Goal: Task Accomplishment & Management: Complete application form

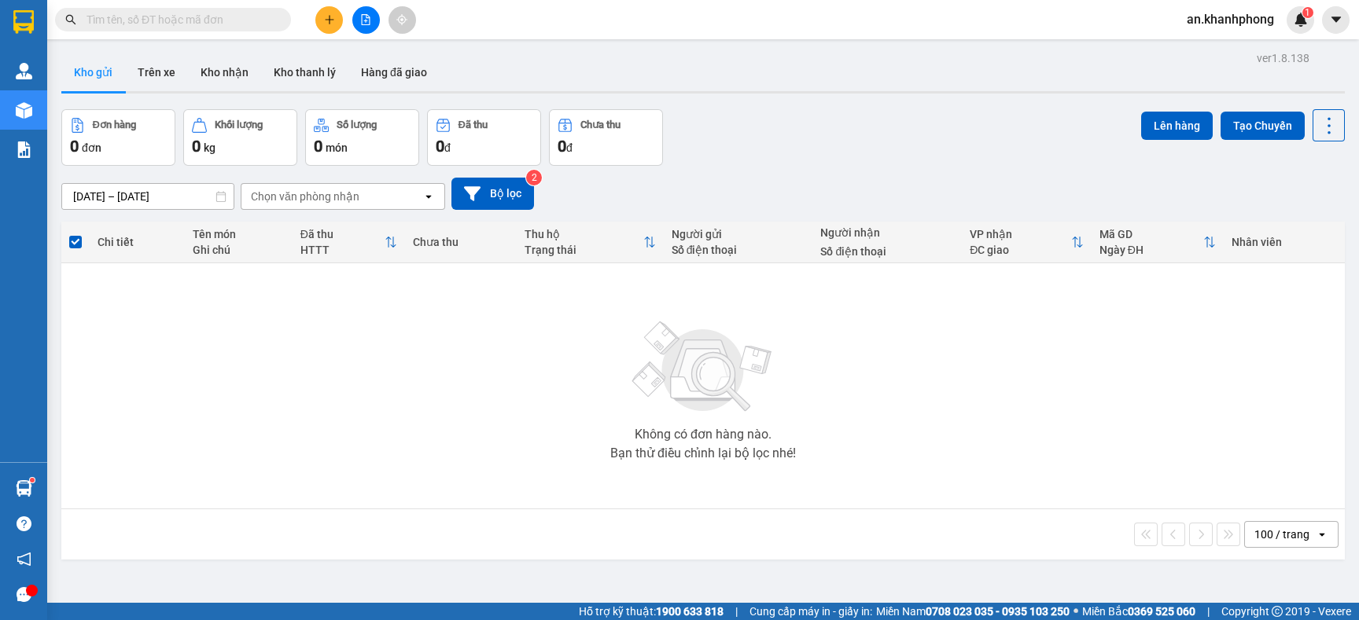
click at [220, 21] on input "text" at bounding box center [179, 19] width 186 height 17
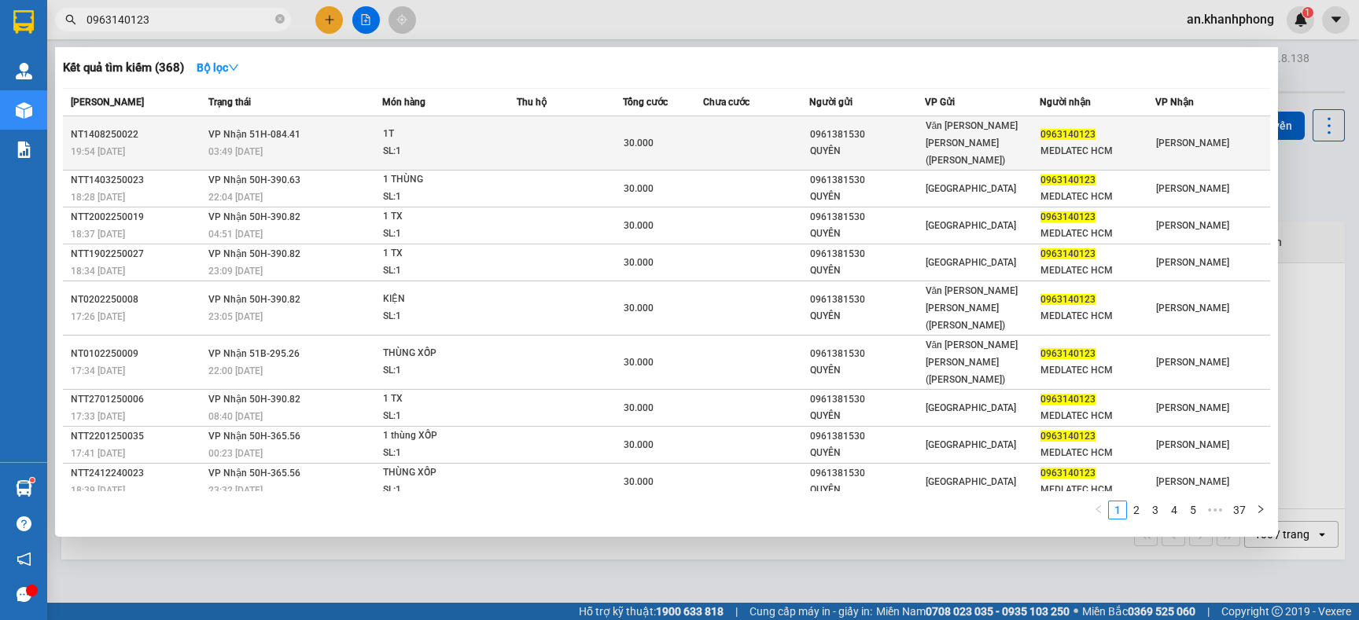
type input "0963140123"
click at [723, 137] on td at bounding box center [756, 143] width 106 height 54
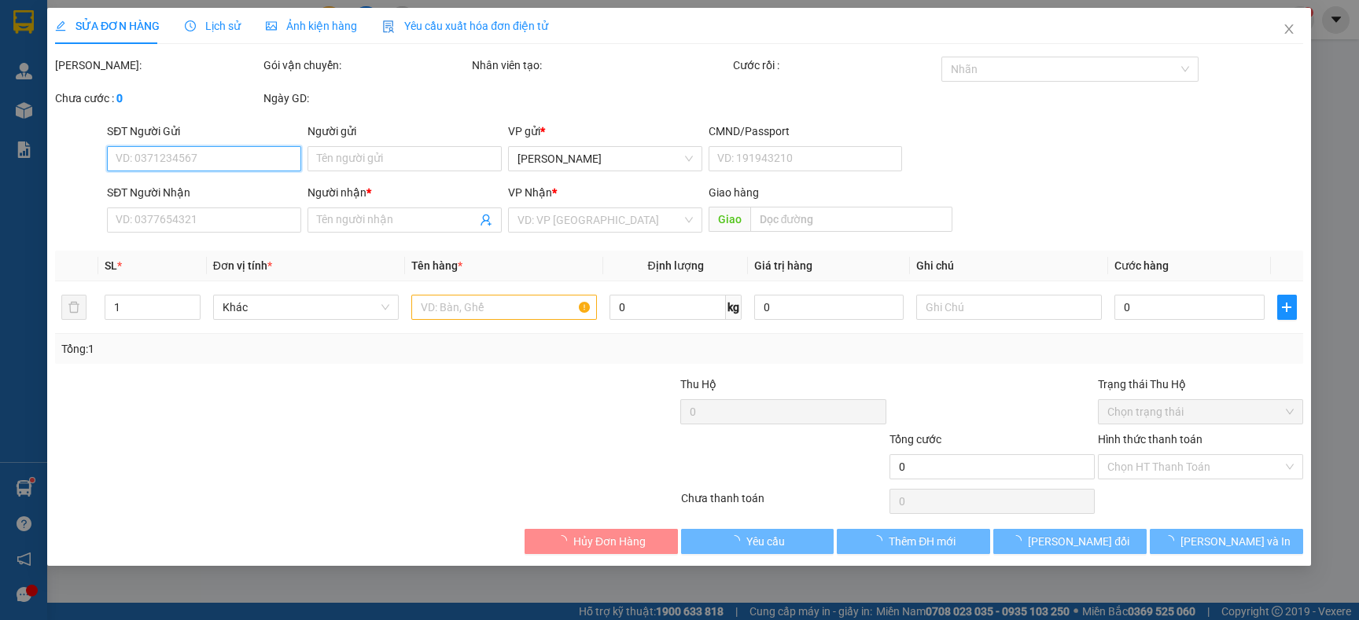
type input "0961381530"
type input "QUYÊN"
type input "0963140123"
type input "MEDLATEC HCM"
type input "30.000"
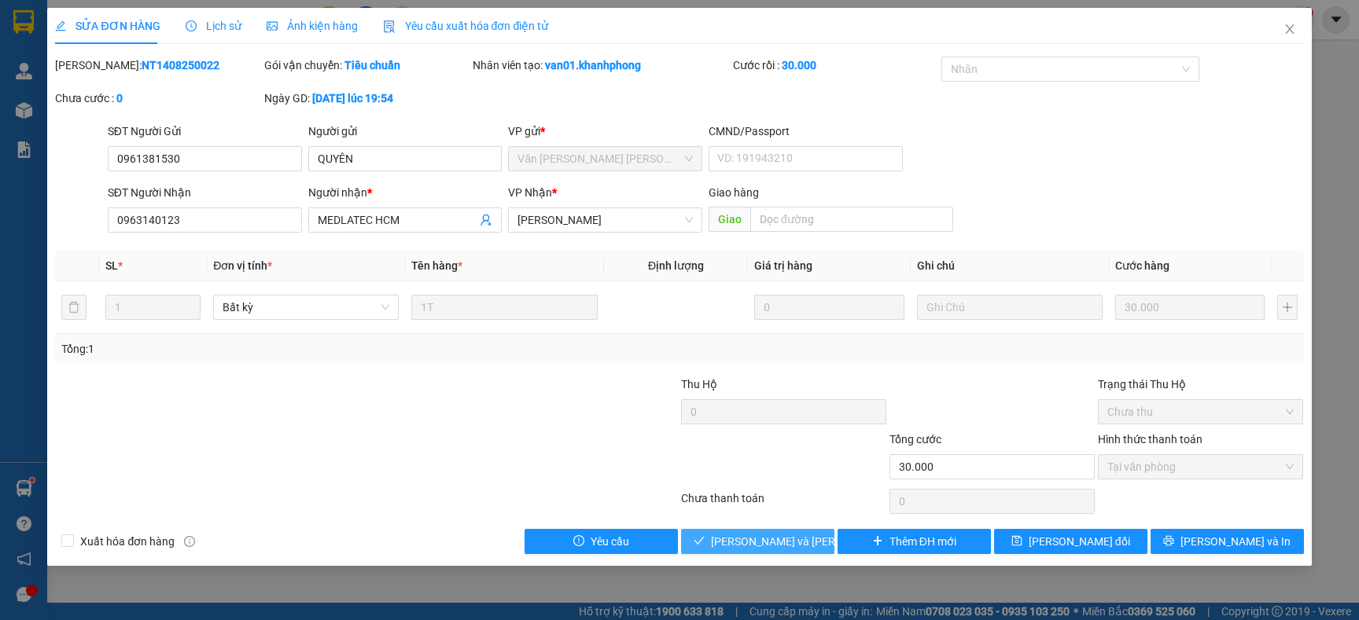
click at [760, 543] on span "Lưu và Giao hàng" at bounding box center [817, 541] width 212 height 17
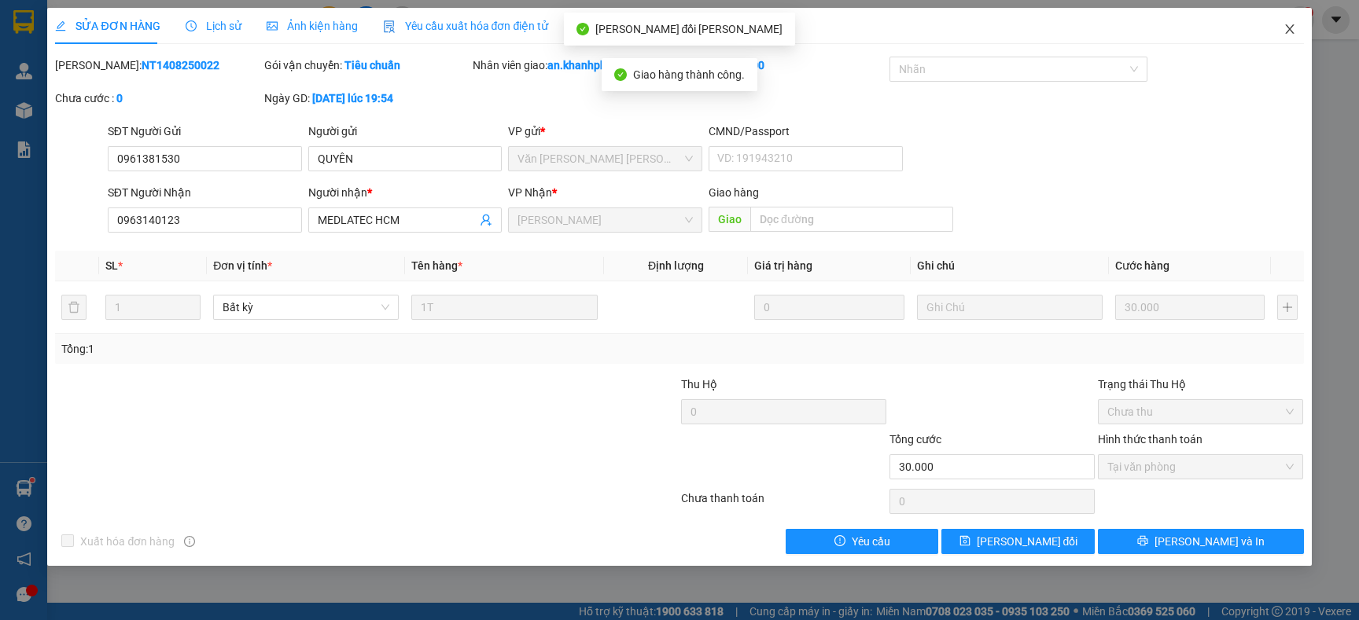
click at [1282, 37] on span "Close" at bounding box center [1289, 30] width 44 height 44
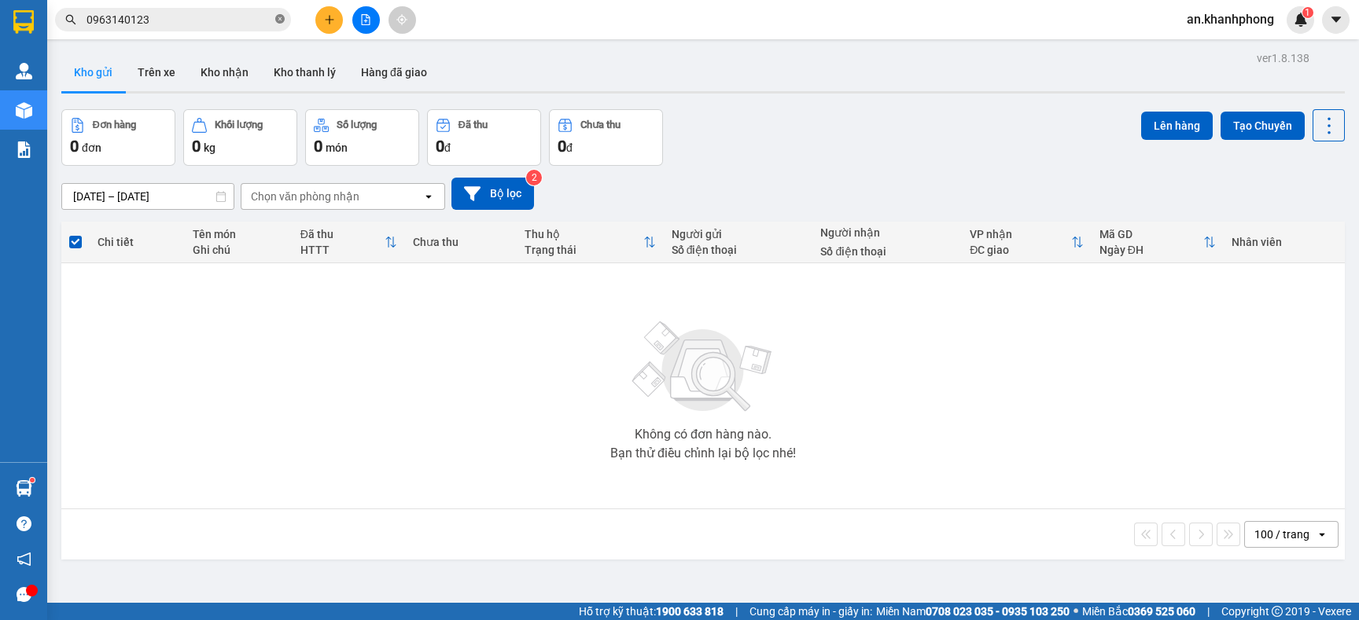
click at [280, 16] on icon "close-circle" at bounding box center [279, 18] width 9 height 9
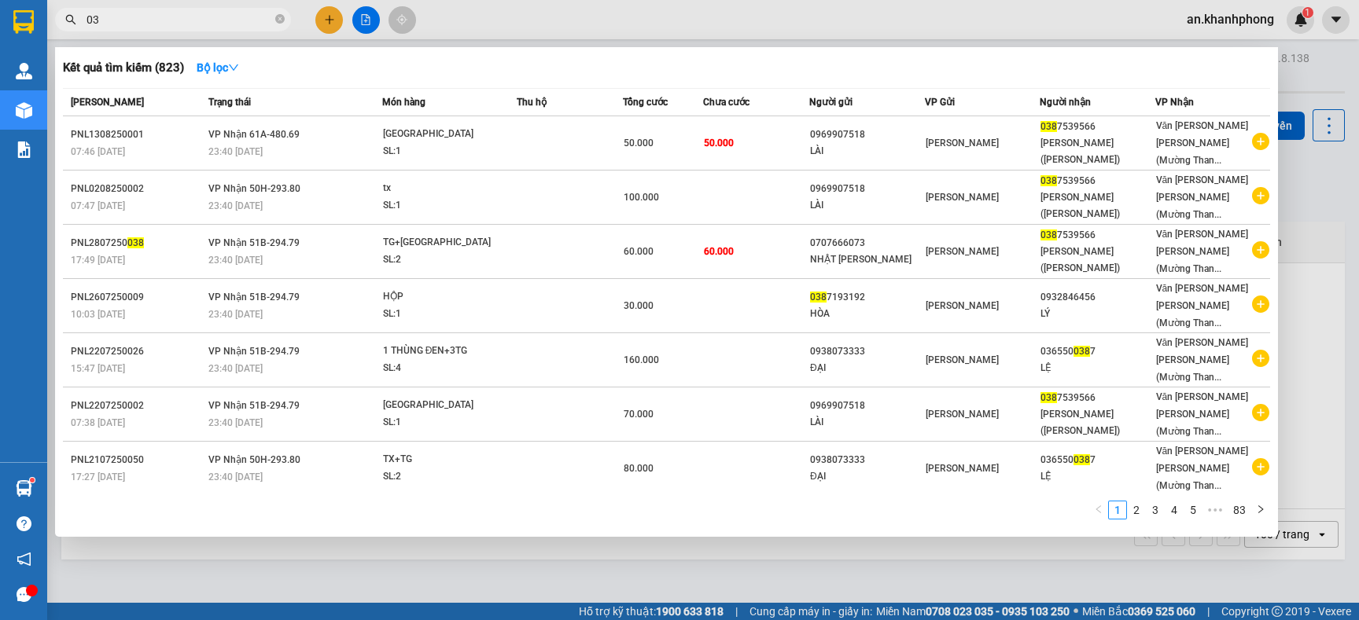
type input "0"
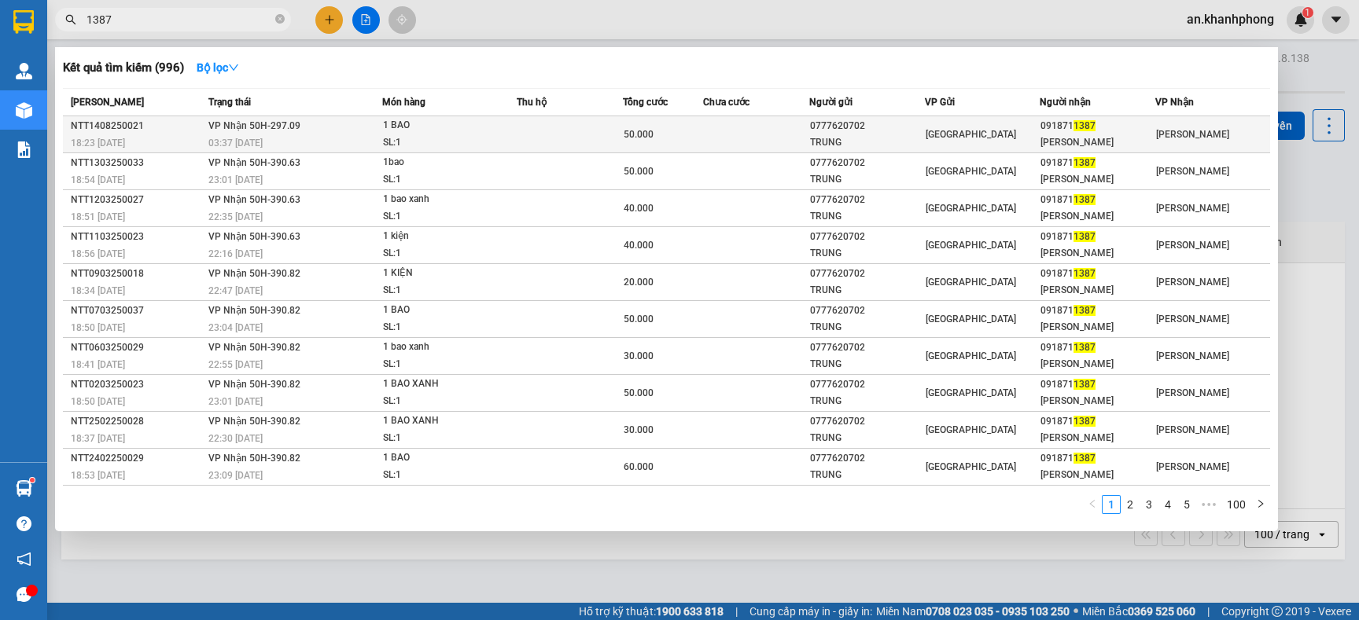
type input "1387"
click at [757, 127] on td at bounding box center [756, 134] width 106 height 37
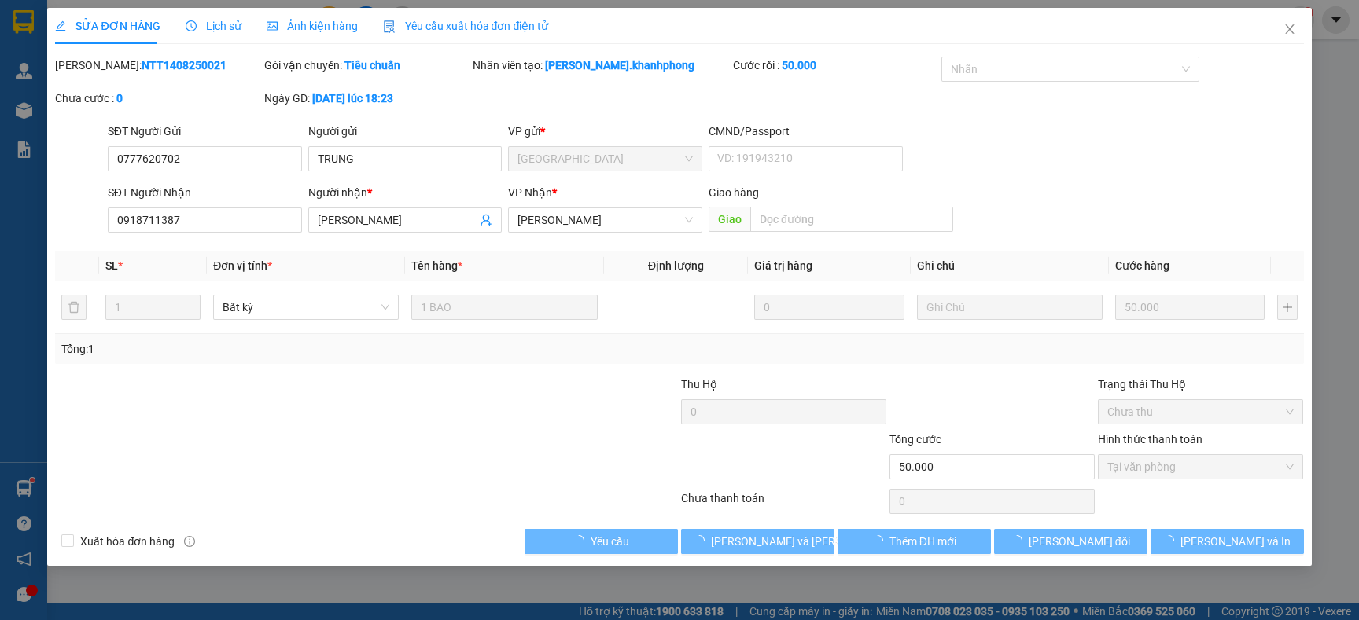
type input "0777620702"
type input "TRUNG"
type input "0918711387"
type input "MUÔN PHƯƠNG"
type input "50.000"
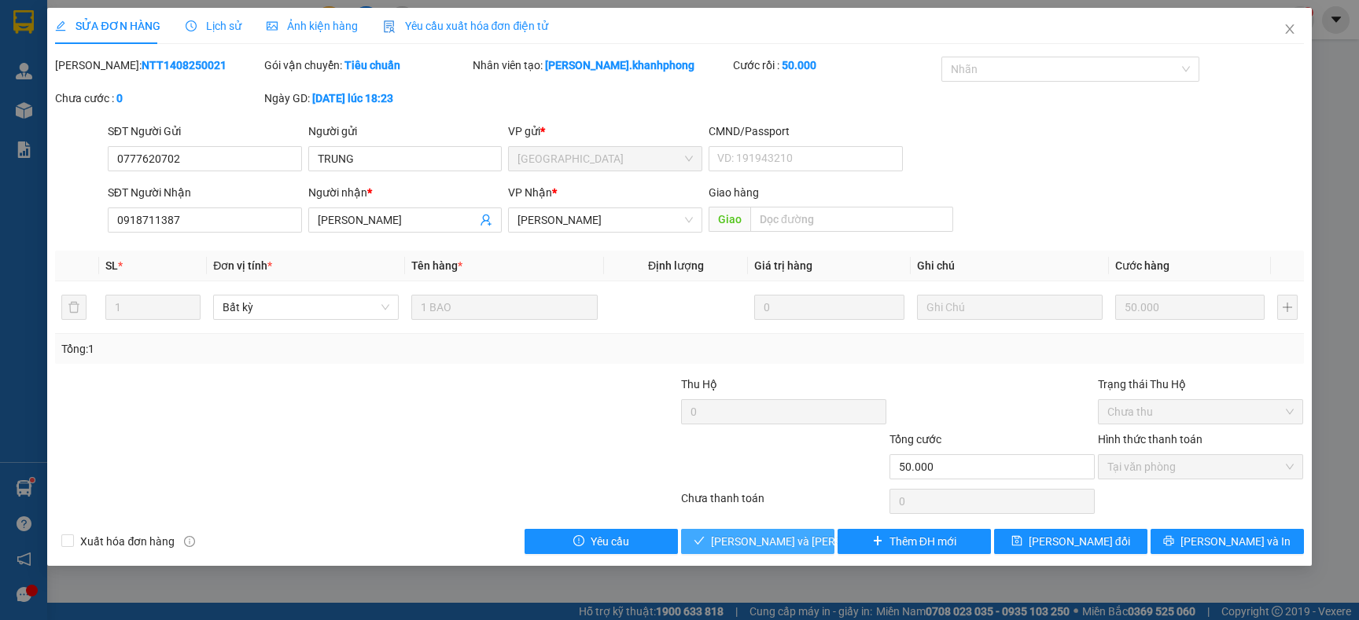
click at [782, 540] on span "Lưu và Giao hàng" at bounding box center [817, 541] width 212 height 17
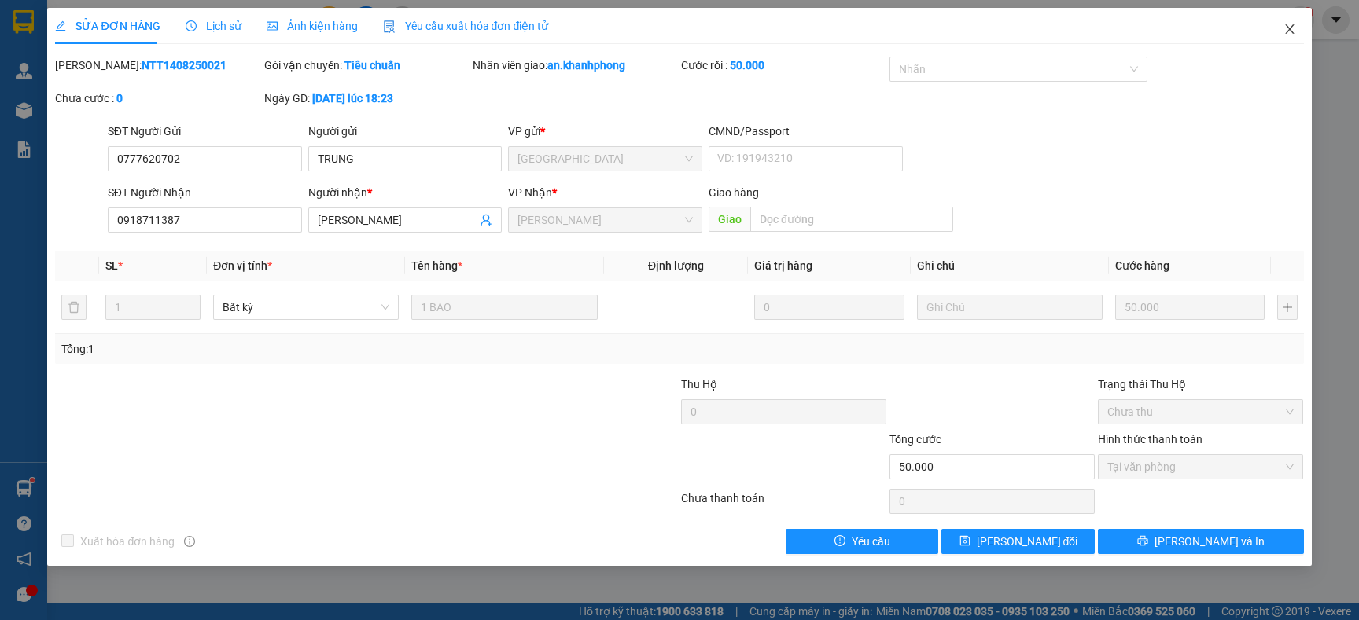
click at [1287, 29] on icon "close" at bounding box center [1289, 29] width 13 height 13
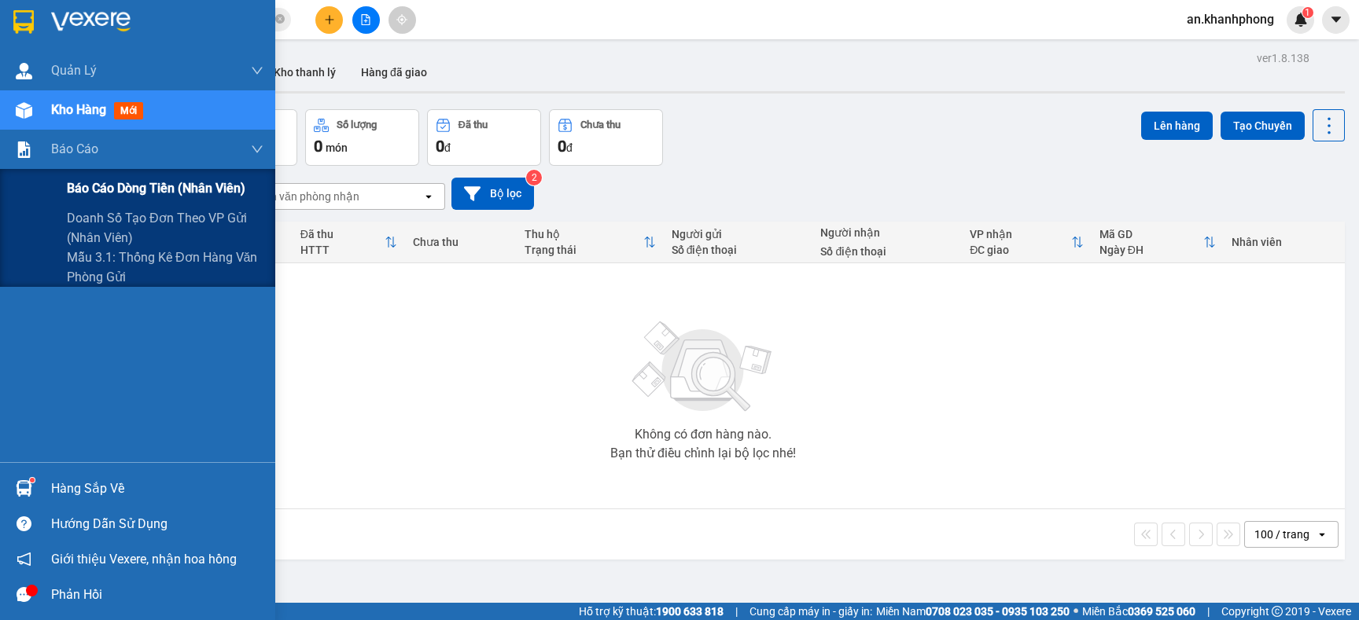
click at [91, 175] on div "Báo cáo dòng tiền (nhân viên)" at bounding box center [165, 188] width 197 height 39
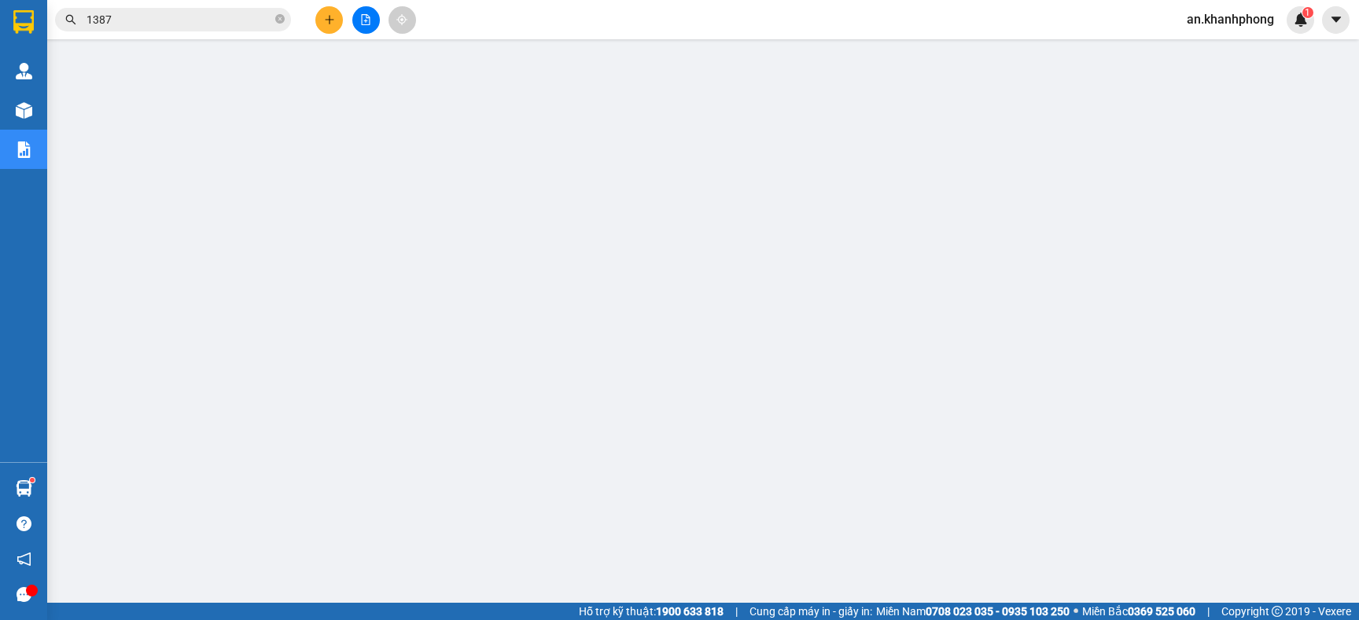
click at [122, 20] on input "1387" at bounding box center [179, 19] width 186 height 17
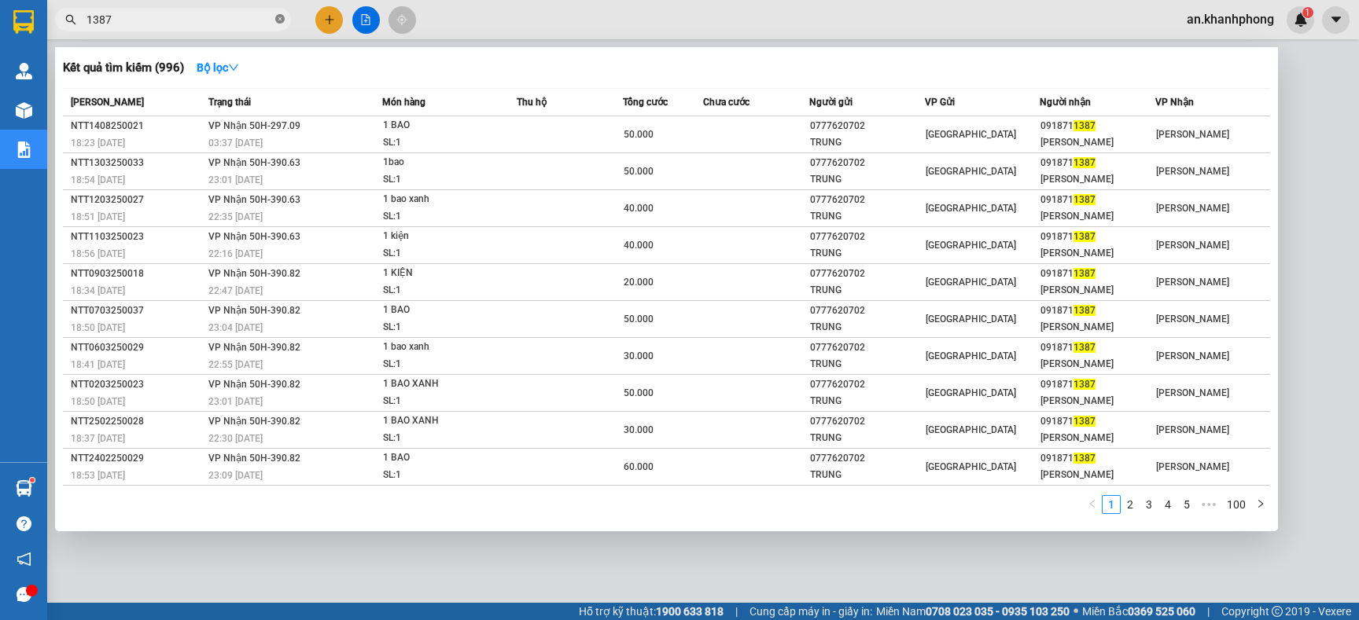
click at [278, 16] on icon "close-circle" at bounding box center [279, 18] width 9 height 9
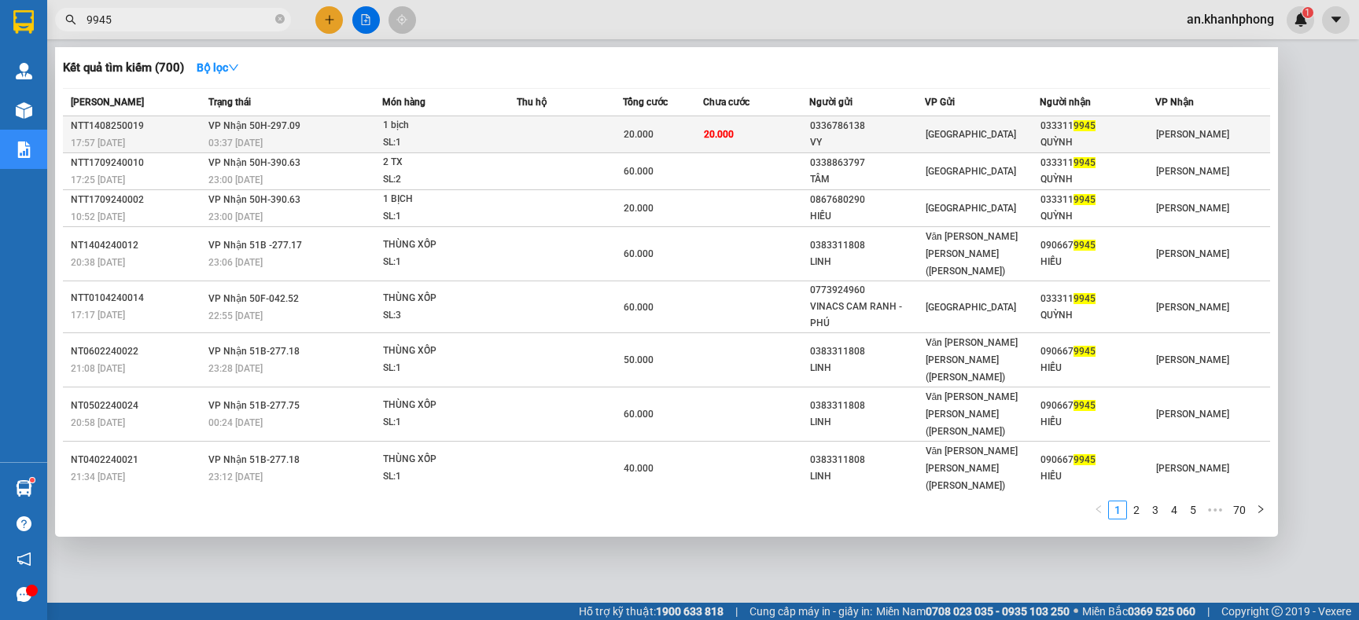
type input "9945"
click at [785, 150] on td "20.000" at bounding box center [756, 134] width 106 height 37
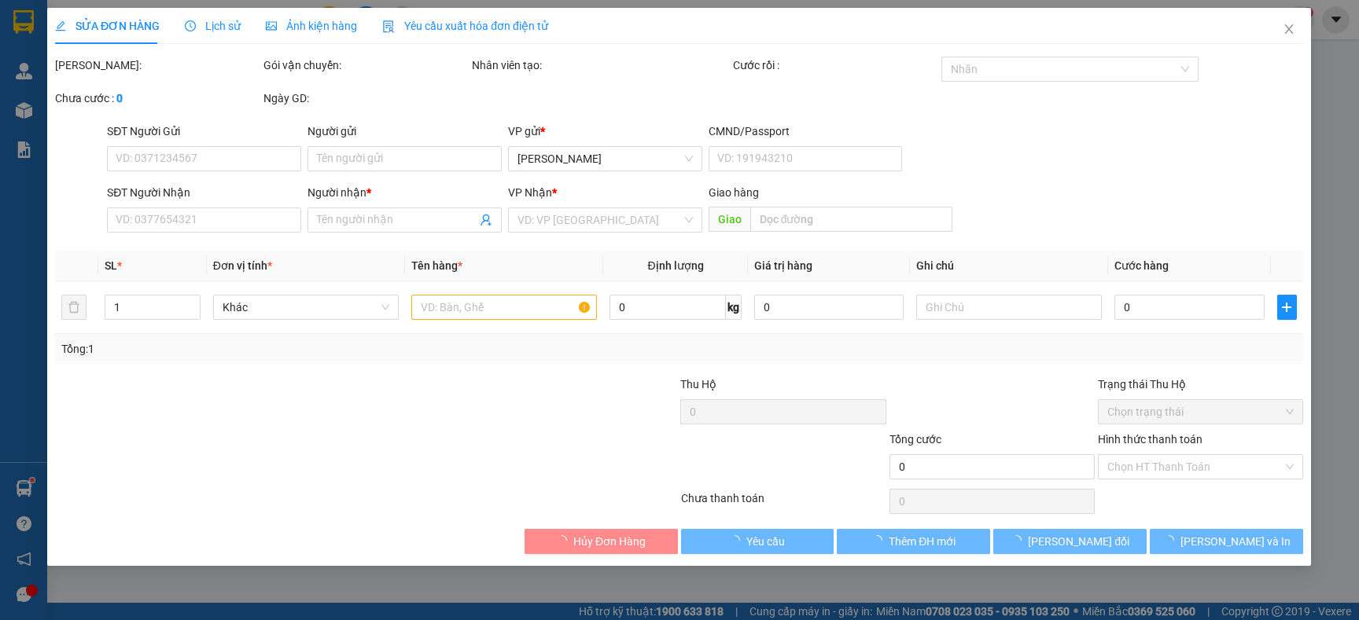
type input "0336786138"
type input "VY"
type input "0333119945"
type input "QUỲNH"
type input "20.000"
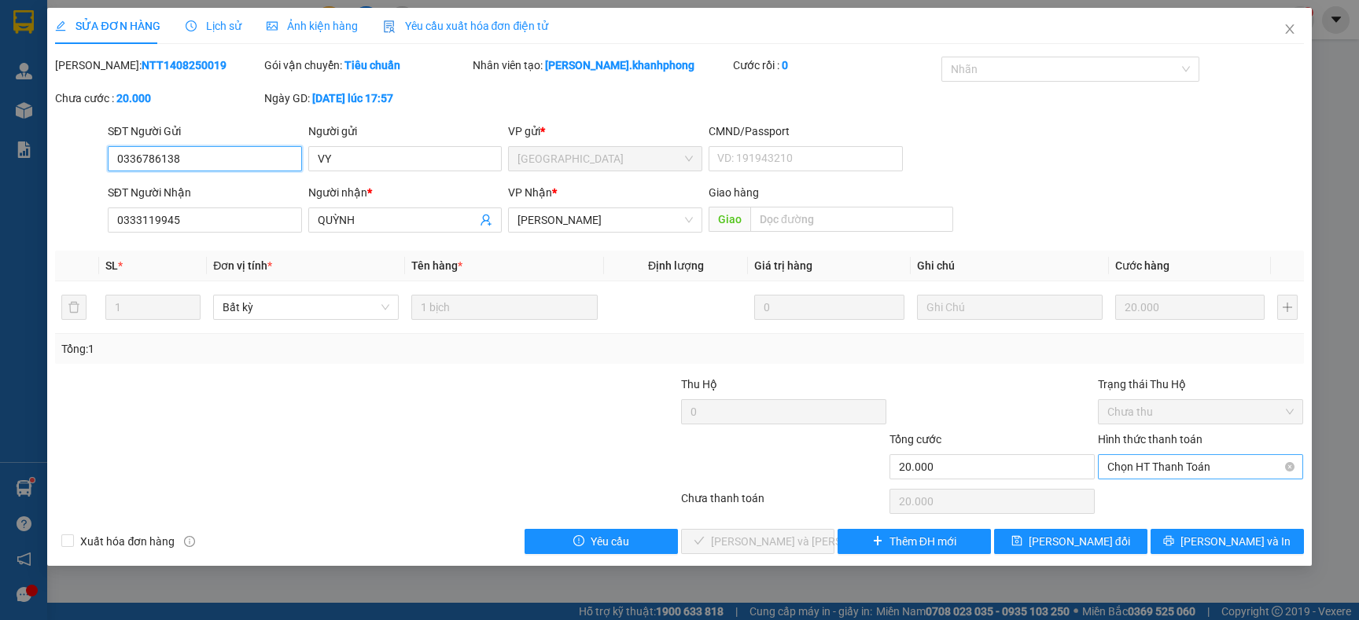
click at [1126, 465] on span "Chọn HT Thanh Toán" at bounding box center [1200, 467] width 186 height 24
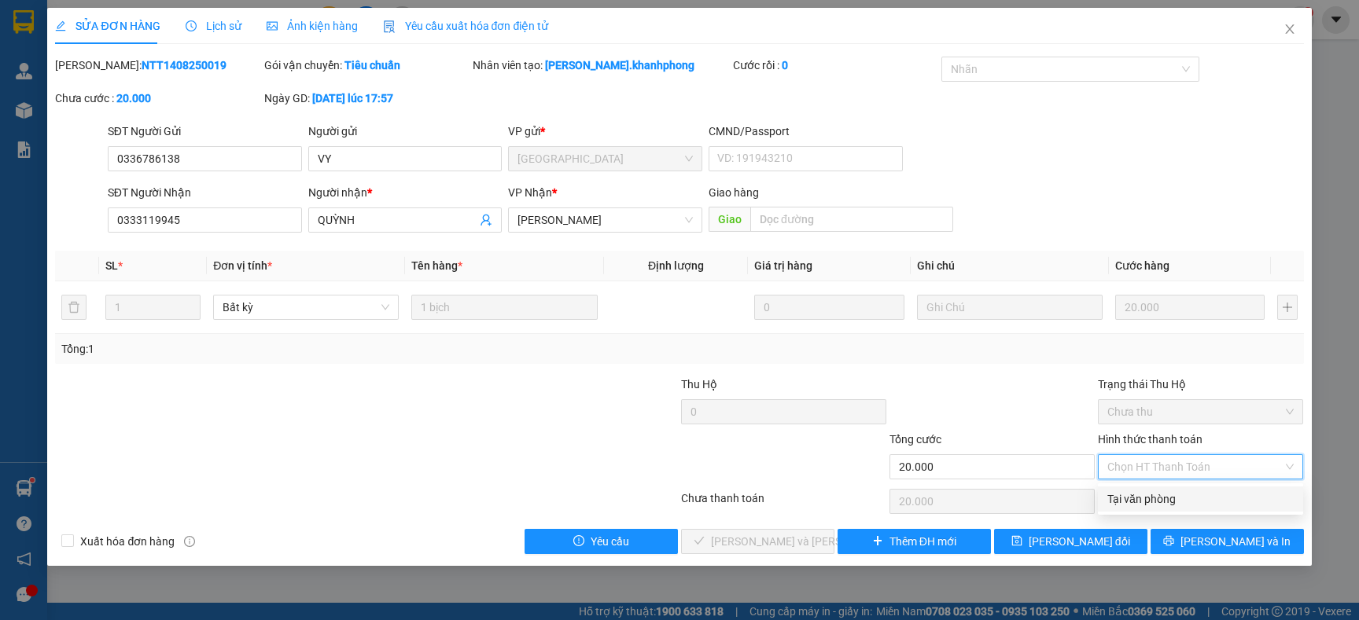
click at [1119, 495] on div "Tại văn phòng" at bounding box center [1200, 499] width 186 height 17
type input "0"
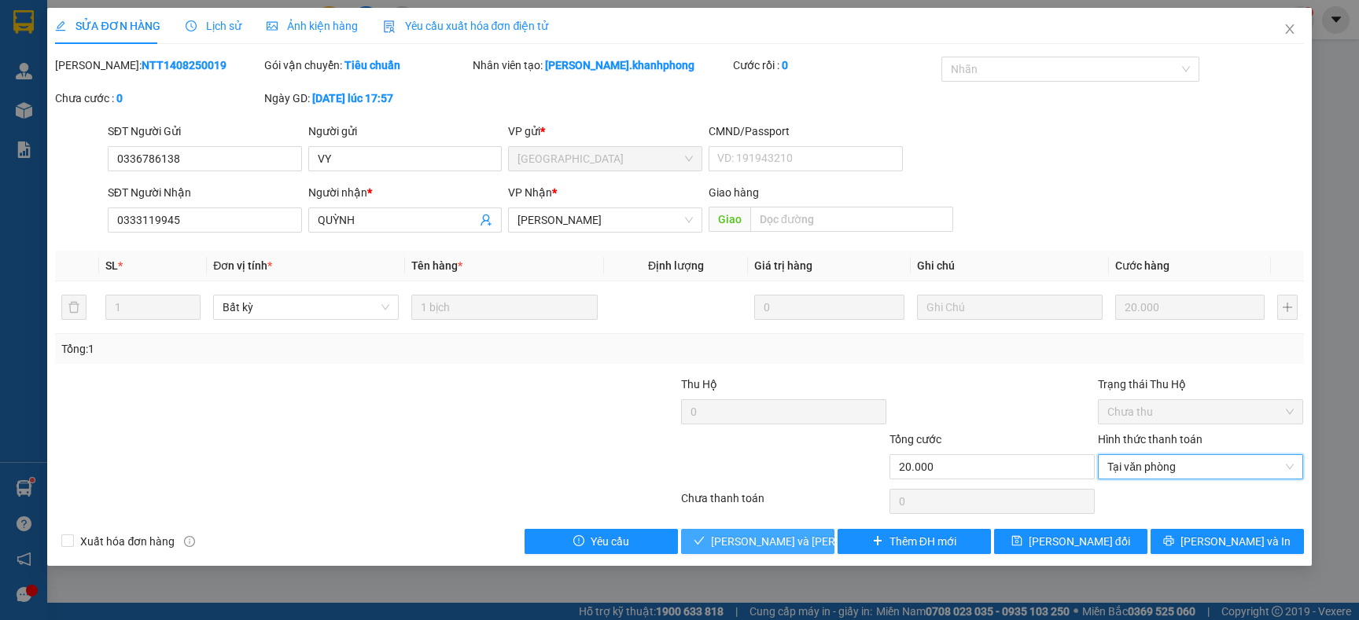
click at [757, 533] on span "Lưu và Giao hàng" at bounding box center [817, 541] width 212 height 17
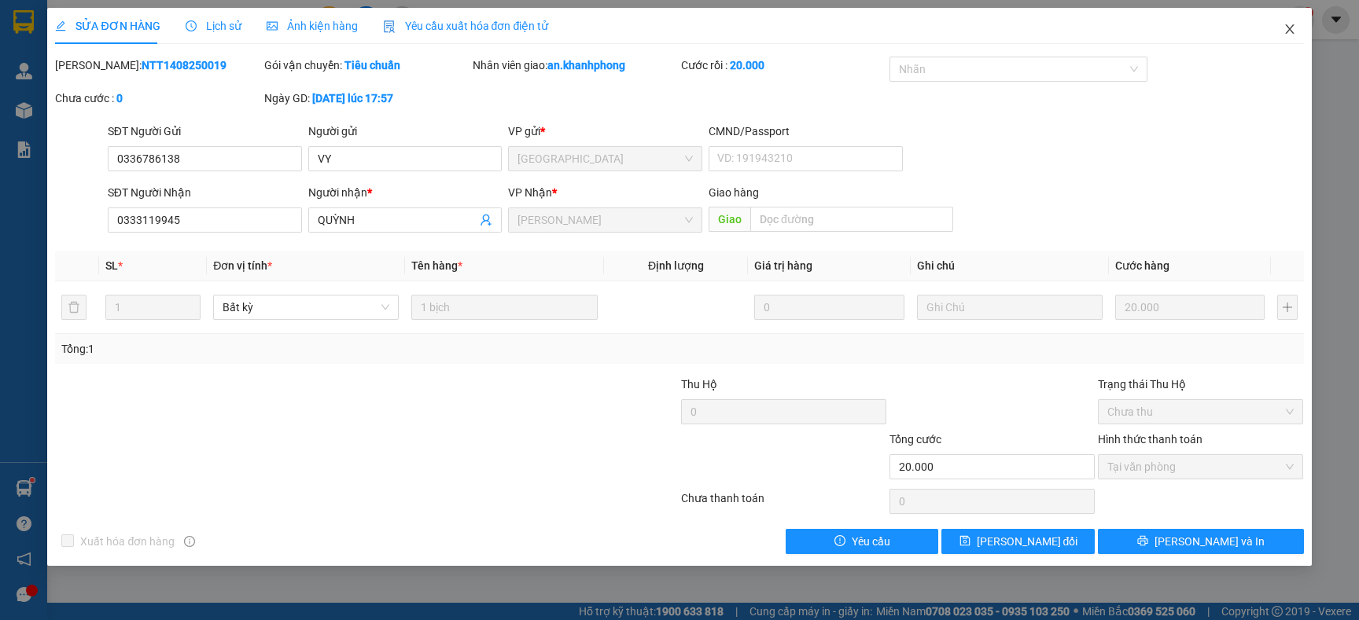
click at [1285, 28] on icon "close" at bounding box center [1289, 29] width 13 height 13
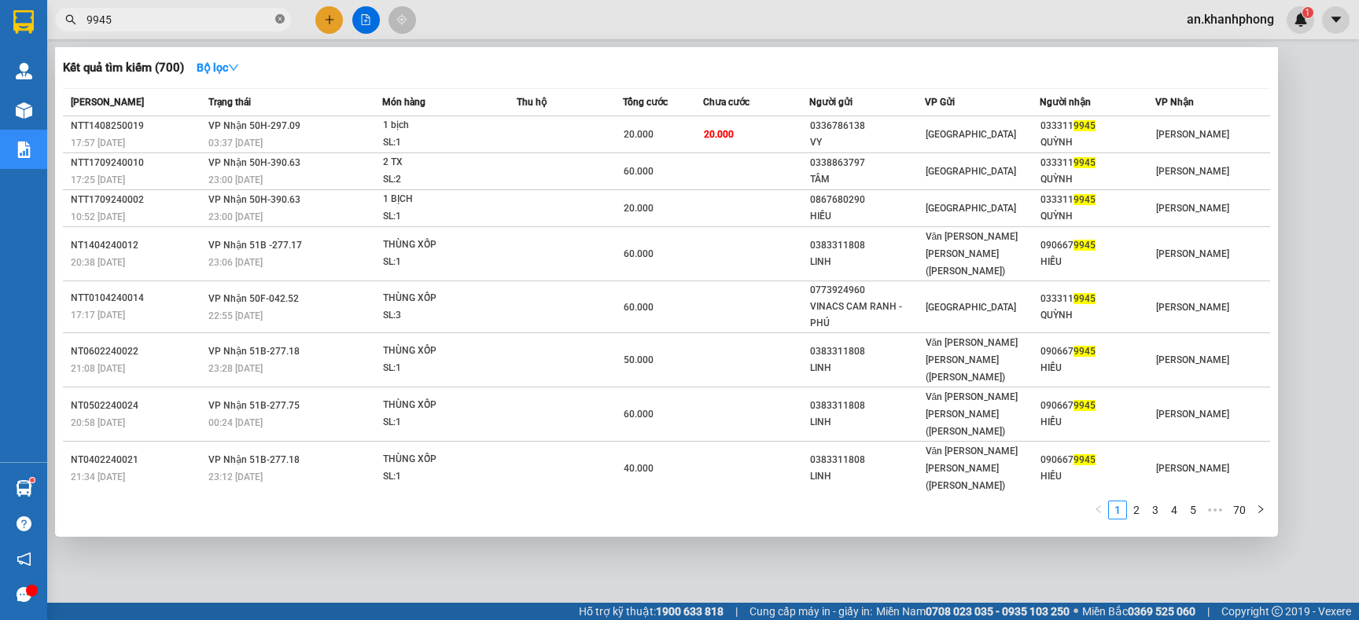
click at [278, 17] on icon "close-circle" at bounding box center [279, 18] width 9 height 9
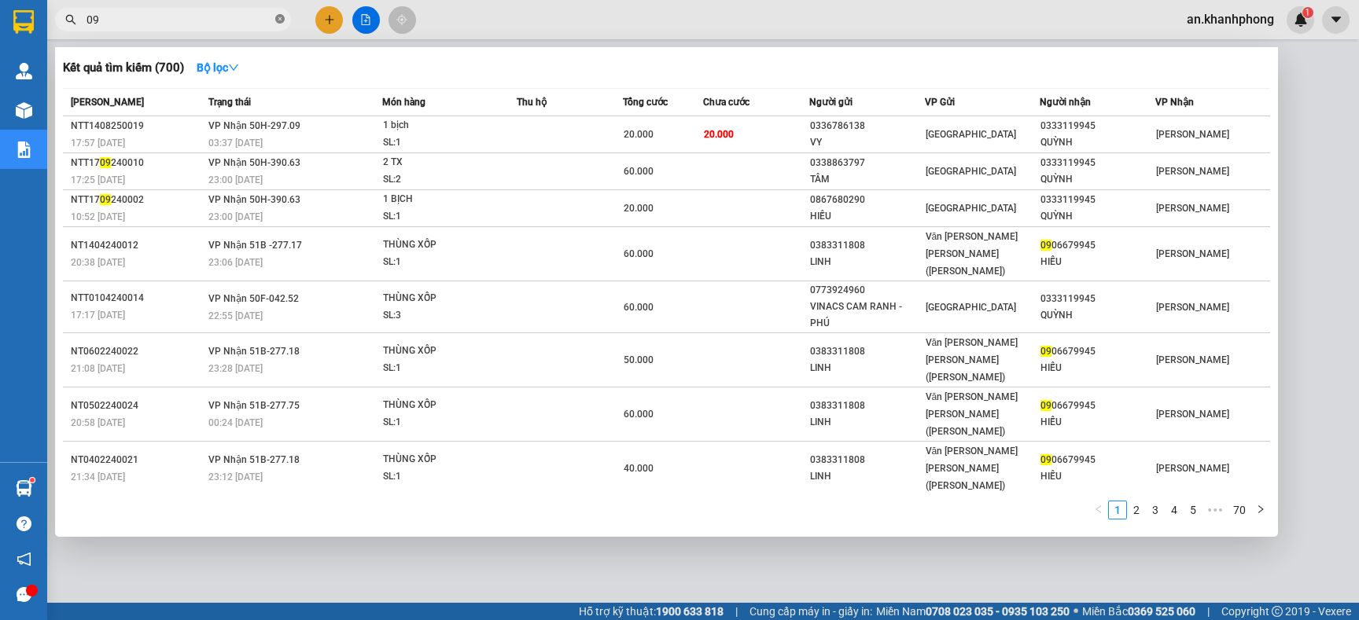
type input "0"
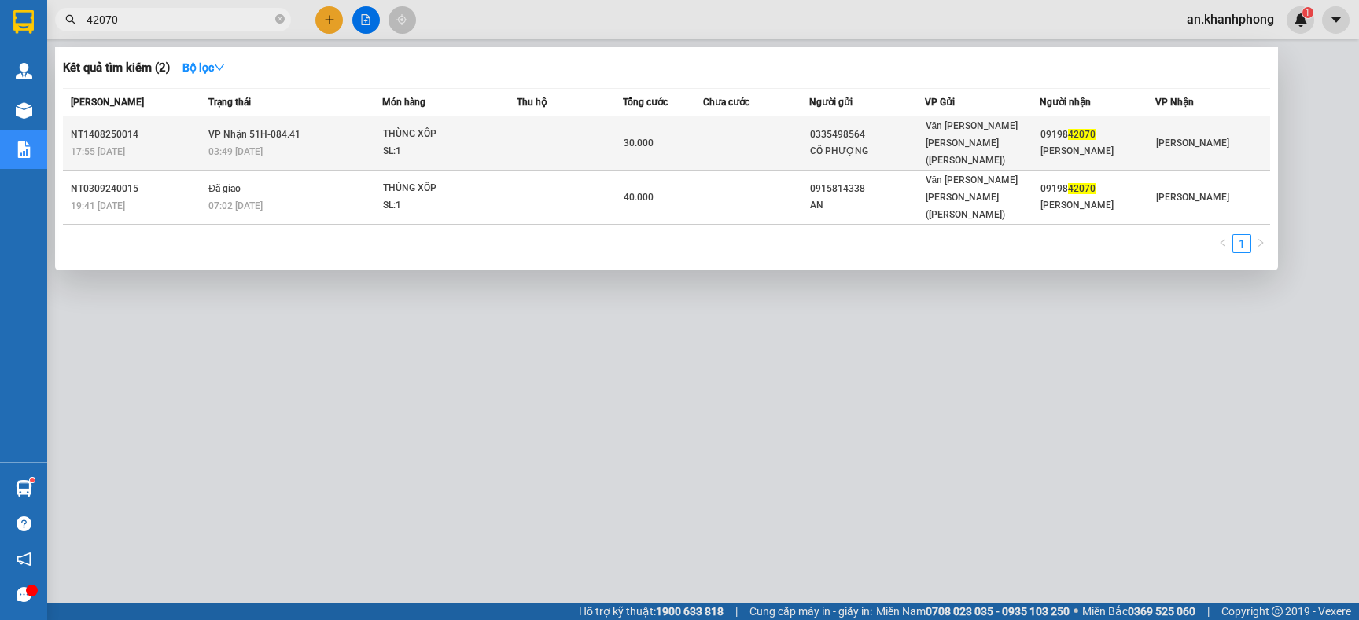
type input "42070"
click at [593, 137] on td at bounding box center [570, 143] width 106 height 54
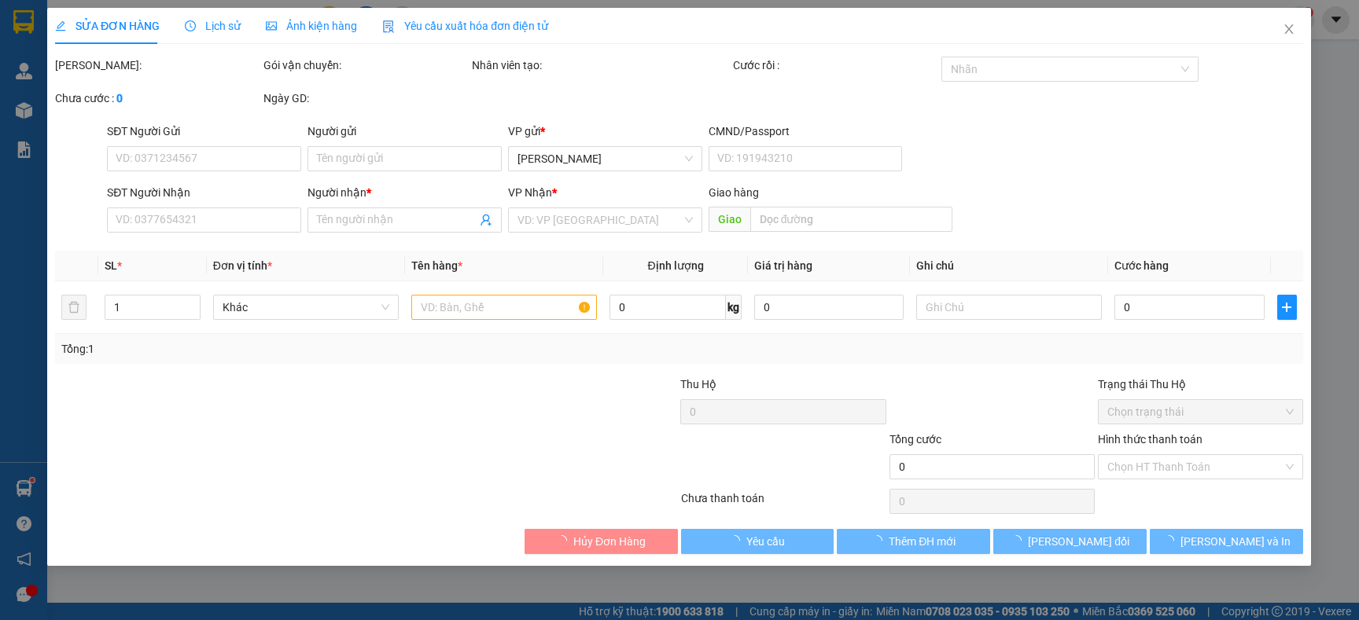
type input "0335498564"
type input "CÔ PHƯỢNG"
type input "0919842070"
type input "THÁI MINH BANG"
type input "30.000"
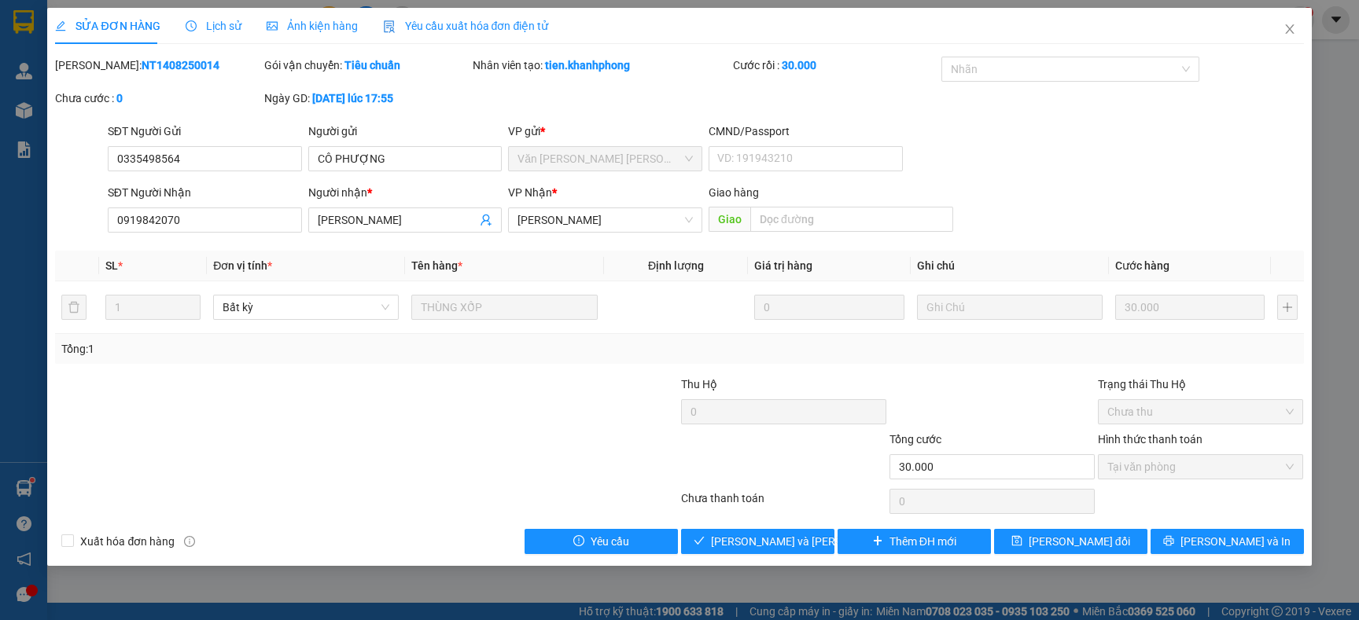
click at [563, 432] on div at bounding box center [575, 458] width 208 height 55
click at [765, 550] on span "Lưu và Giao hàng" at bounding box center [817, 541] width 212 height 17
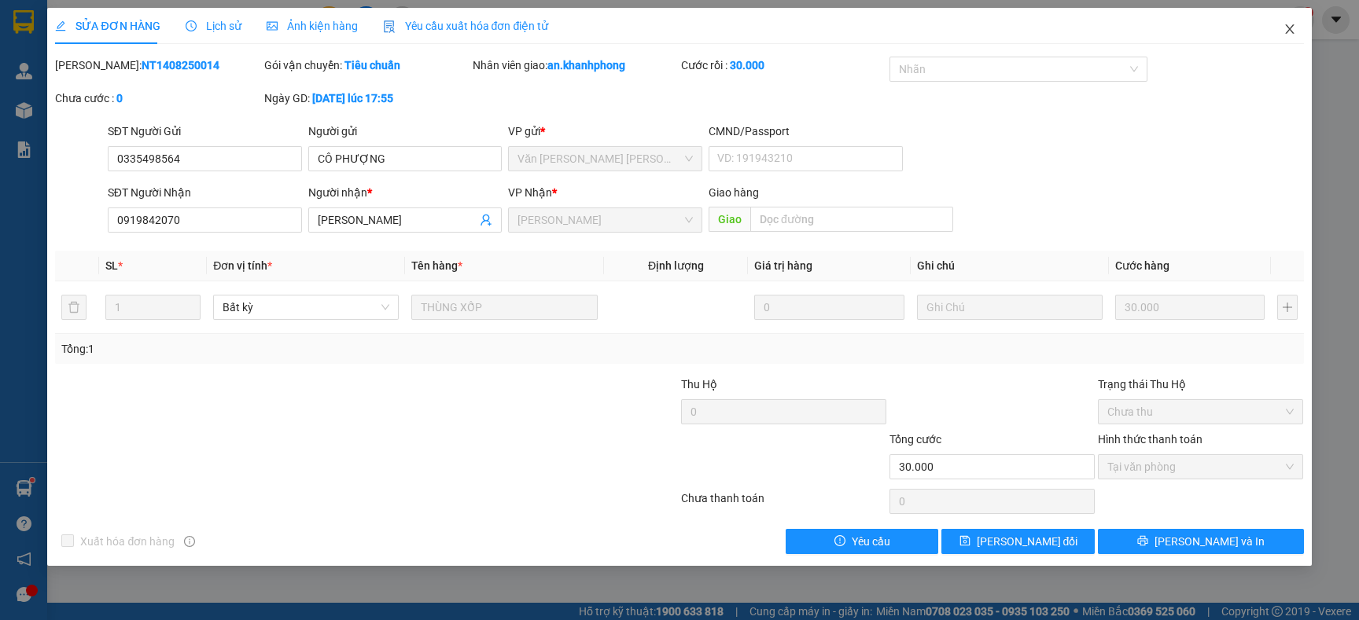
click at [1291, 32] on icon "close" at bounding box center [1289, 28] width 9 height 9
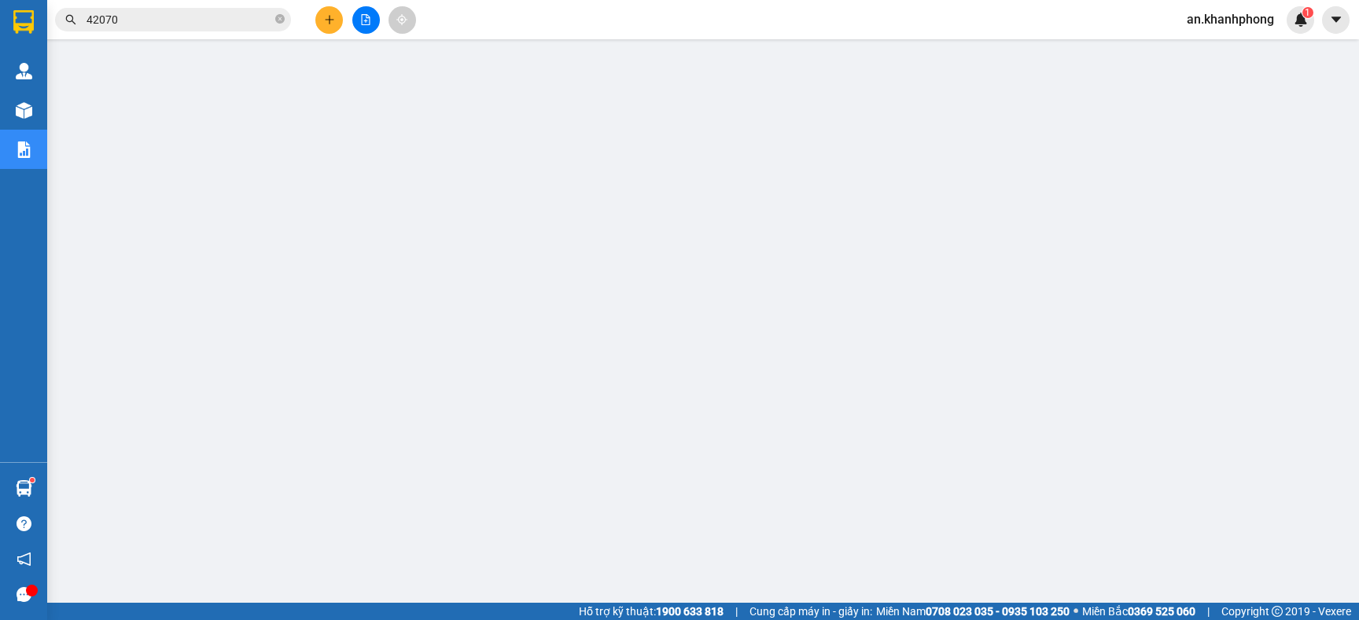
click at [154, 26] on input "42070" at bounding box center [179, 19] width 186 height 17
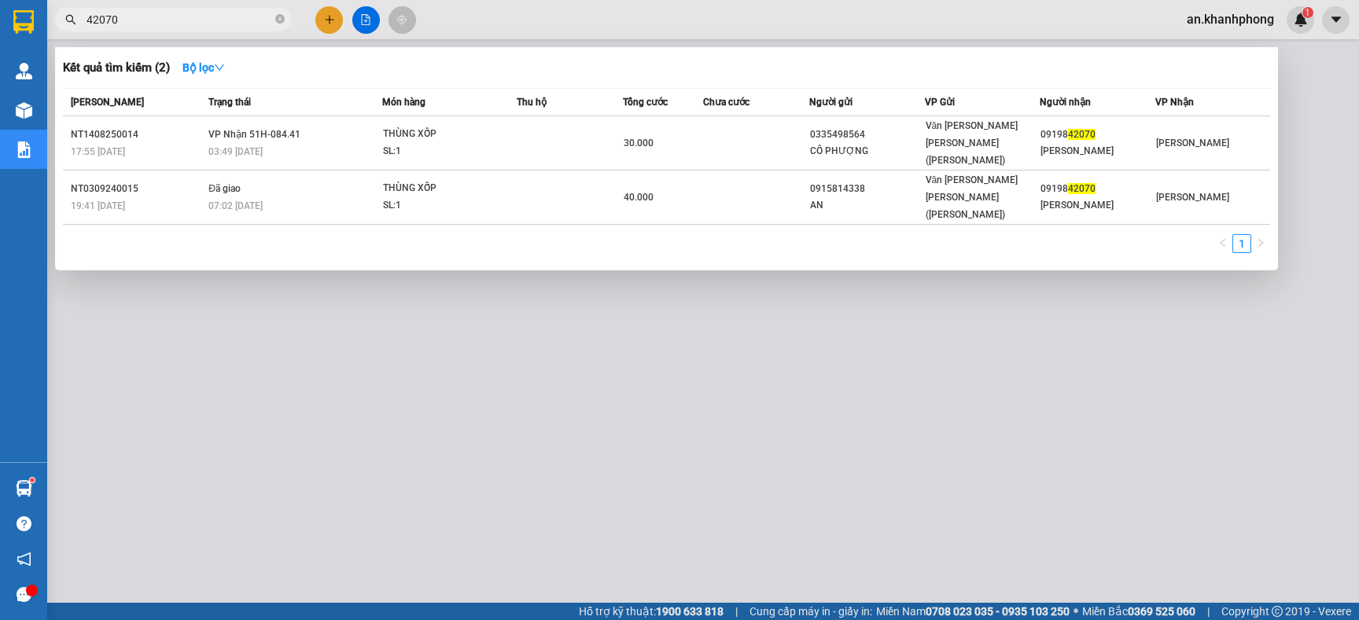
click at [436, 318] on div at bounding box center [679, 310] width 1359 height 620
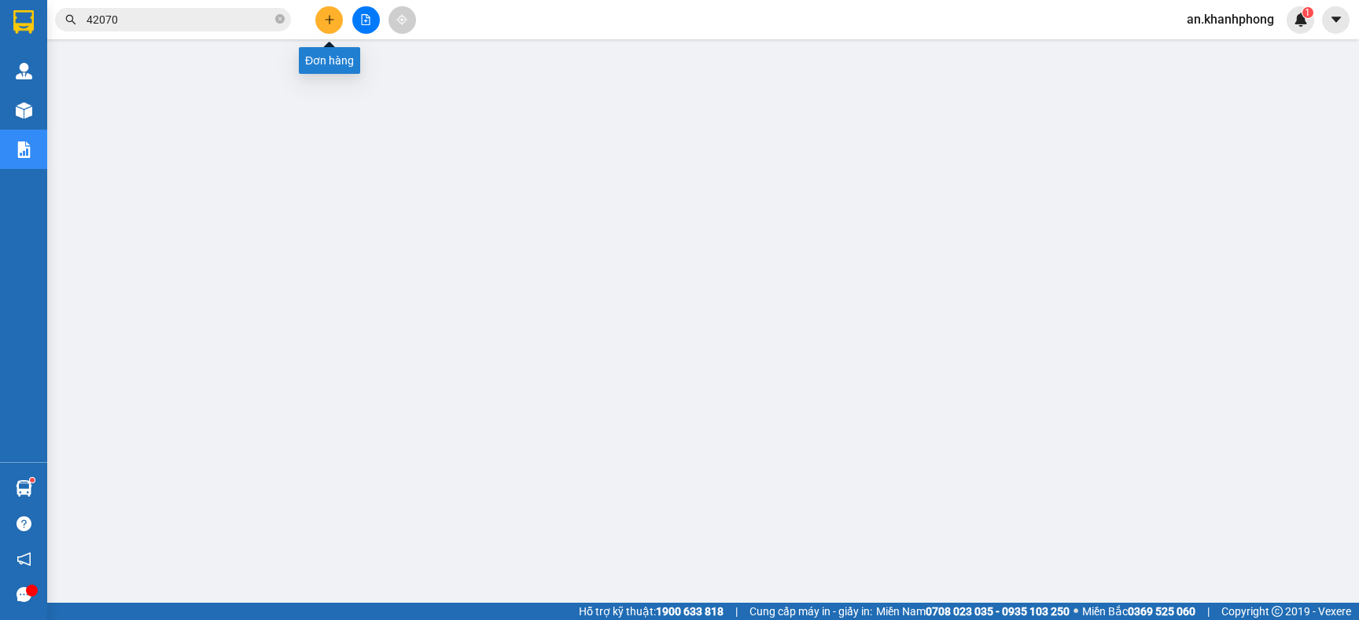
click at [326, 10] on button at bounding box center [329, 20] width 28 height 28
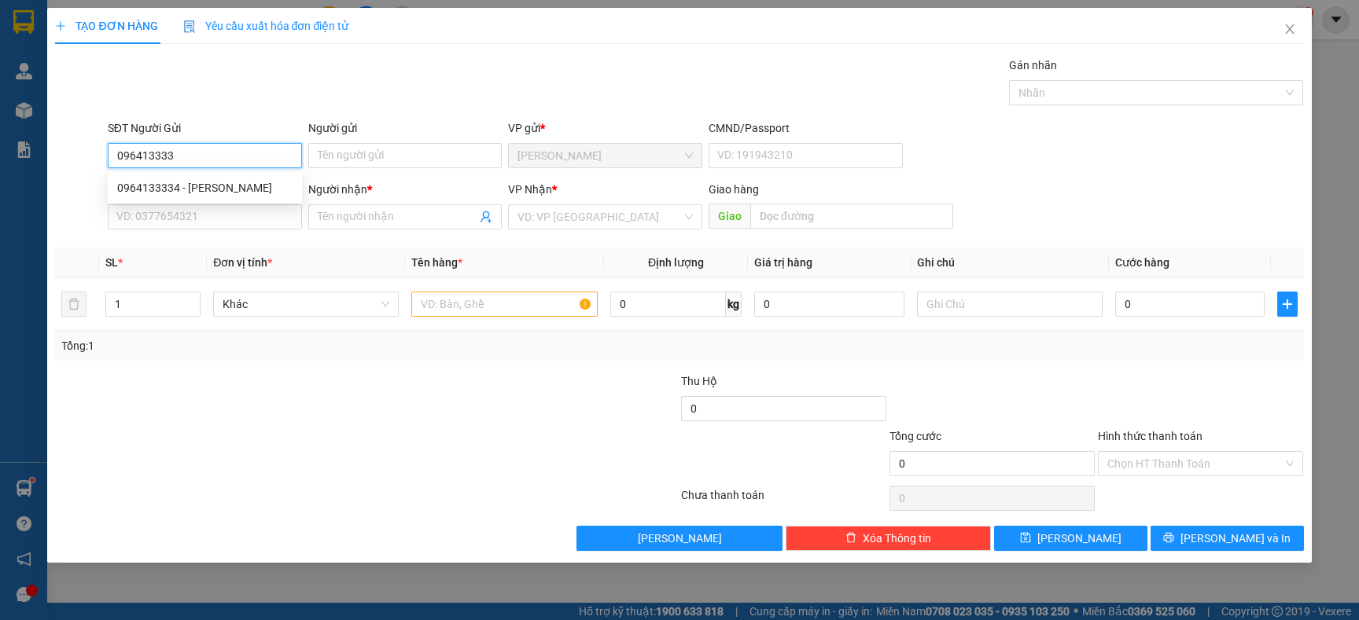
type input "0964133334"
click at [219, 189] on div "0964133334 - THẢO VÂN" at bounding box center [204, 187] width 175 height 17
type input "THẢO VÂN"
type input "0964133334"
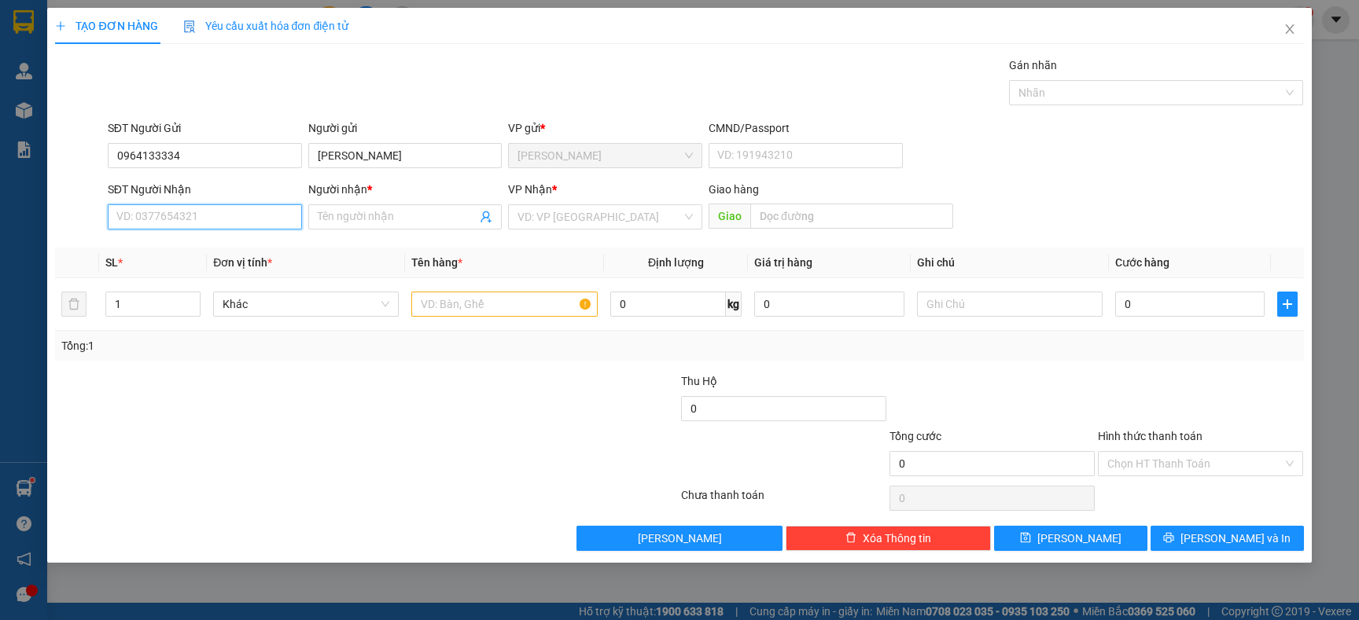
click at [216, 226] on input "SĐT Người Nhận" at bounding box center [205, 216] width 194 height 25
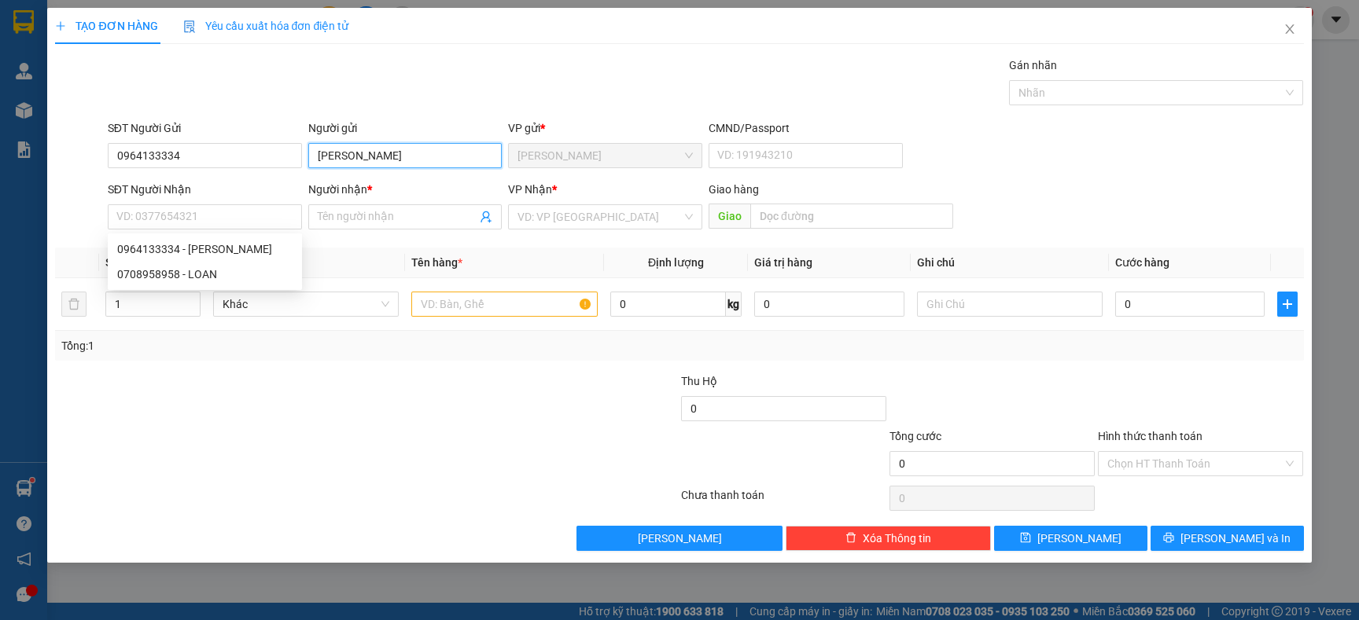
click at [405, 157] on input "THẢO VÂN" at bounding box center [405, 155] width 194 height 25
type input "T"
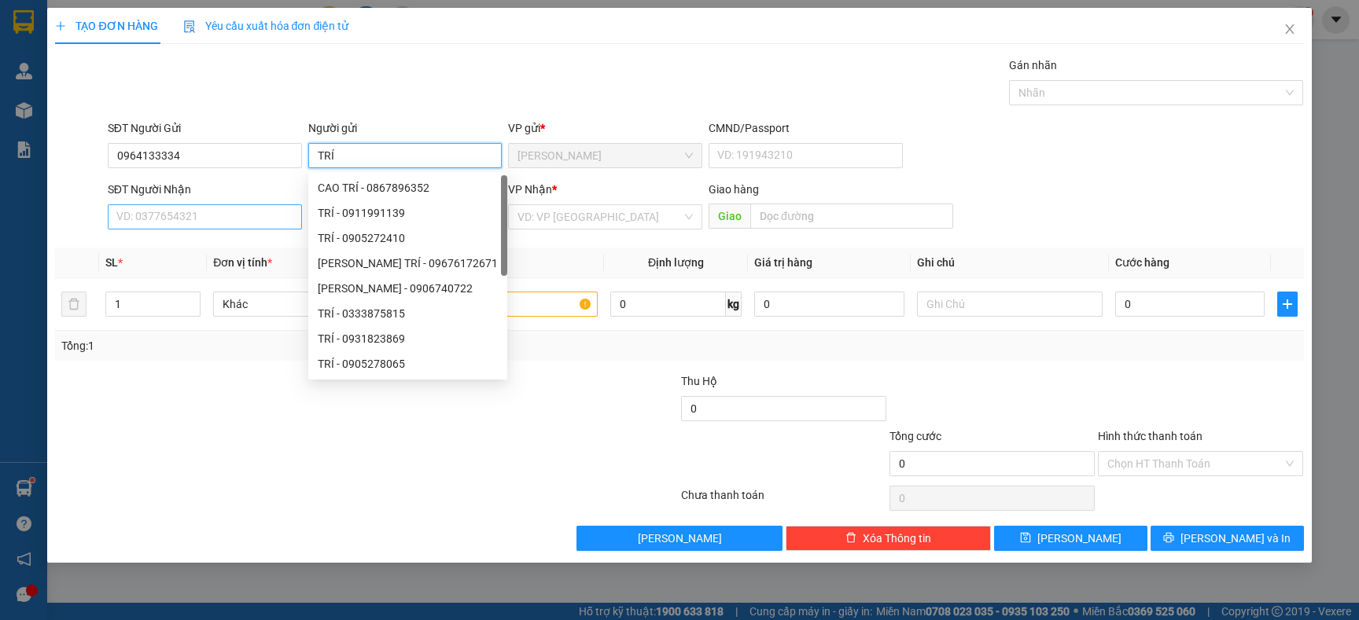
type input "TRÍ"
click at [242, 203] on div "SĐT Người Nhận VD: 0377654321" at bounding box center [205, 208] width 194 height 55
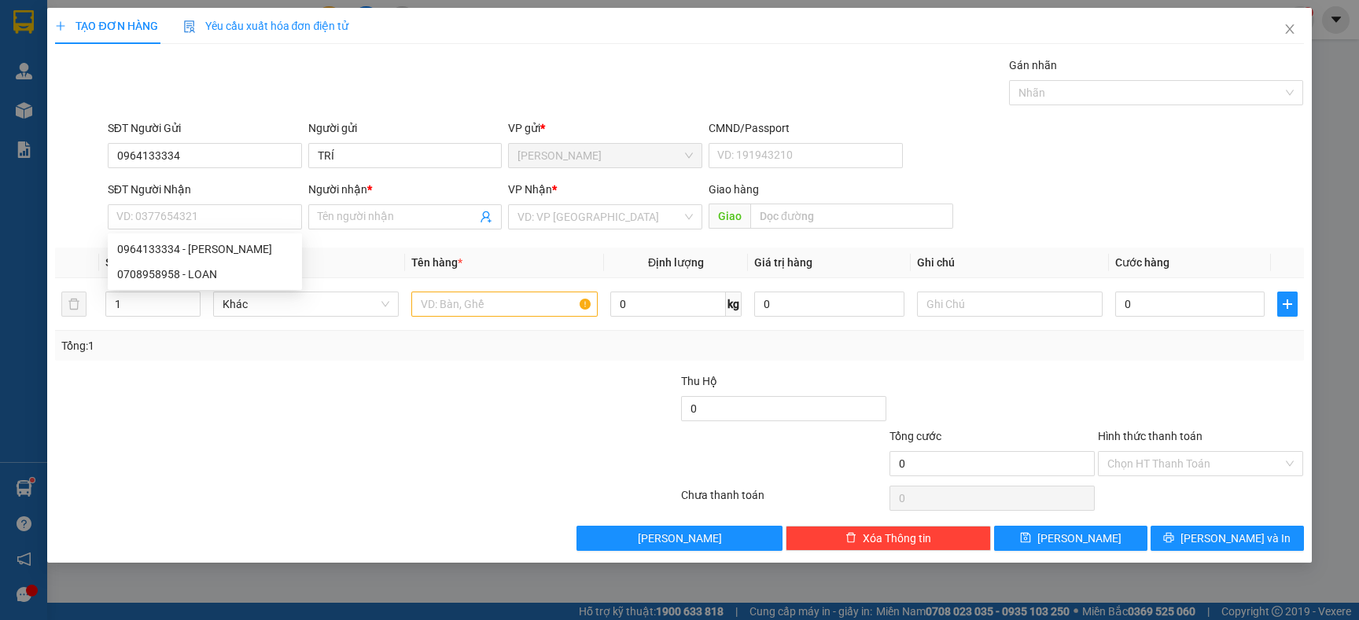
click at [242, 203] on div "SĐT Người Nhận" at bounding box center [205, 193] width 194 height 24
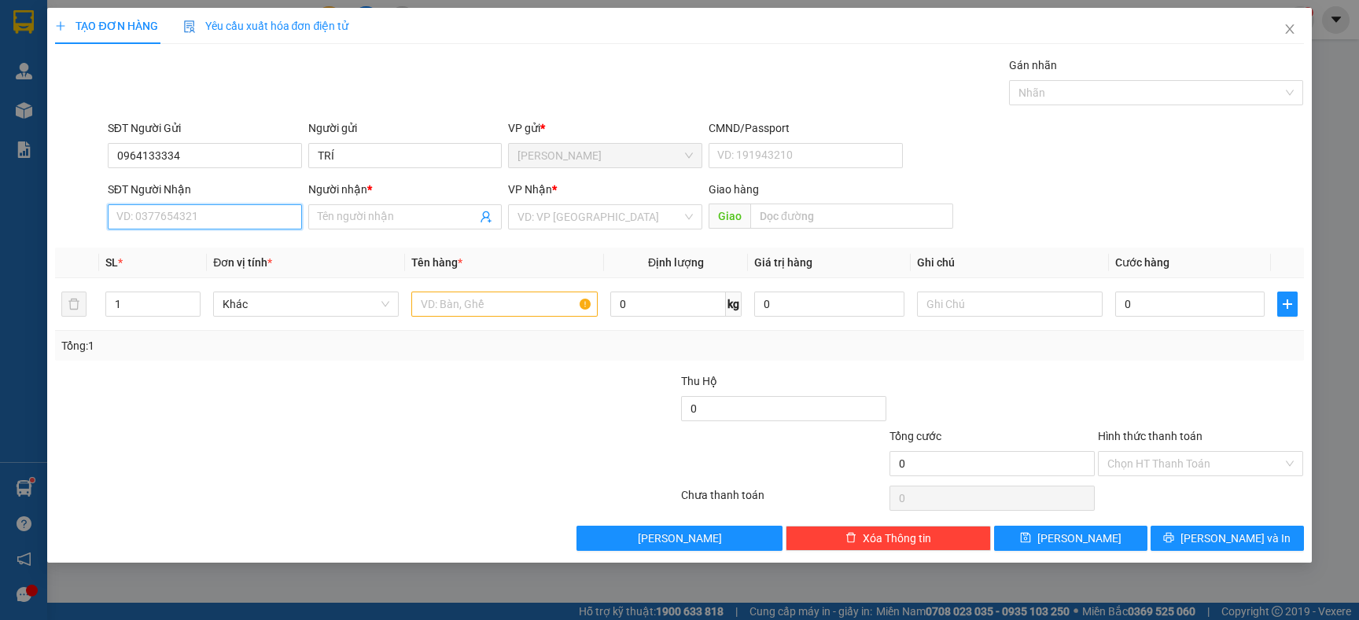
click at [241, 222] on input "SĐT Người Nhận" at bounding box center [205, 216] width 194 height 25
type input "0976789199"
click at [458, 301] on input "text" at bounding box center [504, 304] width 186 height 25
click at [375, 215] on input "Người nhận *" at bounding box center [398, 216] width 160 height 17
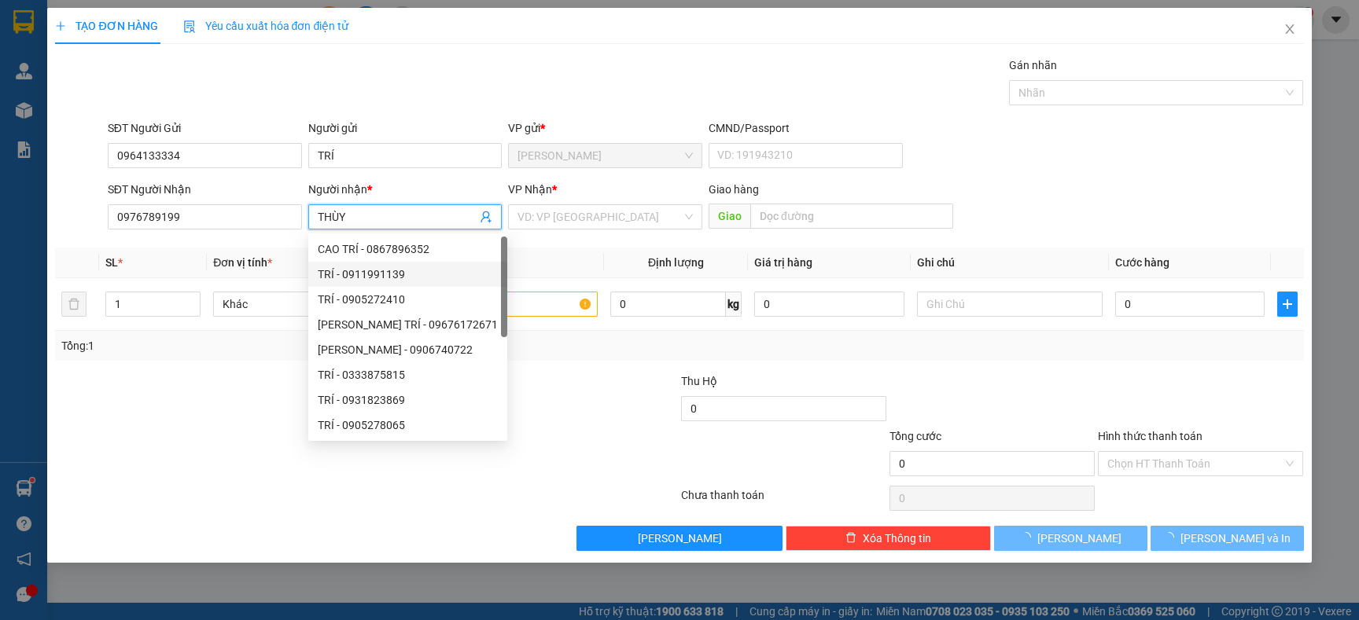
type input "THÙY"
click at [193, 407] on div at bounding box center [261, 400] width 417 height 55
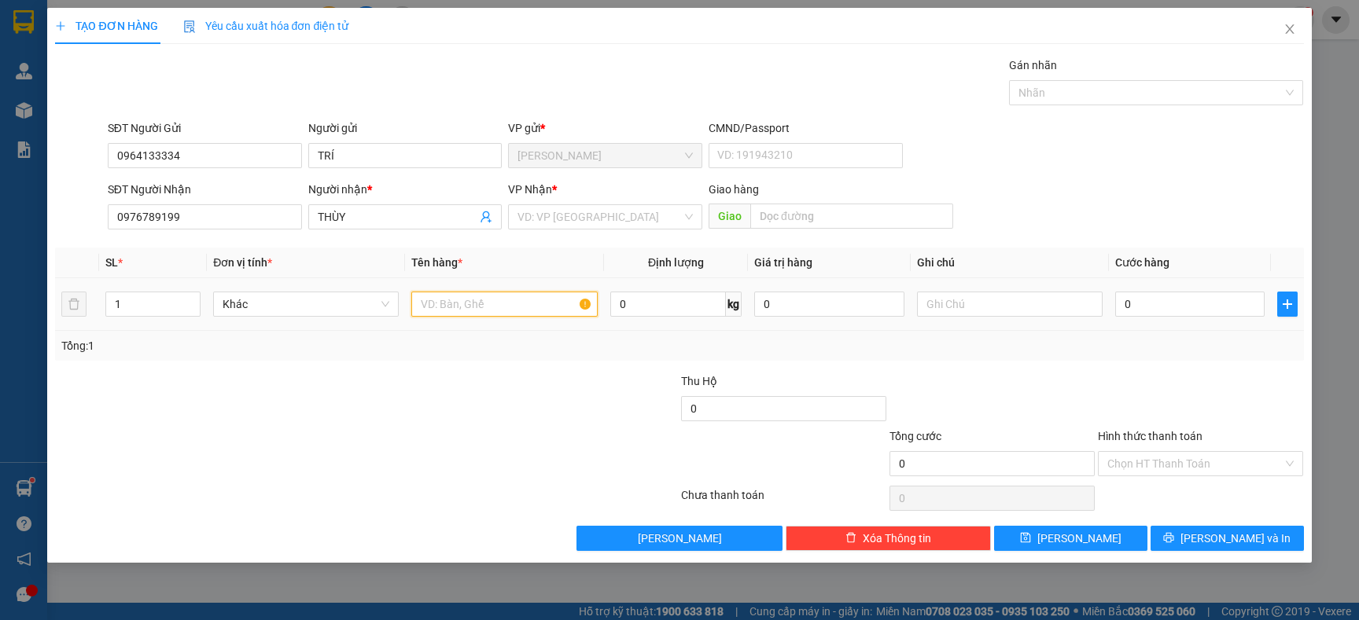
click at [428, 306] on input "text" at bounding box center [504, 304] width 186 height 25
type input "1 HỘP"
drag, startPoint x: 454, startPoint y: 388, endPoint x: 303, endPoint y: 322, distance: 165.2
click at [366, 350] on div "Transit Pickup Surcharge Ids Transit Deliver Surcharge Ids Transit Deliver Surc…" at bounding box center [679, 304] width 1248 height 495
click at [590, 222] on input "search" at bounding box center [599, 217] width 164 height 24
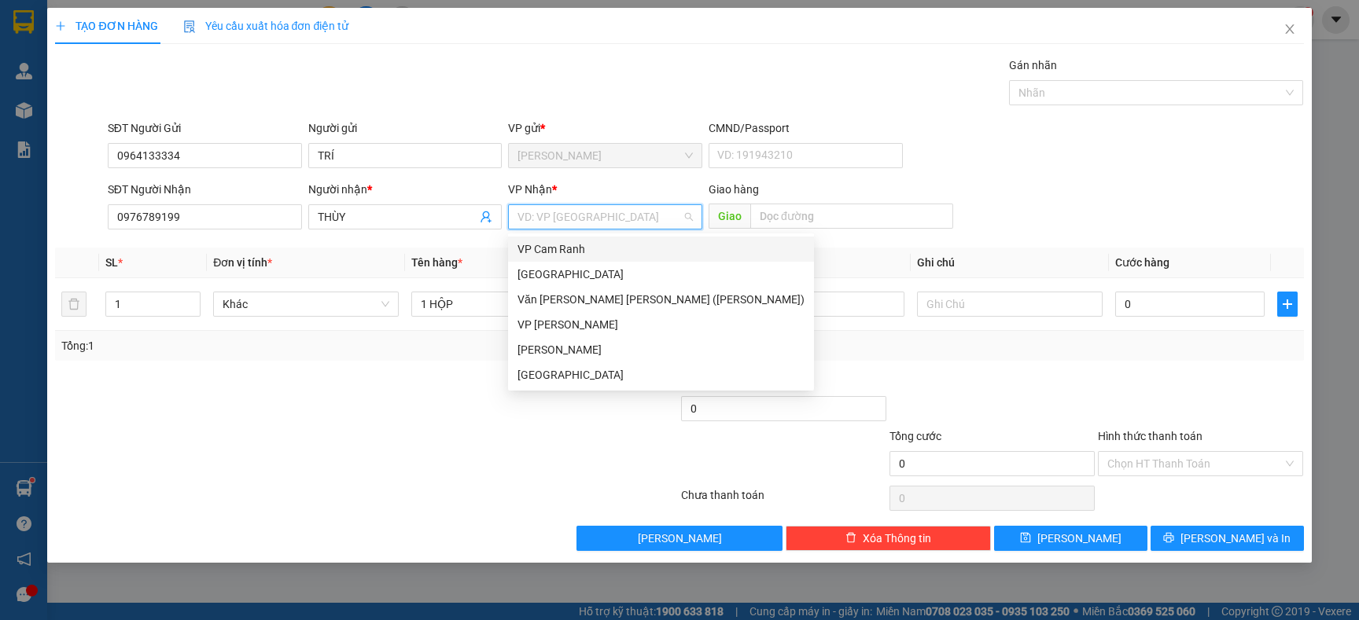
click at [534, 252] on div "VP Cam Ranh" at bounding box center [660, 249] width 287 height 17
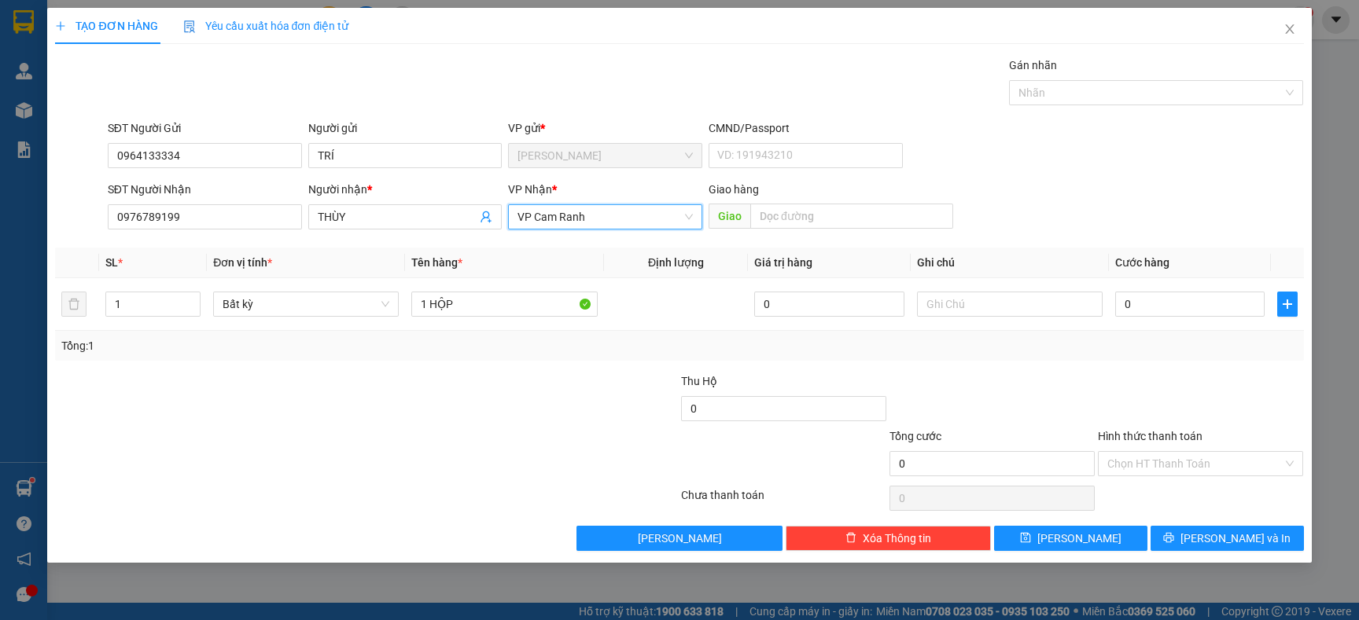
click at [458, 435] on div at bounding box center [261, 455] width 417 height 55
click at [1166, 312] on input "0" at bounding box center [1189, 304] width 149 height 25
type input "2"
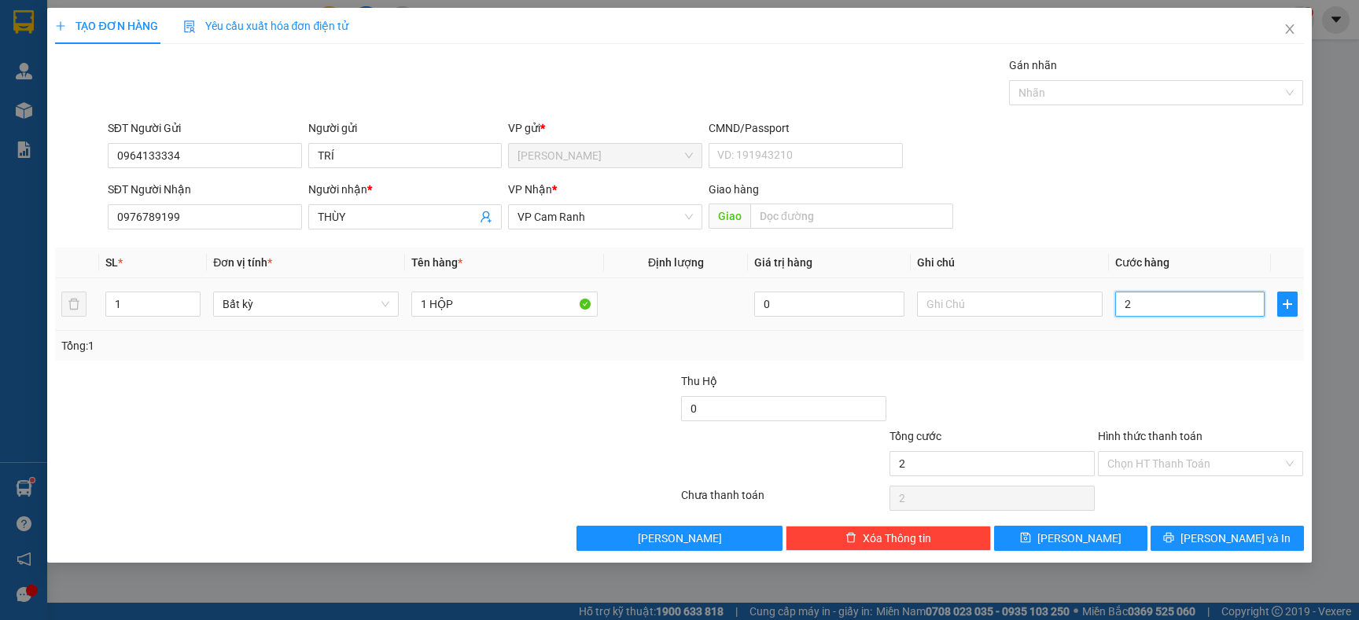
type input "20"
type input "20.000"
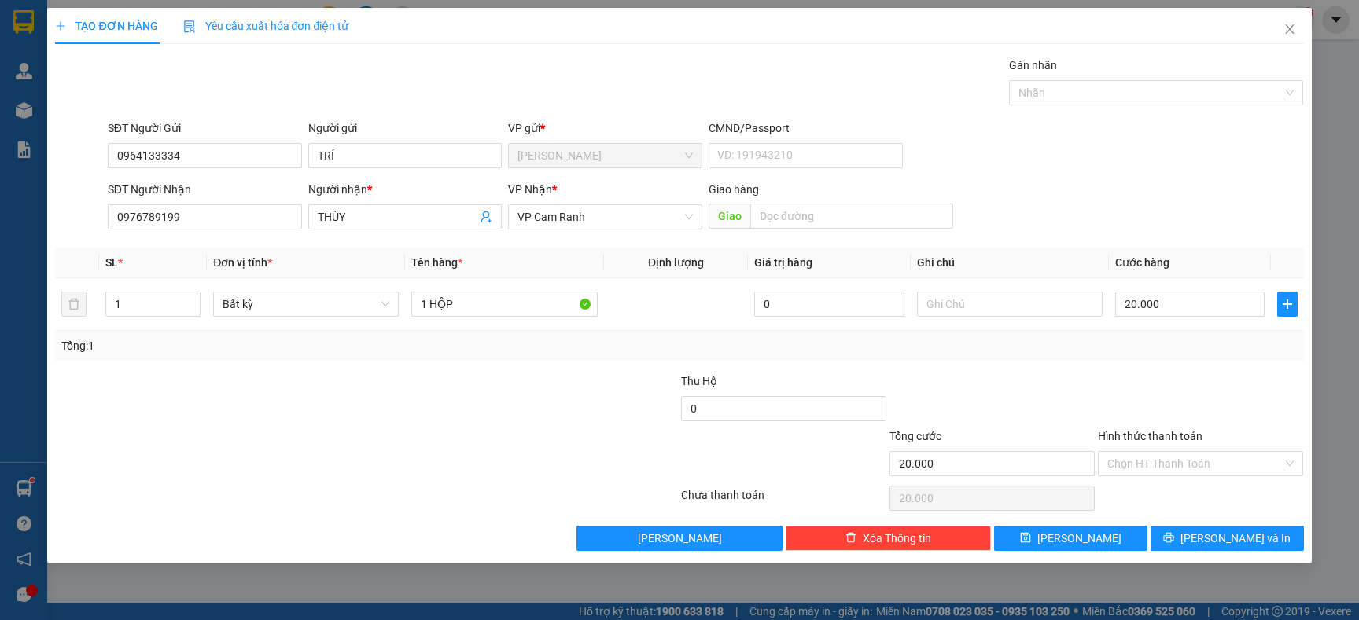
click at [1164, 333] on div "Tổng: 1" at bounding box center [679, 346] width 1248 height 30
click at [1157, 466] on input "Hình thức thanh toán" at bounding box center [1194, 464] width 175 height 24
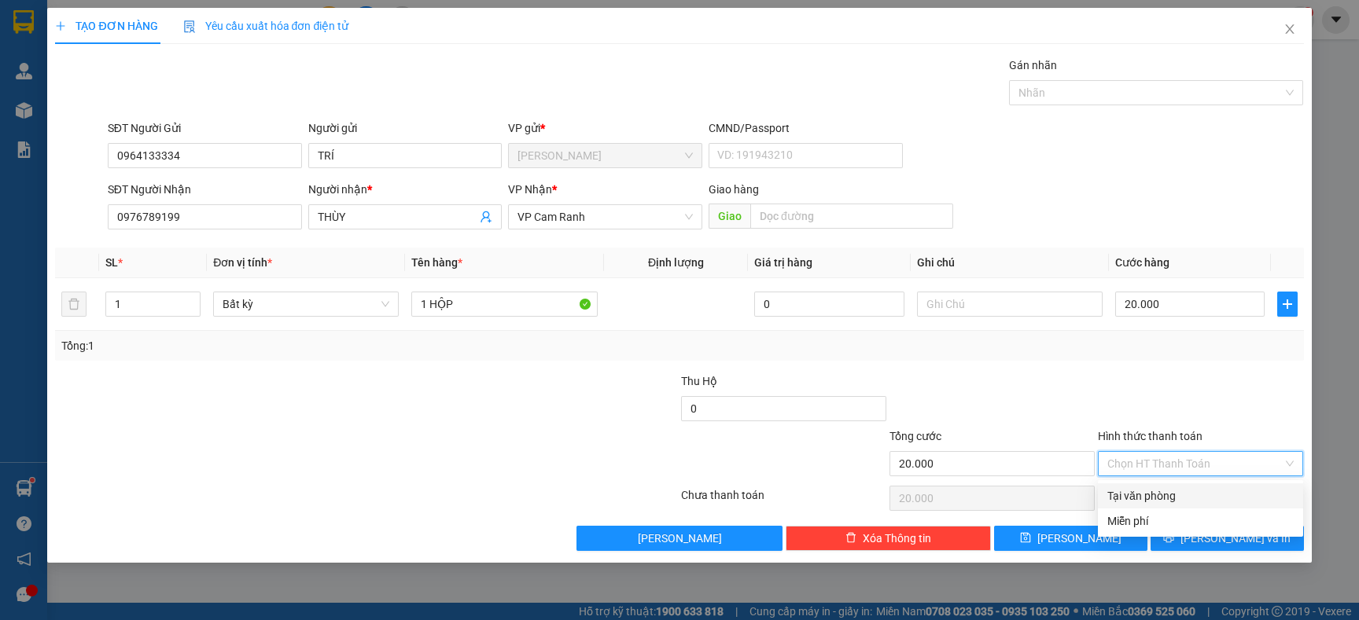
click at [1150, 490] on div "Tại văn phòng" at bounding box center [1200, 495] width 186 height 17
type input "0"
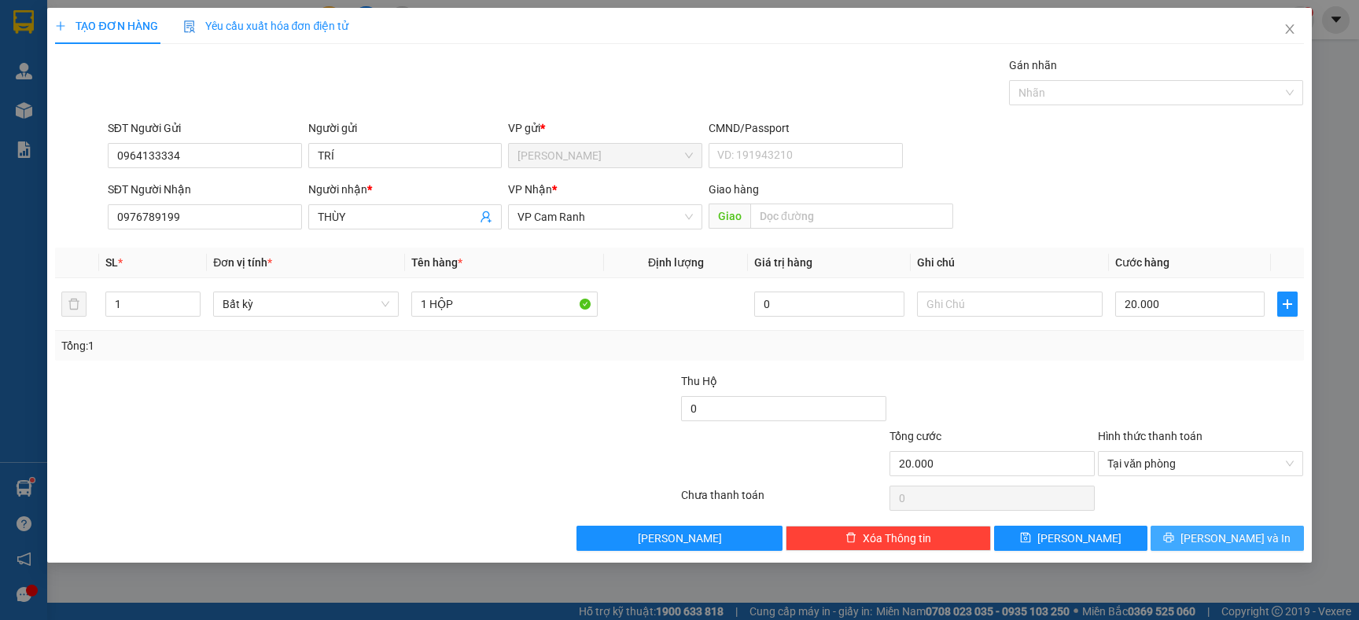
click at [1190, 544] on button "[PERSON_NAME] và In" at bounding box center [1226, 538] width 153 height 25
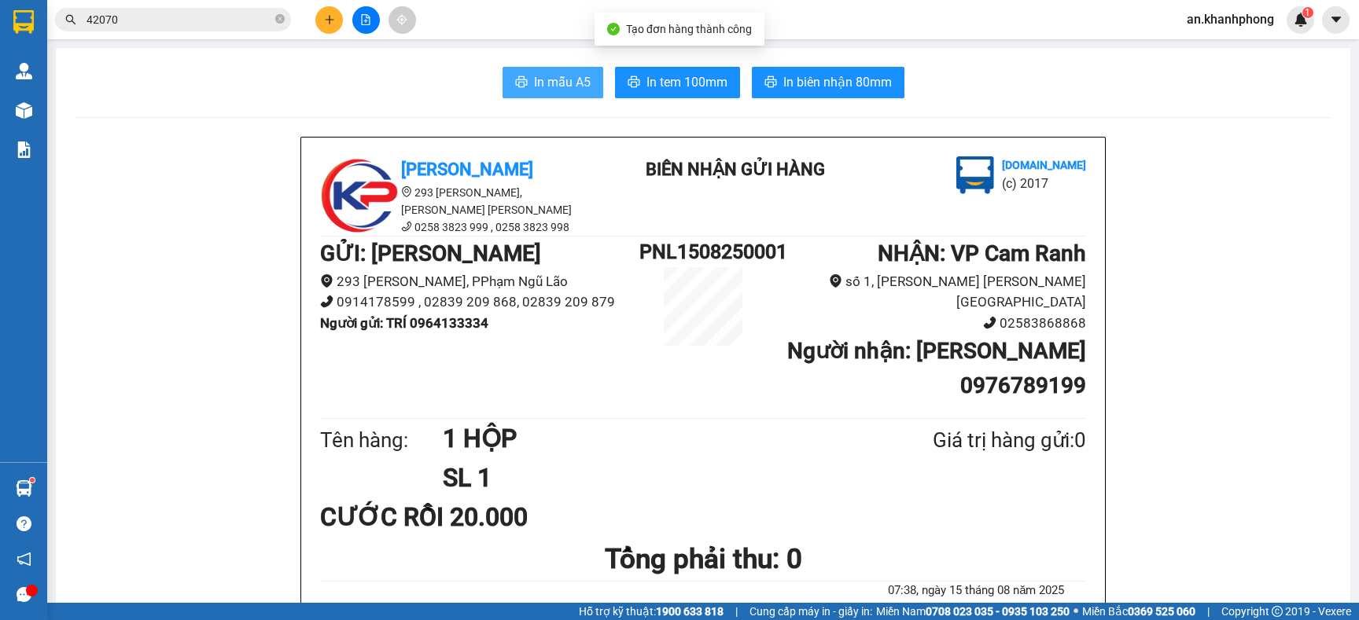
click at [515, 75] on icon "printer" at bounding box center [521, 81] width 13 height 13
click at [553, 85] on span "In mẫu A5" at bounding box center [562, 82] width 57 height 20
click at [534, 75] on span "In mẫu A5" at bounding box center [562, 82] width 57 height 20
click at [553, 80] on span "In mẫu A5" at bounding box center [562, 82] width 57 height 20
click at [581, 82] on button "In mẫu A5" at bounding box center [552, 82] width 101 height 31
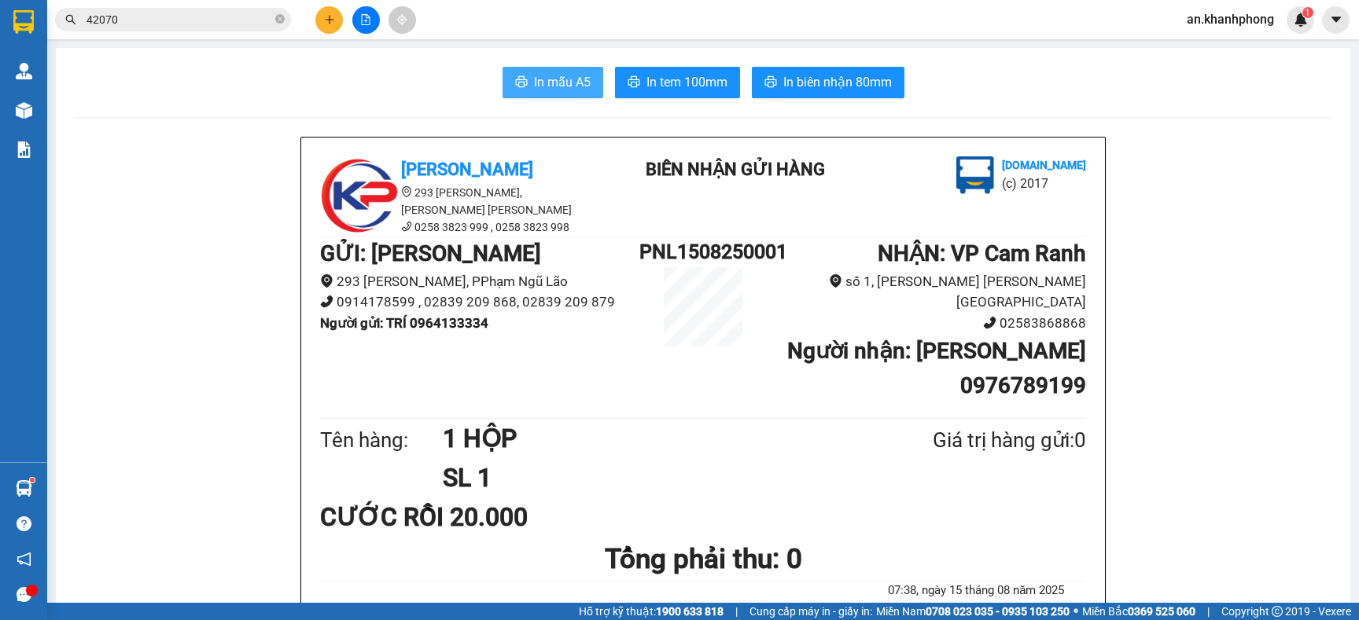
click at [565, 94] on button "In mẫu A5" at bounding box center [552, 82] width 101 height 31
click at [550, 82] on span "In mẫu A5" at bounding box center [562, 82] width 57 height 20
click at [555, 92] on span "In mẫu A5" at bounding box center [562, 82] width 57 height 20
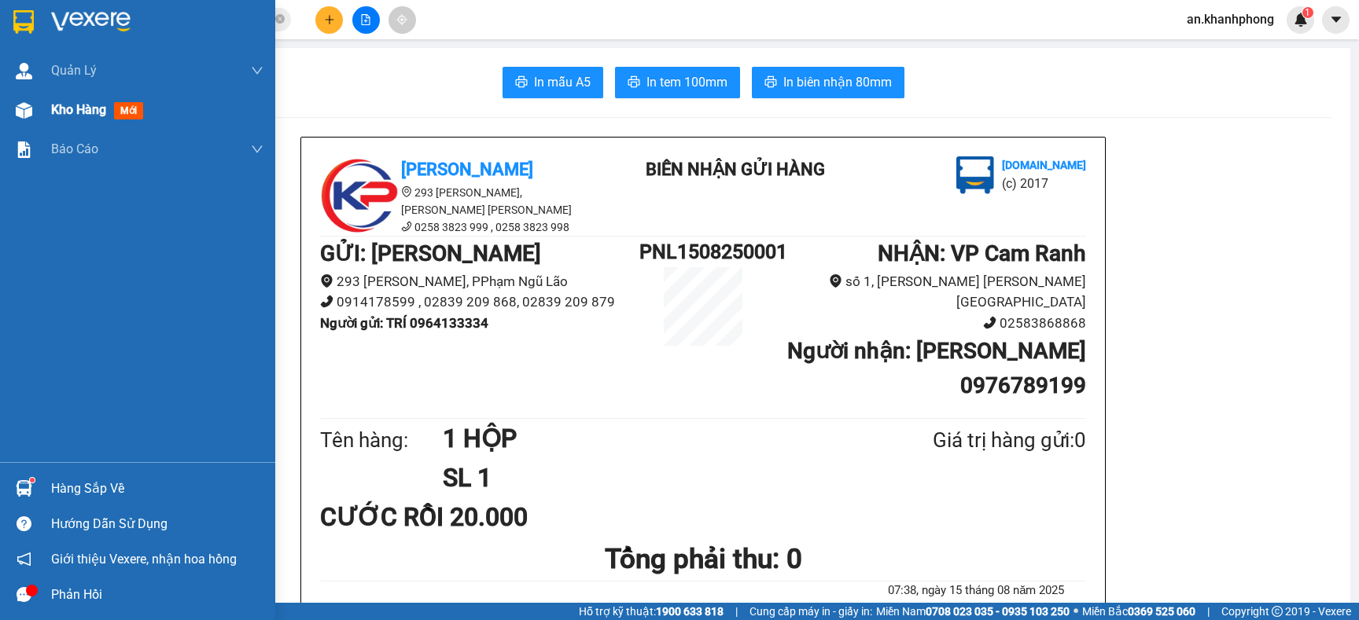
click at [46, 101] on div "Kho hàng mới" at bounding box center [137, 109] width 275 height 39
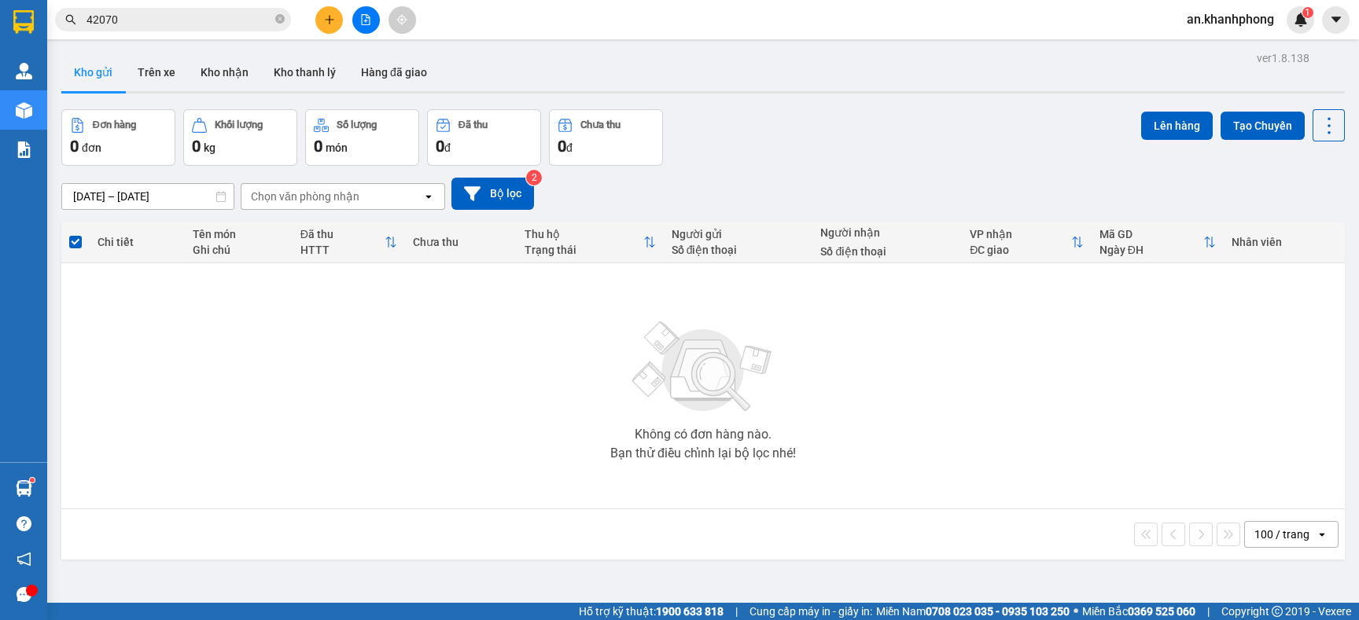
click at [163, 203] on div "ver 1.8.138 Kho gửi Trên xe Kho nhận Kho thanh lý Hàng đã giao Đơn hàng 0 đơn K…" at bounding box center [703, 357] width 1296 height 620
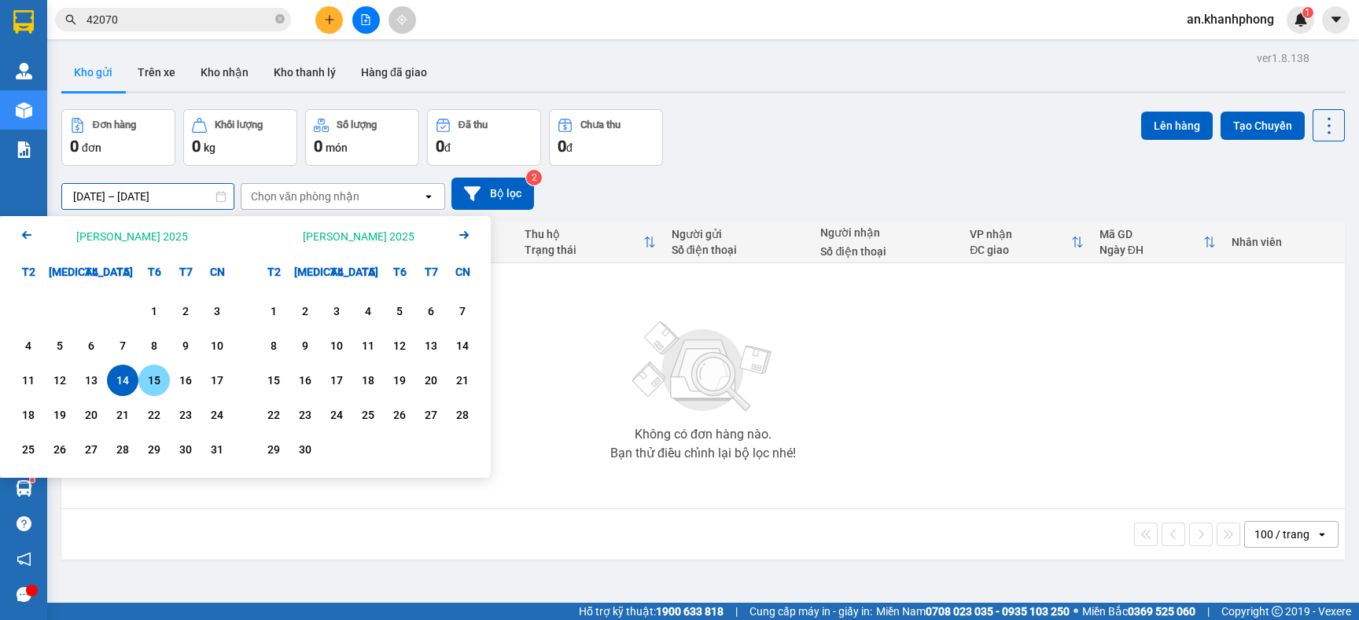
click at [152, 380] on div "15" at bounding box center [154, 380] width 22 height 19
click at [266, 495] on div "Không có đơn hàng nào. Bạn thử điều chỉnh lại bộ lọc nhé!" at bounding box center [702, 386] width 1267 height 236
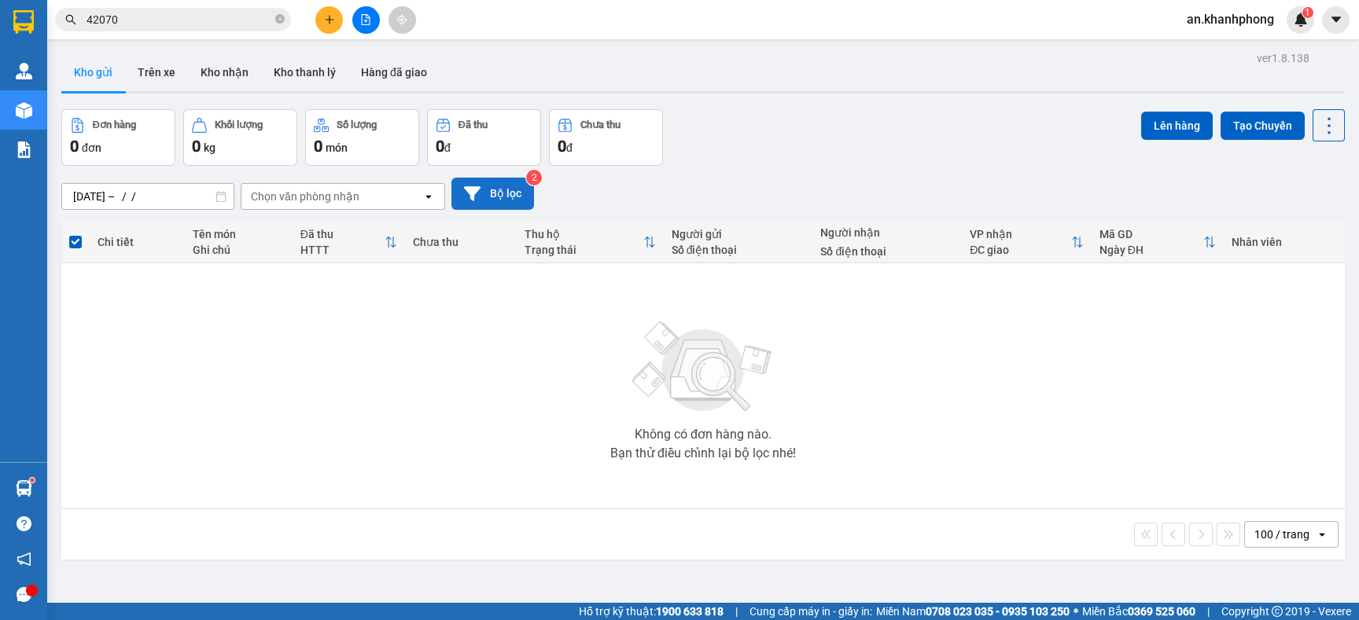
click at [475, 204] on button "Bộ lọc" at bounding box center [492, 194] width 83 height 32
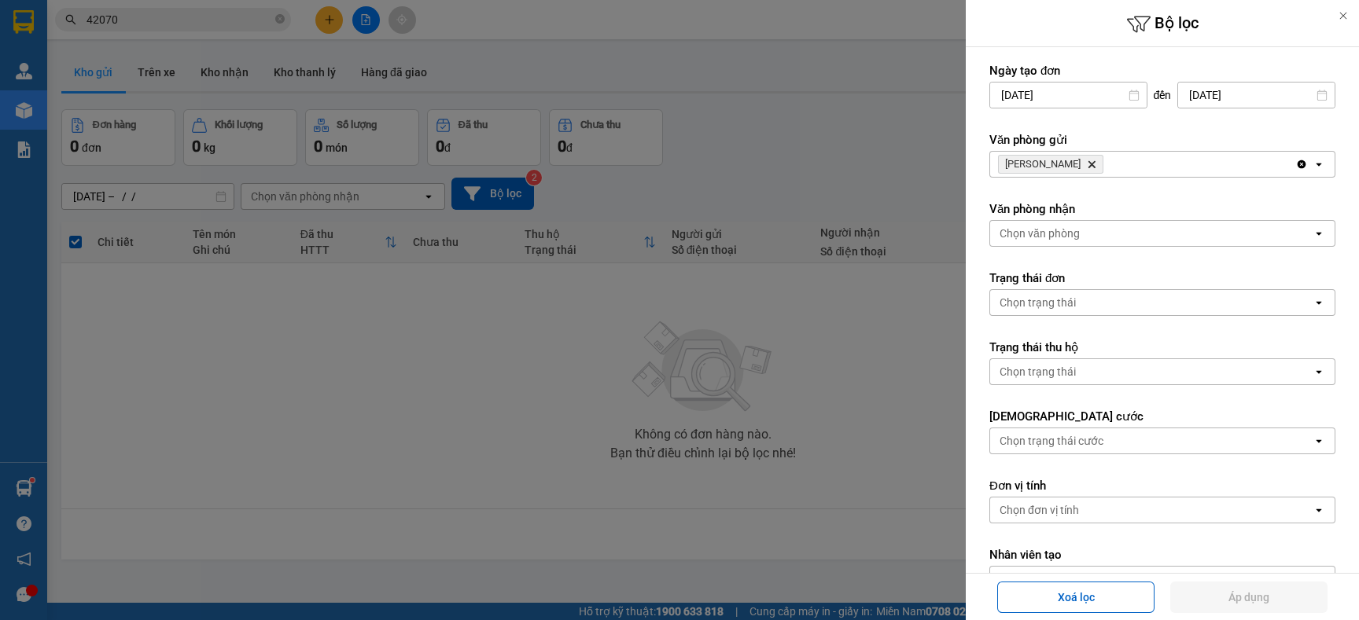
click at [510, 307] on div at bounding box center [679, 310] width 1359 height 620
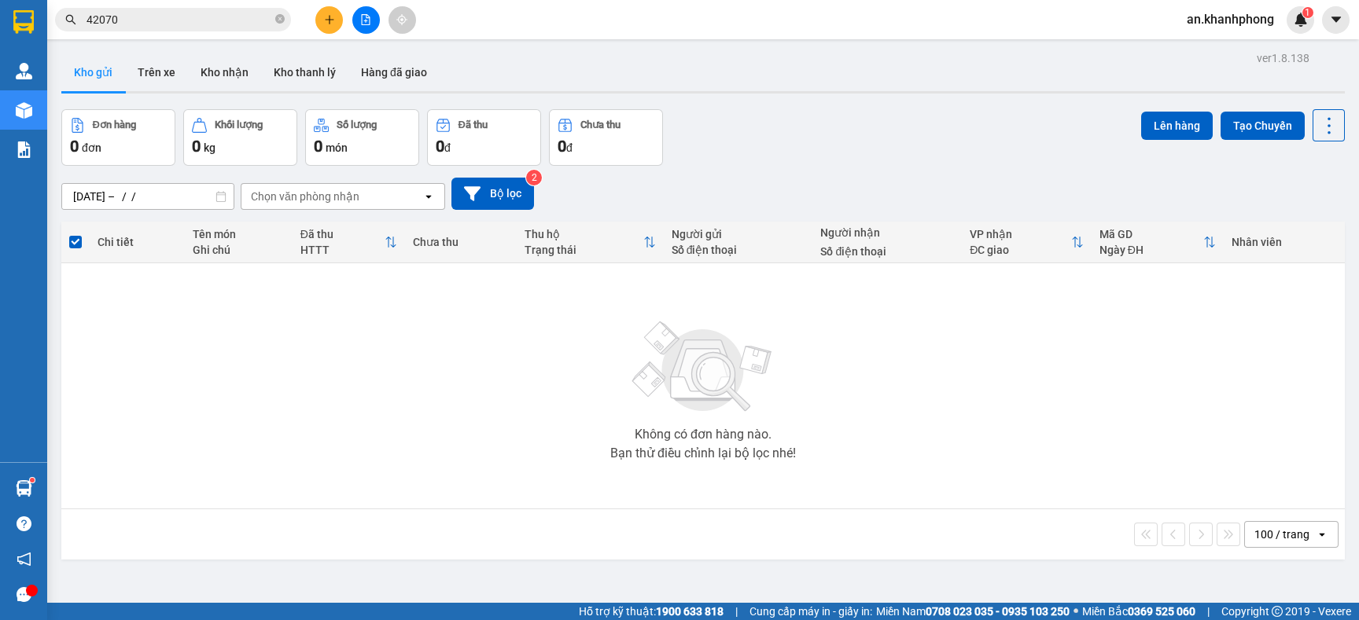
click at [308, 205] on div "Chọn văn phòng nhận" at bounding box center [331, 196] width 181 height 25
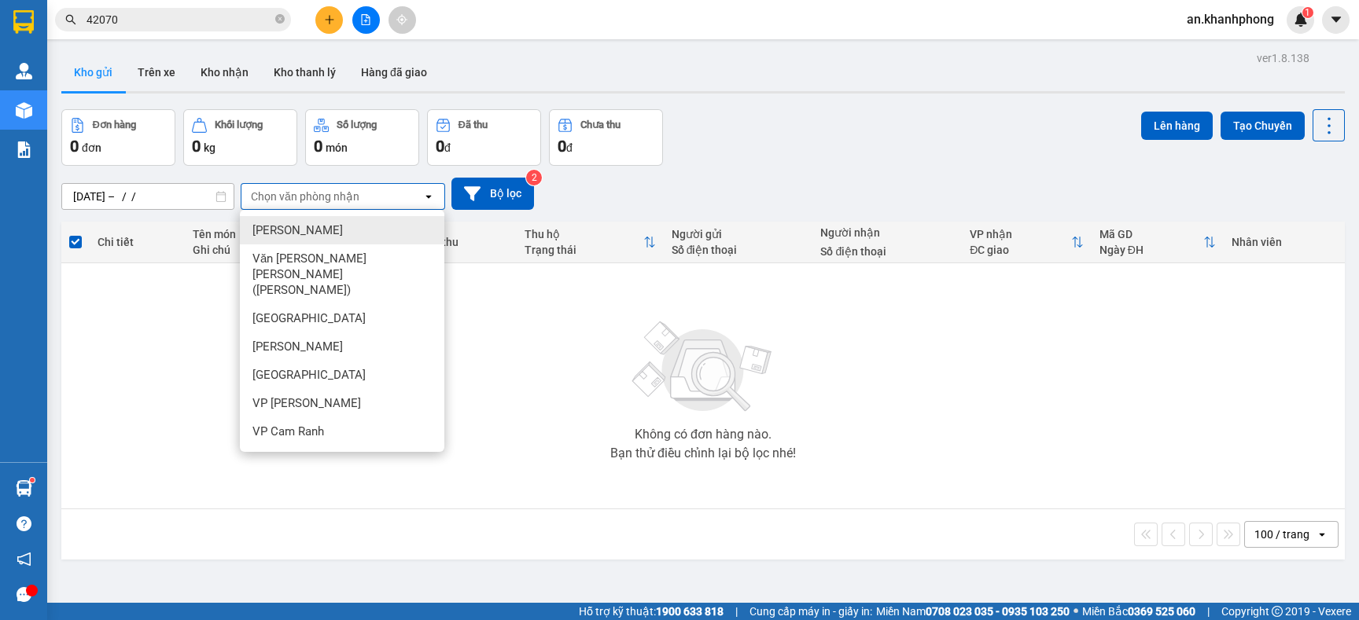
click at [134, 296] on div "Không có đơn hàng nào. Bạn thử điều chỉnh lại bộ lọc nhé!" at bounding box center [702, 386] width 1267 height 236
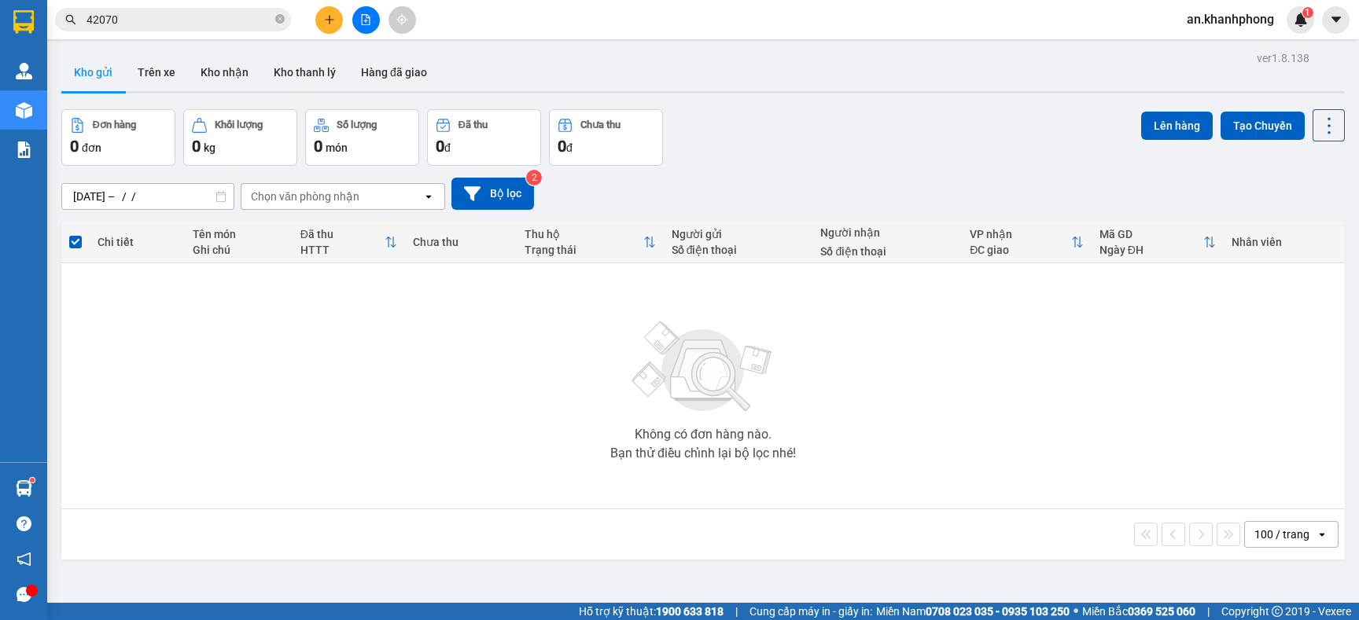
click at [143, 202] on input "15/08/2025 – / /" at bounding box center [147, 196] width 171 height 25
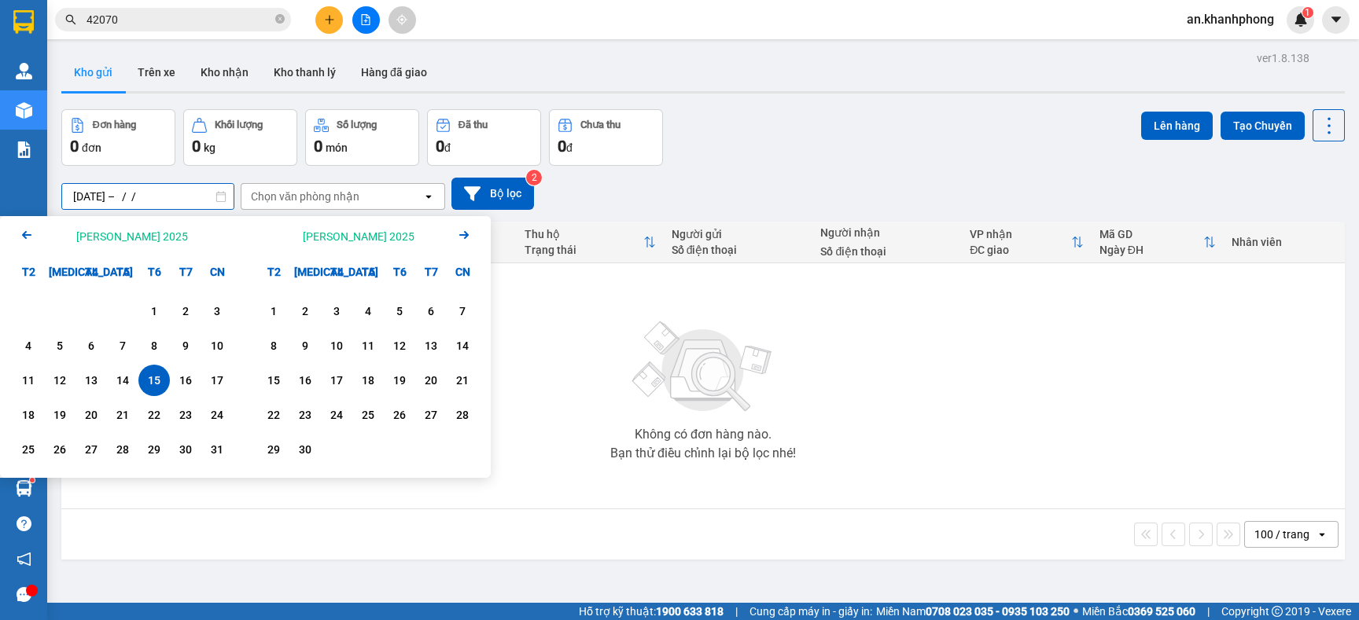
click at [177, 498] on div "Không có đơn hàng nào. Bạn thử điều chỉnh lại bộ lọc nhé!" at bounding box center [702, 386] width 1267 height 236
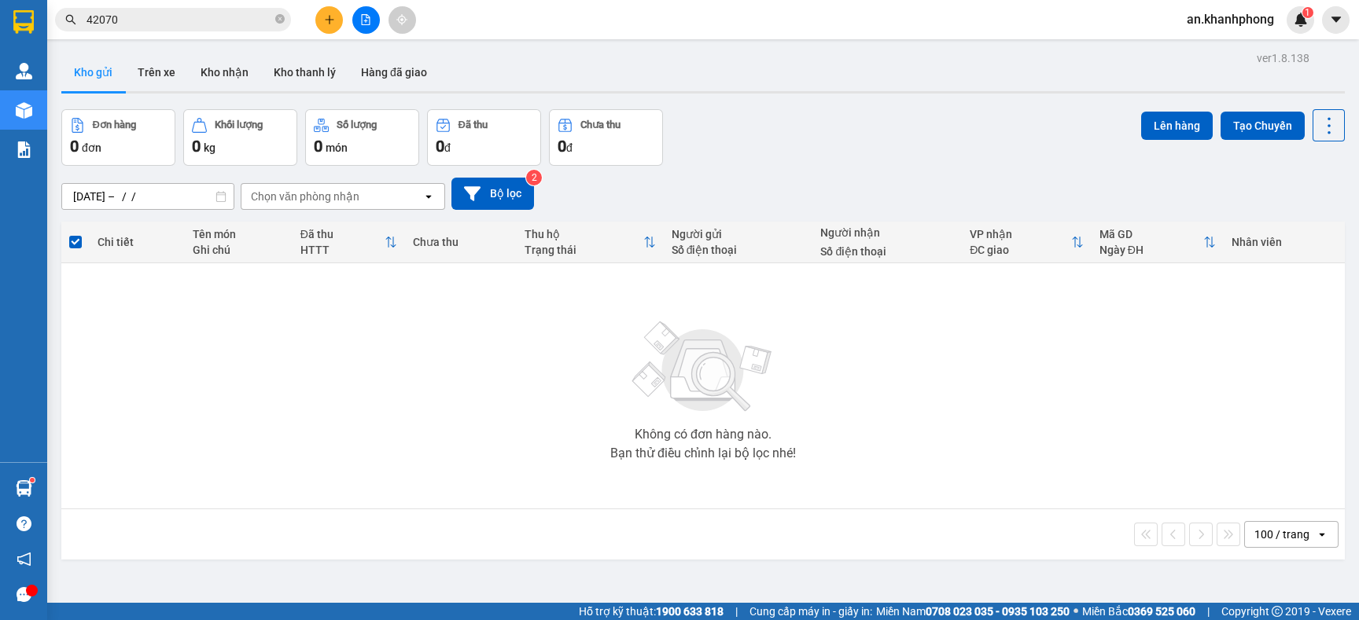
click at [140, 196] on input "15/08/2025 – / /" at bounding box center [147, 196] width 171 height 25
click at [546, 476] on div "Không có đơn hàng nào. Bạn thử điều chỉnh lại bộ lọc nhé!" at bounding box center [702, 386] width 1267 height 236
click at [208, 195] on input "15/08/2025 – / /" at bounding box center [147, 196] width 171 height 25
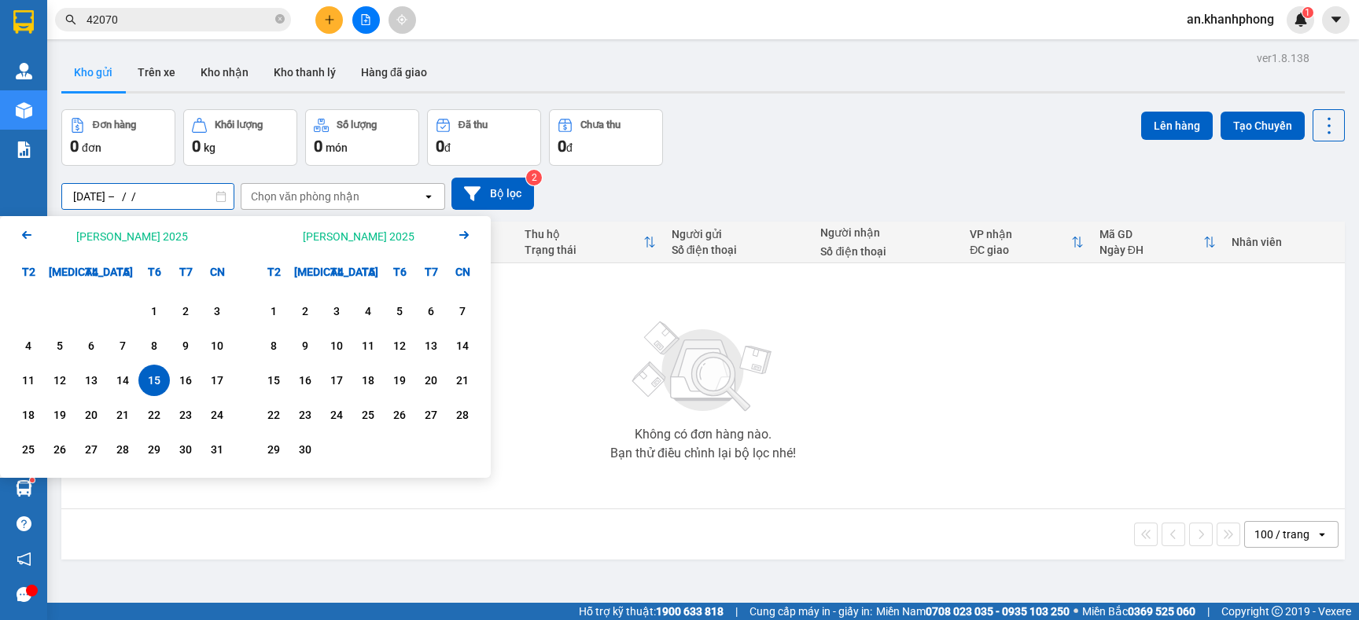
click at [161, 382] on div "15" at bounding box center [154, 380] width 22 height 19
type input "[DATE] – [DATE]"
click at [160, 378] on div "Không có đơn hàng nào. Bạn thử điều chỉnh lại bộ lọc nhé!" at bounding box center [702, 386] width 1267 height 236
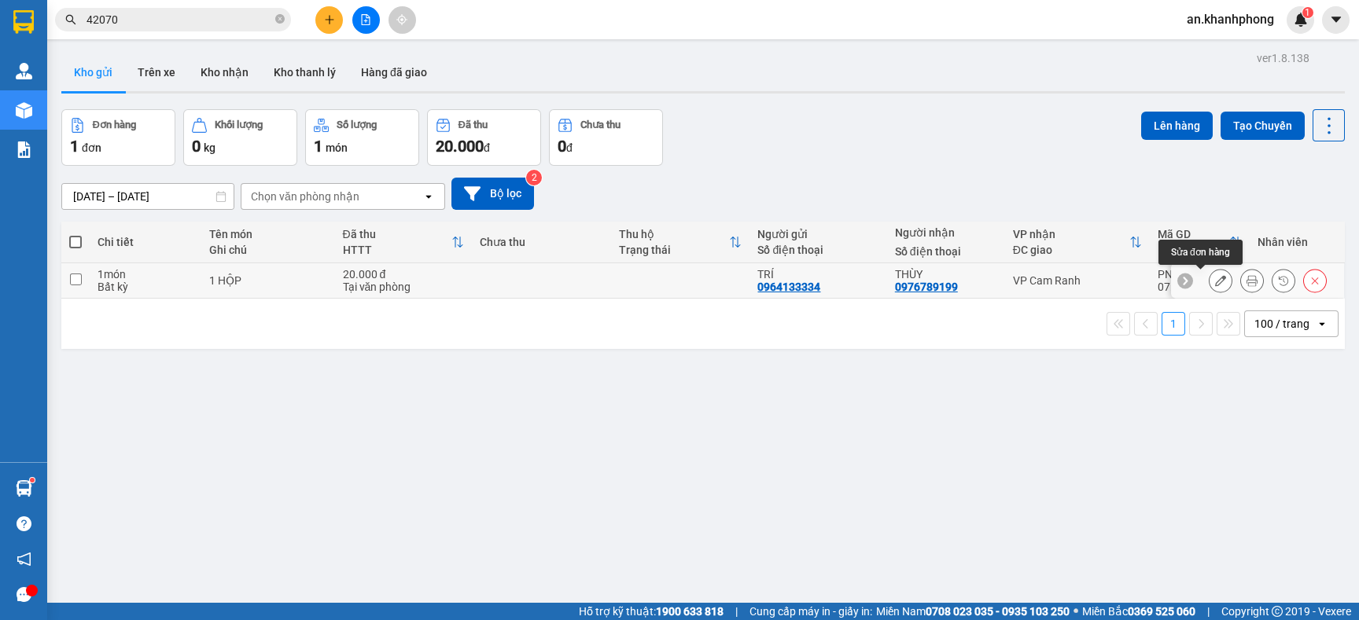
click at [1215, 279] on icon at bounding box center [1220, 280] width 11 height 11
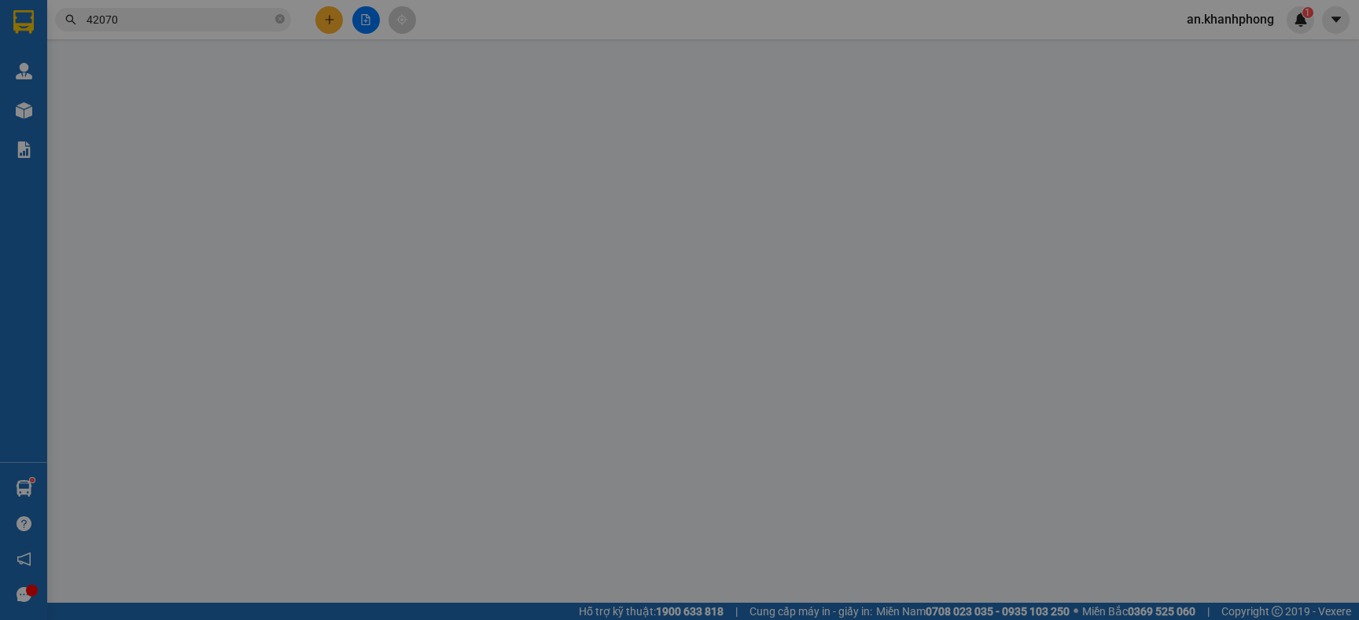
type input "0964133334"
type input "TRÍ"
type input "0976789199"
type input "THÙY"
type input "20.000"
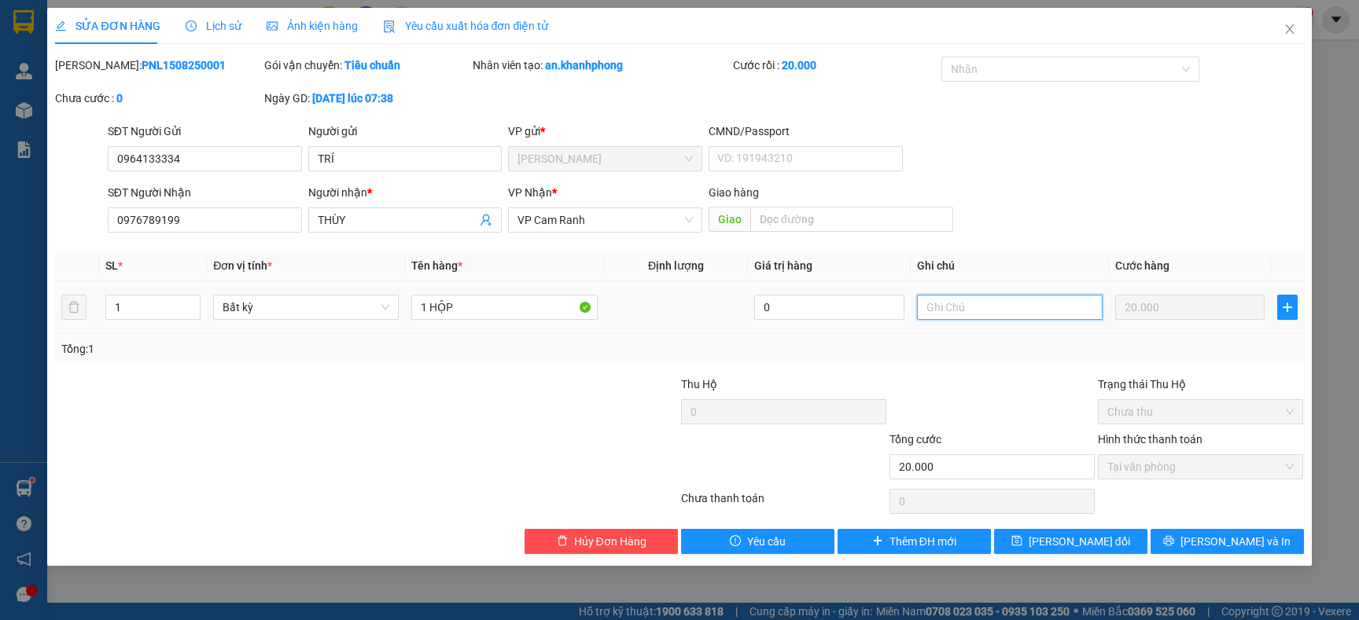
click at [961, 308] on input "text" at bounding box center [1010, 307] width 186 height 25
type input "HÀNG ĐI TRONG NGÀY"
click at [954, 339] on div "Tổng: 1" at bounding box center [679, 349] width 1248 height 30
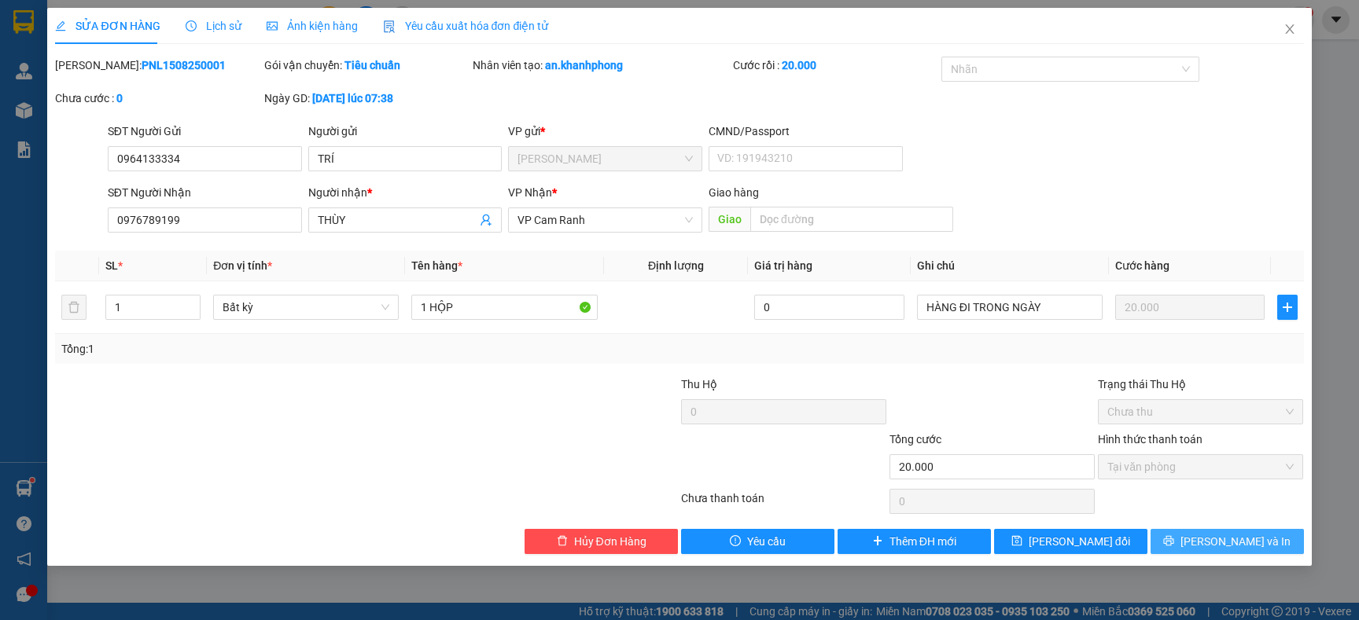
click at [1191, 535] on button "[PERSON_NAME] và In" at bounding box center [1226, 541] width 153 height 25
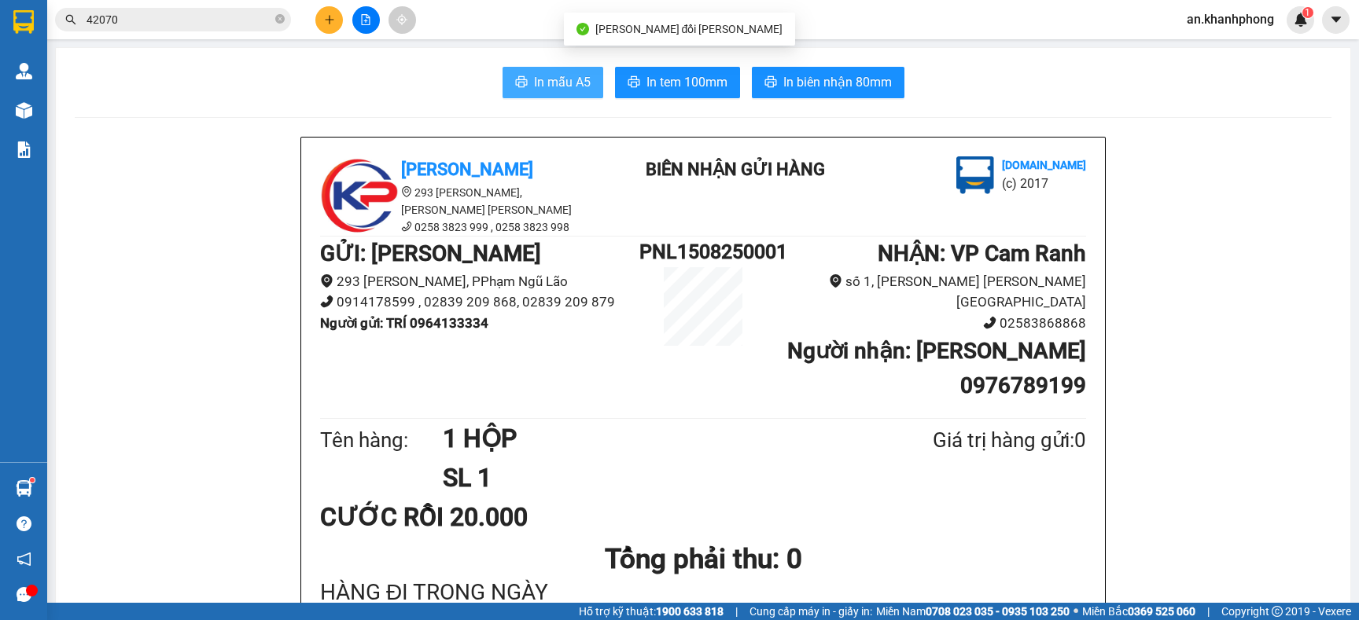
click at [535, 85] on span "In mẫu A5" at bounding box center [562, 82] width 57 height 20
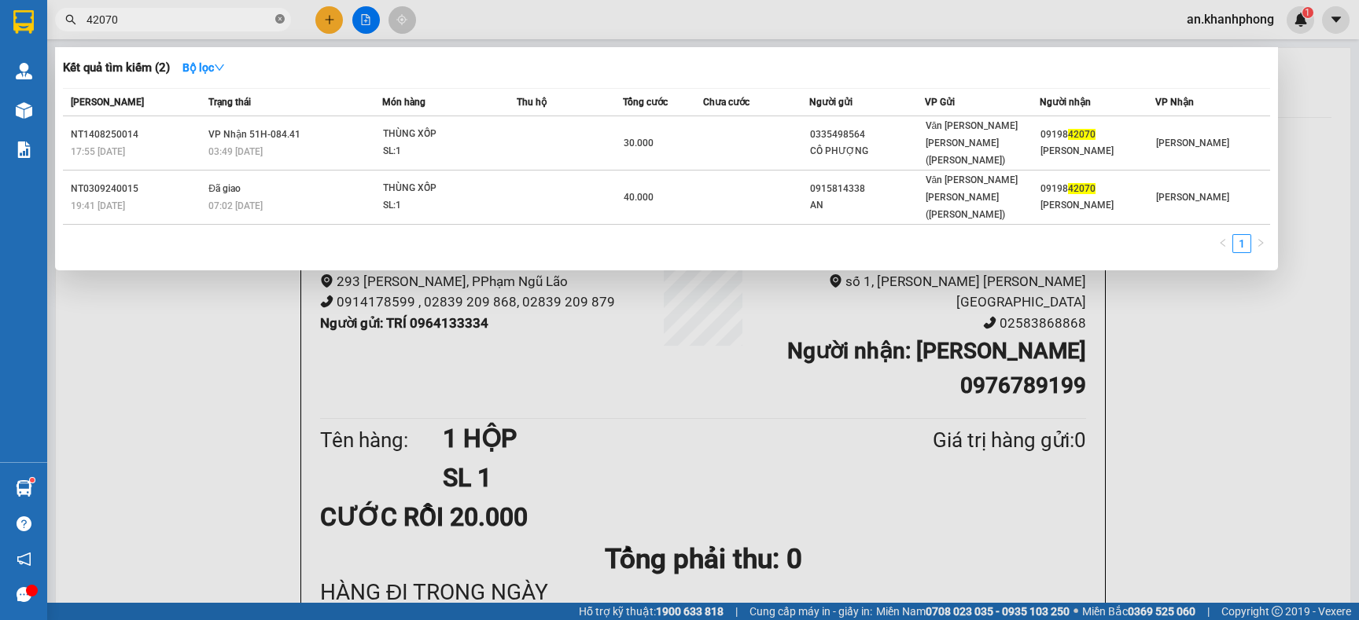
click at [280, 24] on span at bounding box center [279, 20] width 9 height 15
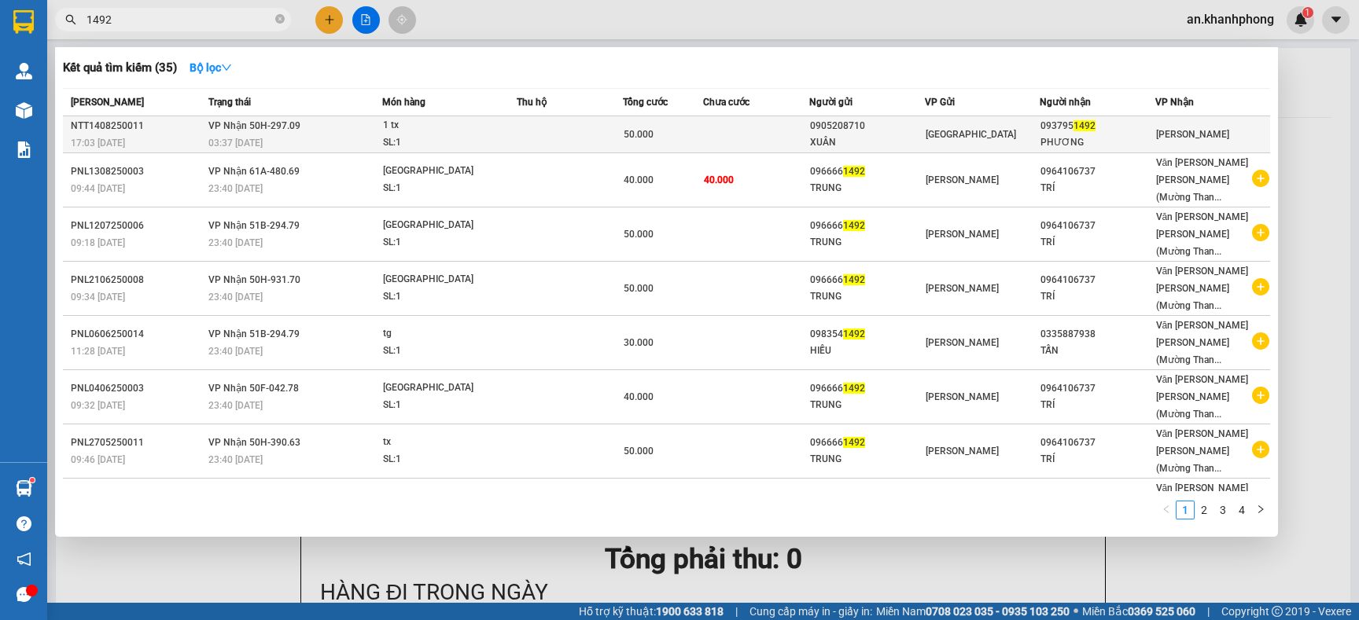
type input "1492"
click at [707, 129] on td at bounding box center [756, 134] width 106 height 37
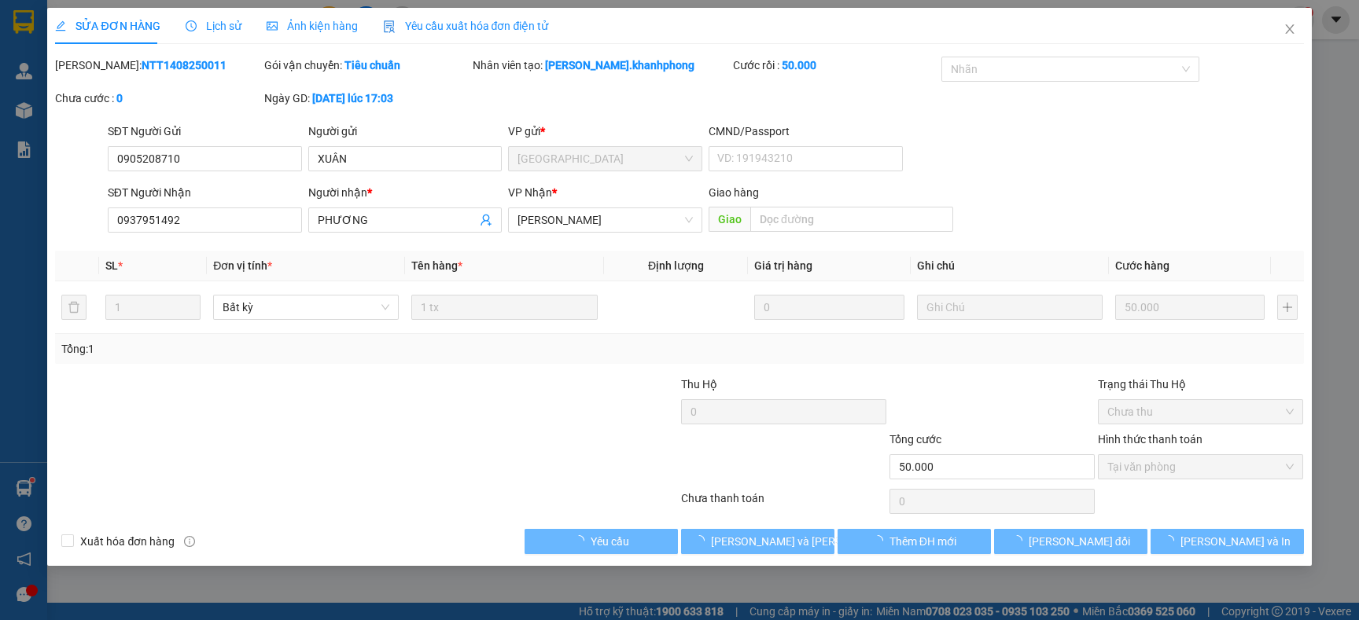
type input "0905208710"
type input "XUÂN"
type input "0937951492"
type input "PHƯƠNG"
type input "50.000"
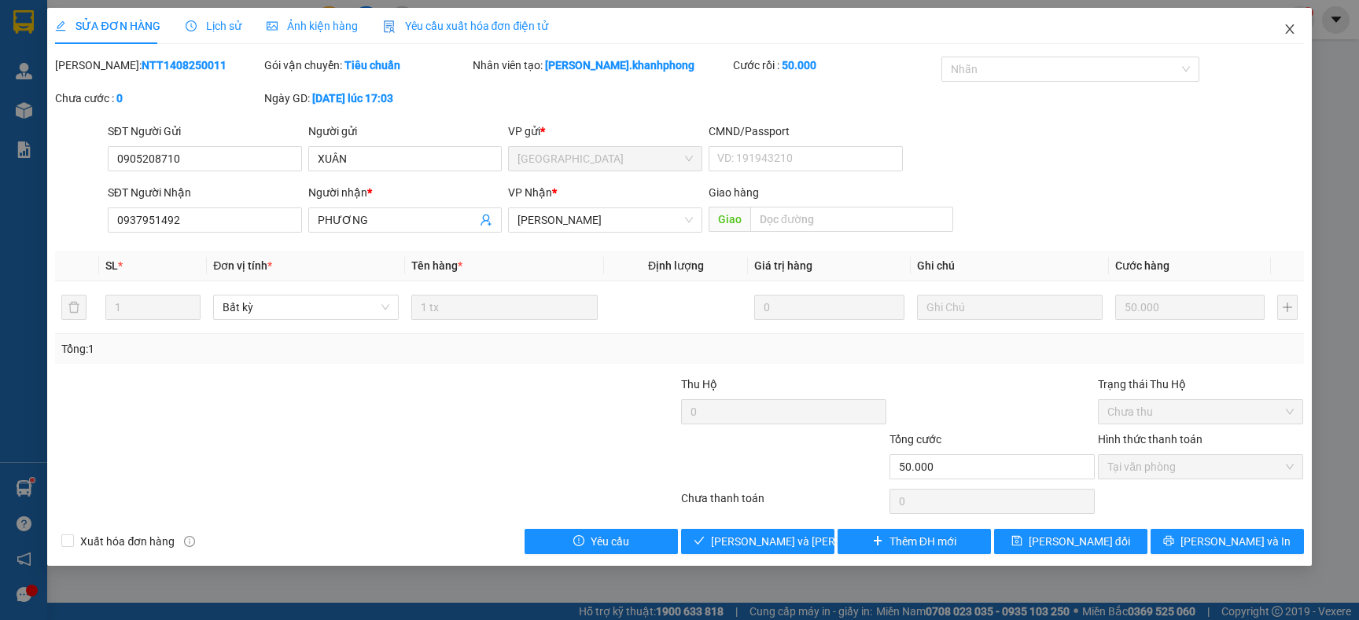
click at [1289, 29] on icon "close" at bounding box center [1289, 28] width 9 height 9
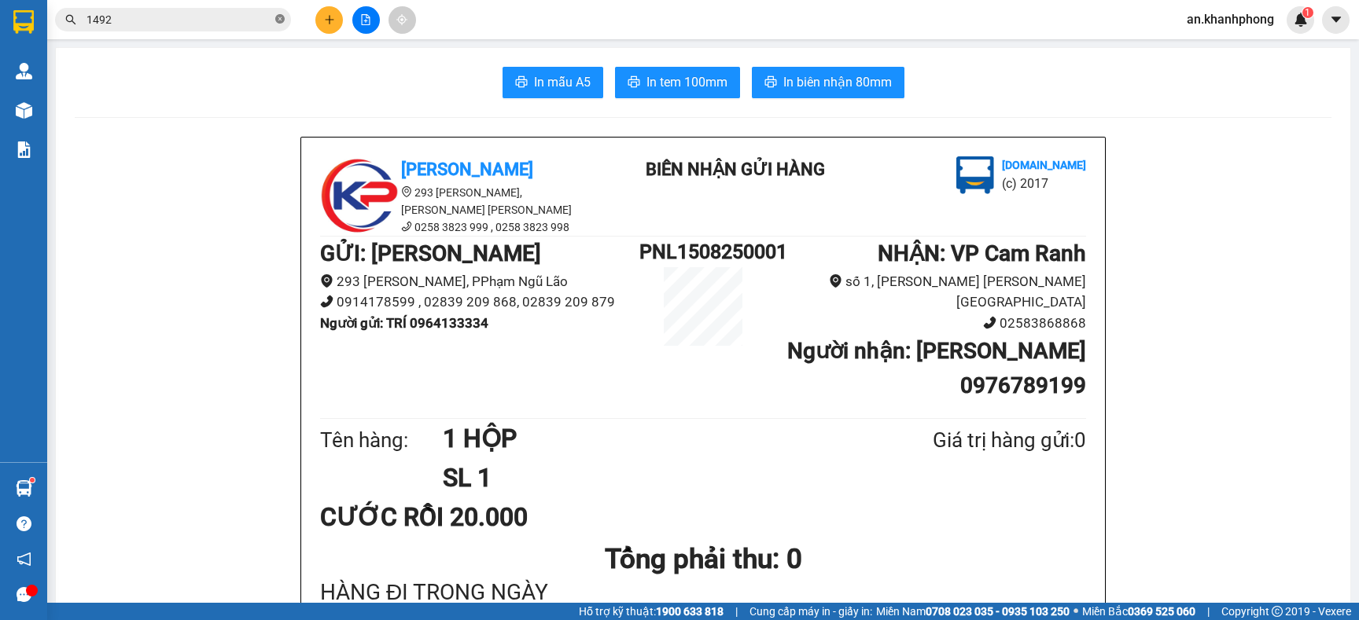
click at [277, 20] on icon "close-circle" at bounding box center [279, 18] width 9 height 9
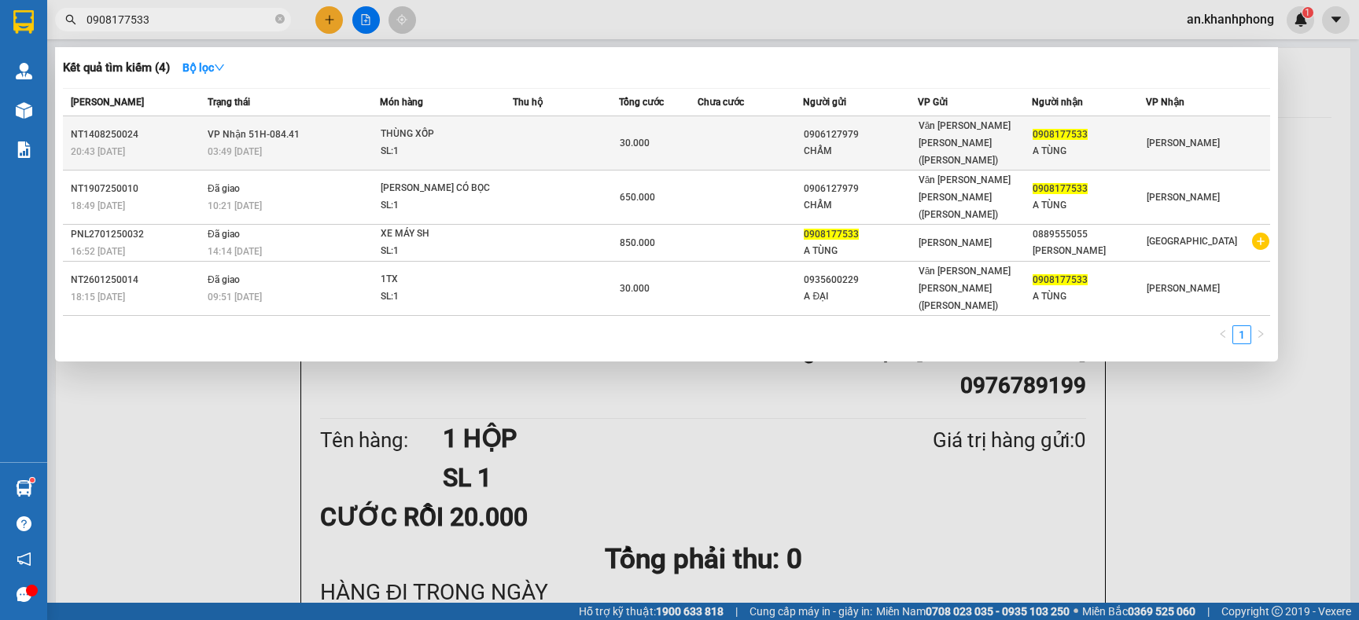
type input "0908177533"
click at [726, 134] on td at bounding box center [749, 143] width 105 height 54
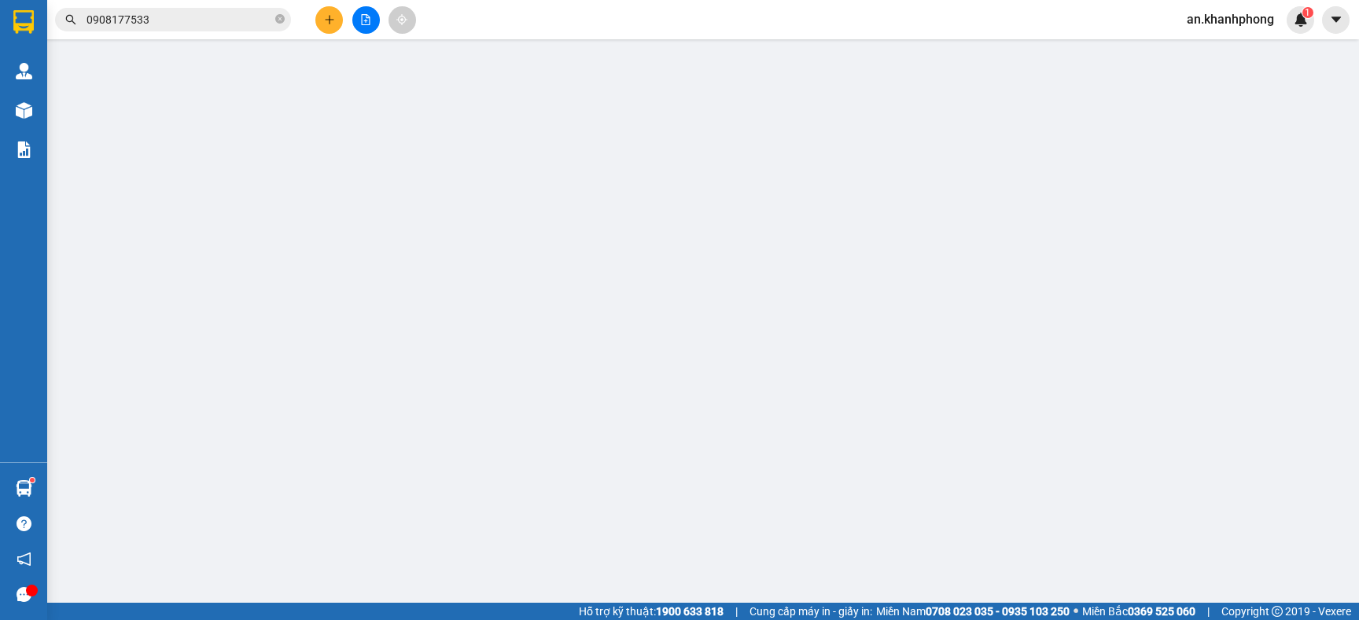
type input "0906127979"
type input "CHẨM"
type input "0908177533"
type input "A TÙNG"
type input "30.000"
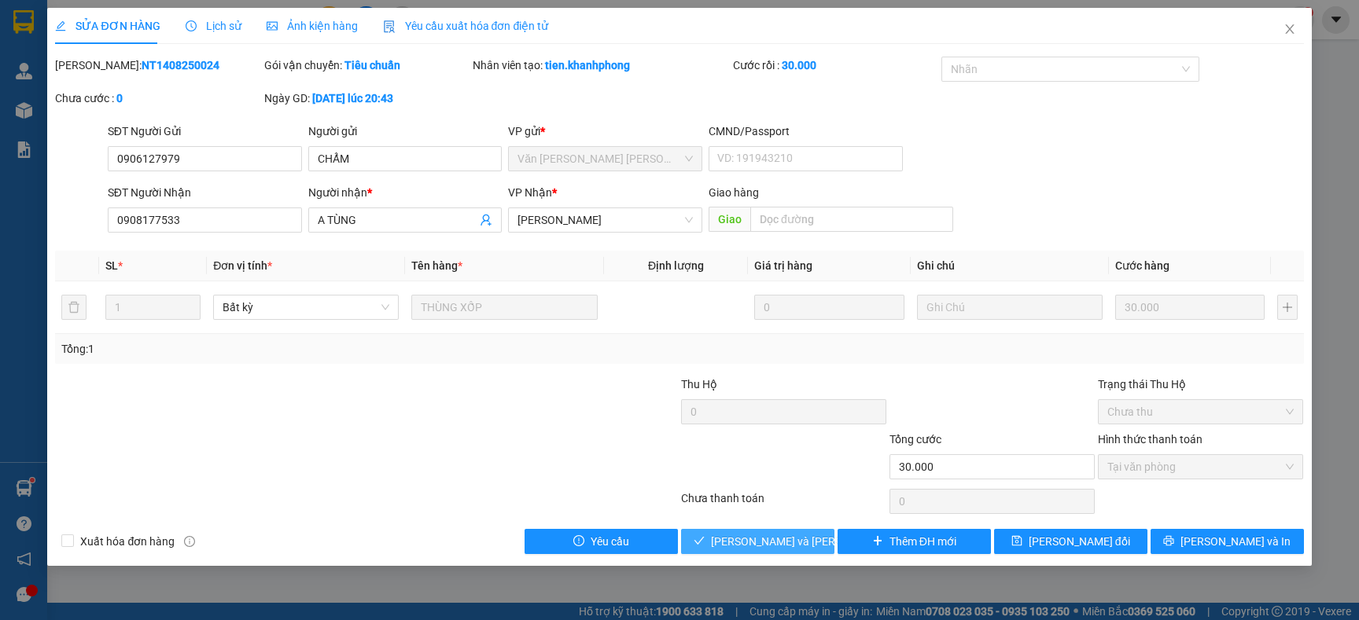
click at [737, 545] on span "[PERSON_NAME] và Giao hàng" at bounding box center [817, 541] width 212 height 17
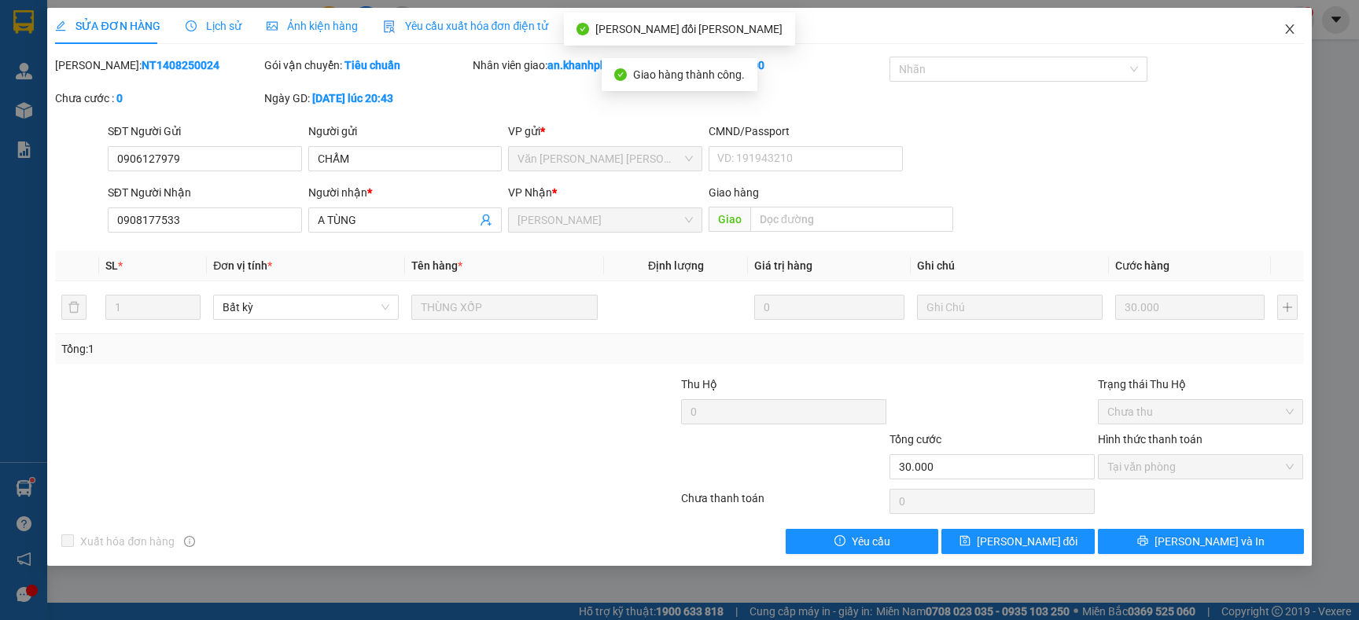
click at [1287, 31] on icon "close" at bounding box center [1289, 28] width 9 height 9
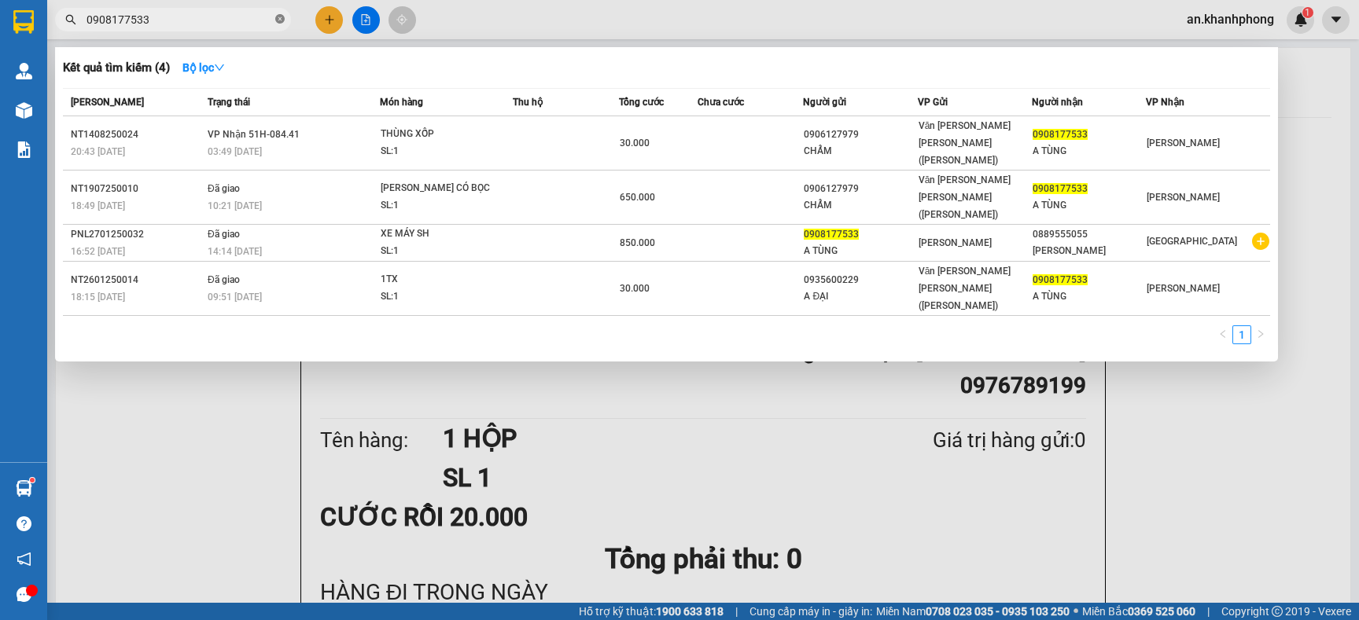
click at [277, 20] on icon "close-circle" at bounding box center [279, 18] width 9 height 9
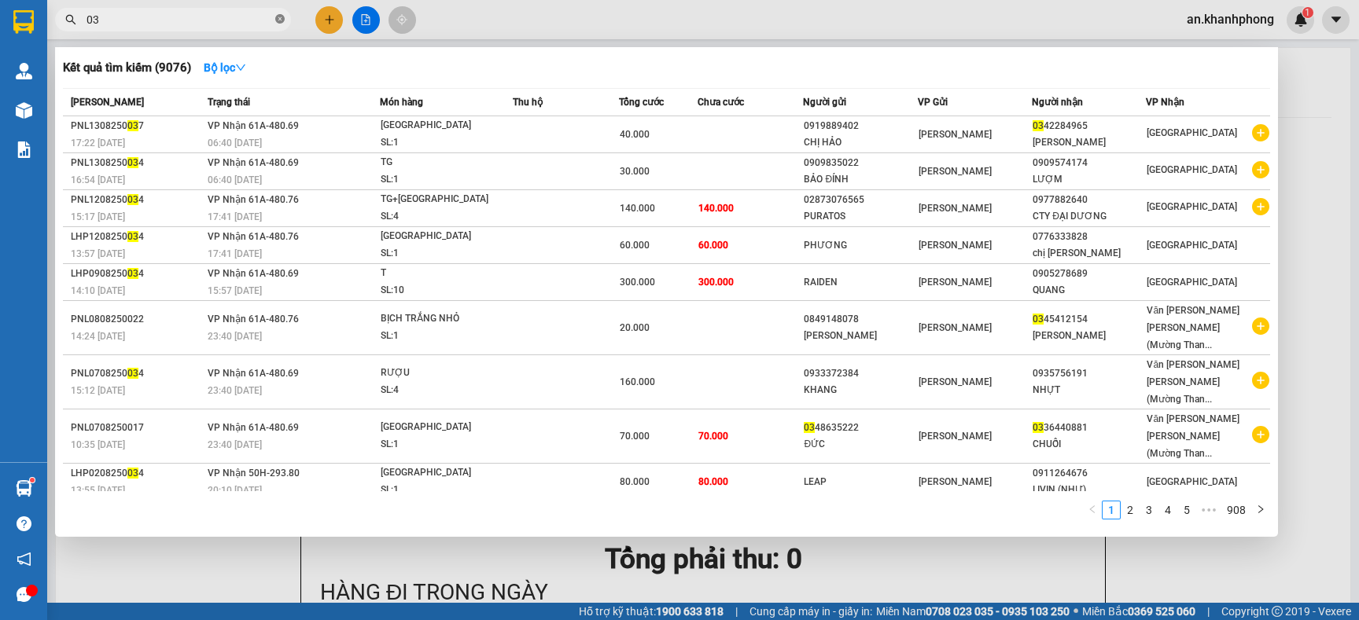
type input "0"
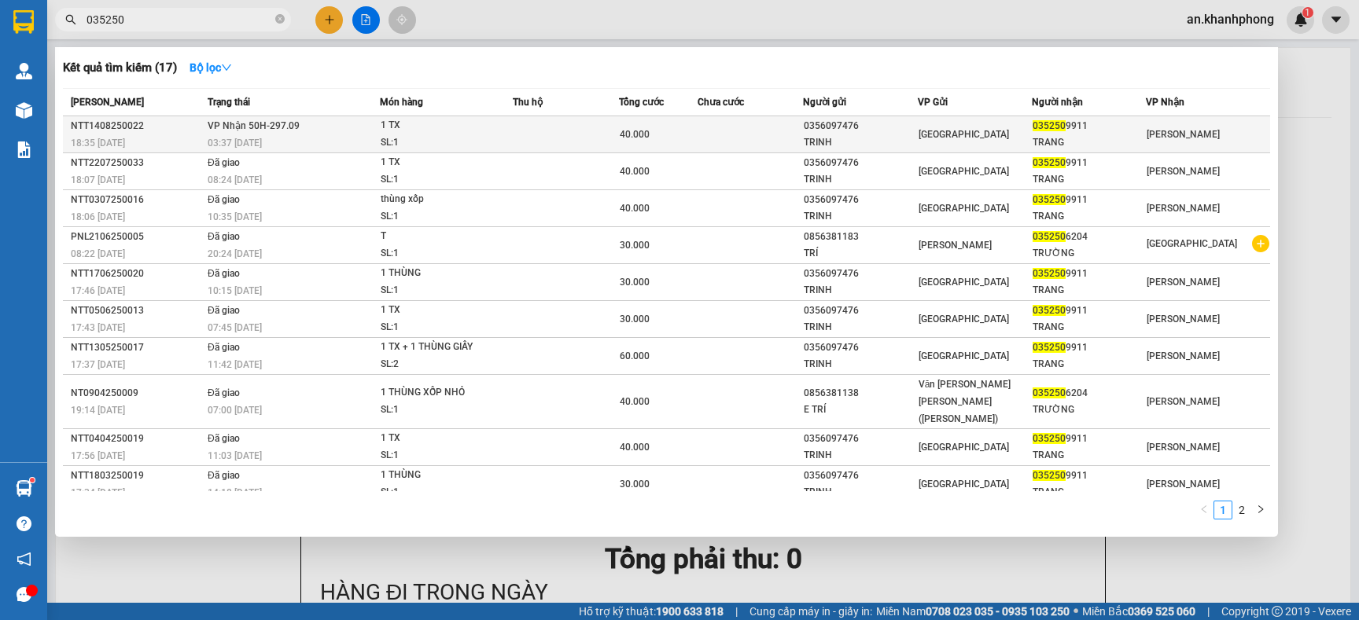
type input "035250"
click at [865, 129] on div "0356097476" at bounding box center [860, 126] width 112 height 17
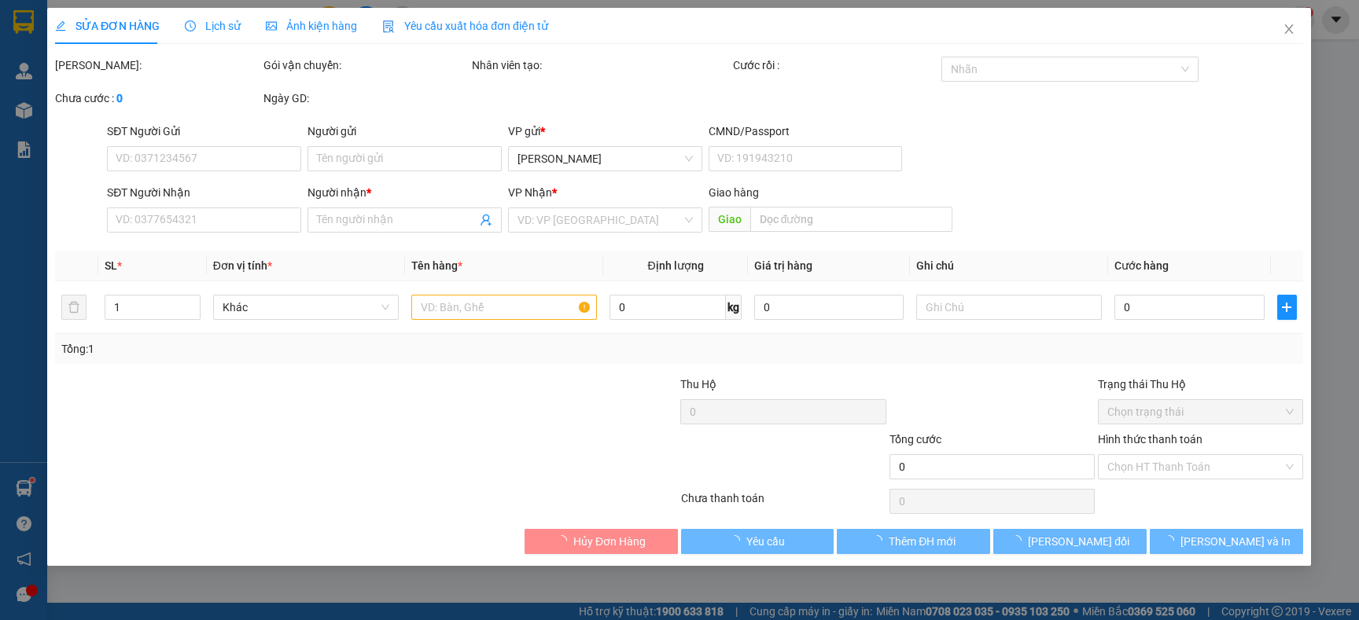
type input "0356097476"
type input "TRINH"
type input "0352509911"
type input "TRANG"
type input "40.000"
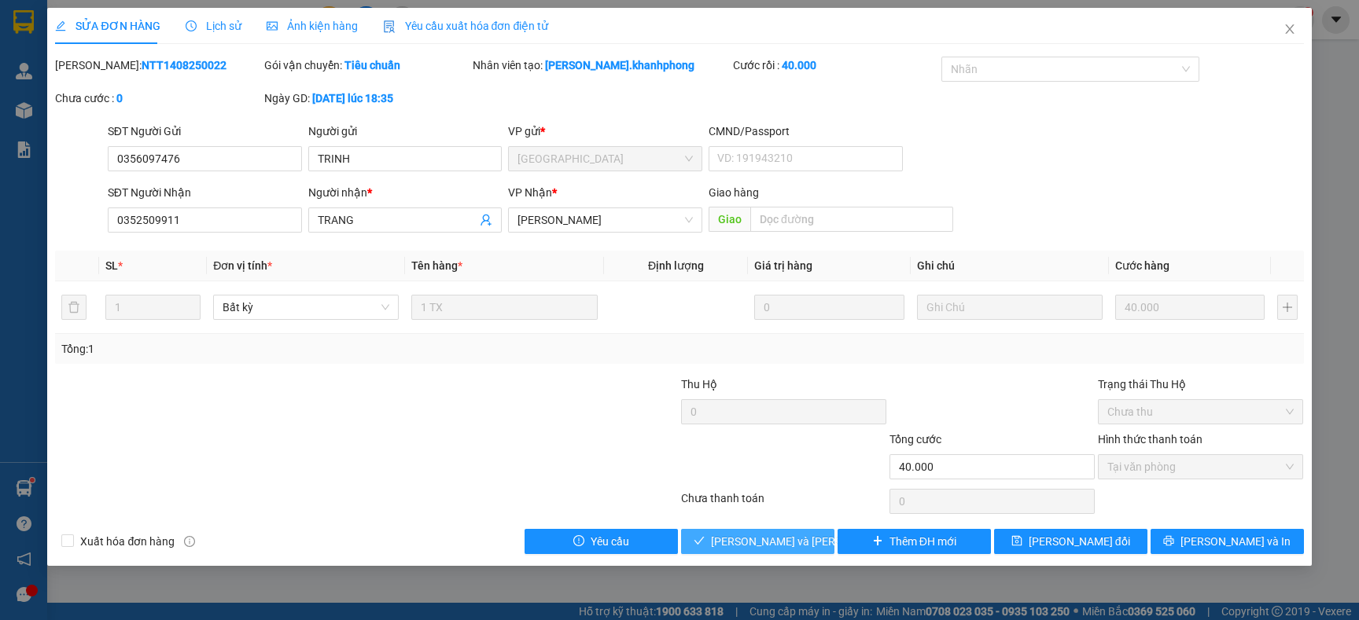
click at [704, 546] on icon "check" at bounding box center [698, 540] width 11 height 11
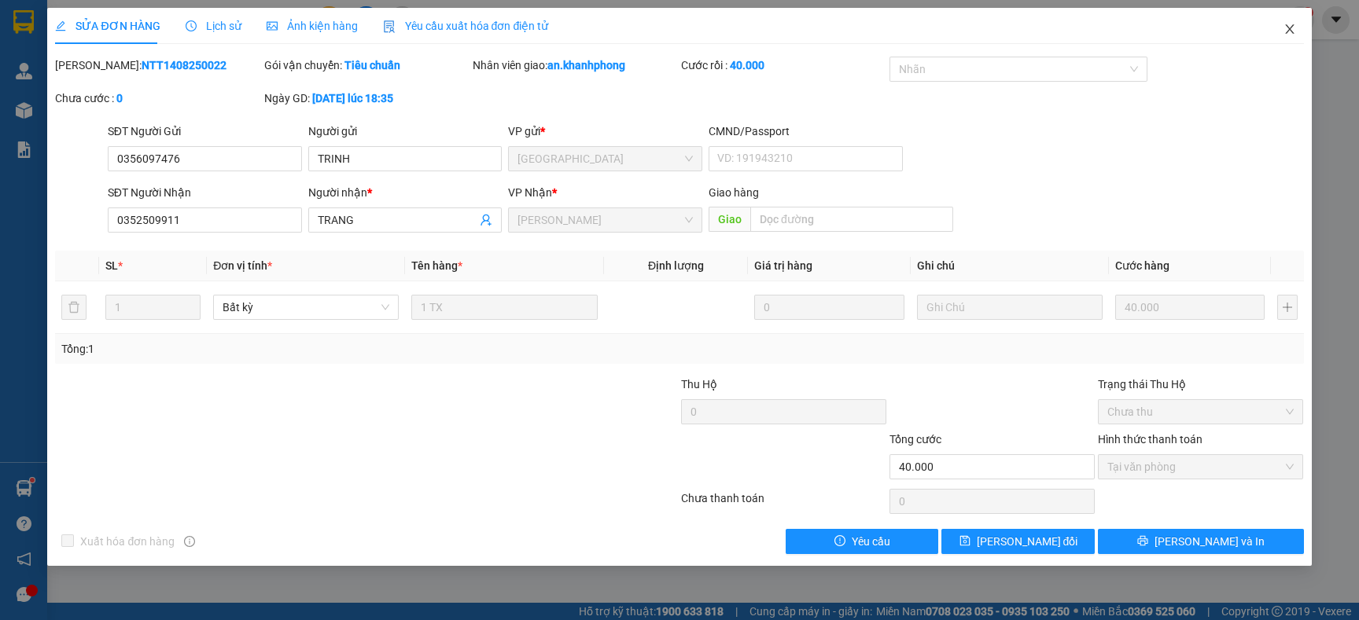
click at [1284, 29] on icon "close" at bounding box center [1289, 29] width 13 height 13
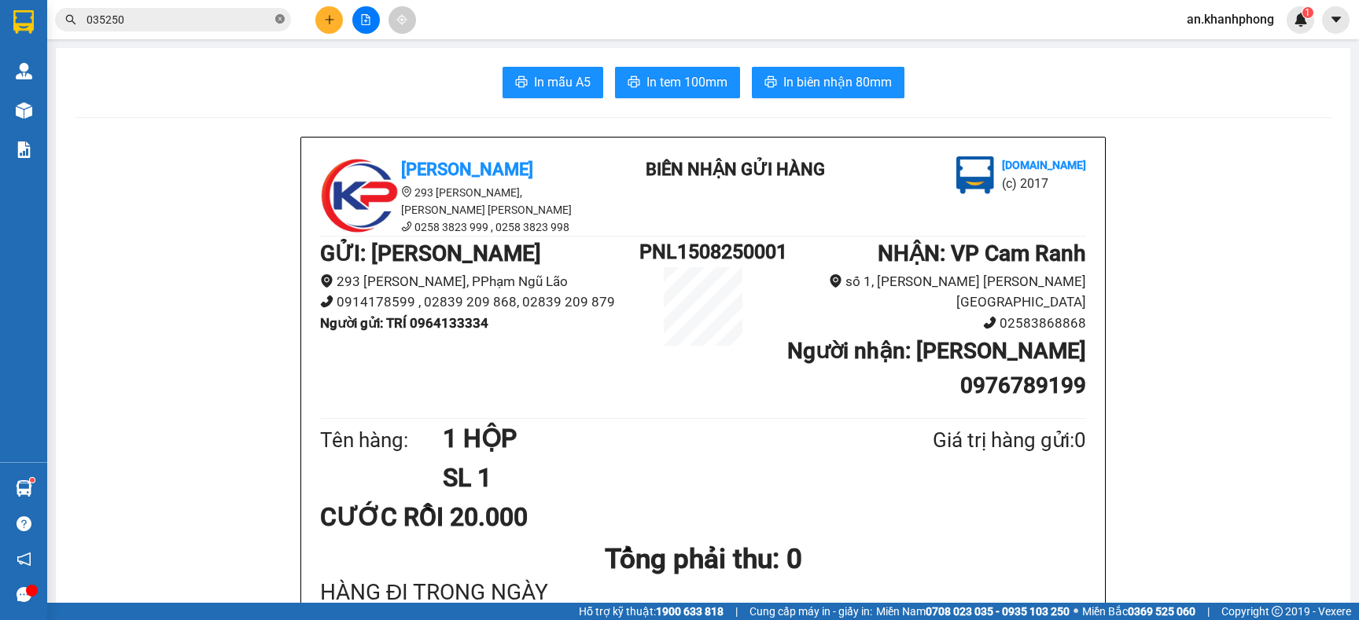
click at [279, 15] on icon "close-circle" at bounding box center [279, 18] width 9 height 9
click at [331, 19] on icon "plus" at bounding box center [329, 19] width 11 height 11
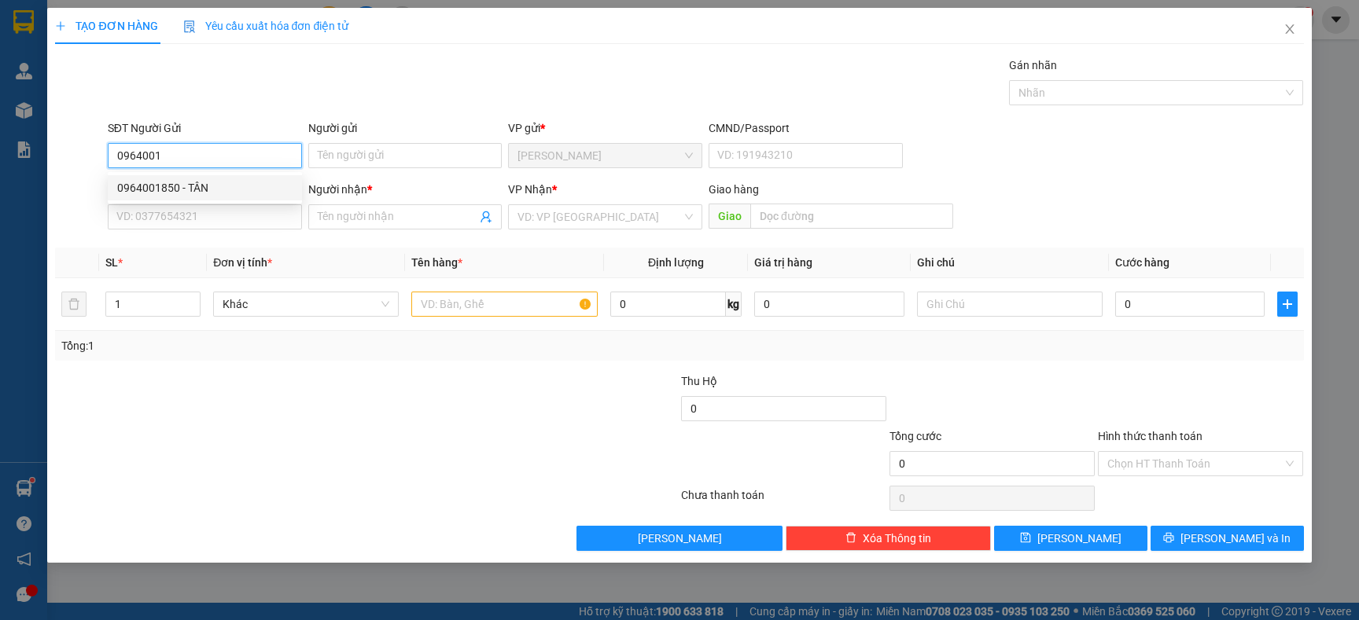
click at [197, 191] on div "0964001850 - TÂN" at bounding box center [204, 187] width 175 height 17
type input "0964001850"
type input "TÂN"
type input "0964001850"
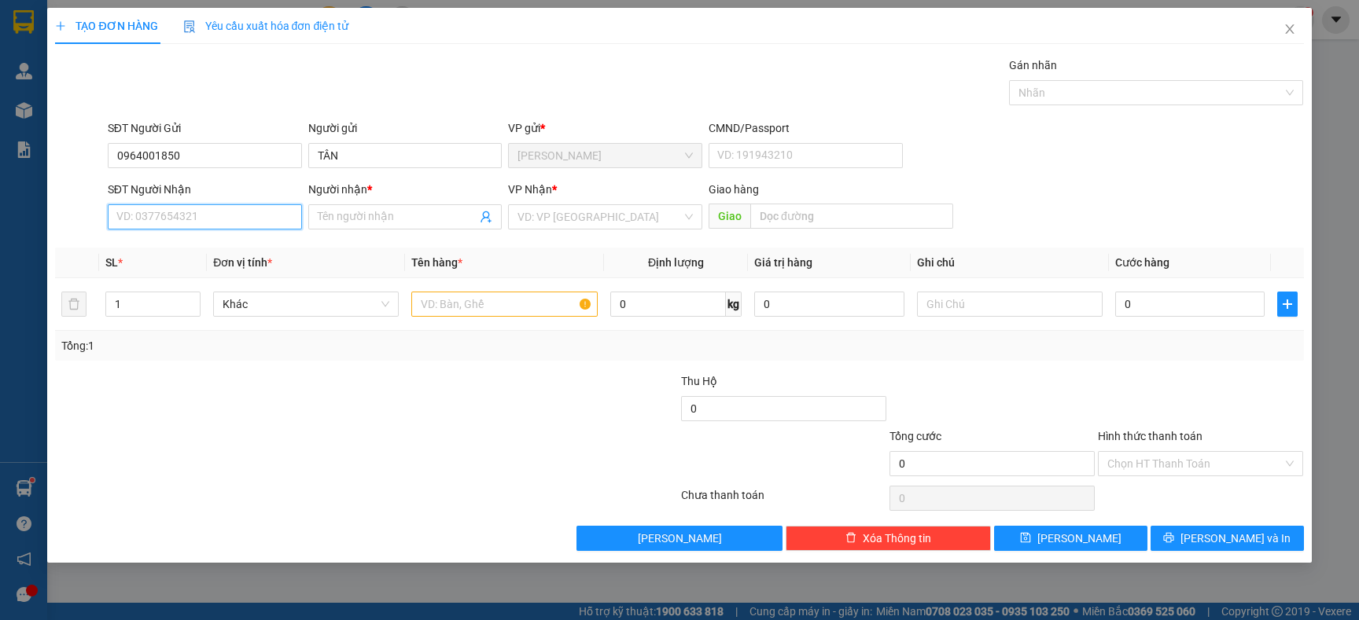
click at [197, 223] on input "SĐT Người Nhận" at bounding box center [205, 216] width 194 height 25
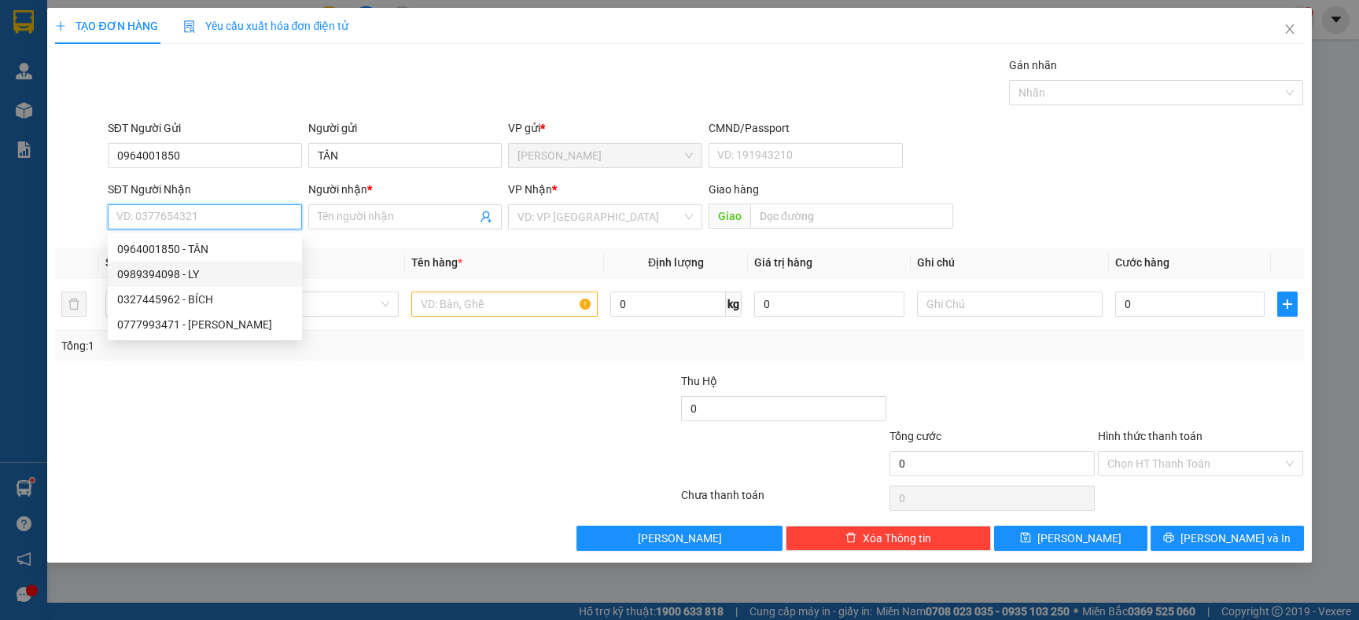
click at [190, 276] on div "0989394098 - LY" at bounding box center [204, 274] width 175 height 17
type input "0989394098"
type input "LY"
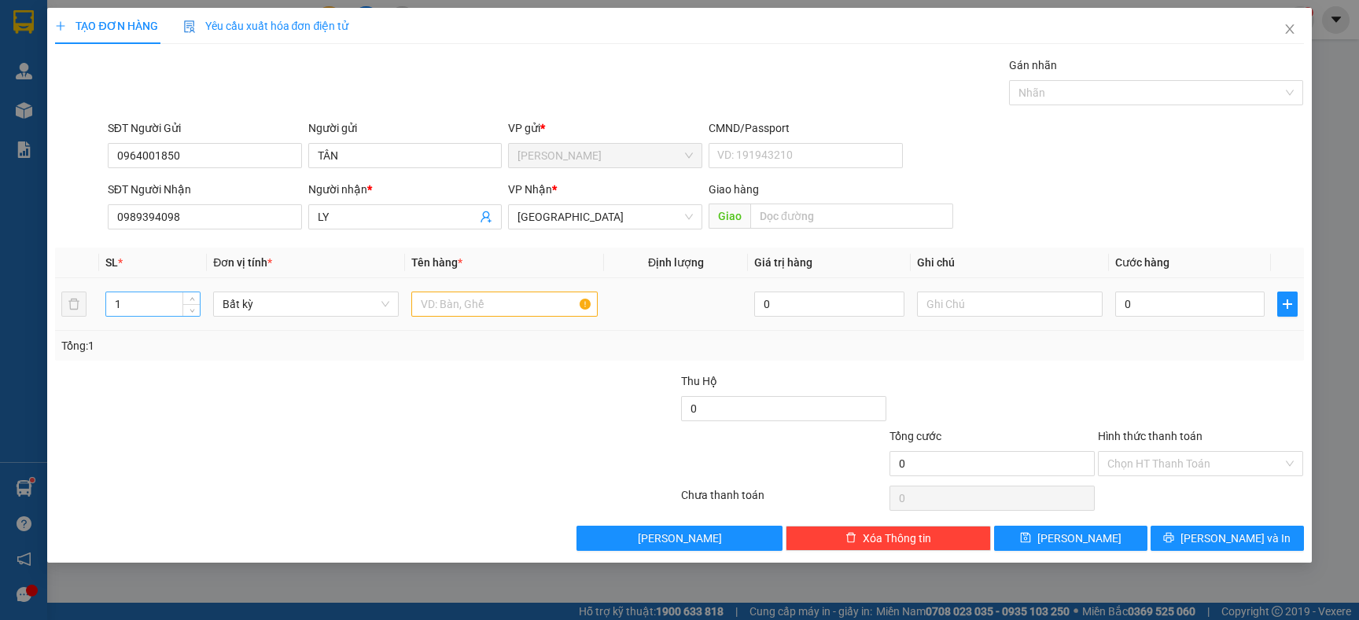
click at [172, 304] on input "1" at bounding box center [153, 304] width 94 height 24
type input "2"
click at [172, 491] on div at bounding box center [366, 498] width 626 height 31
click at [478, 314] on input "text" at bounding box center [504, 304] width 186 height 25
type input "TG + CÂY ĐÀN"
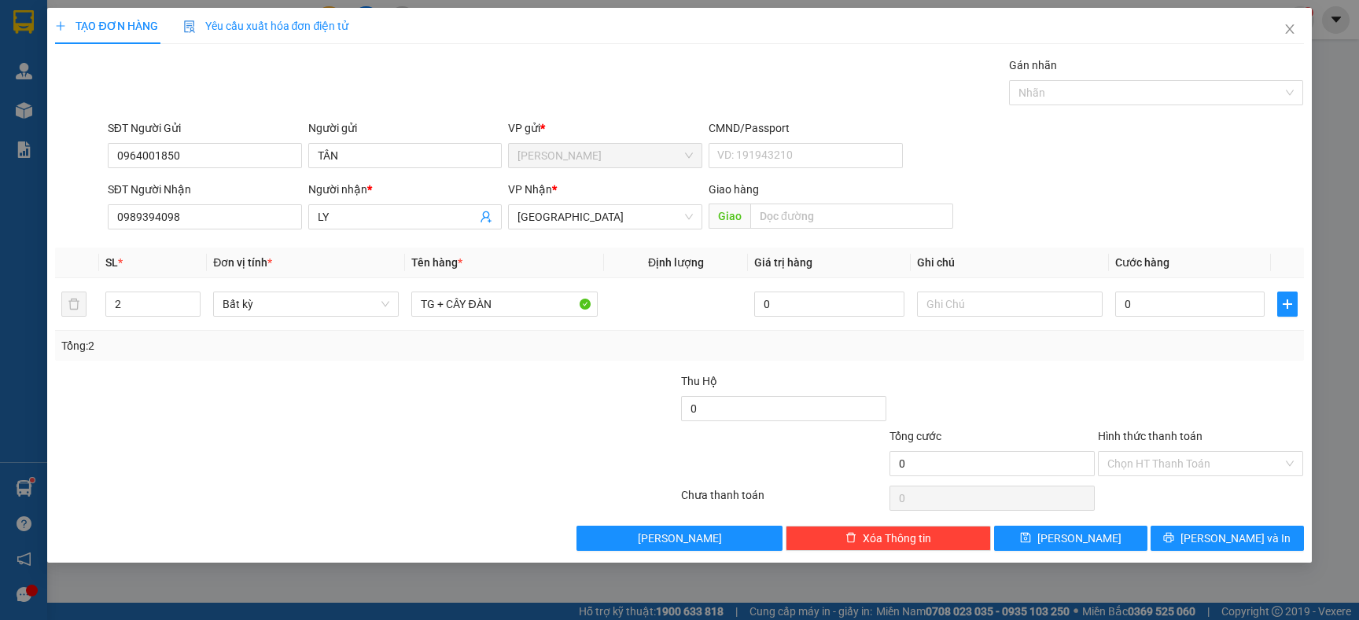
click at [424, 413] on div at bounding box center [261, 400] width 417 height 55
click at [1237, 460] on input "Hình thức thanh toán" at bounding box center [1194, 464] width 175 height 24
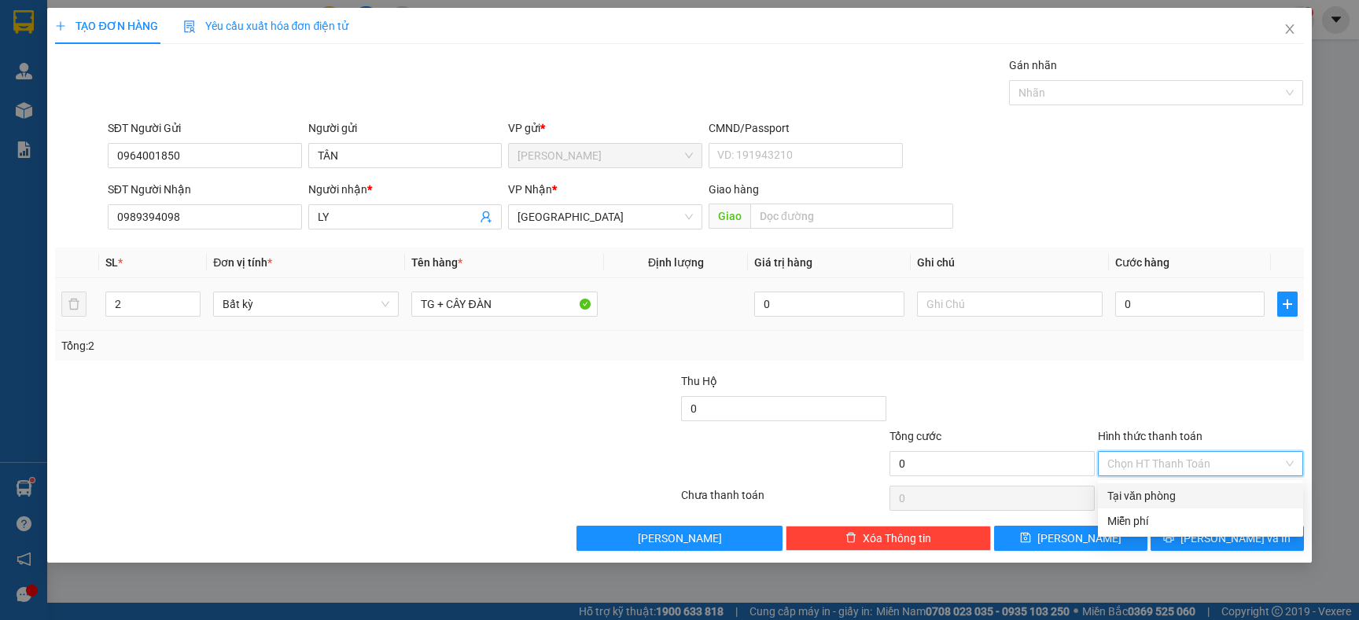
click at [1163, 289] on div "0" at bounding box center [1189, 304] width 149 height 31
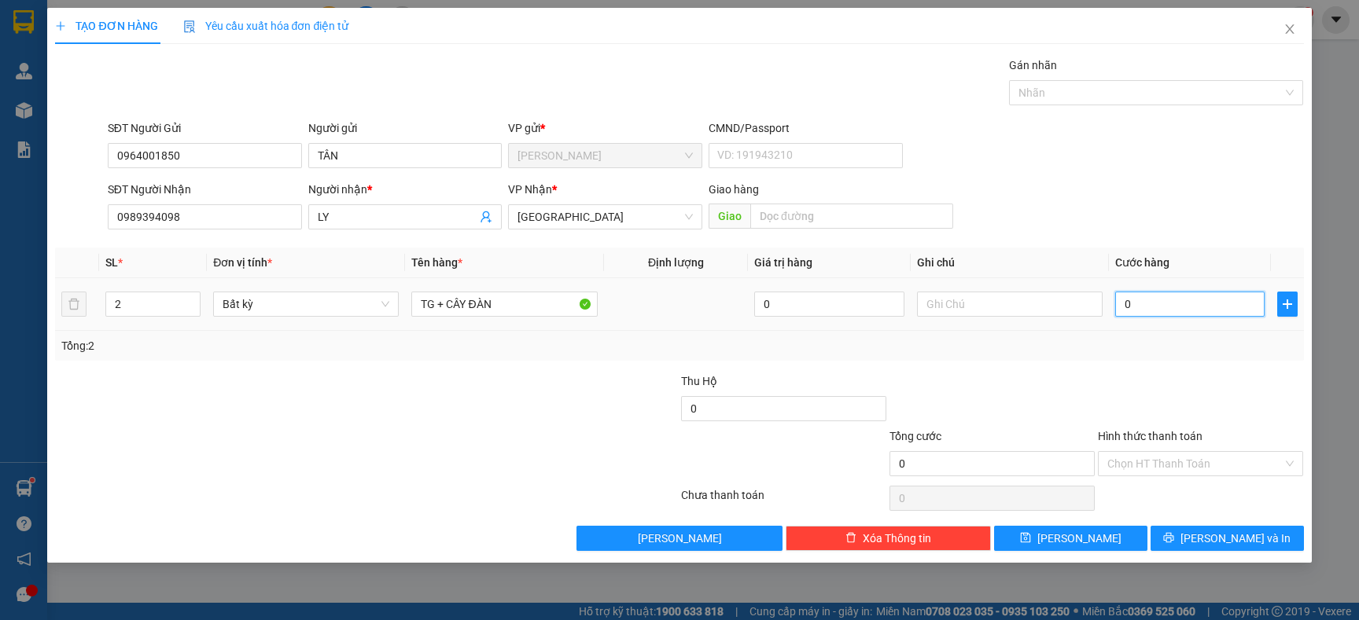
click at [1164, 303] on input "0" at bounding box center [1189, 304] width 149 height 25
type input "9"
type input "90"
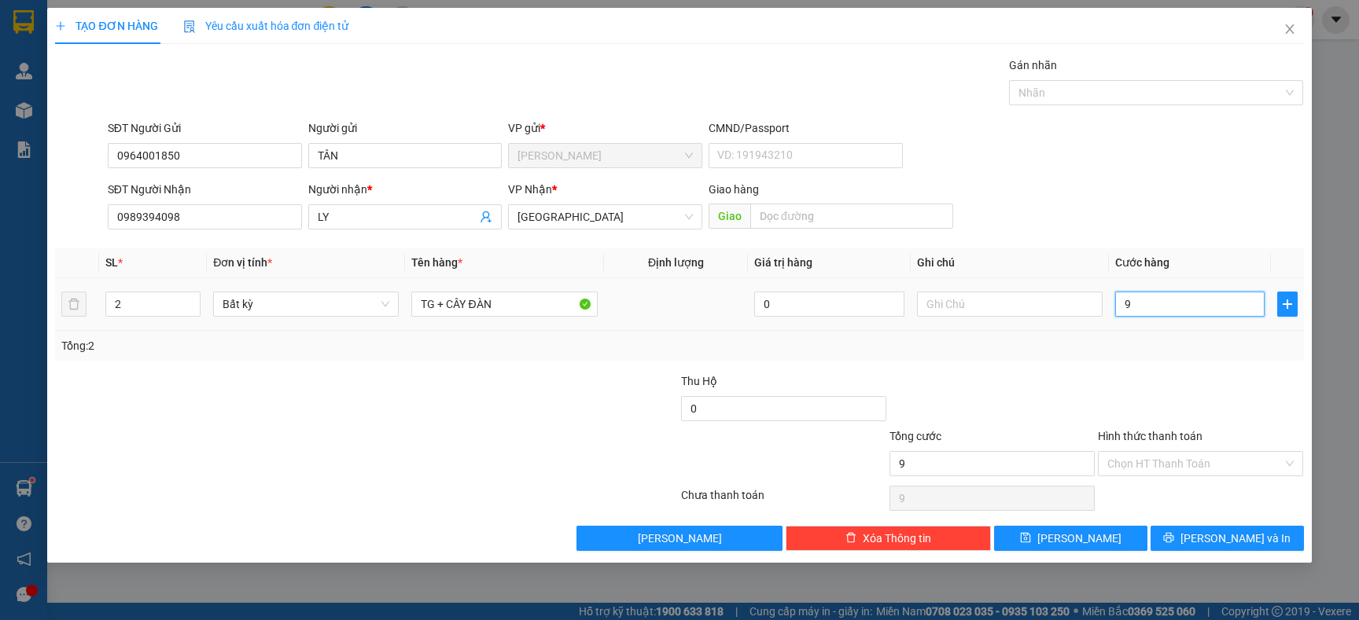
type input "90"
type input "9"
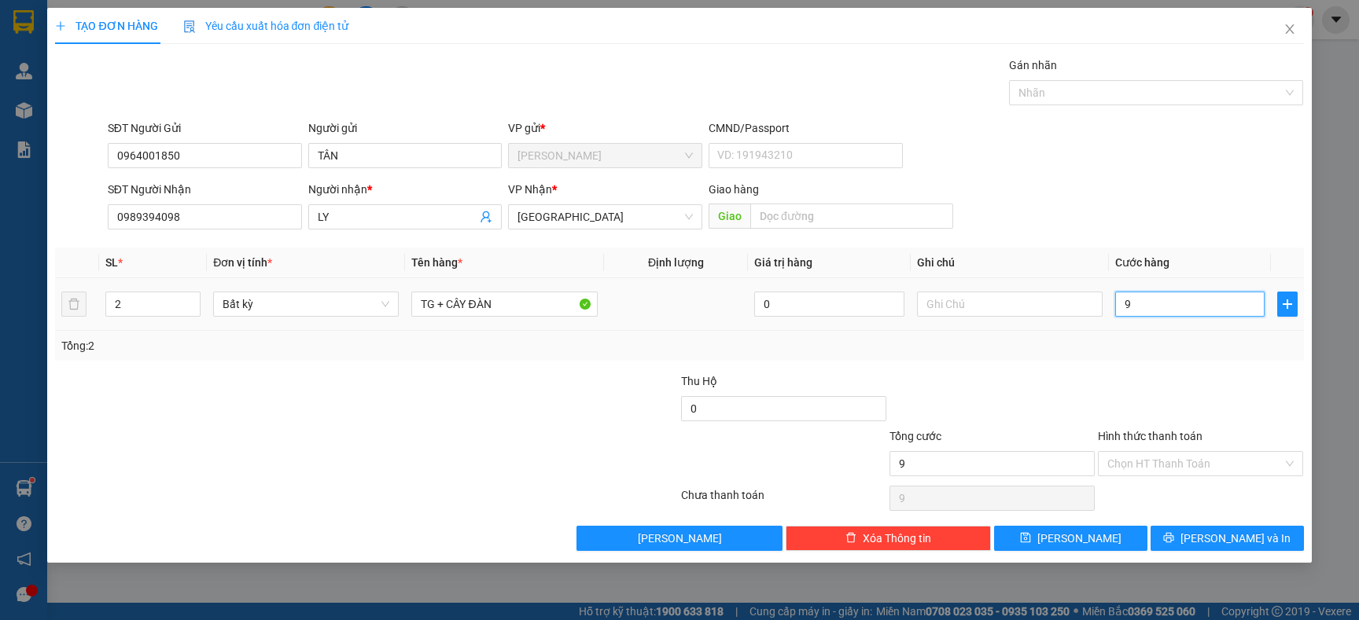
type input "0"
click at [1157, 462] on input "Hình thức thanh toán" at bounding box center [1194, 464] width 175 height 24
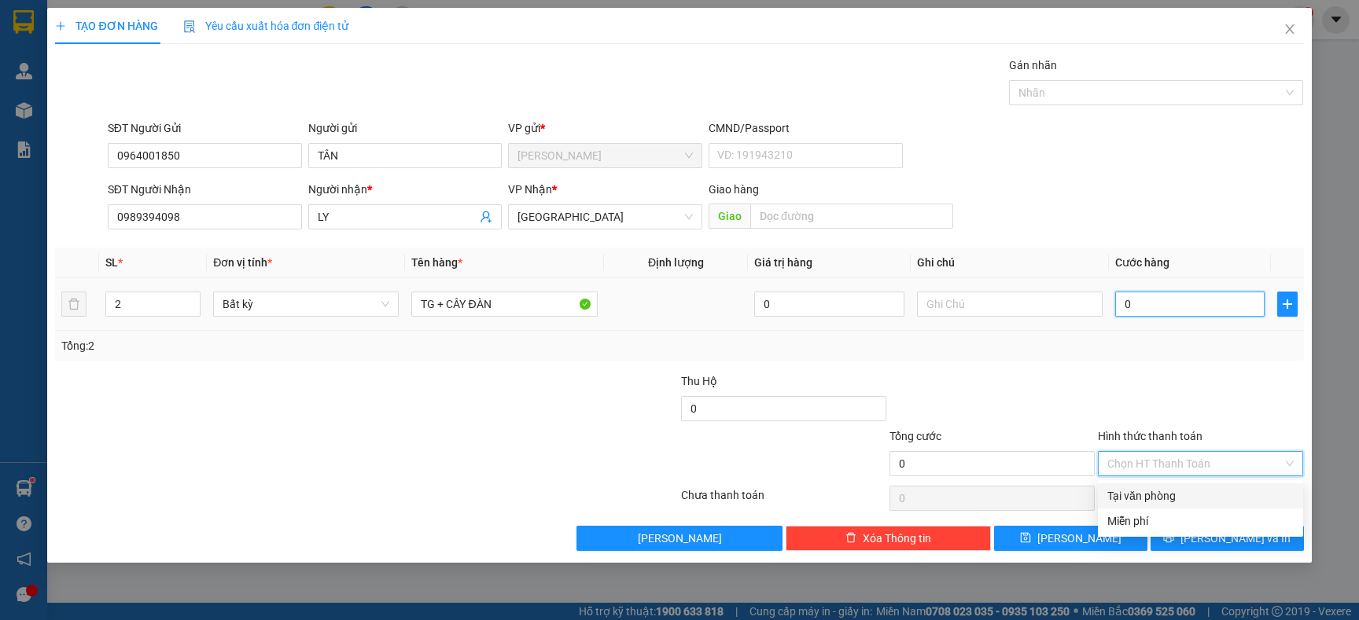
click at [1167, 307] on input "0" at bounding box center [1189, 304] width 149 height 25
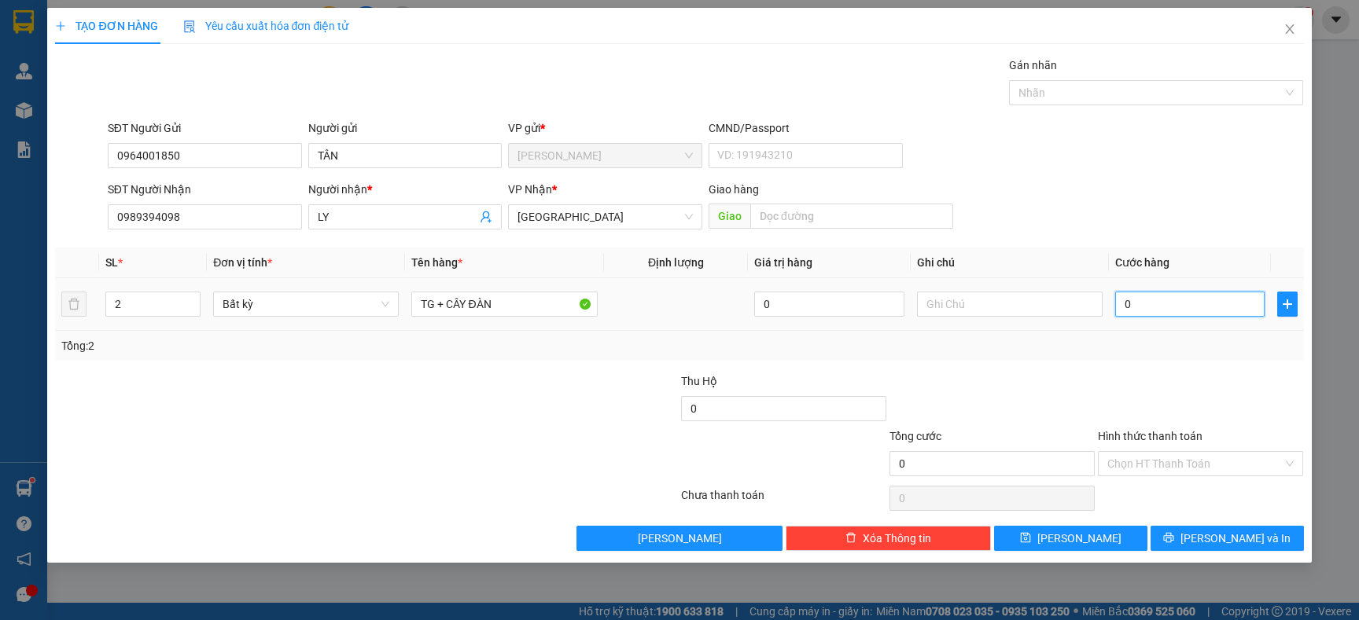
type input "1"
type input "10"
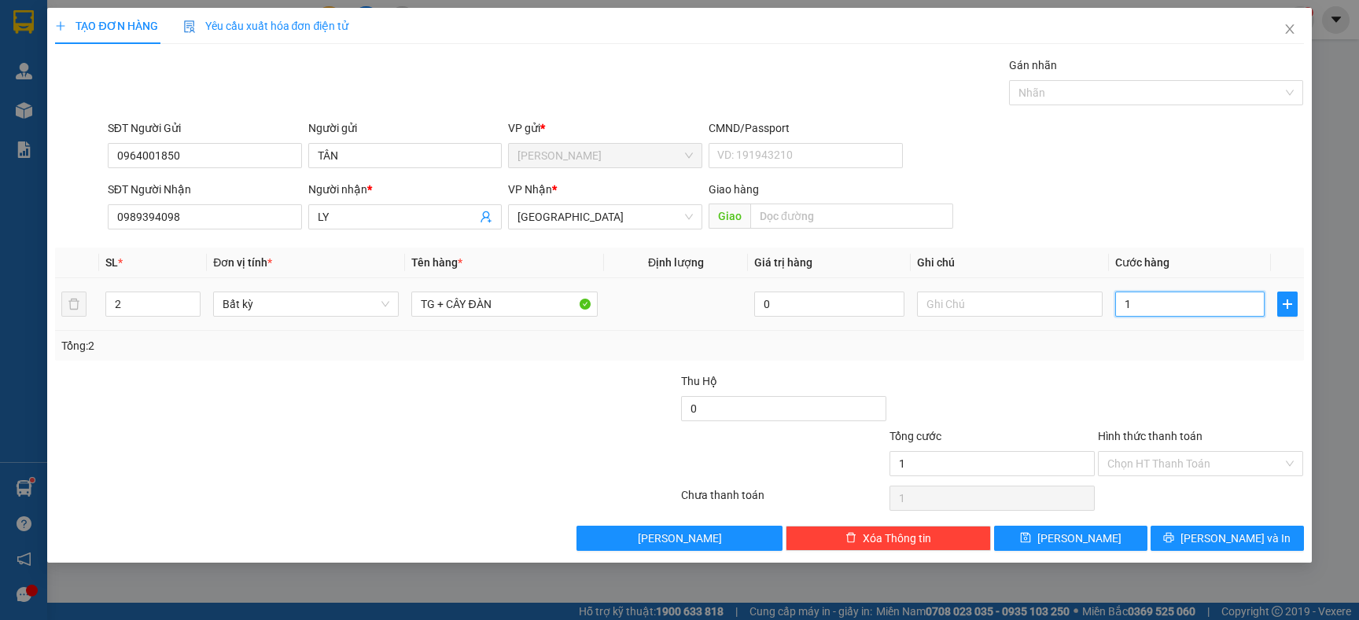
type input "10"
type input "100"
type input "100.000"
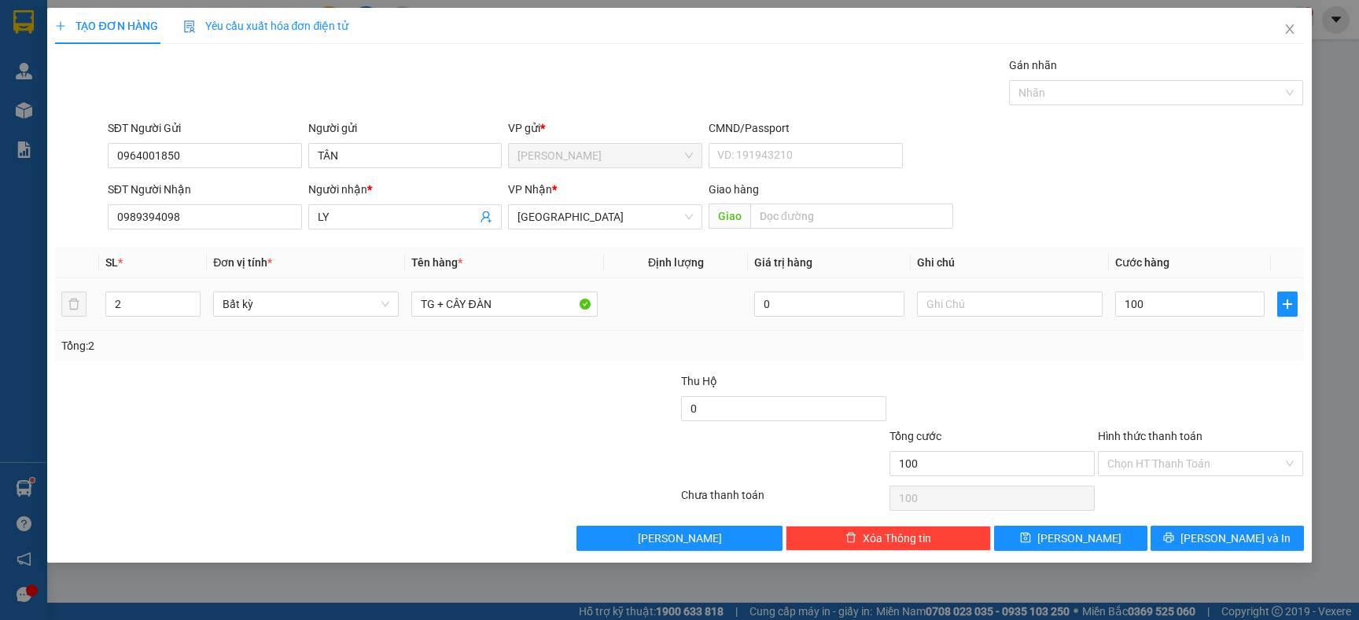
type input "100.000"
click at [1150, 326] on td "100.000" at bounding box center [1190, 304] width 162 height 53
click at [1150, 459] on input "Hình thức thanh toán" at bounding box center [1194, 464] width 175 height 24
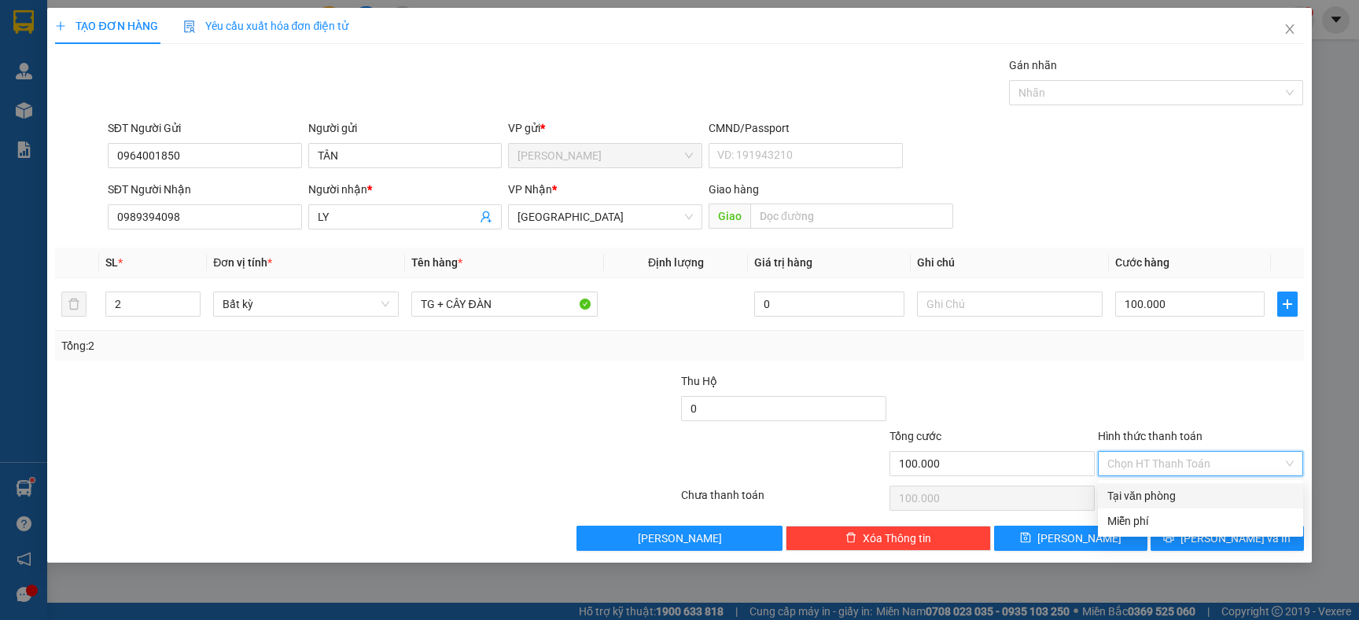
click at [1135, 488] on div "Tại văn phòng" at bounding box center [1200, 495] width 186 height 17
type input "0"
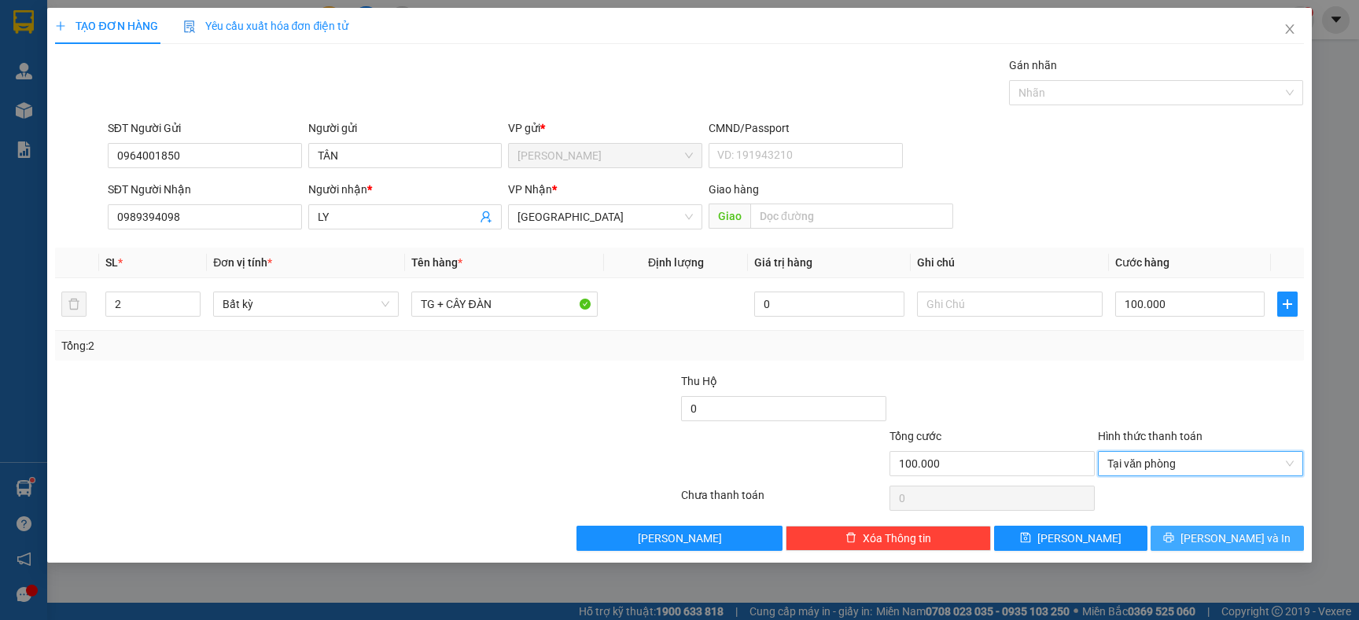
click at [1190, 542] on button "[PERSON_NAME] và In" at bounding box center [1226, 538] width 153 height 25
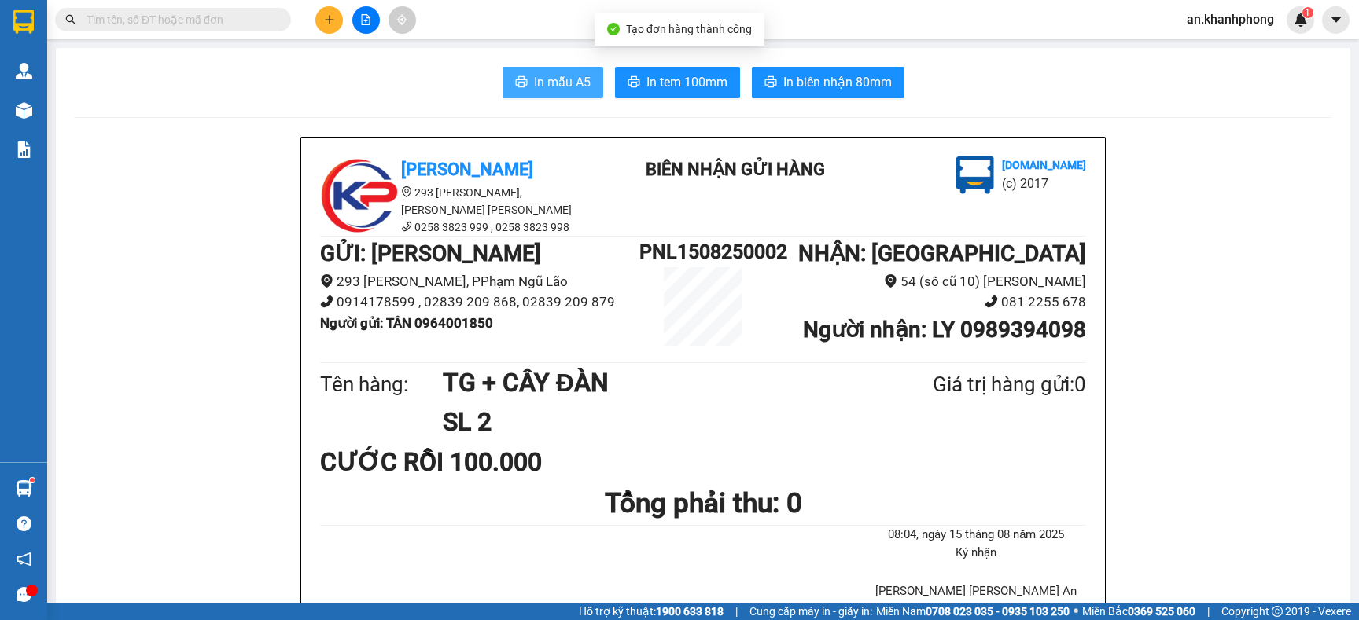
click at [543, 83] on span "In mẫu A5" at bounding box center [562, 82] width 57 height 20
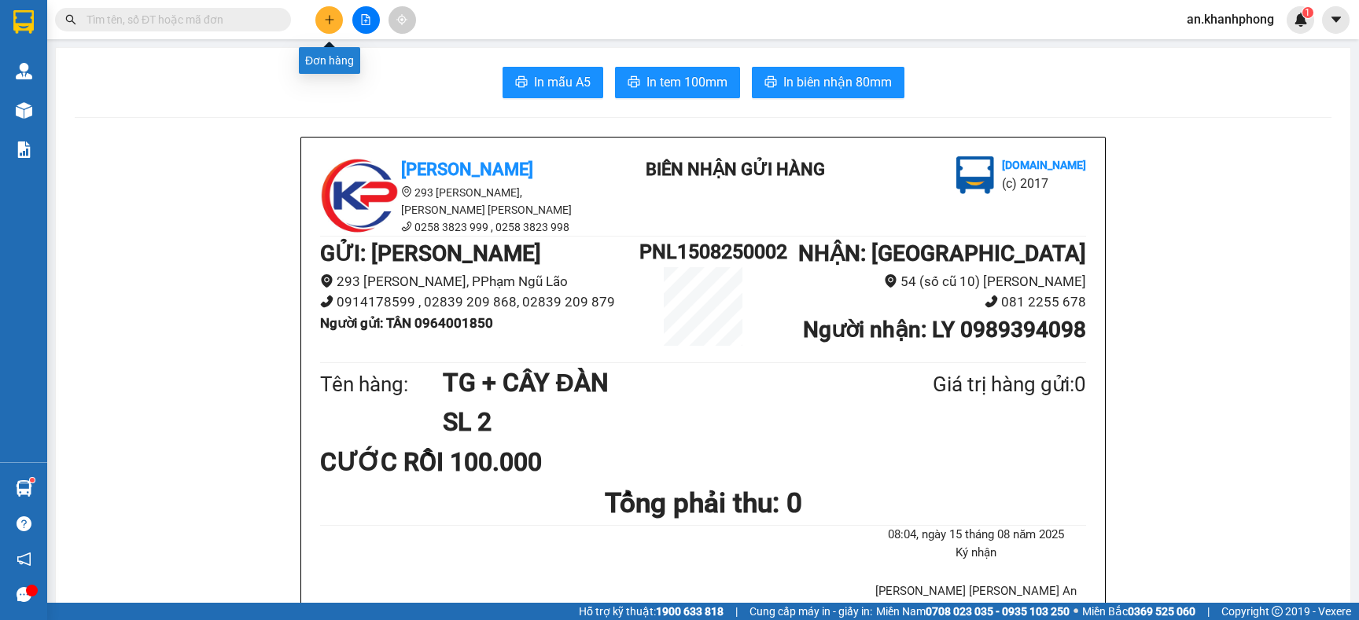
click at [333, 15] on icon "plus" at bounding box center [329, 19] width 11 height 11
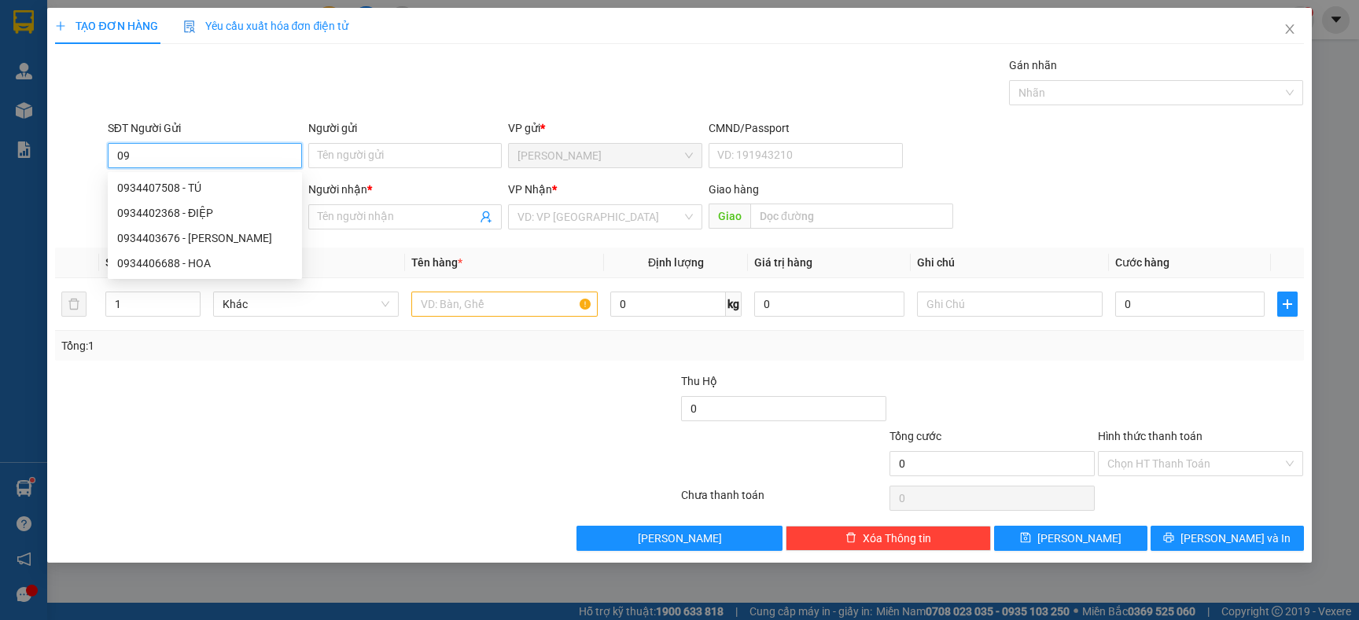
type input "0"
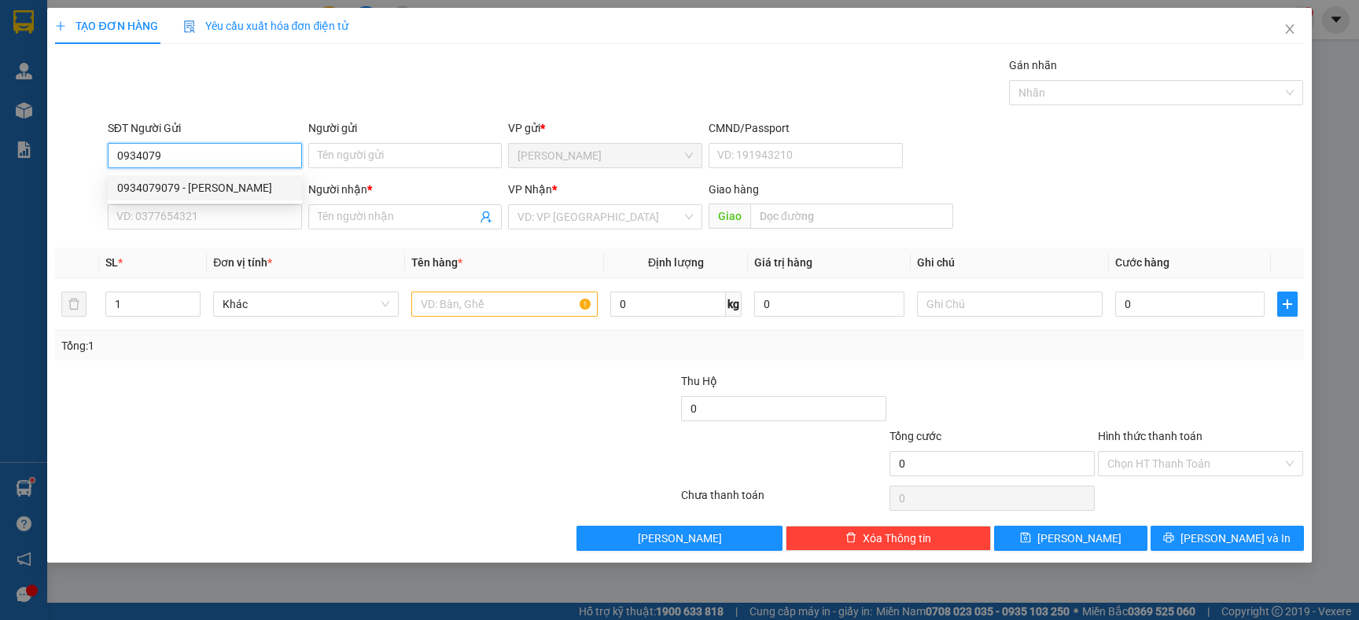
click at [223, 186] on div "0934079079 - THANH THỦY" at bounding box center [204, 187] width 175 height 17
type input "0934079079"
type input "[PERSON_NAME]"
type input "0934079079"
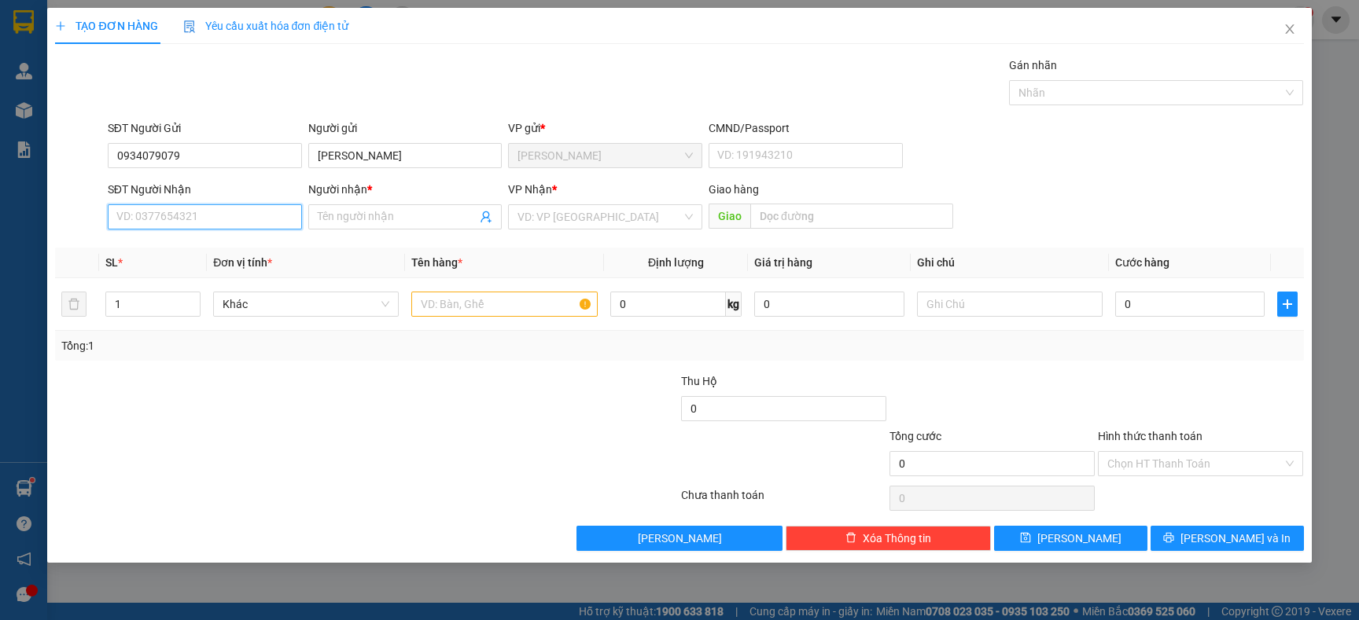
click at [215, 217] on input "SĐT Người Nhận" at bounding box center [205, 216] width 194 height 25
click at [183, 250] on div "0938073603 - TRANG" at bounding box center [204, 249] width 175 height 17
type input "0938073603"
type input "TRANG"
click at [441, 309] on input "text" at bounding box center [504, 304] width 186 height 25
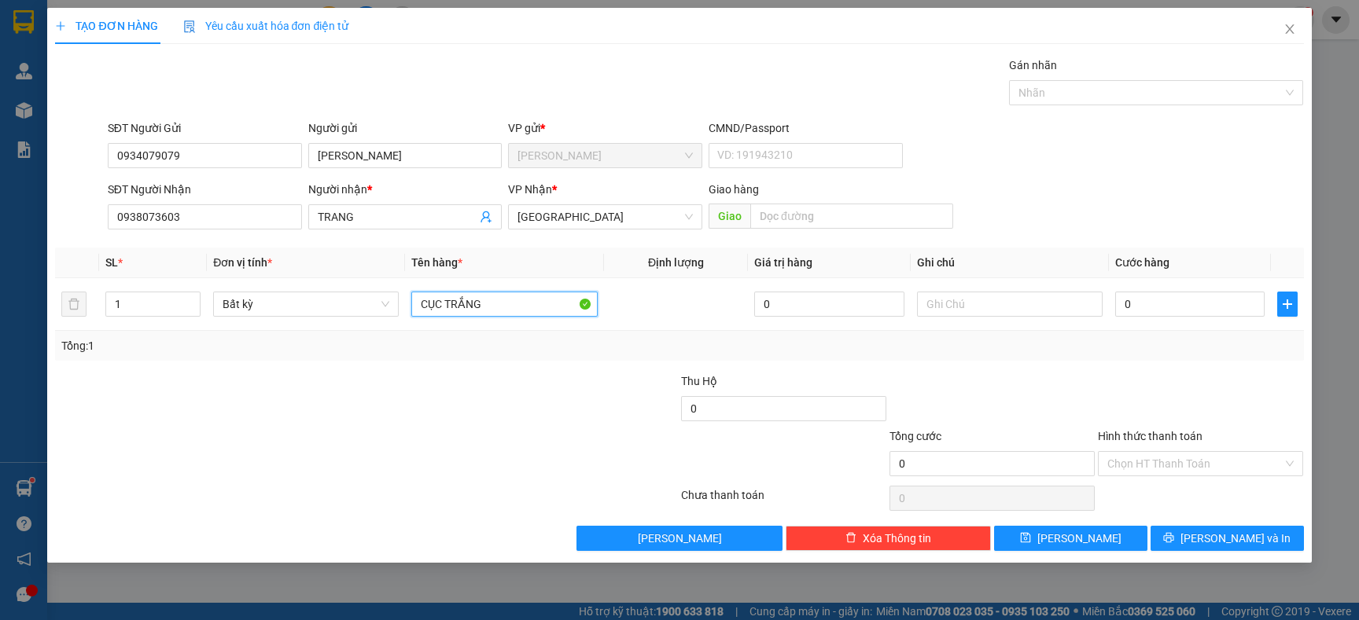
type input "CỤC TRẮNG"
click at [471, 370] on div "Transit Pickup Surcharge Ids Transit Deliver Surcharge Ids Transit Deliver Surc…" at bounding box center [679, 304] width 1248 height 495
click at [1155, 307] on input "0" at bounding box center [1189, 304] width 149 height 25
type input "4"
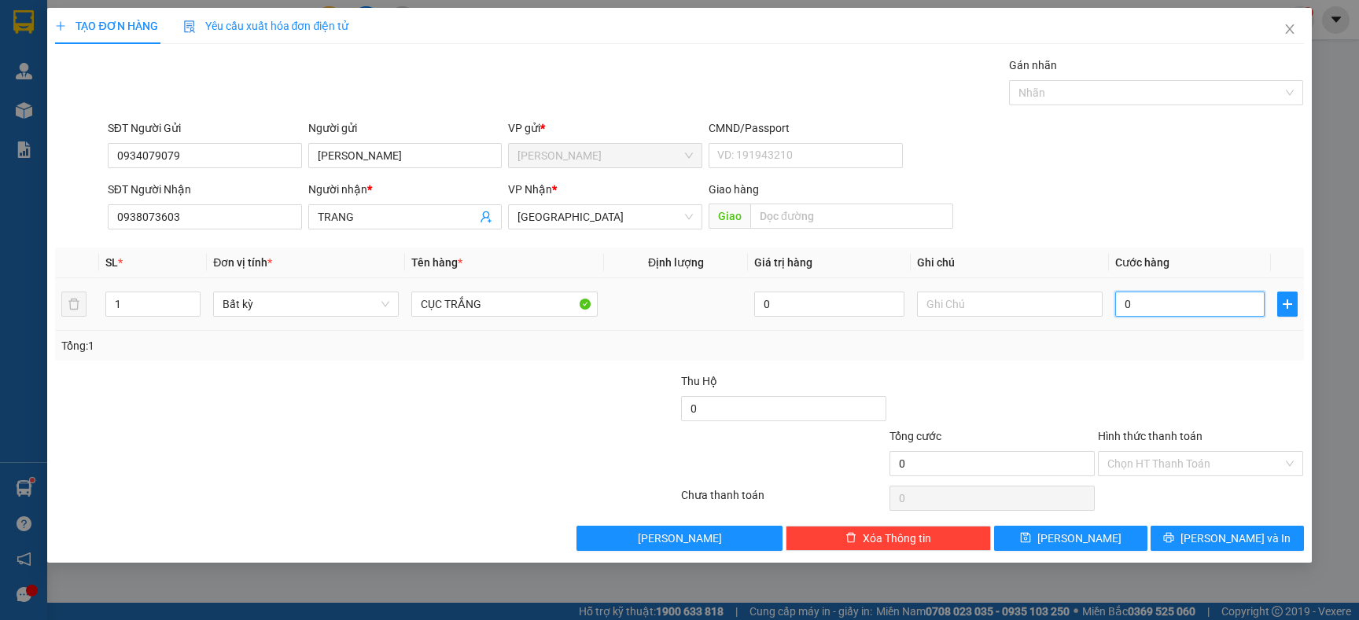
type input "4"
type input "40"
type input "40.000"
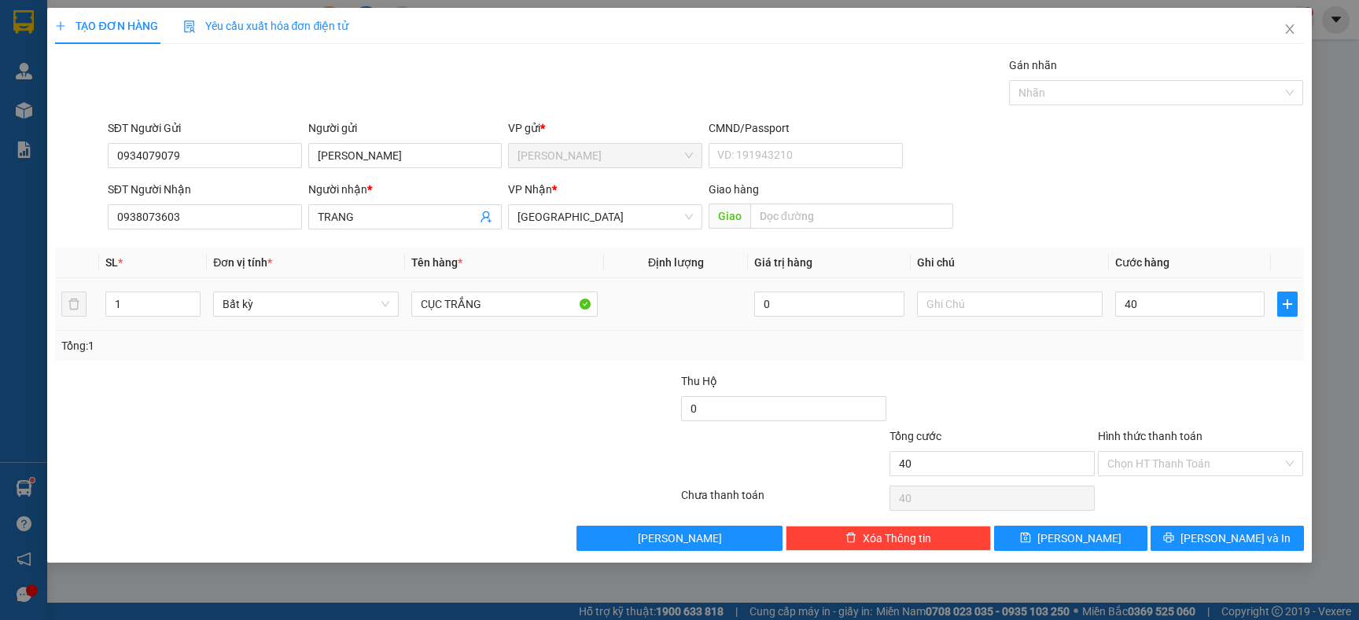
type input "40.000"
click at [1153, 346] on div "Tổng: 1" at bounding box center [678, 345] width 1235 height 17
click at [1166, 457] on input "Hình thức thanh toán" at bounding box center [1194, 464] width 175 height 24
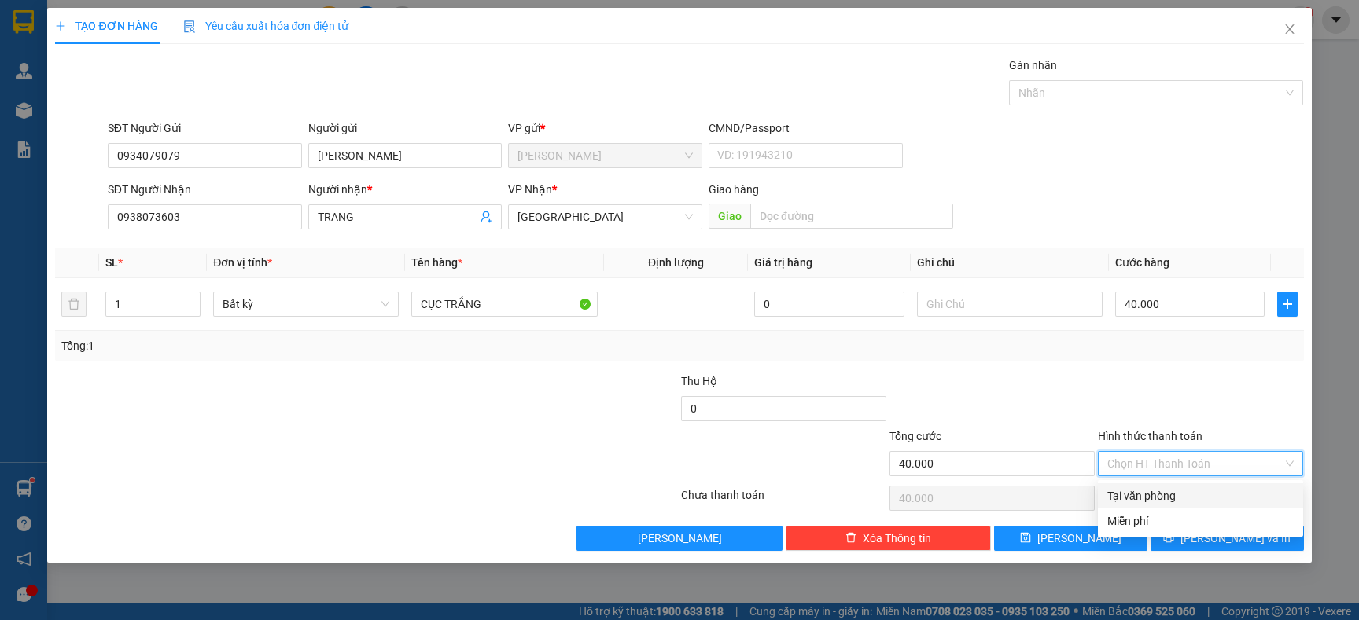
click at [1139, 495] on div "Tại văn phòng" at bounding box center [1200, 495] width 186 height 17
type input "0"
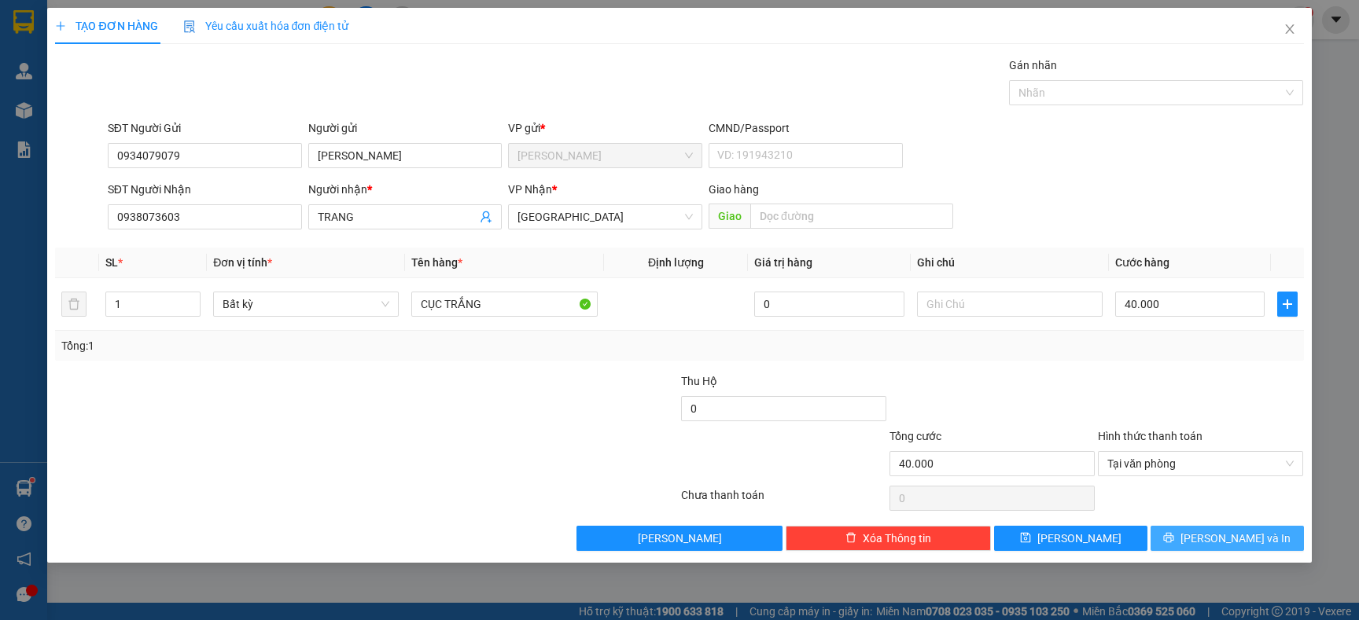
click at [1188, 532] on button "[PERSON_NAME] và In" at bounding box center [1226, 538] width 153 height 25
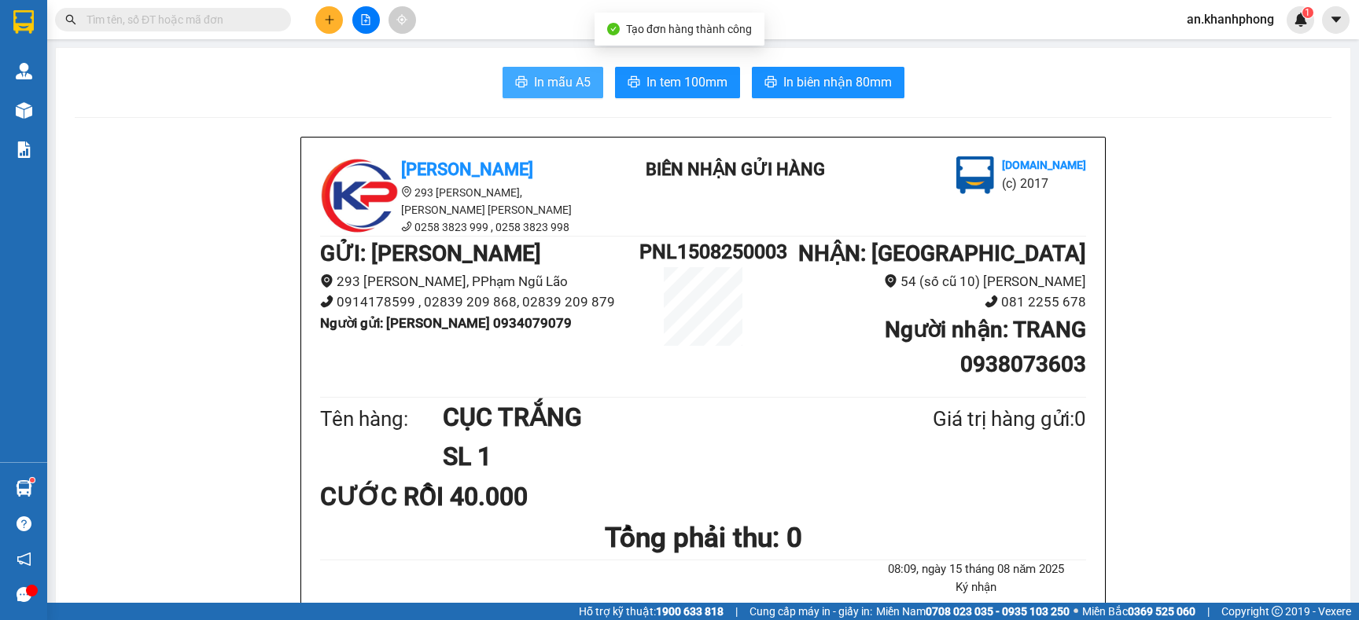
click at [574, 79] on span "In mẫu A5" at bounding box center [562, 82] width 57 height 20
click at [555, 84] on span "In mẫu A5" at bounding box center [562, 82] width 57 height 20
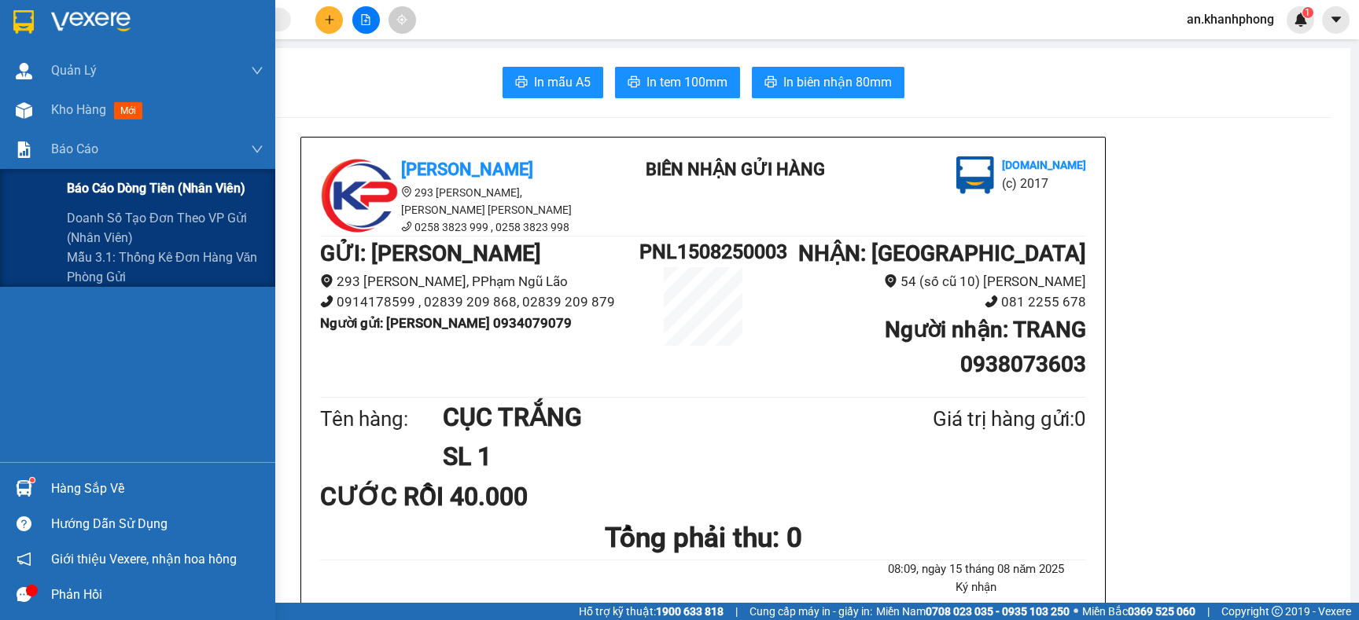
click at [88, 177] on div "Báo cáo dòng tiền (nhân viên)" at bounding box center [165, 188] width 197 height 39
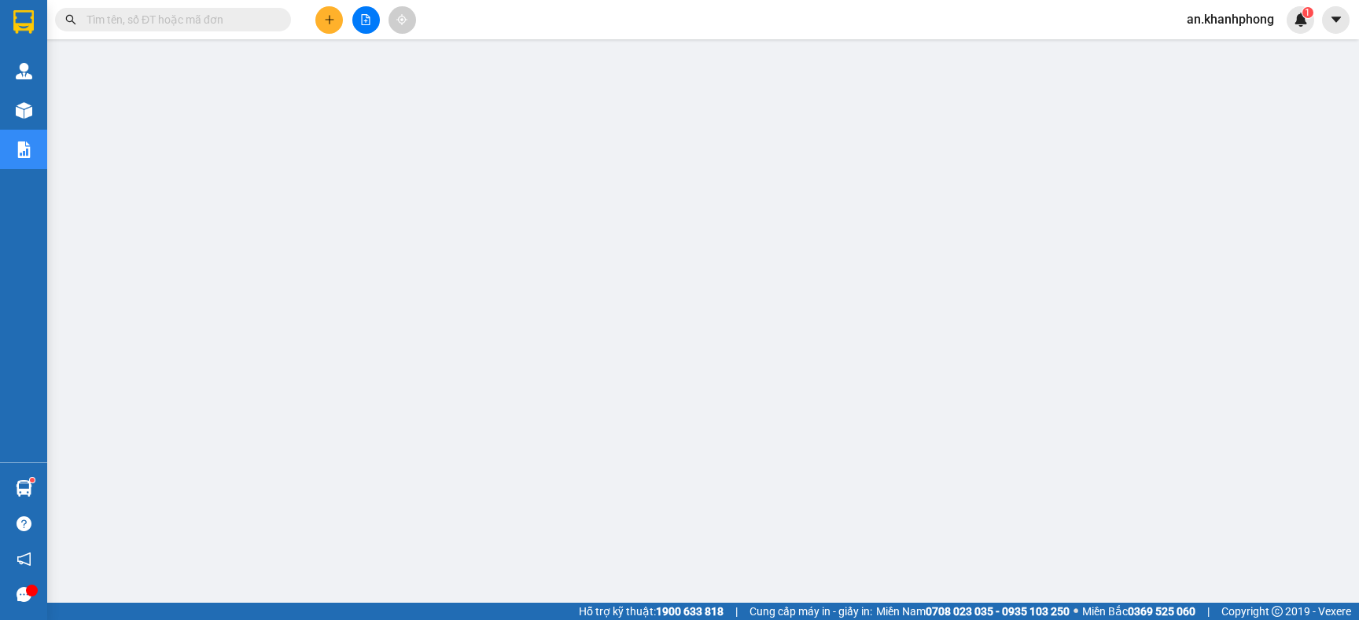
click at [102, 21] on input "text" at bounding box center [179, 19] width 186 height 17
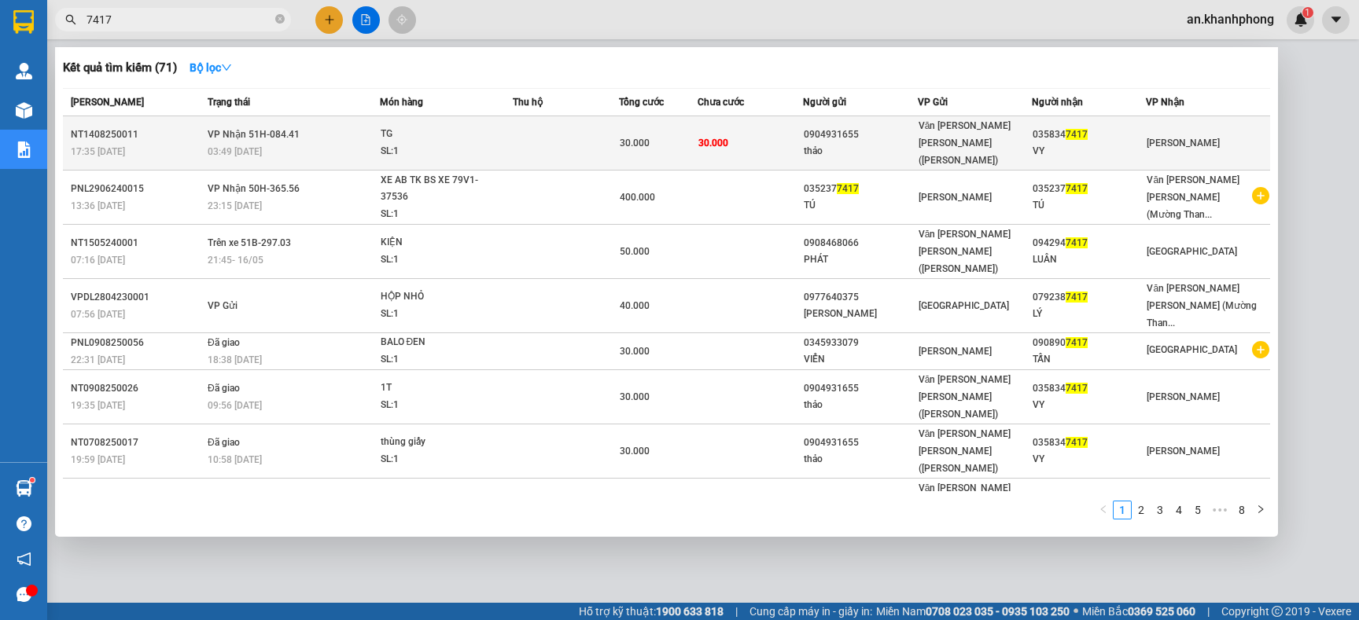
type input "7417"
click at [786, 124] on td "30.000" at bounding box center [749, 143] width 105 height 54
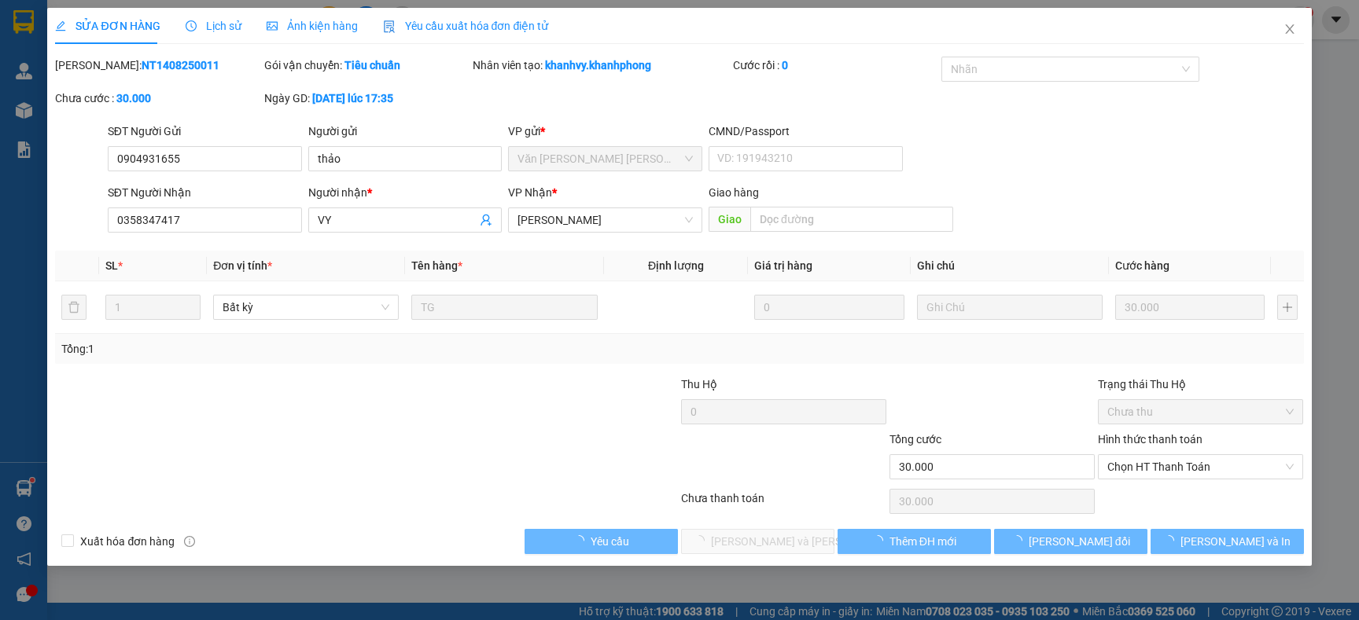
type input "0904931655"
type input "thảo"
type input "0358347417"
type input "VY"
type input "30.000"
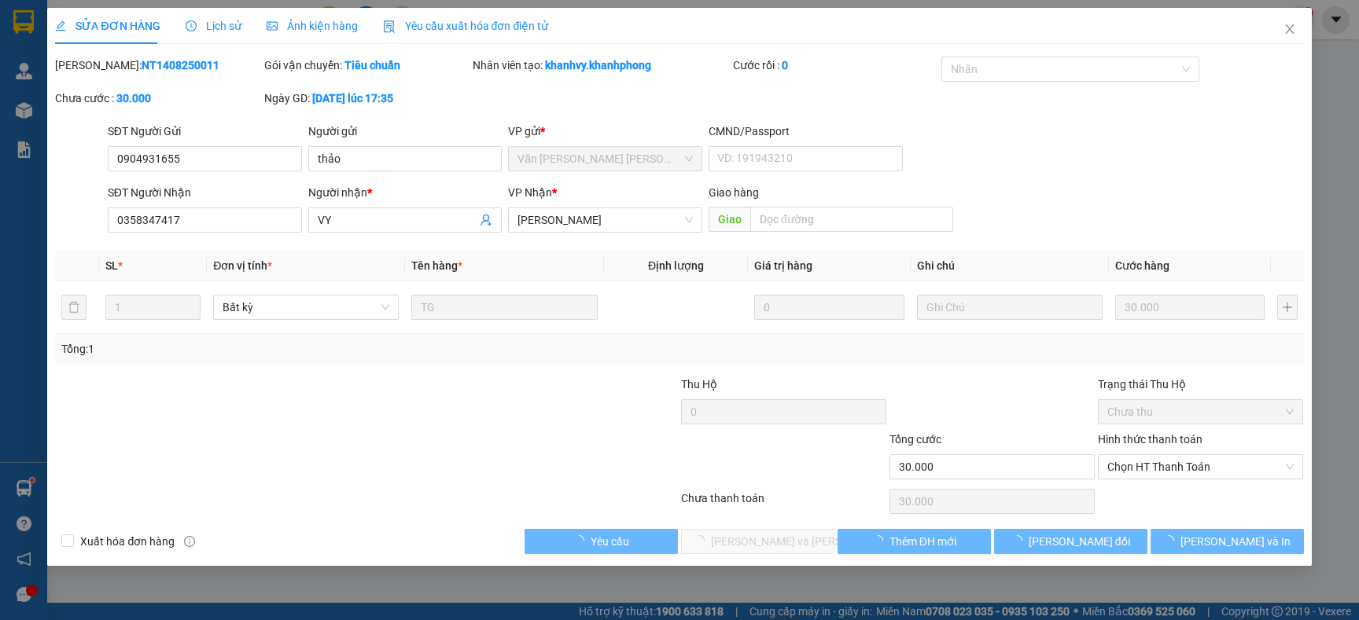
type input "30.000"
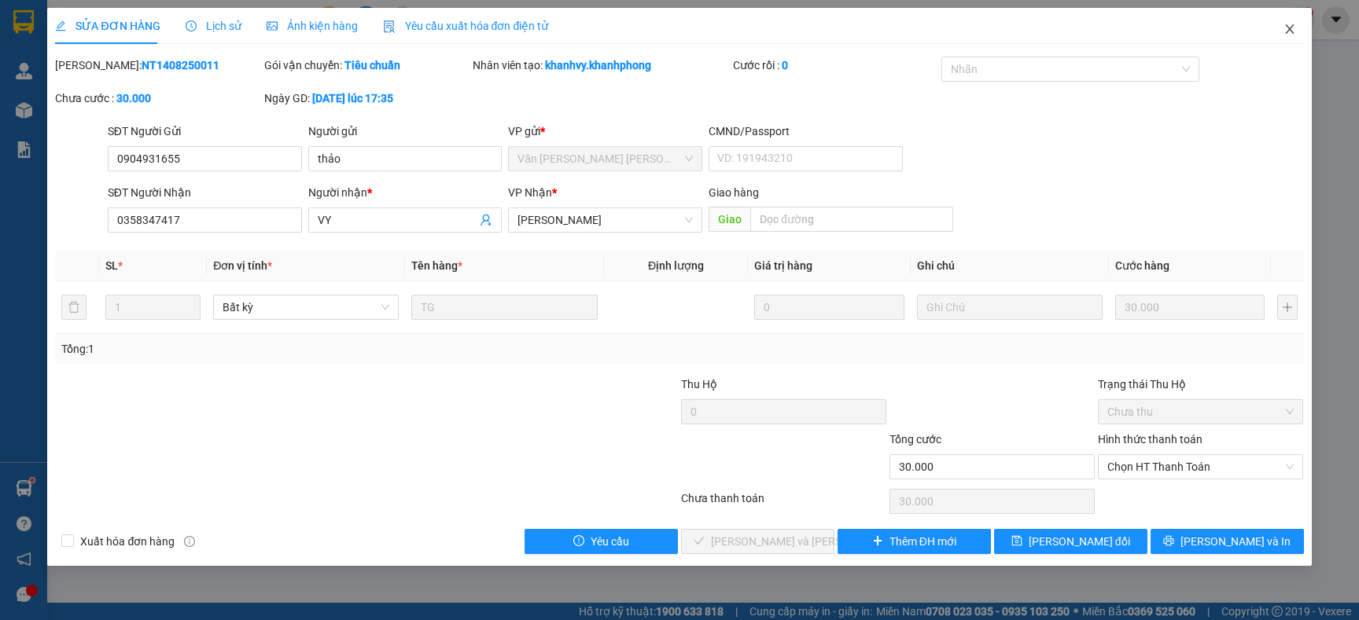
click at [1287, 32] on icon "close" at bounding box center [1289, 29] width 13 height 13
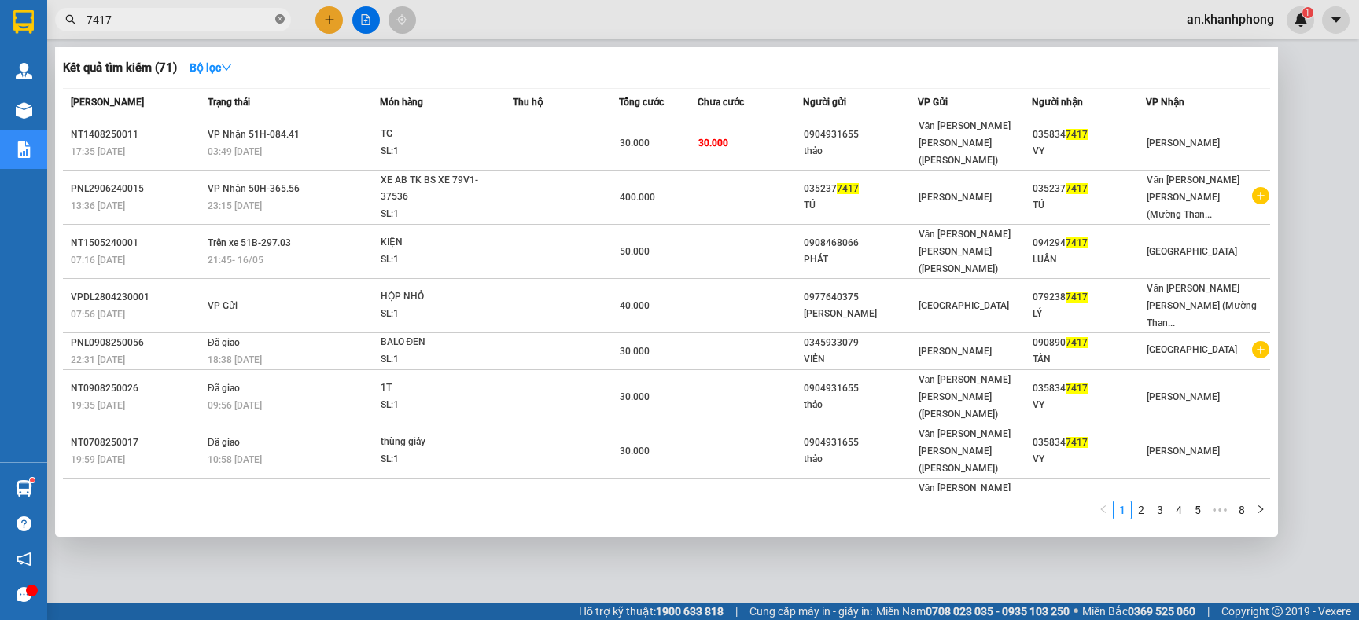
click at [280, 23] on icon "close-circle" at bounding box center [279, 18] width 9 height 9
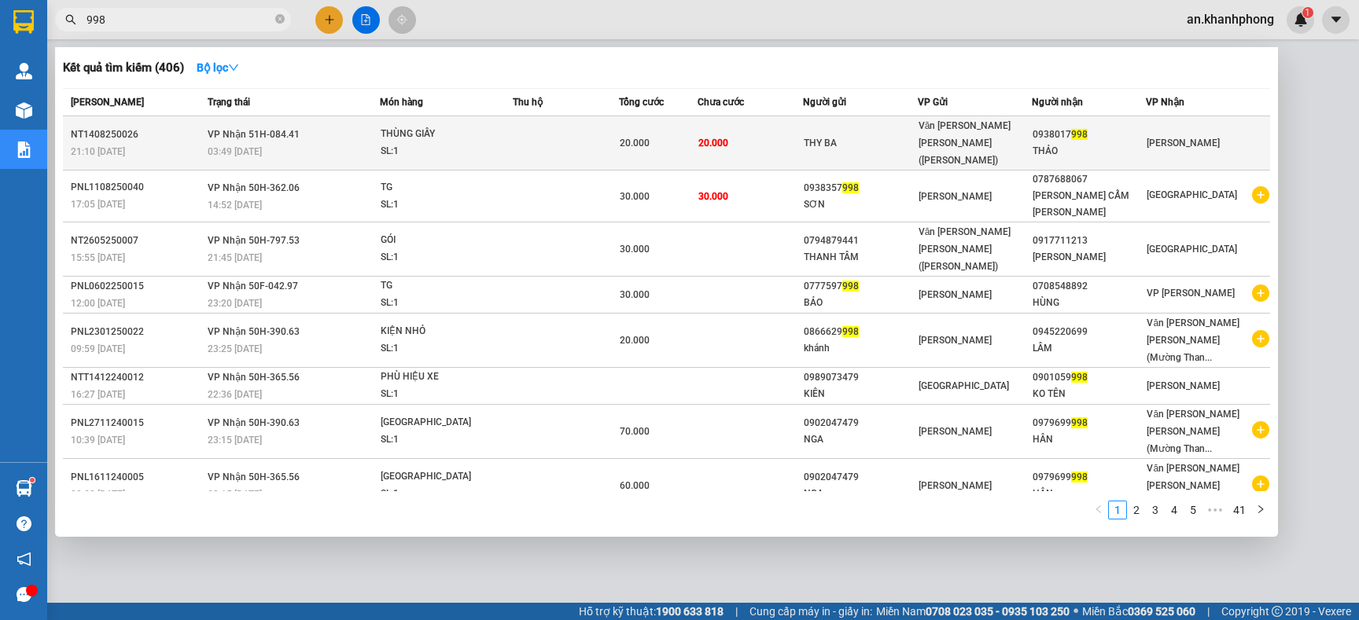
type input "998"
click at [771, 138] on td "20.000" at bounding box center [749, 143] width 105 height 54
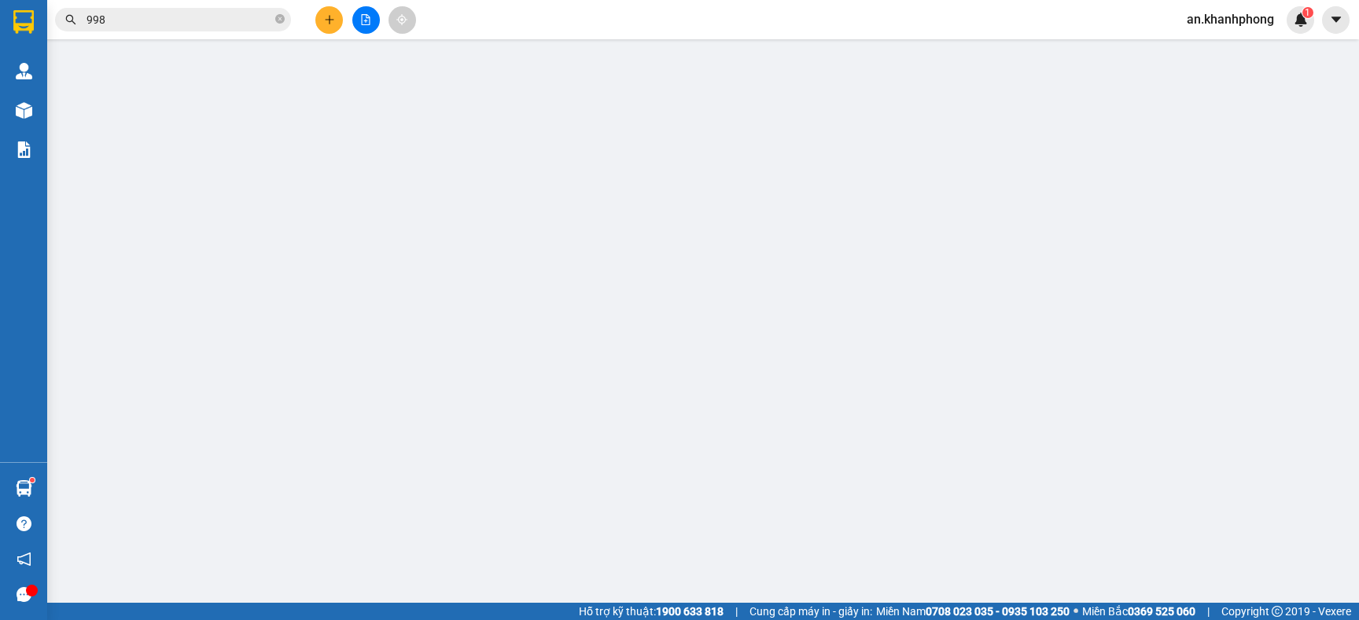
type input "THY BA"
type input "0938017998"
type input "THẢO"
type input "20.000"
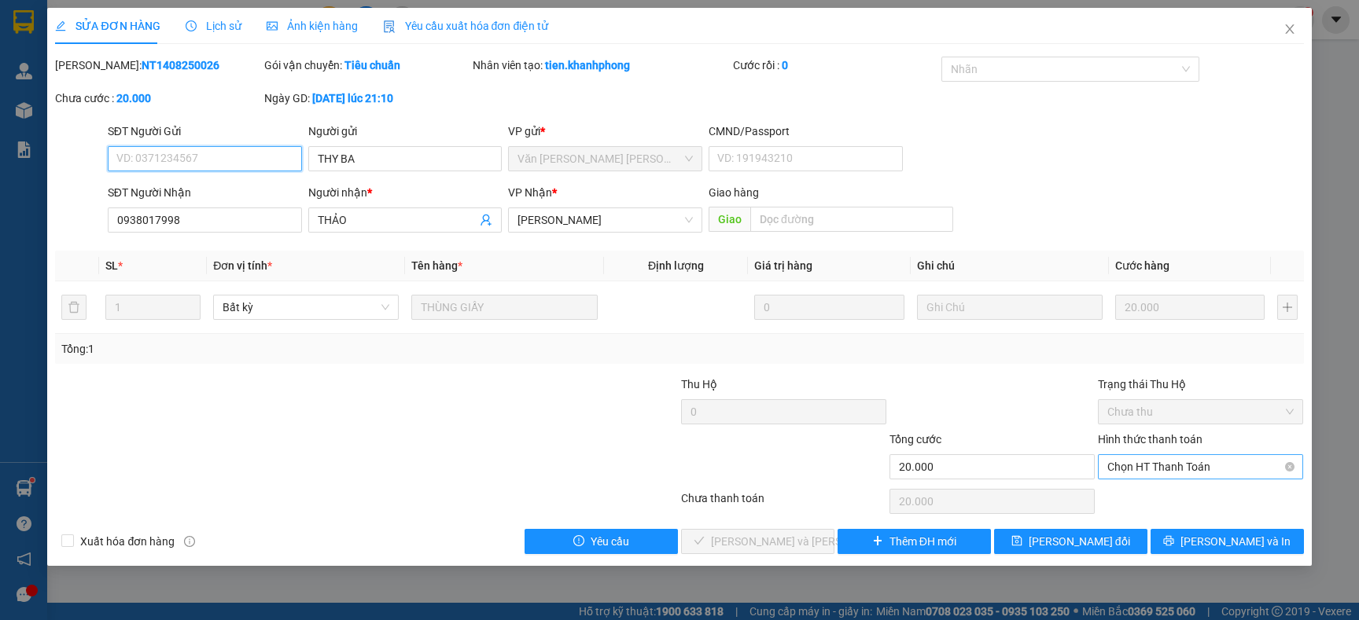
click at [1183, 460] on span "Chọn HT Thanh Toán" at bounding box center [1200, 467] width 186 height 24
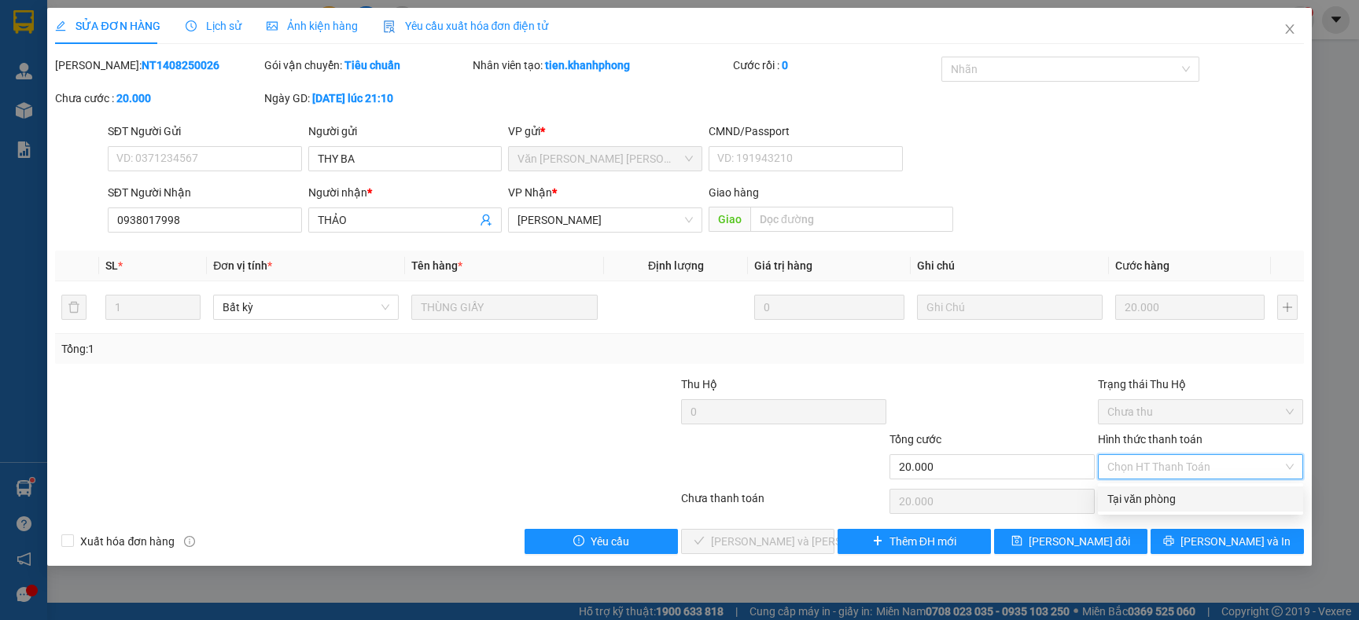
click at [1142, 497] on div "Tại văn phòng" at bounding box center [1200, 499] width 186 height 17
type input "0"
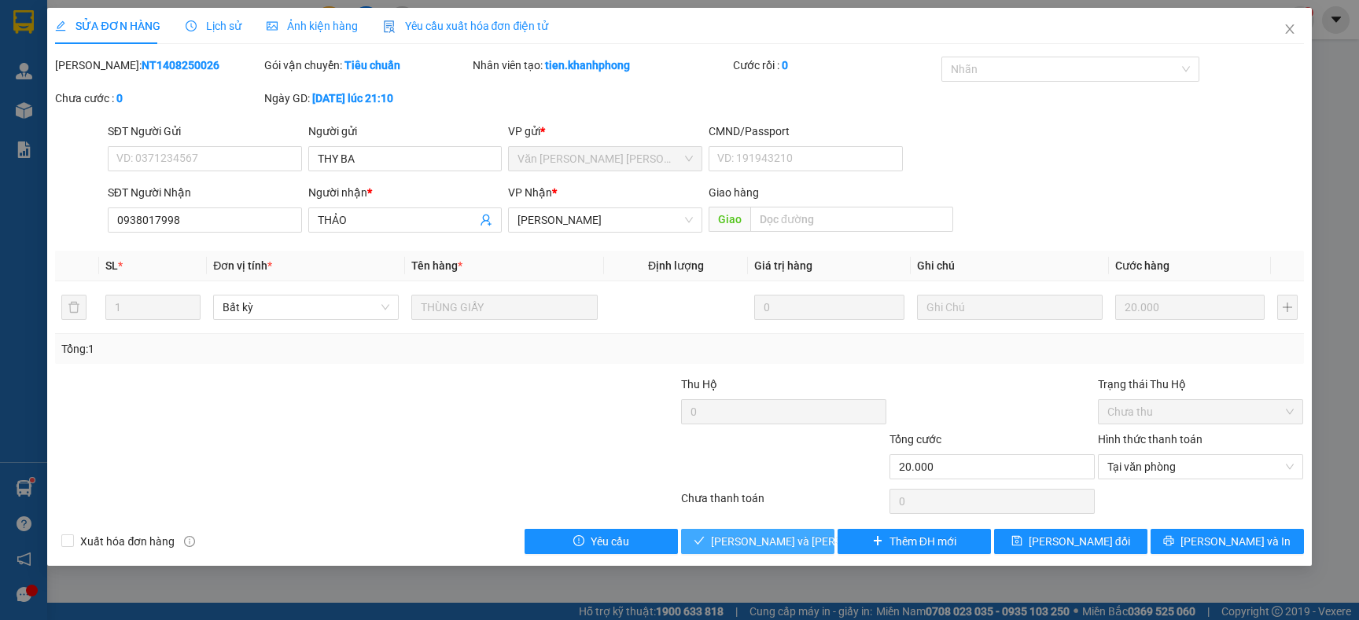
click at [723, 544] on button "[PERSON_NAME] và Giao hàng" at bounding box center [757, 541] width 153 height 25
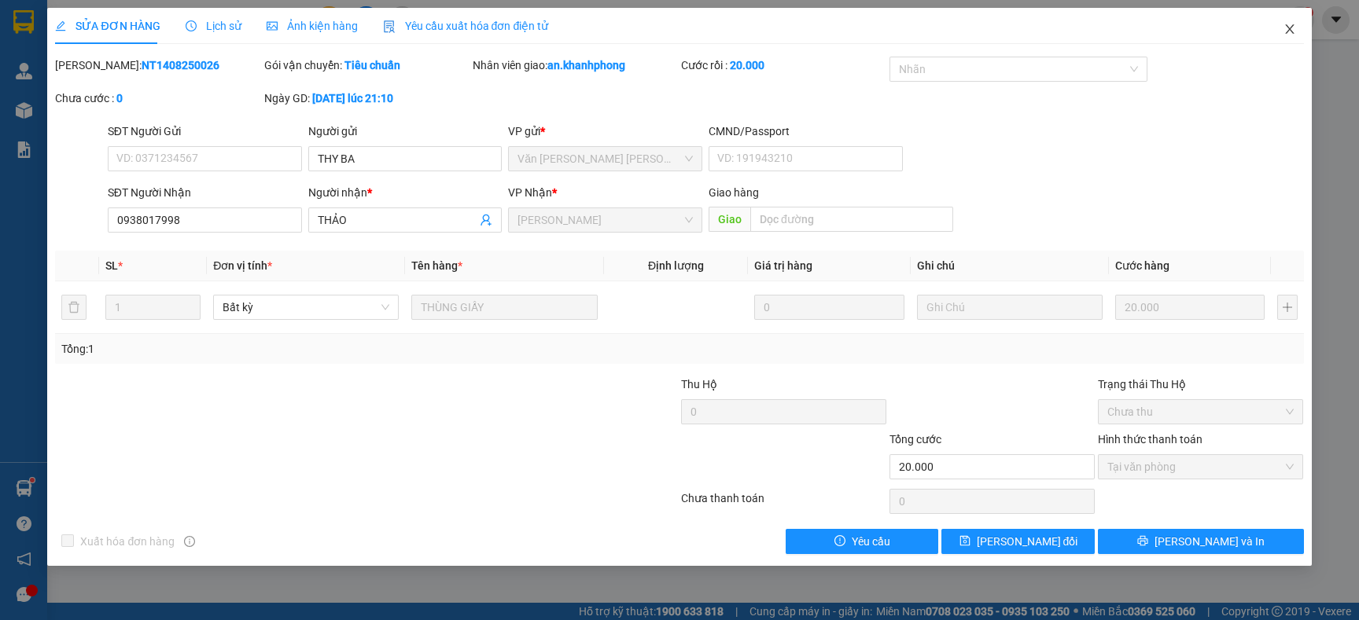
click at [1299, 32] on span "Close" at bounding box center [1289, 30] width 44 height 44
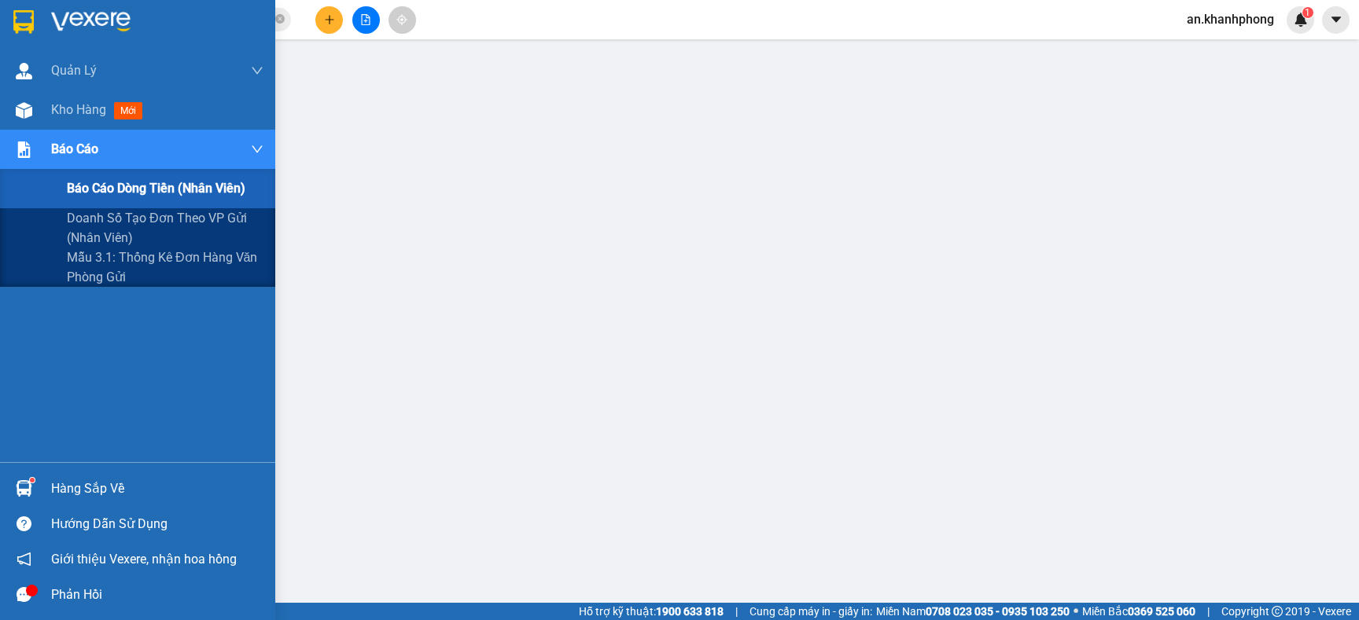
click at [139, 172] on div "Báo cáo dòng tiền (nhân viên)" at bounding box center [165, 188] width 197 height 39
click at [138, 191] on span "Báo cáo dòng tiền (nhân viên)" at bounding box center [156, 188] width 178 height 20
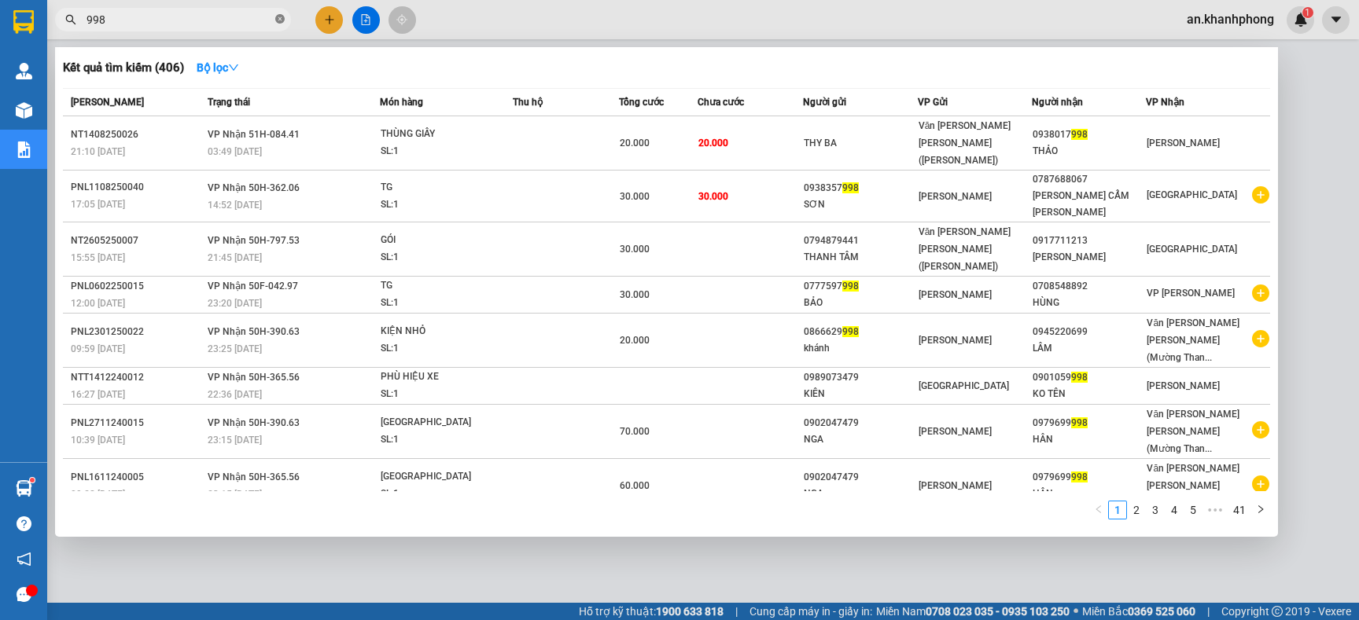
click at [284, 20] on icon "close-circle" at bounding box center [279, 18] width 9 height 9
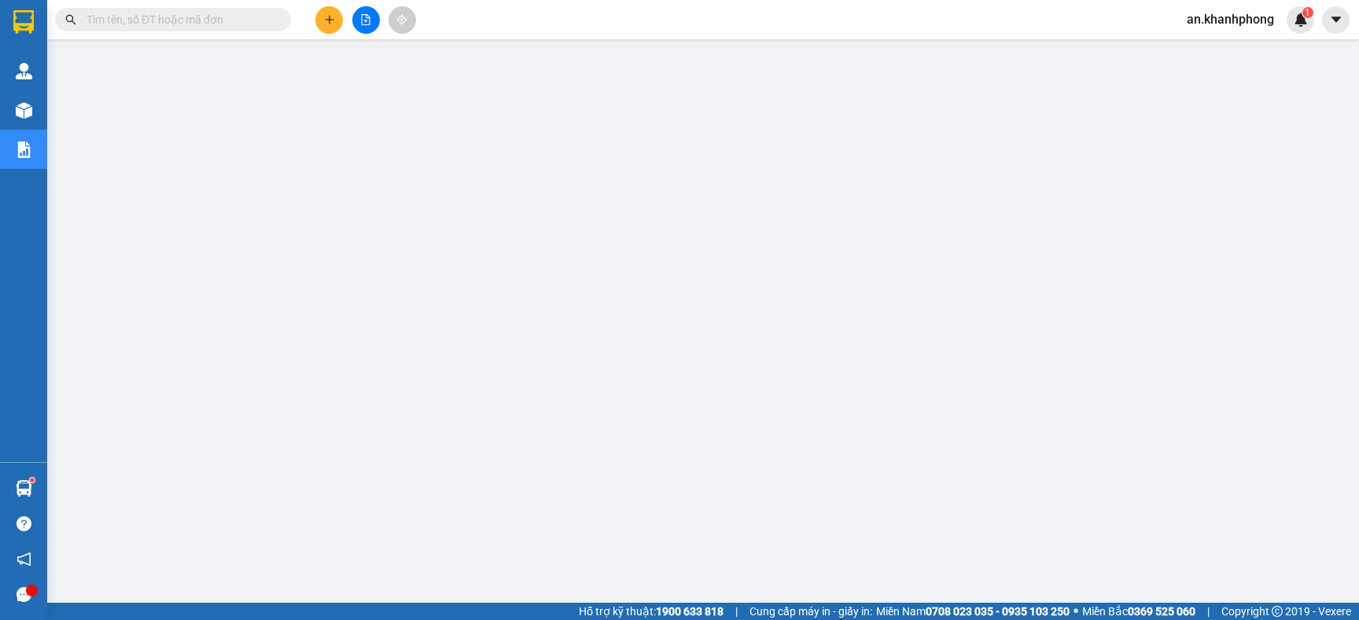
click at [229, 19] on input "text" at bounding box center [179, 19] width 186 height 17
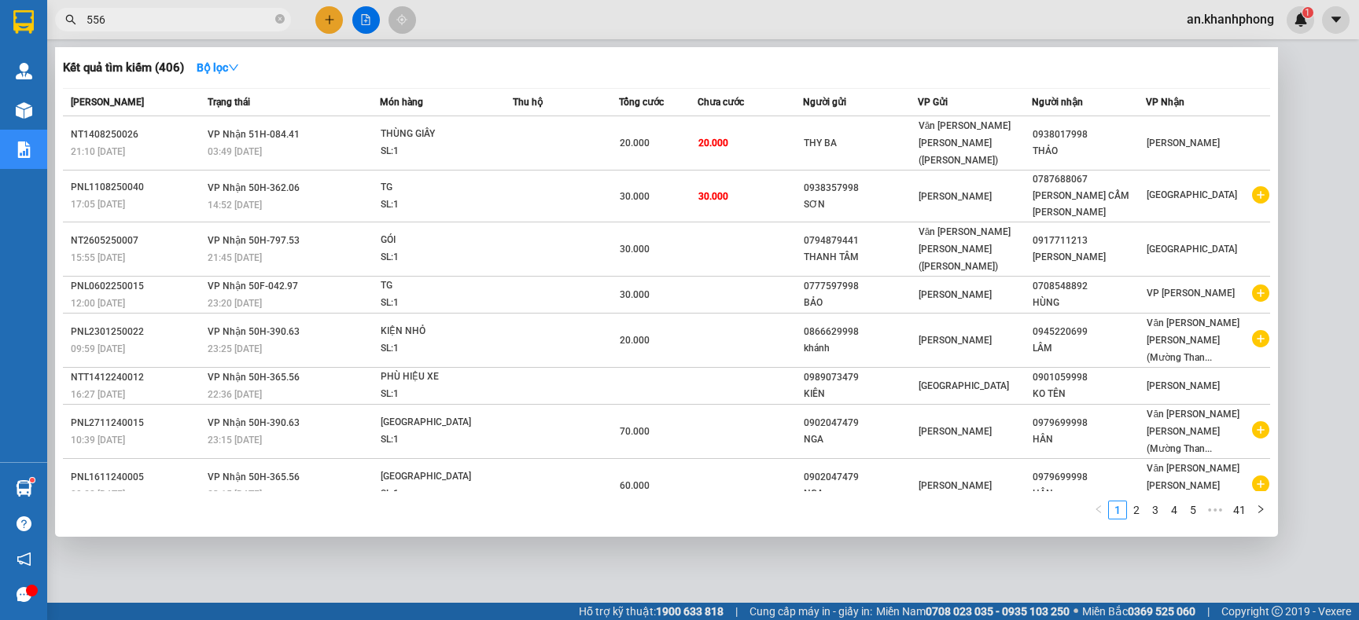
type input "5561"
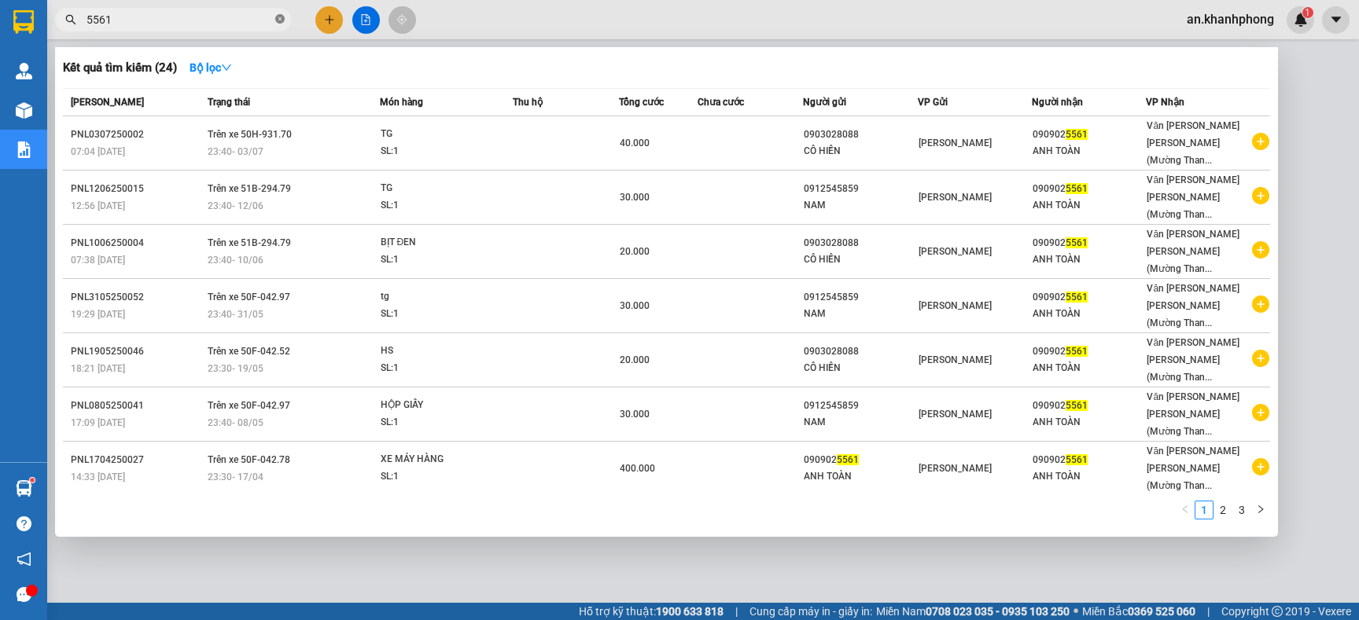
click at [281, 17] on icon "close-circle" at bounding box center [279, 18] width 9 height 9
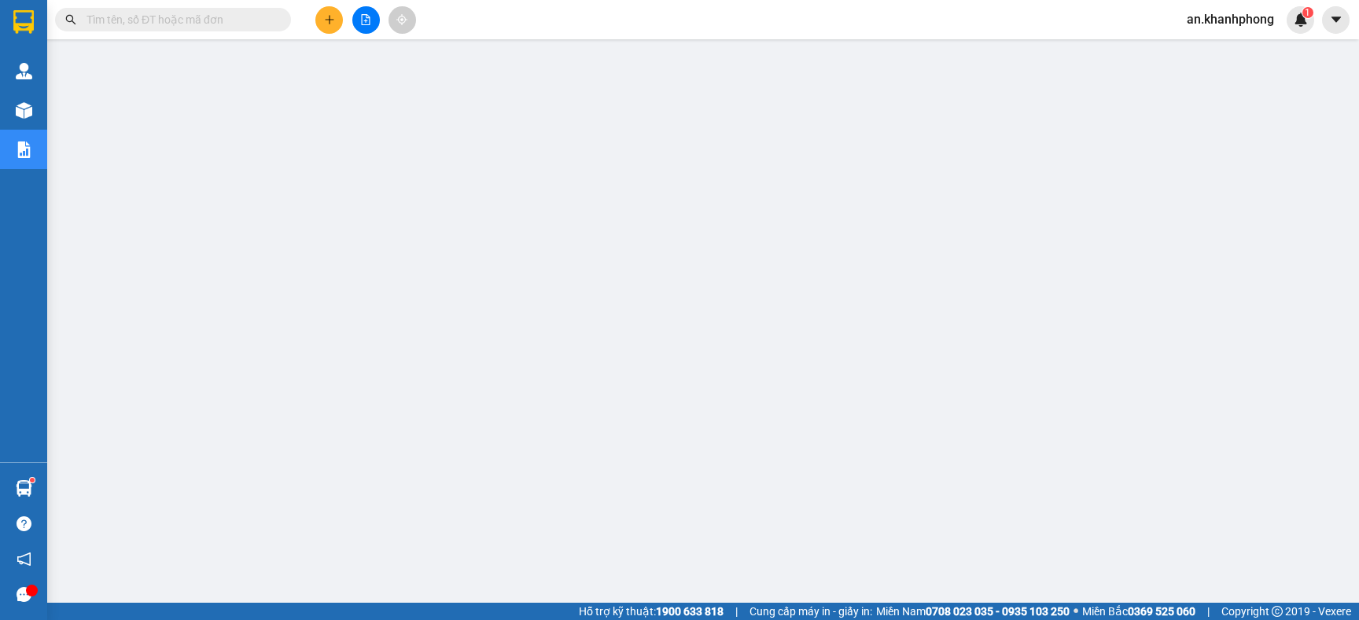
click at [242, 19] on input "text" at bounding box center [179, 19] width 186 height 17
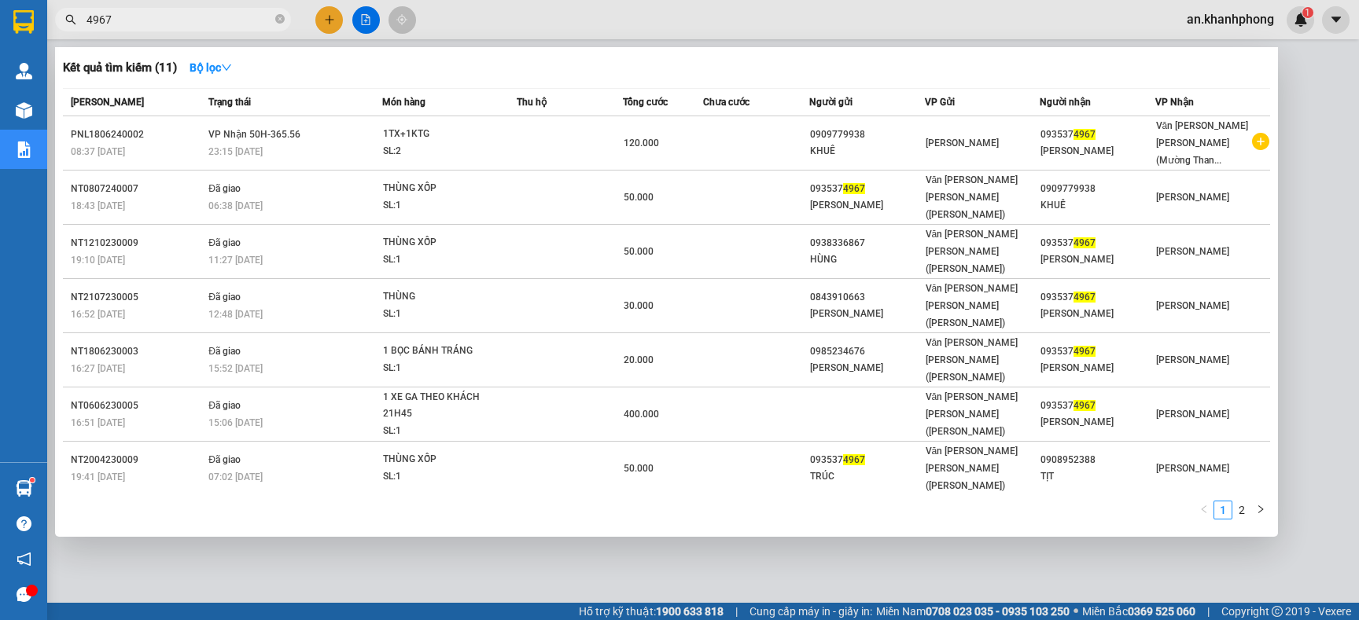
click at [196, 23] on input "4967" at bounding box center [179, 19] width 186 height 17
type input "4"
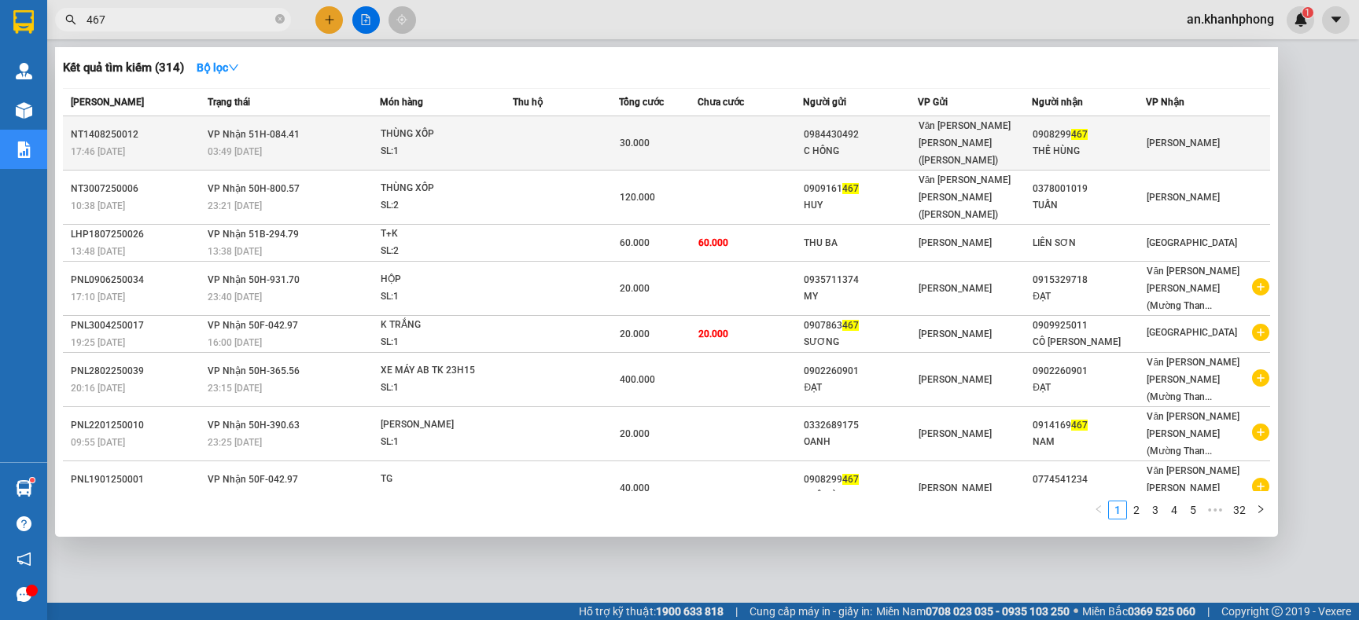
type input "467"
click at [754, 129] on td at bounding box center [749, 143] width 105 height 54
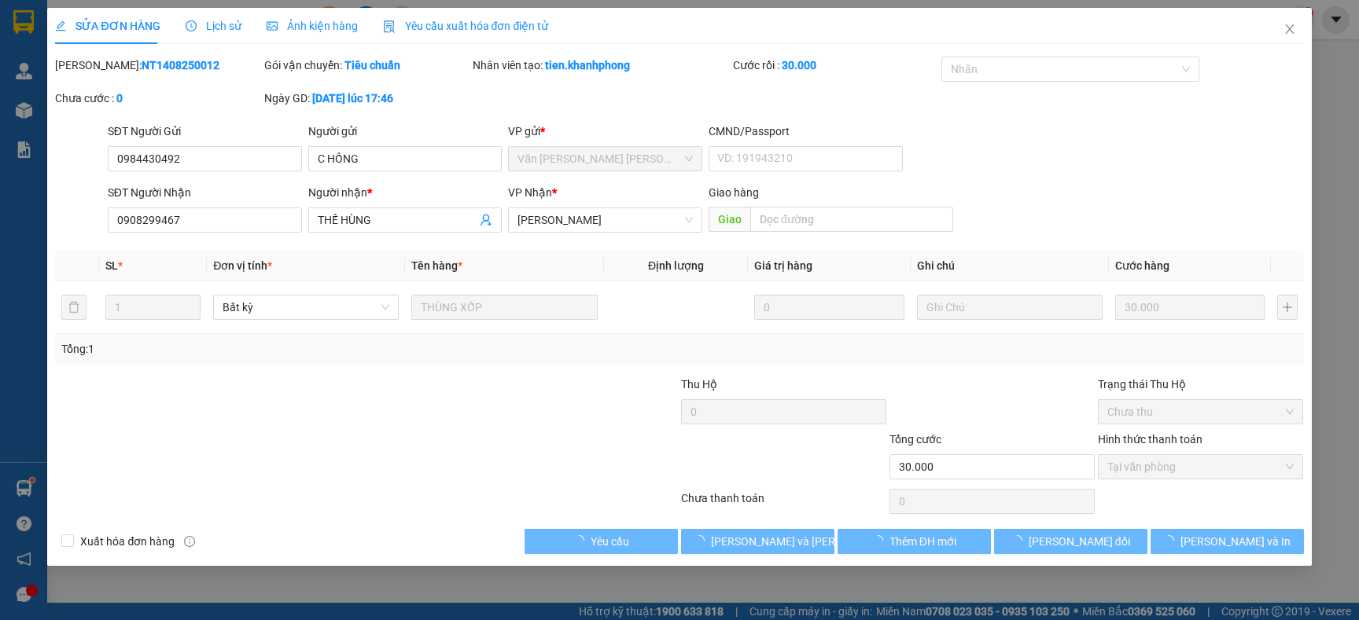
type input "0984430492"
type input "C HỒNG"
type input "0908299467"
type input "THẾ HÙNG"
type input "30.000"
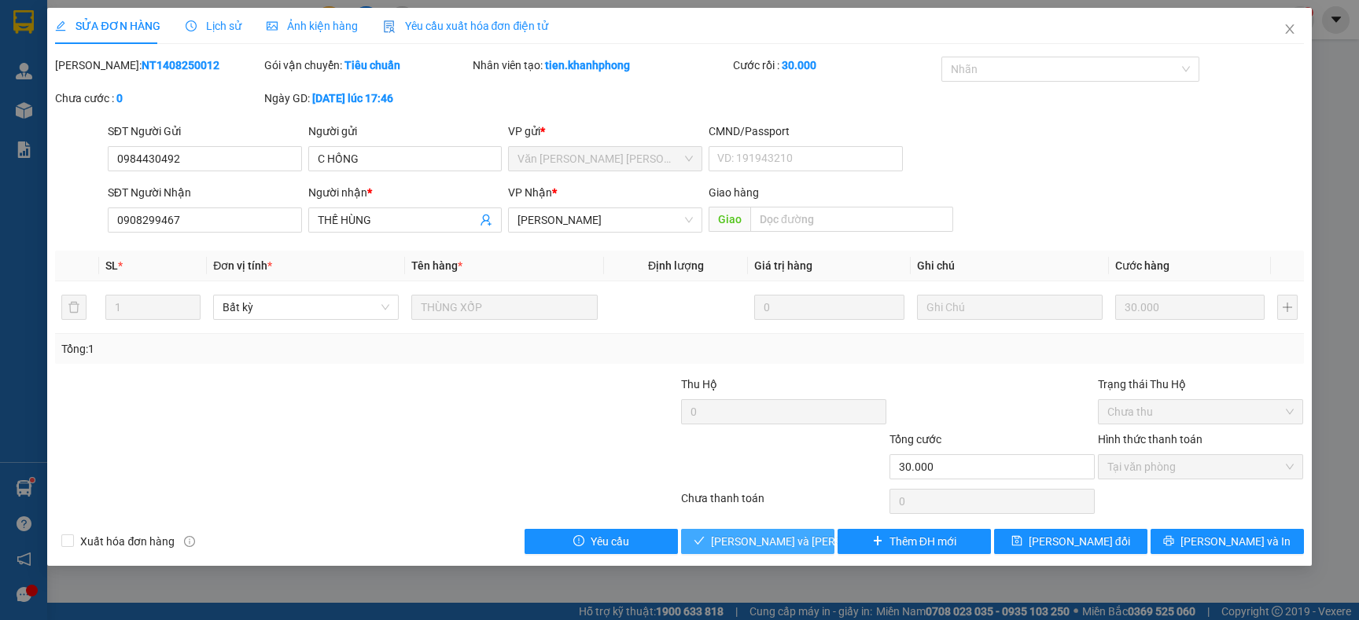
click at [754, 539] on span "[PERSON_NAME] và Giao hàng" at bounding box center [817, 541] width 212 height 17
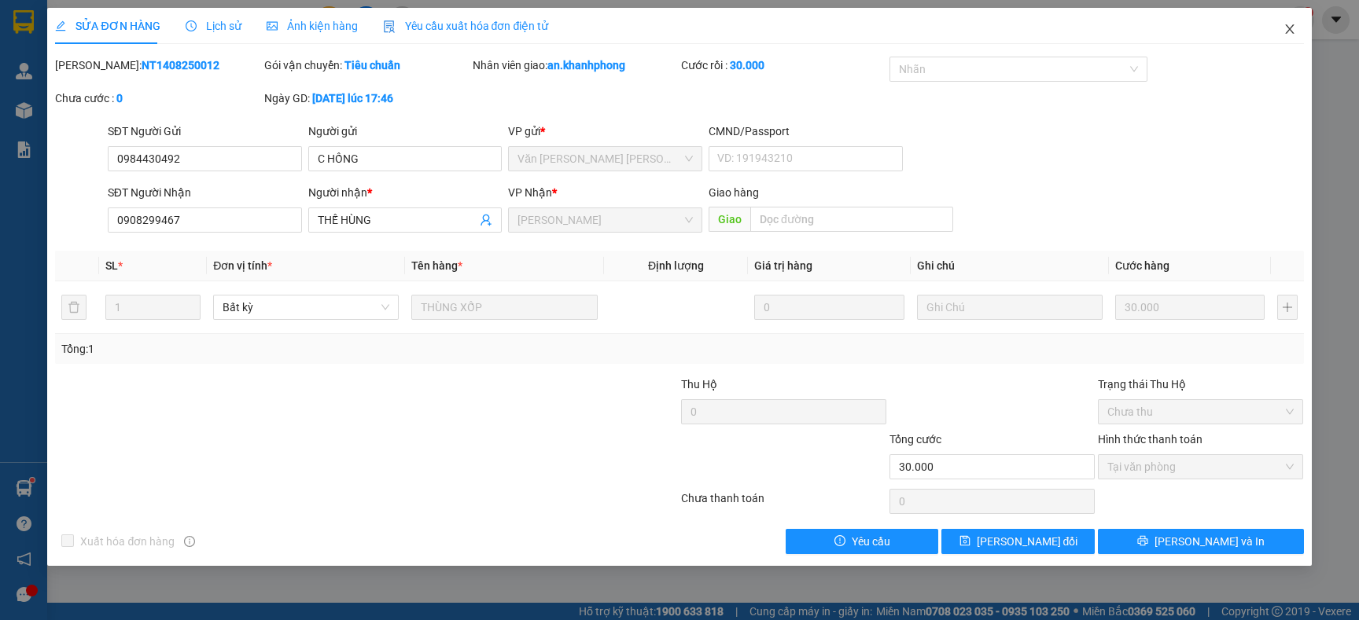
click at [1286, 31] on icon "close" at bounding box center [1289, 28] width 9 height 9
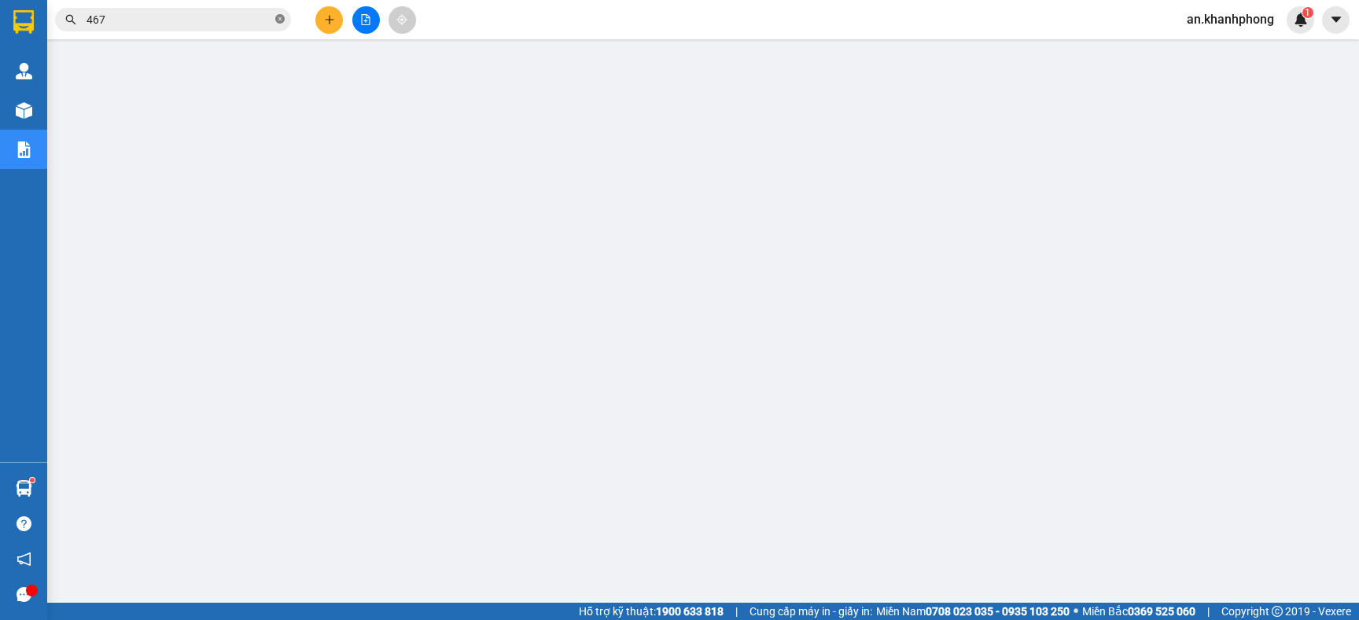
click at [279, 15] on icon "close-circle" at bounding box center [279, 18] width 9 height 9
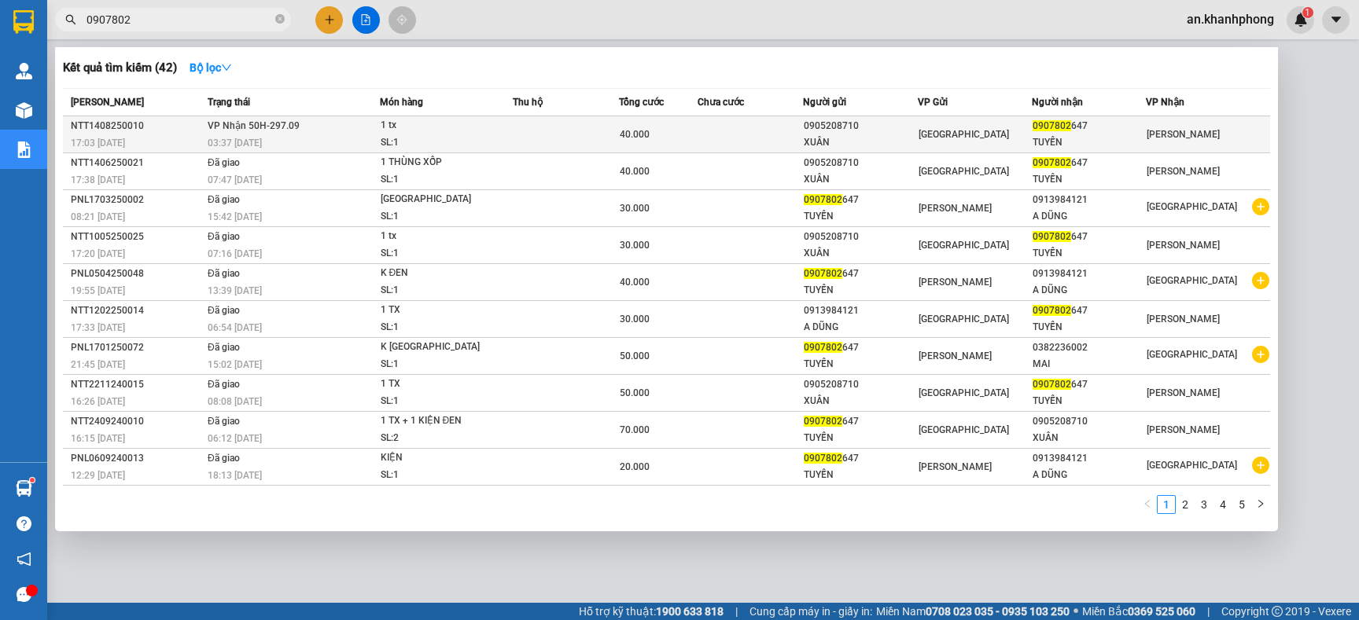
type input "0907802"
click at [831, 142] on div "XUÂN" at bounding box center [860, 142] width 112 height 17
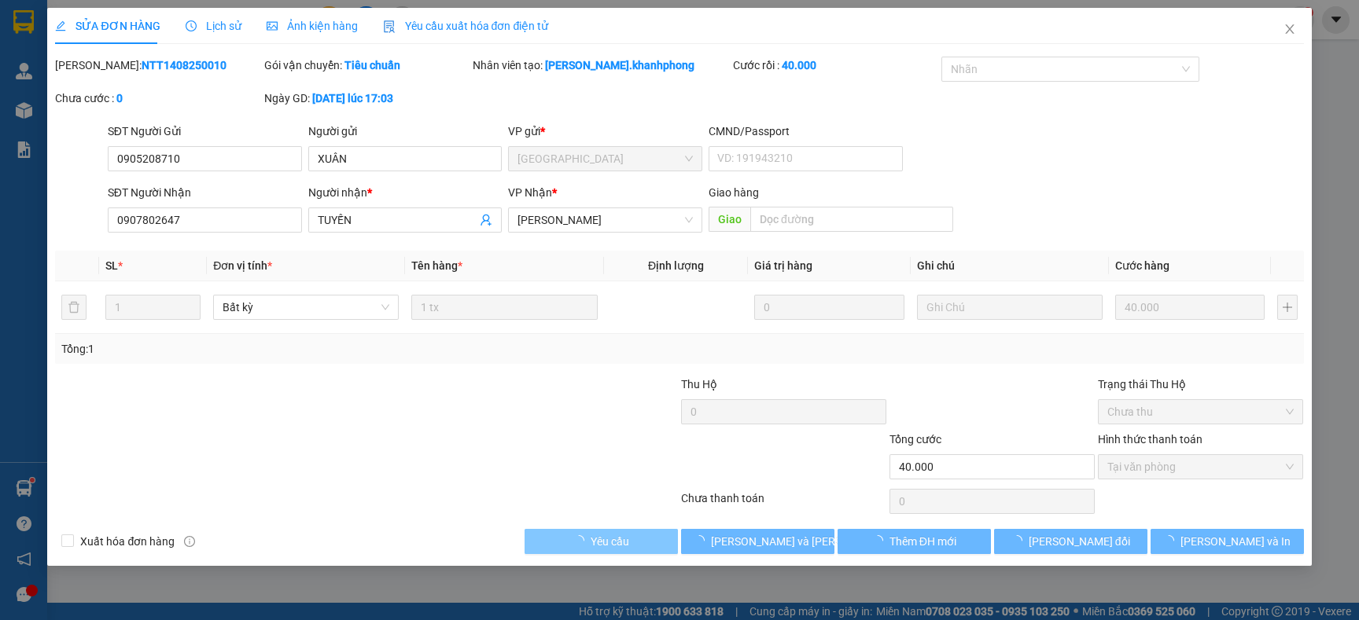
type input "0905208710"
type input "XUÂN"
type input "0907802647"
type input "TUYẾN"
type input "40.000"
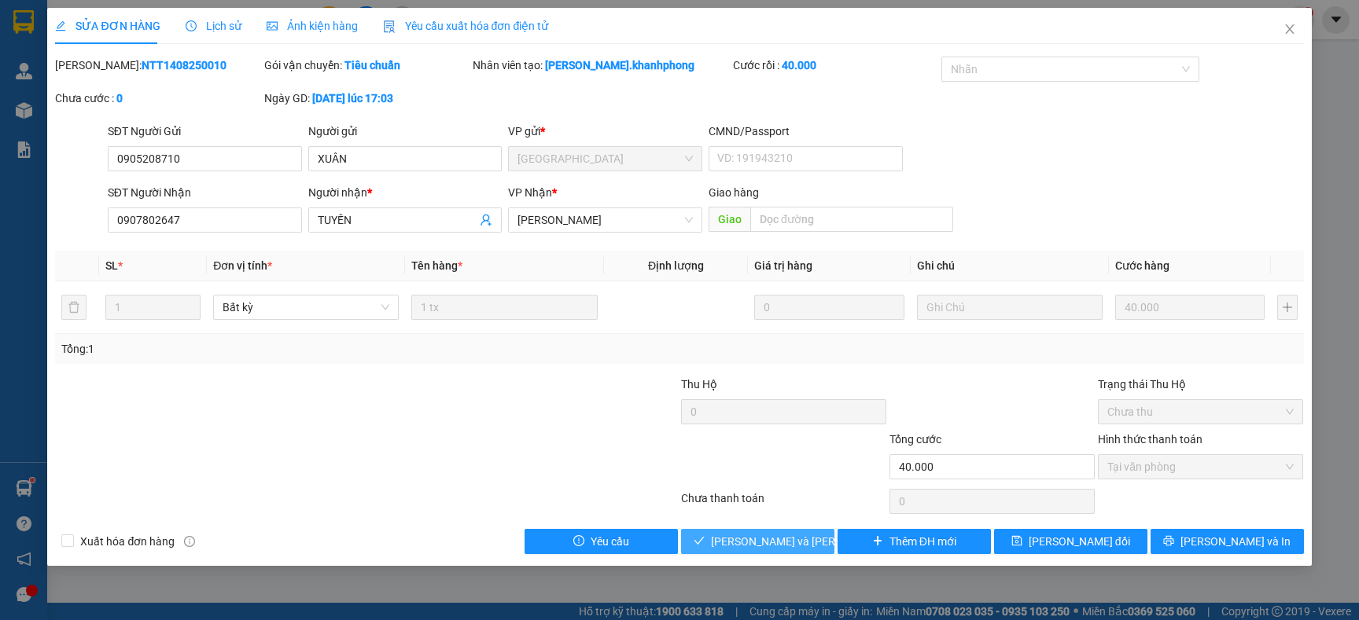
click at [730, 544] on span "[PERSON_NAME] và Giao hàng" at bounding box center [817, 541] width 212 height 17
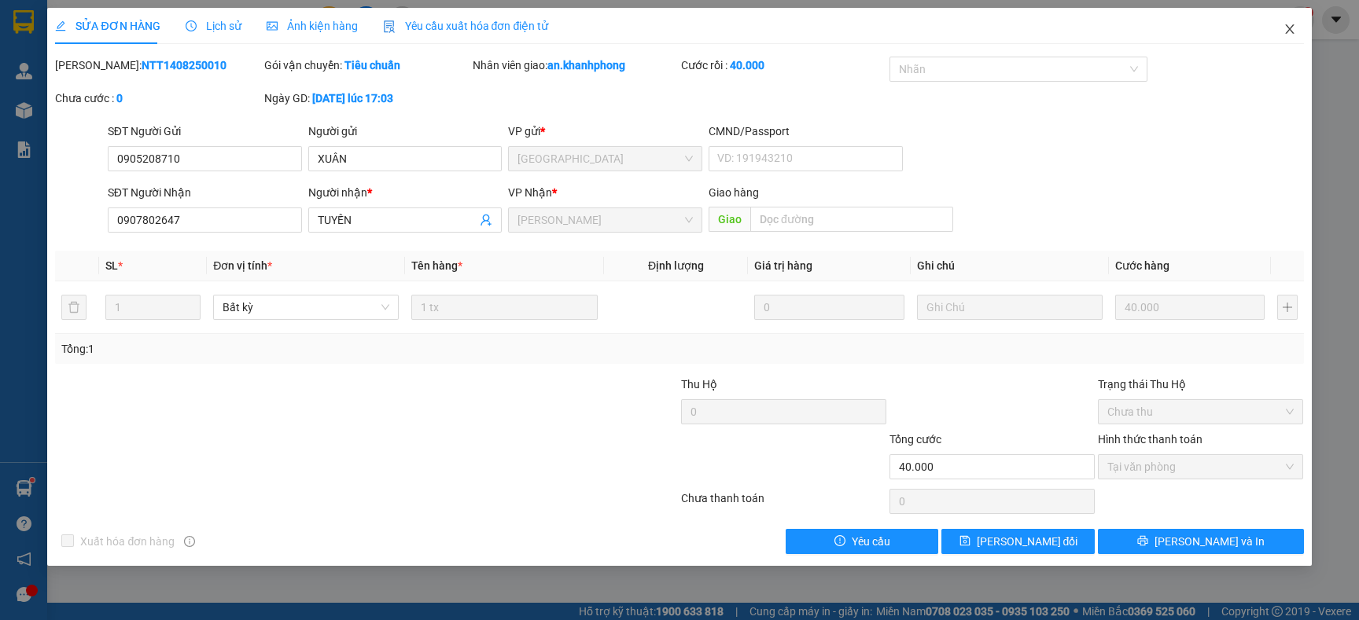
click at [1296, 30] on span "Close" at bounding box center [1289, 30] width 44 height 44
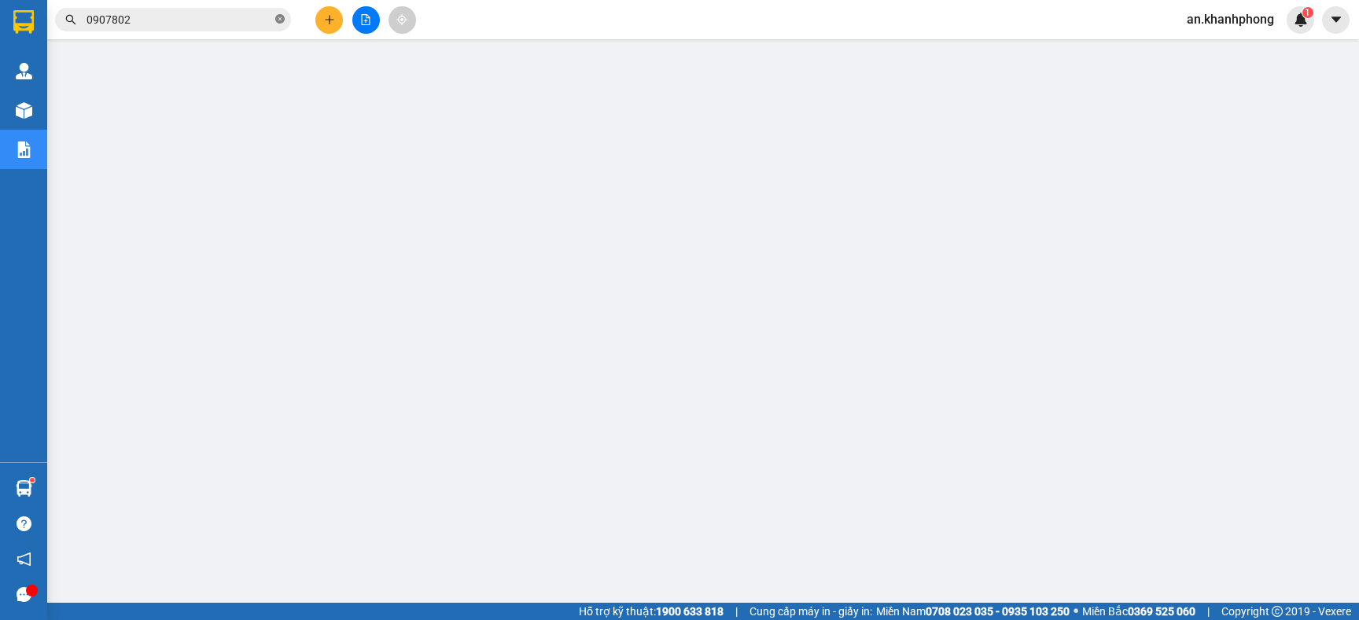
click at [281, 18] on icon "close-circle" at bounding box center [279, 18] width 9 height 9
click at [326, 18] on icon "plus" at bounding box center [329, 19] width 11 height 11
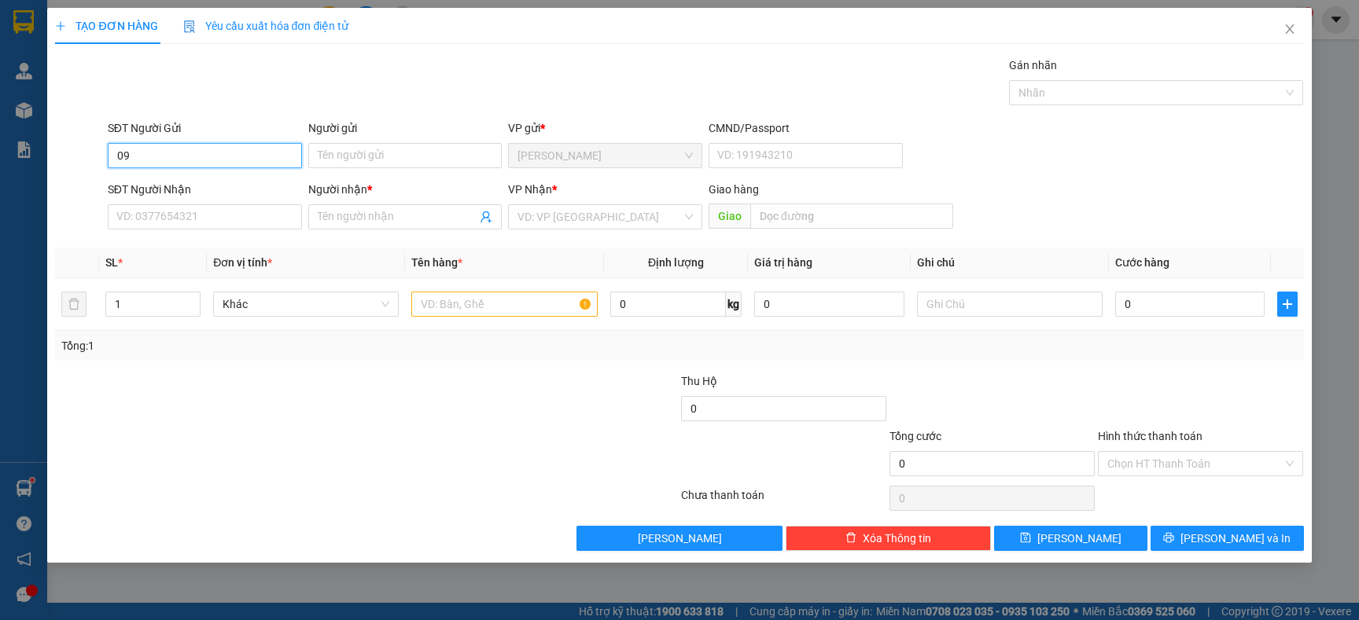
type input "0"
type input "09711741353"
click at [412, 156] on input "Người gửi" at bounding box center [405, 155] width 194 height 25
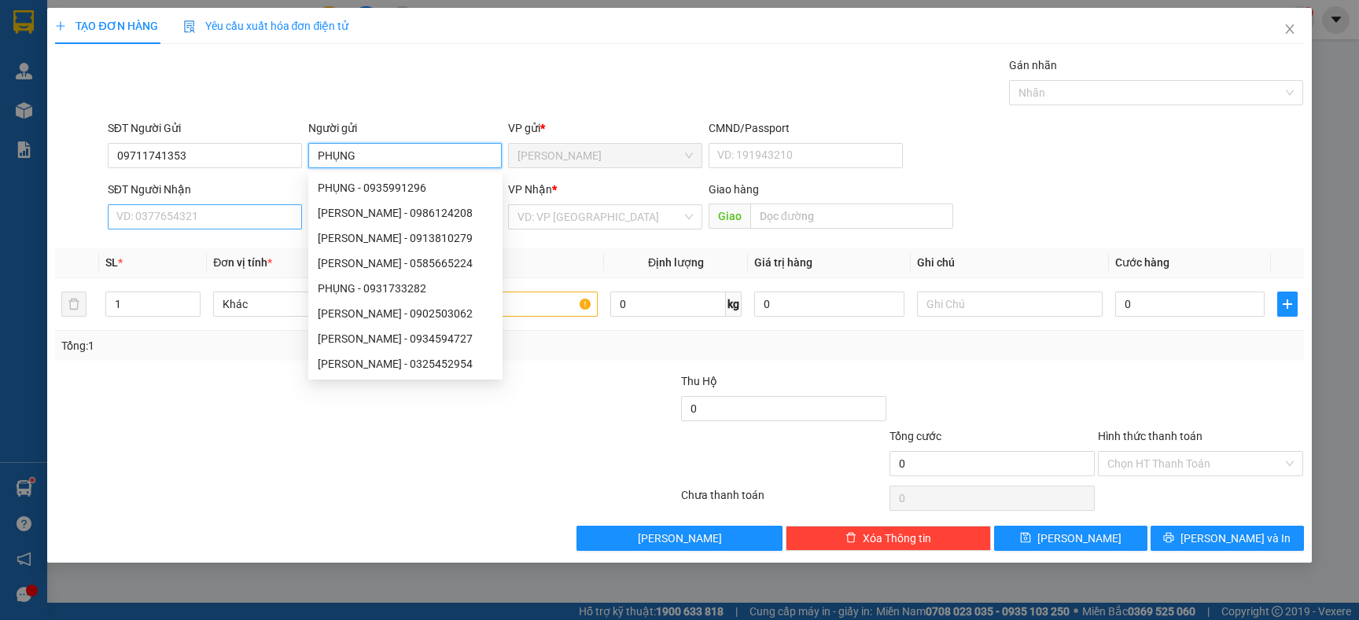
type input "PHỤNG"
click at [202, 223] on input "SĐT Người Nhận" at bounding box center [205, 216] width 194 height 25
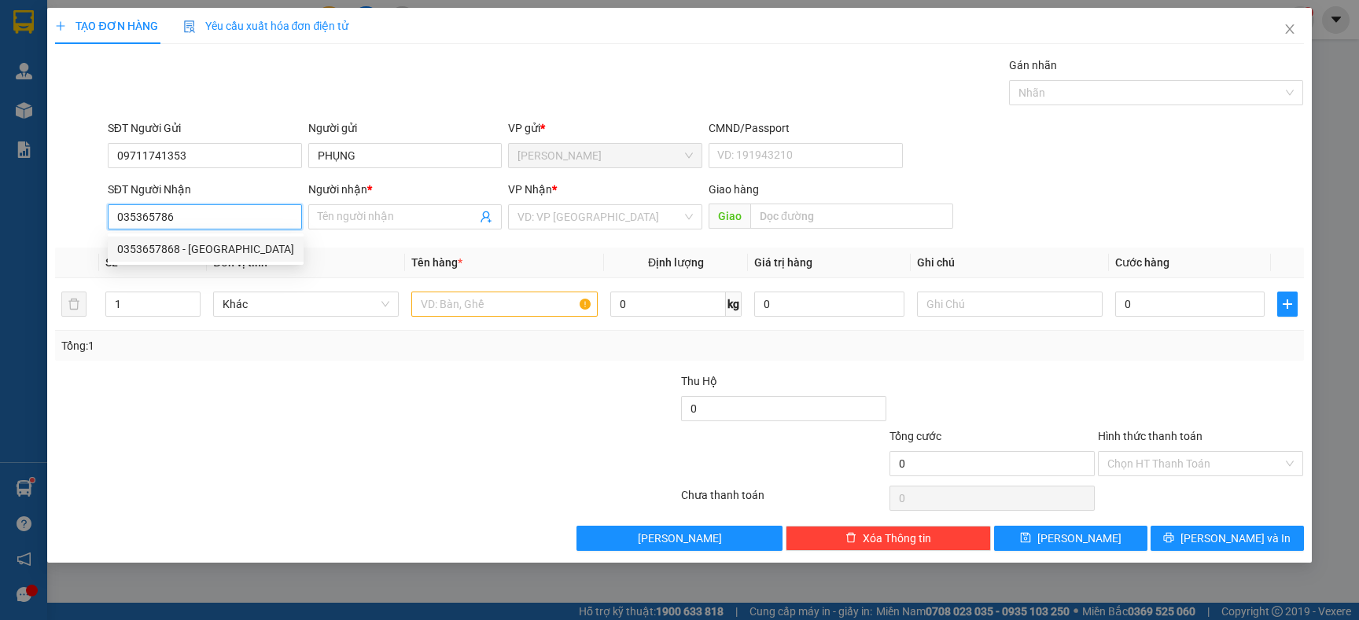
click at [202, 255] on div "0353657868 - MỸ TRANG" at bounding box center [205, 249] width 177 height 17
type input "0353657868"
type input "MỸ TRANG"
type input "0353657868"
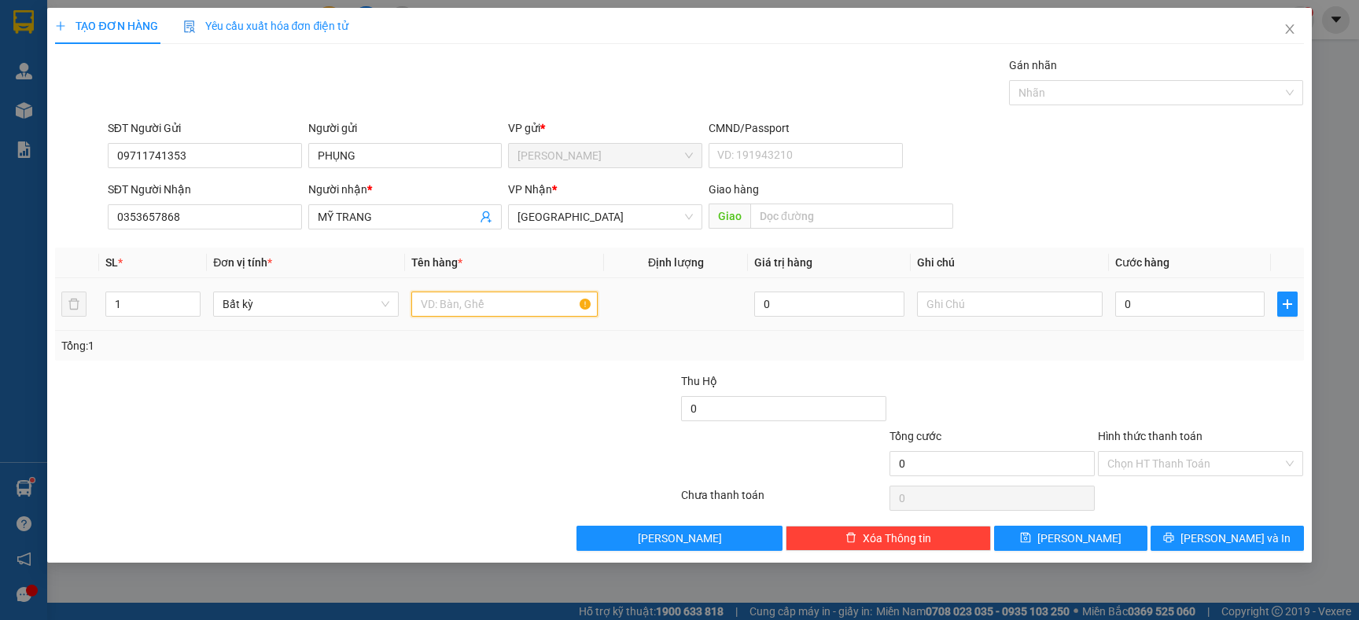
click at [503, 309] on input "text" at bounding box center [504, 304] width 186 height 25
type input "TG"
click at [474, 355] on div "Tổng: 1" at bounding box center [679, 346] width 1248 height 30
click at [1168, 308] on input "0" at bounding box center [1189, 304] width 149 height 25
type input "3"
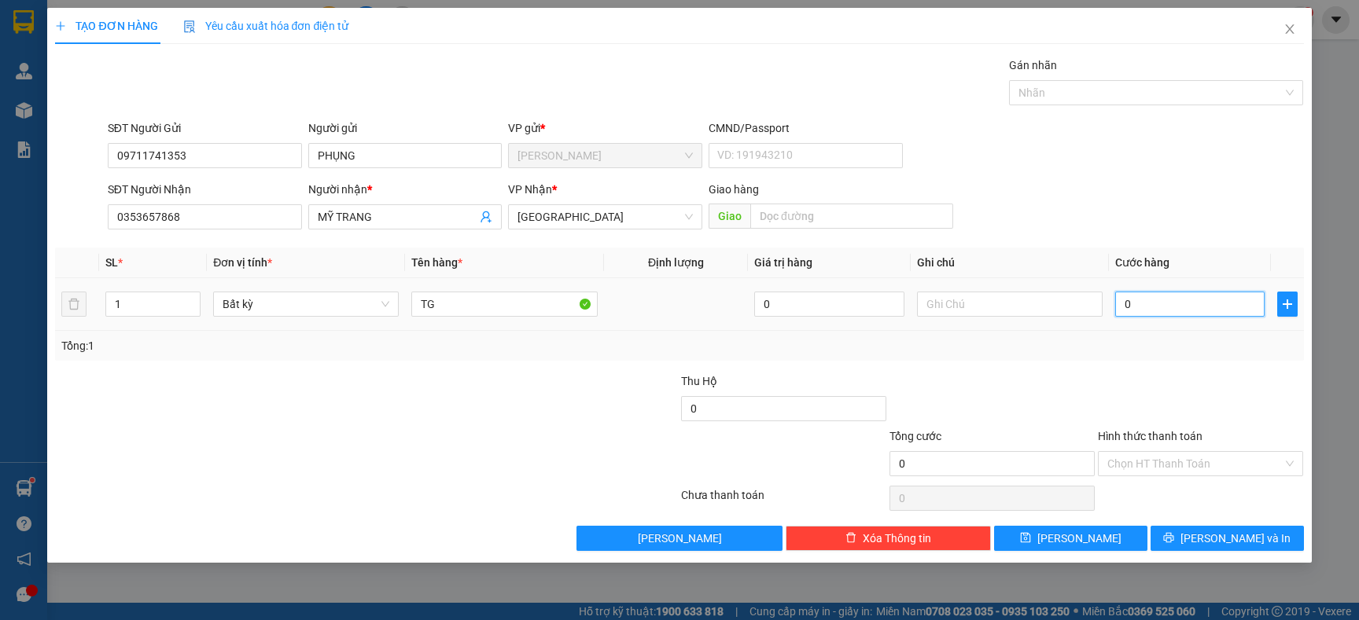
type input "3"
type input "30"
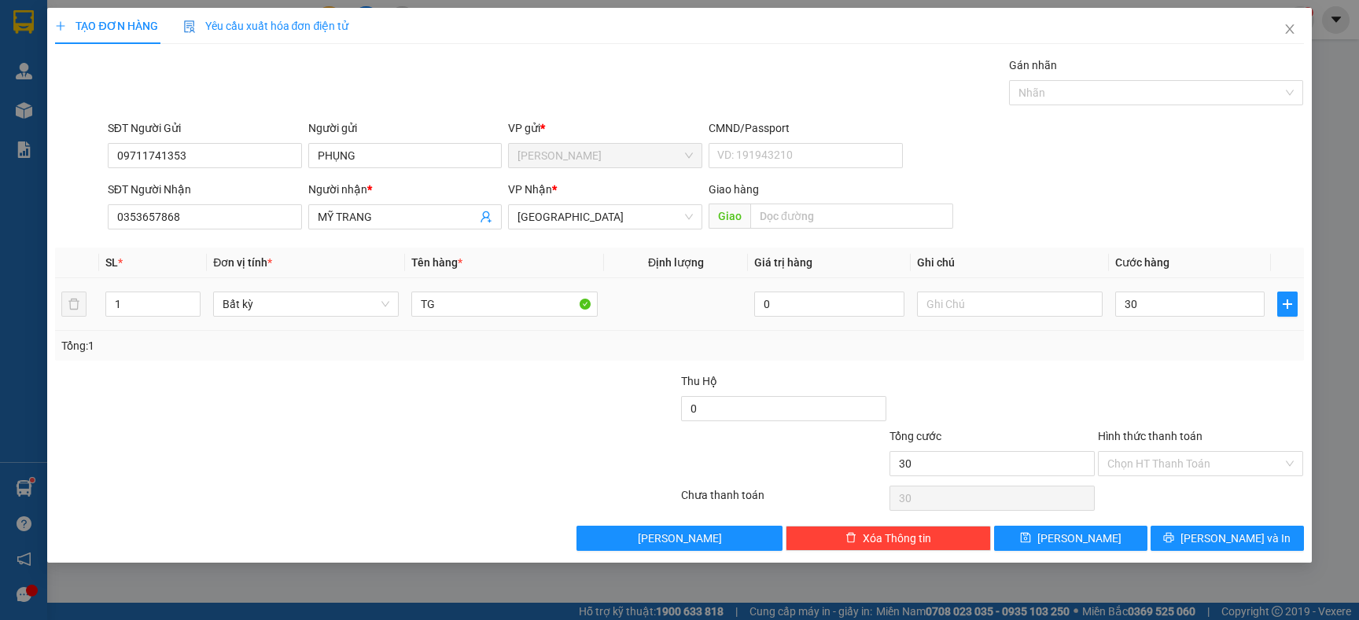
type input "30.000"
click at [1168, 329] on td "30.000" at bounding box center [1190, 304] width 162 height 53
click at [1174, 543] on icon "printer" at bounding box center [1168, 537] width 11 height 11
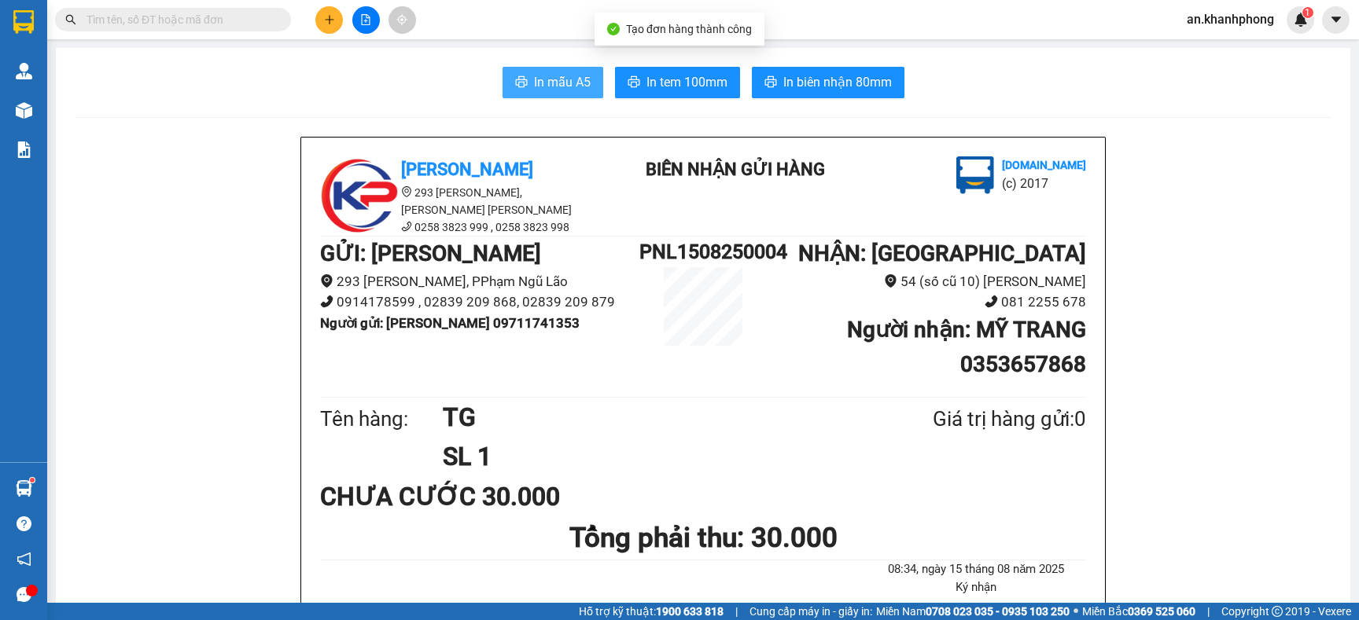
click at [548, 90] on span "In mẫu A5" at bounding box center [562, 82] width 57 height 20
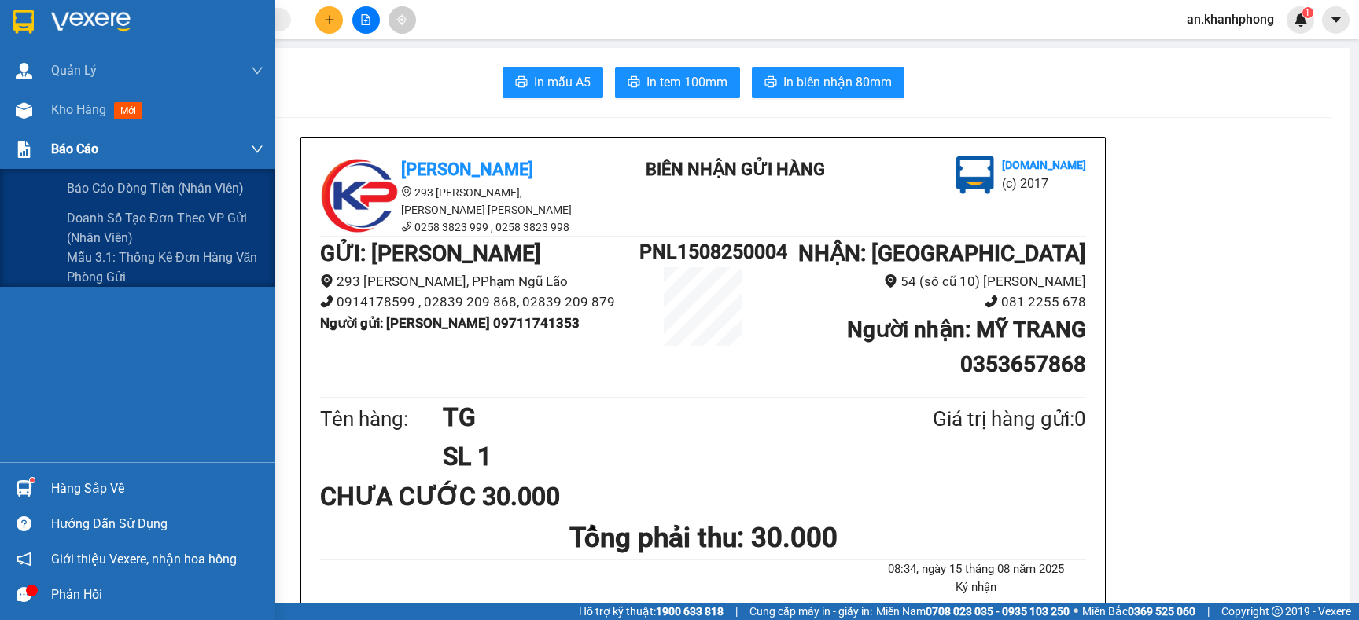
click at [68, 151] on span "Báo cáo" at bounding box center [74, 149] width 47 height 20
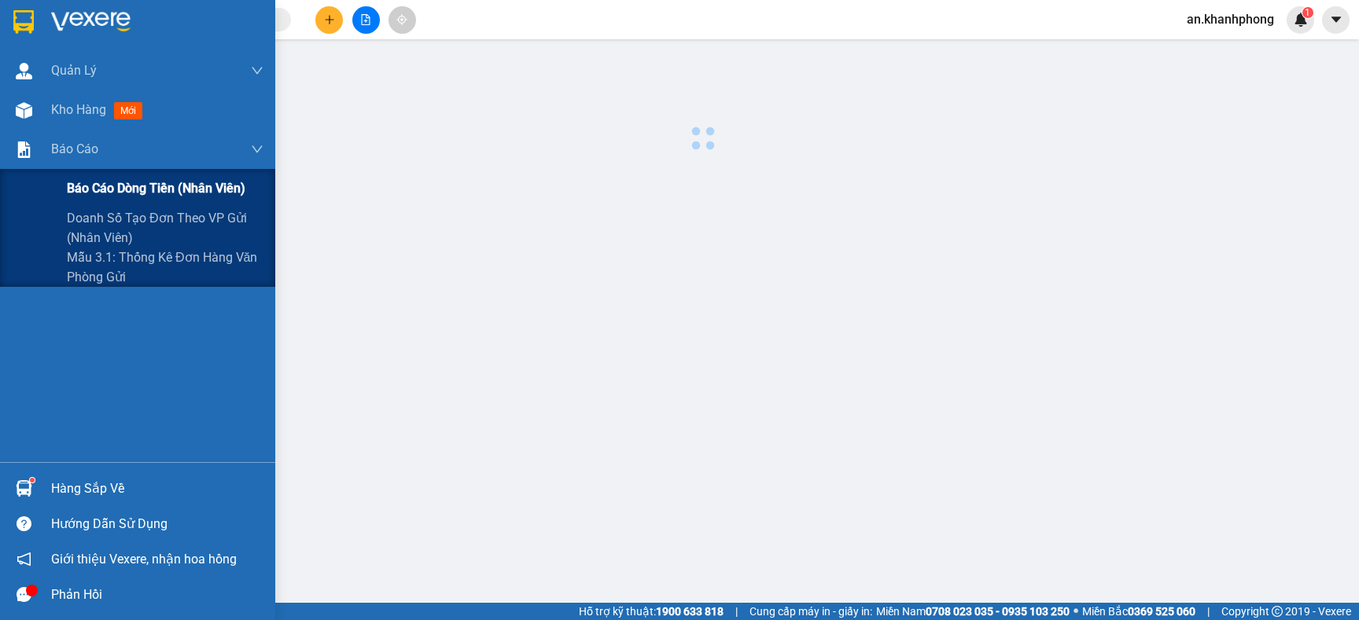
click at [103, 193] on span "Báo cáo dòng tiền (nhân viên)" at bounding box center [156, 188] width 178 height 20
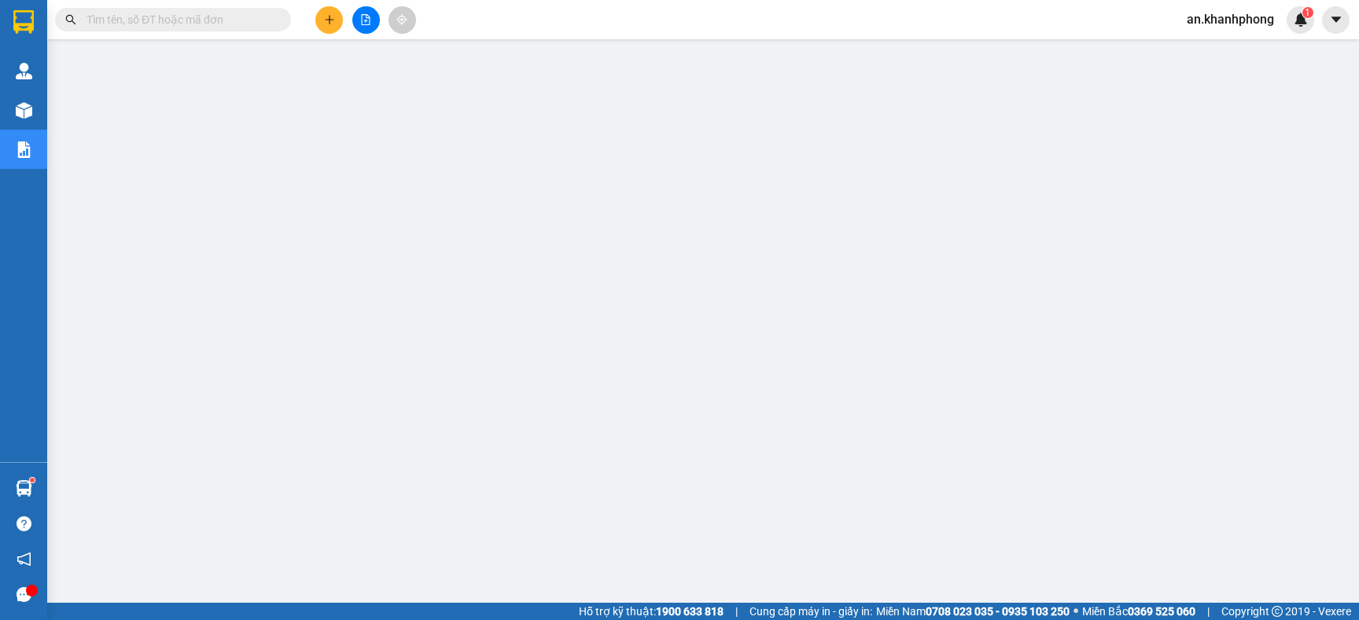
click at [208, 18] on input "text" at bounding box center [179, 19] width 186 height 17
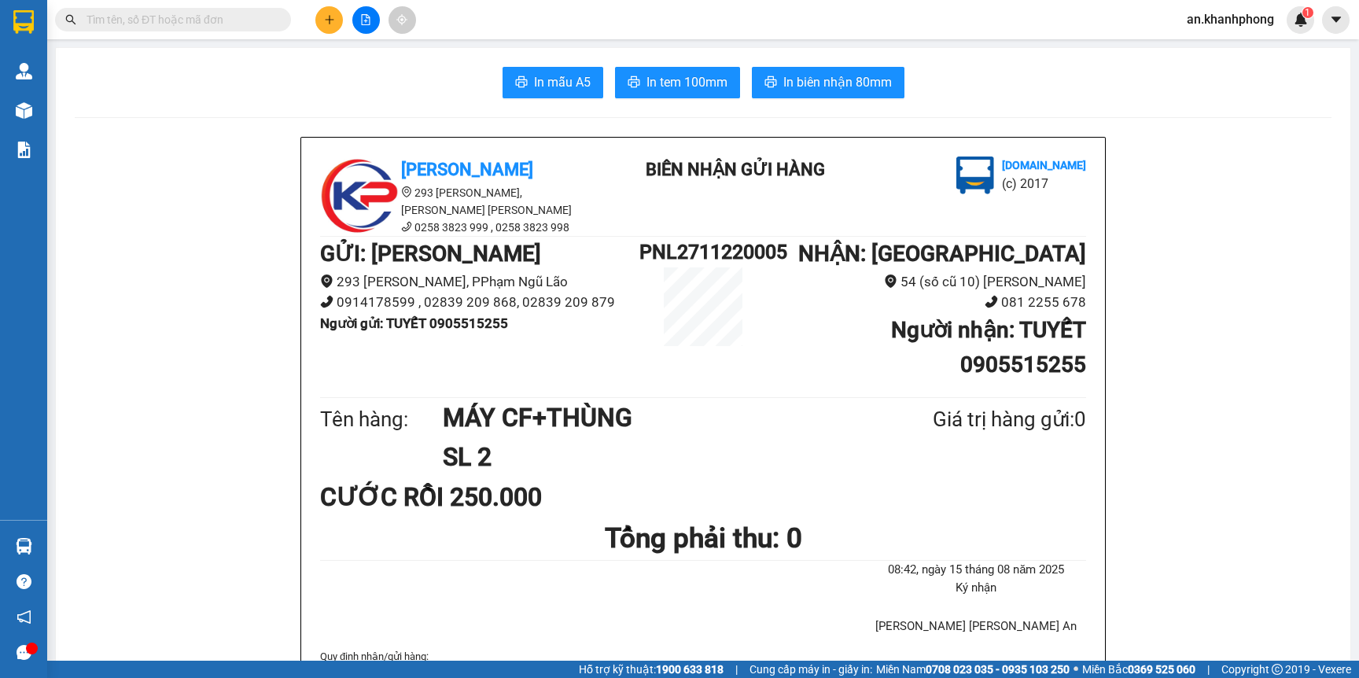
click at [229, 24] on input "text" at bounding box center [179, 19] width 186 height 17
click at [182, 20] on input "text" at bounding box center [179, 19] width 186 height 17
click at [262, 20] on input "text" at bounding box center [179, 19] width 186 height 17
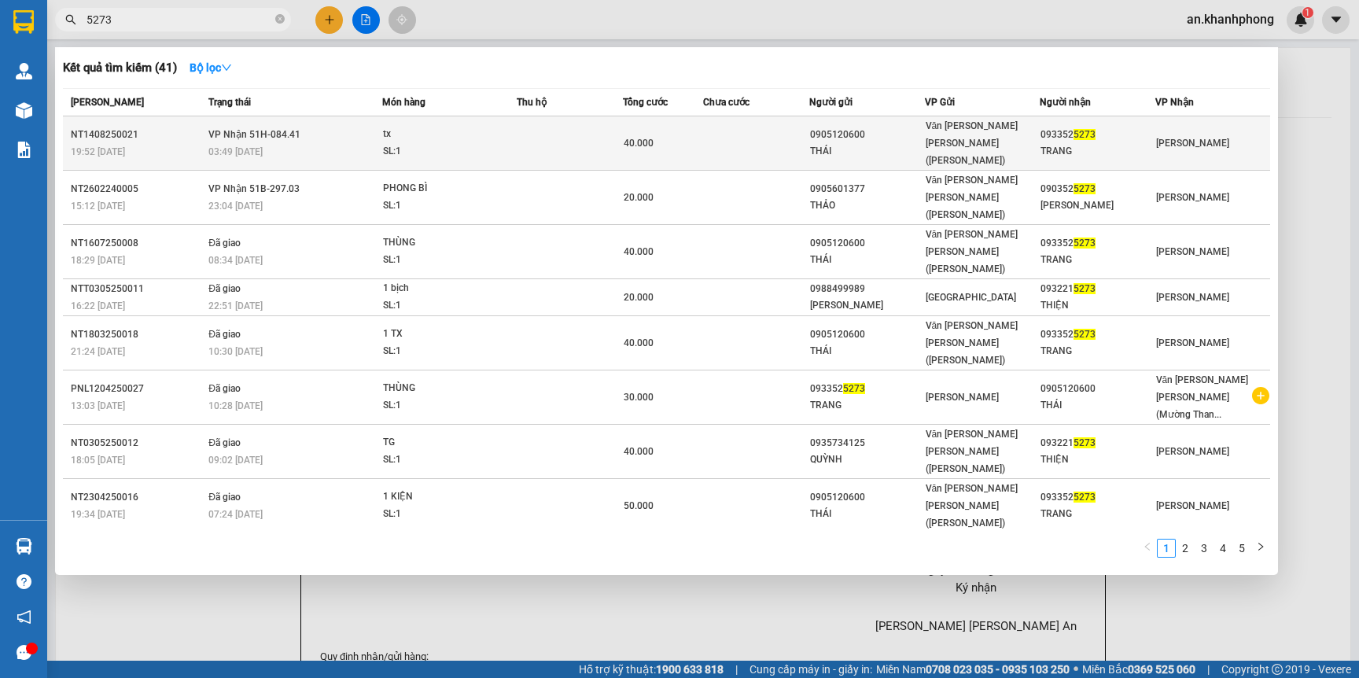
type input "5273"
click at [891, 143] on div "THÁI" at bounding box center [867, 151] width 114 height 17
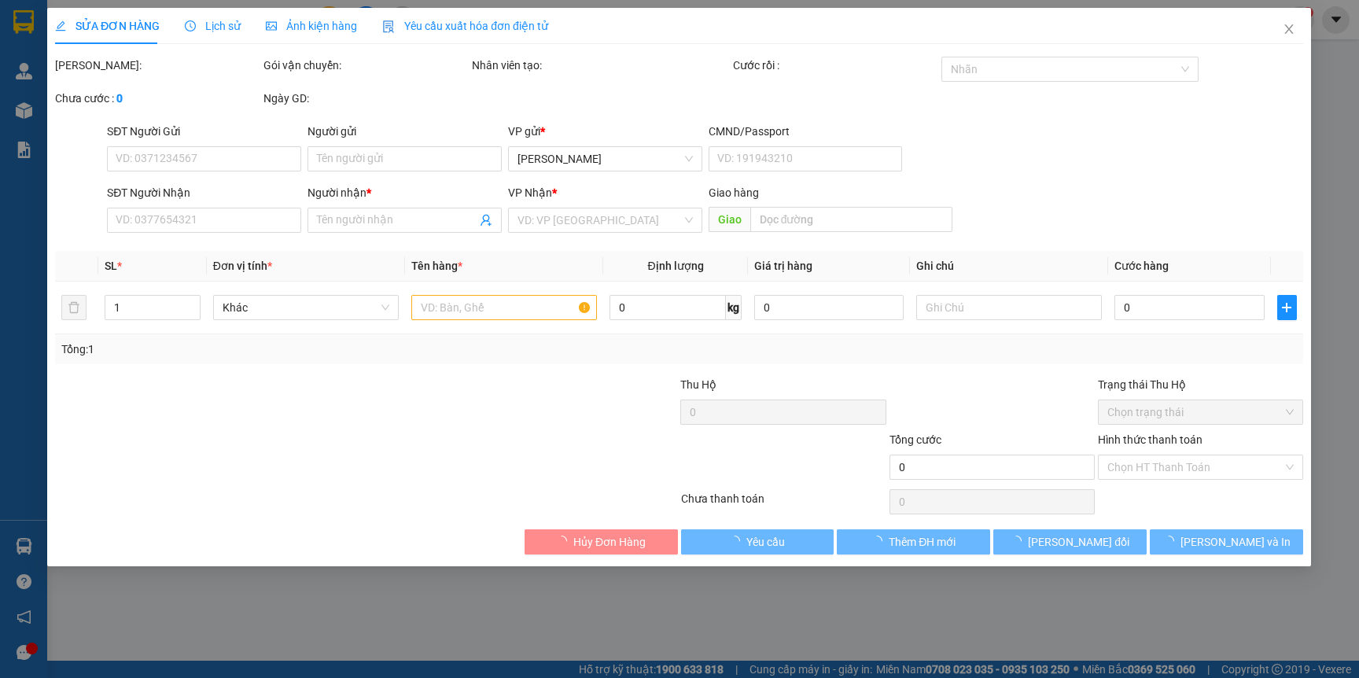
type input "0905120600"
type input "THÁI"
type input "0933525273"
type input "TRANG"
type input "40.000"
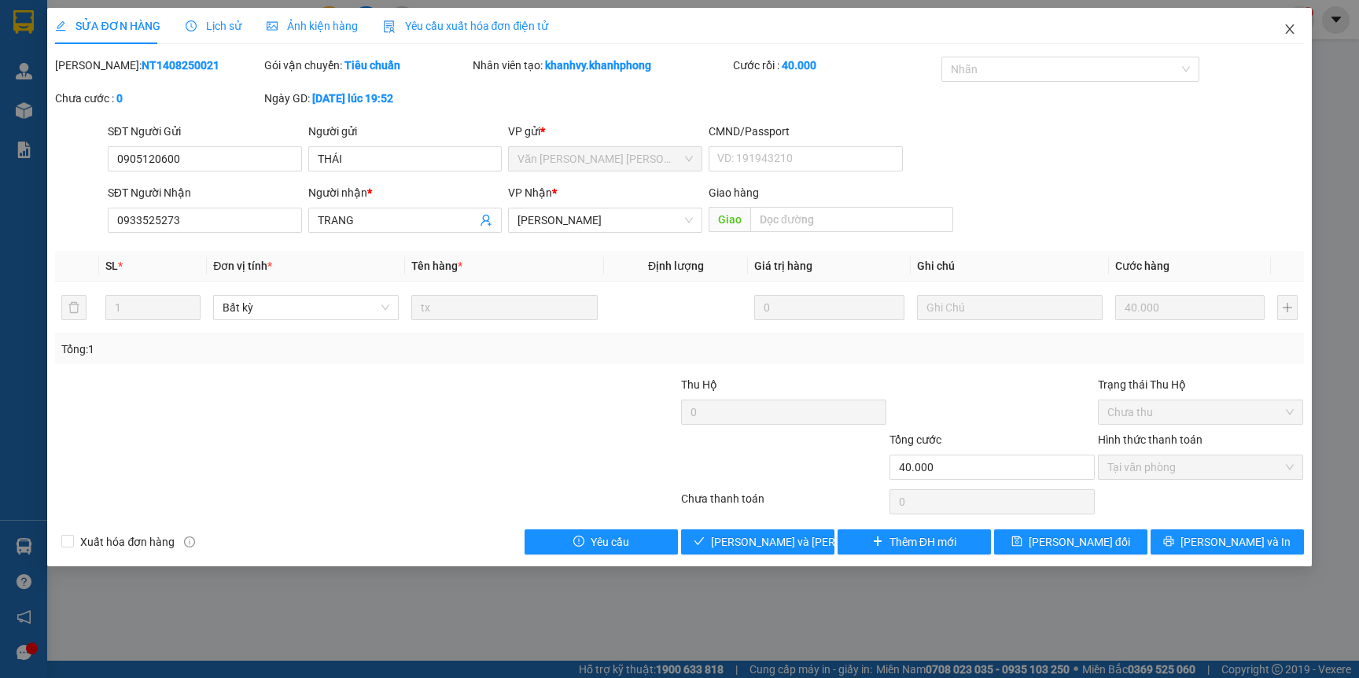
click at [1283, 29] on icon "close" at bounding box center [1289, 29] width 13 height 13
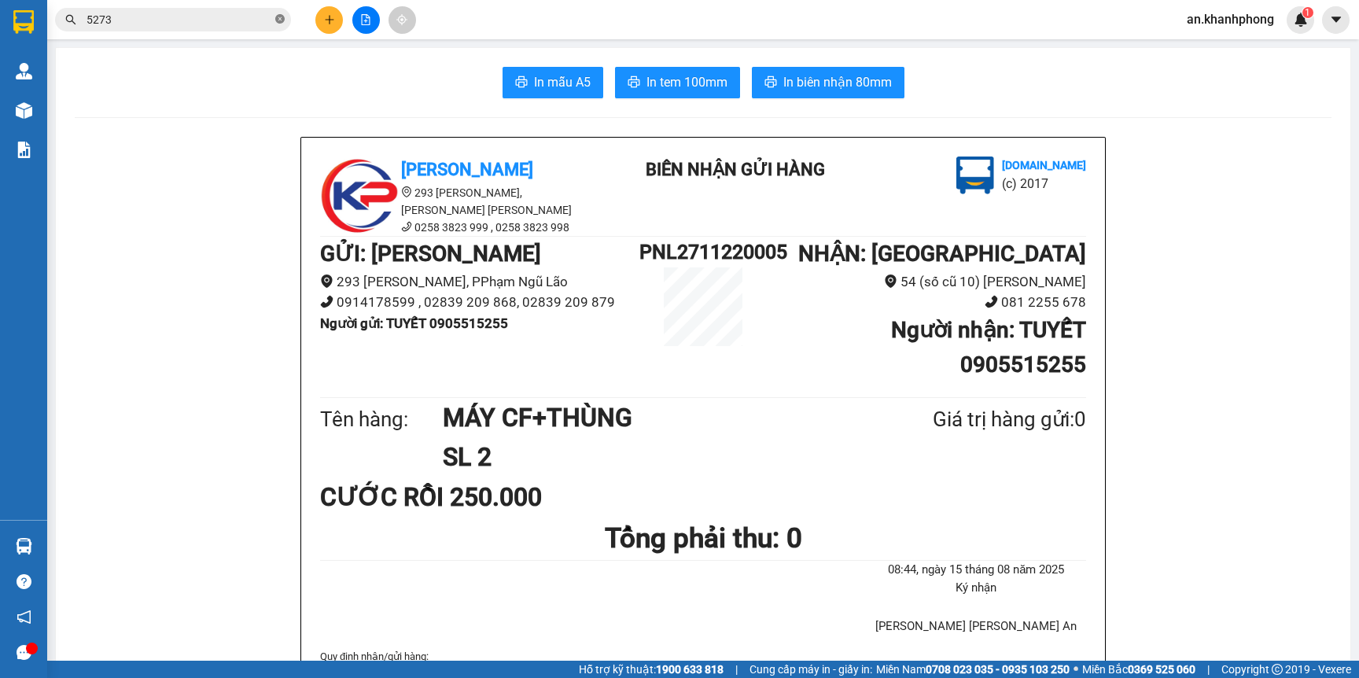
click at [278, 20] on icon "close-circle" at bounding box center [279, 18] width 9 height 9
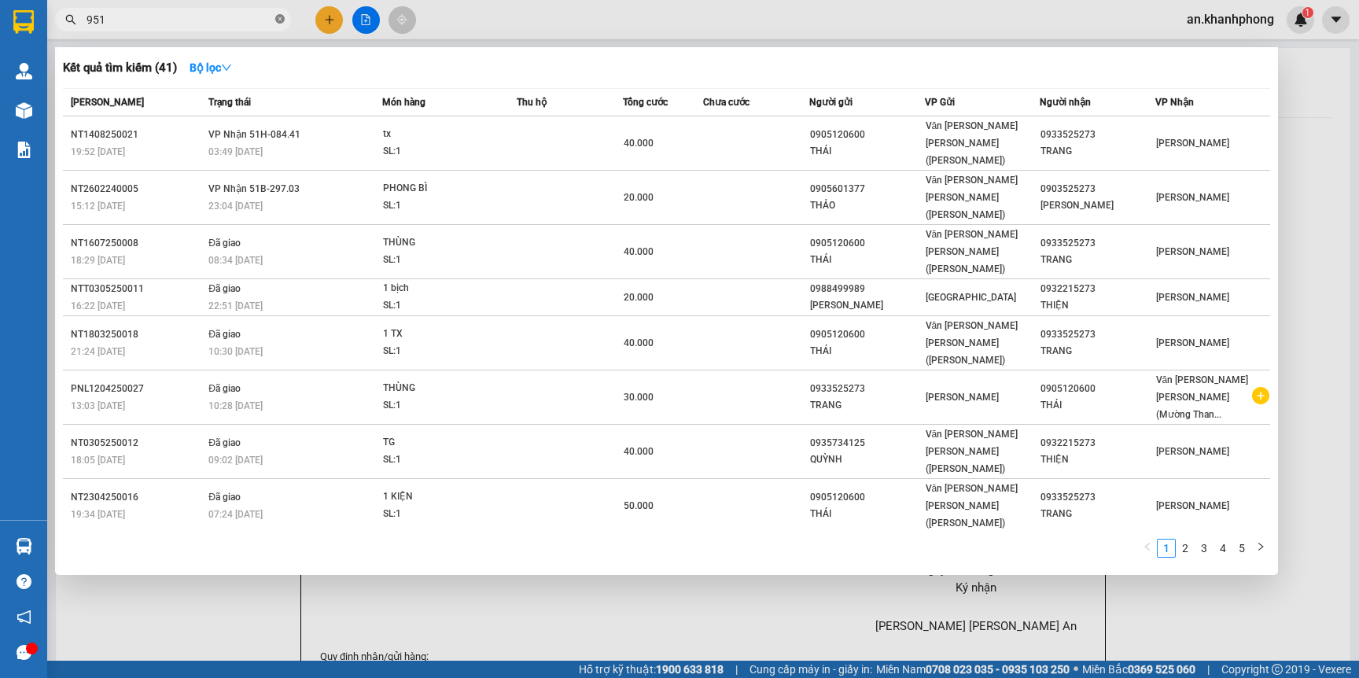
type input "9512"
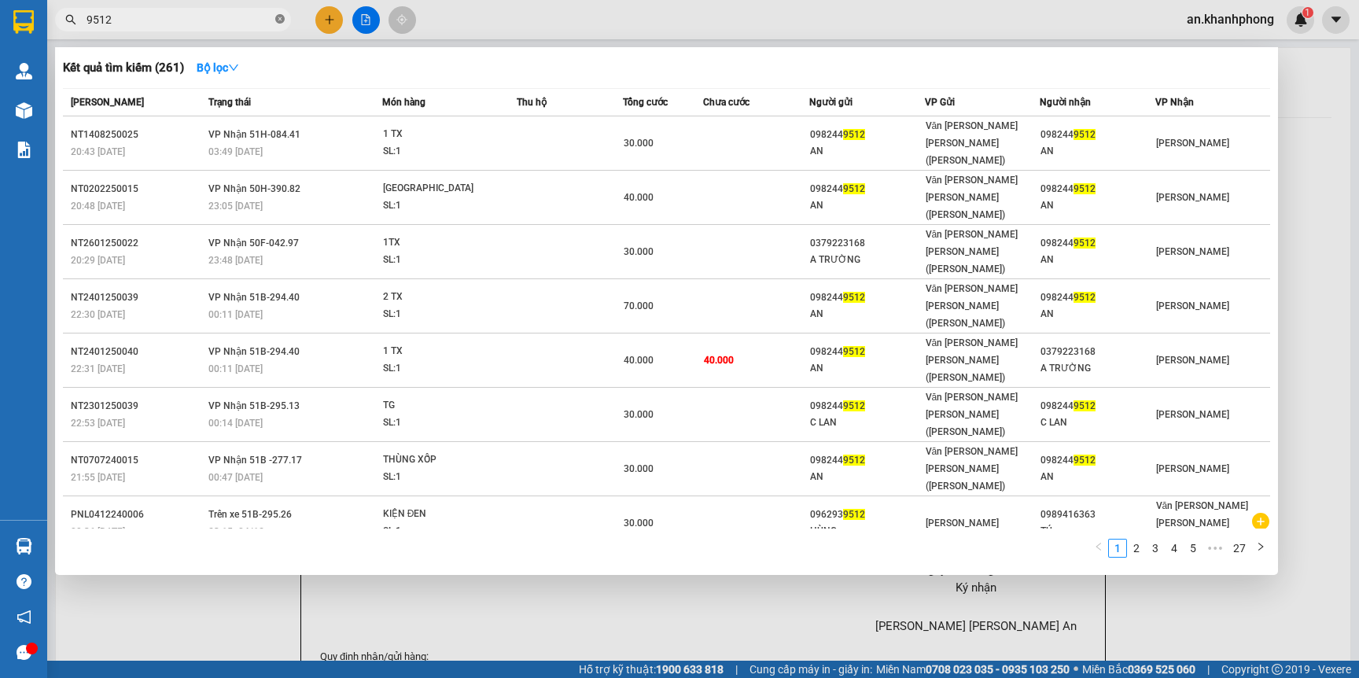
click at [281, 20] on icon "close-circle" at bounding box center [279, 18] width 9 height 9
type input "1"
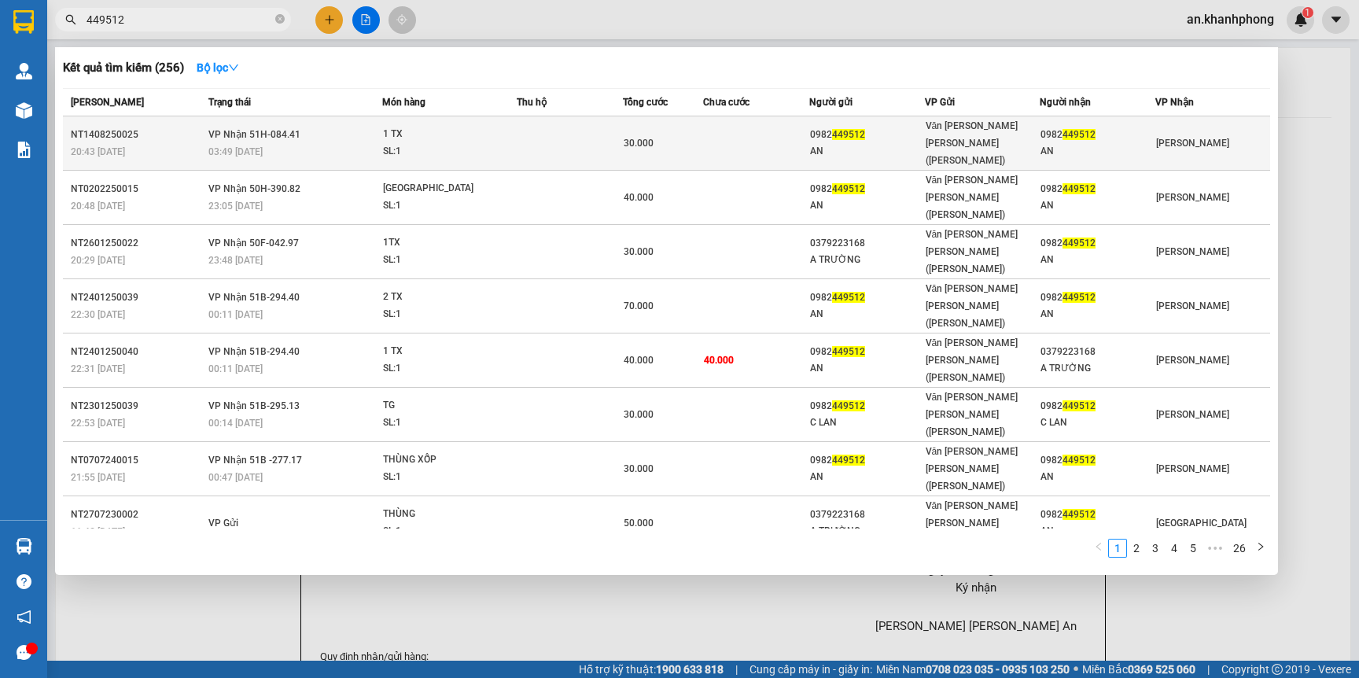
type input "449512"
click at [763, 132] on td at bounding box center [756, 143] width 106 height 54
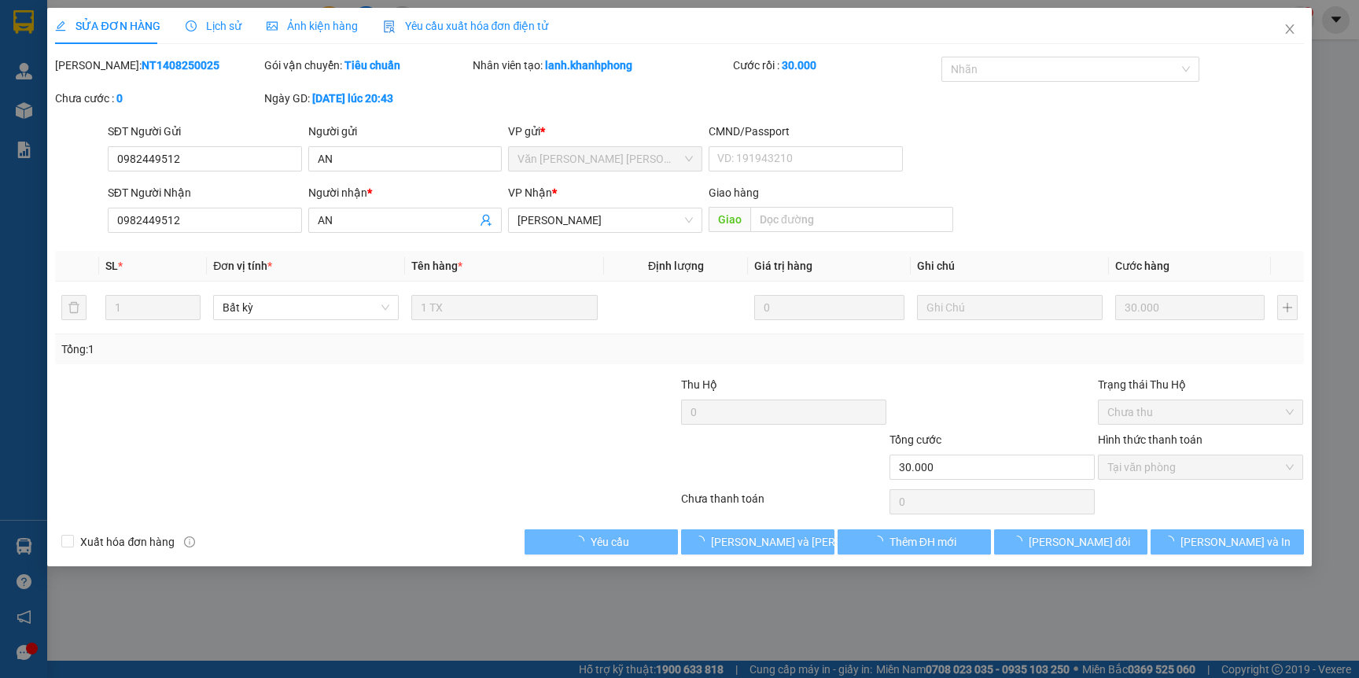
type input "0982449512"
type input "AN"
type input "0982449512"
type input "AN"
type input "30.000"
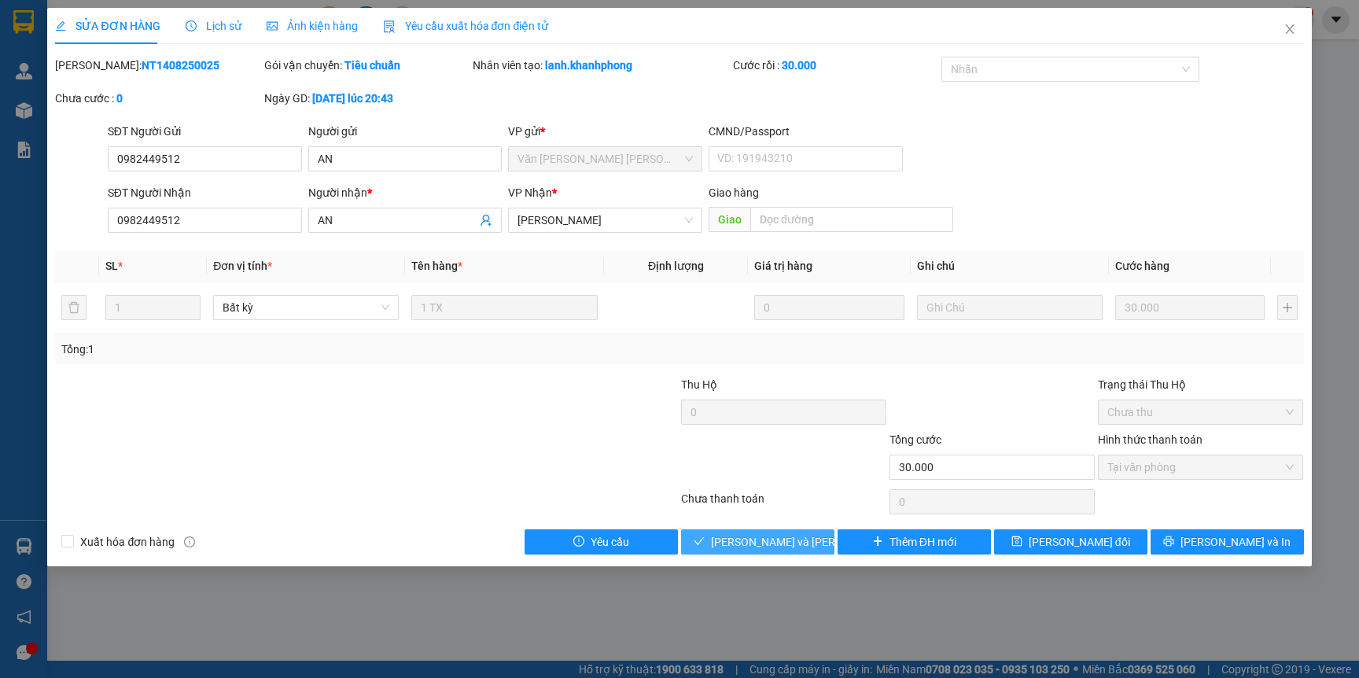
click at [714, 551] on button "Lưu và Giao hàng" at bounding box center [757, 541] width 153 height 25
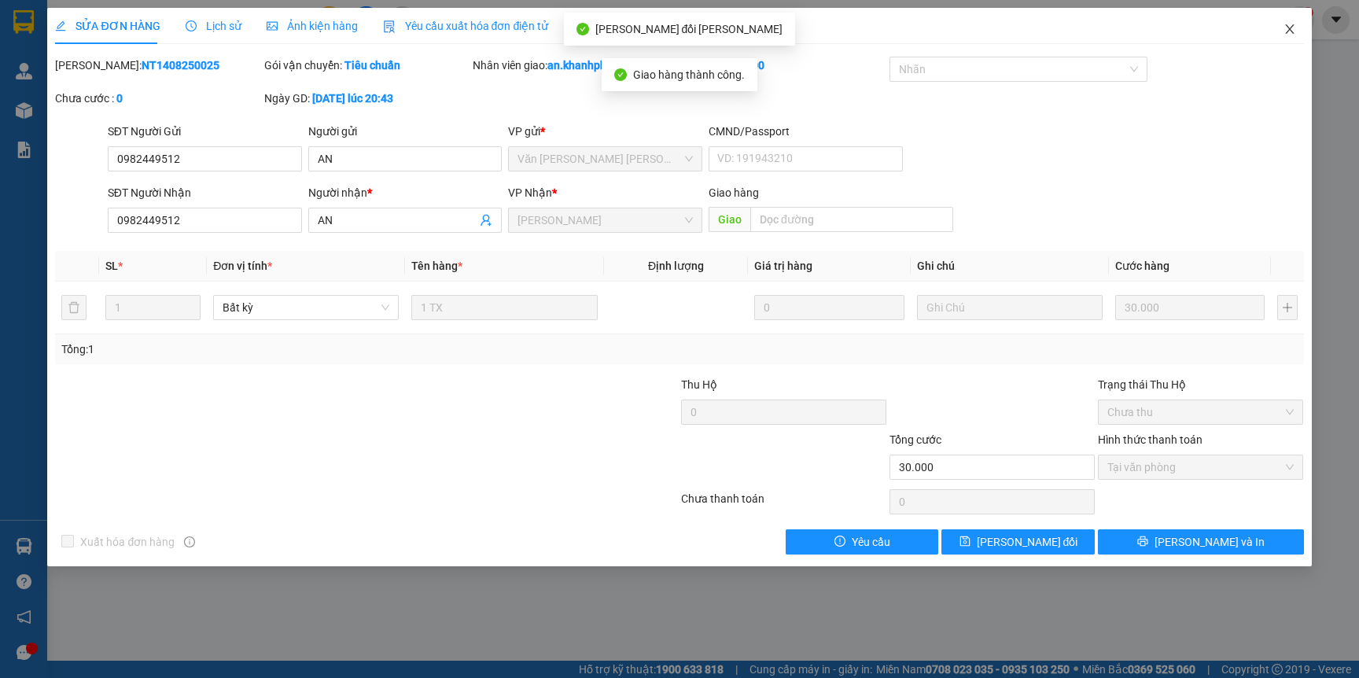
click at [1289, 29] on icon "close" at bounding box center [1289, 28] width 9 height 9
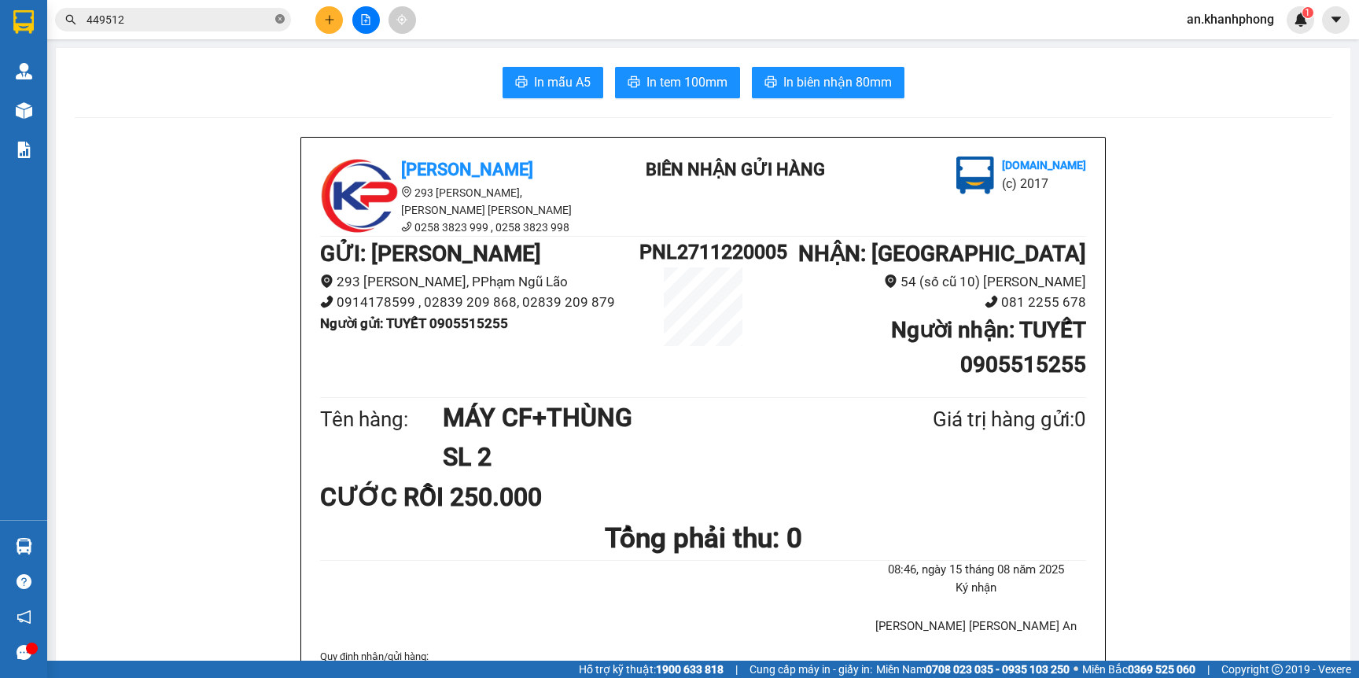
click at [281, 20] on icon "close-circle" at bounding box center [279, 18] width 9 height 9
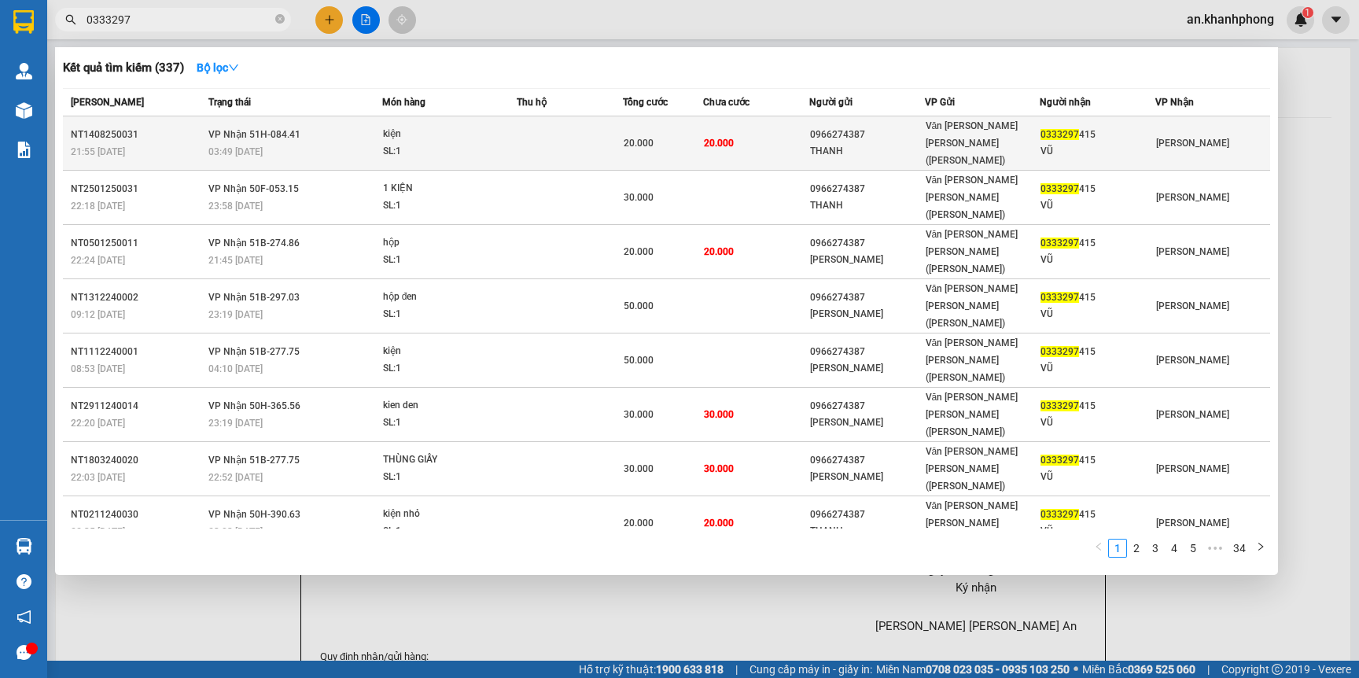
type input "0333297"
click at [871, 127] on div "0966274387" at bounding box center [867, 135] width 114 height 17
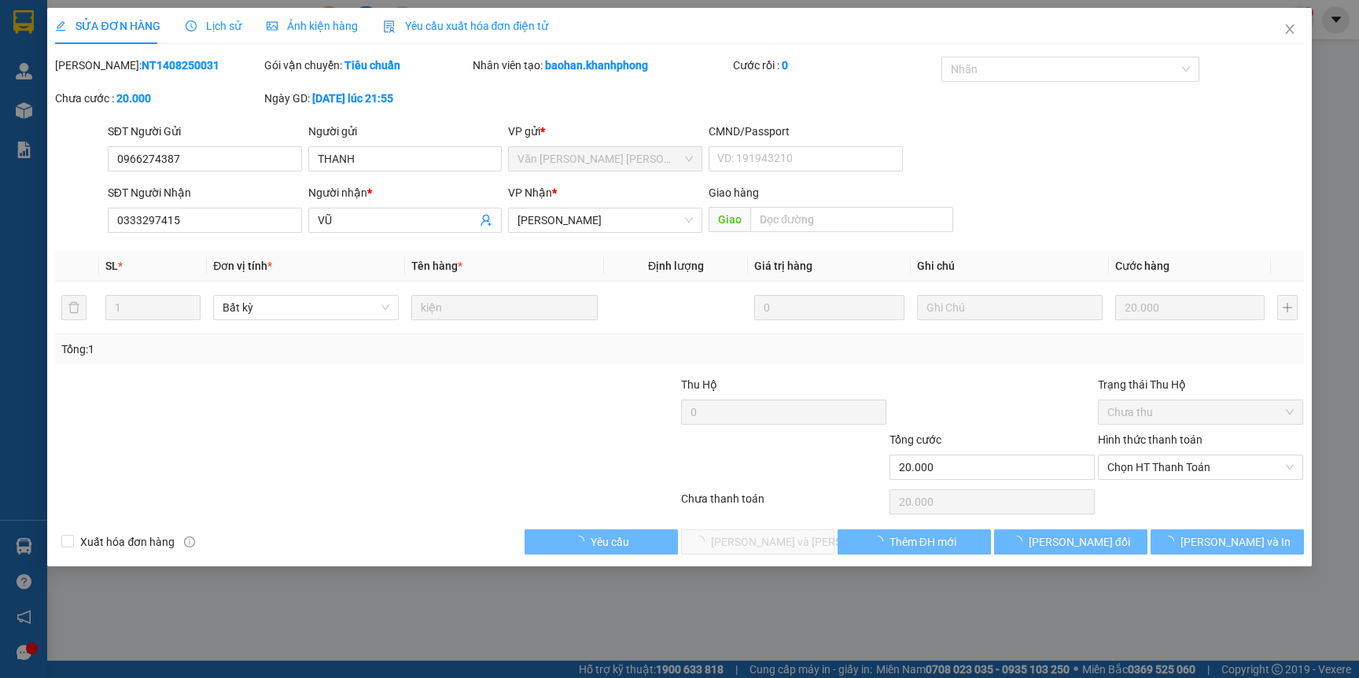
type input "0966274387"
type input "THANH"
type input "0333297415"
type input "VŨ"
type input "20.000"
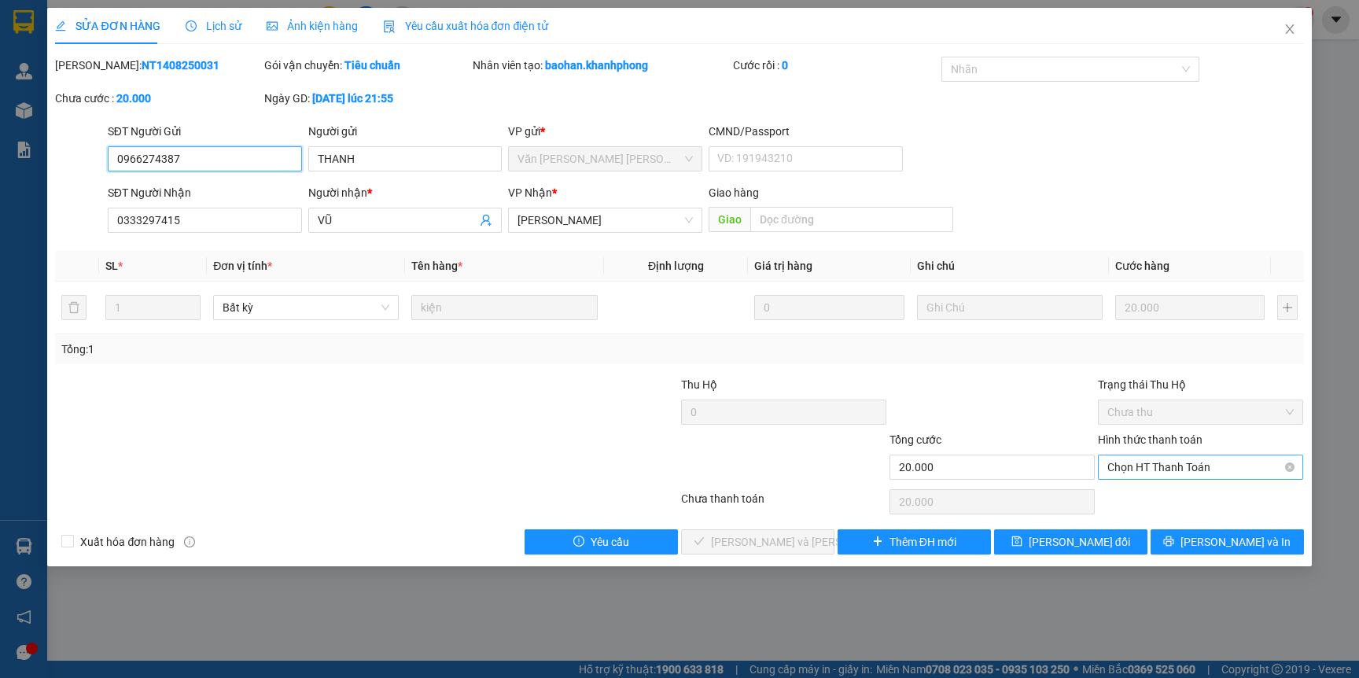
click at [1199, 471] on span "Chọn HT Thanh Toán" at bounding box center [1200, 467] width 186 height 24
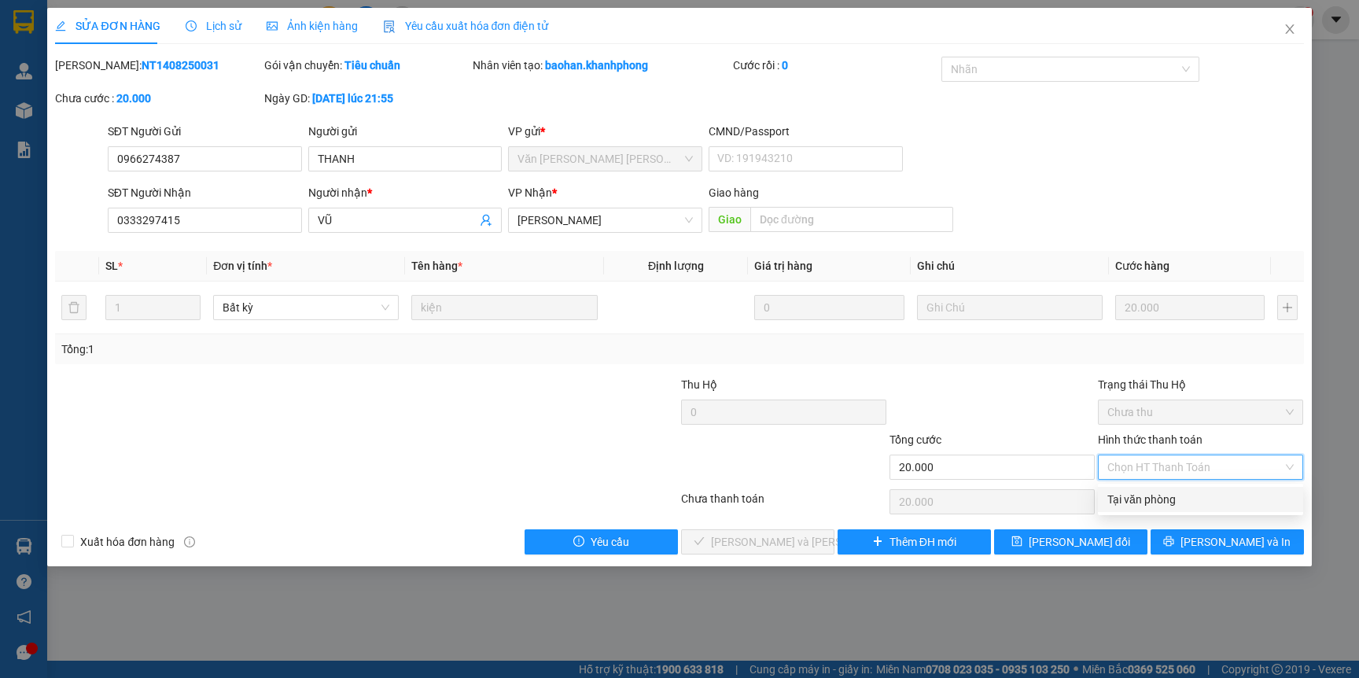
click at [1154, 501] on div "Tại văn phòng" at bounding box center [1200, 499] width 186 height 17
type input "0"
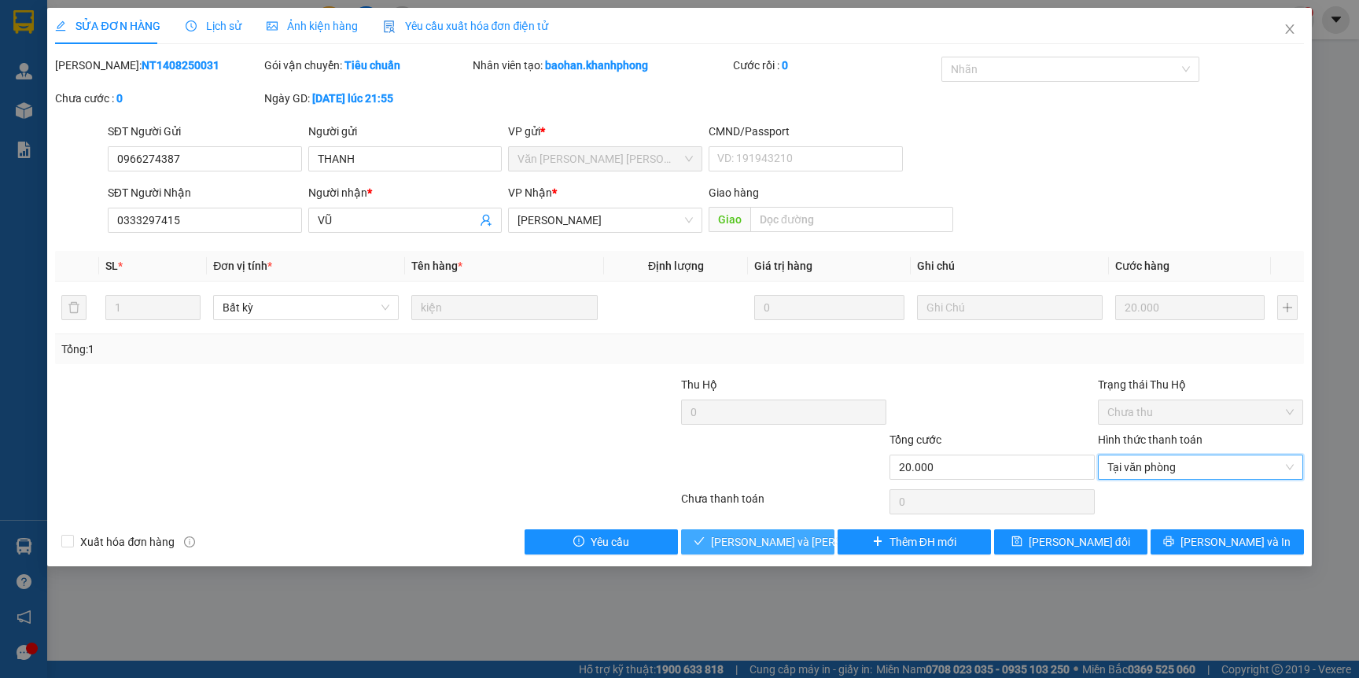
click at [752, 552] on button "Lưu và Giao hàng" at bounding box center [757, 541] width 153 height 25
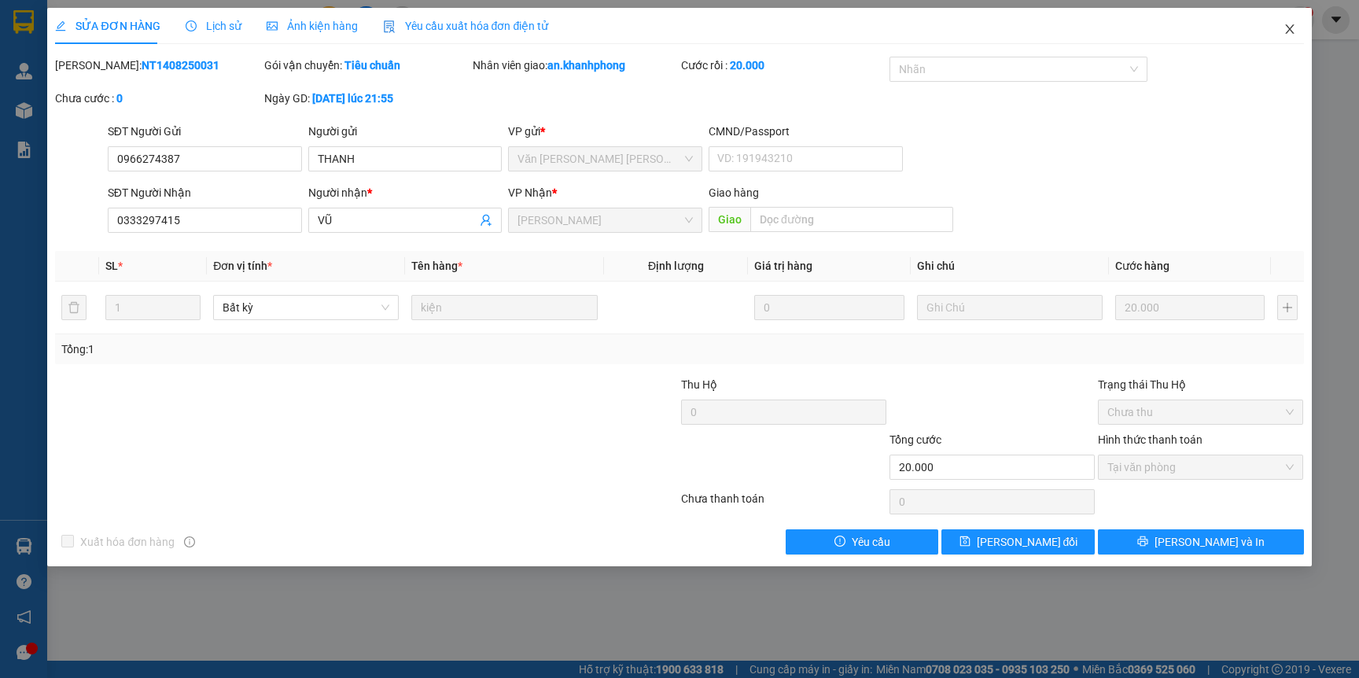
click at [1291, 27] on icon "close" at bounding box center [1289, 28] width 9 height 9
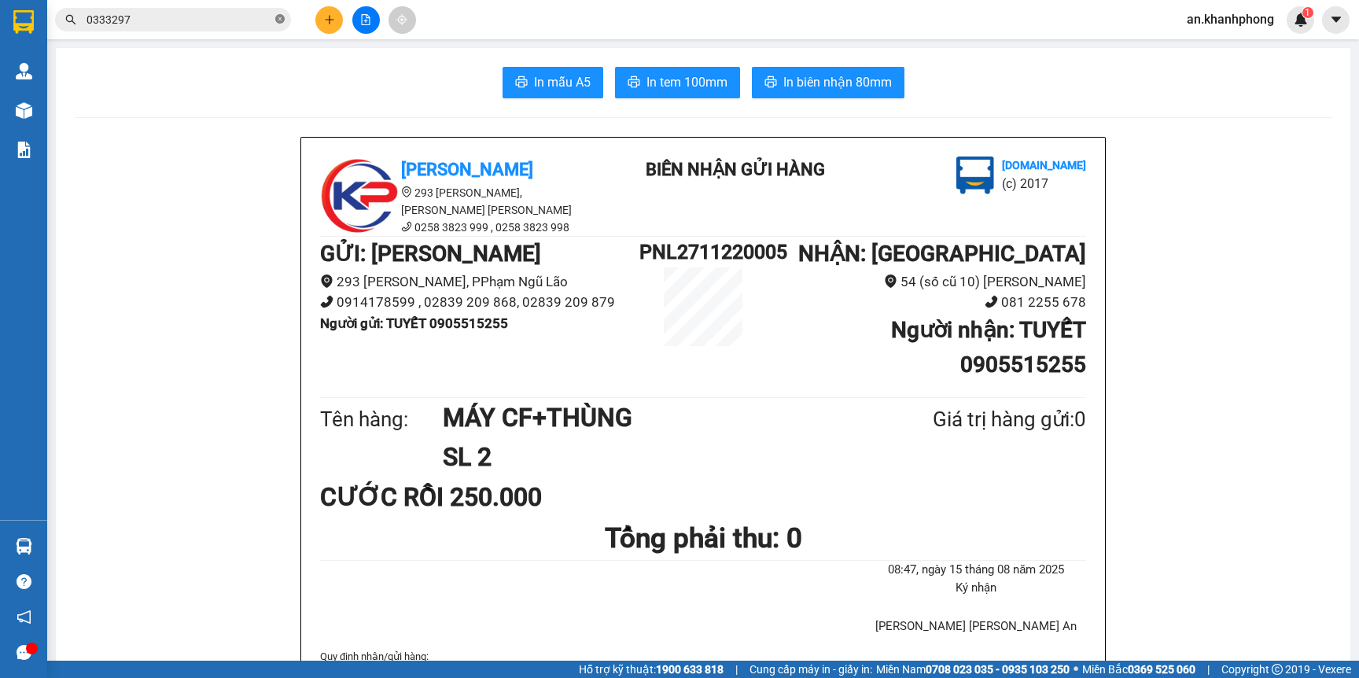
click at [276, 20] on icon "close-circle" at bounding box center [279, 18] width 9 height 9
click at [320, 18] on button at bounding box center [329, 20] width 28 height 28
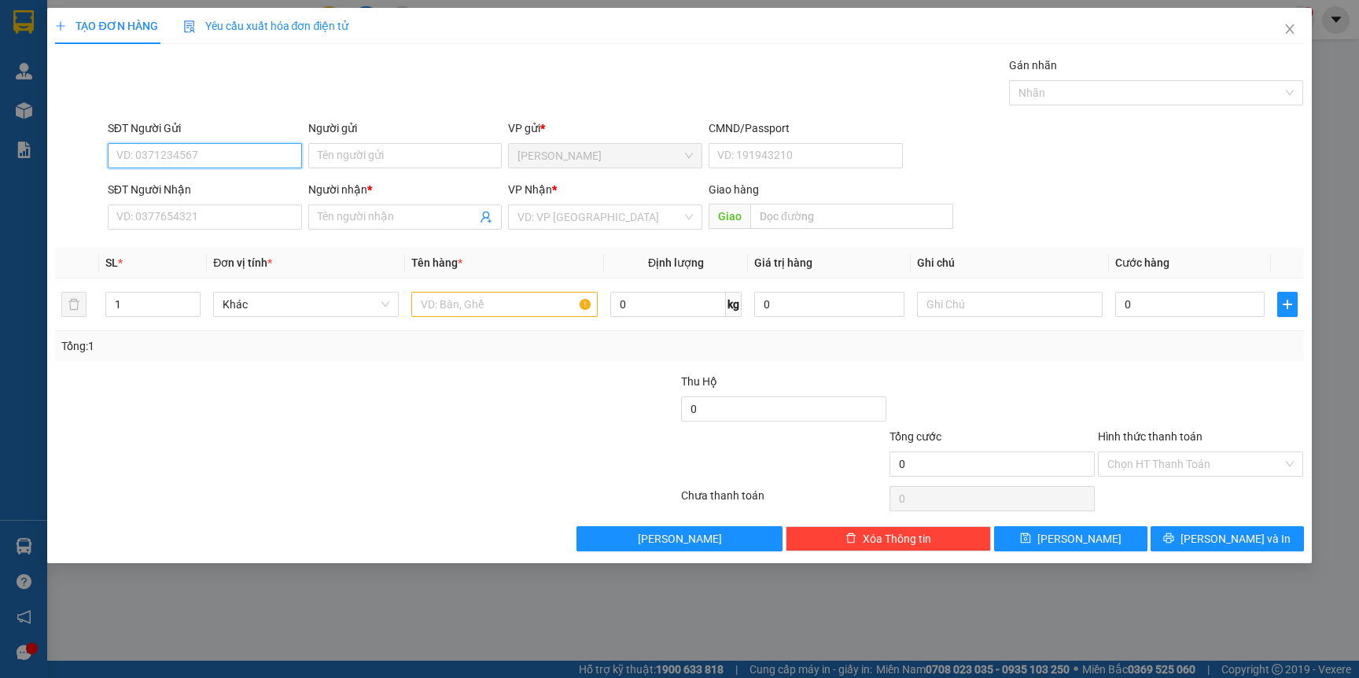
click at [206, 157] on input "SĐT Người Gửi" at bounding box center [205, 155] width 194 height 25
click at [176, 215] on div "0931381495 - TUẤN" at bounding box center [204, 212] width 175 height 17
type input "0931381495"
type input "TUẤN"
type input "0931381495"
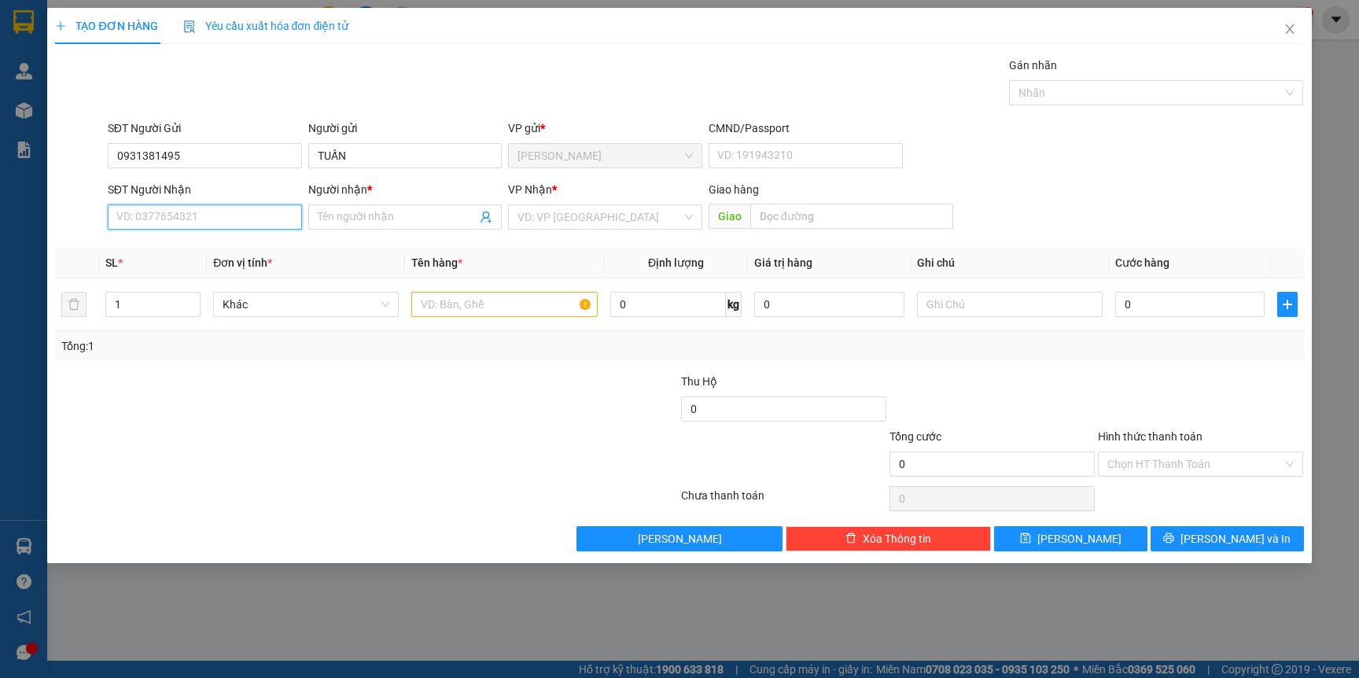
click at [177, 222] on input "SĐT Người Nhận" at bounding box center [205, 216] width 194 height 25
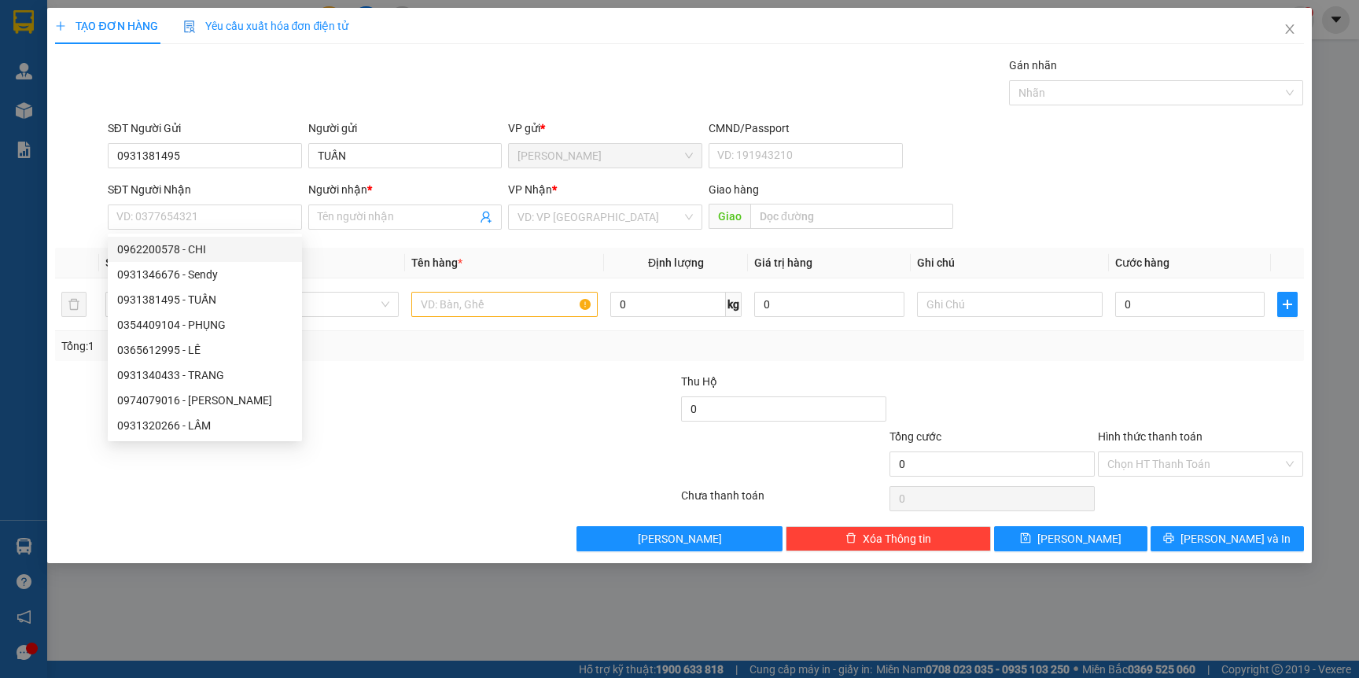
click at [392, 368] on div "Transit Pickup Surcharge Ids Transit Deliver Surcharge Ids Transit Deliver Surc…" at bounding box center [679, 304] width 1248 height 495
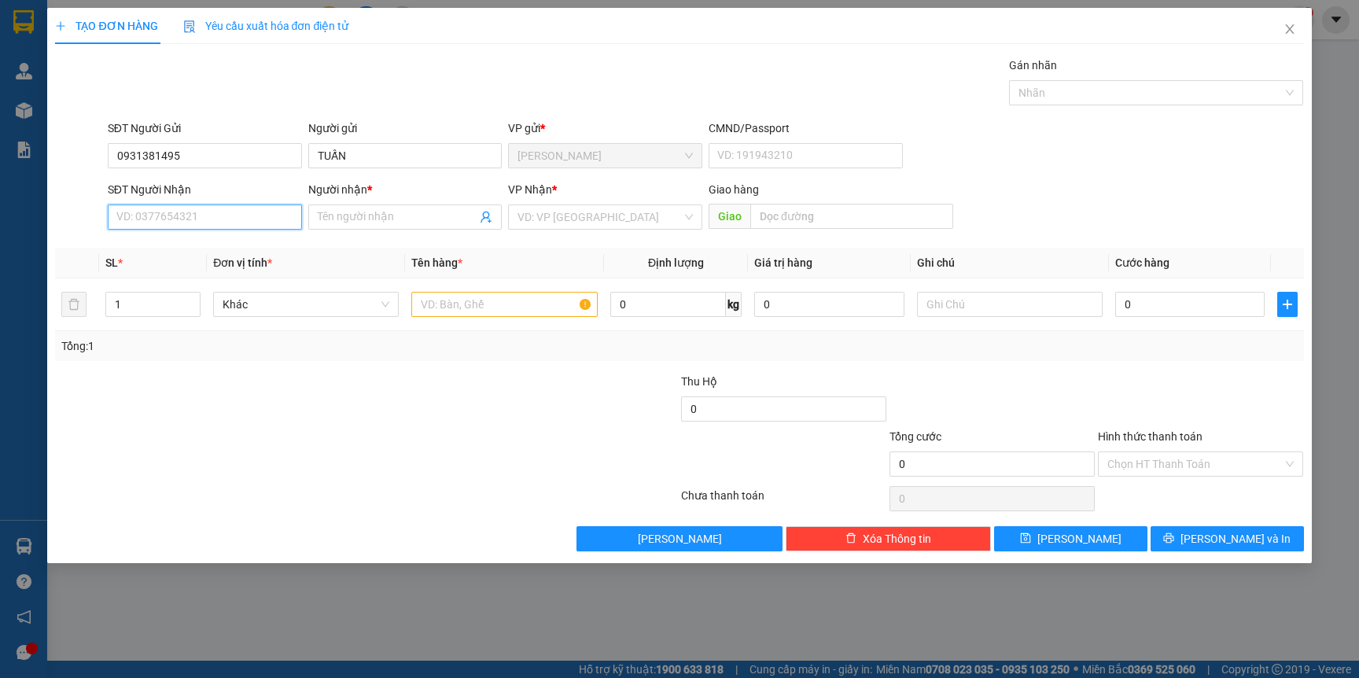
click at [213, 214] on input "SĐT Người Nhận" at bounding box center [205, 216] width 194 height 25
click at [211, 245] on div "0354409104 - PHỤNG" at bounding box center [204, 249] width 175 height 17
type input "0354409104"
type input "PHỤNG"
type input "0354409104"
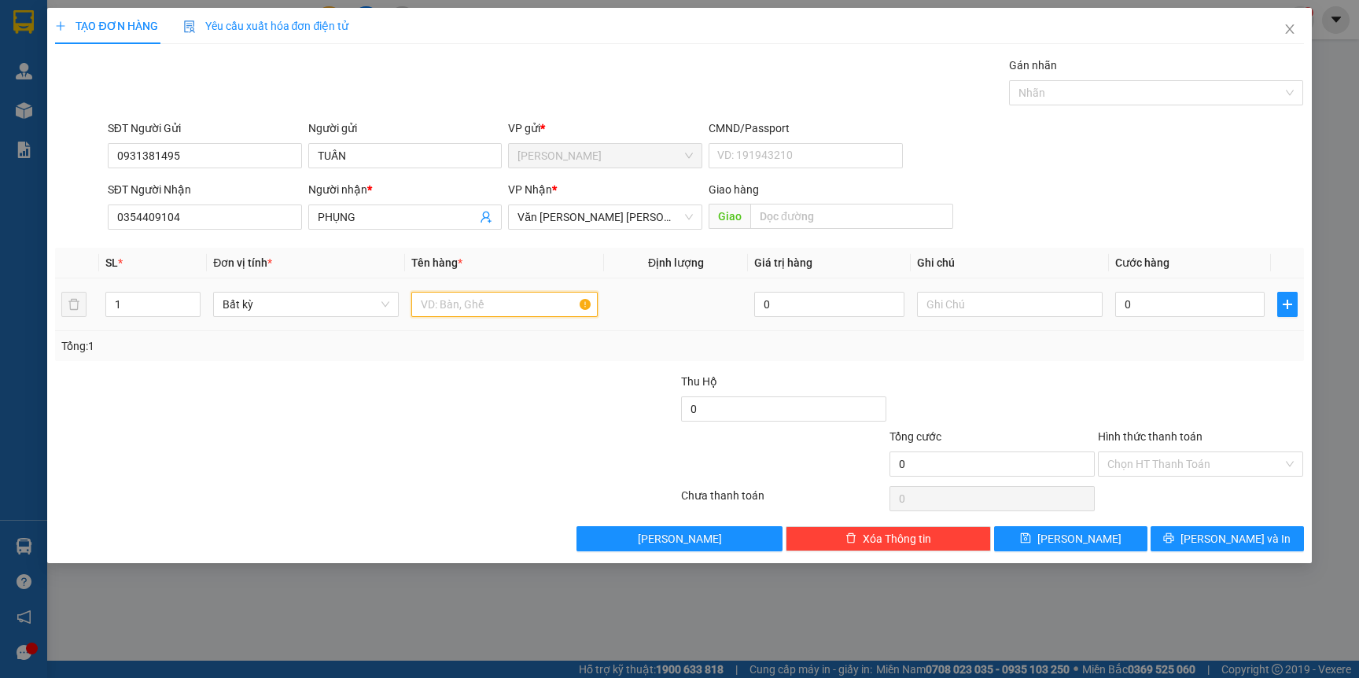
click at [495, 310] on input "text" at bounding box center [504, 304] width 186 height 25
type input "3"
click at [477, 424] on div at bounding box center [575, 400] width 208 height 55
click at [1141, 311] on input "0" at bounding box center [1189, 304] width 149 height 25
type input "2"
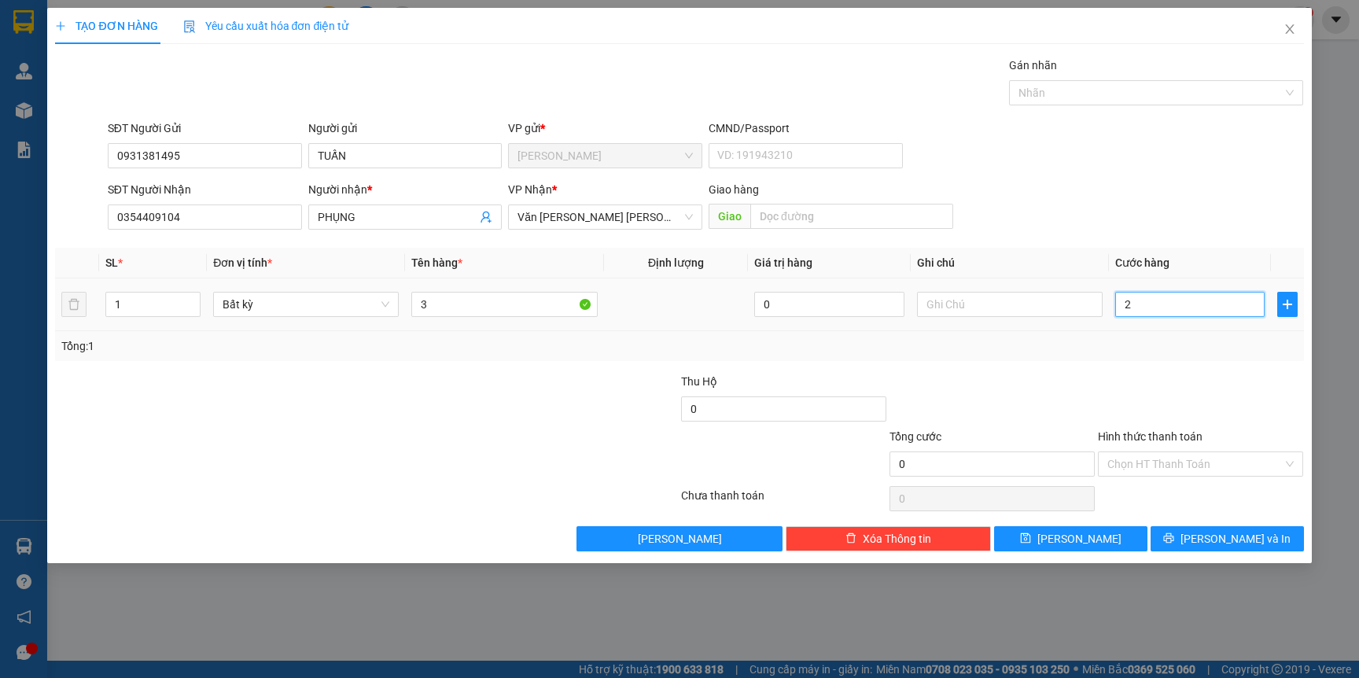
type input "2"
type input "24"
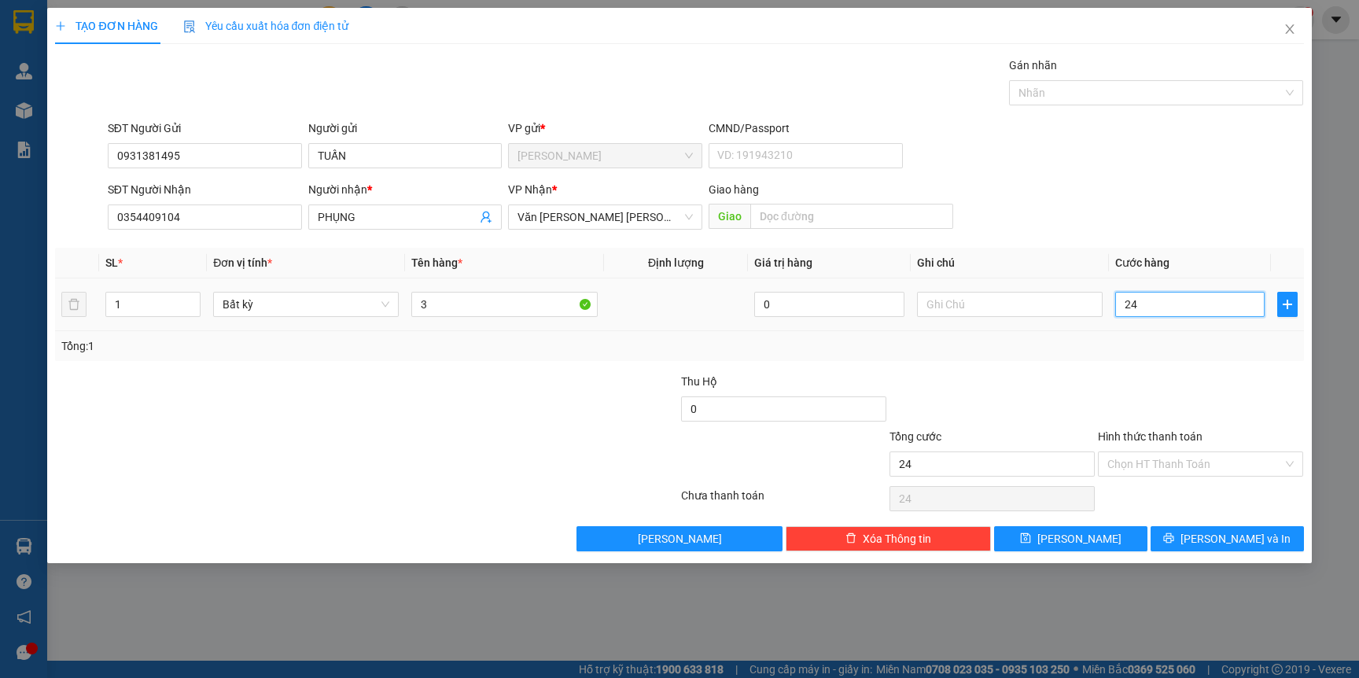
type input "240"
type input "240.000"
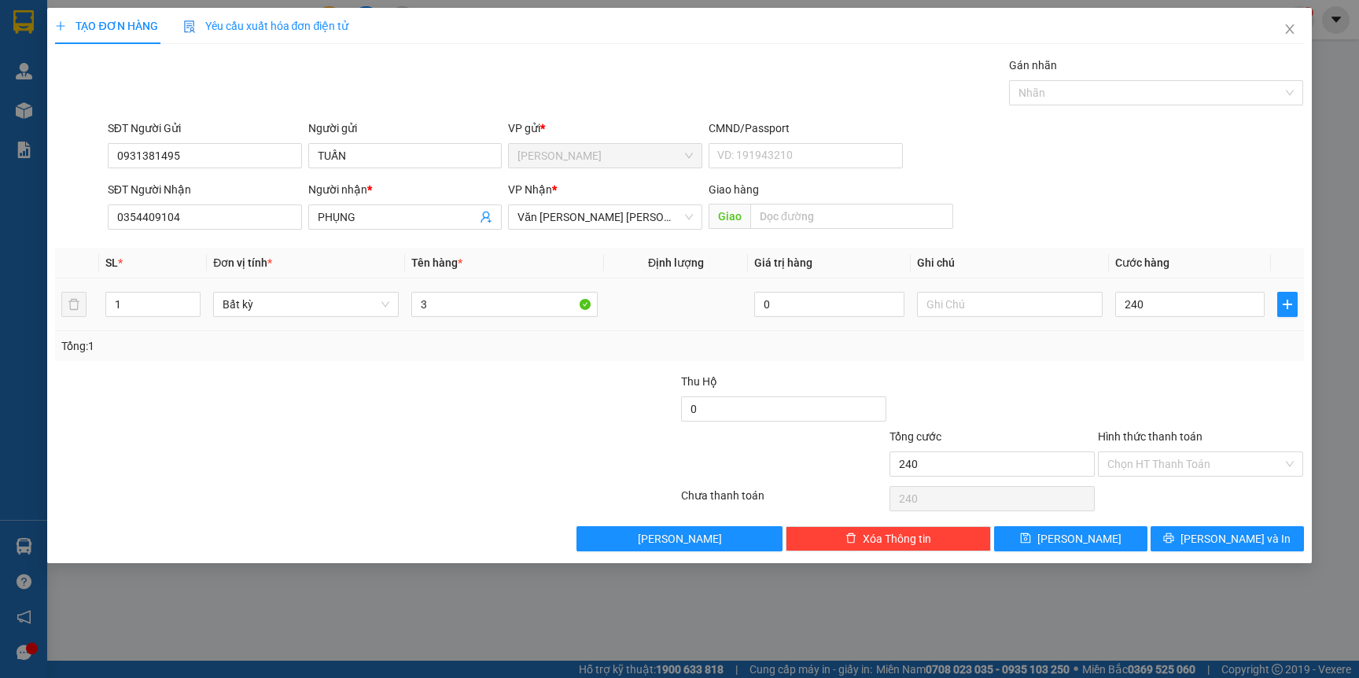
type input "240.000"
click at [1134, 332] on div "Tổng: 1" at bounding box center [679, 346] width 1248 height 30
click at [454, 303] on input "3" at bounding box center [504, 304] width 186 height 25
type input "3"
type input "[GEOGRAPHIC_DATA]"
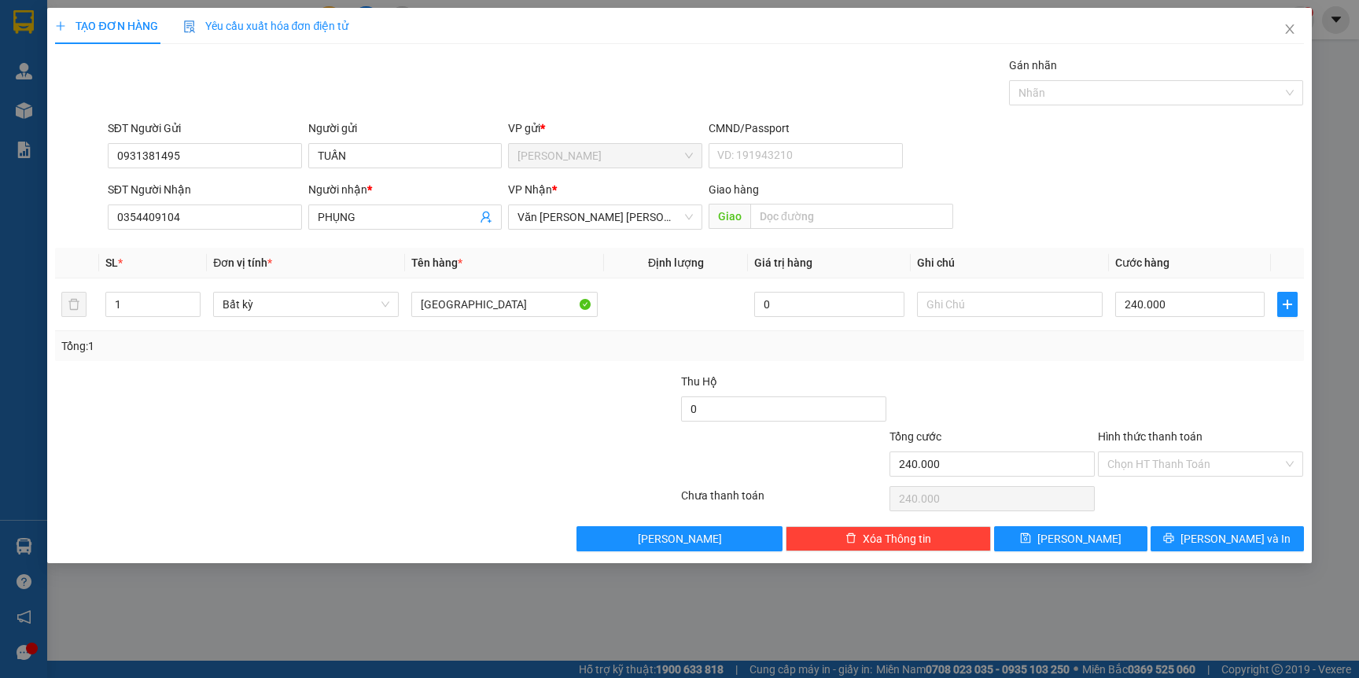
click at [487, 341] on div "Tổng: 1" at bounding box center [292, 345] width 463 height 17
click at [164, 296] on input "1" at bounding box center [153, 304] width 94 height 24
type input "3"
click at [194, 428] on div at bounding box center [261, 455] width 417 height 55
type input "0"
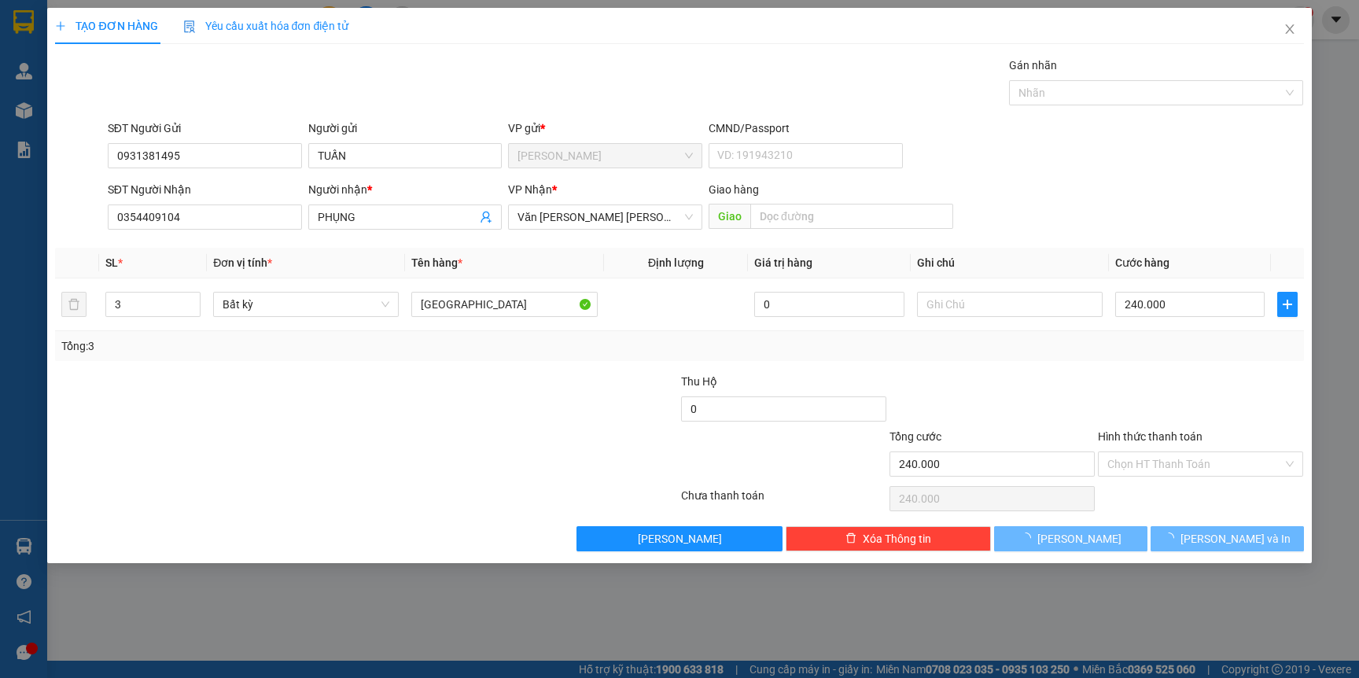
type input "0"
click at [1174, 542] on icon "printer" at bounding box center [1168, 537] width 11 height 11
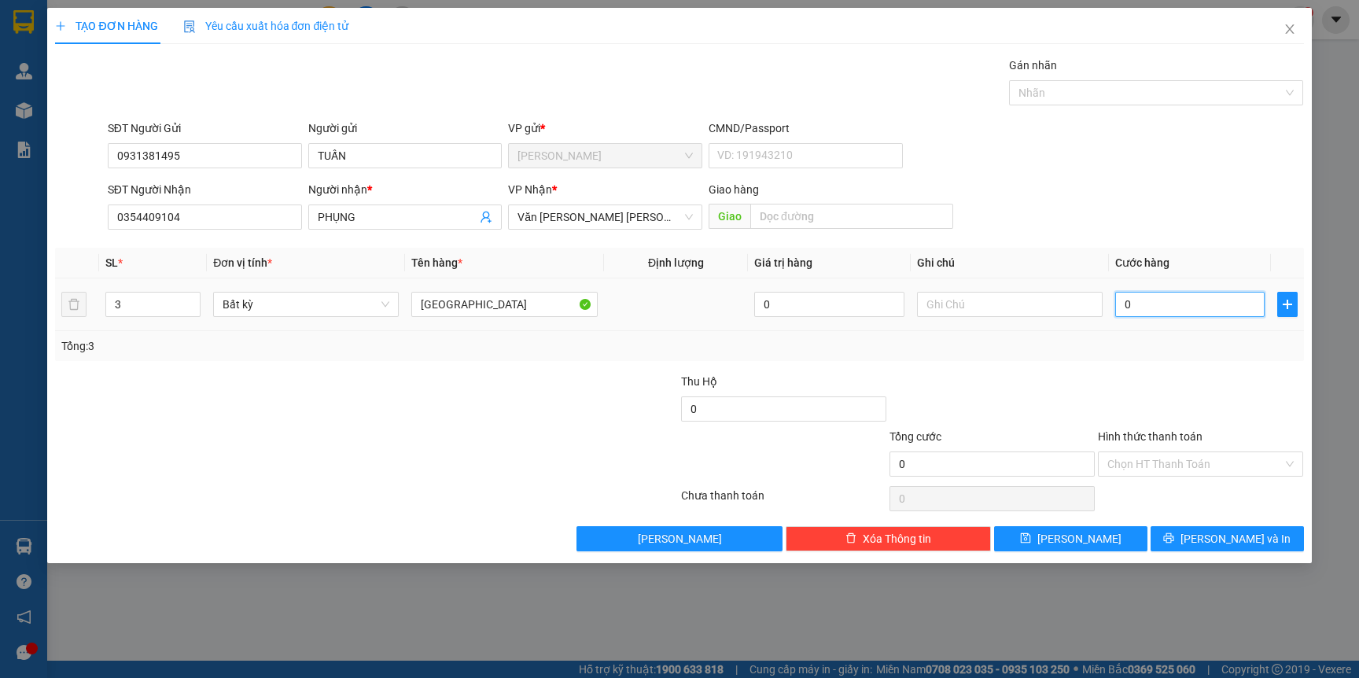
click at [1181, 315] on input "0" at bounding box center [1189, 304] width 149 height 25
type input "2"
type input "24"
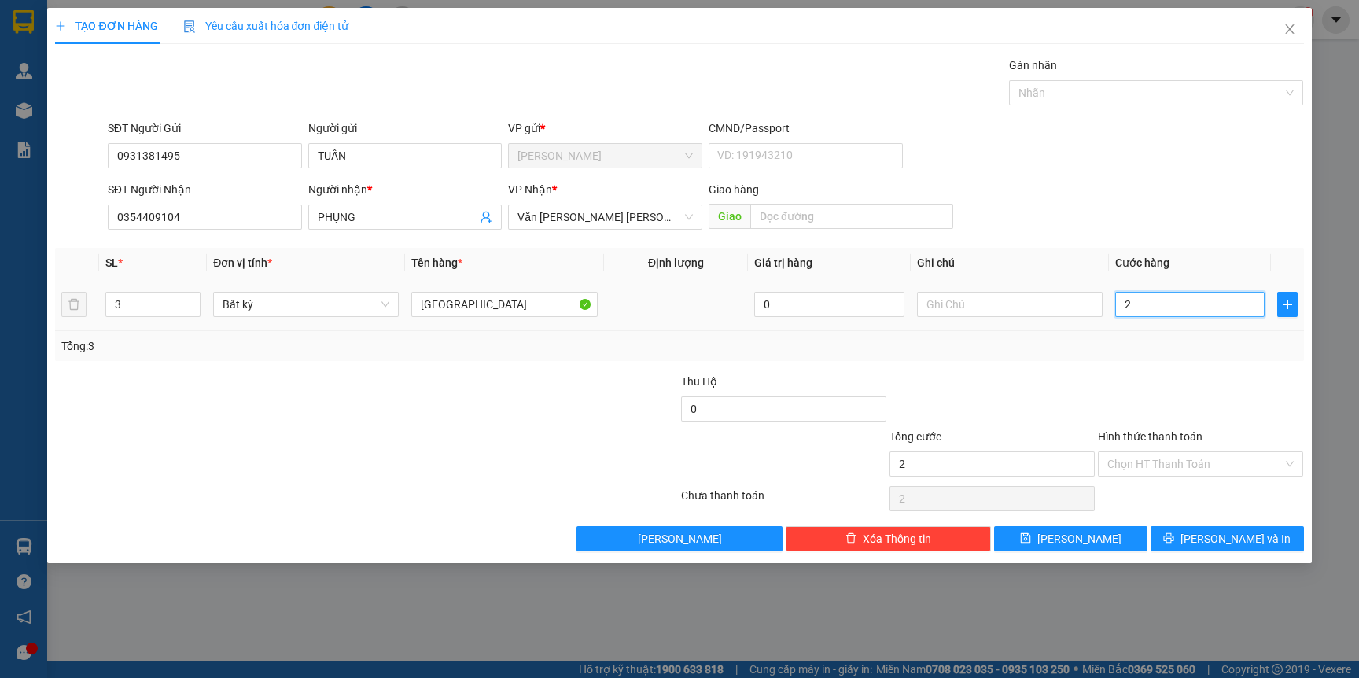
type input "24"
type input "240"
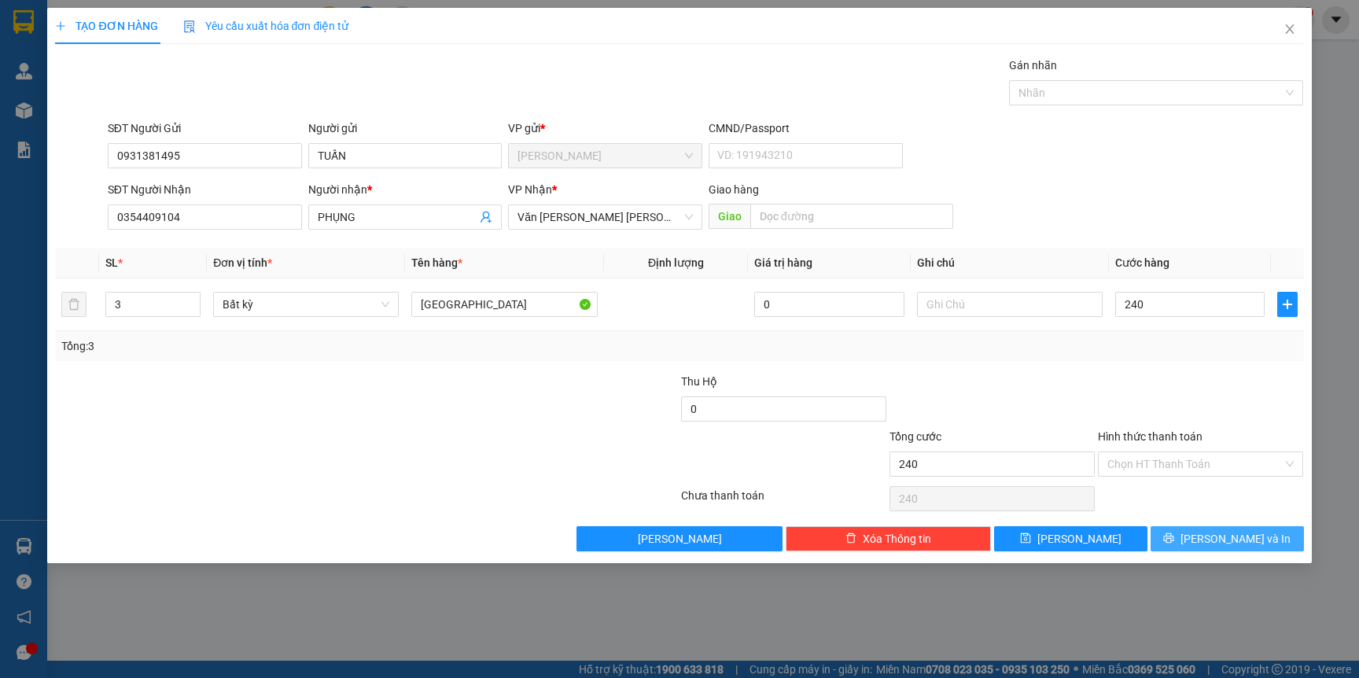
type input "240.000"
click at [1180, 537] on button "[PERSON_NAME] và In" at bounding box center [1226, 538] width 153 height 25
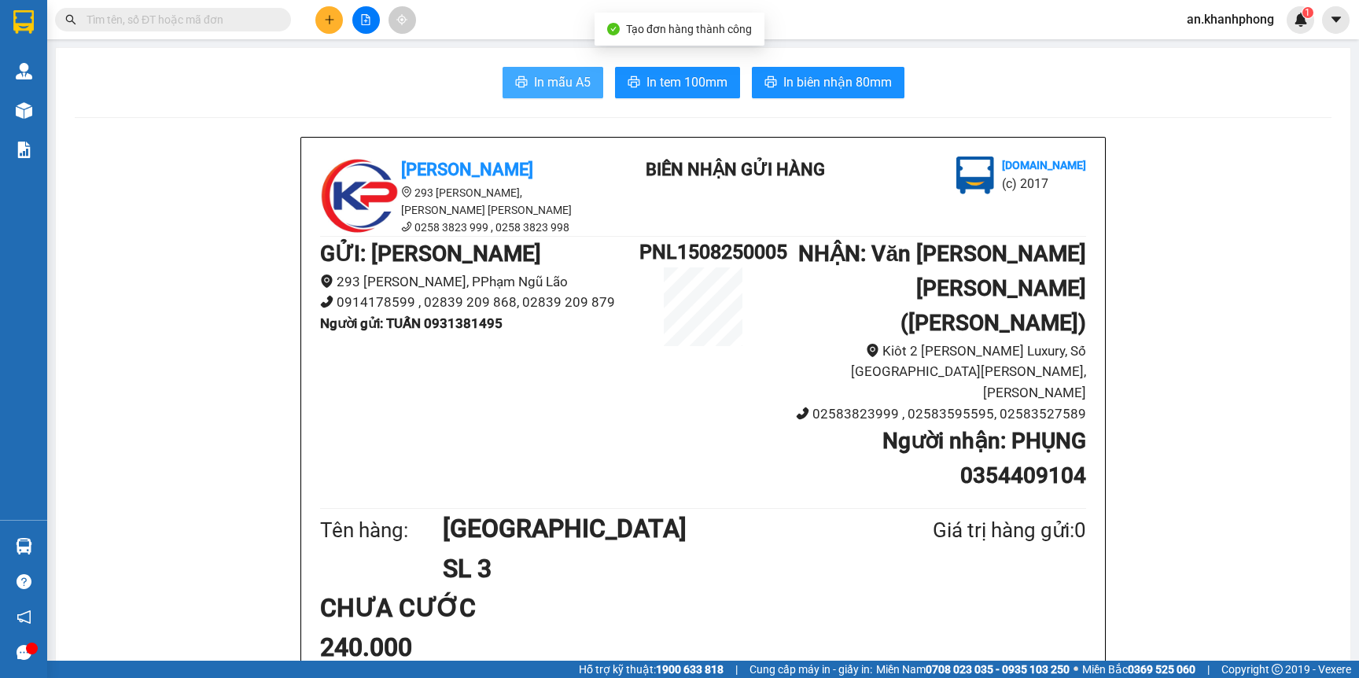
click at [515, 83] on icon "printer" at bounding box center [521, 81] width 13 height 13
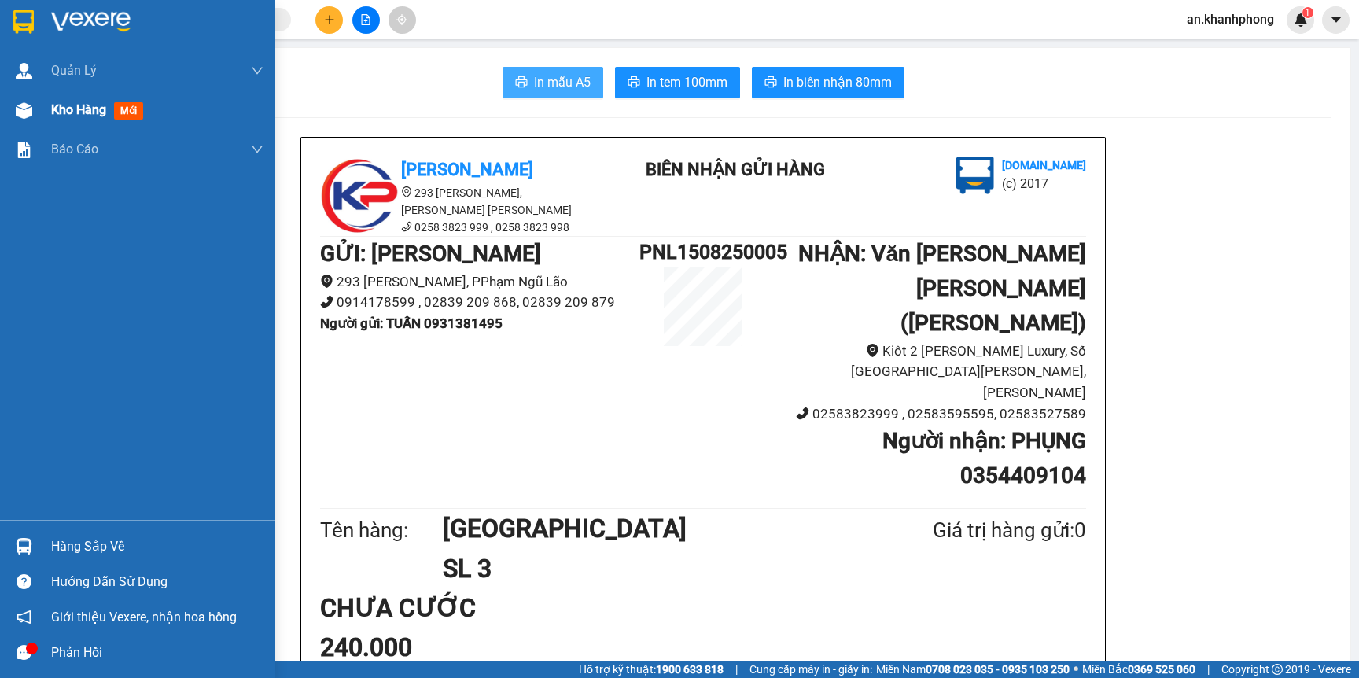
click at [70, 113] on span "Kho hàng" at bounding box center [78, 109] width 55 height 15
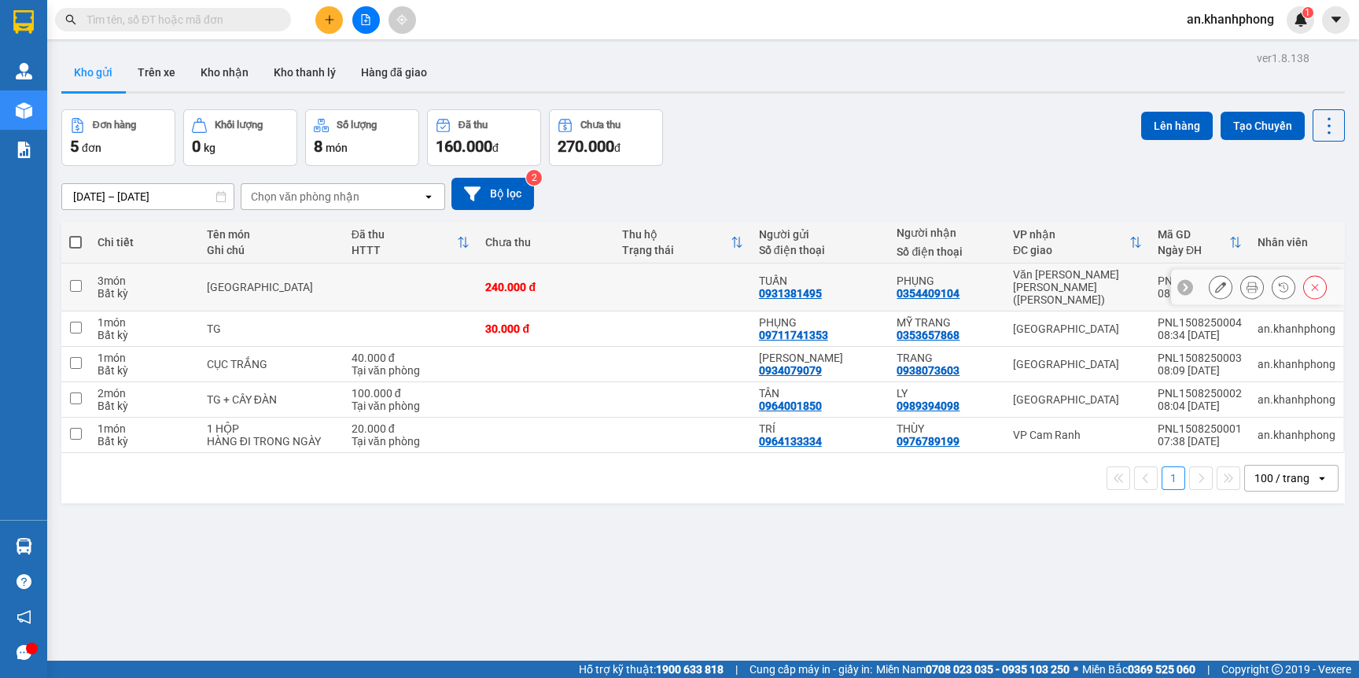
click at [1215, 285] on icon at bounding box center [1220, 286] width 11 height 11
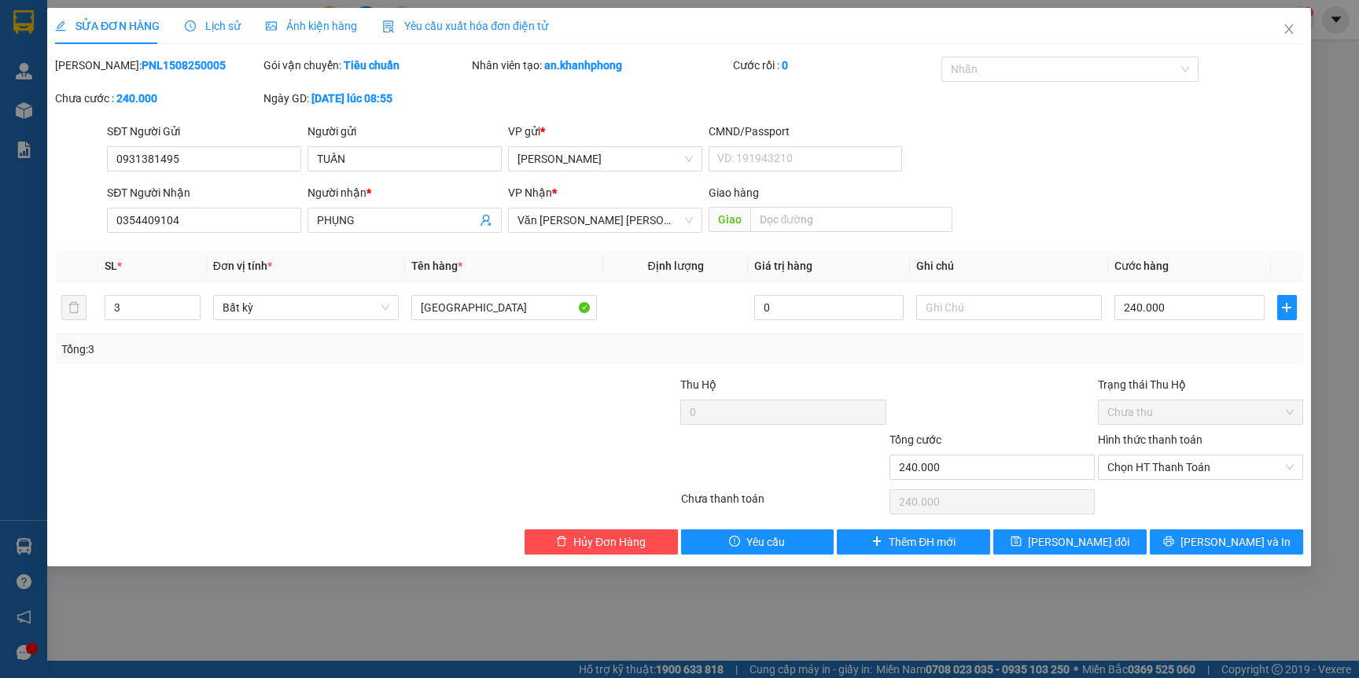
type input "0931381495"
type input "TUẤN"
type input "0354409104"
type input "PHỤNG"
type input "240.000"
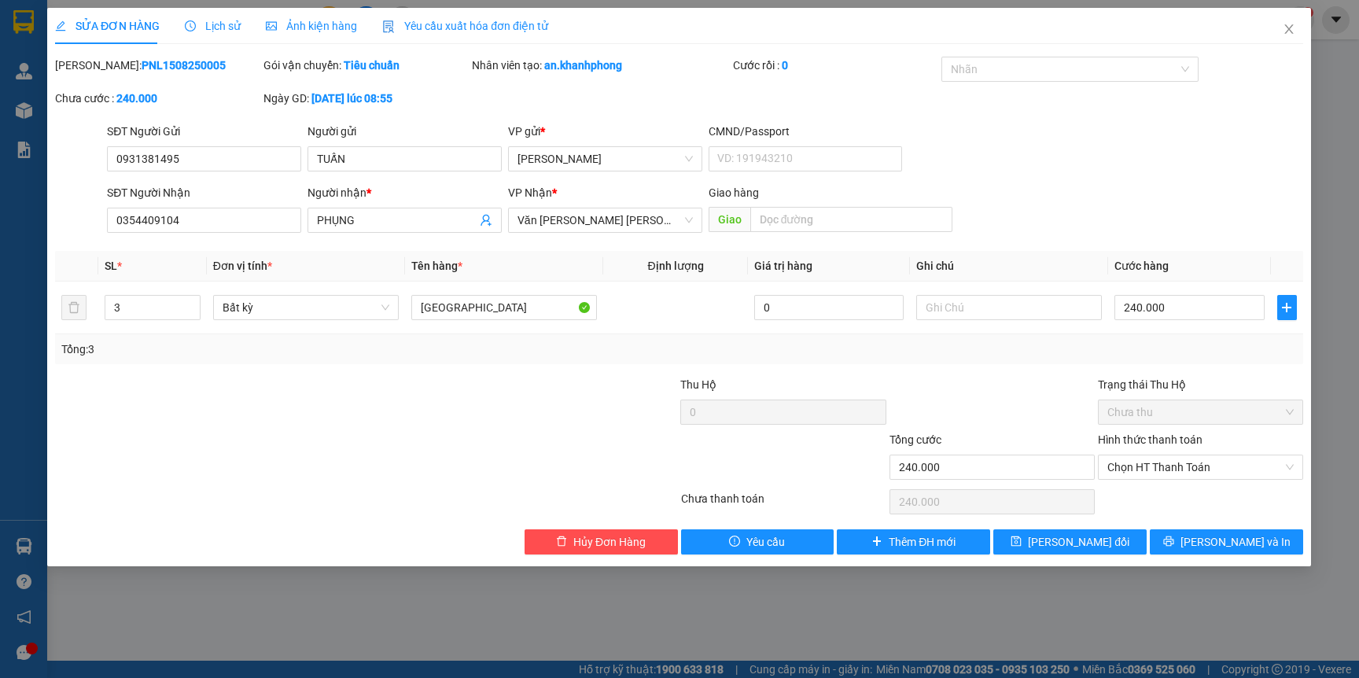
type input "240.000"
click at [958, 316] on input "text" at bounding box center [1010, 307] width 186 height 25
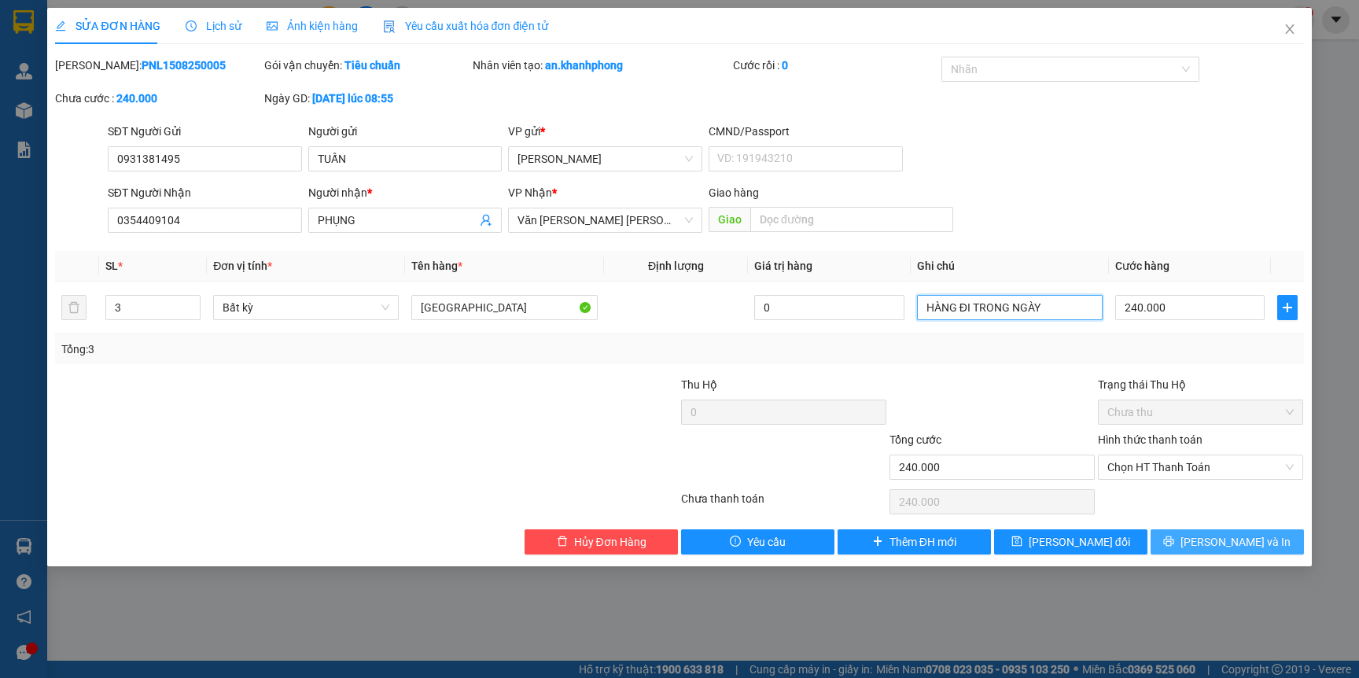
type input "HÀNG ĐI TRONG NGÀY"
click at [1194, 539] on button "[PERSON_NAME] và In" at bounding box center [1226, 541] width 153 height 25
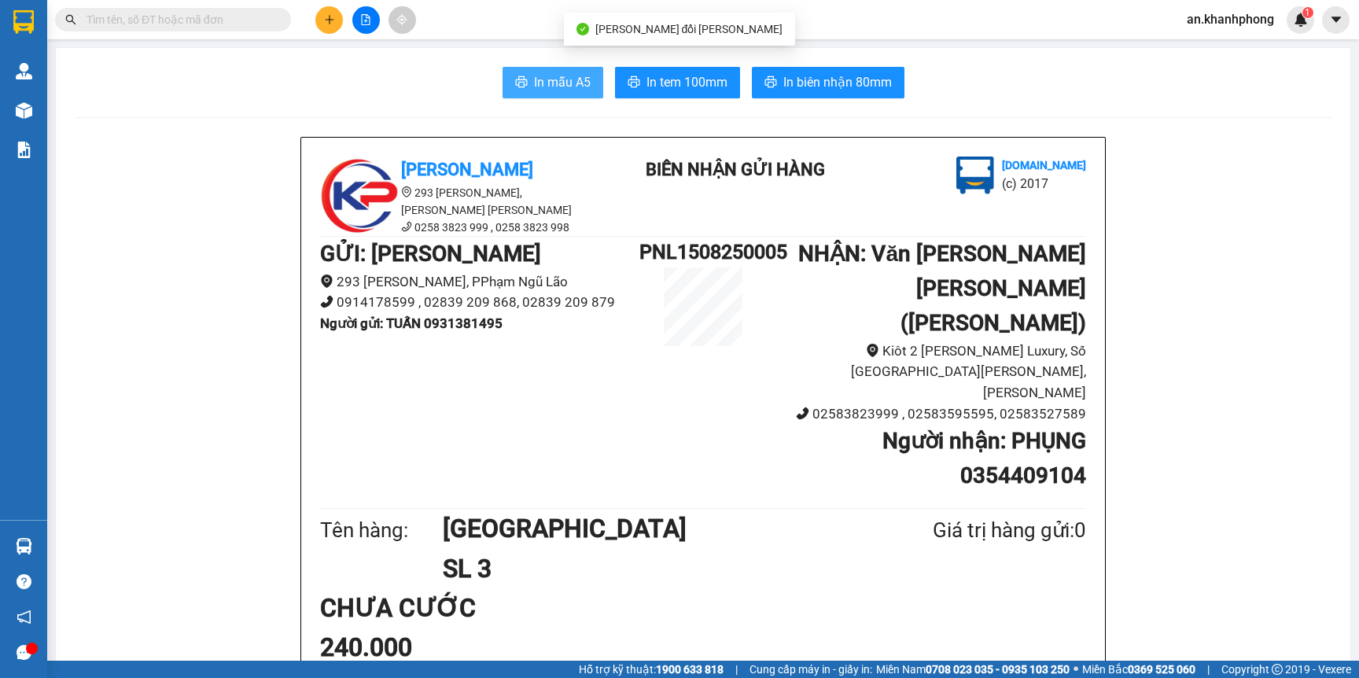
click at [562, 74] on span "In mẫu A5" at bounding box center [562, 82] width 57 height 20
click at [540, 81] on span "In mẫu A5" at bounding box center [562, 82] width 57 height 20
click at [200, 9] on span at bounding box center [173, 20] width 236 height 24
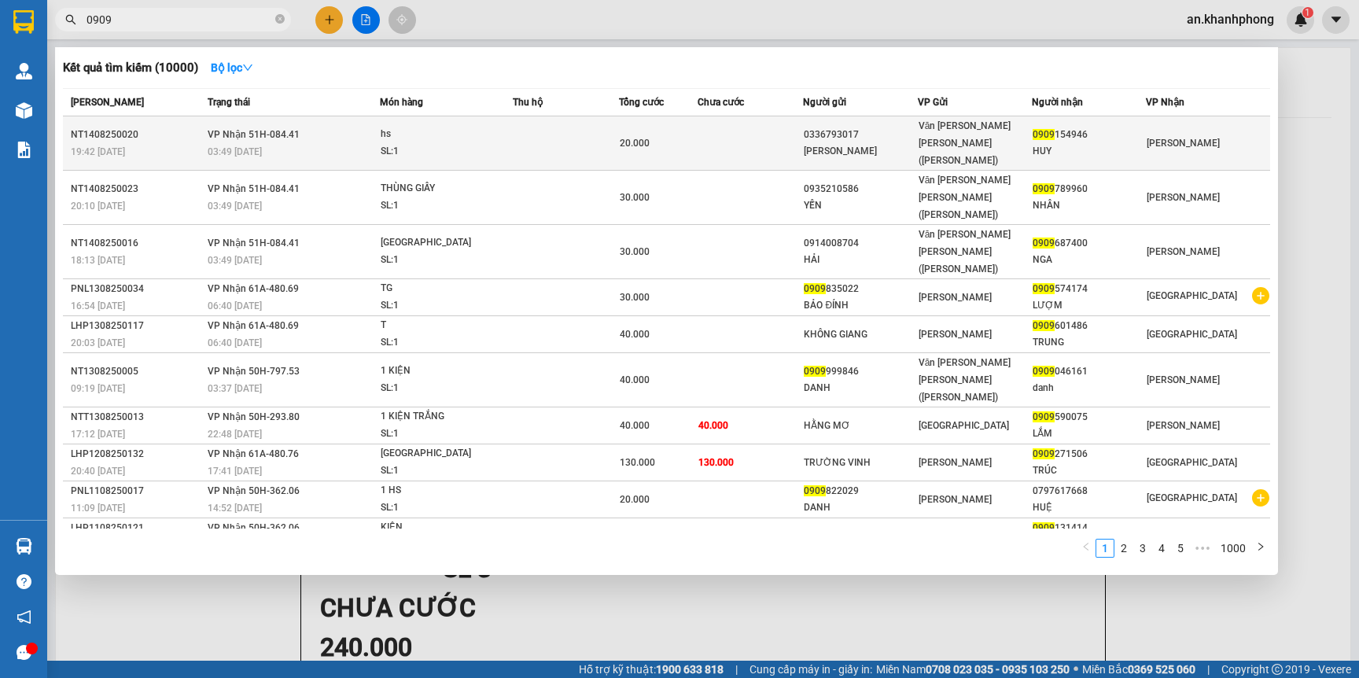
type input "0909"
click at [929, 133] on div "Văn Phòng [PERSON_NAME] (Mường Thanh)" at bounding box center [974, 143] width 112 height 52
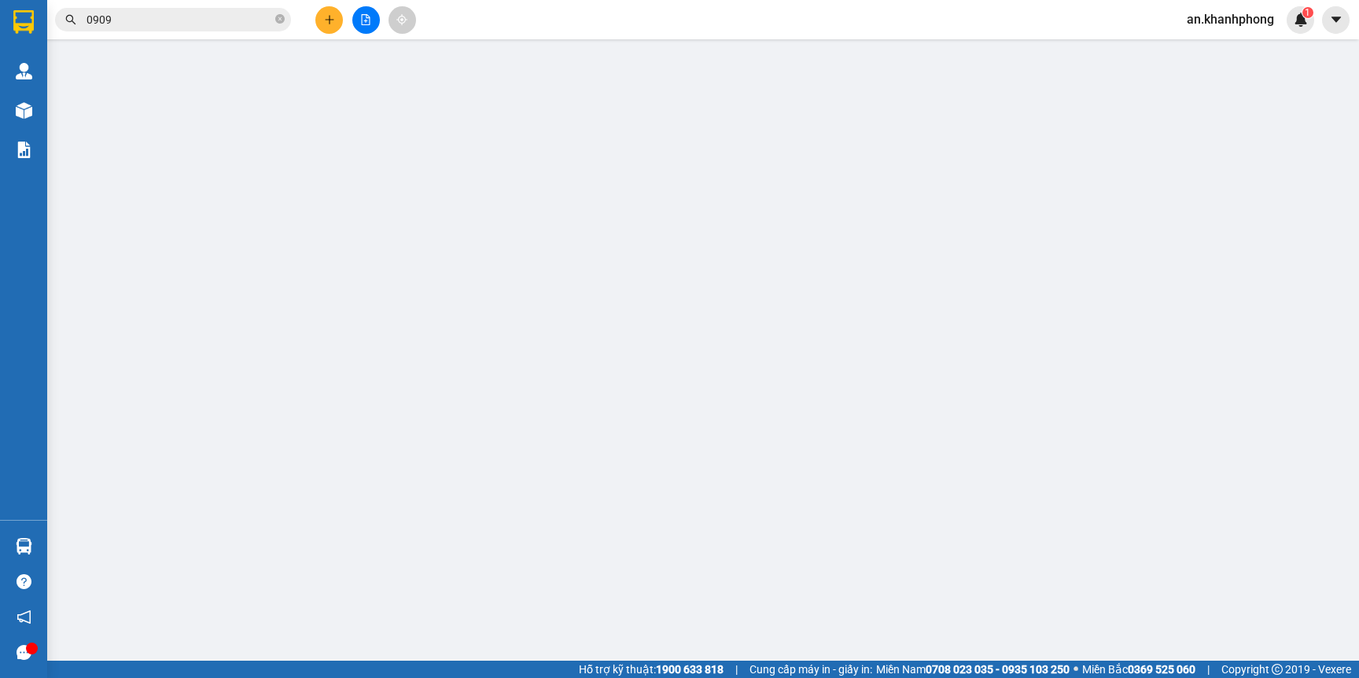
type input "0336793017"
type input "ĐINH QUANG PHÚC"
type input "0909154946"
type input "HUY"
type input "20.000"
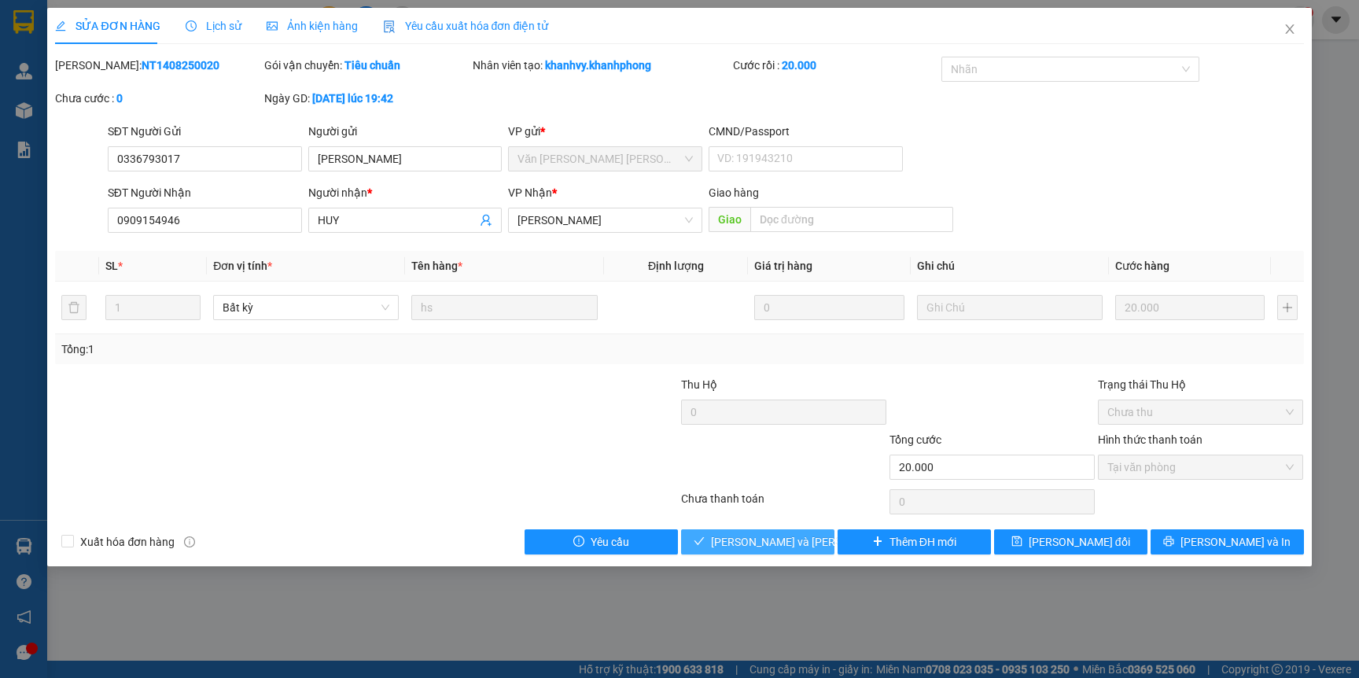
click at [730, 539] on span "[PERSON_NAME] và Giao hàng" at bounding box center [817, 541] width 212 height 17
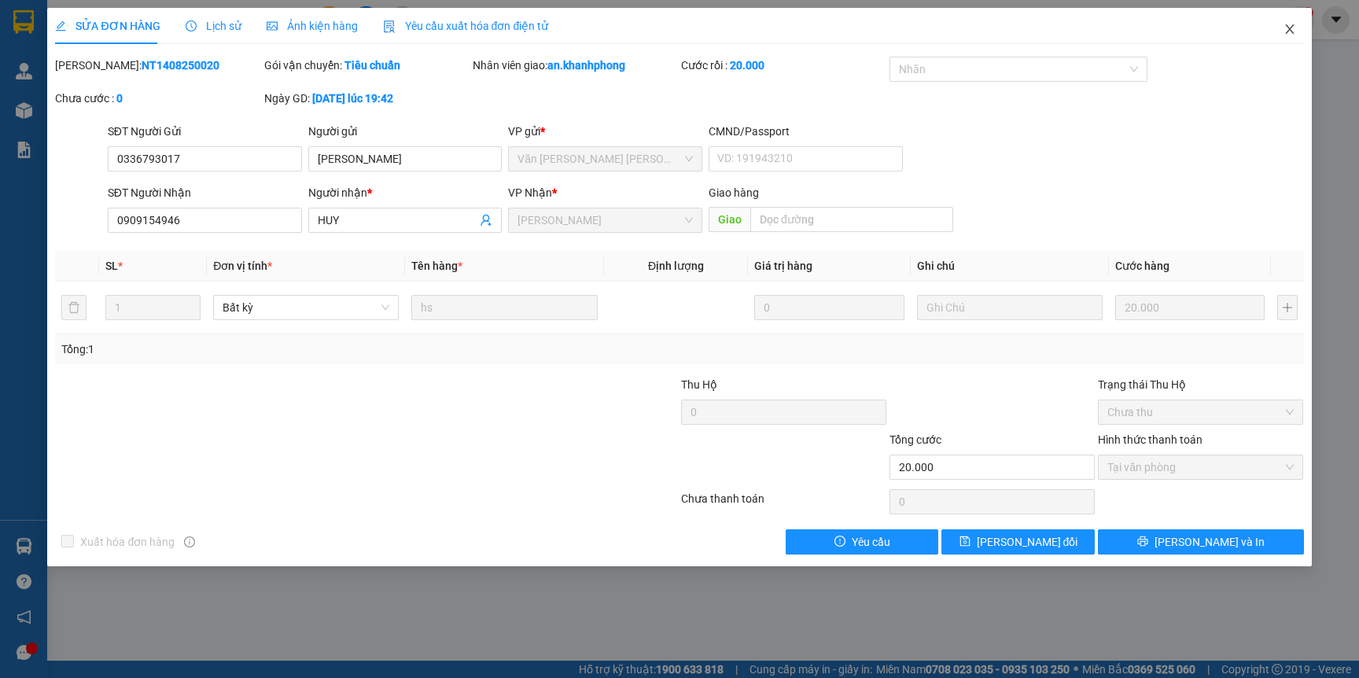
click at [1284, 28] on icon "close" at bounding box center [1289, 29] width 13 height 13
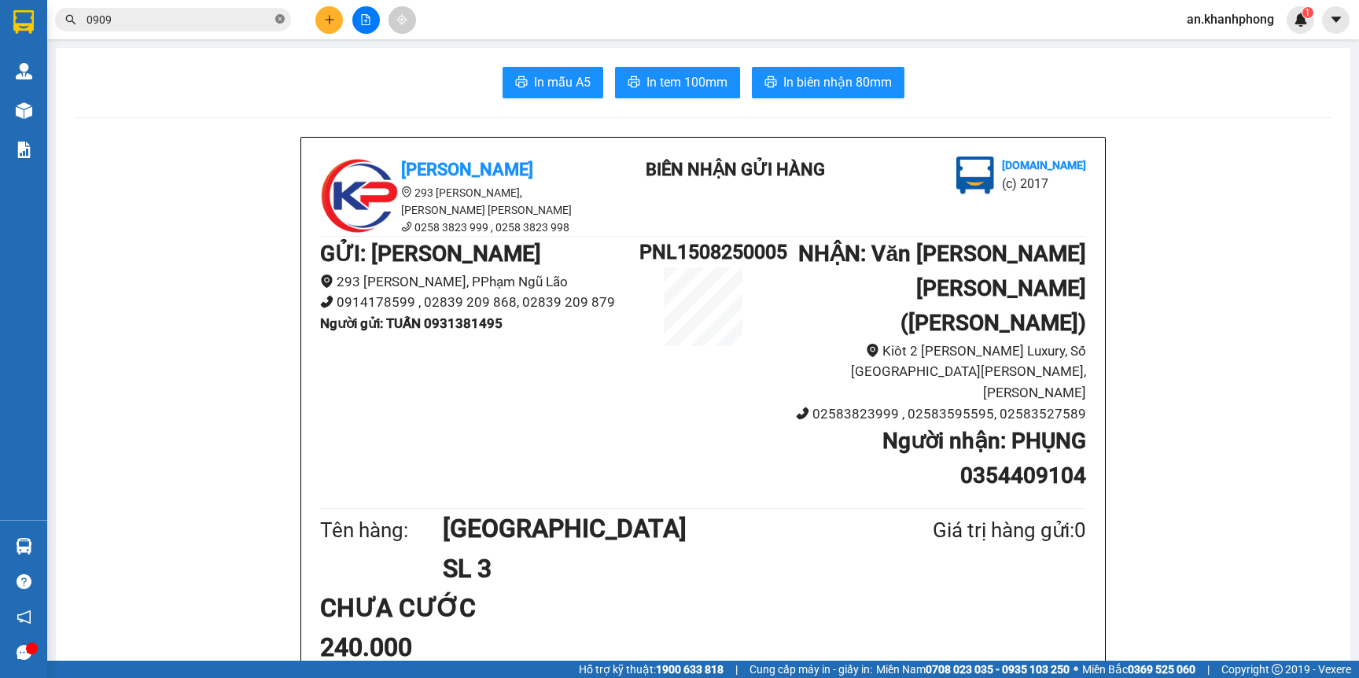
click at [280, 22] on icon "close-circle" at bounding box center [279, 18] width 9 height 9
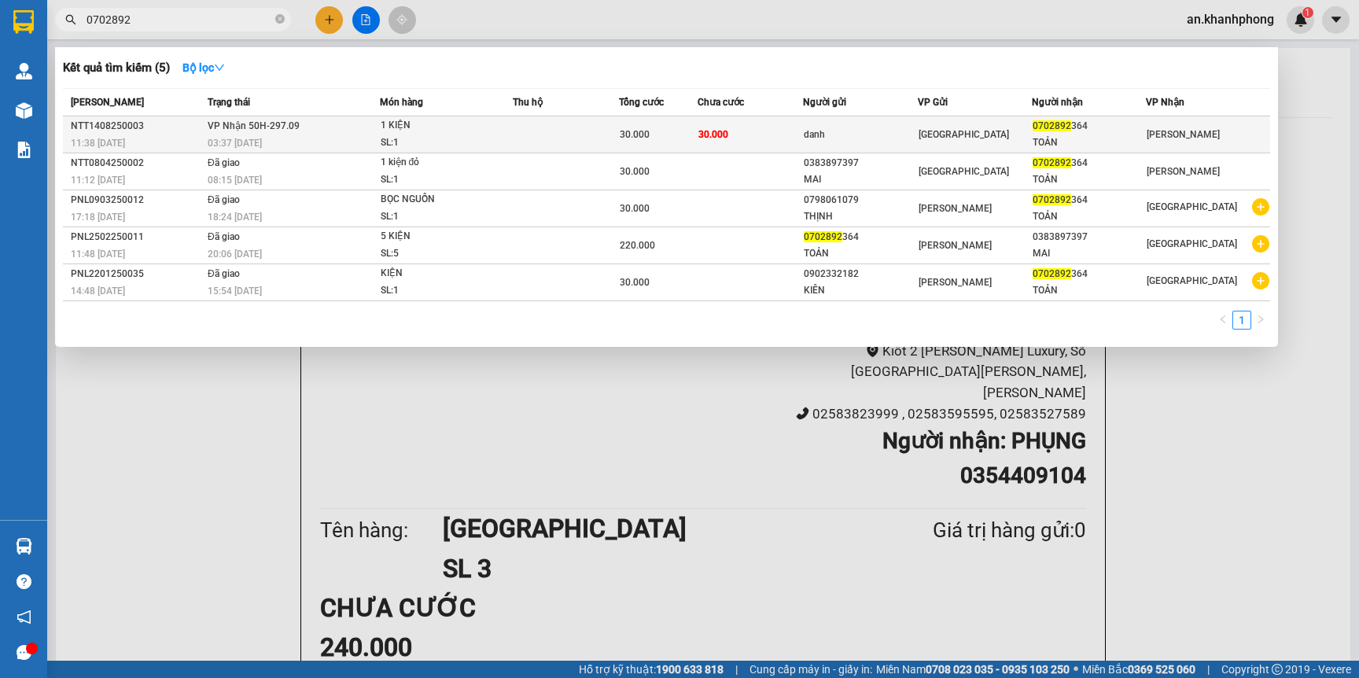
type input "0702892"
click at [888, 140] on div "danh" at bounding box center [860, 135] width 112 height 17
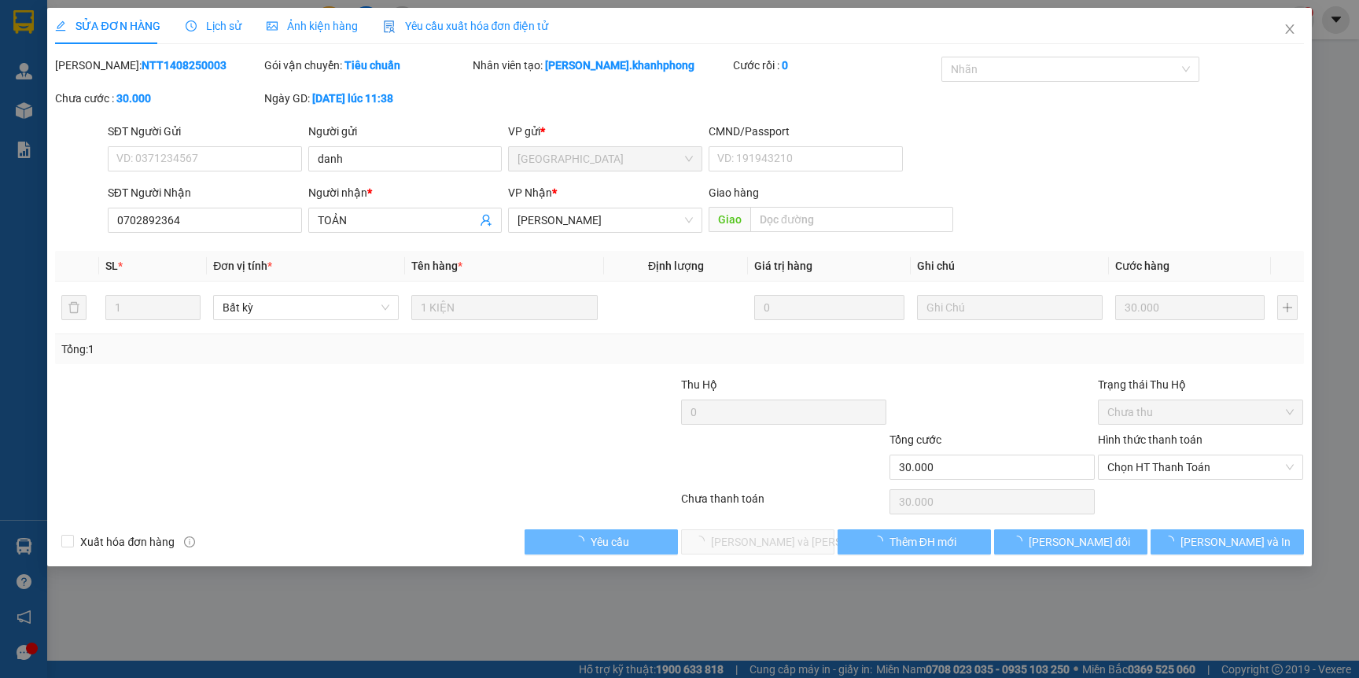
type input "danh"
type input "0702892364"
type input "TOẢN"
type input "30.000"
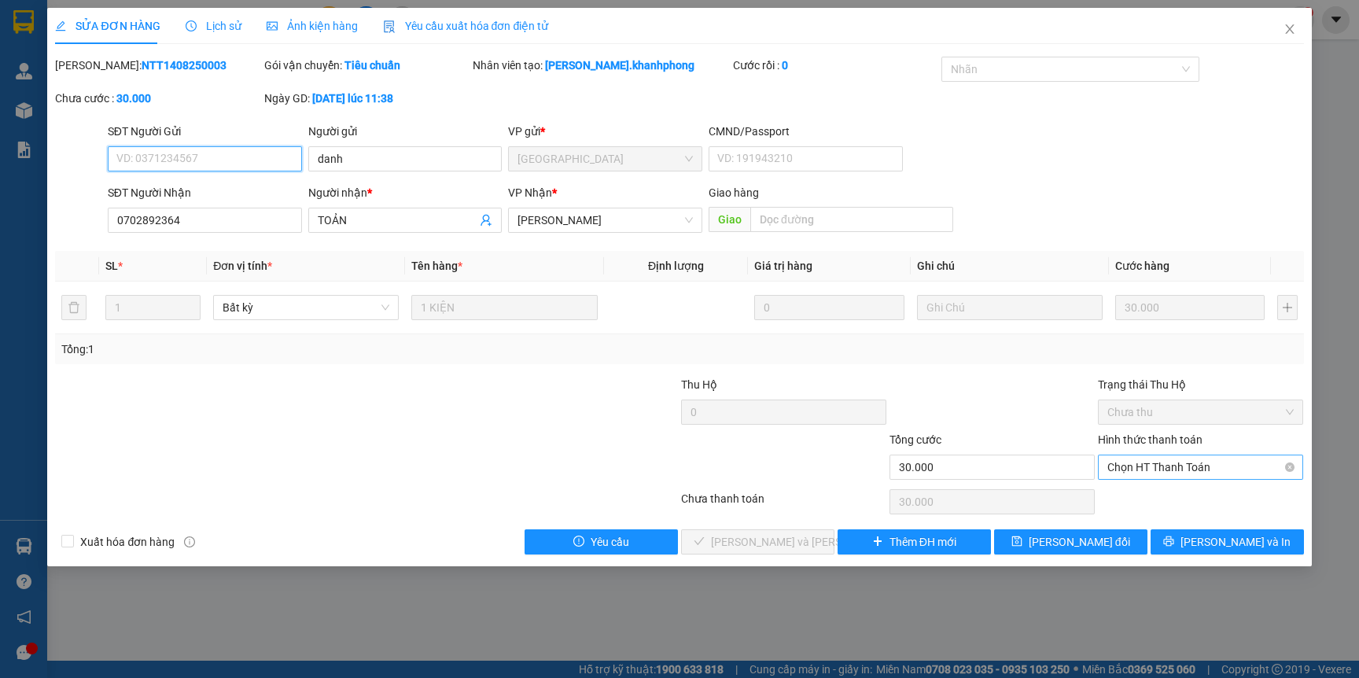
click at [1206, 458] on span "Chọn HT Thanh Toán" at bounding box center [1200, 467] width 186 height 24
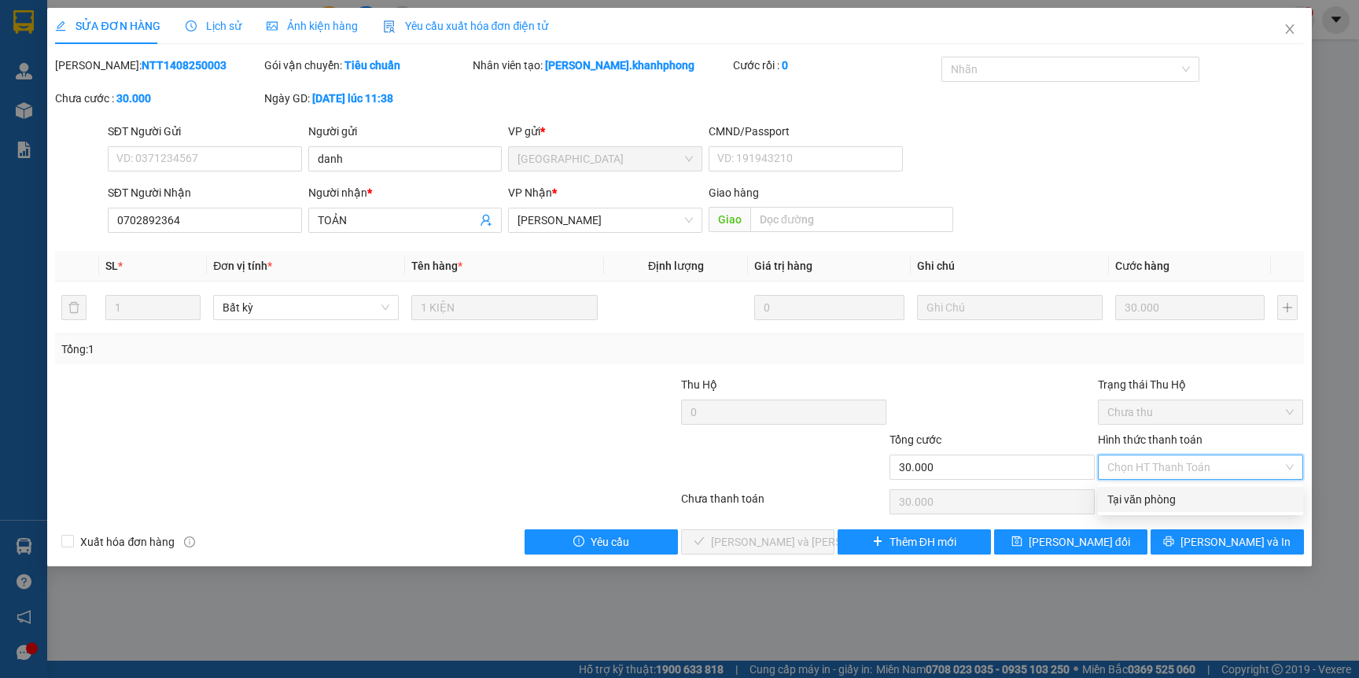
click at [1172, 500] on div "Tại văn phòng" at bounding box center [1200, 499] width 186 height 17
type input "0"
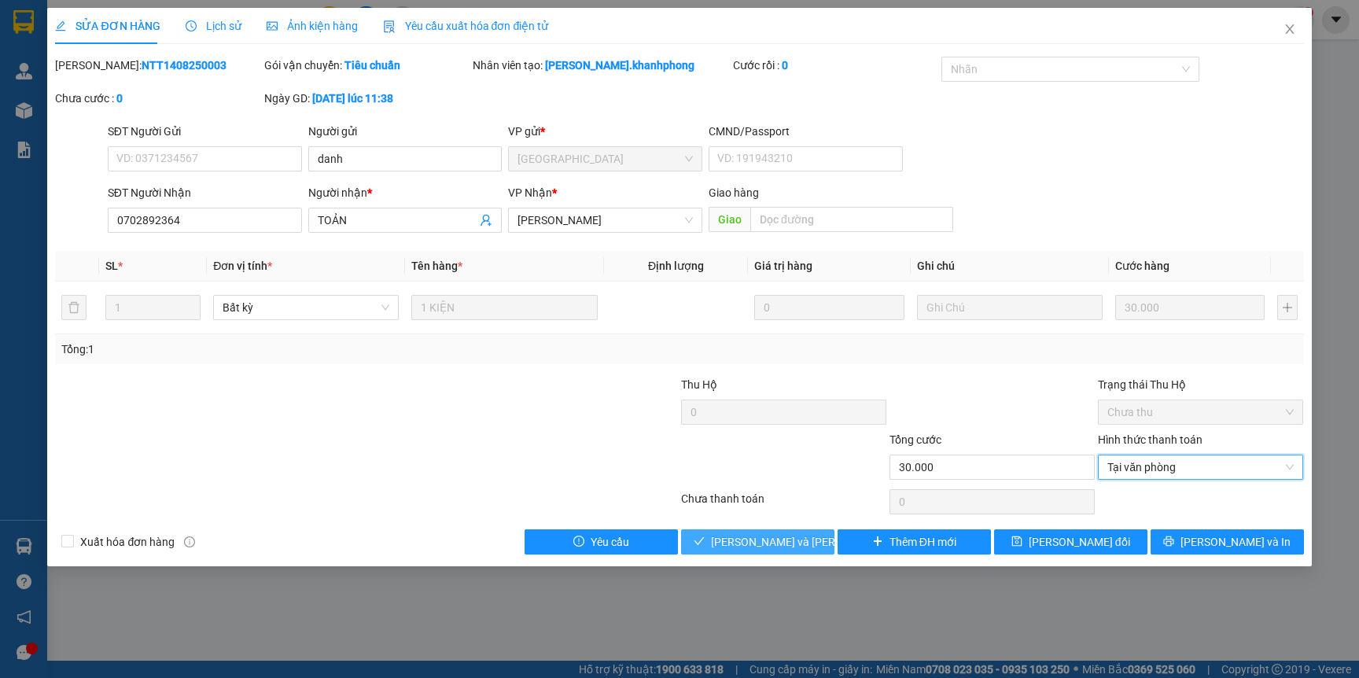
click at [744, 538] on span "[PERSON_NAME] và Giao hàng" at bounding box center [817, 541] width 212 height 17
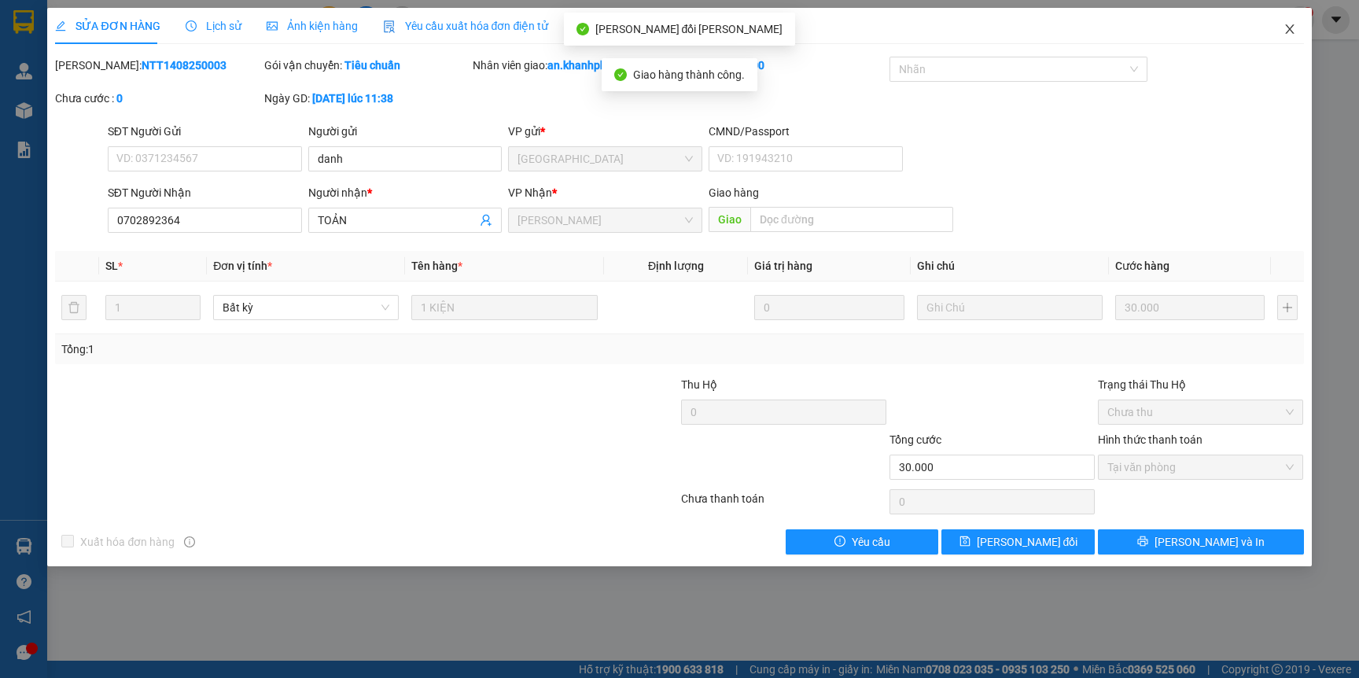
click at [1290, 22] on span "Close" at bounding box center [1289, 30] width 44 height 44
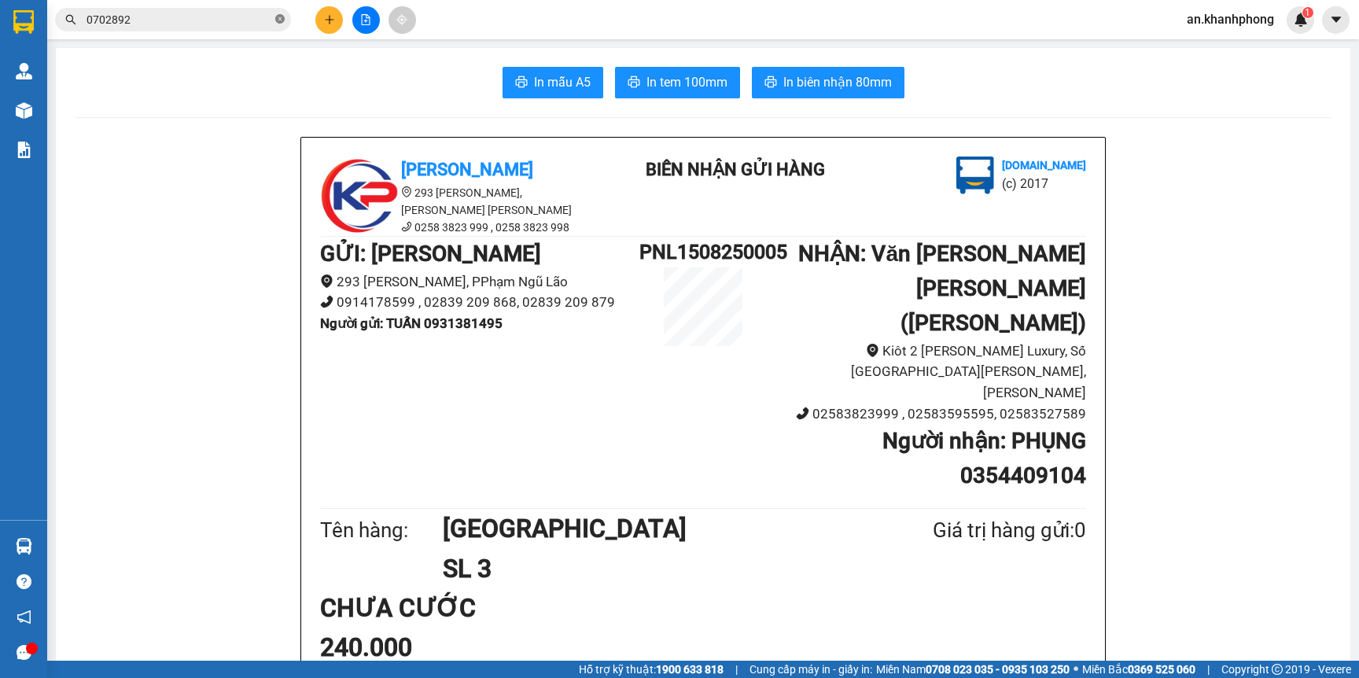
click at [281, 19] on icon "close-circle" at bounding box center [279, 18] width 9 height 9
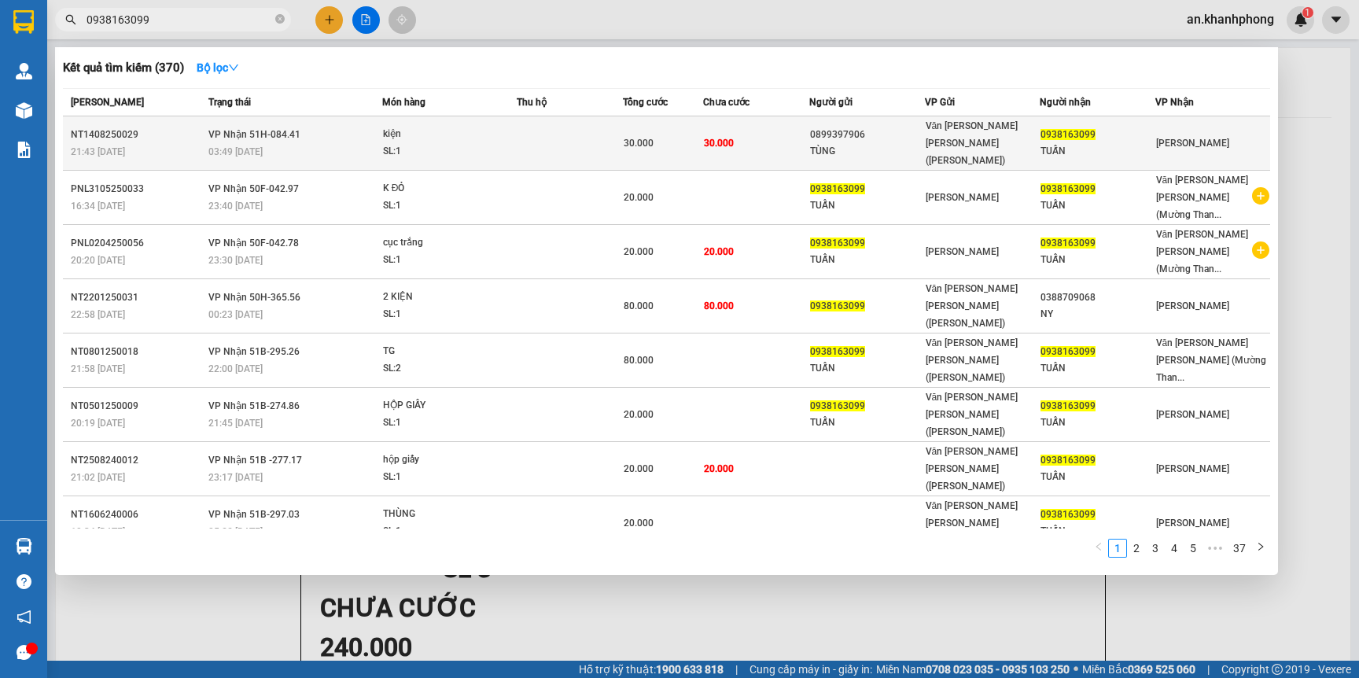
type input "0938163099"
click at [876, 143] on div "TÙNG" at bounding box center [867, 151] width 114 height 17
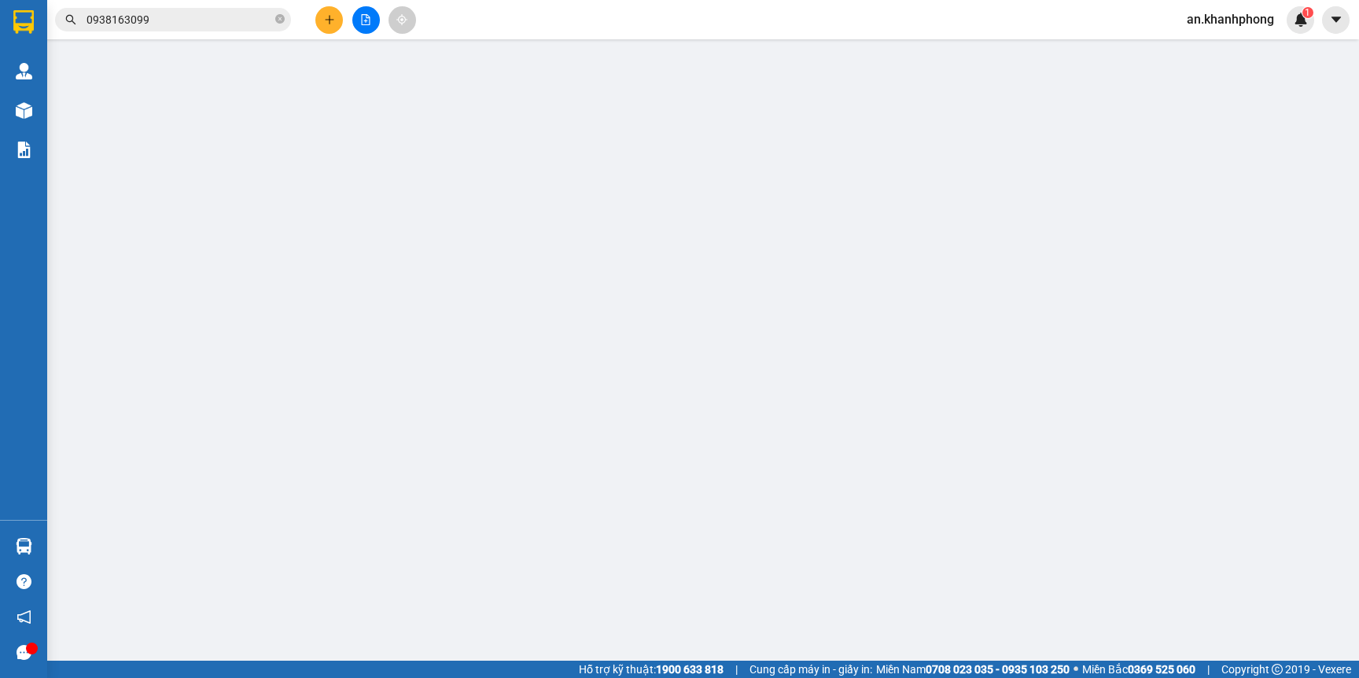
type input "0899397906"
type input "TÙNG"
type input "0938163099"
type input "TUẤN"
type input "30.000"
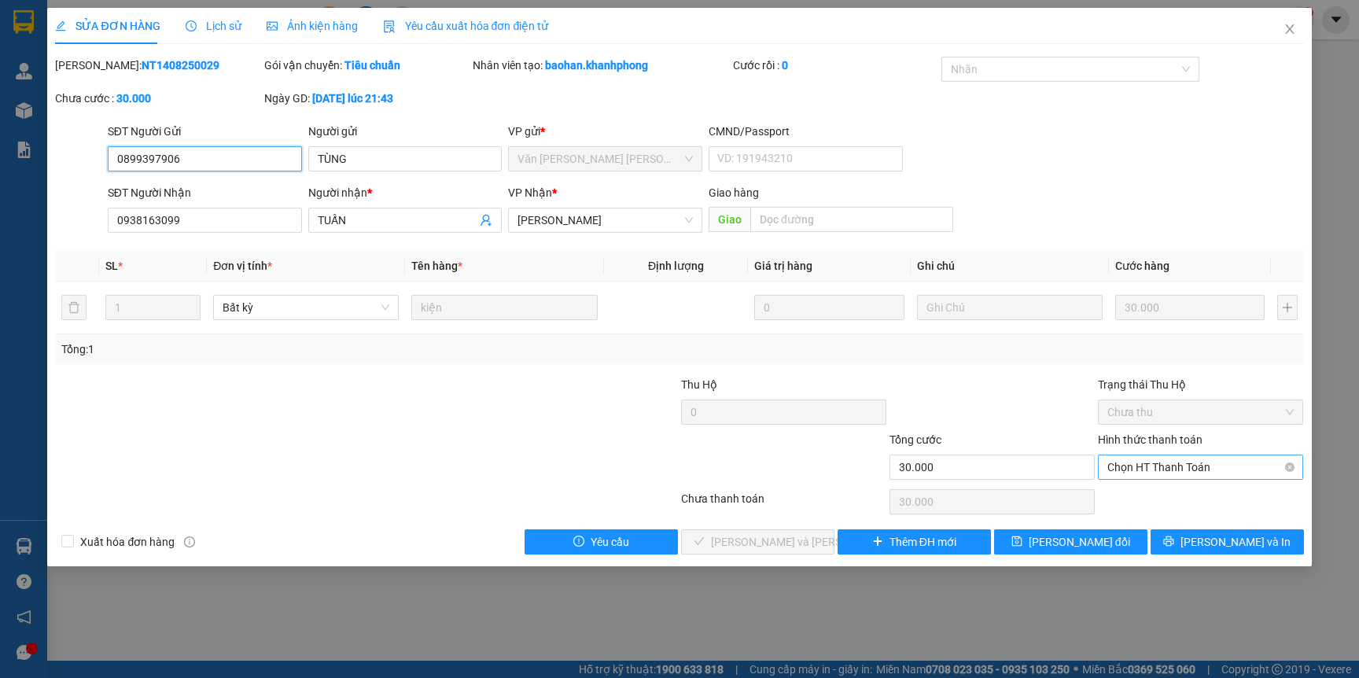
click at [1180, 470] on span "Chọn HT Thanh Toán" at bounding box center [1200, 467] width 186 height 24
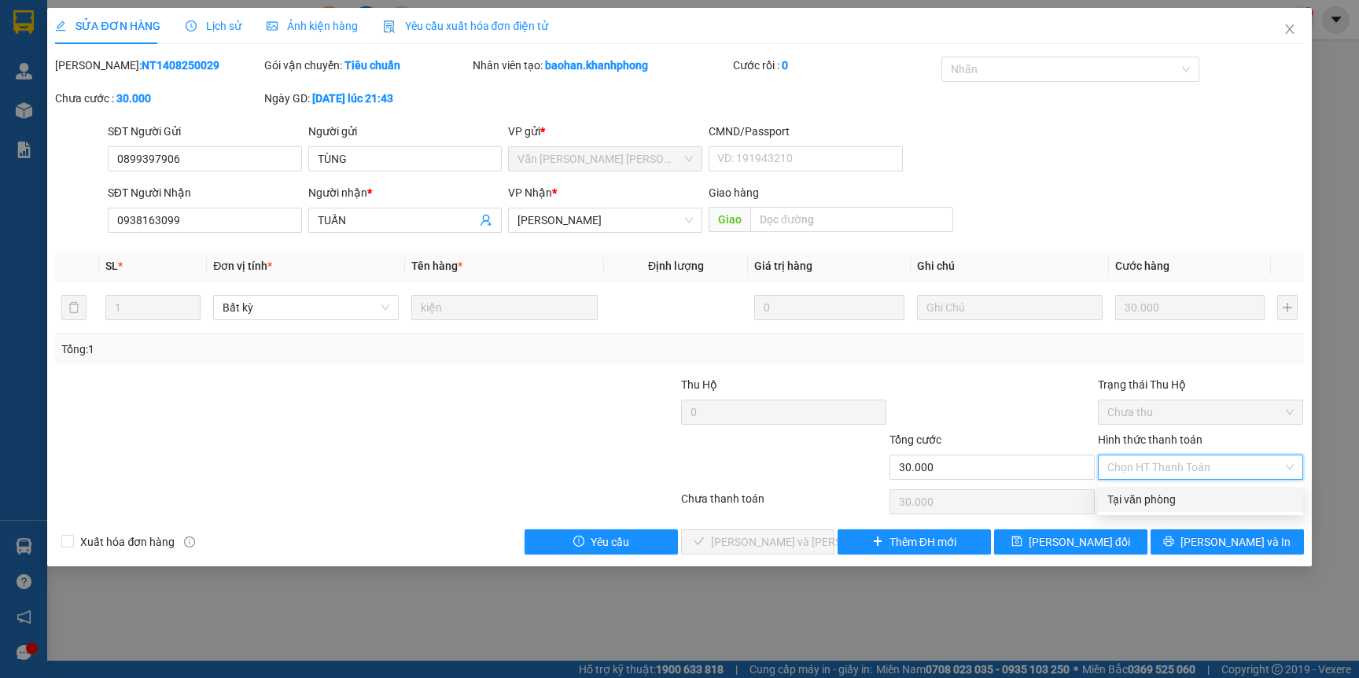
click at [1157, 492] on div "Tại văn phòng" at bounding box center [1200, 499] width 186 height 17
type input "0"
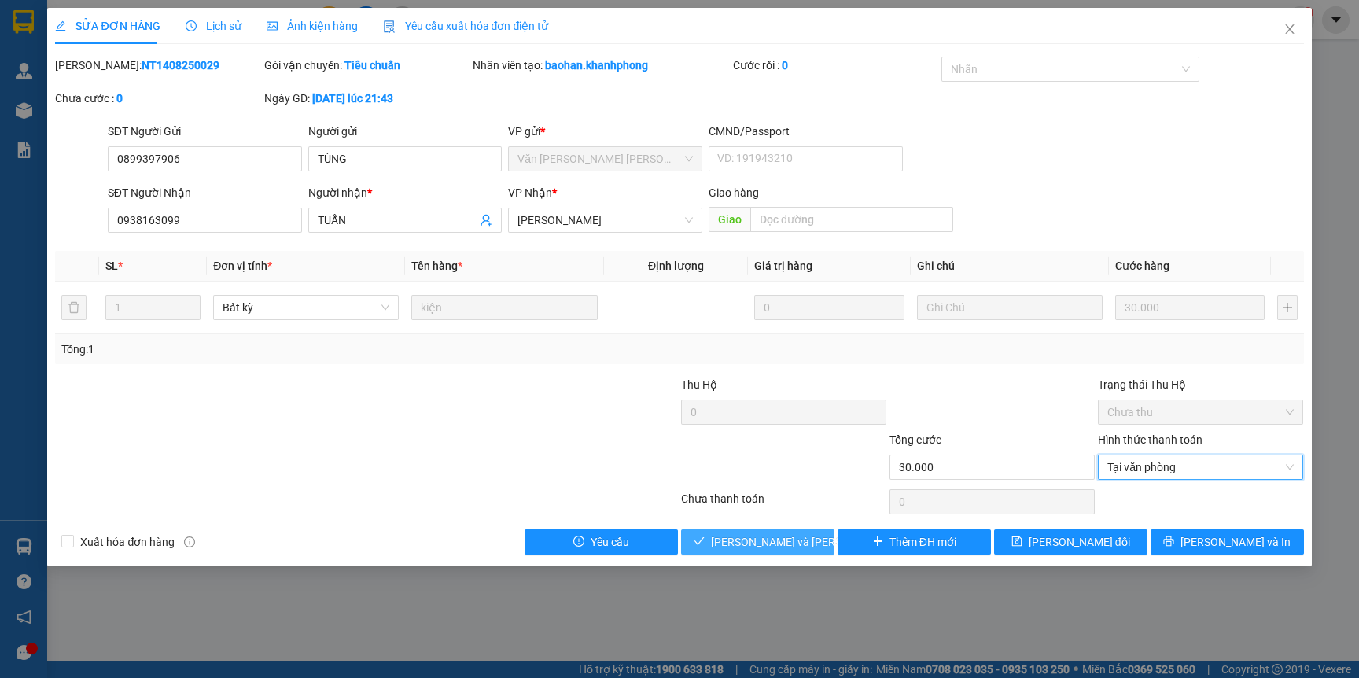
click at [763, 539] on span "[PERSON_NAME] và Giao hàng" at bounding box center [817, 541] width 212 height 17
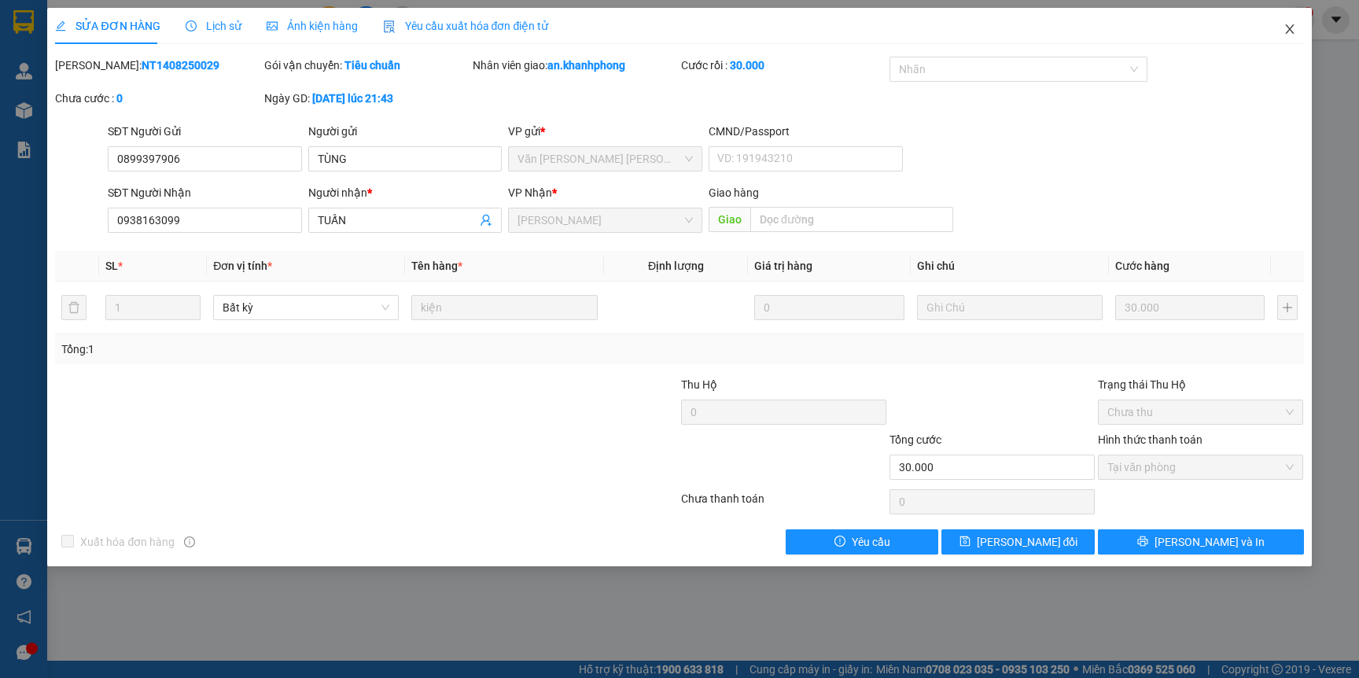
click at [1287, 30] on icon "close" at bounding box center [1289, 28] width 9 height 9
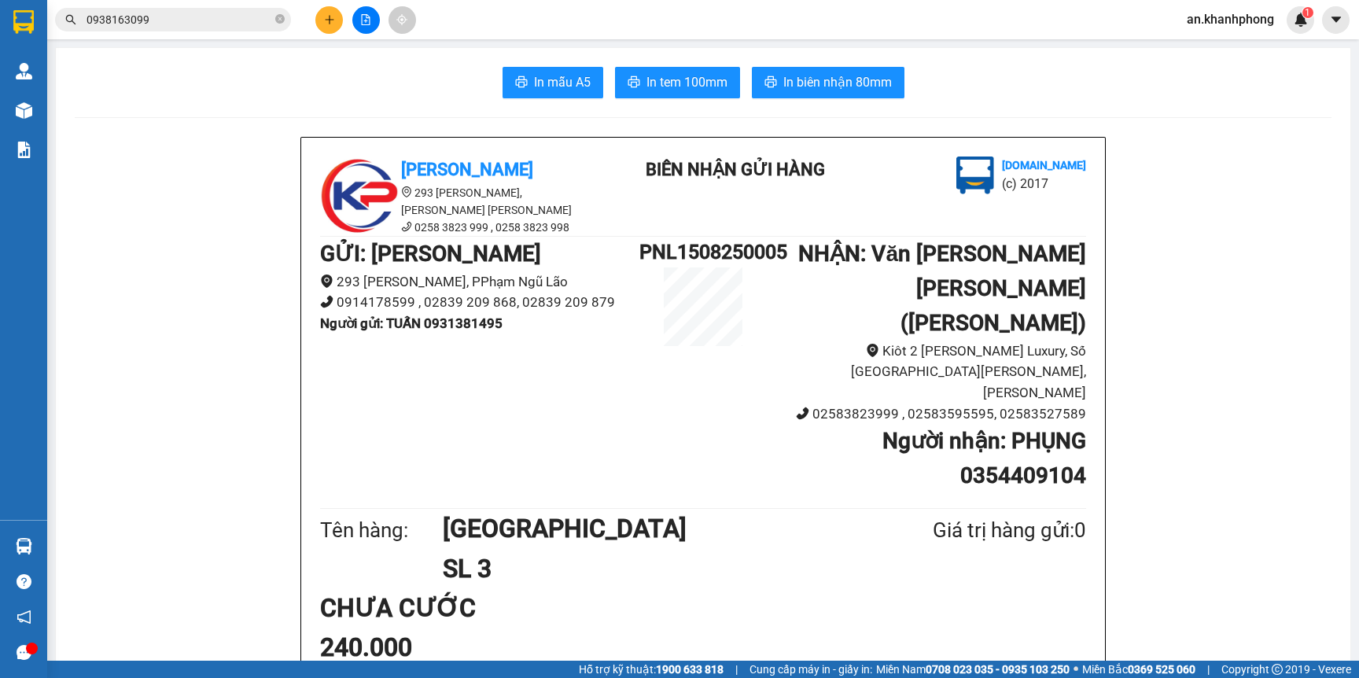
click at [886, 171] on div "Vexere.com (c) 2017" at bounding box center [976, 180] width 225 height 48
click at [584, 96] on button "In mẫu A5" at bounding box center [552, 82] width 101 height 31
click at [572, 88] on span "In mẫu A5" at bounding box center [562, 82] width 57 height 20
click at [534, 75] on span "In mẫu A5" at bounding box center [562, 82] width 57 height 20
click at [555, 84] on span "In mẫu A5" at bounding box center [562, 82] width 57 height 20
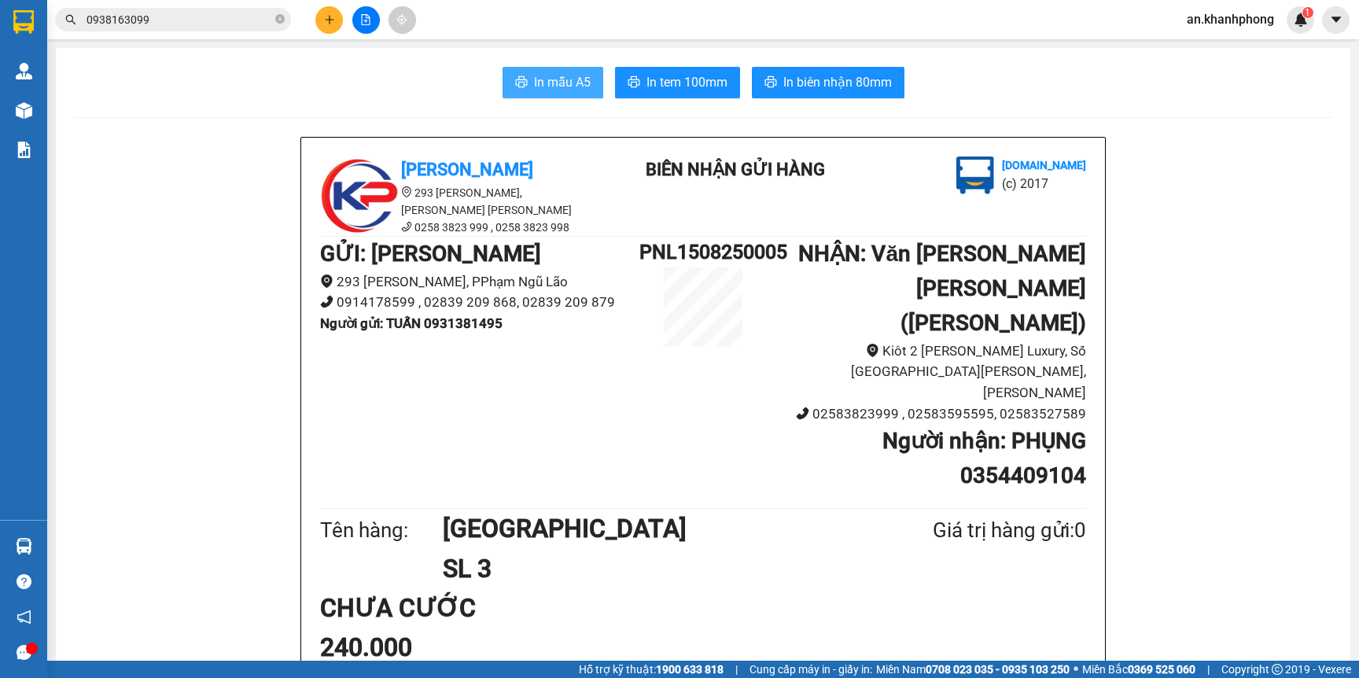
click at [549, 76] on span "In mẫu A5" at bounding box center [562, 82] width 57 height 20
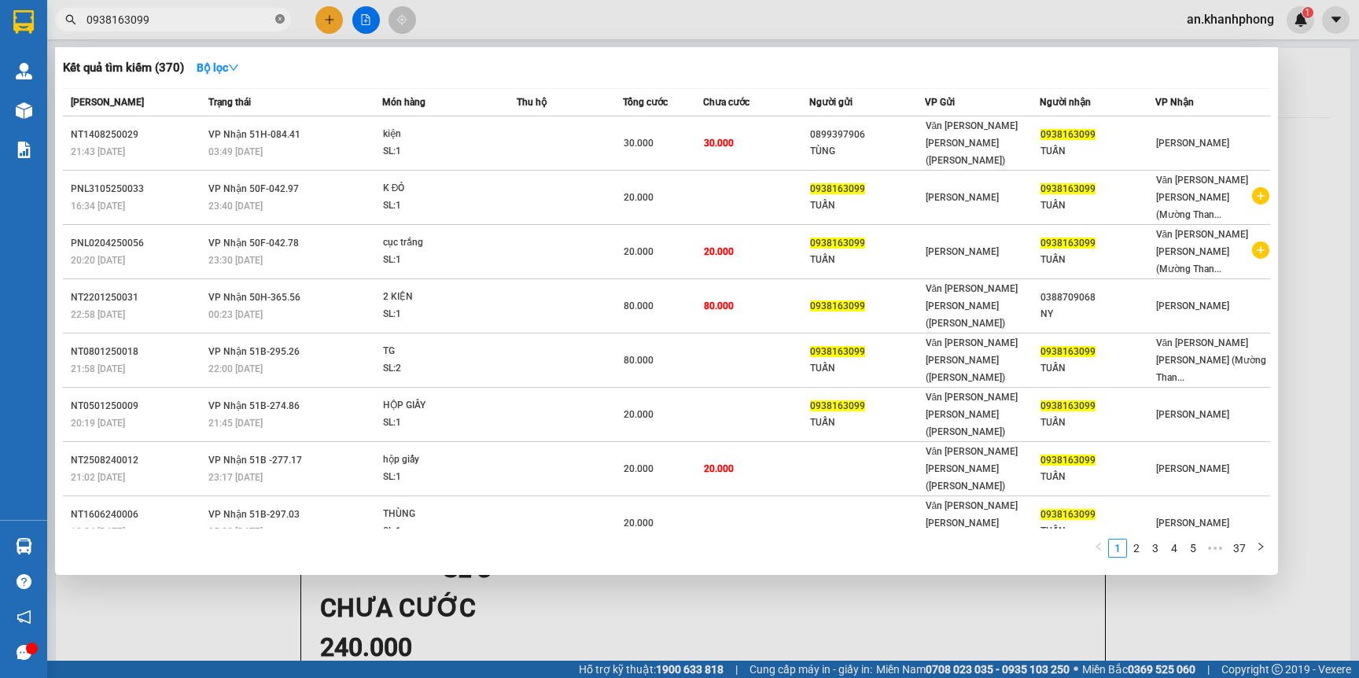
click at [281, 22] on icon "close-circle" at bounding box center [279, 18] width 9 height 9
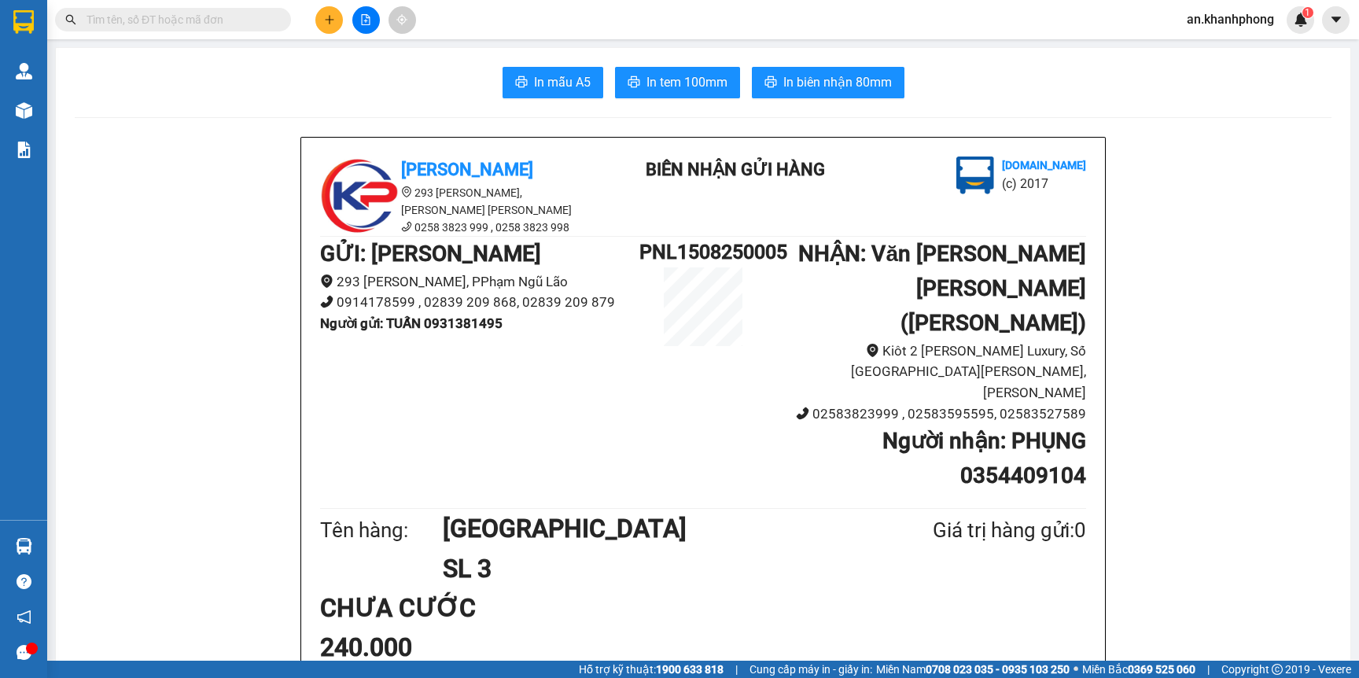
type input "4"
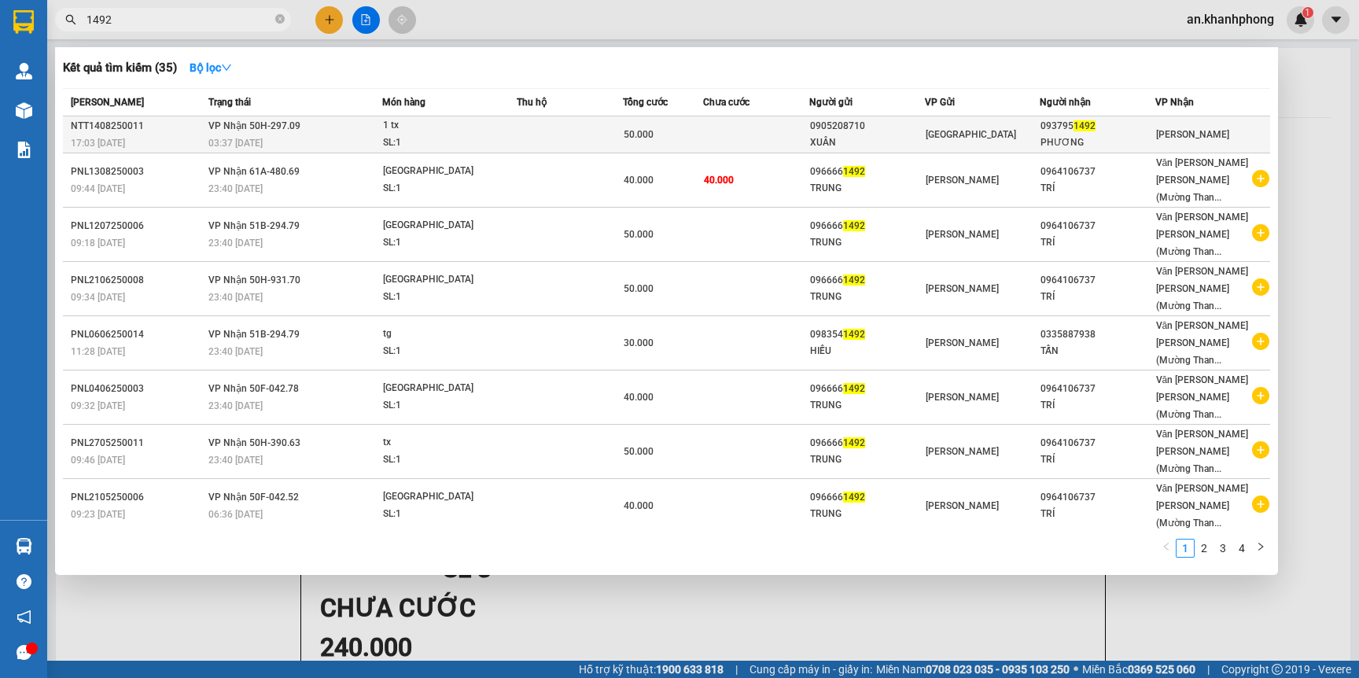
type input "1492"
click at [744, 126] on td at bounding box center [756, 134] width 106 height 37
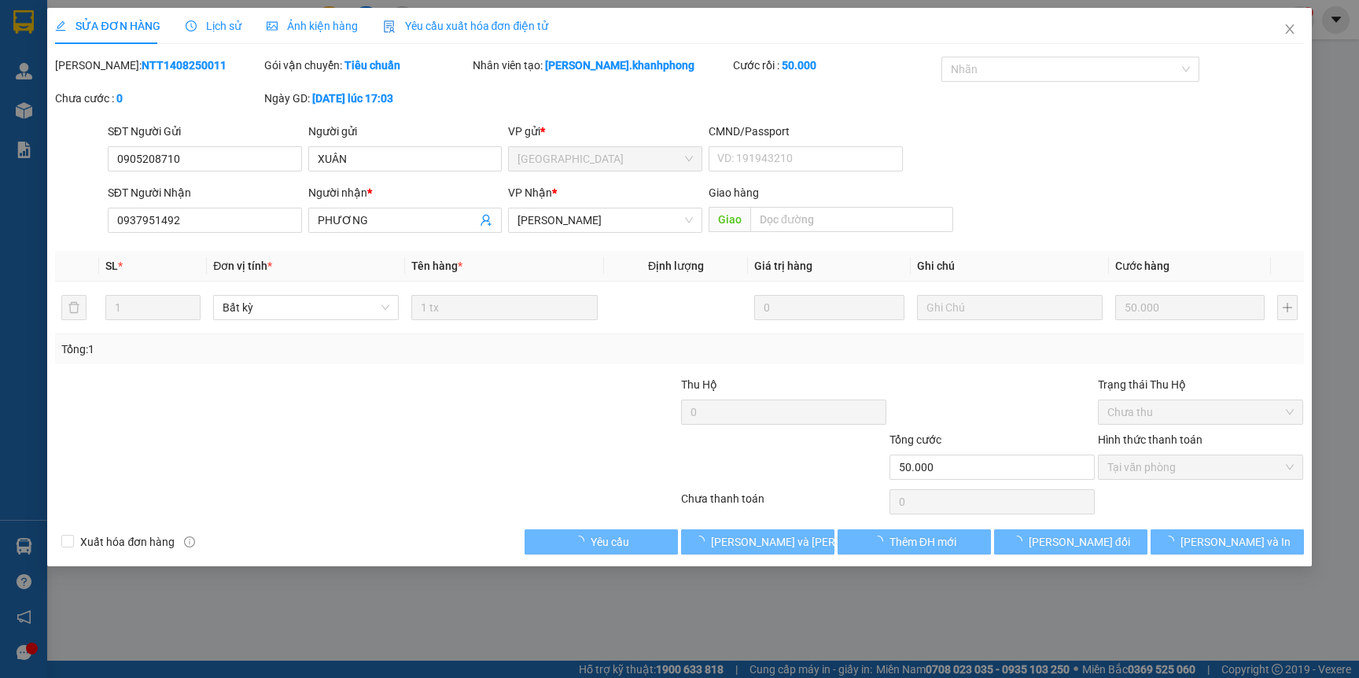
type input "0905208710"
type input "XUÂN"
type input "0937951492"
type input "PHƯƠNG"
type input "50.000"
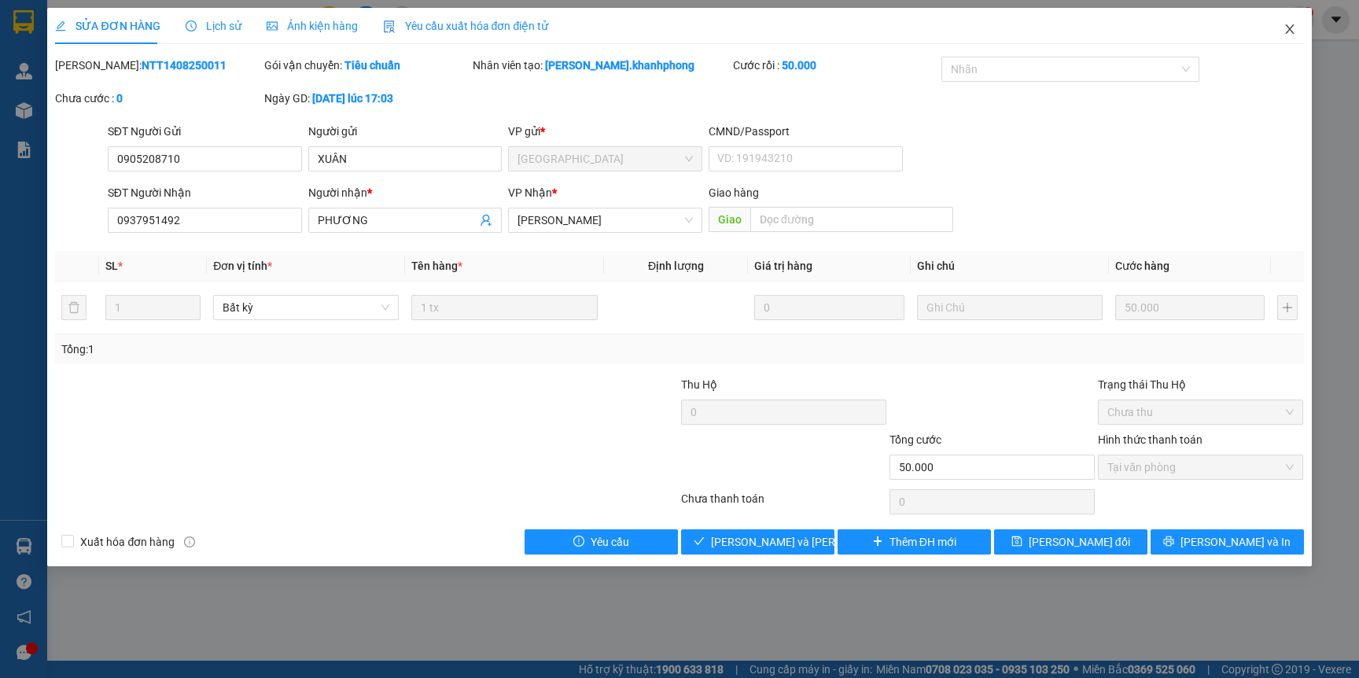
click at [1286, 20] on span "Close" at bounding box center [1289, 30] width 44 height 44
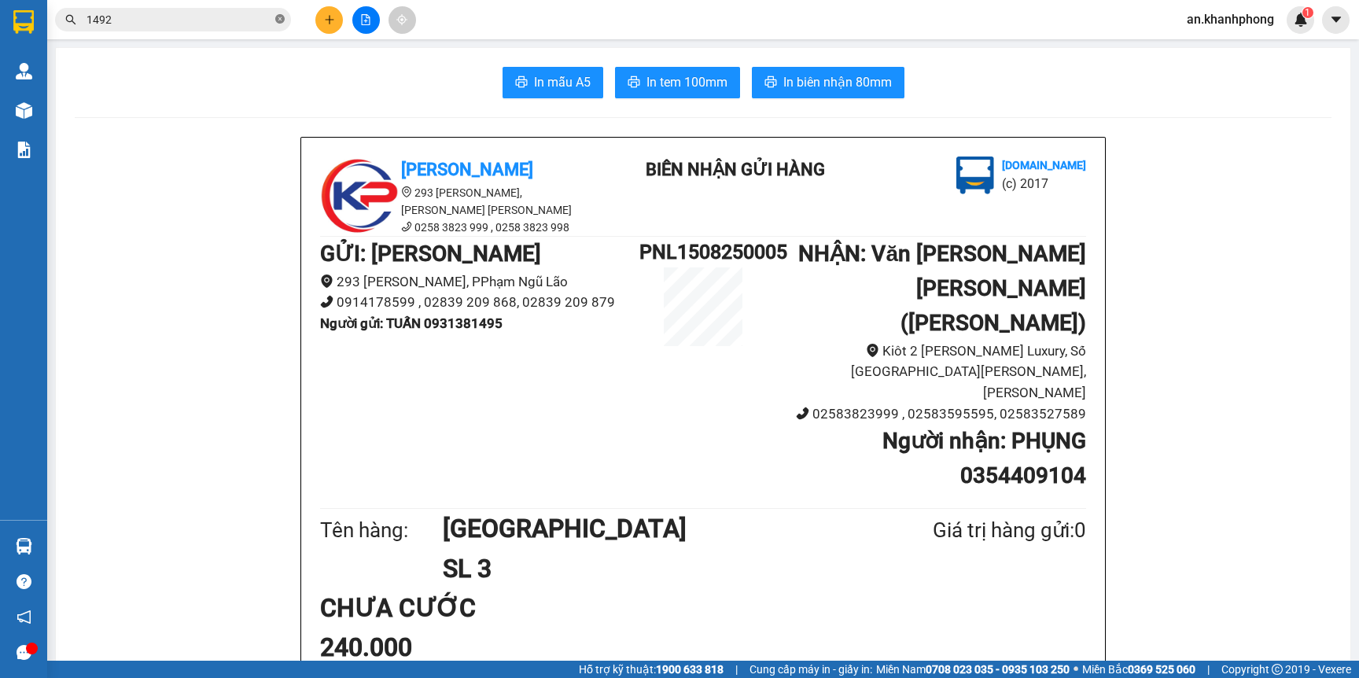
click at [281, 20] on icon "close-circle" at bounding box center [279, 18] width 9 height 9
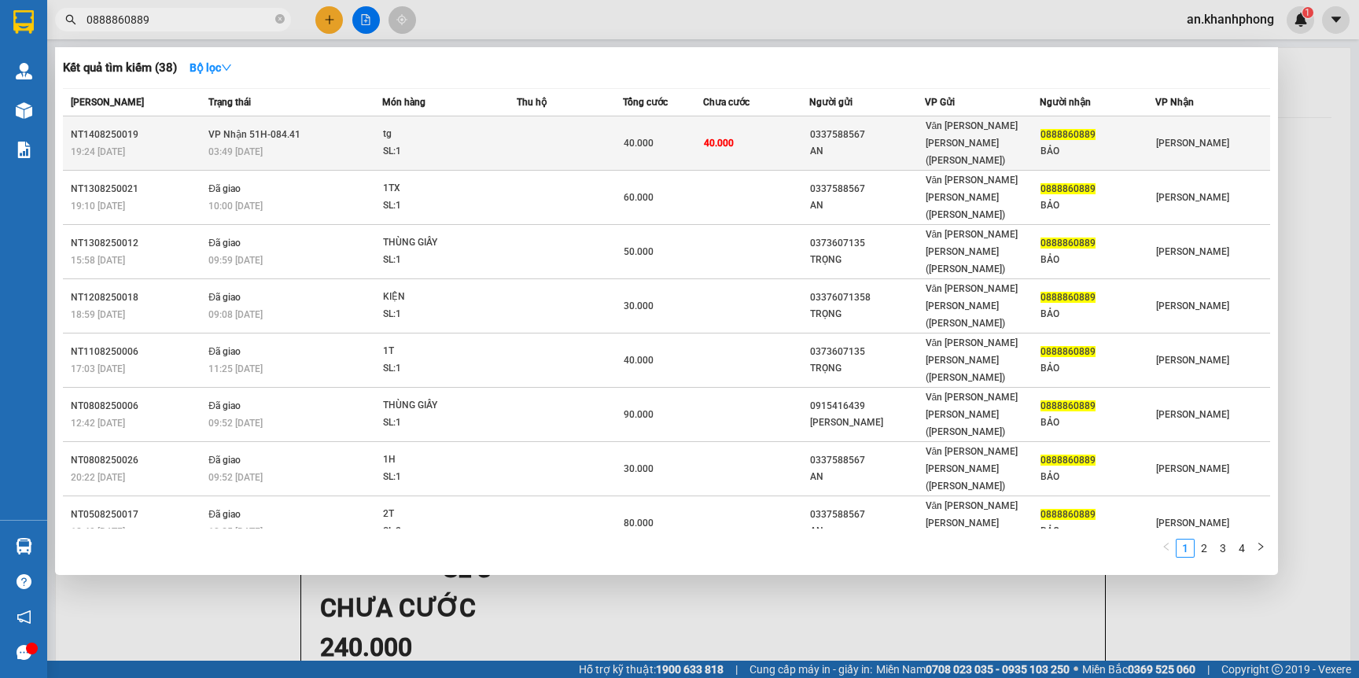
type input "0888860889"
click at [763, 129] on td "40.000" at bounding box center [756, 143] width 106 height 54
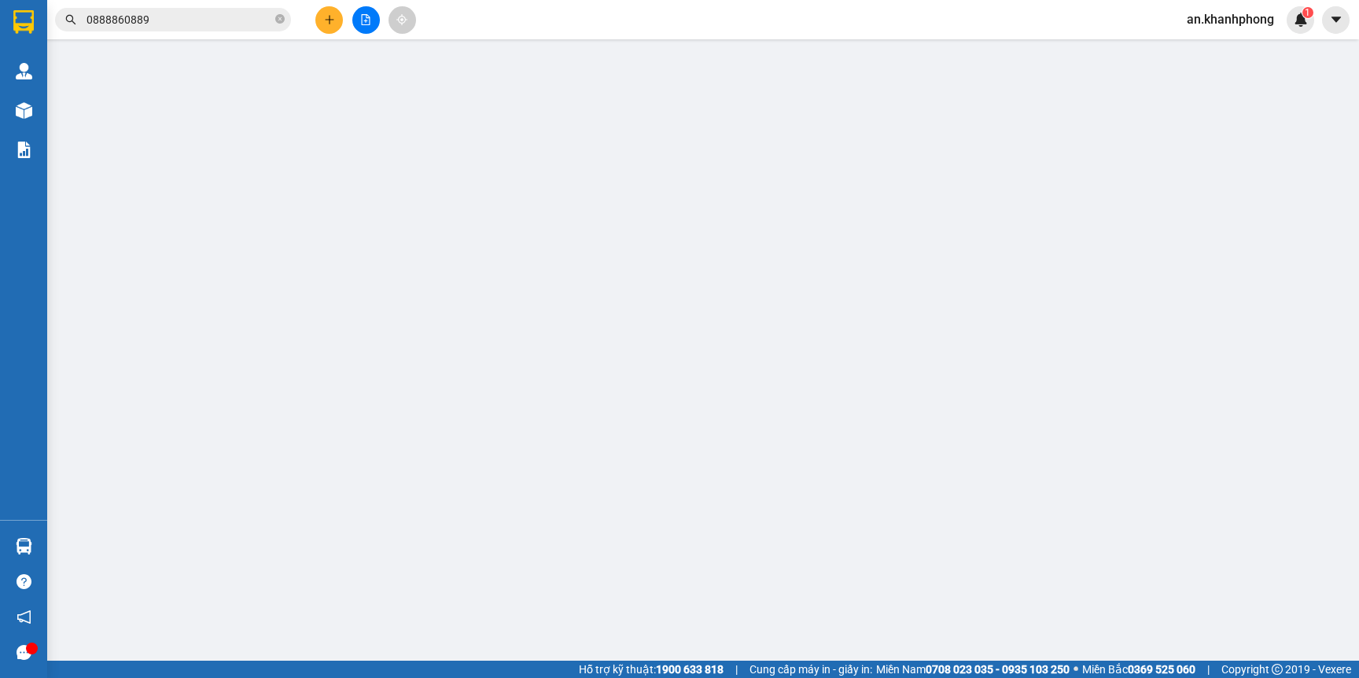
type input "0337588567"
type input "AN"
type input "0888860889"
type input "BẢO"
type input "40.000"
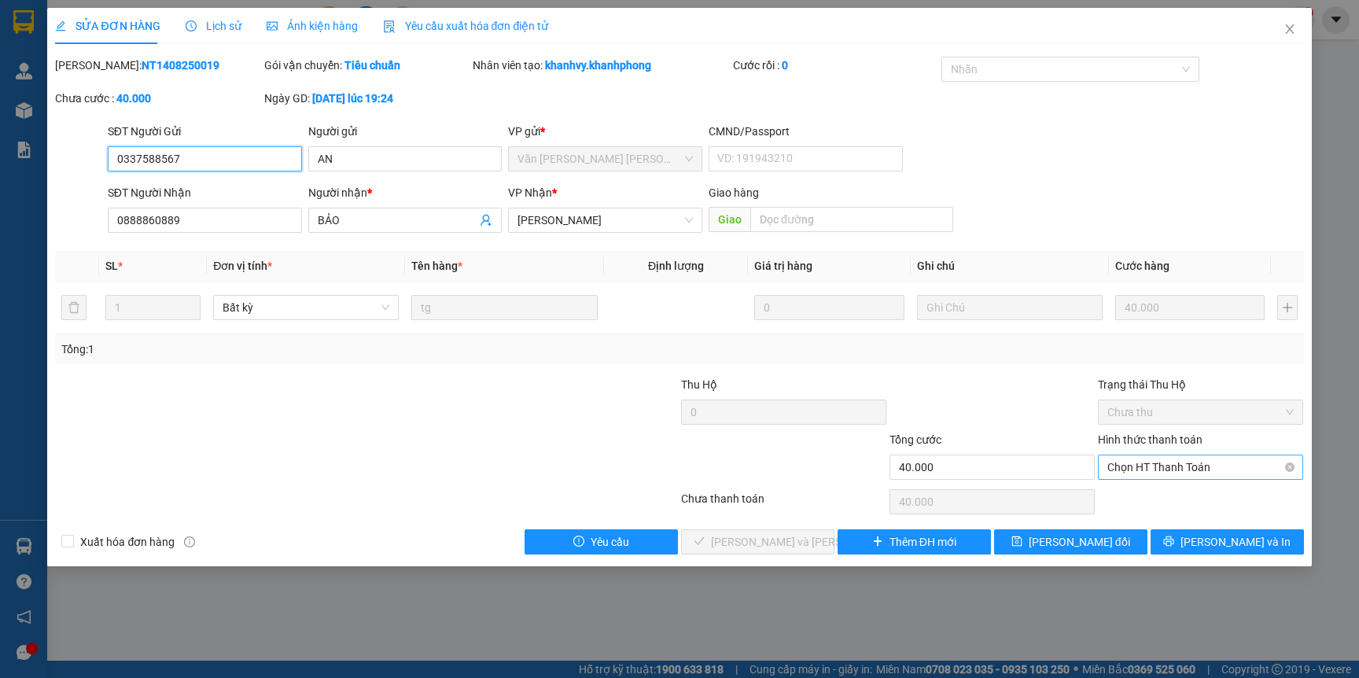
drag, startPoint x: 1150, startPoint y: 462, endPoint x: 1149, endPoint y: 473, distance: 11.9
click at [1150, 463] on span "Chọn HT Thanh Toán" at bounding box center [1200, 467] width 186 height 24
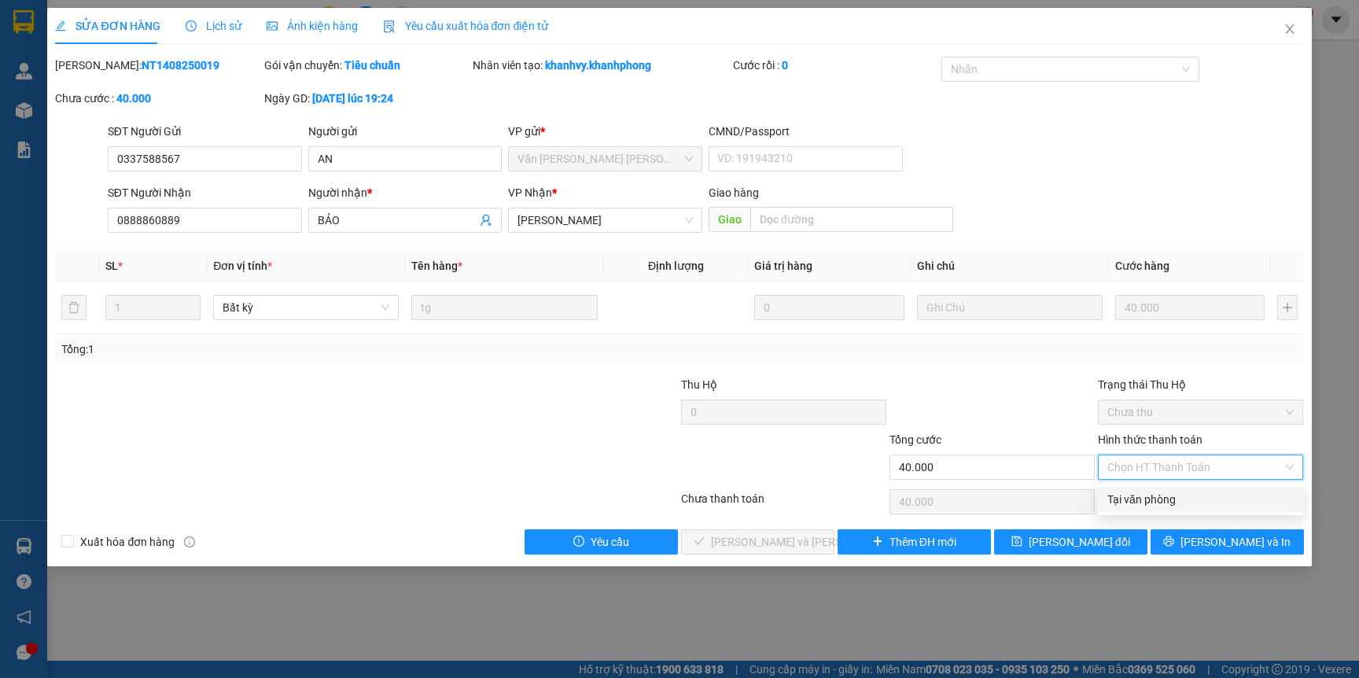
click at [1142, 504] on div "Tại văn phòng" at bounding box center [1200, 499] width 186 height 17
type input "0"
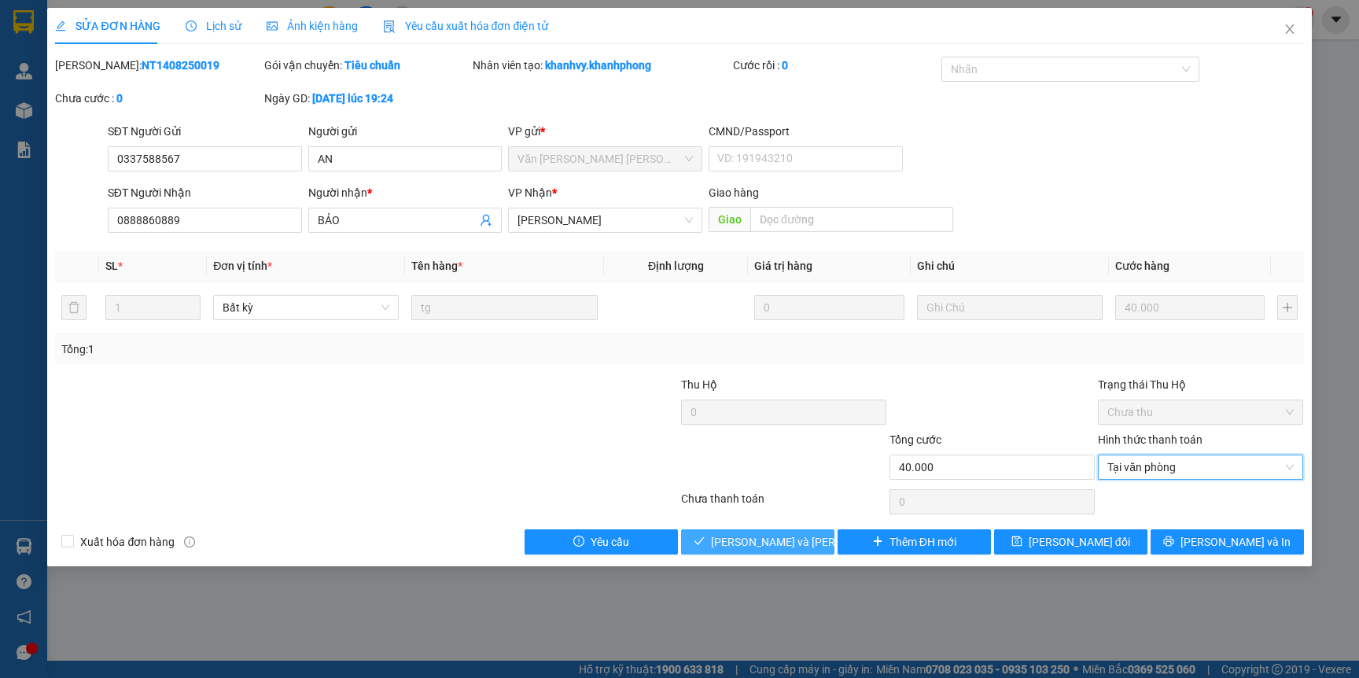
click at [756, 551] on button "[PERSON_NAME] và Giao hàng" at bounding box center [757, 541] width 153 height 25
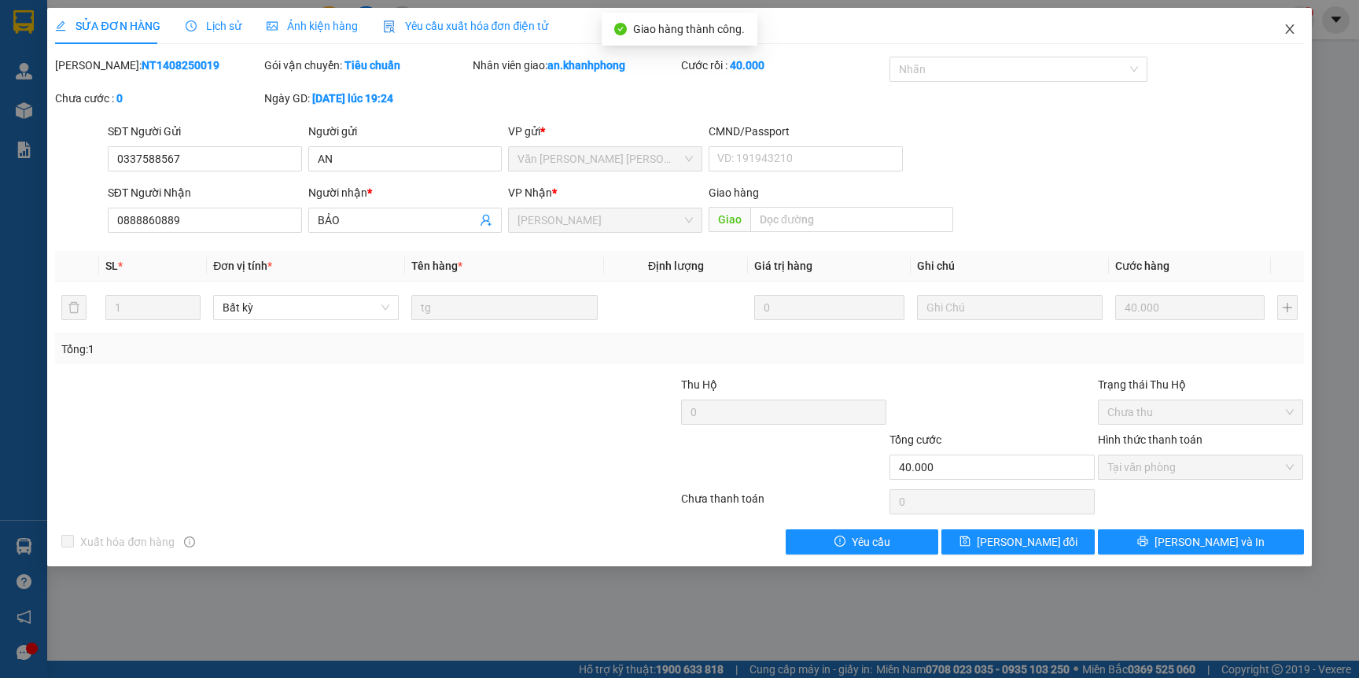
click at [1289, 34] on icon "close" at bounding box center [1289, 29] width 13 height 13
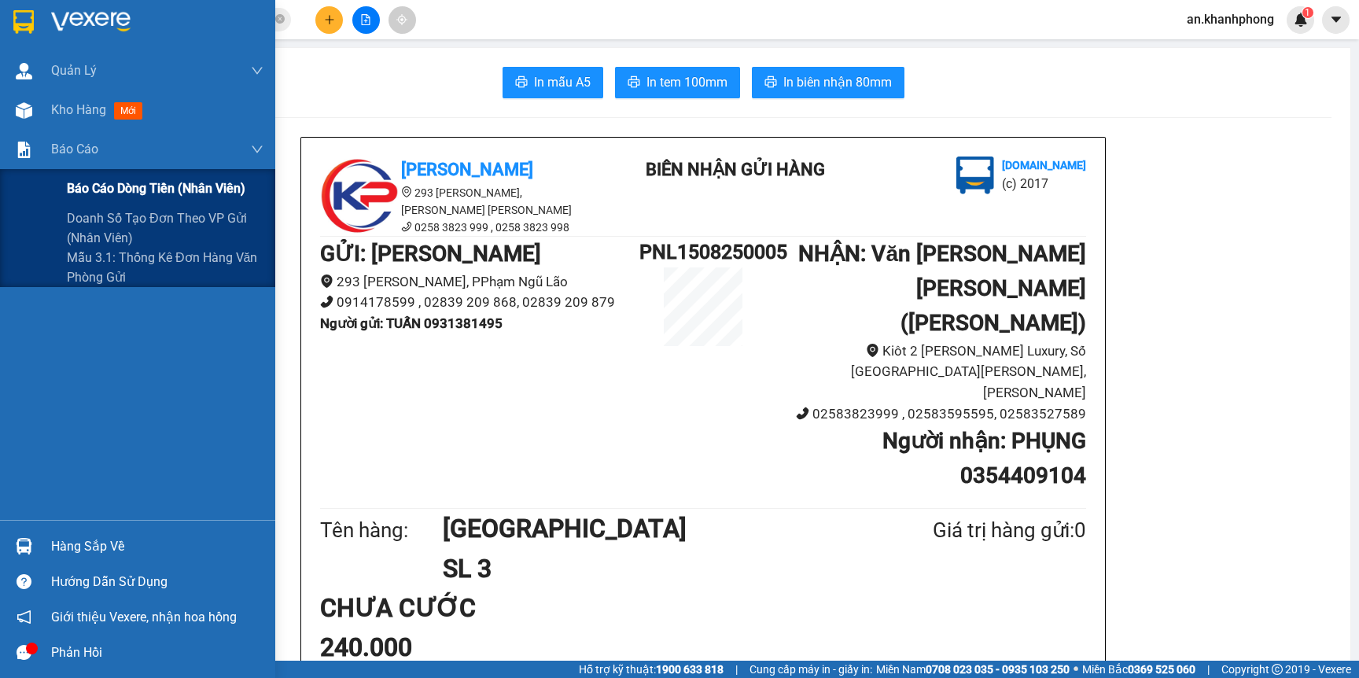
click at [96, 190] on span "Báo cáo dòng tiền (nhân viên)" at bounding box center [156, 188] width 178 height 20
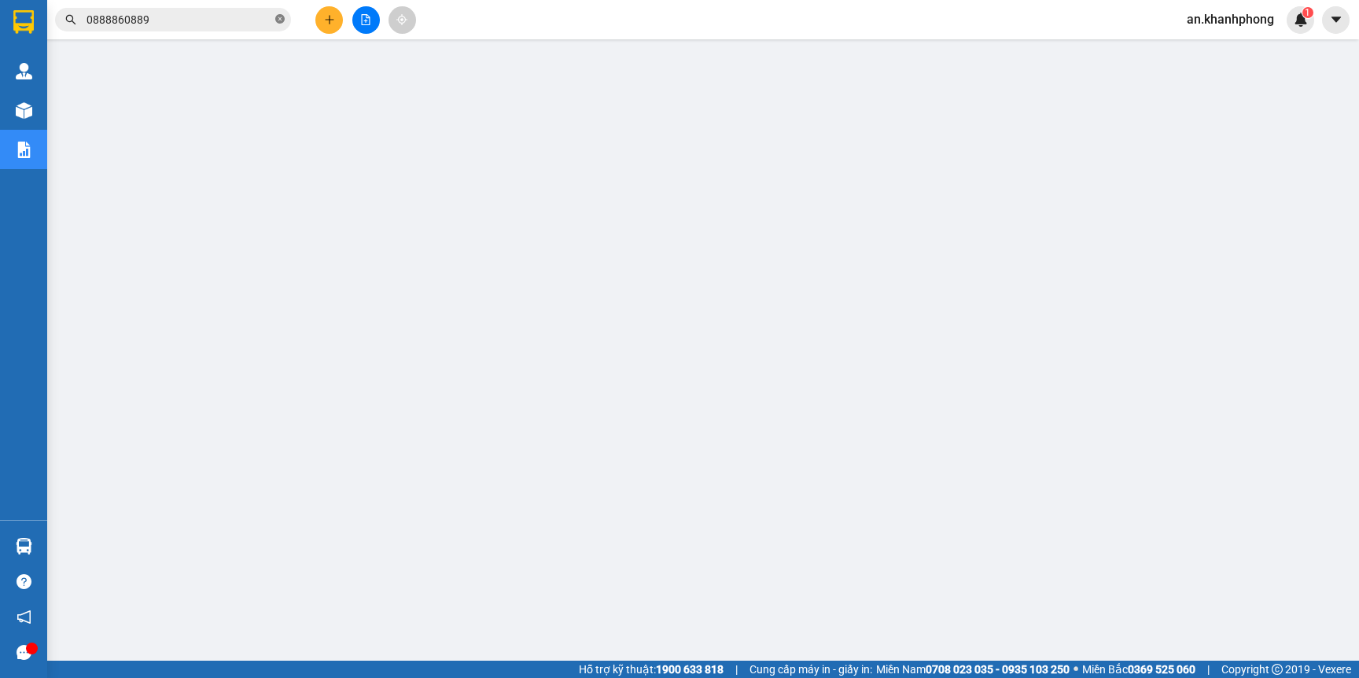
click at [279, 19] on icon "close-circle" at bounding box center [279, 18] width 9 height 9
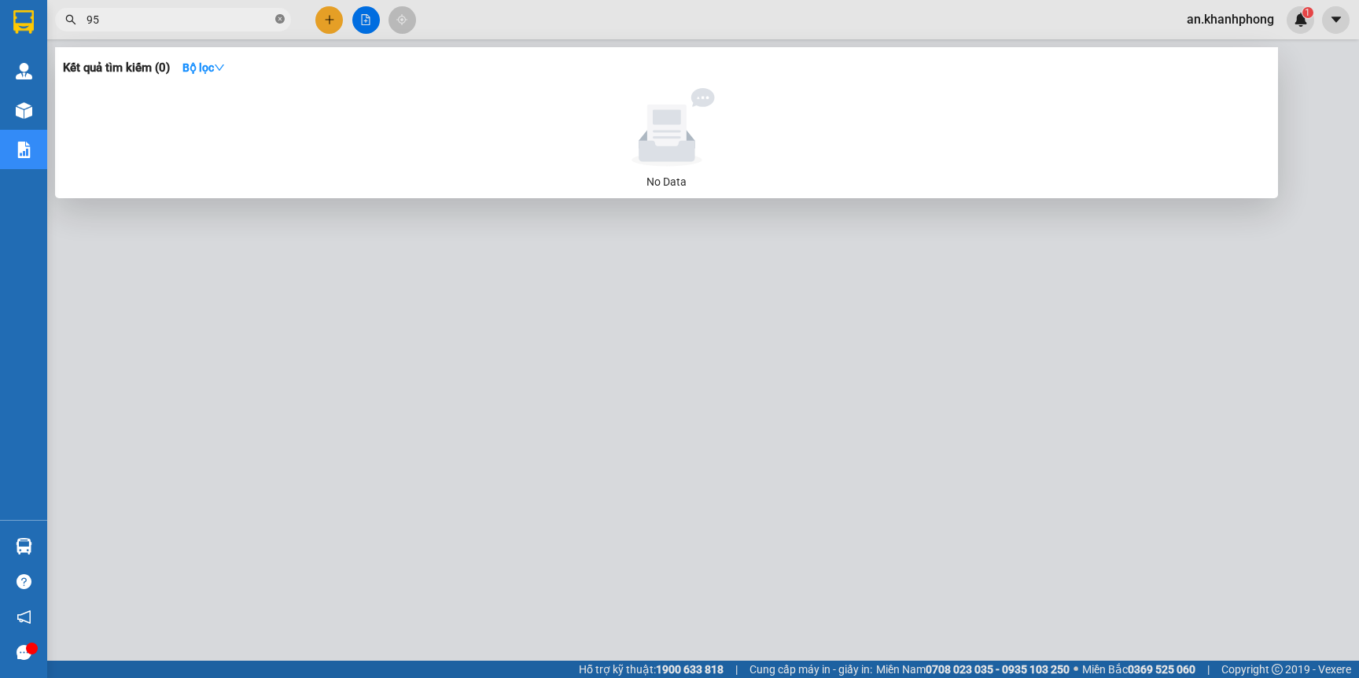
type input "9"
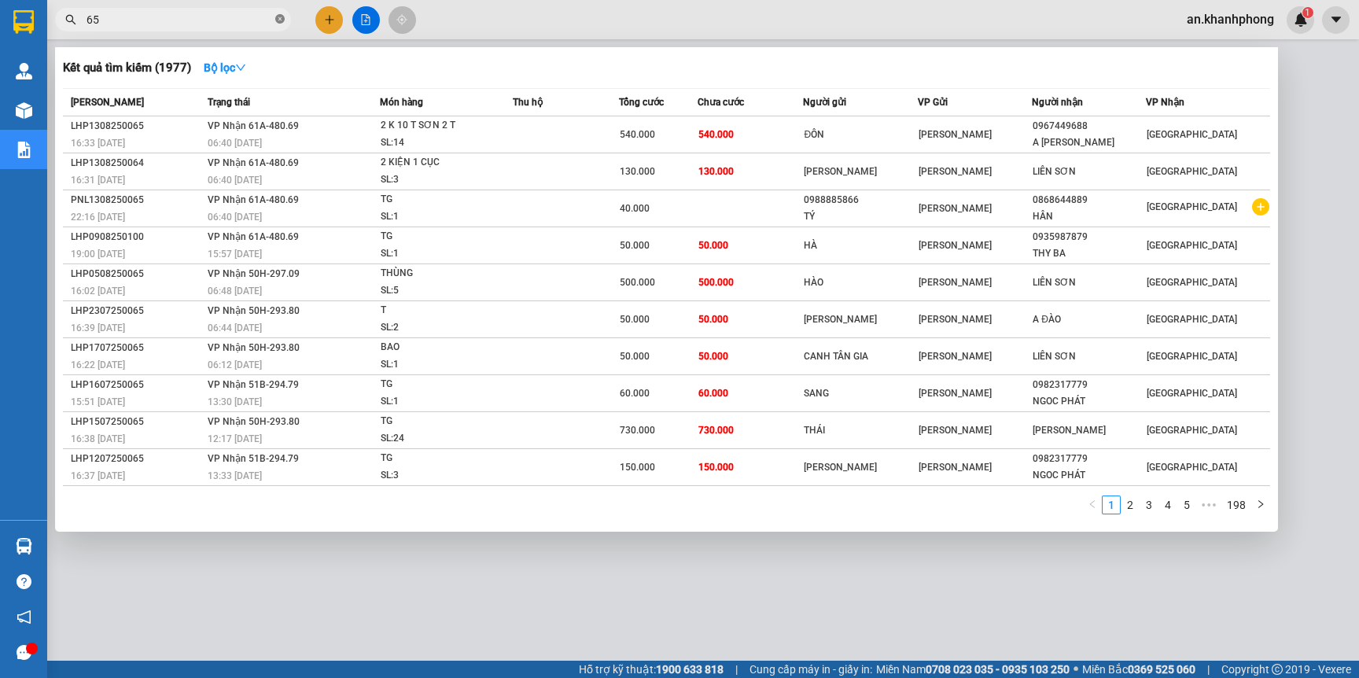
type input "6"
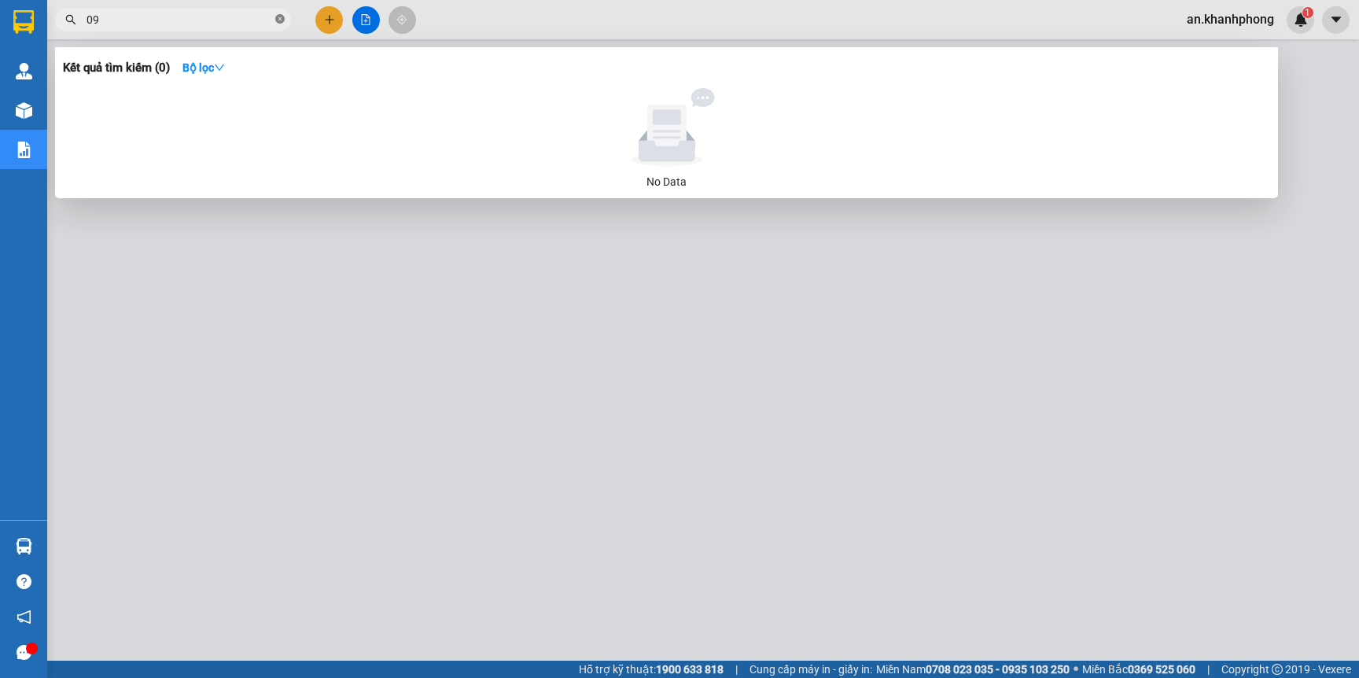
type input "0"
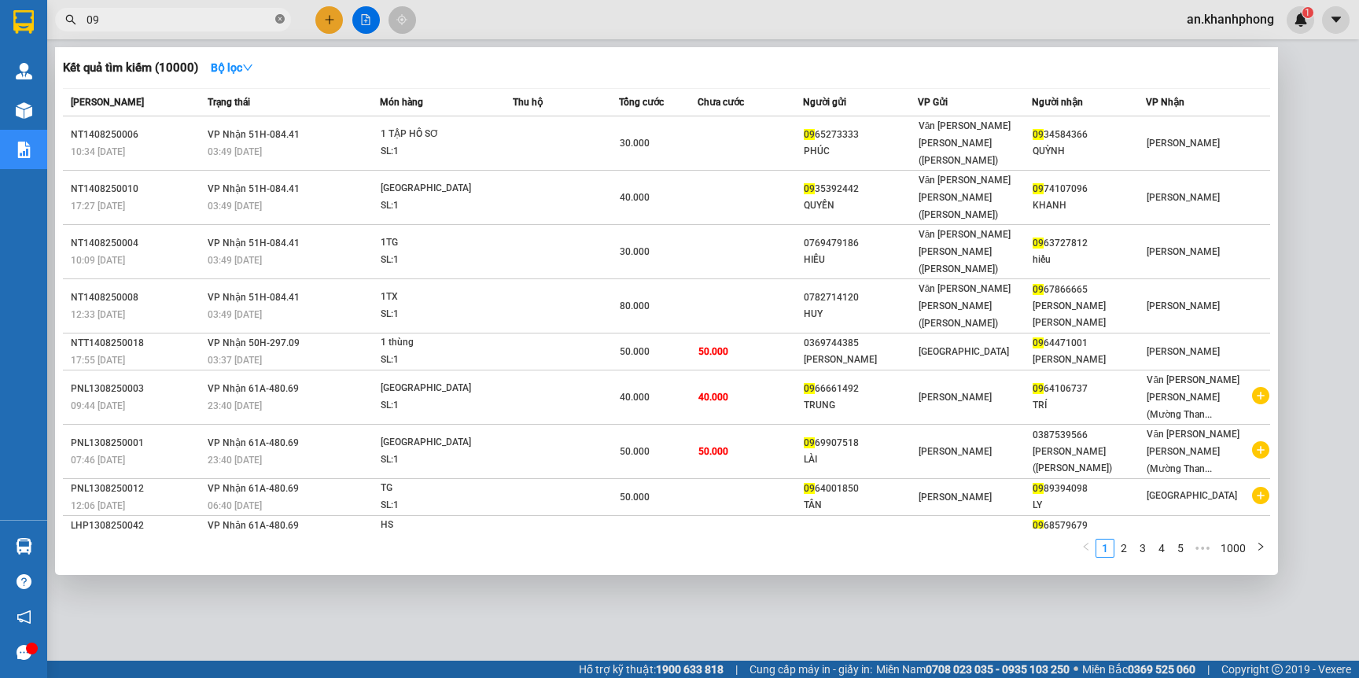
type input "0"
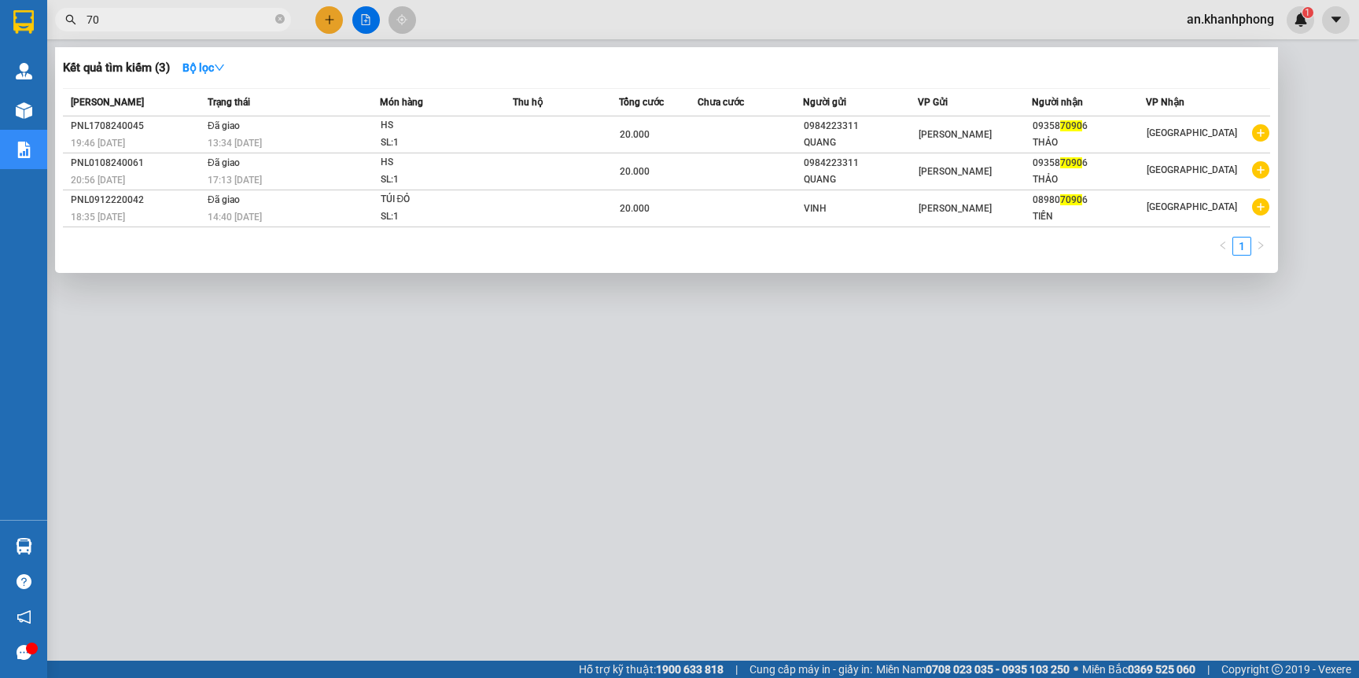
type input "7"
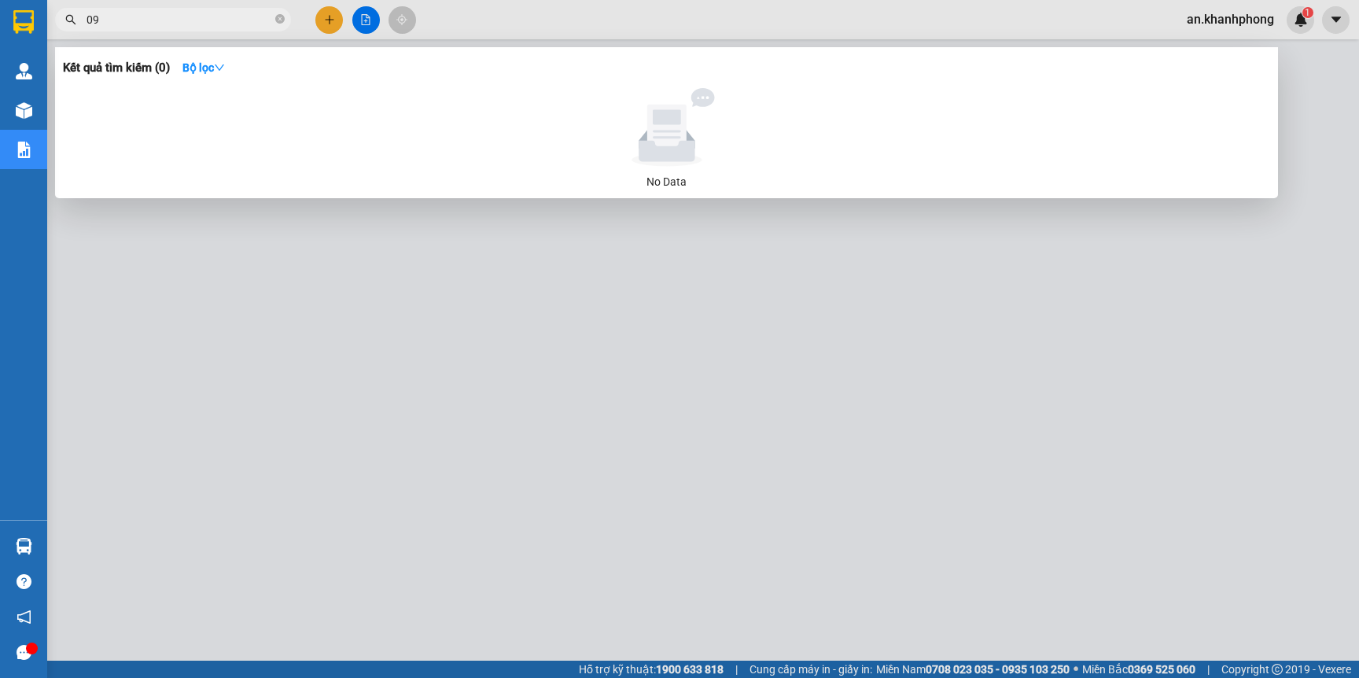
type input "0"
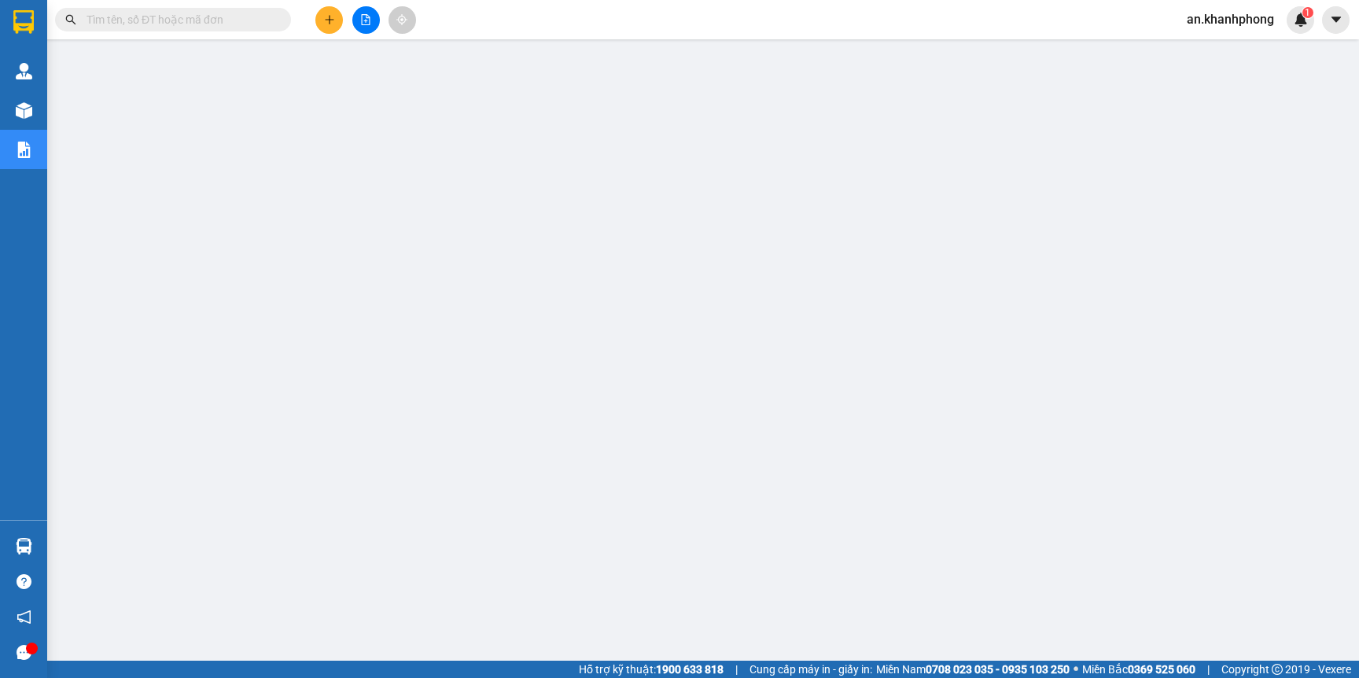
click at [171, 28] on input "text" at bounding box center [179, 19] width 186 height 17
click at [329, 19] on icon "plus" at bounding box center [329, 19] width 9 height 1
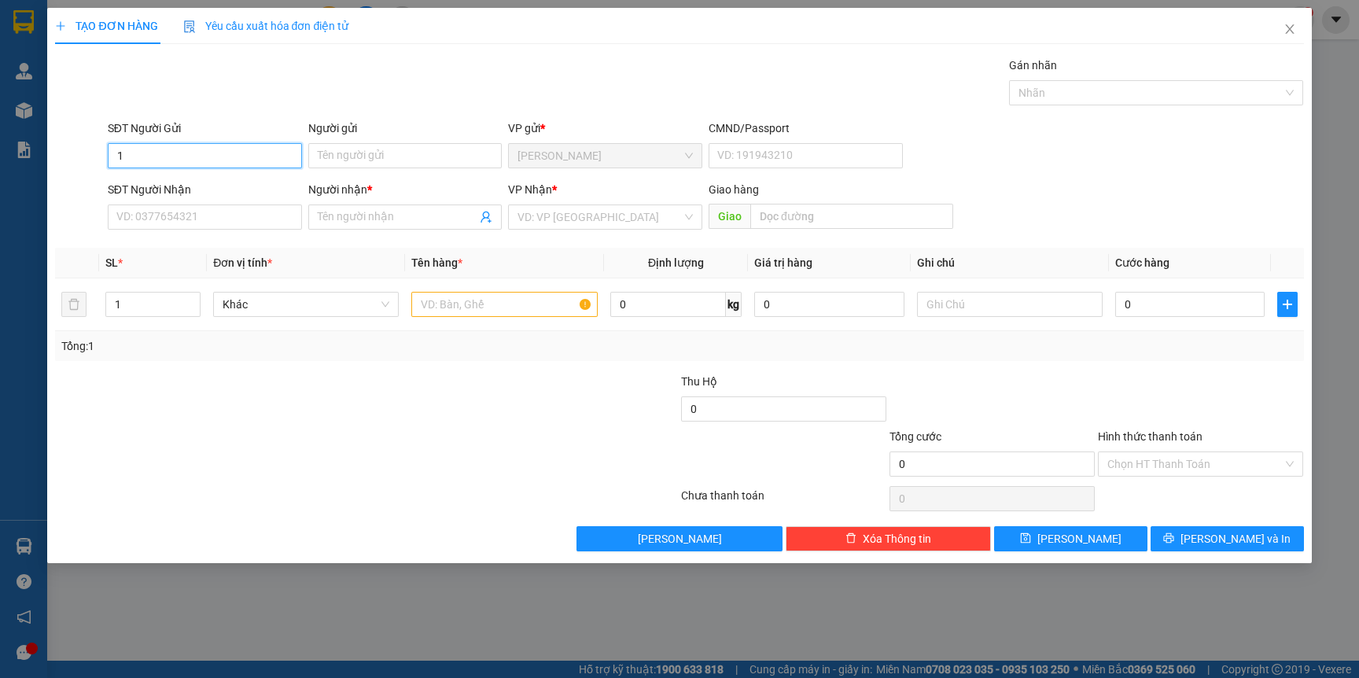
type input "14"
click at [1285, 33] on icon "close" at bounding box center [1289, 28] width 9 height 9
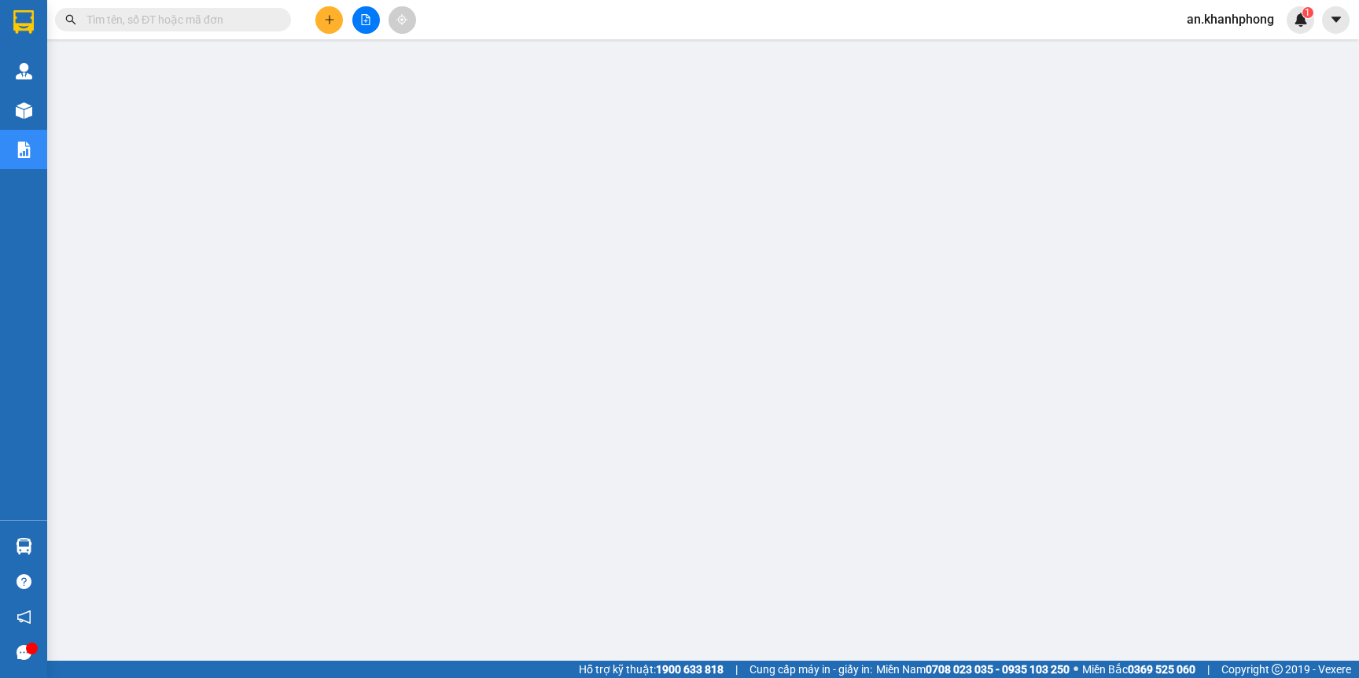
click at [119, 20] on input "text" at bounding box center [179, 19] width 186 height 17
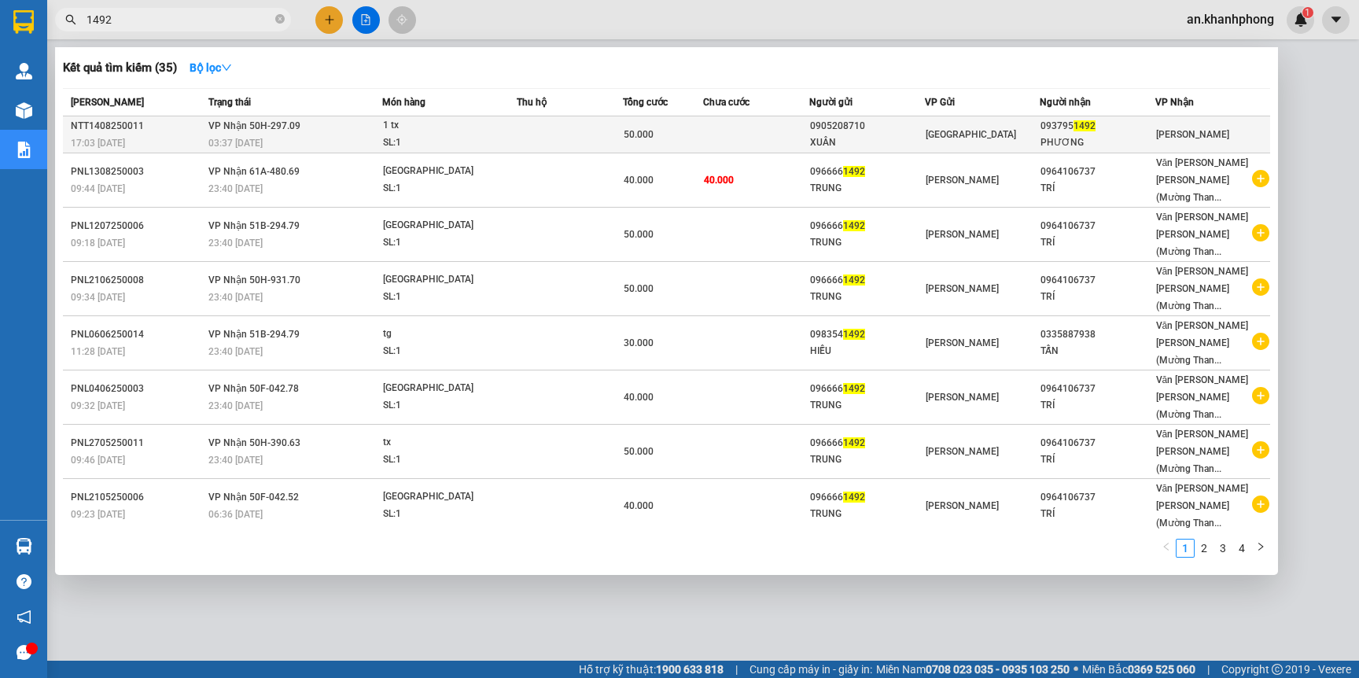
type input "1492"
click at [784, 145] on td at bounding box center [756, 134] width 106 height 37
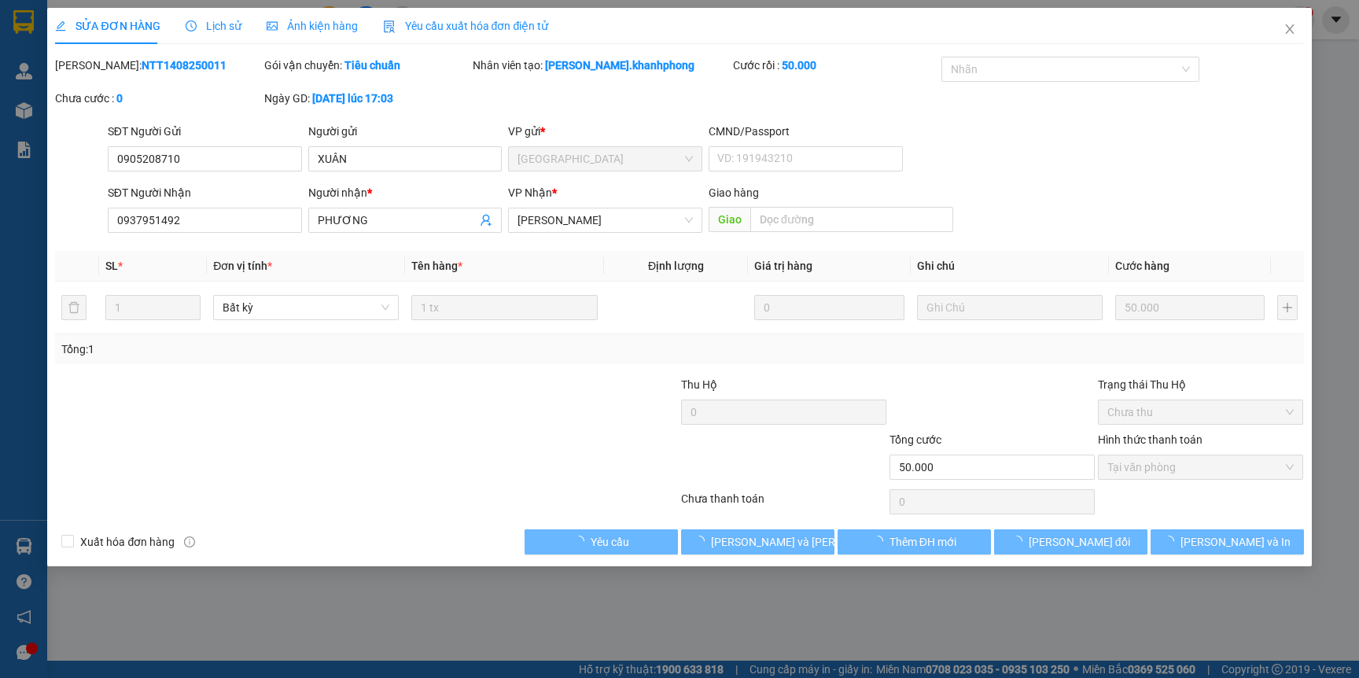
type input "0905208710"
type input "XUÂN"
type input "0937951492"
type input "PHƯƠNG"
type input "50.000"
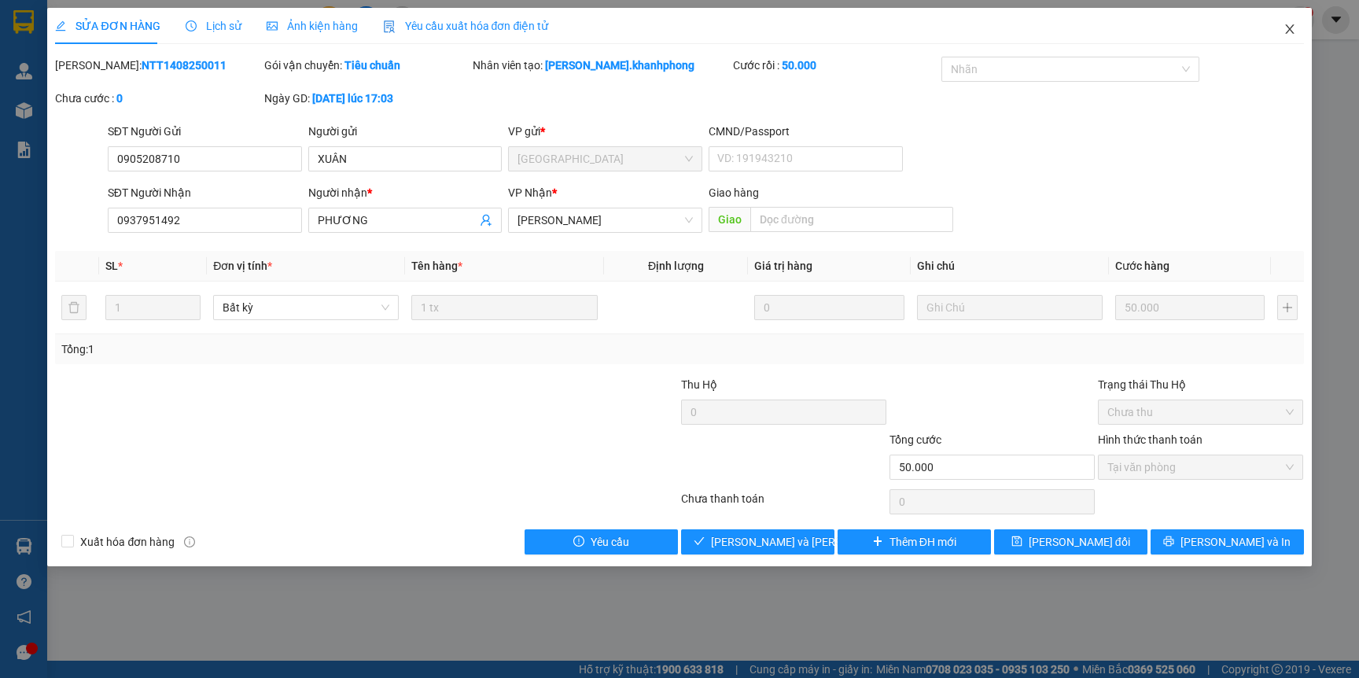
click at [1286, 28] on icon "close" at bounding box center [1289, 28] width 9 height 9
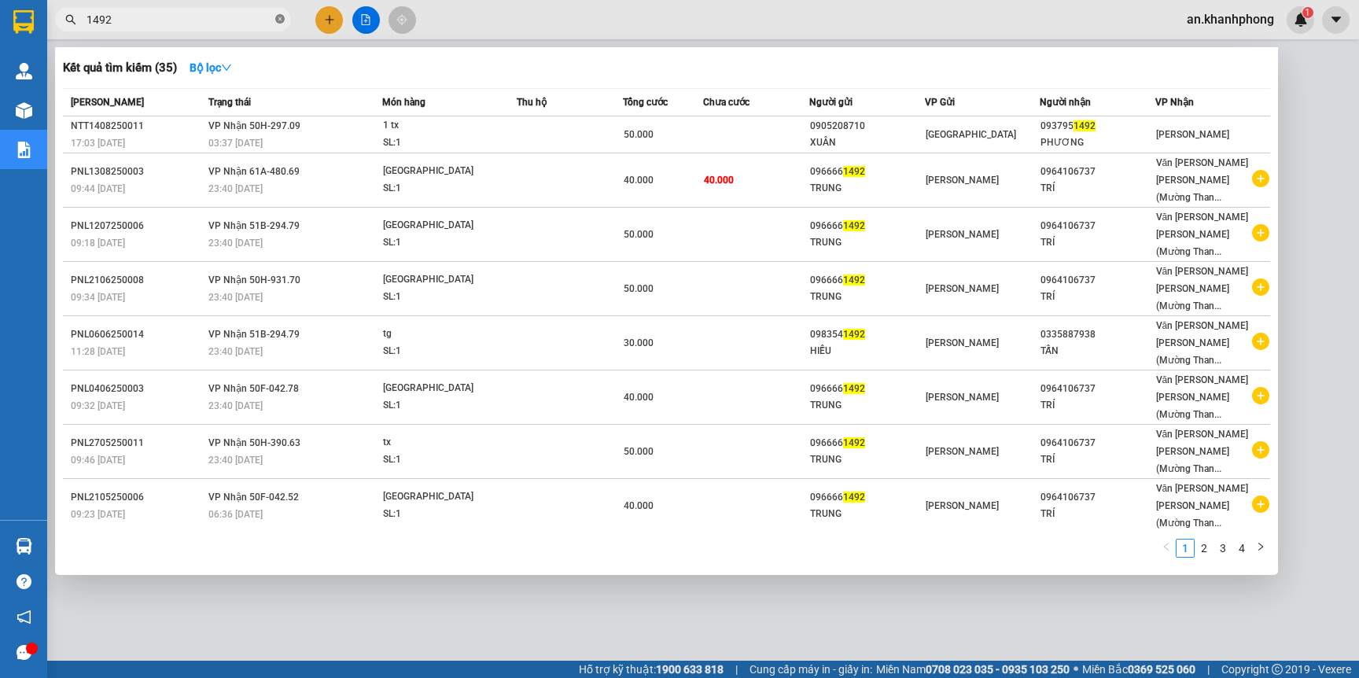
click at [280, 27] on span at bounding box center [279, 20] width 9 height 15
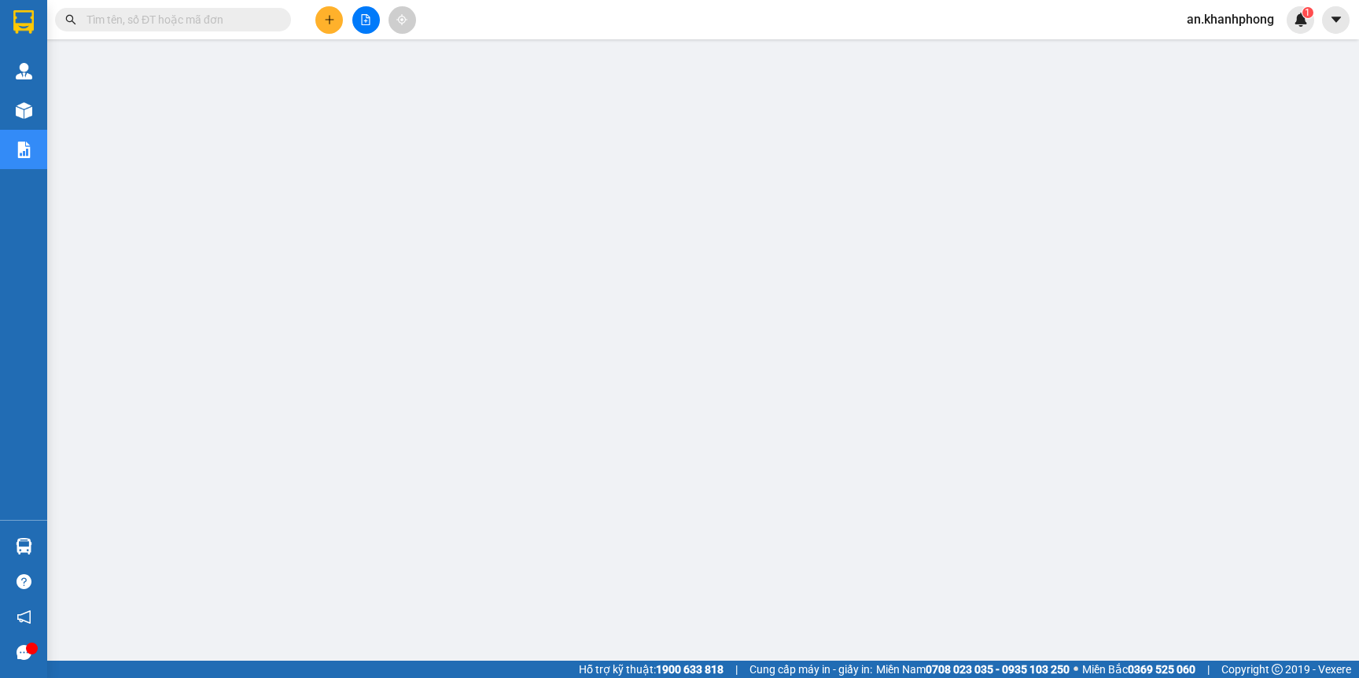
click at [135, 18] on input "text" at bounding box center [179, 19] width 186 height 17
type input "0"
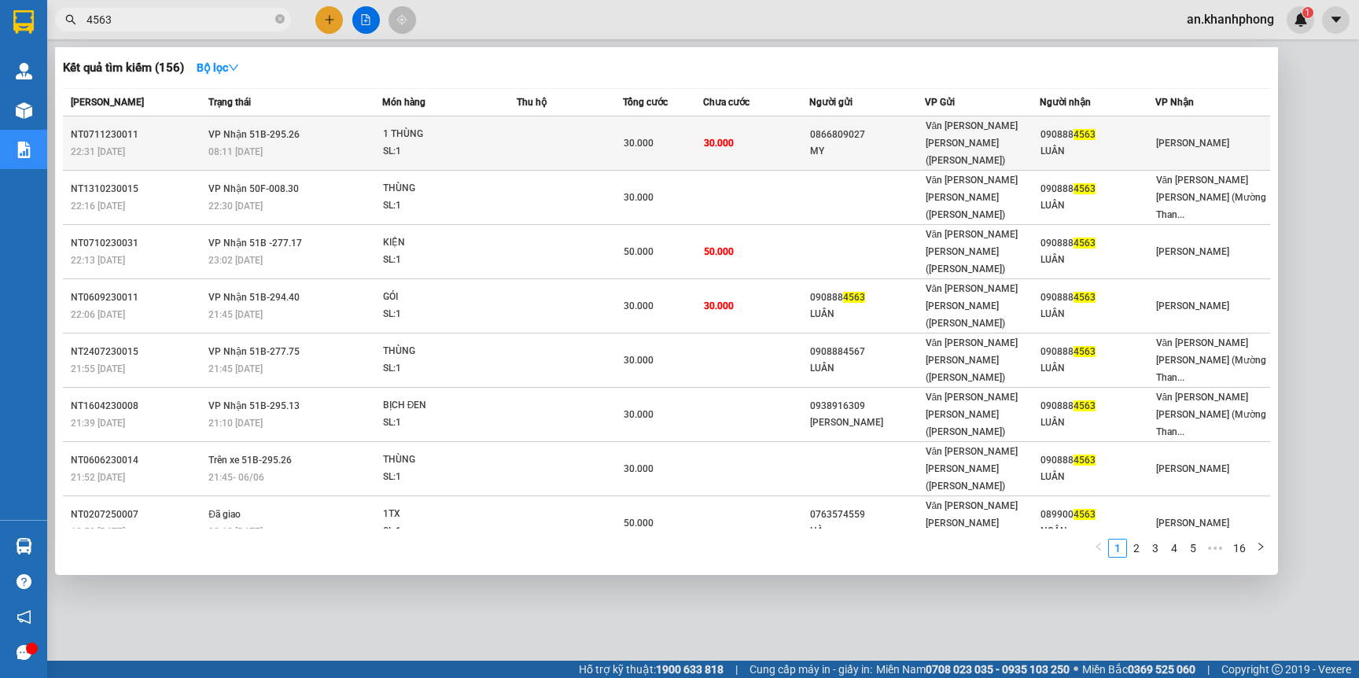
type input "4563"
click at [866, 143] on div "MY" at bounding box center [867, 151] width 114 height 17
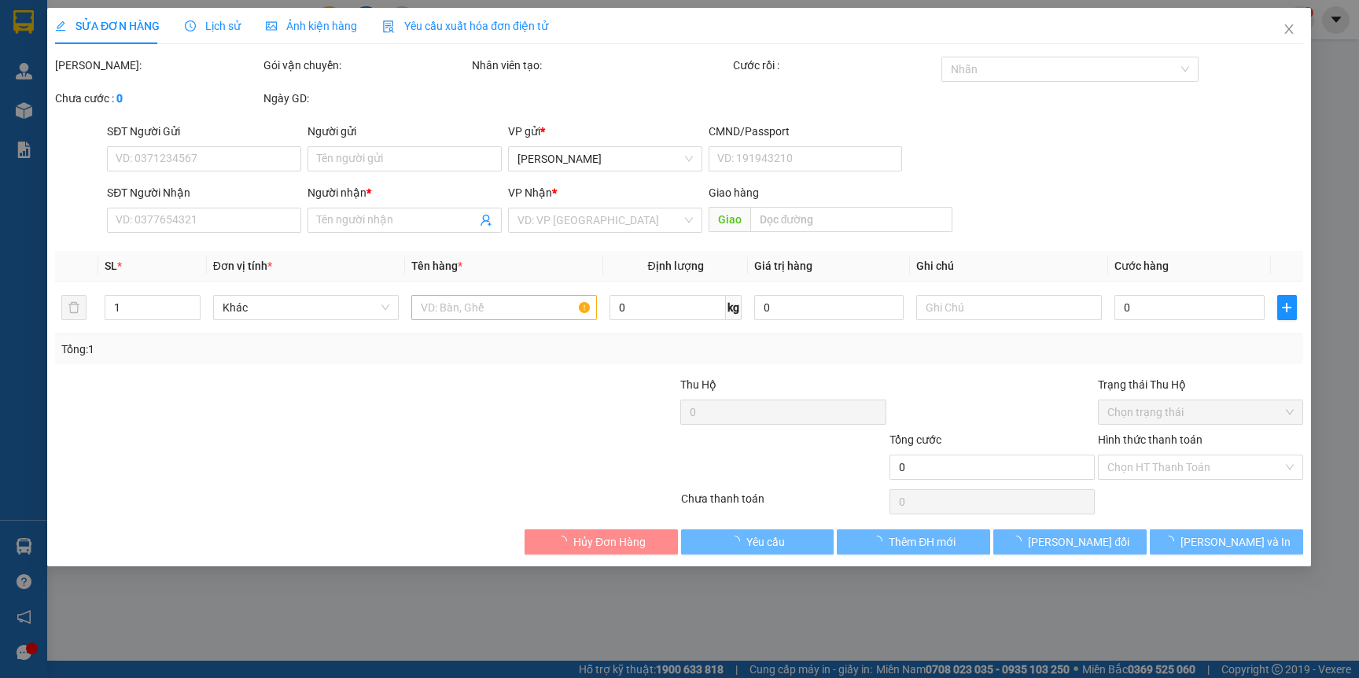
type input "0866809027"
type input "MY"
type input "0908884563"
type input "LUÂN"
type input "30.000"
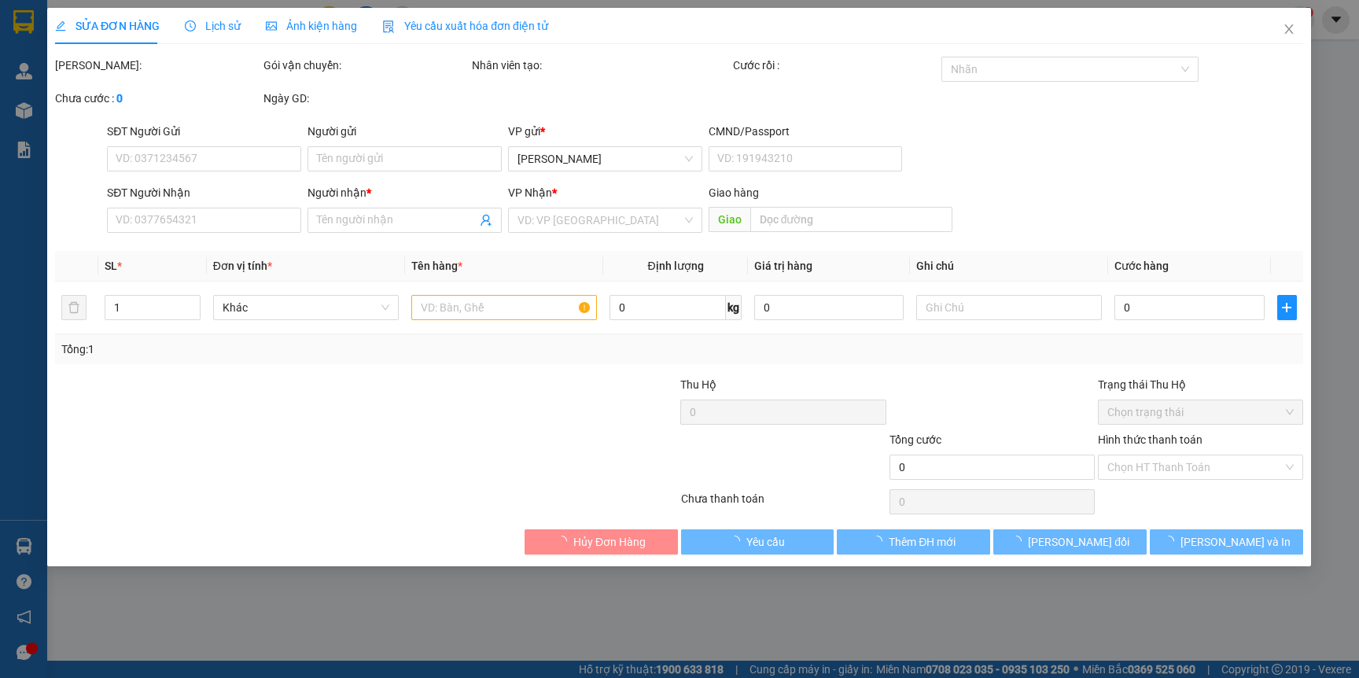
type input "30.000"
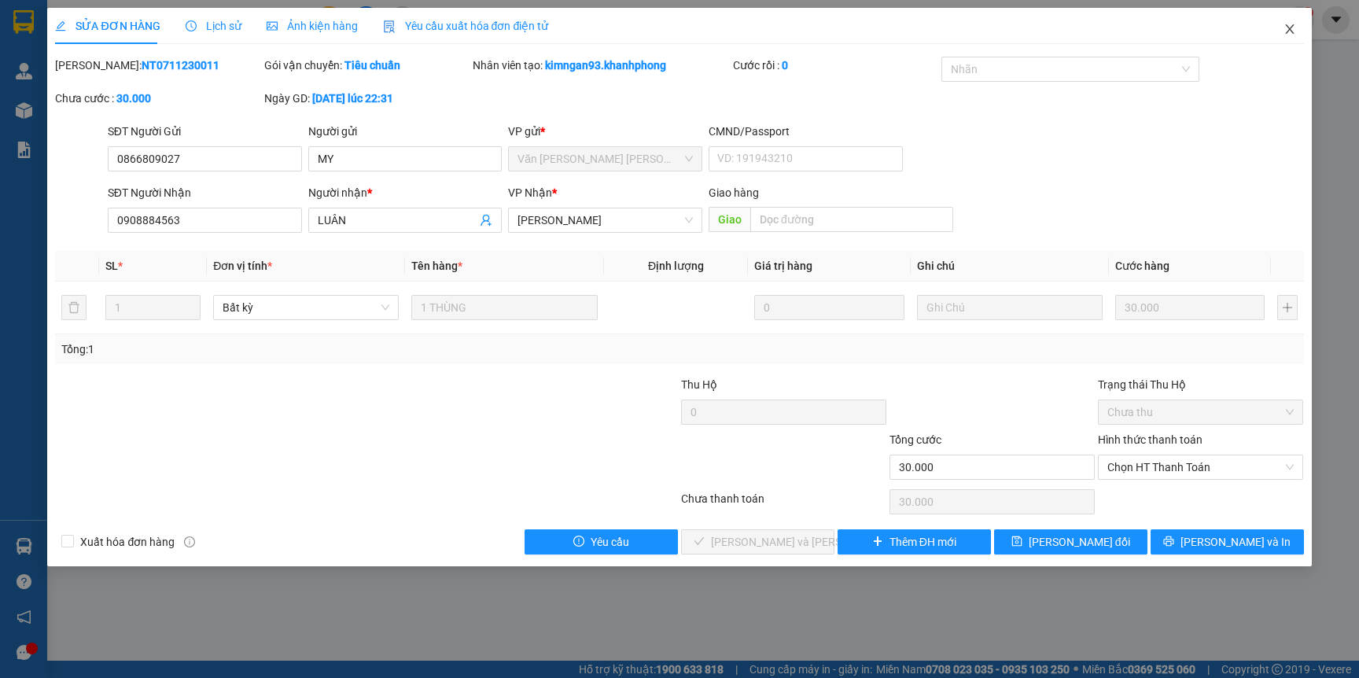
click at [1285, 32] on icon "close" at bounding box center [1289, 29] width 13 height 13
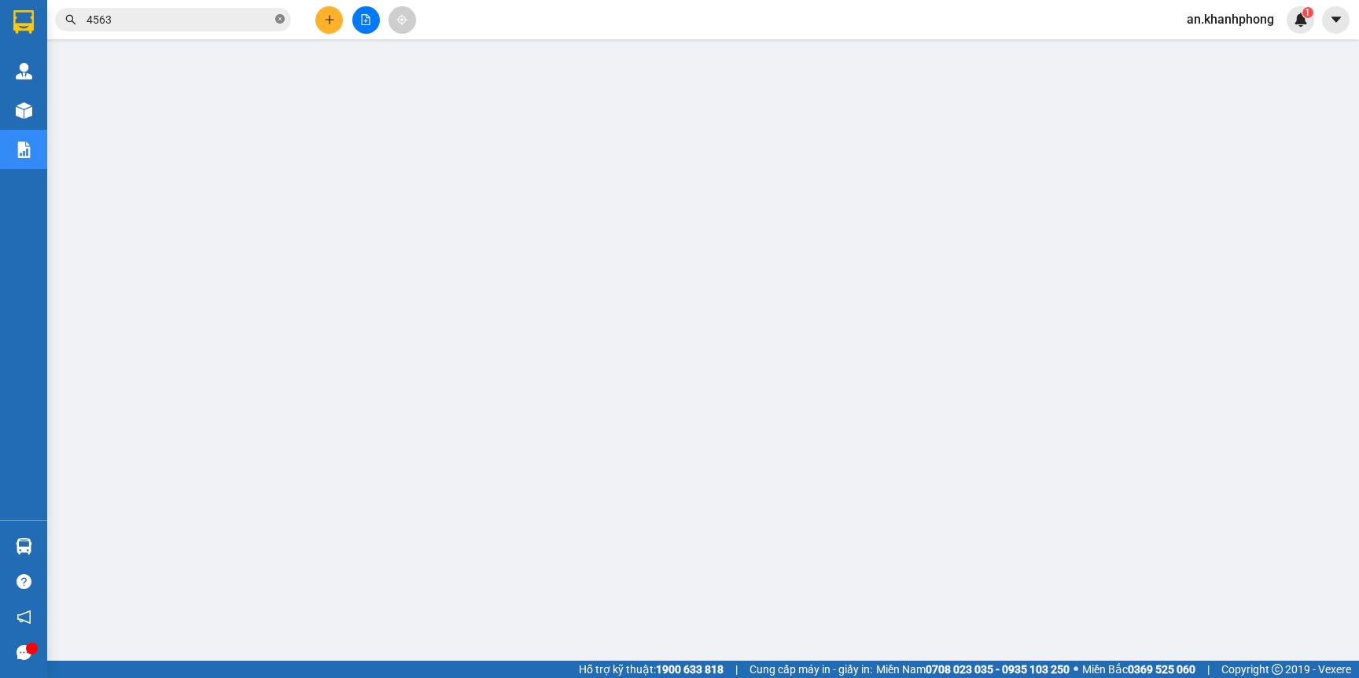
click at [275, 17] on icon "close-circle" at bounding box center [279, 18] width 9 height 9
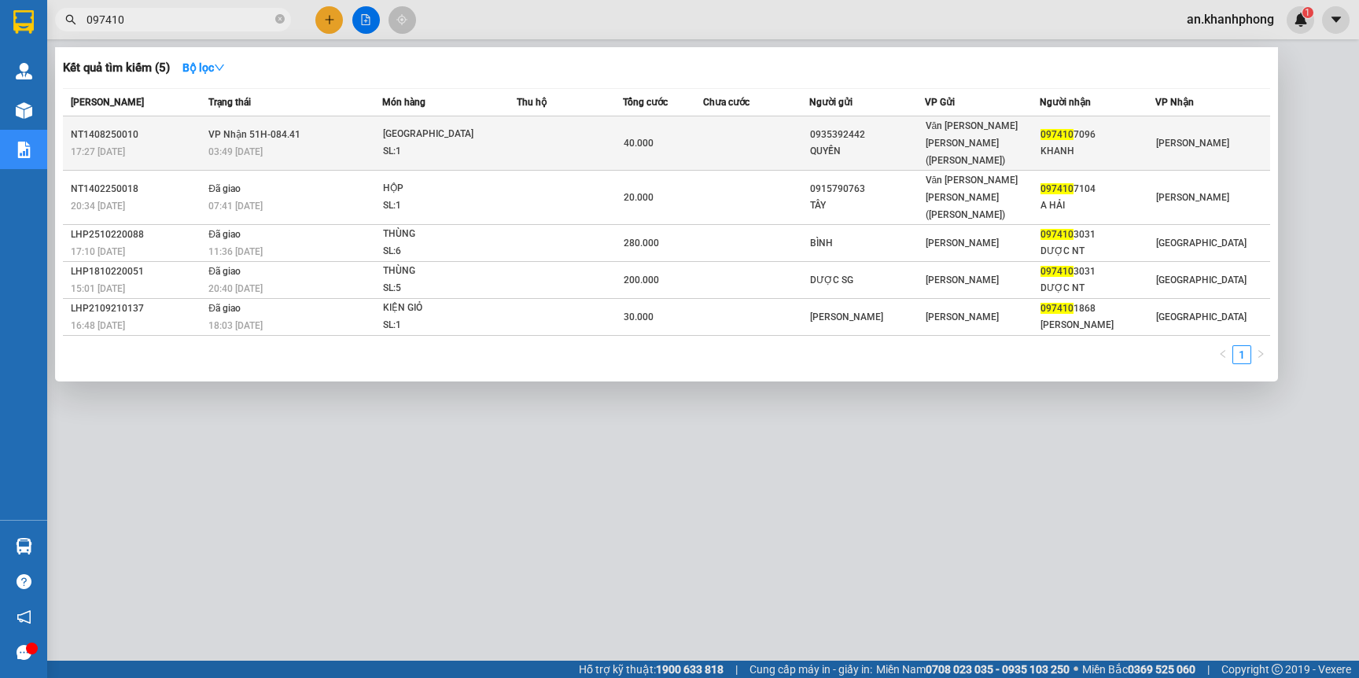
type input "097410"
click at [735, 143] on td at bounding box center [756, 143] width 106 height 54
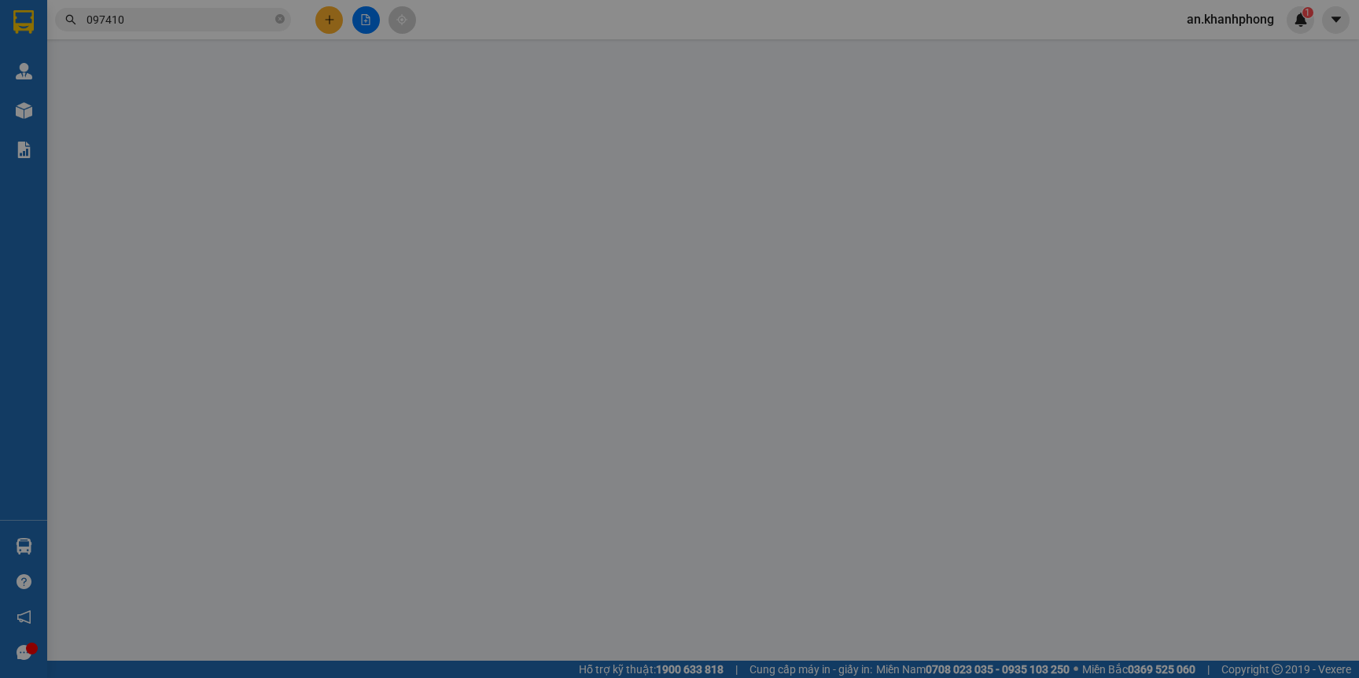
type input "0935392442"
type input "QUYỀN"
type input "0974107096"
type input "KHANH"
type input "40.000"
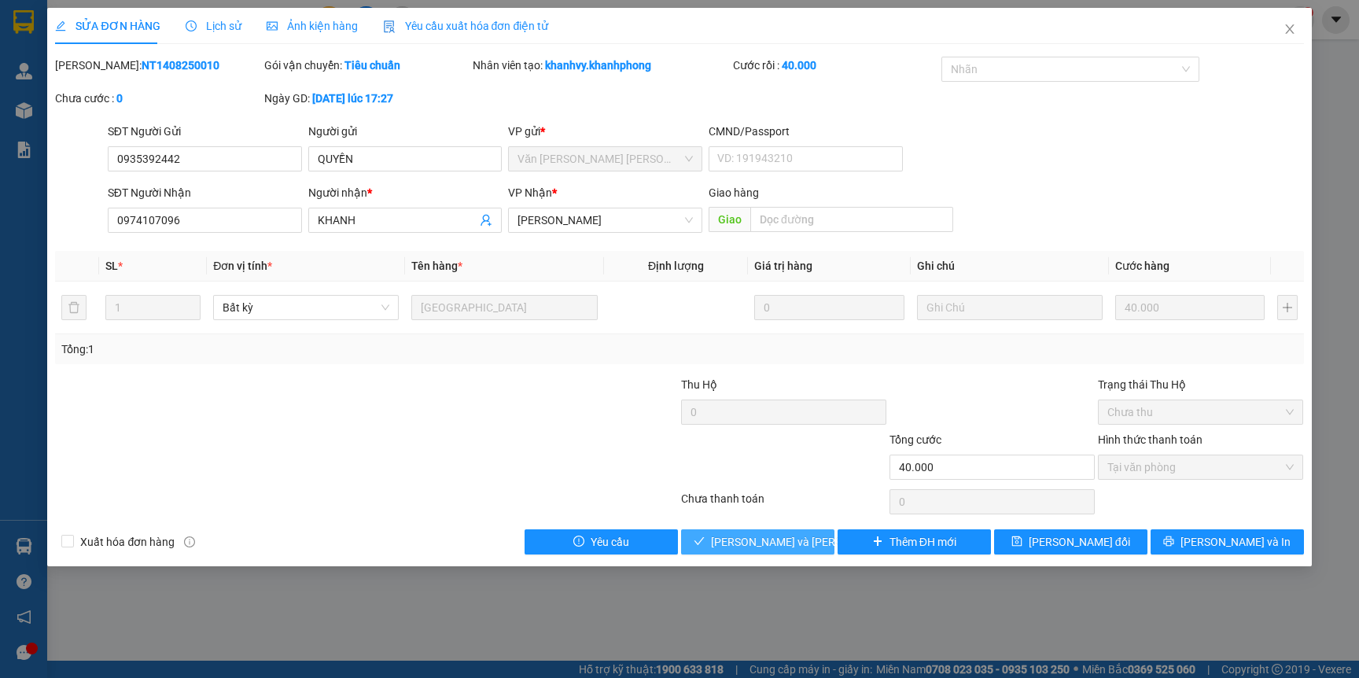
click at [801, 543] on span "[PERSON_NAME] và Giao hàng" at bounding box center [817, 541] width 212 height 17
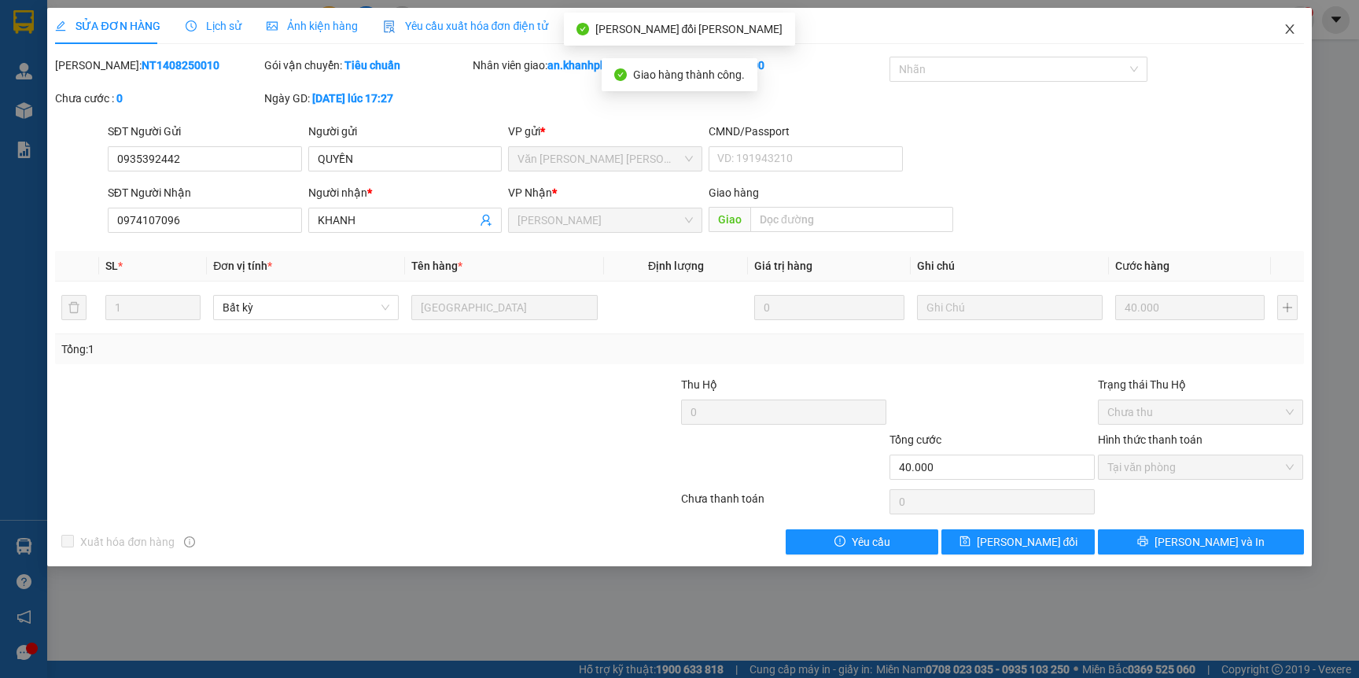
click at [1290, 25] on icon "close" at bounding box center [1289, 29] width 13 height 13
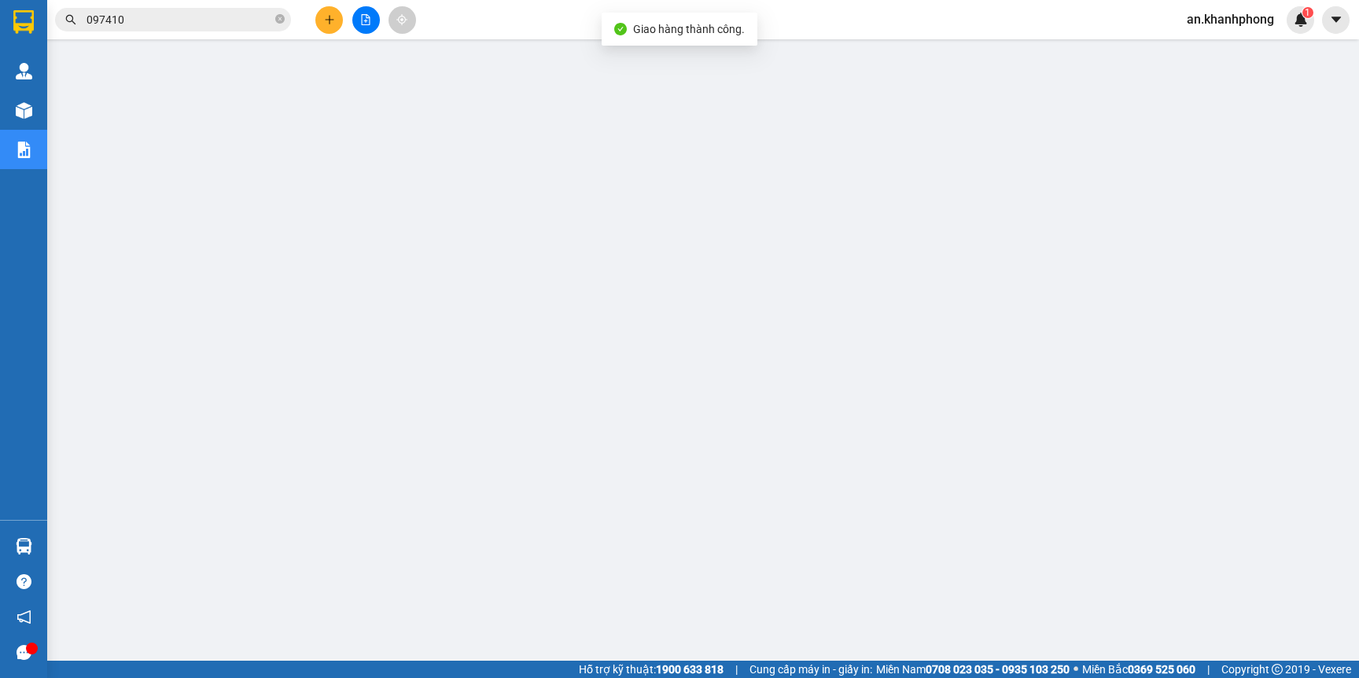
click at [204, 17] on input "097410" at bounding box center [179, 19] width 186 height 17
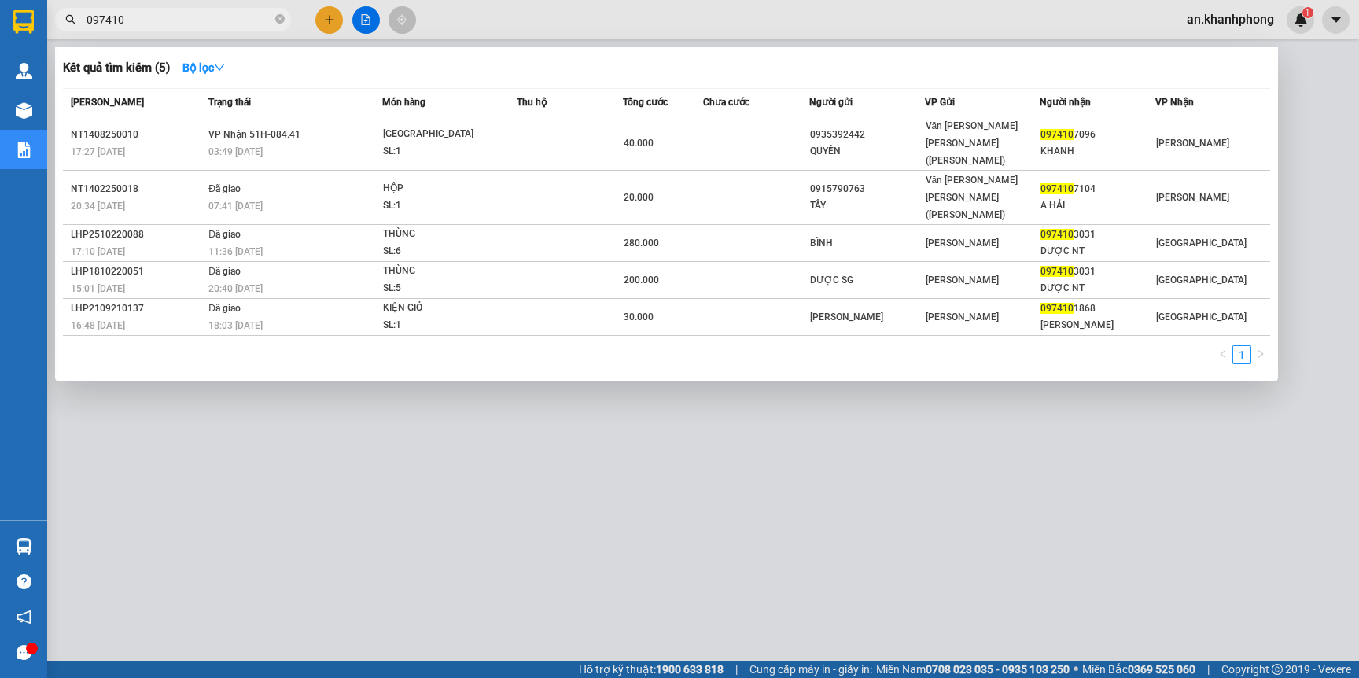
click at [278, 19] on icon "close-circle" at bounding box center [279, 18] width 9 height 9
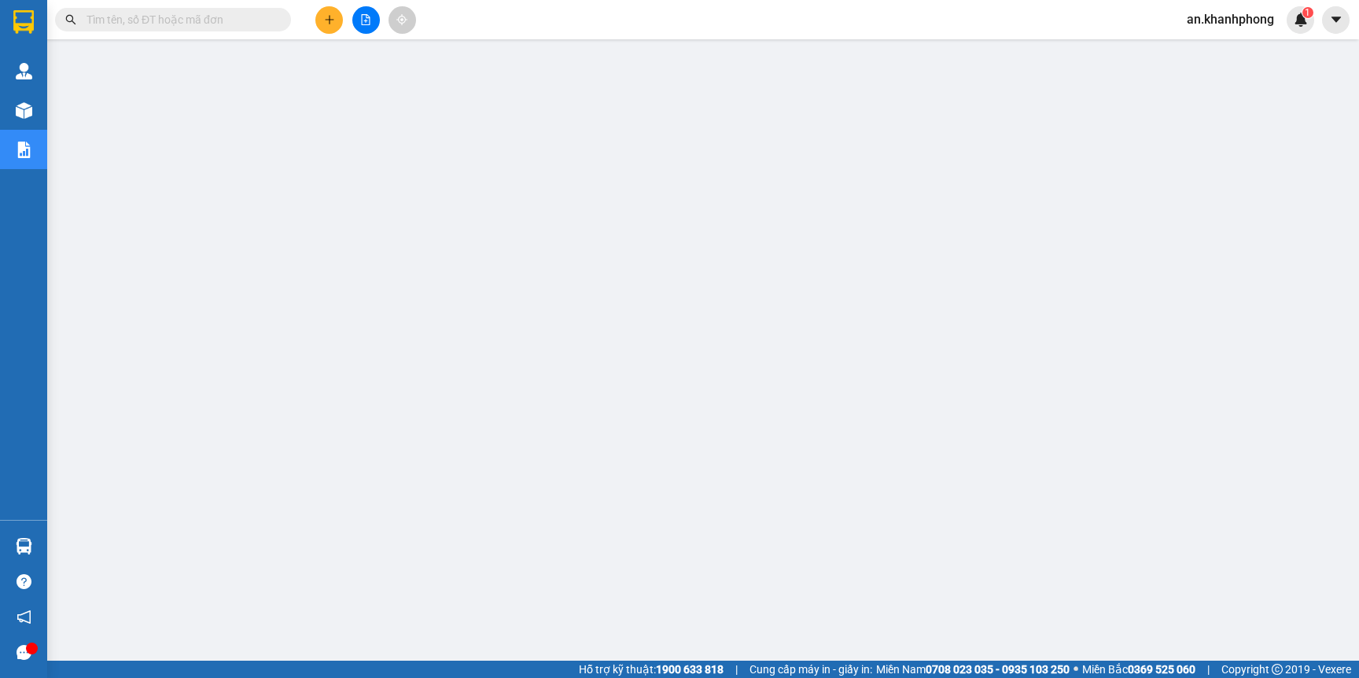
click at [175, 24] on input "text" at bounding box center [179, 19] width 186 height 17
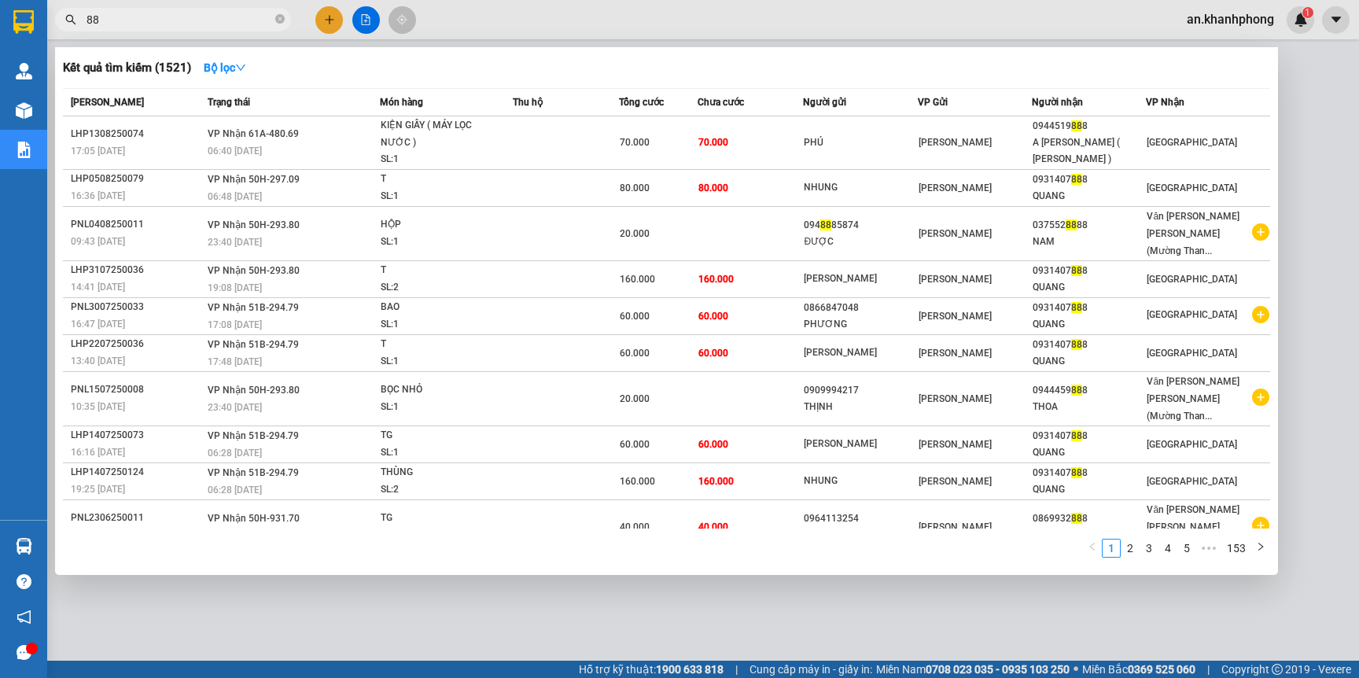
type input "8"
type input "3099"
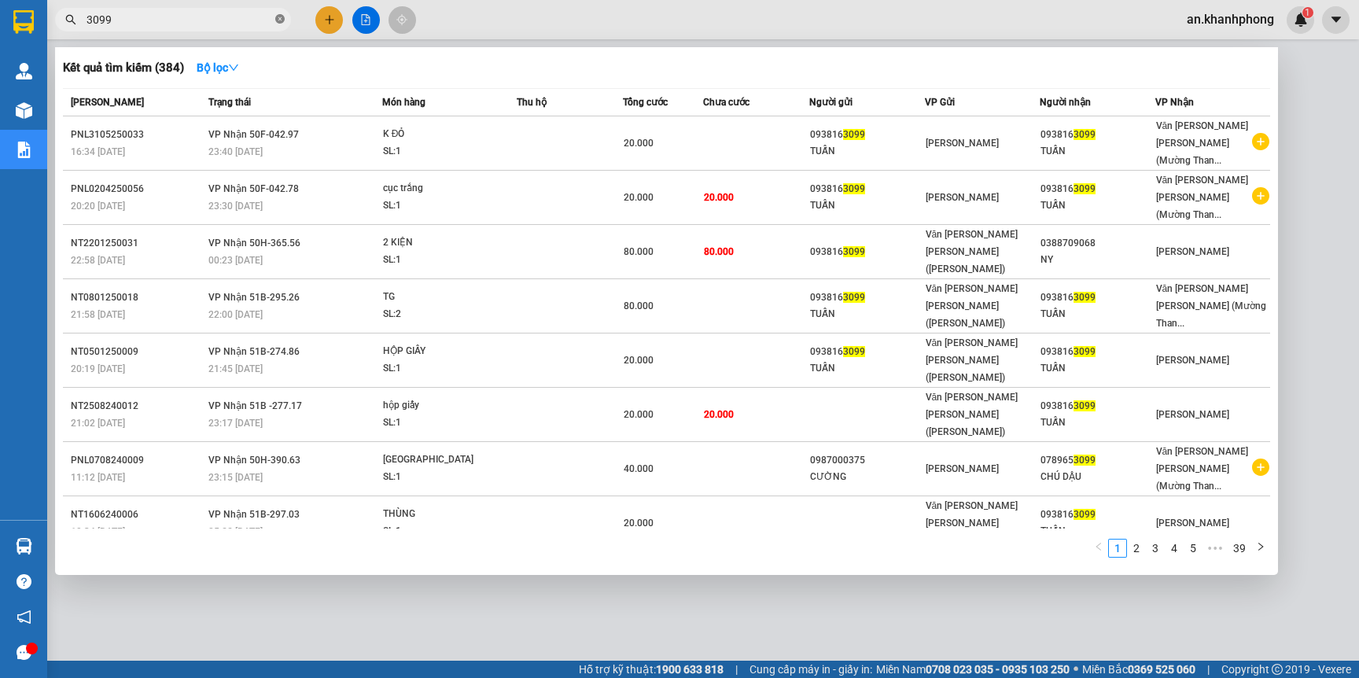
click at [275, 18] on icon "close-circle" at bounding box center [279, 18] width 9 height 9
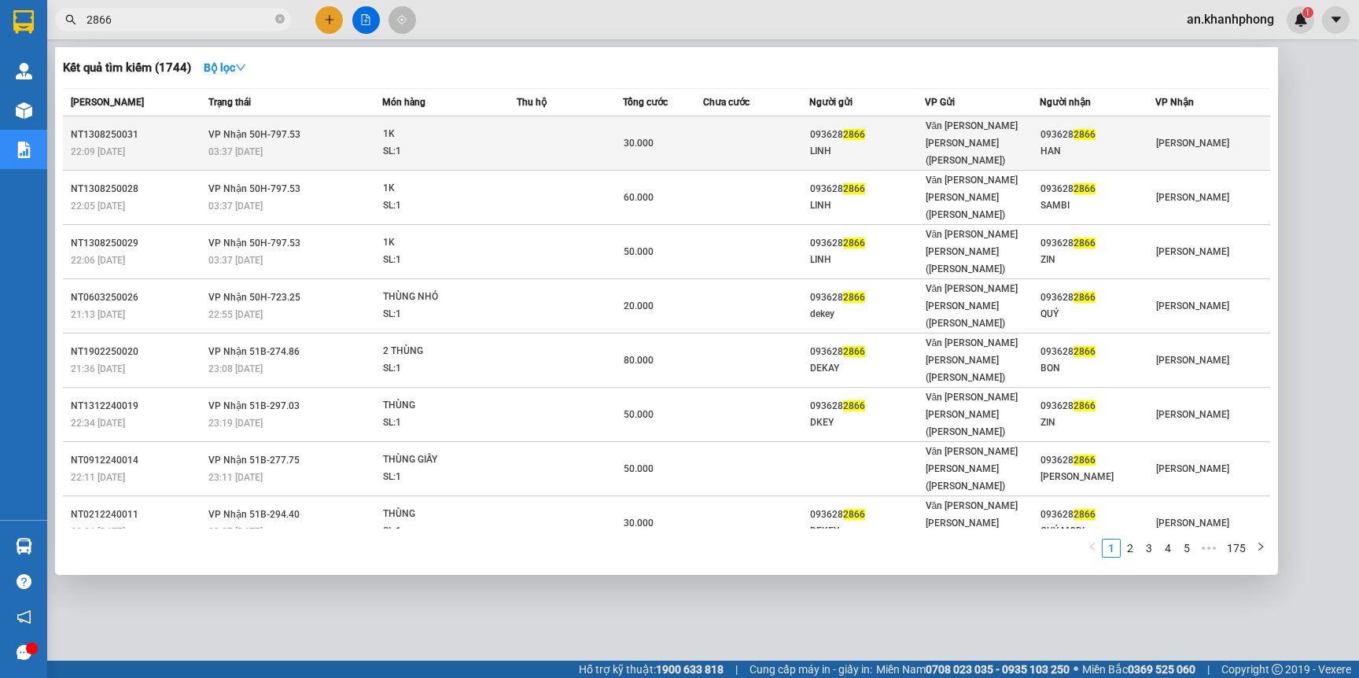
type input "2866"
click at [748, 135] on td at bounding box center [756, 143] width 106 height 54
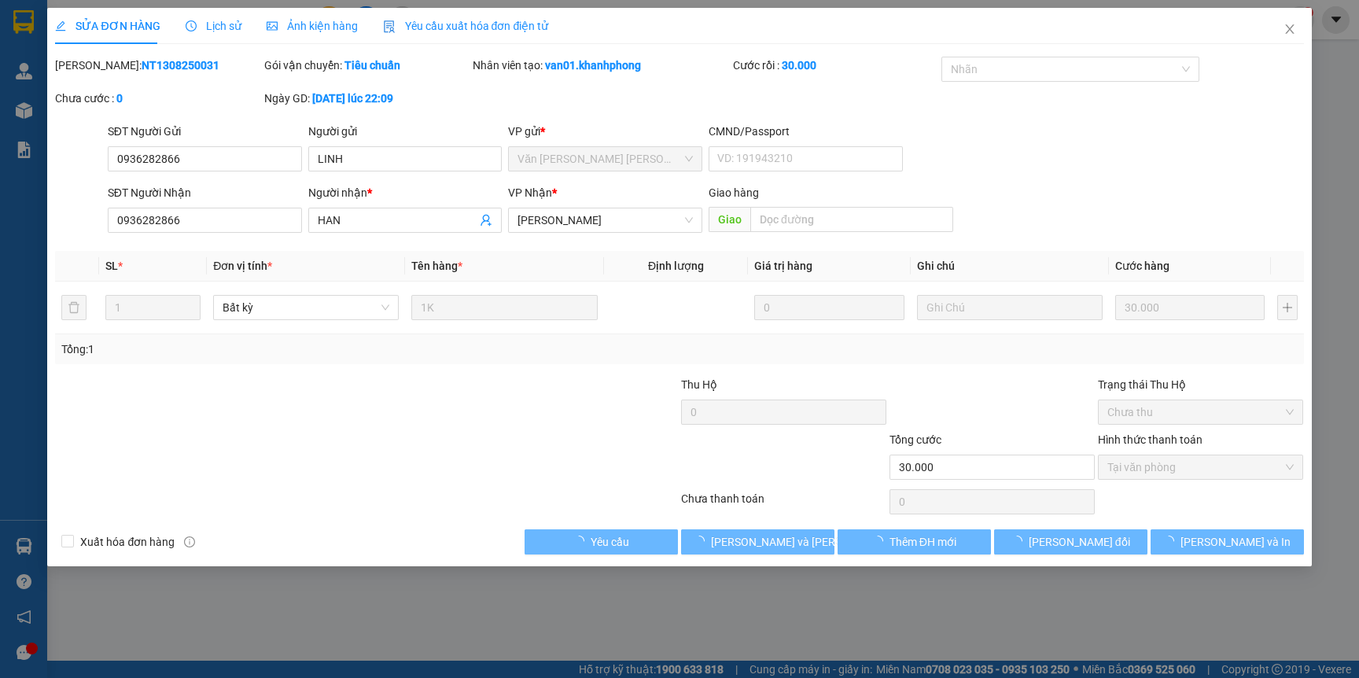
type input "0936282866"
type input "LINH"
type input "0936282866"
type input "HAN"
type input "30.000"
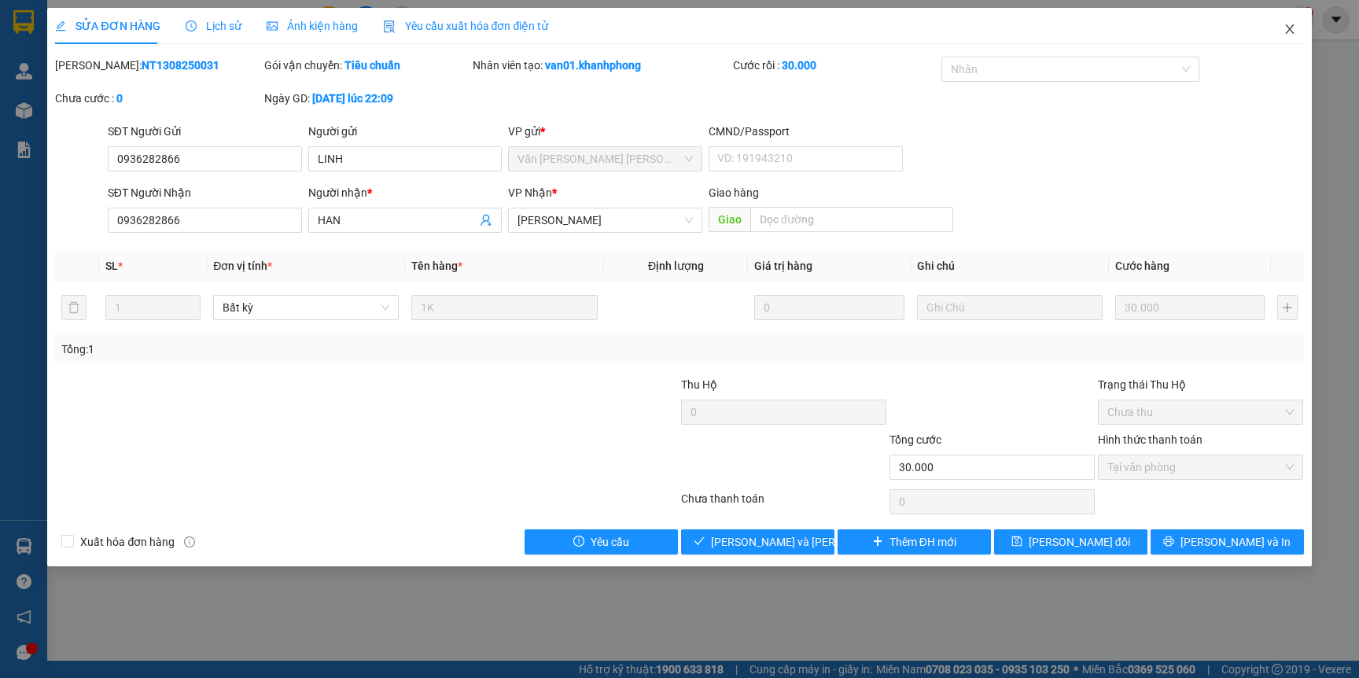
click at [1291, 34] on icon "close" at bounding box center [1289, 29] width 13 height 13
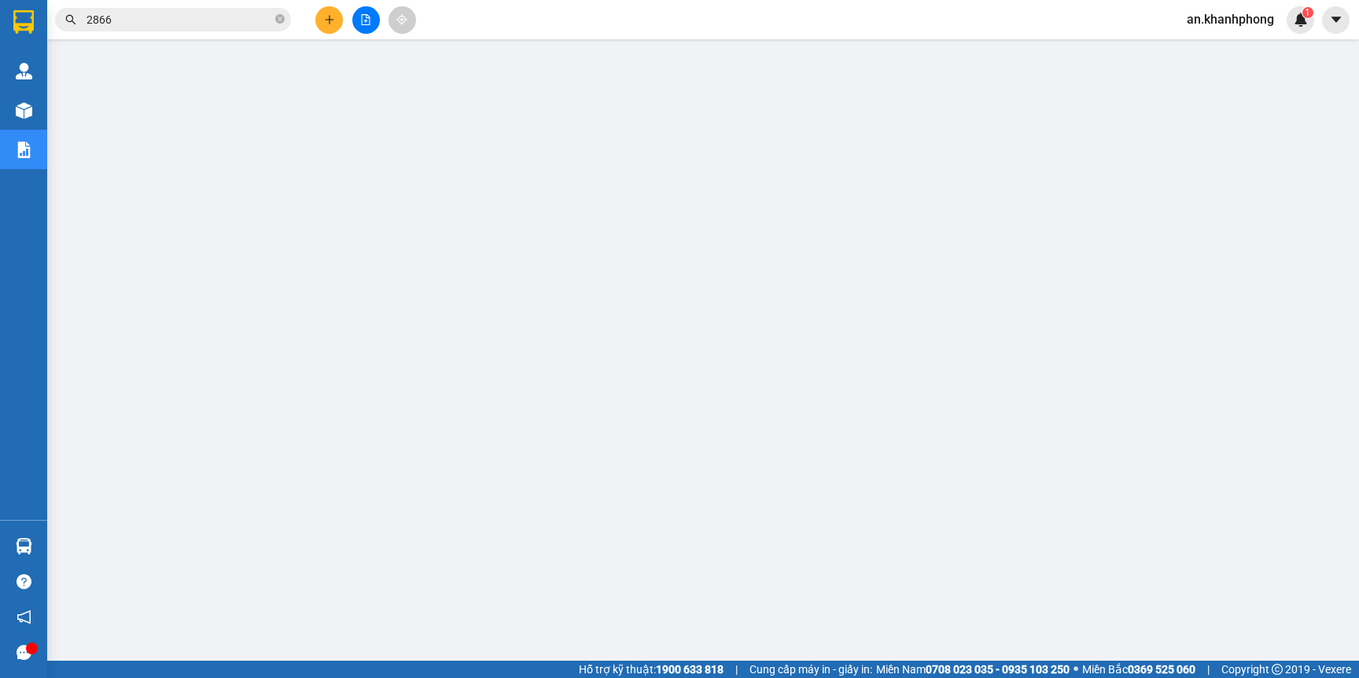
click at [240, 24] on input "2866" at bounding box center [179, 19] width 186 height 17
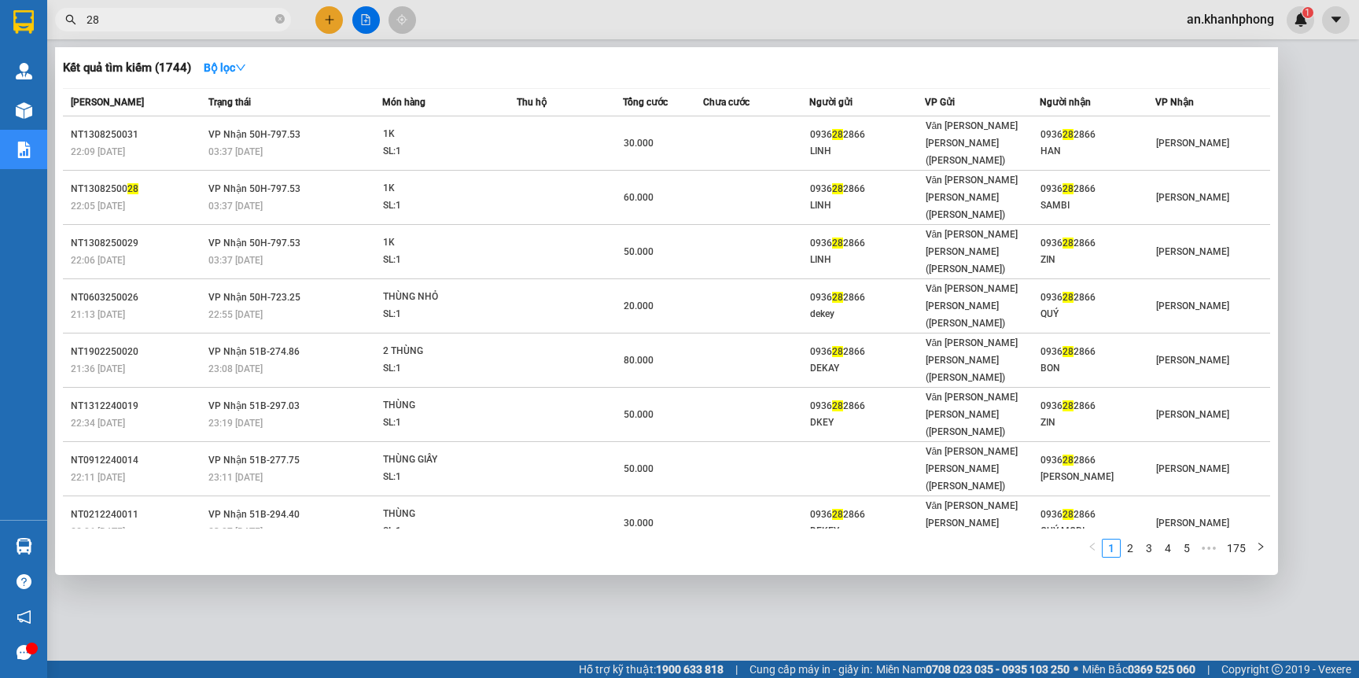
type input "2"
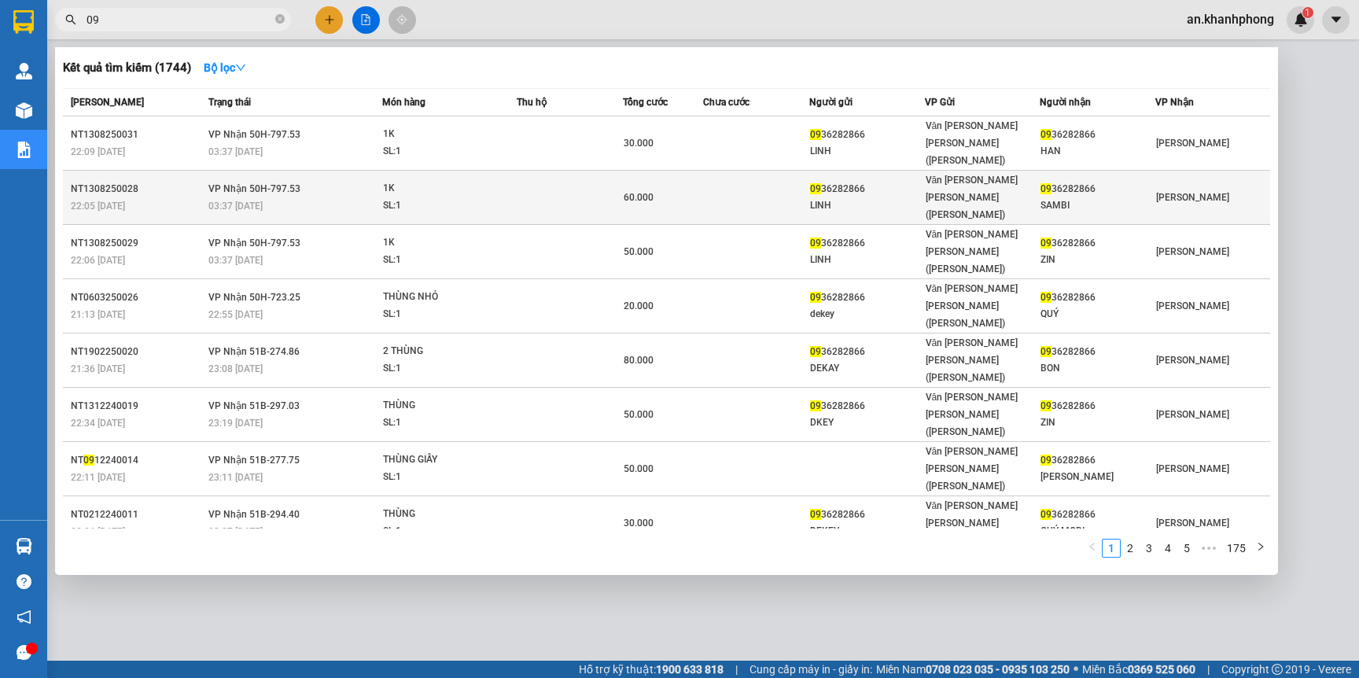
type input "09"
click at [152, 181] on div "NT1308250028" at bounding box center [137, 189] width 133 height 17
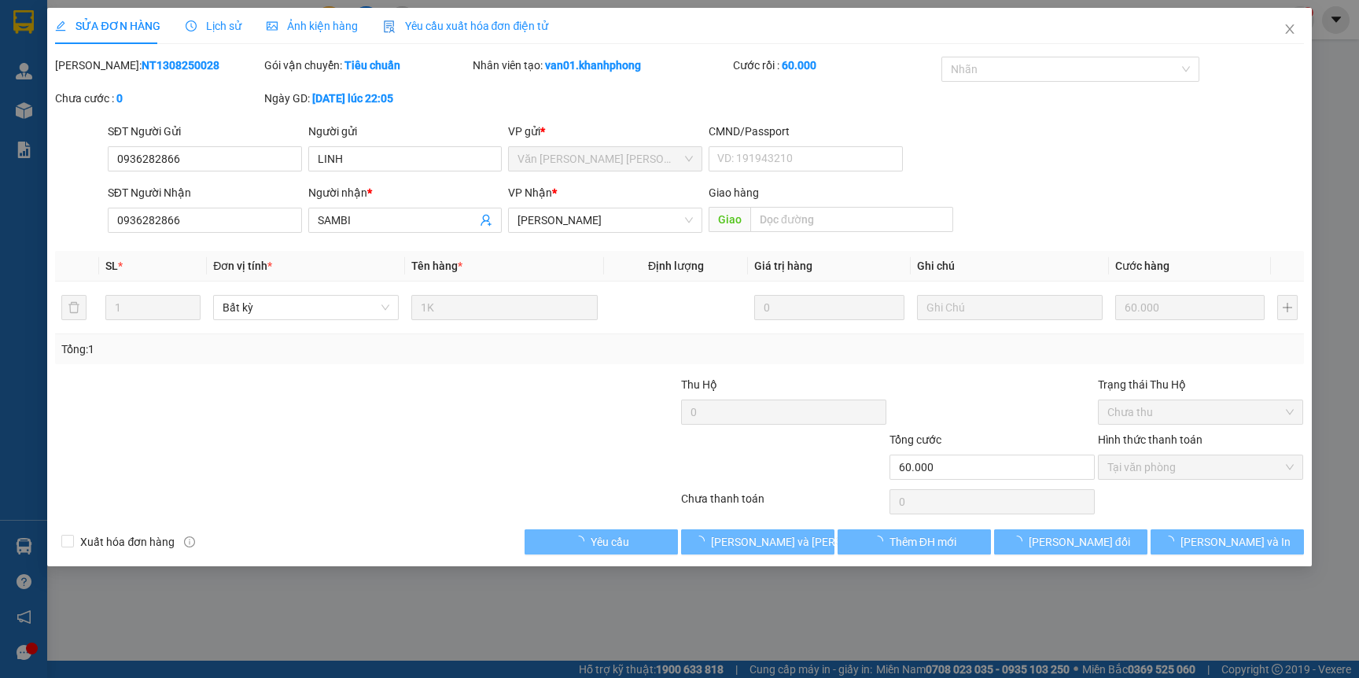
type input "0936282866"
type input "LINH"
type input "0936282866"
type input "SAMBI"
type input "60.000"
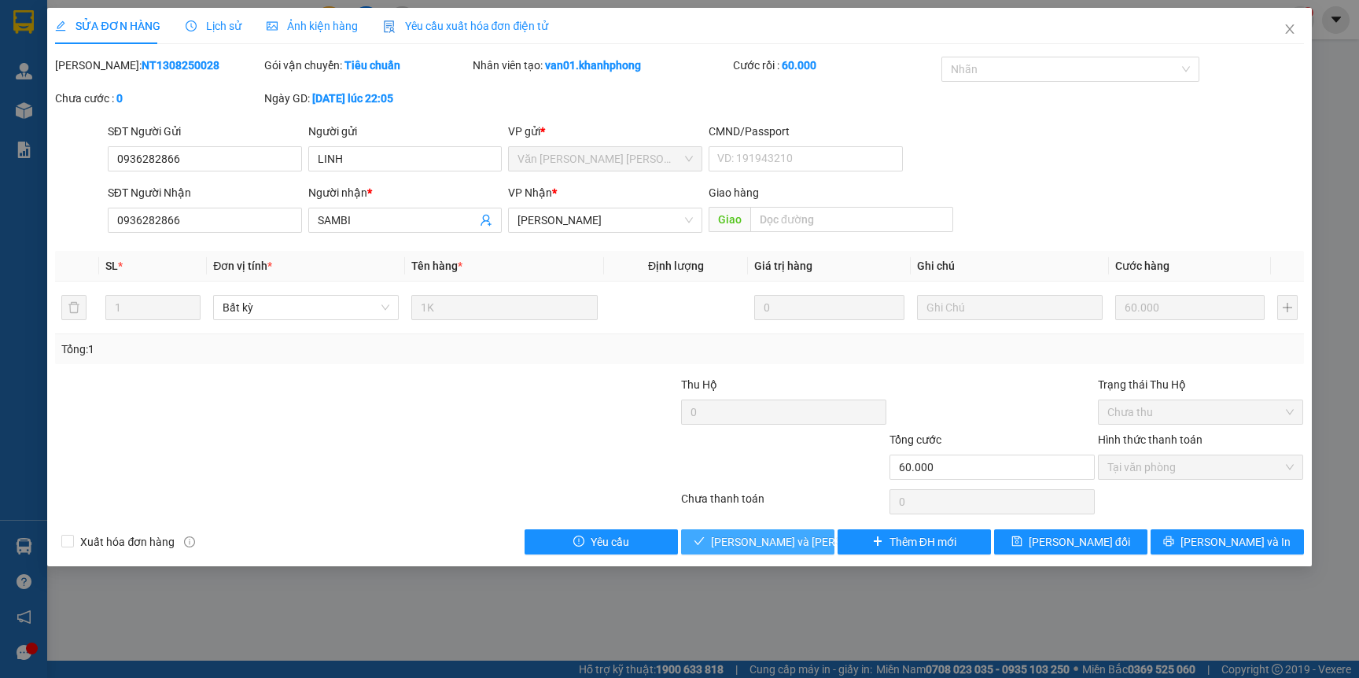
click at [730, 539] on span "[PERSON_NAME] và Giao hàng" at bounding box center [817, 541] width 212 height 17
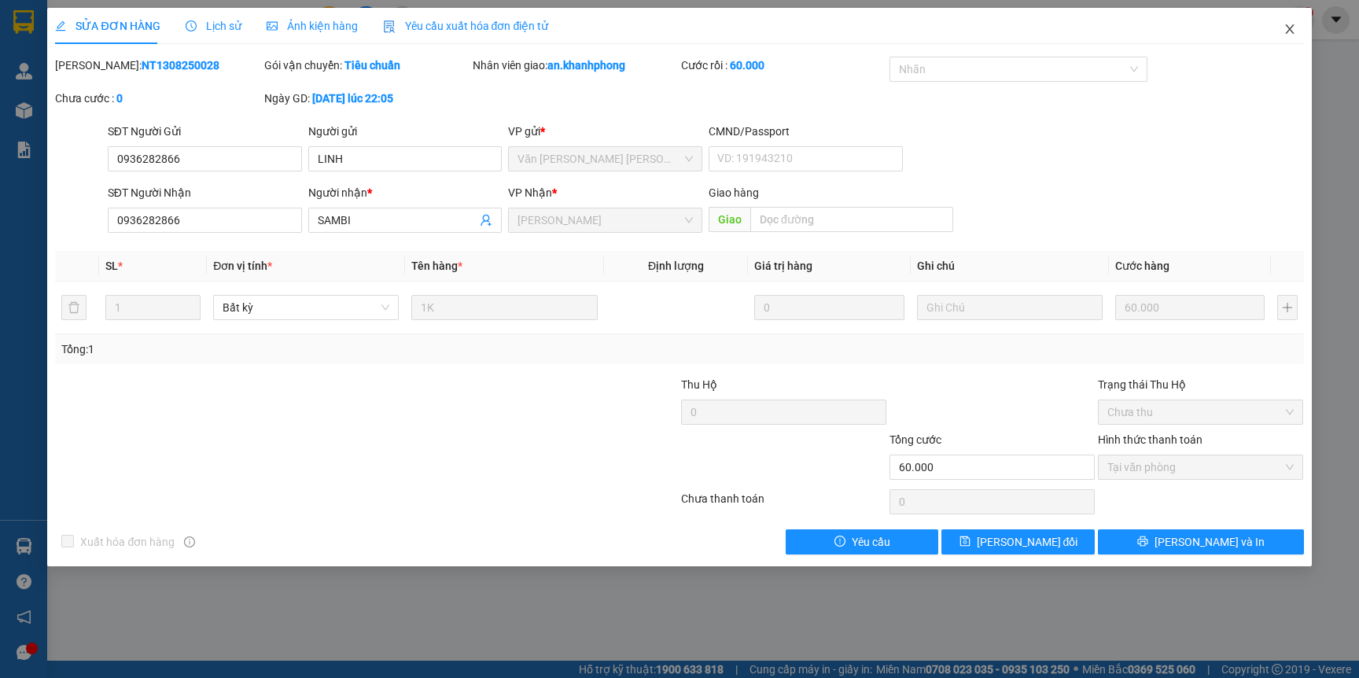
click at [1284, 35] on icon "close" at bounding box center [1289, 29] width 13 height 13
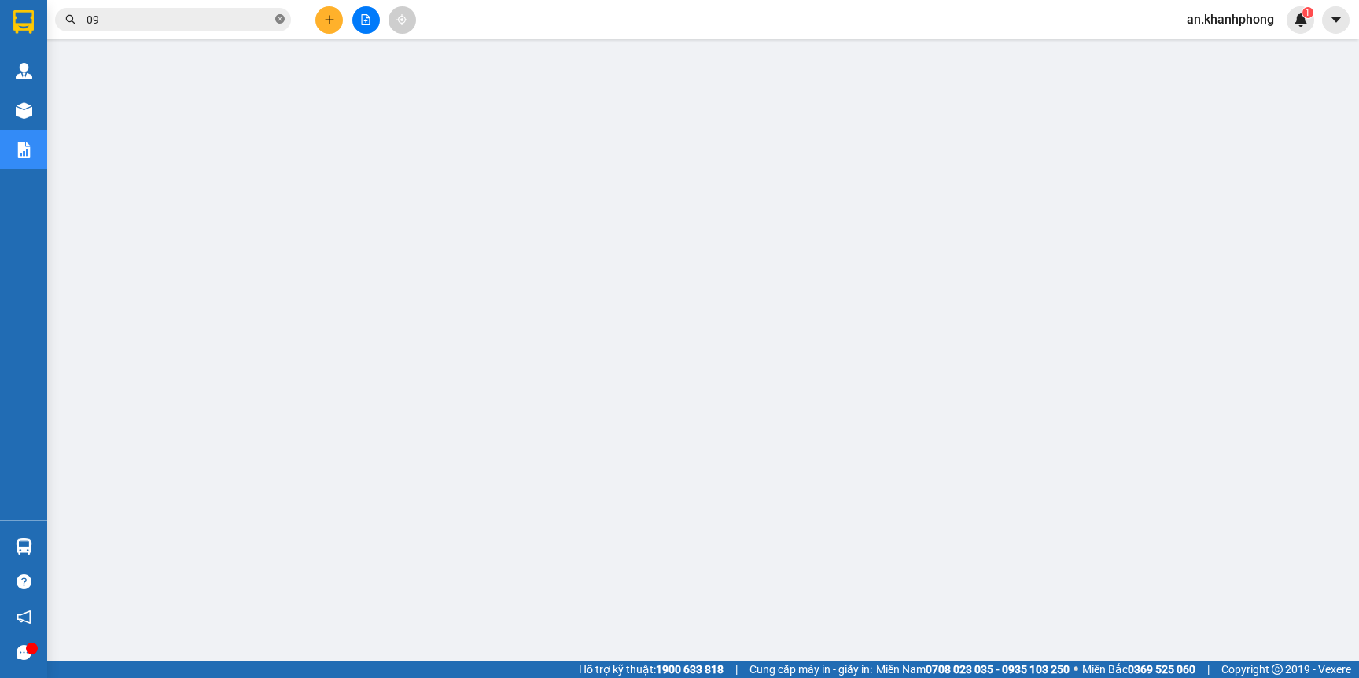
click at [279, 19] on icon "close-circle" at bounding box center [279, 18] width 9 height 9
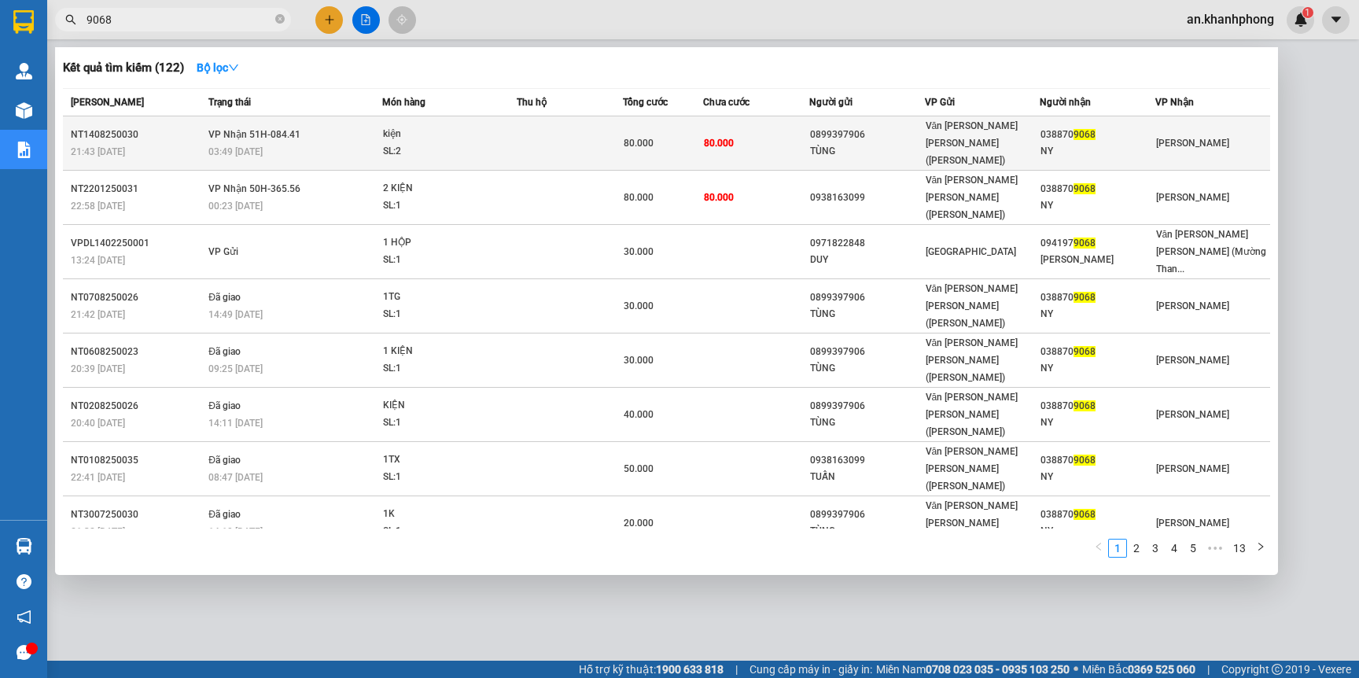
type input "9068"
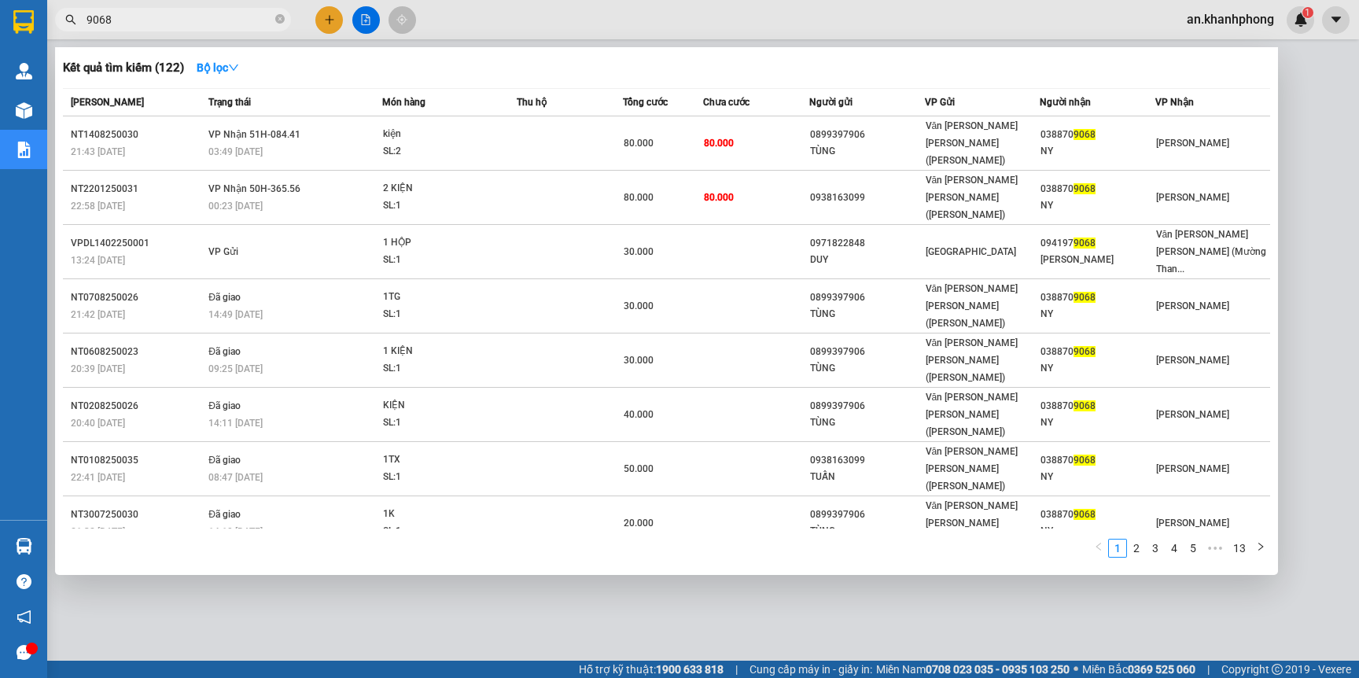
drag, startPoint x: 1043, startPoint y: 131, endPoint x: 900, endPoint y: 576, distance: 466.7
click at [900, 576] on div at bounding box center [679, 339] width 1359 height 678
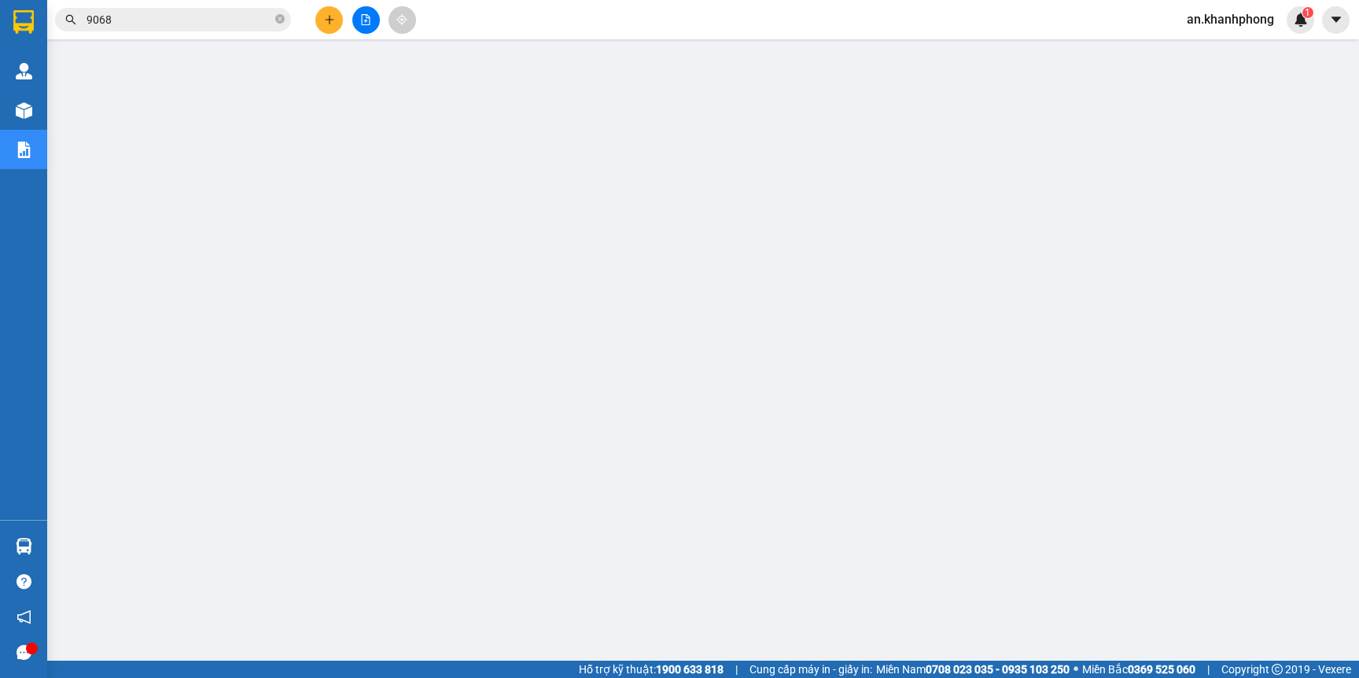
click at [171, 13] on input "9068" at bounding box center [179, 19] width 186 height 17
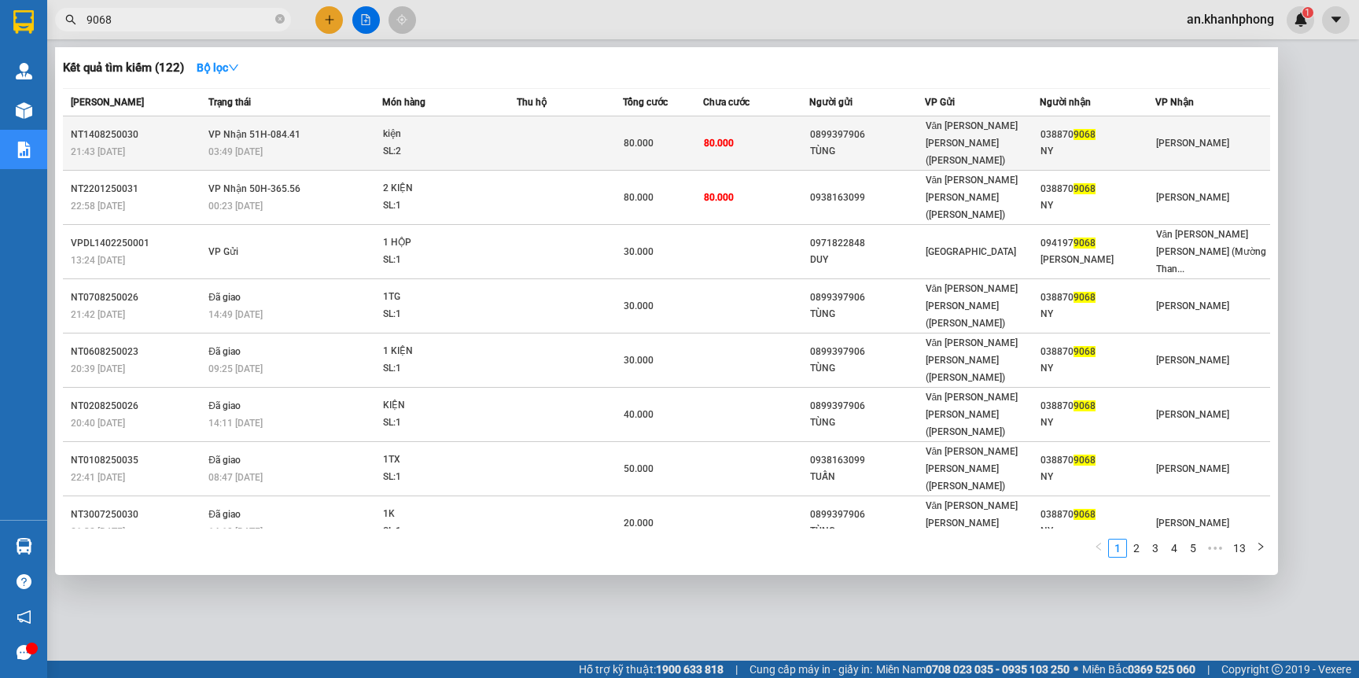
click at [743, 137] on td "80.000" at bounding box center [756, 143] width 106 height 54
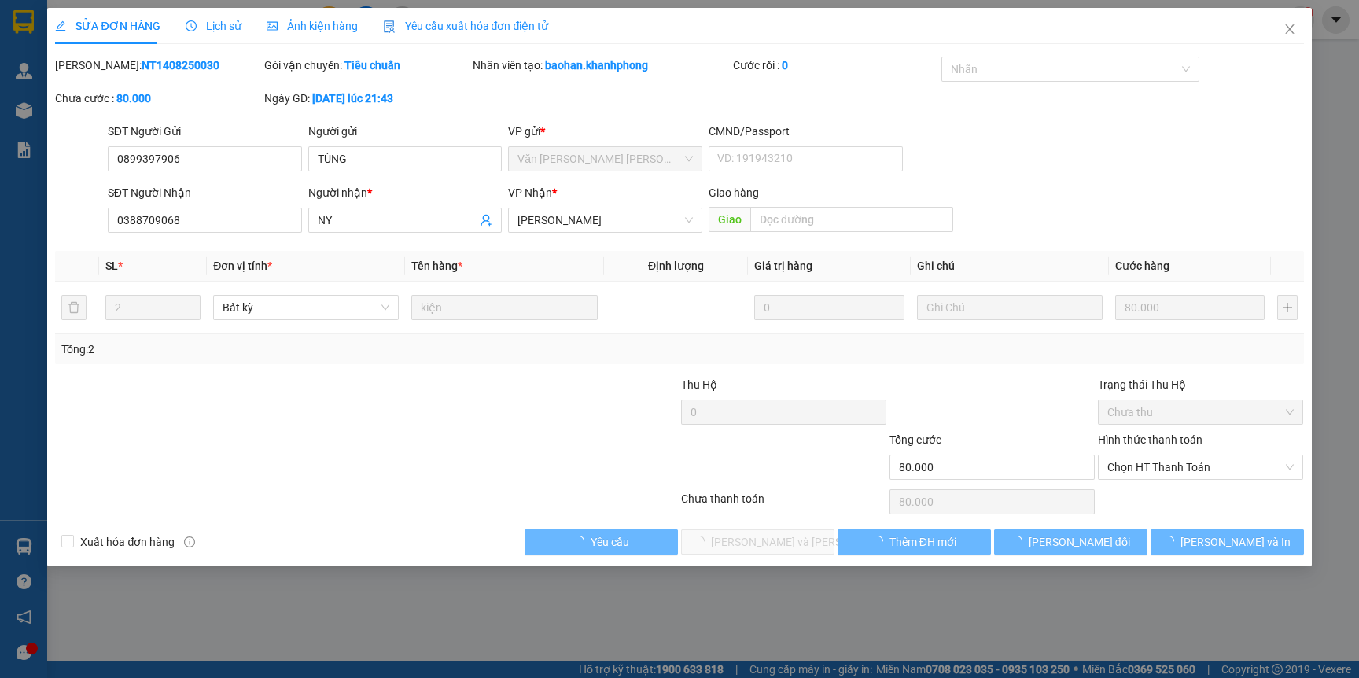
type input "0899397906"
type input "TÙNG"
type input "0388709068"
type input "NY"
type input "80.000"
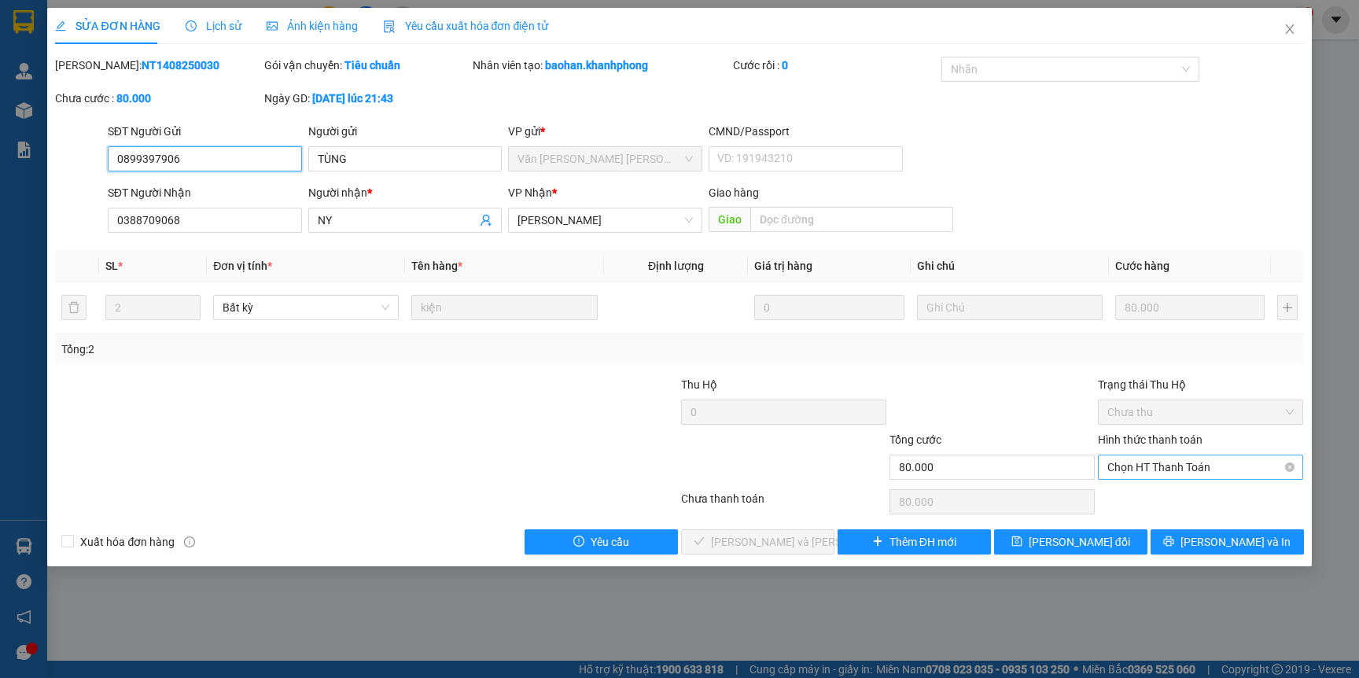
click at [1140, 472] on span "Chọn HT Thanh Toán" at bounding box center [1200, 467] width 186 height 24
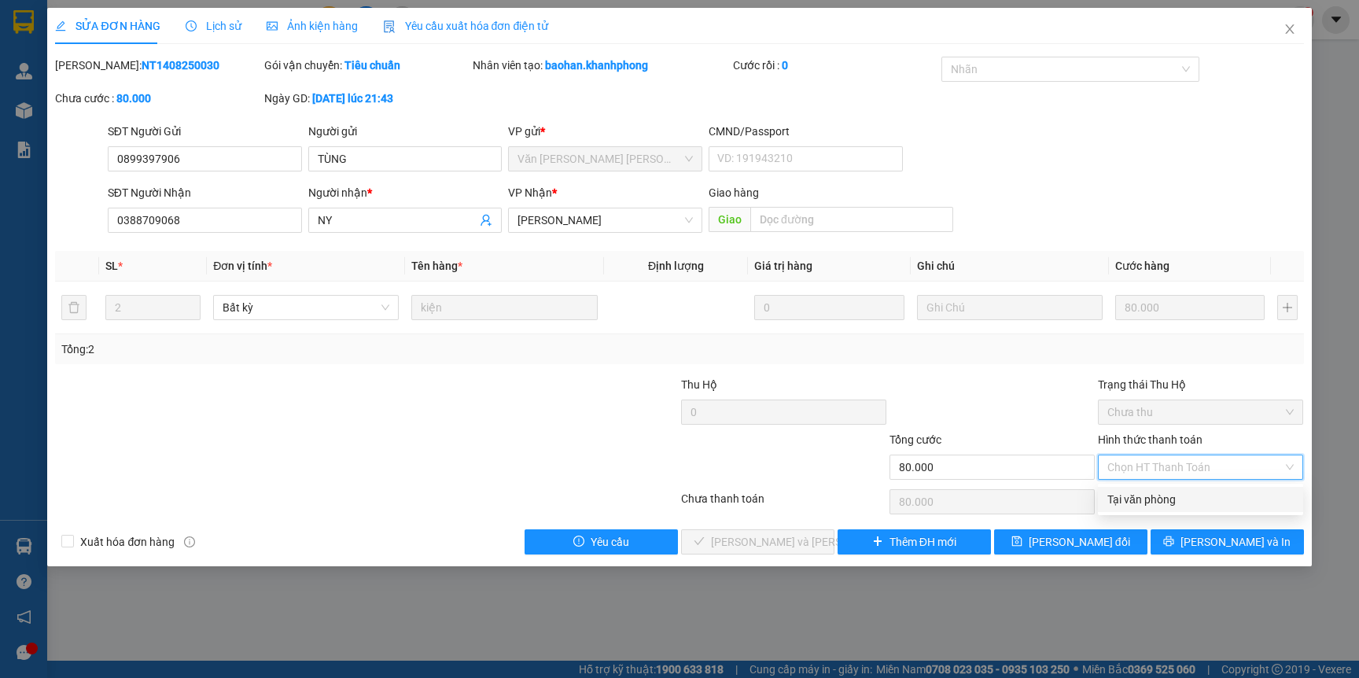
click at [1145, 498] on div "Tại văn phòng" at bounding box center [1200, 499] width 186 height 17
type input "0"
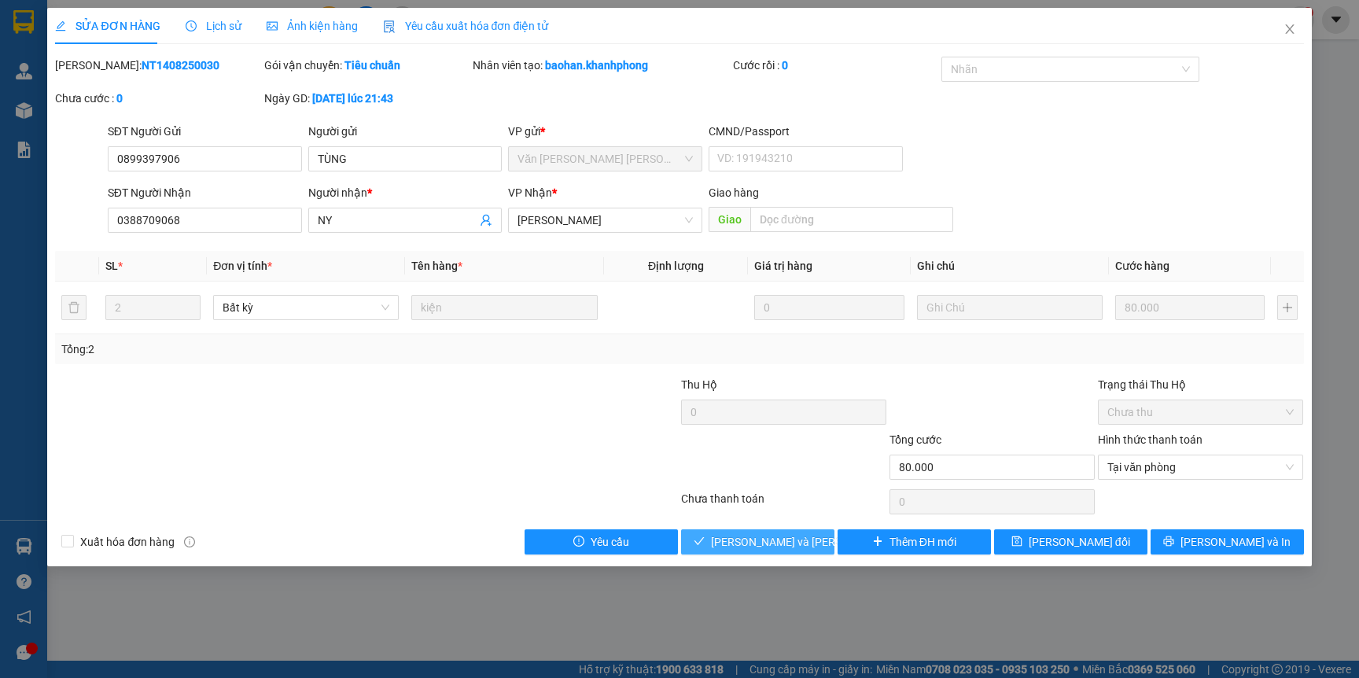
click at [757, 543] on span "[PERSON_NAME] và Giao hàng" at bounding box center [817, 541] width 212 height 17
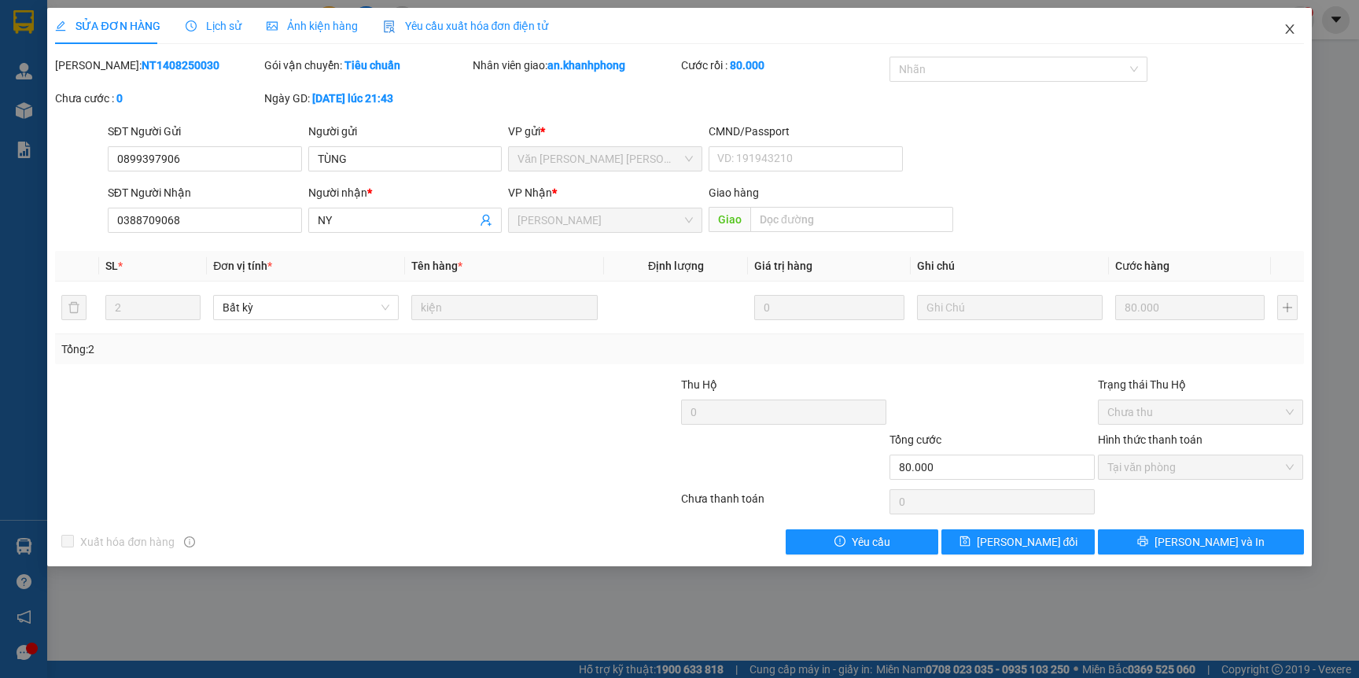
click at [1289, 32] on icon "close" at bounding box center [1289, 29] width 13 height 13
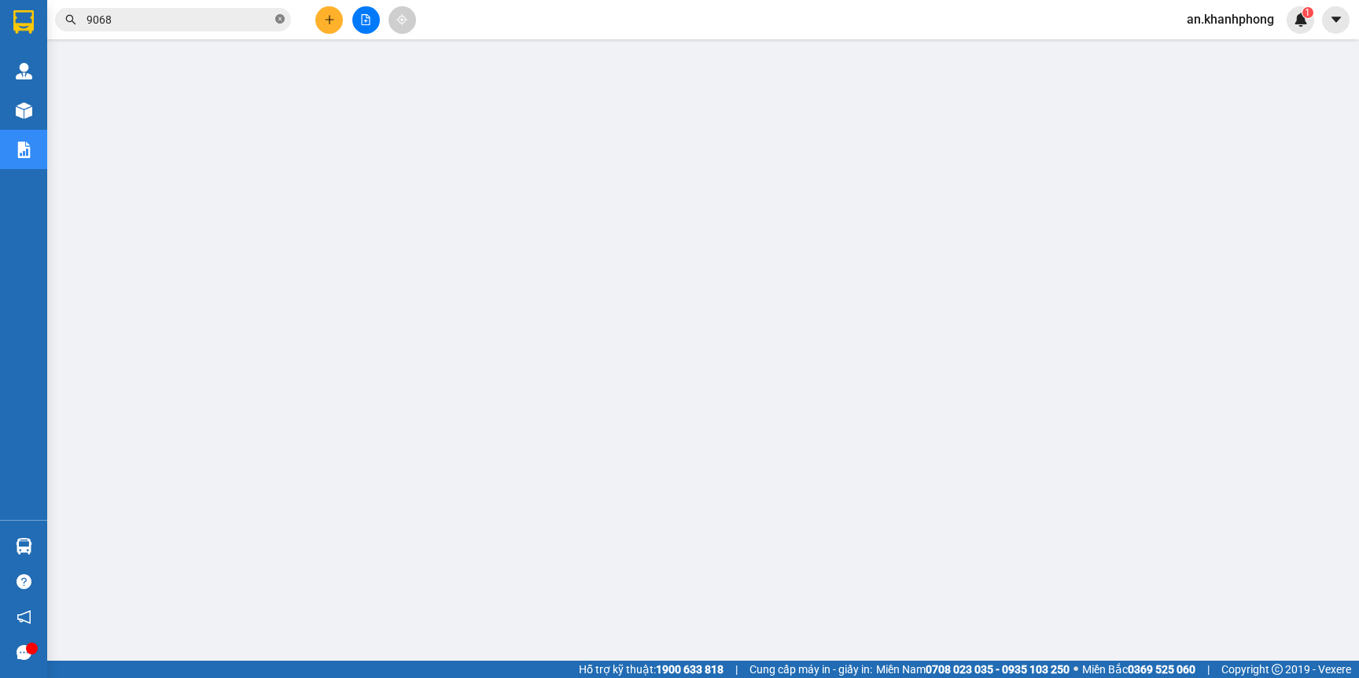
click at [278, 19] on icon "close-circle" at bounding box center [279, 18] width 9 height 9
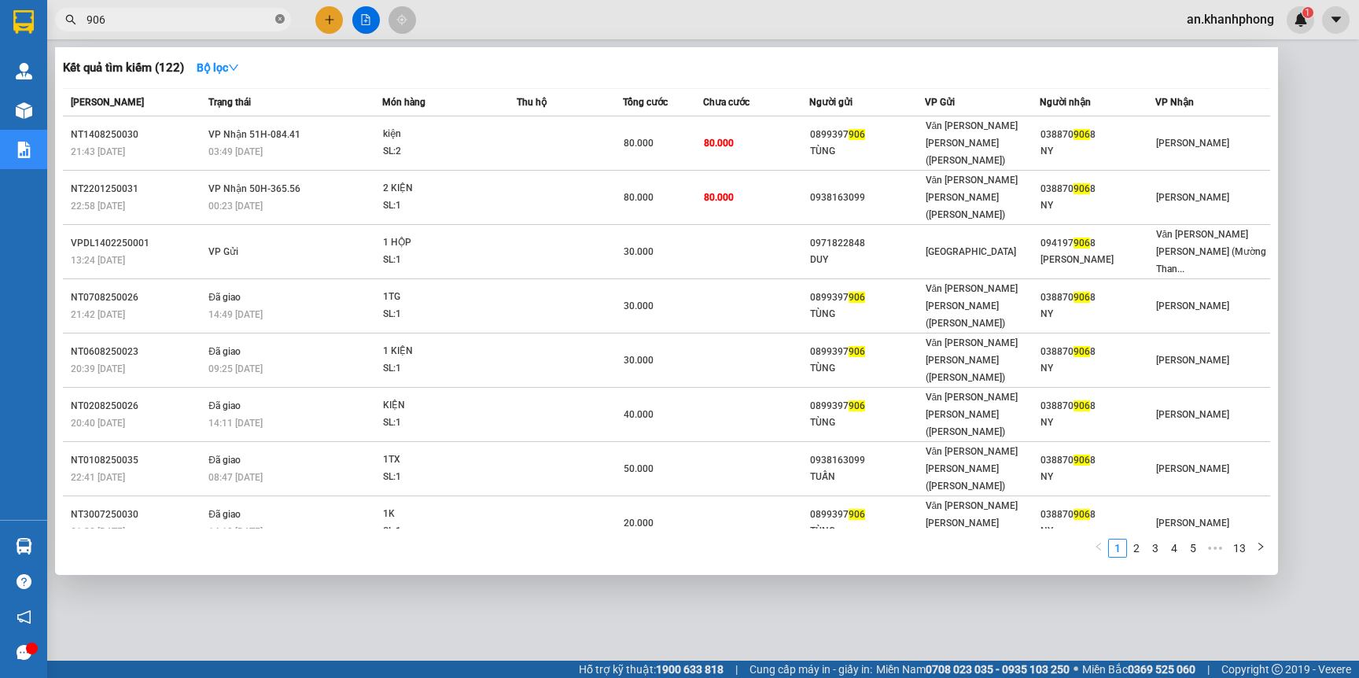
type input "9068"
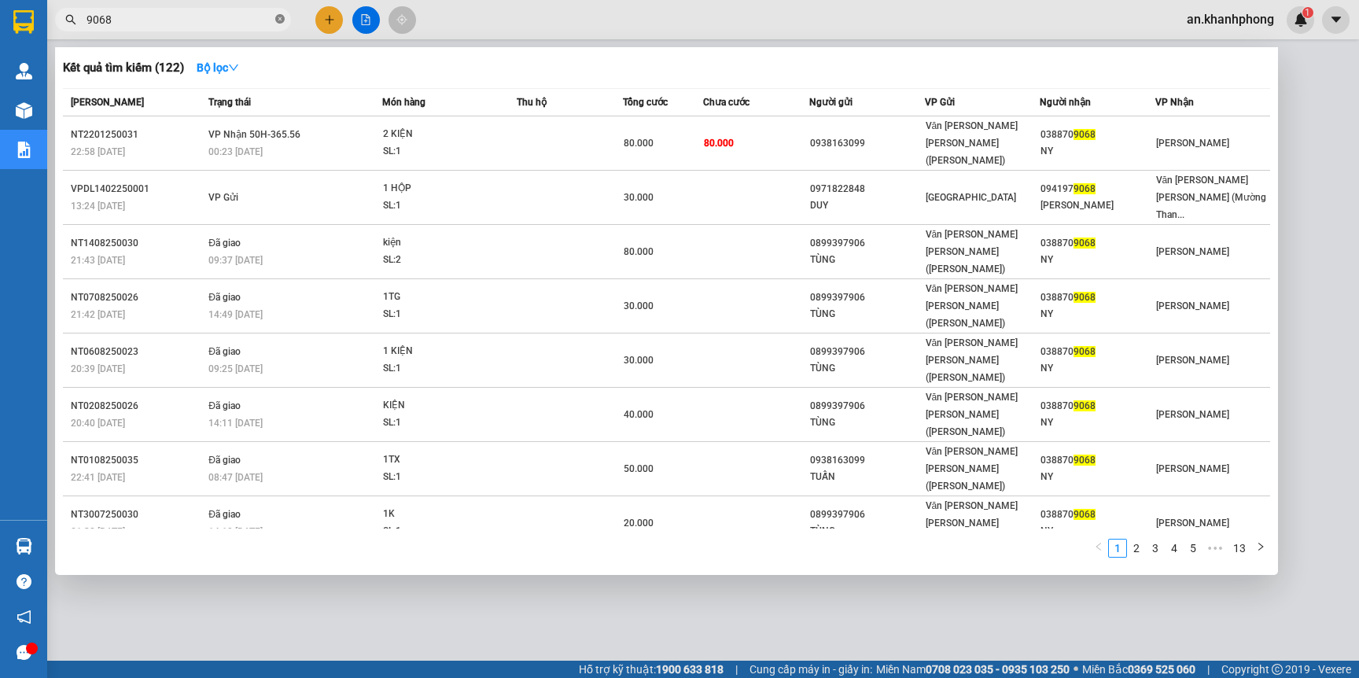
click at [279, 22] on icon "close-circle" at bounding box center [279, 18] width 9 height 9
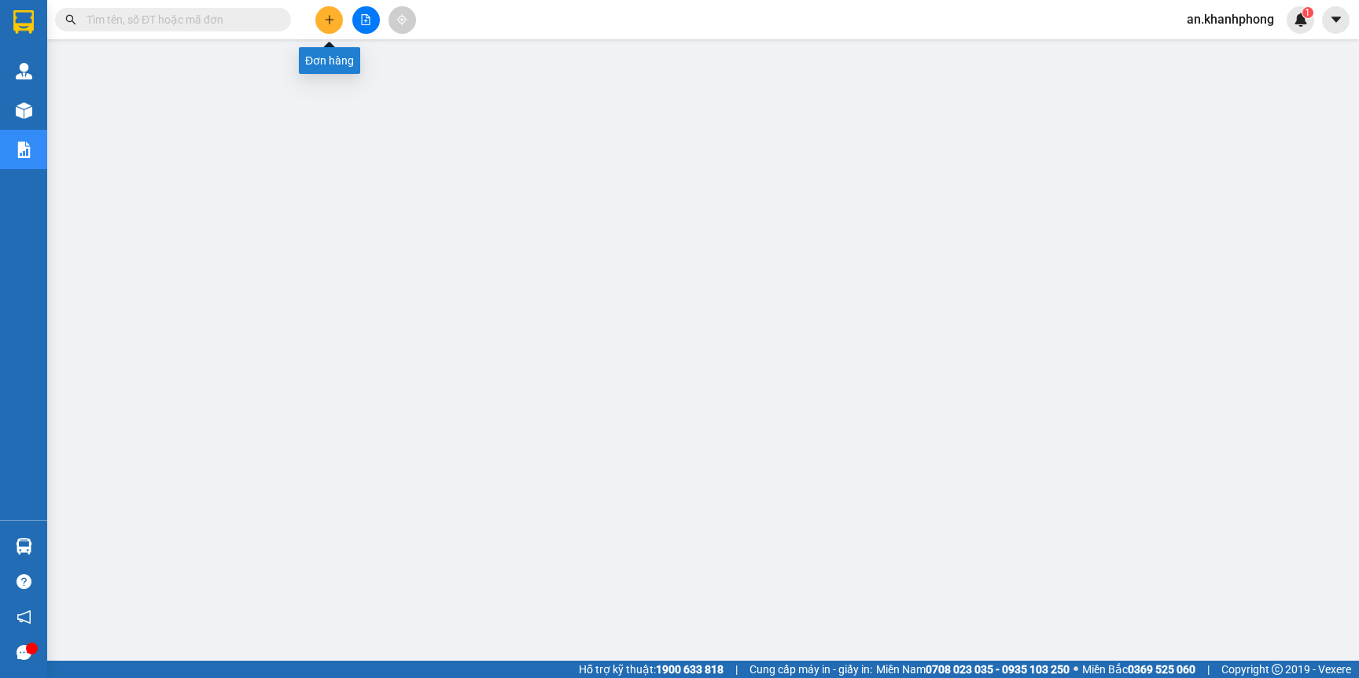
click at [322, 20] on button at bounding box center [329, 20] width 28 height 28
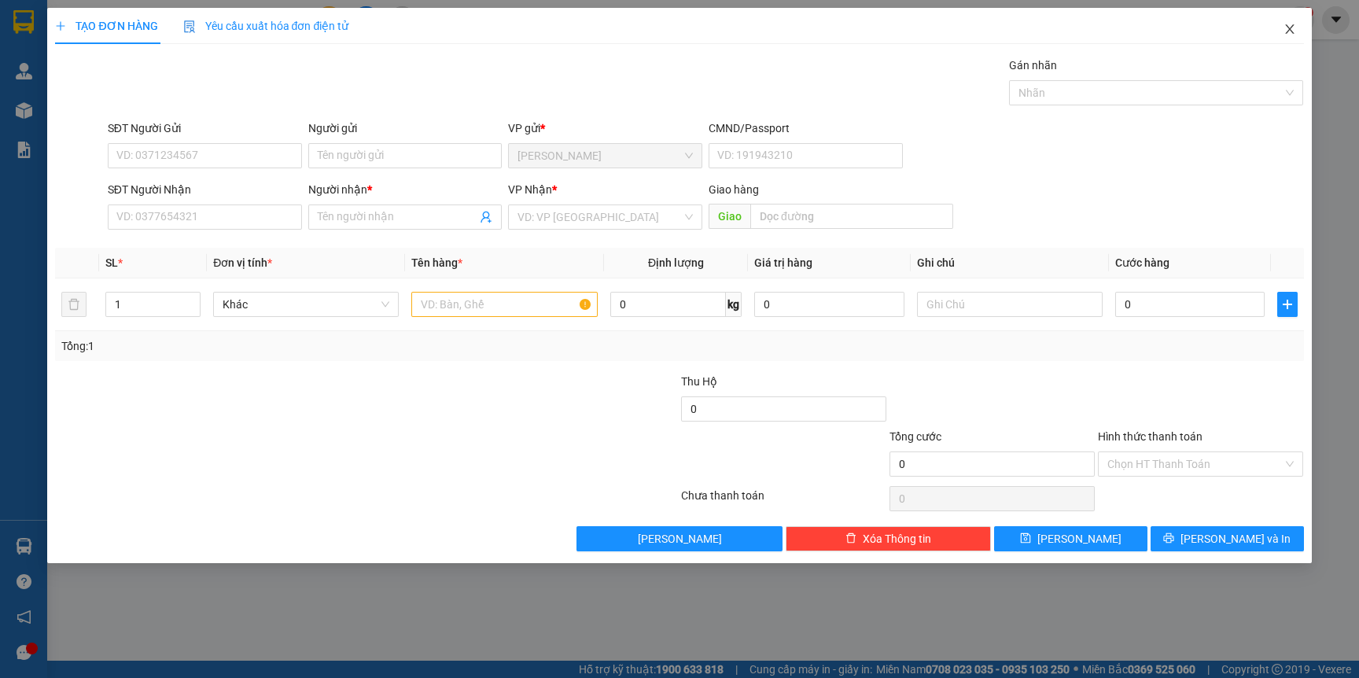
click at [1286, 31] on icon "close" at bounding box center [1289, 28] width 9 height 9
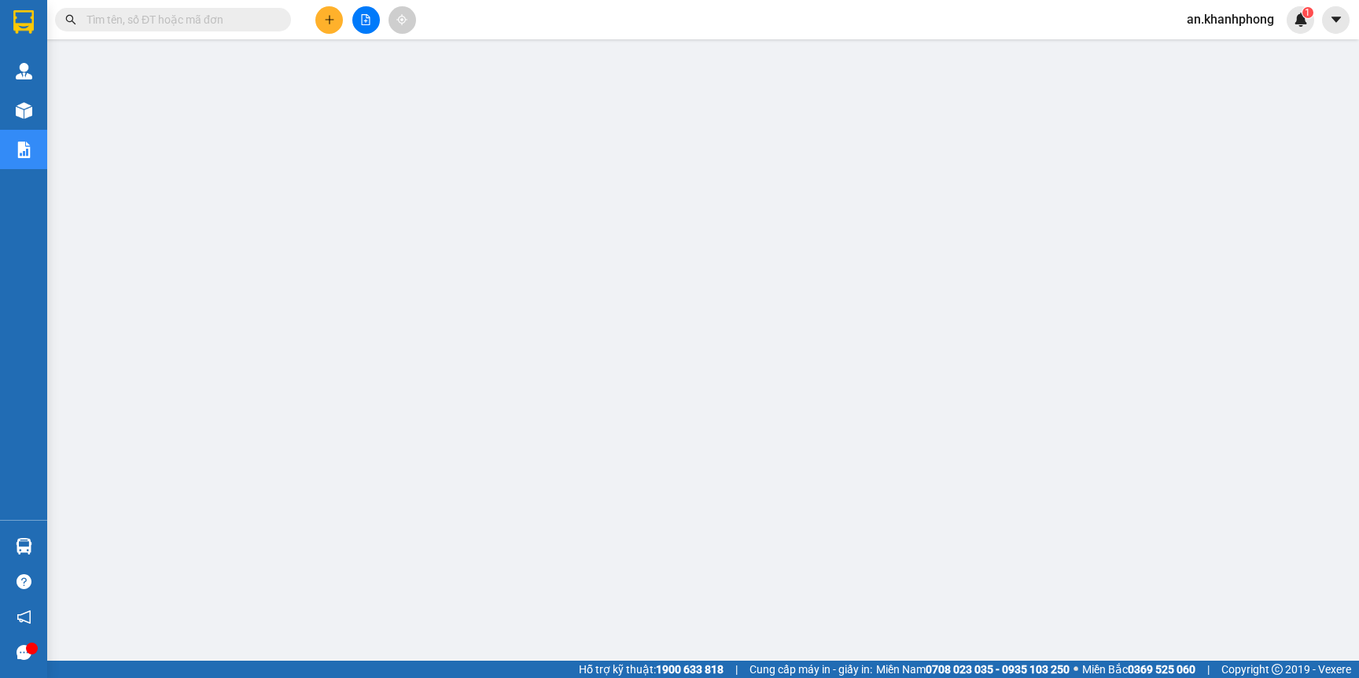
click at [200, 23] on input "text" at bounding box center [179, 19] width 186 height 17
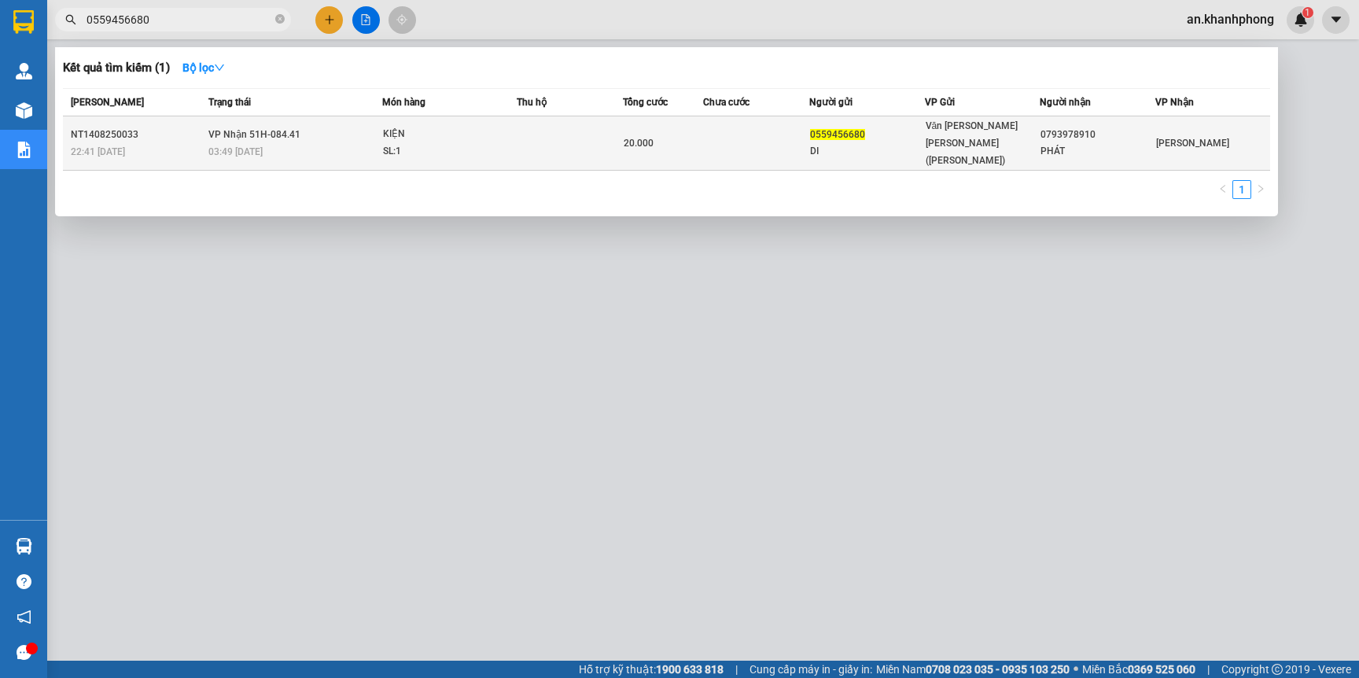
type input "0559456680"
click at [748, 129] on td at bounding box center [756, 143] width 106 height 54
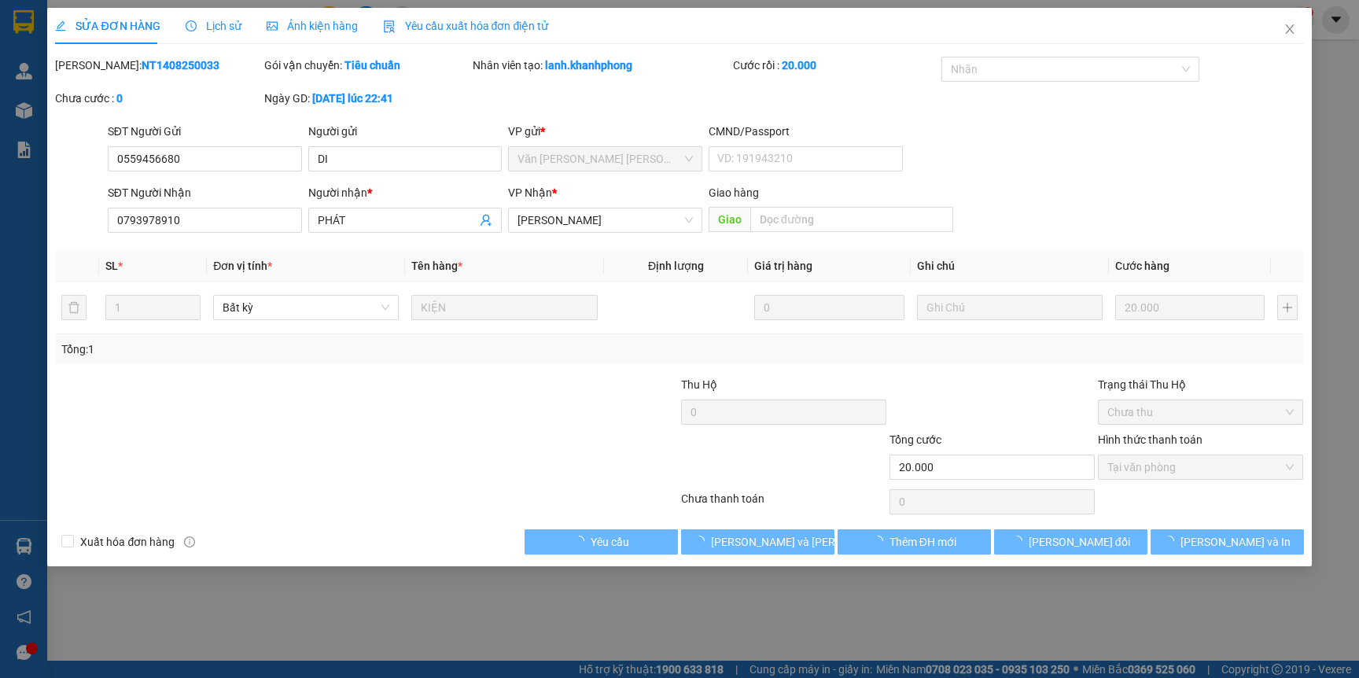
type input "0559456680"
type input "DI"
type input "0793978910"
type input "PHÁT"
type input "20.000"
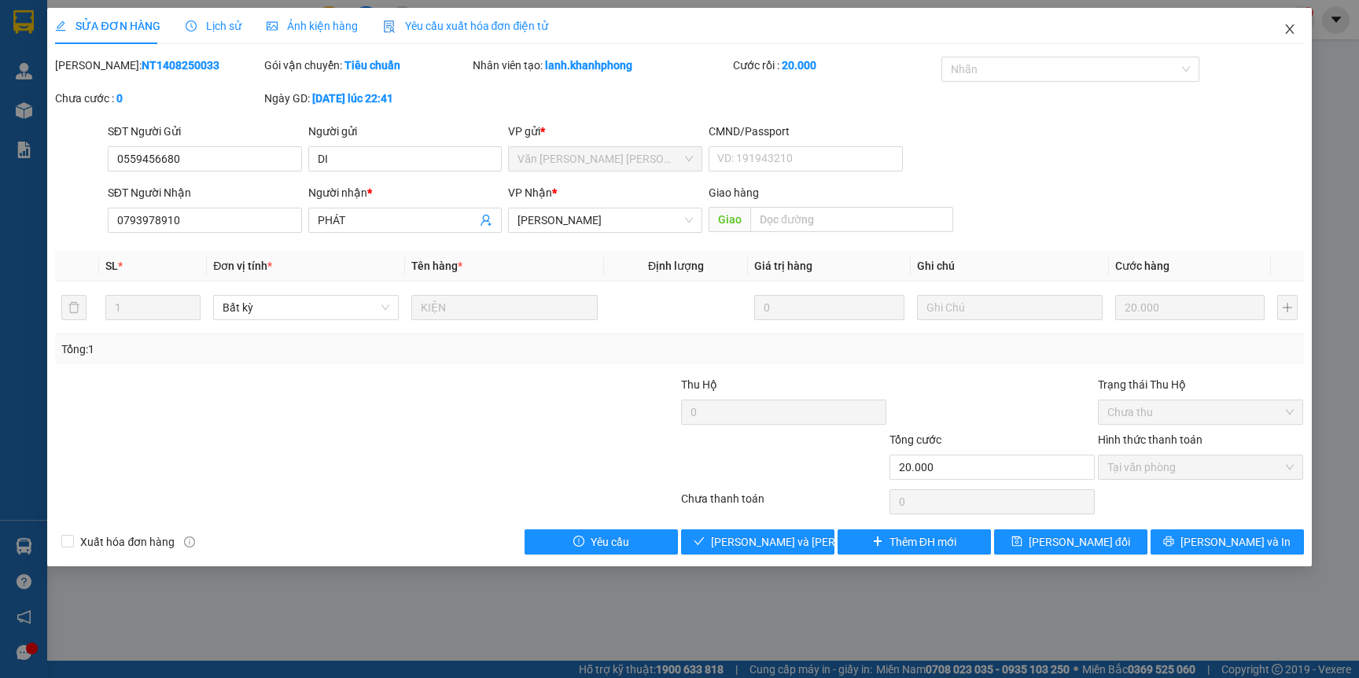
click at [1289, 24] on icon "close" at bounding box center [1289, 29] width 13 height 13
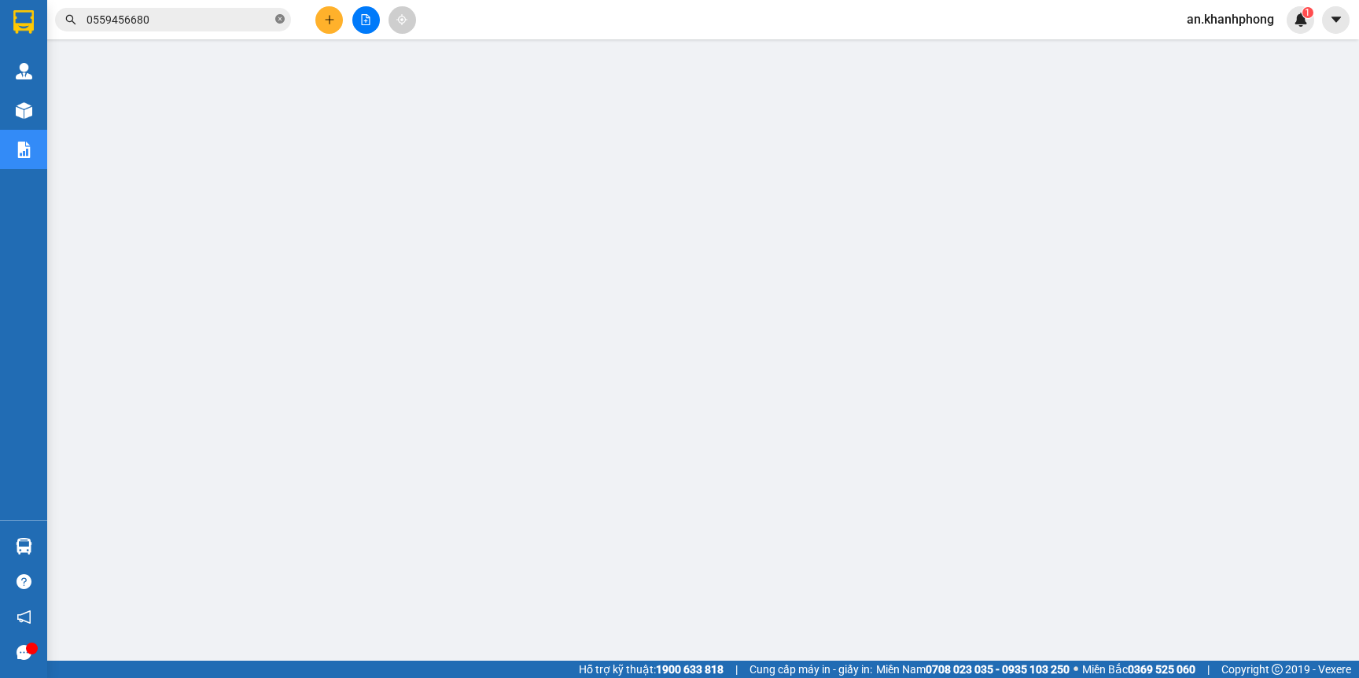
click at [282, 18] on icon "close-circle" at bounding box center [279, 18] width 9 height 9
click at [188, 13] on input "text" at bounding box center [179, 19] width 186 height 17
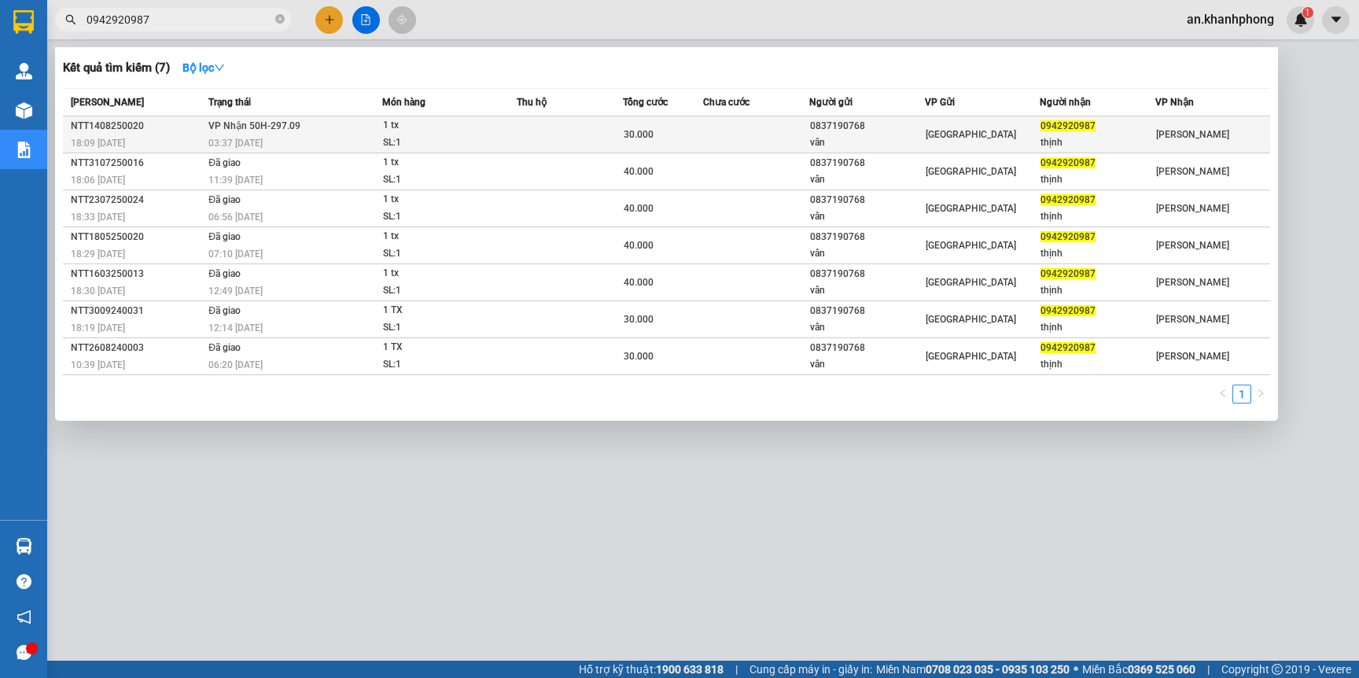
type input "0942920987"
click at [776, 137] on td at bounding box center [756, 134] width 106 height 37
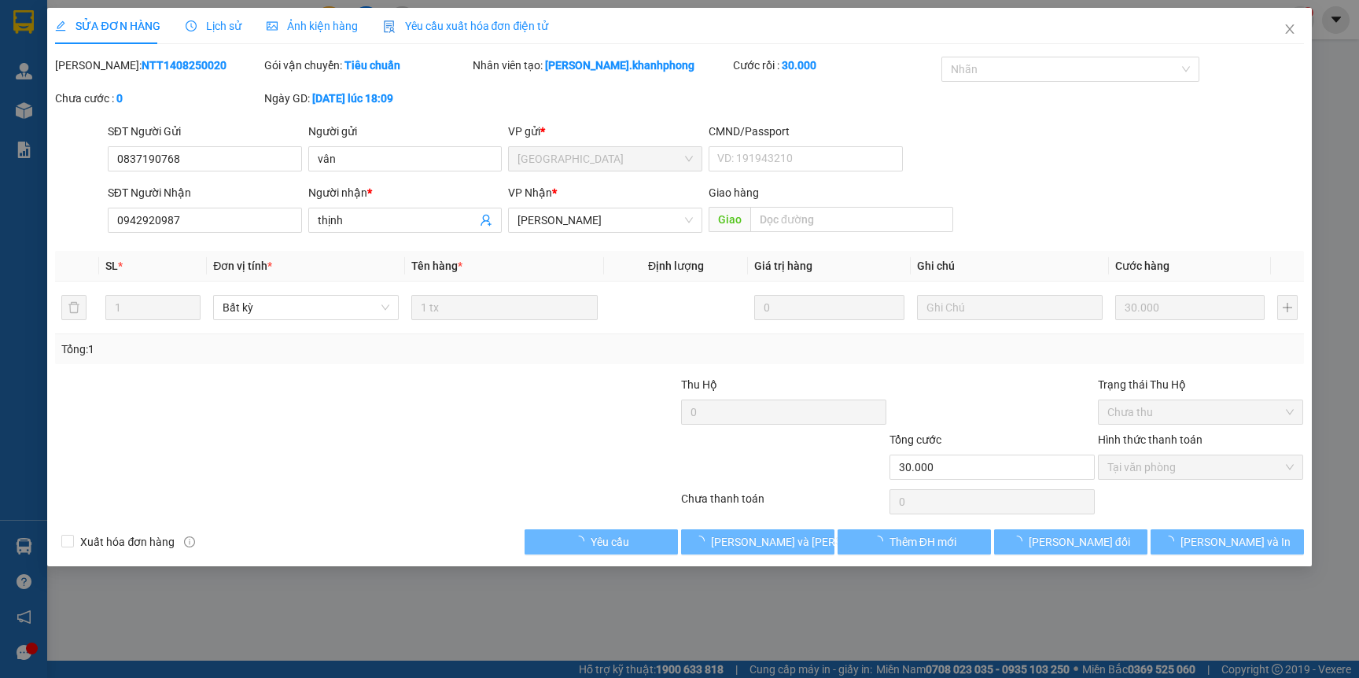
type input "0837190768"
type input "vân"
type input "0942920987"
type input "thịnh"
type input "30.000"
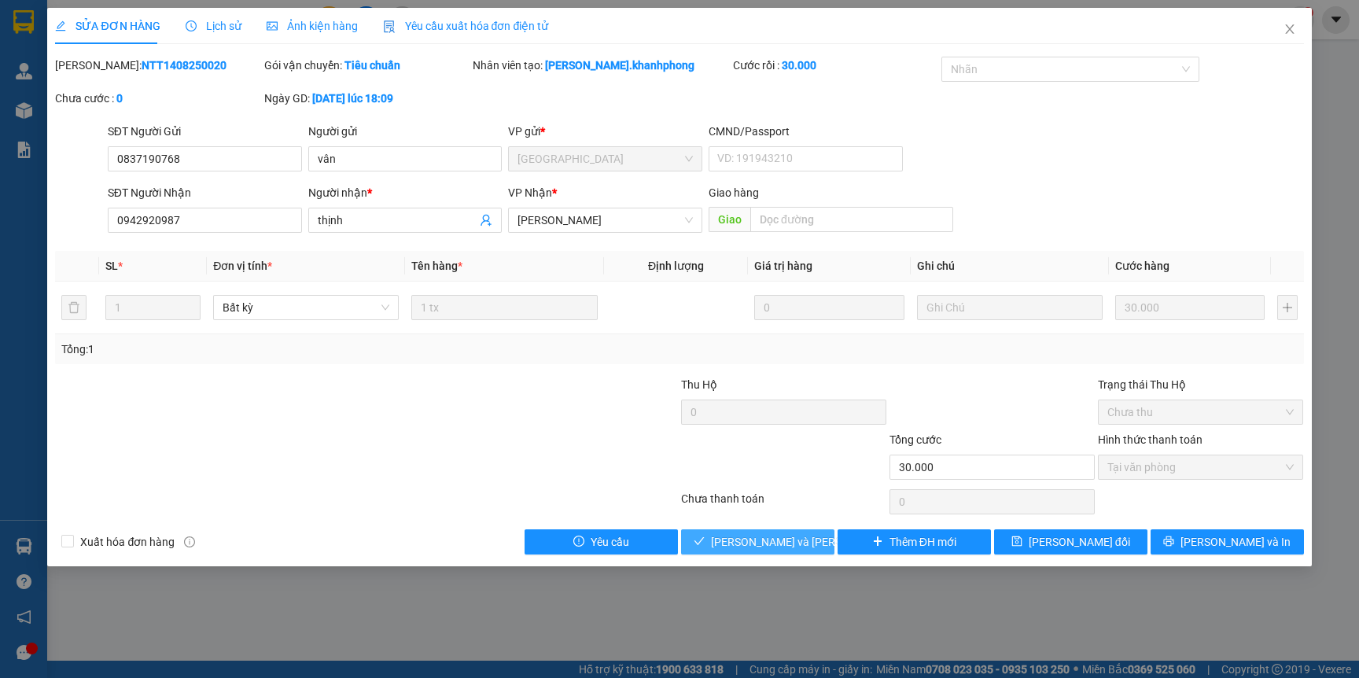
click at [735, 546] on span "[PERSON_NAME] và Giao hàng" at bounding box center [817, 541] width 212 height 17
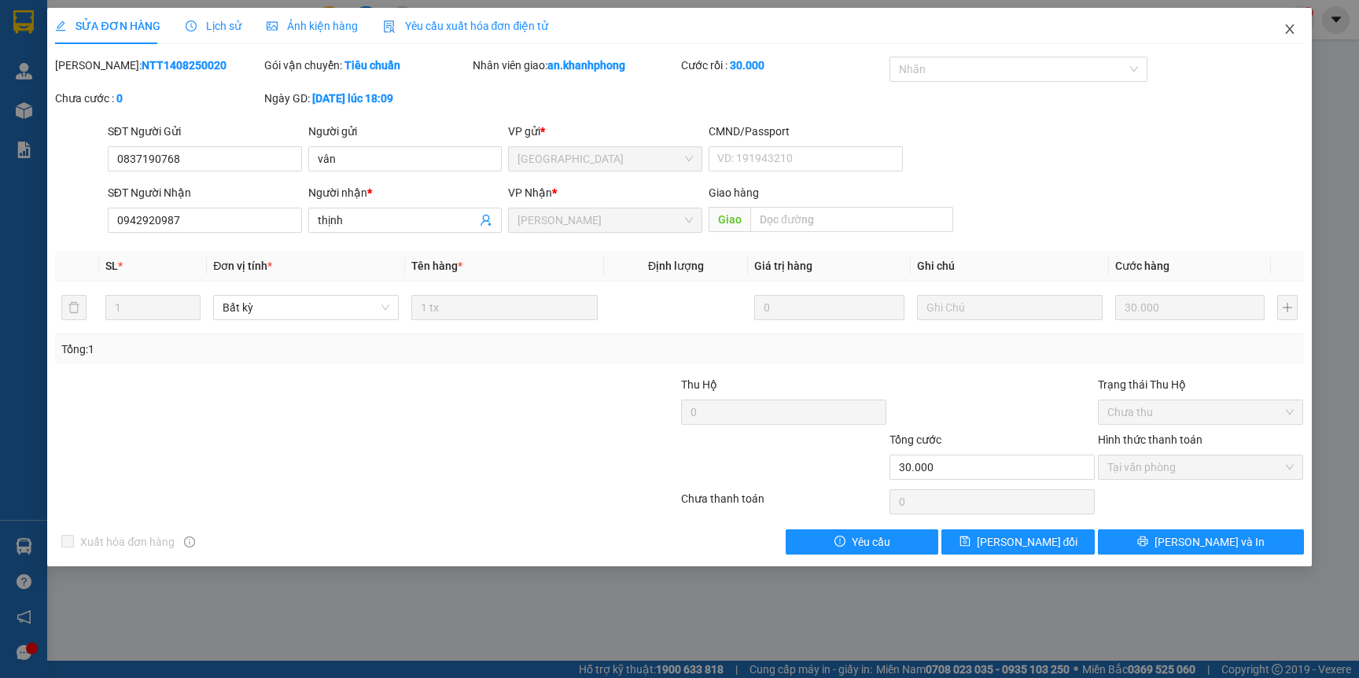
click at [1290, 31] on icon "close" at bounding box center [1289, 28] width 9 height 9
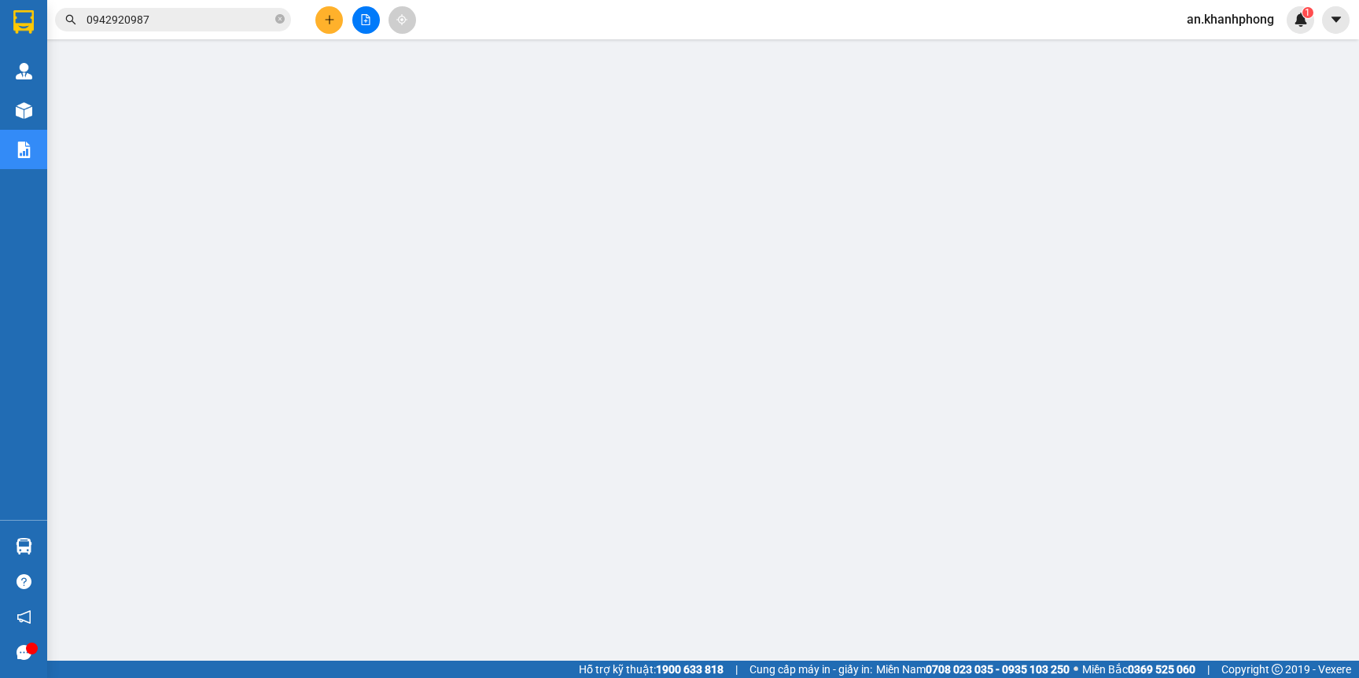
click at [200, 30] on span "0942920987" at bounding box center [173, 20] width 236 height 24
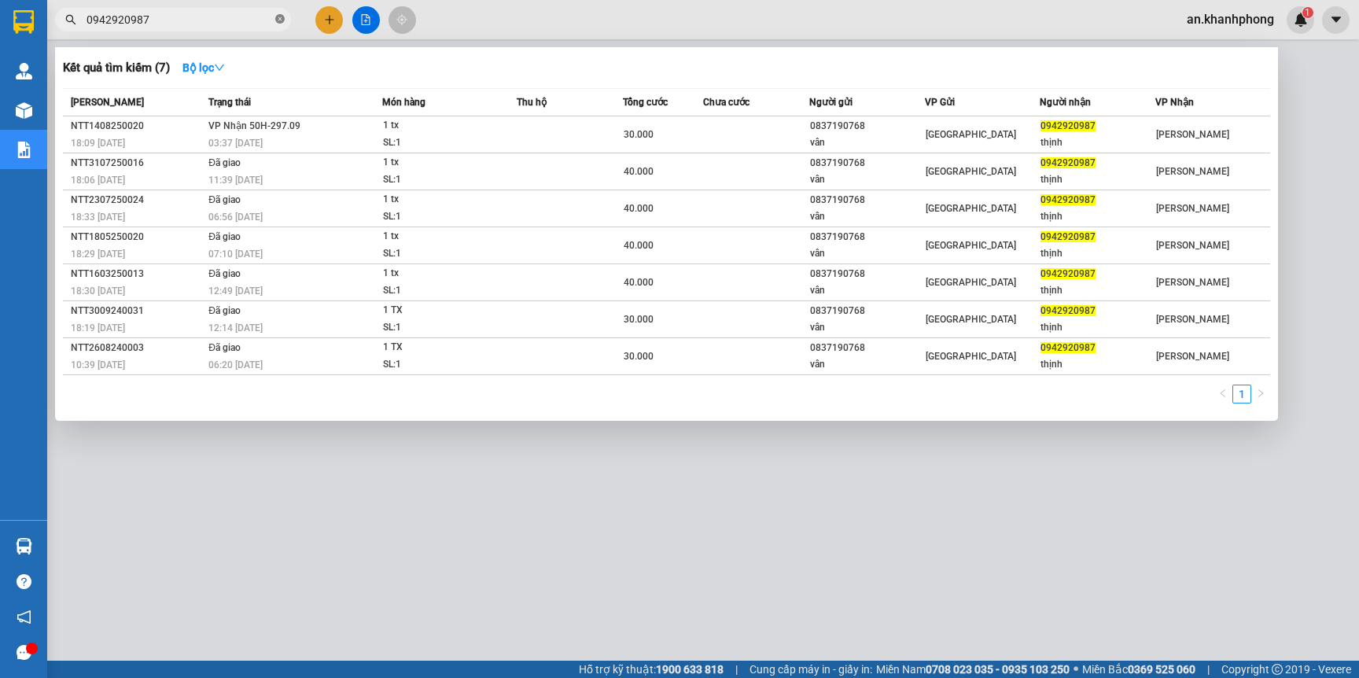
click at [276, 20] on icon "close-circle" at bounding box center [279, 18] width 9 height 9
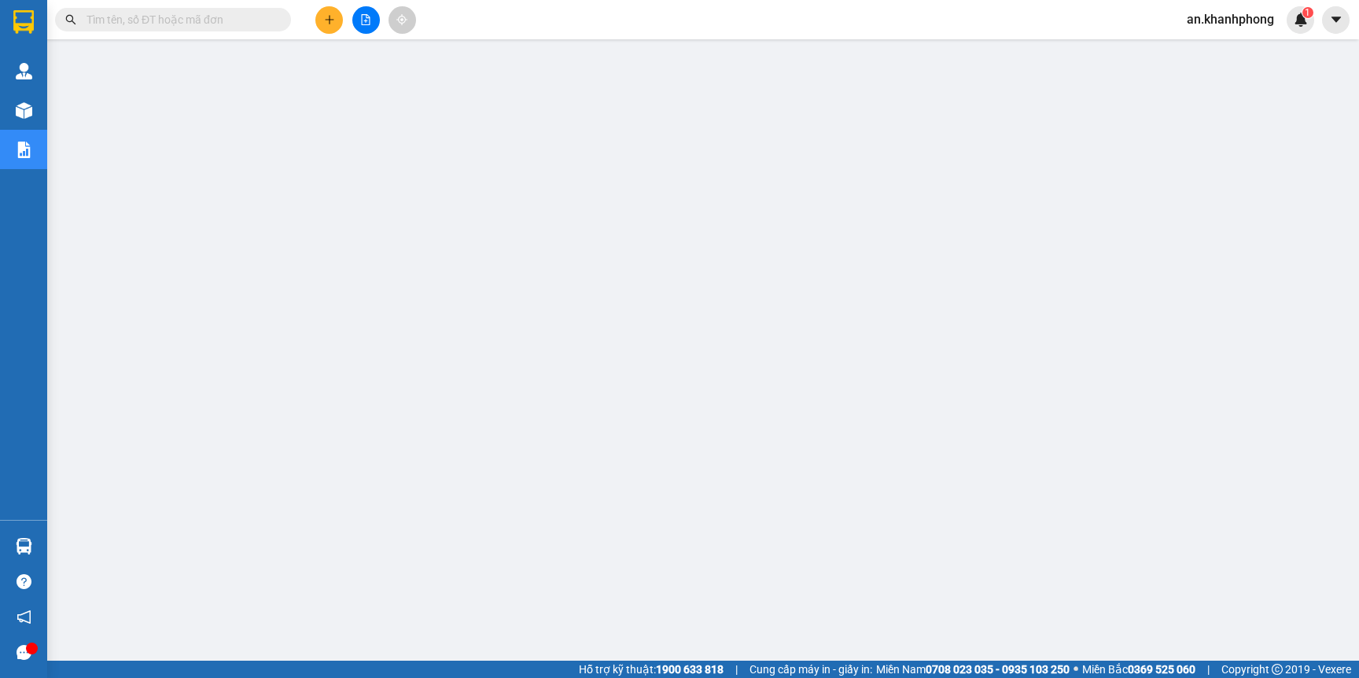
click at [213, 18] on input "text" at bounding box center [179, 19] width 186 height 17
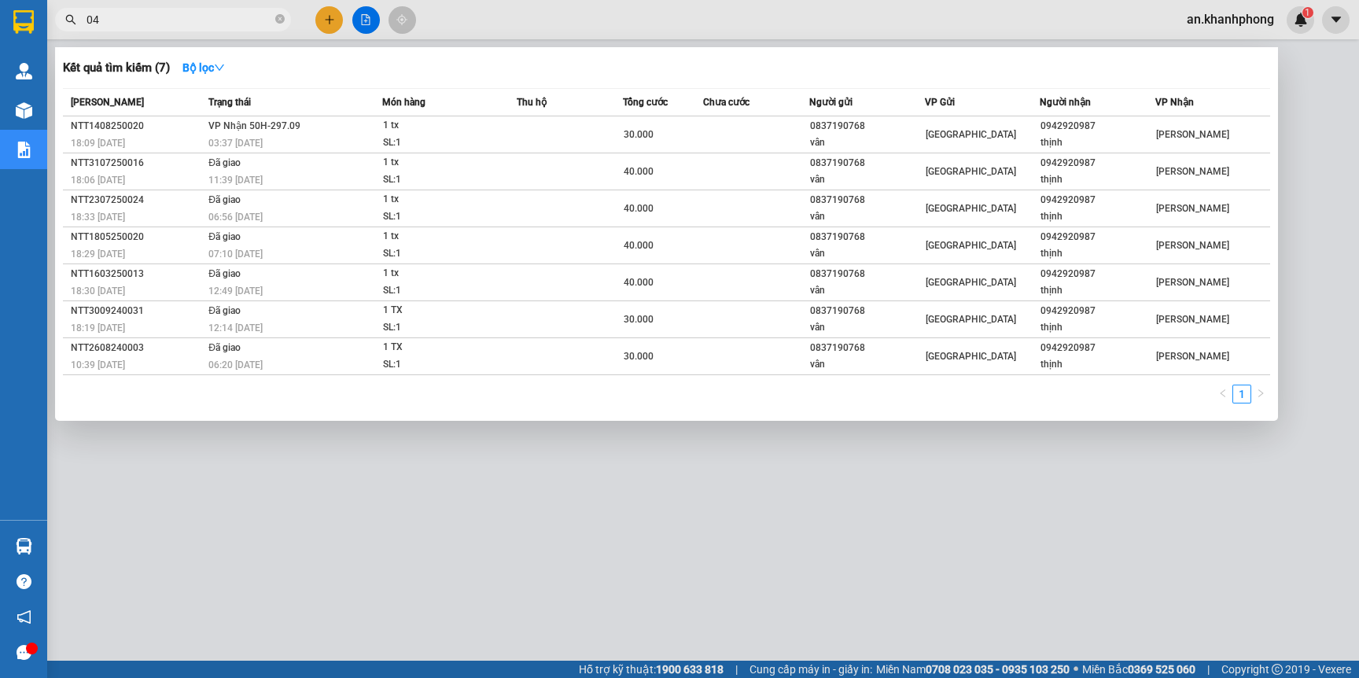
type input "0"
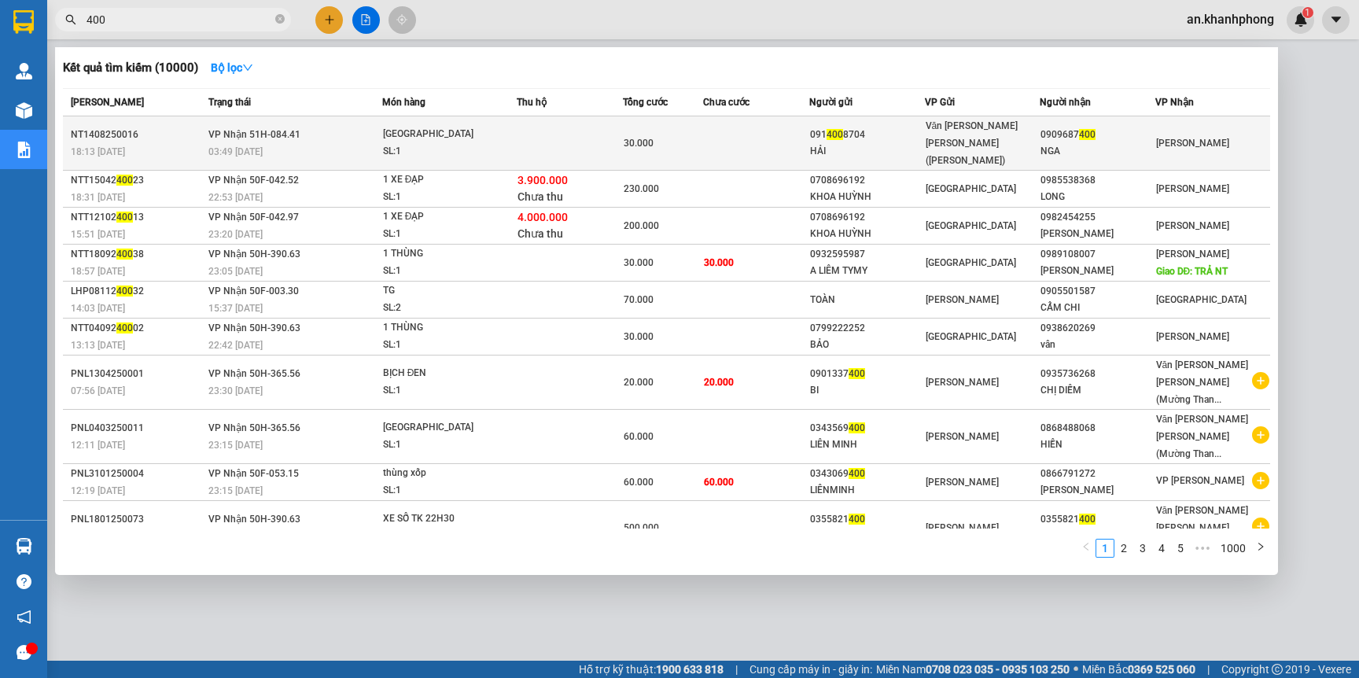
type input "400"
click at [883, 143] on div "HẢI" at bounding box center [867, 151] width 114 height 17
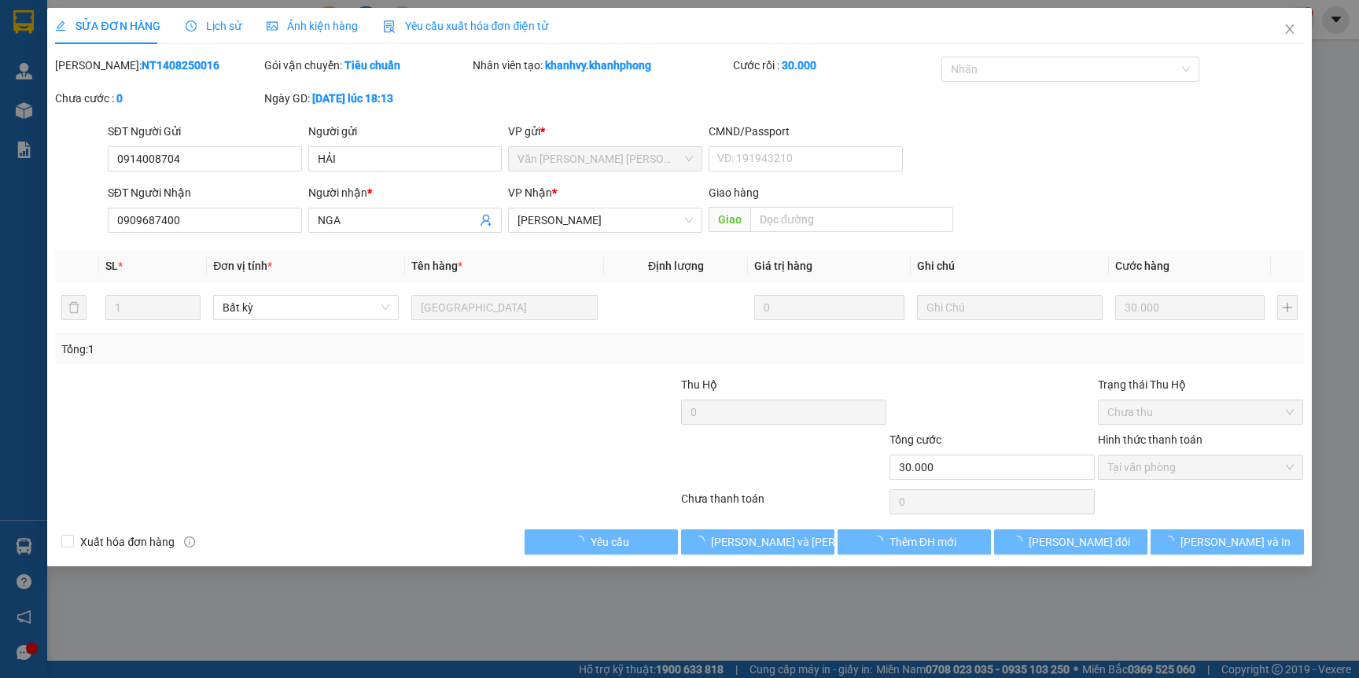
type input "0914008704"
type input "HẢI"
type input "0909687400"
type input "NGA"
type input "30.000"
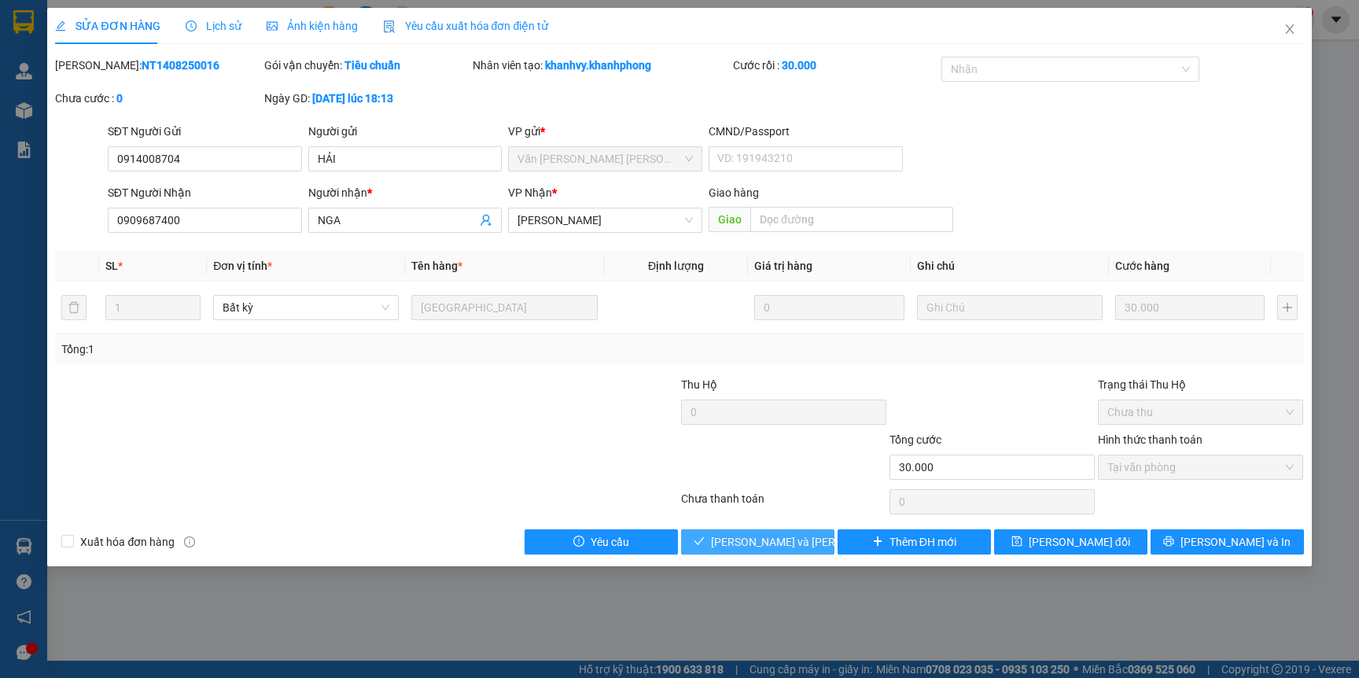
click at [753, 542] on span "[PERSON_NAME] và Giao hàng" at bounding box center [817, 541] width 212 height 17
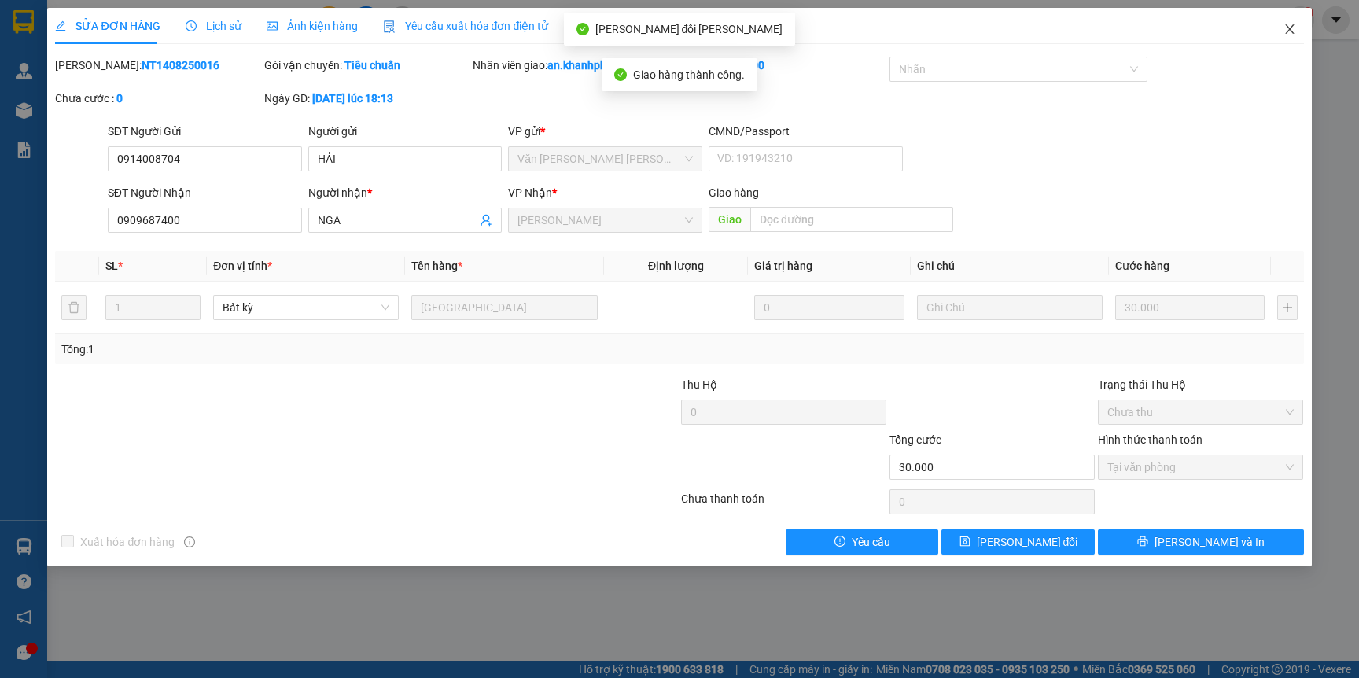
click at [1286, 29] on icon "close" at bounding box center [1289, 29] width 13 height 13
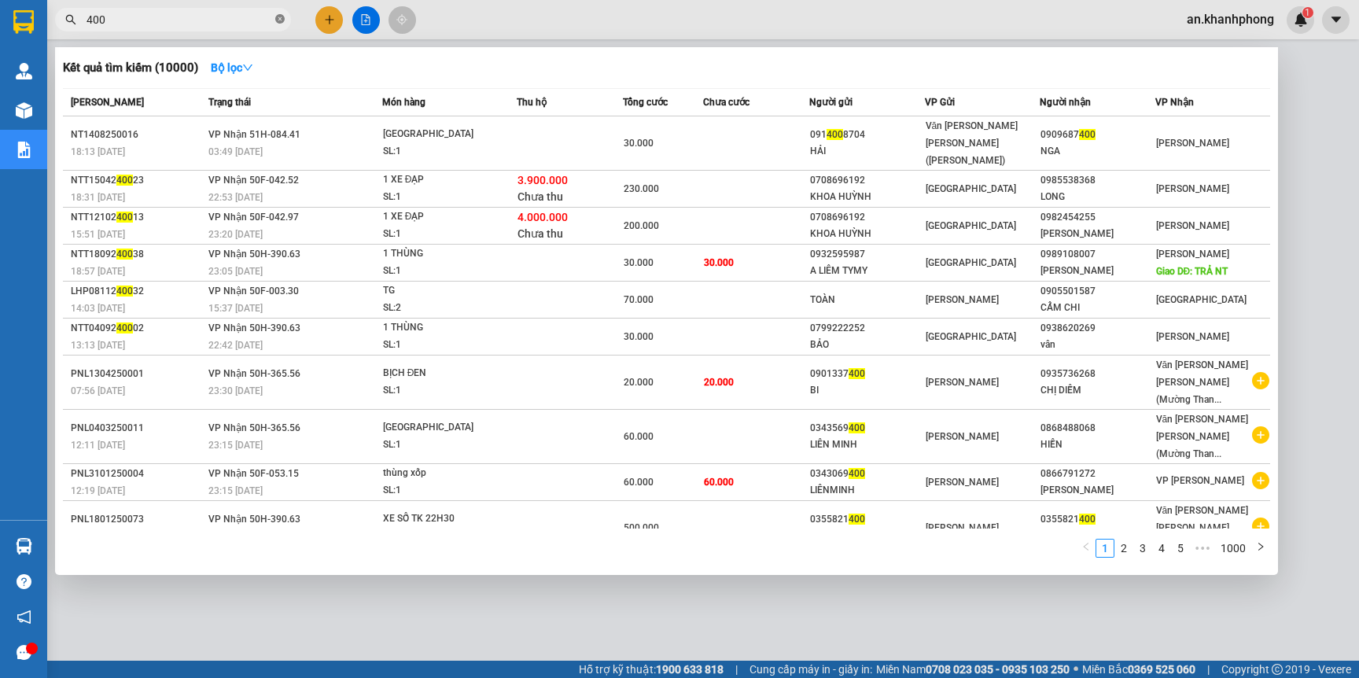
click at [281, 20] on icon "close-circle" at bounding box center [279, 18] width 9 height 9
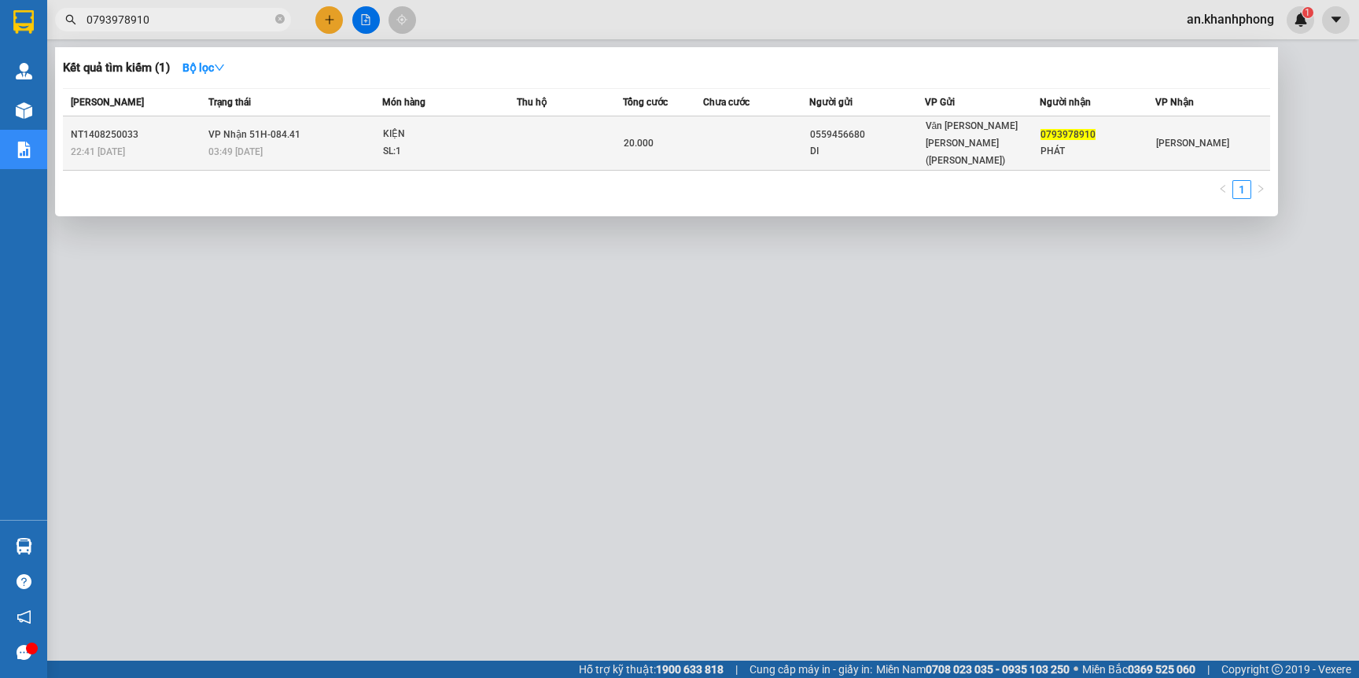
type input "0793978910"
click at [800, 140] on td at bounding box center [756, 143] width 106 height 54
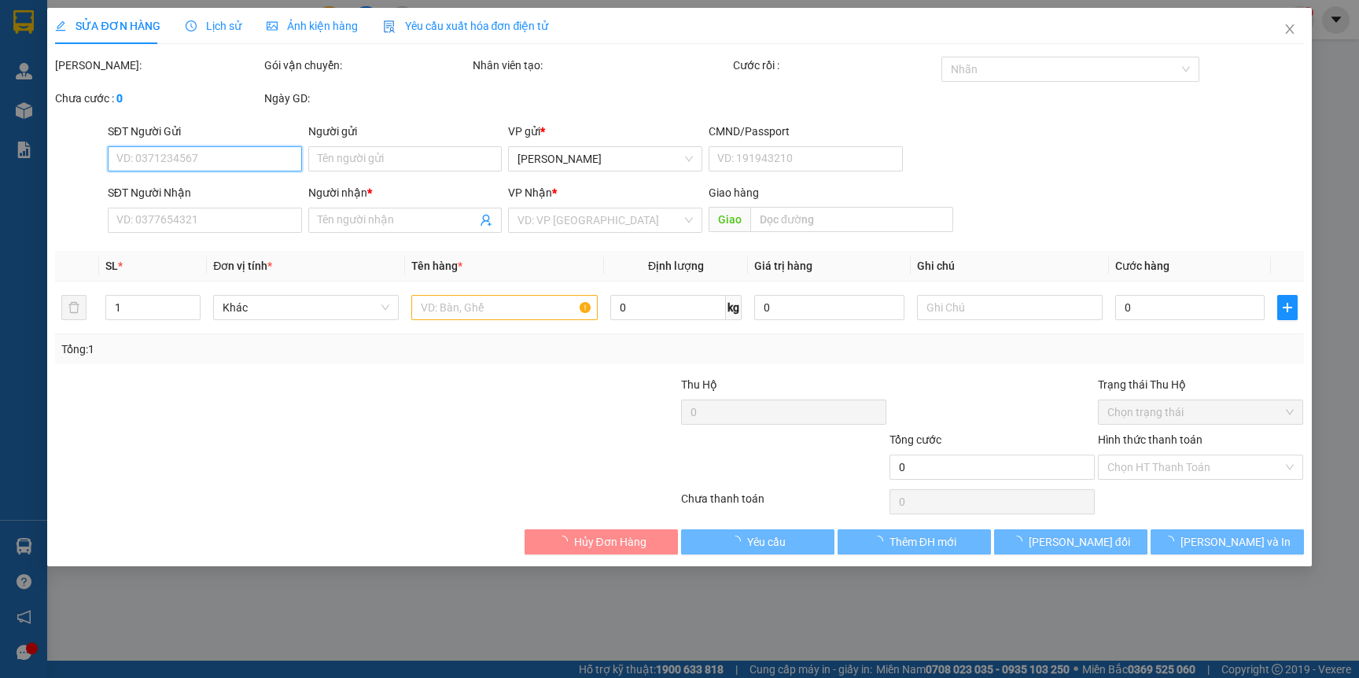
type input "0559456680"
type input "DI"
type input "0793978910"
type input "PHÁT"
type input "20.000"
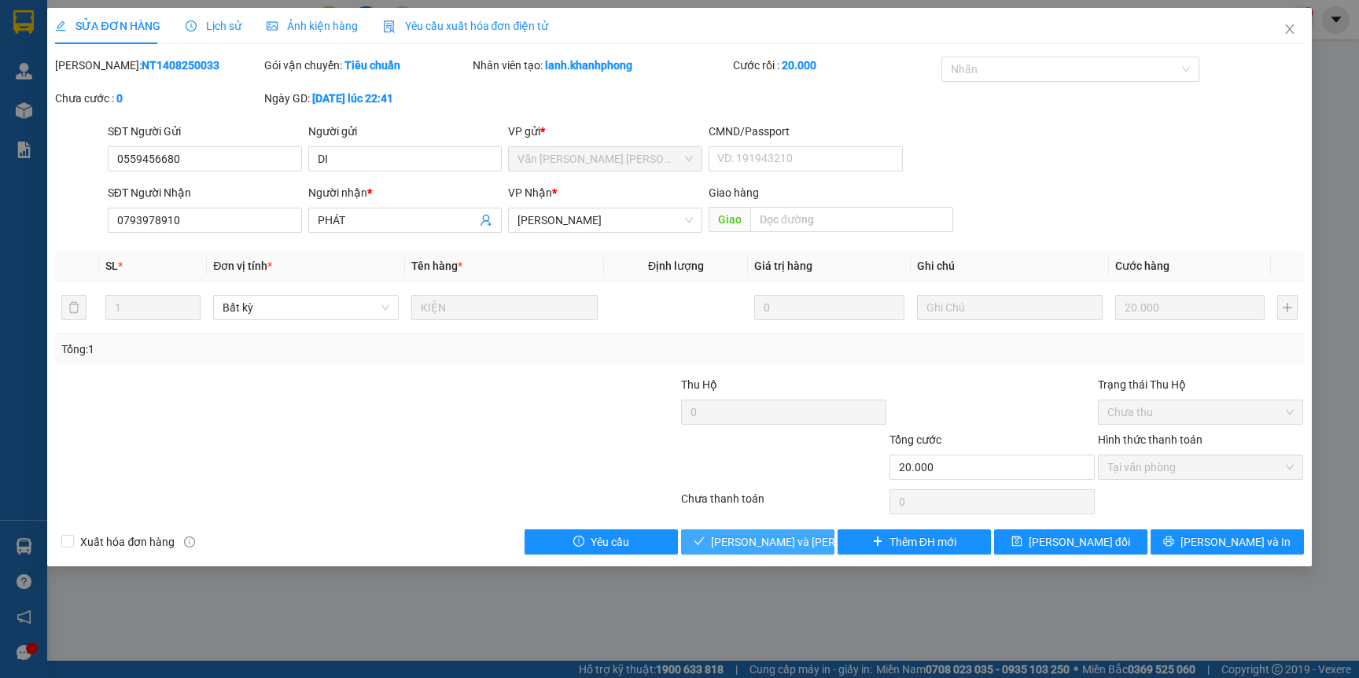
click at [772, 544] on span "Lưu và Giao hàng" at bounding box center [817, 541] width 212 height 17
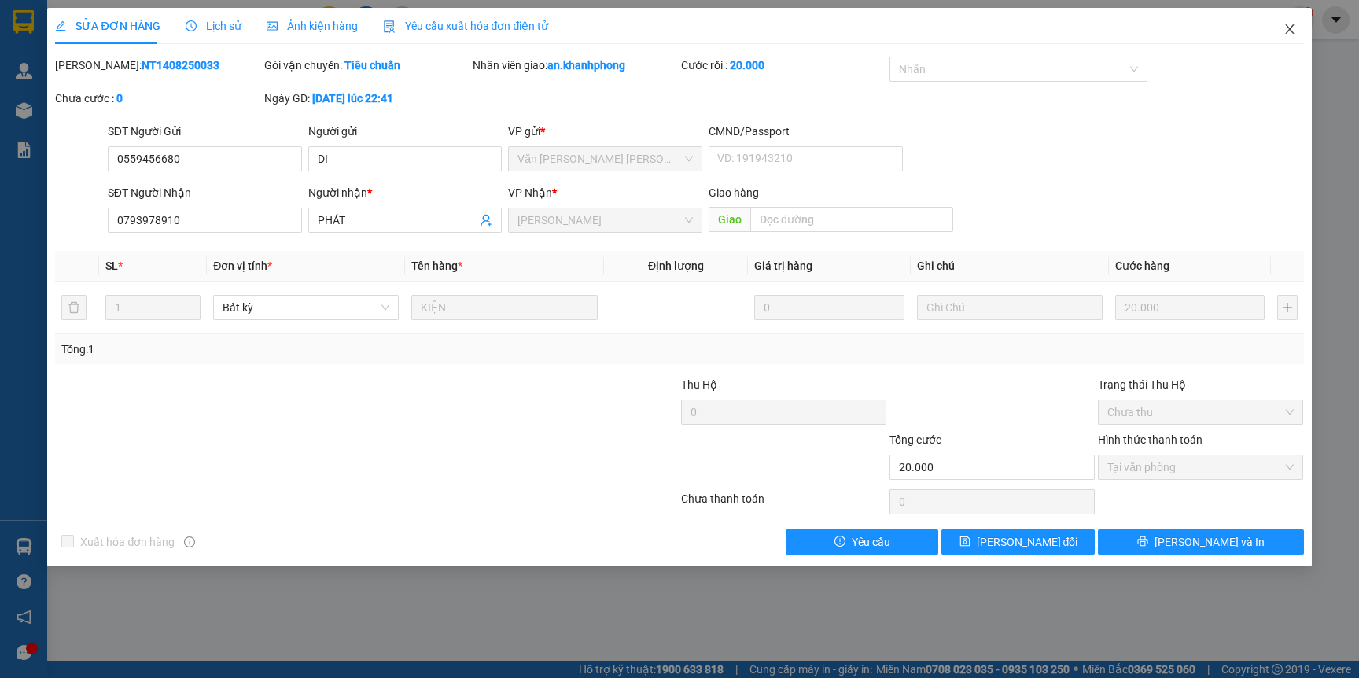
click at [1287, 29] on icon "close" at bounding box center [1289, 29] width 13 height 13
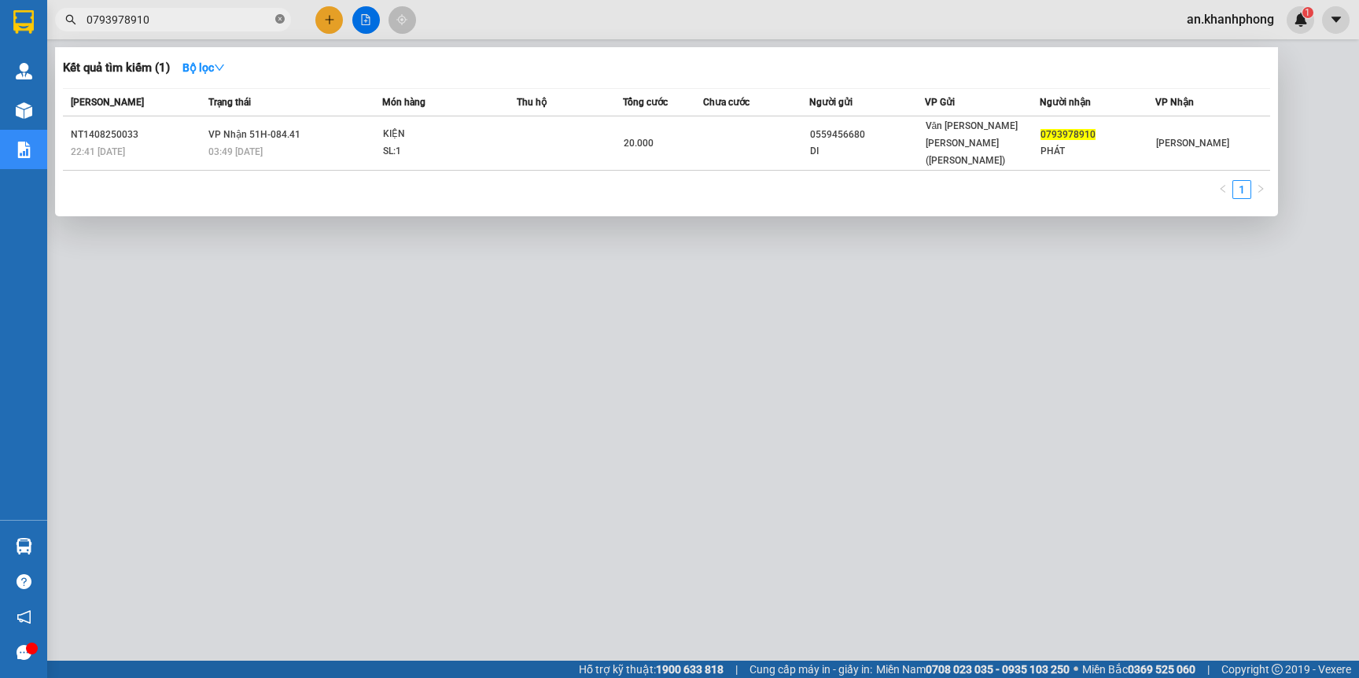
click at [276, 23] on icon "close-circle" at bounding box center [279, 18] width 9 height 9
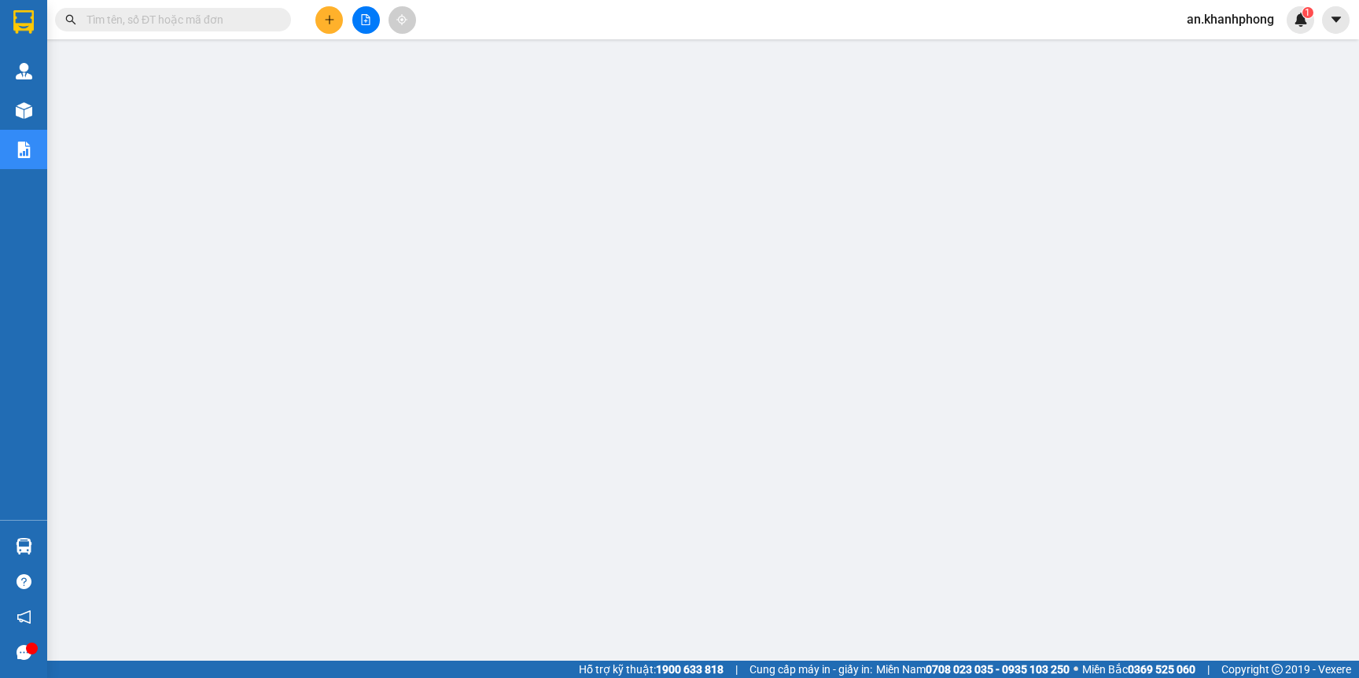
click at [235, 23] on input "text" at bounding box center [179, 19] width 186 height 17
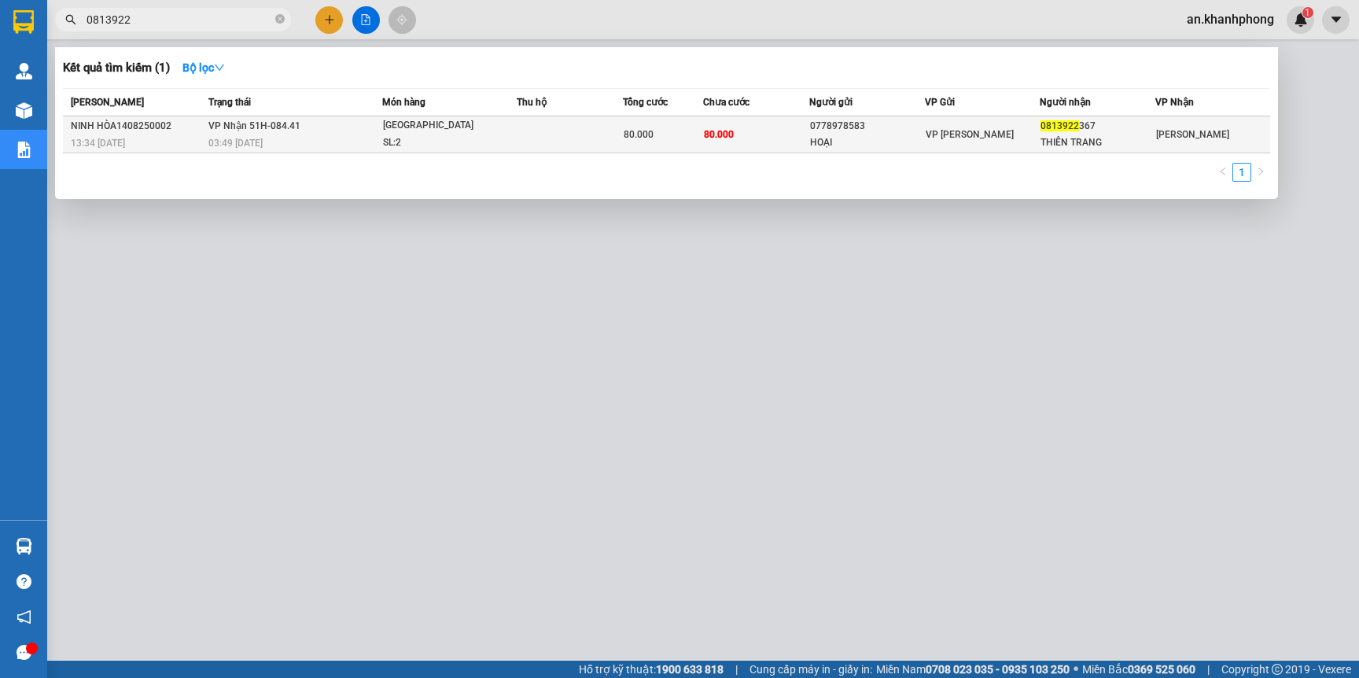
type input "0813922"
click at [978, 129] on span "VP [GEOGRAPHIC_DATA]" at bounding box center [969, 134] width 88 height 11
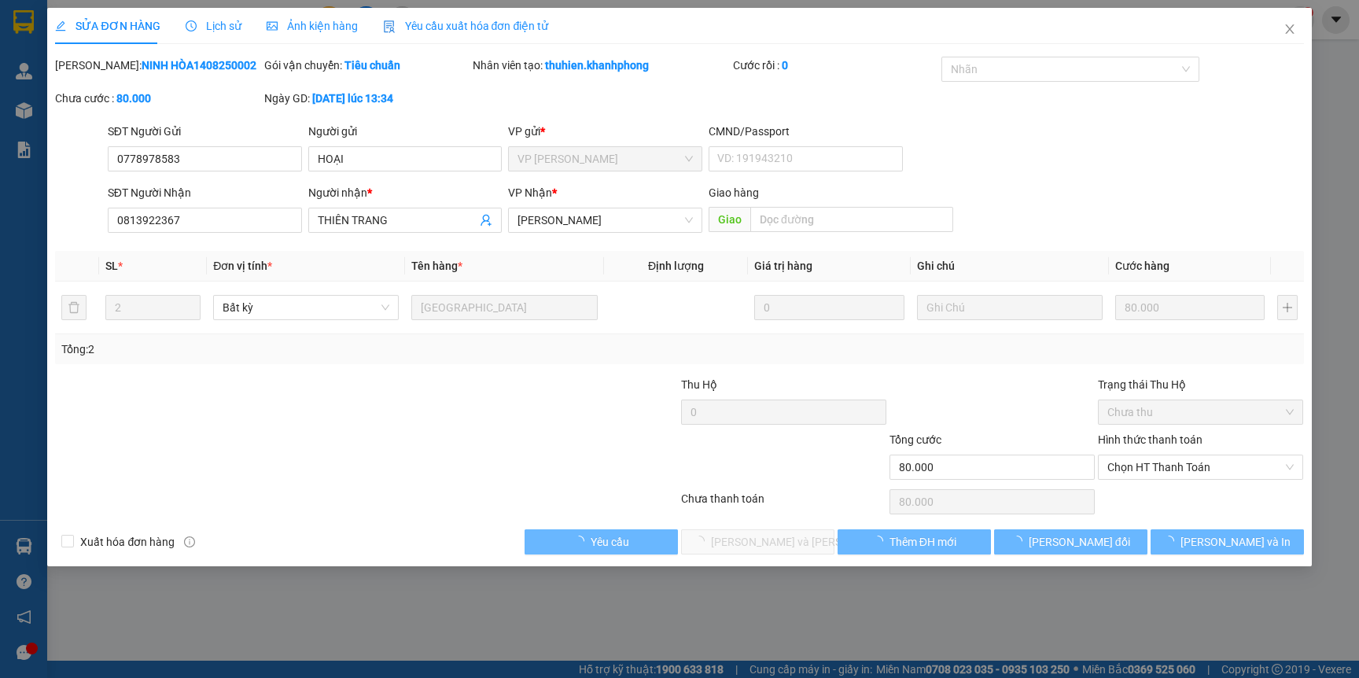
type input "0778978583"
type input "HOẠI"
type input "0813922367"
type input "THIÊN TRANG"
type input "80.000"
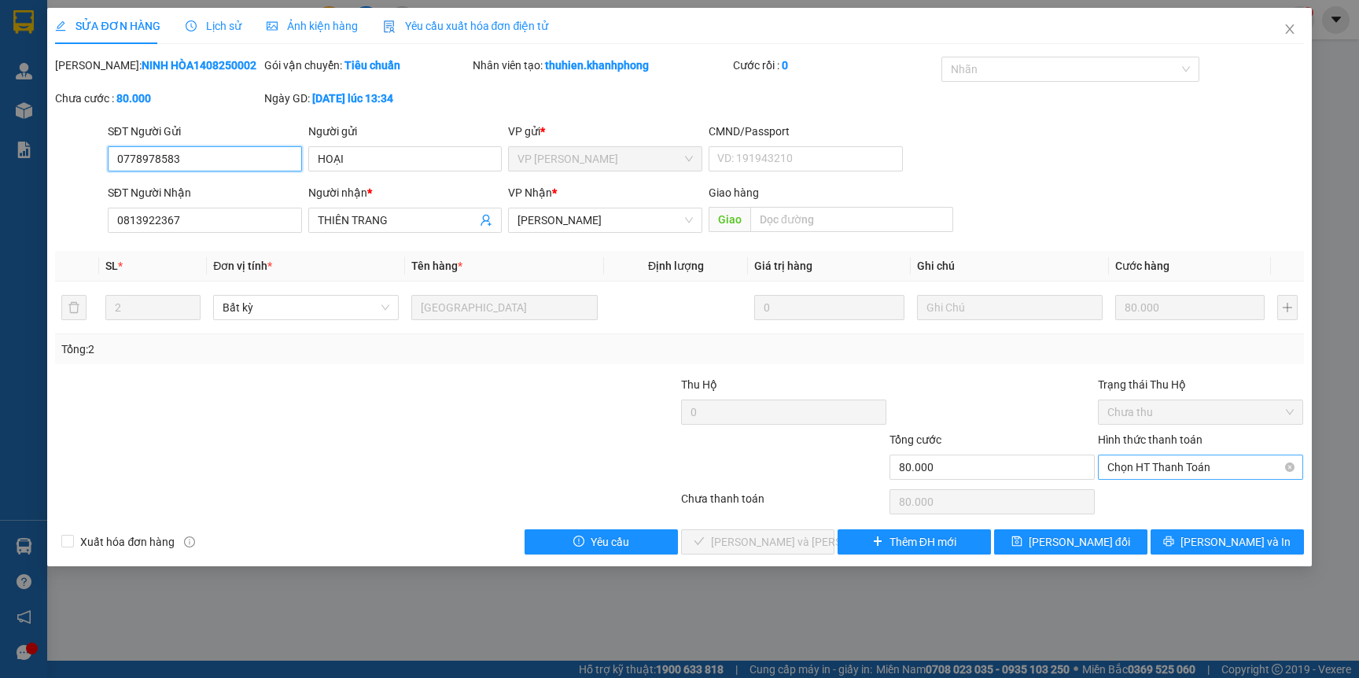
click at [1171, 462] on span "Chọn HT Thanh Toán" at bounding box center [1200, 467] width 186 height 24
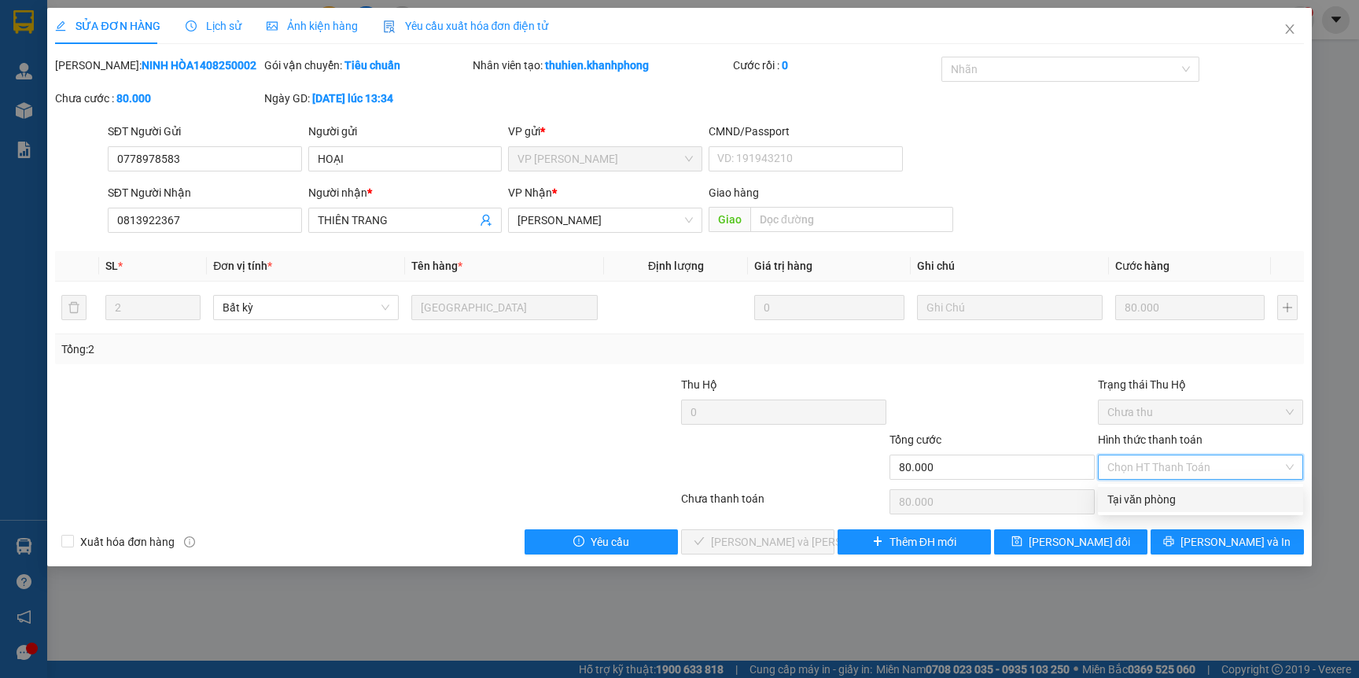
click at [1134, 495] on div "Tại văn phòng" at bounding box center [1200, 499] width 186 height 17
type input "0"
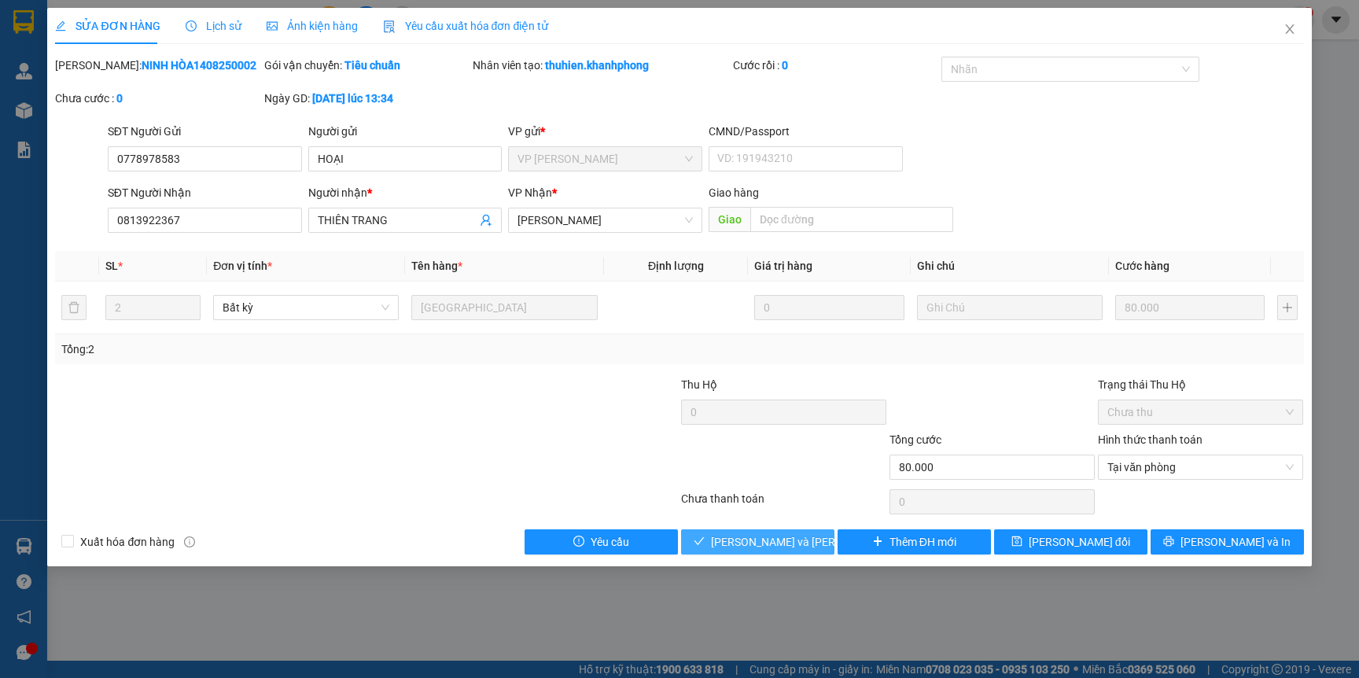
click at [787, 539] on span "Lưu và Giao hàng" at bounding box center [817, 541] width 212 height 17
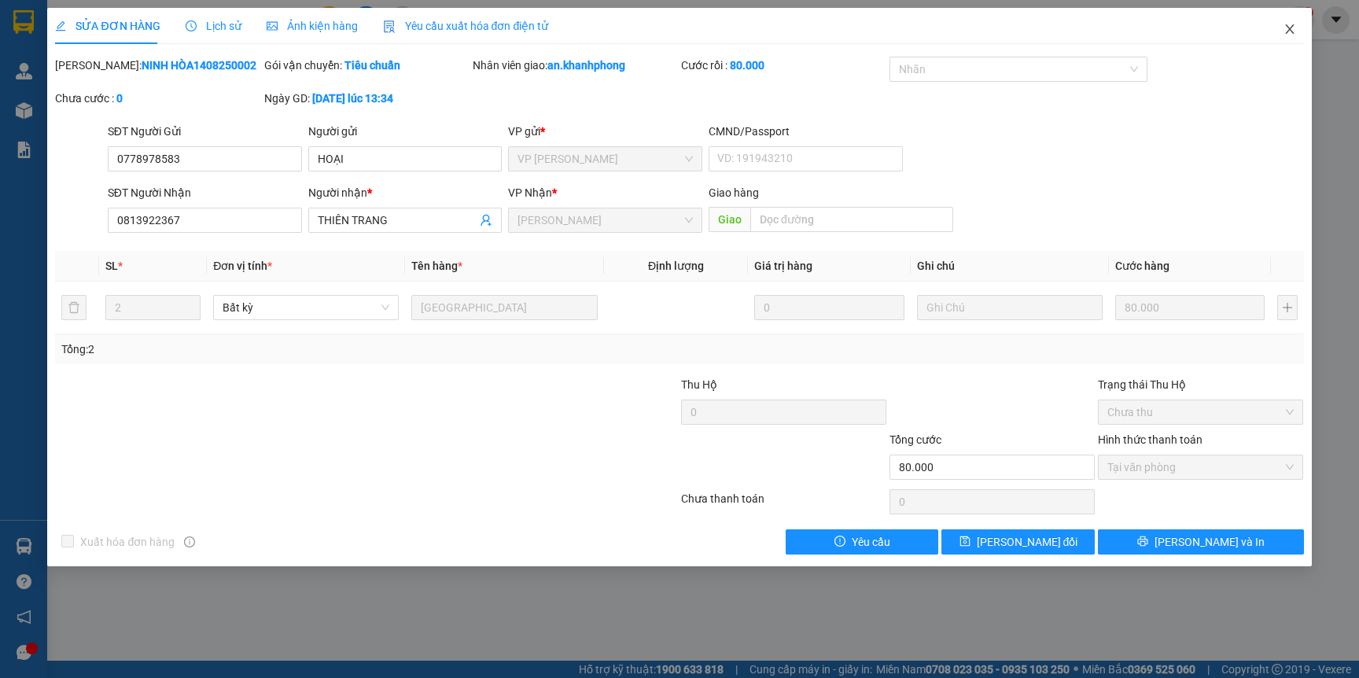
click at [1290, 30] on icon "close" at bounding box center [1289, 28] width 9 height 9
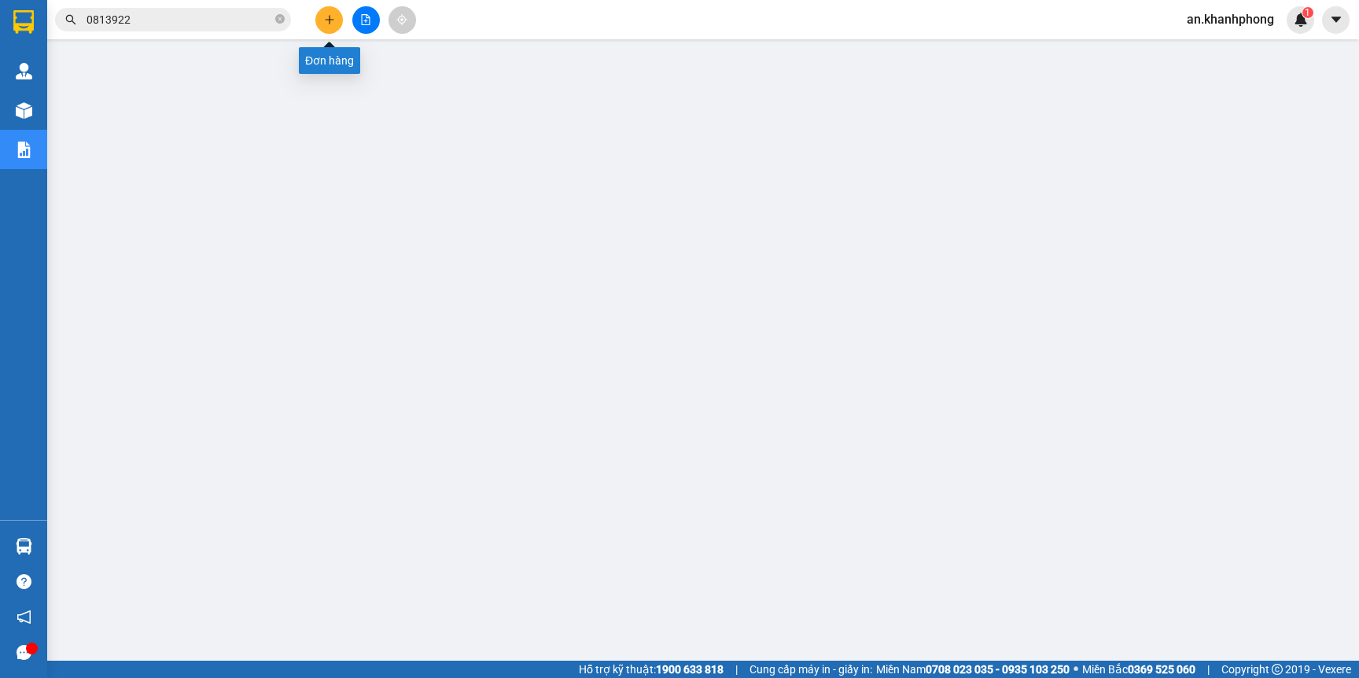
click at [324, 17] on icon "plus" at bounding box center [329, 19] width 11 height 11
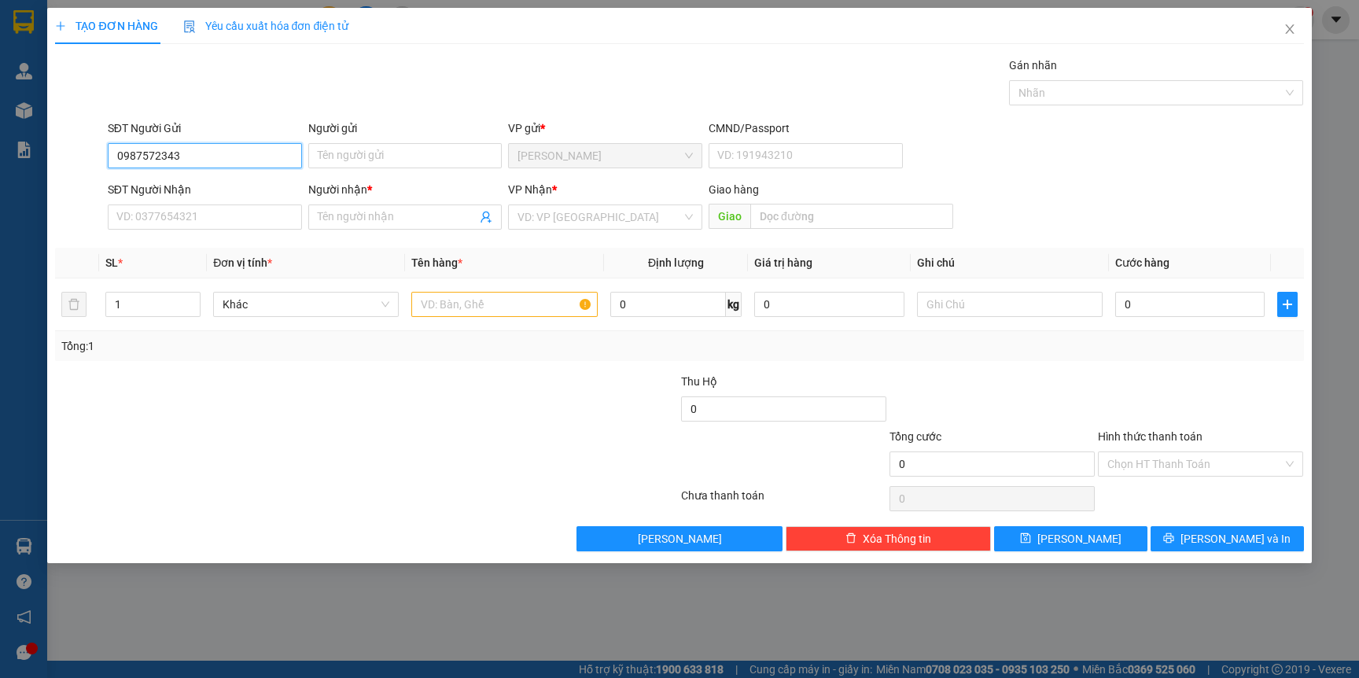
click at [281, 154] on input "0987572343" at bounding box center [205, 155] width 194 height 25
click at [270, 156] on input "0987572343" at bounding box center [205, 155] width 194 height 25
click at [276, 159] on input "0987572343" at bounding box center [205, 155] width 194 height 25
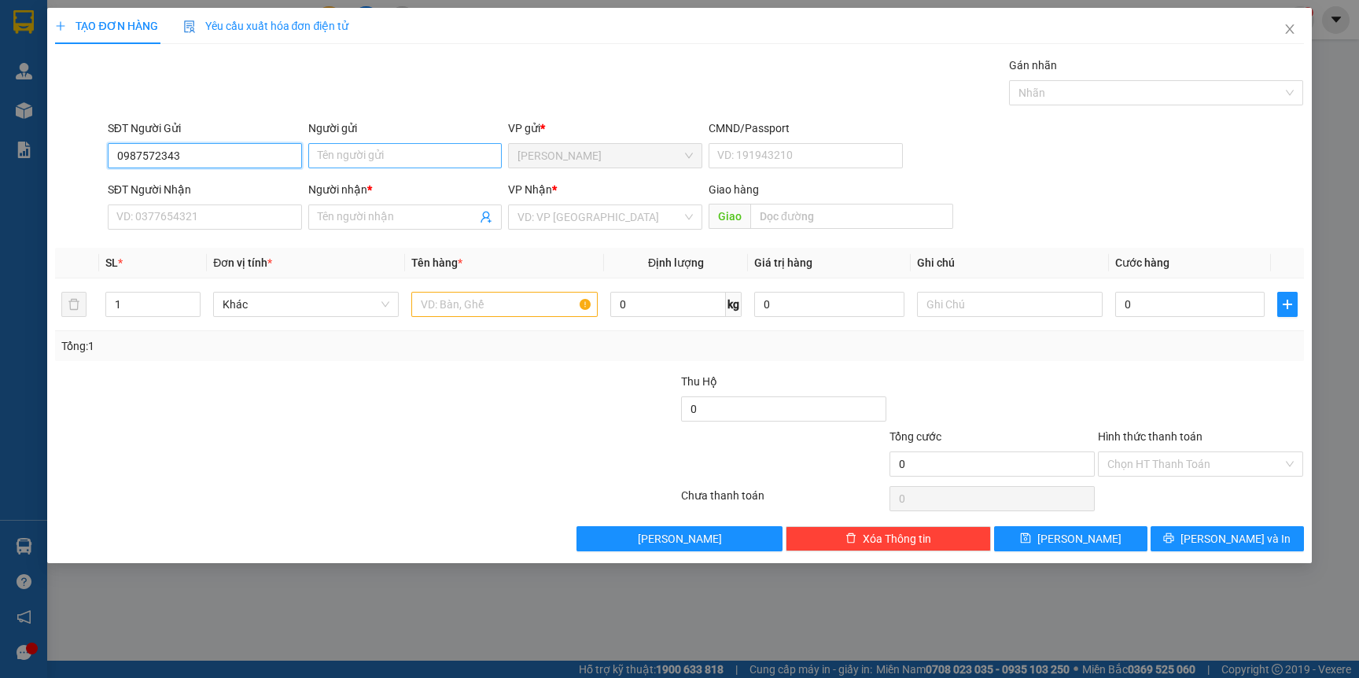
type input "0987572343"
click at [364, 156] on input "Người gửi" at bounding box center [405, 155] width 194 height 25
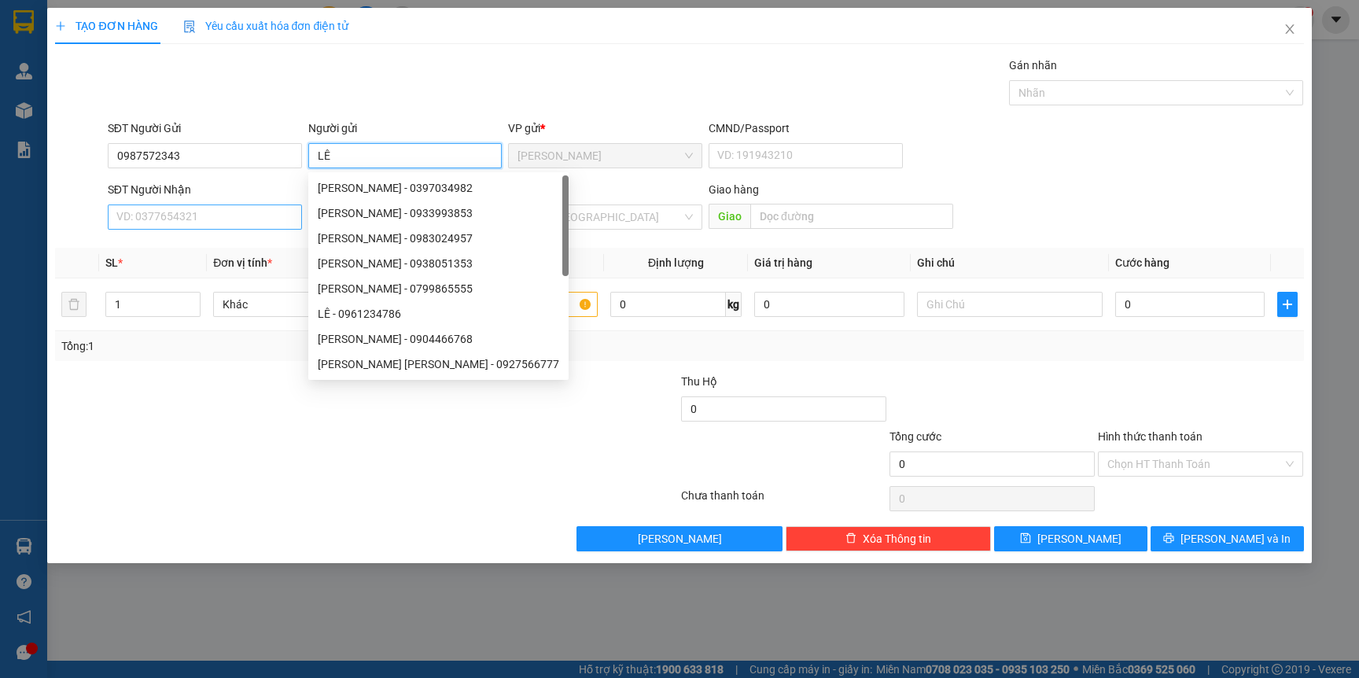
type input "LÊ"
click at [232, 226] on input "SĐT Người Nhận" at bounding box center [205, 216] width 194 height 25
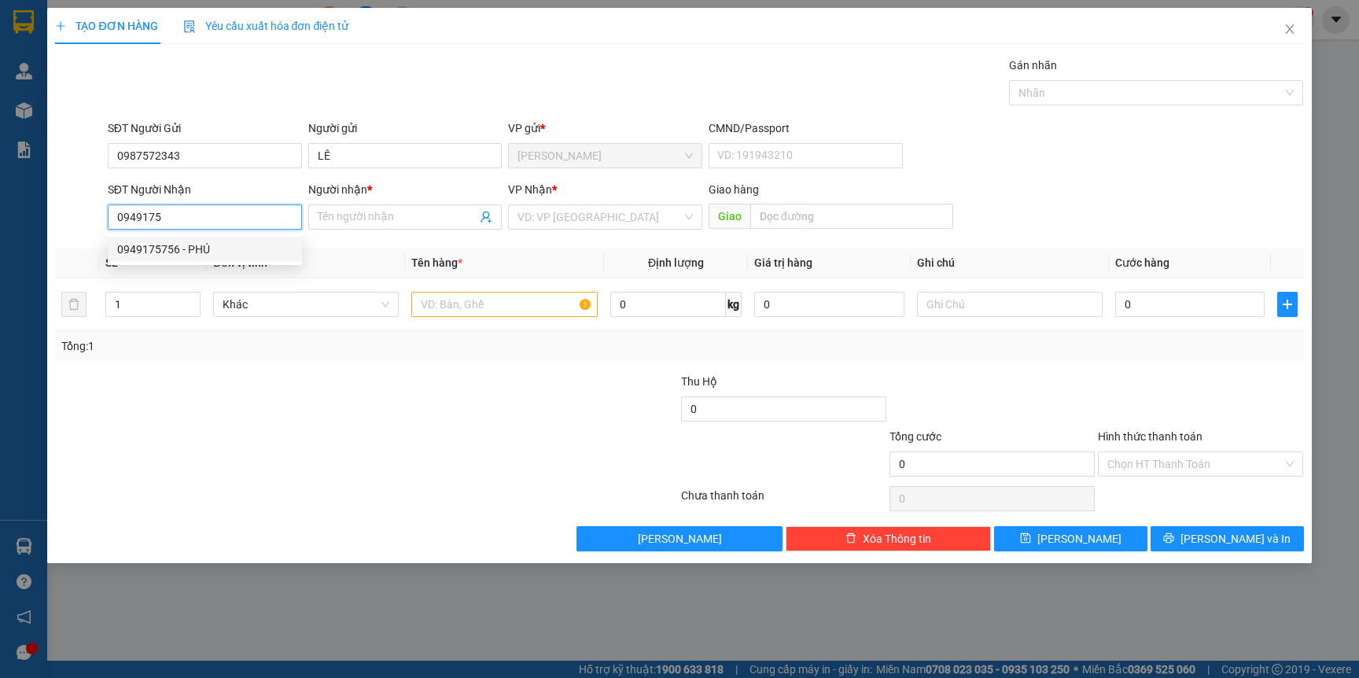
click at [223, 253] on div "0949175756 - PHÚ" at bounding box center [204, 249] width 175 height 17
type input "0949175756"
type input "PHÚ"
type input "0949175756"
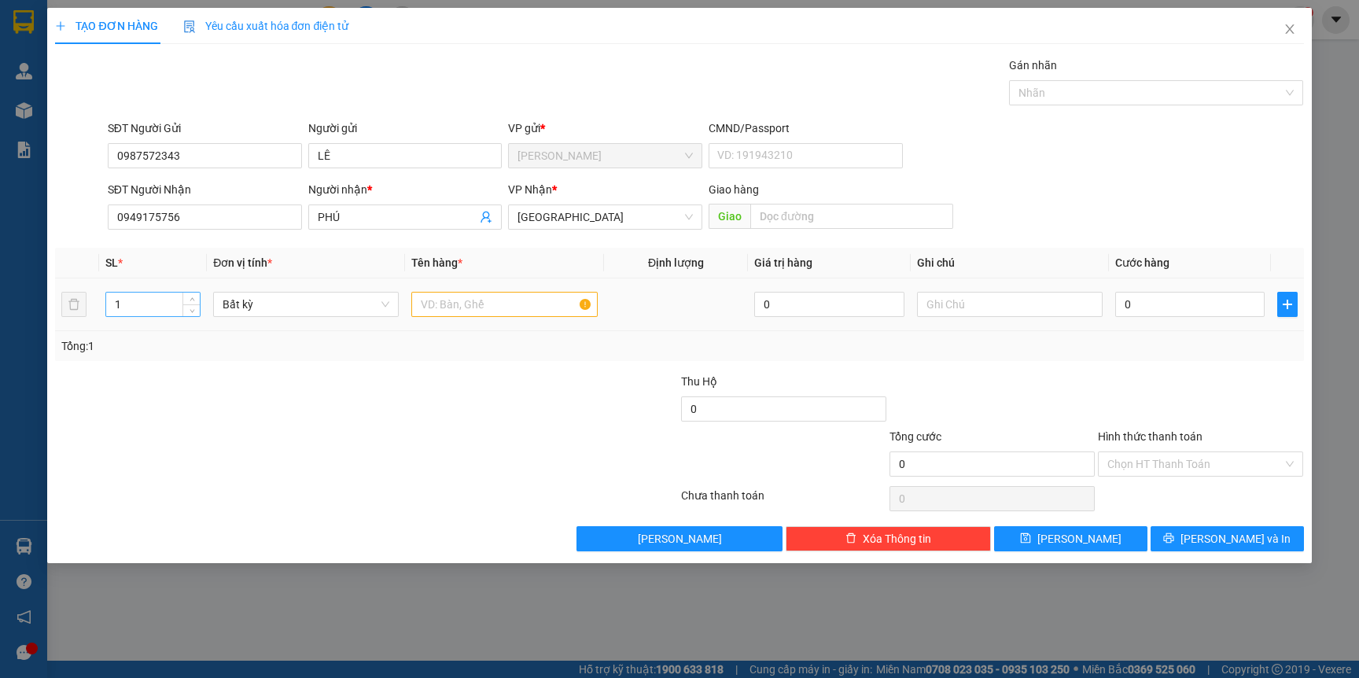
click at [152, 307] on input "1" at bounding box center [153, 304] width 94 height 24
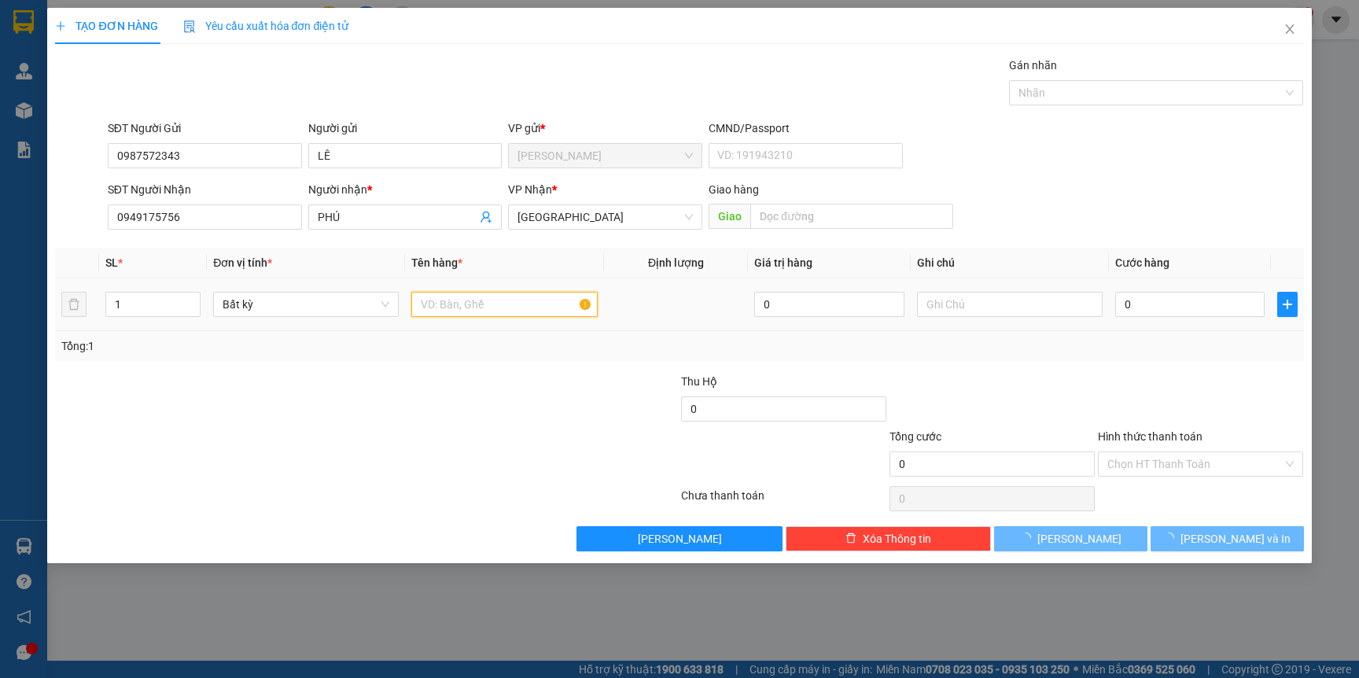
click at [522, 305] on input "text" at bounding box center [504, 304] width 186 height 25
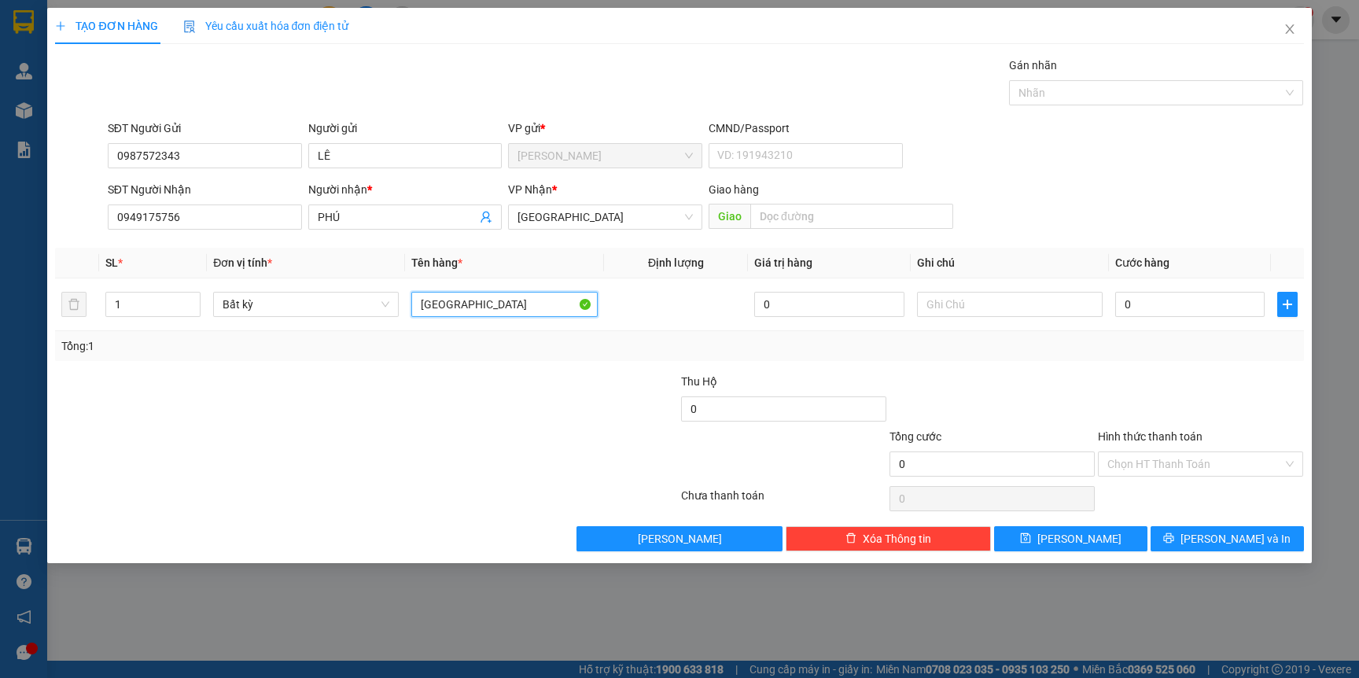
type input "TX"
click at [523, 403] on div at bounding box center [575, 400] width 208 height 55
click at [1154, 300] on input "0" at bounding box center [1189, 304] width 149 height 25
type input "5"
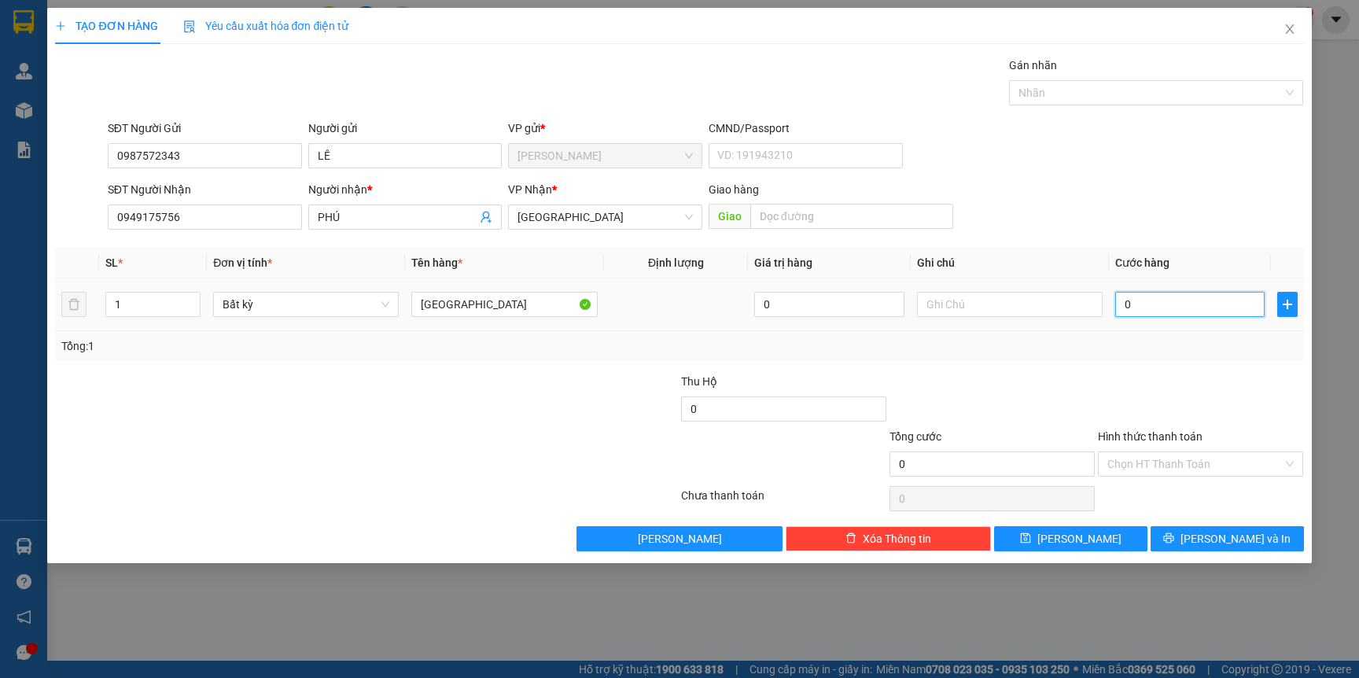
type input "5"
type input "50"
type input "50.000"
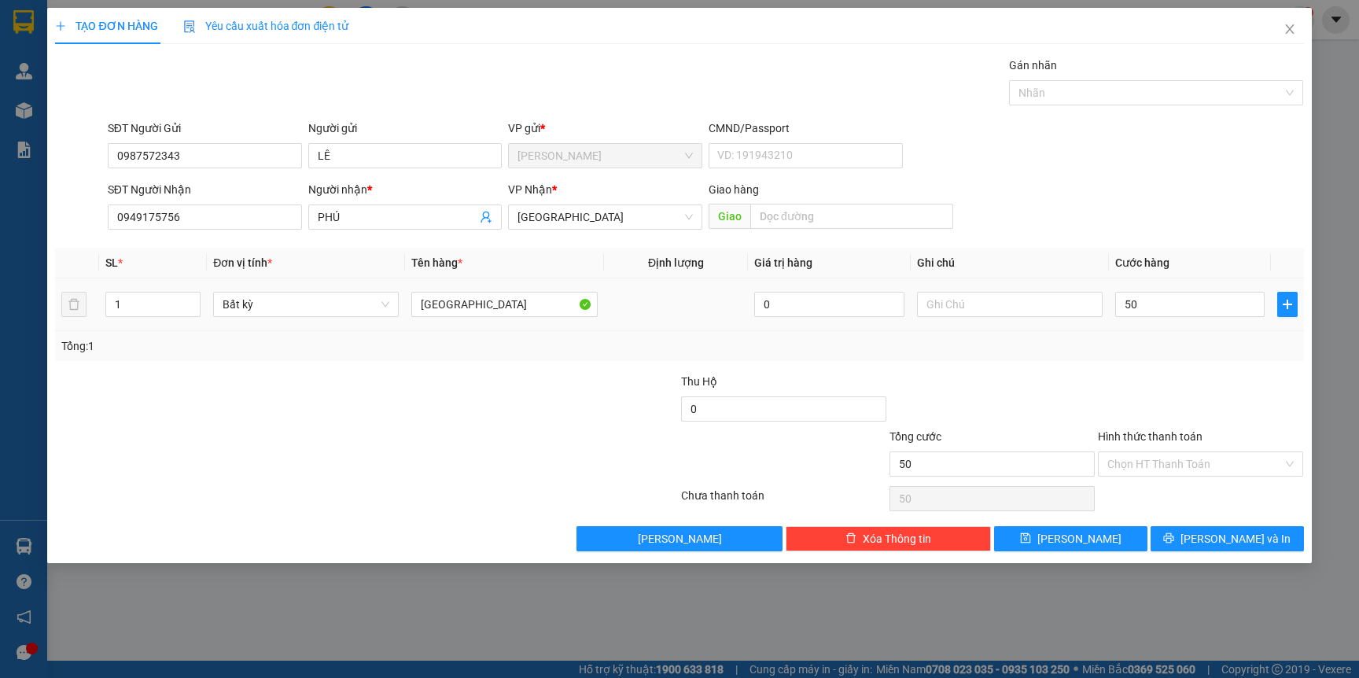
type input "50.000"
click at [1135, 341] on div "Tổng: 1" at bounding box center [678, 345] width 1235 height 17
click at [1174, 539] on icon "printer" at bounding box center [1168, 537] width 11 height 11
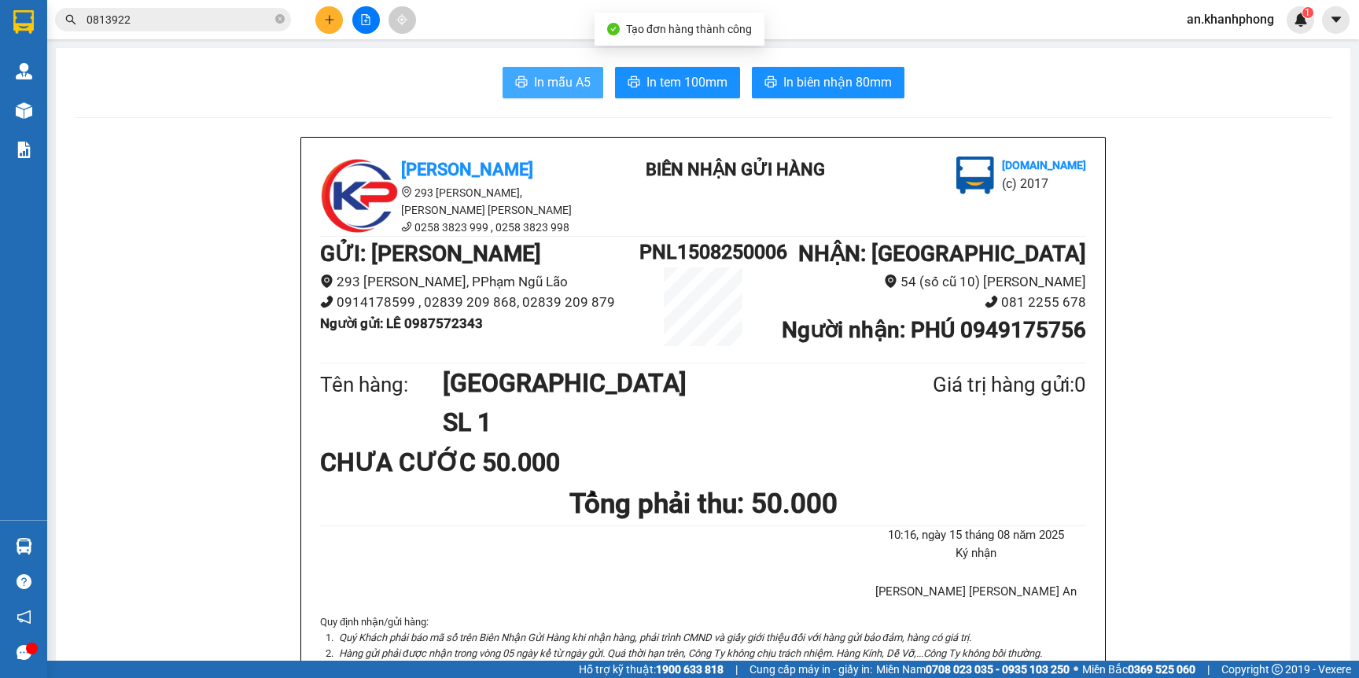
click at [534, 89] on span "In mẫu A5" at bounding box center [562, 82] width 57 height 20
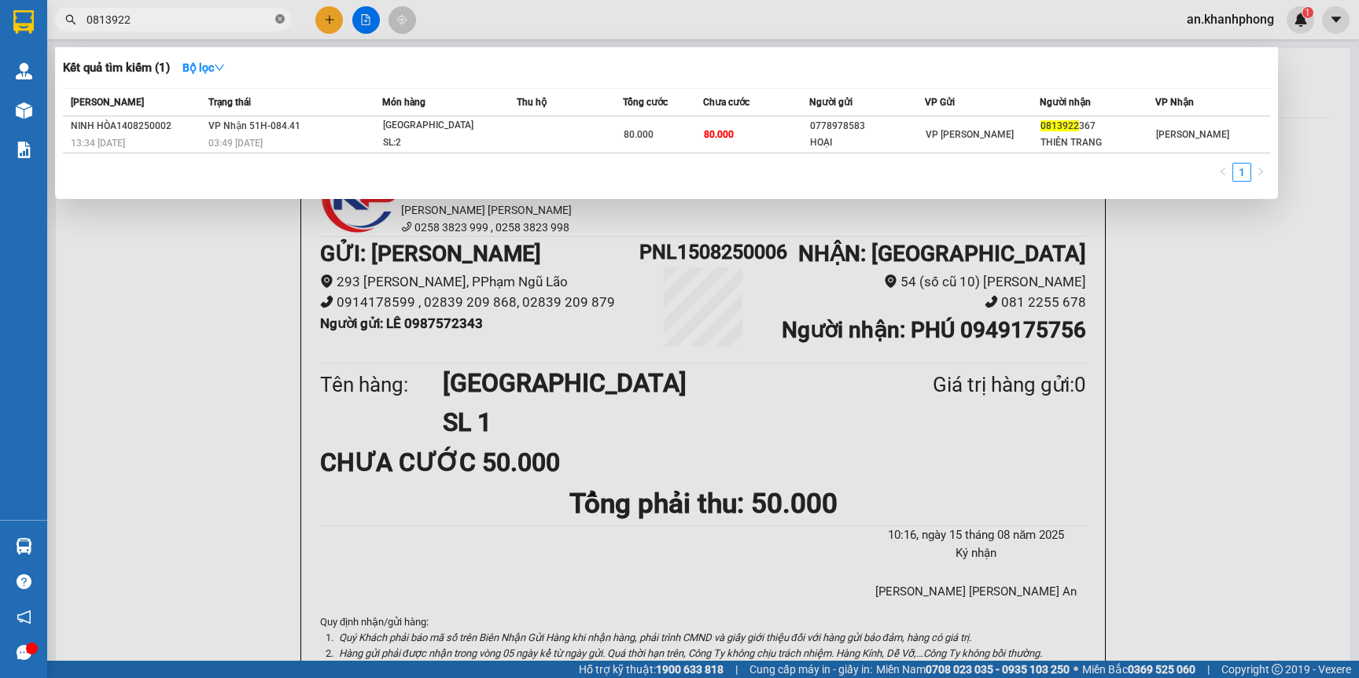
click at [281, 17] on icon "close-circle" at bounding box center [279, 18] width 9 height 9
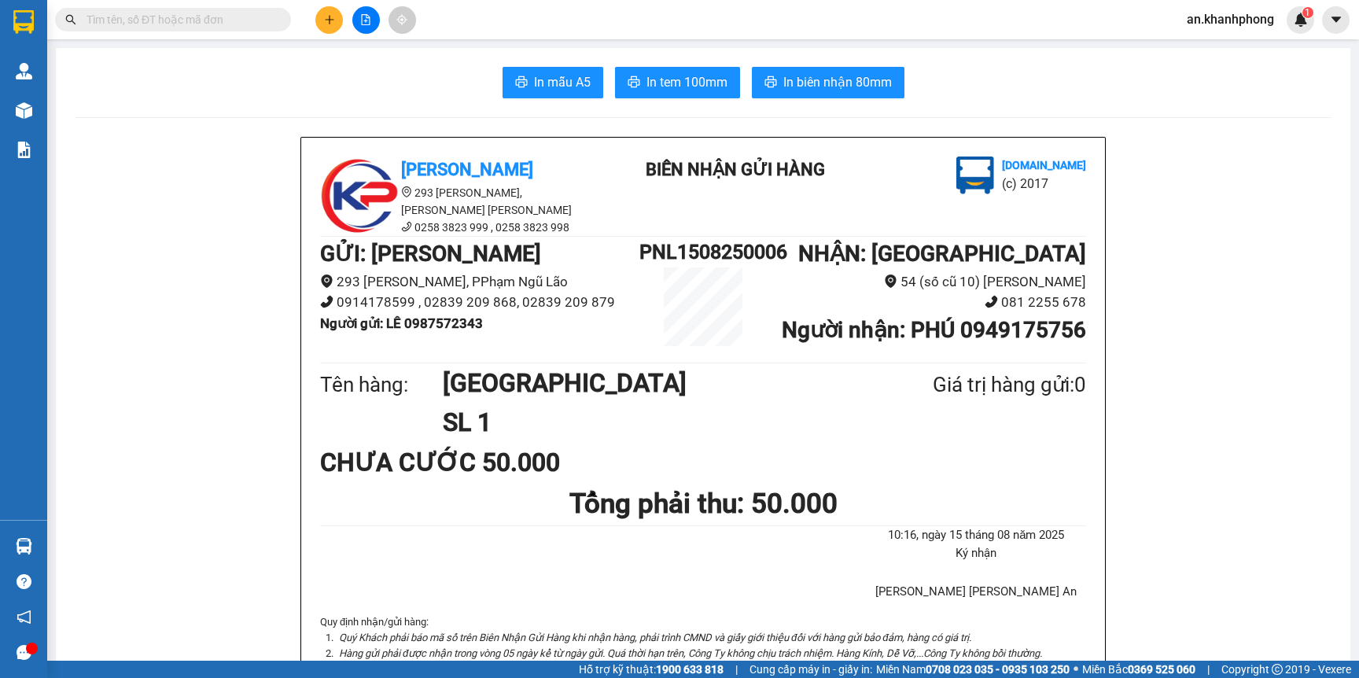
click at [248, 19] on input "text" at bounding box center [179, 19] width 186 height 17
type input "0"
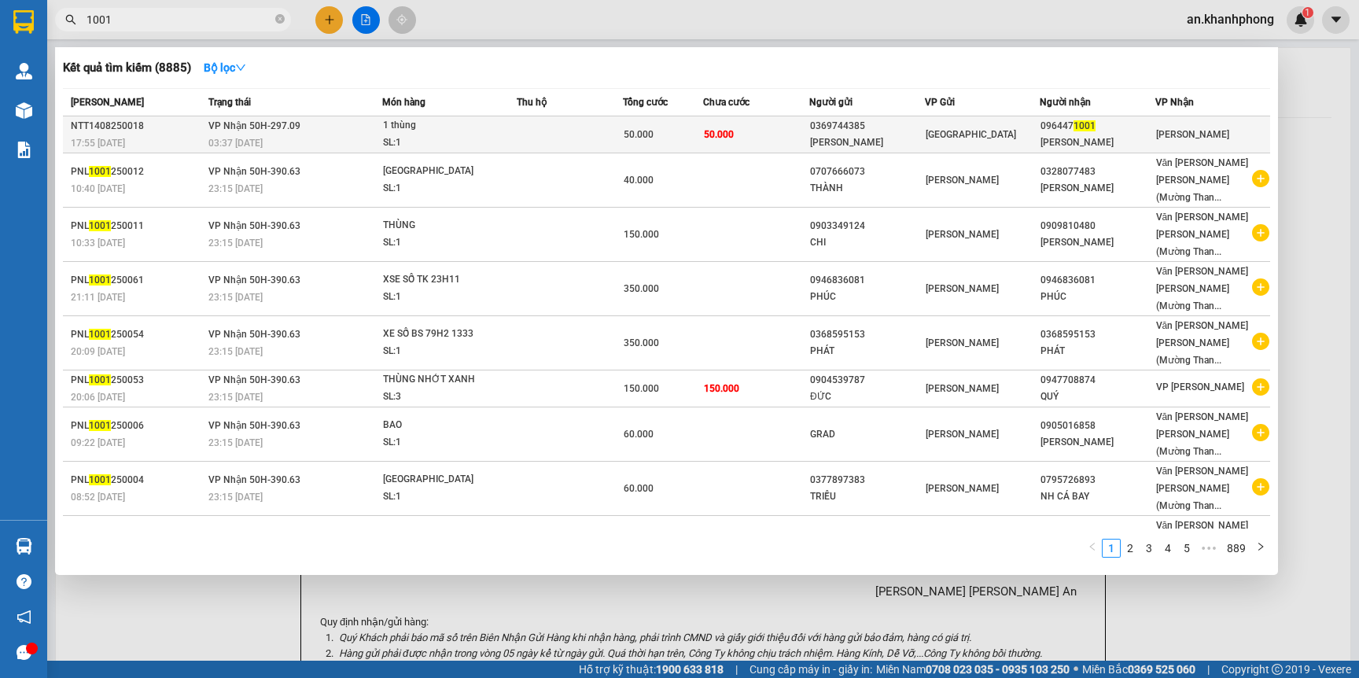
type input "1001"
click at [850, 145] on div "QUANG THÁI" at bounding box center [867, 142] width 114 height 17
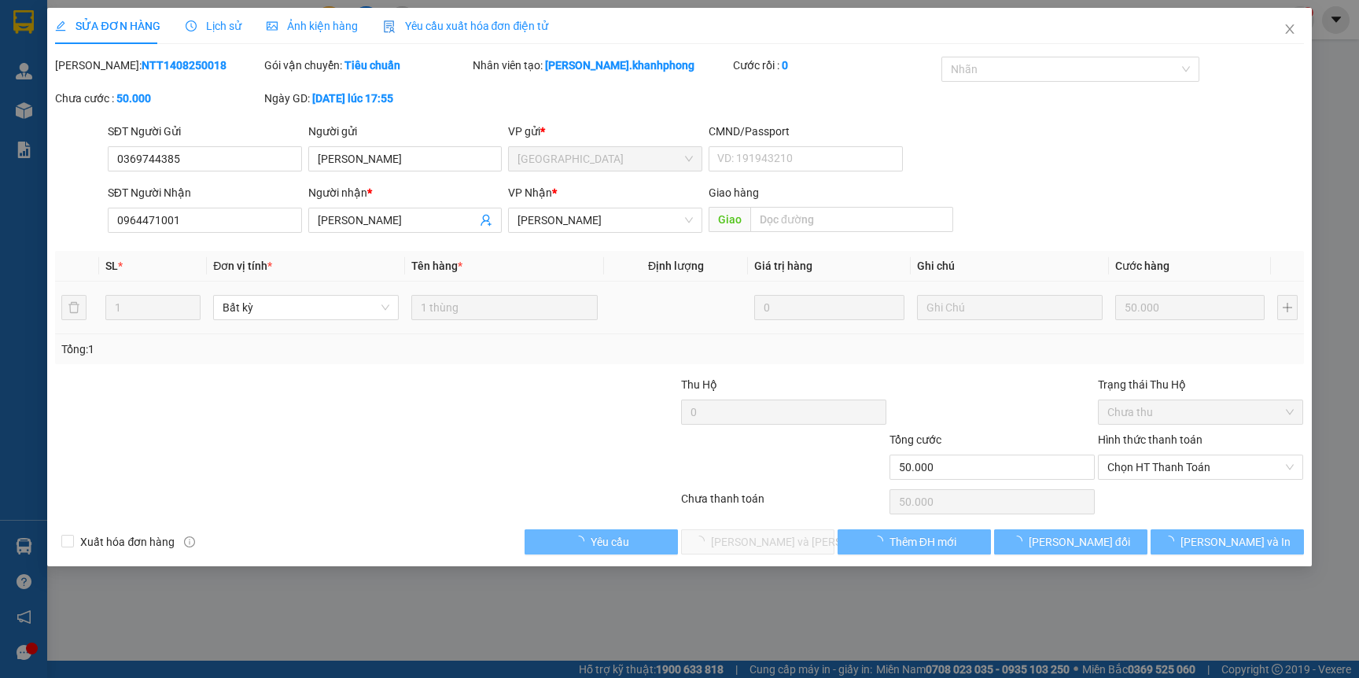
type input "0369744385"
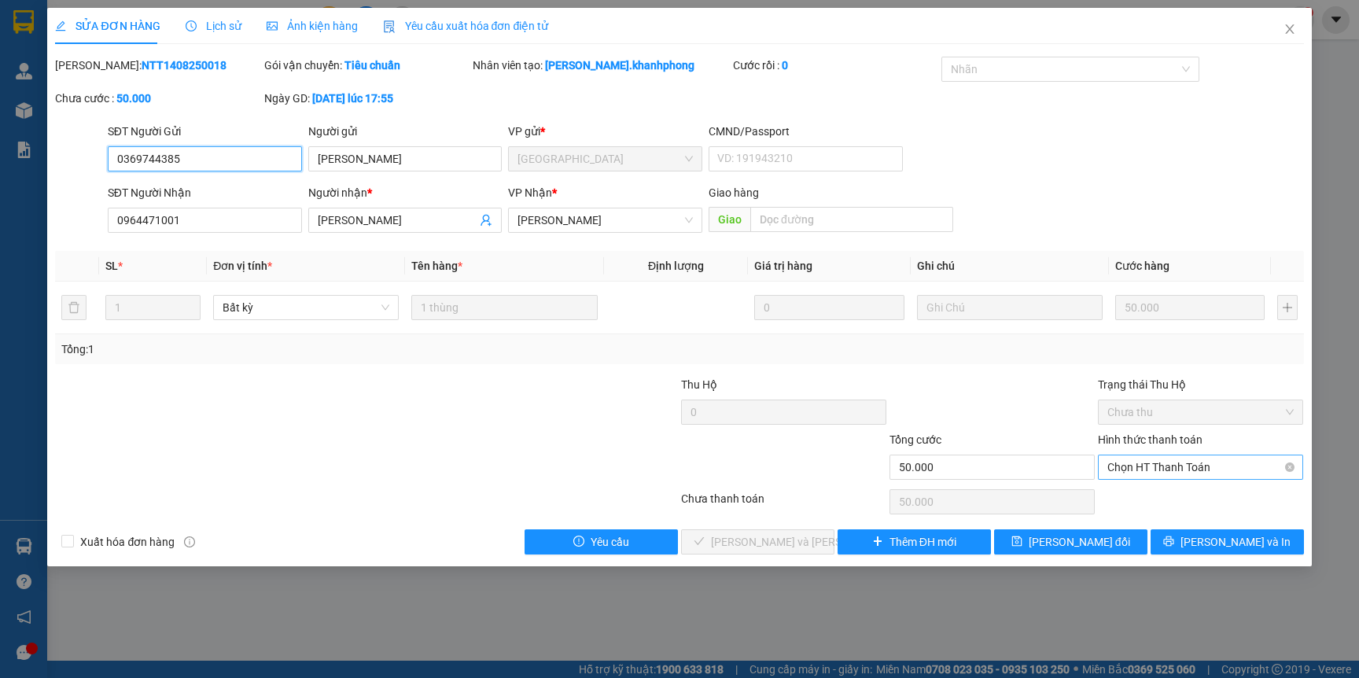
click at [1149, 477] on span "Chọn HT Thanh Toán" at bounding box center [1200, 467] width 186 height 24
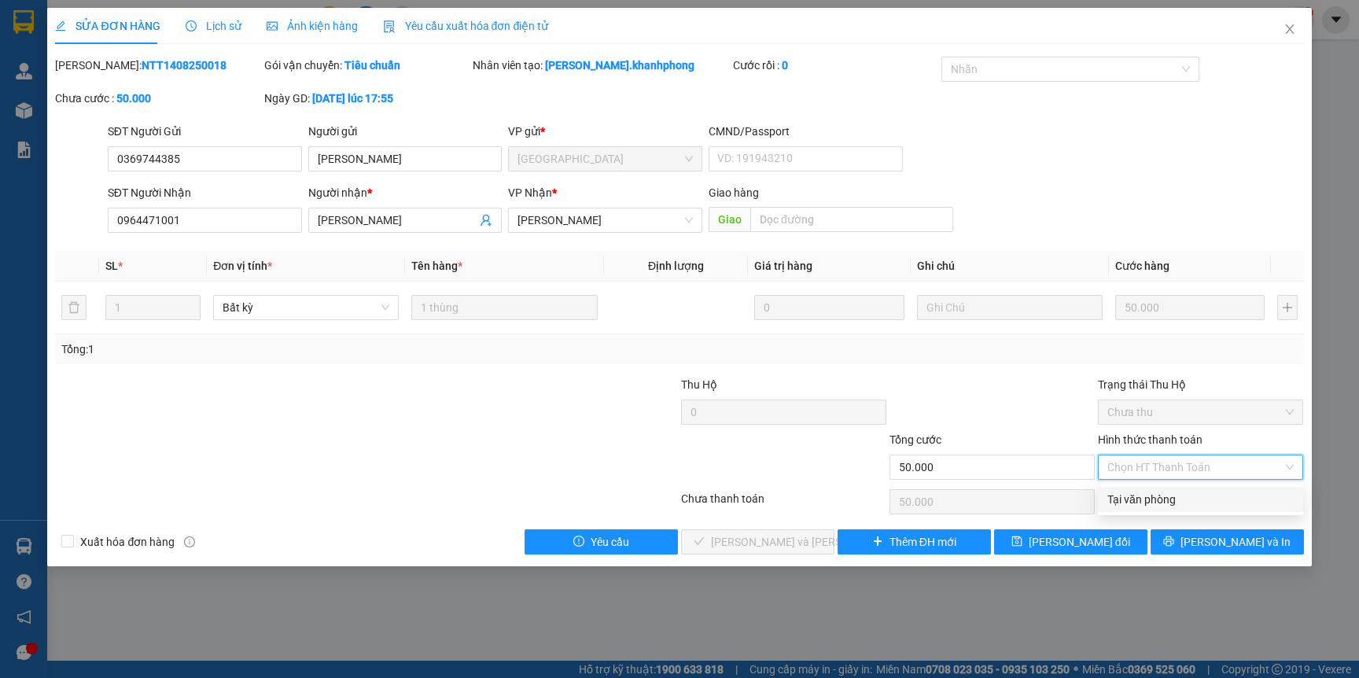
click at [1135, 496] on div "Tại văn phòng" at bounding box center [1200, 499] width 186 height 17
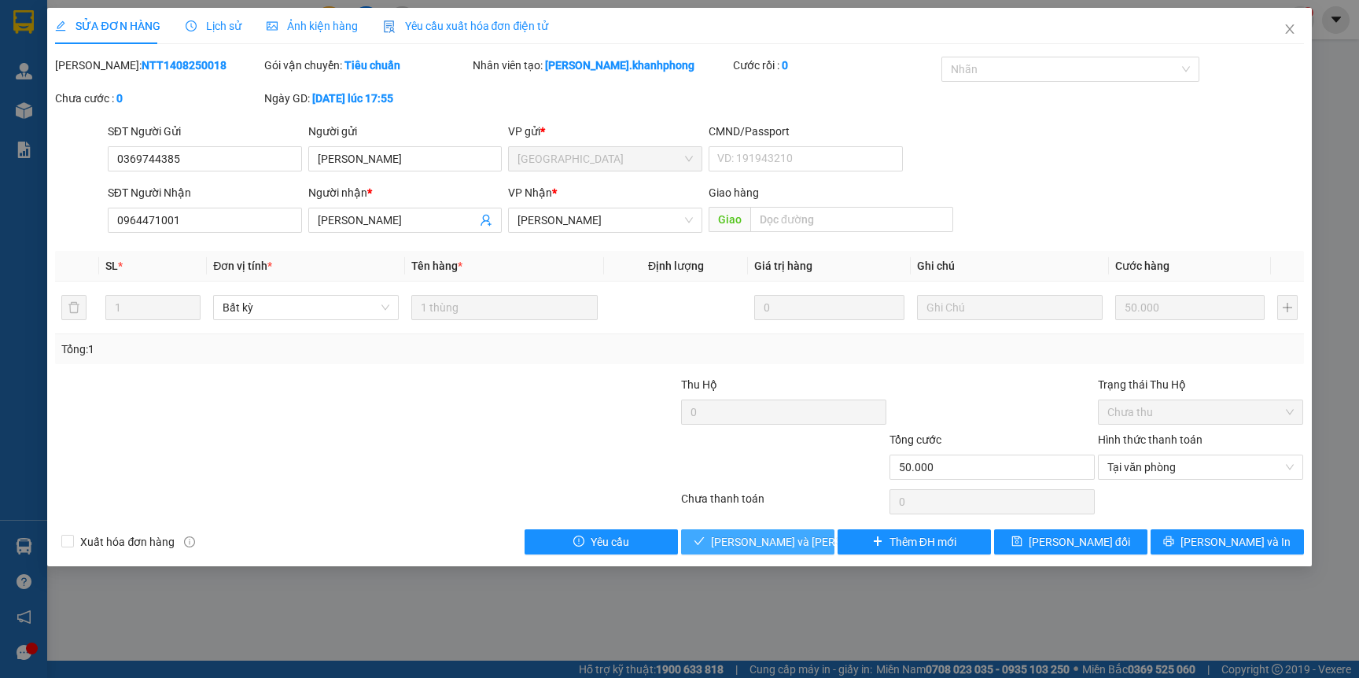
click at [776, 548] on span "Lưu và Giao hàng" at bounding box center [817, 541] width 212 height 17
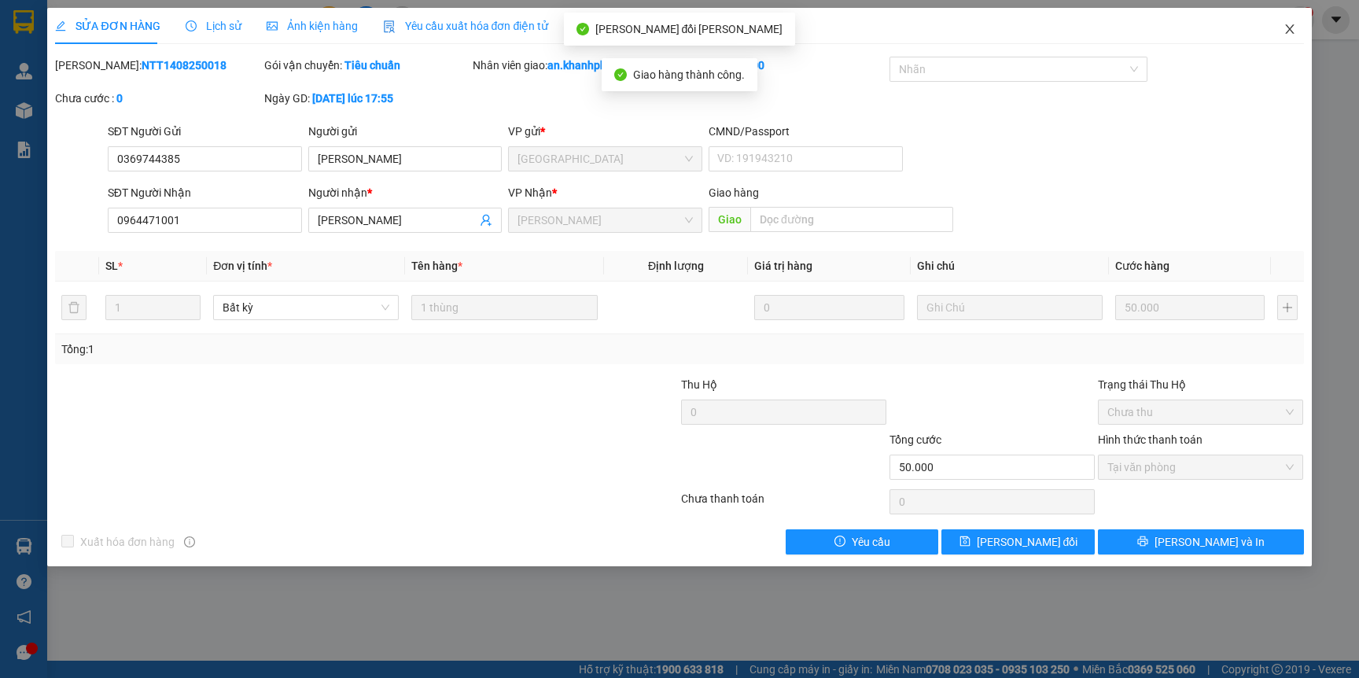
click at [1285, 32] on icon "close" at bounding box center [1289, 28] width 9 height 9
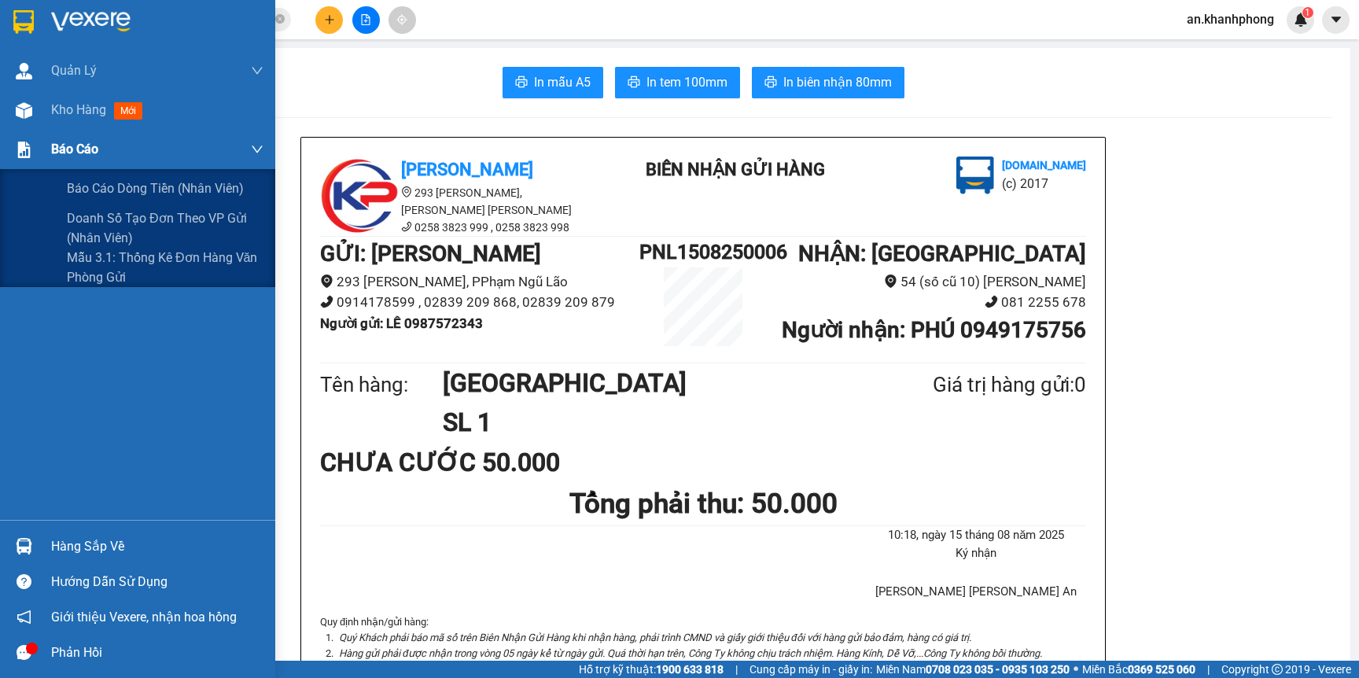
click at [45, 146] on div "Báo cáo" at bounding box center [137, 149] width 275 height 39
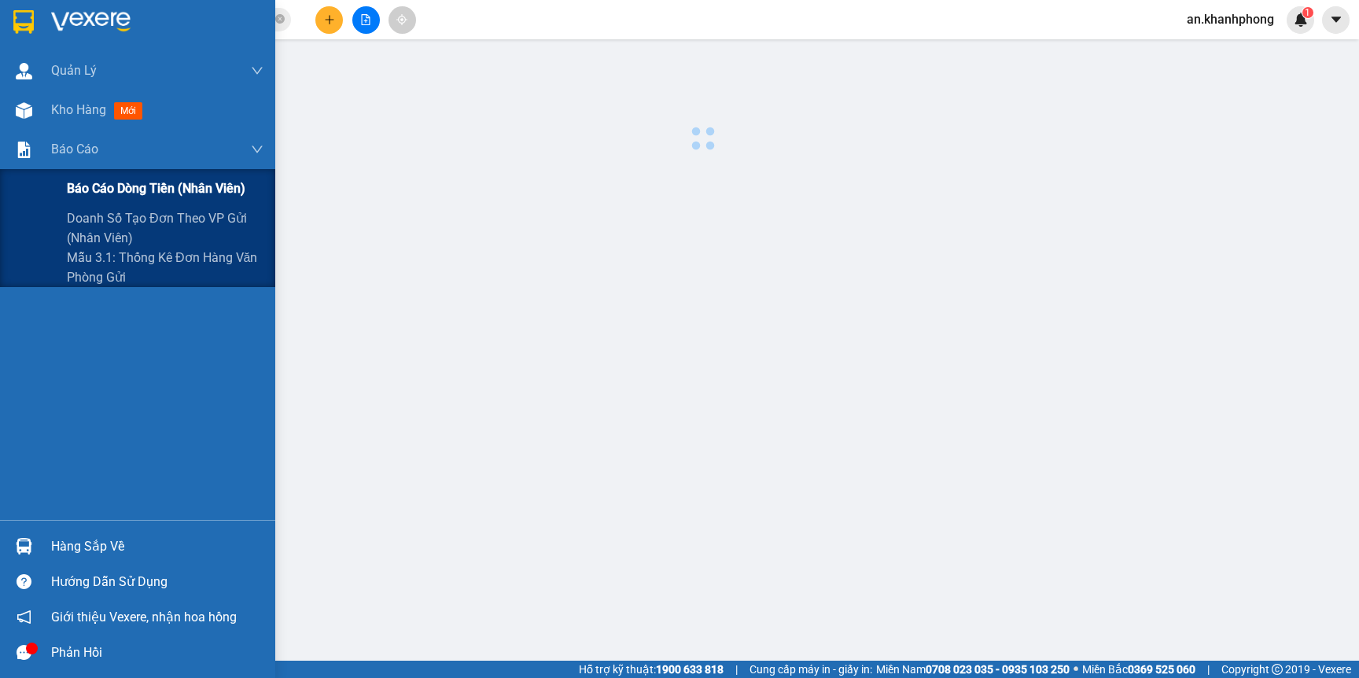
click at [72, 182] on span "Báo cáo dòng tiền (nhân viên)" at bounding box center [156, 188] width 178 height 20
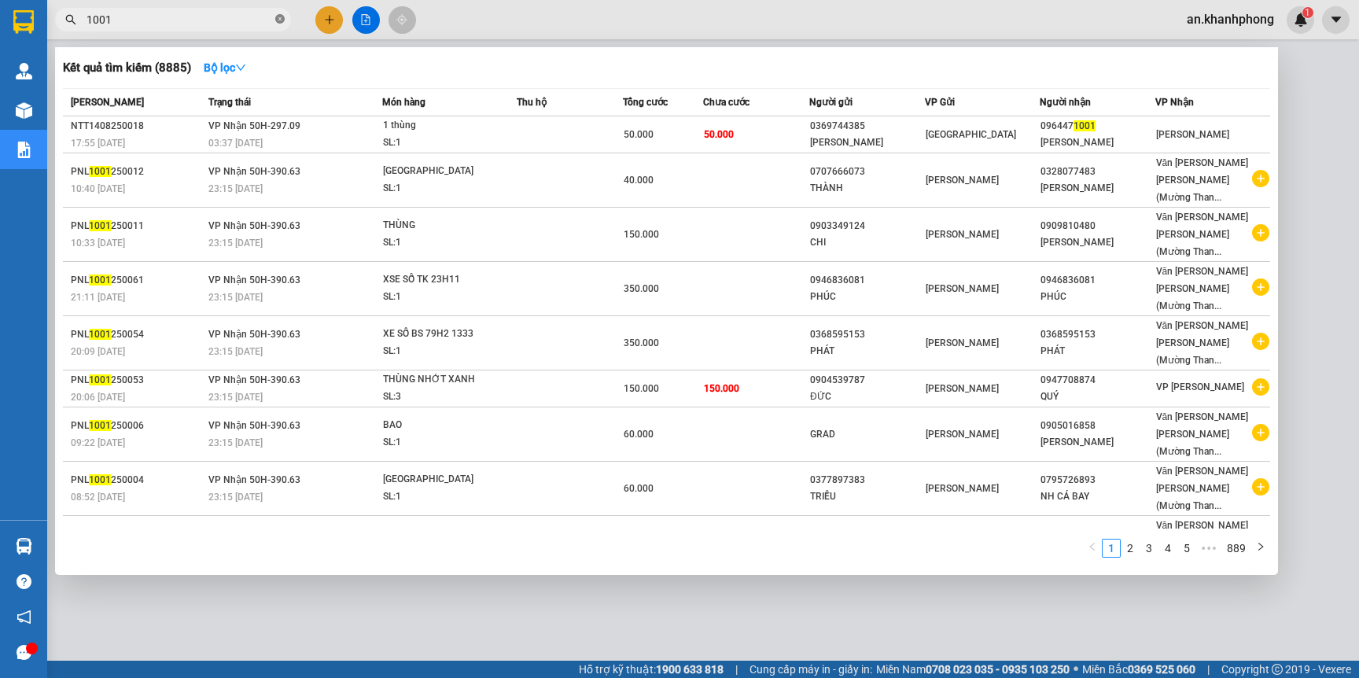
click at [277, 19] on icon "close-circle" at bounding box center [279, 18] width 9 height 9
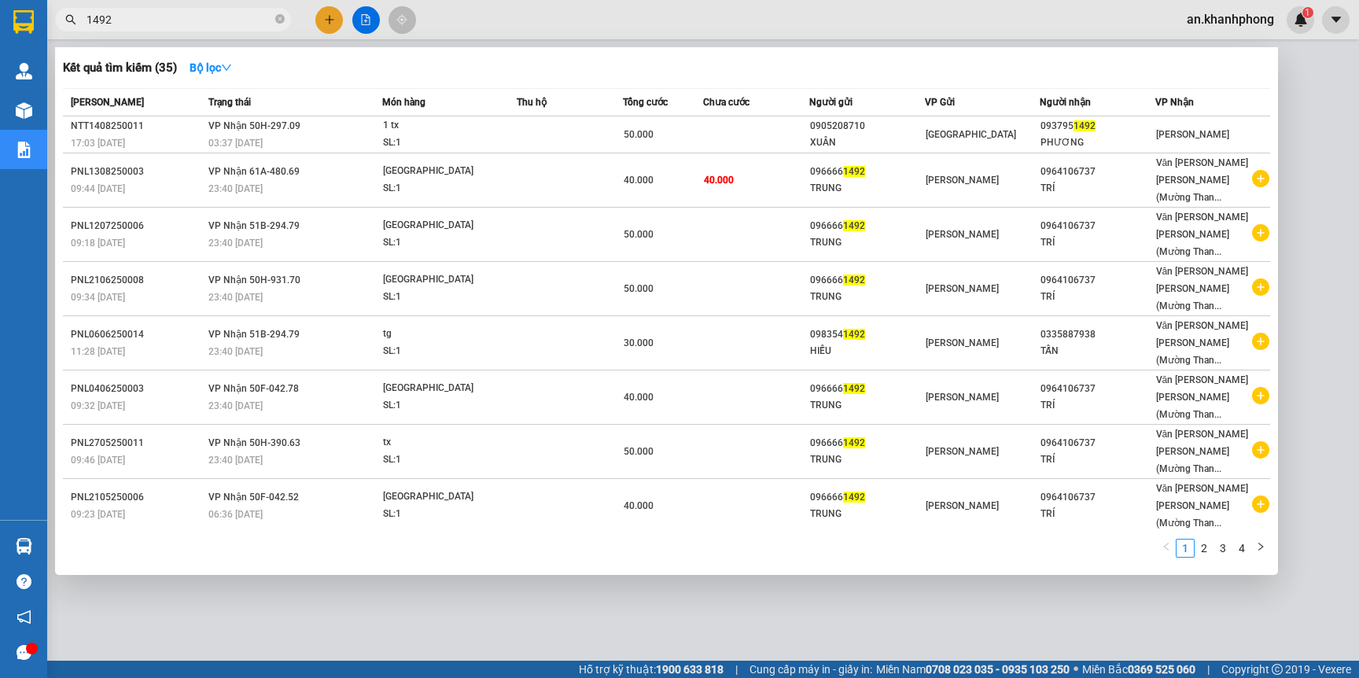
click at [318, 18] on div at bounding box center [679, 339] width 1359 height 678
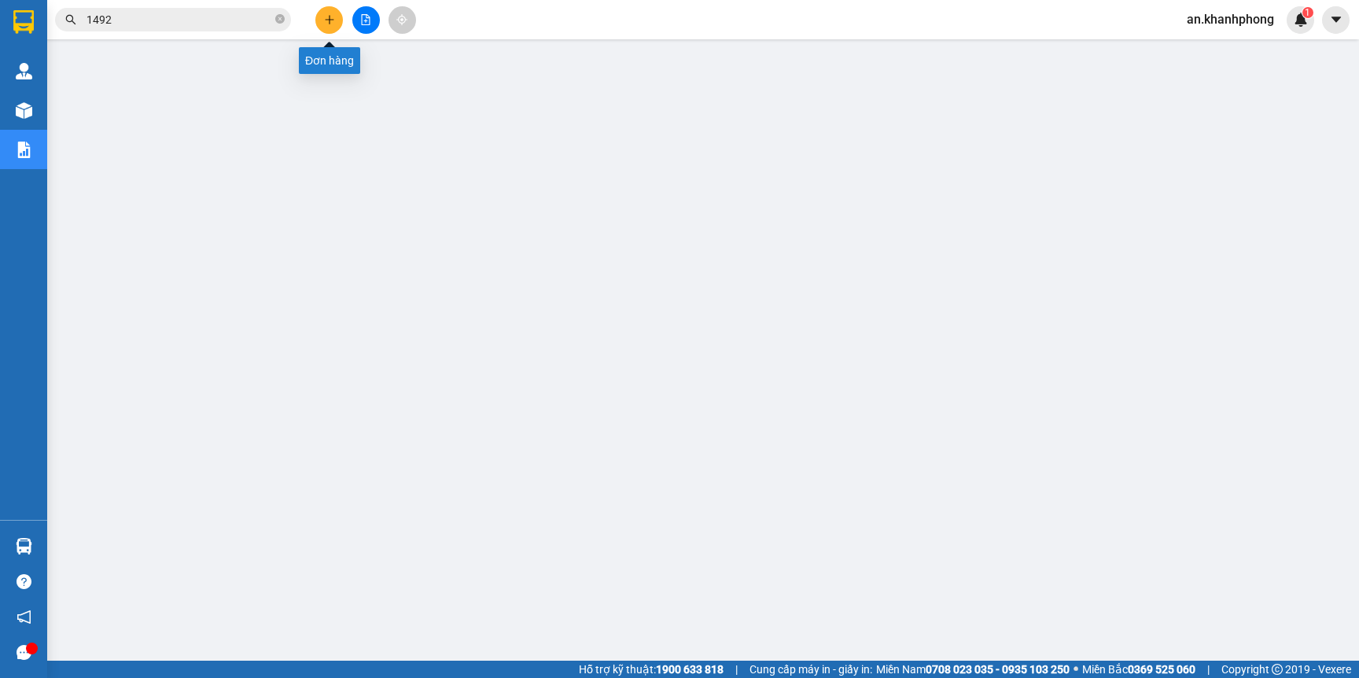
click at [325, 17] on icon "plus" at bounding box center [329, 19] width 11 height 11
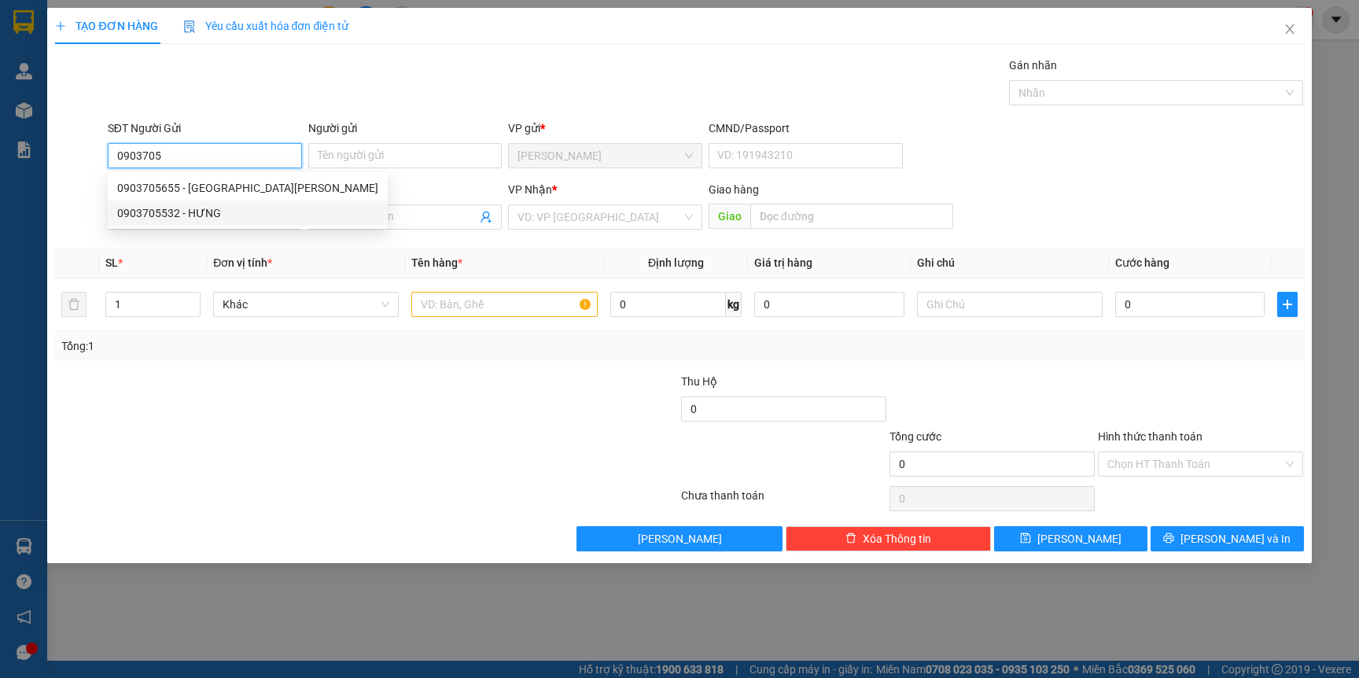
click at [205, 214] on div "0903705532 - HƯNG" at bounding box center [247, 212] width 261 height 17
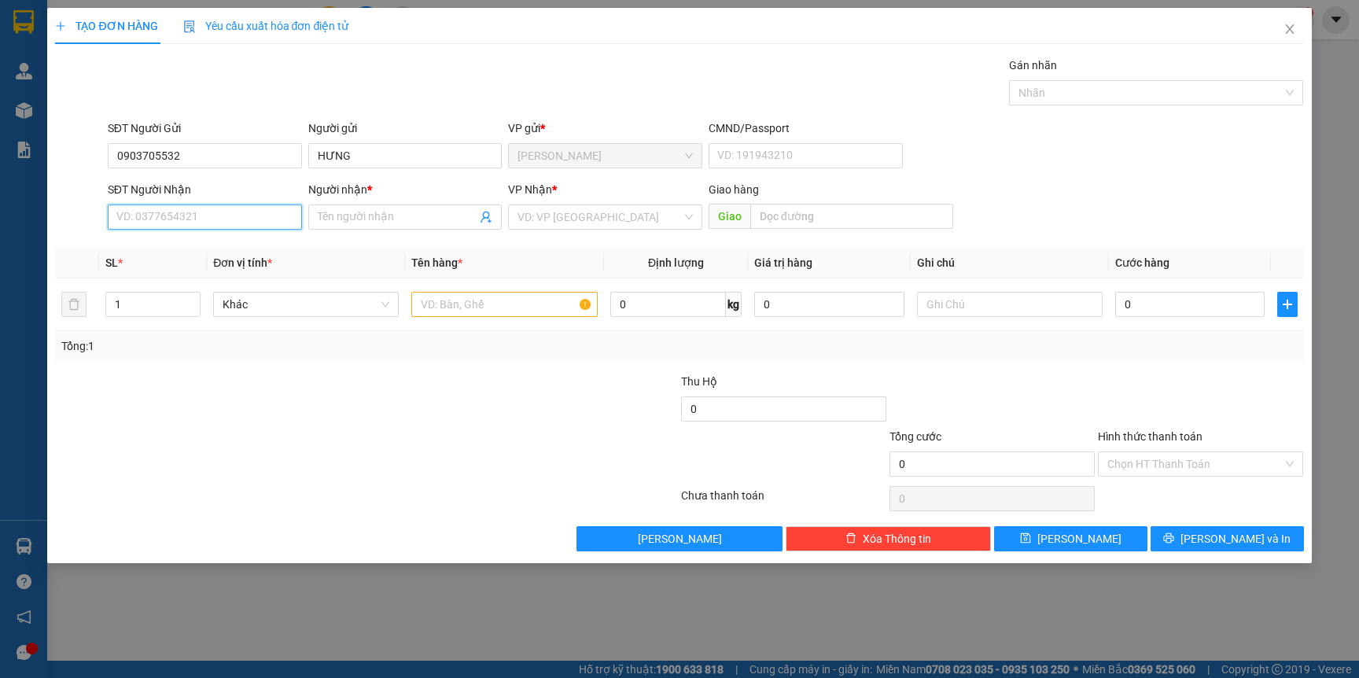
click at [207, 218] on input "SĐT Người Nhận" at bounding box center [205, 216] width 194 height 25
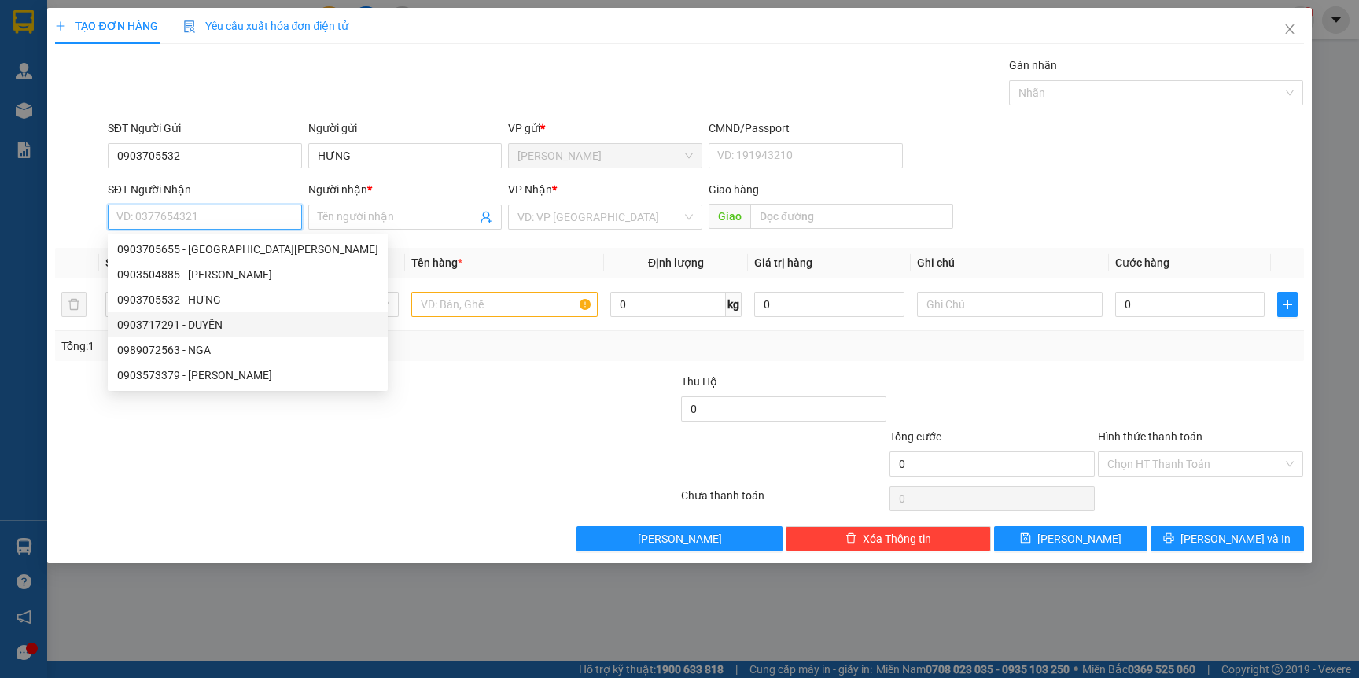
click at [197, 326] on div "0903717291 - DUYÊN" at bounding box center [247, 324] width 261 height 17
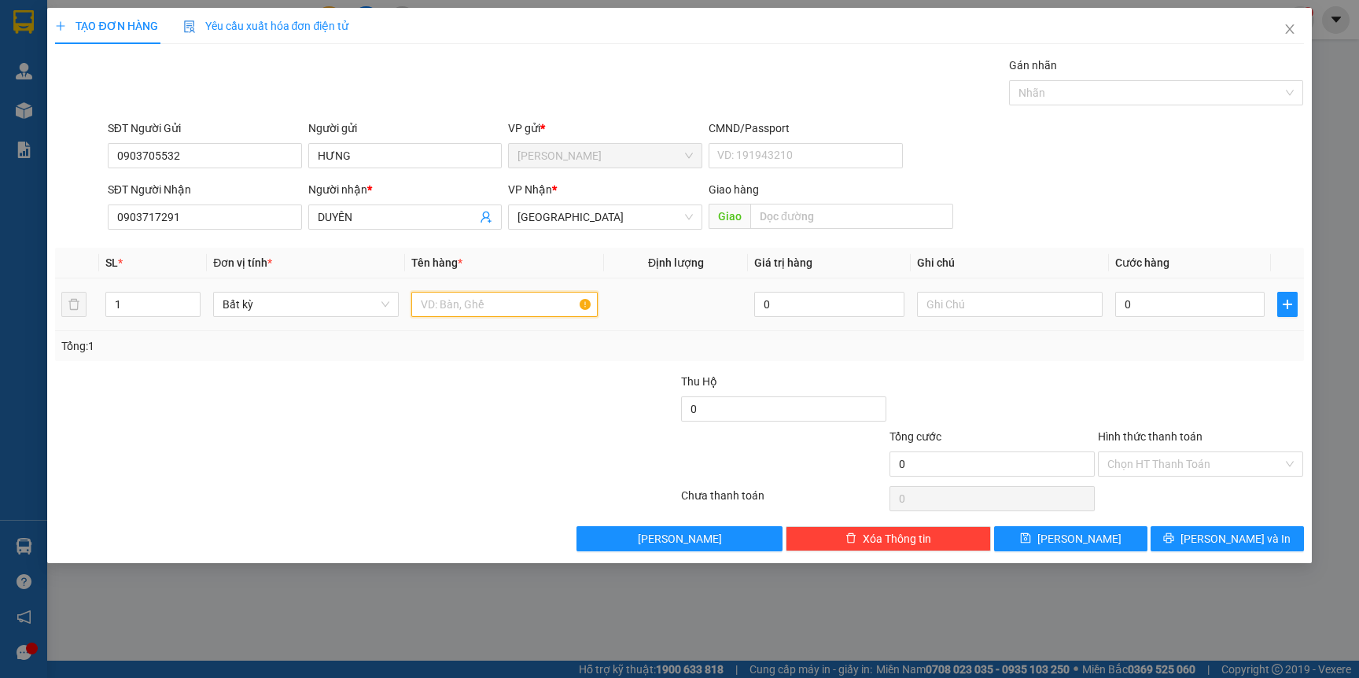
click at [462, 303] on input "text" at bounding box center [504, 304] width 186 height 25
click at [479, 351] on div "Tổng: 1" at bounding box center [292, 345] width 463 height 17
click at [1183, 292] on input "0" at bounding box center [1189, 304] width 149 height 25
click at [1168, 387] on div at bounding box center [1200, 400] width 208 height 55
click at [1147, 459] on input "Hình thức thanh toán" at bounding box center [1194, 464] width 175 height 24
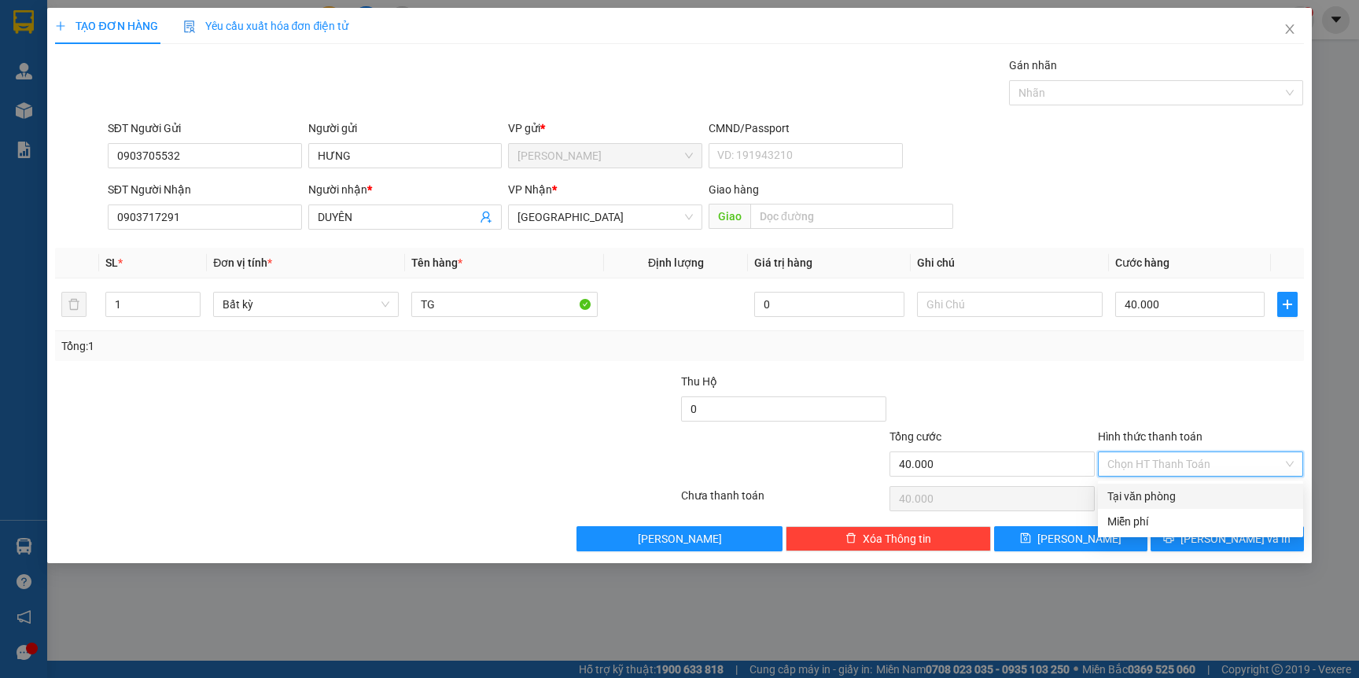
click at [1144, 491] on div "Tại văn phòng" at bounding box center [1200, 495] width 186 height 17
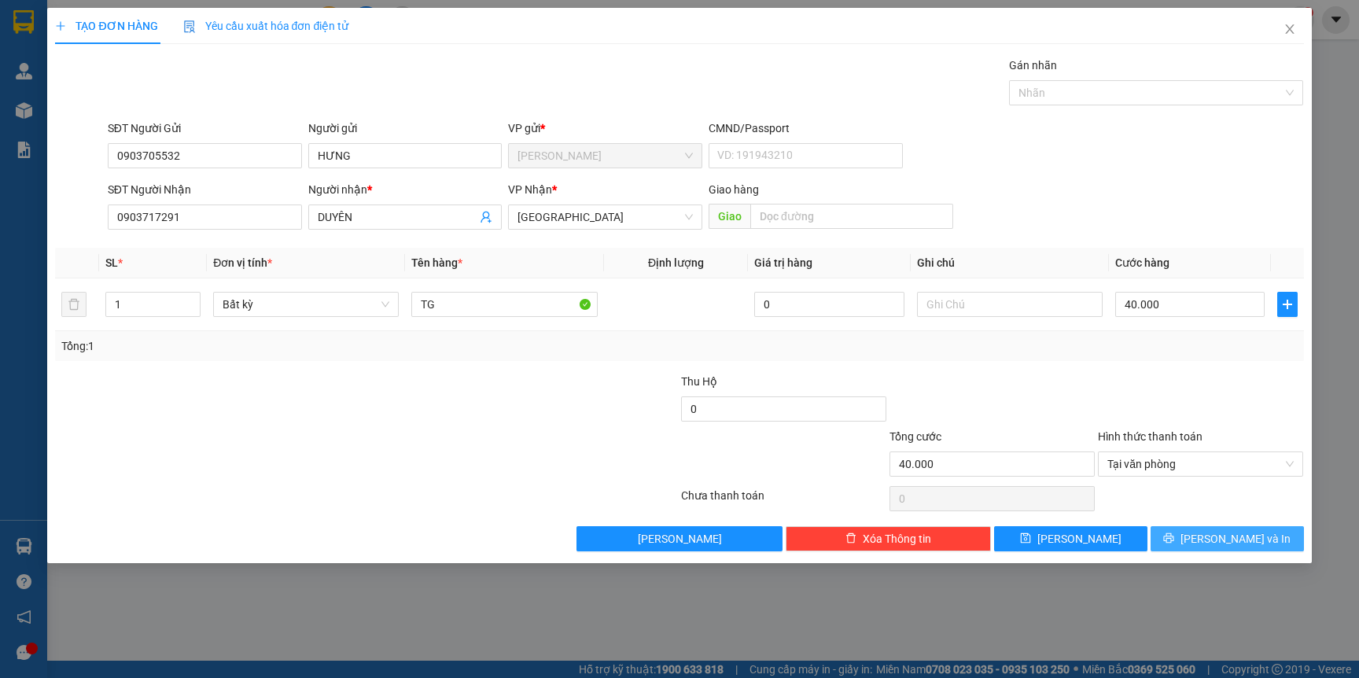
click at [1186, 537] on button "[PERSON_NAME] và In" at bounding box center [1226, 538] width 153 height 25
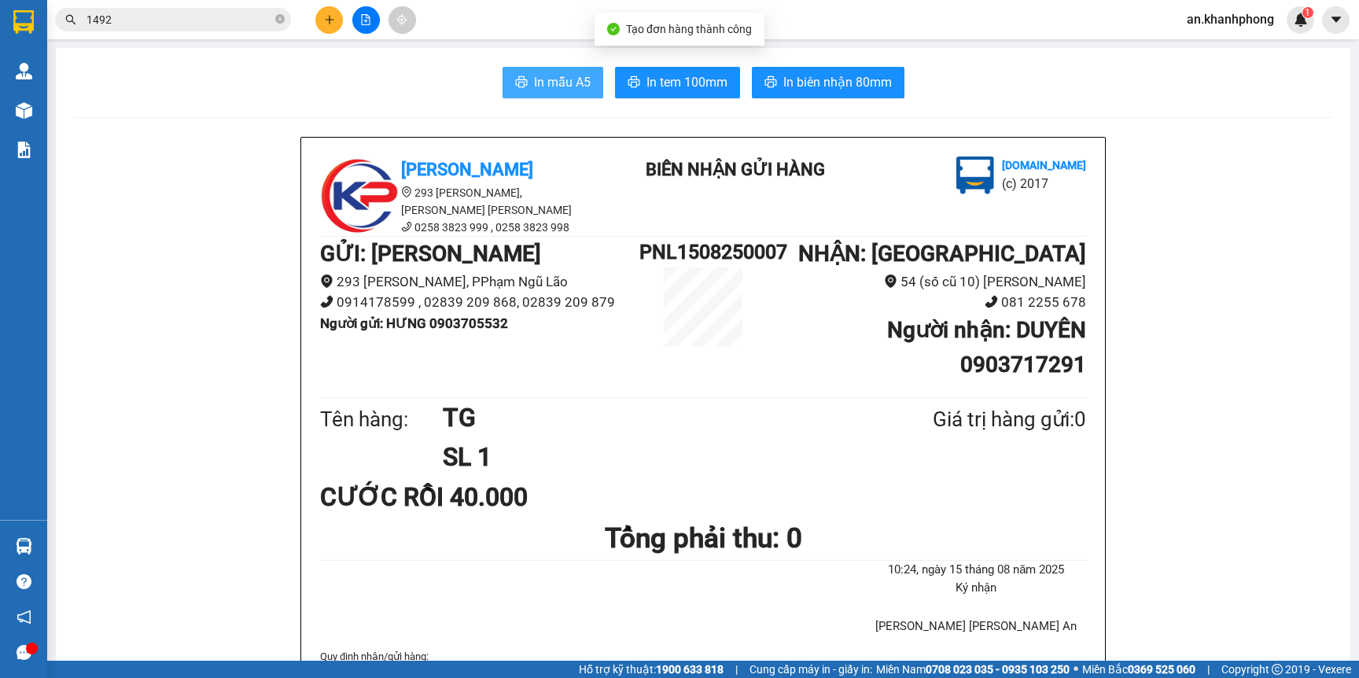
click at [520, 72] on button "In mẫu A5" at bounding box center [552, 82] width 101 height 31
click at [277, 19] on icon "close-circle" at bounding box center [279, 18] width 9 height 9
click at [209, 25] on input "text" at bounding box center [179, 19] width 186 height 17
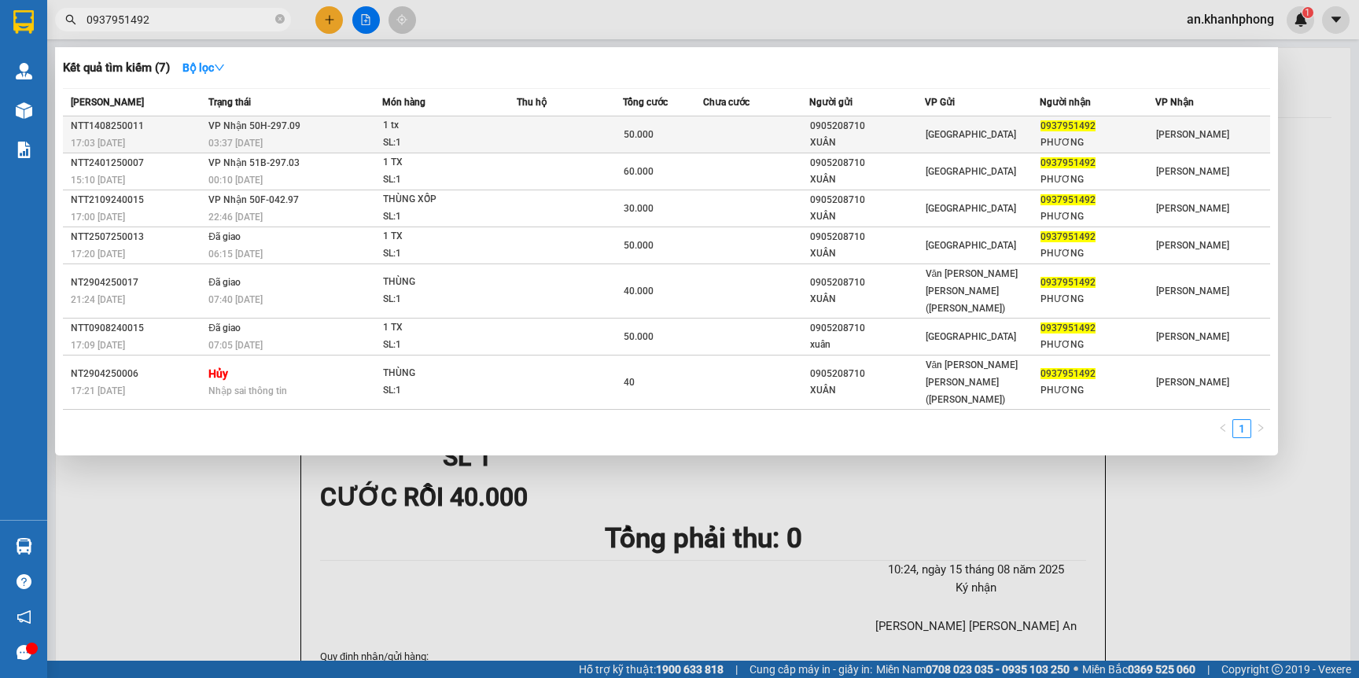
click at [756, 137] on td at bounding box center [756, 134] width 106 height 37
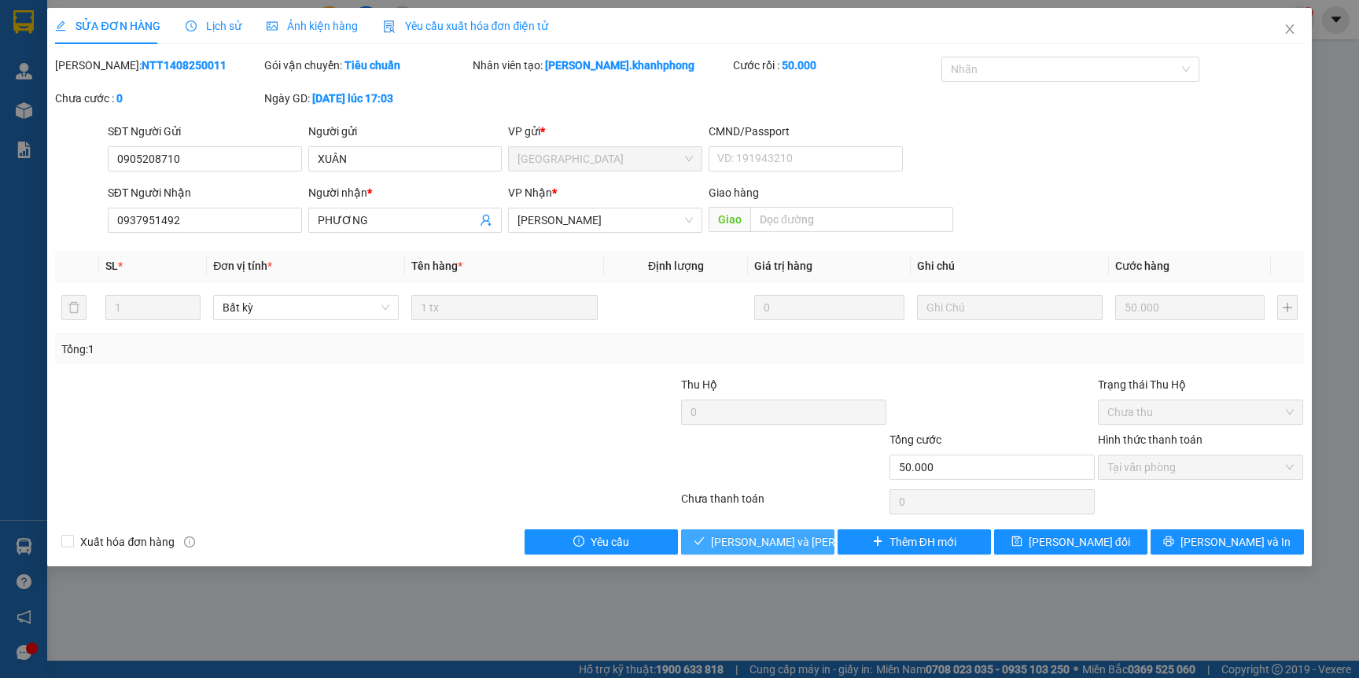
click at [760, 546] on span "Lưu và Giao hàng" at bounding box center [817, 541] width 212 height 17
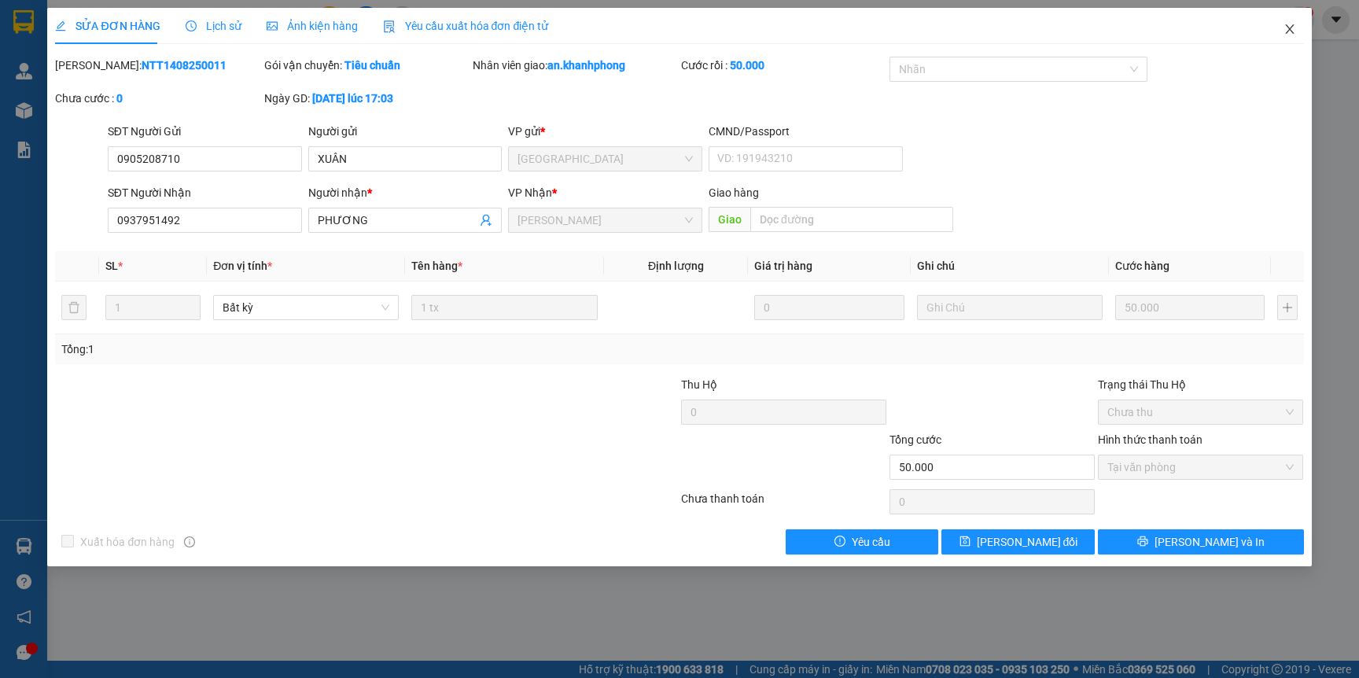
click at [1285, 25] on icon "close" at bounding box center [1289, 28] width 9 height 9
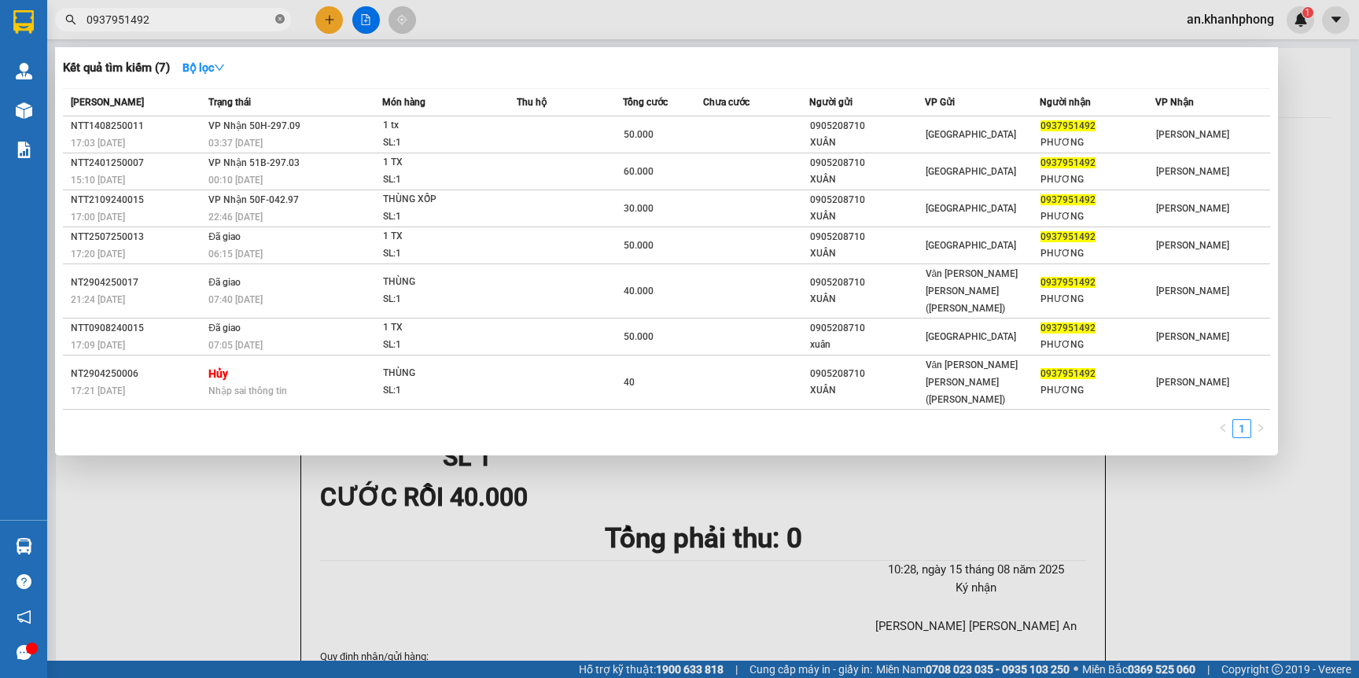
click at [281, 23] on icon "close-circle" at bounding box center [279, 18] width 9 height 9
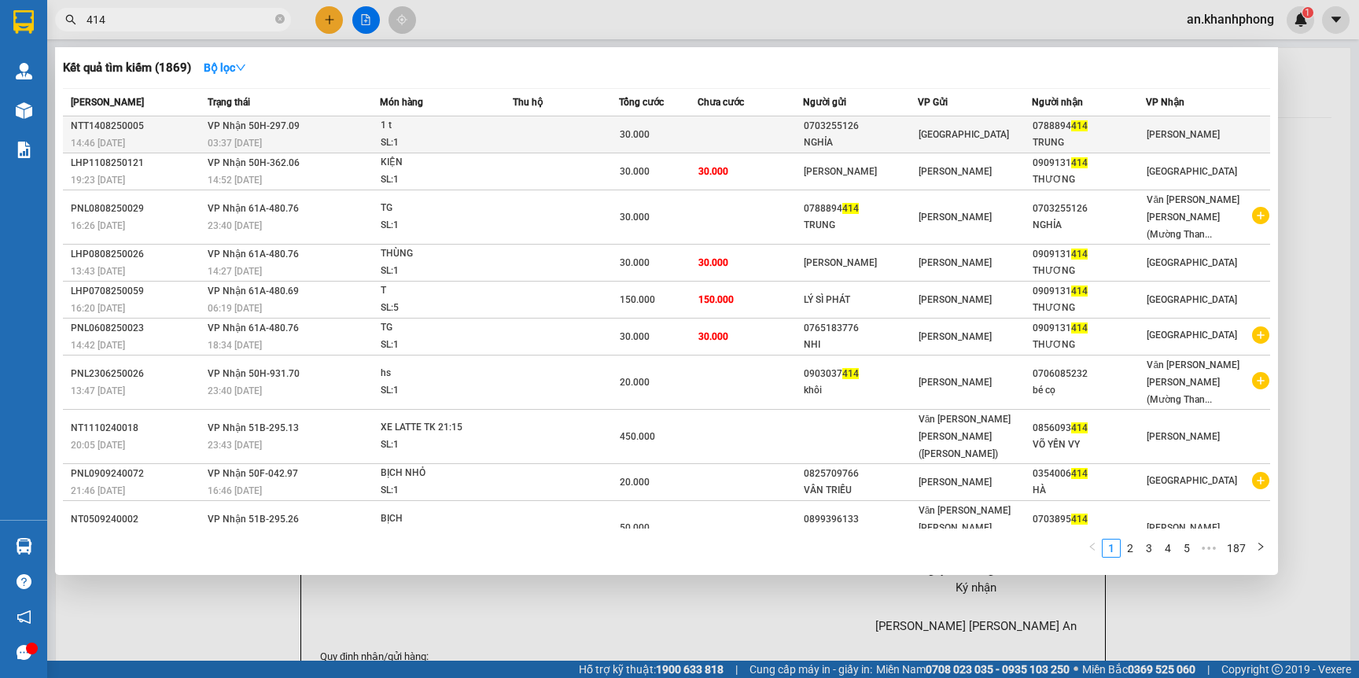
click at [877, 131] on div "0703255126" at bounding box center [860, 126] width 112 height 17
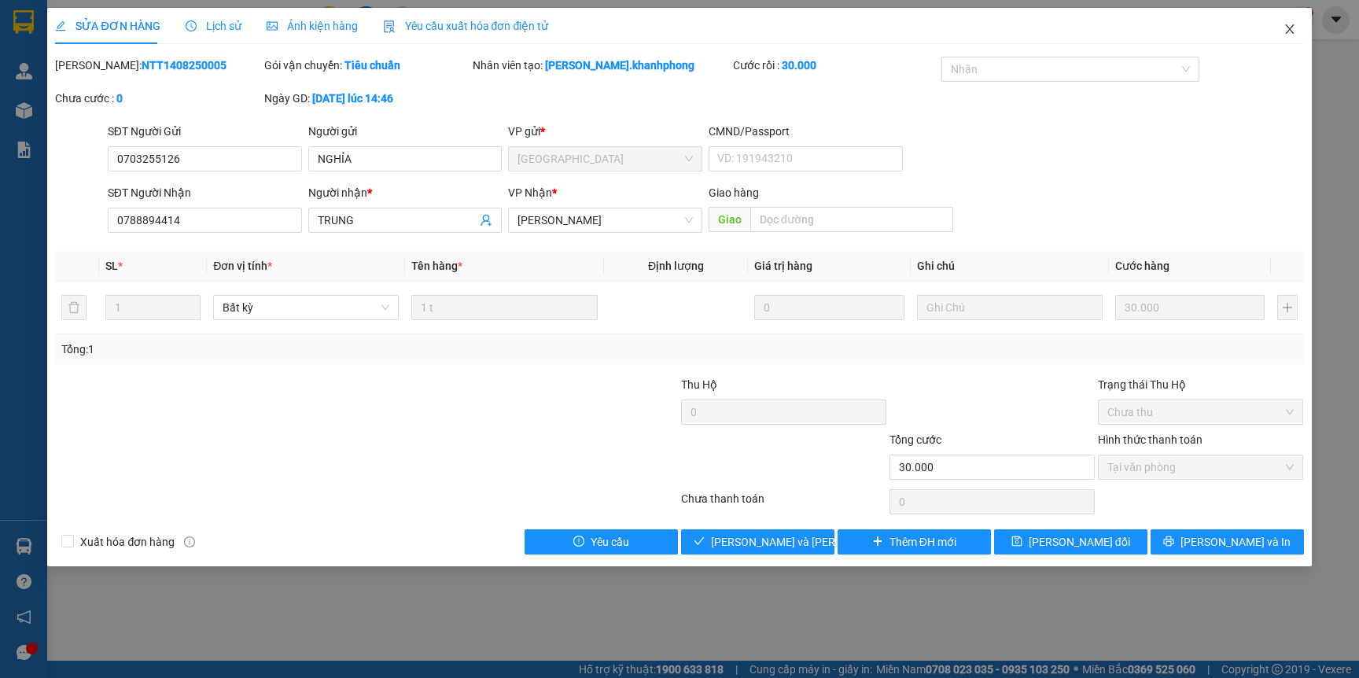
click at [1284, 29] on icon "close" at bounding box center [1289, 29] width 13 height 13
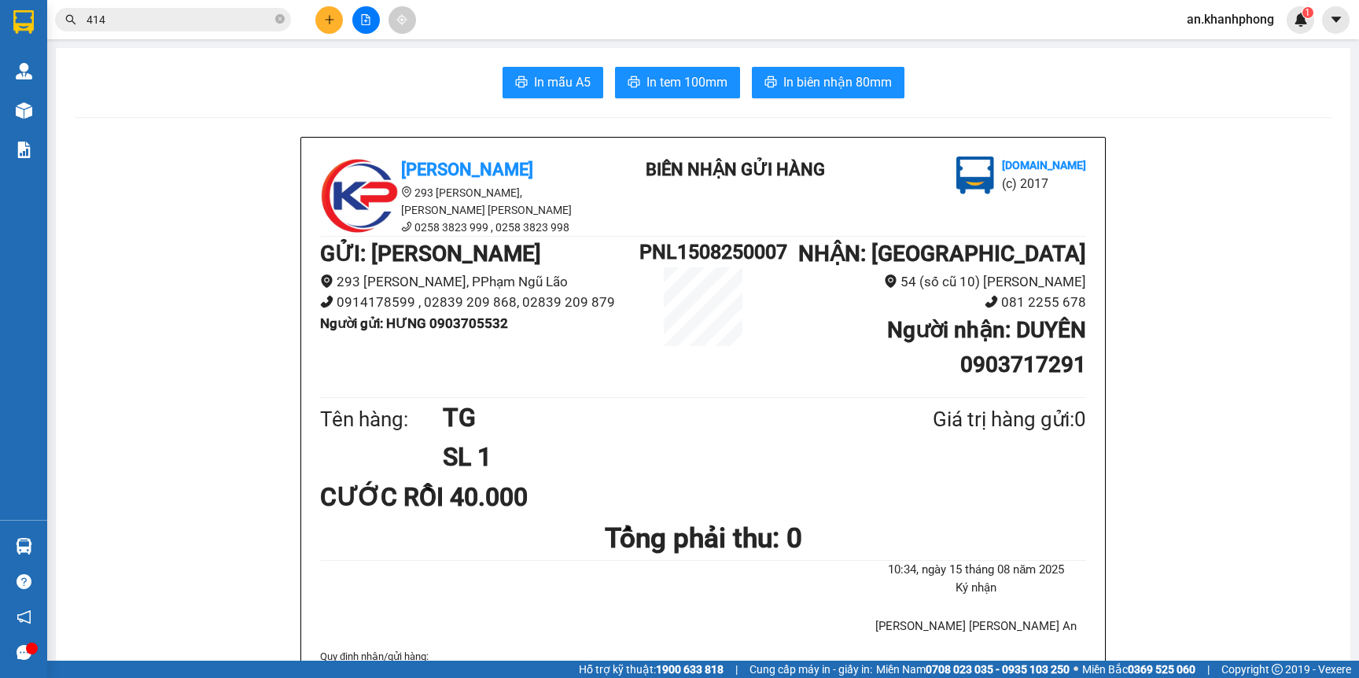
click at [324, 20] on icon "plus" at bounding box center [329, 19] width 11 height 11
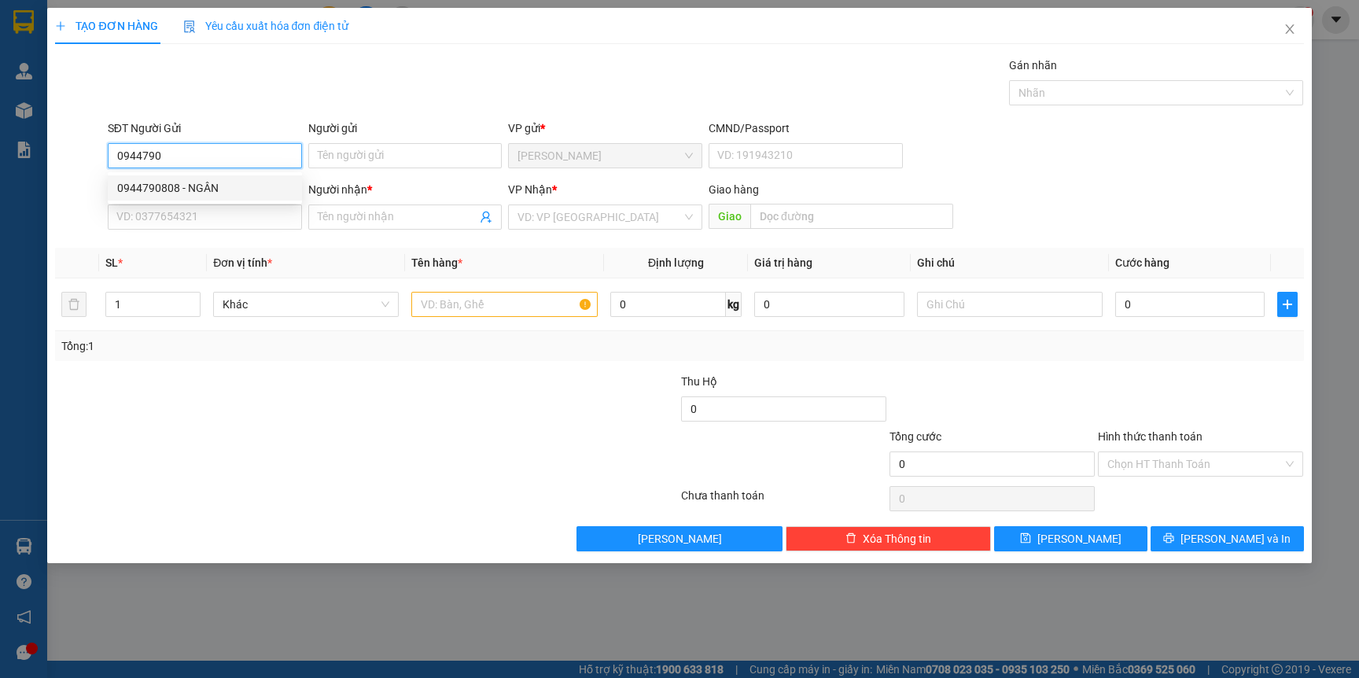
click at [225, 181] on div "0944790808 - NGÂN" at bounding box center [204, 187] width 175 height 17
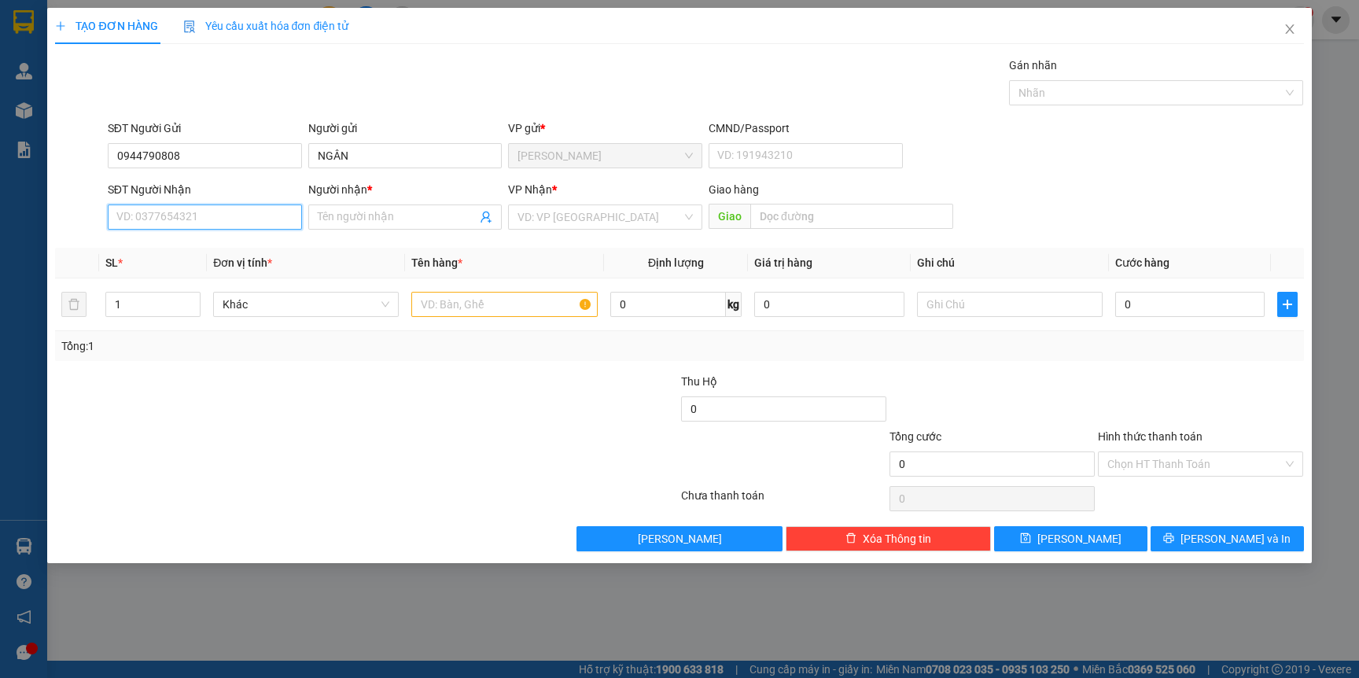
click at [230, 215] on input "SĐT Người Nhận" at bounding box center [205, 216] width 194 height 25
click at [374, 223] on input "Người nhận *" at bounding box center [398, 216] width 160 height 17
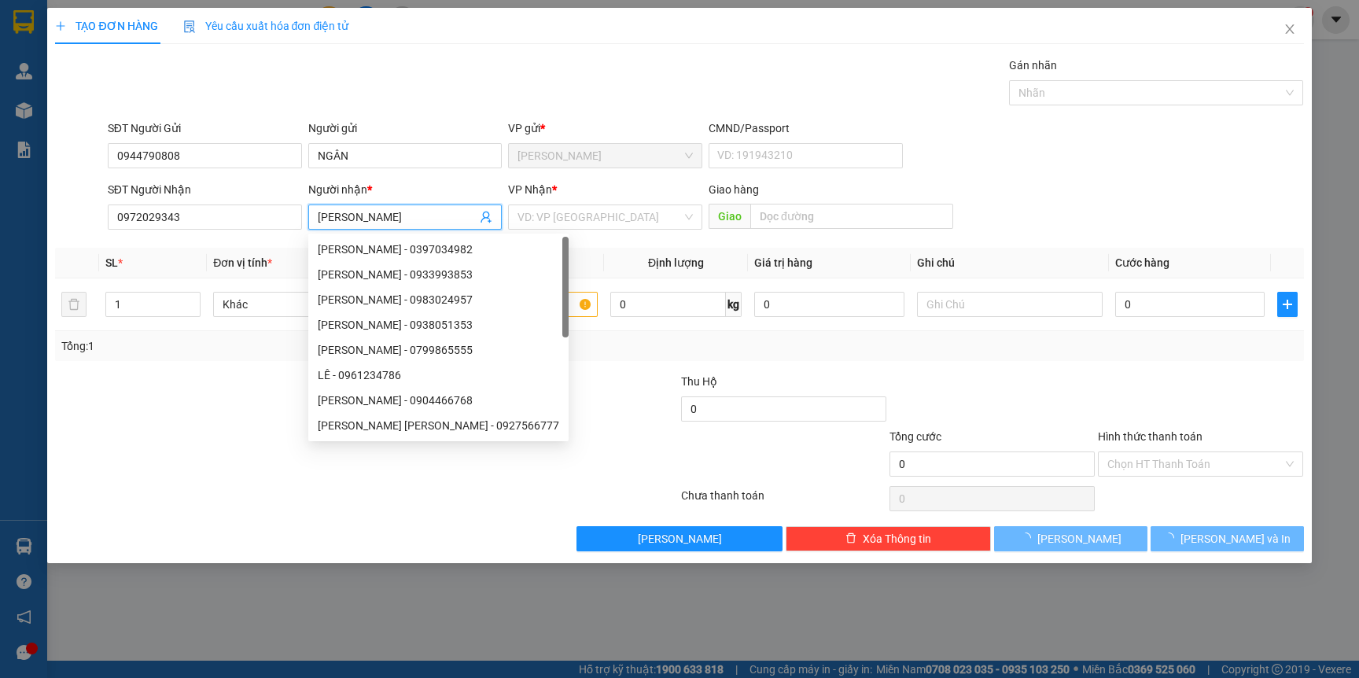
click at [322, 482] on div at bounding box center [261, 455] width 417 height 55
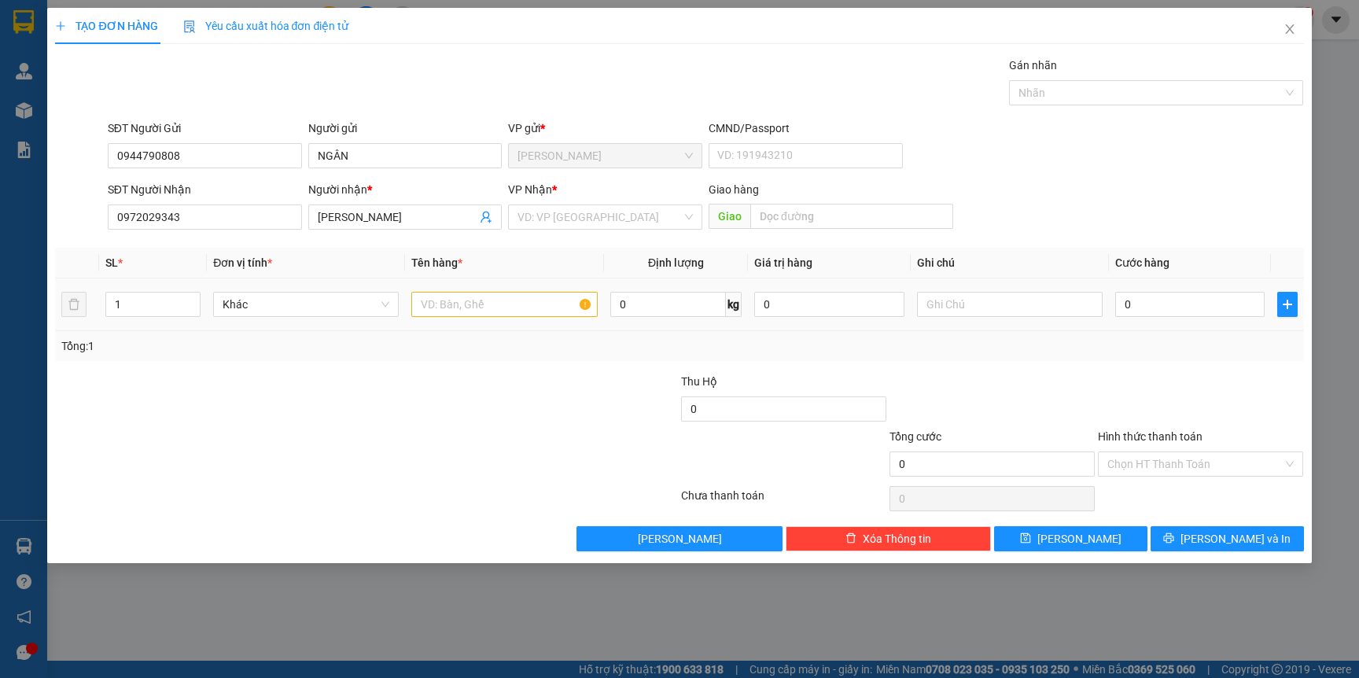
click at [466, 289] on div at bounding box center [504, 304] width 186 height 31
click at [466, 302] on input "text" at bounding box center [504, 304] width 186 height 25
click at [441, 391] on div at bounding box center [261, 400] width 417 height 55
click at [1171, 301] on input "0" at bounding box center [1189, 304] width 149 height 25
click at [1160, 373] on div at bounding box center [1200, 400] width 208 height 55
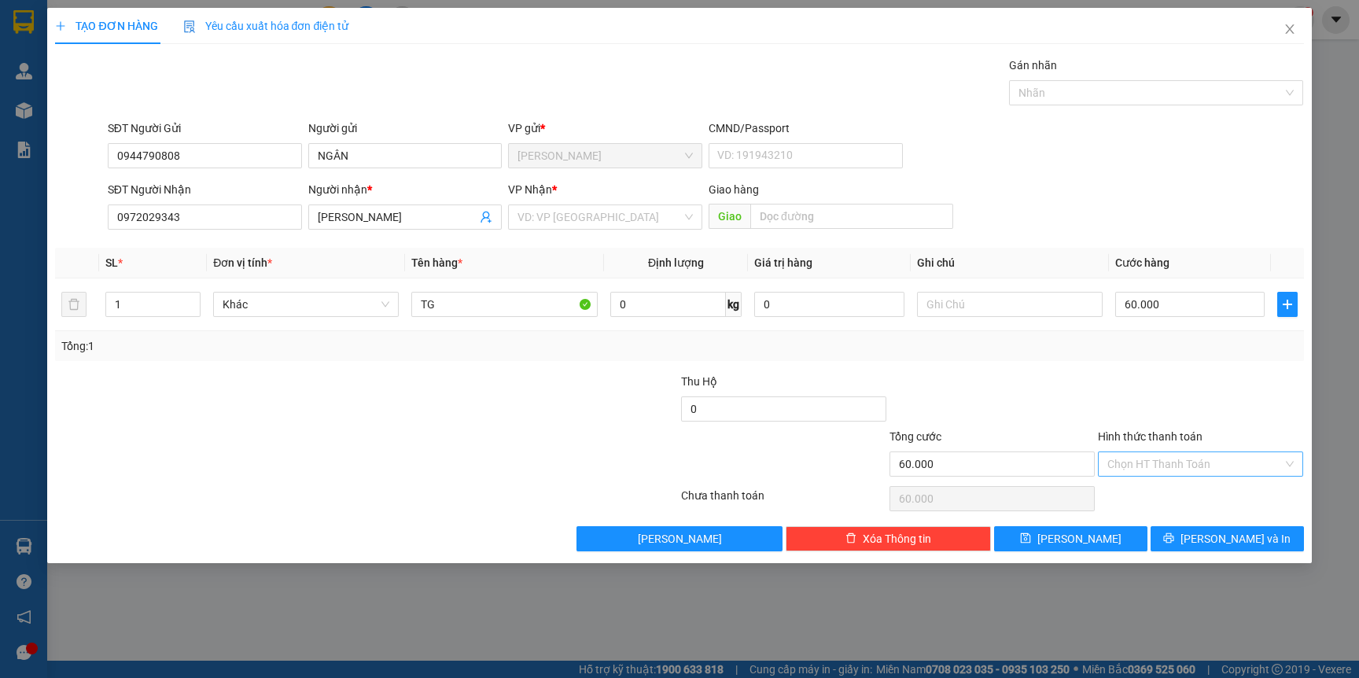
click at [1188, 467] on input "Hình thức thanh toán" at bounding box center [1194, 464] width 175 height 24
click at [1158, 509] on div "Miễn phí" at bounding box center [1200, 521] width 205 height 25
click at [1158, 472] on span "Miễn phí" at bounding box center [1200, 464] width 186 height 24
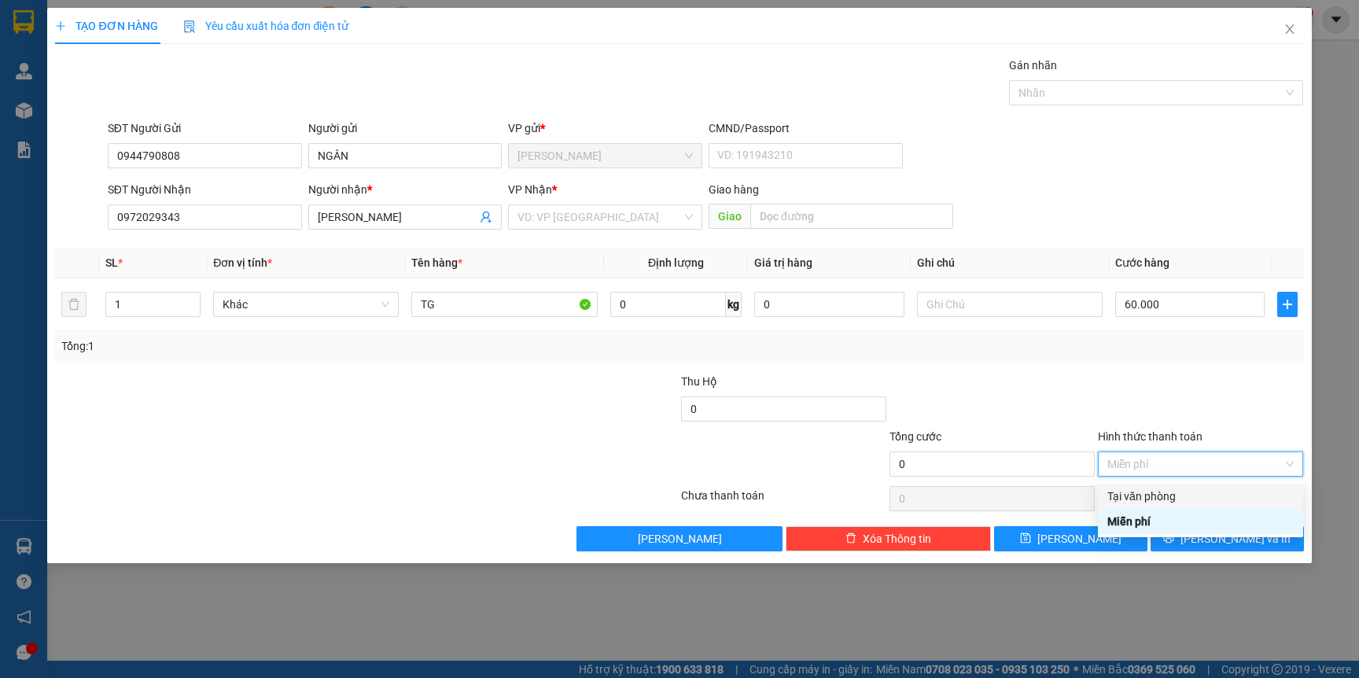
click at [1216, 494] on div "Tại văn phòng" at bounding box center [1200, 495] width 186 height 17
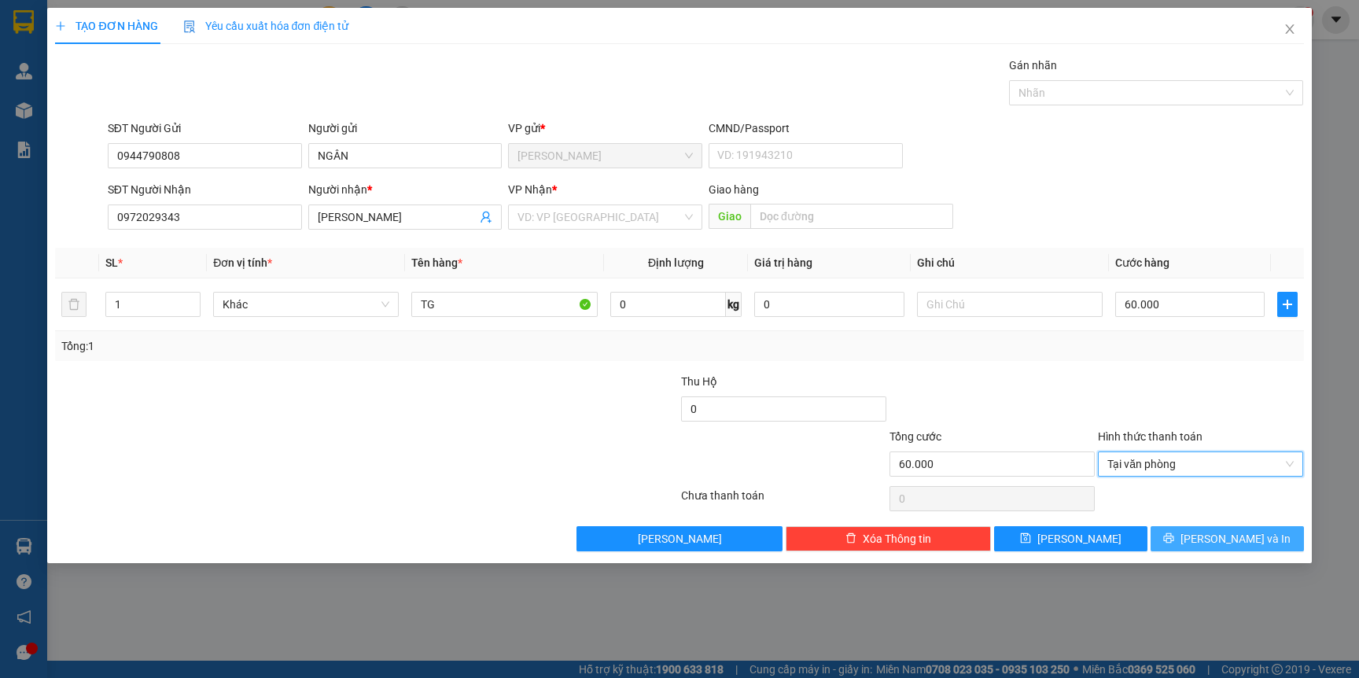
click at [1208, 547] on button "[PERSON_NAME] và In" at bounding box center [1226, 538] width 153 height 25
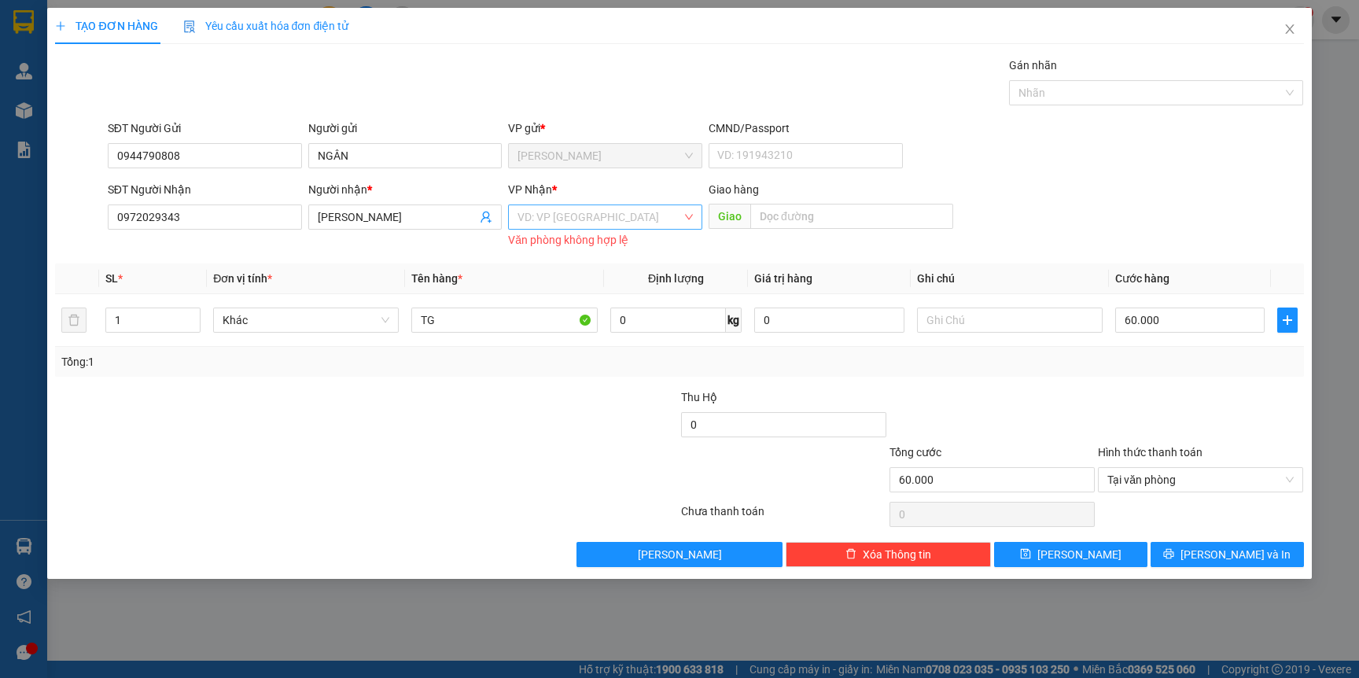
click at [600, 227] on input "search" at bounding box center [599, 217] width 164 height 24
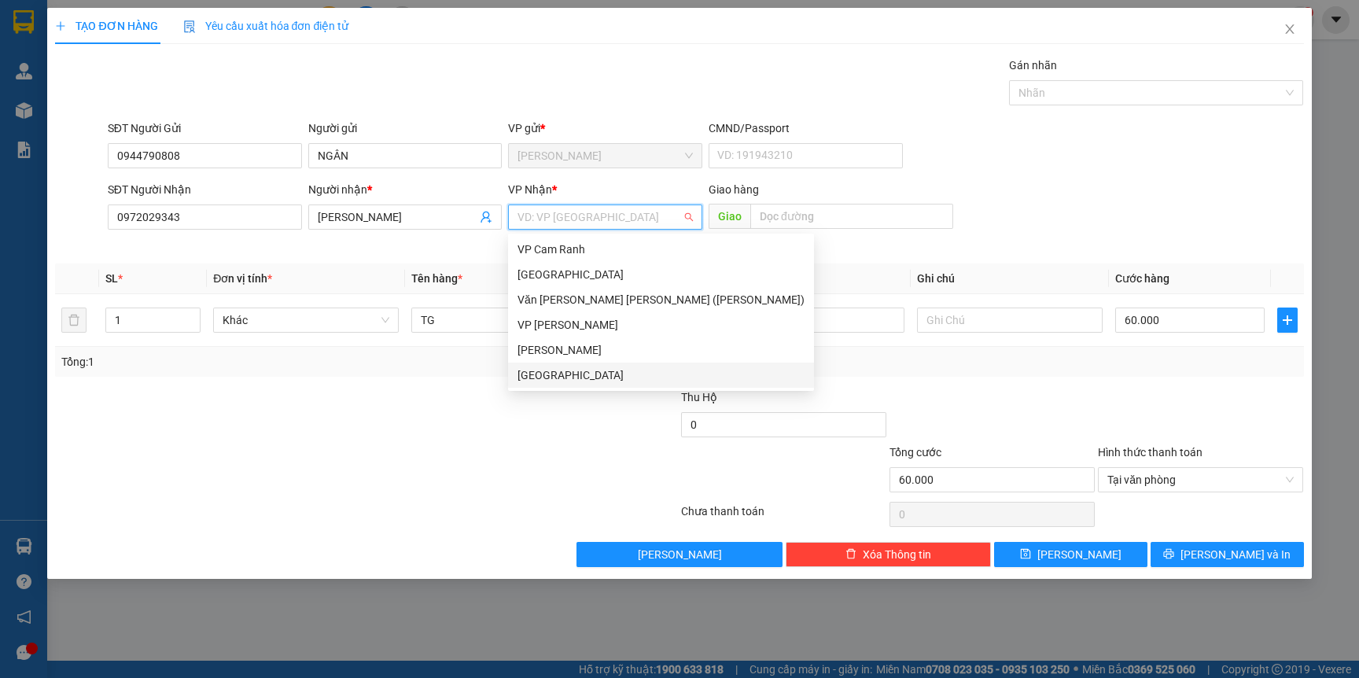
click at [558, 369] on div "[GEOGRAPHIC_DATA]" at bounding box center [660, 374] width 287 height 17
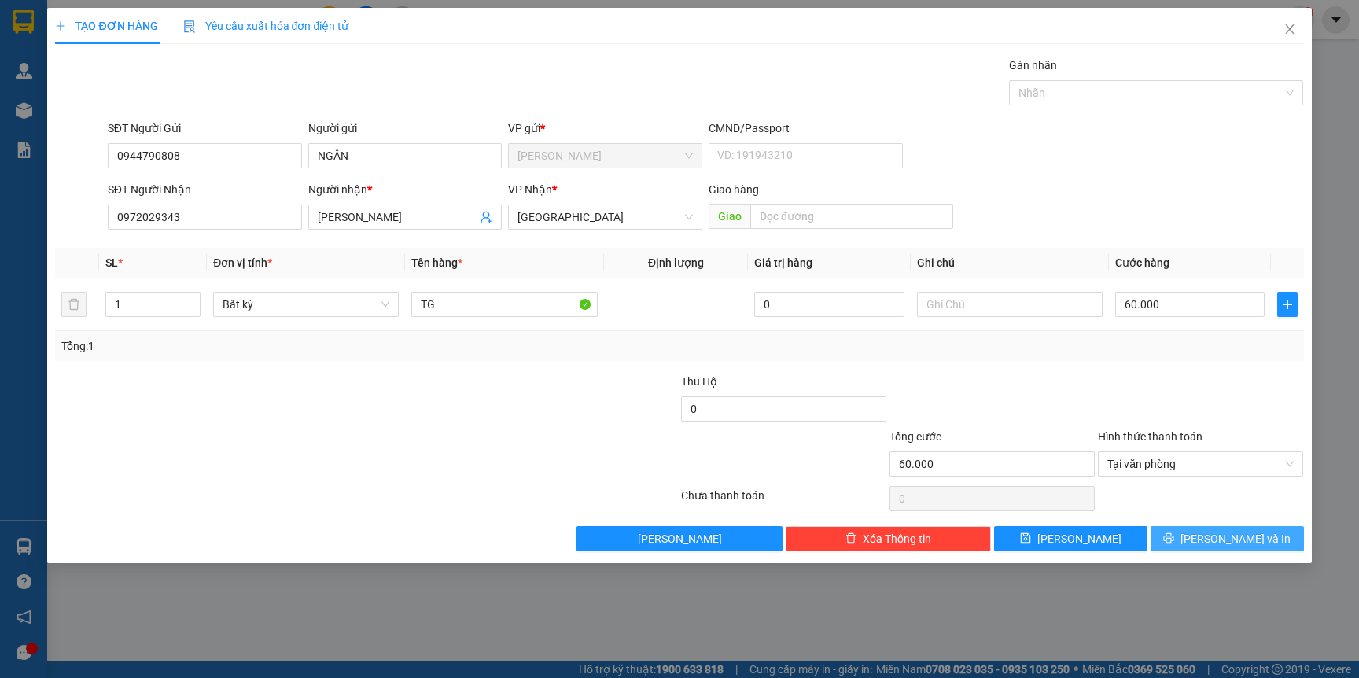
click at [1174, 535] on button "[PERSON_NAME] và In" at bounding box center [1226, 538] width 153 height 25
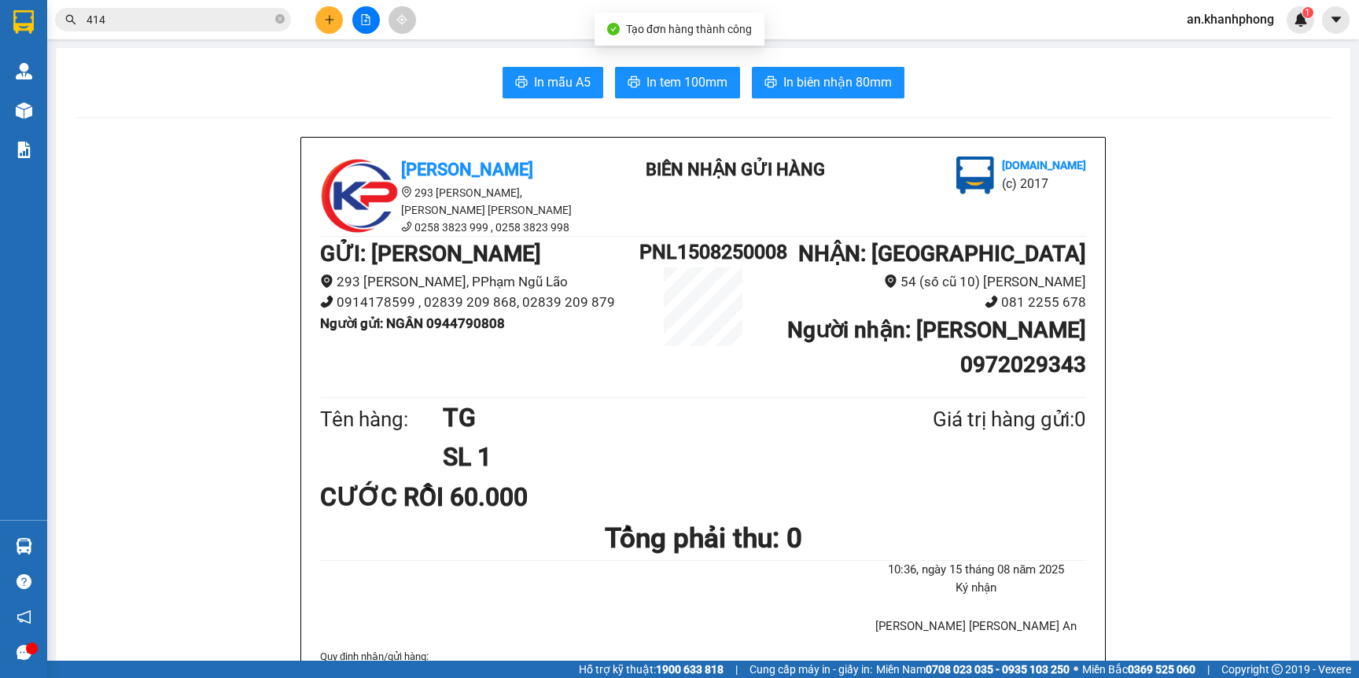
click at [559, 94] on button "In mẫu A5" at bounding box center [552, 82] width 101 height 31
click at [318, 17] on button at bounding box center [329, 20] width 28 height 28
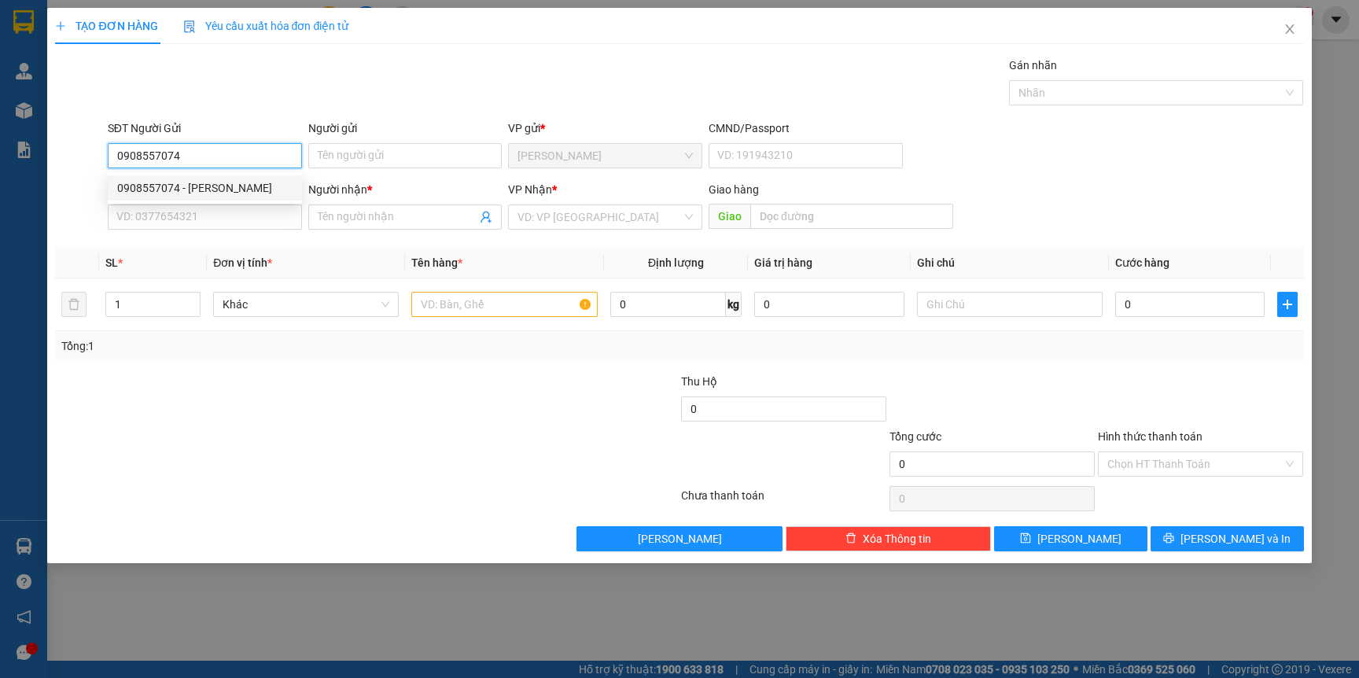
click at [237, 190] on div "0908557074 - DƯƠNG NGỌC HUỆ" at bounding box center [204, 187] width 175 height 17
click at [252, 232] on div "SĐT Người Nhận VD: 0377654321" at bounding box center [205, 208] width 194 height 55
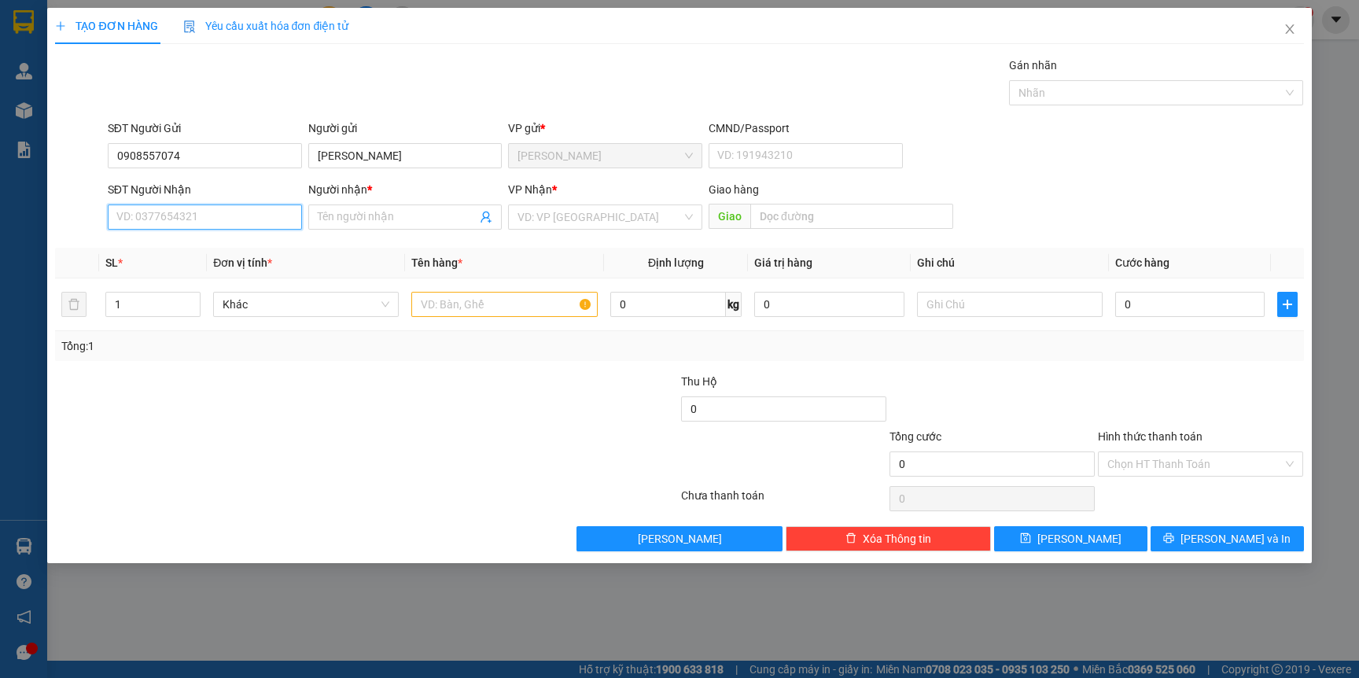
click at [260, 222] on input "SĐT Người Nhận" at bounding box center [205, 216] width 194 height 25
click at [242, 247] on div "0775430402 - ĐINH QUỐC VIỆT" at bounding box center [204, 249] width 175 height 17
click at [485, 307] on input "text" at bounding box center [504, 304] width 186 height 25
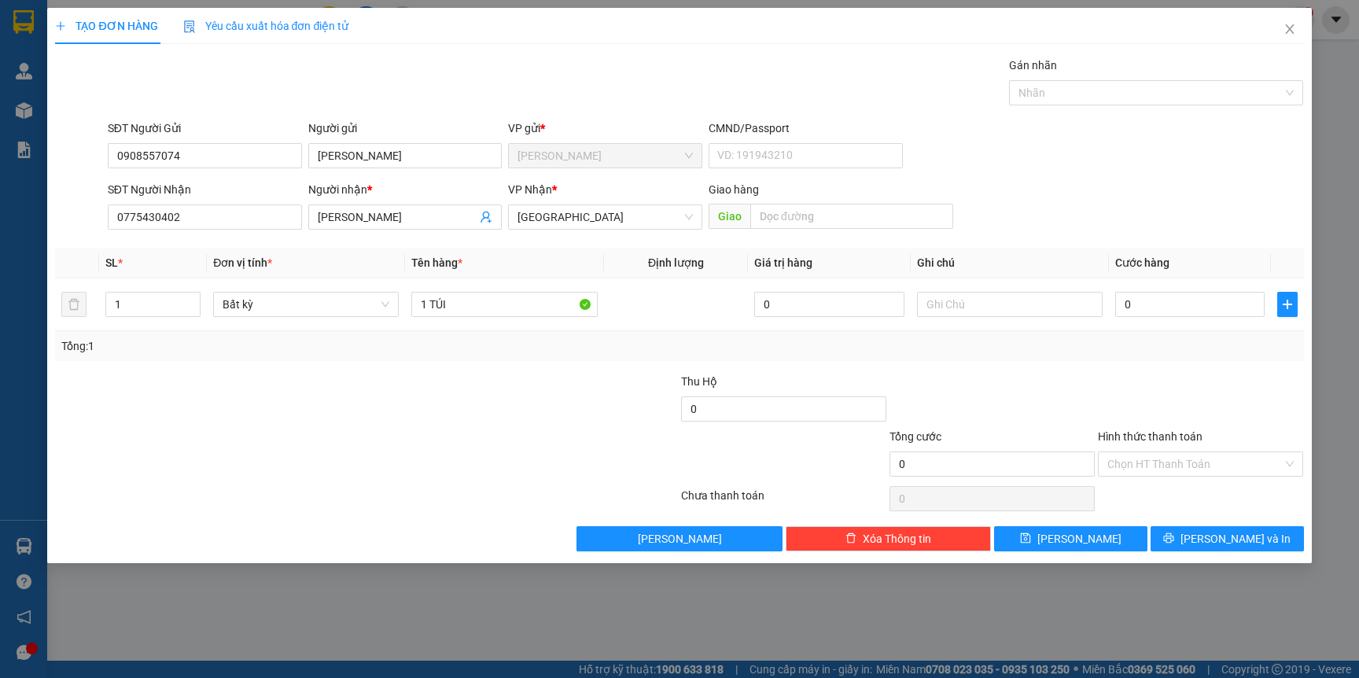
click at [447, 370] on div "Transit Pickup Surcharge Ids Transit Deliver Surcharge Ids Transit Deliver Surc…" at bounding box center [679, 304] width 1248 height 495
click at [1182, 310] on input "0" at bounding box center [1189, 304] width 149 height 25
click at [1192, 372] on div "Transit Pickup Surcharge Ids Transit Deliver Surcharge Ids Transit Deliver Surc…" at bounding box center [679, 304] width 1248 height 495
click at [1183, 464] on input "Hình thức thanh toán" at bounding box center [1194, 464] width 175 height 24
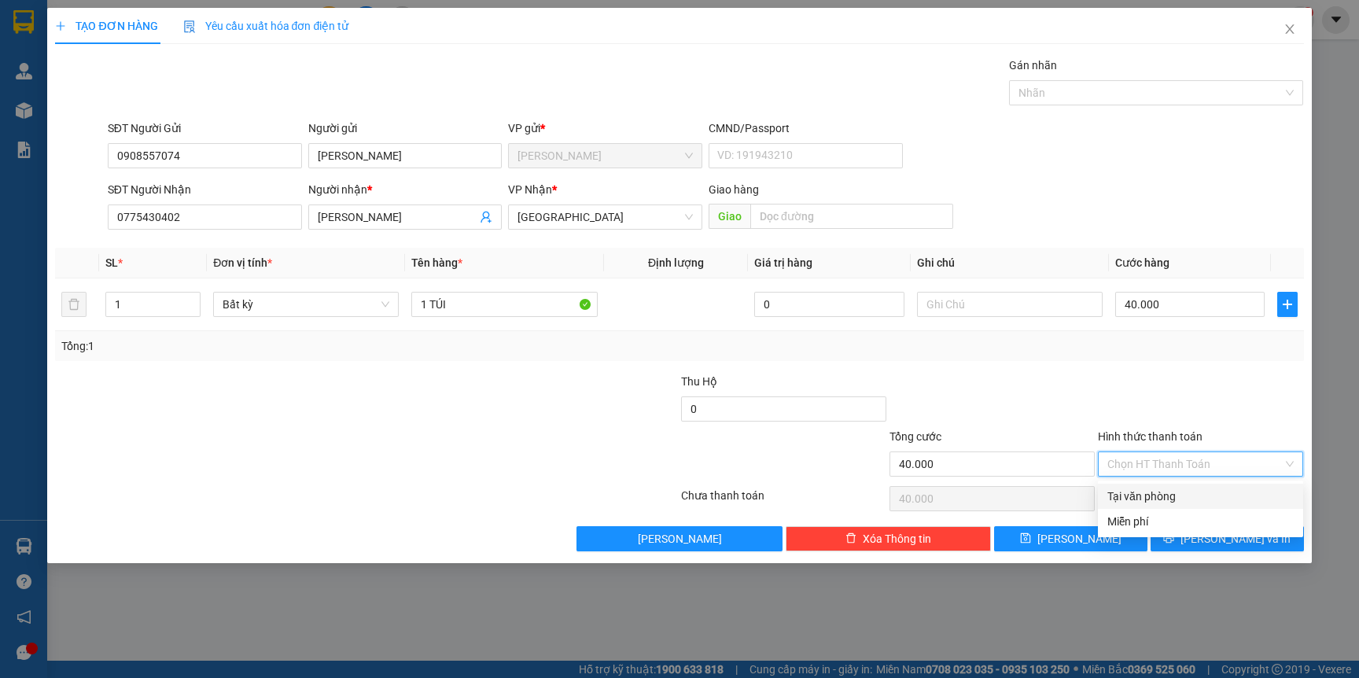
click at [1153, 495] on div "Tại văn phòng" at bounding box center [1200, 495] width 186 height 17
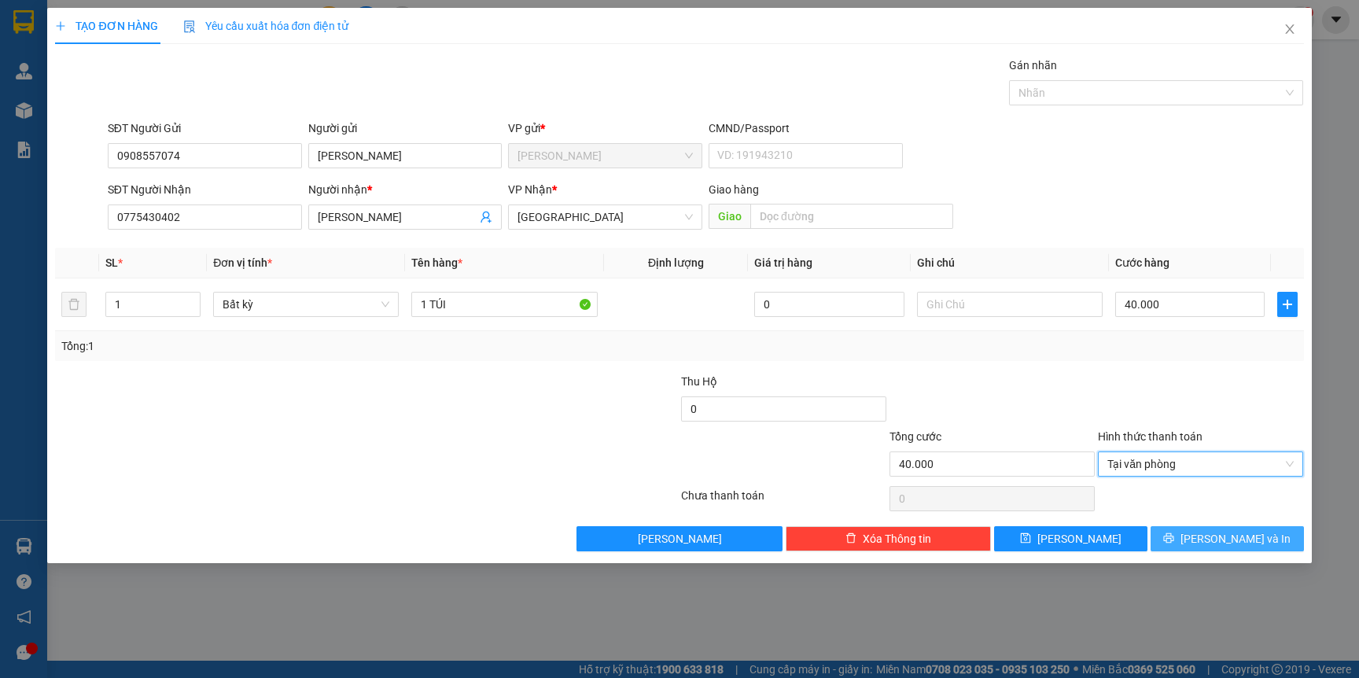
click at [1176, 538] on button "[PERSON_NAME] và In" at bounding box center [1226, 538] width 153 height 25
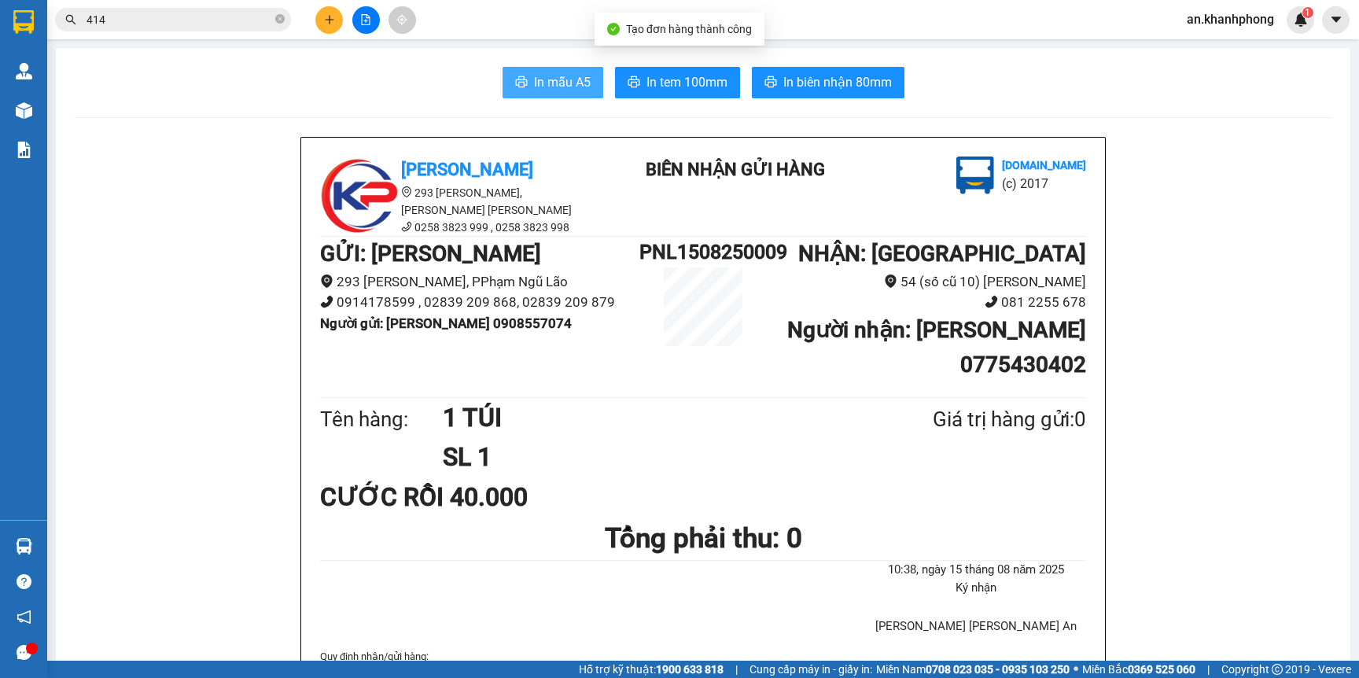
click at [534, 90] on span "In mẫu A5" at bounding box center [562, 82] width 57 height 20
click at [281, 24] on span at bounding box center [279, 20] width 9 height 15
click at [322, 19] on button at bounding box center [329, 20] width 28 height 28
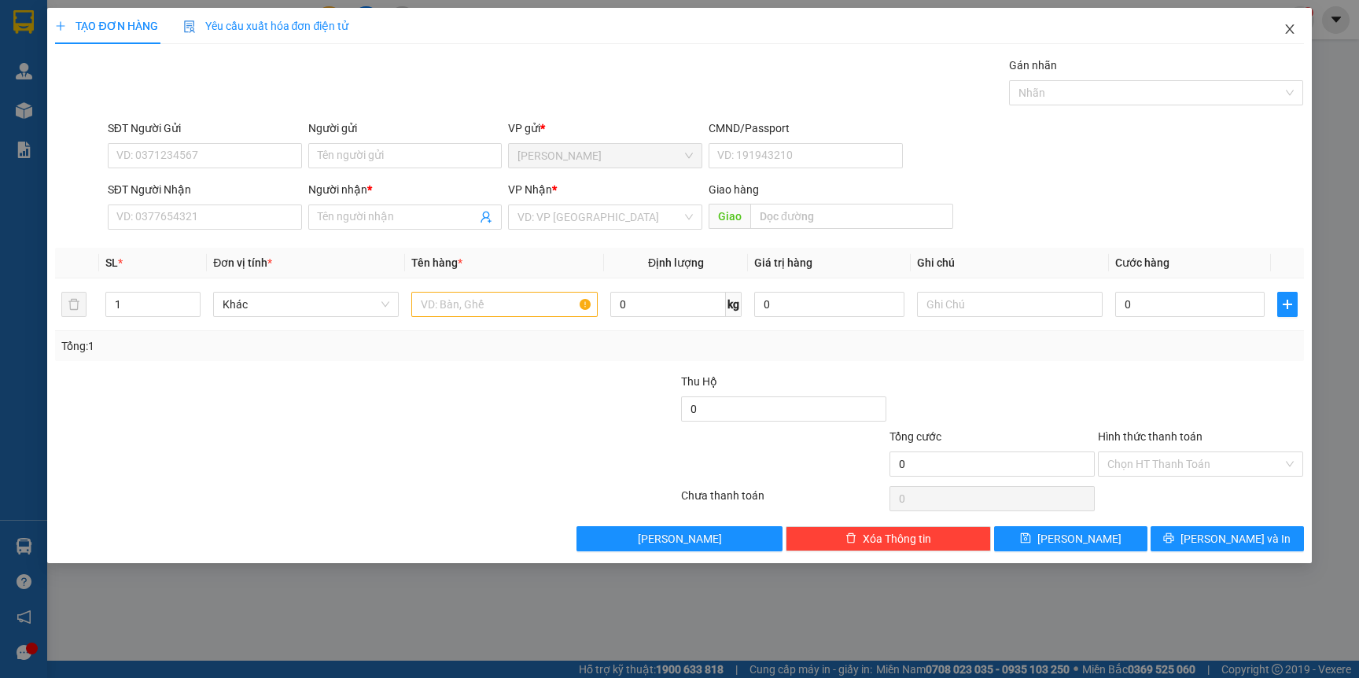
drag, startPoint x: 1287, startPoint y: 28, endPoint x: 899, endPoint y: 28, distance: 388.4
click at [1290, 28] on icon "close" at bounding box center [1289, 29] width 13 height 13
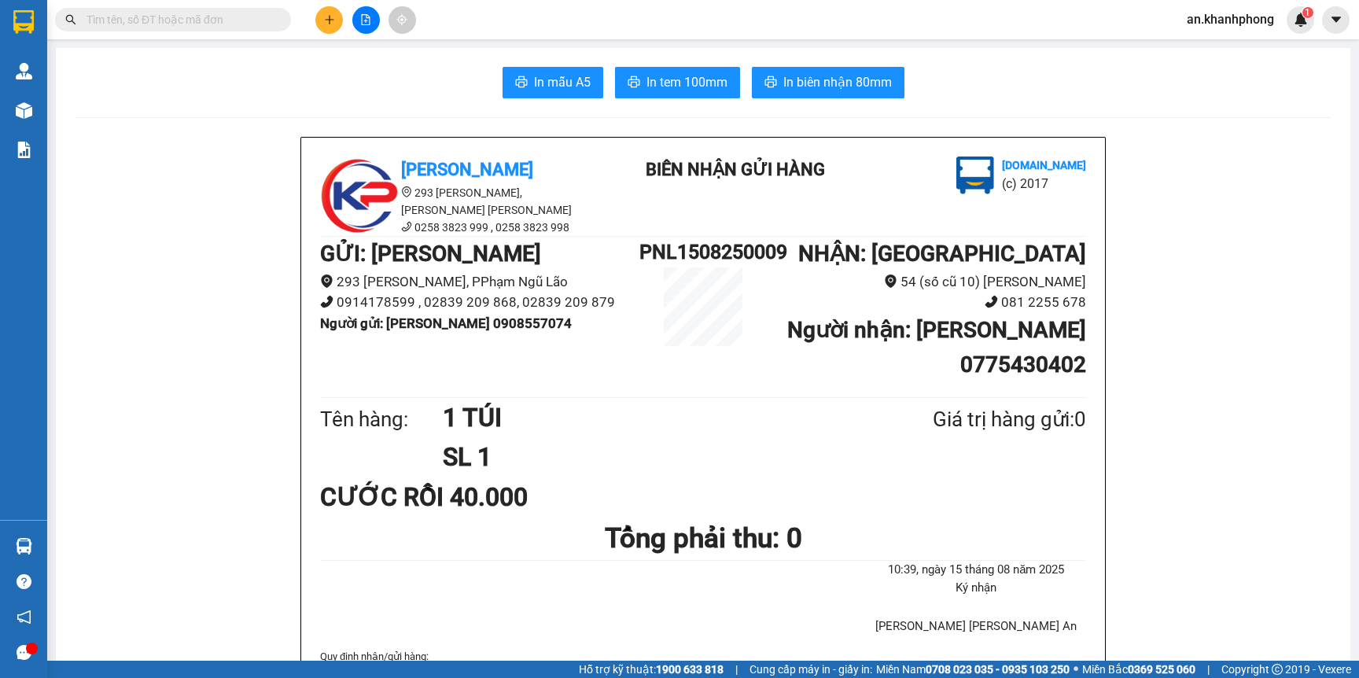
click at [246, 13] on input "text" at bounding box center [179, 19] width 186 height 17
click at [336, 20] on button at bounding box center [329, 20] width 28 height 28
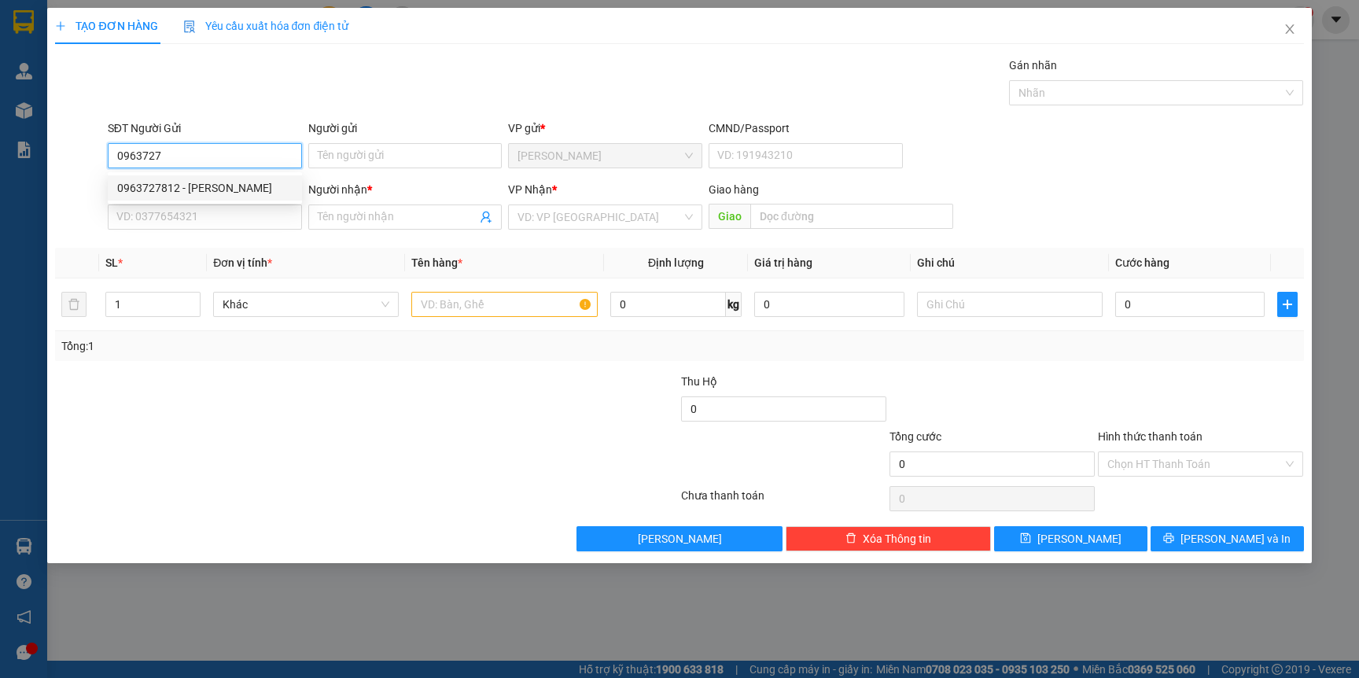
click at [211, 189] on div "0963727812 - hiếu" at bounding box center [204, 187] width 175 height 17
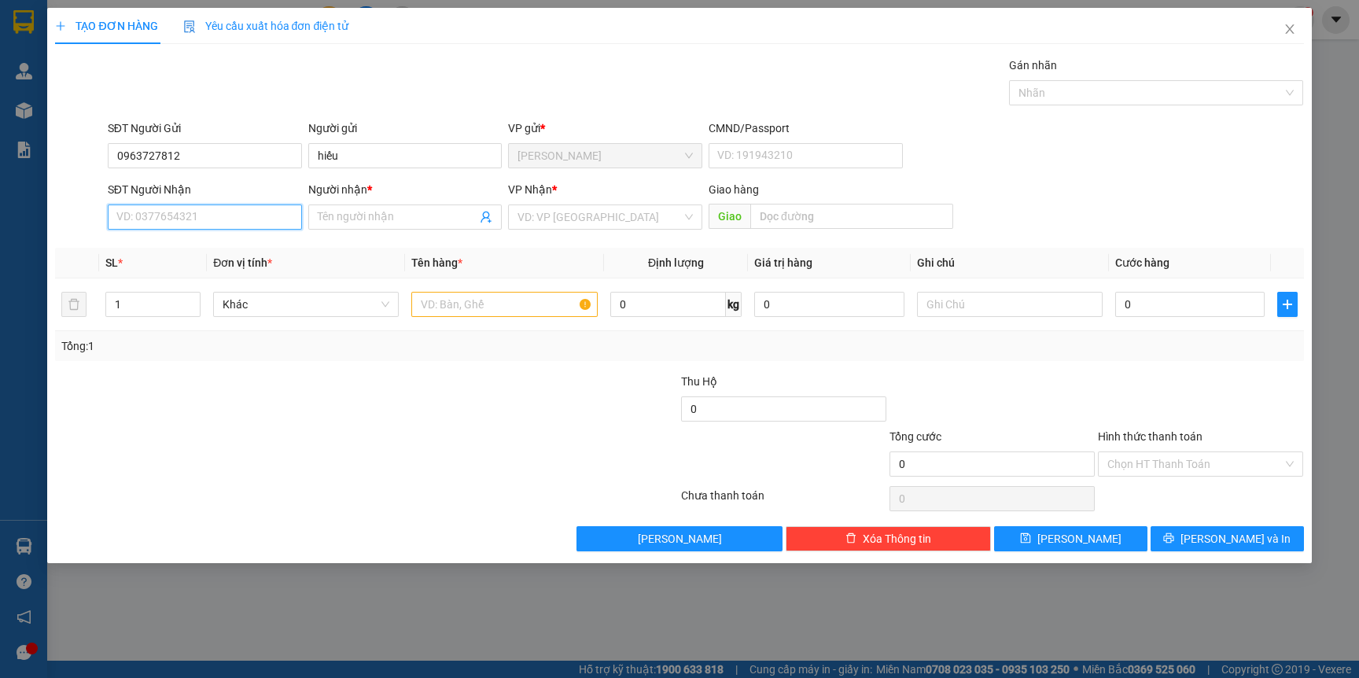
click at [211, 226] on input "SĐT Người Nhận" at bounding box center [205, 216] width 194 height 25
drag, startPoint x: 216, startPoint y: 245, endPoint x: 218, endPoint y: 235, distance: 10.3
click at [218, 245] on div "0769479186 - HIẾU" at bounding box center [204, 249] width 175 height 17
click at [485, 308] on input "text" at bounding box center [504, 304] width 186 height 25
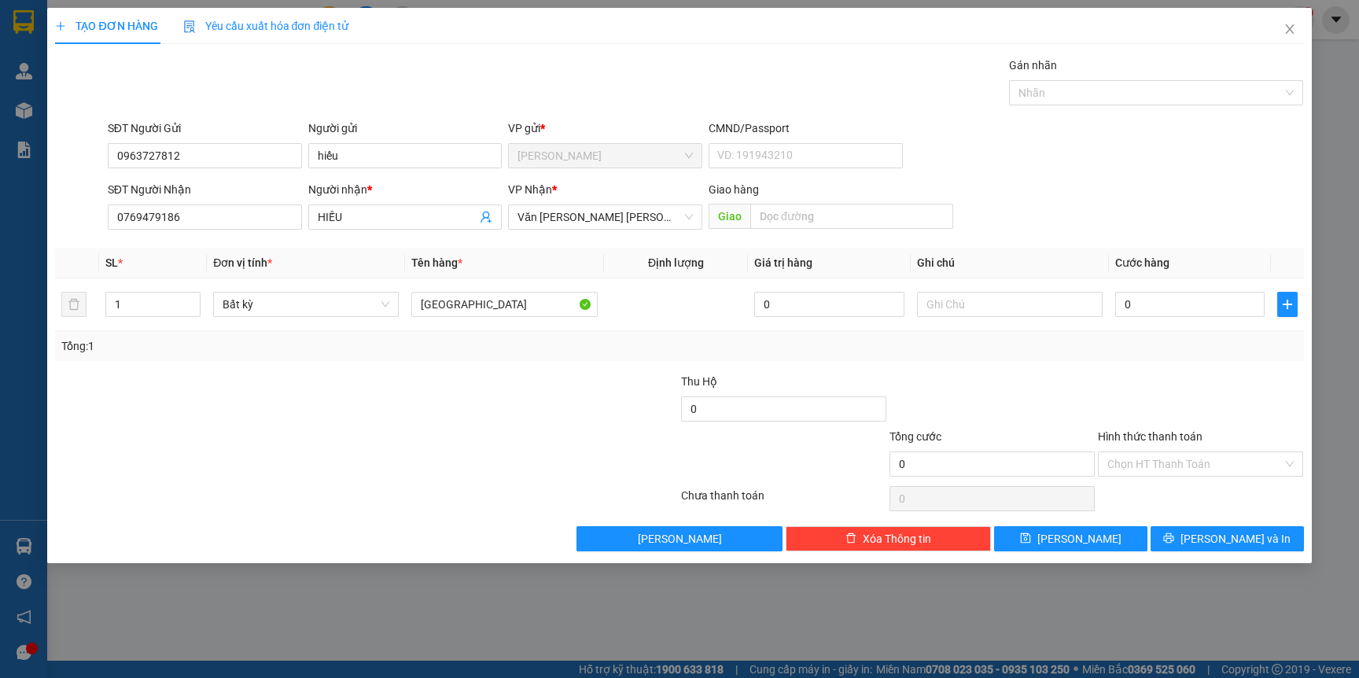
click at [456, 383] on div at bounding box center [261, 400] width 417 height 55
click at [1205, 303] on input "0" at bounding box center [1189, 304] width 149 height 25
click at [1177, 344] on div "Tổng: 1" at bounding box center [678, 345] width 1235 height 17
click at [1174, 545] on span "printer" at bounding box center [1168, 538] width 11 height 13
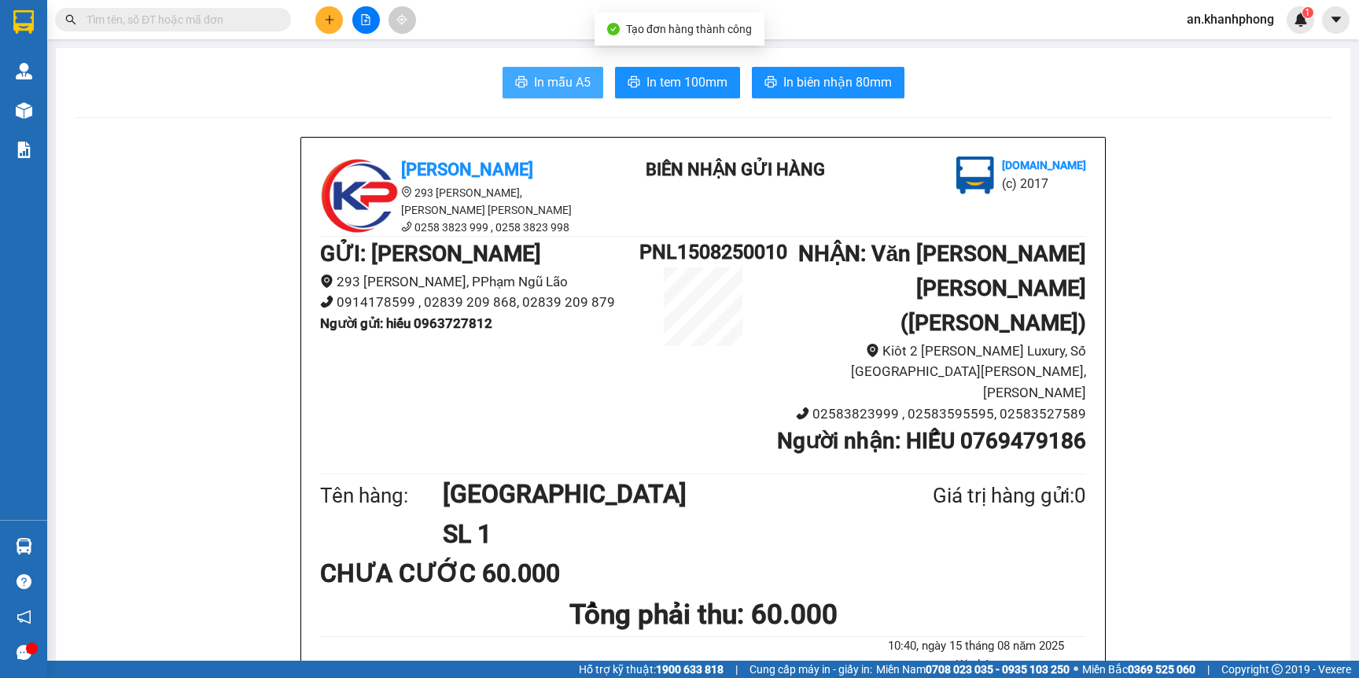
click at [546, 94] on button "In mẫu A5" at bounding box center [552, 82] width 101 height 31
click at [215, 20] on input "text" at bounding box center [179, 19] width 186 height 17
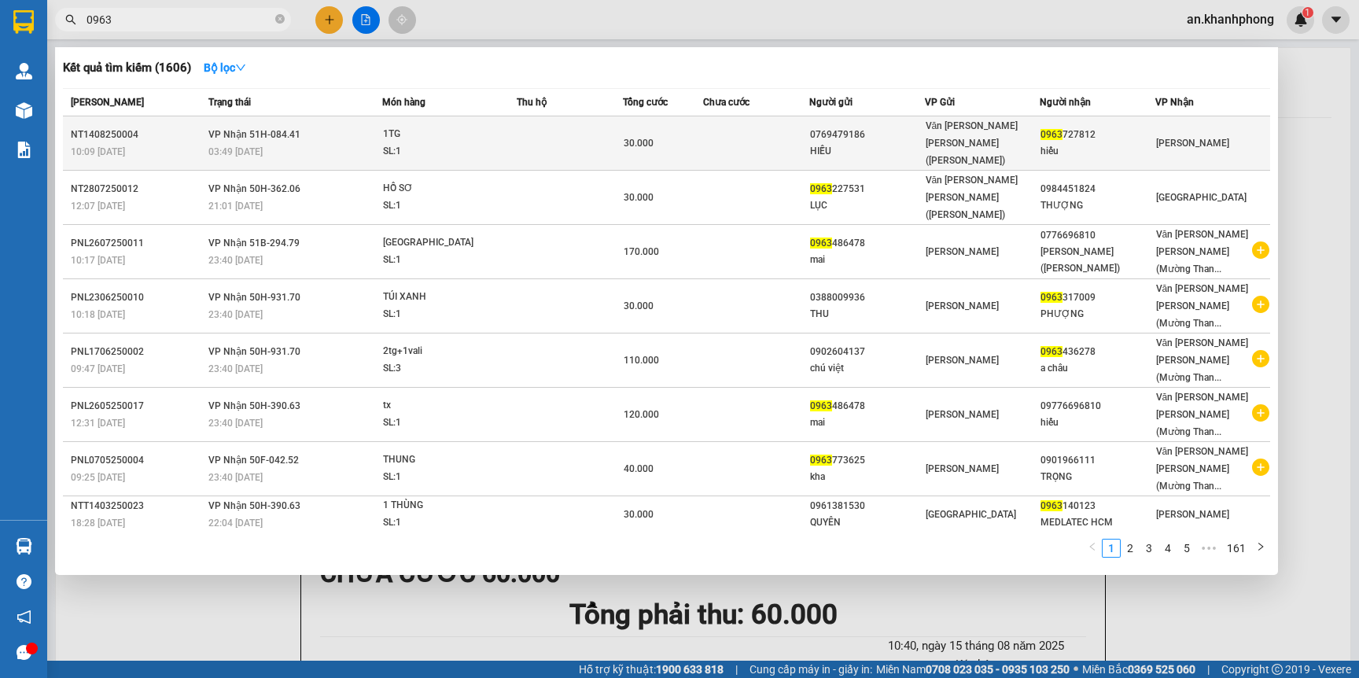
click at [880, 131] on div "0769479186" at bounding box center [867, 135] width 114 height 17
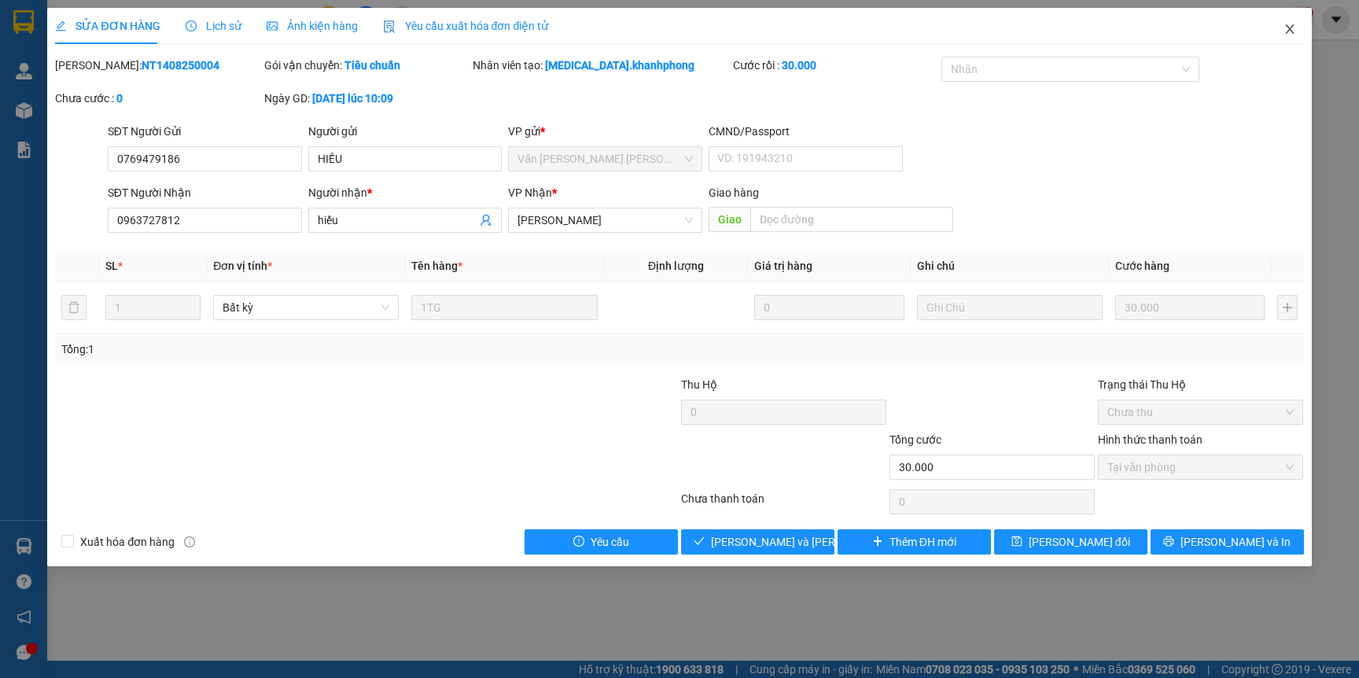
click at [1285, 28] on icon "close" at bounding box center [1289, 29] width 13 height 13
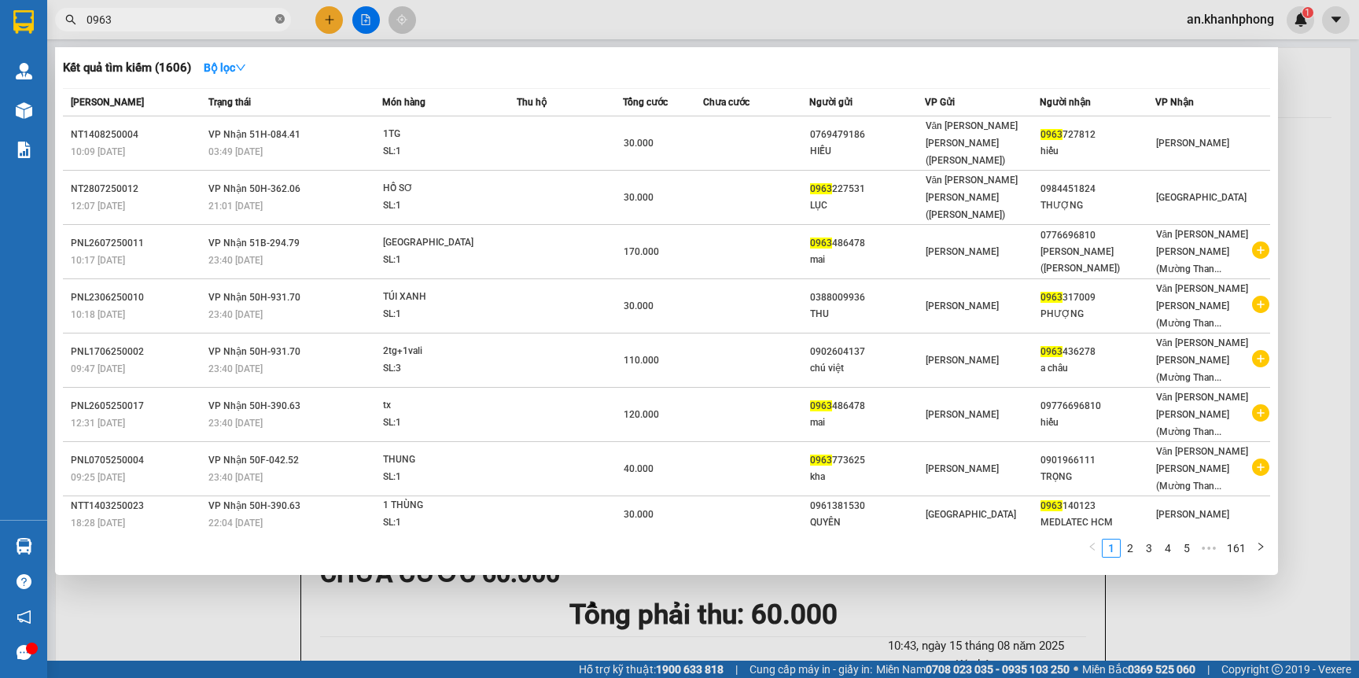
click at [281, 24] on span at bounding box center [279, 20] width 9 height 15
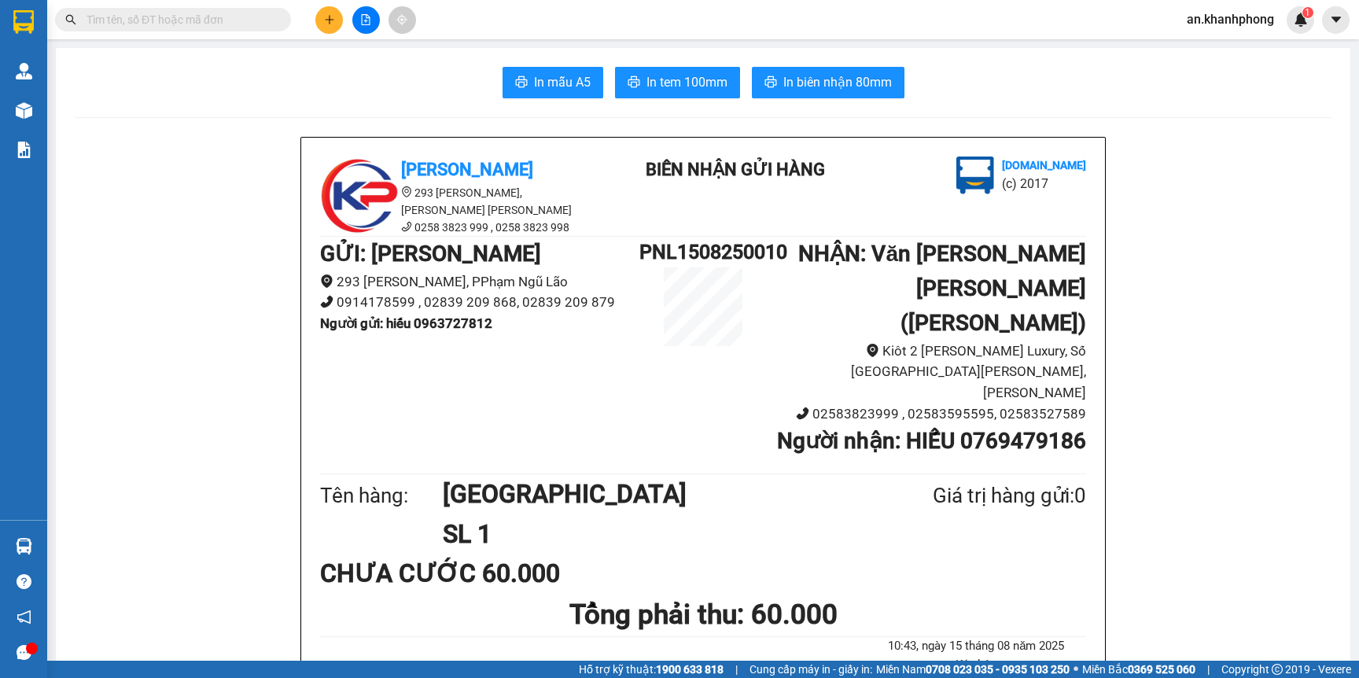
click at [223, 19] on input "text" at bounding box center [179, 19] width 186 height 17
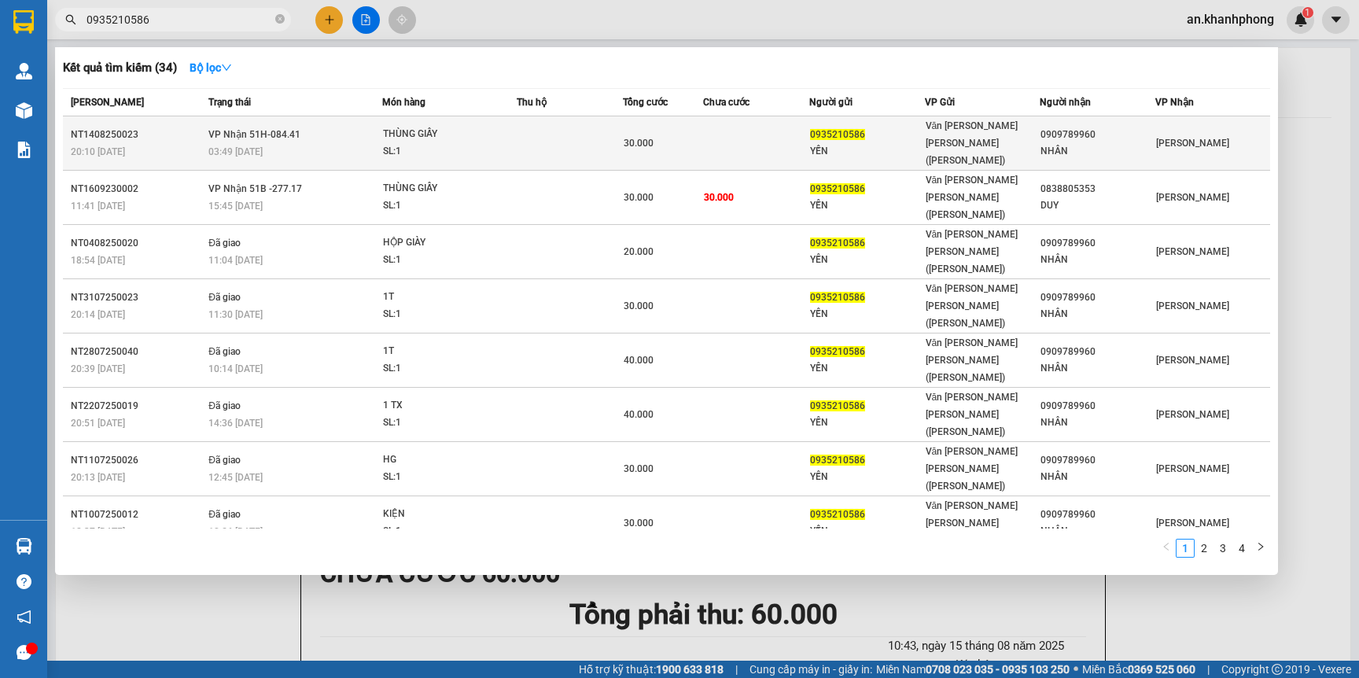
click at [879, 133] on div "0935210586" at bounding box center [867, 135] width 114 height 17
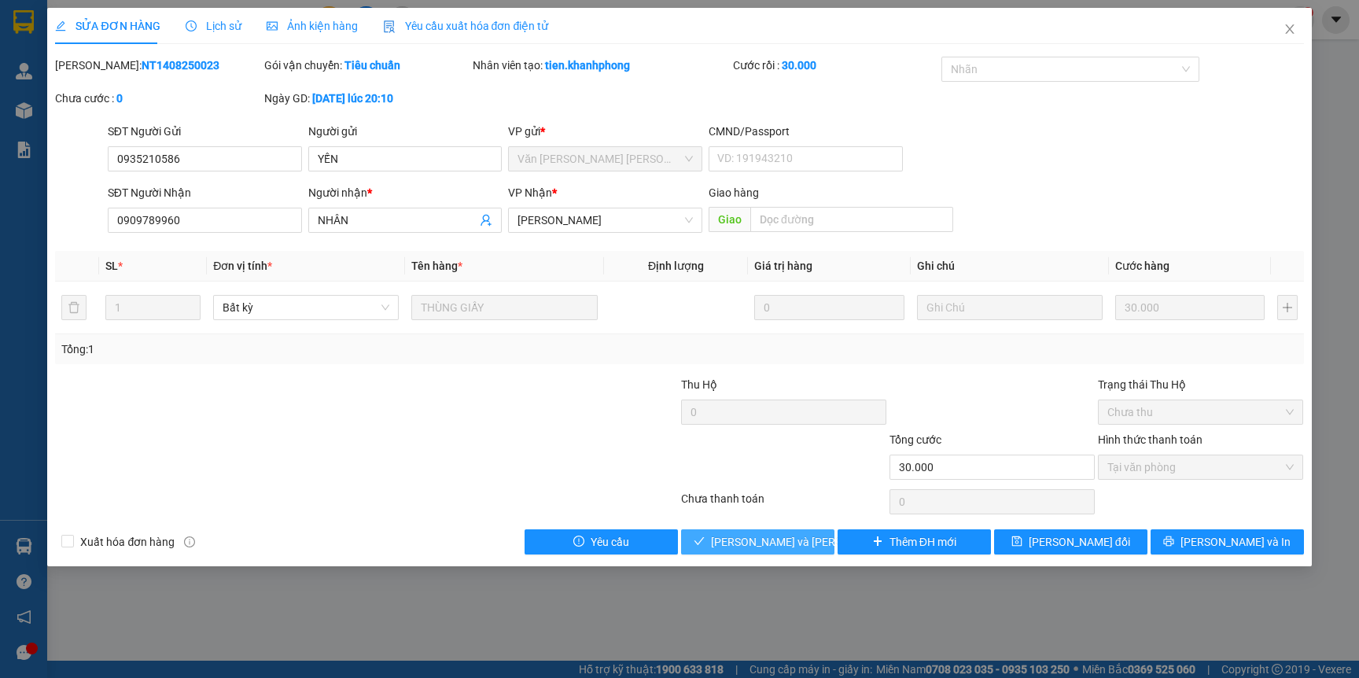
click at [767, 541] on span "Lưu và Giao hàng" at bounding box center [817, 541] width 212 height 17
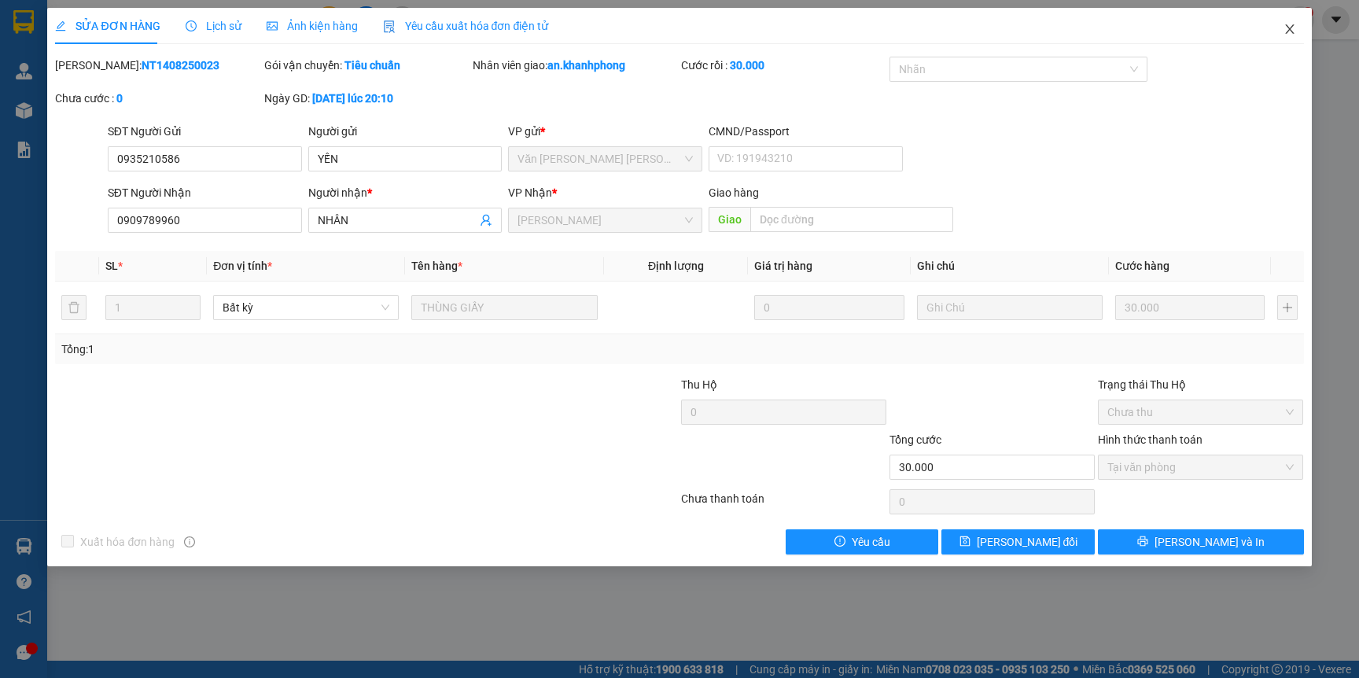
click at [1281, 30] on span "Close" at bounding box center [1289, 30] width 44 height 44
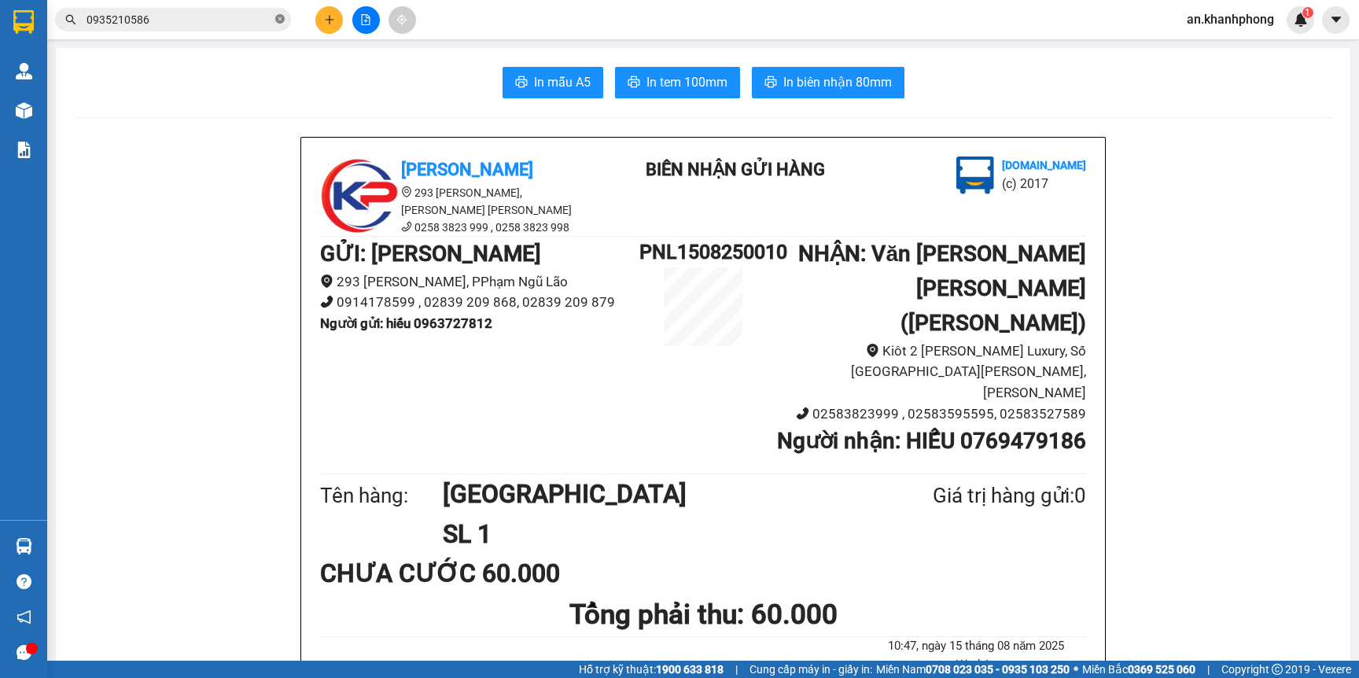
click at [279, 16] on icon "close-circle" at bounding box center [279, 18] width 9 height 9
click at [177, 11] on input "text" at bounding box center [179, 19] width 186 height 17
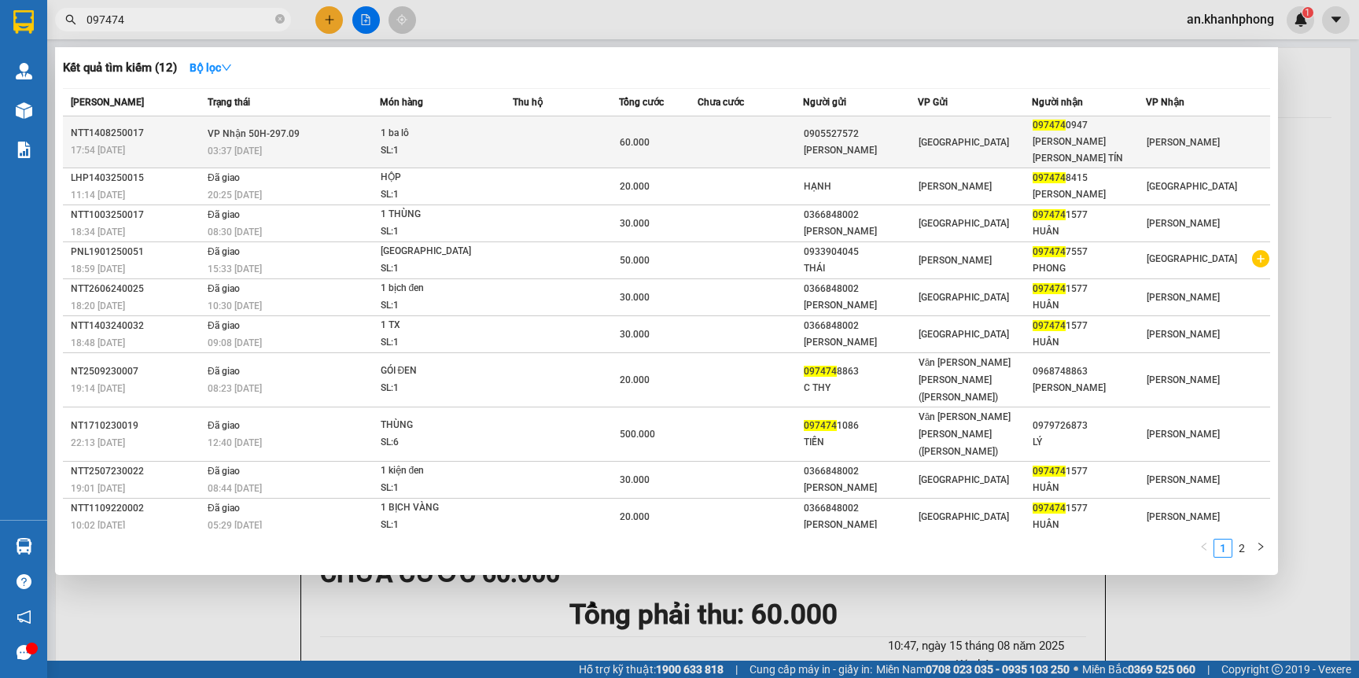
click at [855, 142] on div "NGỌC OANH" at bounding box center [860, 150] width 112 height 17
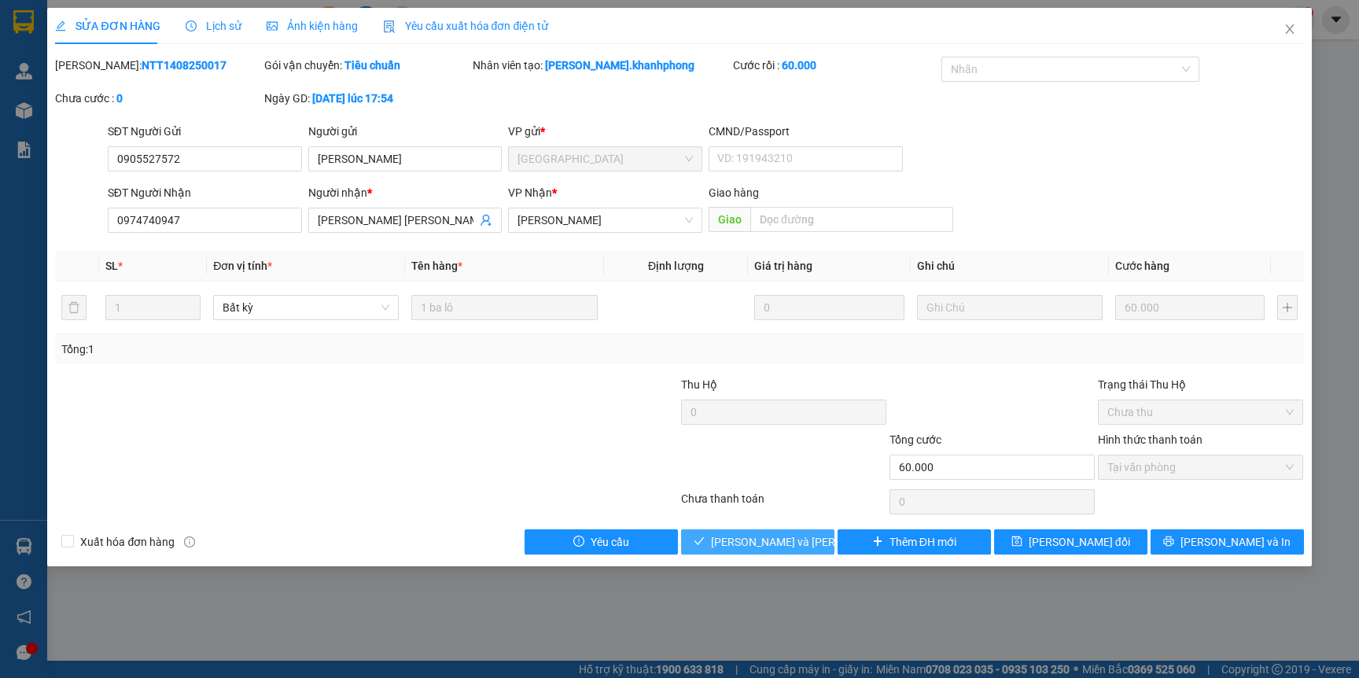
click at [763, 533] on span "Lưu và Giao hàng" at bounding box center [817, 541] width 212 height 17
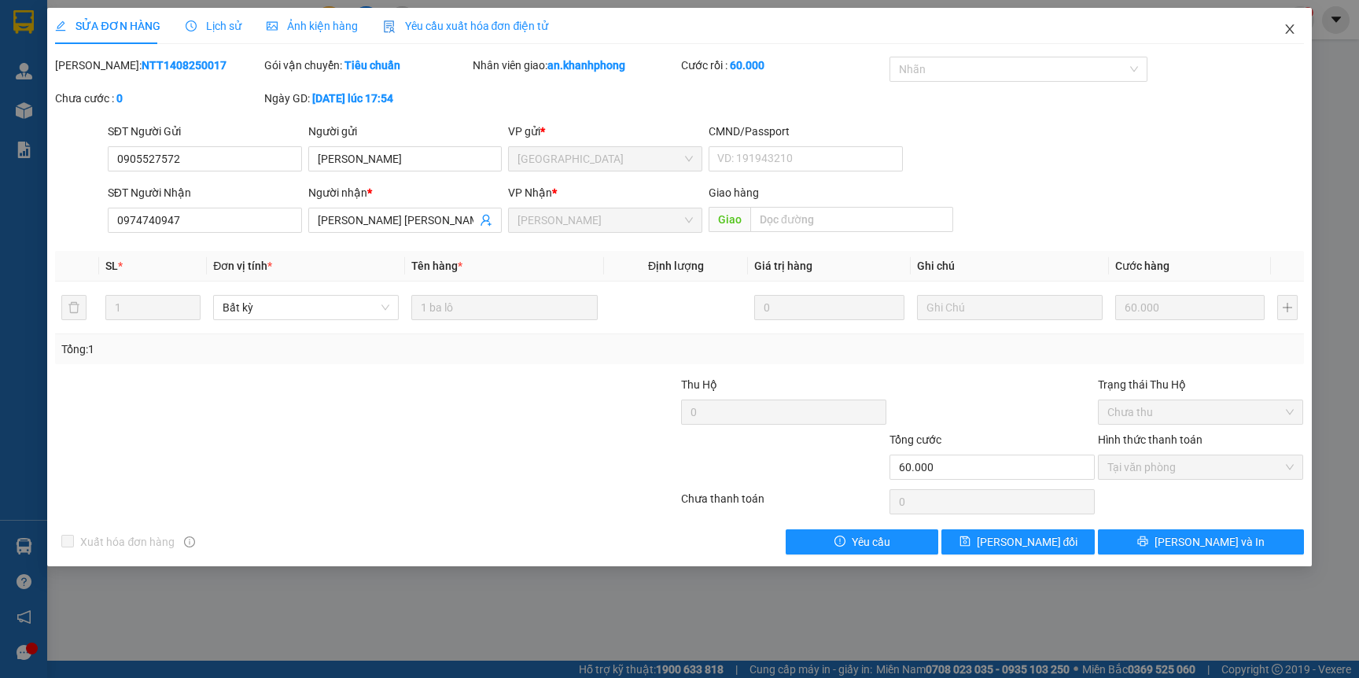
click at [1287, 28] on icon "close" at bounding box center [1289, 28] width 9 height 9
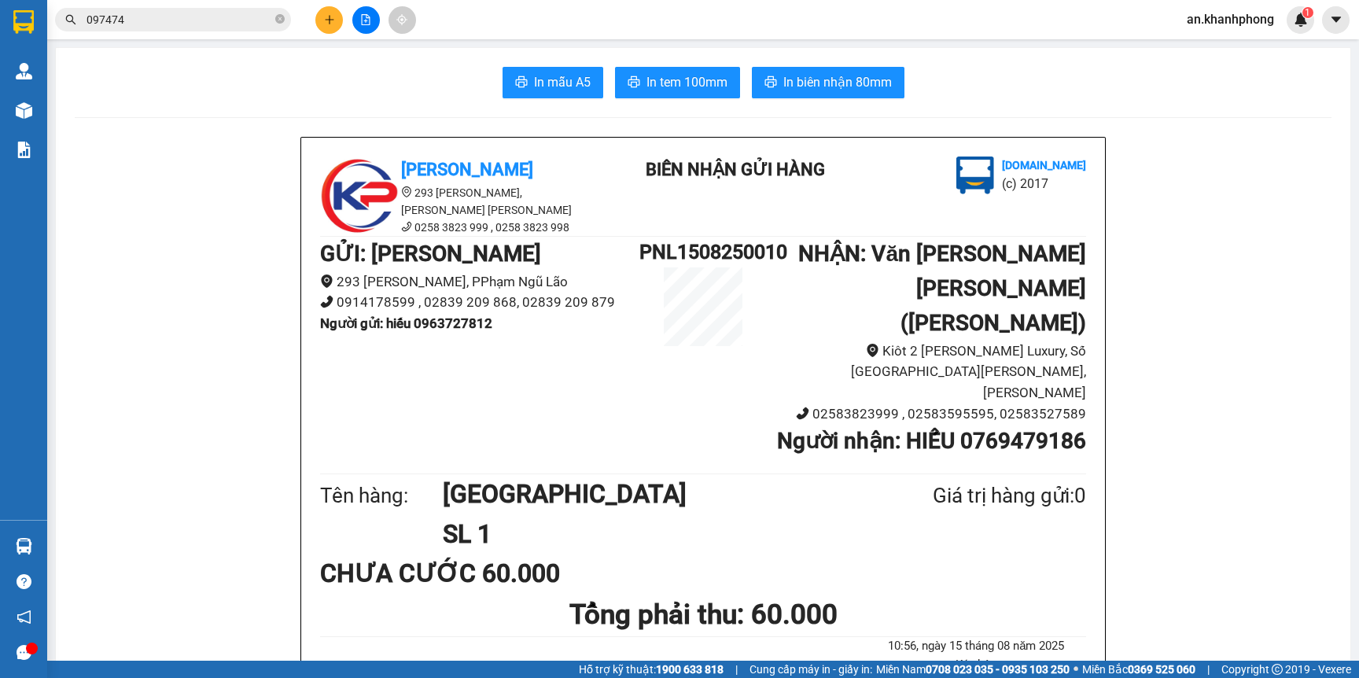
click at [341, 15] on button at bounding box center [329, 20] width 28 height 28
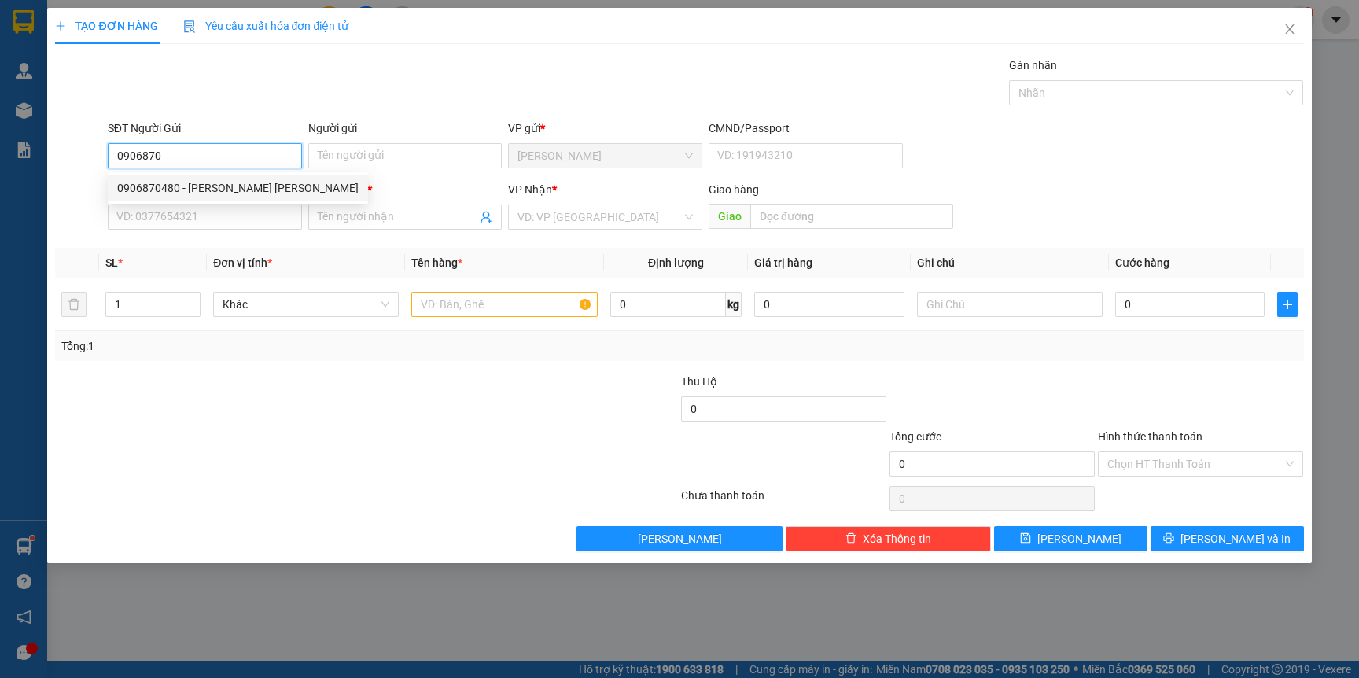
click at [223, 193] on div "0906870480 - NGUYỄN HUY CUỜNG" at bounding box center [237, 187] width 241 height 17
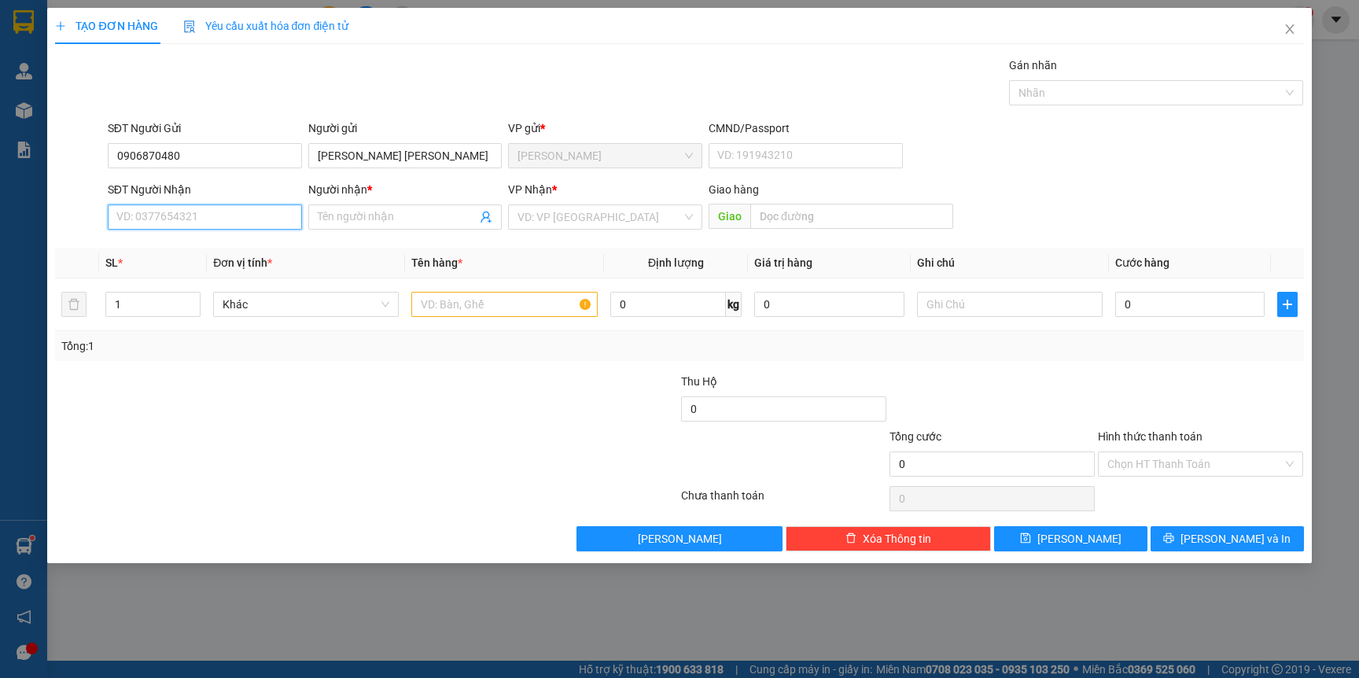
click at [221, 209] on input "SĐT Người Nhận" at bounding box center [205, 216] width 194 height 25
click at [228, 251] on div "0907567448 - NGUYỄN VĂN HÙNG" at bounding box center [204, 249] width 175 height 17
click at [484, 313] on input "text" at bounding box center [504, 304] width 186 height 25
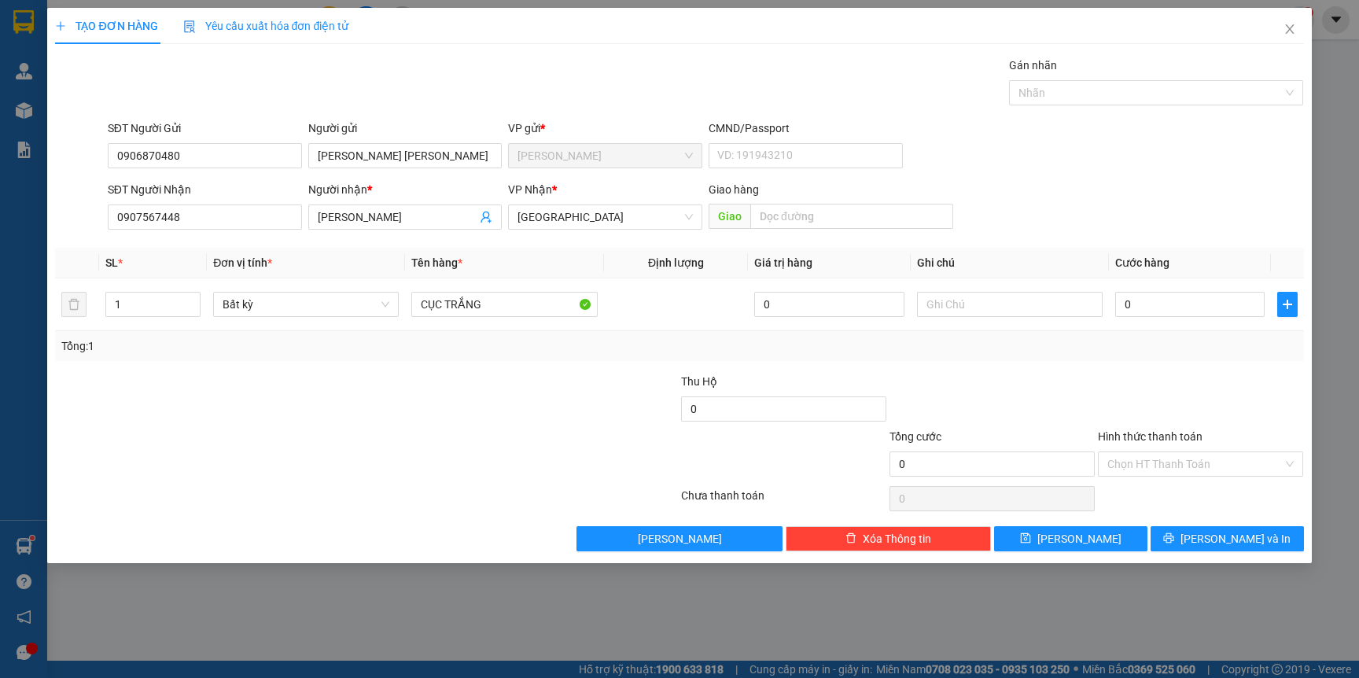
click at [485, 349] on div "Tổng: 1" at bounding box center [292, 345] width 463 height 17
click at [1185, 303] on input "0" at bounding box center [1189, 304] width 149 height 25
click at [1145, 330] on td "20.000" at bounding box center [1190, 304] width 162 height 53
click at [1149, 469] on input "Hình thức thanh toán" at bounding box center [1194, 464] width 175 height 24
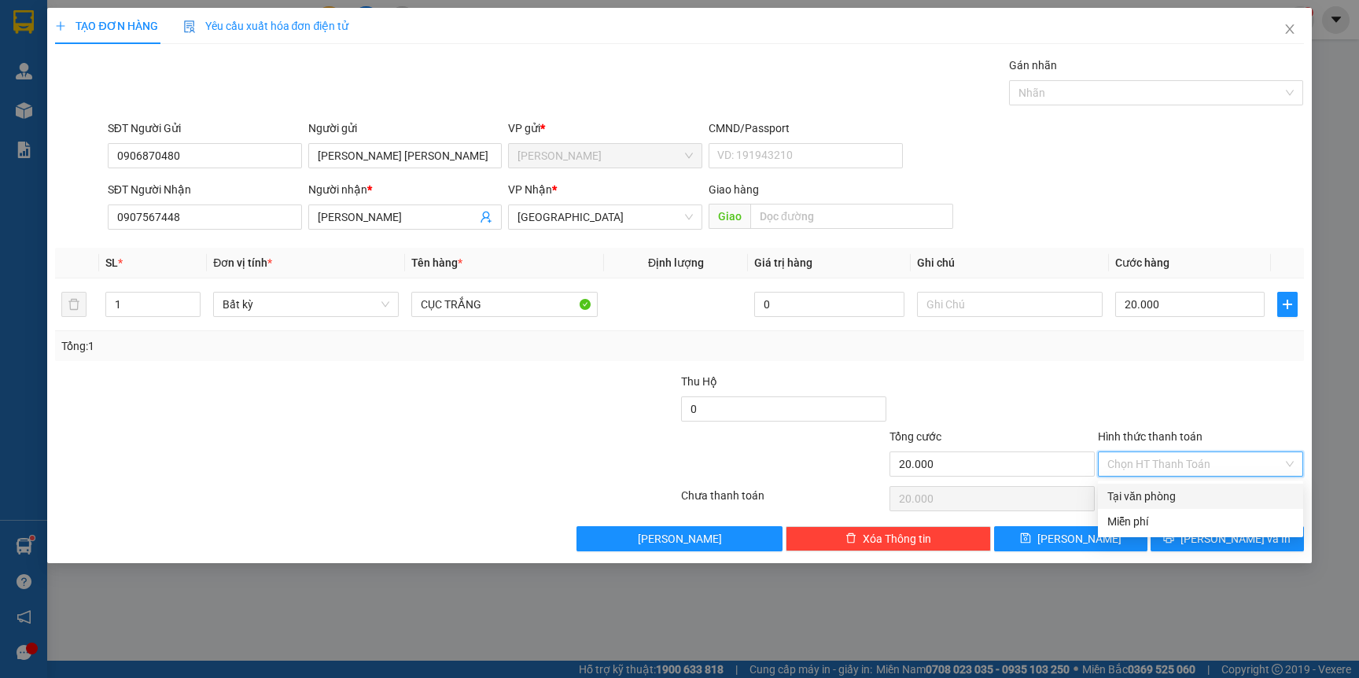
click at [1135, 495] on div "Tại văn phòng" at bounding box center [1200, 495] width 186 height 17
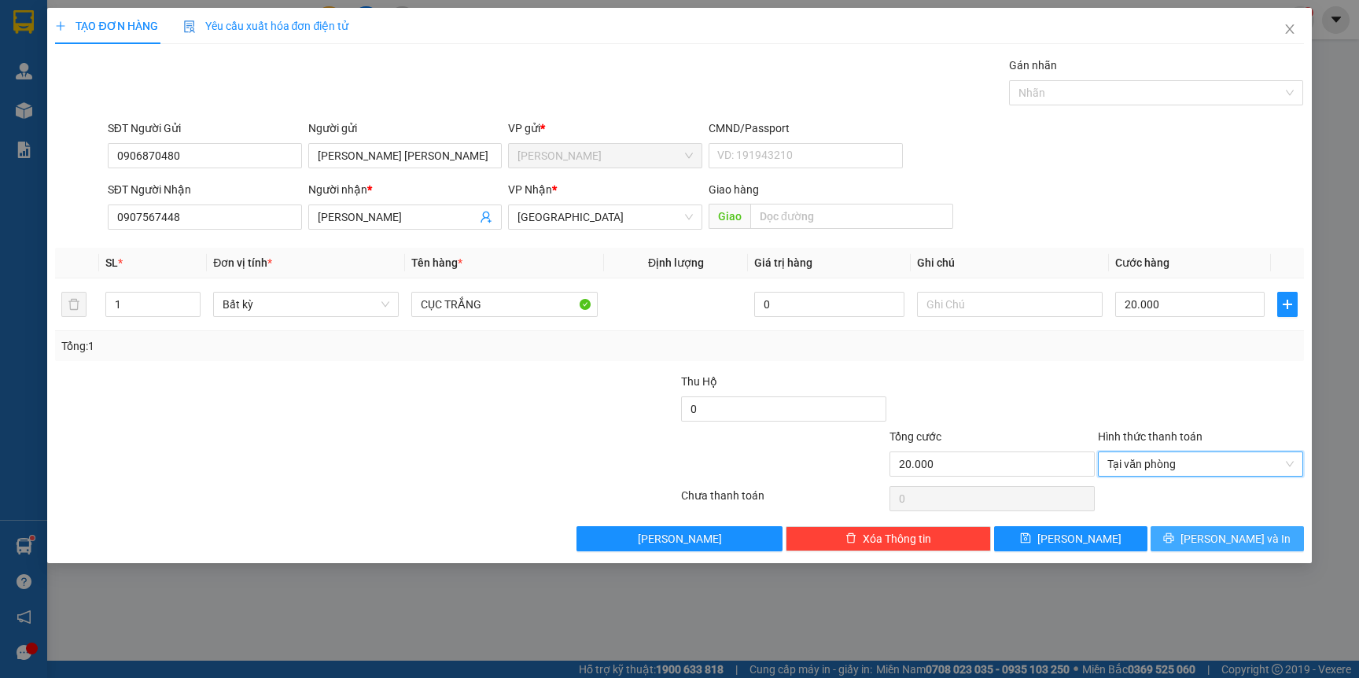
click at [1174, 536] on icon "printer" at bounding box center [1169, 538] width 10 height 10
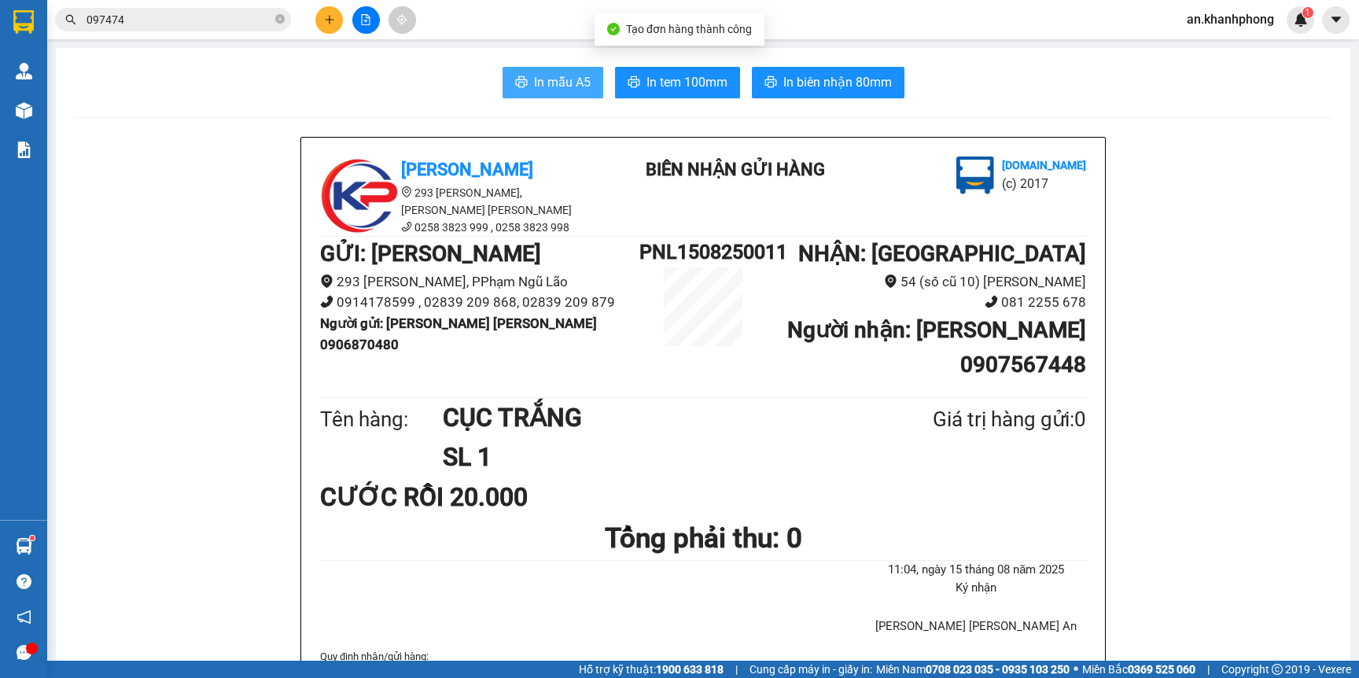
click at [518, 86] on button "In mẫu A5" at bounding box center [552, 82] width 101 height 31
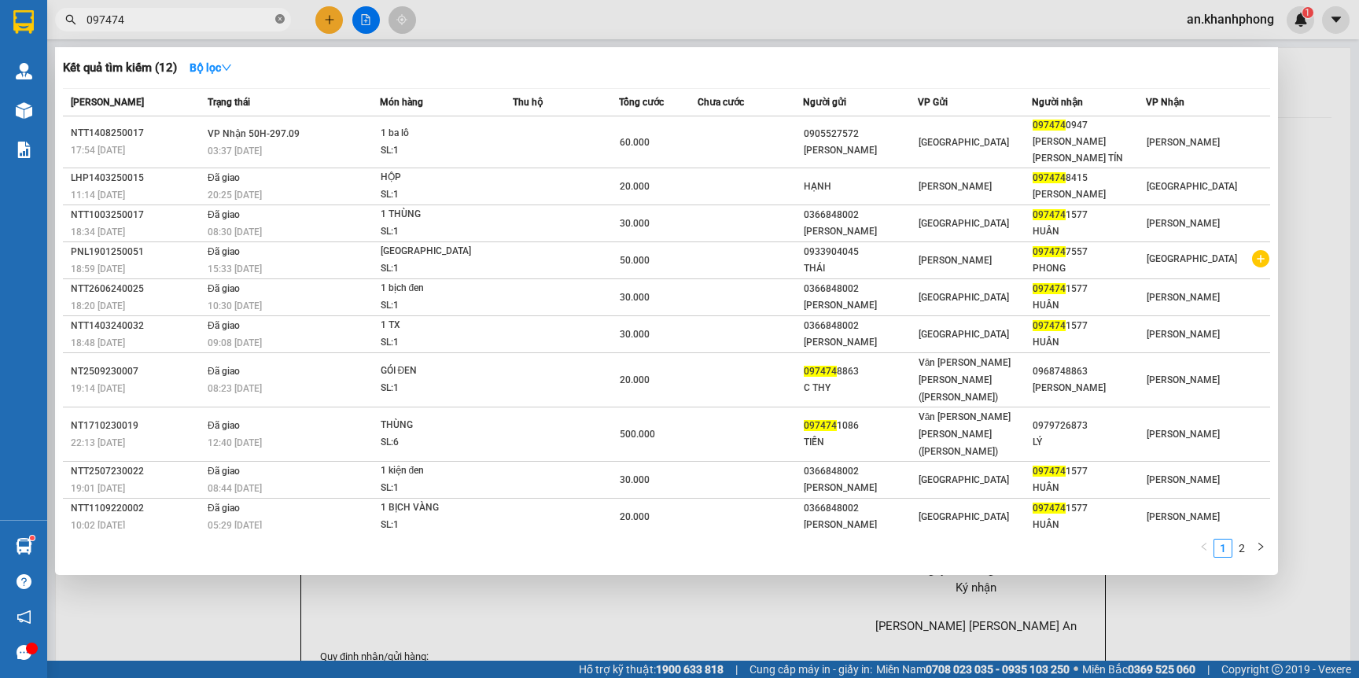
click at [279, 23] on icon "close-circle" at bounding box center [279, 18] width 9 height 9
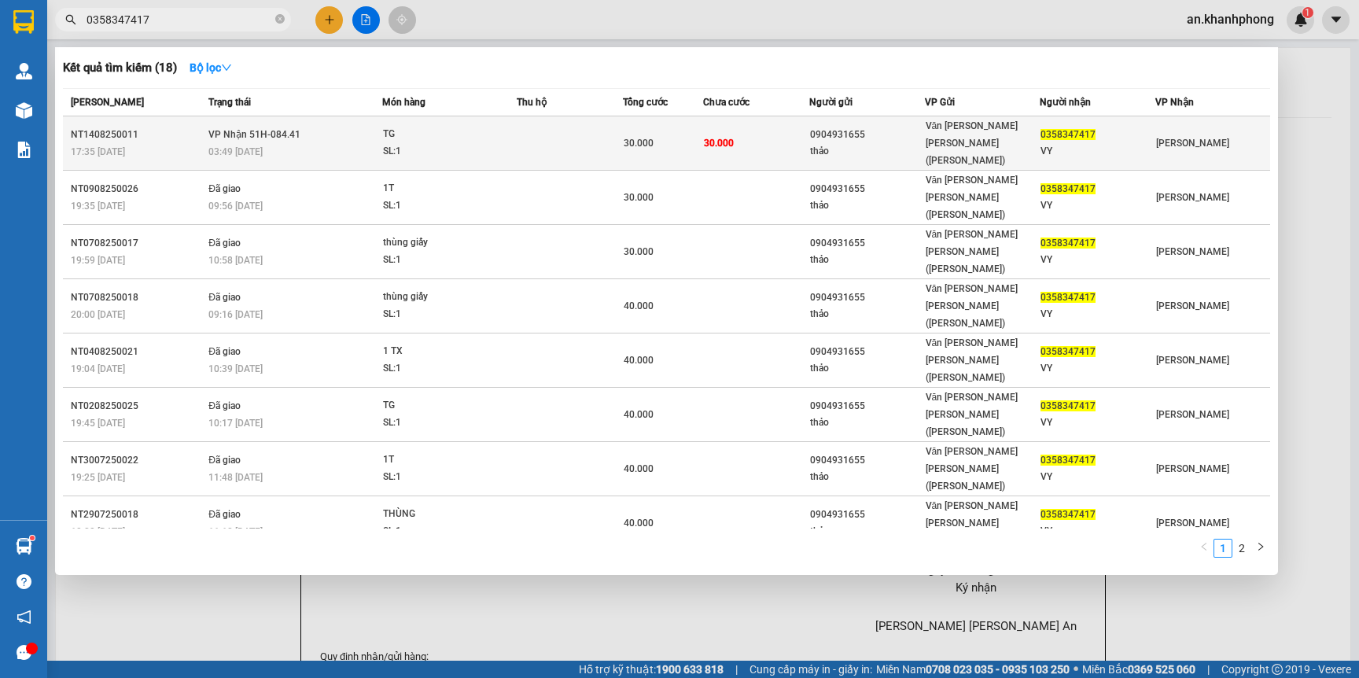
click at [888, 131] on div "0904931655" at bounding box center [867, 135] width 114 height 17
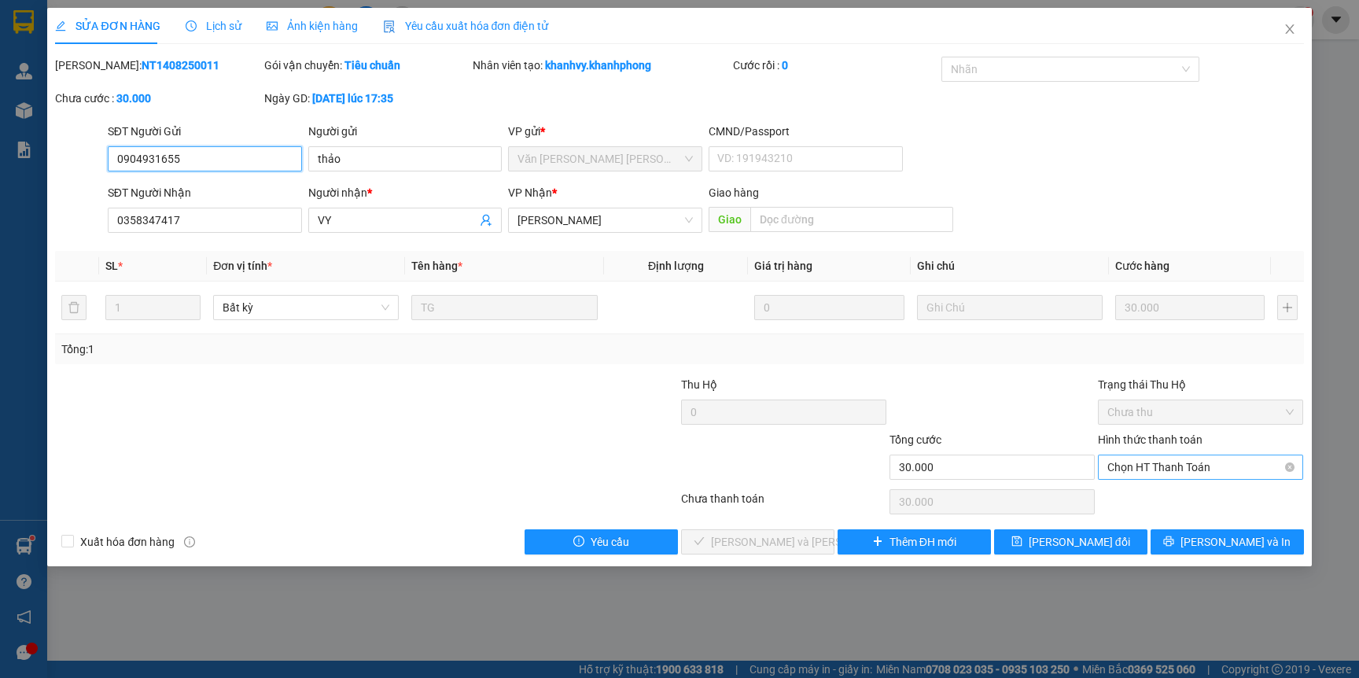
click at [1153, 470] on span "Chọn HT Thanh Toán" at bounding box center [1200, 467] width 186 height 24
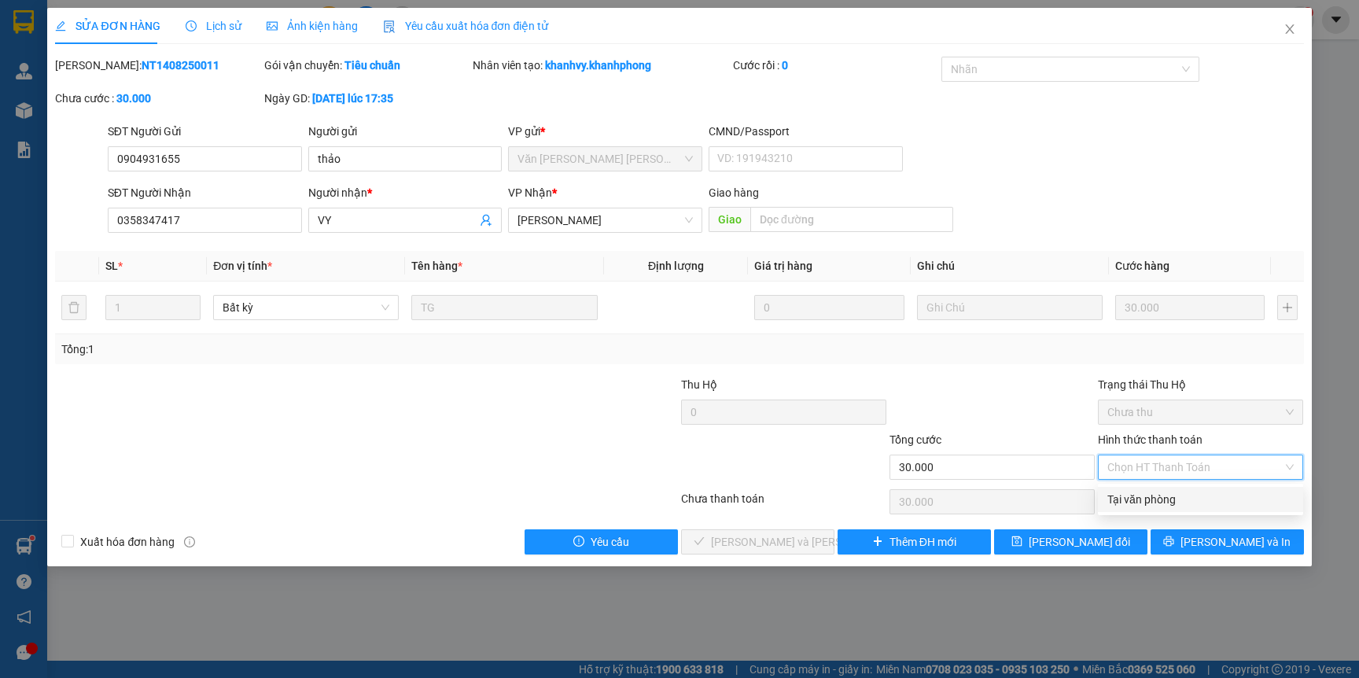
click at [1138, 495] on div "Tại văn phòng" at bounding box center [1200, 499] width 186 height 17
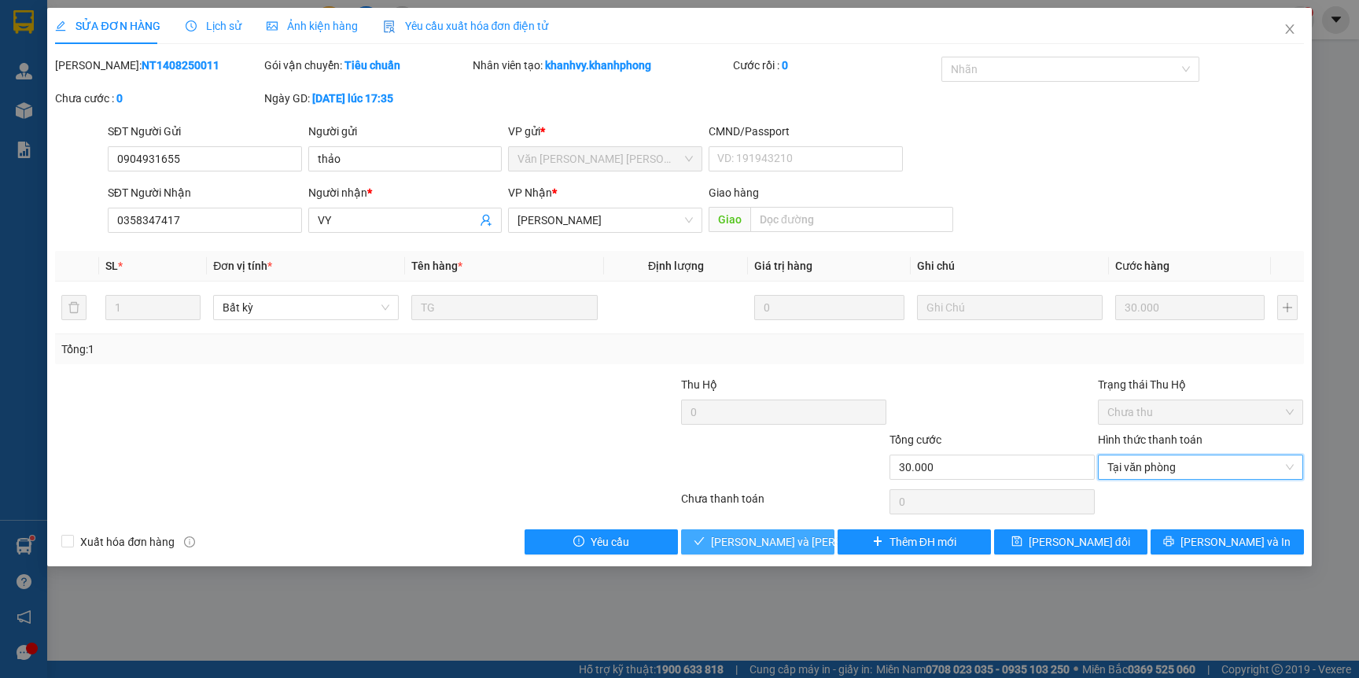
click at [748, 547] on span "Lưu và Giao hàng" at bounding box center [817, 541] width 212 height 17
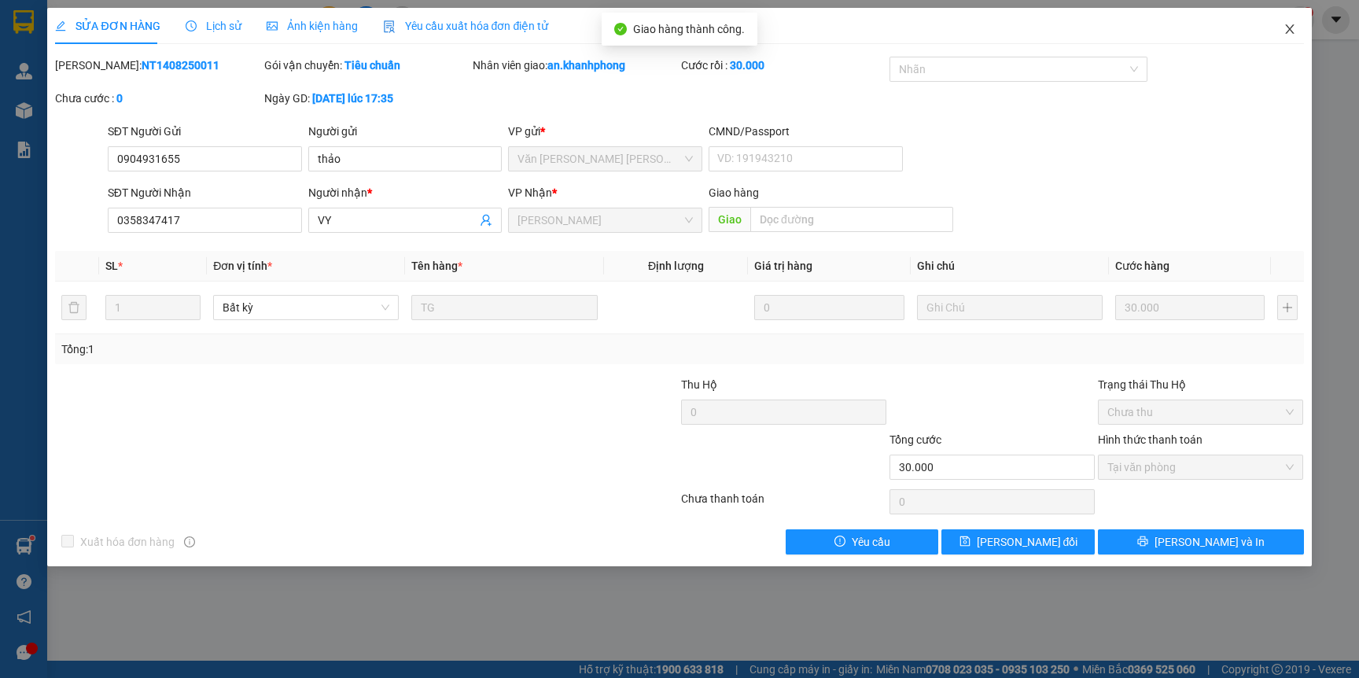
click at [1289, 34] on icon "close" at bounding box center [1289, 29] width 13 height 13
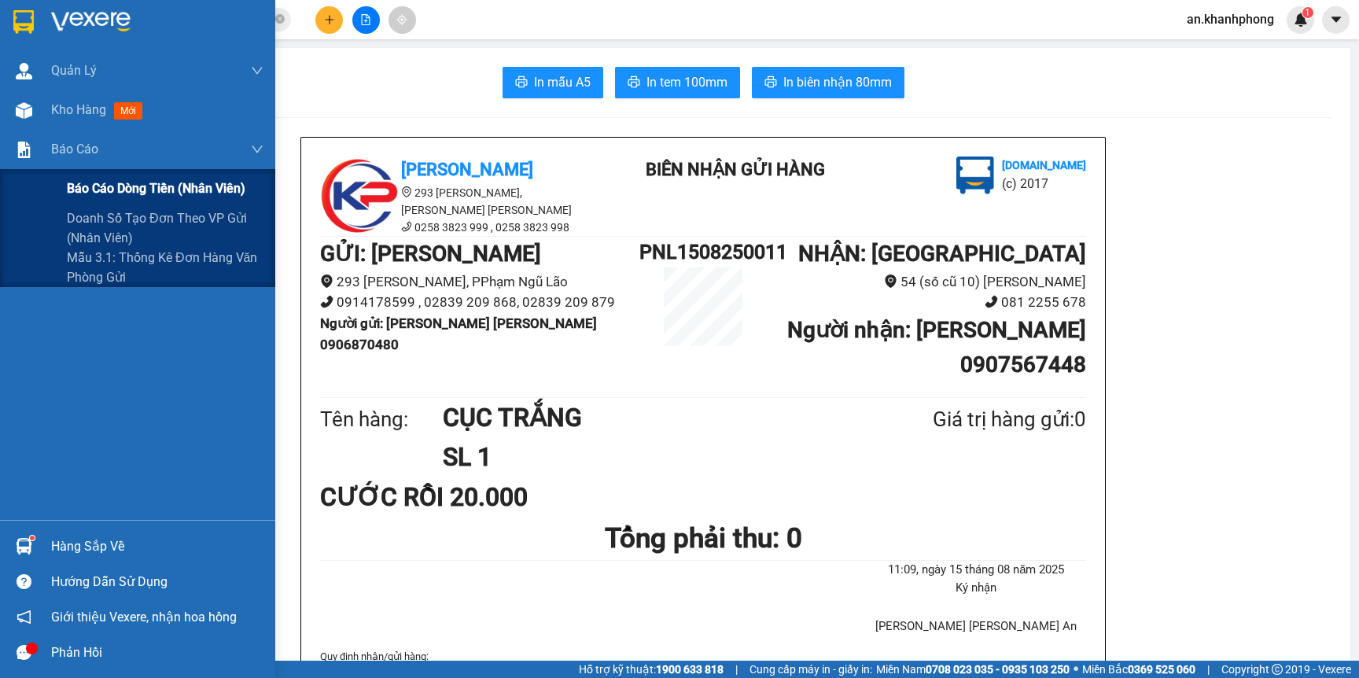
click at [122, 193] on span "Báo cáo dòng tiền (nhân viên)" at bounding box center [156, 188] width 178 height 20
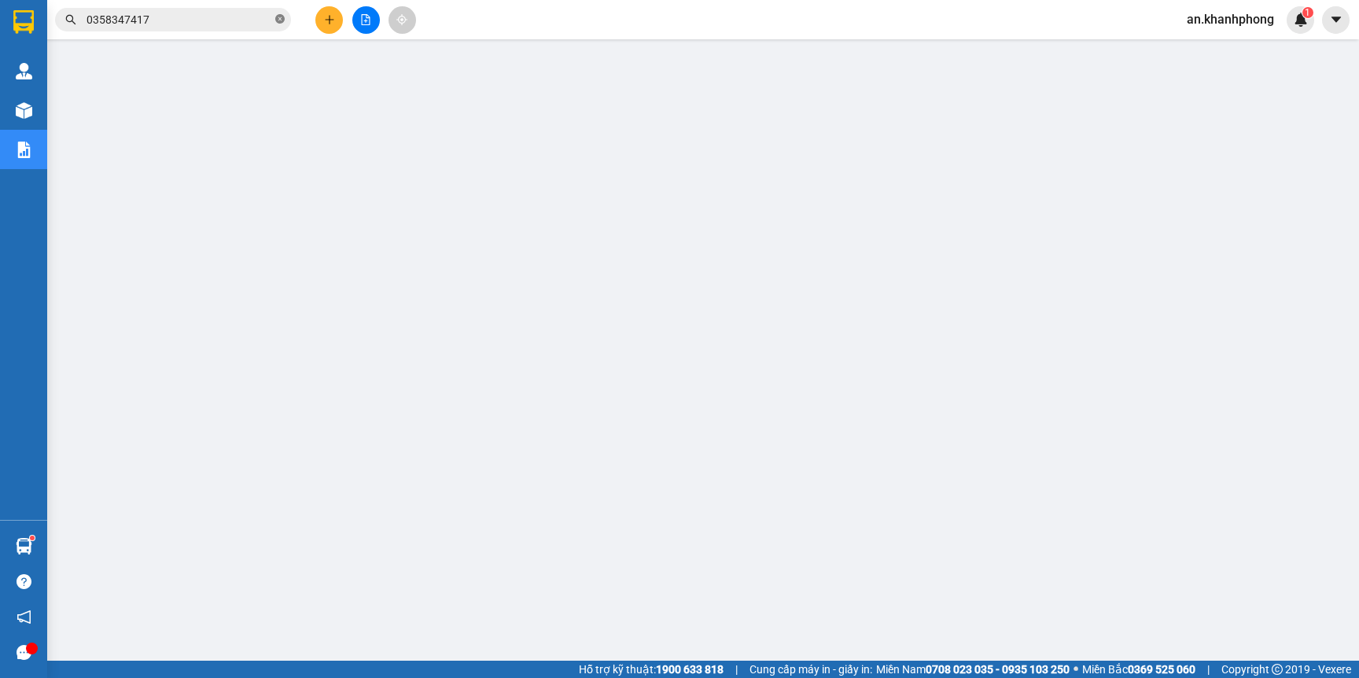
click at [279, 14] on icon "close-circle" at bounding box center [279, 18] width 9 height 9
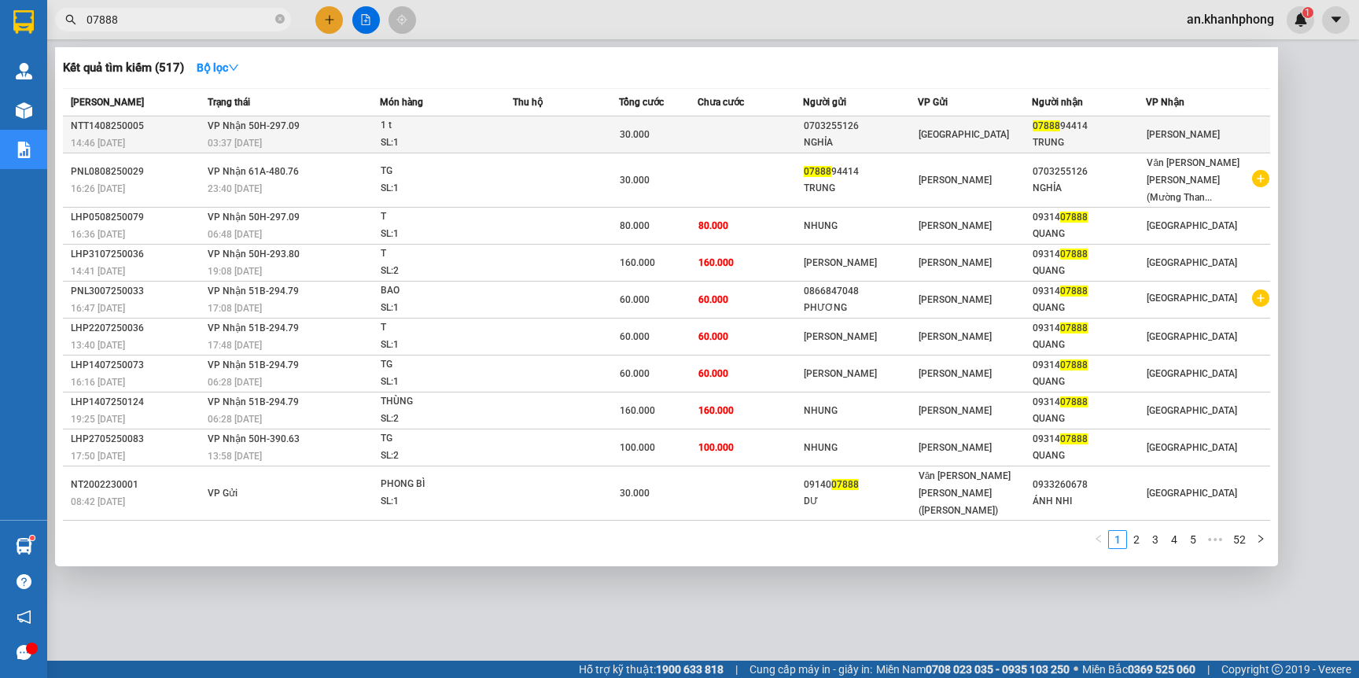
click at [989, 142] on td "[GEOGRAPHIC_DATA]" at bounding box center [975, 134] width 114 height 37
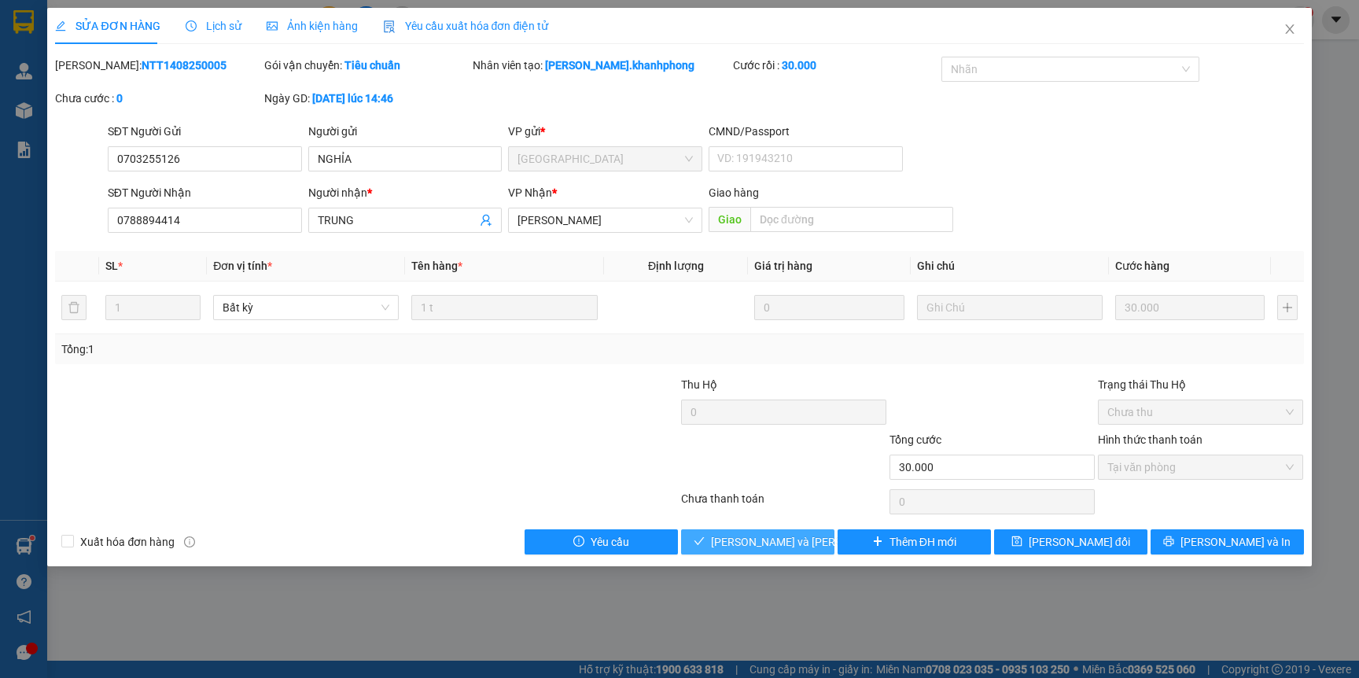
click at [804, 543] on span "Lưu và Giao hàng" at bounding box center [817, 541] width 212 height 17
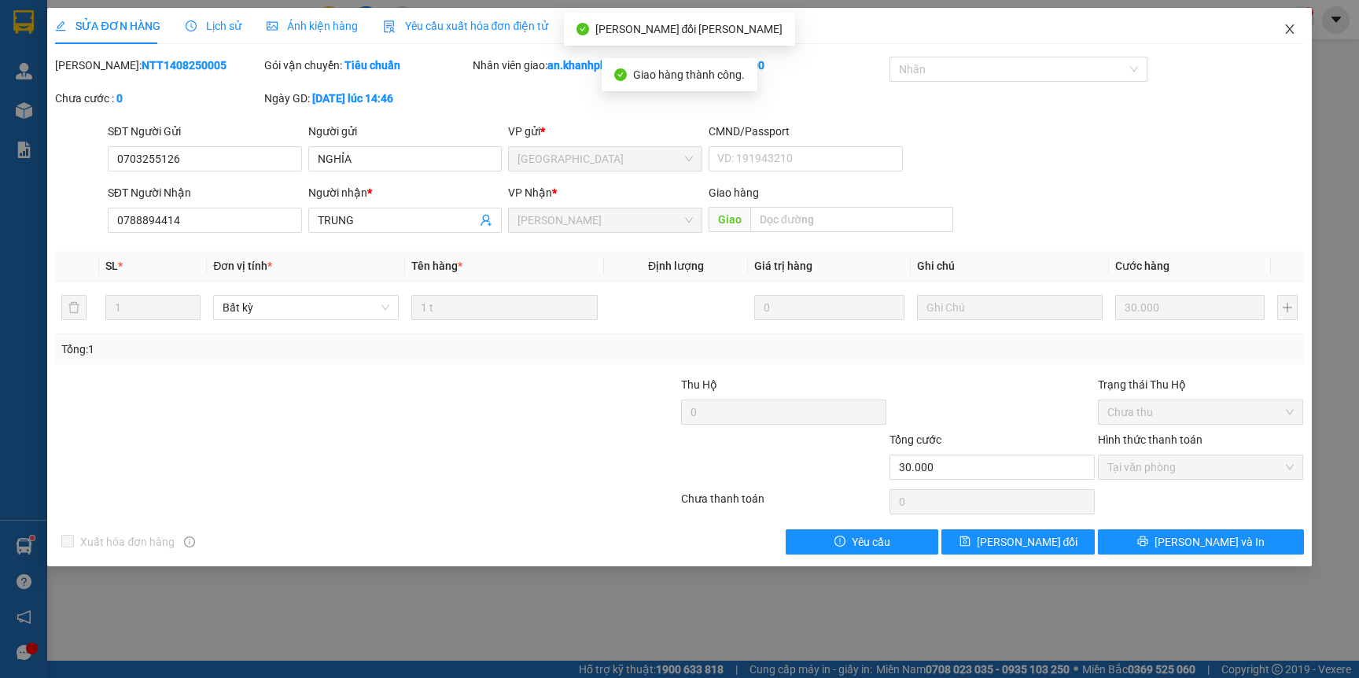
click at [1285, 30] on icon "close" at bounding box center [1289, 29] width 13 height 13
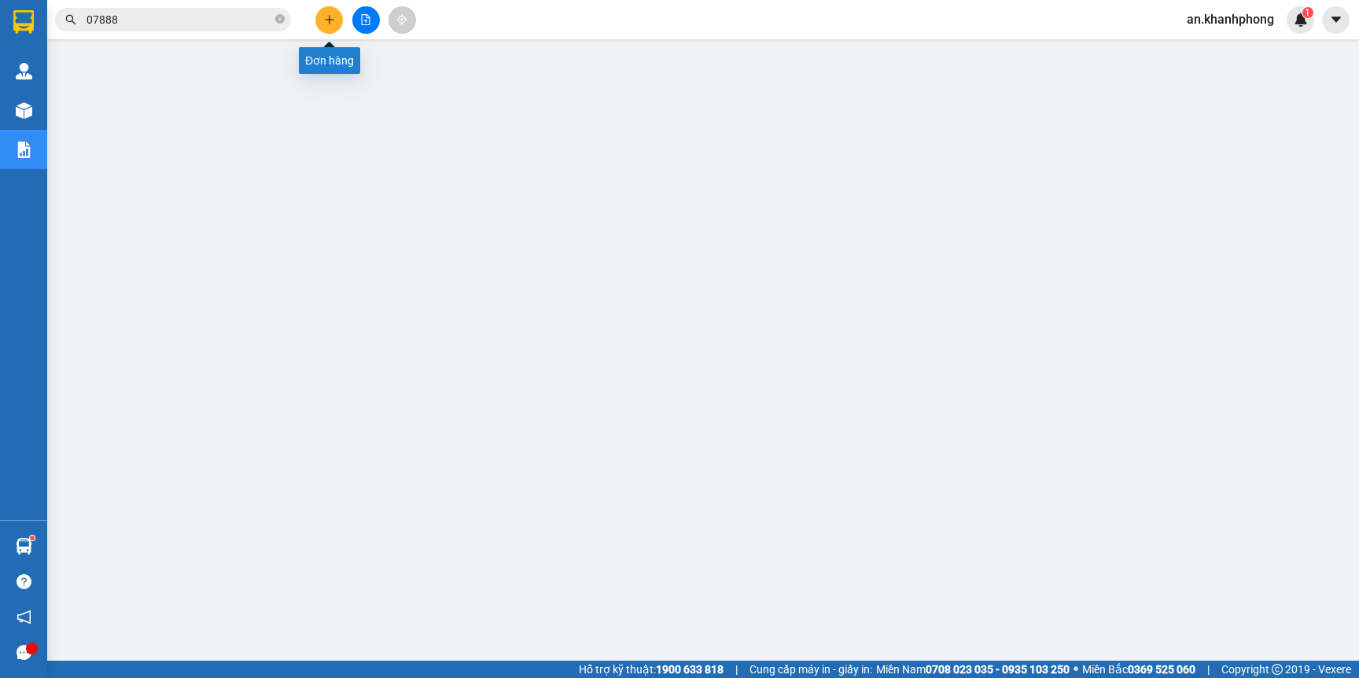
click at [324, 27] on button at bounding box center [329, 20] width 28 height 28
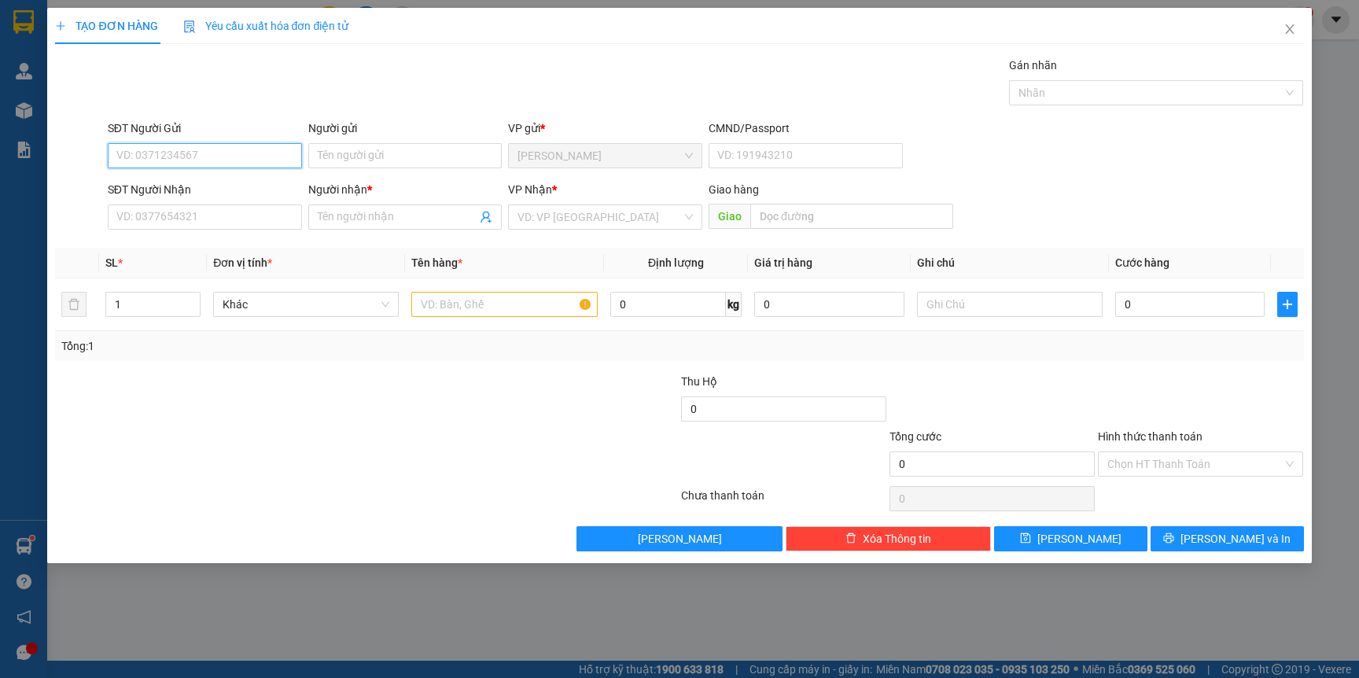
click at [204, 156] on input "SĐT Người Gửi" at bounding box center [205, 155] width 194 height 25
click at [233, 212] on div "02838479216 - NHẤT NAM" at bounding box center [204, 212] width 175 height 17
click at [233, 218] on input "SĐT Người Nhận" at bounding box center [205, 216] width 194 height 25
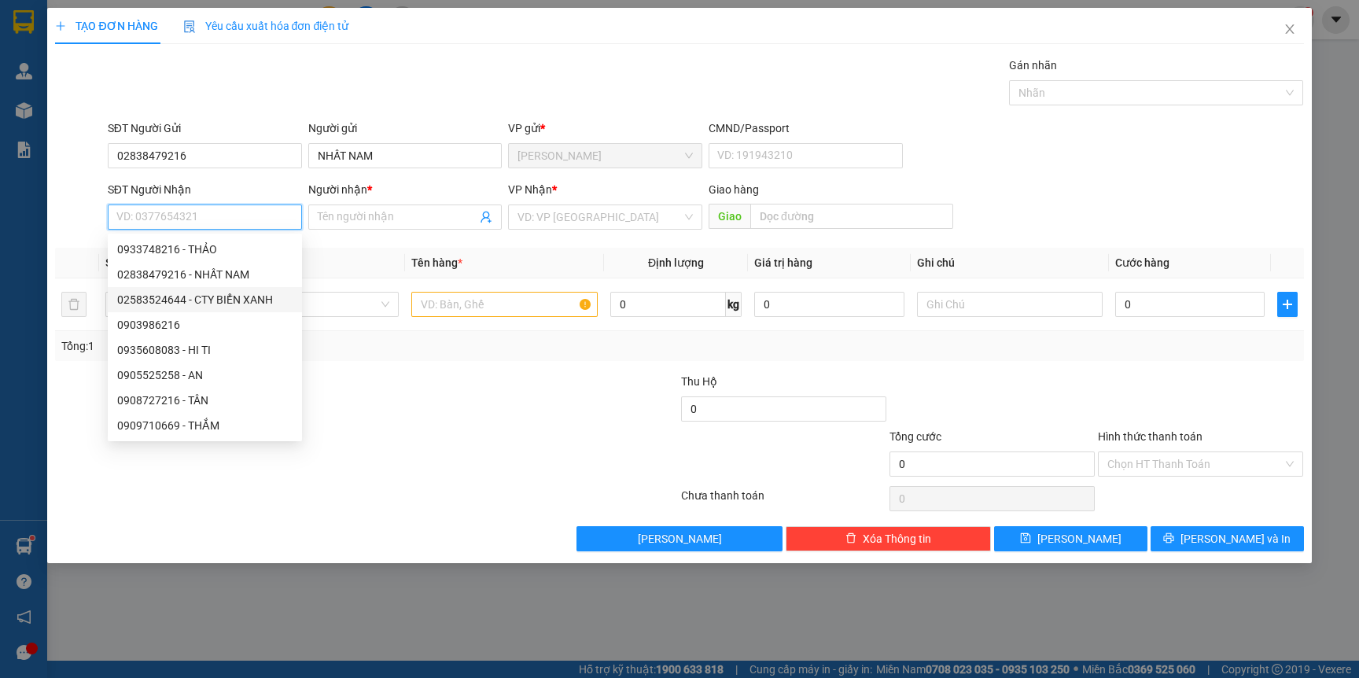
click at [215, 296] on div "02583524644 - CTY BIỂN XANH" at bounding box center [204, 299] width 175 height 17
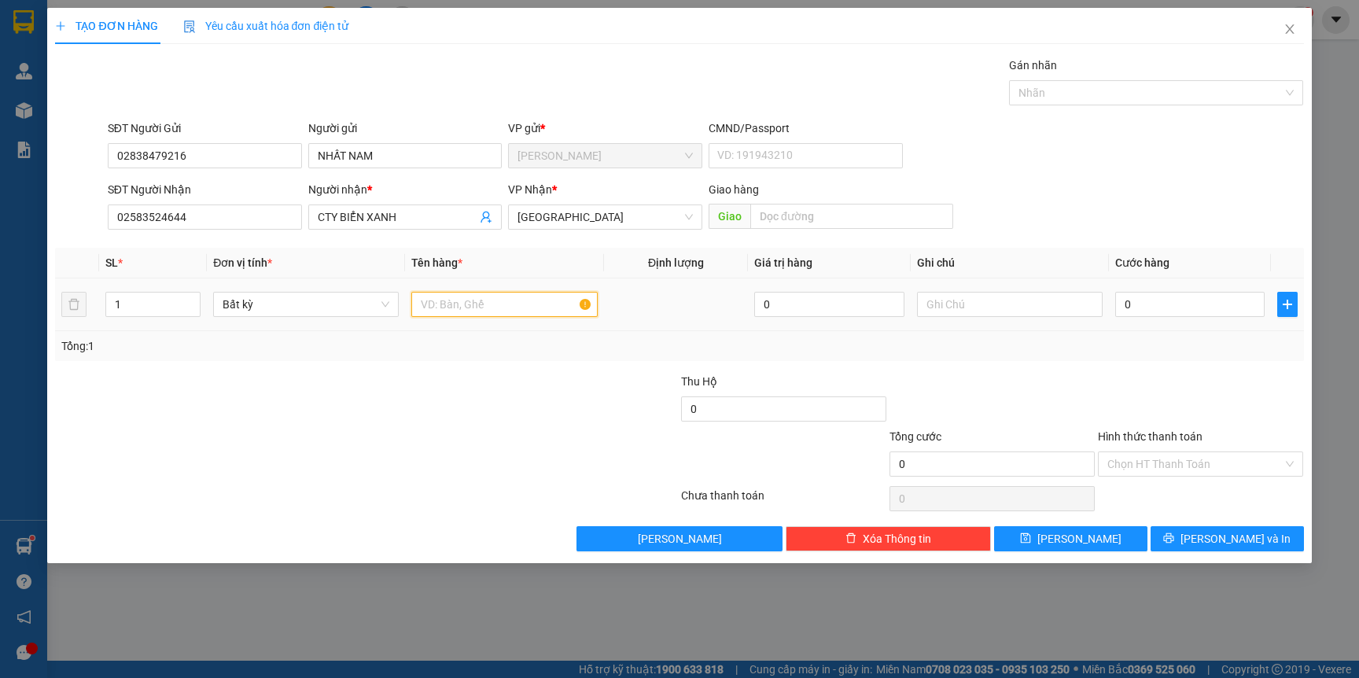
click at [478, 298] on input "text" at bounding box center [504, 304] width 186 height 25
click at [987, 311] on input "text" at bounding box center [1010, 304] width 186 height 25
click at [978, 337] on div "Tổng: 1" at bounding box center [678, 345] width 1235 height 17
click at [488, 303] on input "text" at bounding box center [504, 304] width 186 height 25
click at [432, 359] on div "Tổng: 1" at bounding box center [679, 346] width 1248 height 30
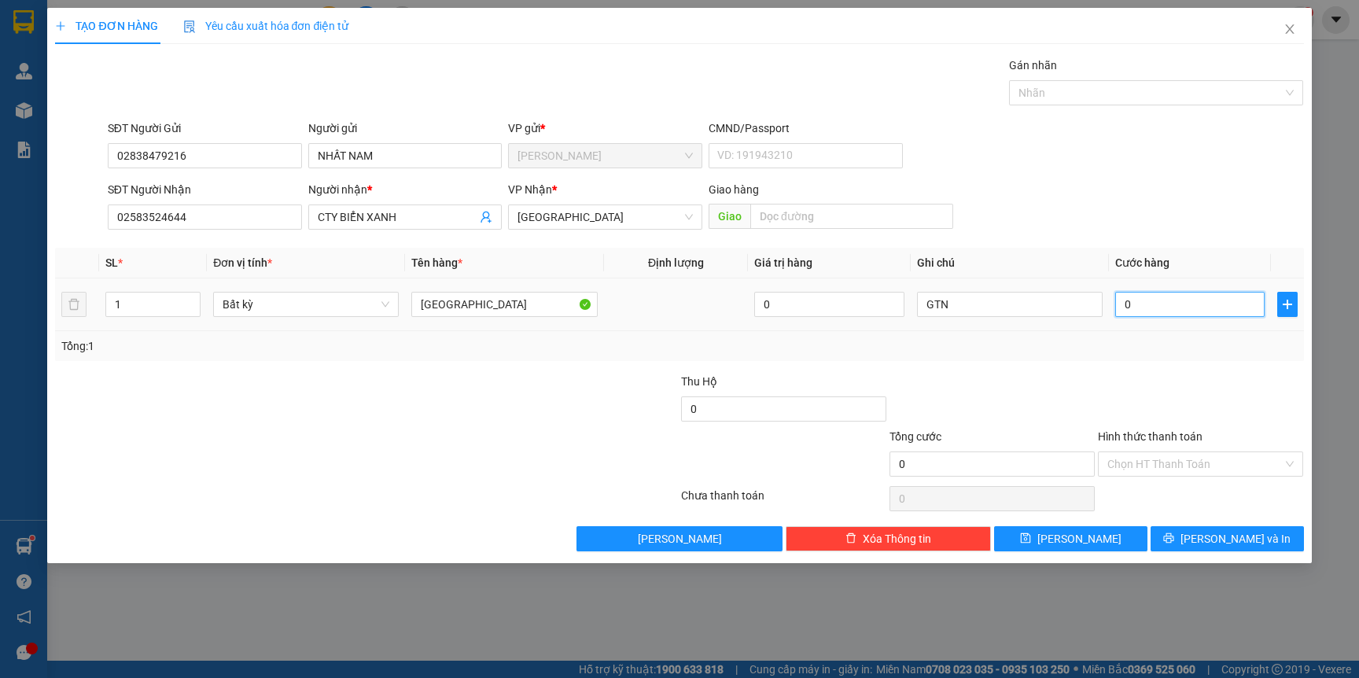
click at [1174, 315] on input "0" at bounding box center [1189, 304] width 149 height 25
click at [1163, 339] on div "Tổng: 1" at bounding box center [678, 345] width 1235 height 17
click at [1159, 462] on input "Hình thức thanh toán" at bounding box center [1194, 464] width 175 height 24
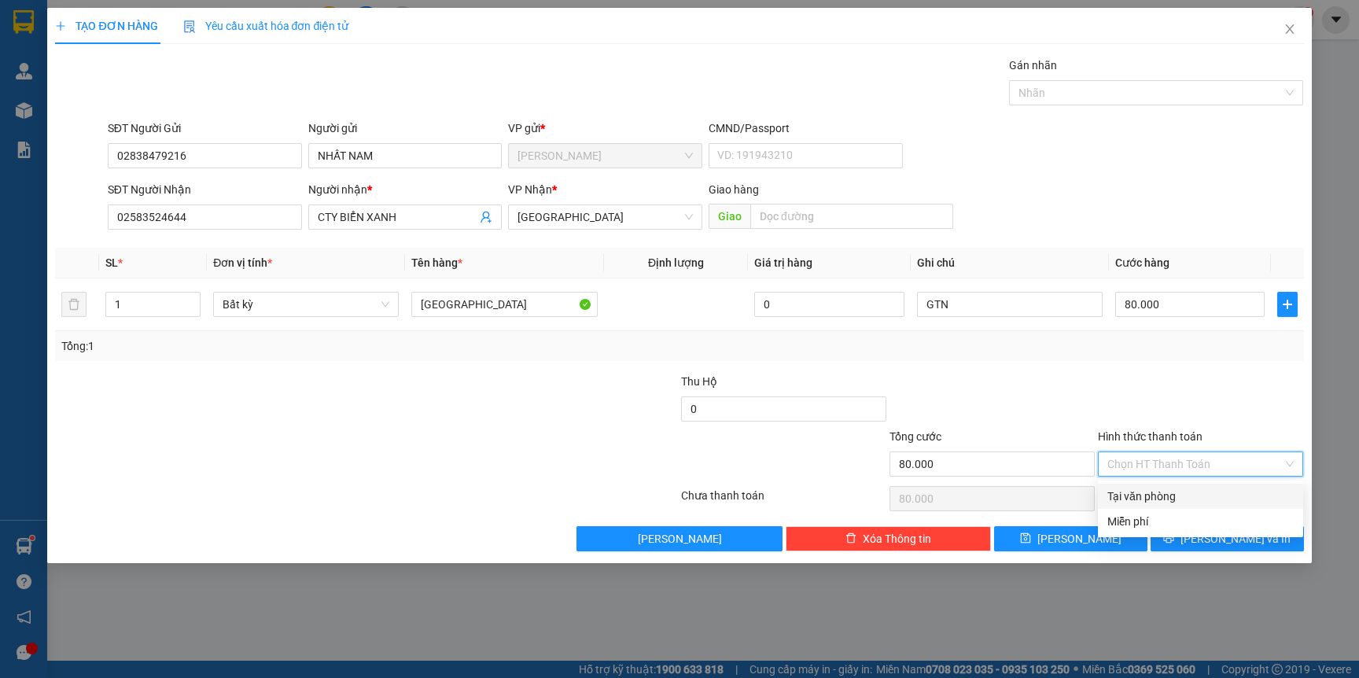
click at [1146, 494] on div "Tại văn phòng" at bounding box center [1200, 495] width 186 height 17
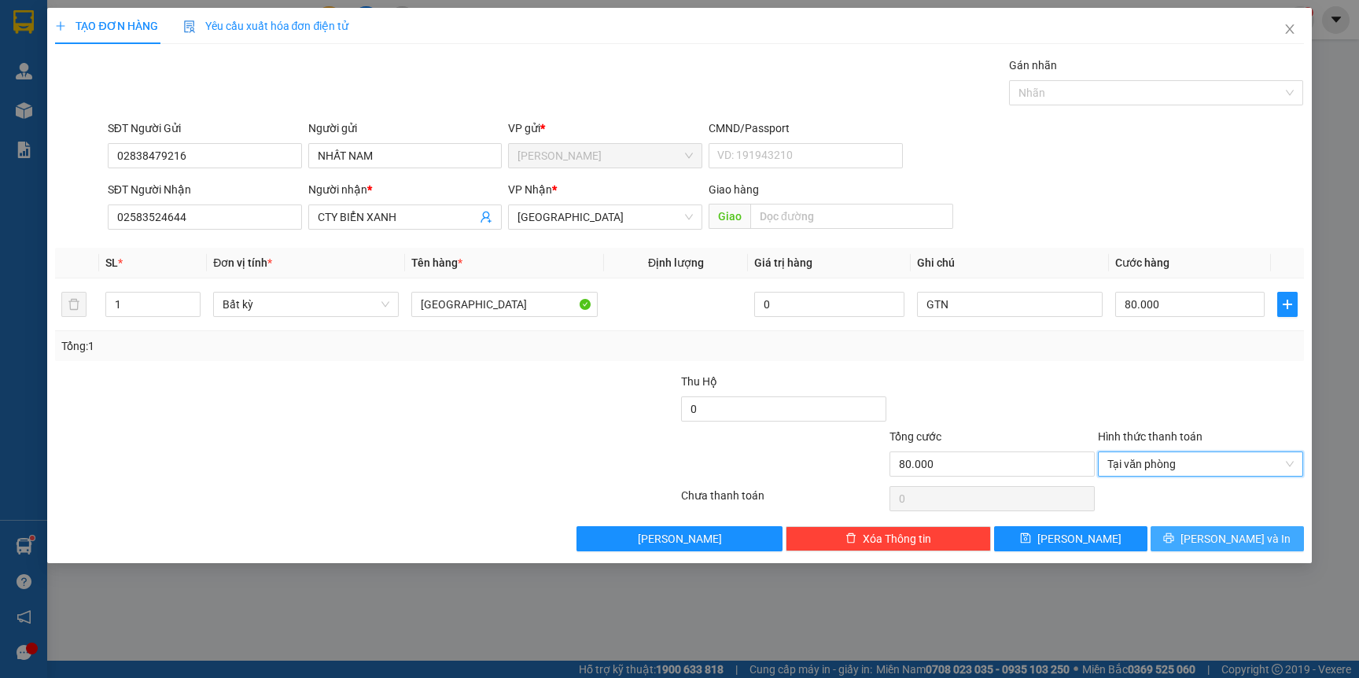
click at [1175, 537] on button "[PERSON_NAME] và In" at bounding box center [1226, 538] width 153 height 25
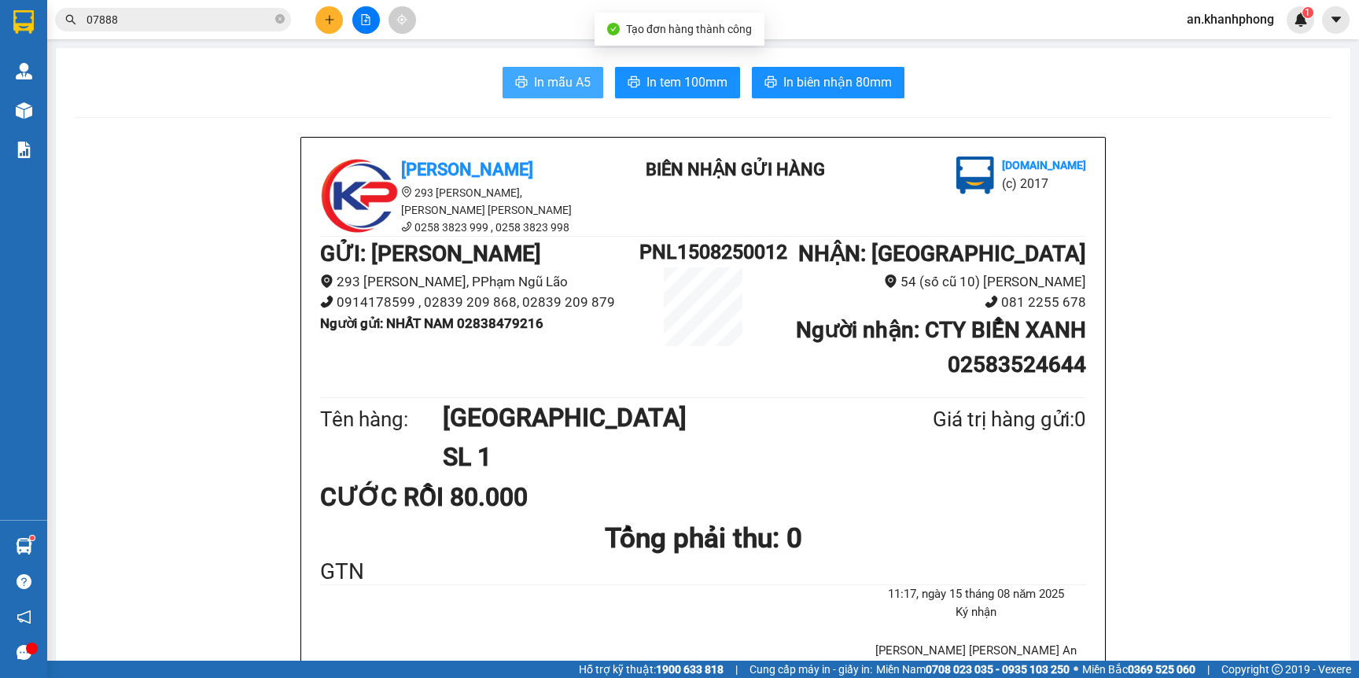
click at [534, 82] on span "In mẫu A5" at bounding box center [562, 82] width 57 height 20
click at [336, 9] on button at bounding box center [329, 20] width 28 height 28
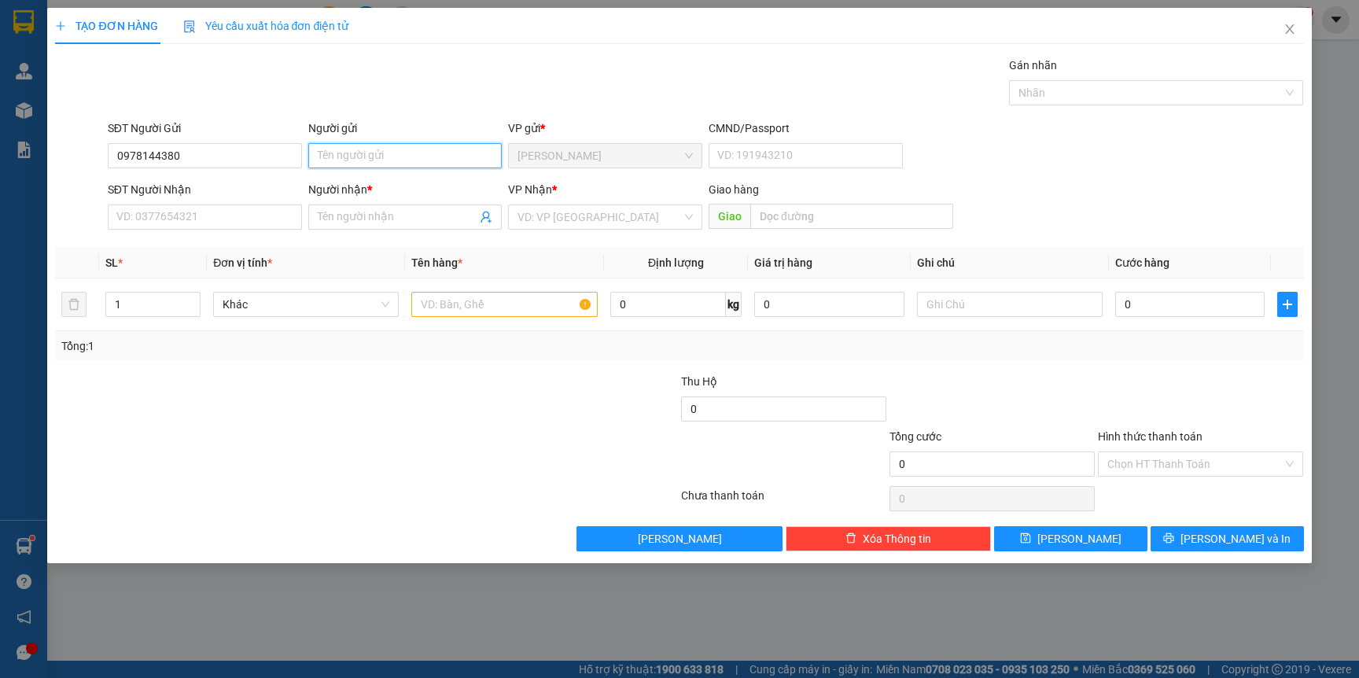
click at [381, 157] on input "Người gửi" at bounding box center [405, 155] width 194 height 25
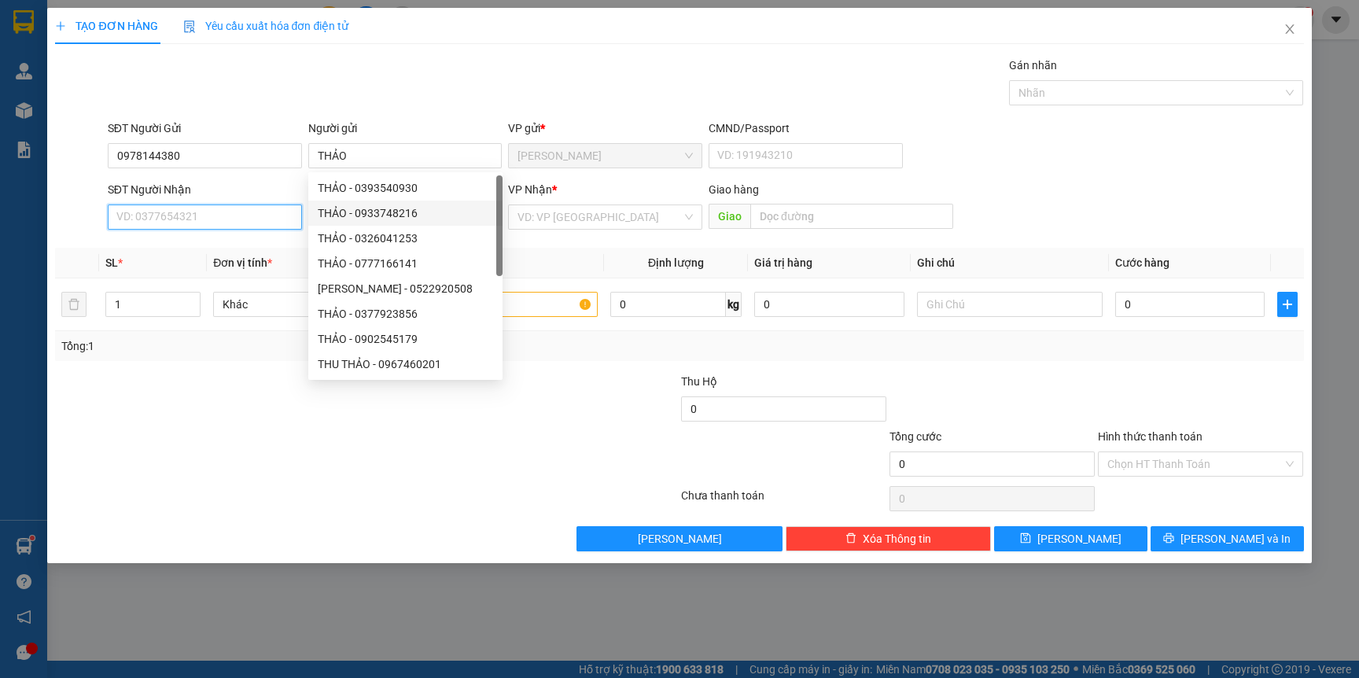
click at [215, 222] on input "SĐT Người Nhận" at bounding box center [205, 216] width 194 height 25
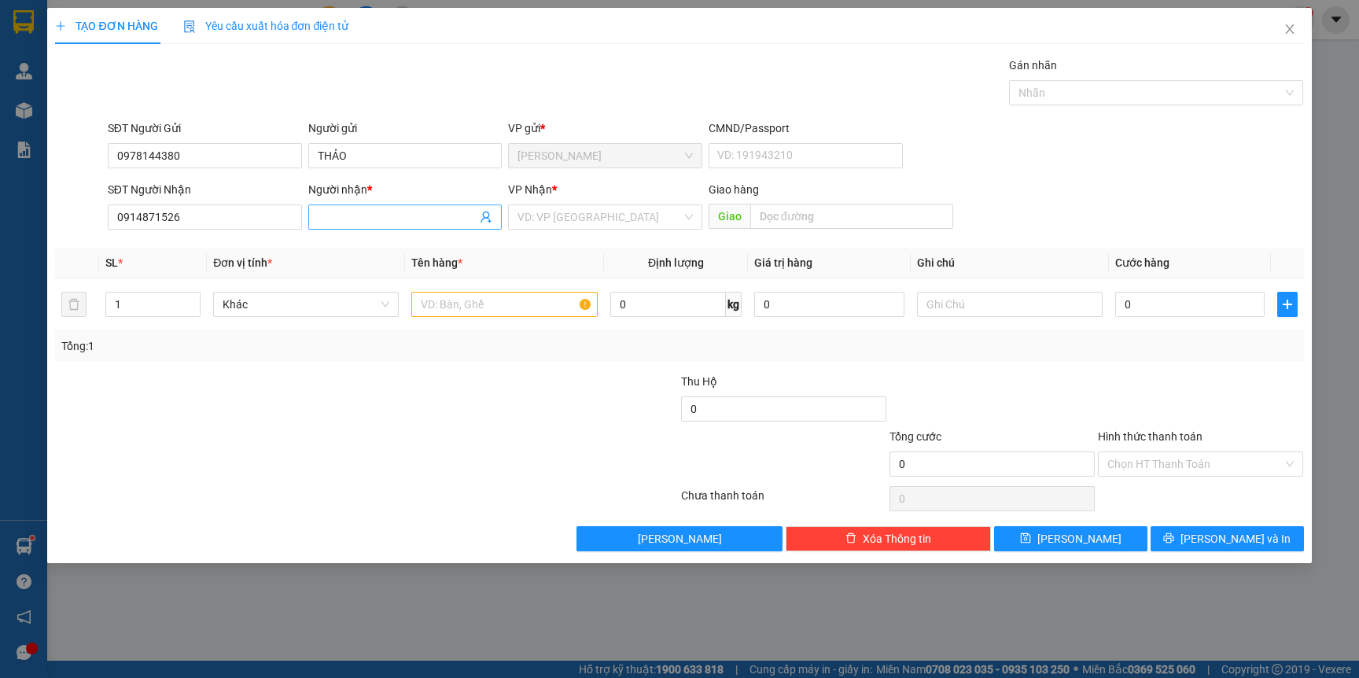
click at [362, 214] on input "Người nhận *" at bounding box center [398, 216] width 160 height 17
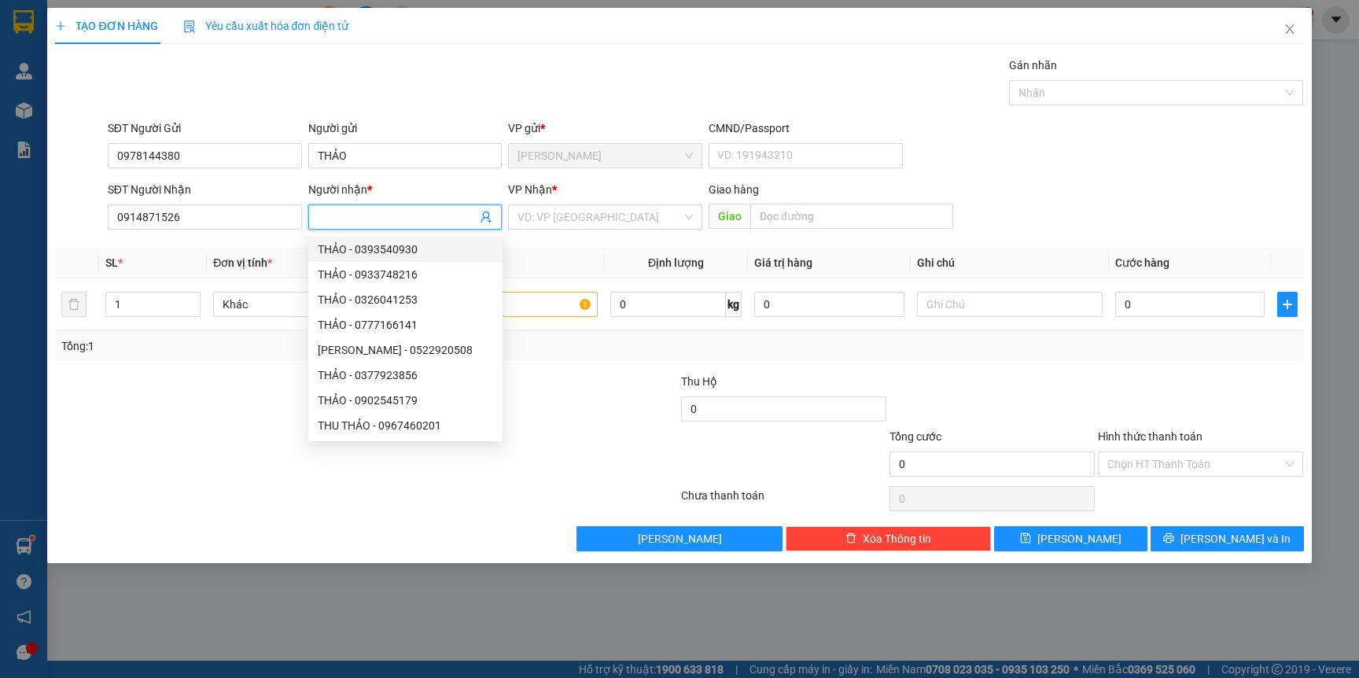
click at [207, 430] on div at bounding box center [261, 455] width 417 height 55
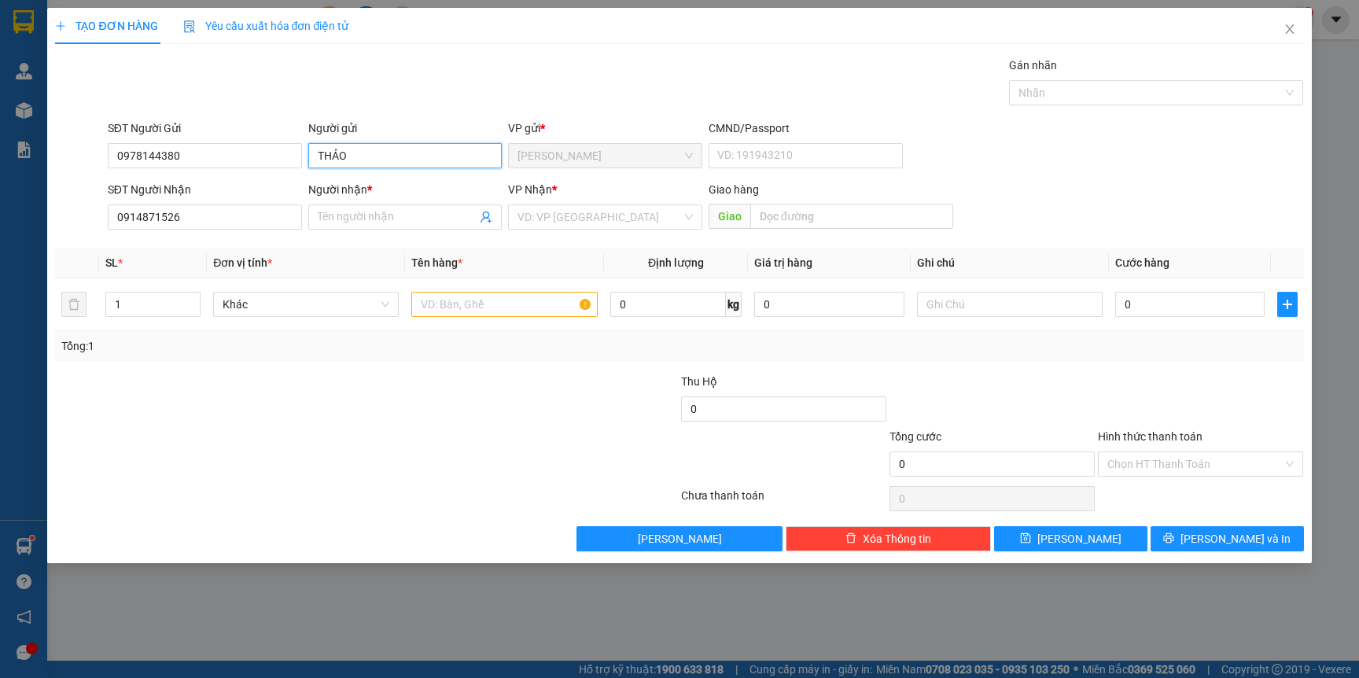
click at [388, 152] on input "THẢO" at bounding box center [405, 155] width 194 height 25
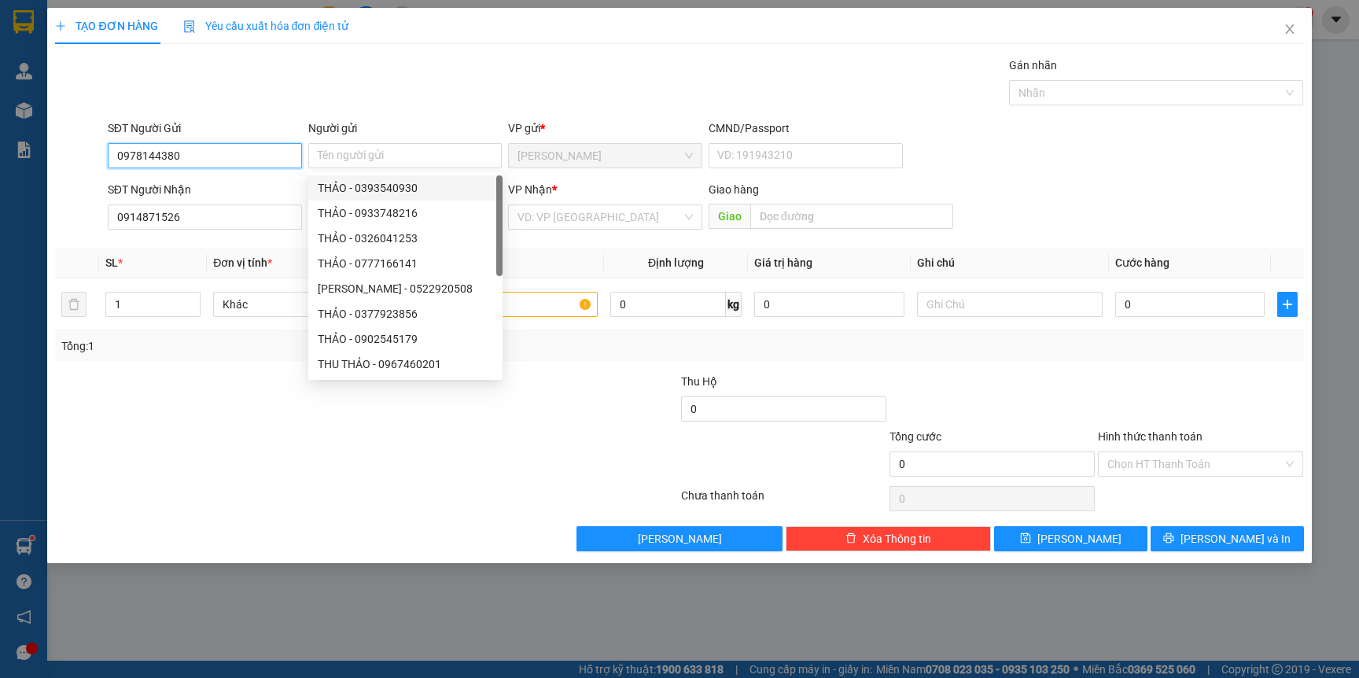
click at [266, 148] on input "0978144380" at bounding box center [205, 155] width 194 height 25
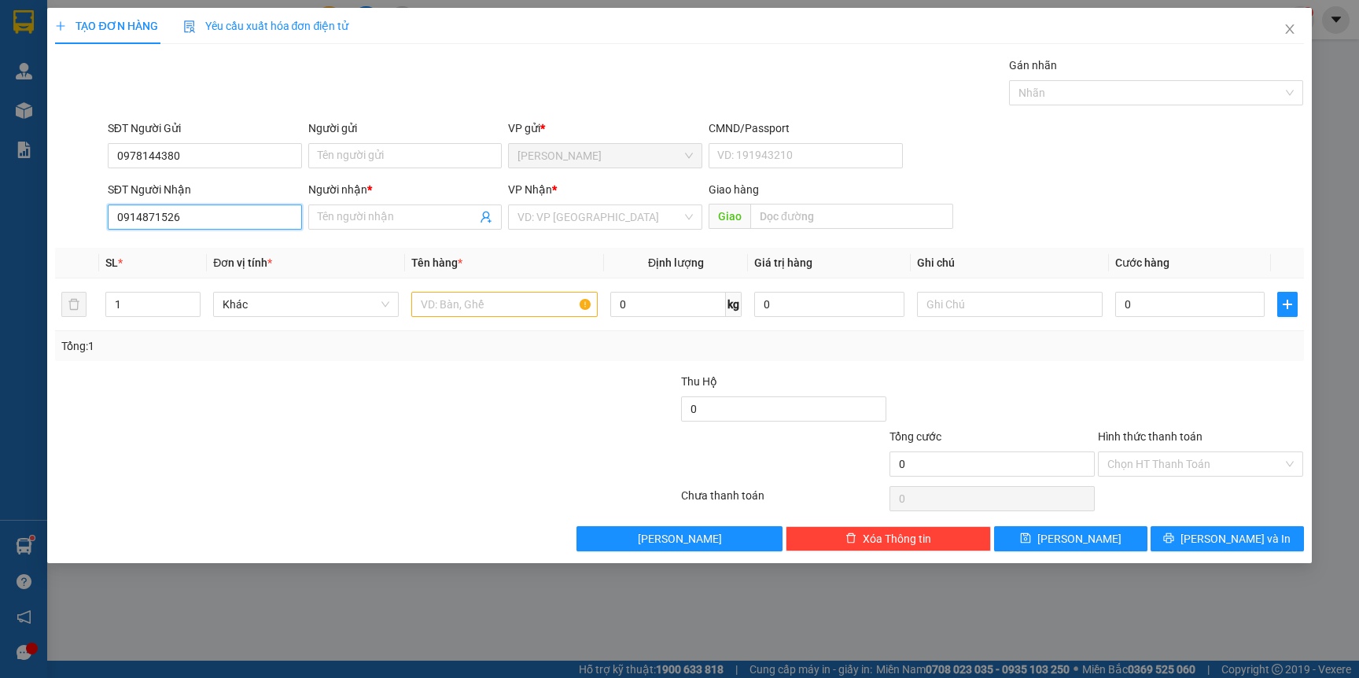
click at [234, 217] on input "0914871526" at bounding box center [205, 216] width 194 height 25
click at [423, 217] on input "Người nhận *" at bounding box center [398, 216] width 160 height 17
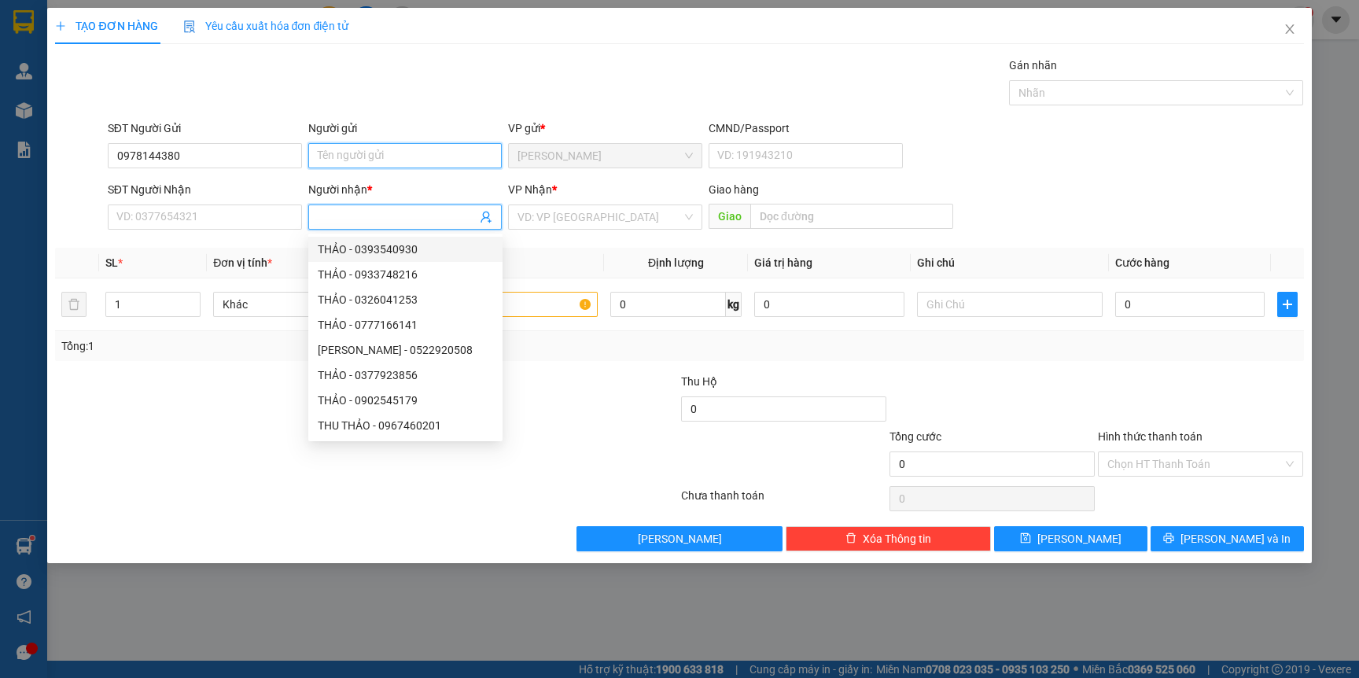
click at [395, 156] on input "Người gửi" at bounding box center [405, 155] width 194 height 25
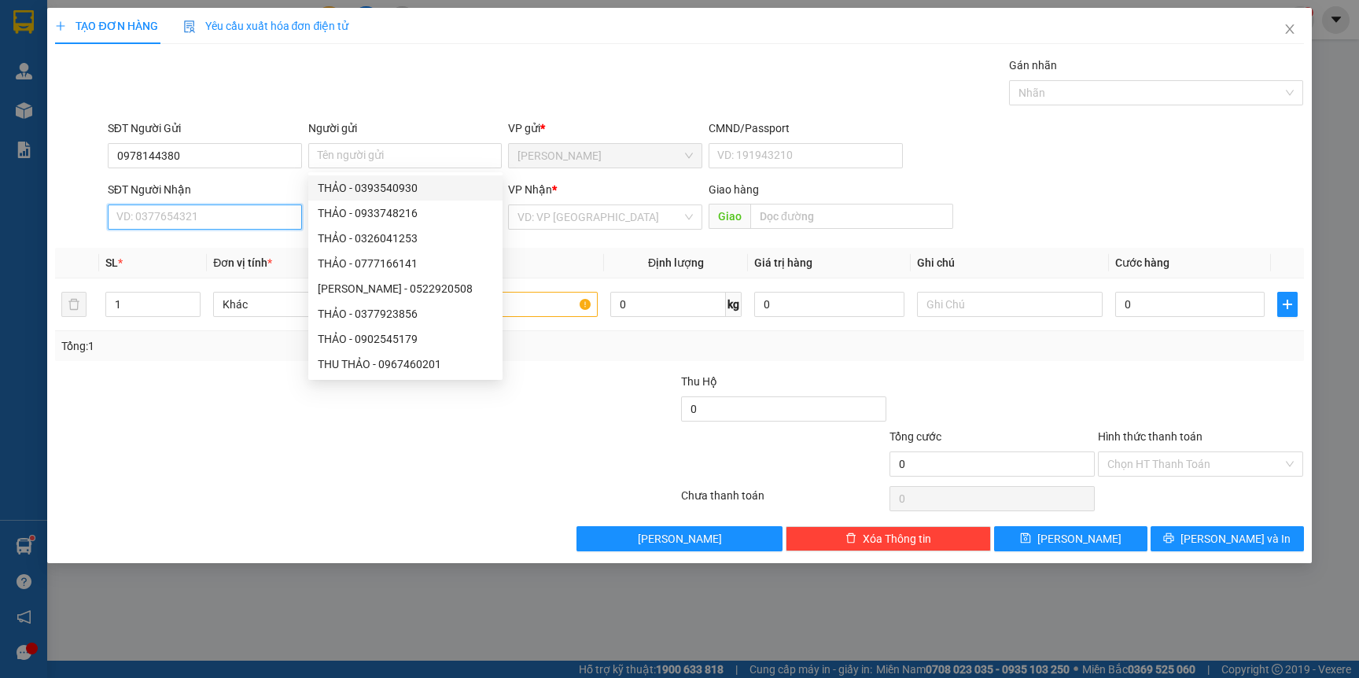
click at [164, 218] on input "SĐT Người Nhận" at bounding box center [205, 216] width 194 height 25
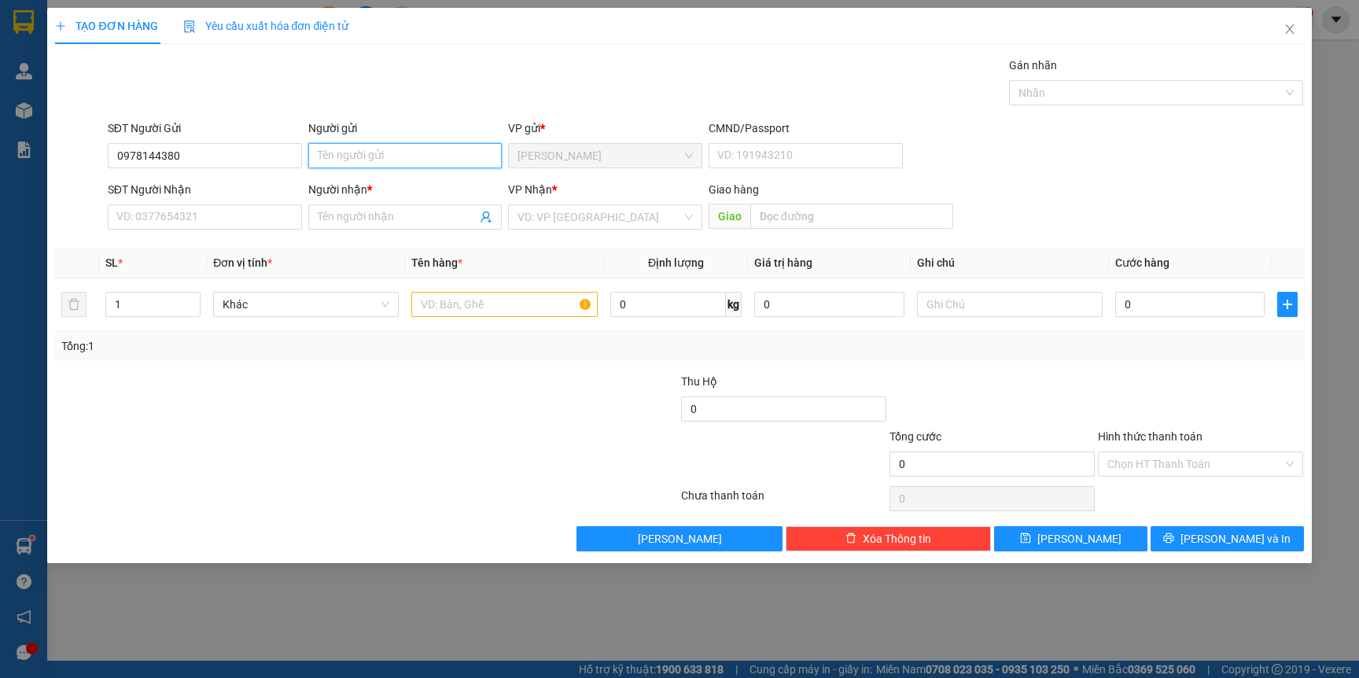
click at [362, 165] on input "Người gửi" at bounding box center [405, 155] width 194 height 25
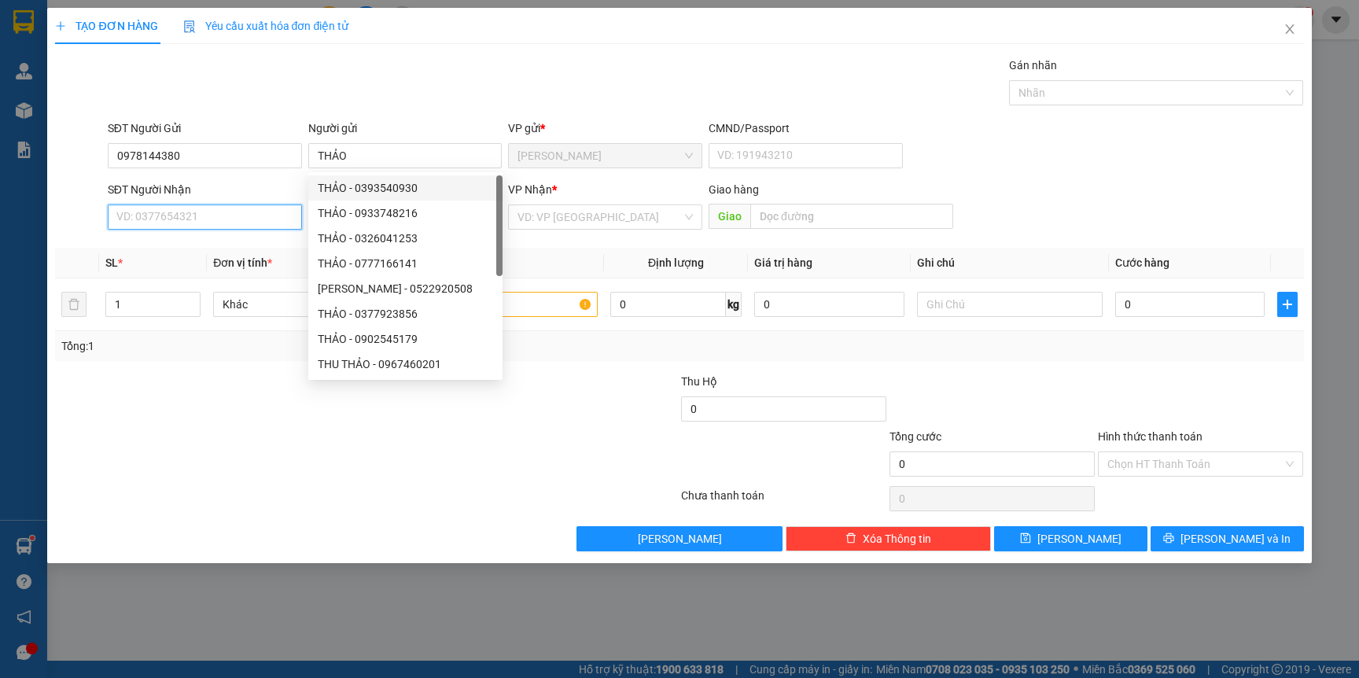
click at [234, 223] on input "SĐT Người Nhận" at bounding box center [205, 216] width 194 height 25
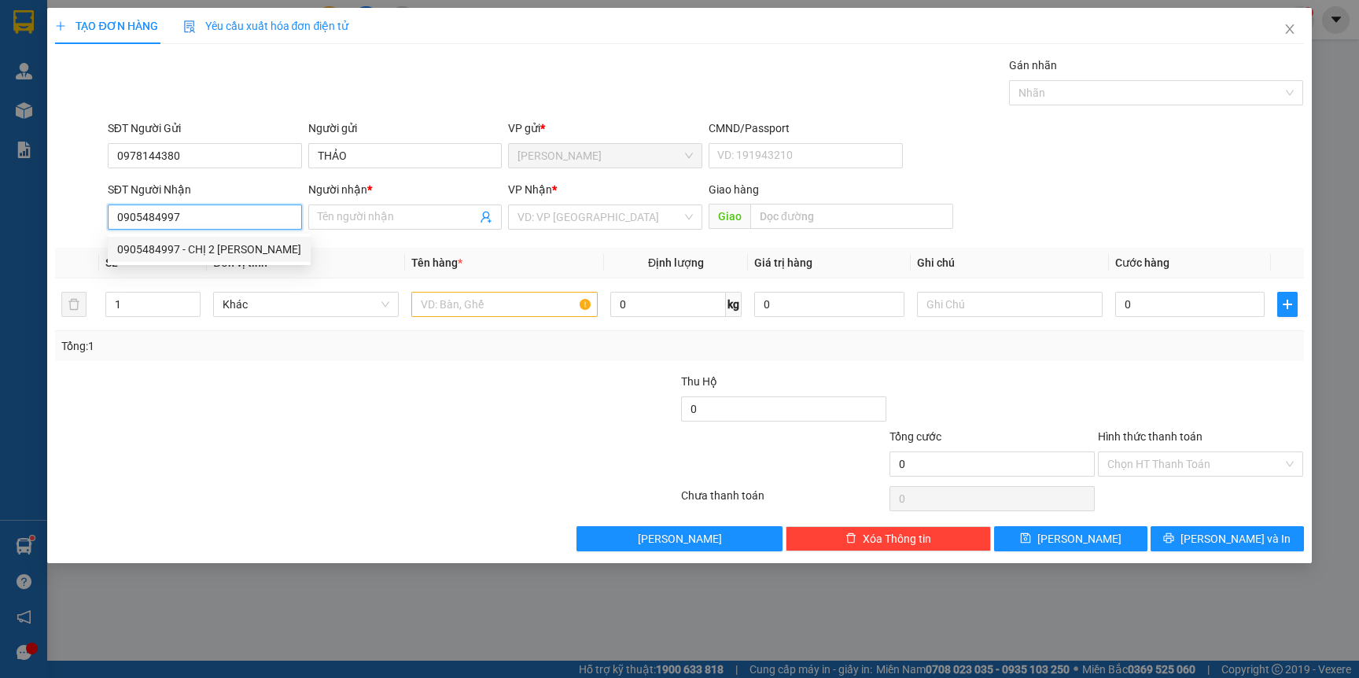
click at [234, 244] on div "0905484997 - CHỊ 2 TRINH" at bounding box center [209, 249] width 184 height 17
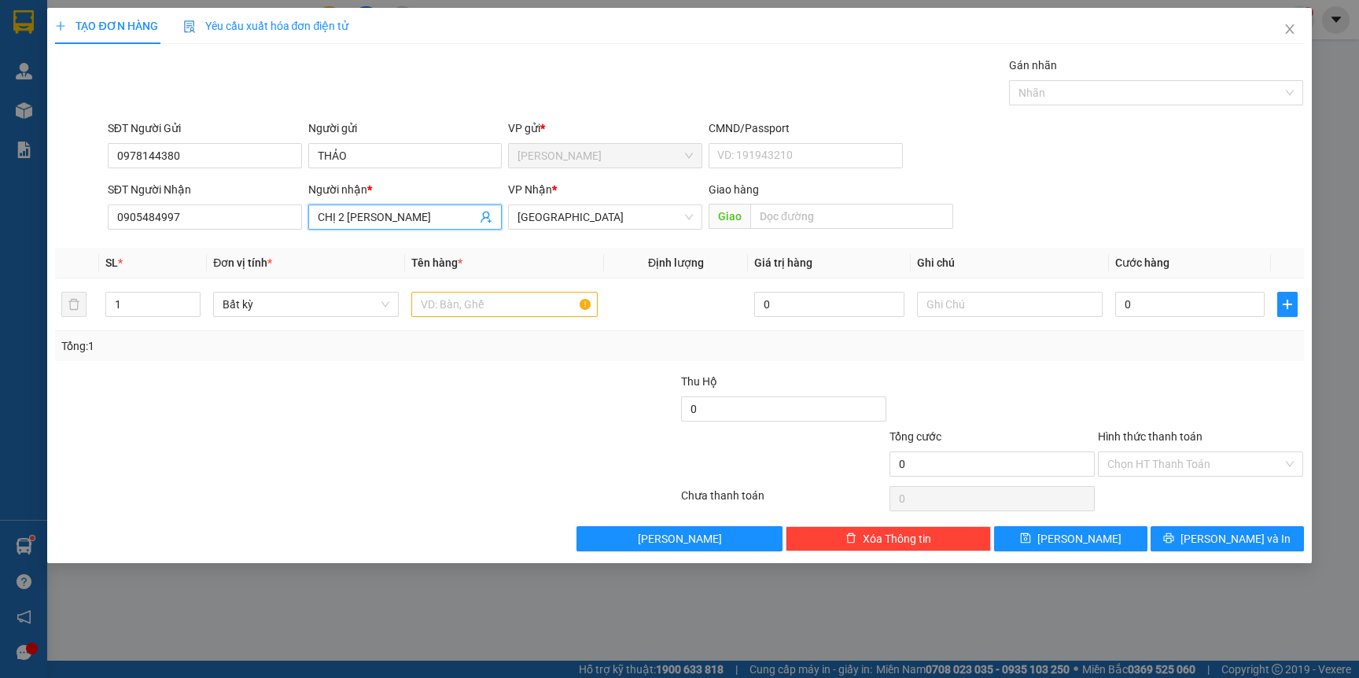
click at [383, 216] on input "CHỊ 2 TRINH" at bounding box center [398, 216] width 160 height 17
click at [414, 467] on div at bounding box center [261, 455] width 417 height 55
click at [463, 310] on input "text" at bounding box center [504, 304] width 186 height 25
click at [447, 213] on input "NHÀ XE KHÁNH PHONG" at bounding box center [398, 216] width 160 height 17
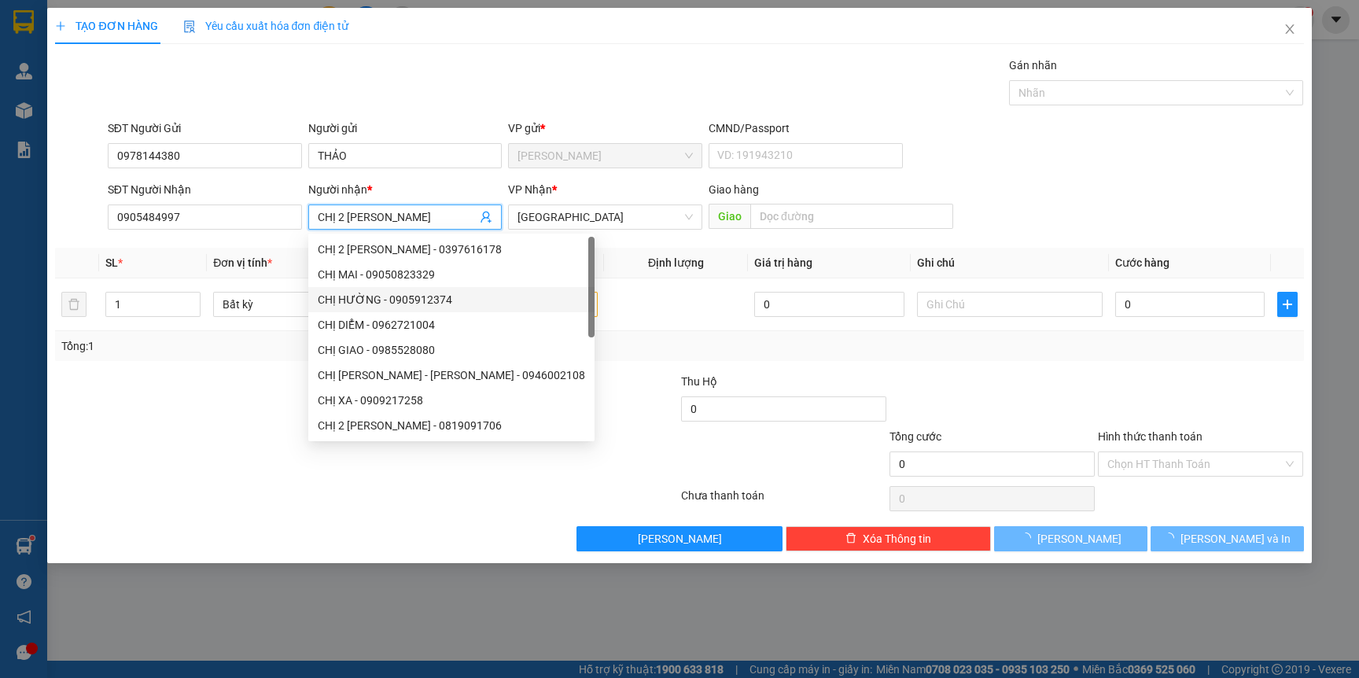
click at [229, 451] on div at bounding box center [261, 455] width 417 height 55
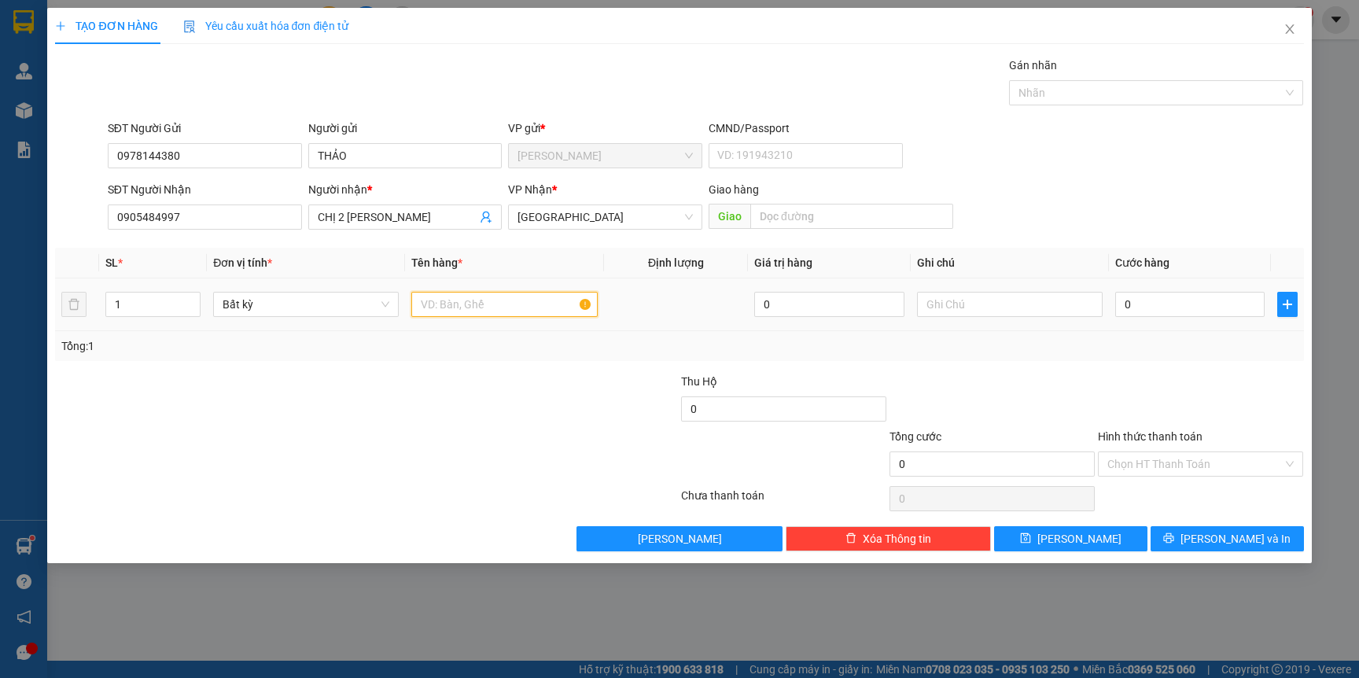
click at [471, 301] on input "text" at bounding box center [504, 304] width 186 height 25
click at [425, 397] on div at bounding box center [261, 400] width 417 height 55
click at [1167, 303] on input "0" at bounding box center [1189, 304] width 149 height 25
click at [1135, 358] on div "Tổng: 1" at bounding box center [679, 346] width 1248 height 30
click at [1201, 530] on button "[PERSON_NAME] và In" at bounding box center [1226, 538] width 153 height 25
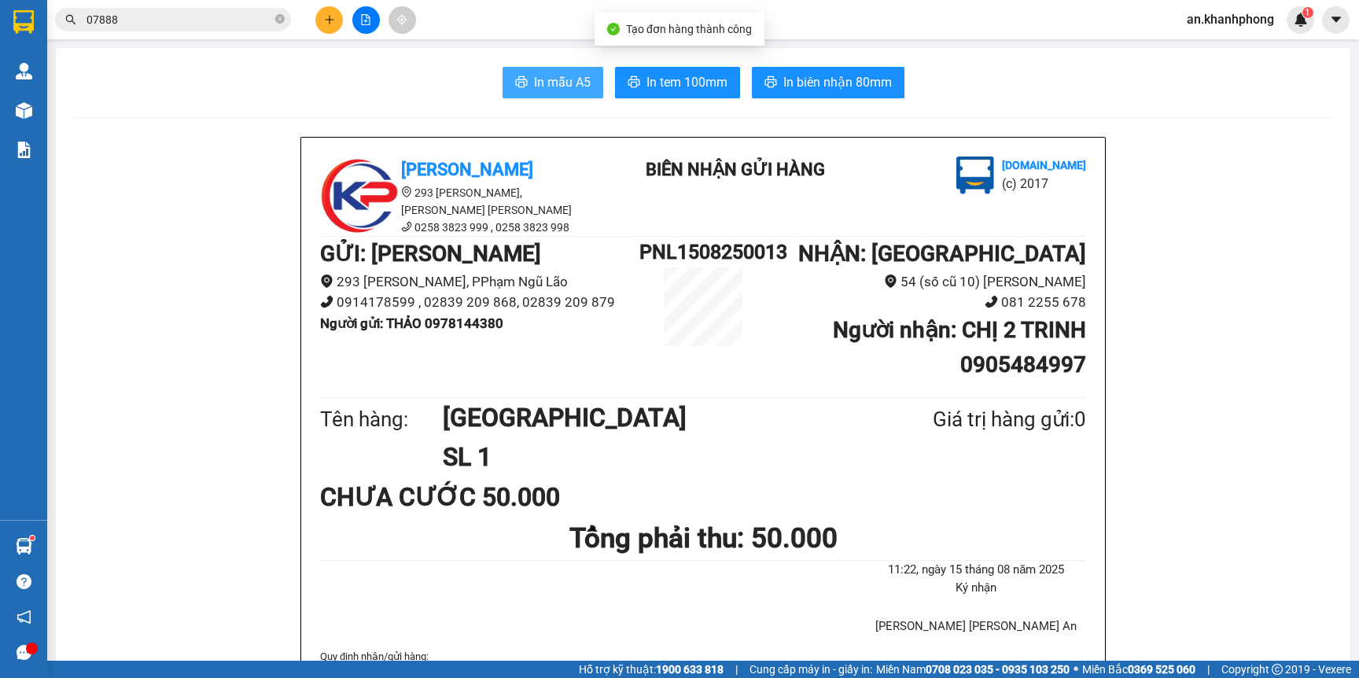
click at [517, 85] on button "In mẫu A5" at bounding box center [552, 82] width 101 height 31
click at [278, 19] on icon "close-circle" at bounding box center [279, 18] width 9 height 9
click at [257, 23] on input "text" at bounding box center [179, 19] width 186 height 17
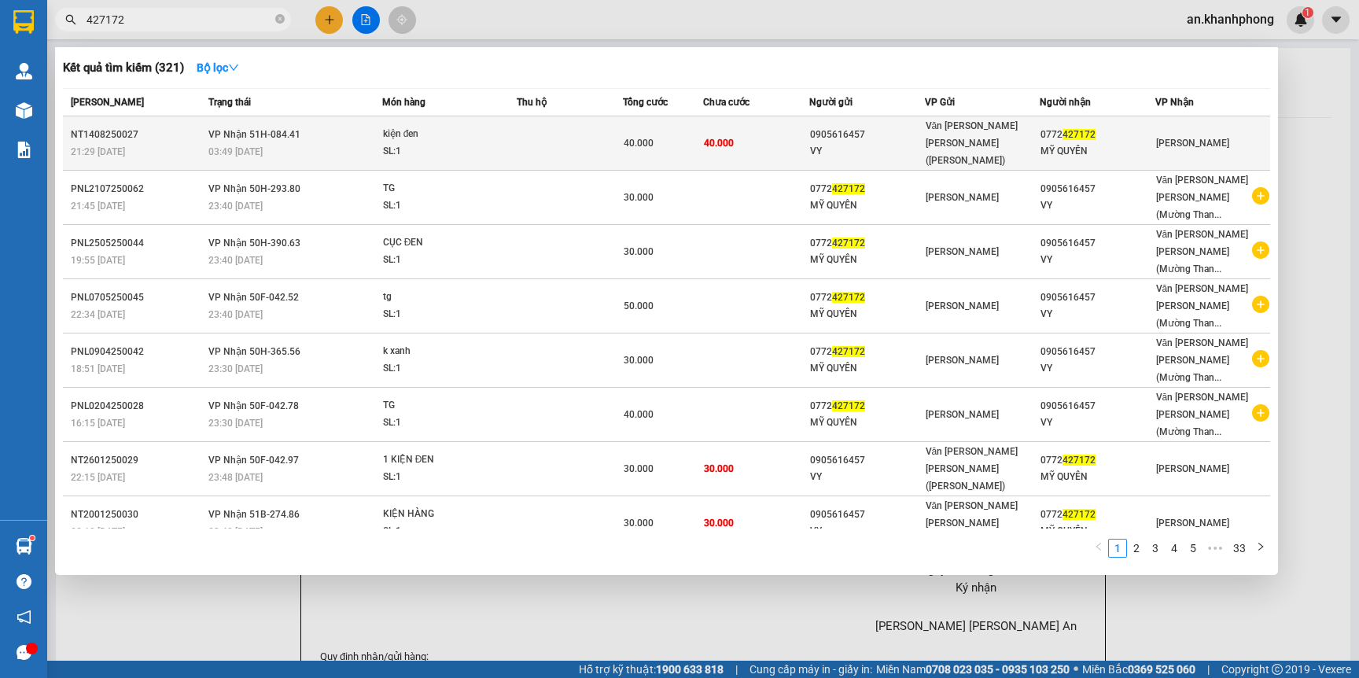
click at [765, 132] on td "40.000" at bounding box center [756, 143] width 106 height 54
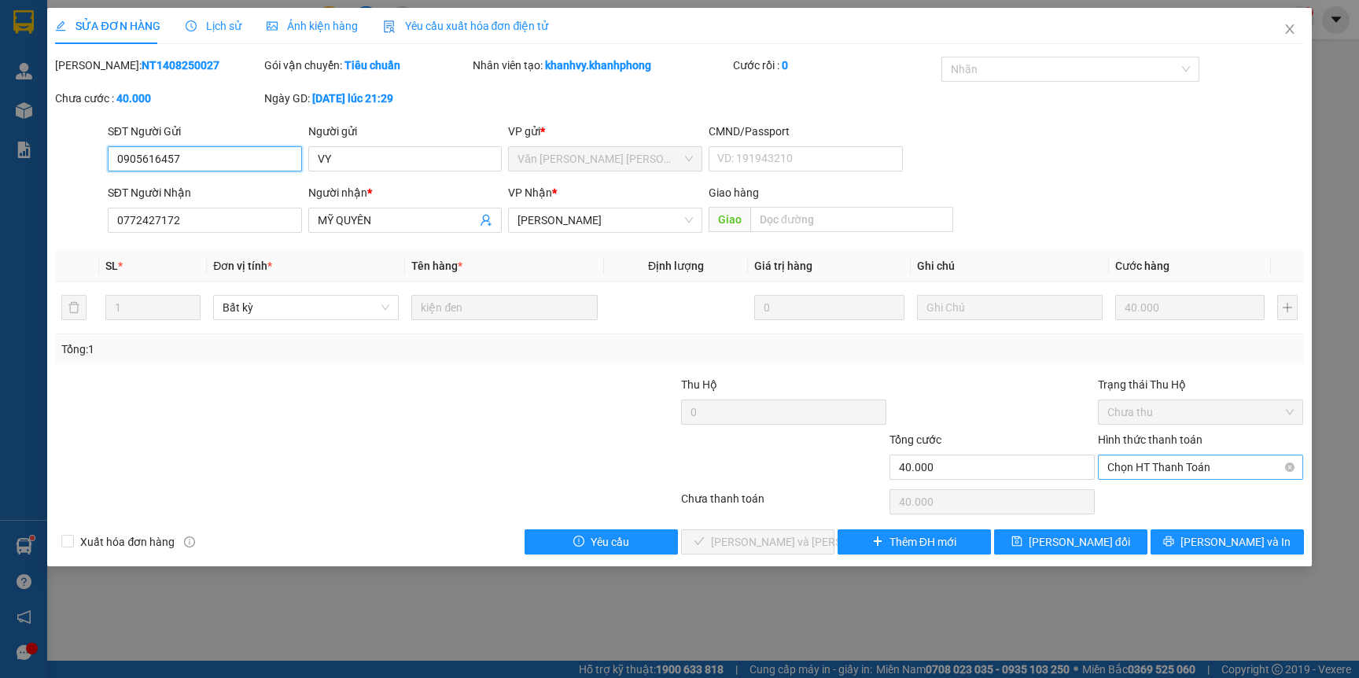
click at [1119, 470] on span "Chọn HT Thanh Toán" at bounding box center [1200, 467] width 186 height 24
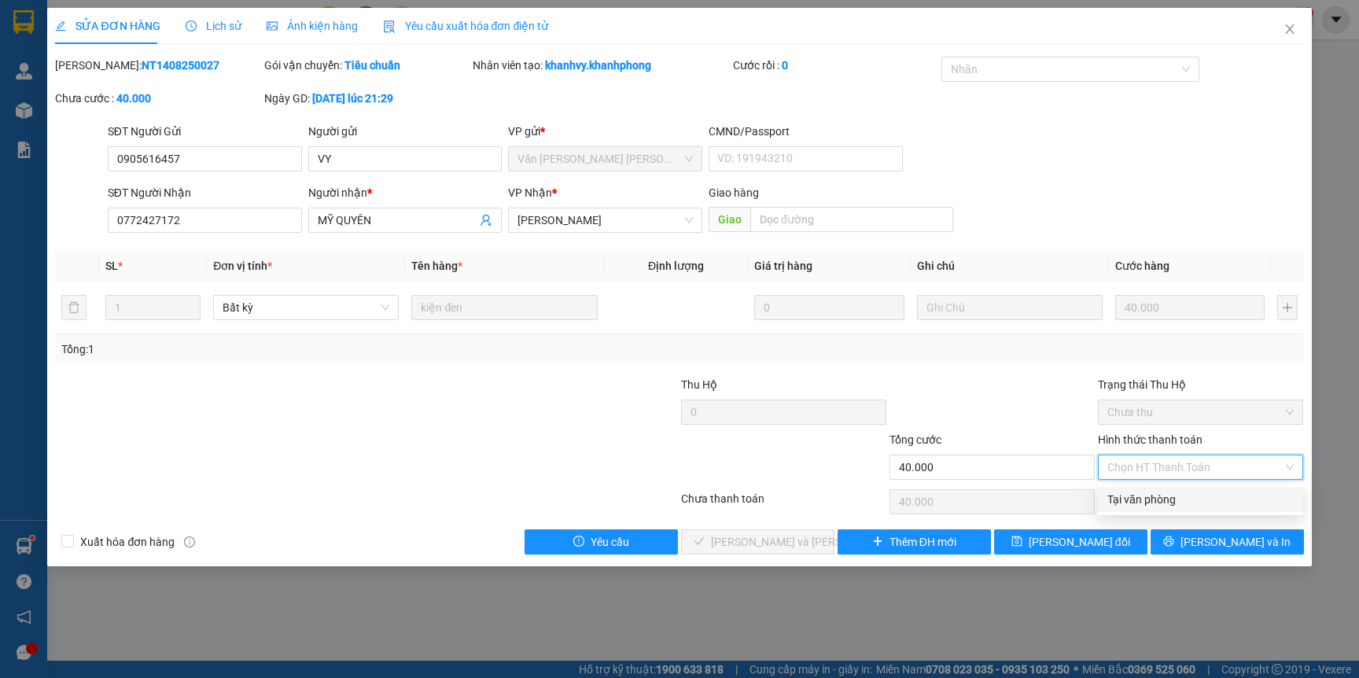
click at [1120, 491] on div "Tại văn phòng" at bounding box center [1200, 499] width 186 height 17
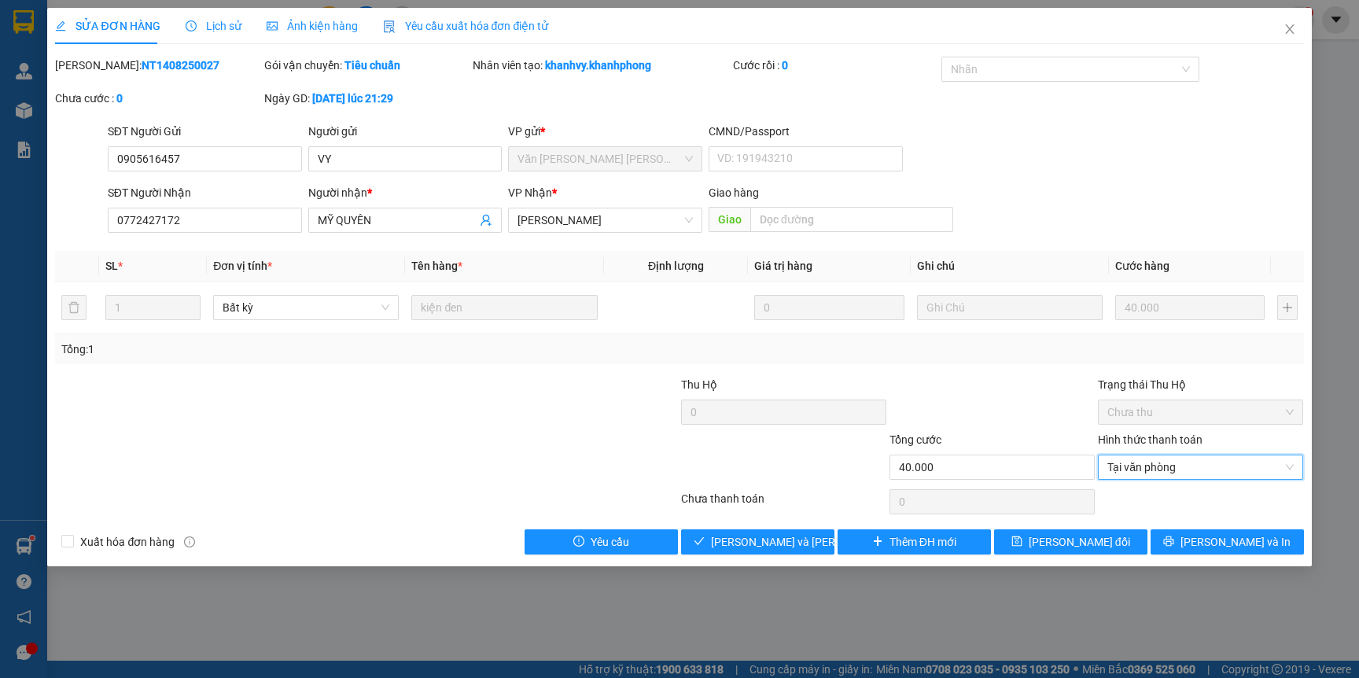
click at [1030, 425] on div at bounding box center [992, 403] width 208 height 55
click at [756, 538] on span "Lưu và Giao hàng" at bounding box center [817, 541] width 212 height 17
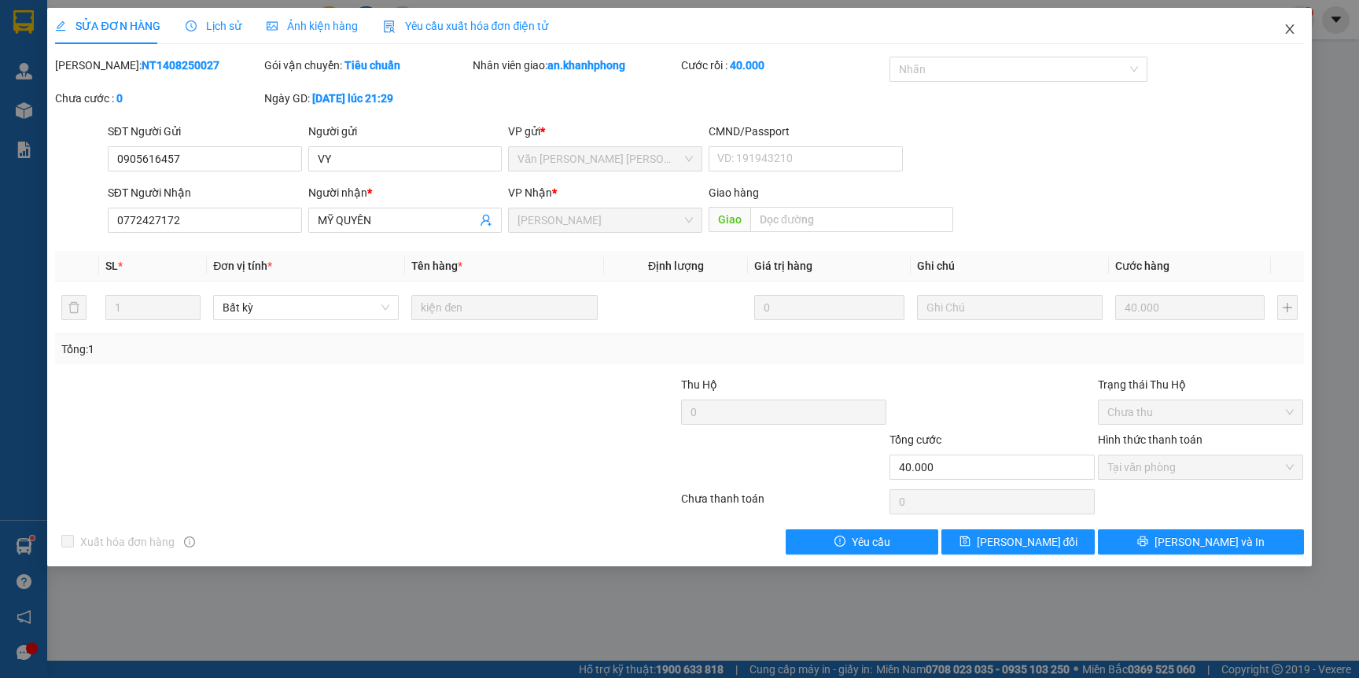
click at [1290, 29] on icon "close" at bounding box center [1289, 29] width 13 height 13
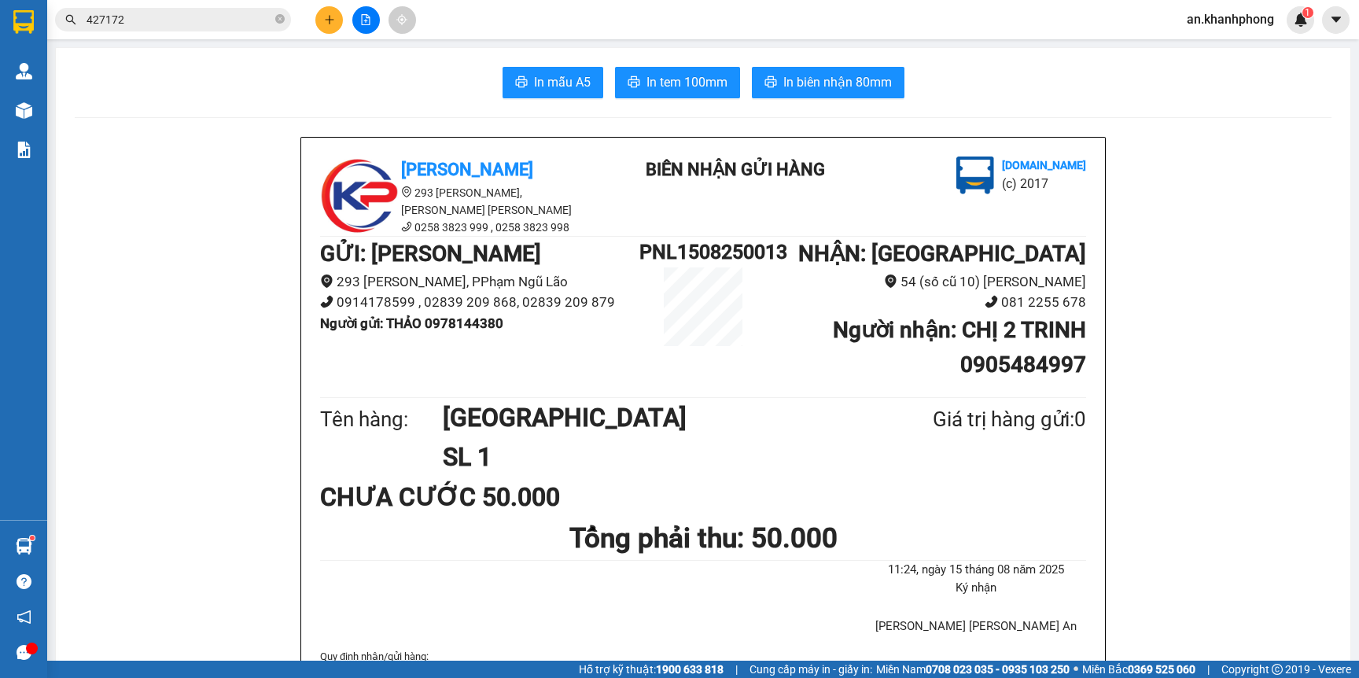
click at [280, 16] on icon "close-circle" at bounding box center [279, 18] width 9 height 9
click at [246, 11] on input "text" at bounding box center [179, 19] width 186 height 17
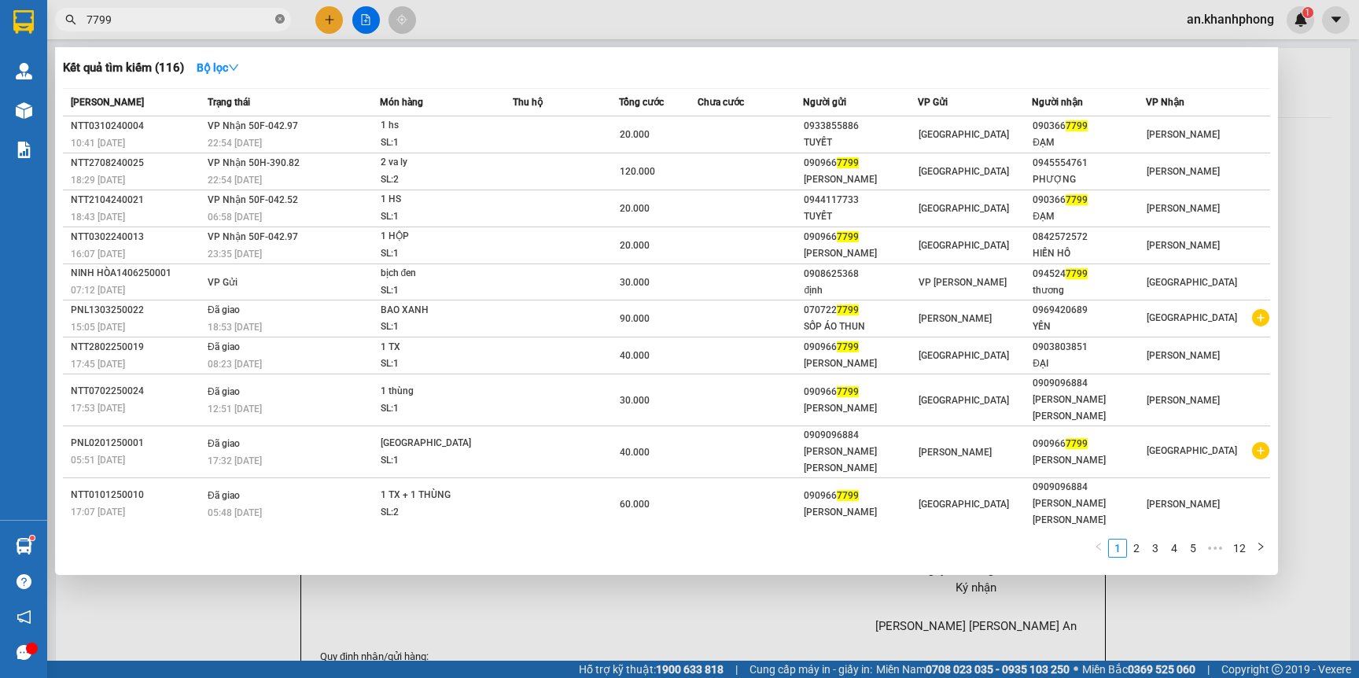
click at [278, 19] on icon "close-circle" at bounding box center [279, 18] width 9 height 9
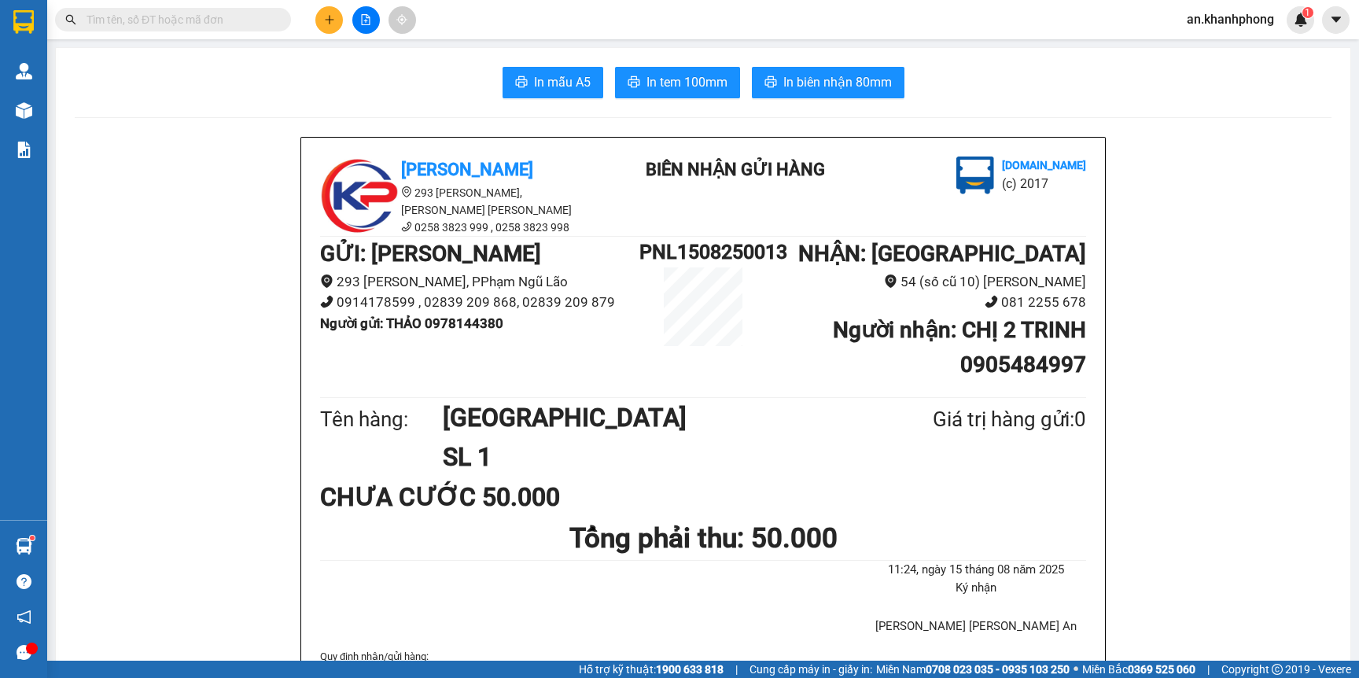
click at [232, 27] on input "text" at bounding box center [179, 19] width 186 height 17
click at [171, 20] on input "text" at bounding box center [179, 19] width 186 height 17
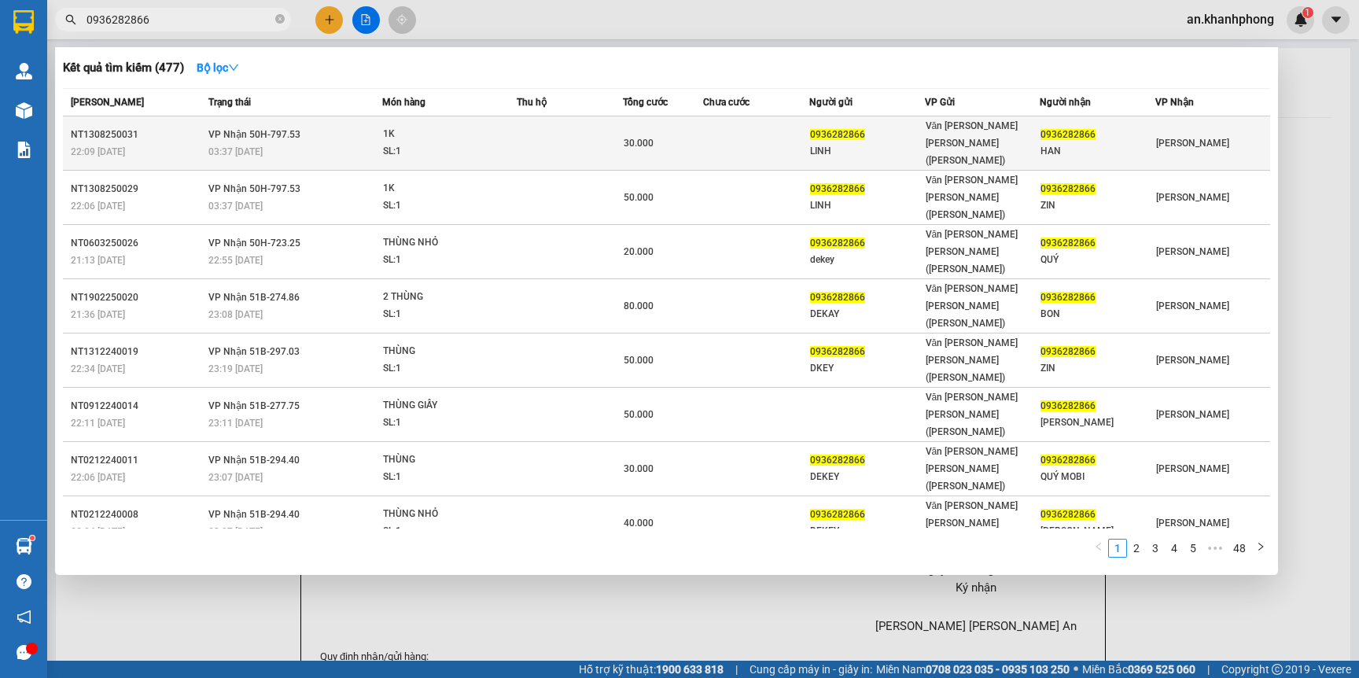
click at [866, 143] on div "LINH" at bounding box center [867, 151] width 114 height 17
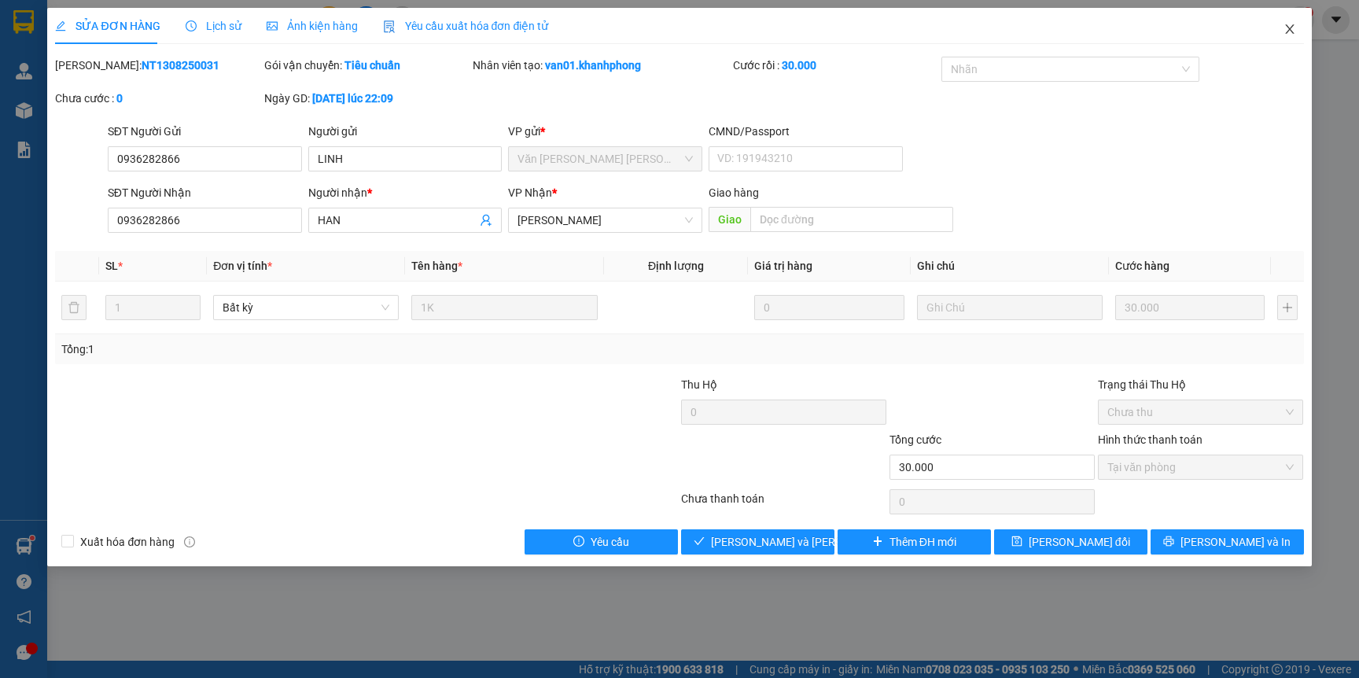
click at [1293, 28] on icon "close" at bounding box center [1289, 29] width 13 height 13
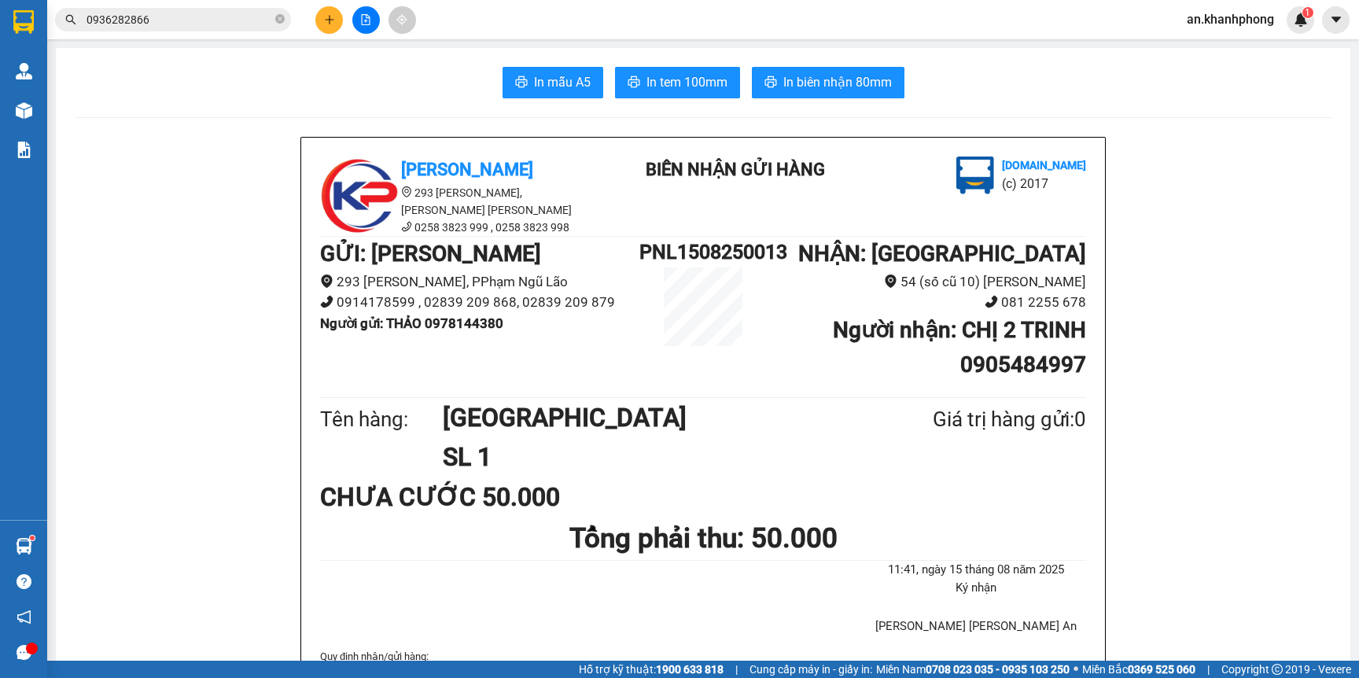
click at [280, 20] on icon "close-circle" at bounding box center [279, 18] width 9 height 9
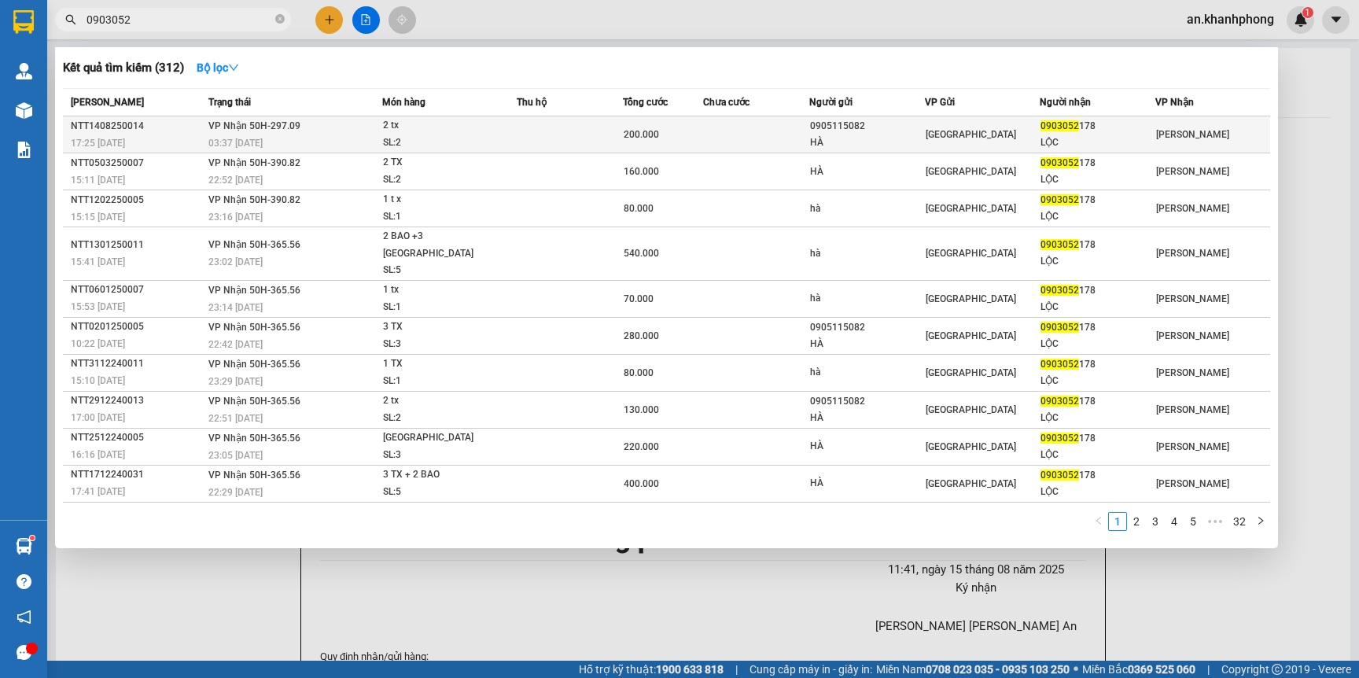
click at [866, 136] on div "HÀ" at bounding box center [867, 142] width 114 height 17
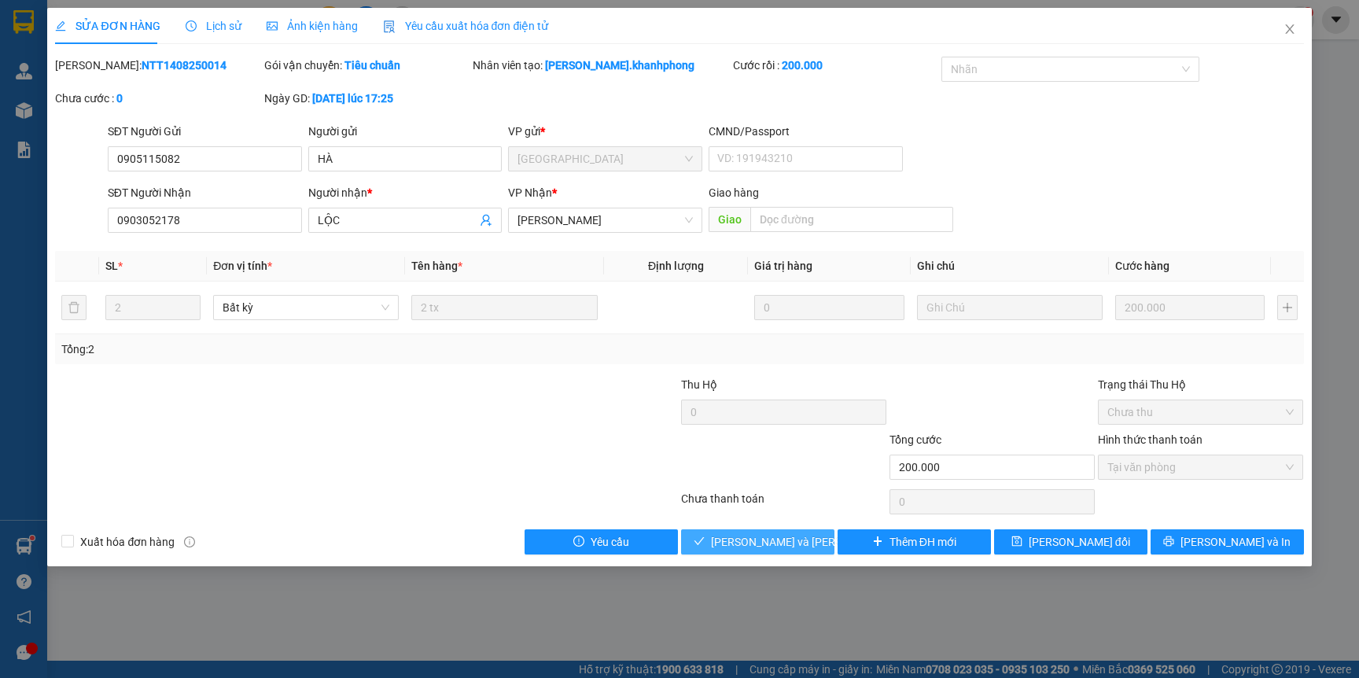
click at [763, 544] on span "Lưu và Giao hàng" at bounding box center [817, 541] width 212 height 17
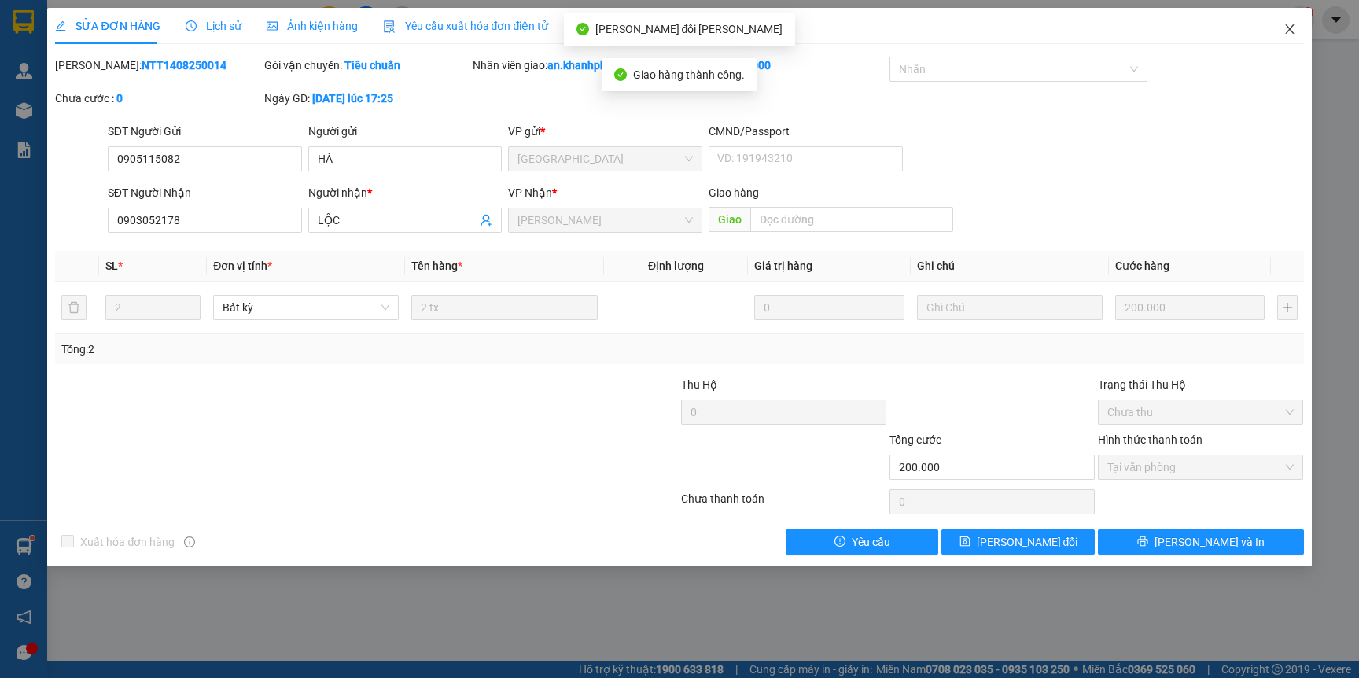
click at [1289, 28] on icon "close" at bounding box center [1289, 28] width 9 height 9
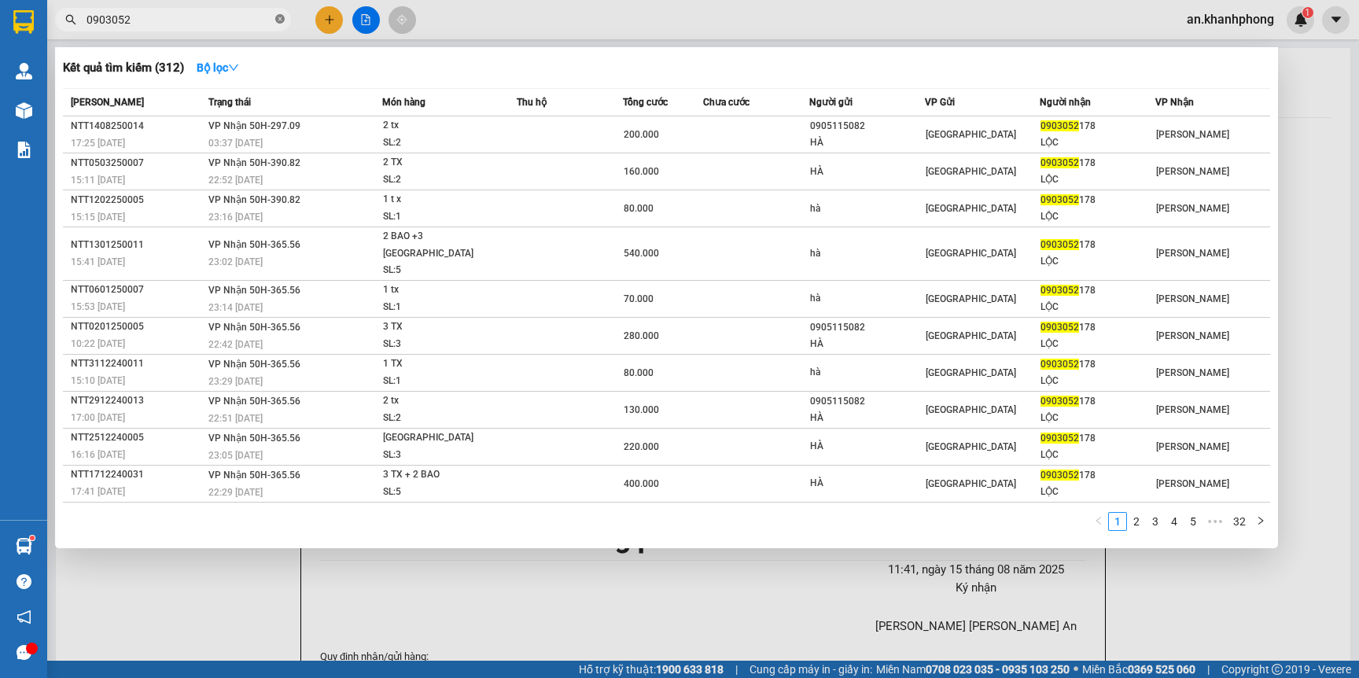
click at [284, 18] on icon "close-circle" at bounding box center [279, 18] width 9 height 9
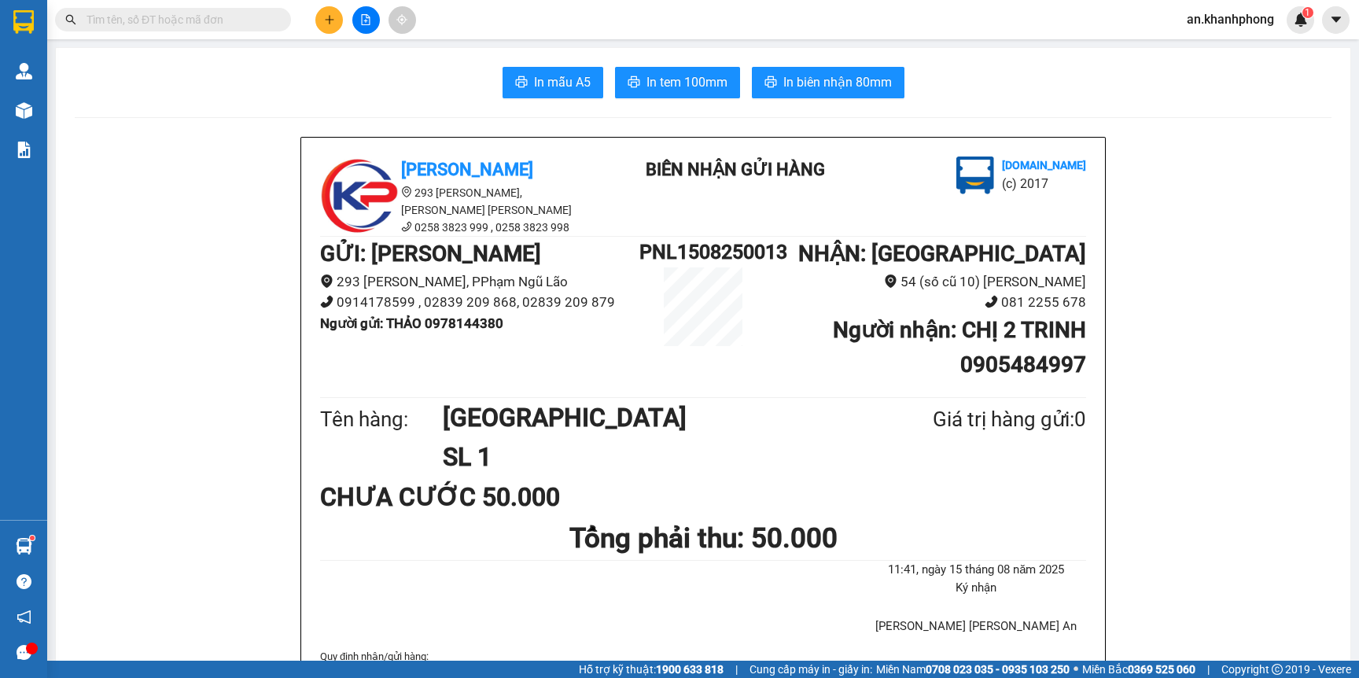
click at [254, 22] on input "text" at bounding box center [179, 19] width 186 height 17
click at [253, 20] on input "text" at bounding box center [179, 19] width 186 height 17
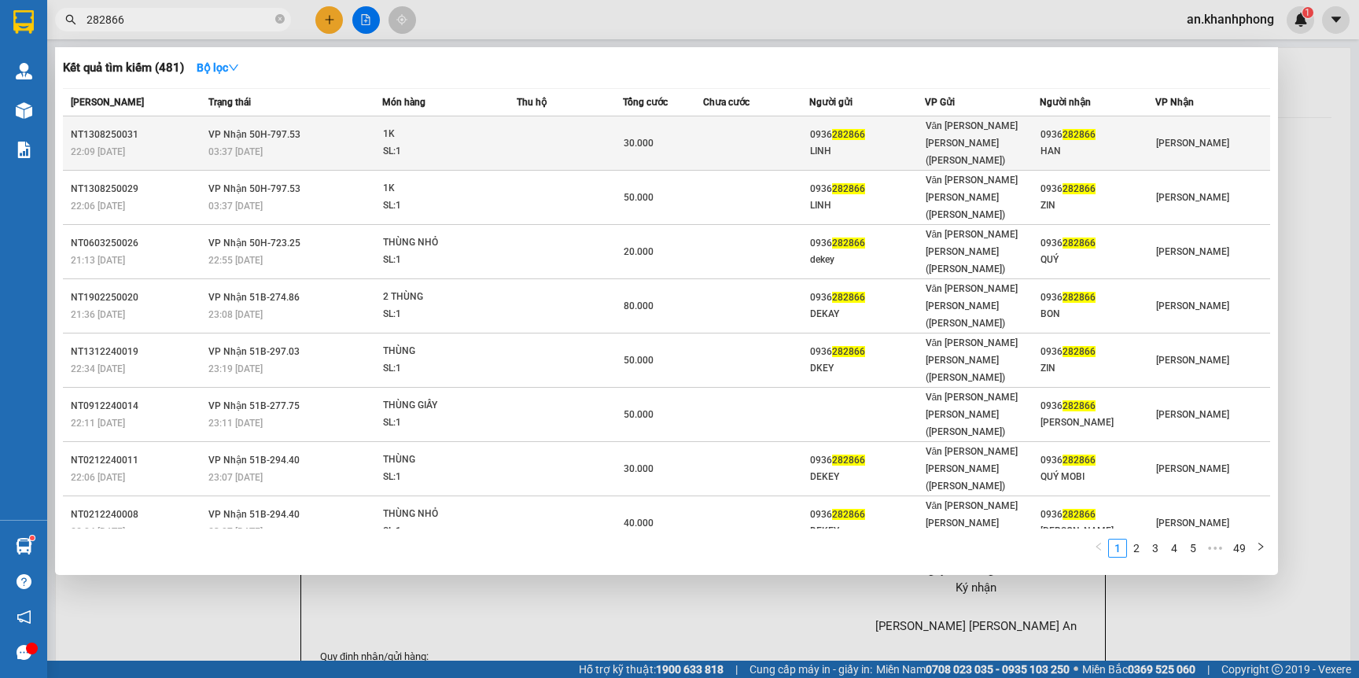
click at [668, 134] on div "30.000" at bounding box center [662, 142] width 78 height 17
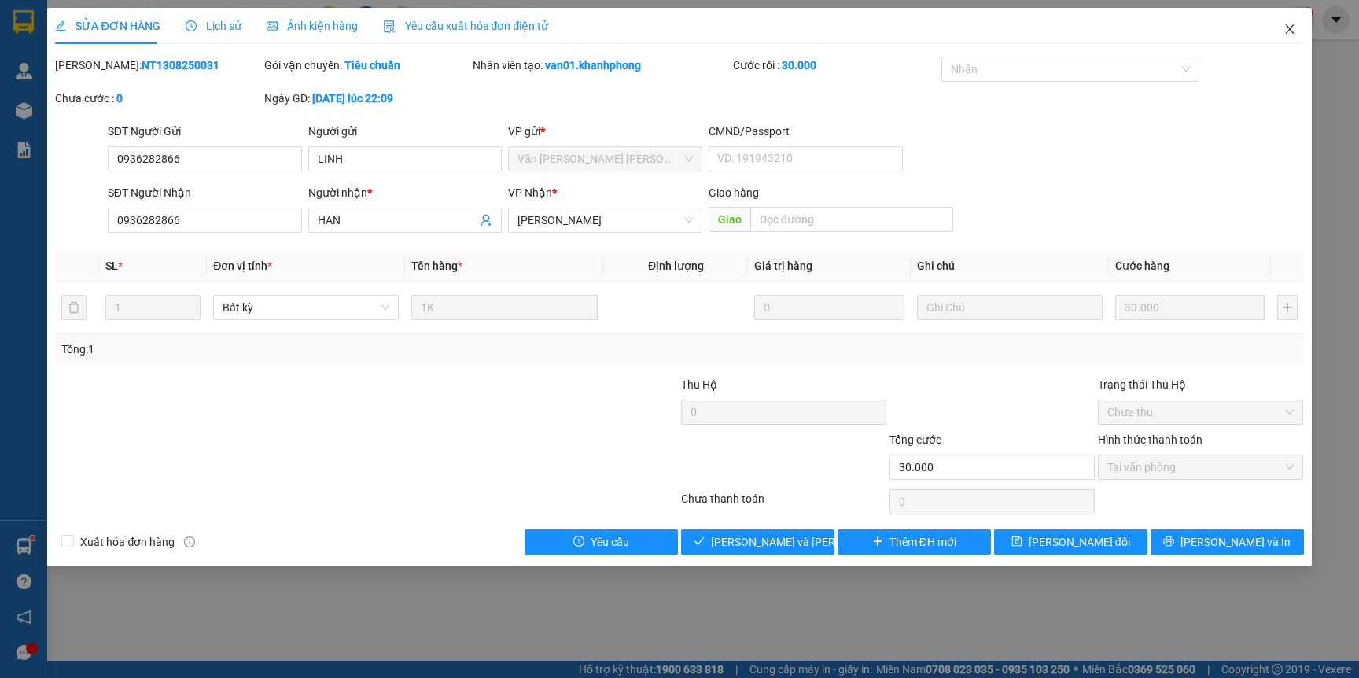
click at [1285, 28] on icon "close" at bounding box center [1289, 29] width 13 height 13
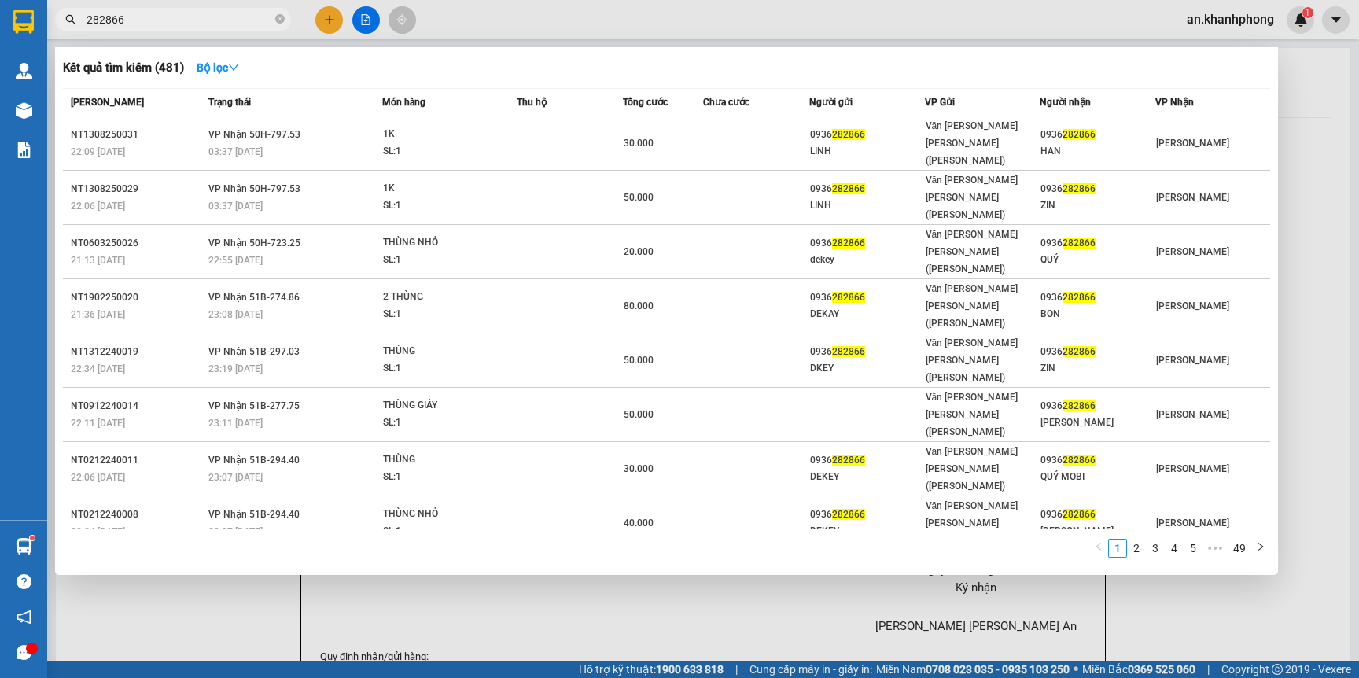
click at [211, 28] on input "282866" at bounding box center [179, 19] width 186 height 17
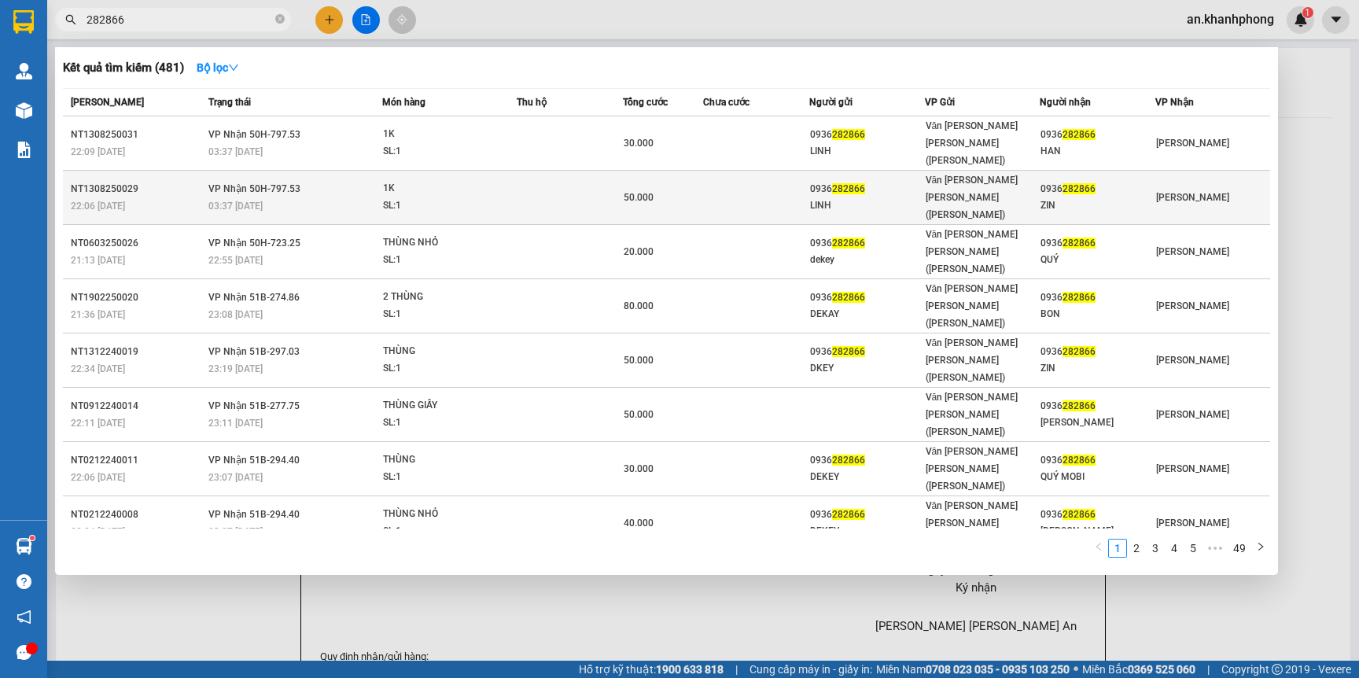
click at [699, 171] on td "50.000" at bounding box center [662, 198] width 79 height 54
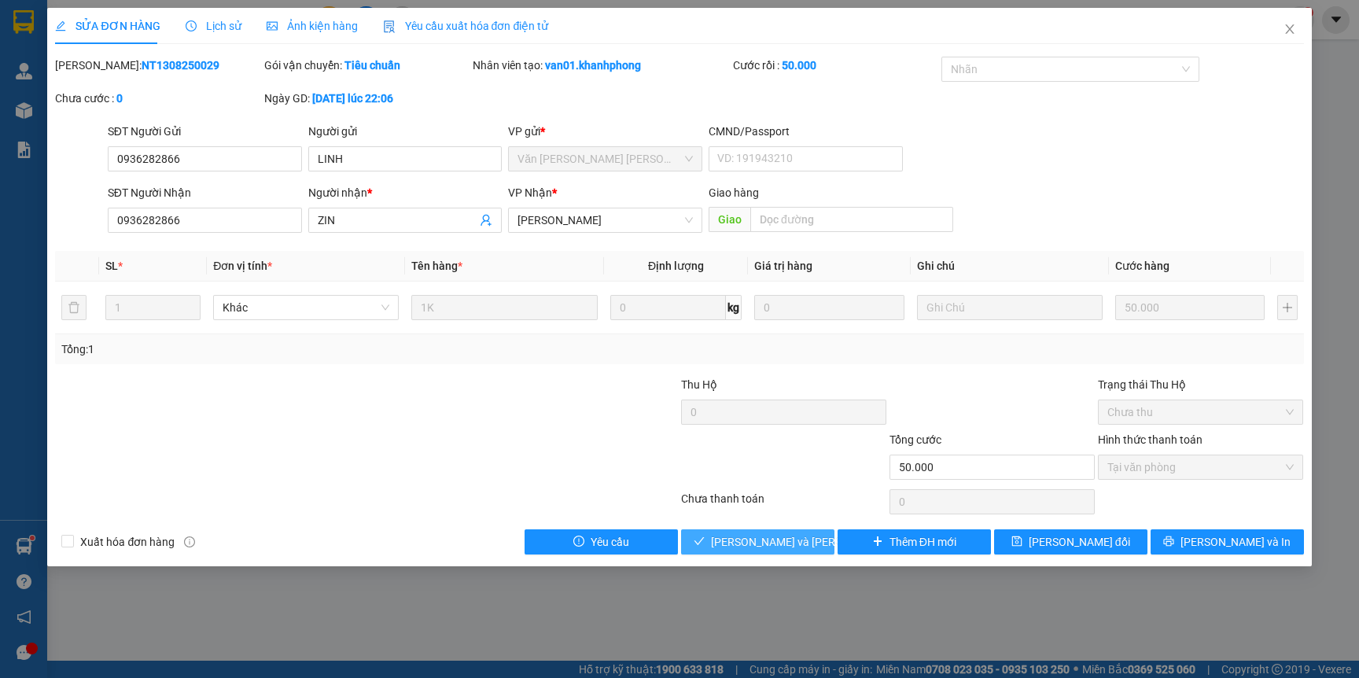
click at [723, 546] on span "Lưu và Giao hàng" at bounding box center [817, 541] width 212 height 17
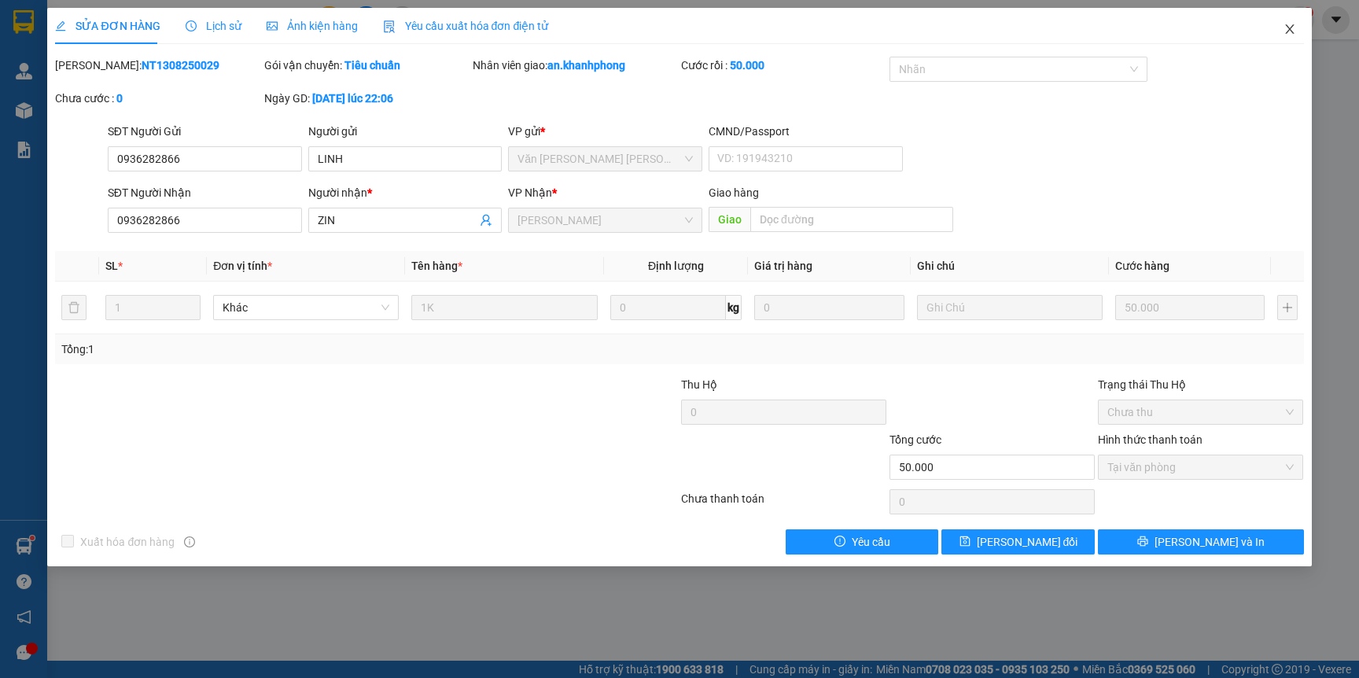
click at [1286, 31] on icon "close" at bounding box center [1289, 28] width 9 height 9
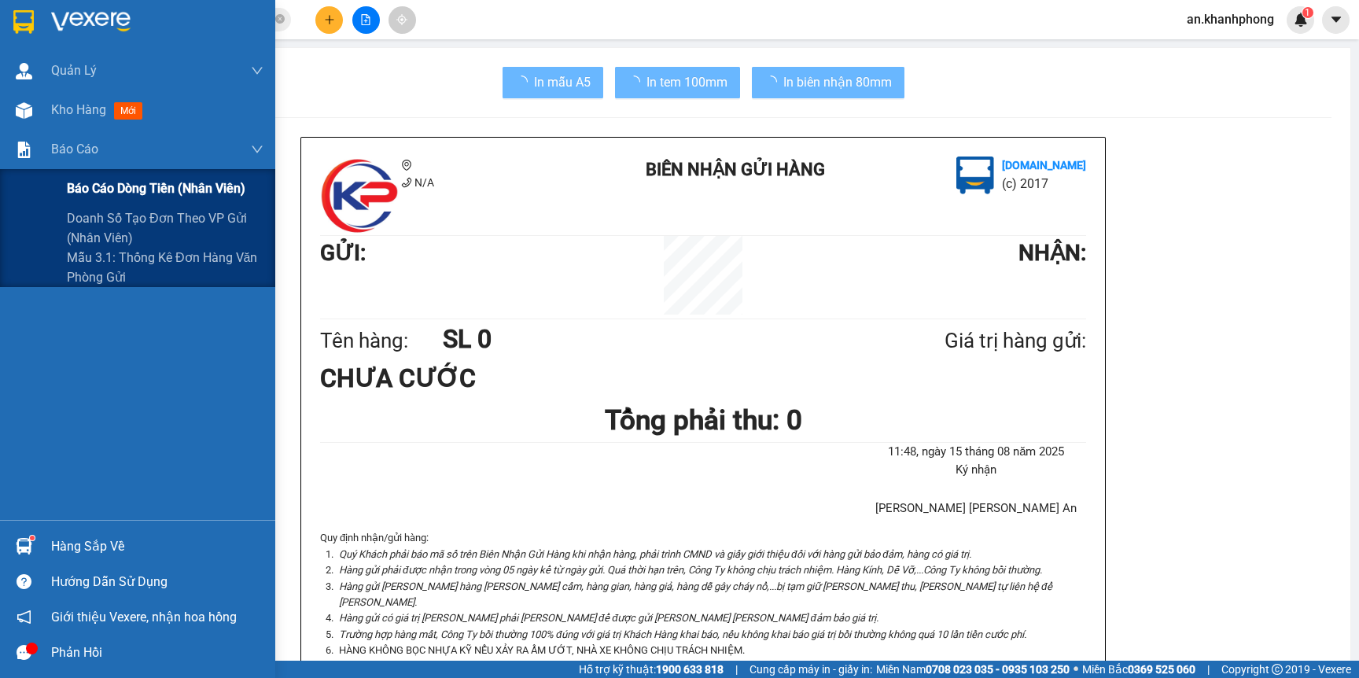
click at [90, 186] on span "Báo cáo dòng tiền (nhân viên)" at bounding box center [156, 188] width 178 height 20
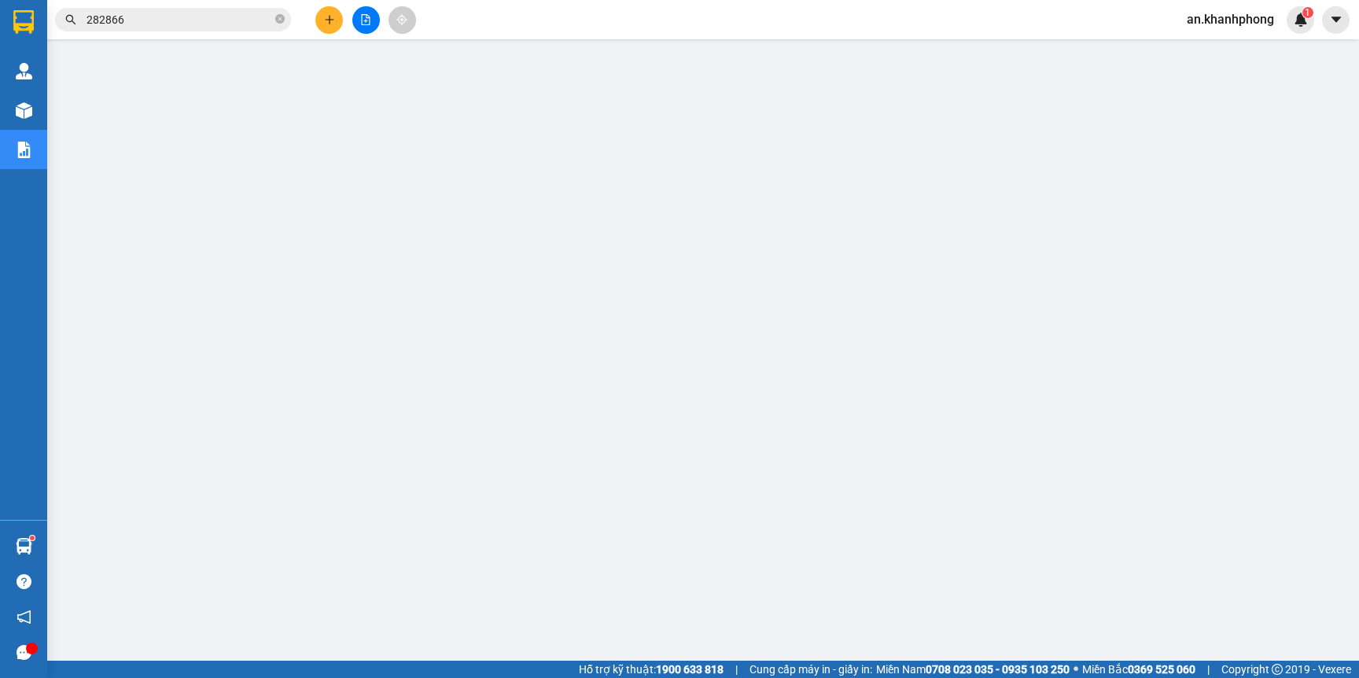
click at [322, 13] on button at bounding box center [329, 20] width 28 height 28
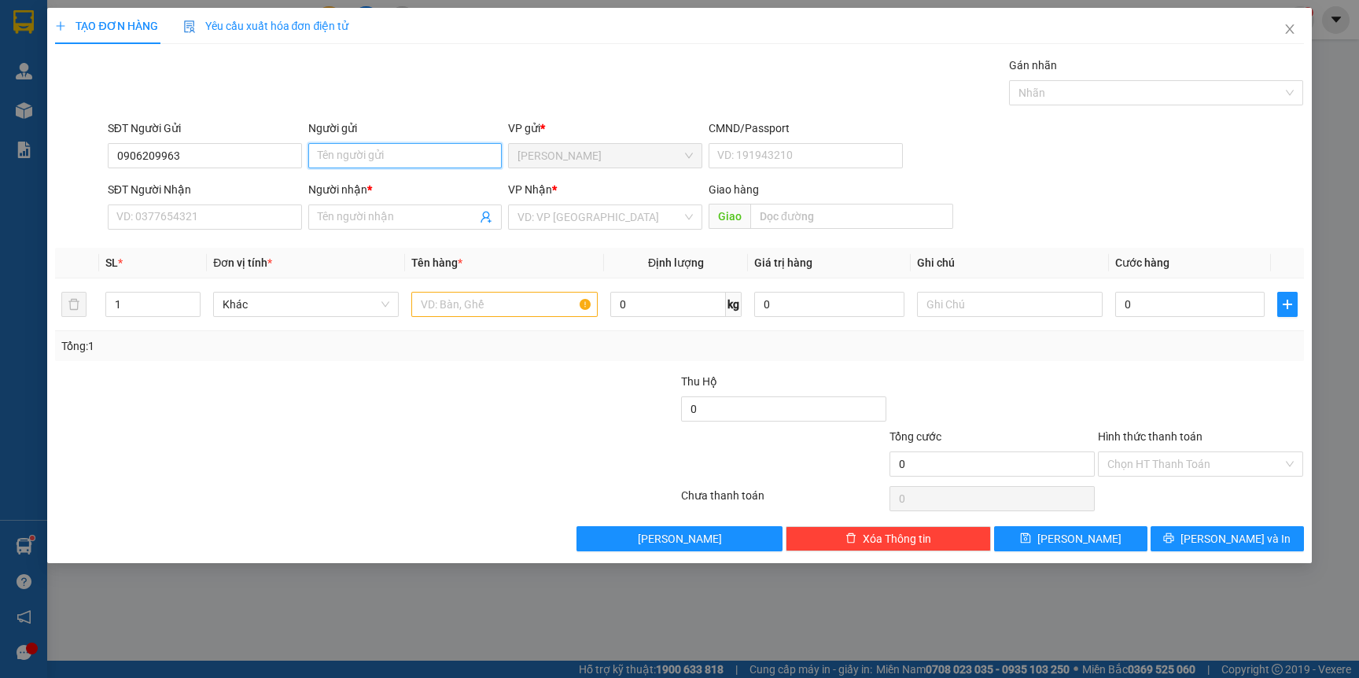
click at [362, 166] on input "Người gửi" at bounding box center [405, 155] width 194 height 25
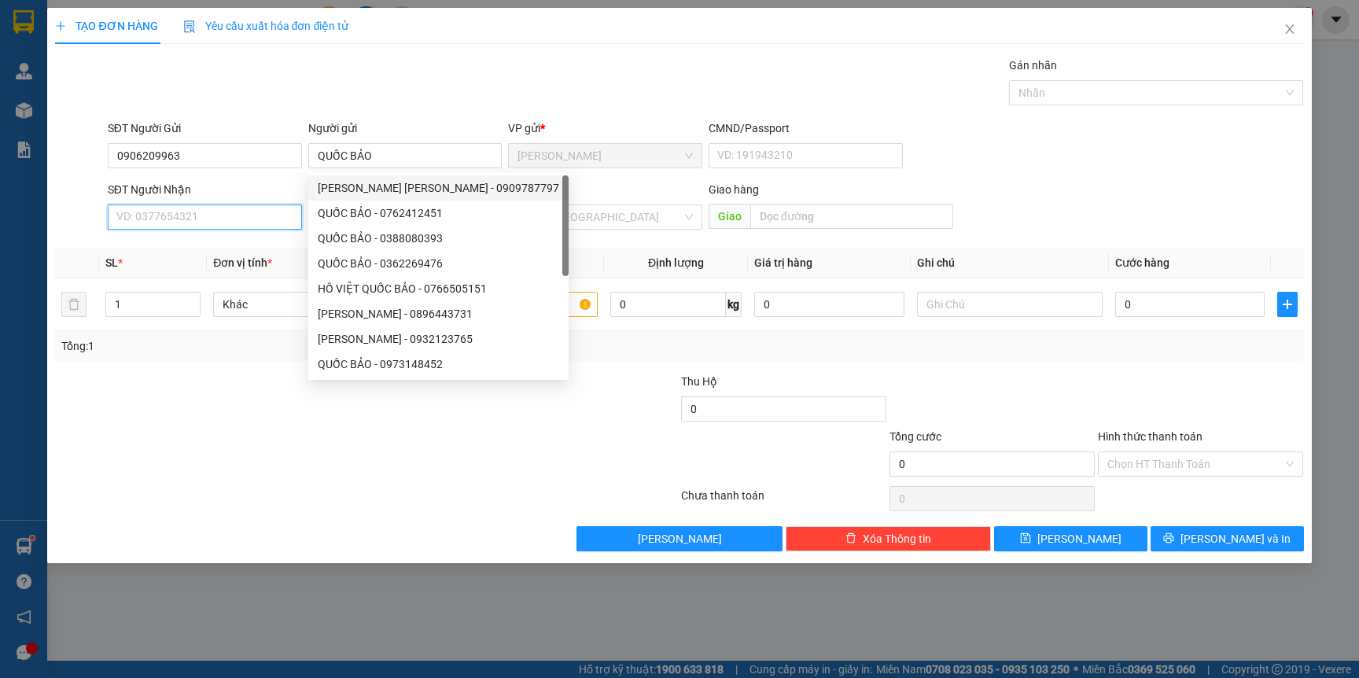
click at [270, 222] on input "SĐT Người Nhận" at bounding box center [205, 216] width 194 height 25
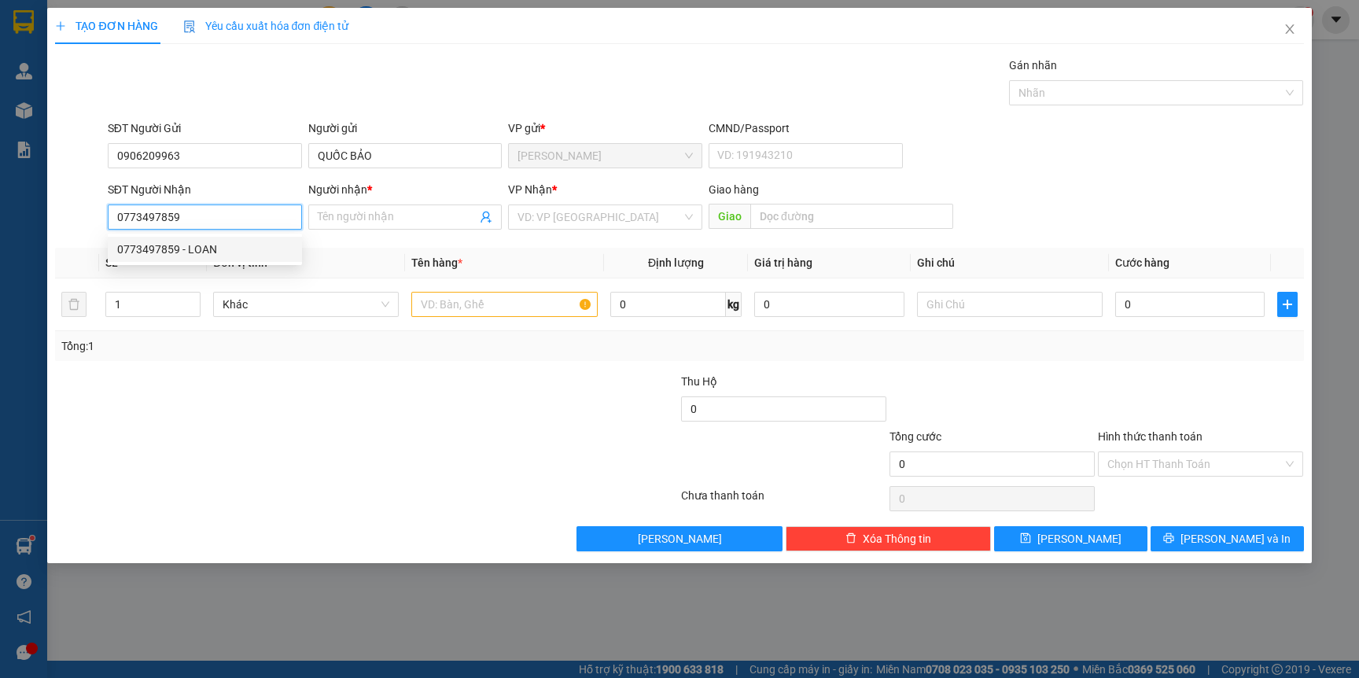
click at [229, 251] on div "0773497859 - LOAN" at bounding box center [204, 249] width 175 height 17
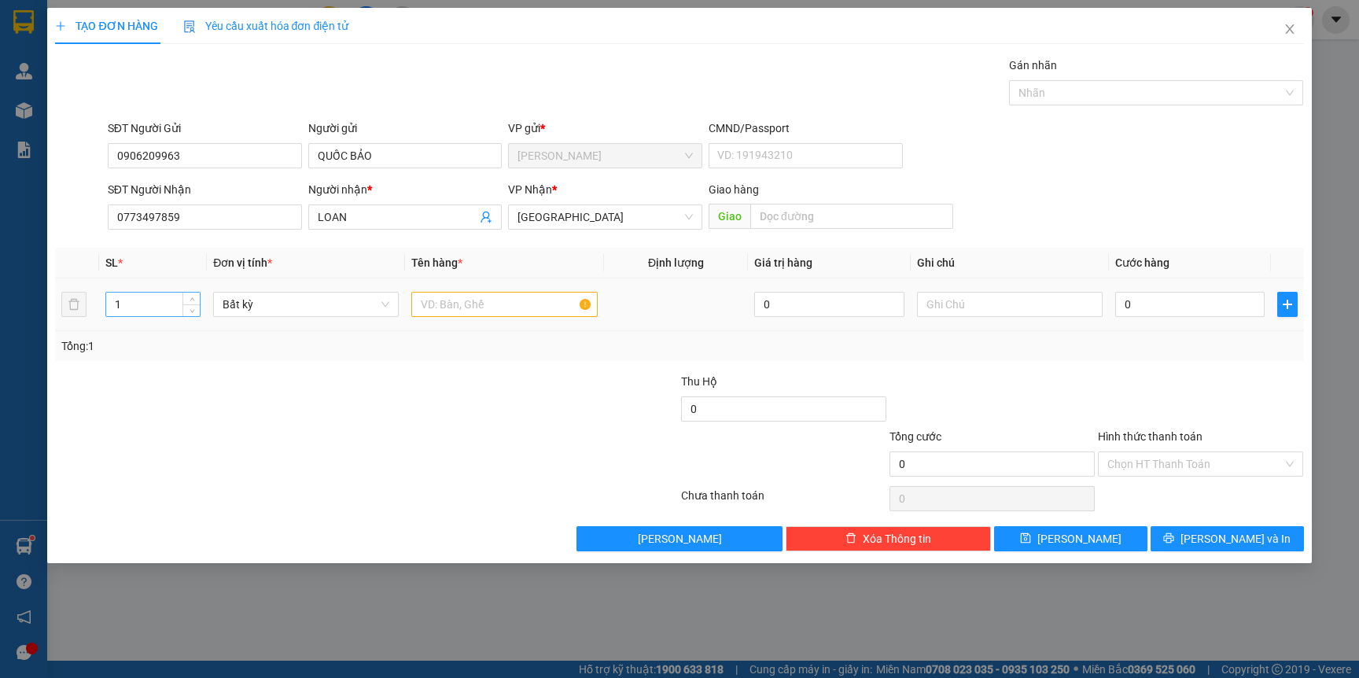
click at [157, 307] on input "1" at bounding box center [153, 304] width 94 height 24
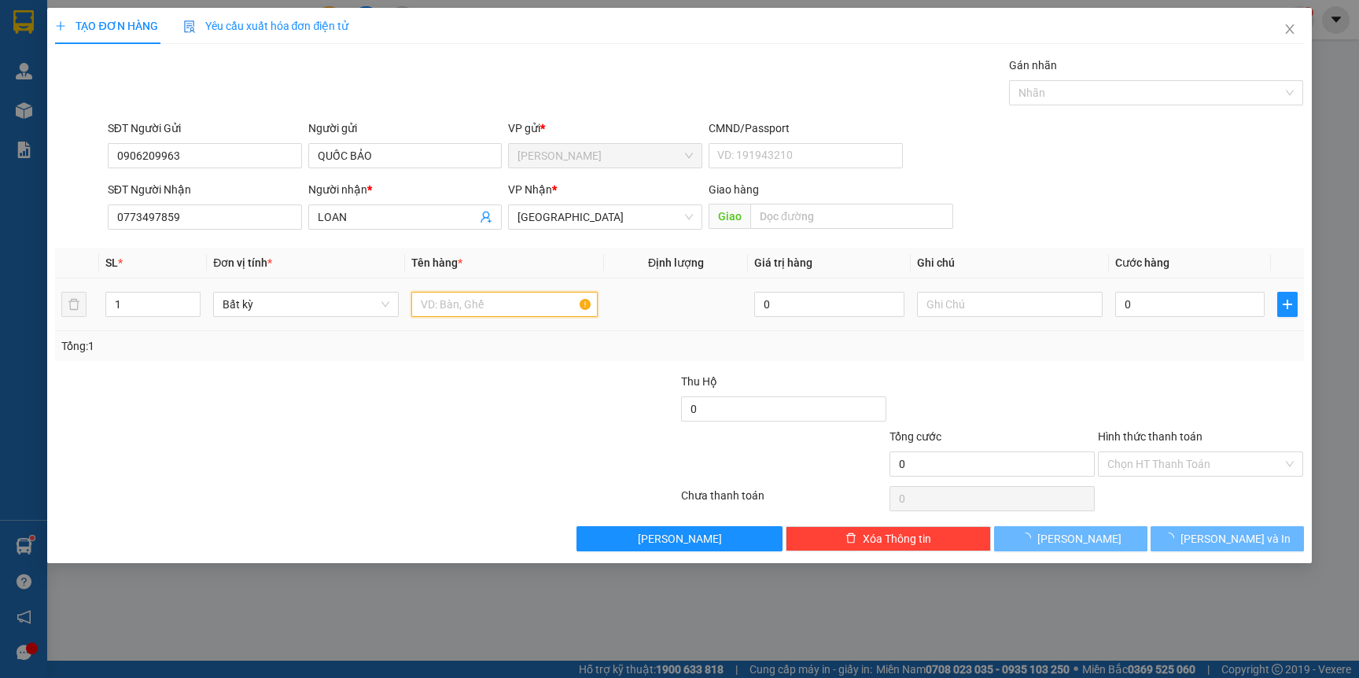
click at [476, 306] on input "text" at bounding box center [504, 304] width 186 height 25
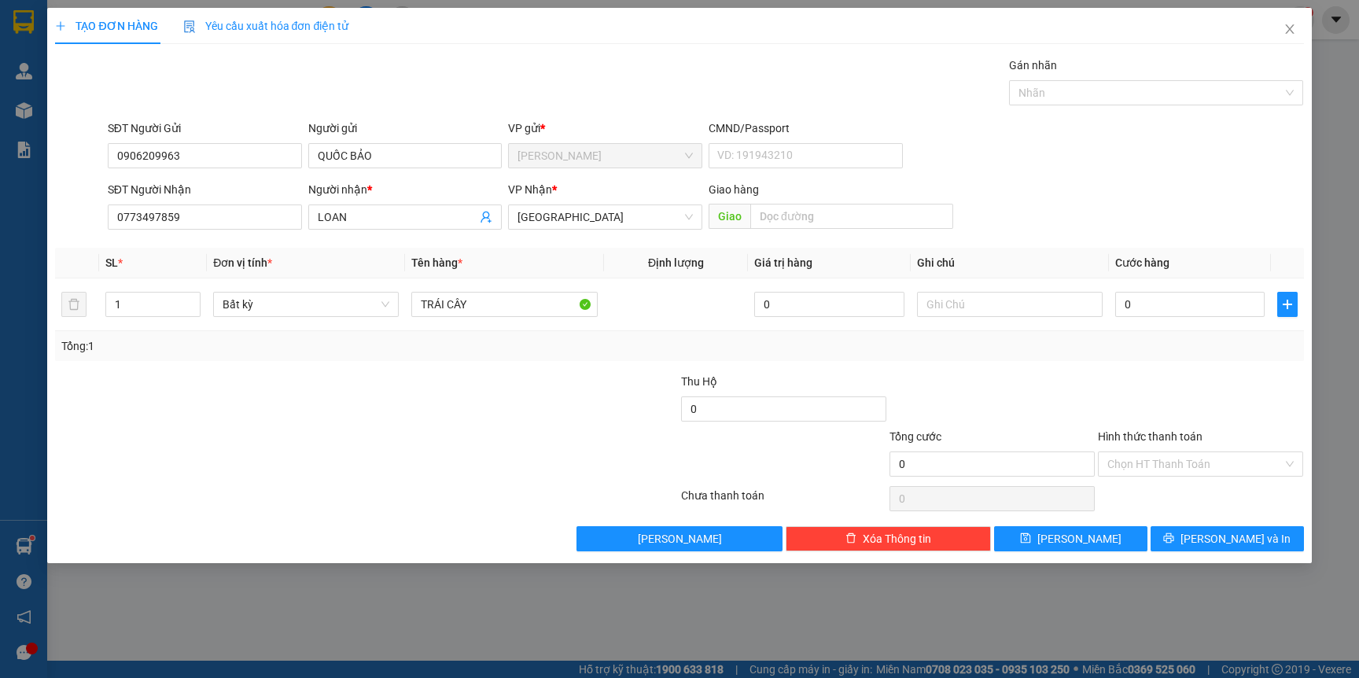
click at [455, 400] on div at bounding box center [261, 400] width 417 height 55
click at [1212, 311] on input "0" at bounding box center [1189, 304] width 149 height 25
click at [1186, 359] on div "Tổng: 1" at bounding box center [679, 346] width 1248 height 30
click at [1191, 536] on button "[PERSON_NAME] và In" at bounding box center [1226, 538] width 153 height 25
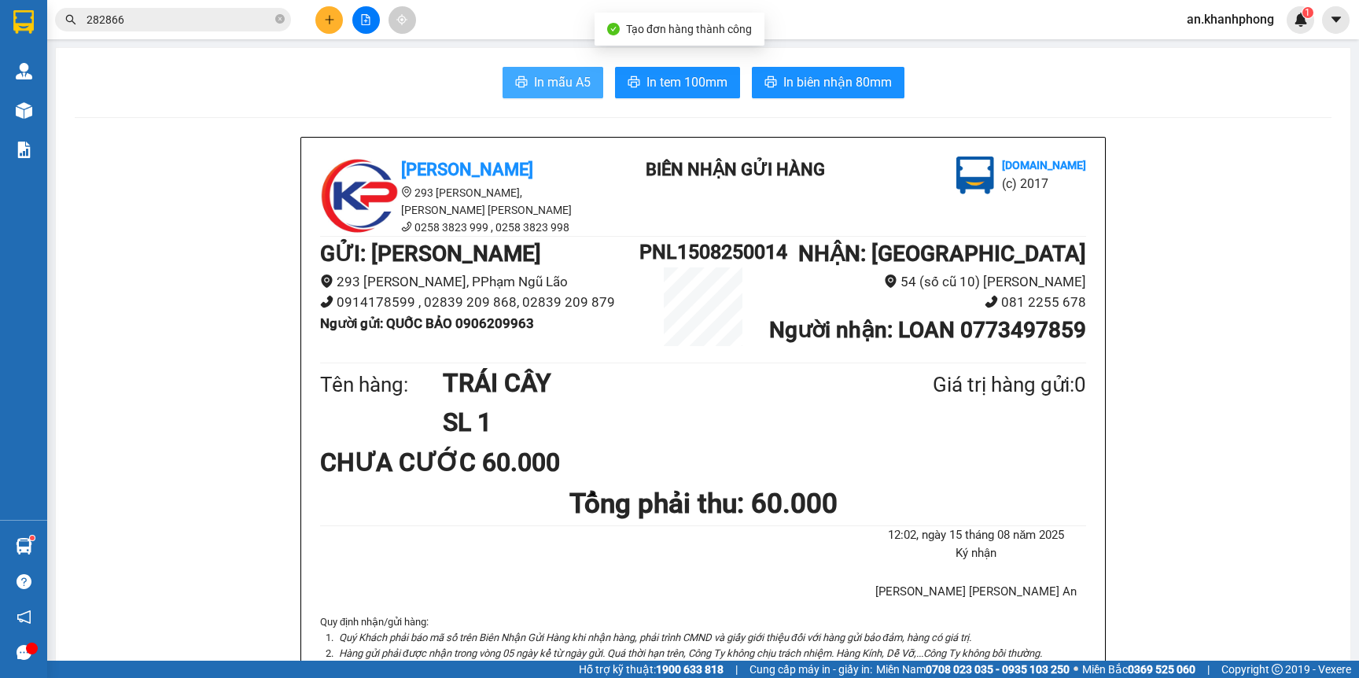
click at [502, 75] on button "In mẫu A5" at bounding box center [552, 82] width 101 height 31
drag, startPoint x: 1037, startPoint y: 184, endPoint x: 977, endPoint y: 75, distance: 124.6
click at [977, 75] on div "In mẫu A5 In tem 100mm In biên nhận 80mm" at bounding box center [703, 82] width 1256 height 31
click at [281, 20] on icon "close-circle" at bounding box center [279, 18] width 9 height 9
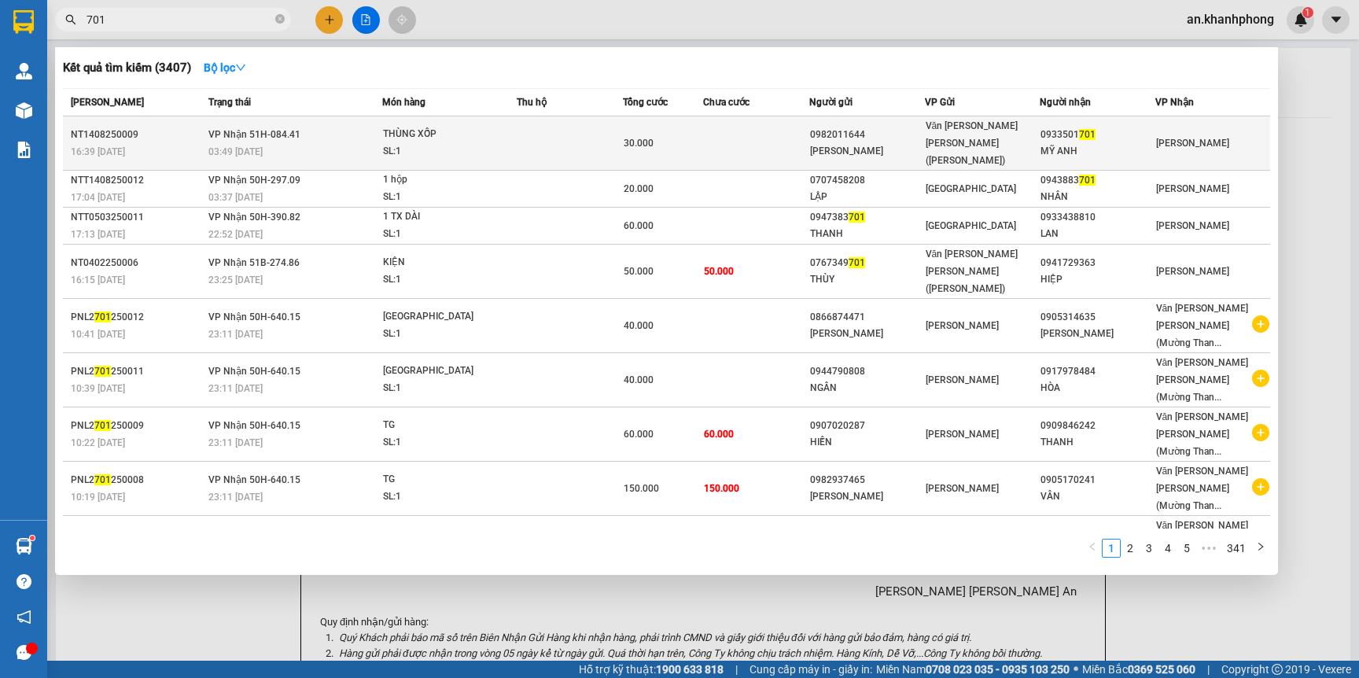
click at [668, 138] on div "30.000" at bounding box center [662, 142] width 78 height 17
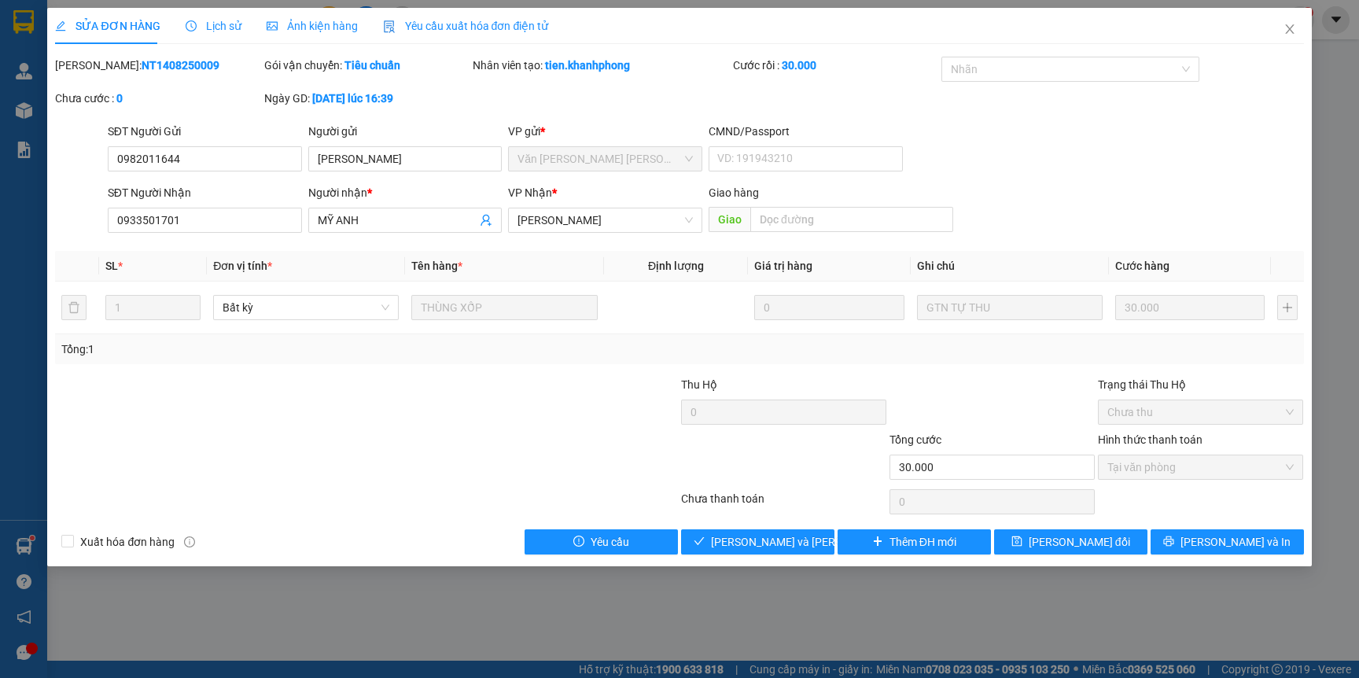
click at [458, 437] on div at bounding box center [261, 458] width 417 height 55
click at [458, 435] on div at bounding box center [261, 458] width 417 height 55
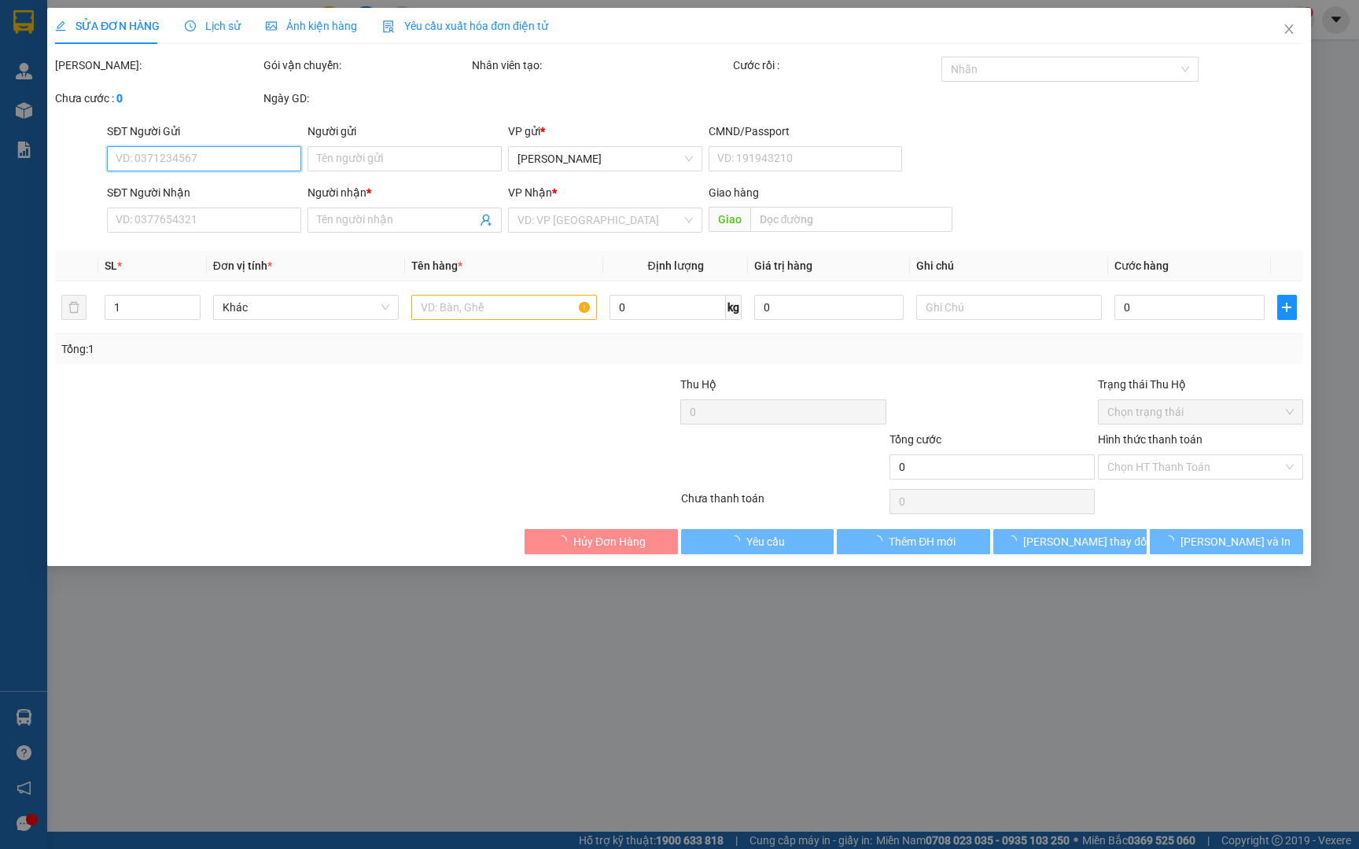
type input "0982011644"
type input "HỒ LOAN"
type input "0933501701"
type input "MỸ ANH"
type input "30.000"
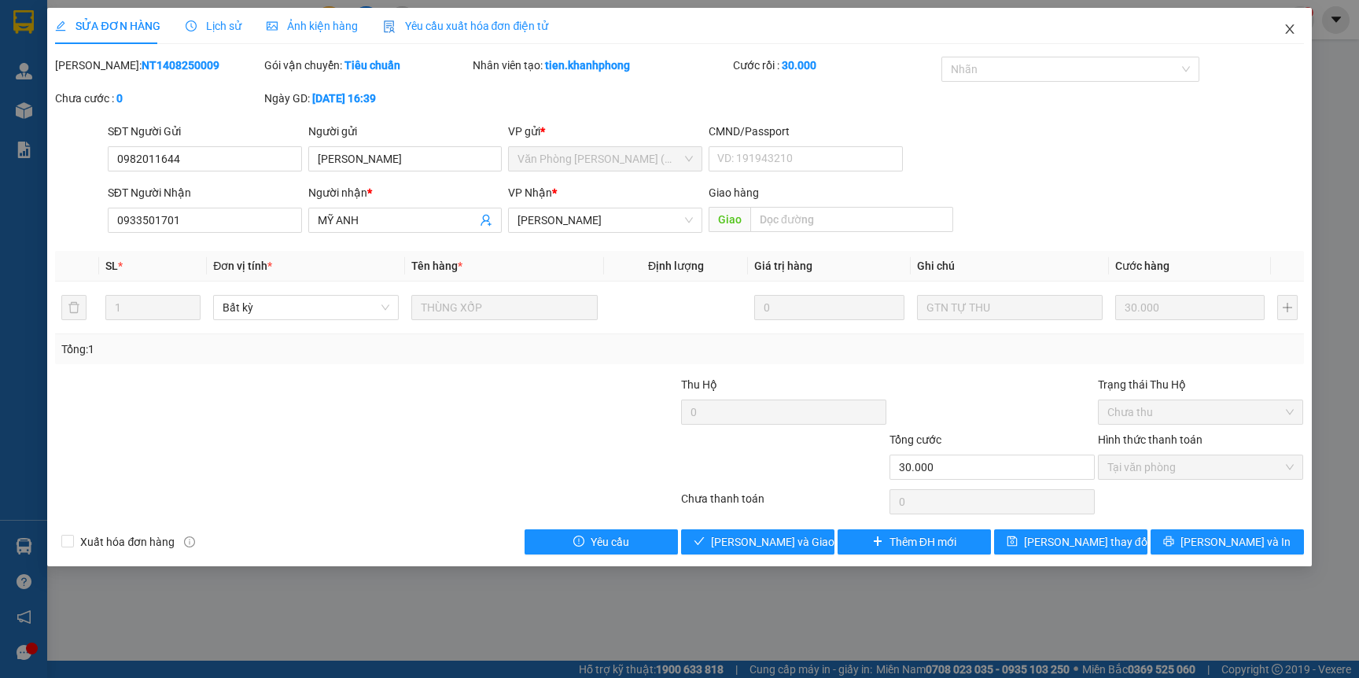
click at [704, 30] on span "Close" at bounding box center [1289, 30] width 44 height 44
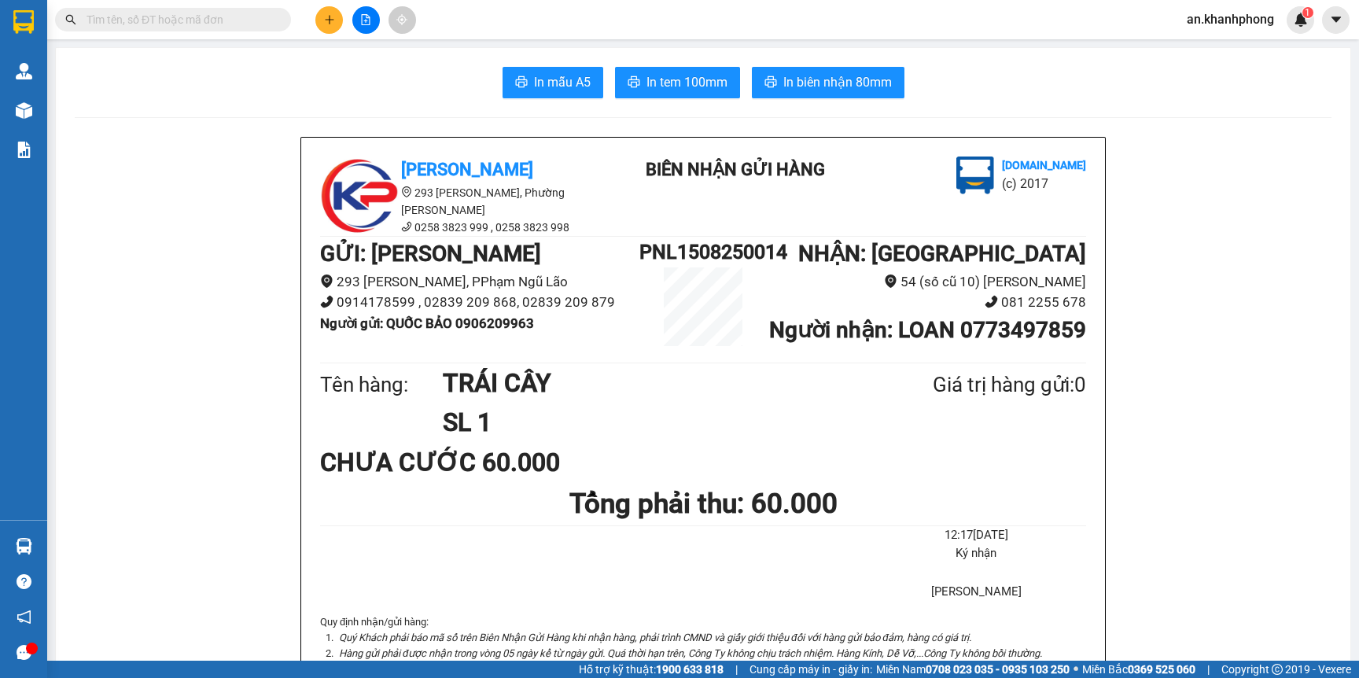
click at [258, 25] on input "text" at bounding box center [179, 19] width 186 height 17
type input "0"
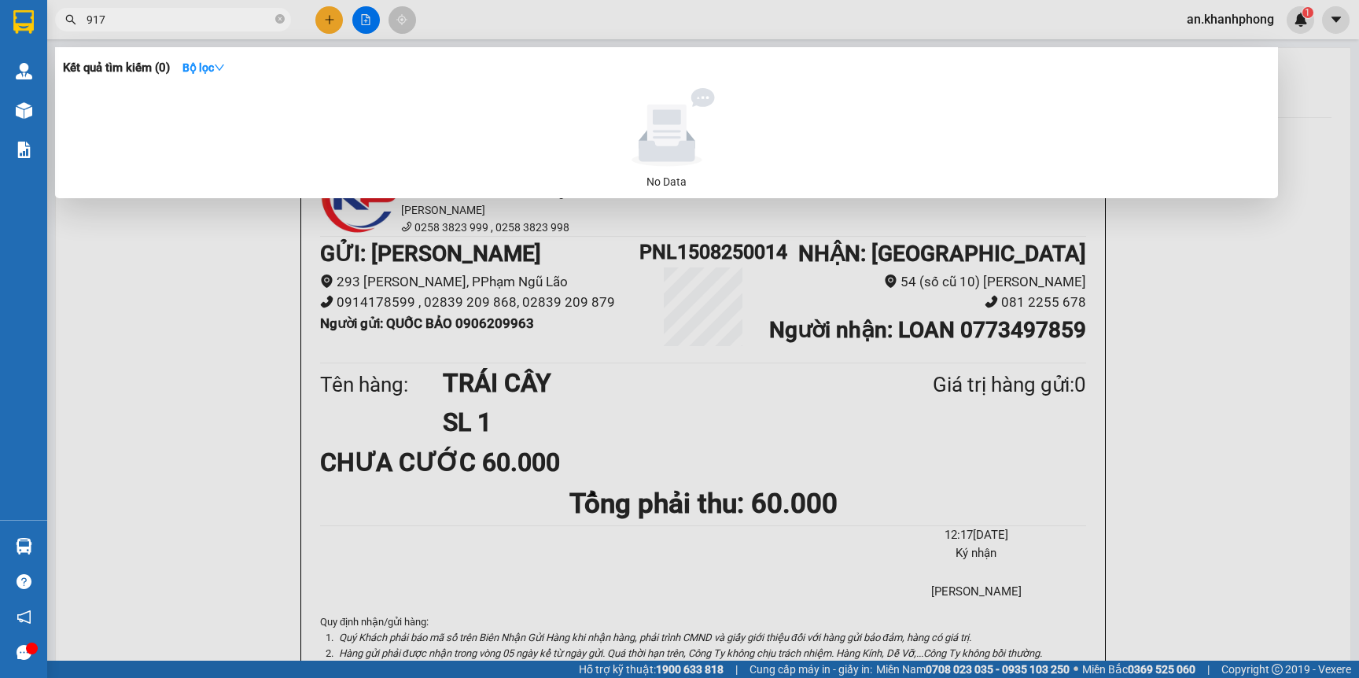
type input "9179"
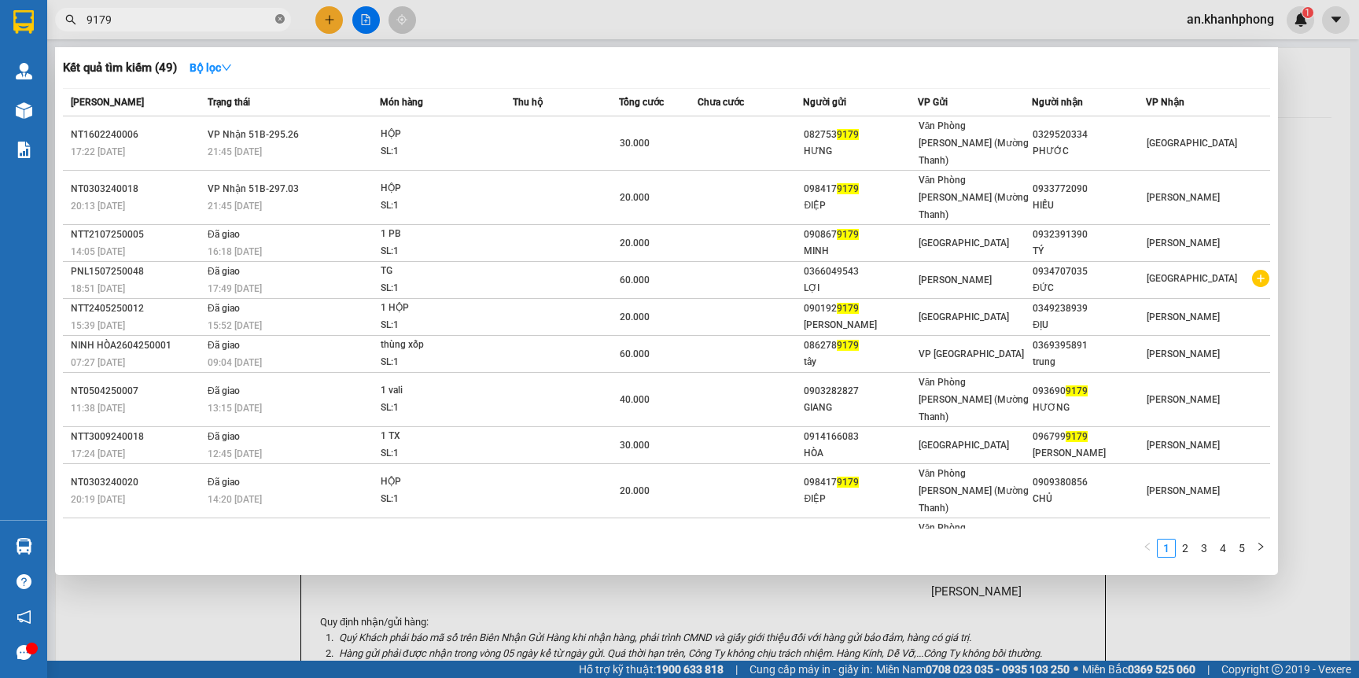
click at [280, 19] on icon "close-circle" at bounding box center [279, 18] width 9 height 9
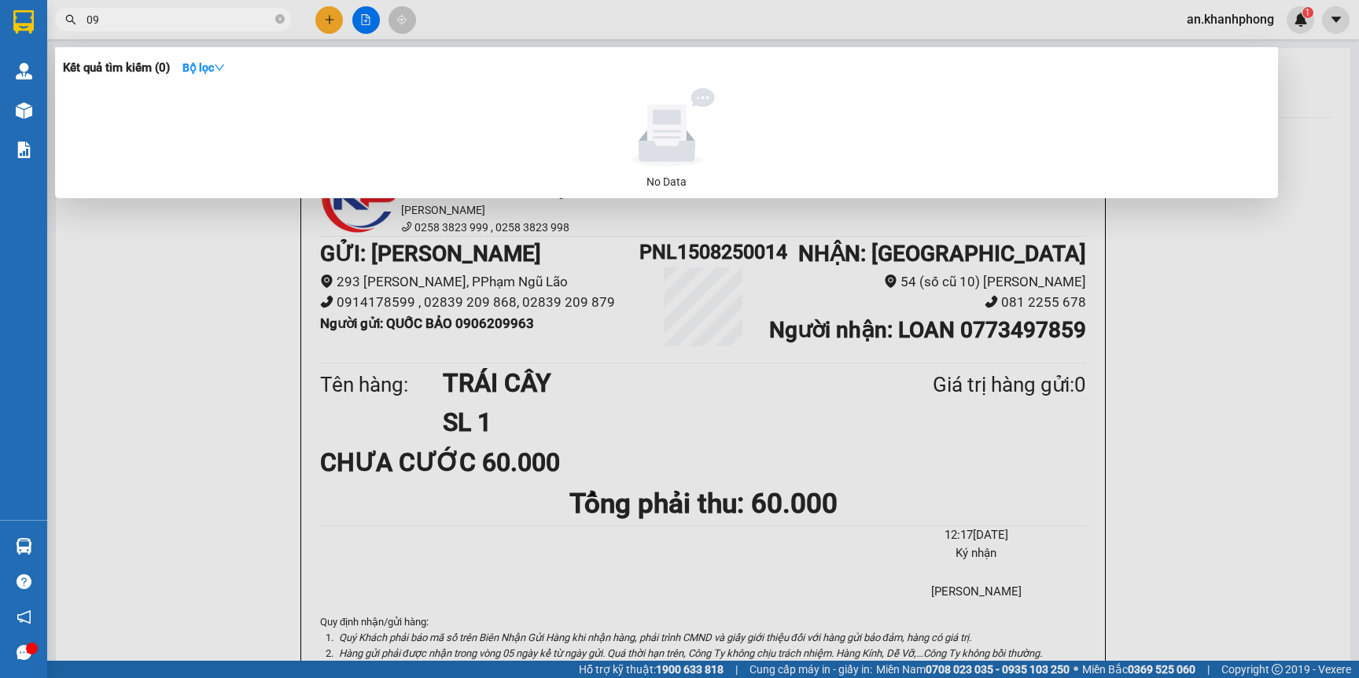
type input "0"
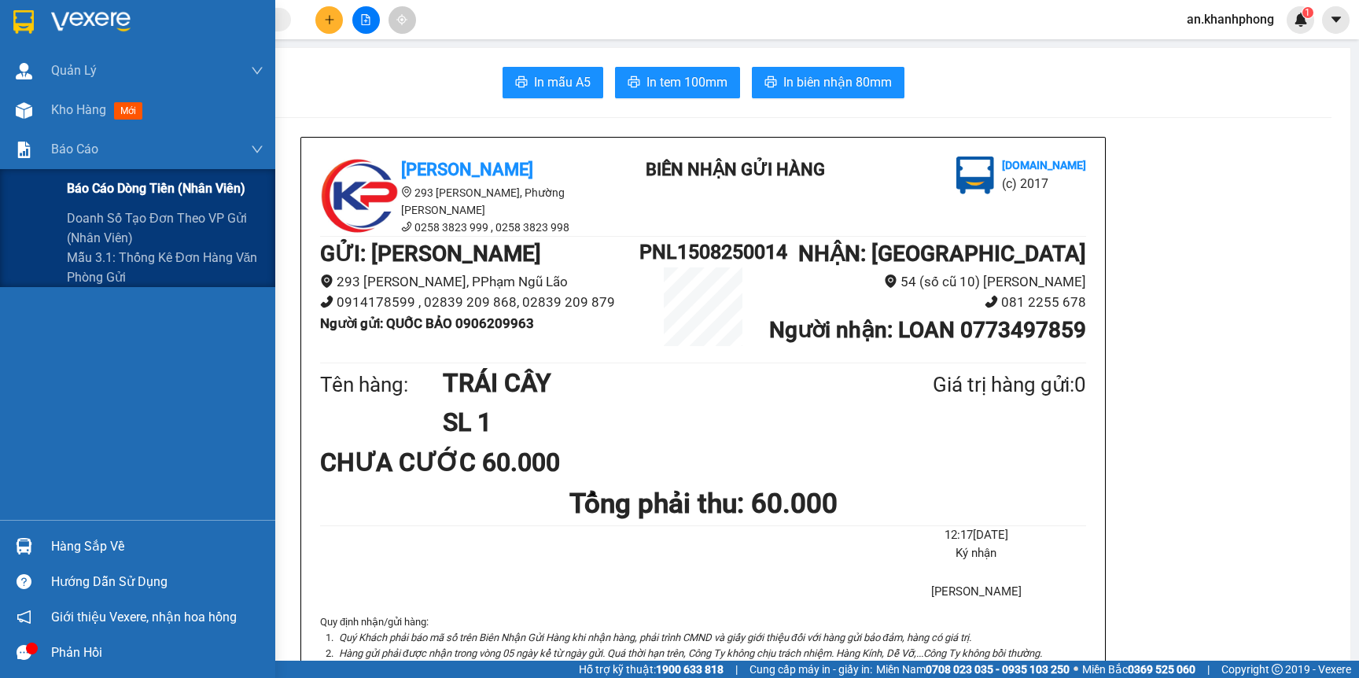
click at [88, 181] on span "Báo cáo dòng tiền (nhân viên)" at bounding box center [156, 188] width 178 height 20
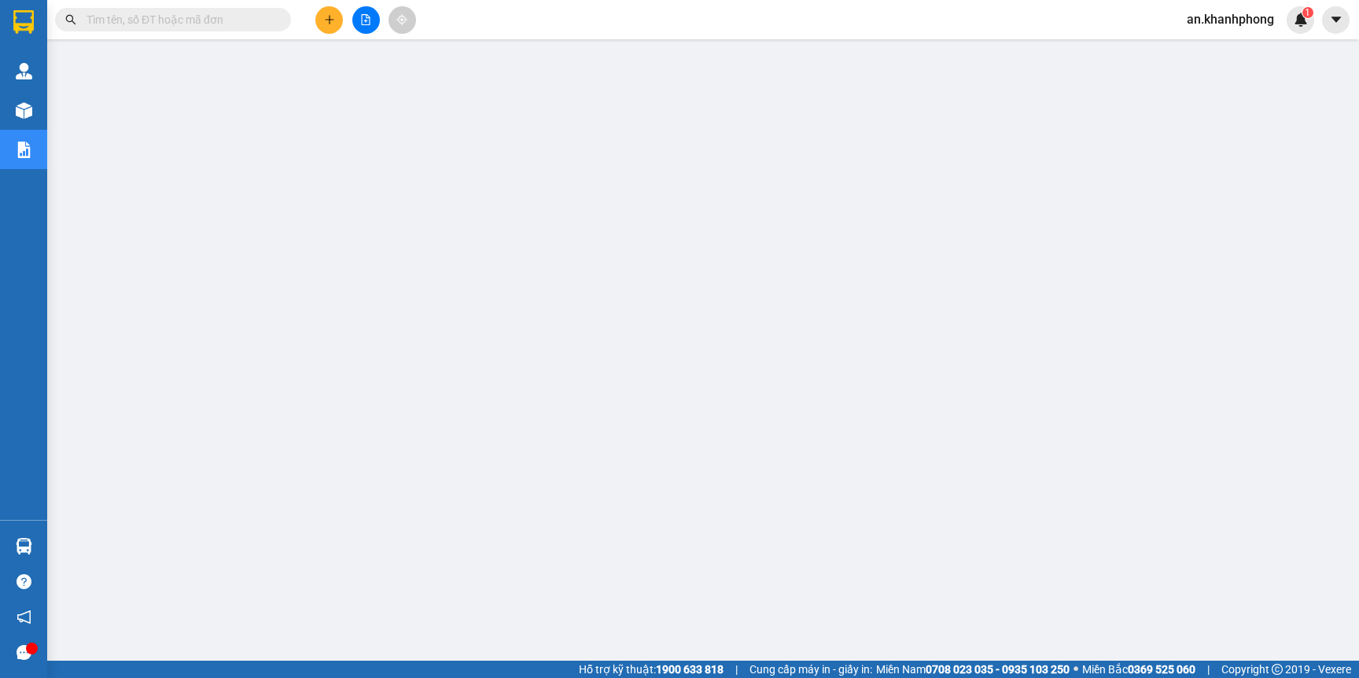
click at [193, 11] on input "text" at bounding box center [179, 19] width 186 height 17
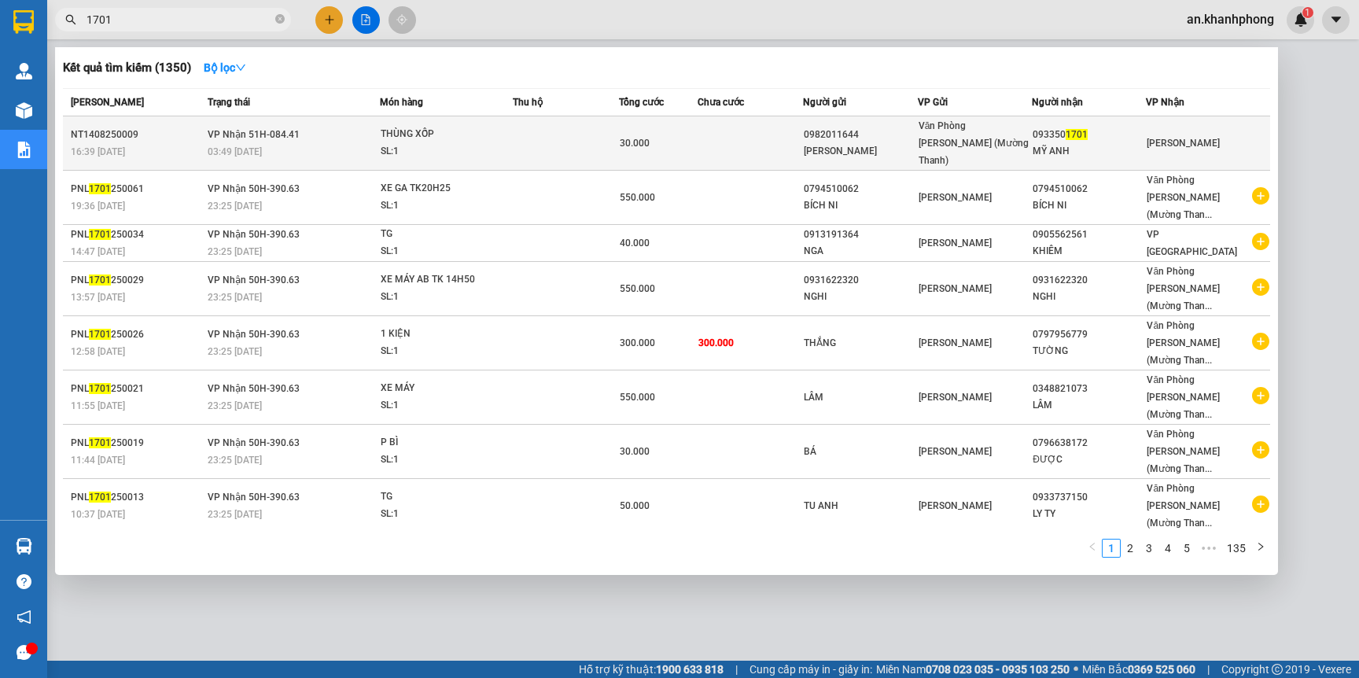
type input "1701"
click at [766, 138] on td at bounding box center [749, 143] width 105 height 54
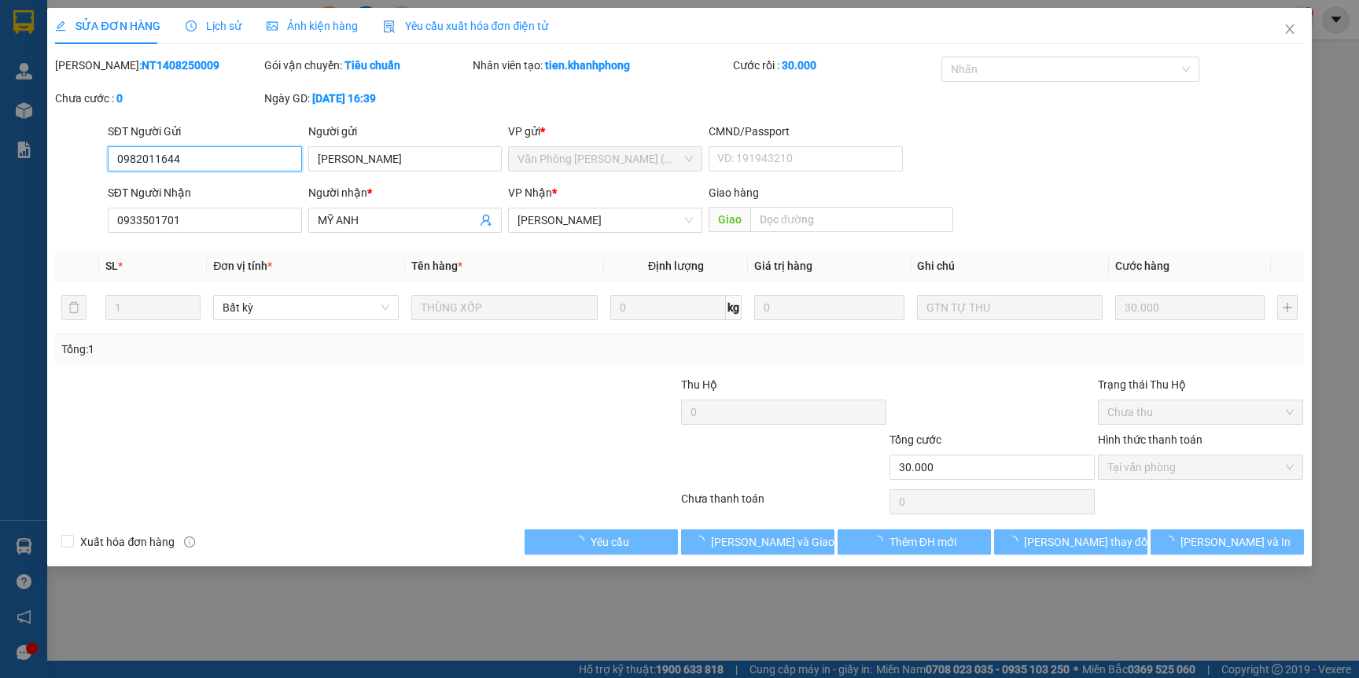
type input "0982011644"
type input "HỒ LOAN"
type input "0933501701"
type input "MỸ ANH"
type input "30.000"
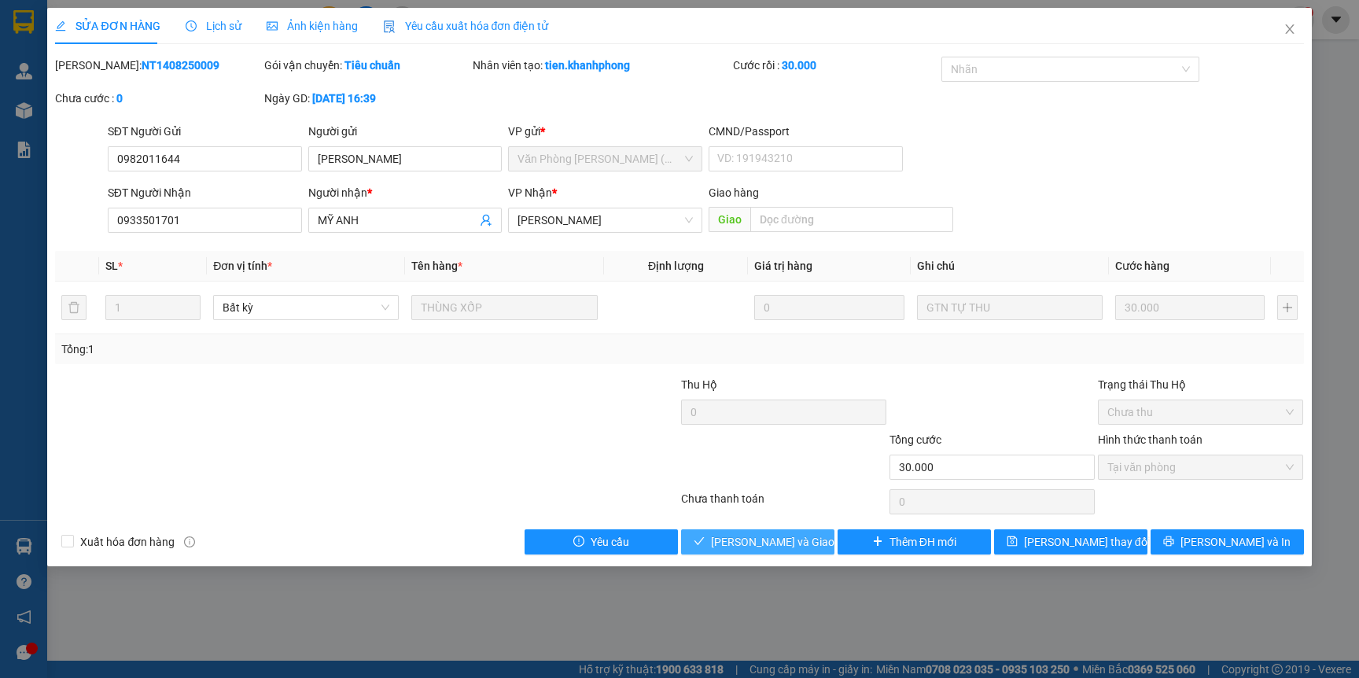
click at [752, 548] on span "Lưu và Giao hàng" at bounding box center [786, 541] width 151 height 17
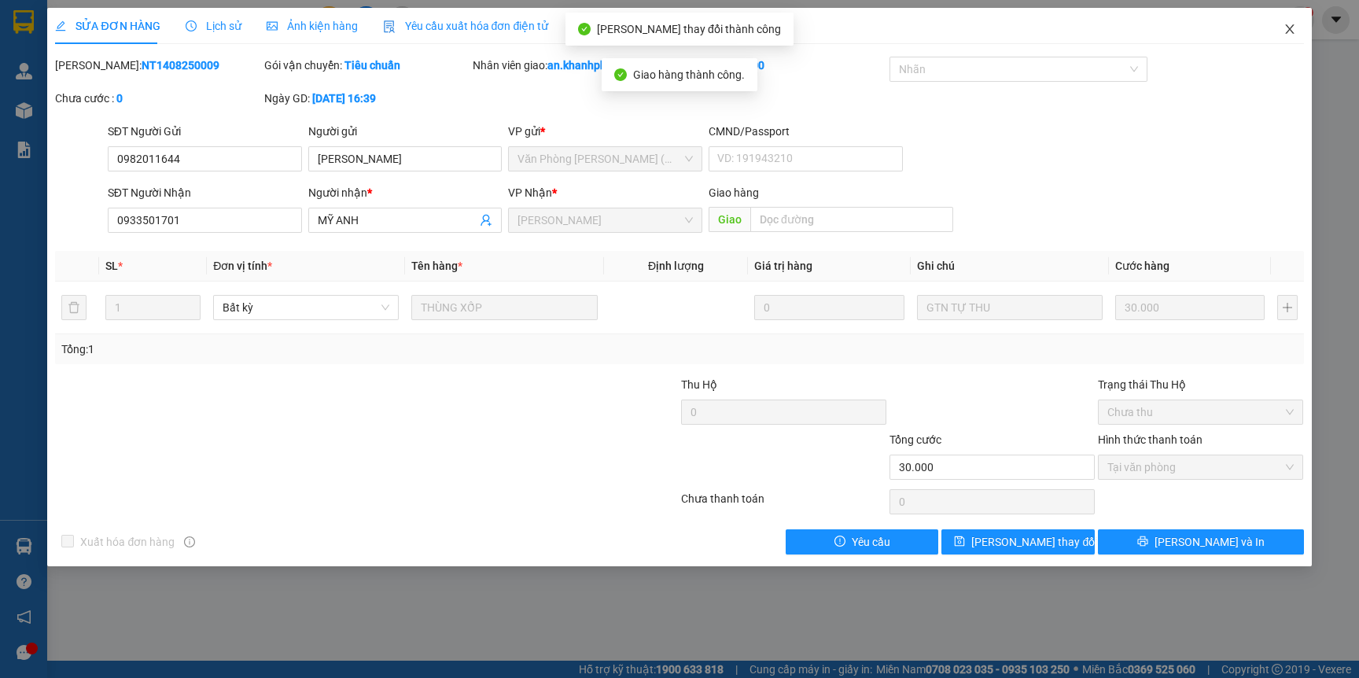
click at [1289, 29] on icon "close" at bounding box center [1289, 29] width 13 height 13
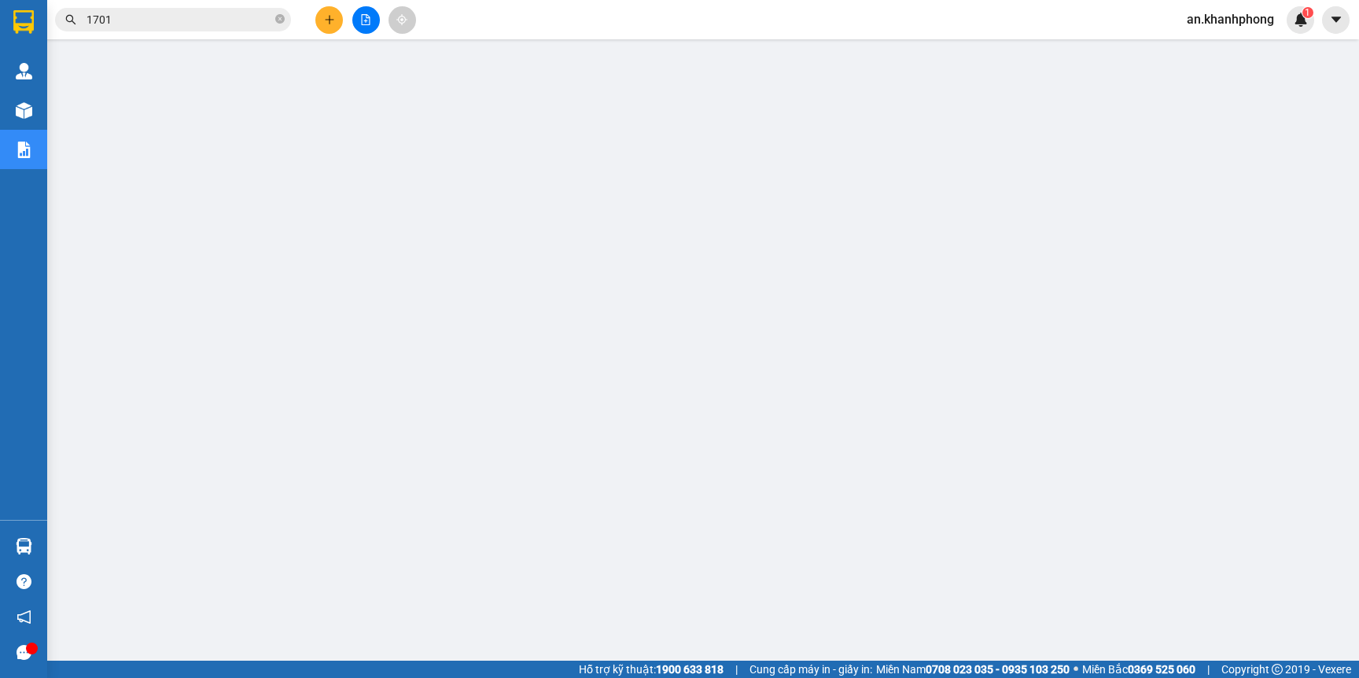
click at [200, 20] on input "1701" at bounding box center [179, 19] width 186 height 17
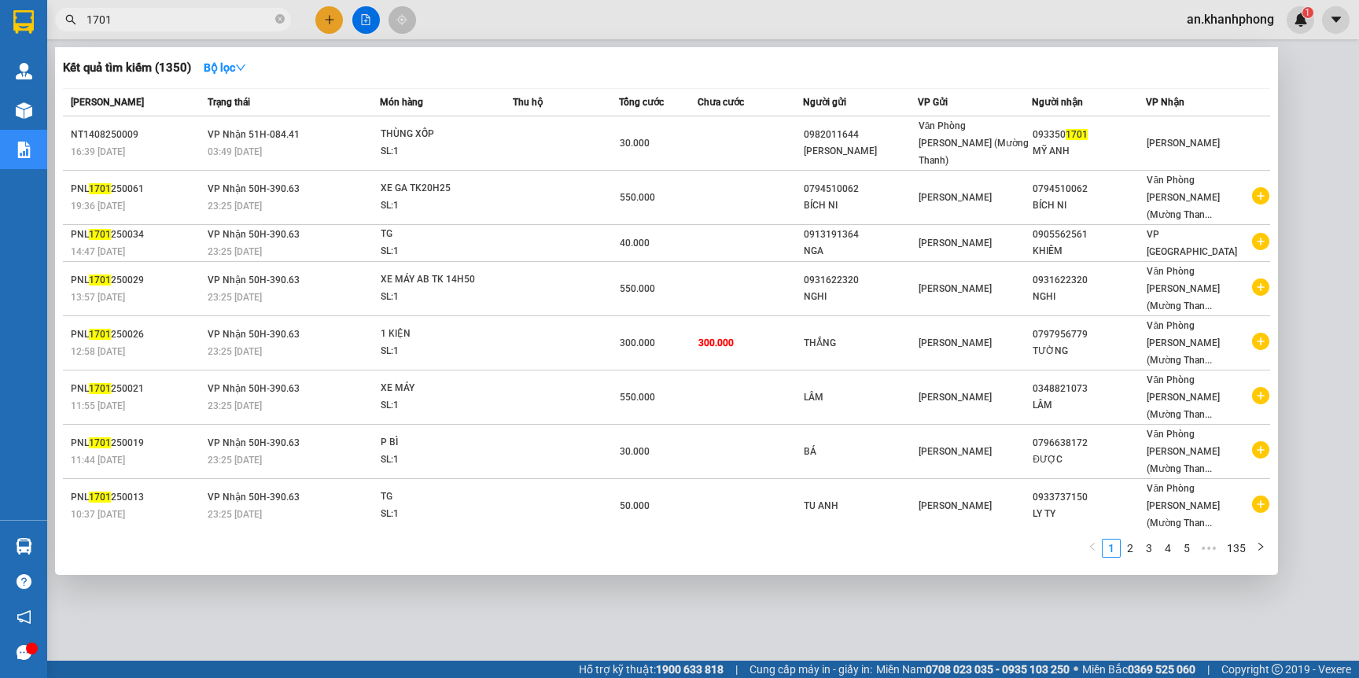
click at [200, 20] on input "1701" at bounding box center [179, 19] width 186 height 17
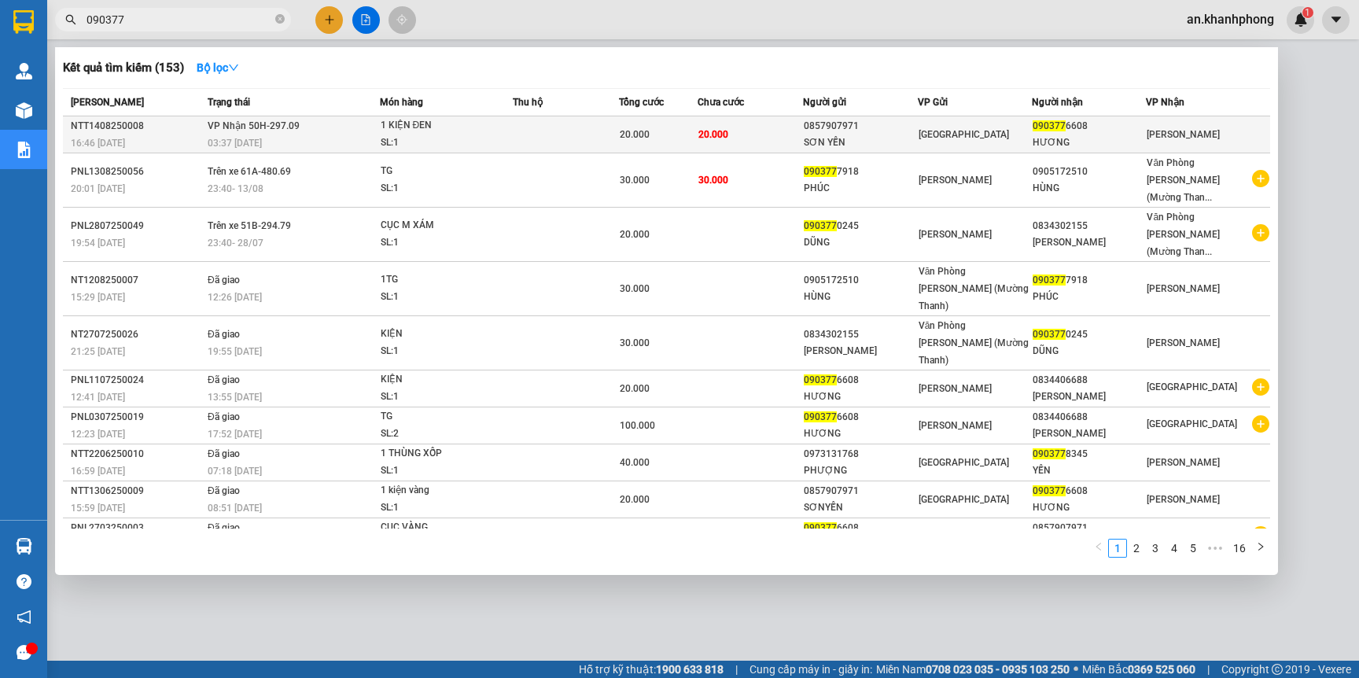
type input "090377"
click at [916, 128] on div "0857907971" at bounding box center [860, 126] width 112 height 17
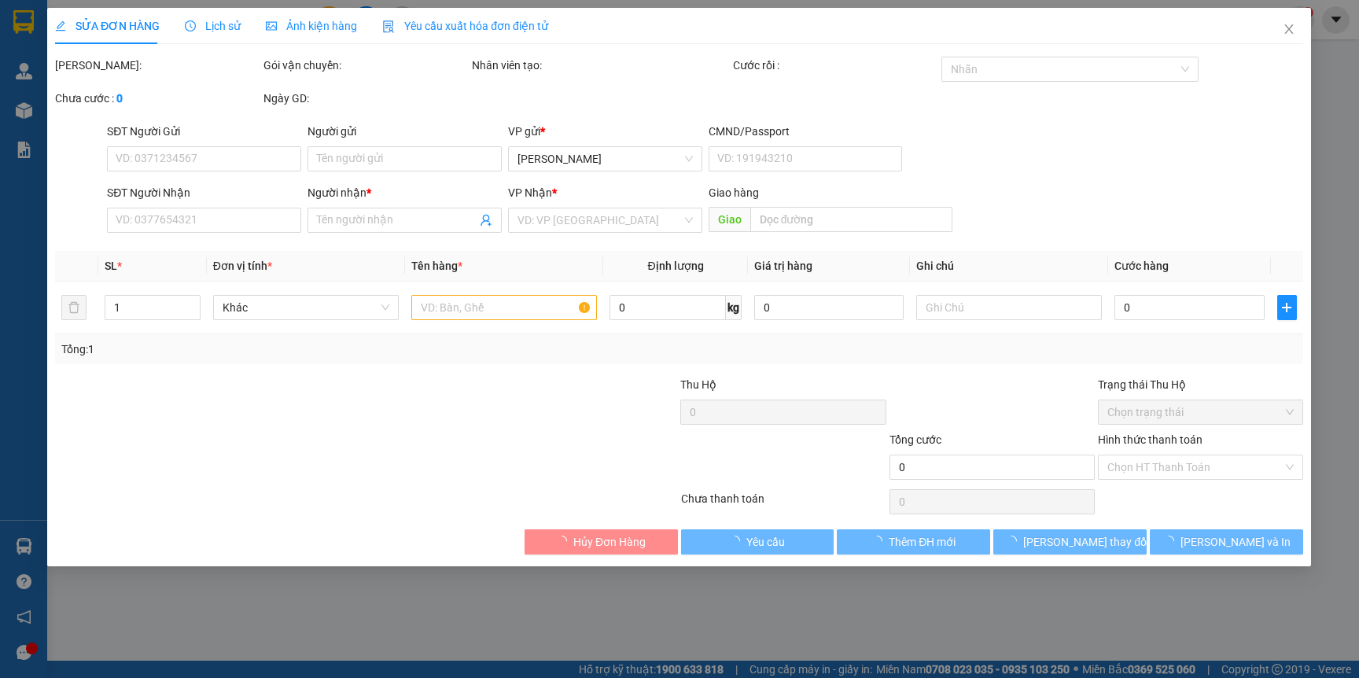
type input "0857907971"
type input "SƠN YẾN"
type input "0903776608"
type input "HƯƠNG"
type input "20.000"
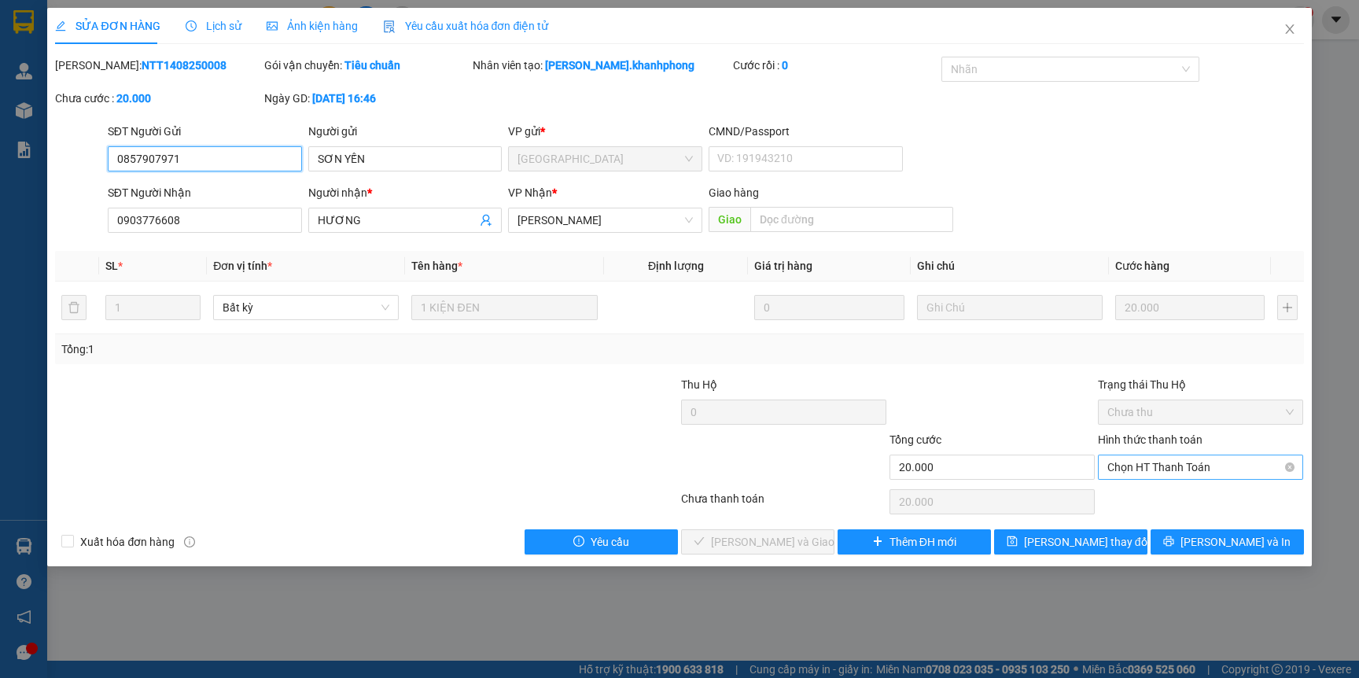
click at [1168, 465] on span "Chọn HT Thanh Toán" at bounding box center [1200, 467] width 186 height 24
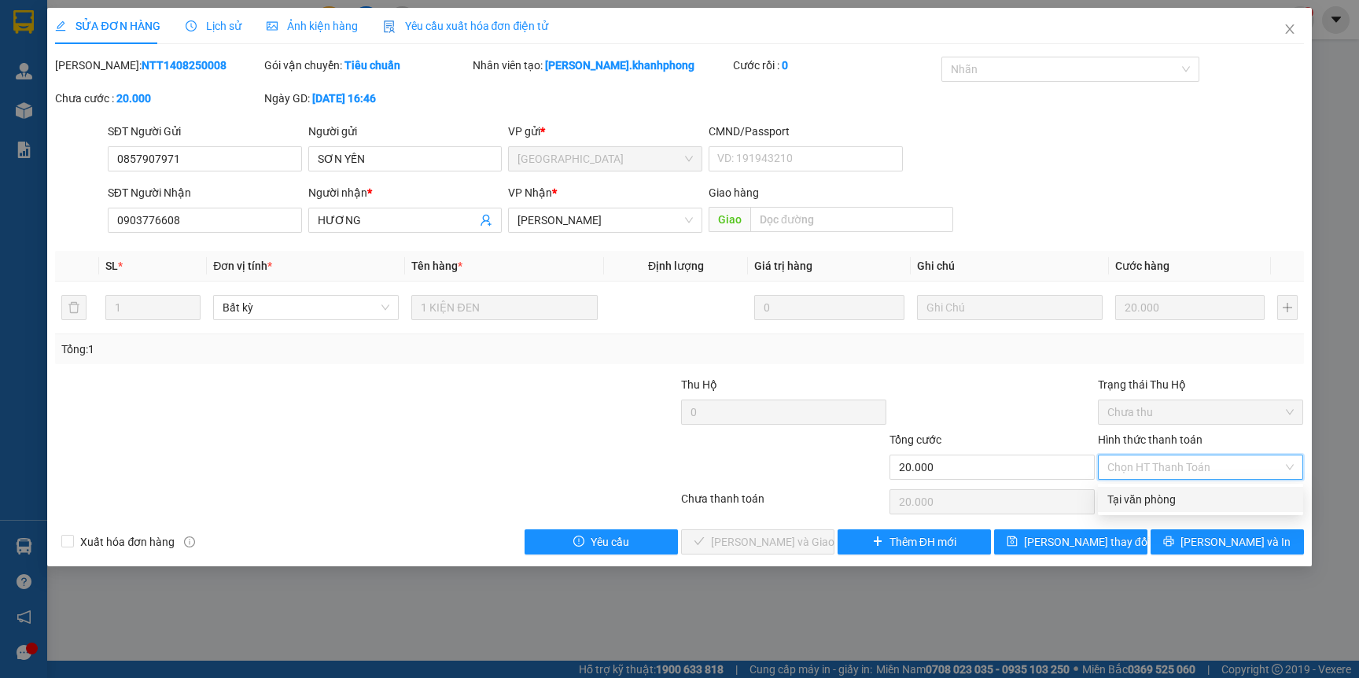
click at [1149, 498] on div "Tại văn phòng" at bounding box center [1200, 499] width 186 height 17
type input "0"
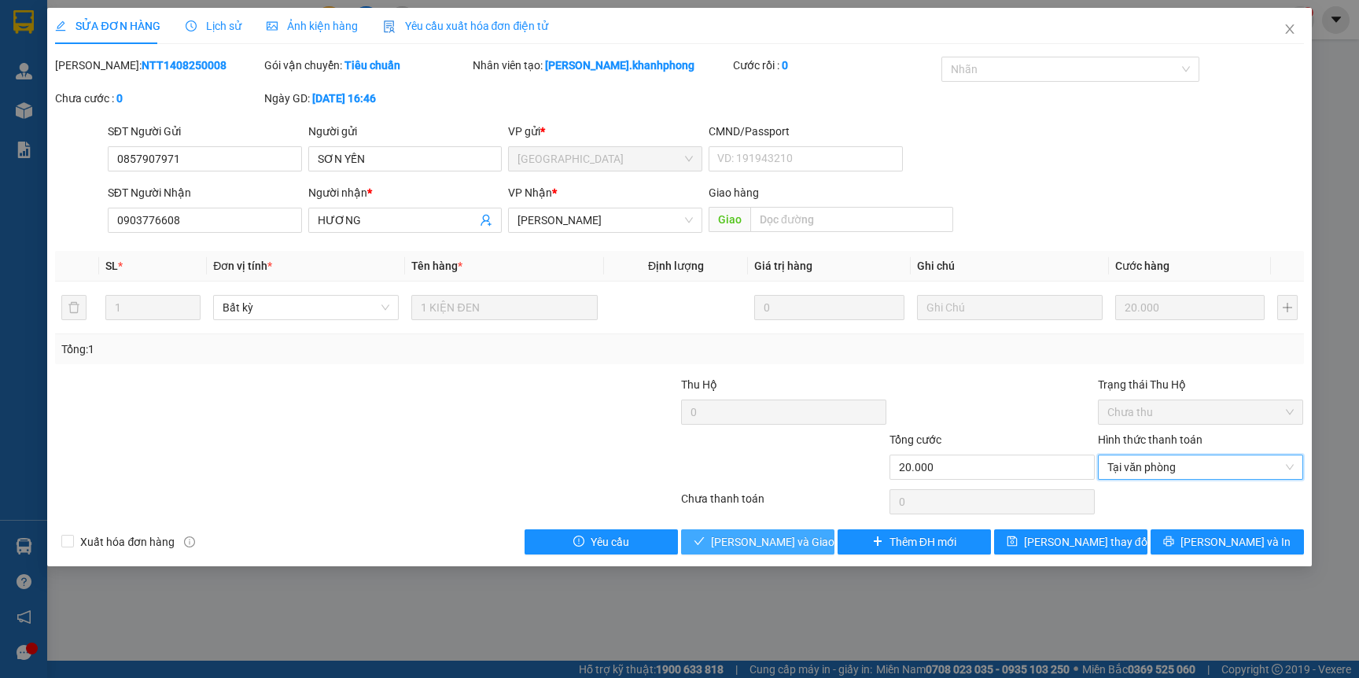
click at [779, 541] on span "Lưu và Giao hàng" at bounding box center [786, 541] width 151 height 17
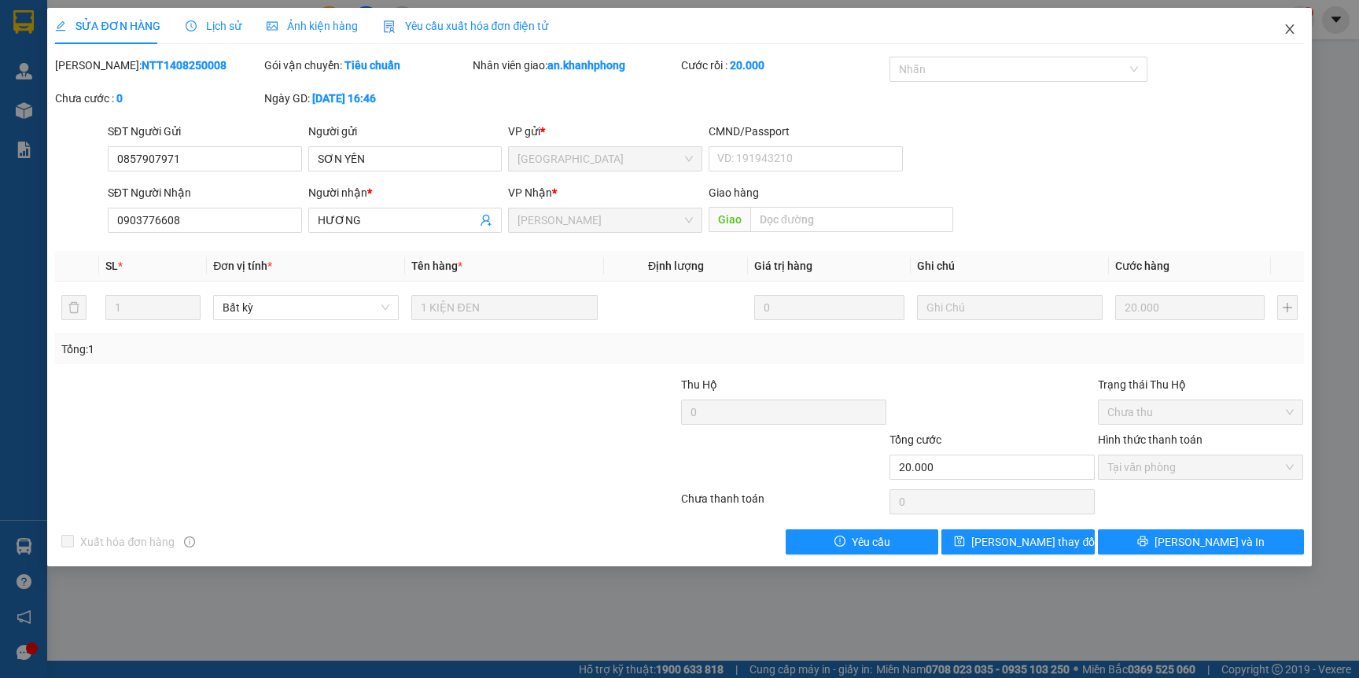
click at [1287, 28] on icon "close" at bounding box center [1289, 28] width 9 height 9
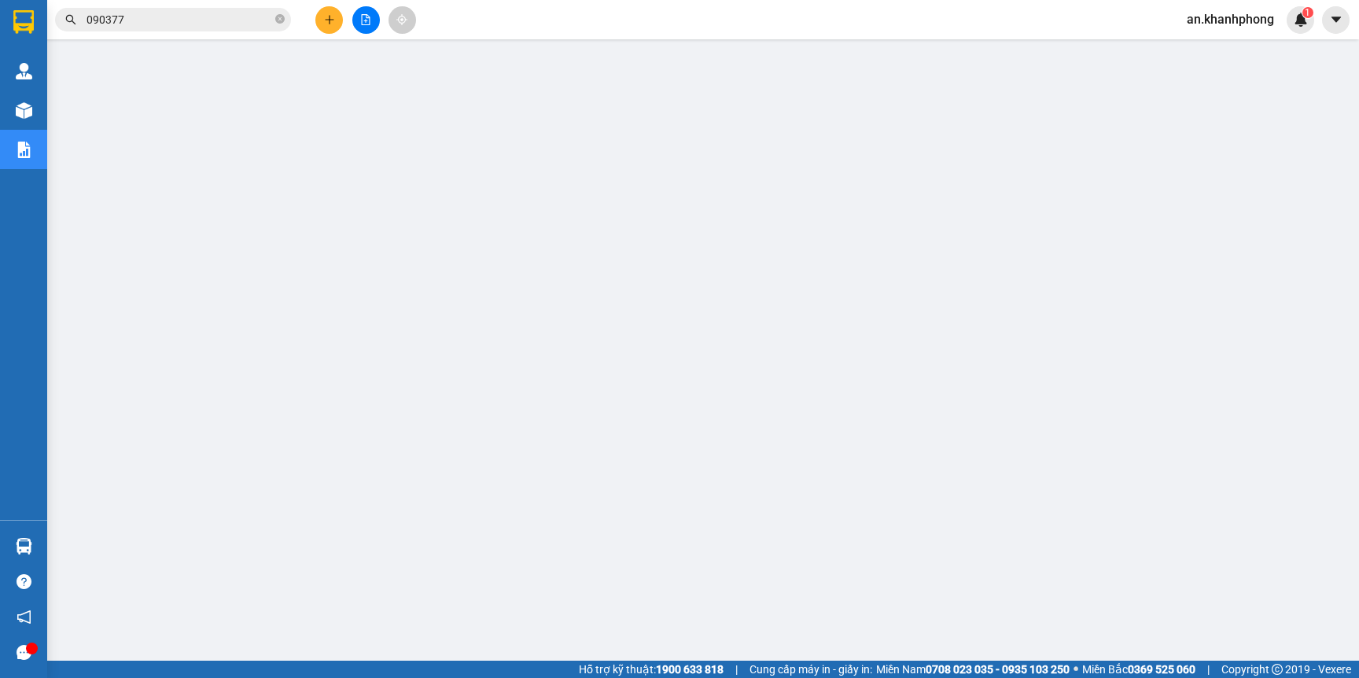
click at [252, 13] on input "090377" at bounding box center [179, 19] width 186 height 17
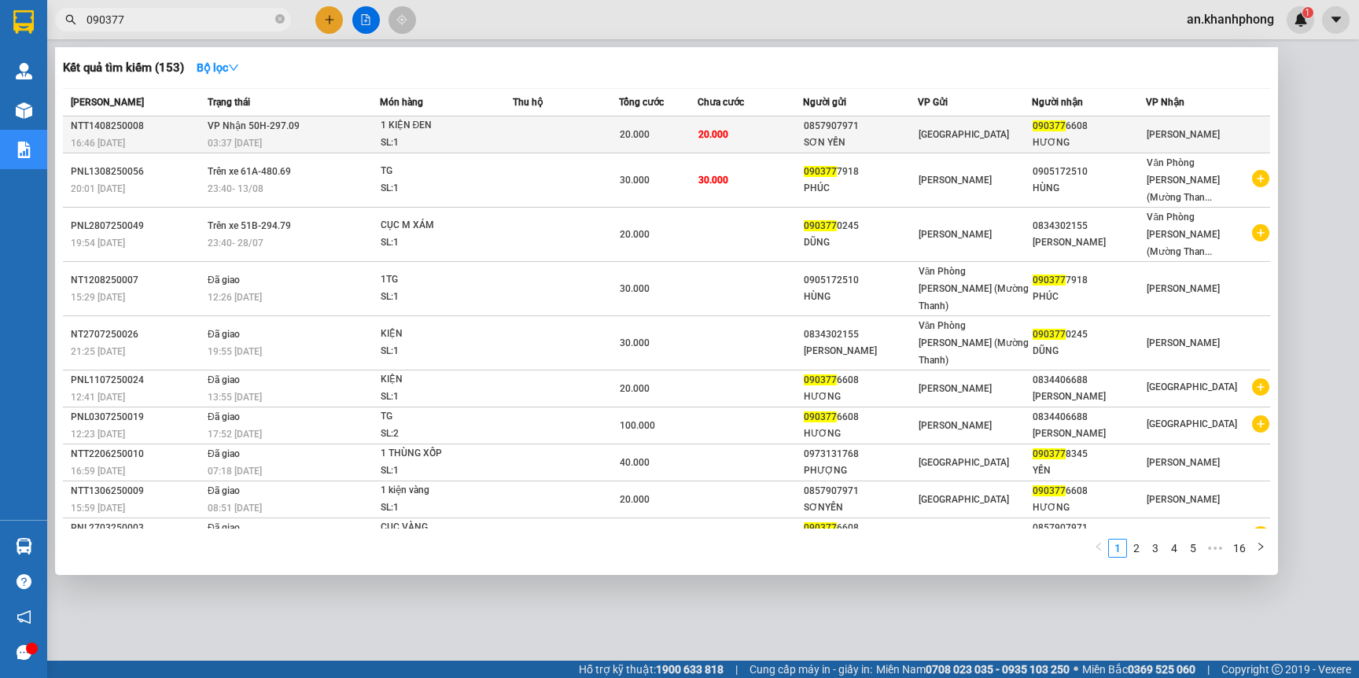
click at [956, 133] on span "[GEOGRAPHIC_DATA]" at bounding box center [963, 134] width 90 height 11
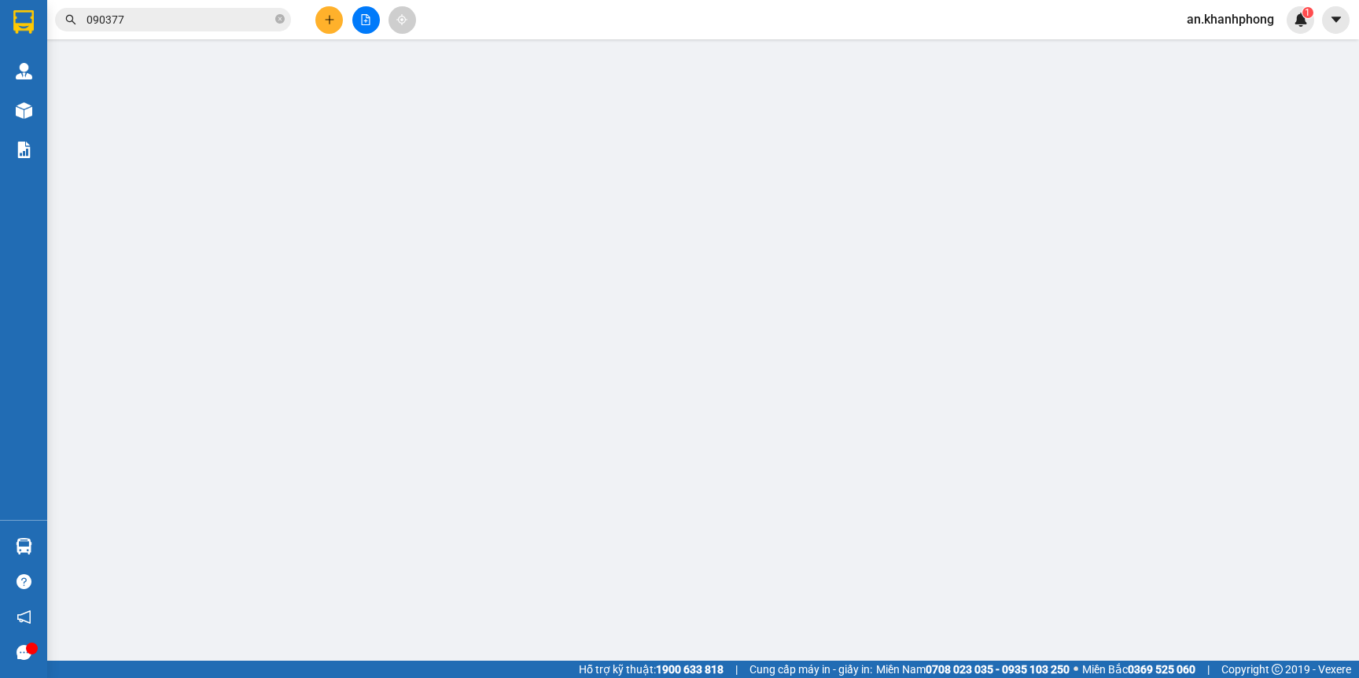
type input "0857907971"
type input "SƠN YẾN"
type input "0903776608"
type input "HƯƠNG"
type input "20.000"
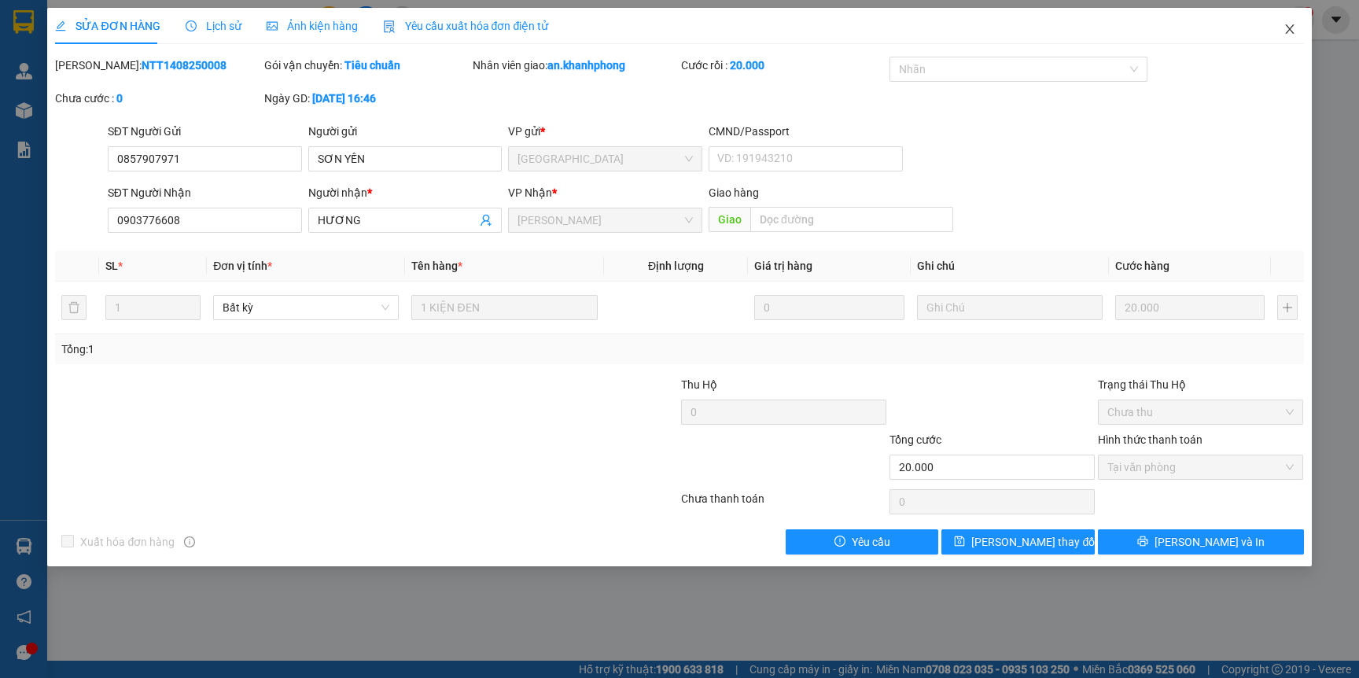
click at [1286, 37] on span "Close" at bounding box center [1289, 30] width 44 height 44
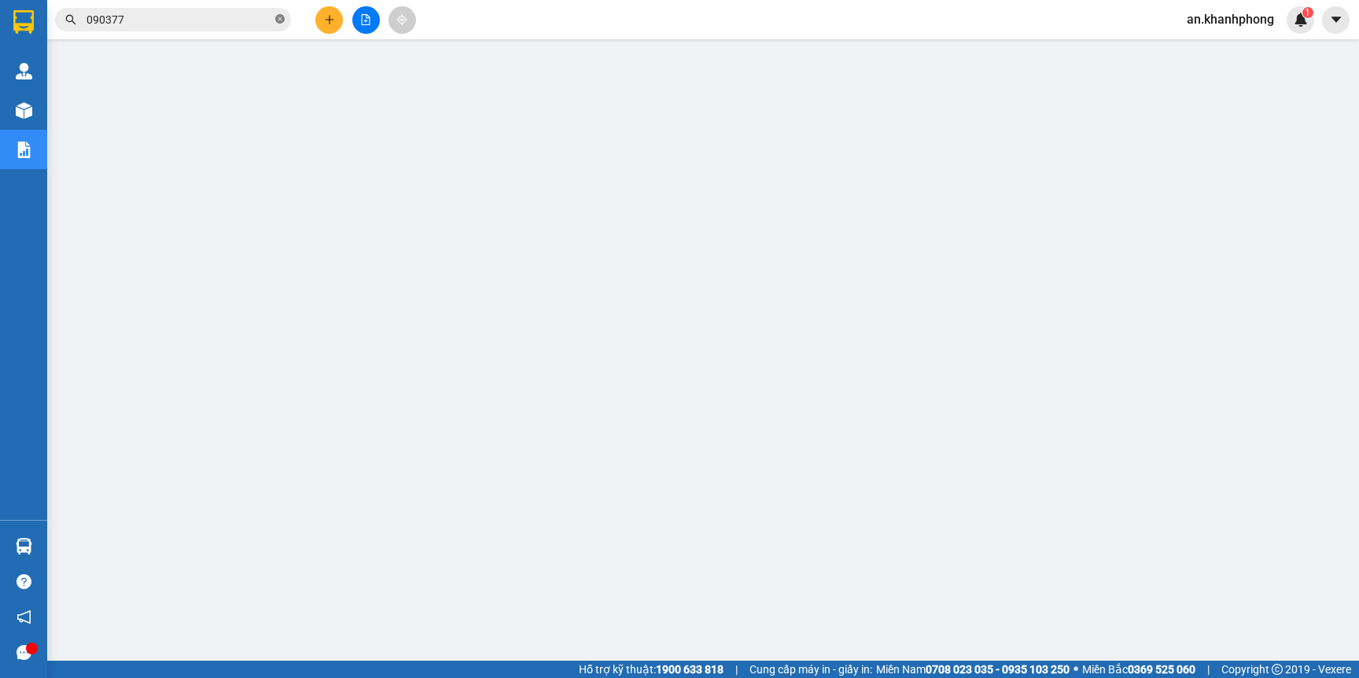
click at [280, 24] on span at bounding box center [279, 20] width 9 height 15
click at [324, 16] on icon "plus" at bounding box center [329, 19] width 11 height 11
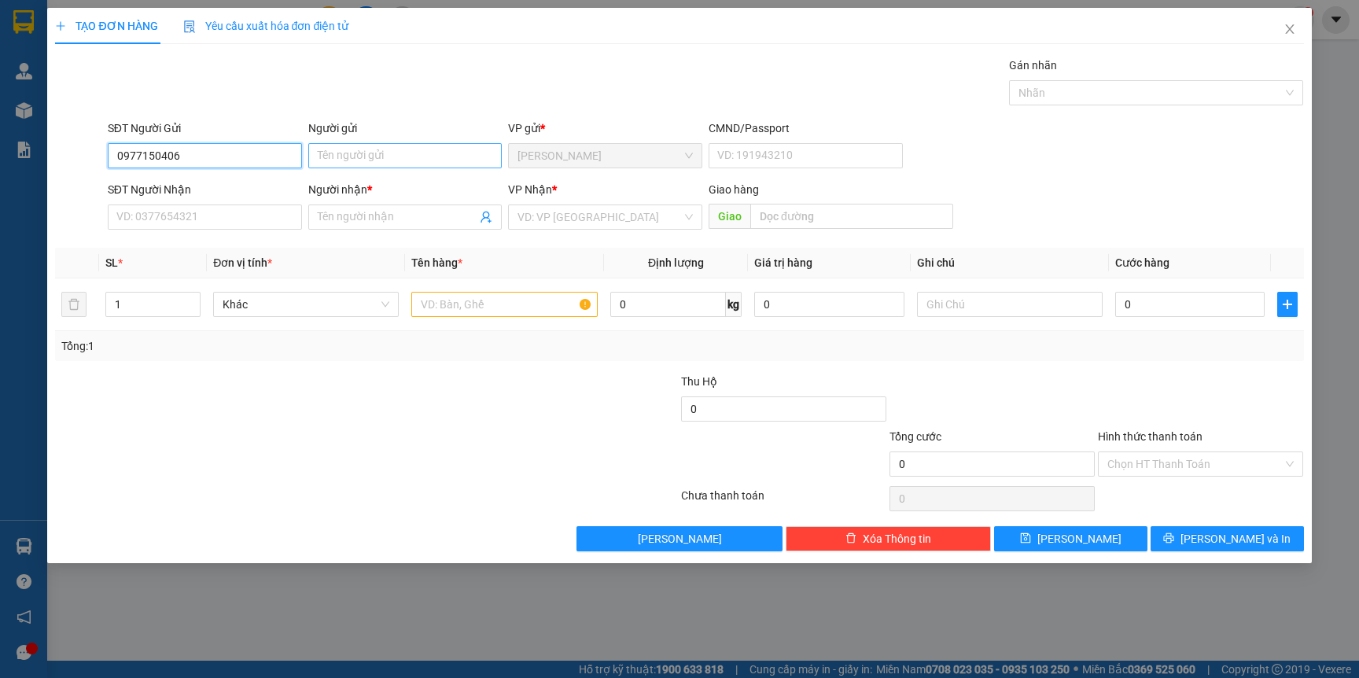
type input "0977150406"
click at [353, 160] on input "Người gửi" at bounding box center [405, 155] width 194 height 25
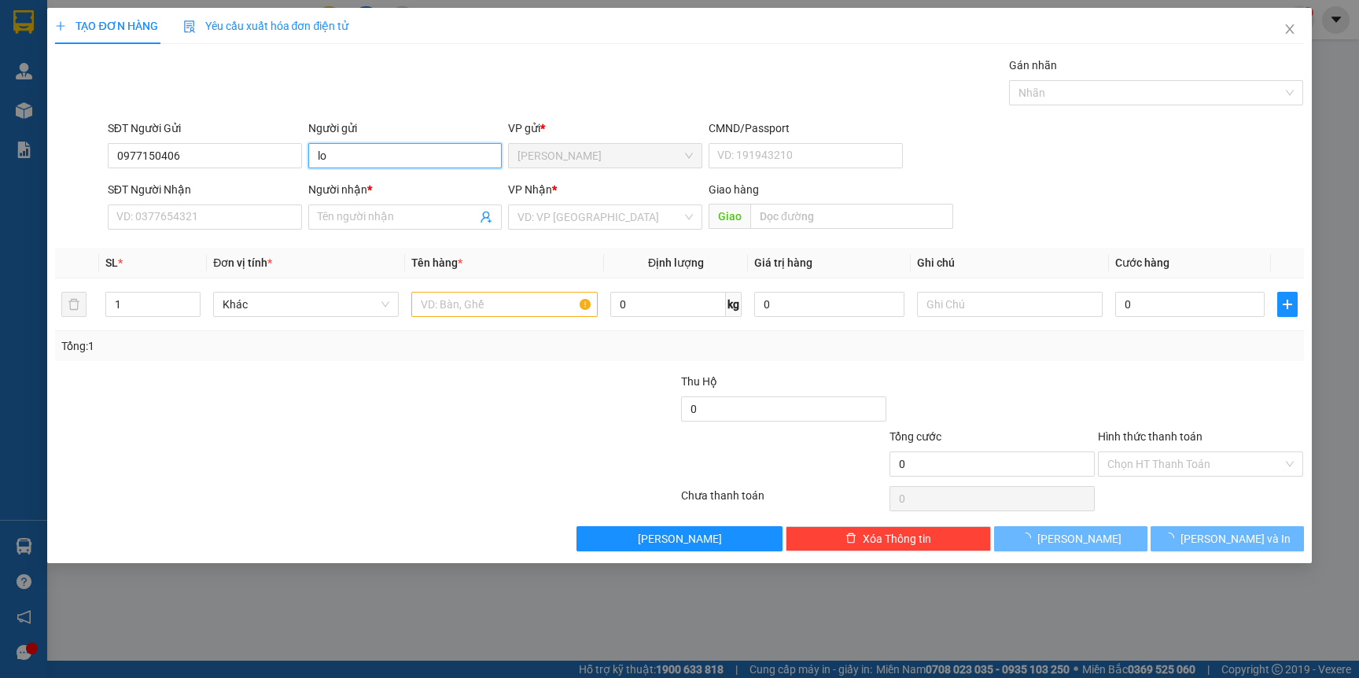
type input "l"
type input "K"
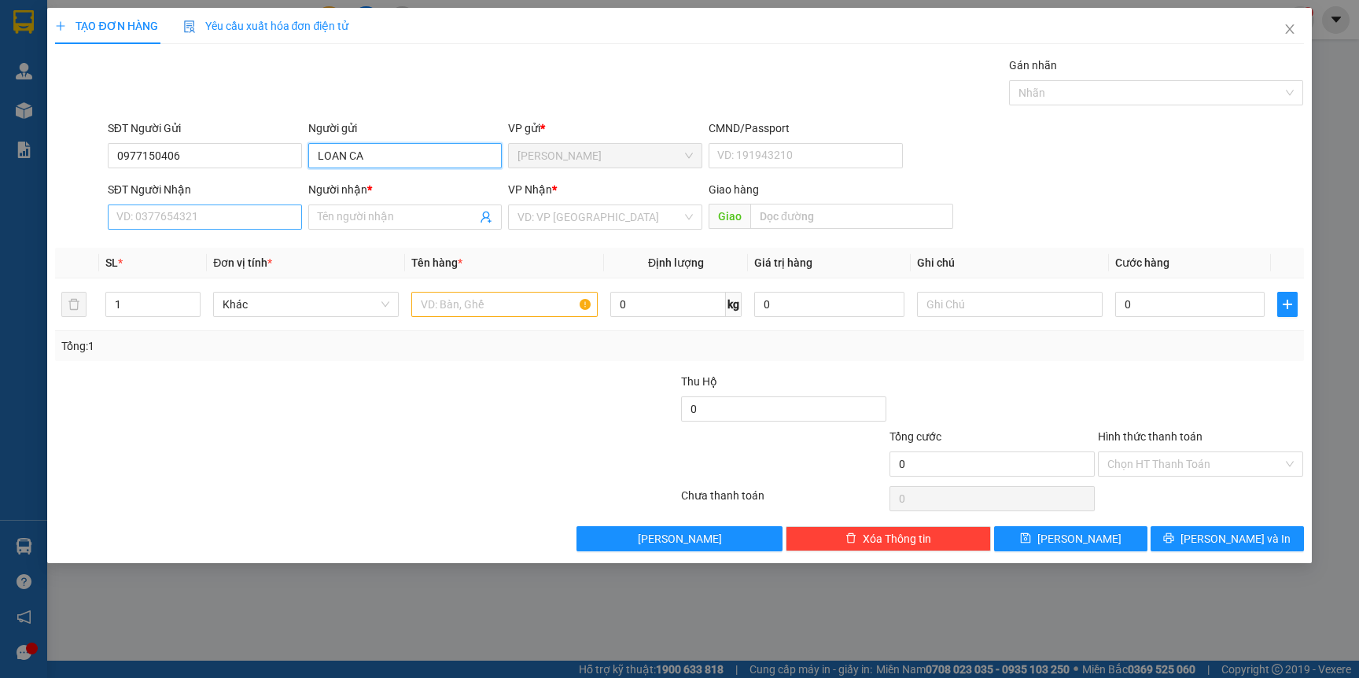
type input "LOAN CA"
click at [178, 226] on input "SĐT Người Nhận" at bounding box center [205, 216] width 194 height 25
type input "0847623391"
click at [213, 156] on input "0977150406" at bounding box center [205, 155] width 194 height 25
type input "0"
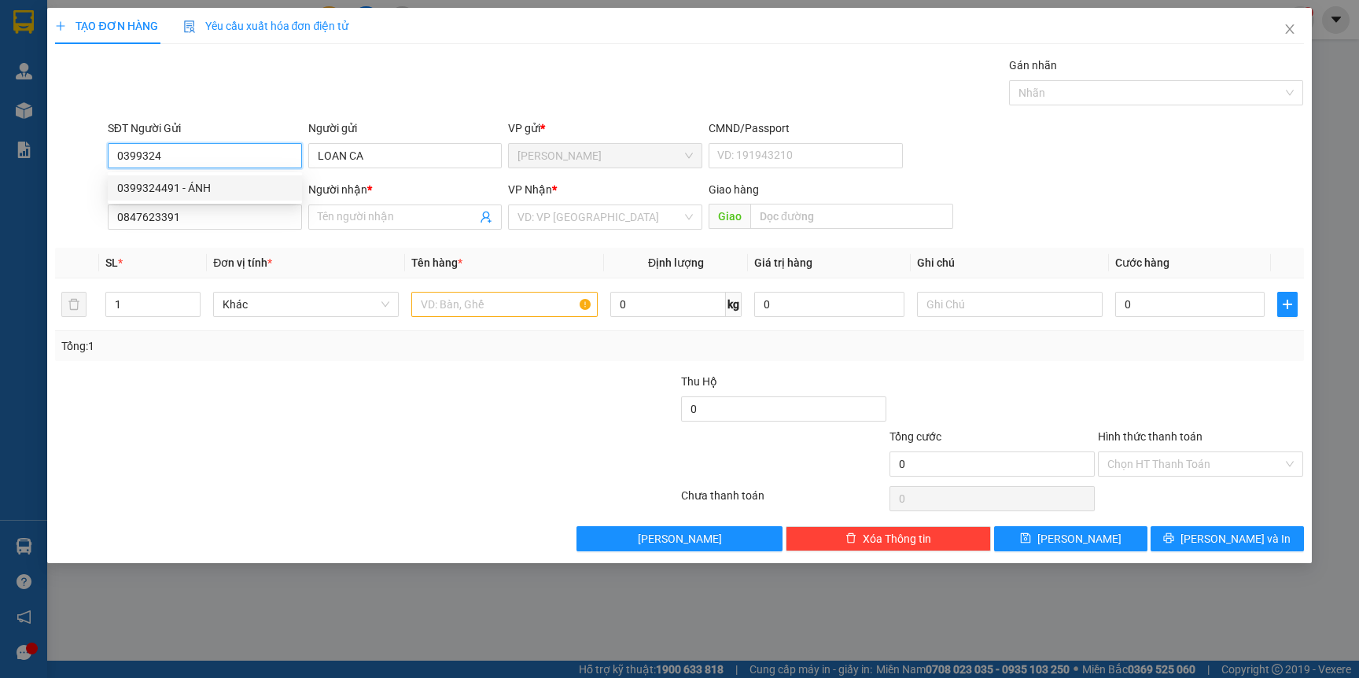
click at [209, 185] on div "0399324491 - ÁNH" at bounding box center [204, 187] width 175 height 17
type input "0399324491"
type input "ÁNH"
type input "0399324491"
click at [357, 216] on input "Người nhận *" at bounding box center [398, 216] width 160 height 17
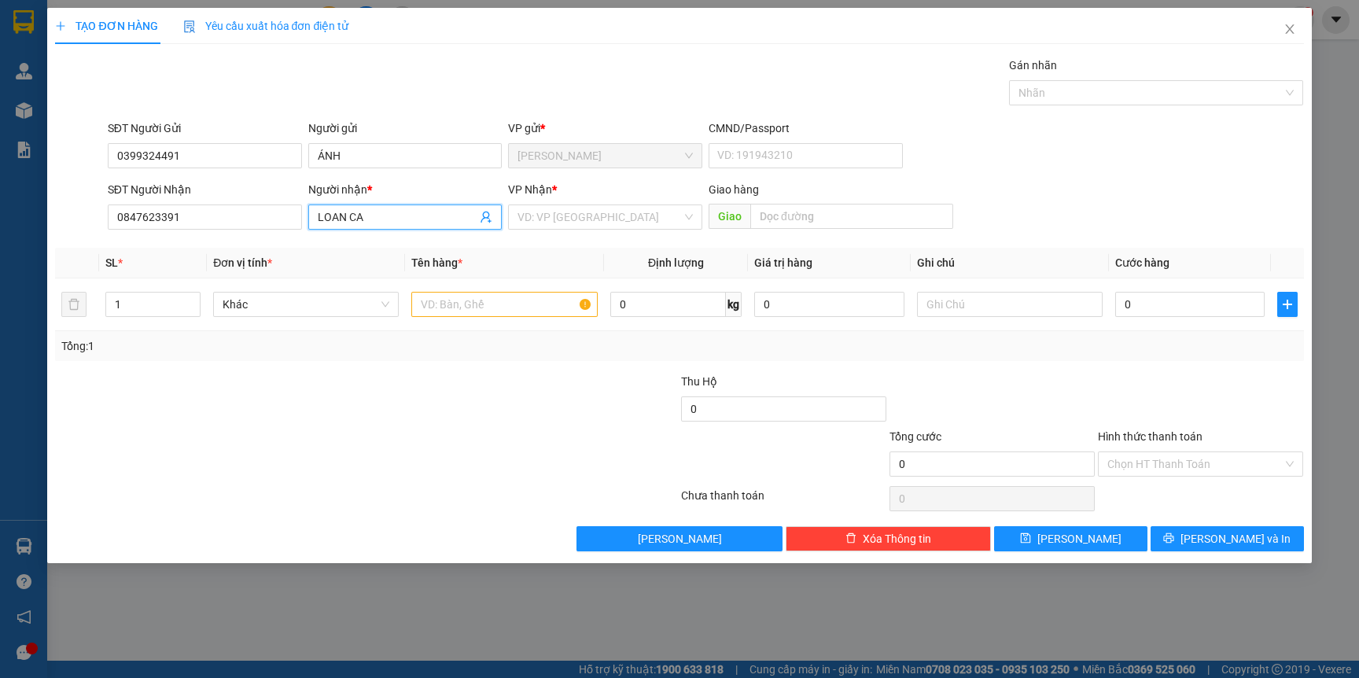
type input "LOAN CA"
click at [263, 433] on div at bounding box center [261, 455] width 417 height 55
click at [503, 302] on input "text" at bounding box center [504, 304] width 186 height 25
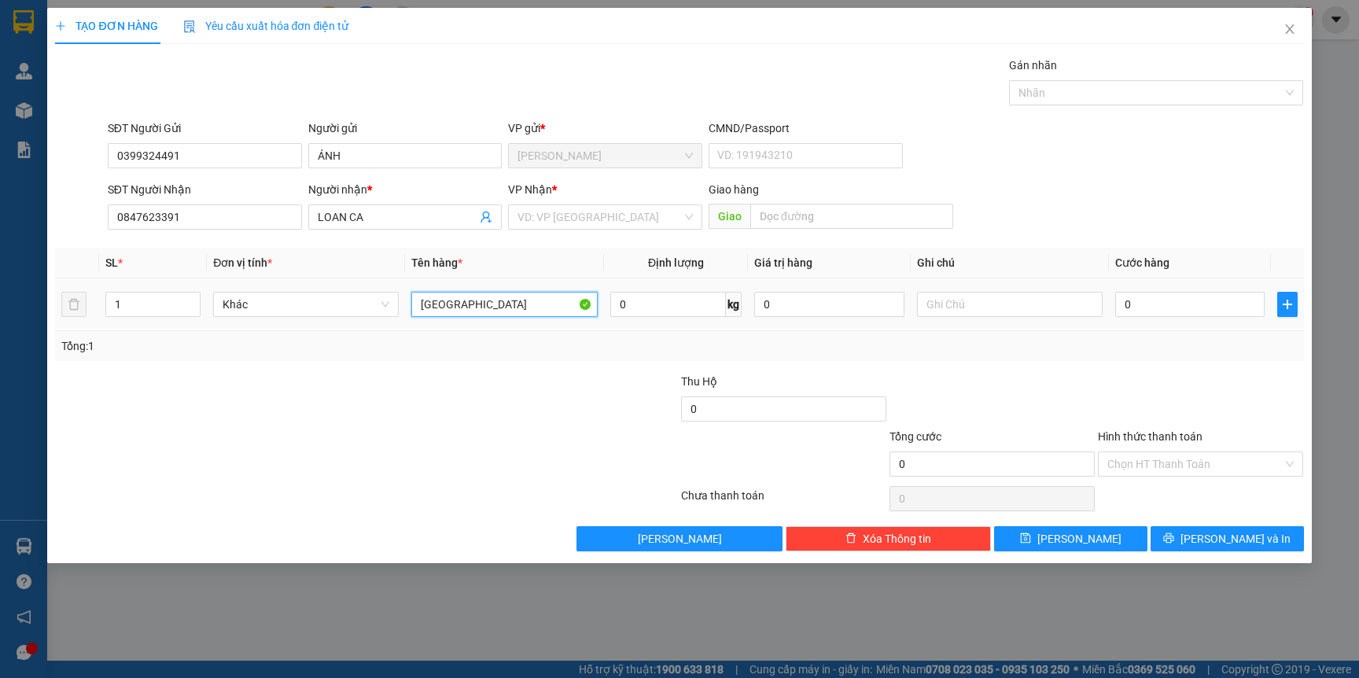
type input "[GEOGRAPHIC_DATA]"
click at [476, 365] on div "Transit Pickup Surcharge Ids Transit Deliver Surcharge Ids Transit Deliver Surc…" at bounding box center [679, 304] width 1248 height 495
drag, startPoint x: 177, startPoint y: 223, endPoint x: 59, endPoint y: 218, distance: 118.0
click at [59, 218] on div "SĐT Người Nhận 0847623391 0847623391 Người nhận * LOAN CA VP Nhận * VD: VP Sài …" at bounding box center [678, 208] width 1251 height 55
click at [164, 541] on div "Lưu nháp Xóa Thông tin Lưu Lưu và In" at bounding box center [678, 538] width 1251 height 25
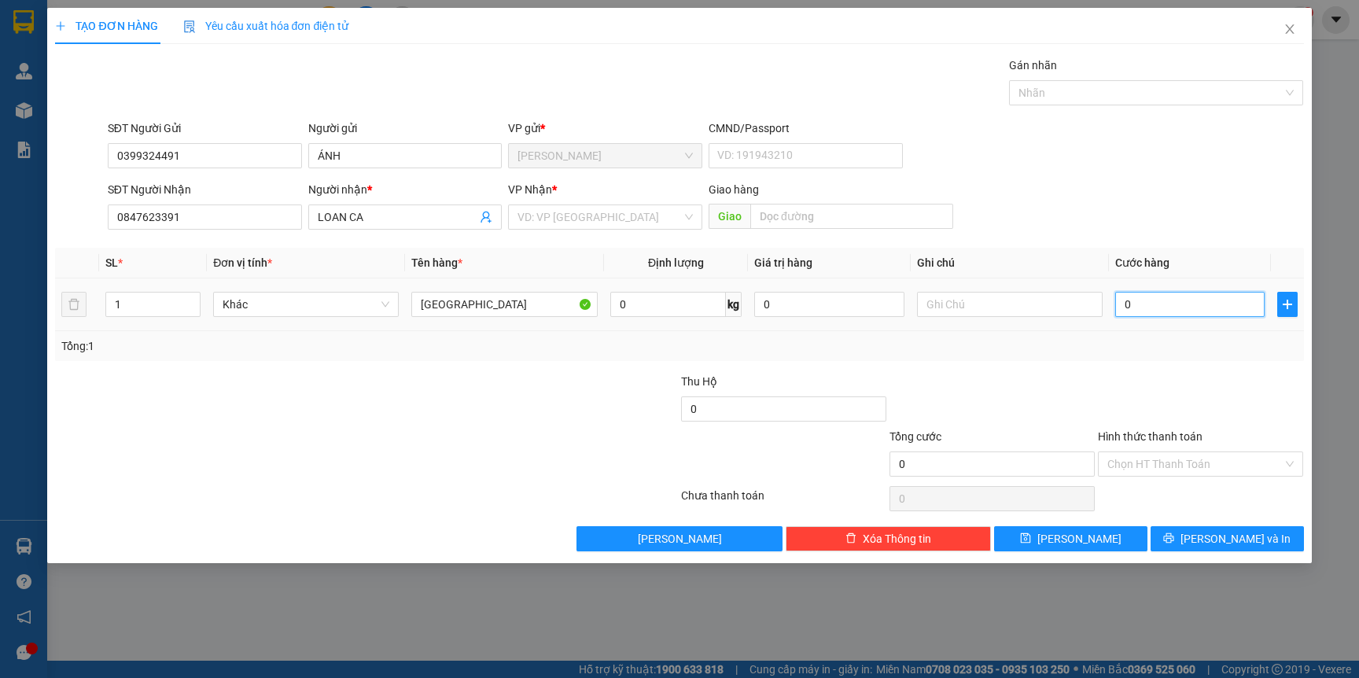
click at [1176, 299] on input "0" at bounding box center [1189, 304] width 149 height 25
type input "6"
type input "60"
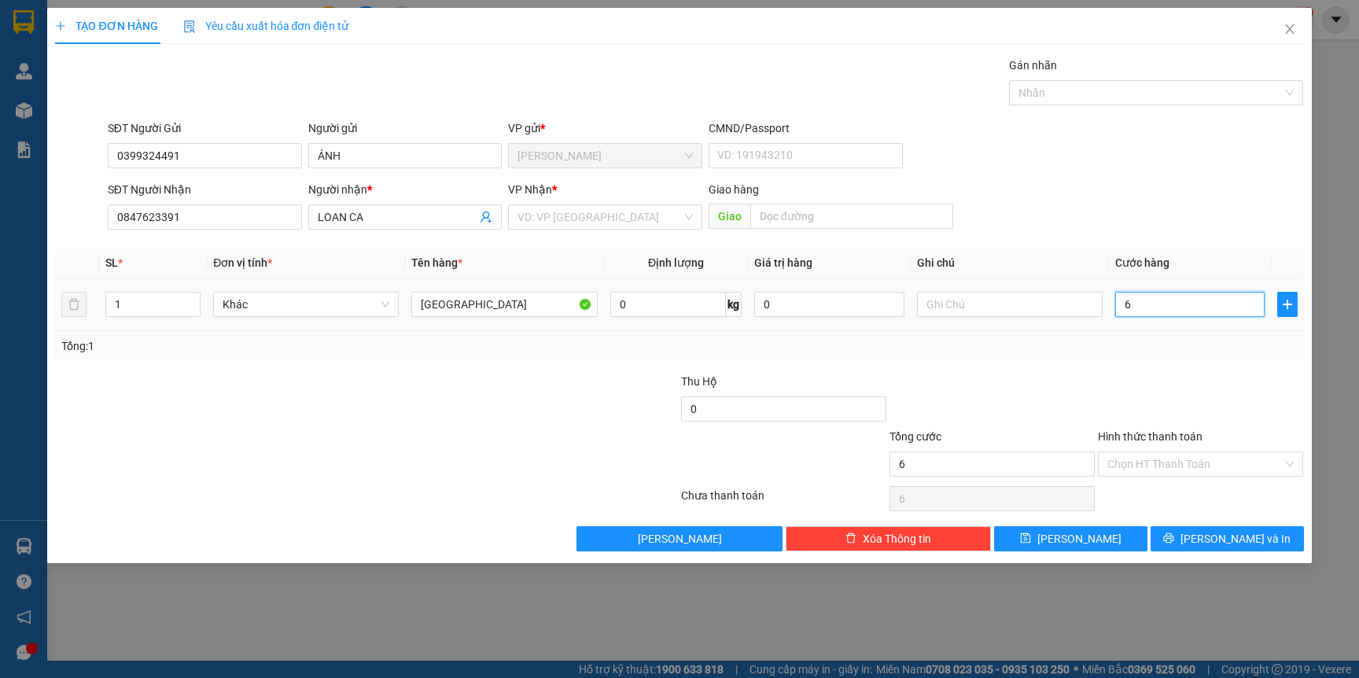
type input "60"
type input "60.000"
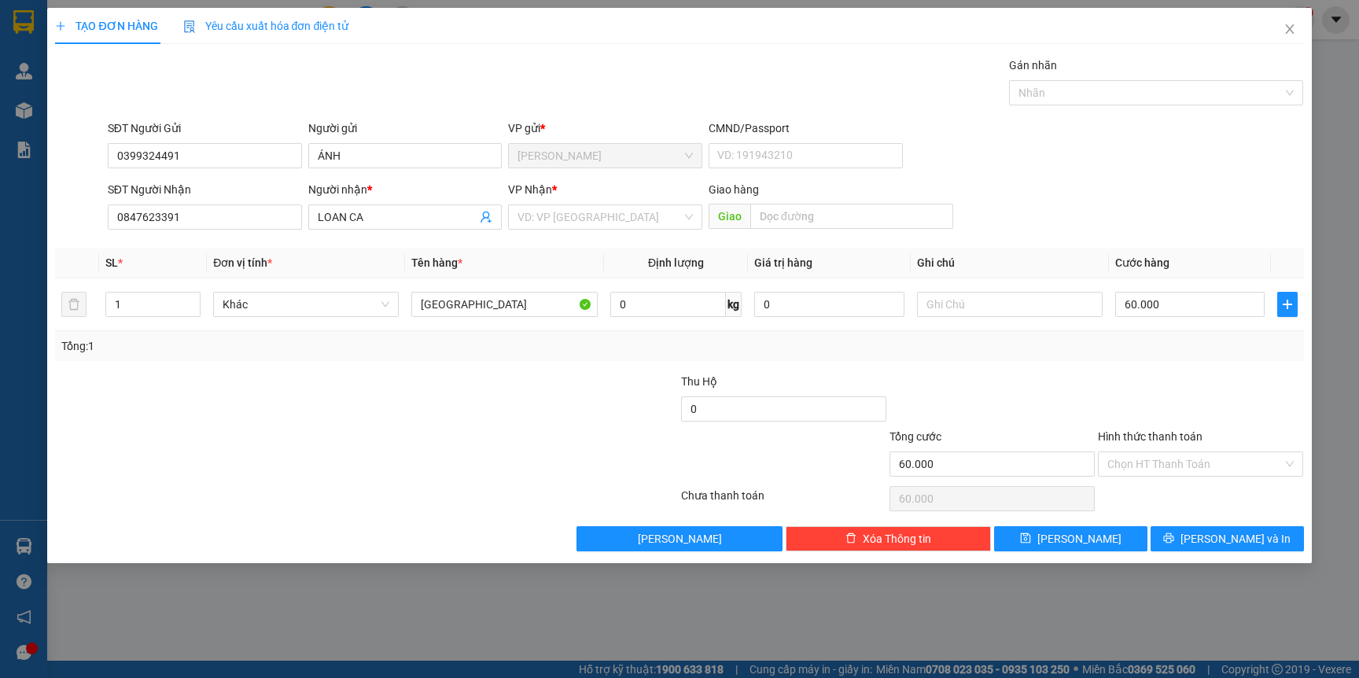
click at [1146, 340] on div "Tổng: 1" at bounding box center [678, 345] width 1235 height 17
click at [626, 211] on input "search" at bounding box center [599, 217] width 164 height 24
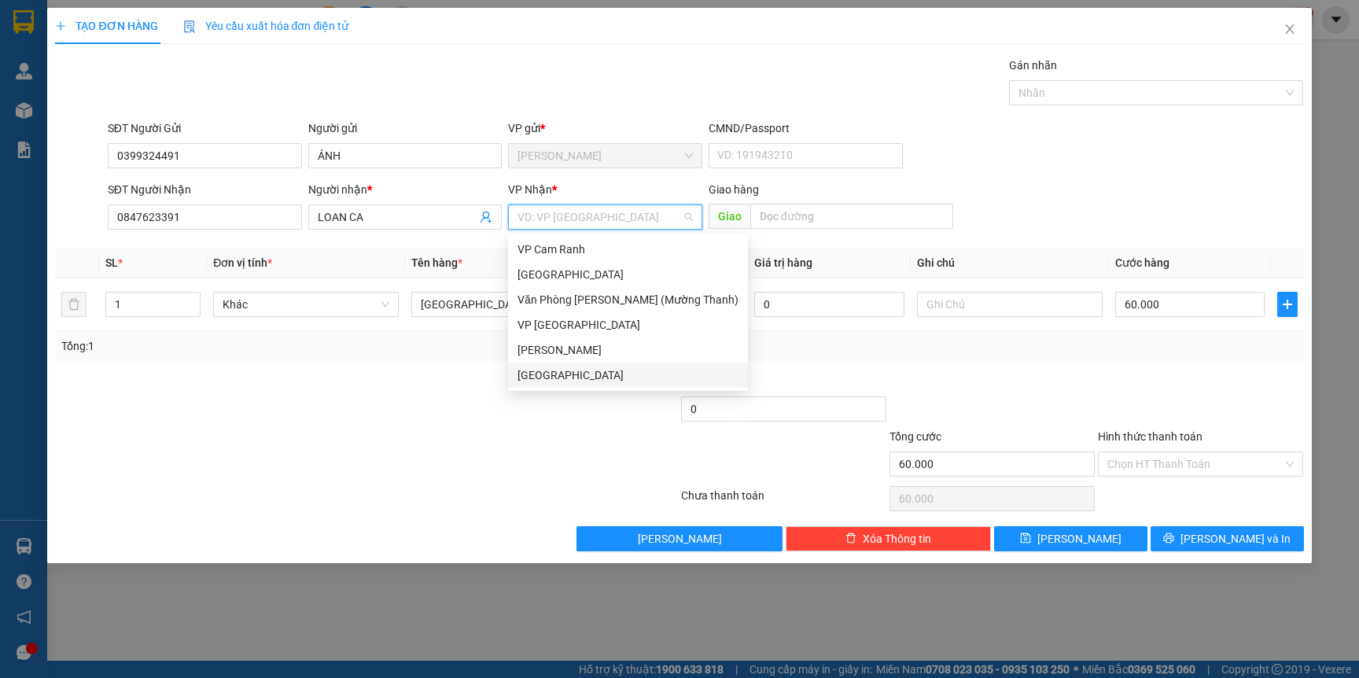
click at [557, 373] on div "[GEOGRAPHIC_DATA]" at bounding box center [627, 374] width 221 height 17
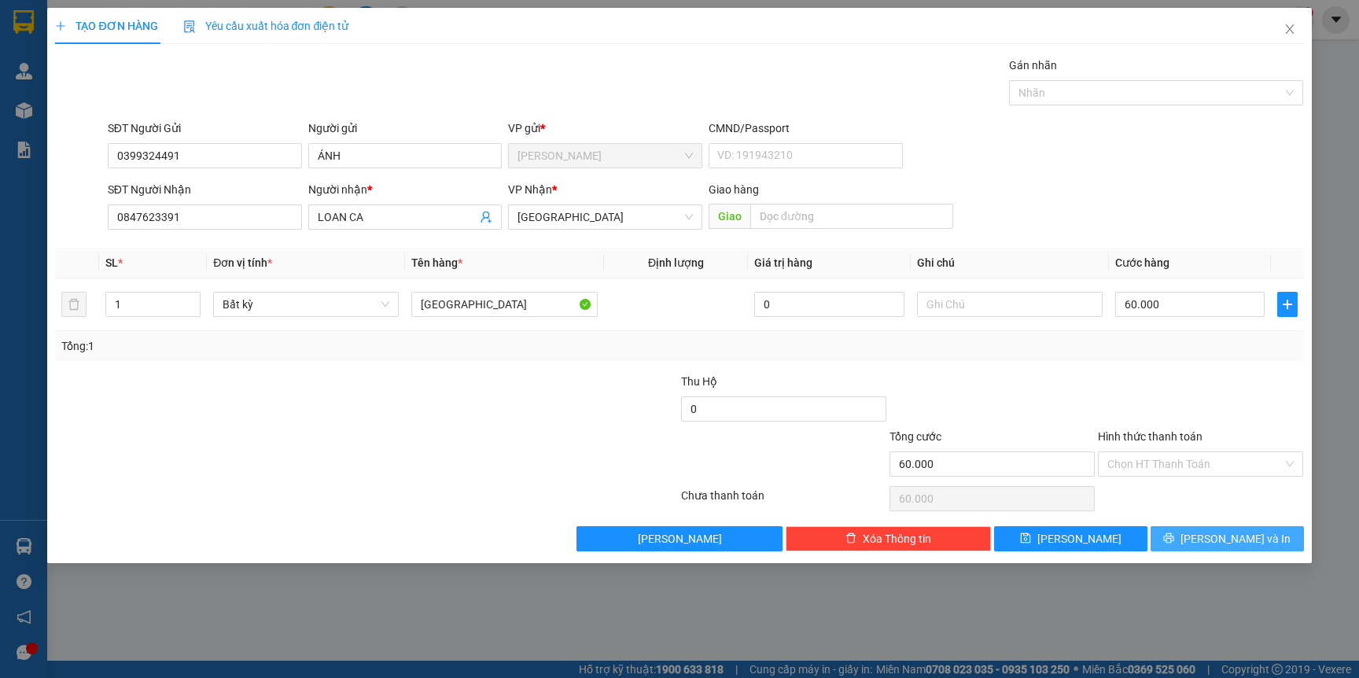
click at [1186, 546] on button "[PERSON_NAME] và In" at bounding box center [1226, 538] width 153 height 25
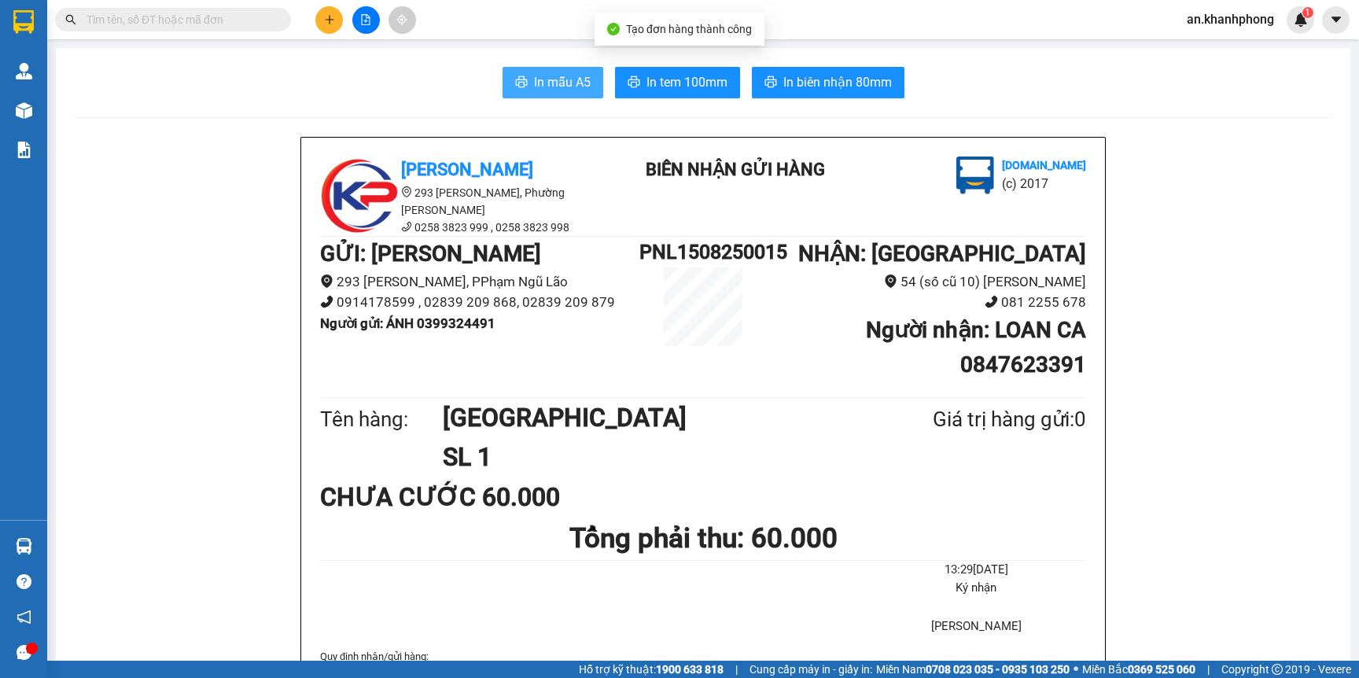
click at [550, 76] on span "In mẫu A5" at bounding box center [562, 82] width 57 height 20
click at [333, 24] on button at bounding box center [329, 20] width 28 height 28
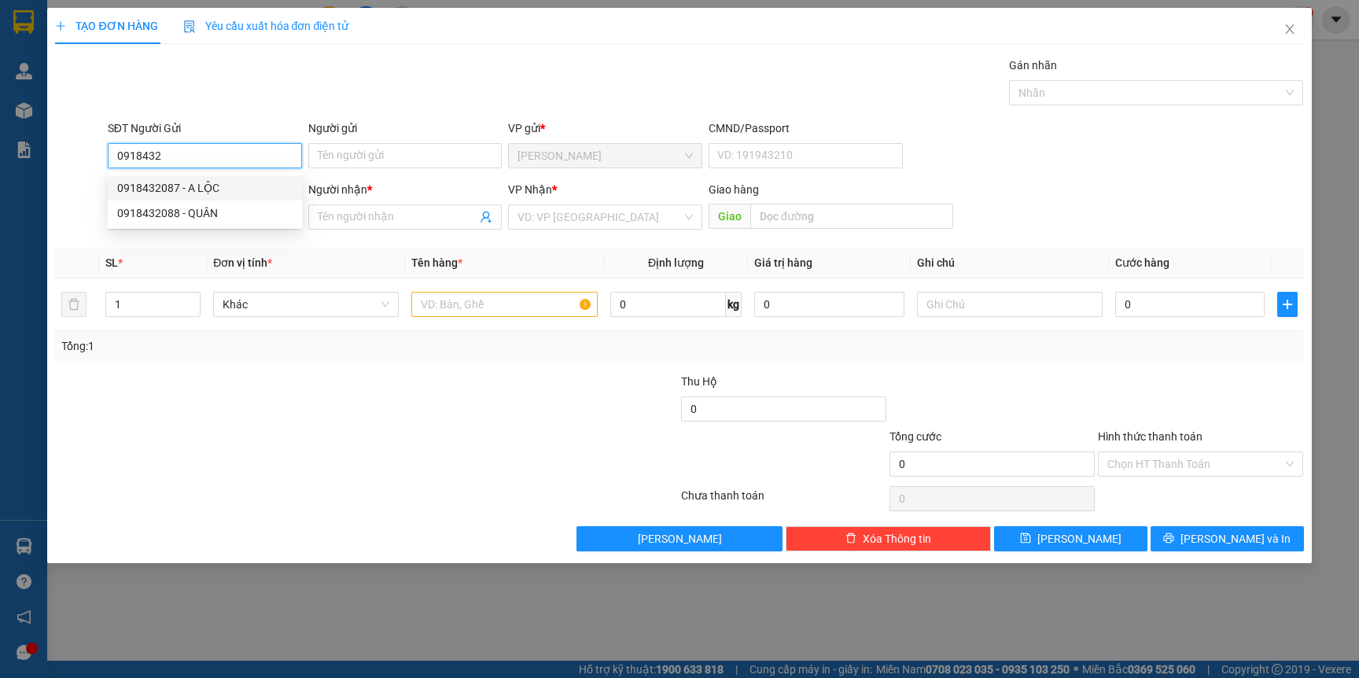
click at [174, 189] on div "0918432087 - A LỘC" at bounding box center [204, 187] width 175 height 17
type input "0918432087"
type input "A LỘC"
type input "0918432087"
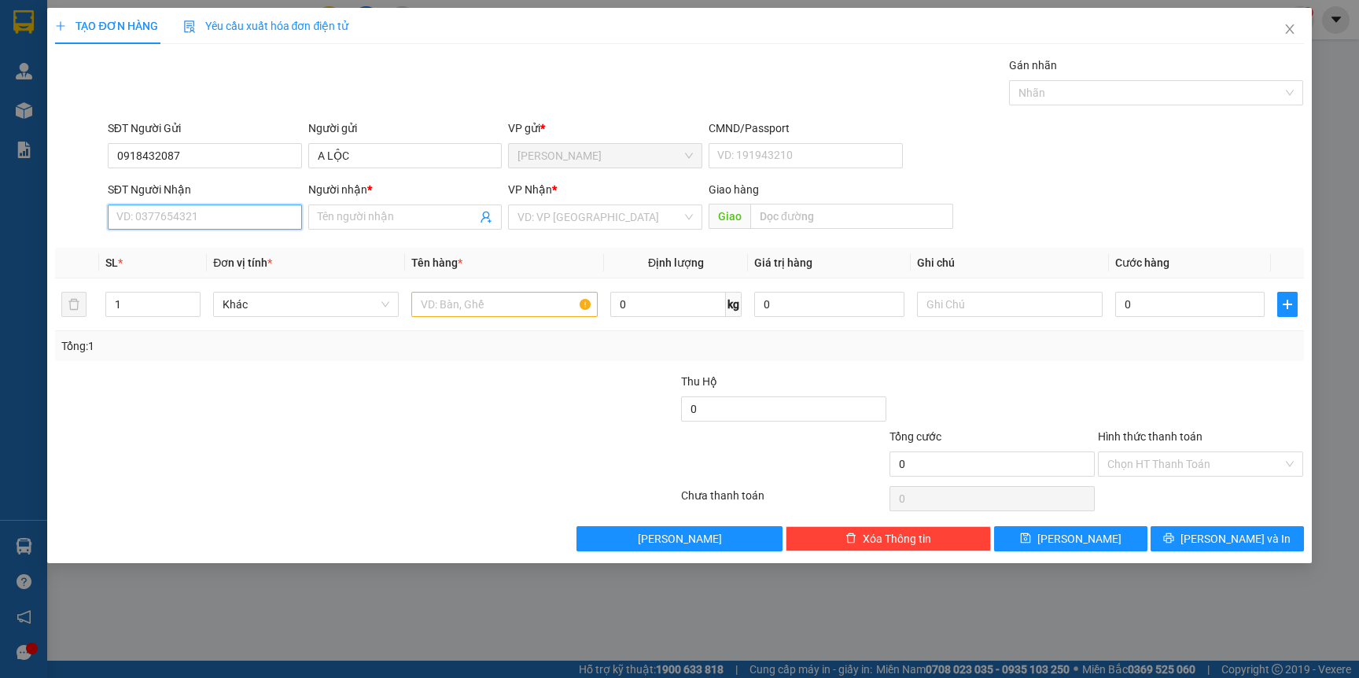
click at [174, 211] on input "SĐT Người Nhận" at bounding box center [205, 216] width 194 height 25
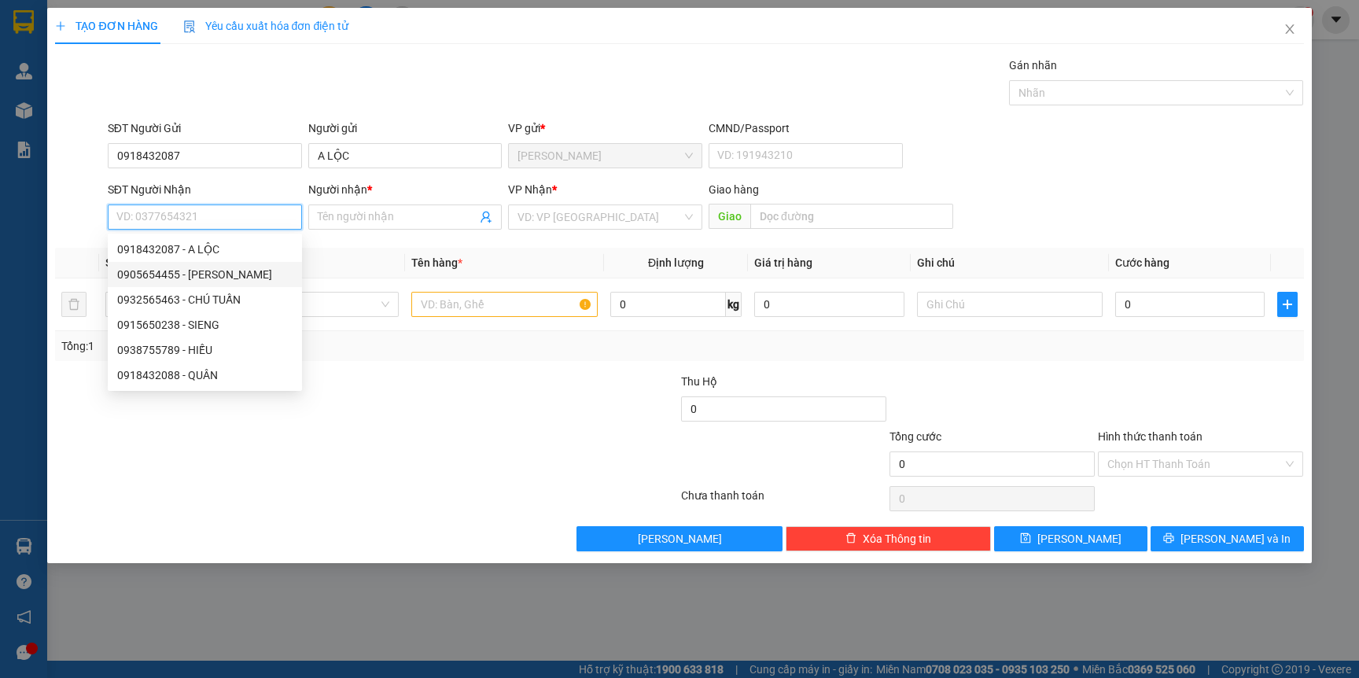
click at [243, 267] on div "0905654455 - ĐĂNG SIÊNG" at bounding box center [204, 274] width 175 height 17
type input "0905654455"
type input "ĐĂNG SIÊNG"
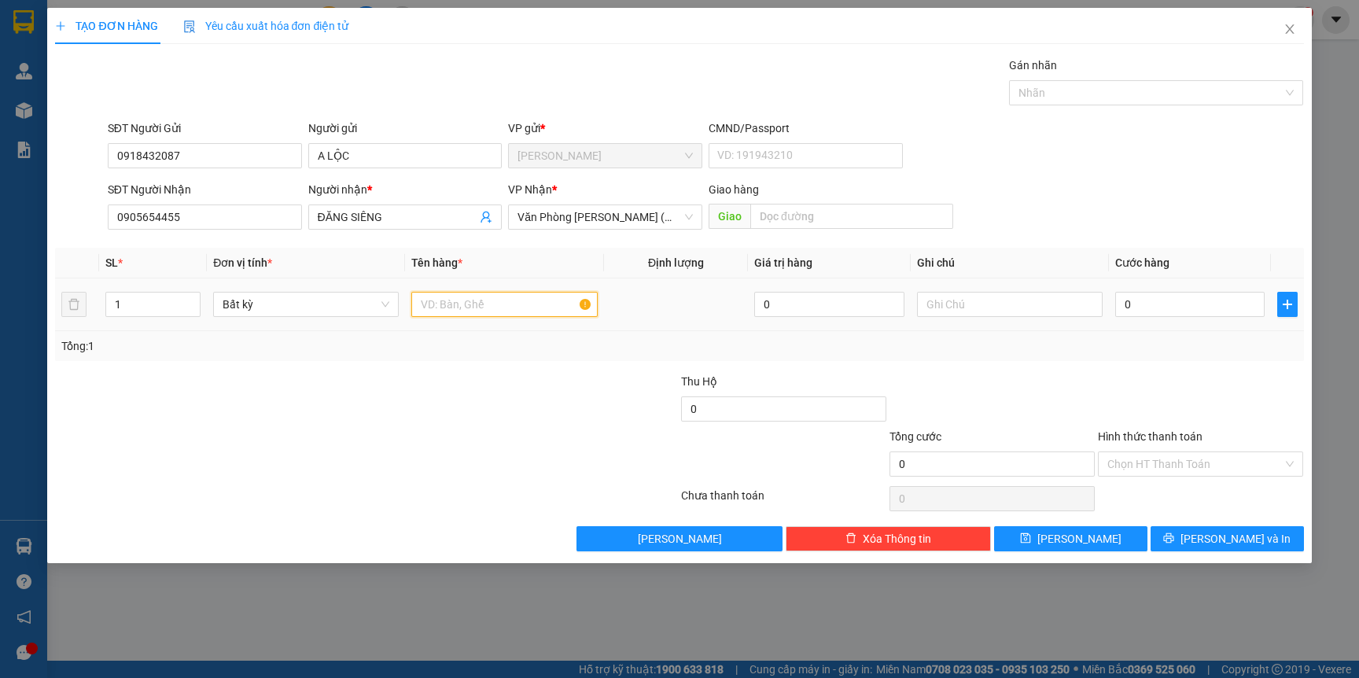
click at [459, 316] on input "text" at bounding box center [504, 304] width 186 height 25
type input "TG"
click at [470, 353] on div "Tổng: 1" at bounding box center [292, 345] width 463 height 17
click at [1147, 301] on input "0" at bounding box center [1189, 304] width 149 height 25
type input "4"
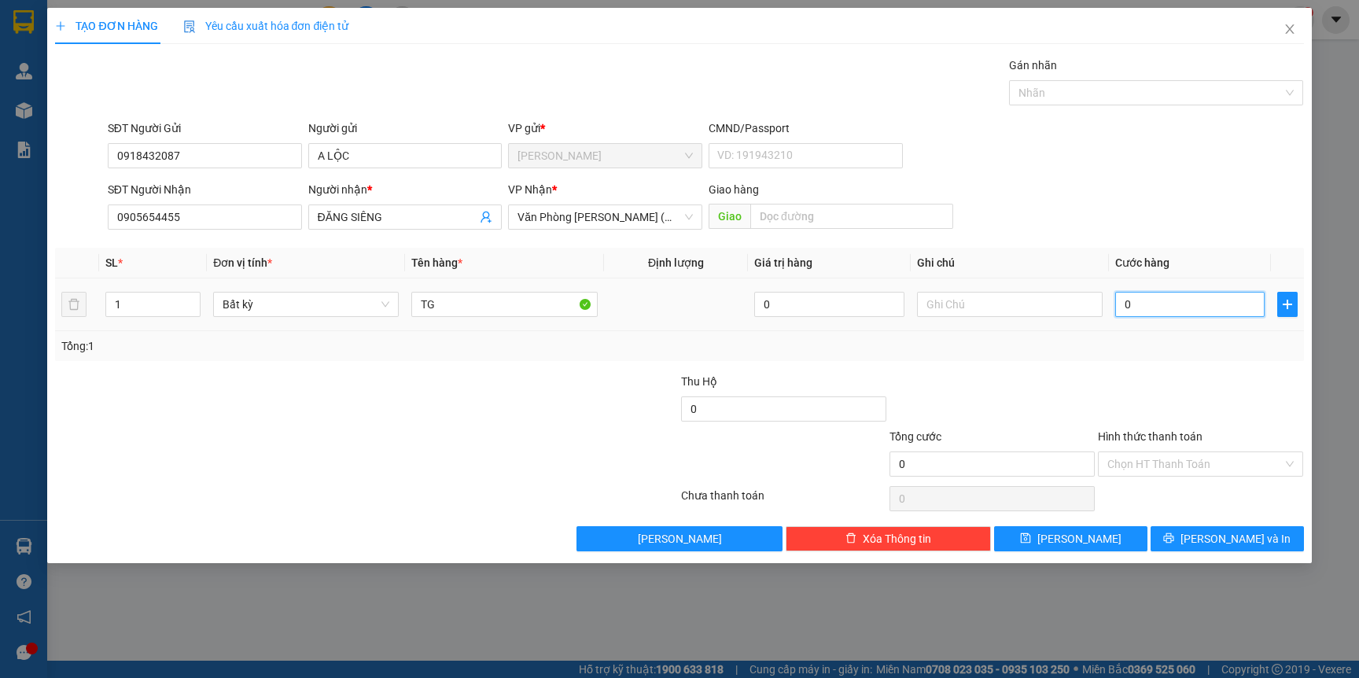
type input "4"
type input "40"
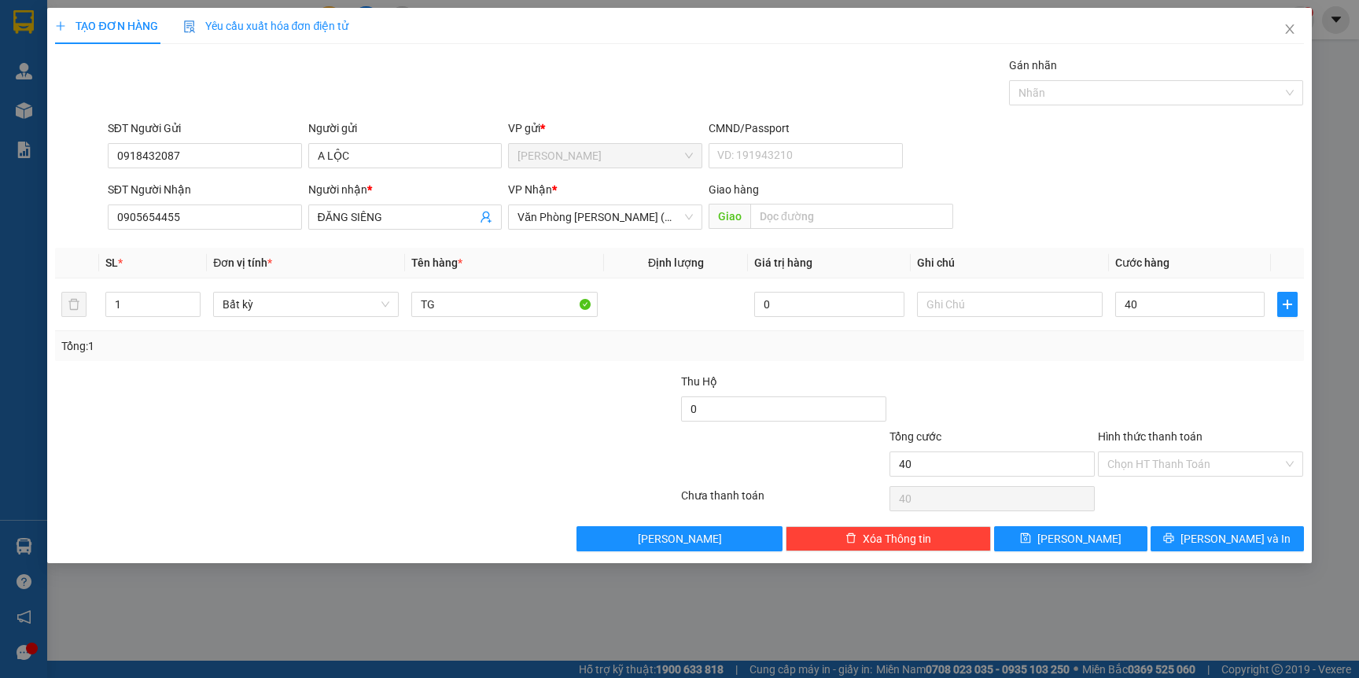
type input "40.000"
click at [1210, 395] on div at bounding box center [1200, 400] width 208 height 55
click at [1164, 458] on input "Hình thức thanh toán" at bounding box center [1194, 464] width 175 height 24
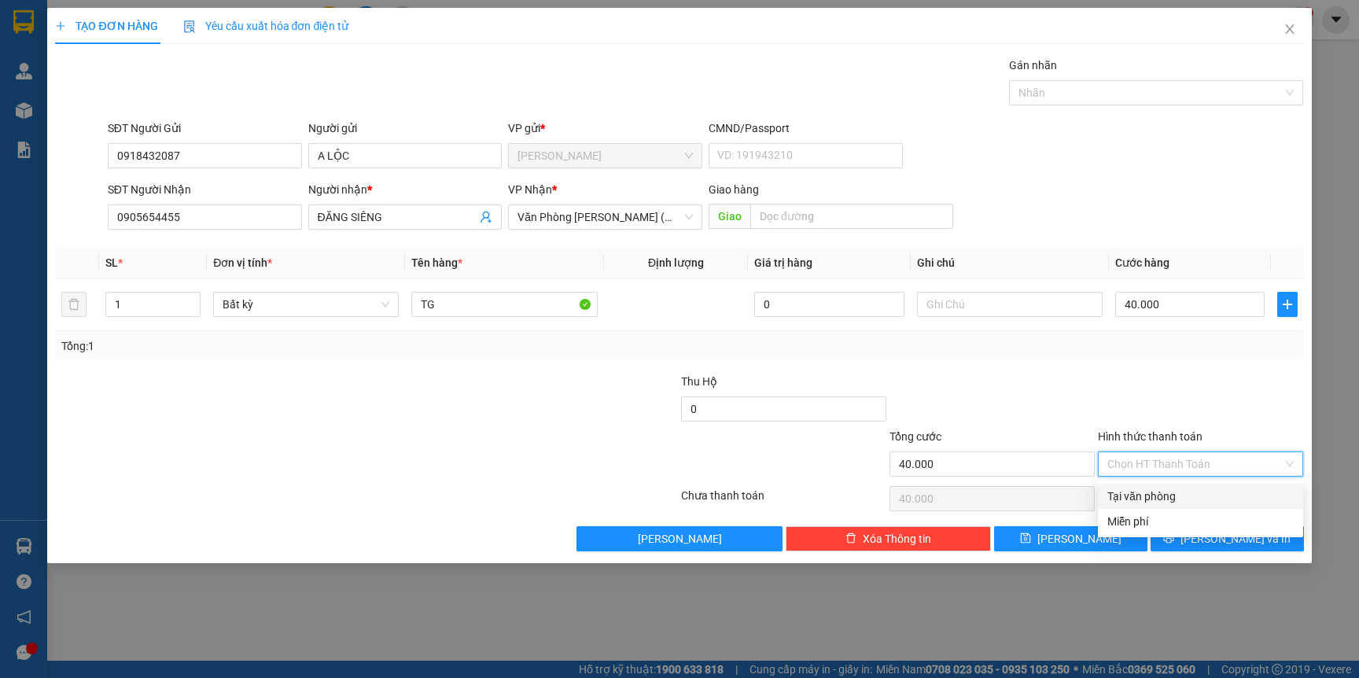
click at [1140, 491] on div "Tại văn phòng" at bounding box center [1200, 495] width 186 height 17
type input "0"
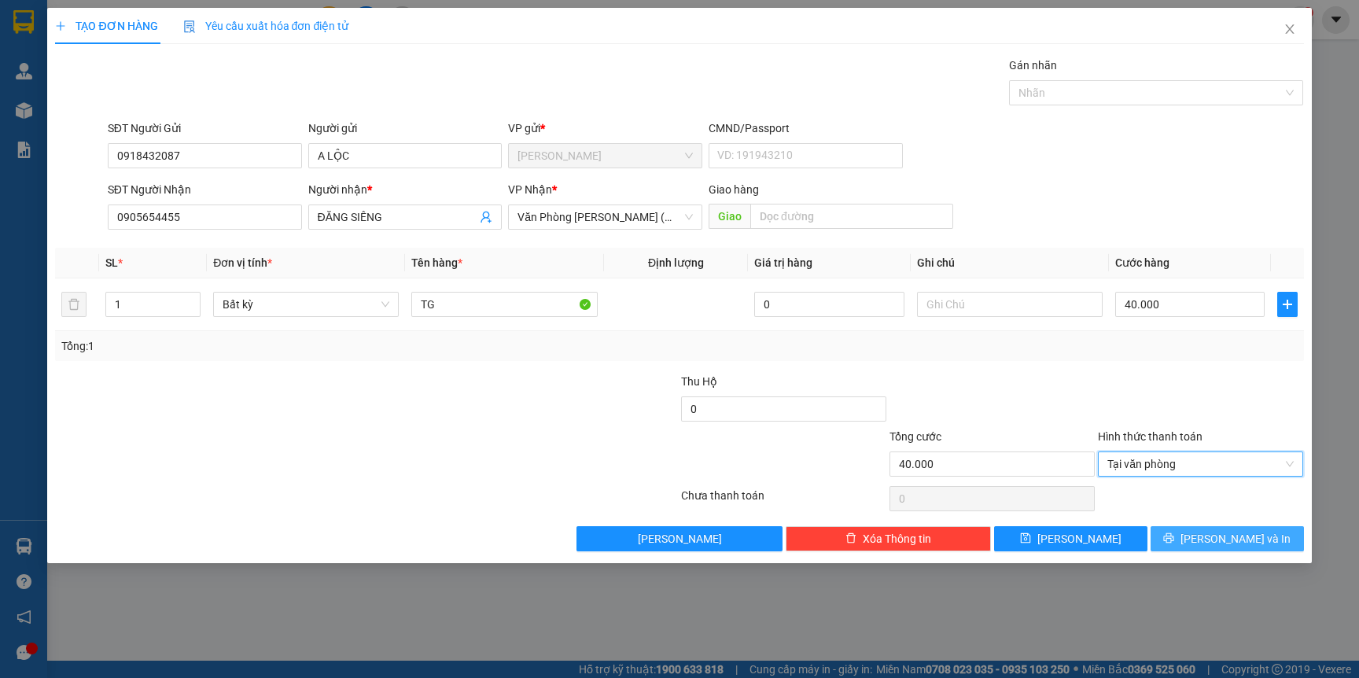
click at [1174, 538] on icon "printer" at bounding box center [1169, 538] width 10 height 10
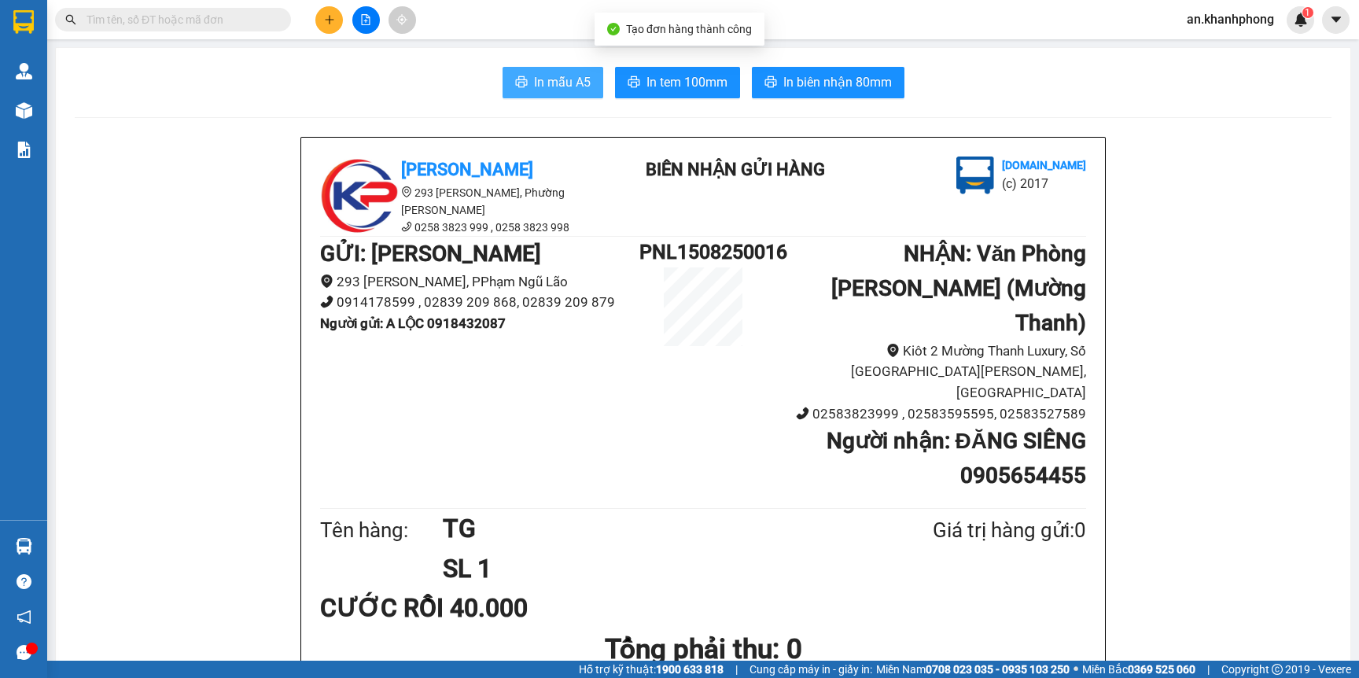
click at [544, 79] on span "In mẫu A5" at bounding box center [562, 82] width 57 height 20
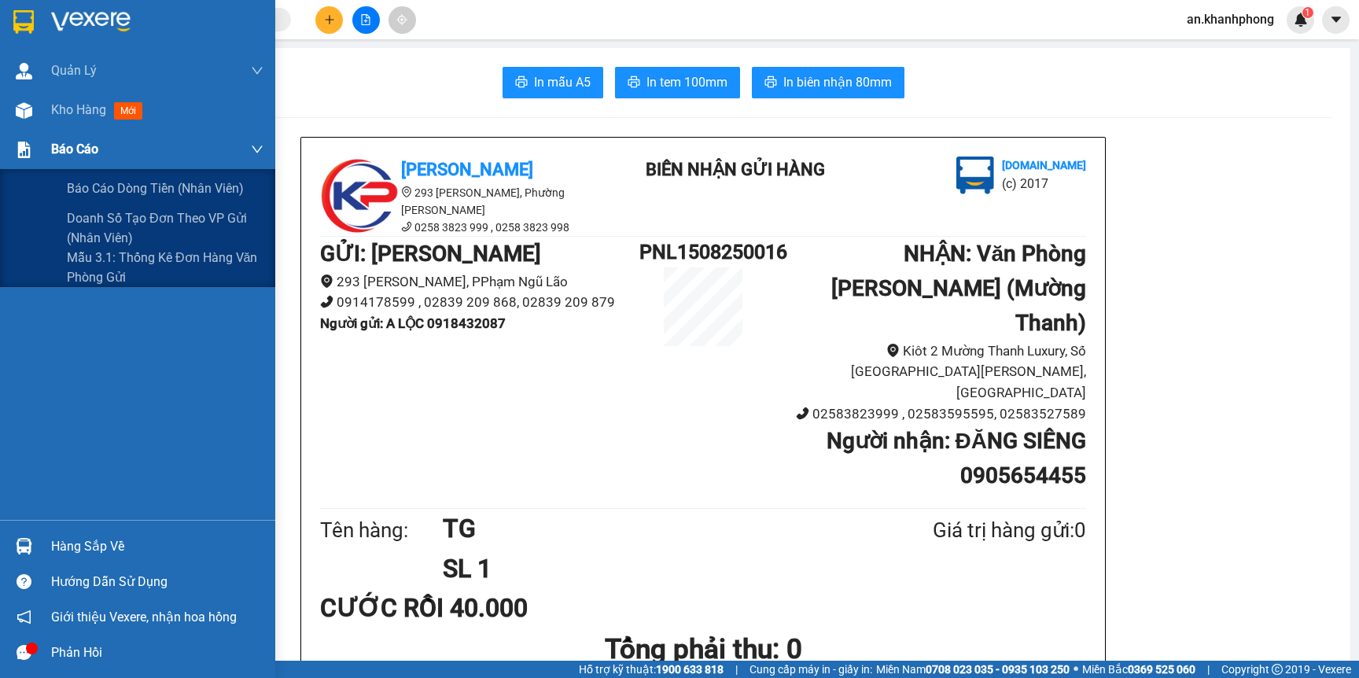
click at [79, 145] on span "Báo cáo" at bounding box center [74, 149] width 47 height 20
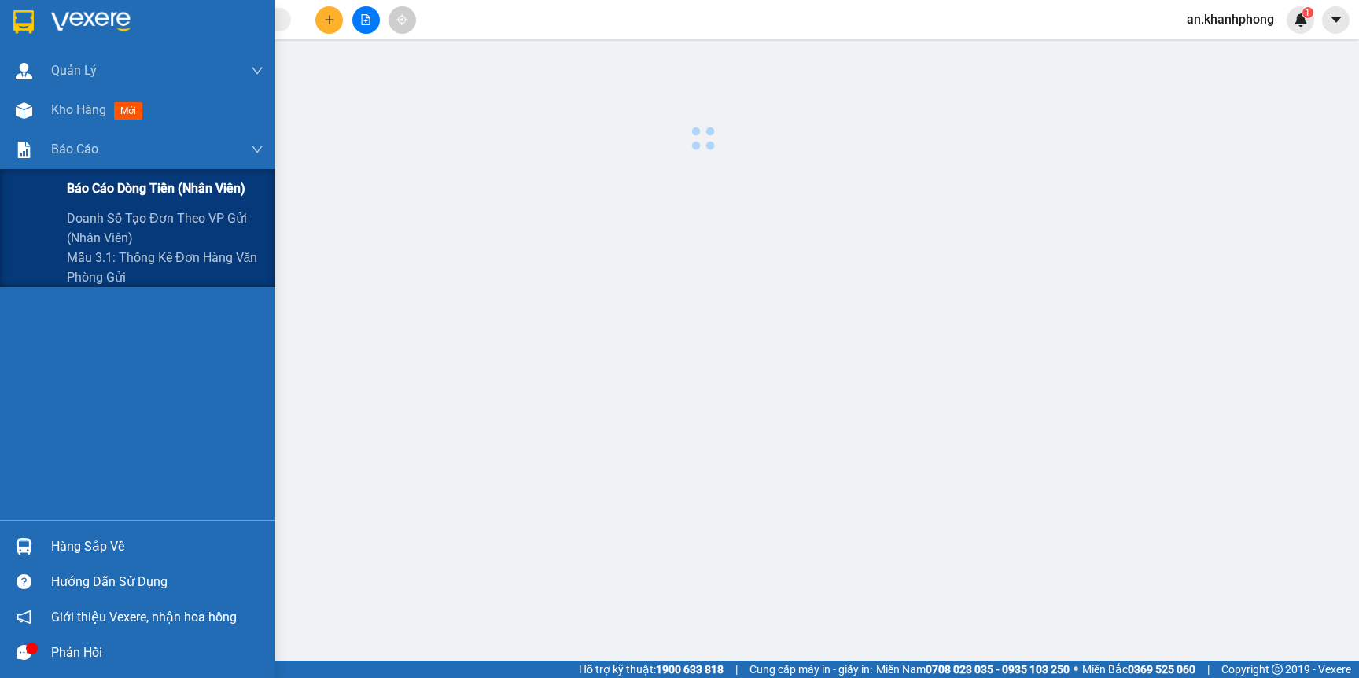
click at [91, 182] on span "Báo cáo dòng tiền (nhân viên)" at bounding box center [156, 188] width 178 height 20
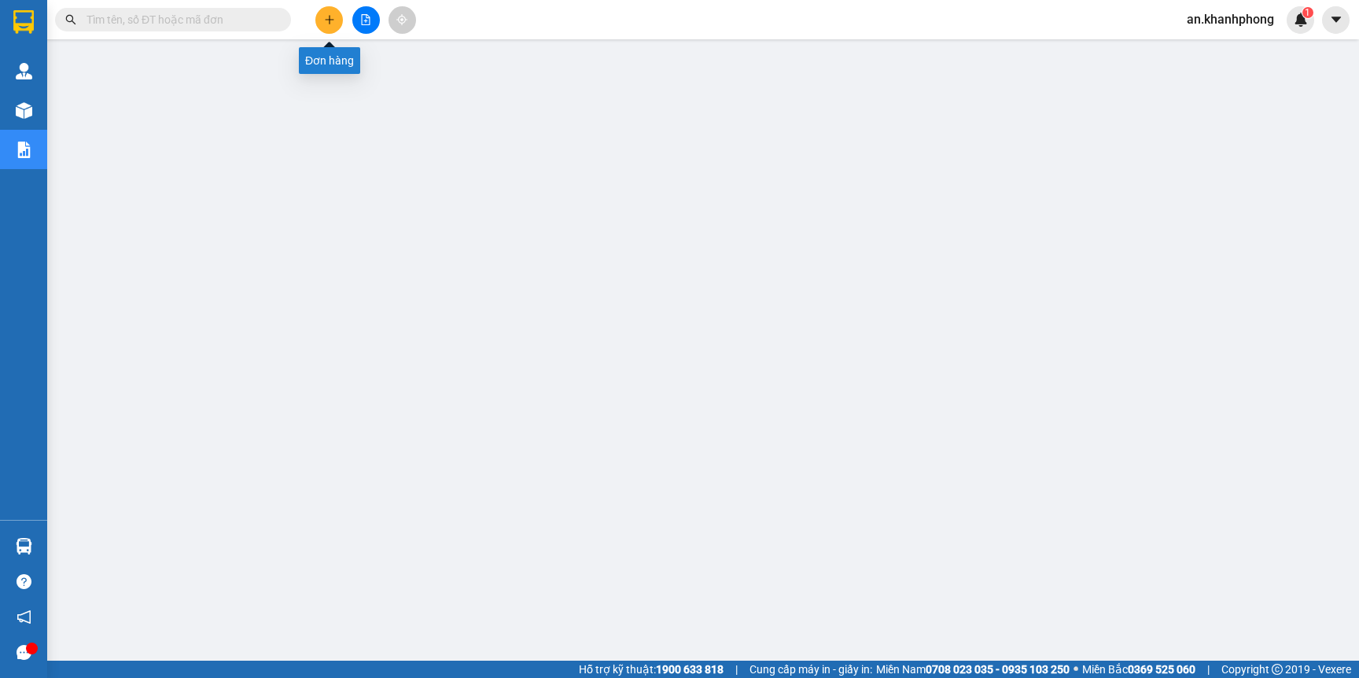
click at [324, 24] on icon "plus" at bounding box center [329, 19] width 11 height 11
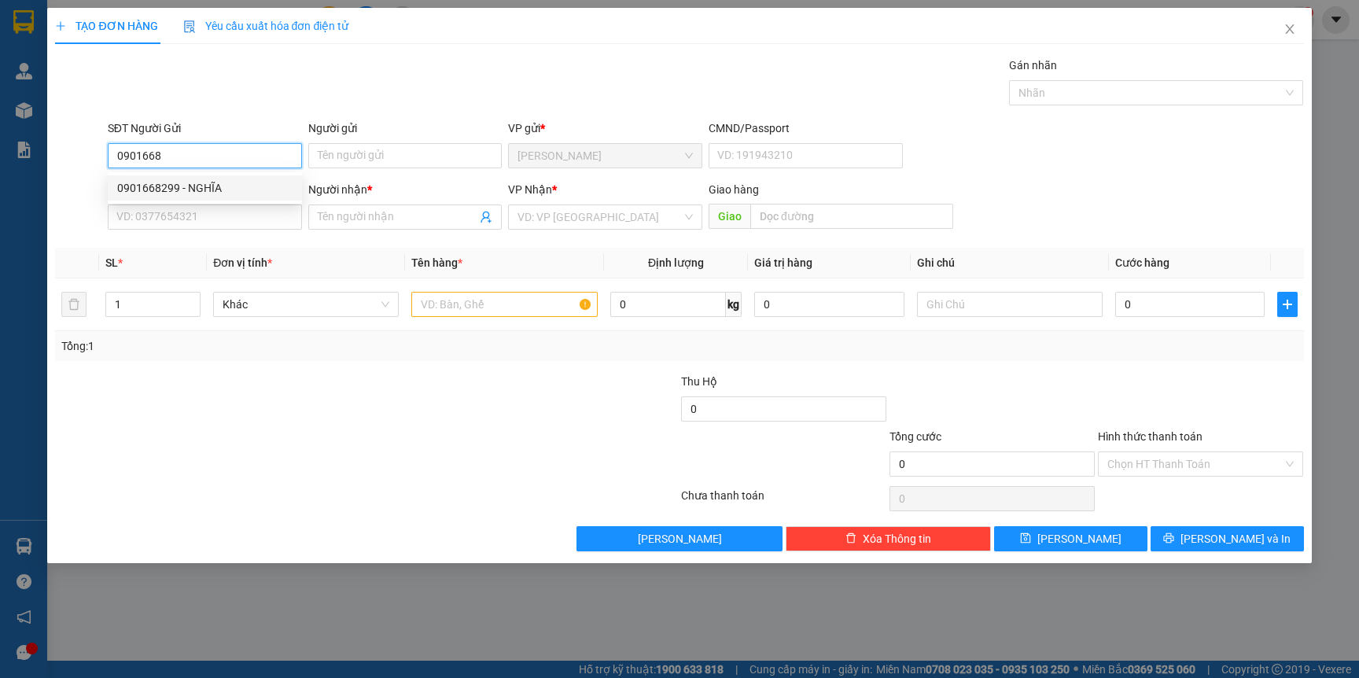
click at [204, 192] on div "0901668299 - NGHĨA" at bounding box center [204, 187] width 175 height 17
type input "0901668299"
type input "NGHĨA"
type input "0901668299"
click at [200, 213] on input "SĐT Người Nhận" at bounding box center [205, 216] width 194 height 25
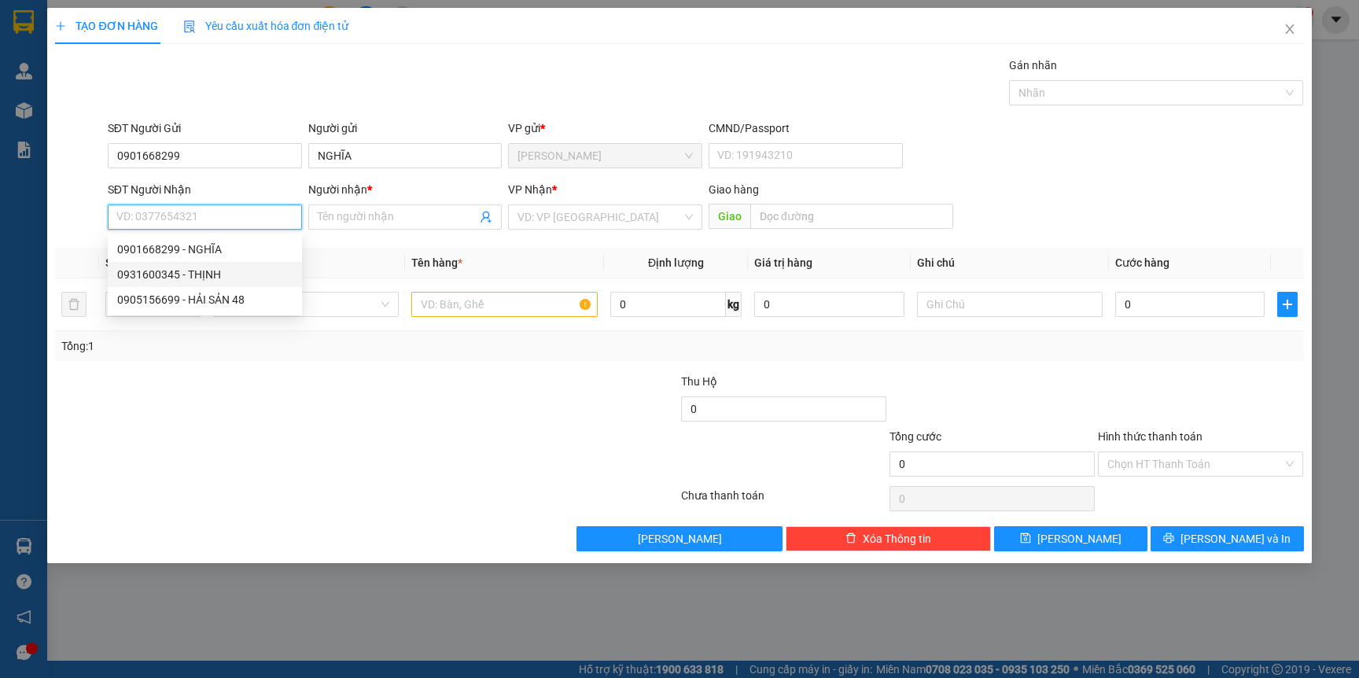
click at [205, 268] on div "0931600345 - THỊNH" at bounding box center [204, 274] width 175 height 17
type input "0931600345"
type input "THỊNH"
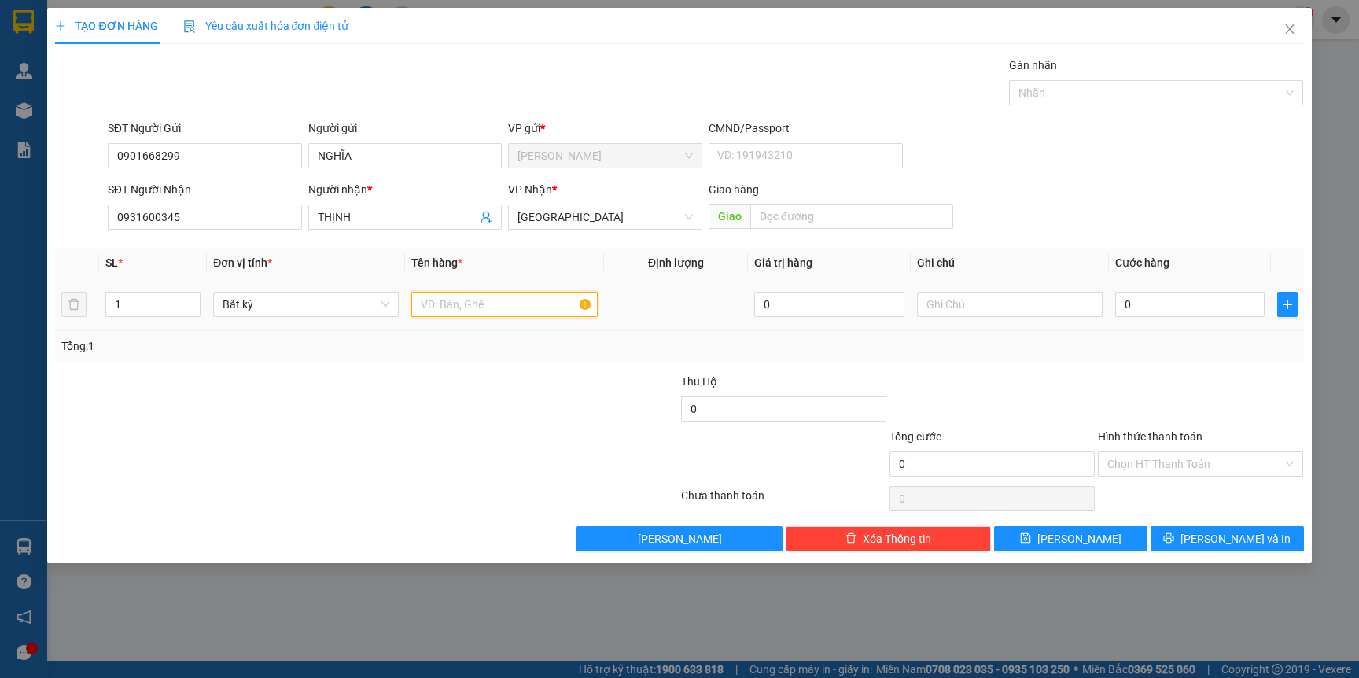
click at [454, 307] on input "text" at bounding box center [504, 304] width 186 height 25
type input "CỤC ĐEN"
click at [355, 440] on div at bounding box center [261, 455] width 417 height 55
click at [1153, 302] on input "0" at bounding box center [1189, 304] width 149 height 25
type input "3"
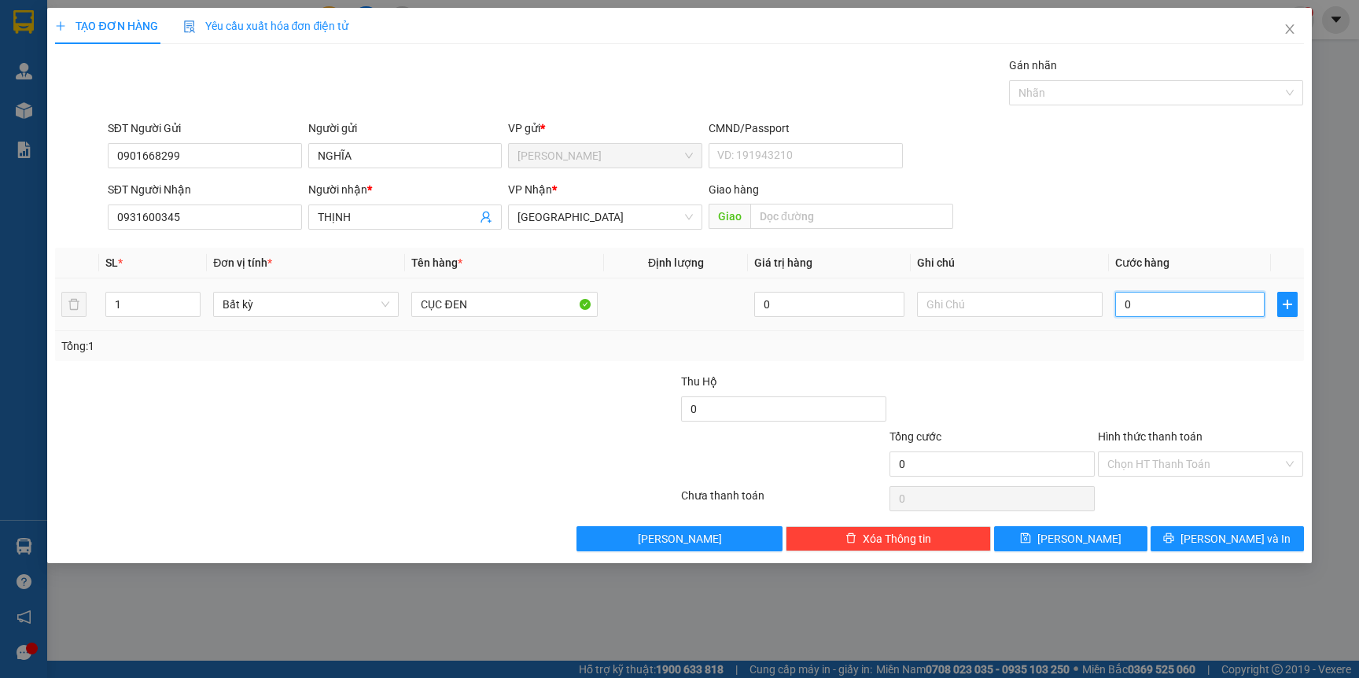
type input "3"
type input "30"
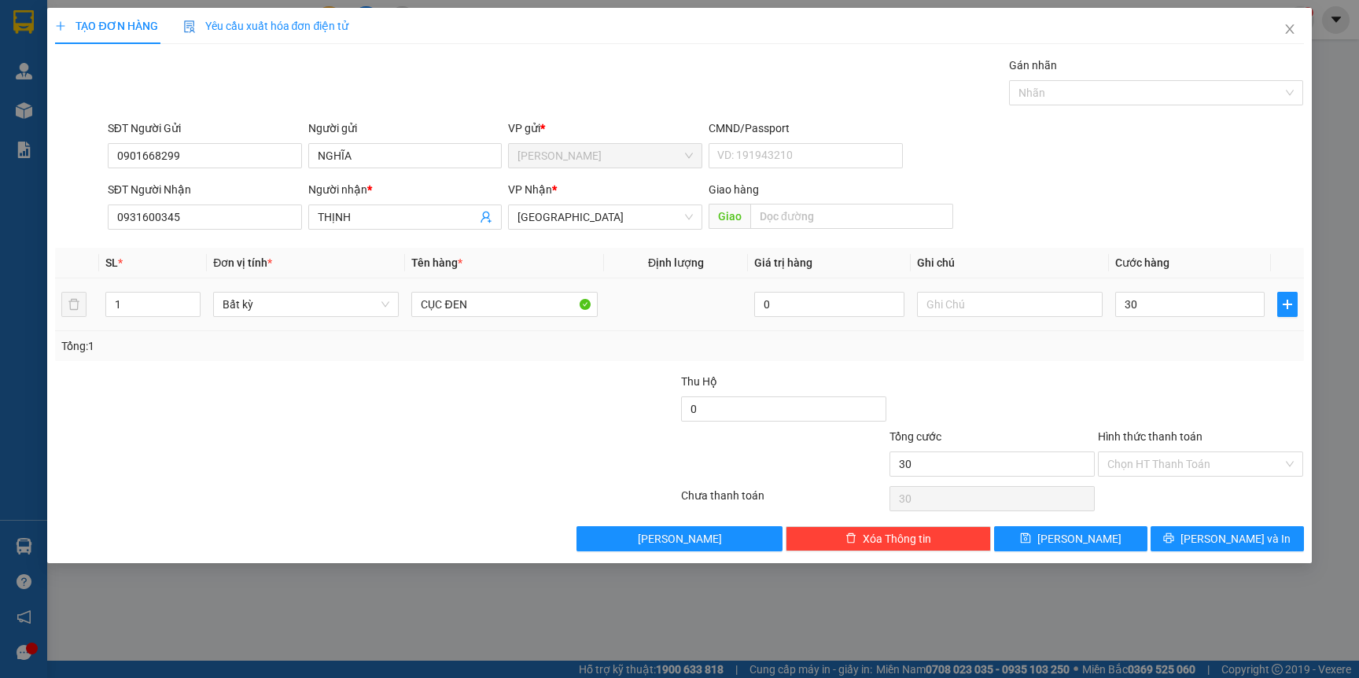
type input "30.000"
click at [1139, 333] on div "Tổng: 1" at bounding box center [679, 346] width 1248 height 30
click at [1135, 459] on input "Hình thức thanh toán" at bounding box center [1194, 464] width 175 height 24
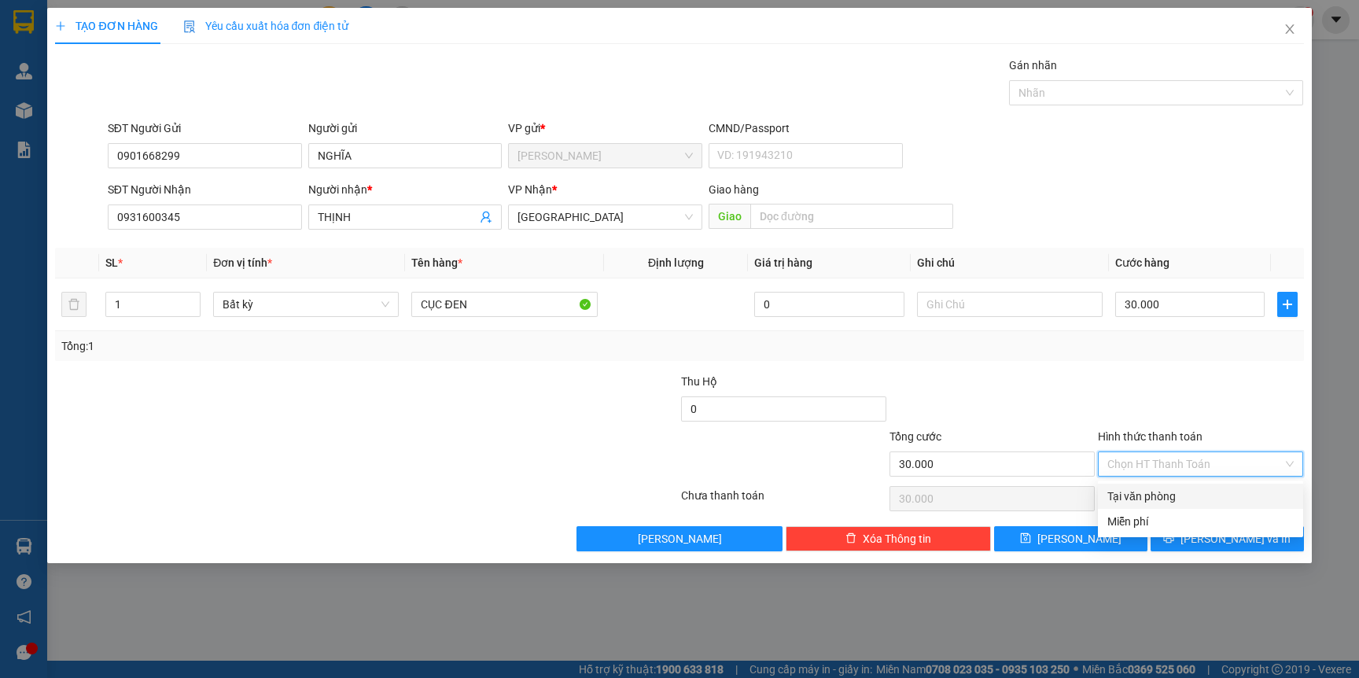
click at [1130, 489] on div "Tại văn phòng" at bounding box center [1200, 495] width 186 height 17
type input "0"
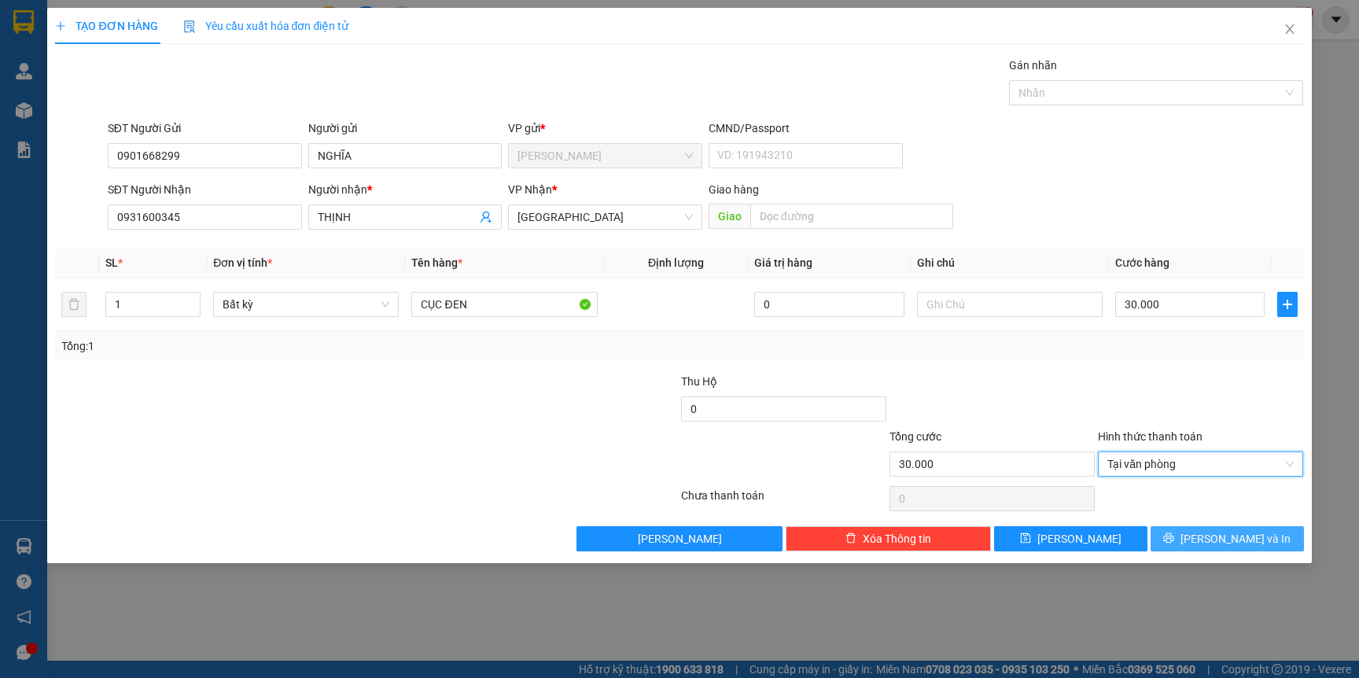
click at [1182, 537] on button "[PERSON_NAME] và In" at bounding box center [1226, 538] width 153 height 25
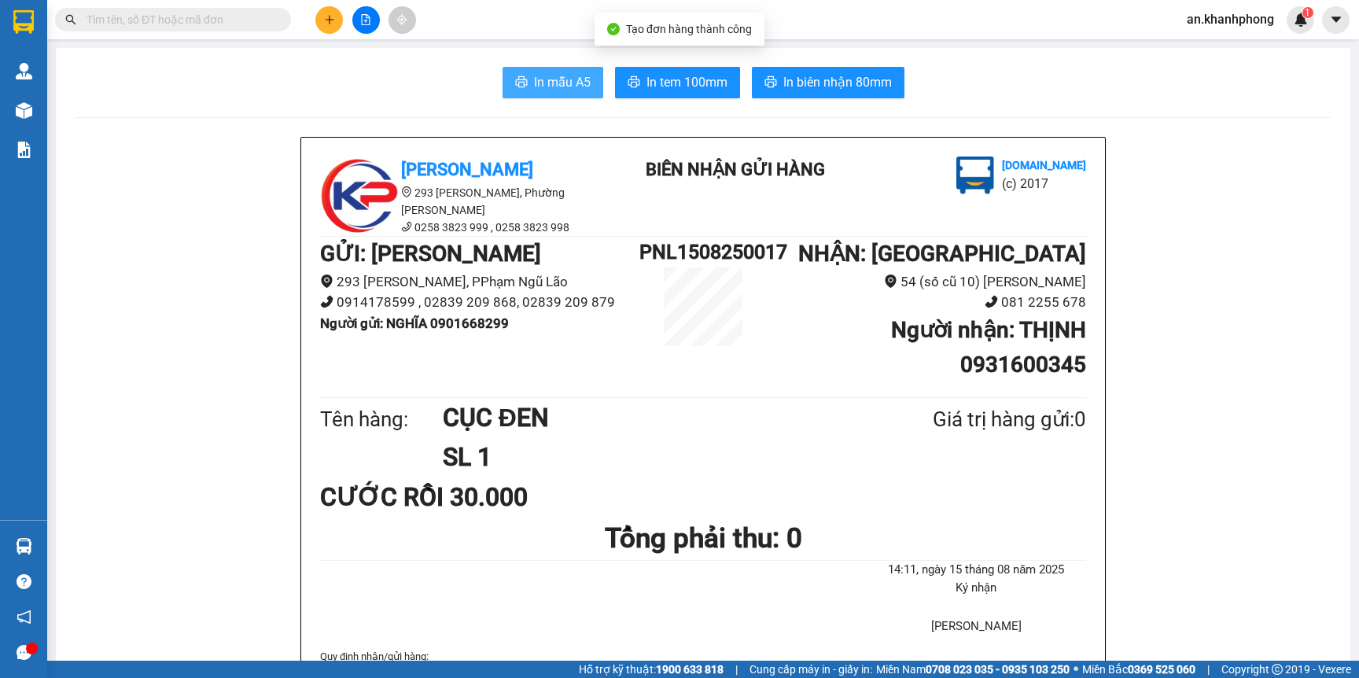
click at [502, 90] on button "In mẫu A5" at bounding box center [552, 82] width 101 height 31
click at [322, 17] on button at bounding box center [329, 20] width 28 height 28
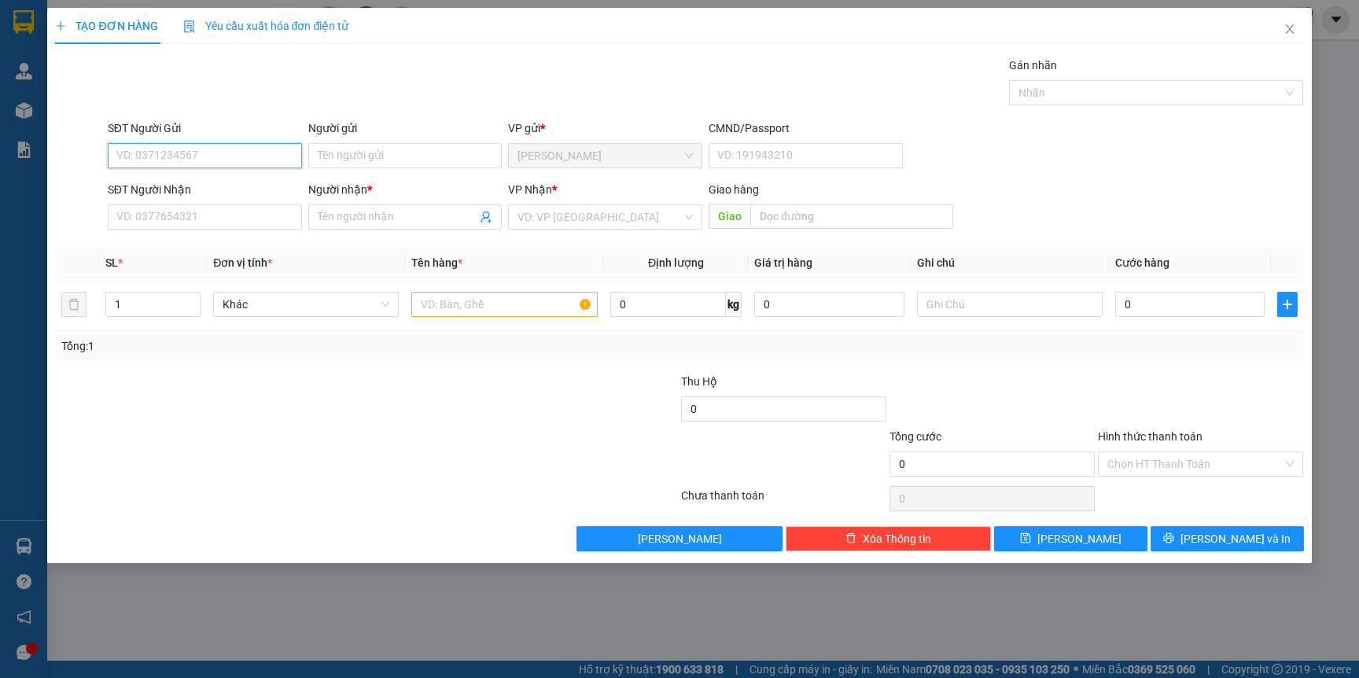
click at [204, 156] on input "SĐT Người Gửi" at bounding box center [205, 155] width 194 height 25
type input "0914178599"
click at [233, 186] on div "0914178599 - ANH CẨM" at bounding box center [204, 187] width 175 height 17
type input "[PERSON_NAME]"
type input "0914178599"
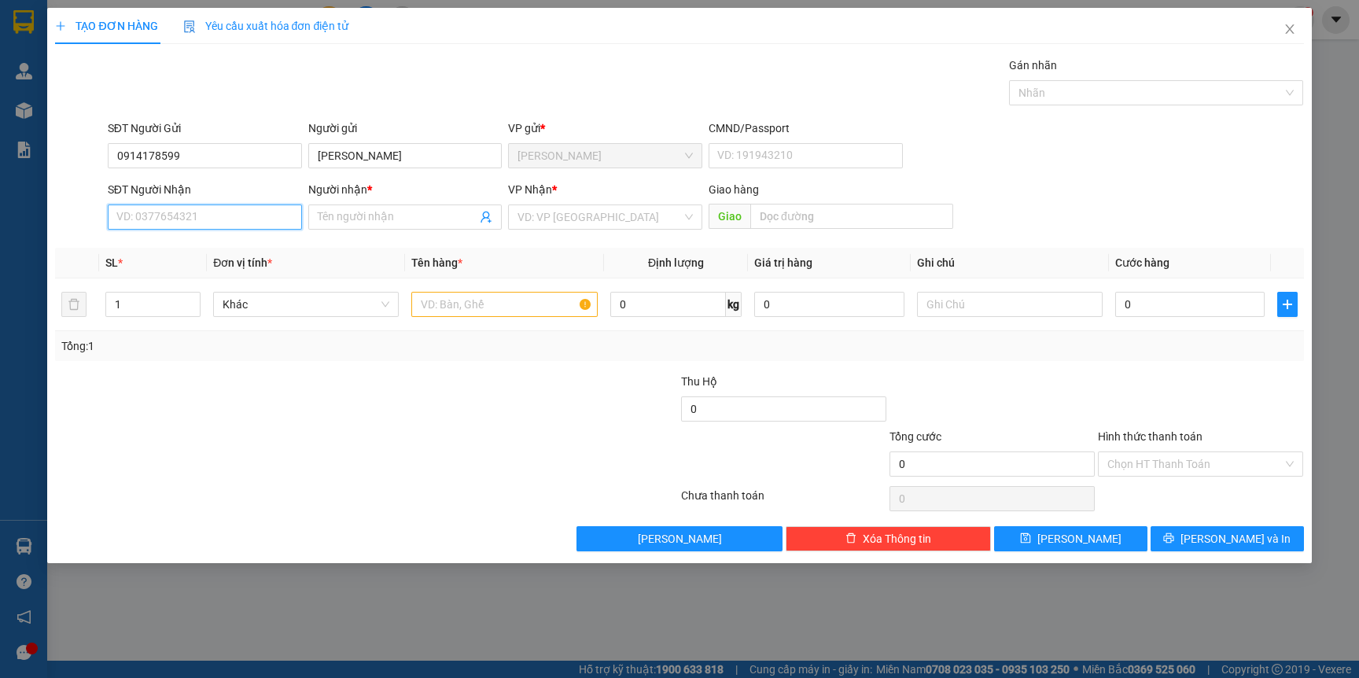
click at [206, 219] on input "SĐT Người Nhận" at bounding box center [205, 216] width 194 height 25
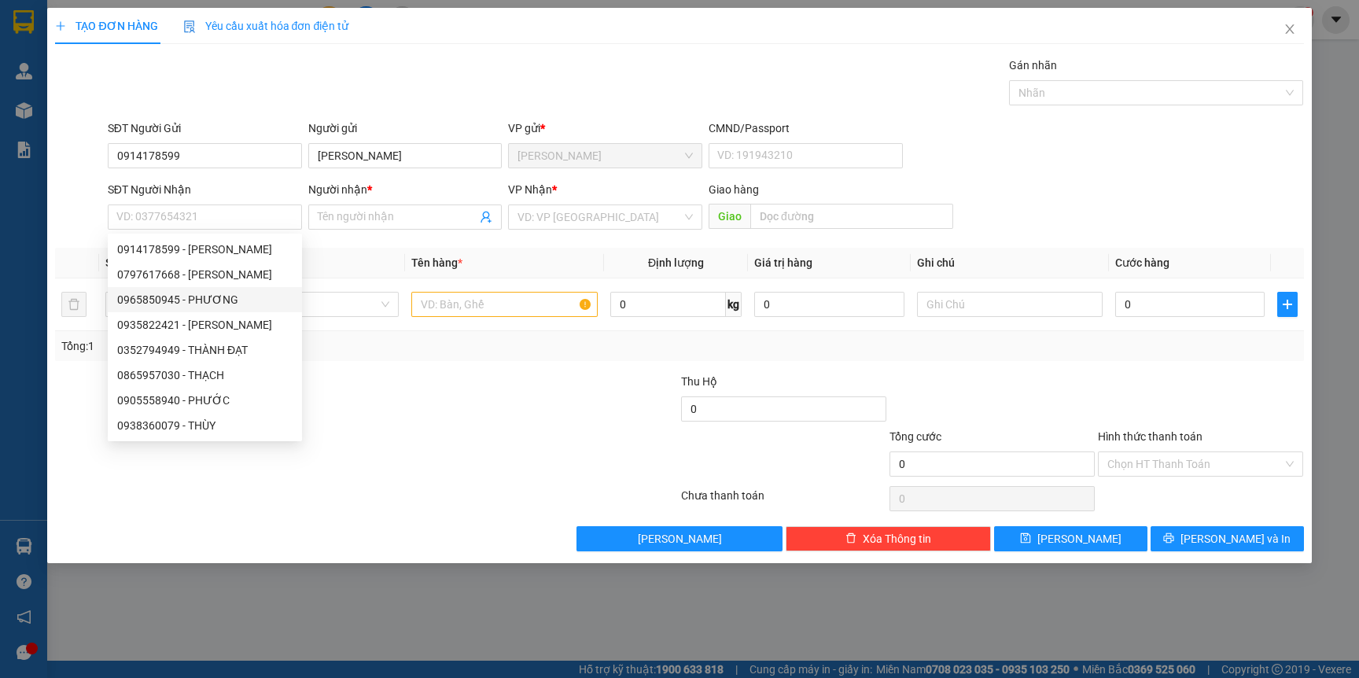
click at [408, 403] on div at bounding box center [261, 400] width 417 height 55
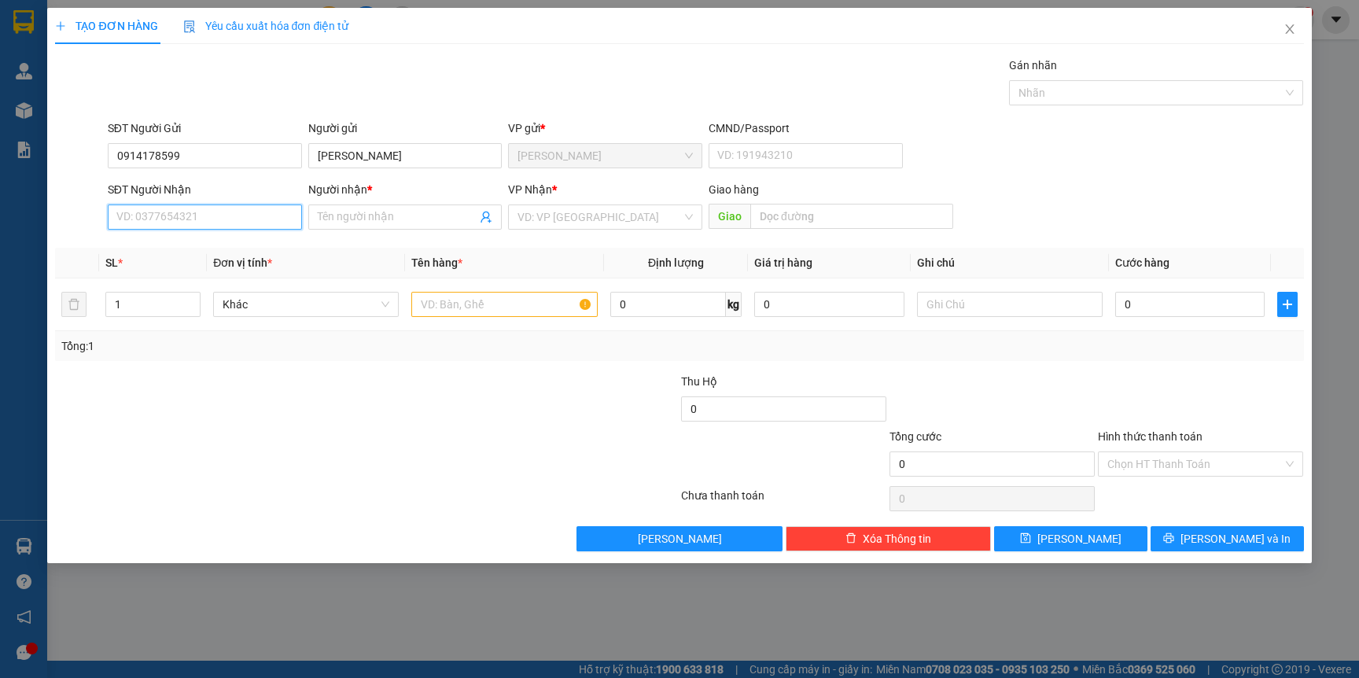
click at [215, 218] on input "SĐT Người Nhận" at bounding box center [205, 216] width 194 height 25
type input "0965177277"
click at [371, 213] on input "Người nhận *" at bounding box center [398, 216] width 160 height 17
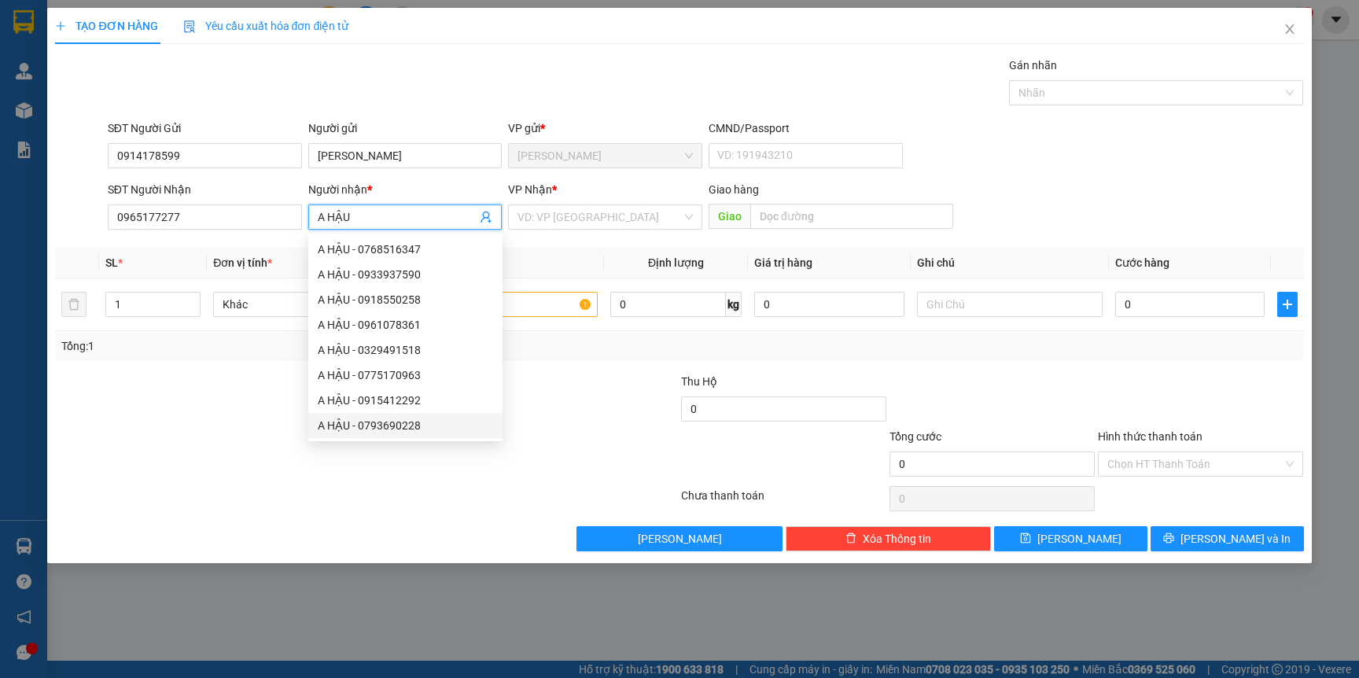
type input "A HẬU"
click at [153, 550] on div "Lưu nháp Xóa Thông tin Lưu Lưu và In" at bounding box center [678, 538] width 1251 height 25
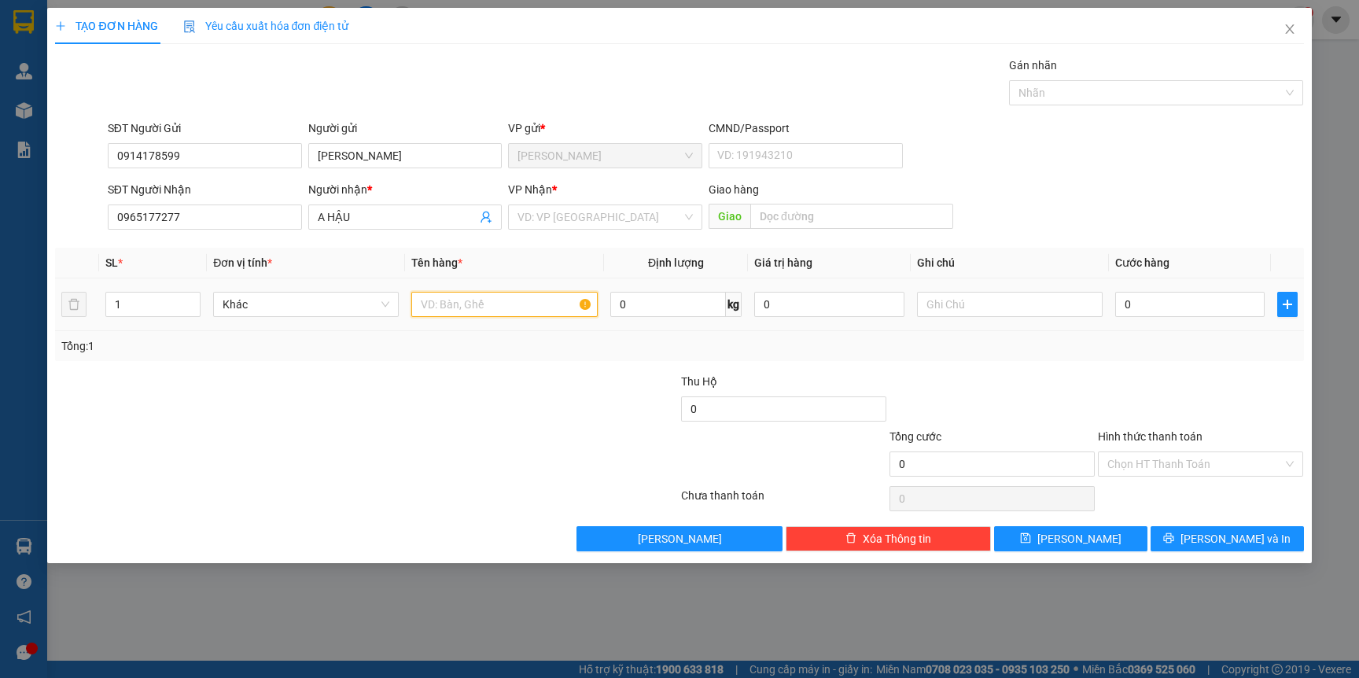
click at [484, 311] on input "text" at bounding box center [504, 304] width 186 height 25
type input "TG"
click at [455, 419] on div at bounding box center [261, 400] width 417 height 55
click at [606, 216] on input "search" at bounding box center [599, 217] width 164 height 24
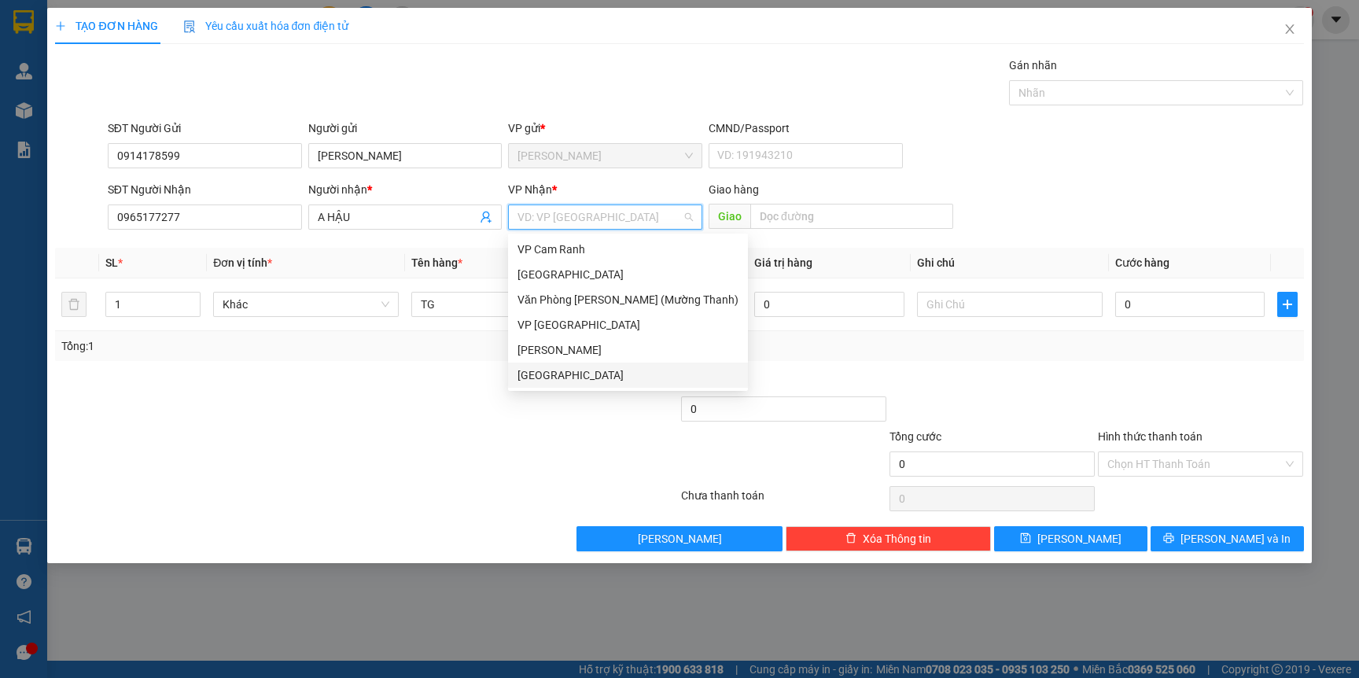
click at [557, 369] on div "[GEOGRAPHIC_DATA]" at bounding box center [627, 374] width 221 height 17
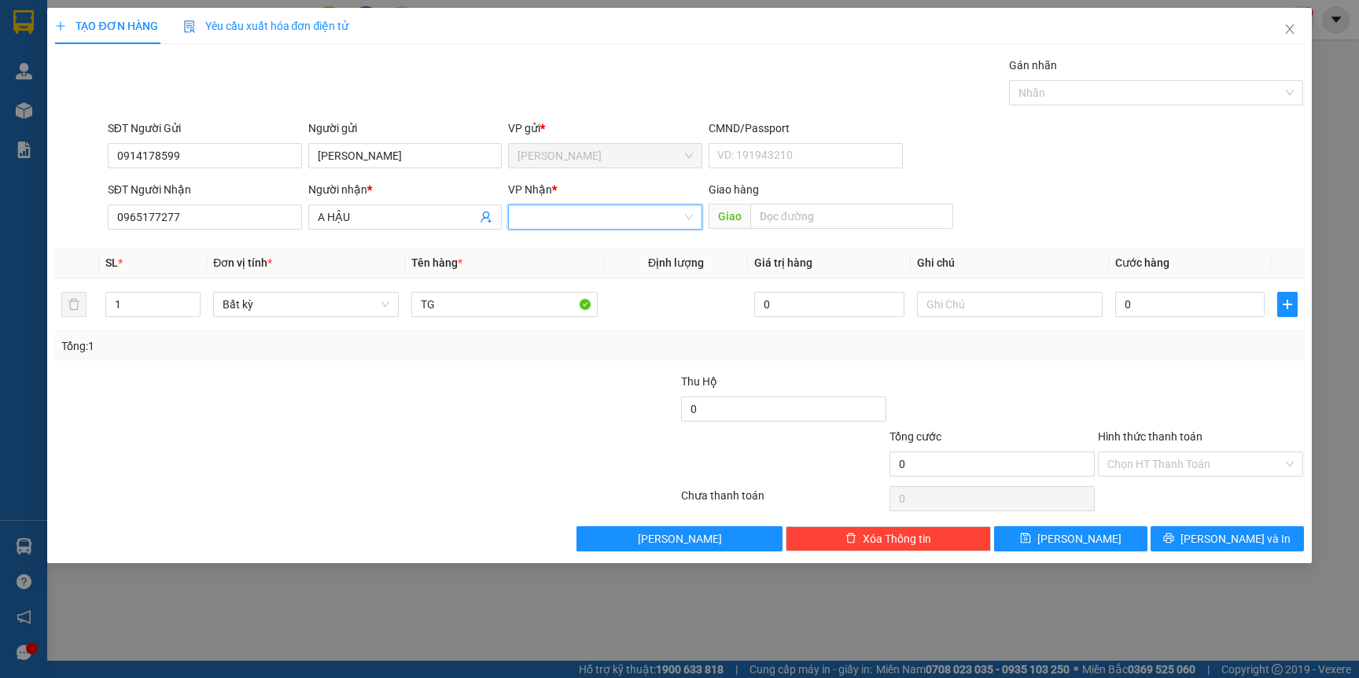
click at [627, 204] on div at bounding box center [605, 216] width 194 height 25
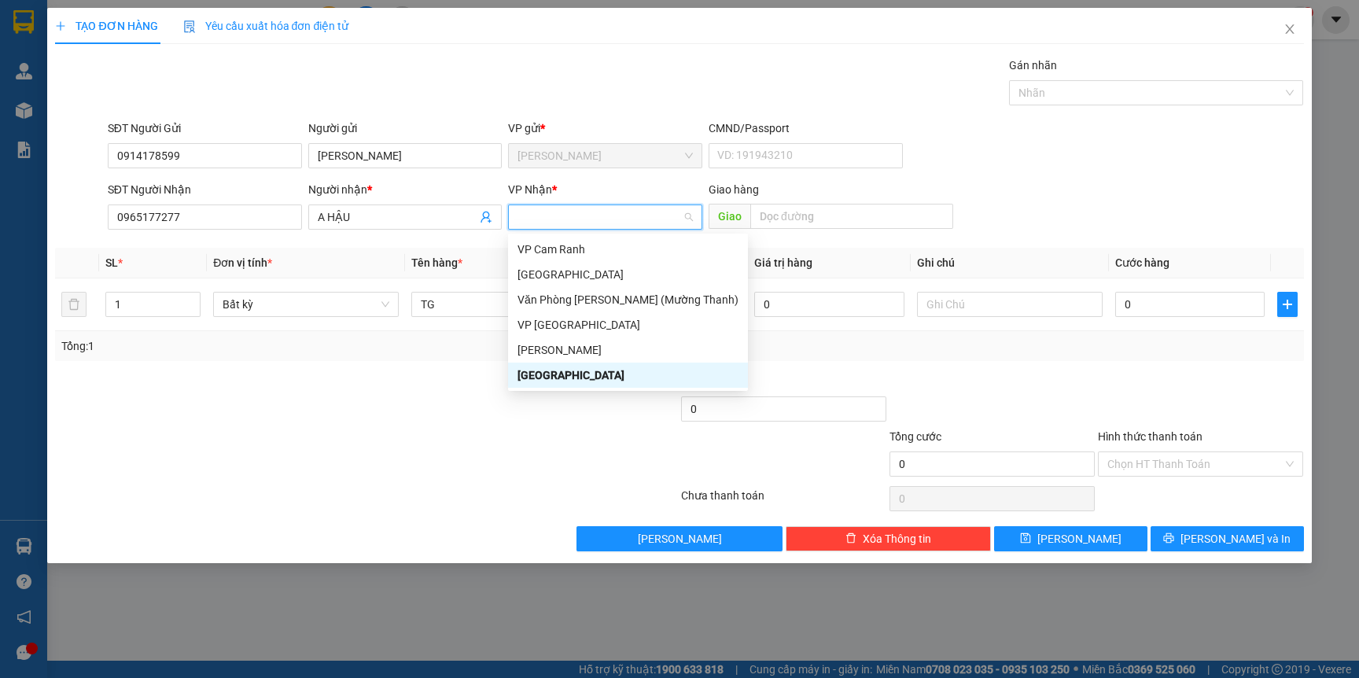
click at [634, 212] on input "search" at bounding box center [599, 217] width 164 height 24
click at [527, 322] on div "VP [GEOGRAPHIC_DATA]" at bounding box center [627, 324] width 221 height 17
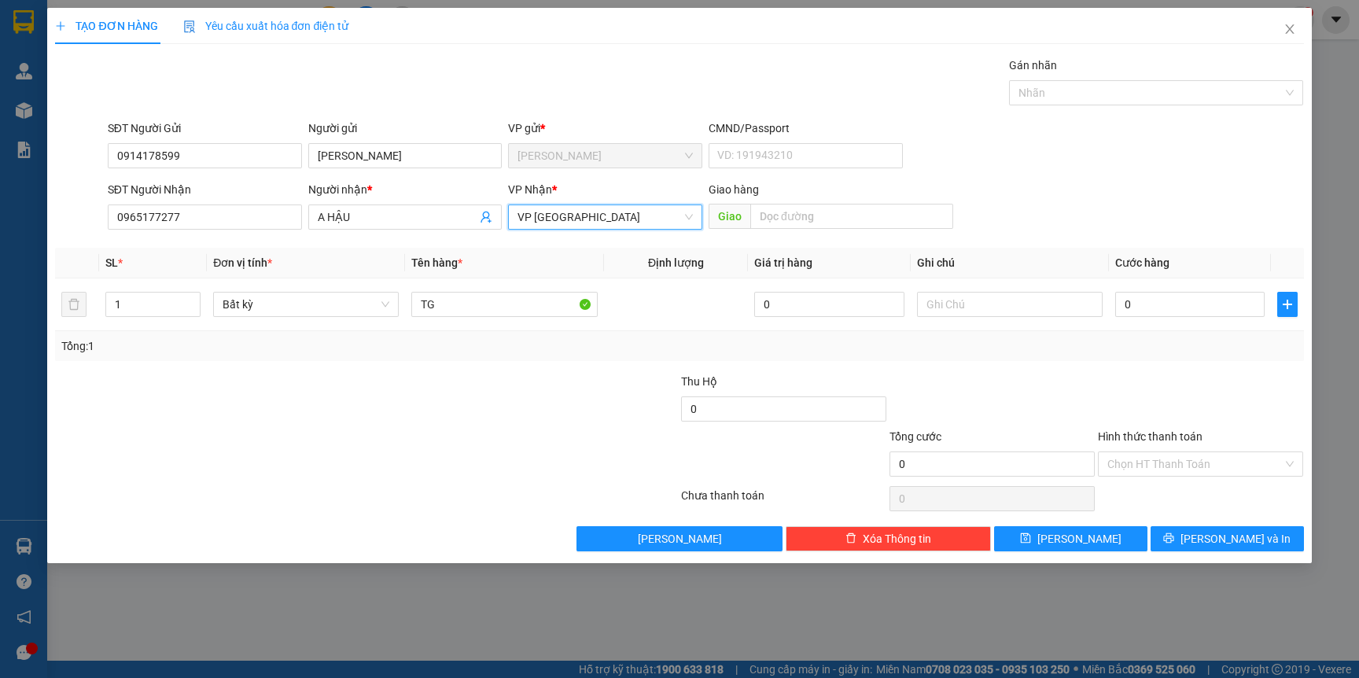
click at [469, 443] on div at bounding box center [261, 455] width 417 height 55
click at [1194, 311] on input "0" at bounding box center [1189, 304] width 149 height 25
type input "3"
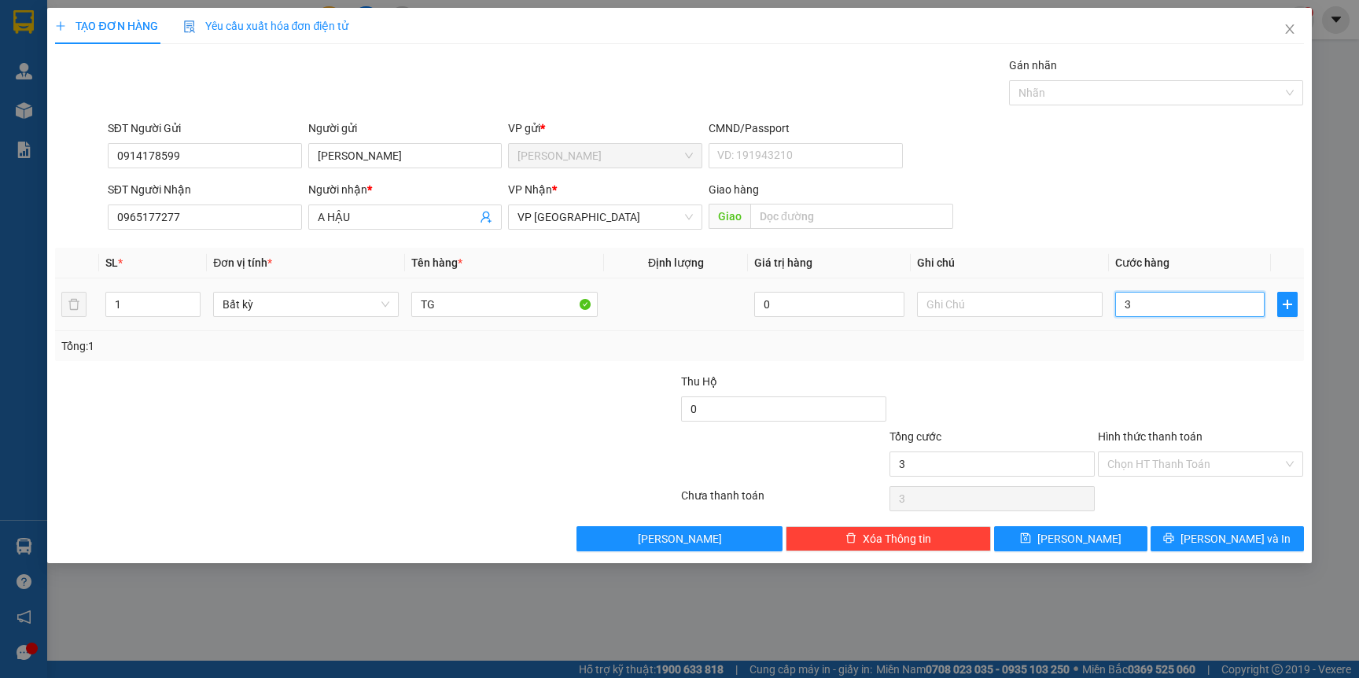
type input "30"
type input "30.000"
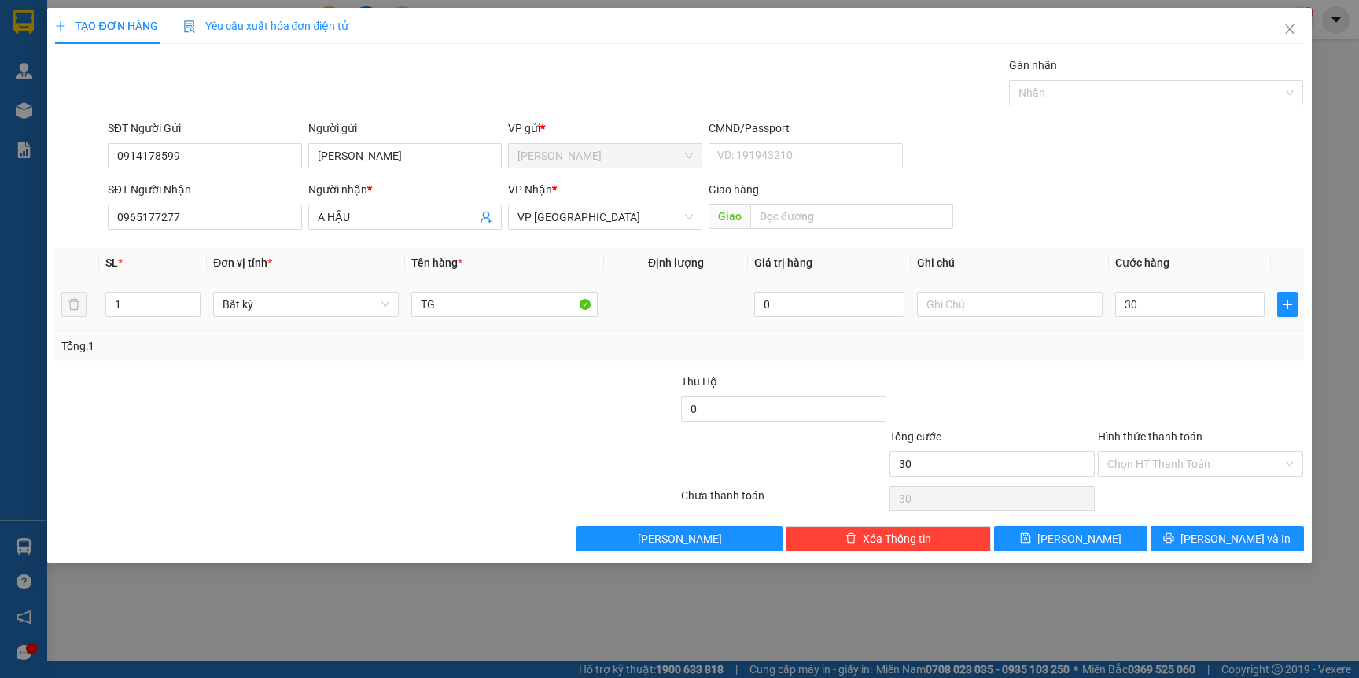
type input "30.000"
drag, startPoint x: 779, startPoint y: 289, endPoint x: 804, endPoint y: 340, distance: 57.3
click at [787, 312] on div "0" at bounding box center [828, 304] width 149 height 31
click at [820, 362] on div "Transit Pickup Surcharge Ids Transit Deliver Surcharge Ids Transit Deliver Surc…" at bounding box center [679, 304] width 1248 height 495
click at [1196, 554] on div "TẠO ĐƠN HÀNG Yêu cầu xuất hóa đơn điện tử Transit Pickup Surcharge Ids Transit …" at bounding box center [678, 285] width 1263 height 555
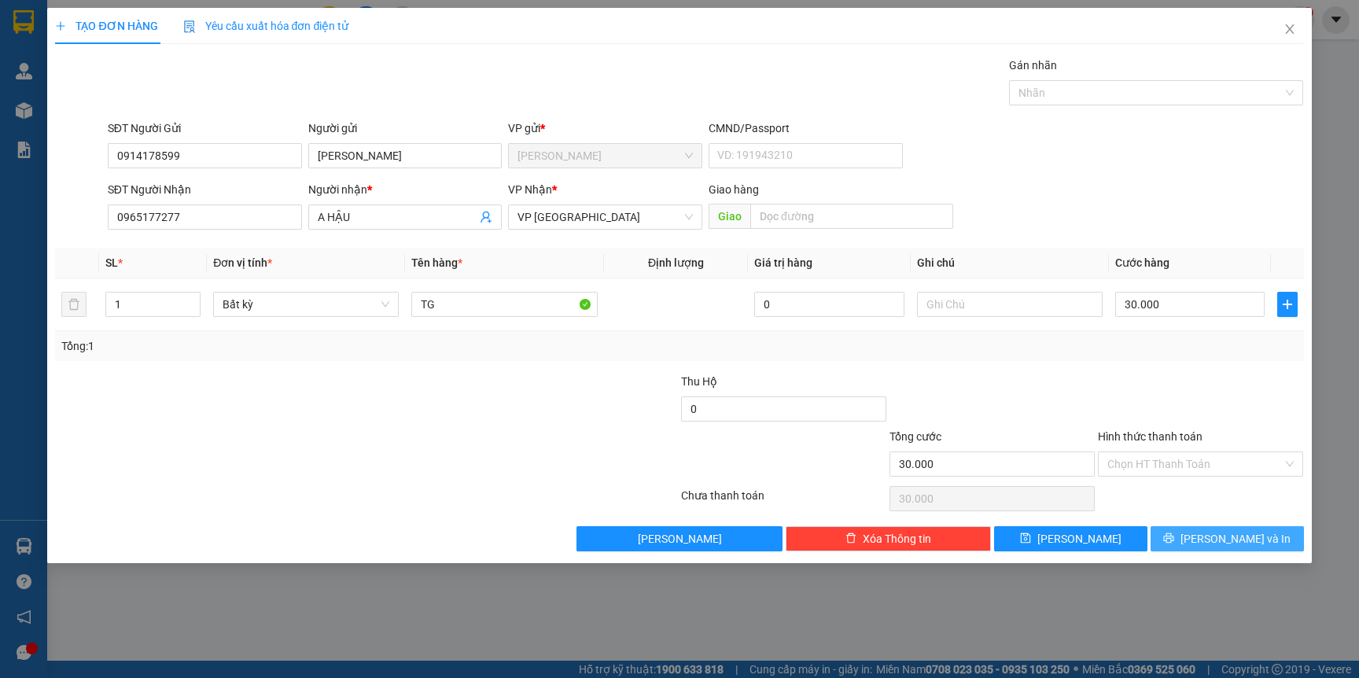
click at [1196, 549] on button "[PERSON_NAME] và In" at bounding box center [1226, 538] width 153 height 25
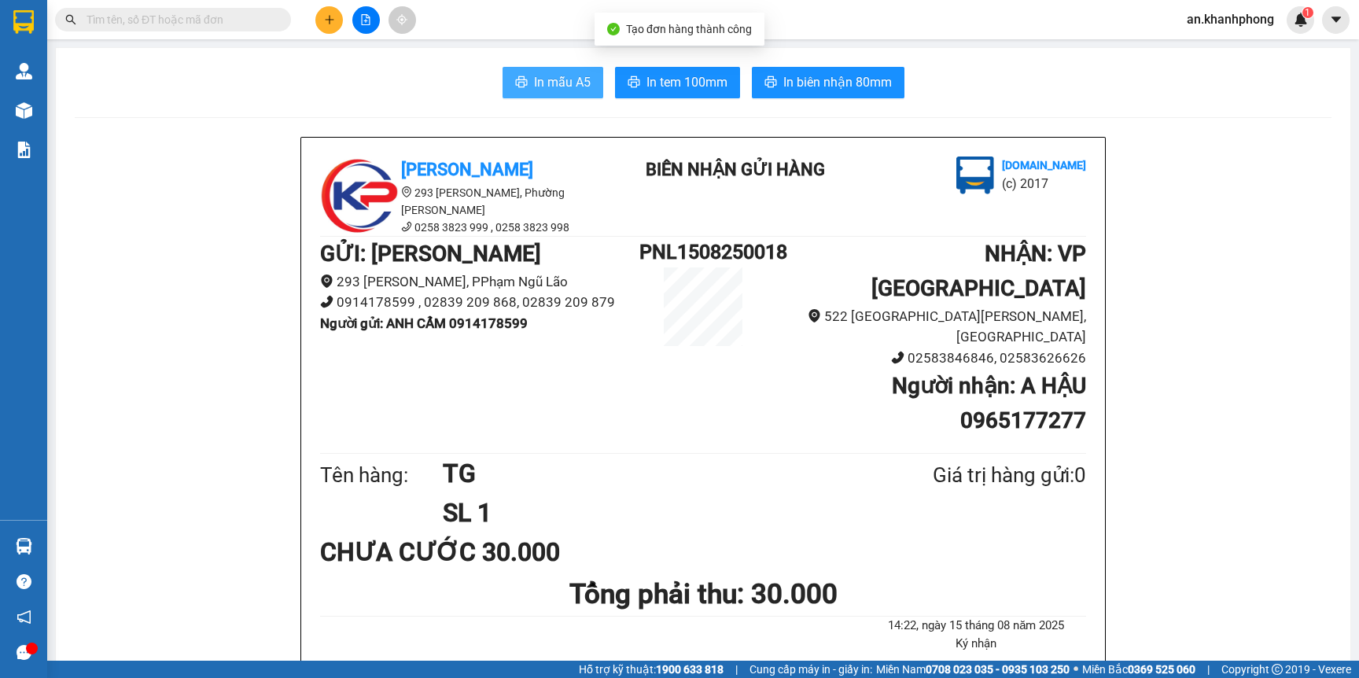
click at [531, 68] on button "In mẫu A5" at bounding box center [552, 82] width 101 height 31
click at [324, 28] on button at bounding box center [329, 20] width 28 height 28
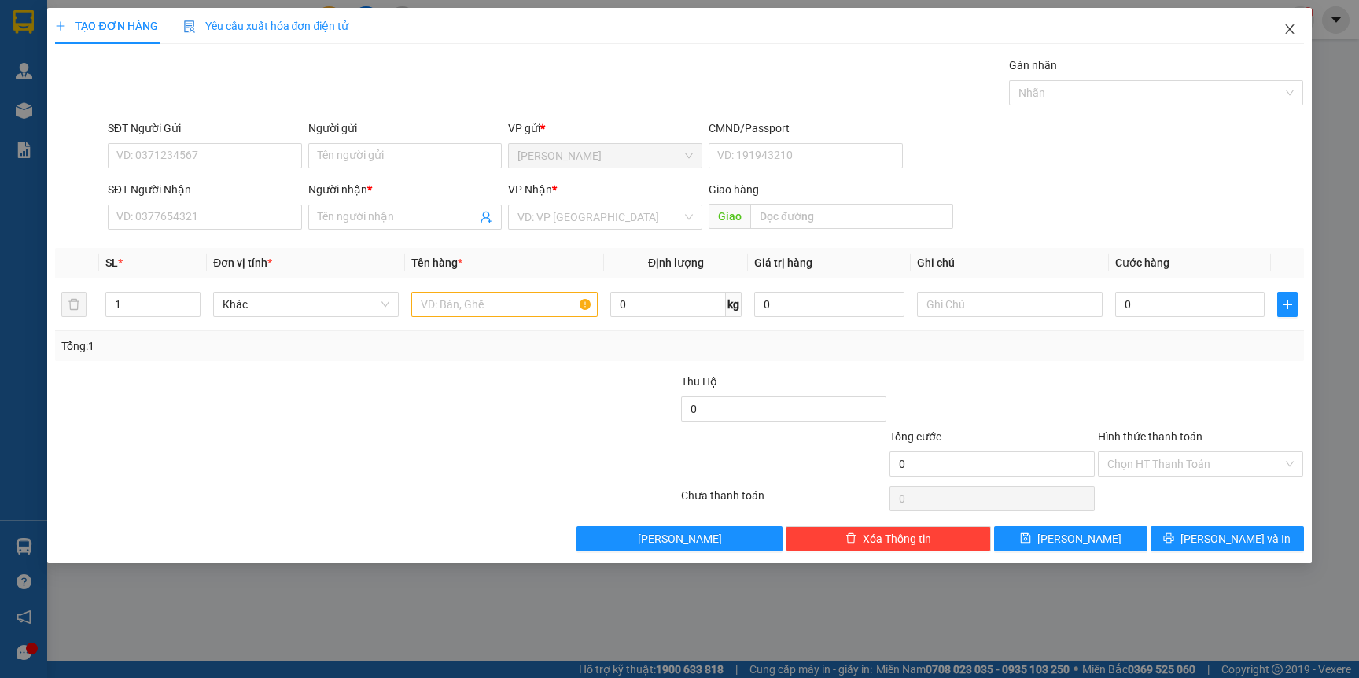
click at [1278, 37] on span "Close" at bounding box center [1289, 30] width 44 height 44
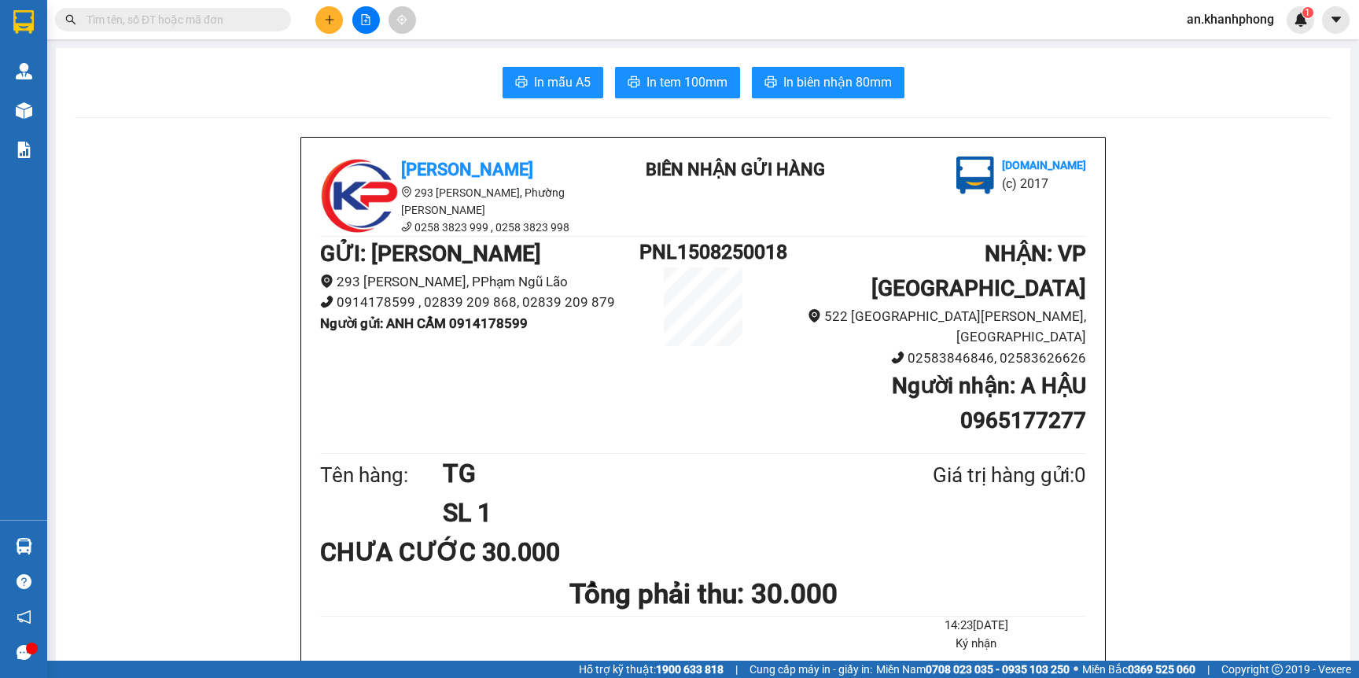
click at [234, 25] on input "text" at bounding box center [179, 19] width 186 height 17
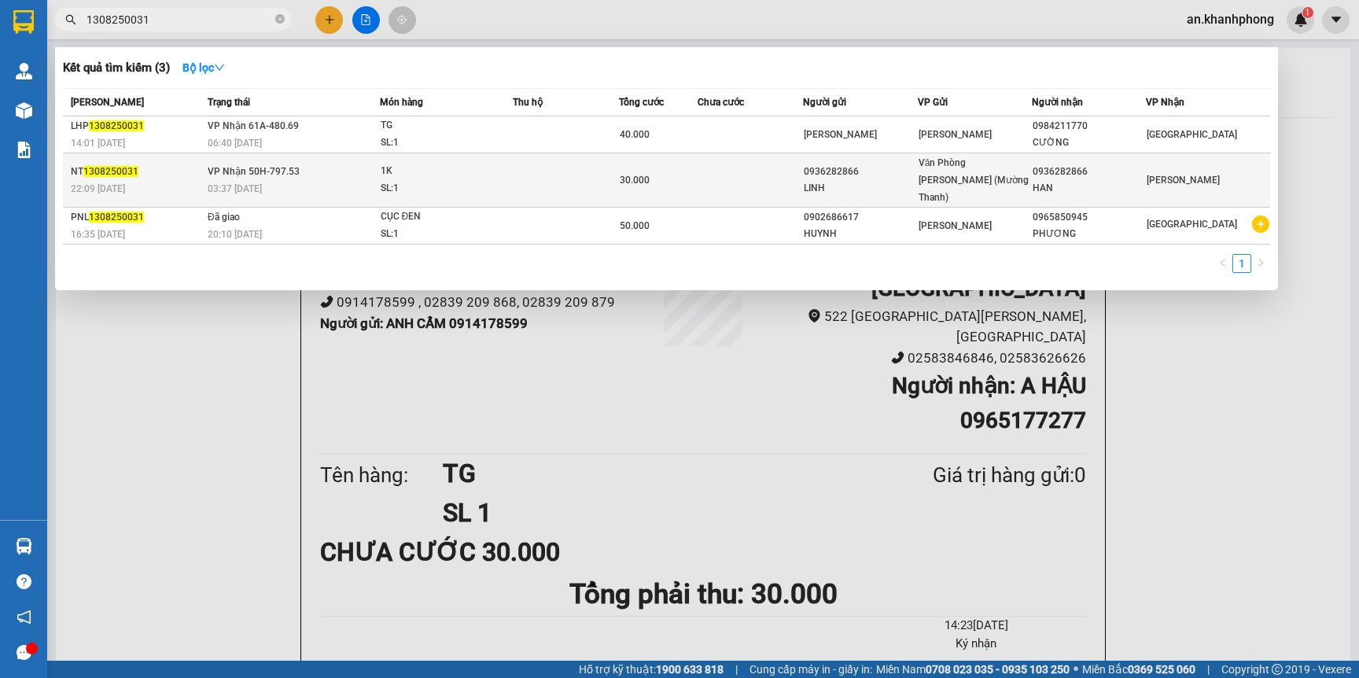
type input "1308250031"
click at [536, 169] on td at bounding box center [565, 180] width 105 height 54
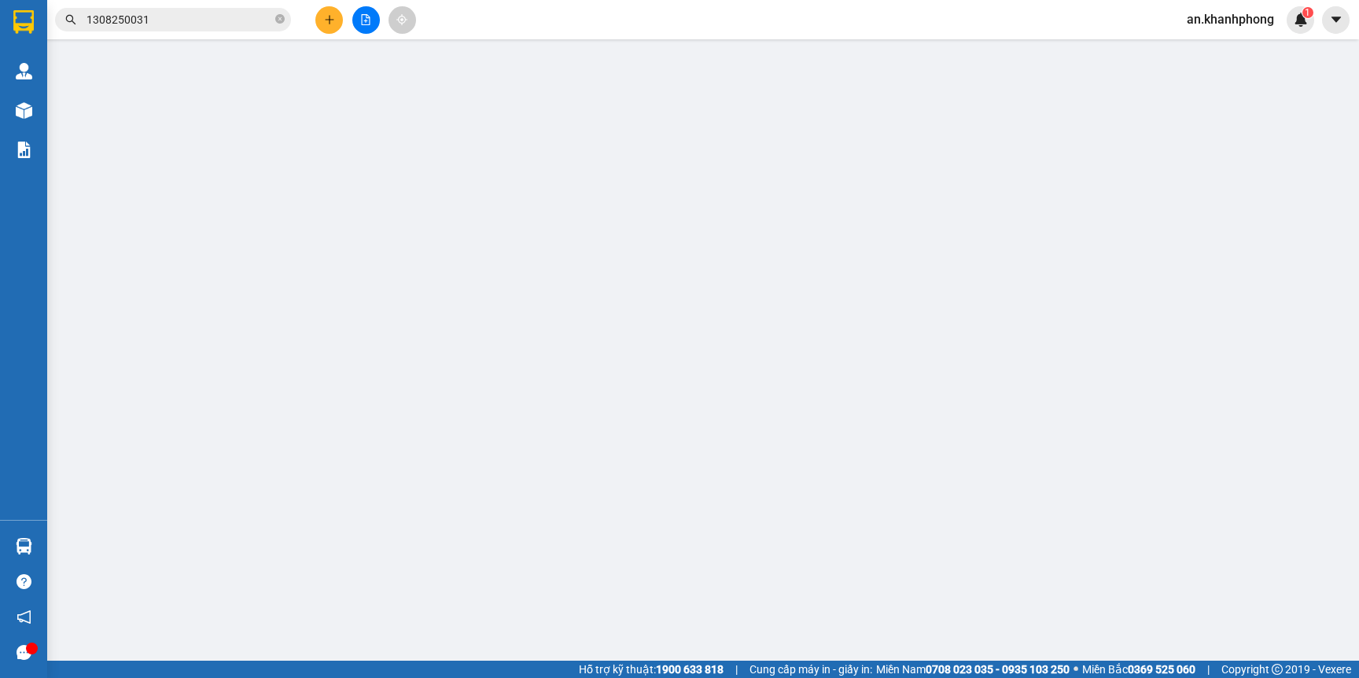
type input "0936282866"
type input "LINH"
type input "0936282866"
type input "HAN"
type input "30.000"
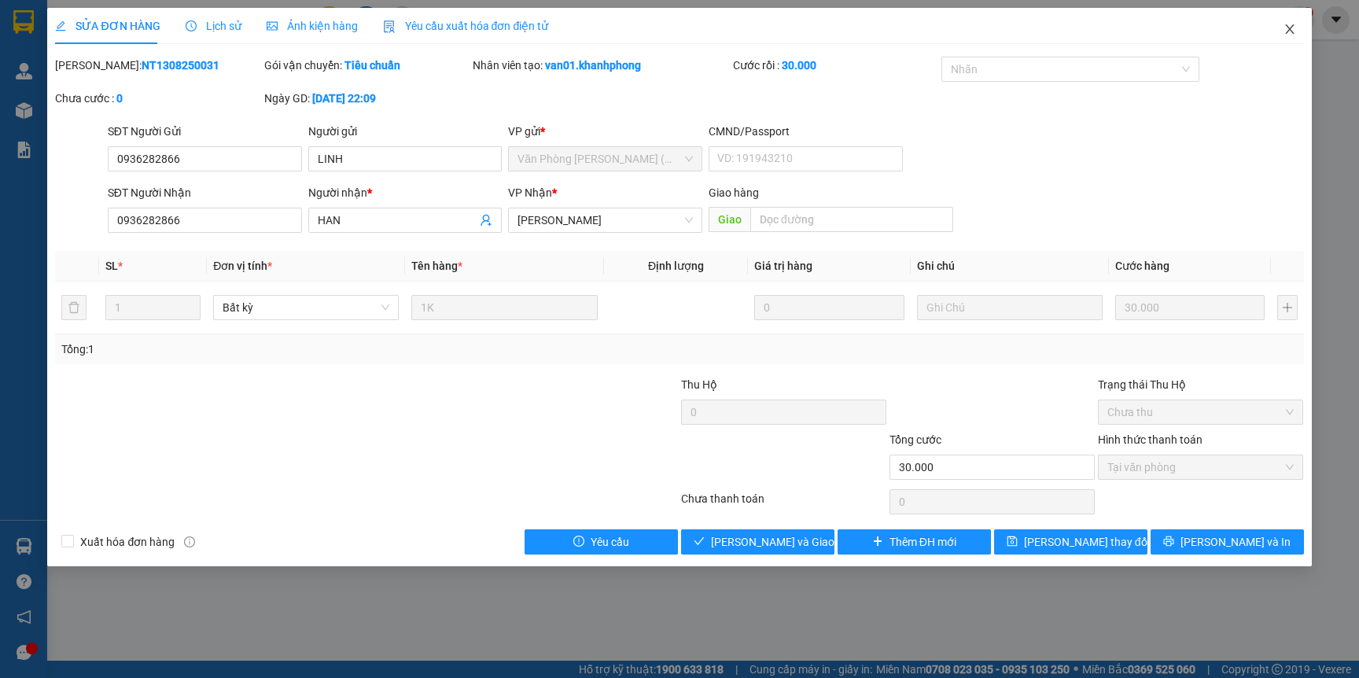
click at [1286, 25] on icon "close" at bounding box center [1289, 29] width 13 height 13
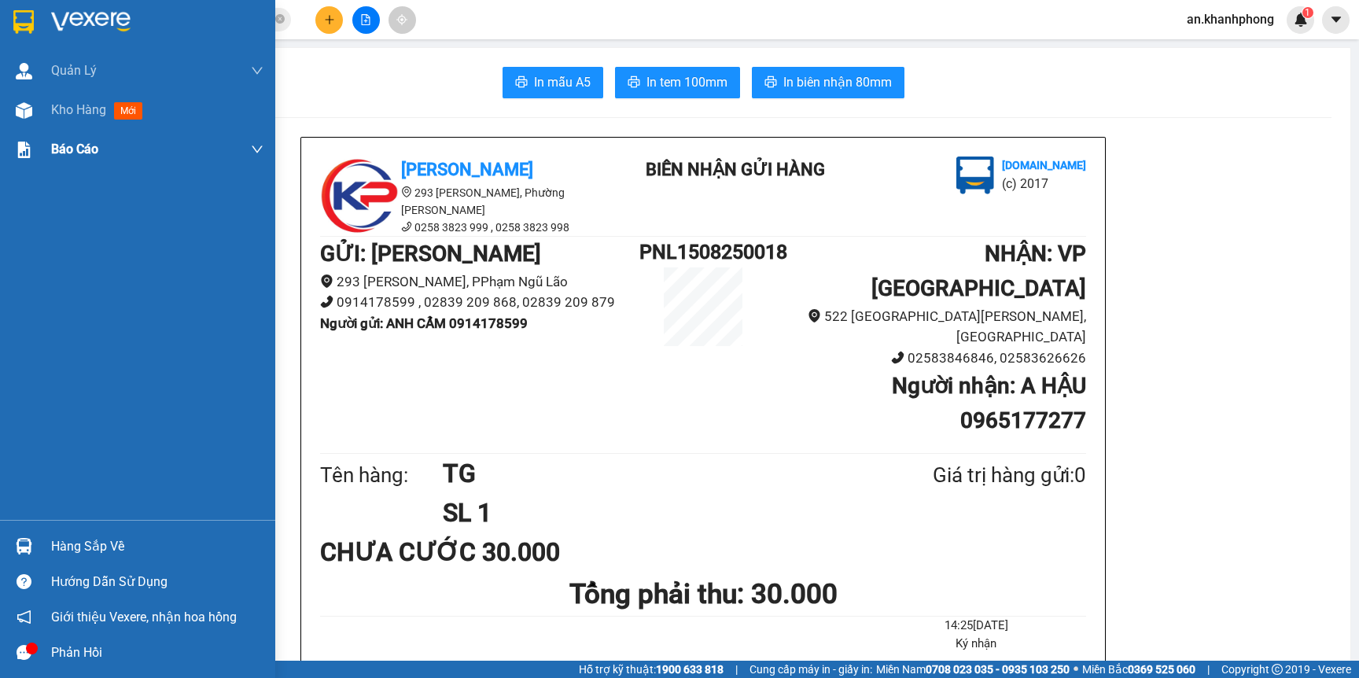
drag, startPoint x: 81, startPoint y: 107, endPoint x: 252, endPoint y: 161, distance: 179.8
click at [81, 105] on span "Kho hàng" at bounding box center [78, 109] width 55 height 15
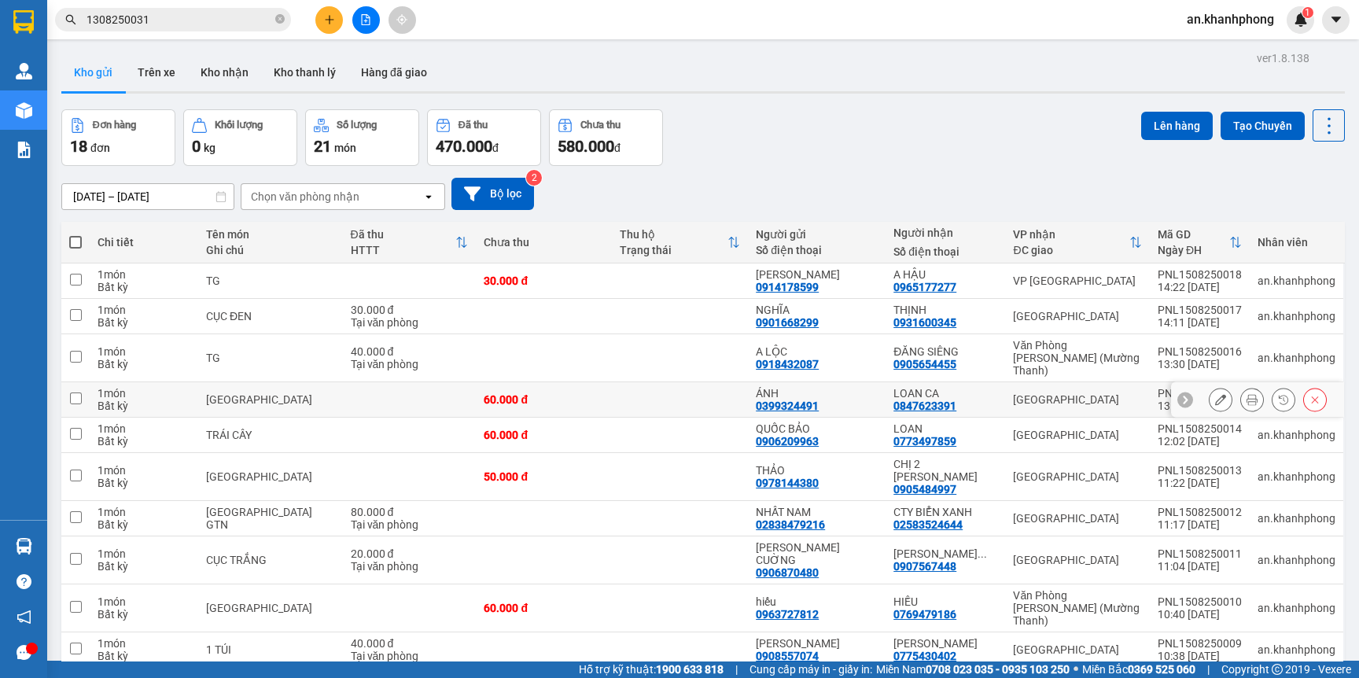
scroll to position [118, 0]
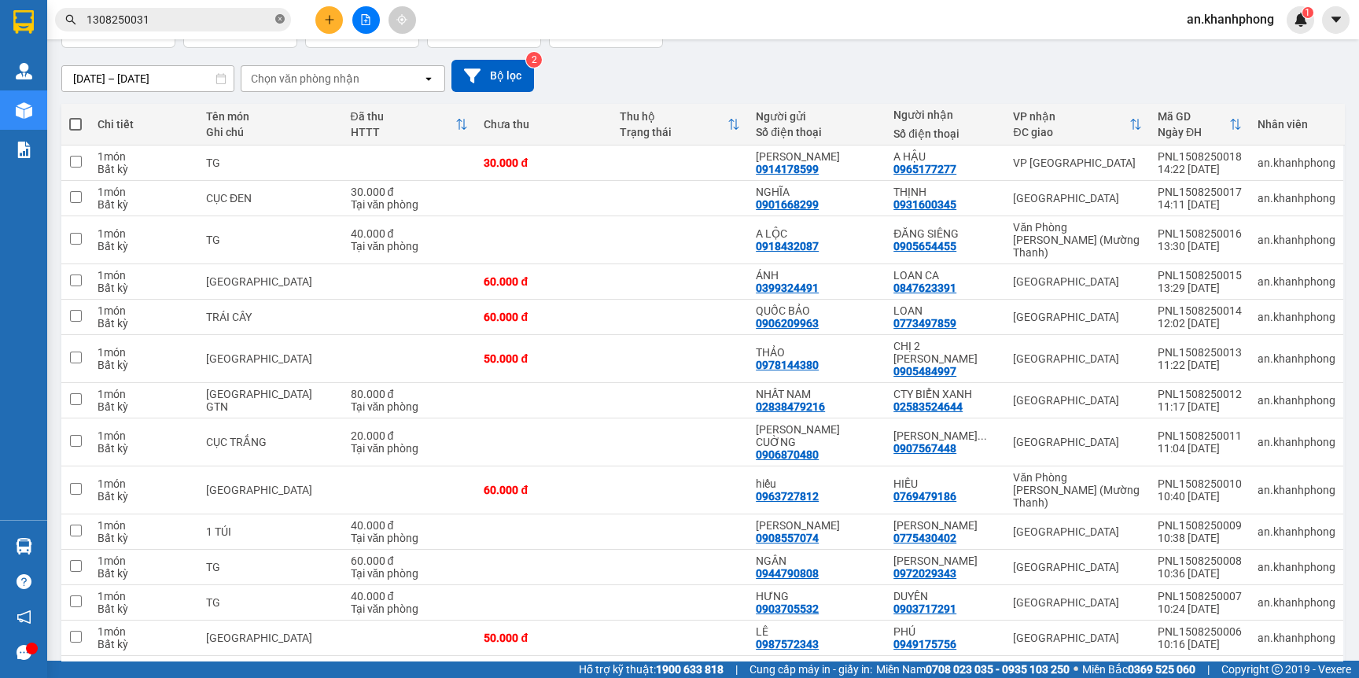
click at [276, 23] on icon "close-circle" at bounding box center [279, 18] width 9 height 9
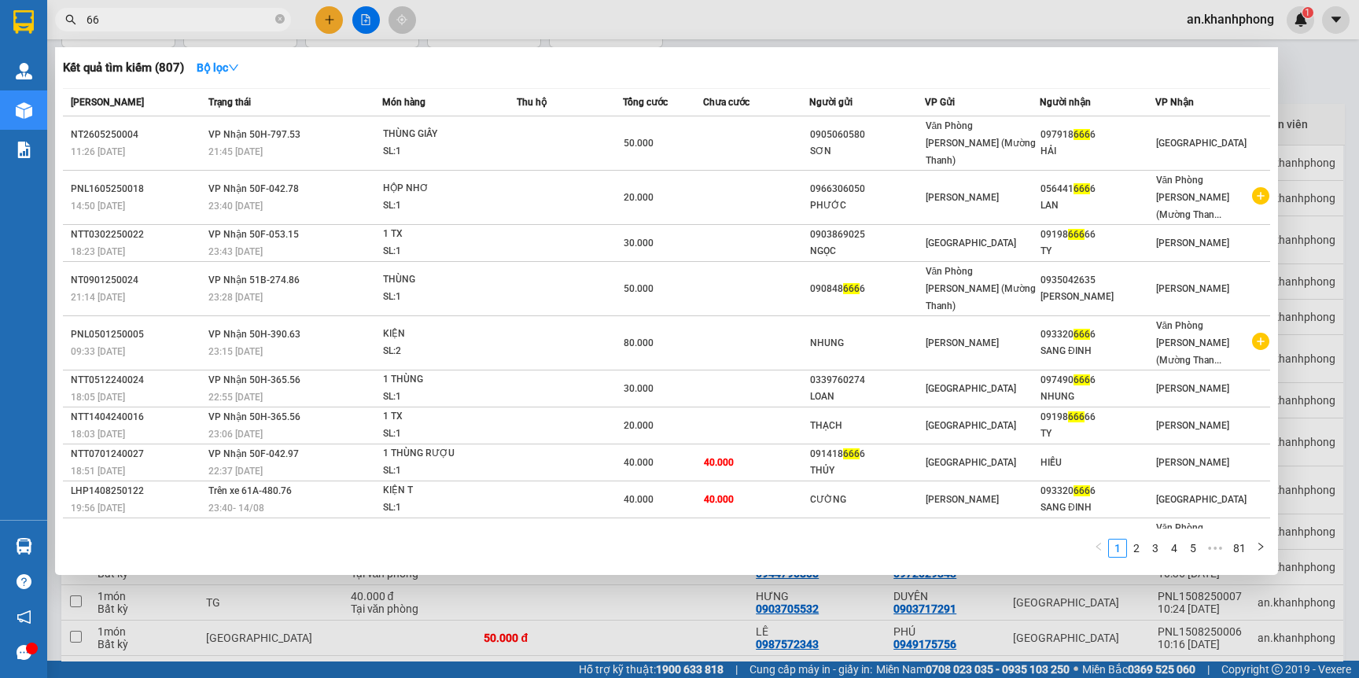
type input "6"
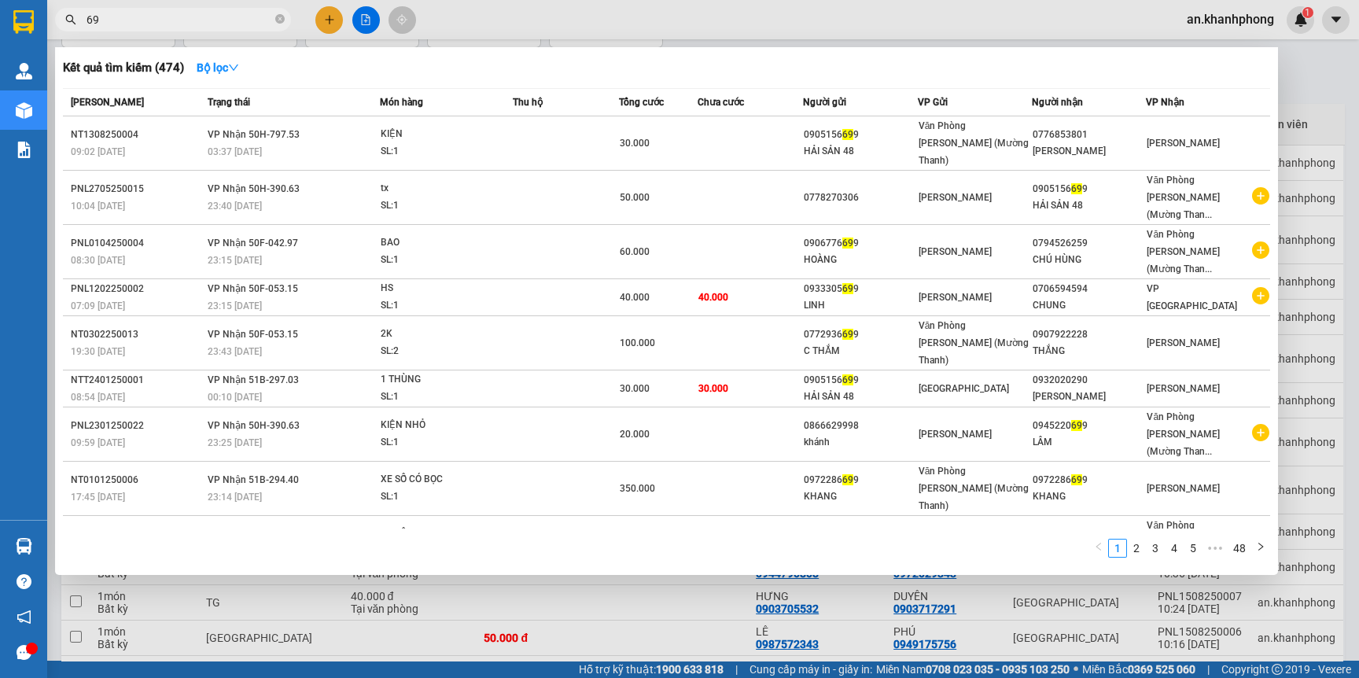
type input "6"
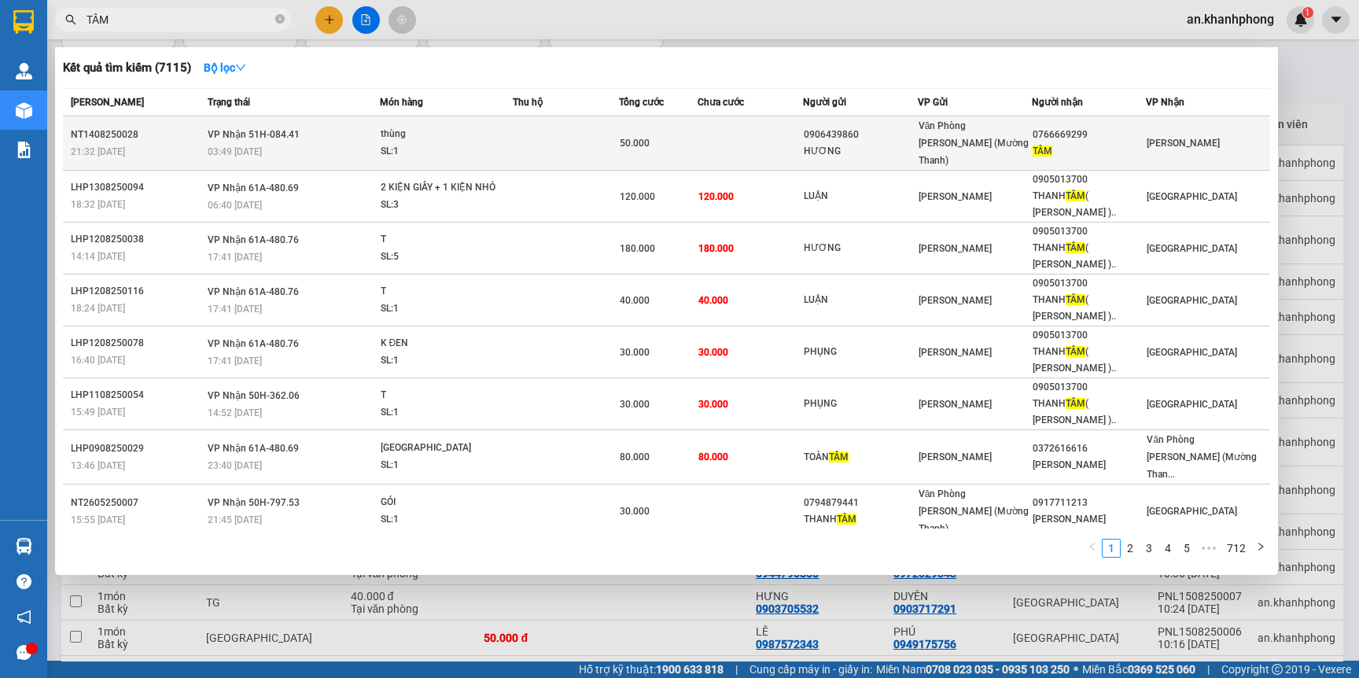
type input "TÂM"
click at [881, 131] on div "0906439860" at bounding box center [860, 135] width 112 height 17
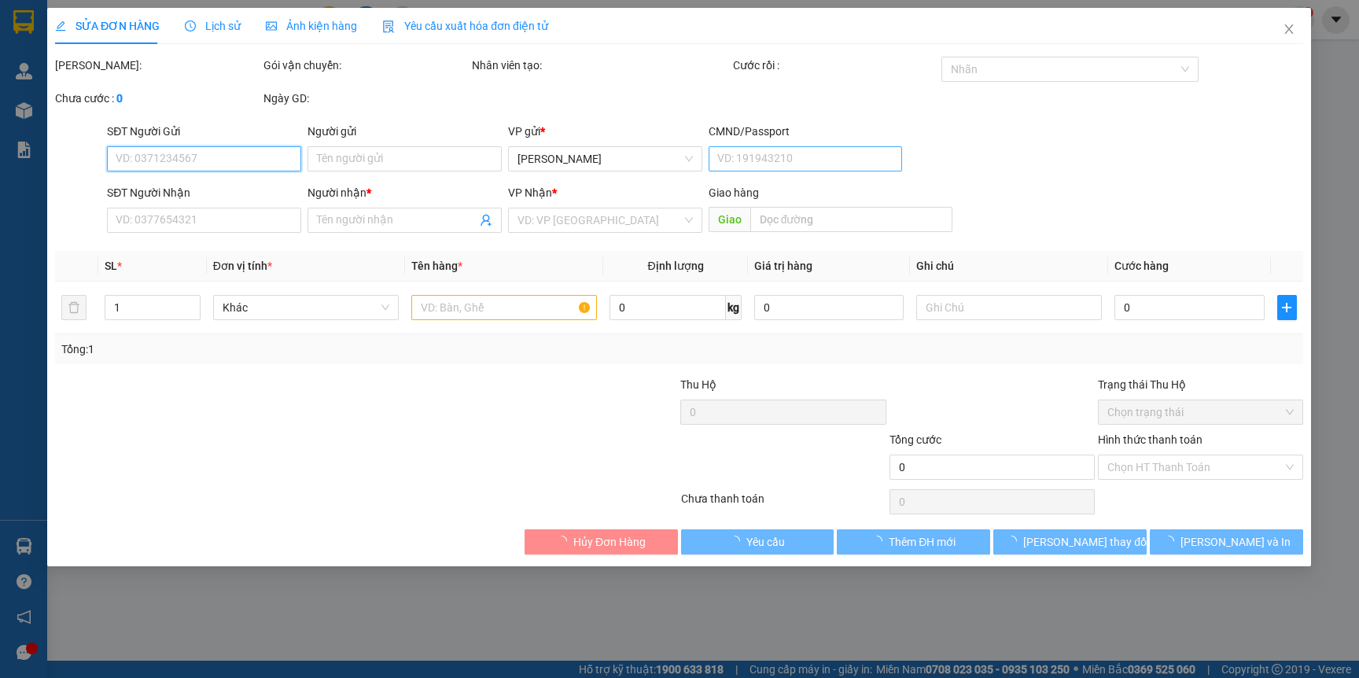
type input "0906439860"
type input "HƯƠNG"
type input "0766669299"
type input "TÂM"
type input "50.000"
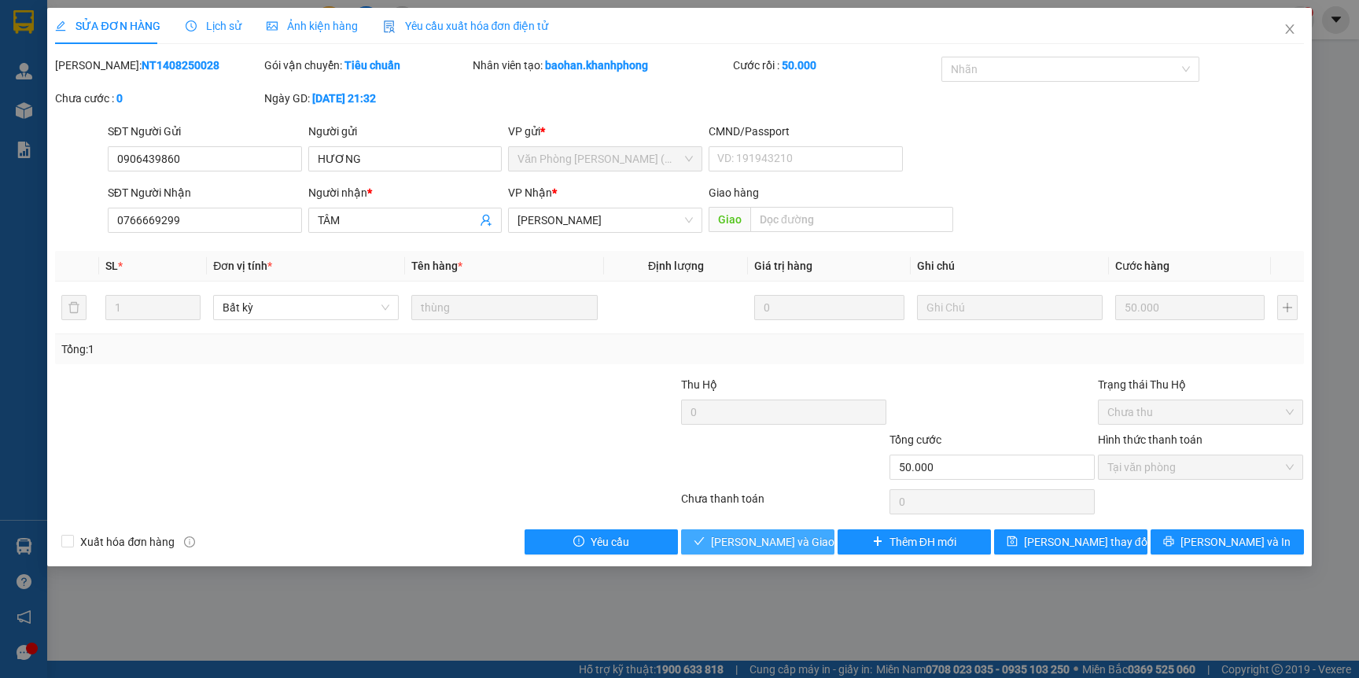
click at [749, 539] on span "[PERSON_NAME] và Giao hàng" at bounding box center [786, 541] width 151 height 17
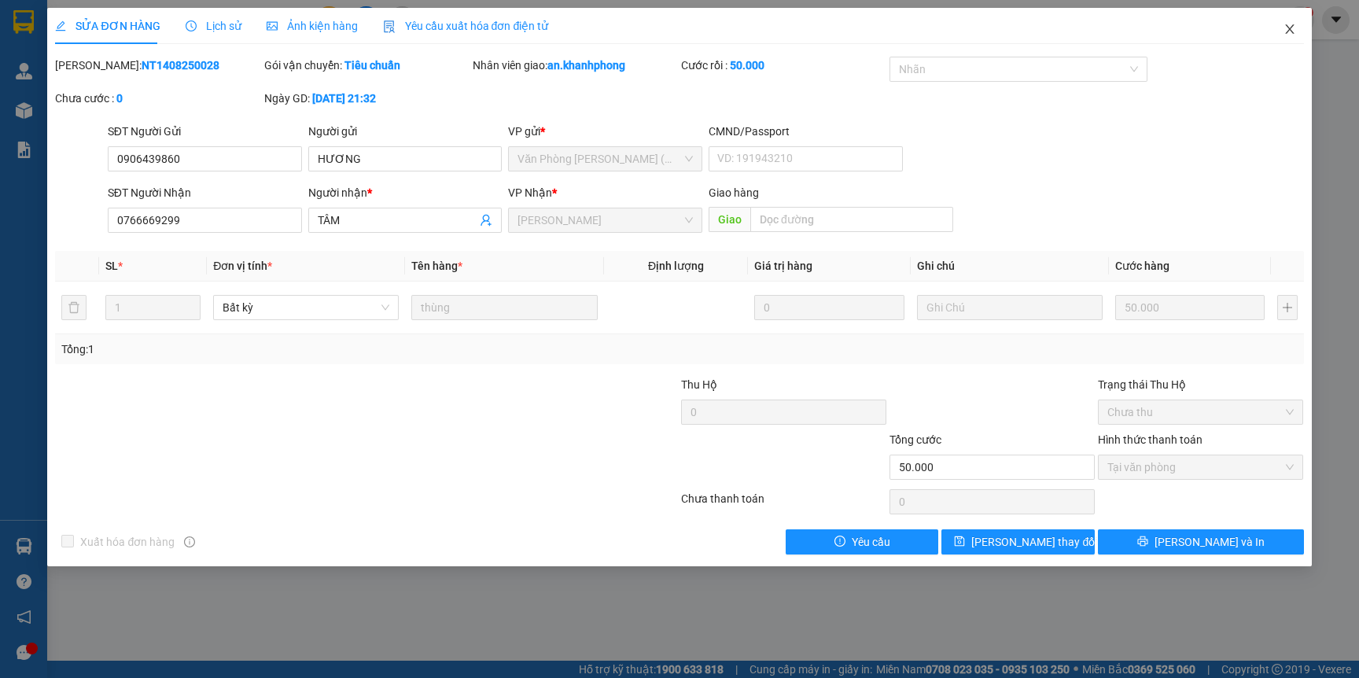
click at [1292, 34] on icon "close" at bounding box center [1289, 29] width 13 height 13
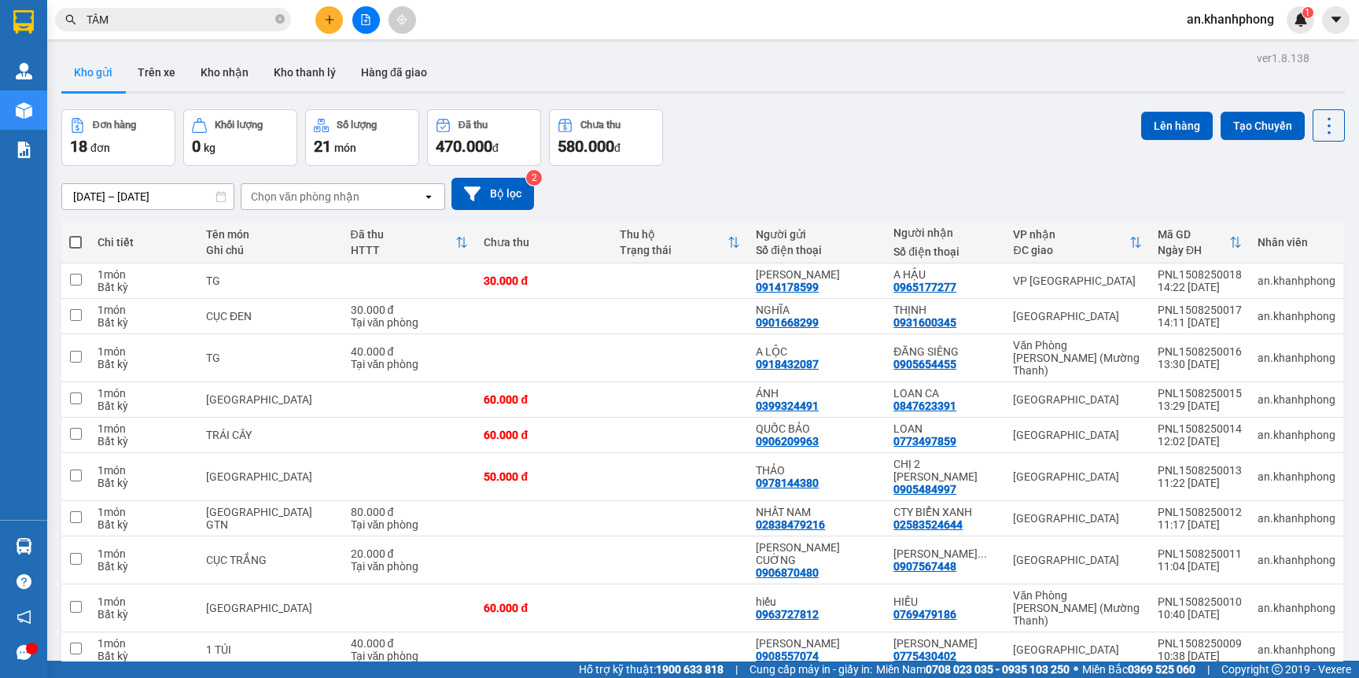
click at [254, 14] on input "TÂM" at bounding box center [179, 19] width 186 height 17
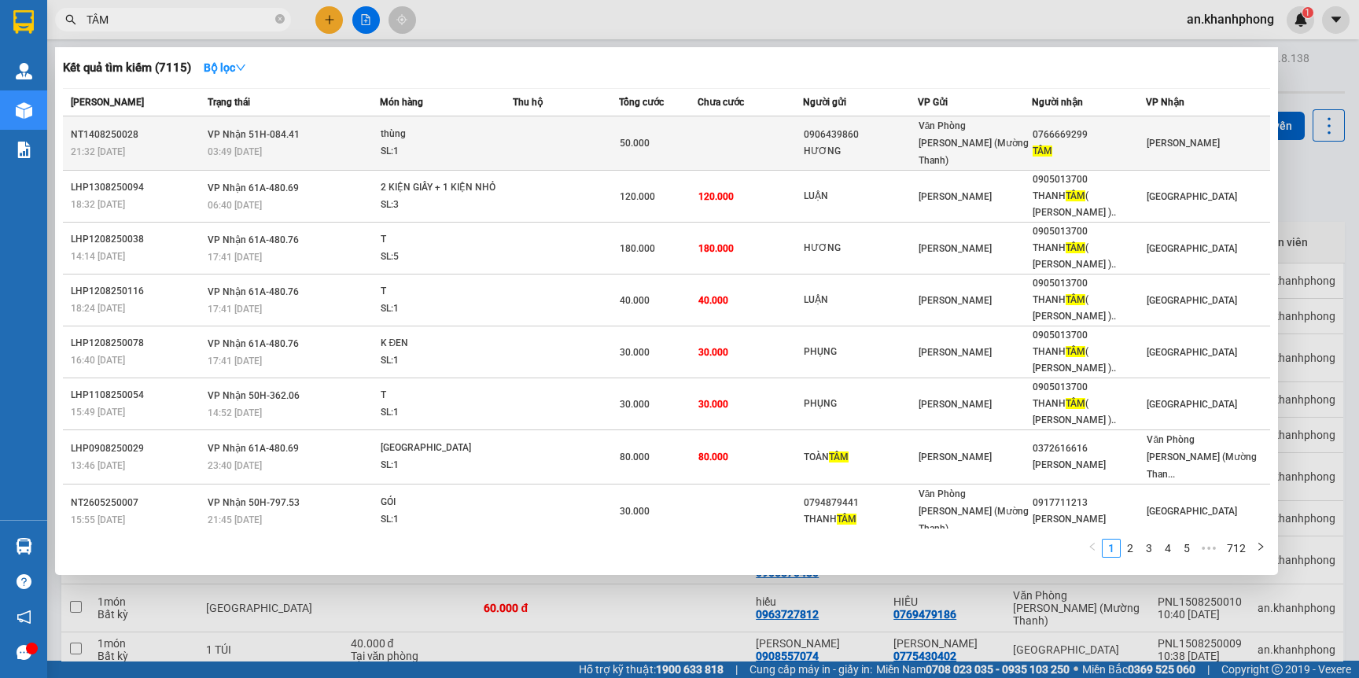
click at [641, 138] on span "50.000" at bounding box center [635, 143] width 30 height 11
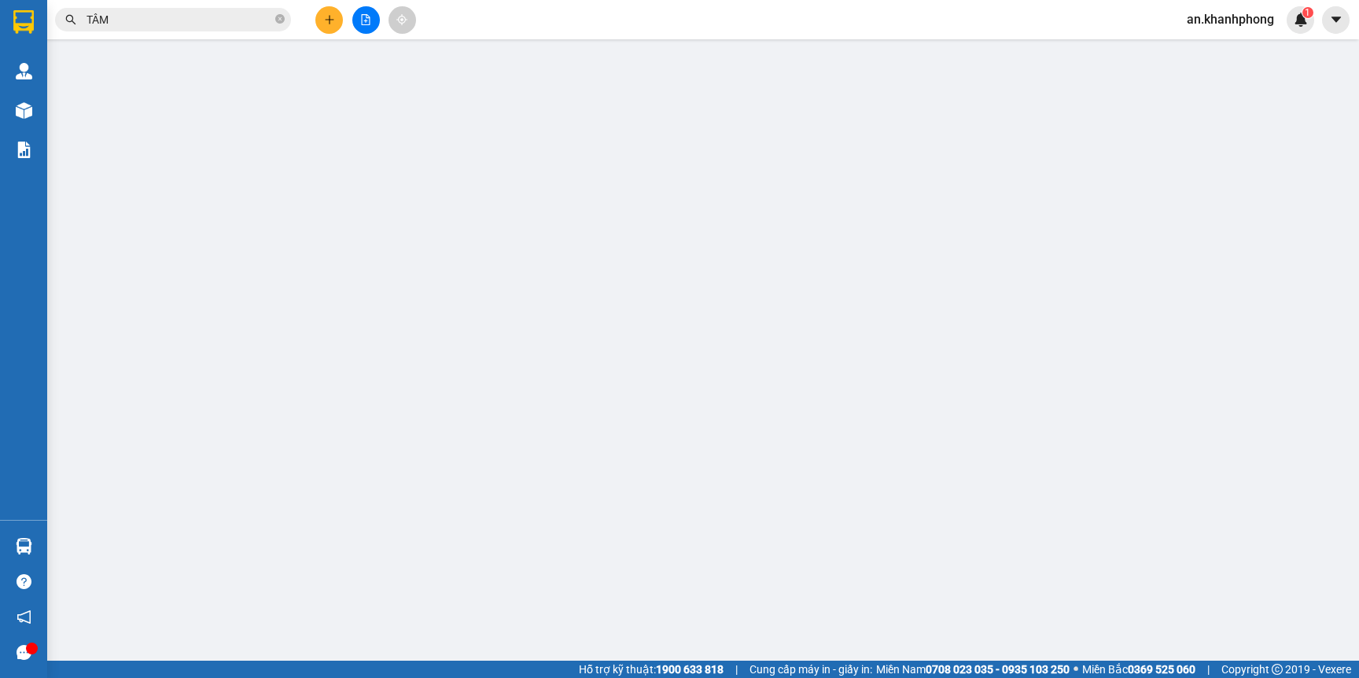
type input "0906439860"
type input "HƯƠNG"
type input "0766669299"
type input "TÂM"
type input "50.000"
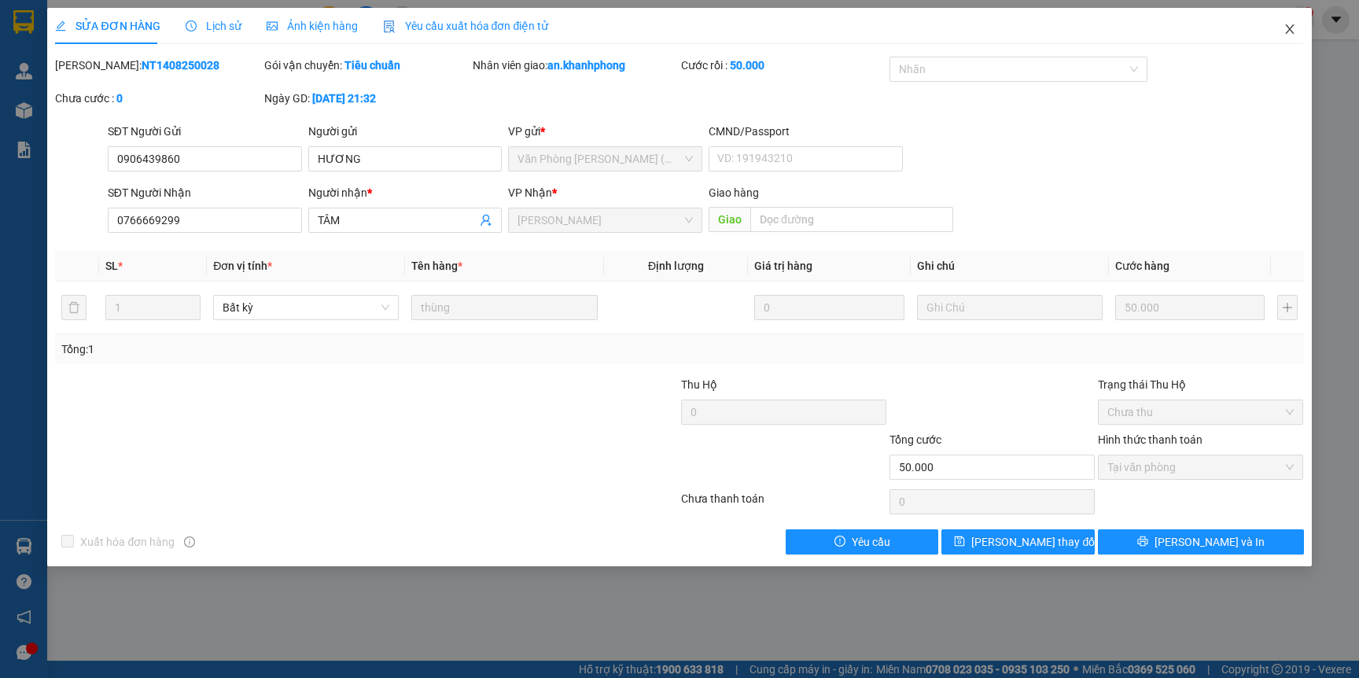
click at [1276, 27] on span "Close" at bounding box center [1289, 30] width 44 height 44
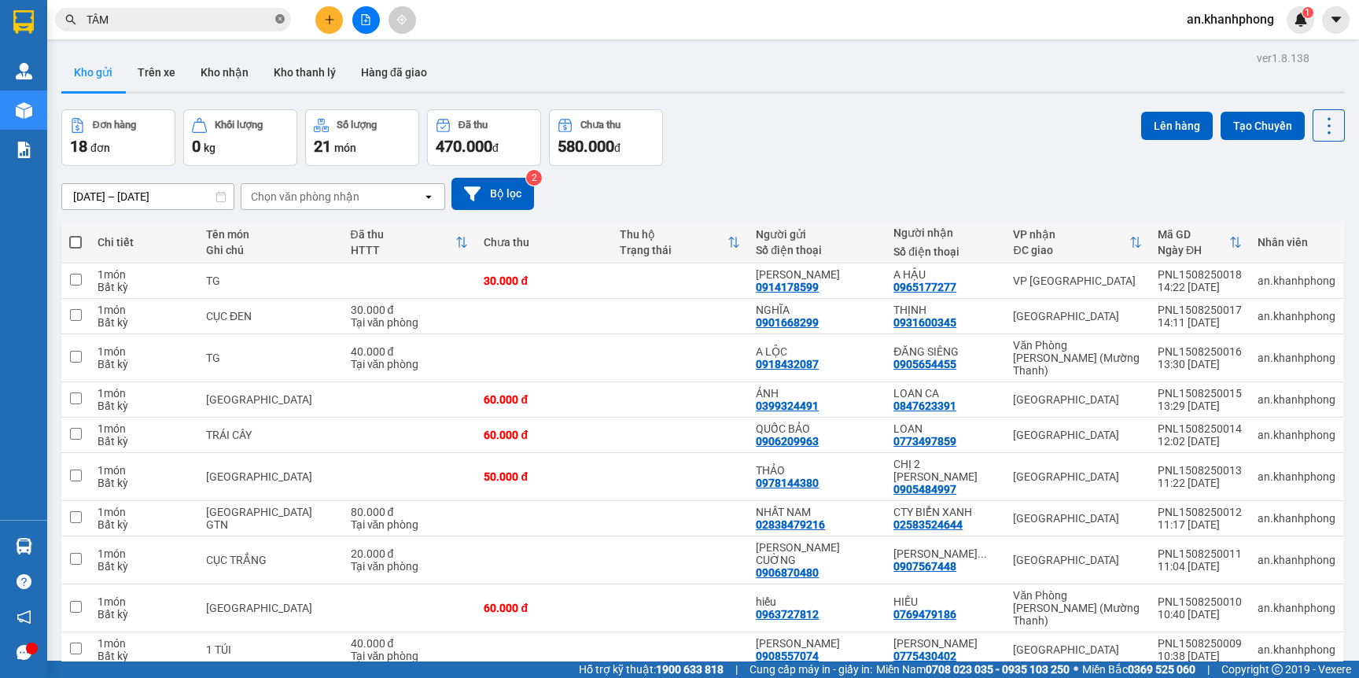
click at [281, 22] on icon "close-circle" at bounding box center [279, 18] width 9 height 9
click at [333, 27] on button at bounding box center [329, 20] width 28 height 28
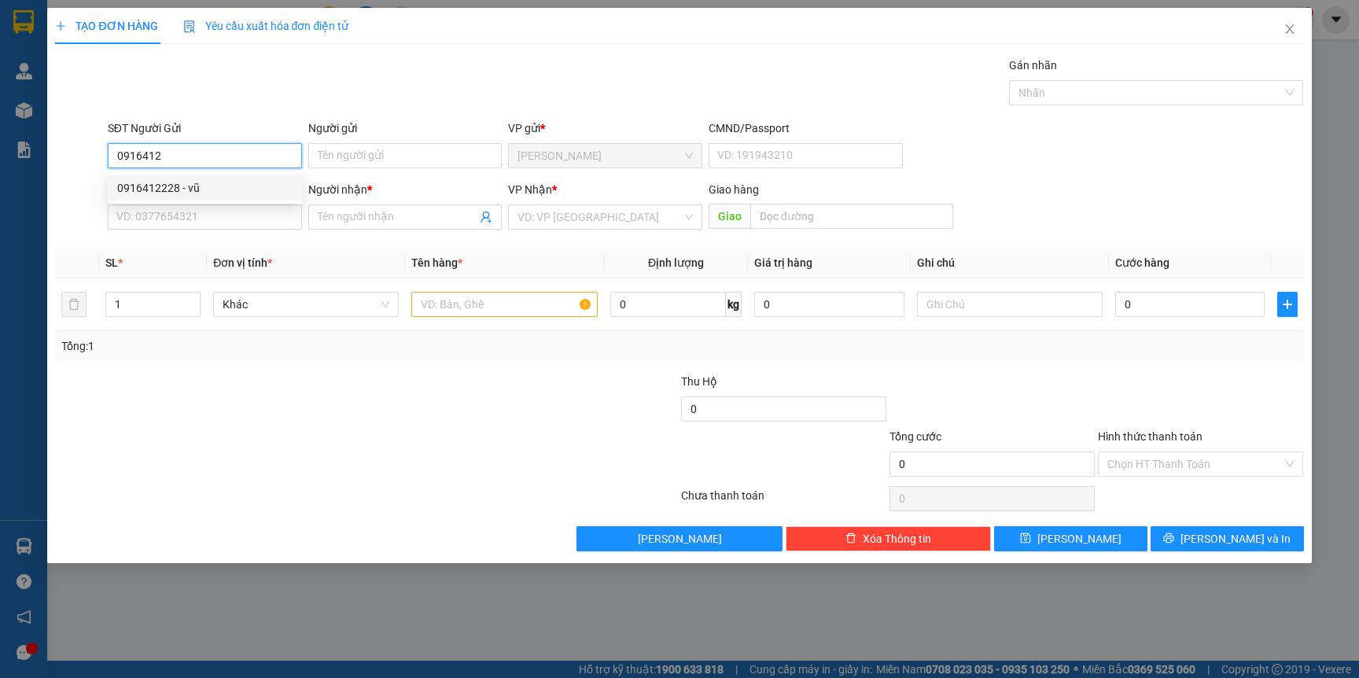
click at [196, 195] on div "0916412228 - vũ" at bounding box center [204, 187] width 175 height 17
type input "0916412228"
type input "vũ"
type input "0916412228"
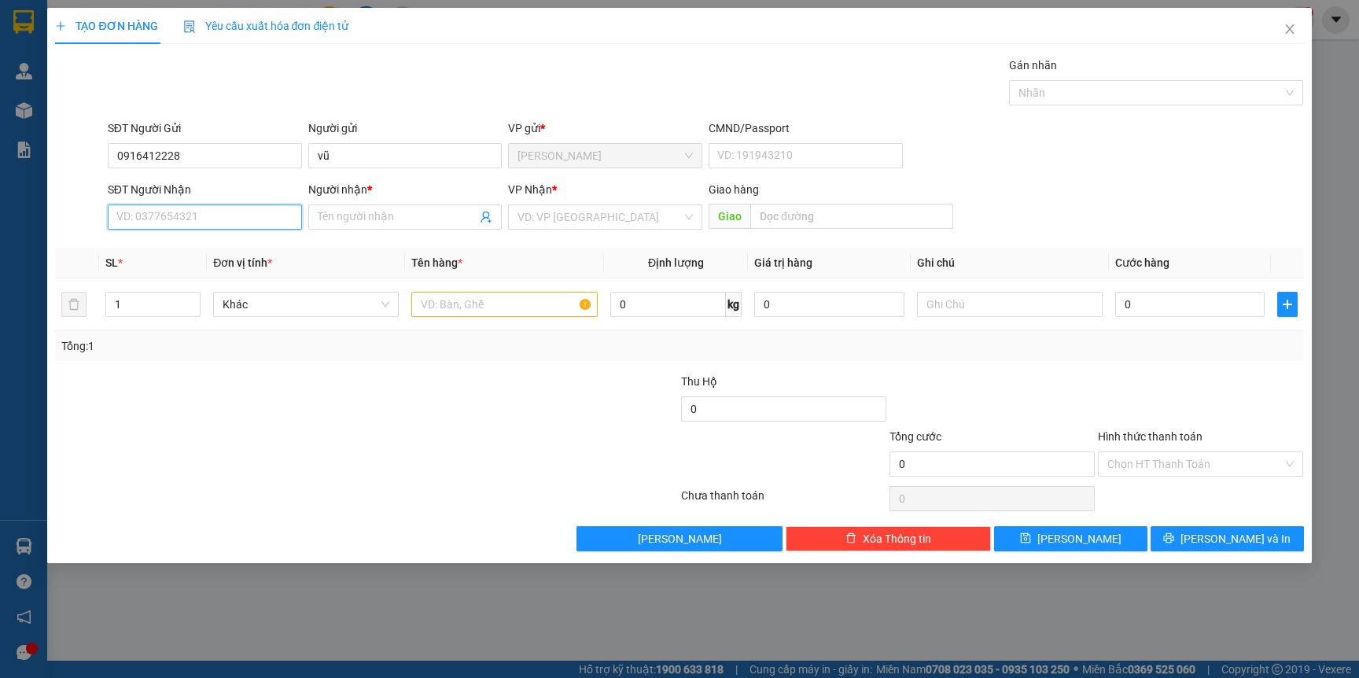
click at [200, 208] on input "SĐT Người Nhận" at bounding box center [205, 216] width 194 height 25
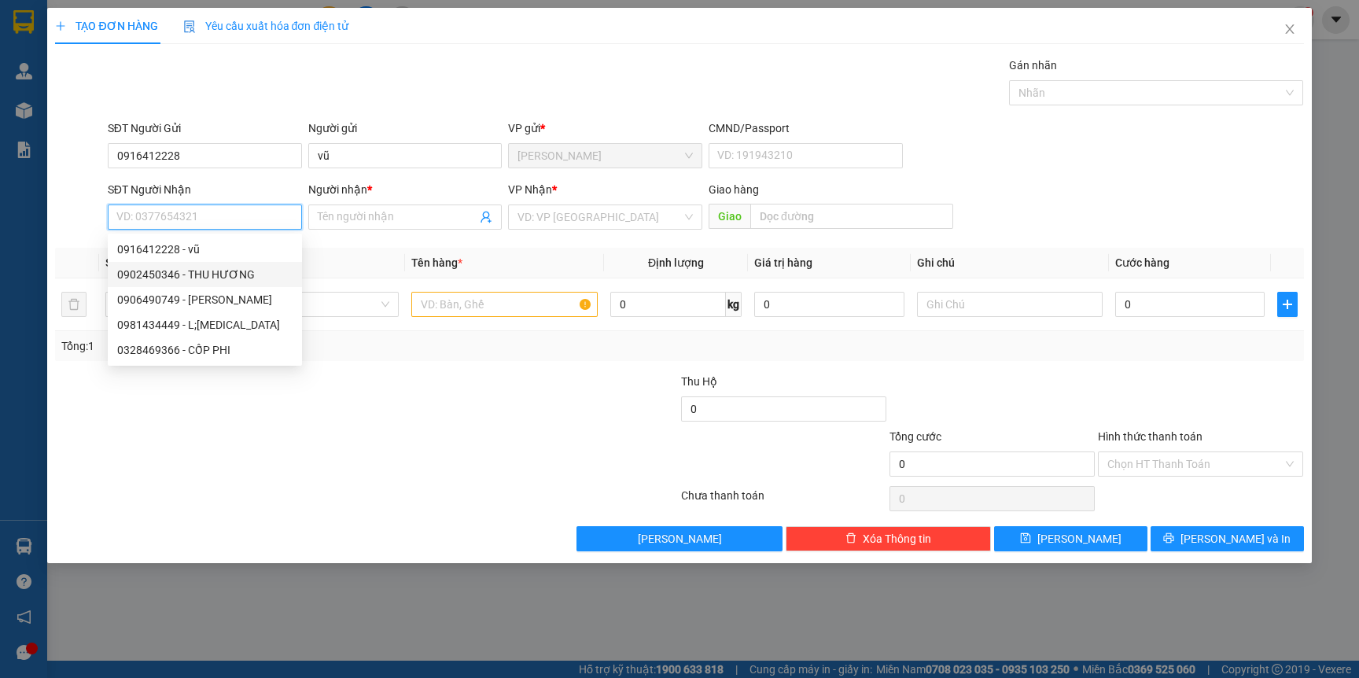
click at [206, 267] on div "0902450346 - THU HƯƠNG" at bounding box center [204, 274] width 175 height 17
type input "0902450346"
type input "THU HƯƠNG"
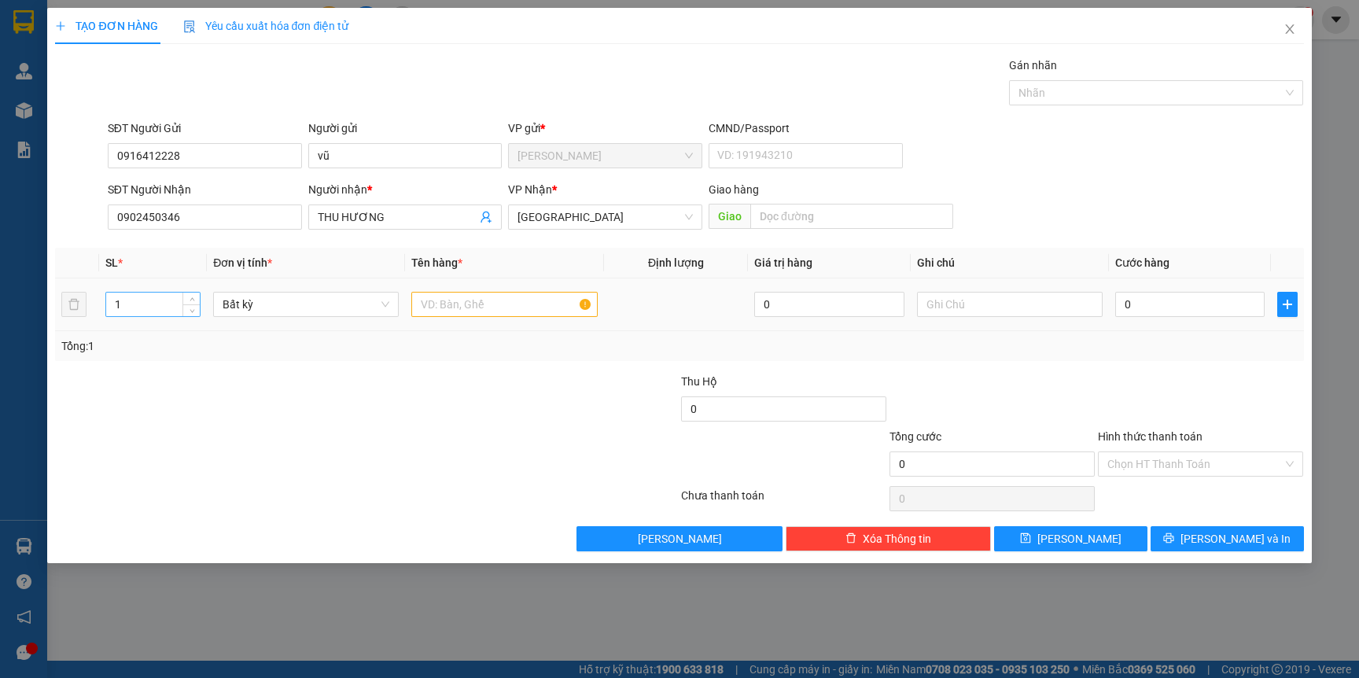
click at [177, 299] on input "1" at bounding box center [153, 304] width 94 height 24
type input "3"
click at [225, 344] on div "Tổng: 3" at bounding box center [292, 345] width 463 height 17
click at [463, 313] on input "text" at bounding box center [504, 304] width 186 height 25
type input "[GEOGRAPHIC_DATA]"
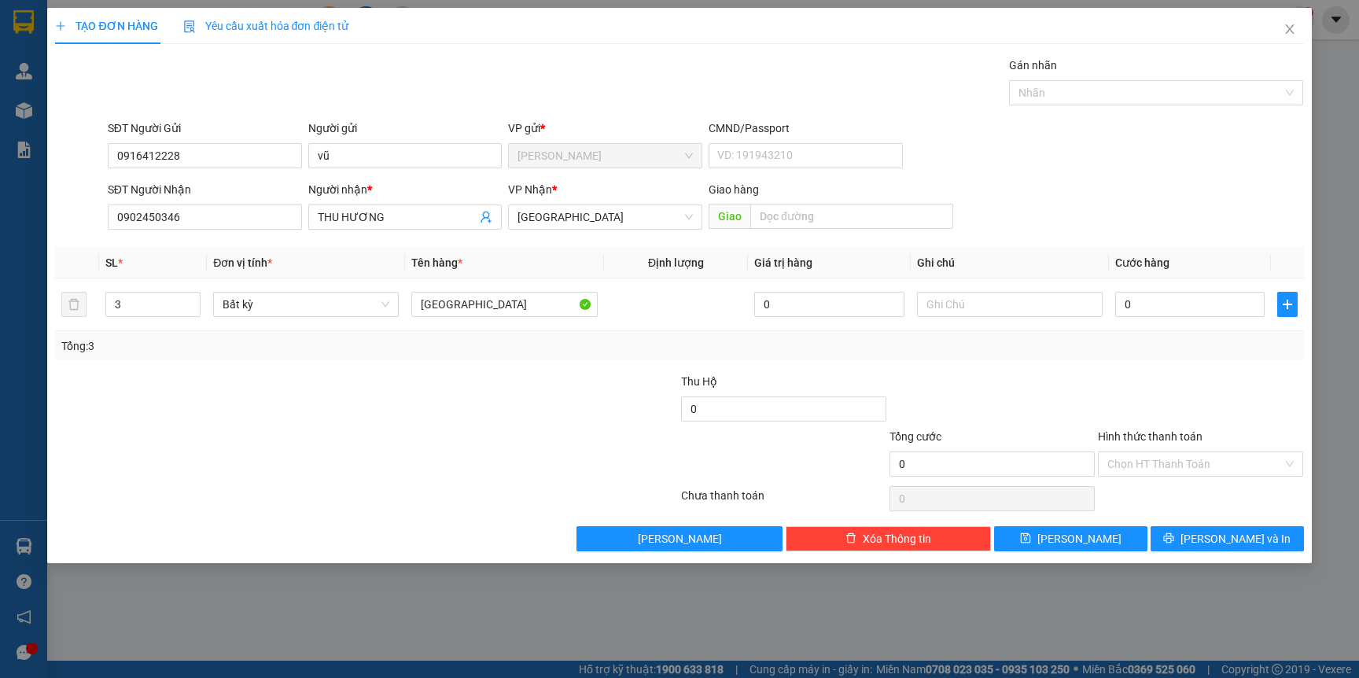
click at [445, 352] on div "Tổng: 3" at bounding box center [292, 345] width 463 height 17
click at [1209, 300] on input "0" at bounding box center [1189, 304] width 149 height 25
type input "2"
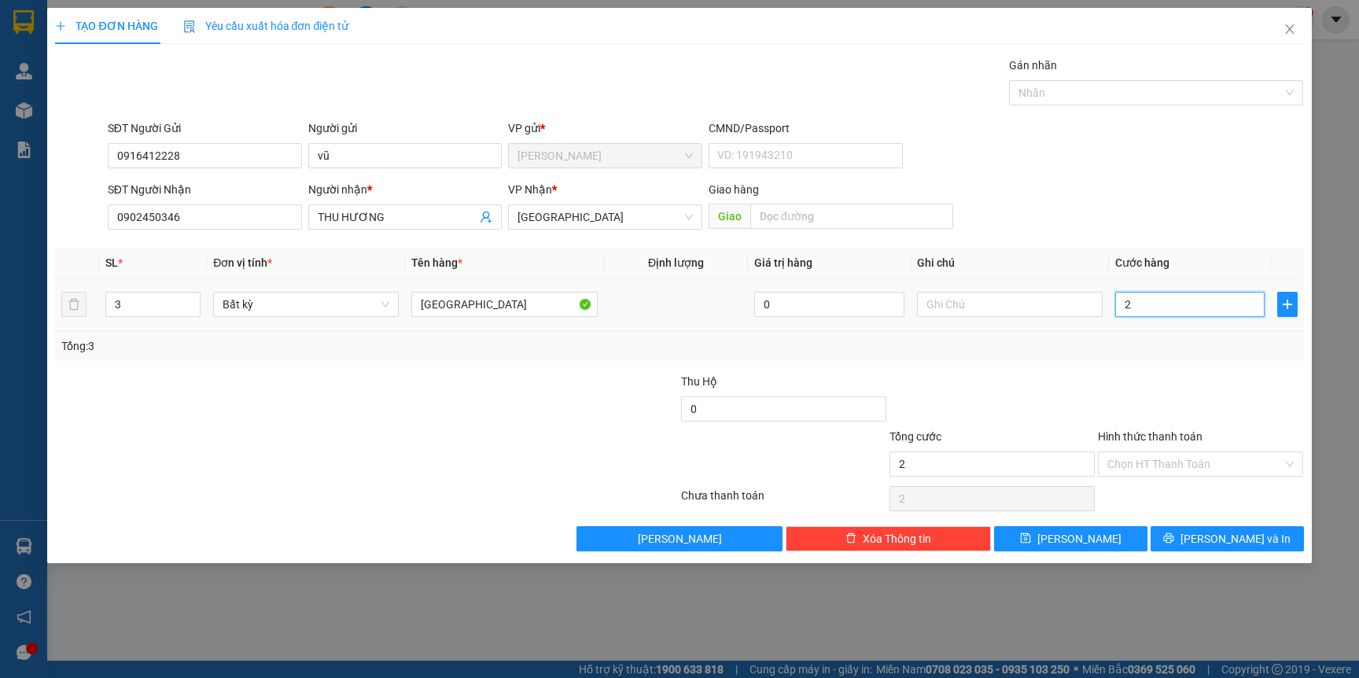
type input "20"
type input "200"
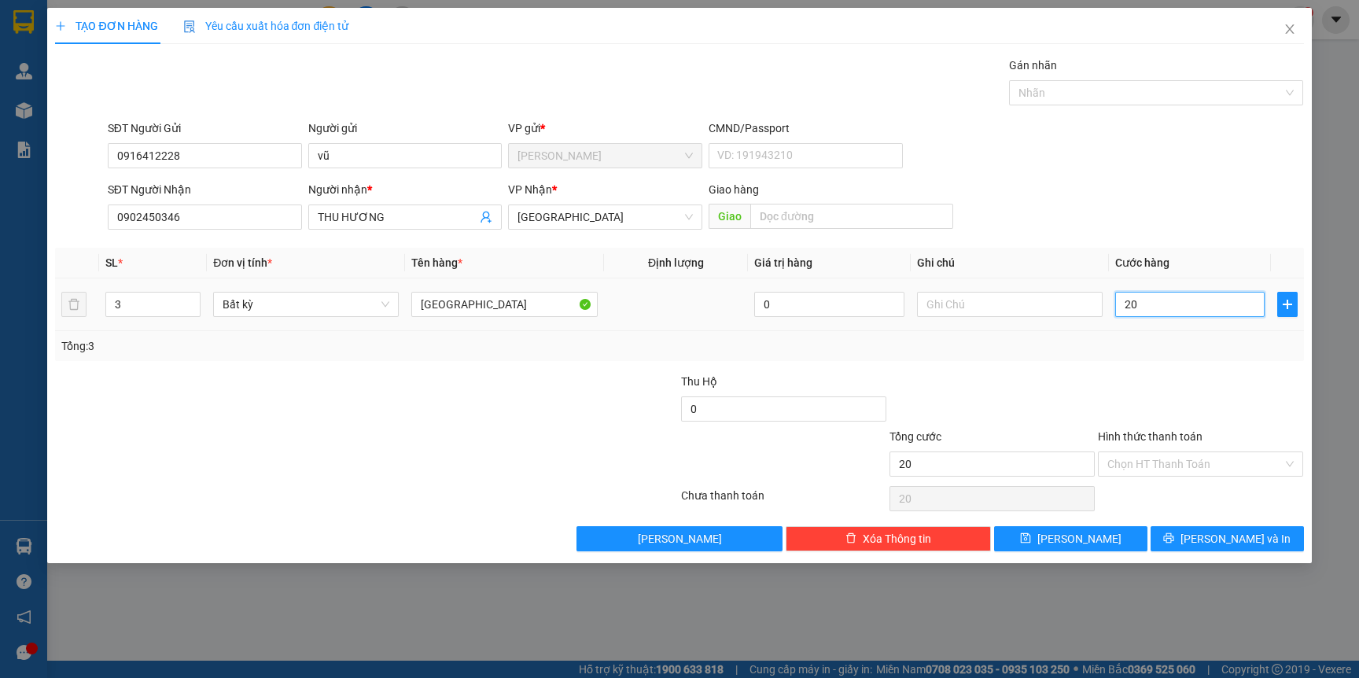
type input "200"
type input "200.000"
click at [1139, 381] on div at bounding box center [1200, 400] width 208 height 55
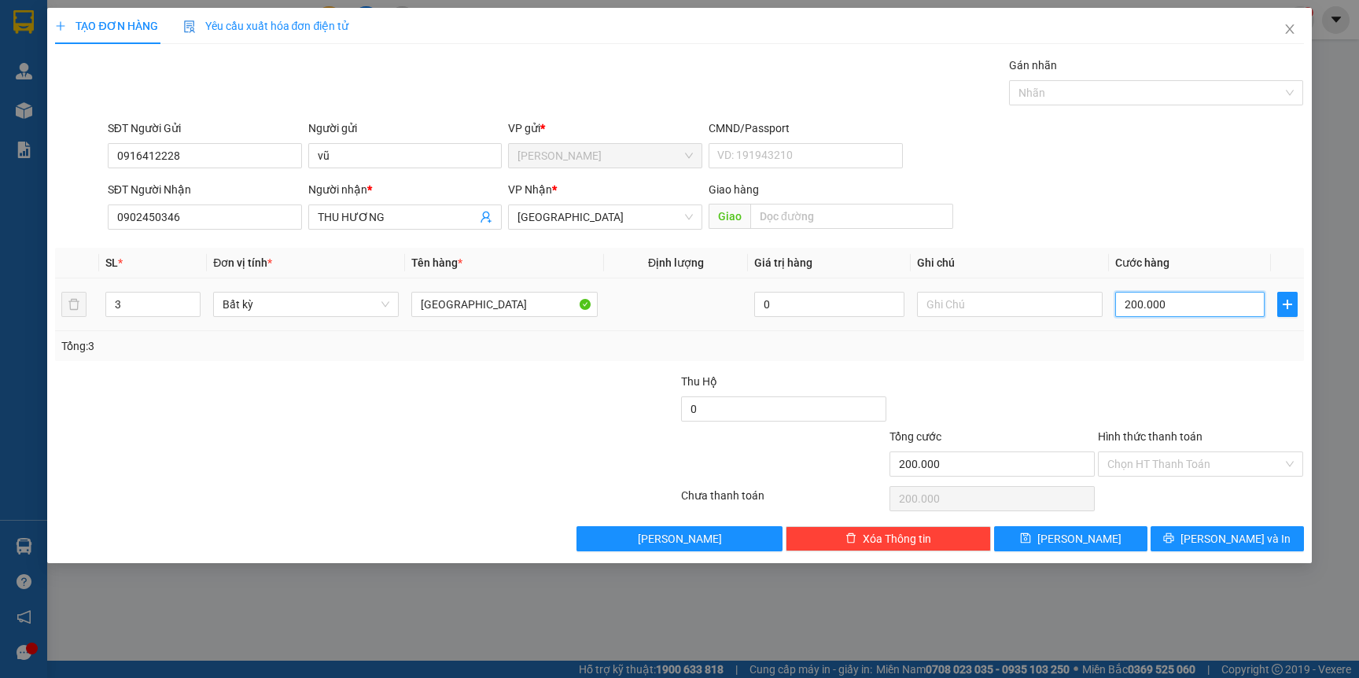
click at [1178, 314] on input "200.000" at bounding box center [1189, 304] width 149 height 25
type input "0"
type input "01"
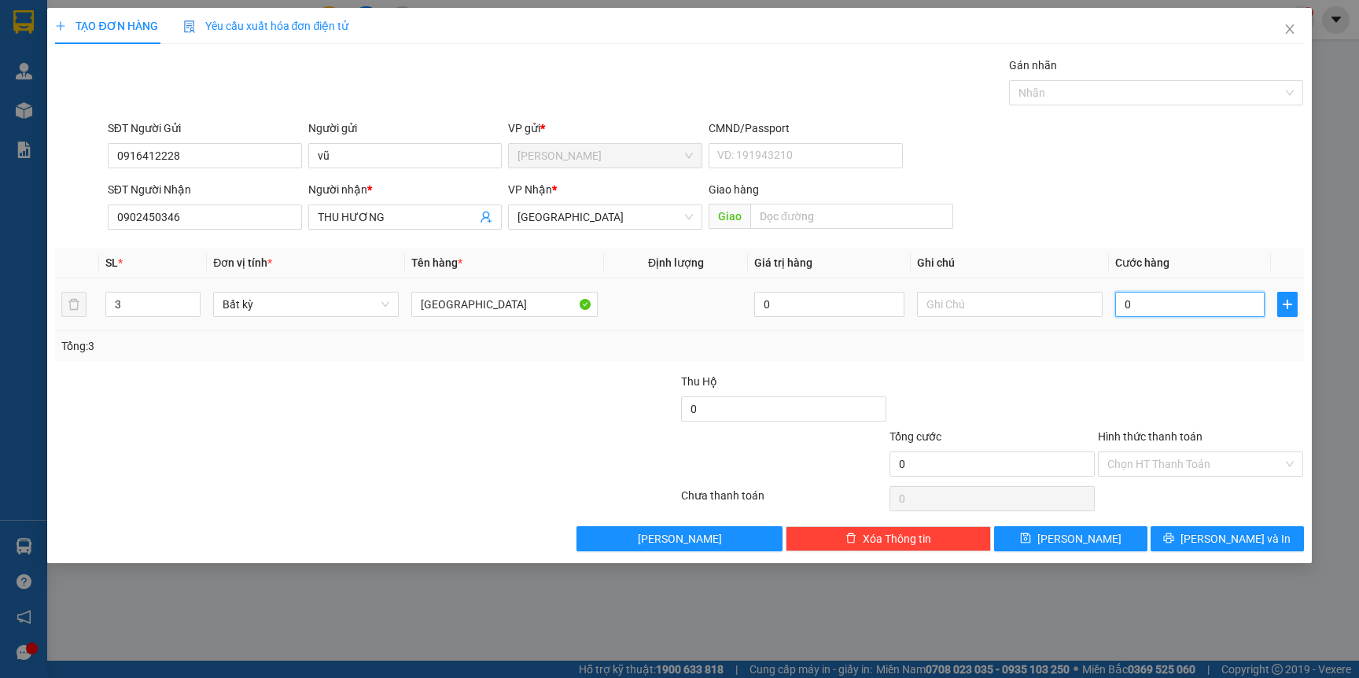
type input "1"
type input "012"
type input "12"
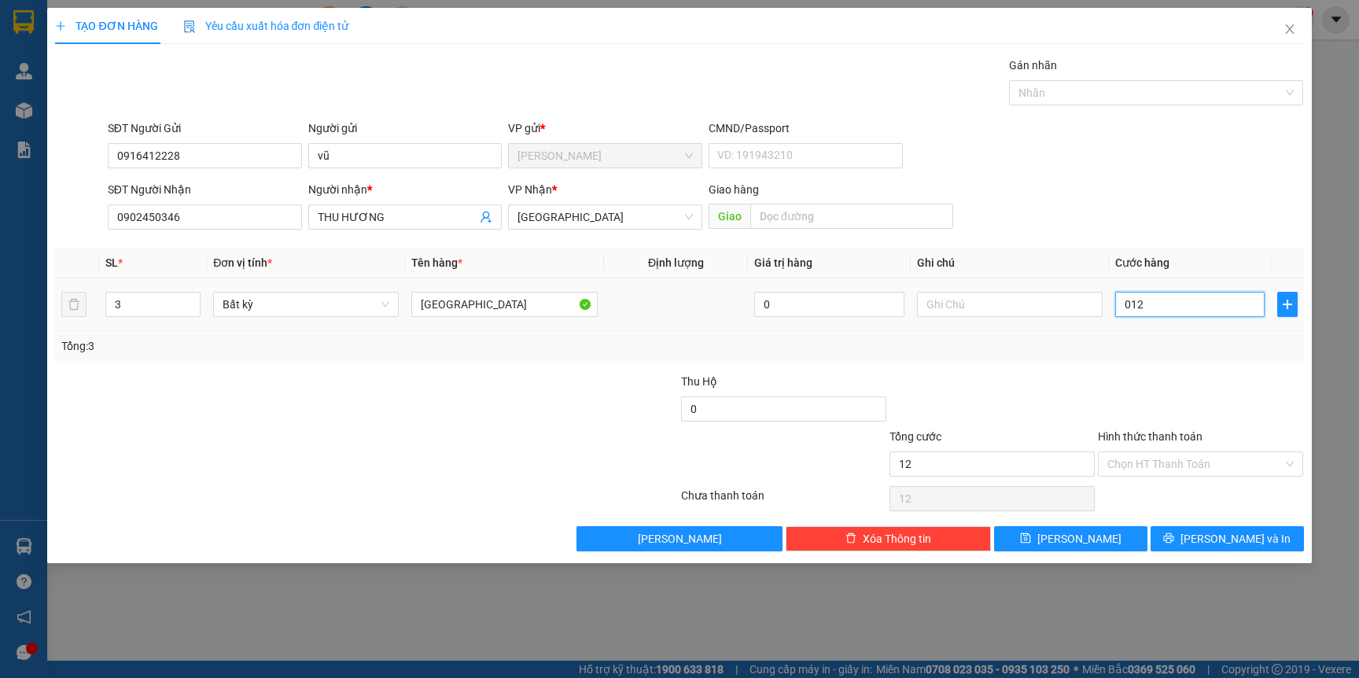
type input "0.120"
type input "120"
type input "120.000"
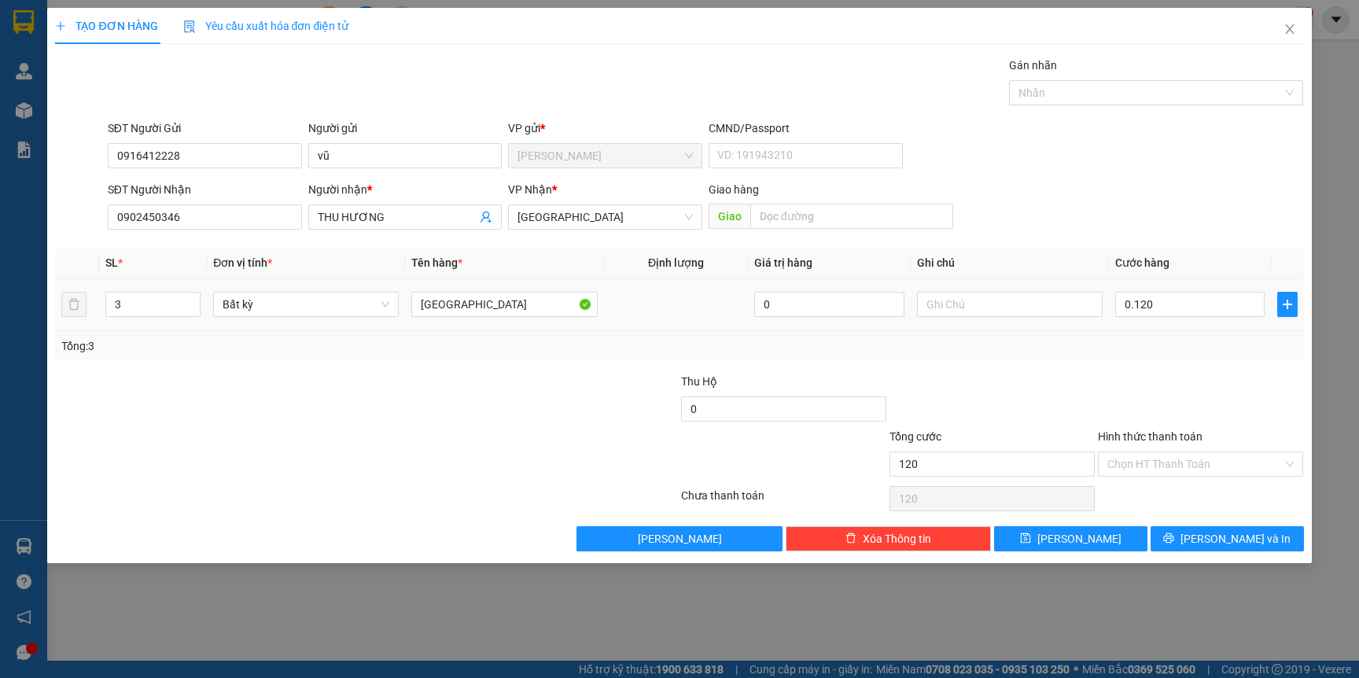
type input "120.000"
click at [1134, 358] on div "Tổng: 3" at bounding box center [679, 346] width 1248 height 30
click at [1175, 543] on button "[PERSON_NAME] và In" at bounding box center [1226, 538] width 153 height 25
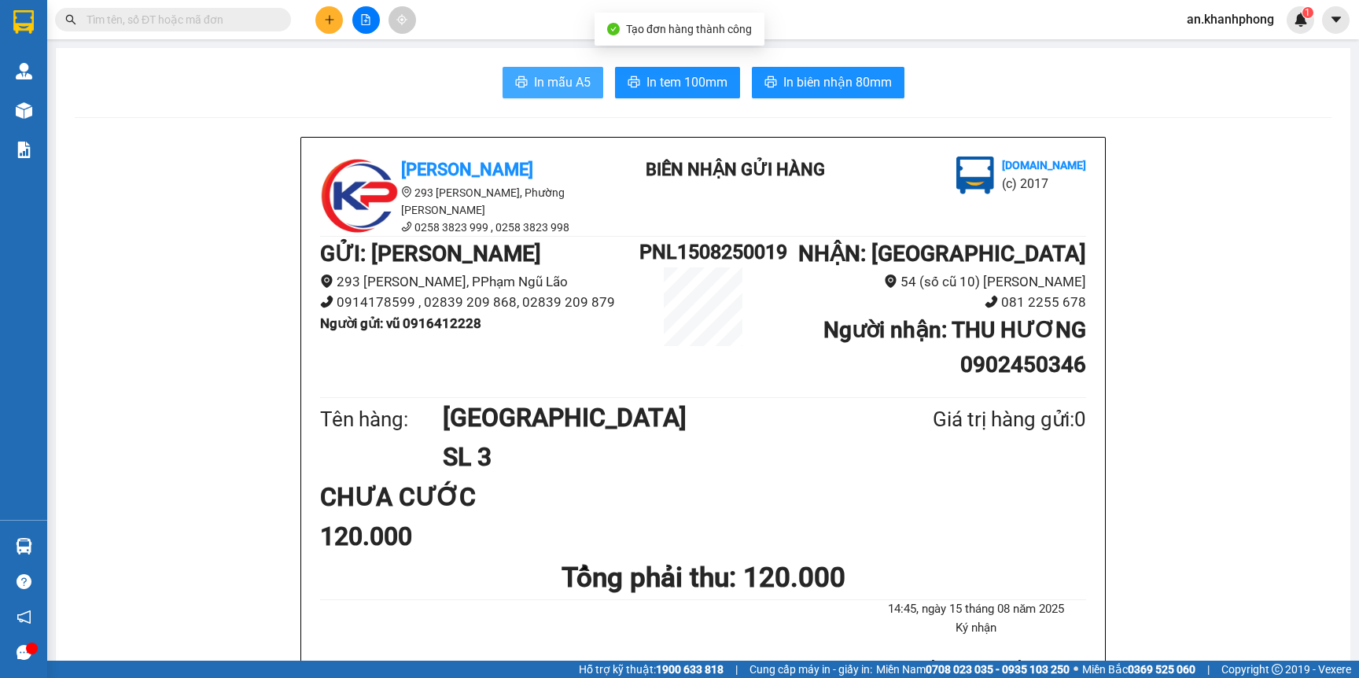
click at [515, 89] on span "printer" at bounding box center [521, 82] width 13 height 15
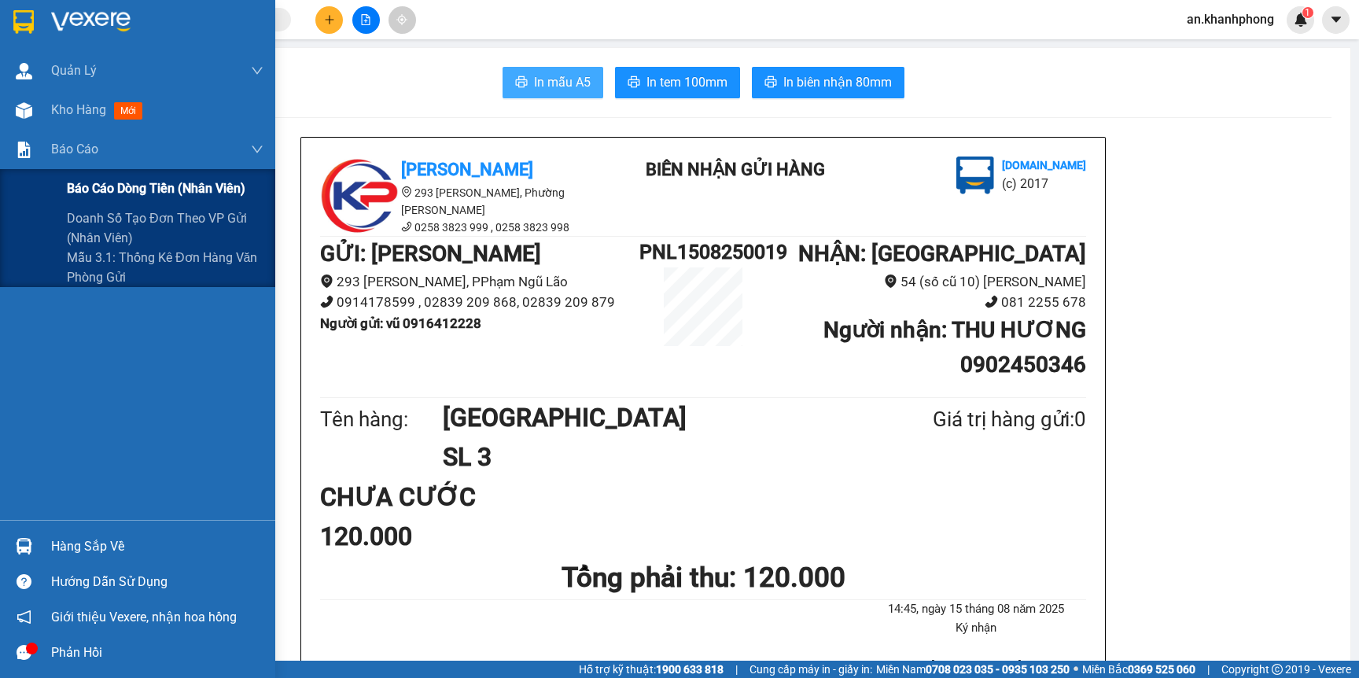
click at [88, 180] on span "Báo cáo dòng tiền (nhân viên)" at bounding box center [156, 188] width 178 height 20
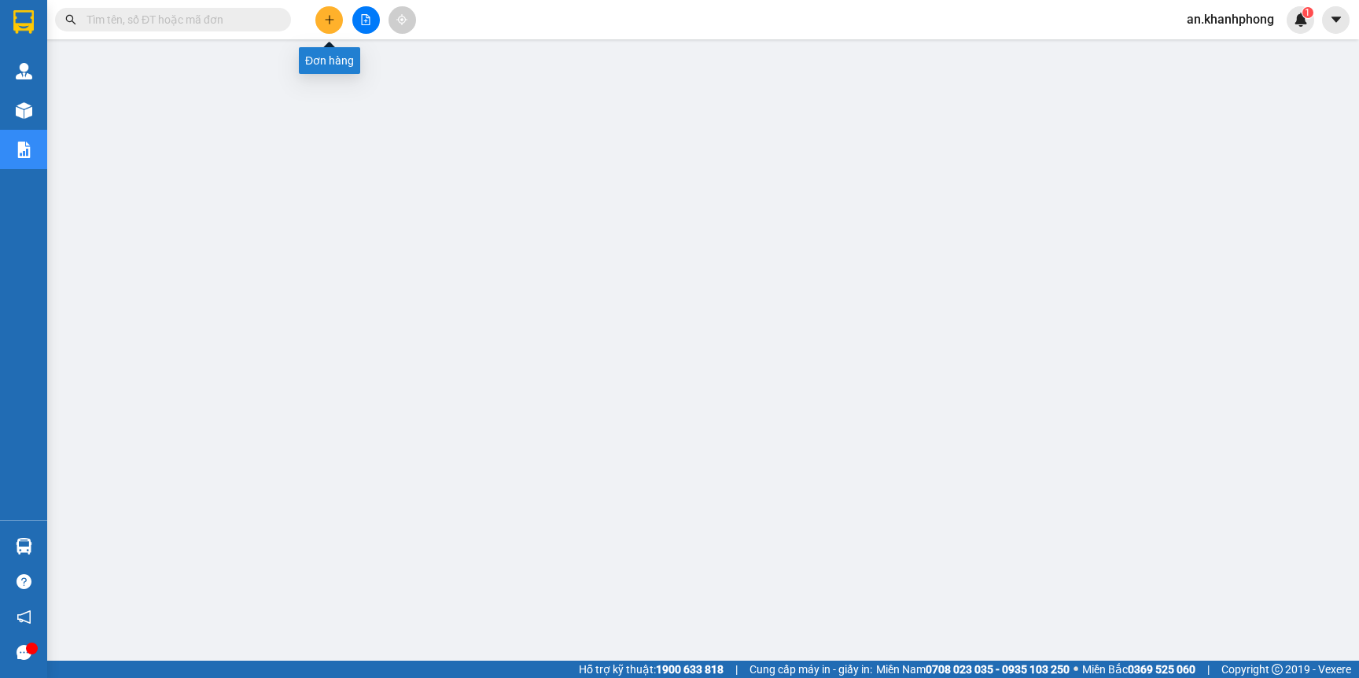
click at [329, 15] on icon "plus" at bounding box center [329, 19] width 1 height 9
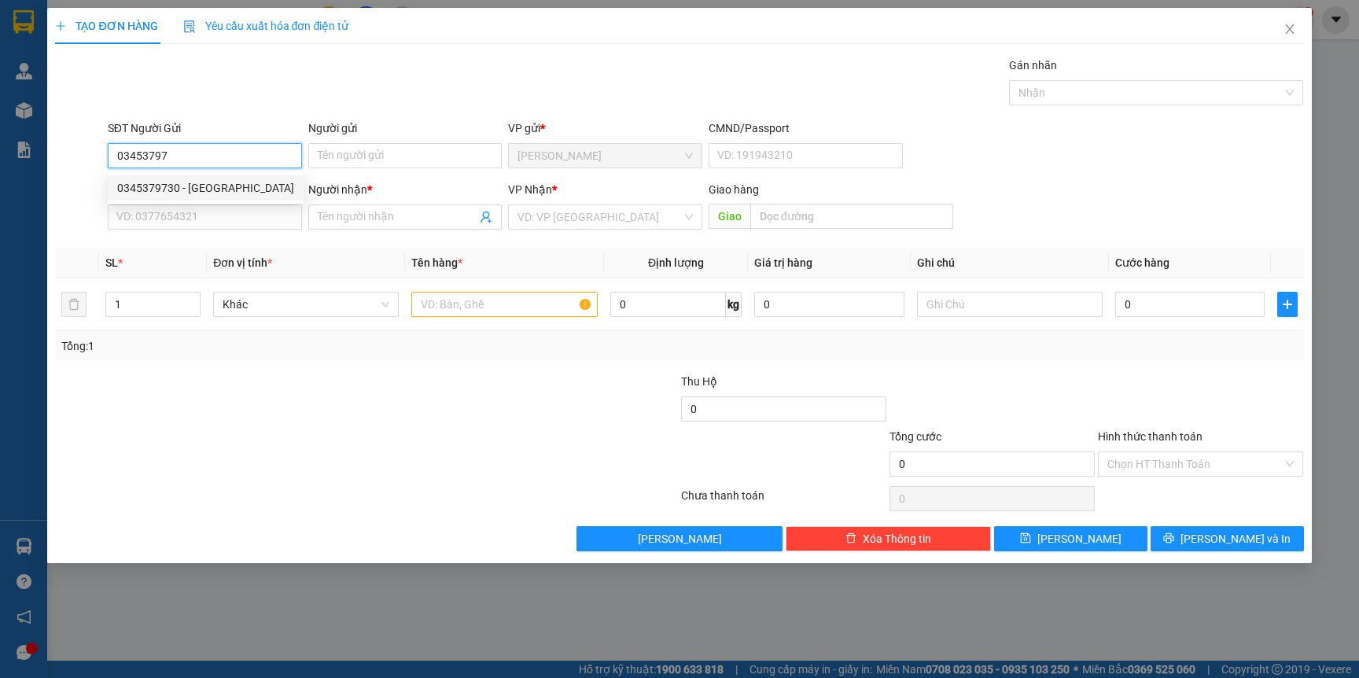
click at [208, 188] on div "0345379730 - PHÚ PHAN" at bounding box center [205, 187] width 177 height 17
type input "0345379730"
type input "PHÚ PHAN"
type input "0345379730"
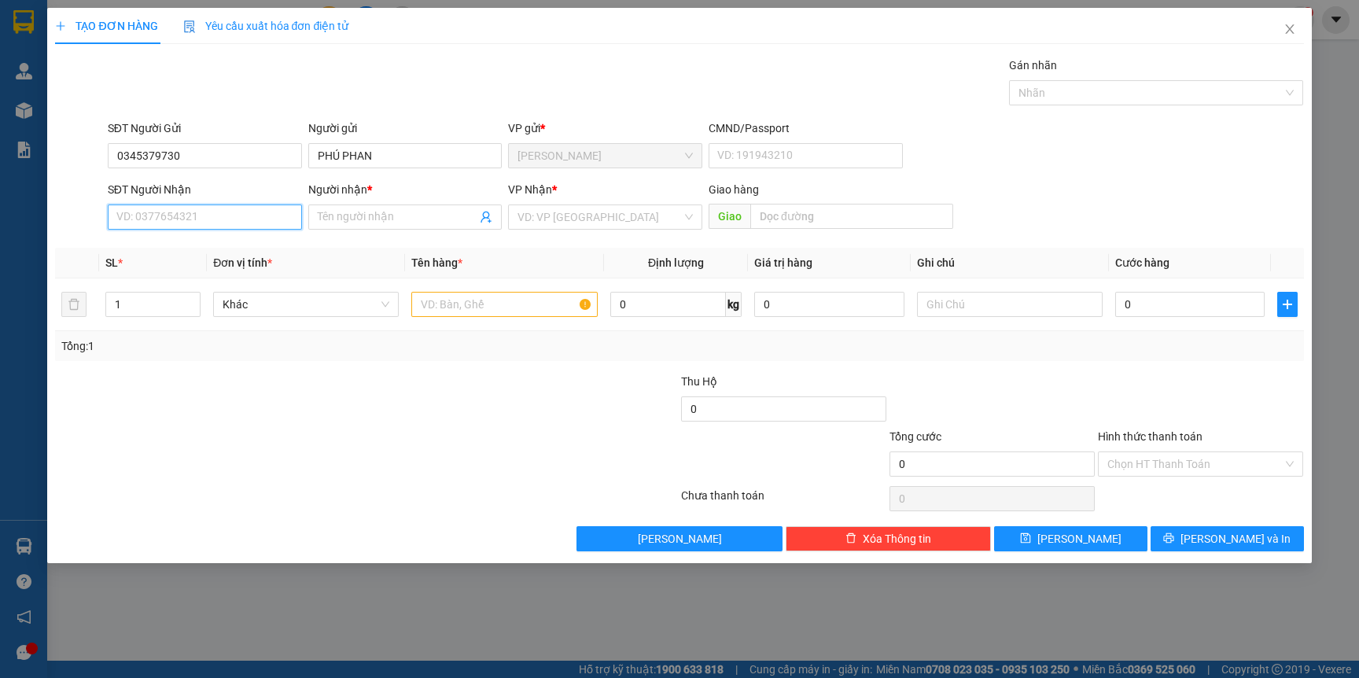
click at [189, 208] on input "SĐT Người Nhận" at bounding box center [205, 216] width 194 height 25
click at [207, 270] on div "0983505983 - LẪM" at bounding box center [205, 274] width 177 height 17
type input "0983505983"
type input "LẪM"
click at [498, 315] on input "text" at bounding box center [504, 304] width 186 height 25
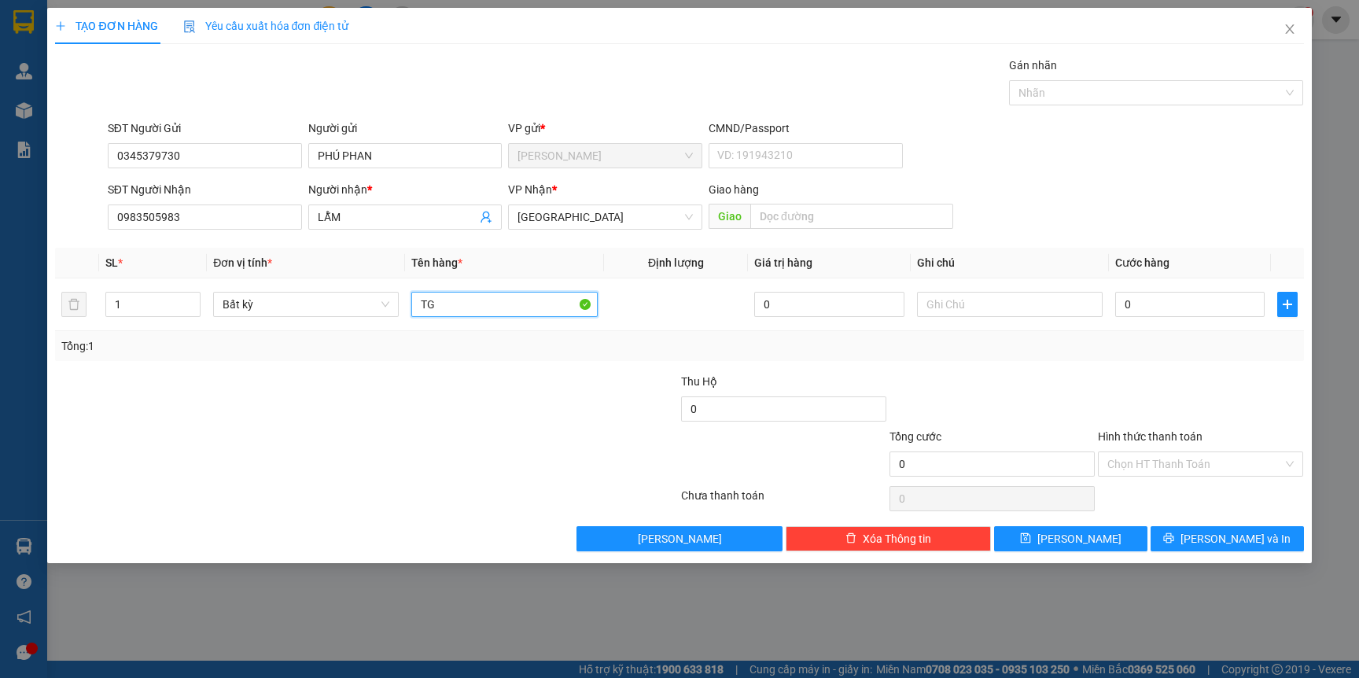
type input "TG"
click at [527, 339] on div "Tổng: 1" at bounding box center [678, 345] width 1235 height 17
click at [1138, 303] on input "0" at bounding box center [1189, 304] width 149 height 25
type input "5"
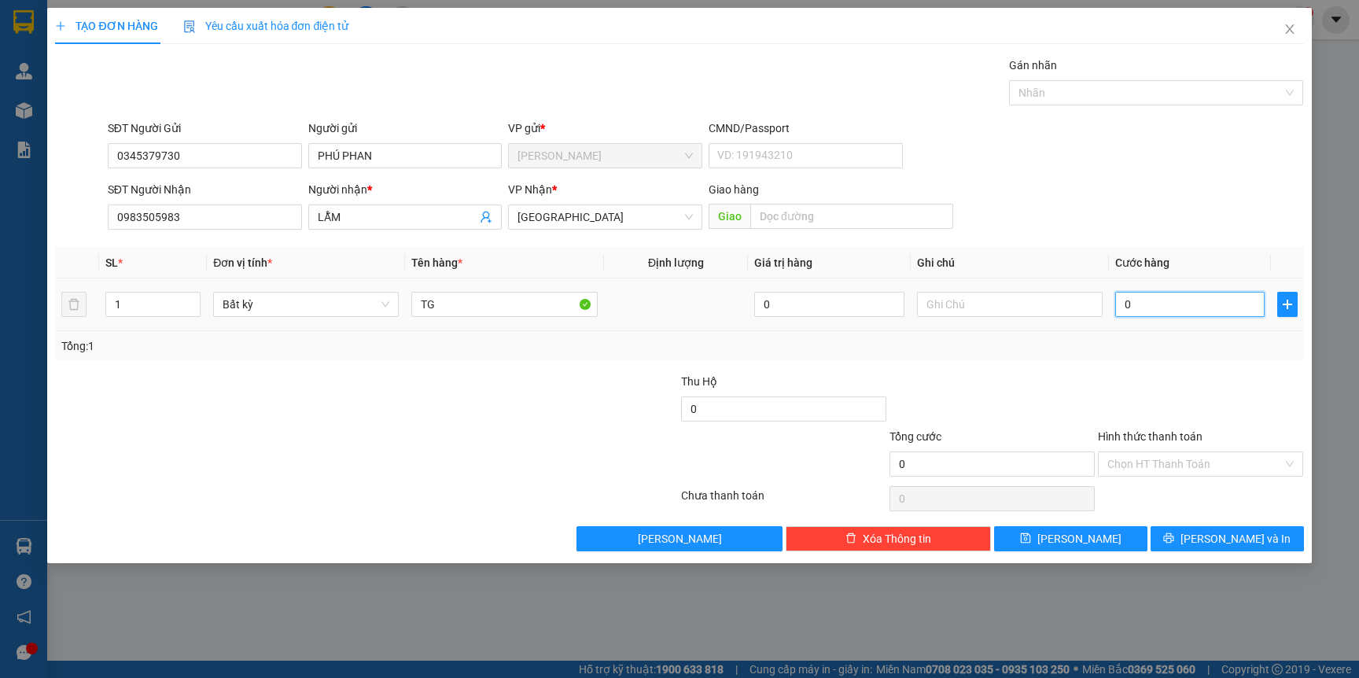
type input "5"
type input "50"
click at [1120, 371] on div "Transit Pickup Surcharge Ids Transit Deliver Surcharge Ids Transit Deliver Surc…" at bounding box center [679, 304] width 1248 height 495
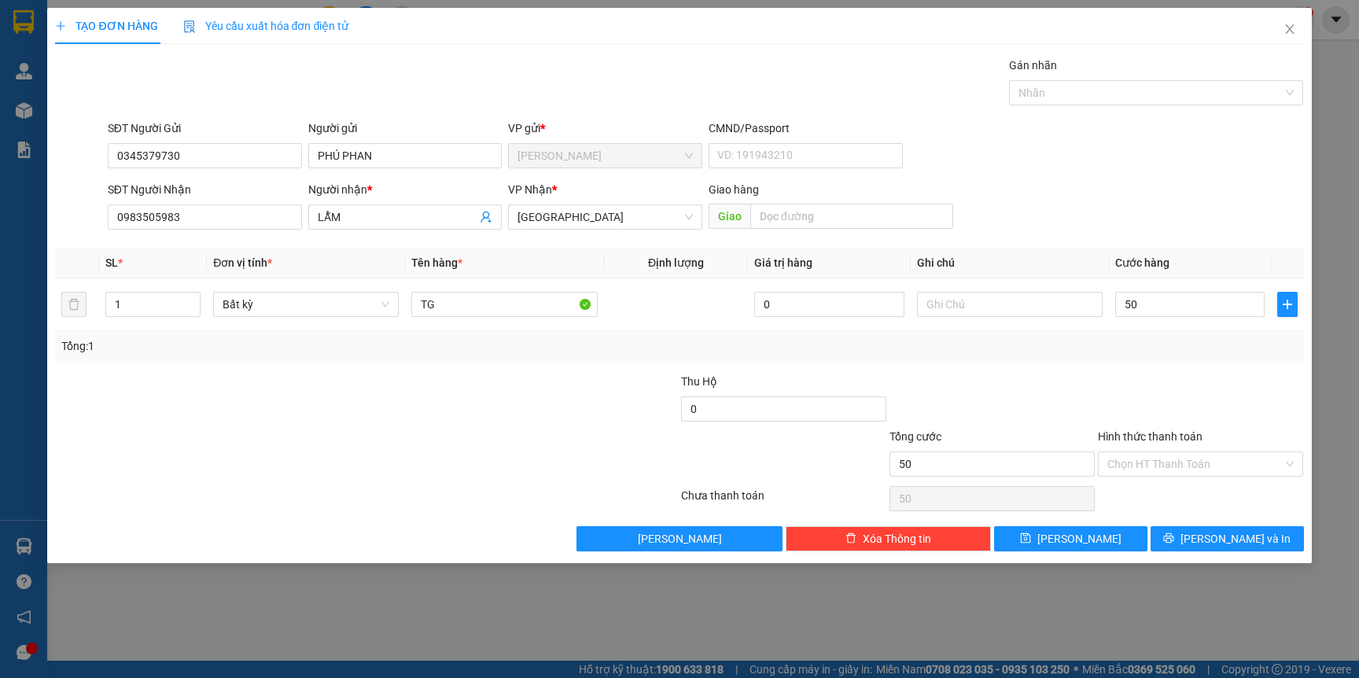
type input "50.000"
click at [1188, 536] on button "[PERSON_NAME] và In" at bounding box center [1226, 538] width 153 height 25
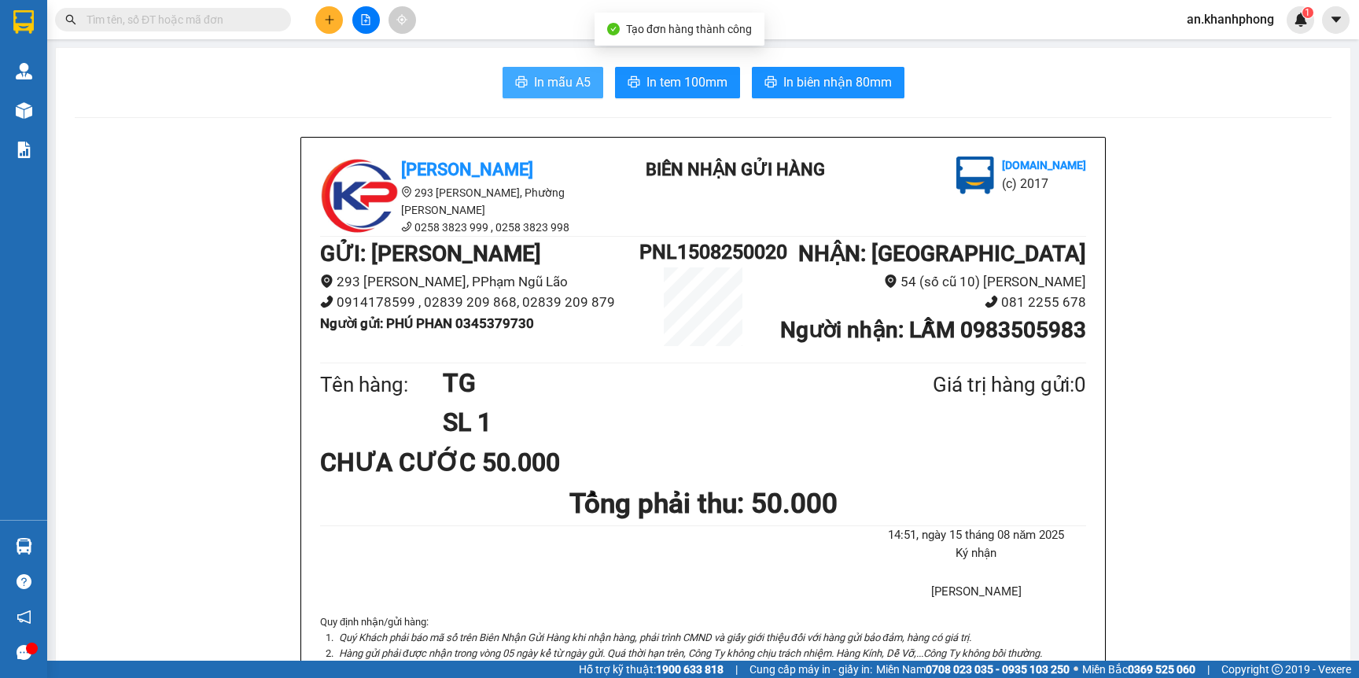
click at [534, 86] on span "In mẫu A5" at bounding box center [562, 82] width 57 height 20
click at [518, 77] on button "In mẫu A5" at bounding box center [552, 82] width 101 height 31
click at [337, 18] on button at bounding box center [329, 20] width 28 height 28
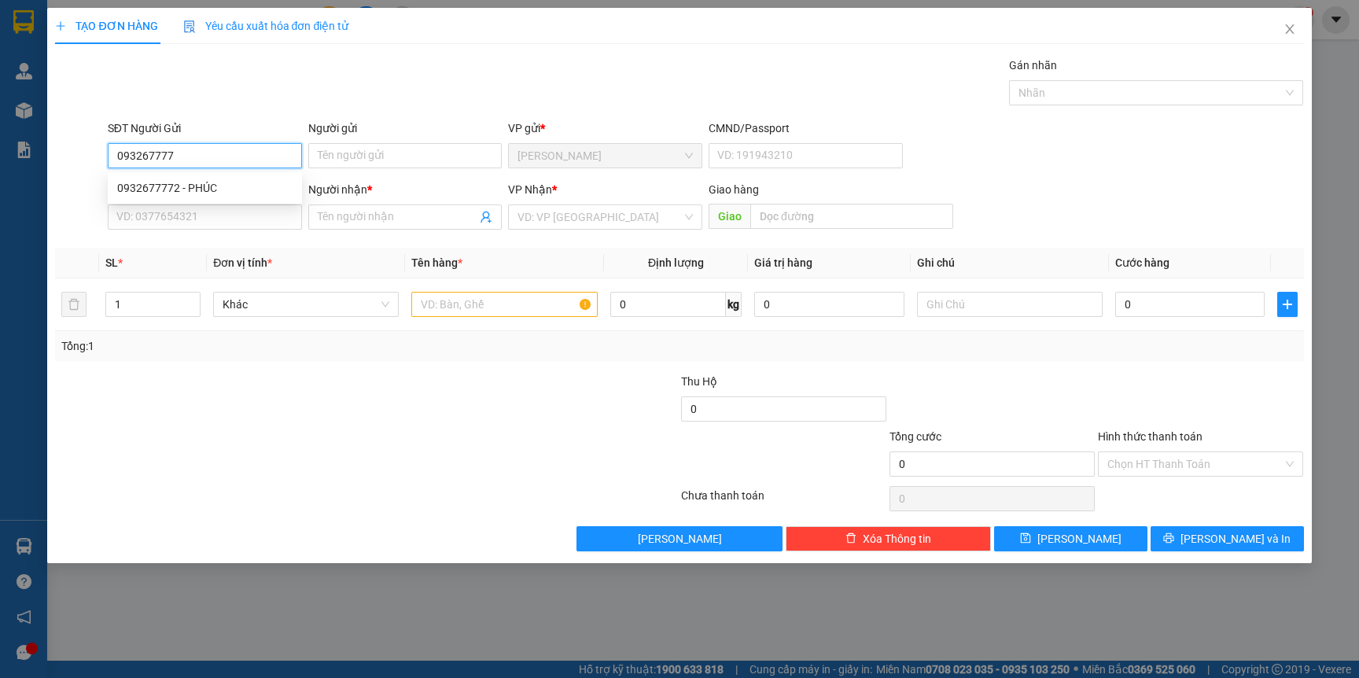
type input "0932677772"
click at [219, 190] on div "0932677772 - PHÚC" at bounding box center [204, 187] width 175 height 17
type input "PHÚC"
type input "0932677772"
click at [235, 225] on input "SĐT Người Nhận" at bounding box center [205, 216] width 194 height 25
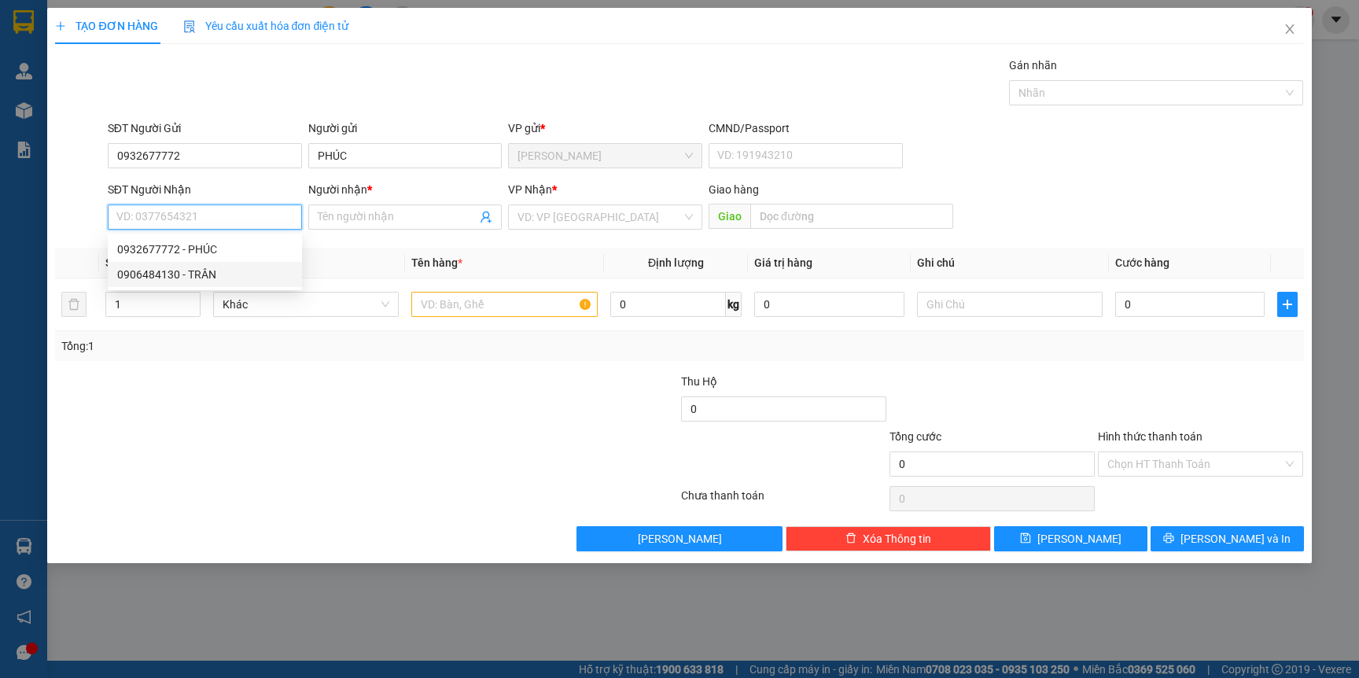
click at [210, 267] on div "0906484130 - TRÂN" at bounding box center [204, 274] width 175 height 17
type input "0906484130"
type input "TRÂN"
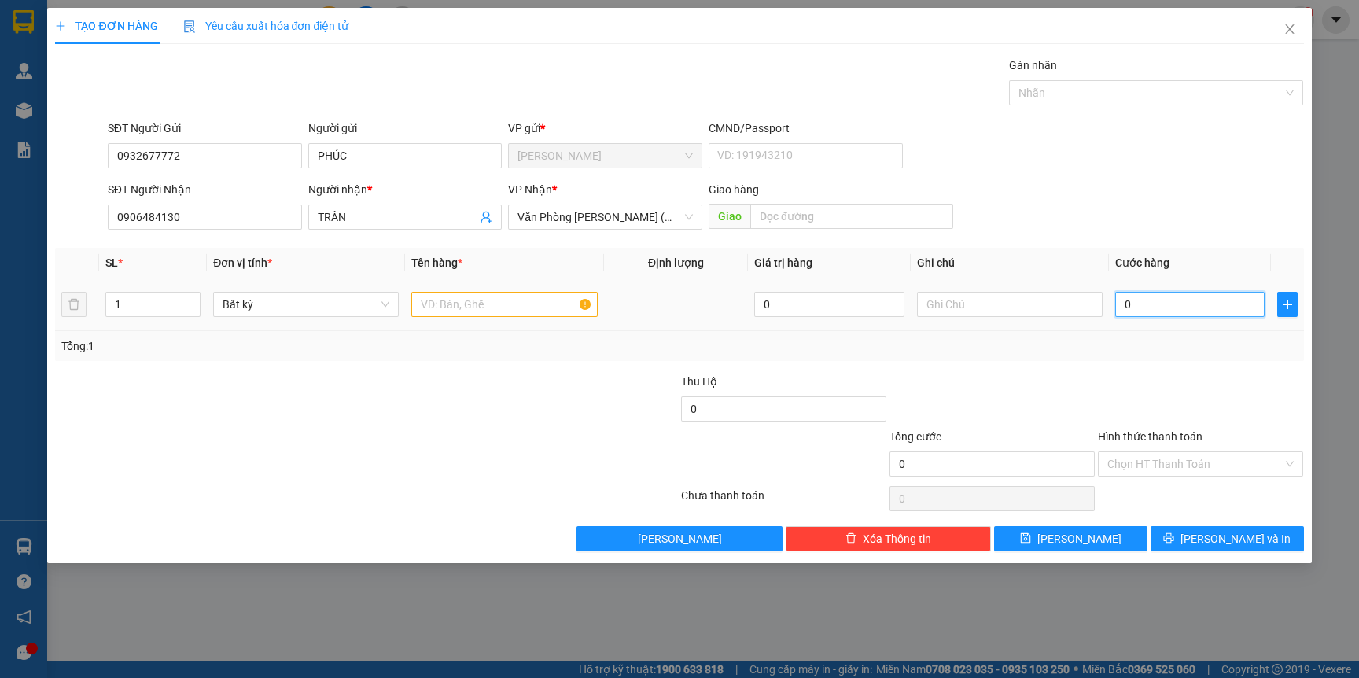
click at [1136, 307] on input "0" at bounding box center [1189, 304] width 149 height 25
type input "2"
type input "20"
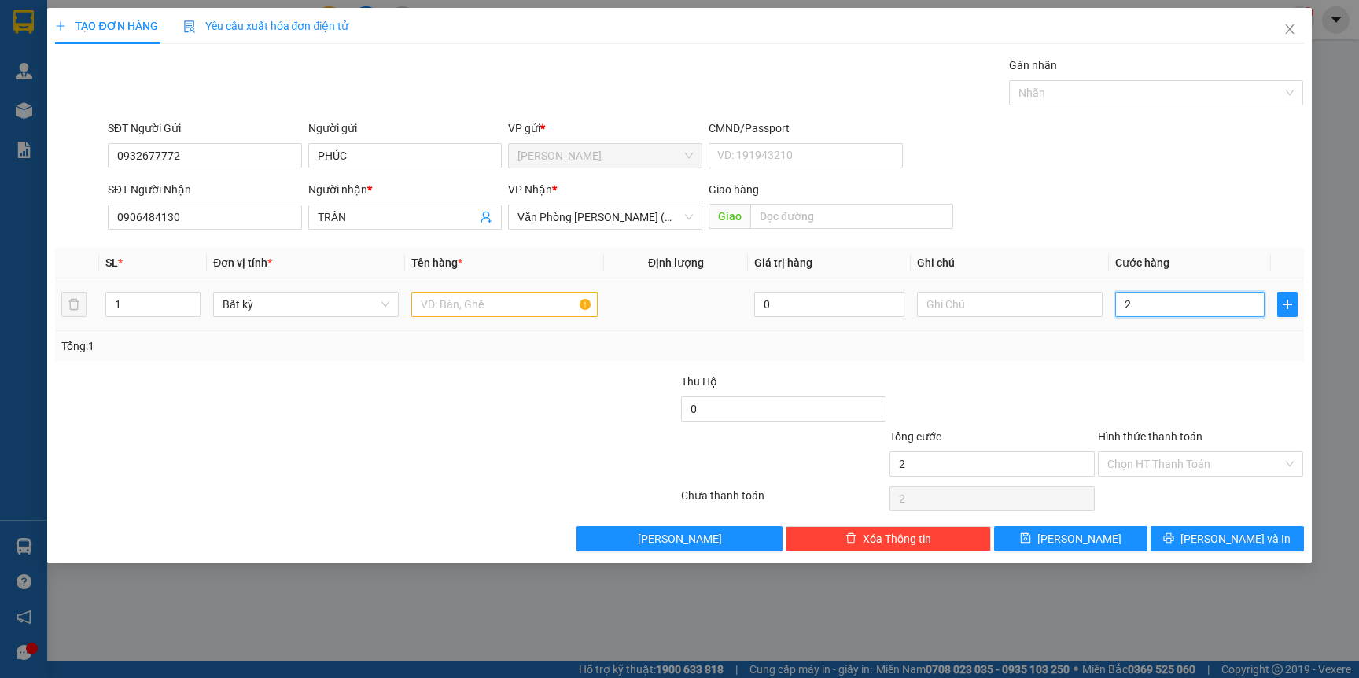
type input "20"
type input "20.000"
click at [1209, 341] on div "Tổng: 1" at bounding box center [678, 345] width 1235 height 17
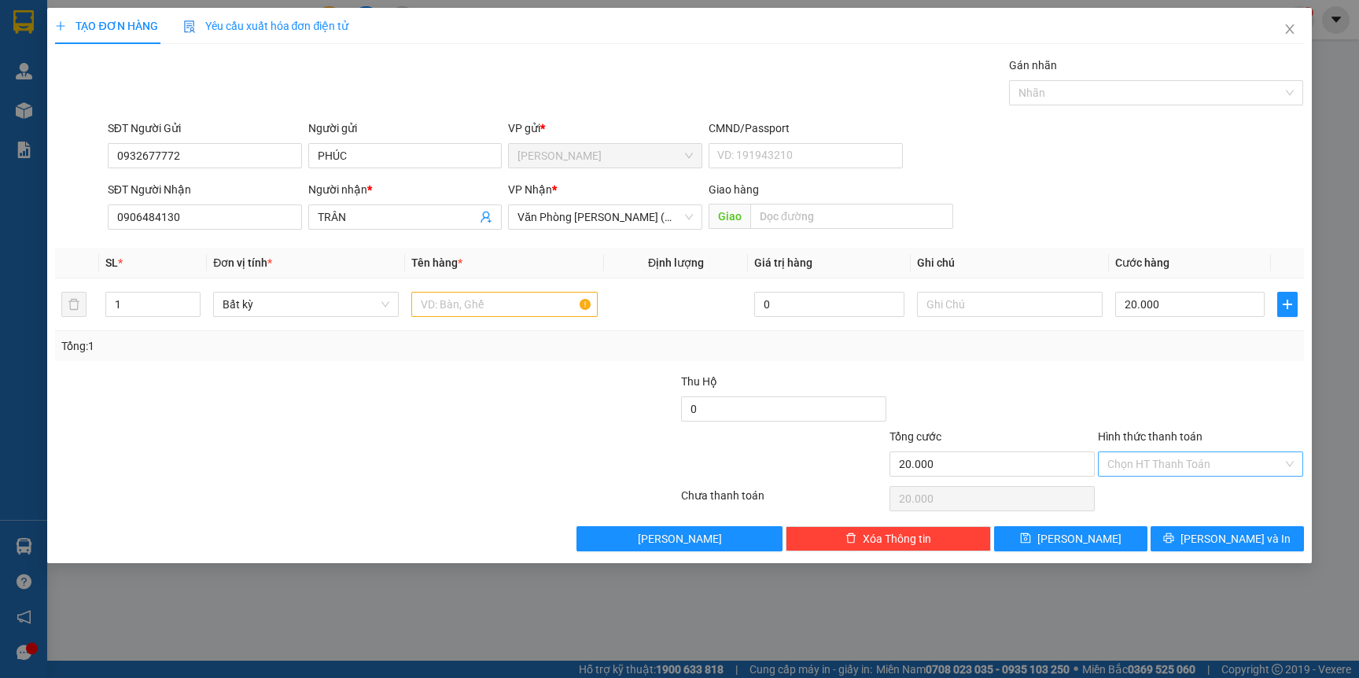
click at [1174, 456] on input "Hình thức thanh toán" at bounding box center [1194, 464] width 175 height 24
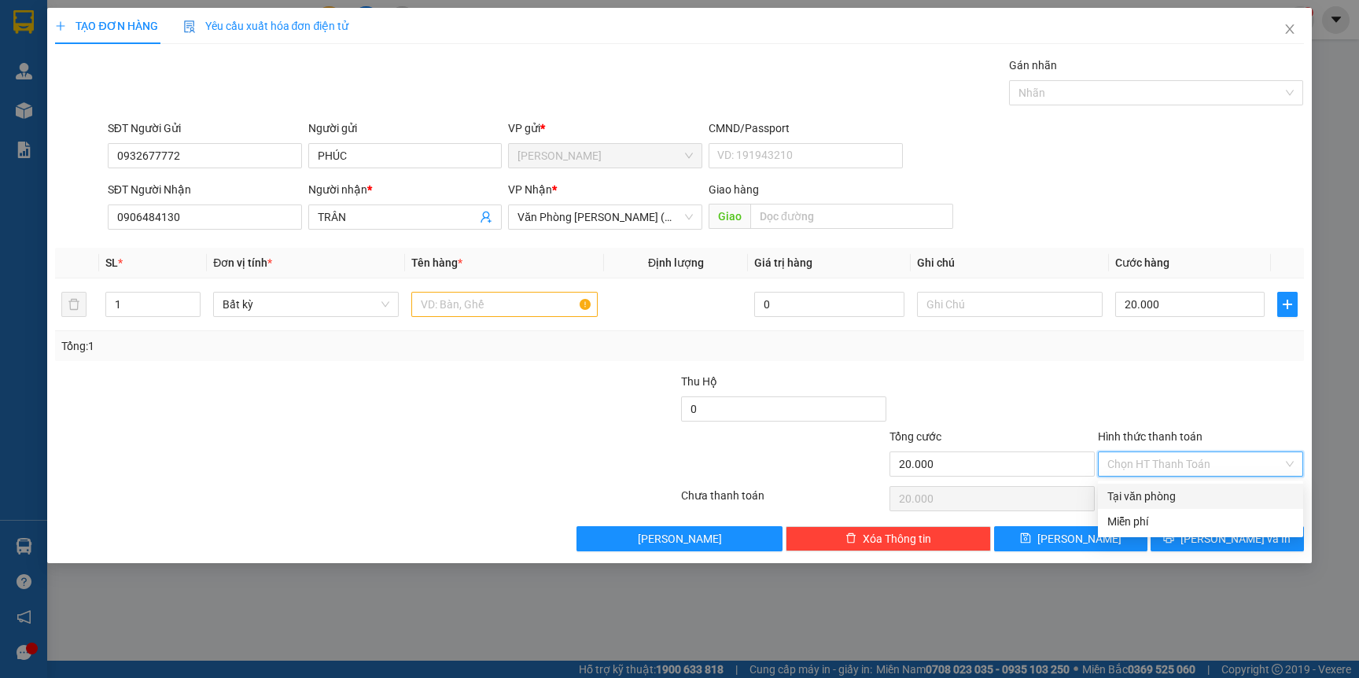
click at [1153, 496] on div "Tại văn phòng" at bounding box center [1200, 495] width 186 height 17
type input "0"
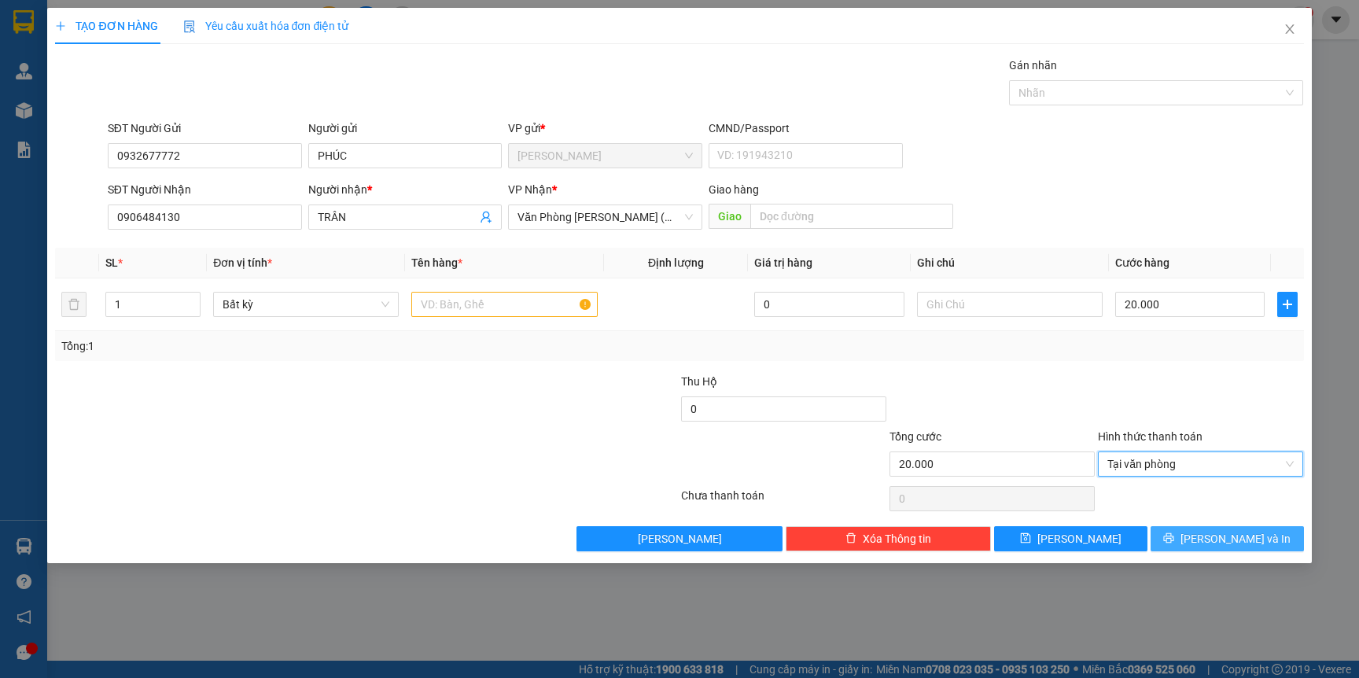
click at [1216, 543] on span "[PERSON_NAME] và In" at bounding box center [1235, 538] width 110 height 17
click at [513, 307] on input "text" at bounding box center [504, 304] width 186 height 25
type input "KIỆN"
click at [1263, 544] on button "[PERSON_NAME] và In" at bounding box center [1226, 538] width 153 height 25
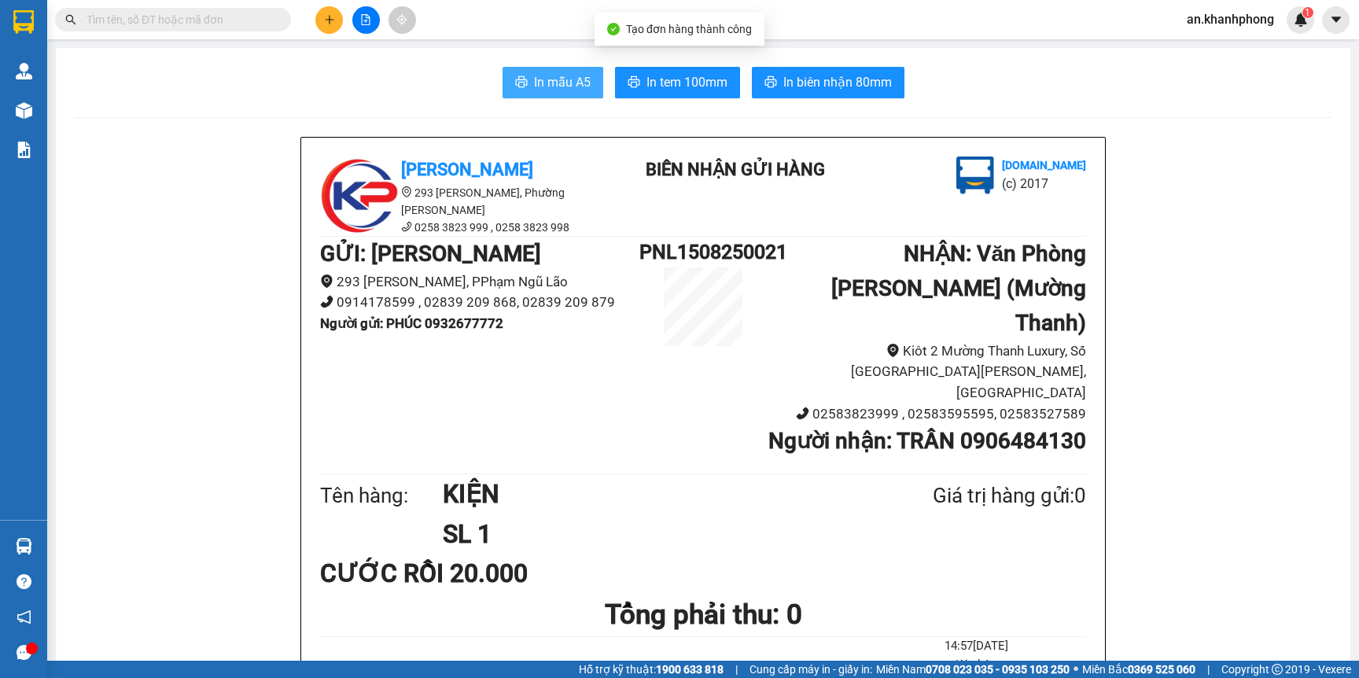
click at [557, 75] on span "In mẫu A5" at bounding box center [562, 82] width 57 height 20
click at [329, 20] on icon "plus" at bounding box center [329, 19] width 11 height 11
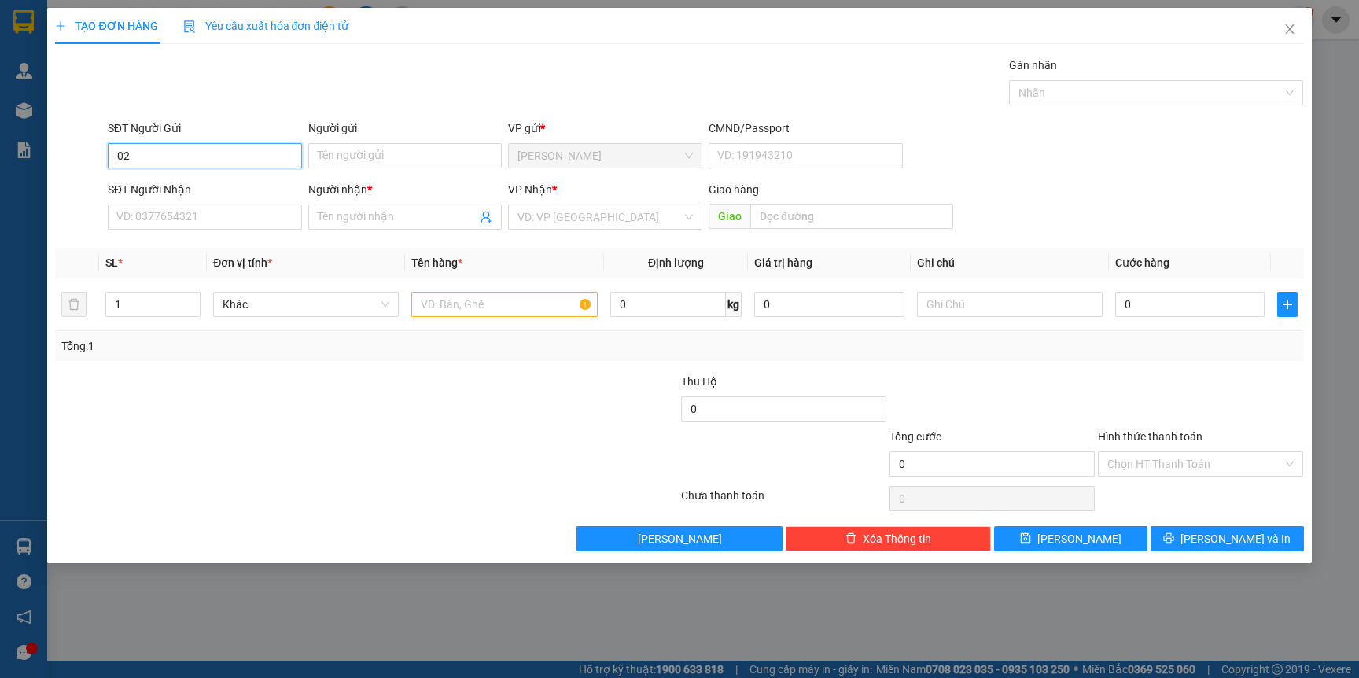
type input "0"
type input "4"
type input "5"
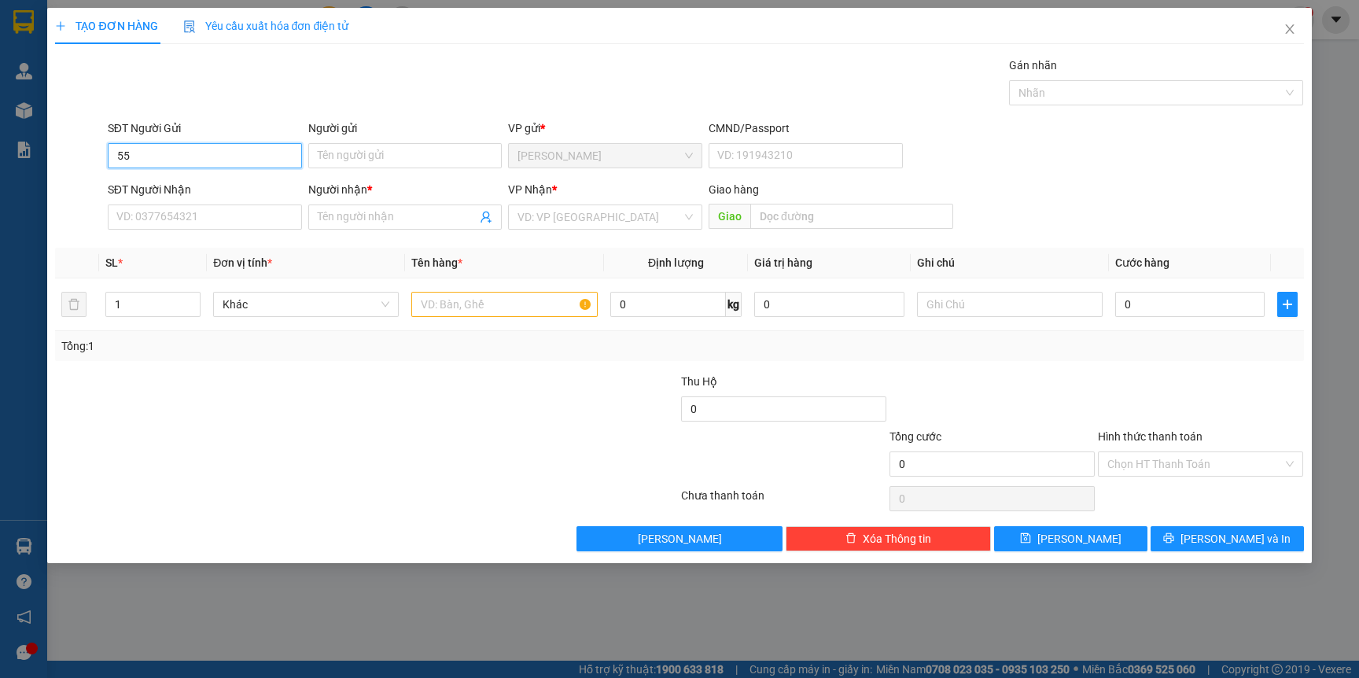
type input "5"
type input "0903744300"
drag, startPoint x: 186, startPoint y: 189, endPoint x: 197, endPoint y: 189, distance: 11.0
click at [187, 189] on div "0903744300 - QUỐC ĐOAN" at bounding box center [204, 187] width 175 height 17
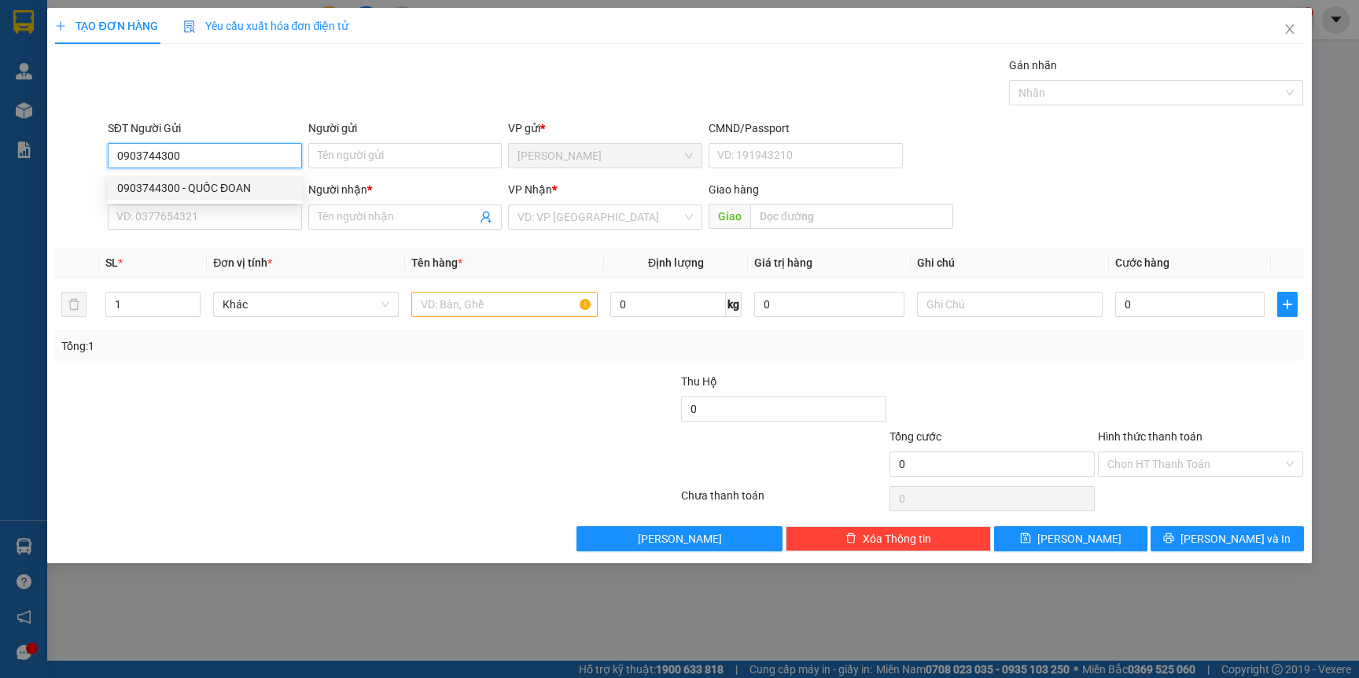
type input "QUỐC ĐOAN"
type input "0903744300"
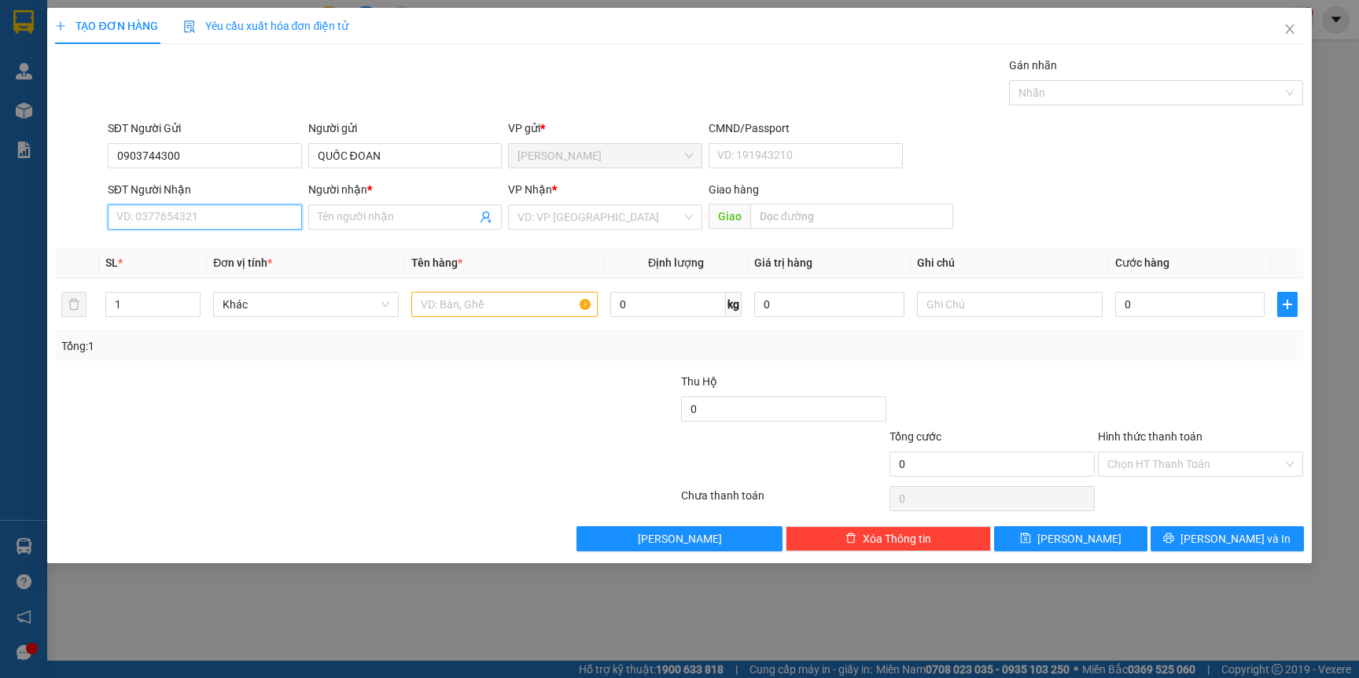
click at [235, 219] on input "SĐT Người Nhận" at bounding box center [205, 216] width 194 height 25
type input "0393458226"
click at [360, 213] on input "Người nhận *" at bounding box center [398, 216] width 160 height 17
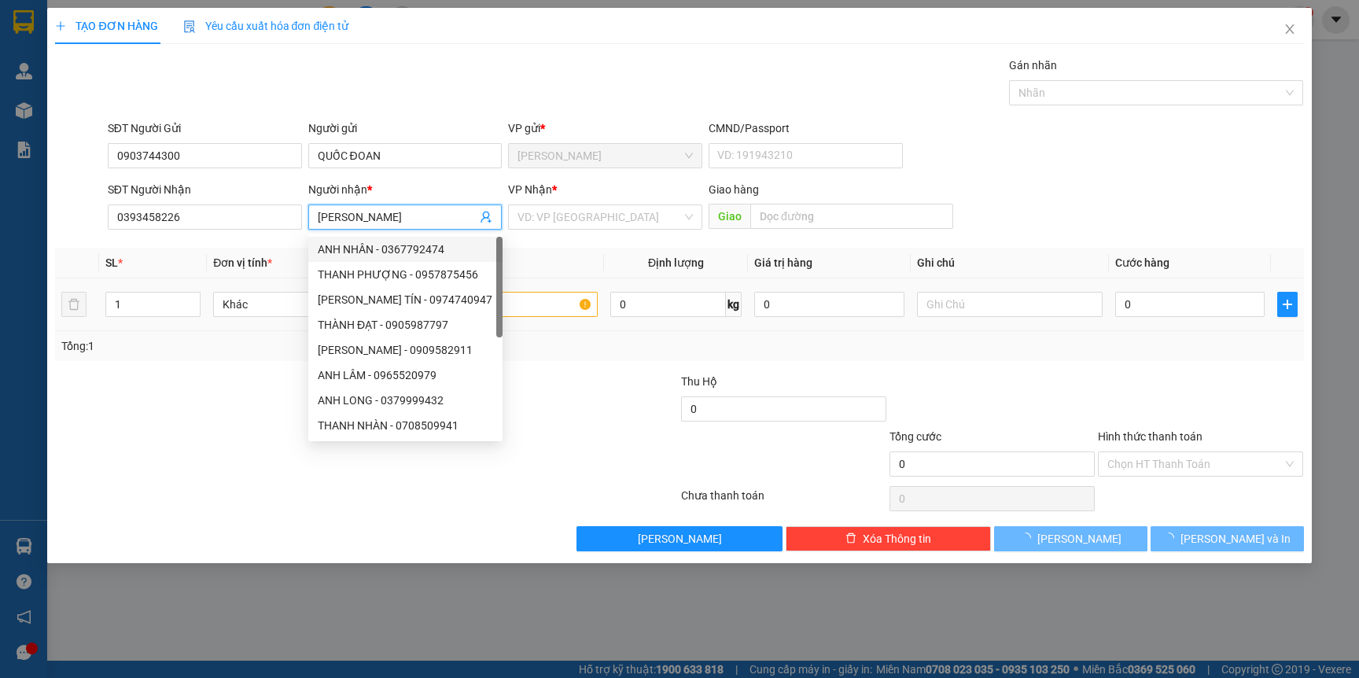
type input "[PERSON_NAME]"
click at [202, 369] on div "Transit Pickup Surcharge Ids Transit Deliver Surcharge Ids Transit Deliver Surc…" at bounding box center [679, 304] width 1248 height 495
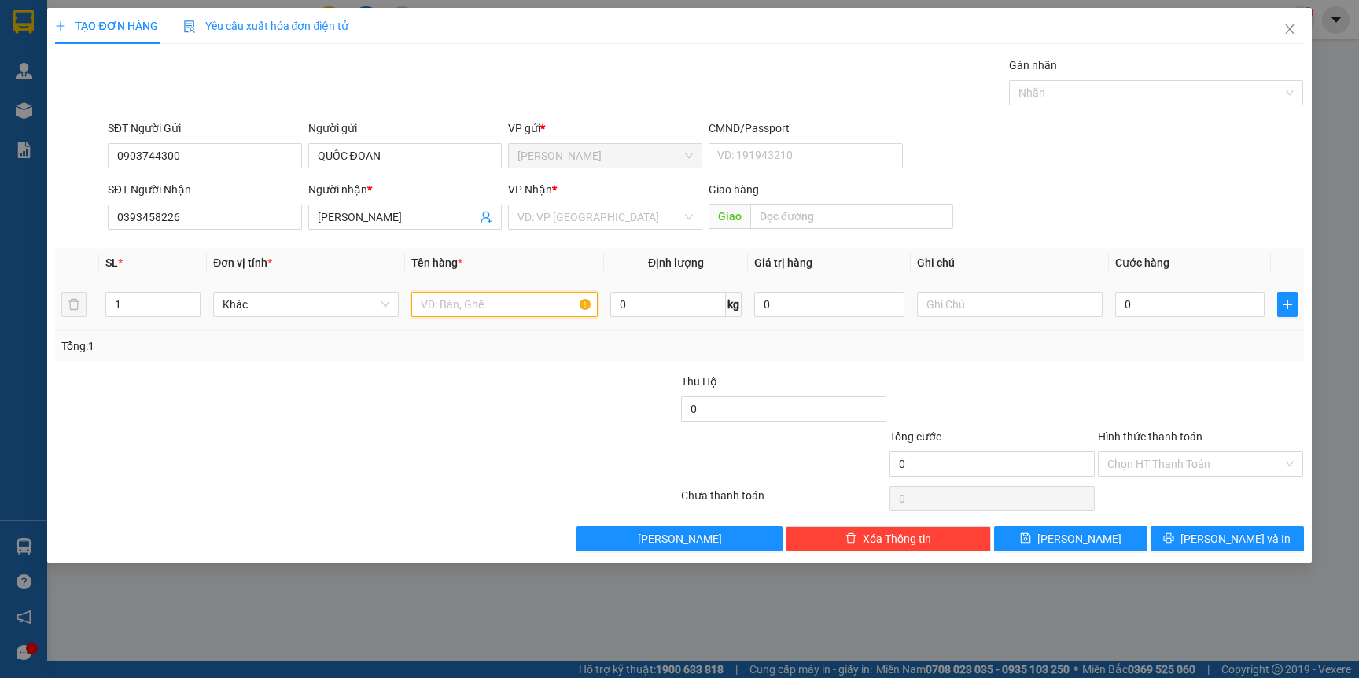
click at [478, 307] on input "text" at bounding box center [504, 304] width 186 height 25
type input "TÚI XANH"
click at [417, 384] on div at bounding box center [261, 400] width 417 height 55
click at [1142, 303] on input "0" at bounding box center [1189, 304] width 149 height 25
type input "5"
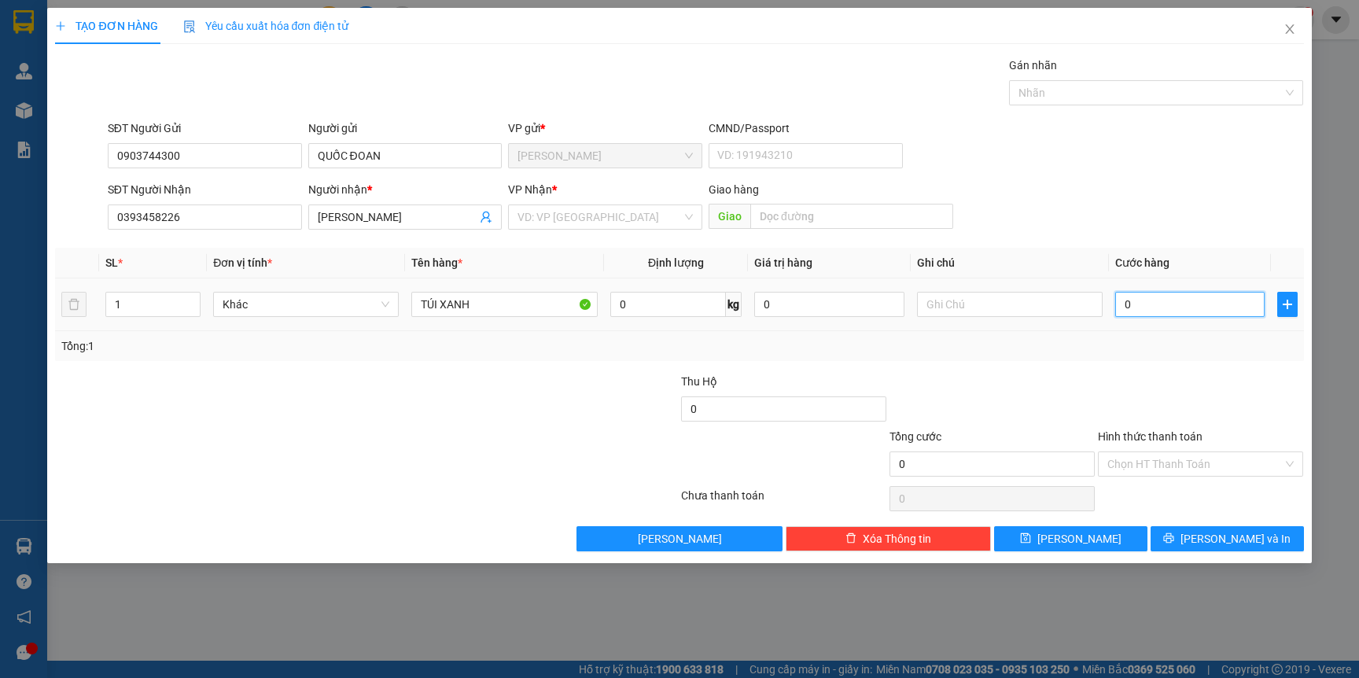
type input "5"
type input "50"
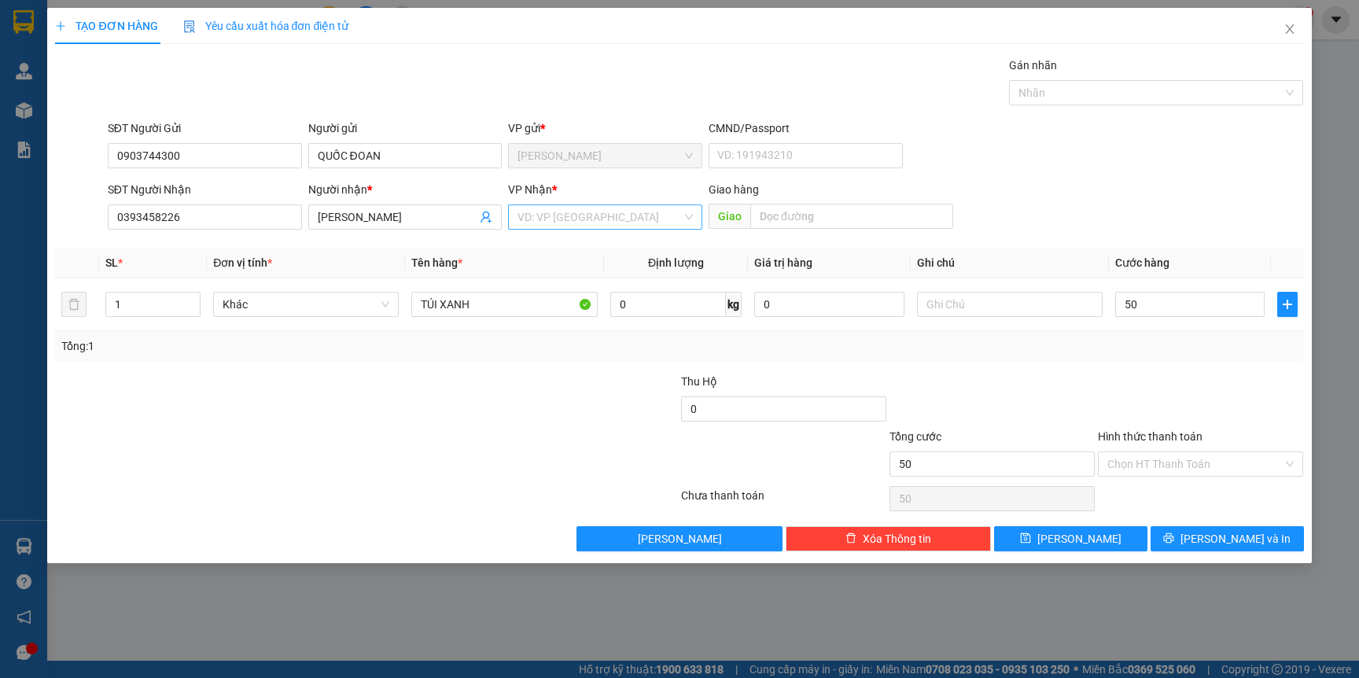
type input "50.000"
click at [569, 226] on input "search" at bounding box center [599, 217] width 164 height 24
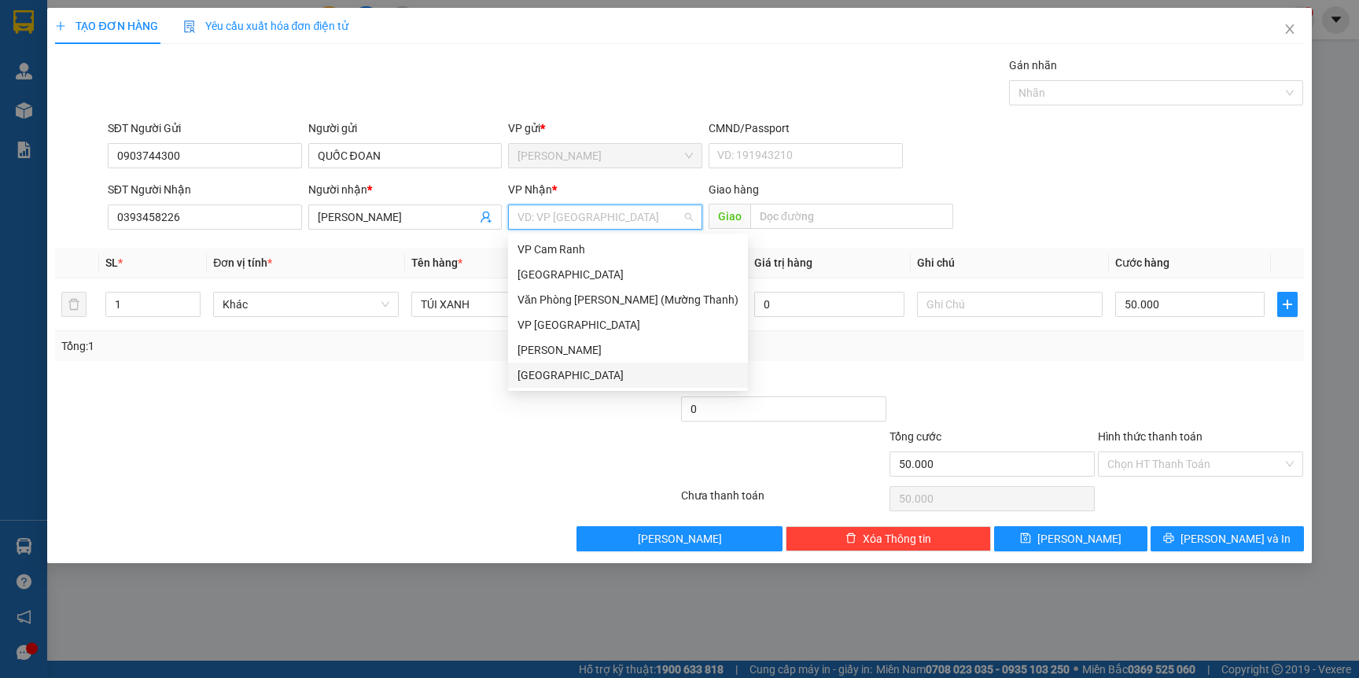
click at [550, 377] on div "[GEOGRAPHIC_DATA]" at bounding box center [627, 374] width 221 height 17
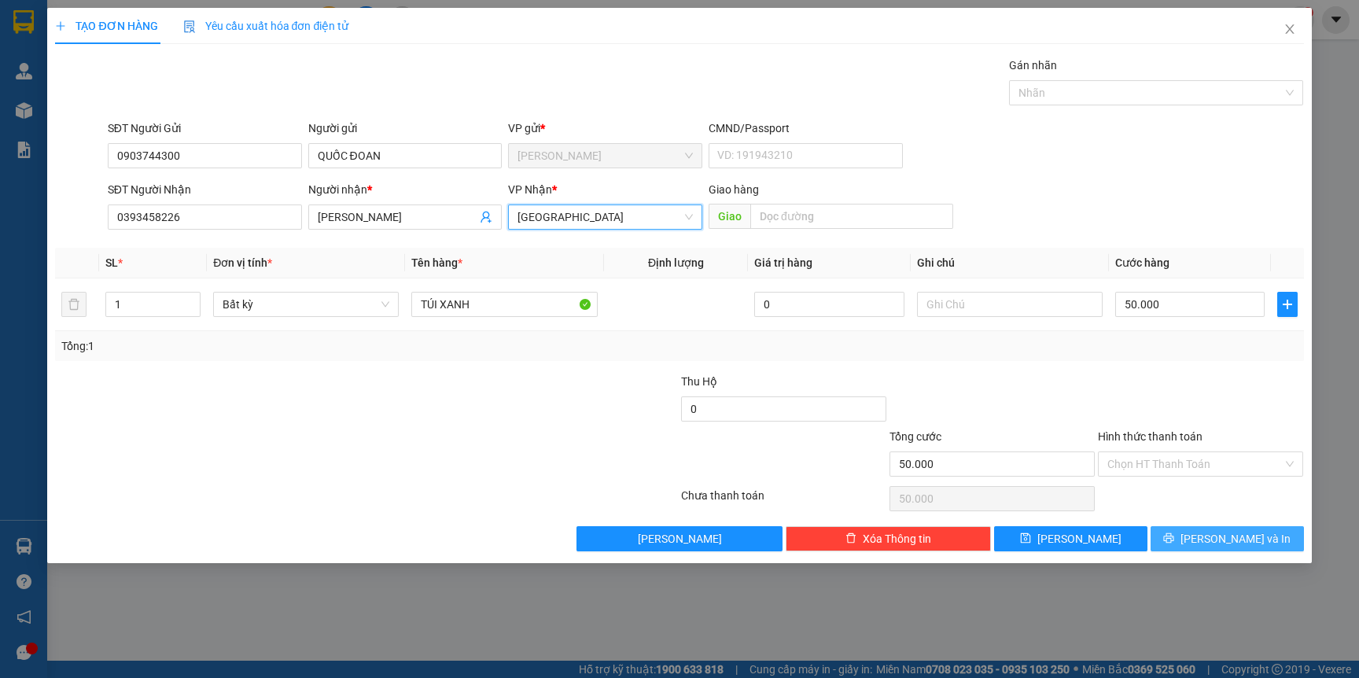
click at [1182, 534] on button "[PERSON_NAME] và In" at bounding box center [1226, 538] width 153 height 25
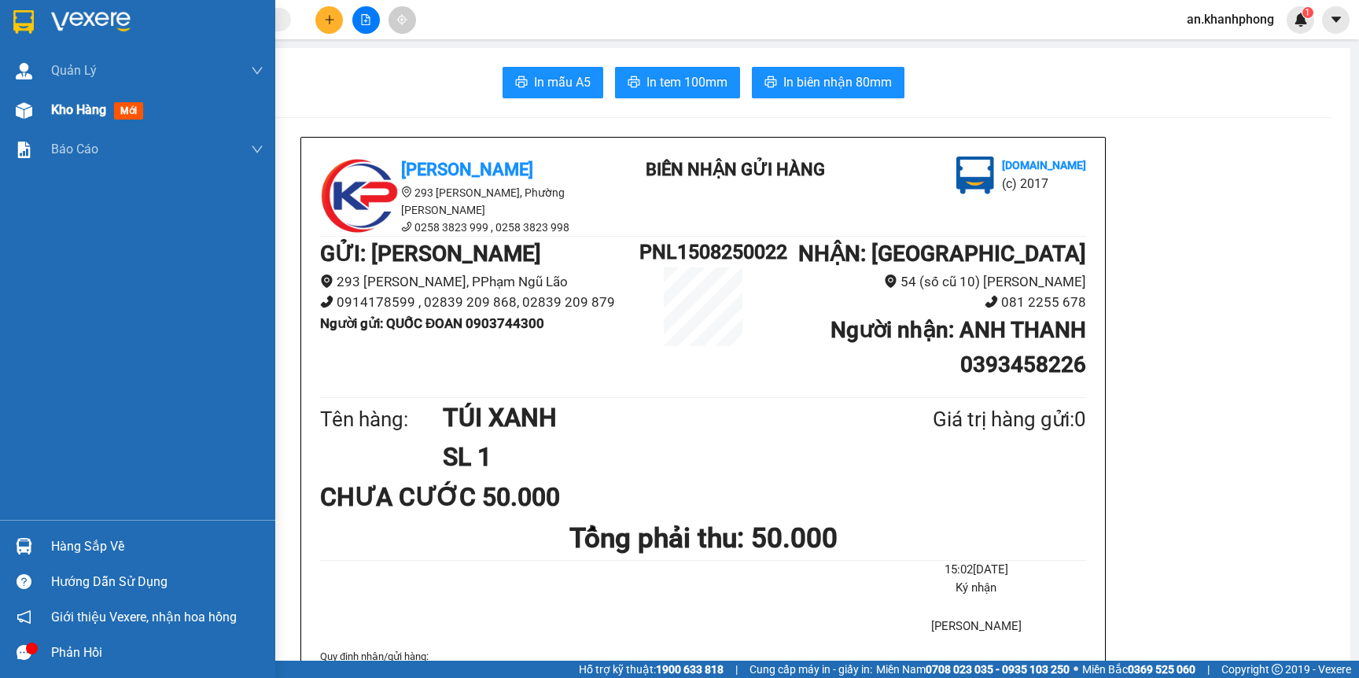
click at [73, 109] on span "Kho hàng" at bounding box center [78, 109] width 55 height 15
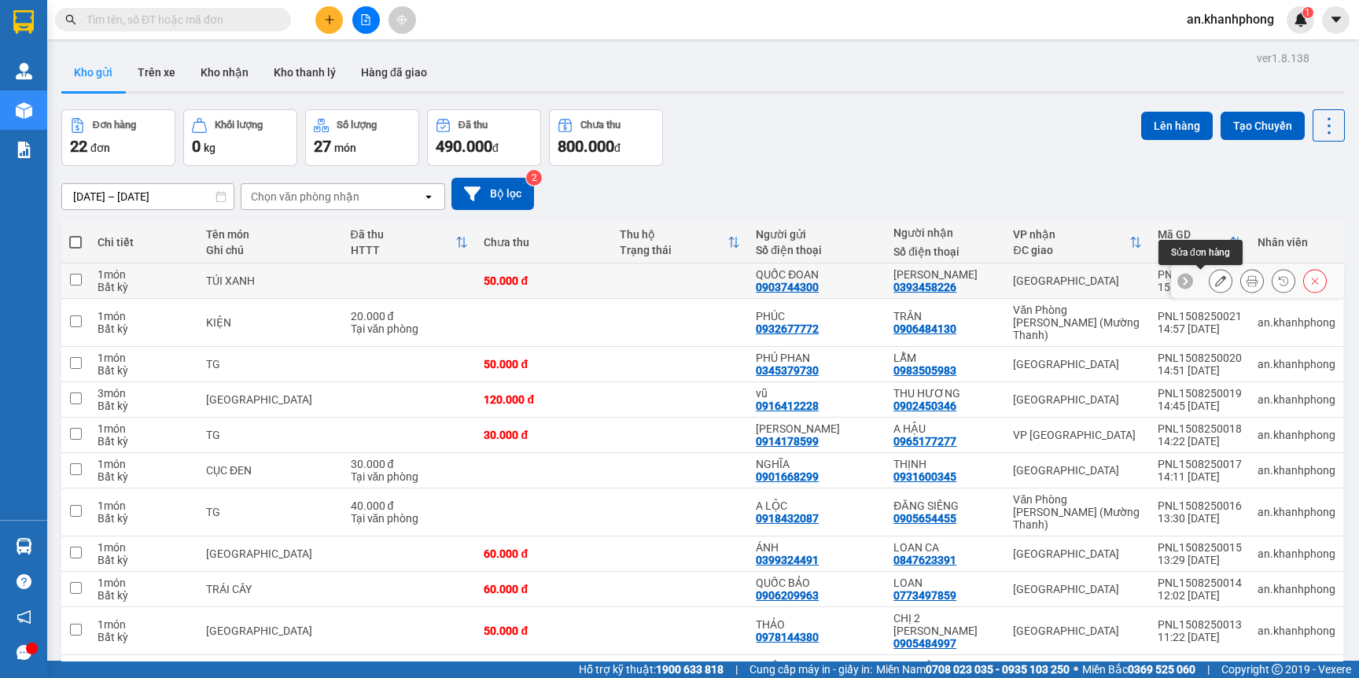
click at [1215, 281] on icon at bounding box center [1220, 280] width 11 height 11
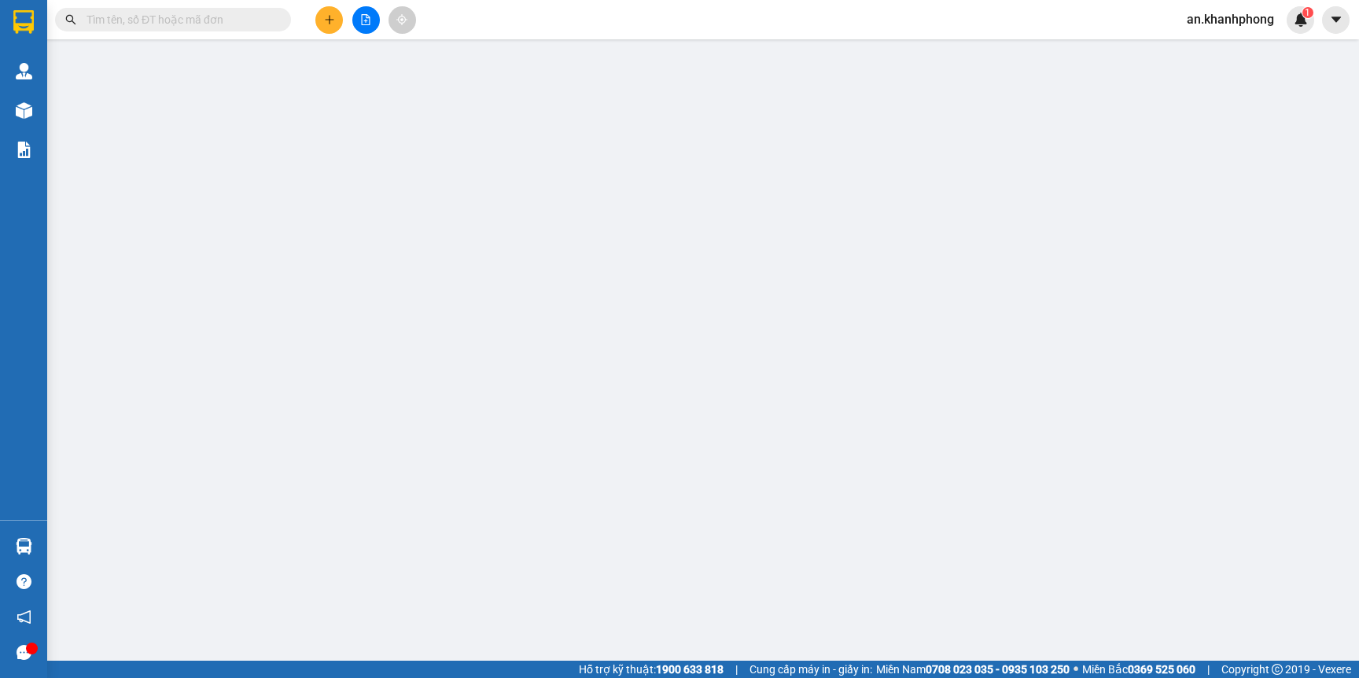
type input "0903744300"
type input "QUỐC ĐOAN"
type input "0393458226"
type input "[PERSON_NAME]"
type input "50.000"
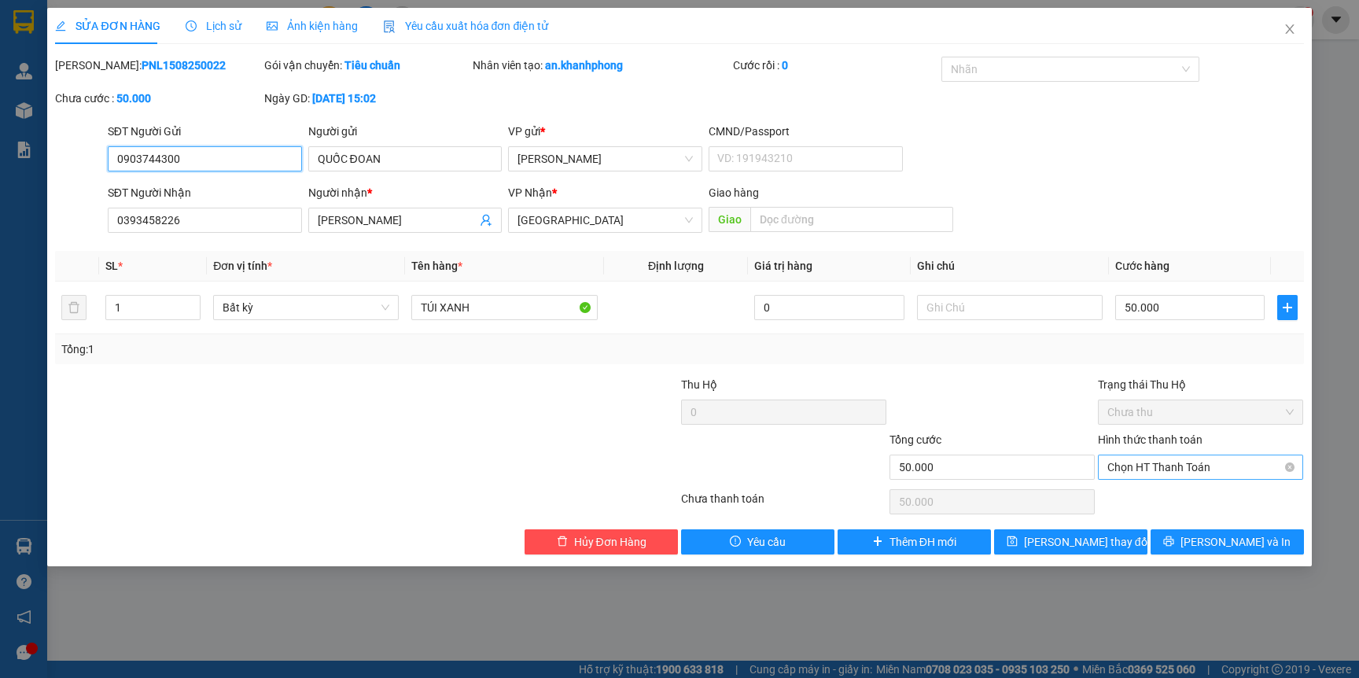
click at [1173, 456] on span "Chọn HT Thanh Toán" at bounding box center [1200, 467] width 186 height 24
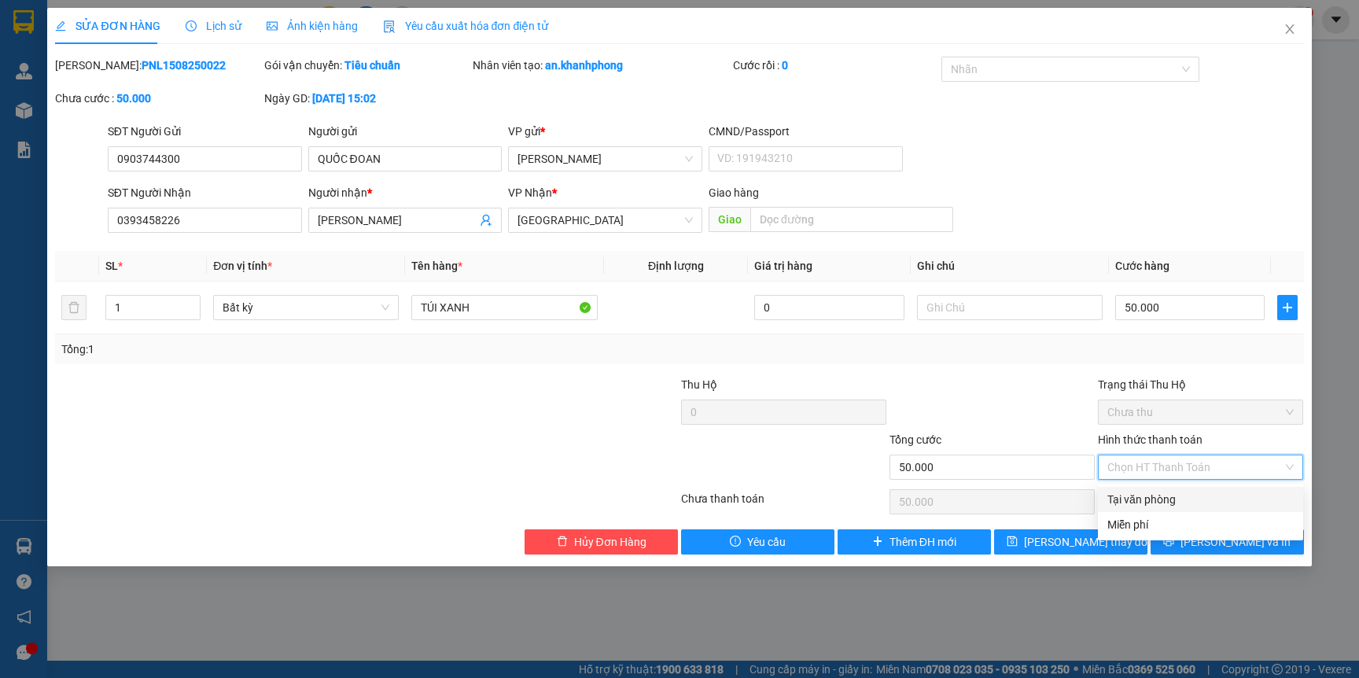
click at [1129, 499] on div "Tại văn phòng" at bounding box center [1200, 499] width 186 height 17
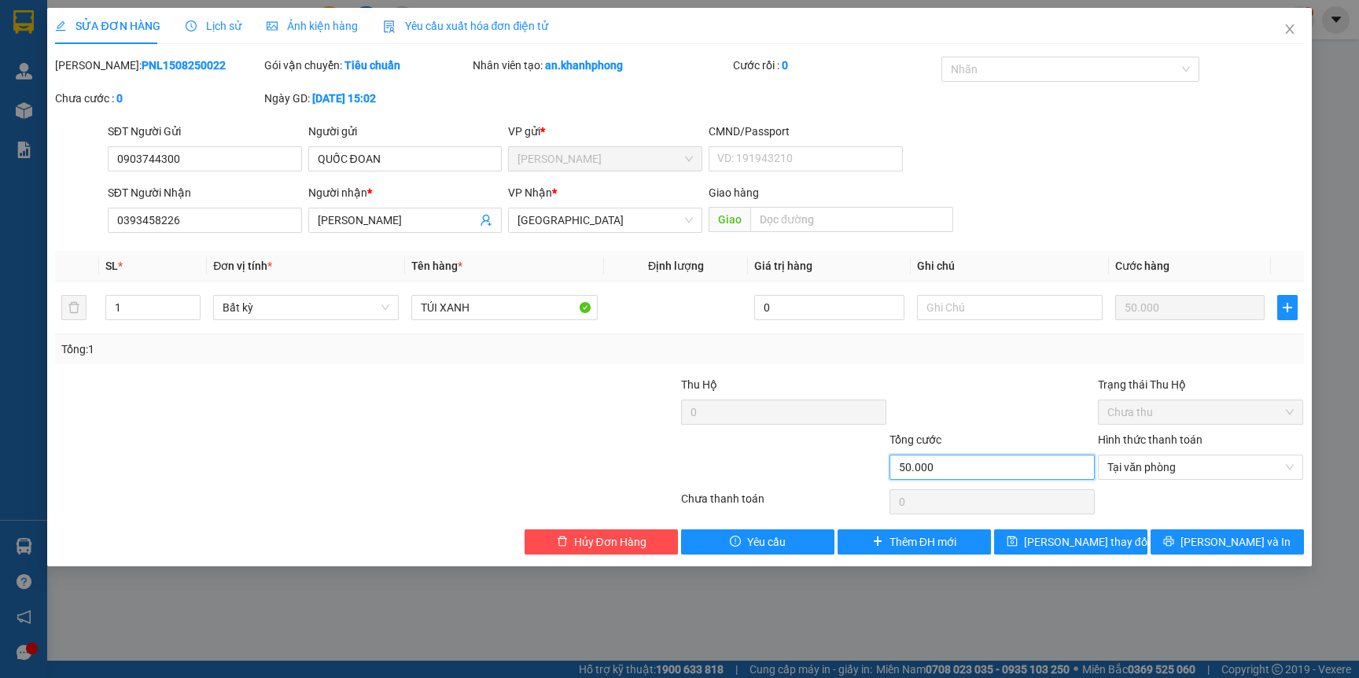
click at [985, 463] on input "50.000" at bounding box center [991, 466] width 205 height 25
click at [965, 472] on input "50.000" at bounding box center [991, 466] width 205 height 25
click at [962, 473] on input "50.000" at bounding box center [991, 466] width 205 height 25
click at [925, 462] on input "50.000" at bounding box center [991, 466] width 205 height 25
drag, startPoint x: 932, startPoint y: 462, endPoint x: 1015, endPoint y: 406, distance: 100.3
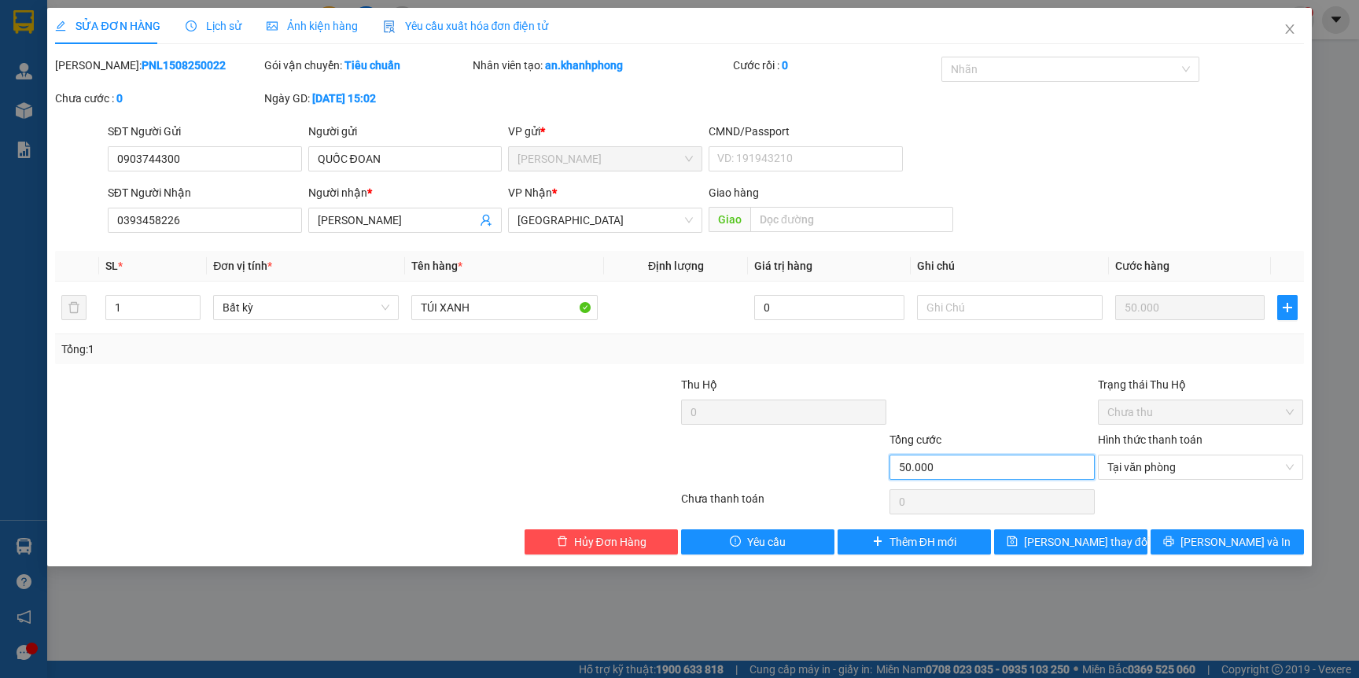
click at [965, 447] on div "Tổng cước 50.000" at bounding box center [991, 458] width 205 height 55
click at [1160, 296] on input "50.000" at bounding box center [1189, 307] width 149 height 25
click at [1161, 307] on input "50.000" at bounding box center [1189, 307] width 149 height 25
click at [1192, 543] on button "[PERSON_NAME] và In" at bounding box center [1226, 541] width 153 height 25
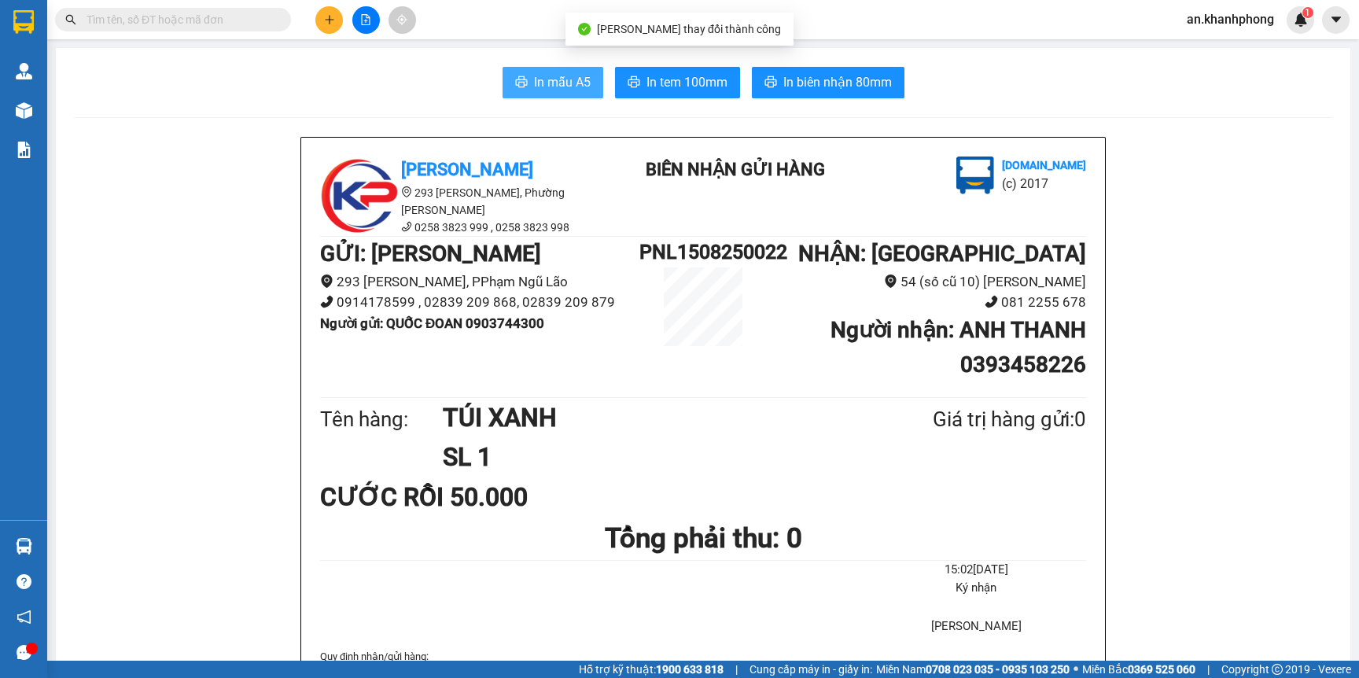
click at [546, 77] on span "In mẫu A5" at bounding box center [562, 82] width 57 height 20
click at [215, 24] on input "text" at bounding box center [179, 19] width 186 height 17
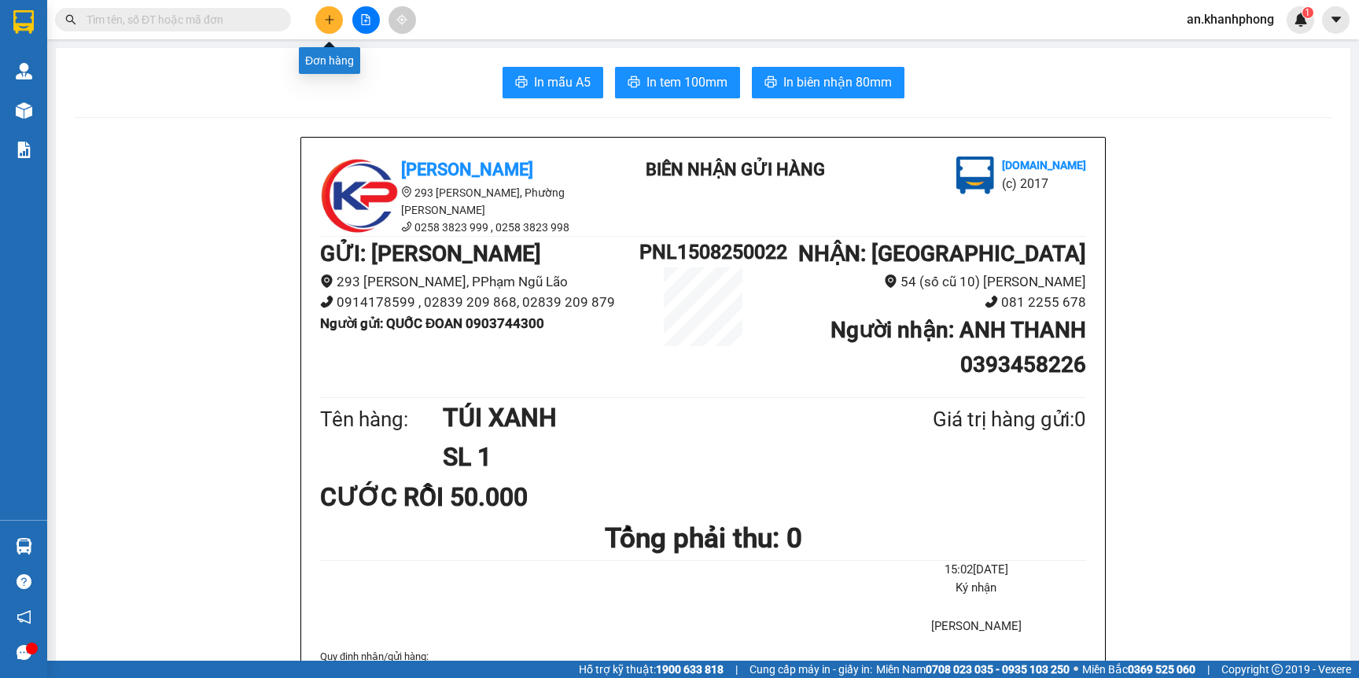
click at [333, 20] on icon "plus" at bounding box center [329, 19] width 11 height 11
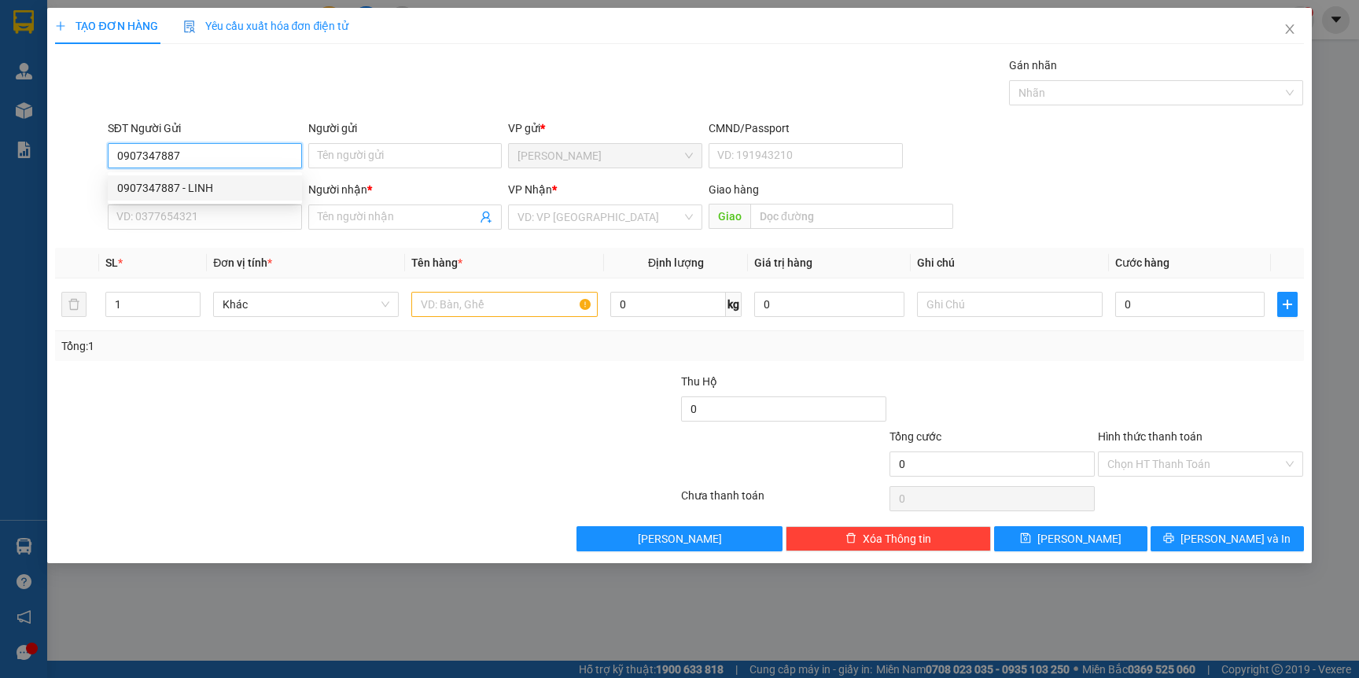
click at [204, 192] on div "0907347887 - LINH" at bounding box center [204, 187] width 175 height 17
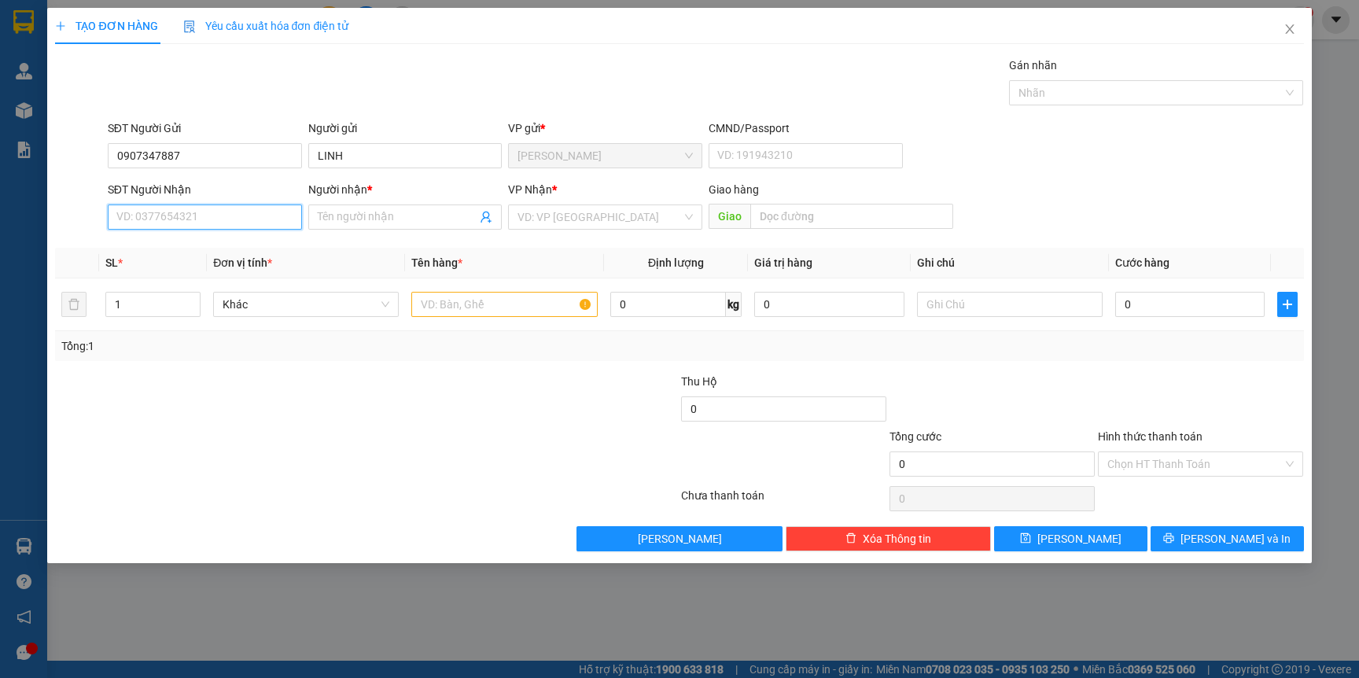
click at [195, 213] on input "SĐT Người Nhận" at bounding box center [205, 216] width 194 height 25
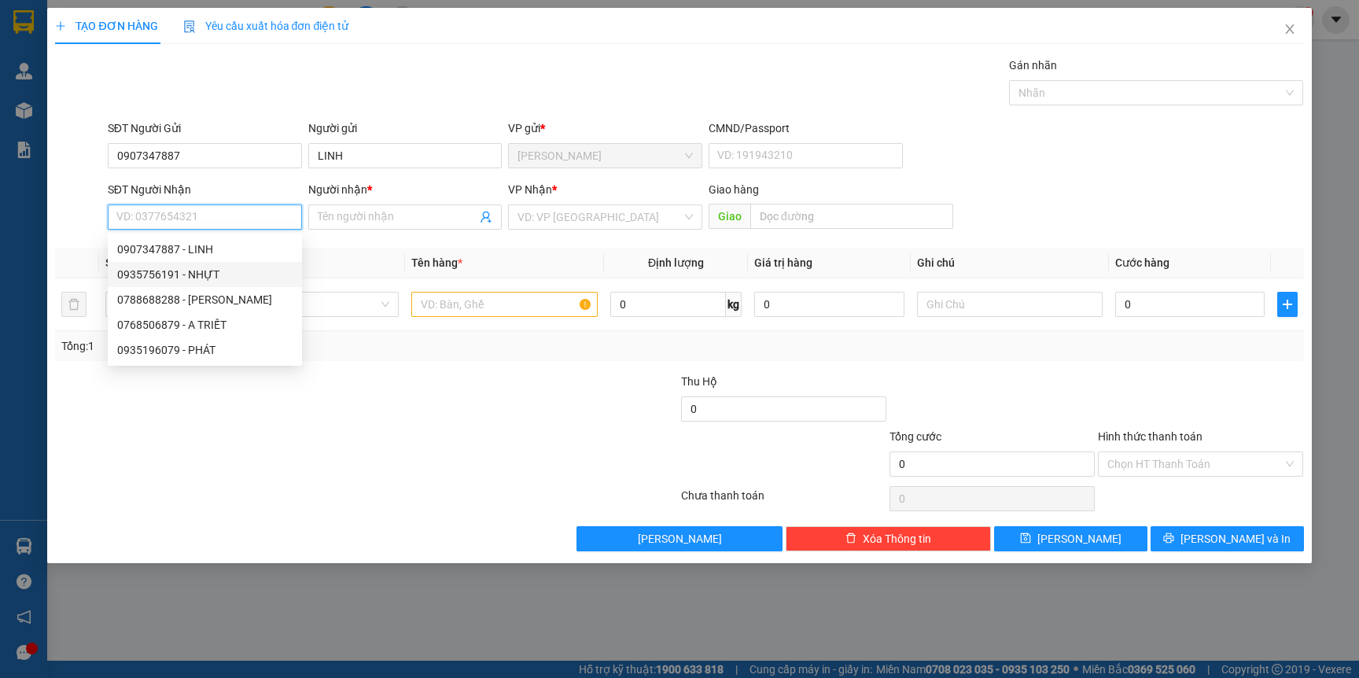
click at [208, 273] on div "0935756191 - NHỰT" at bounding box center [204, 274] width 175 height 17
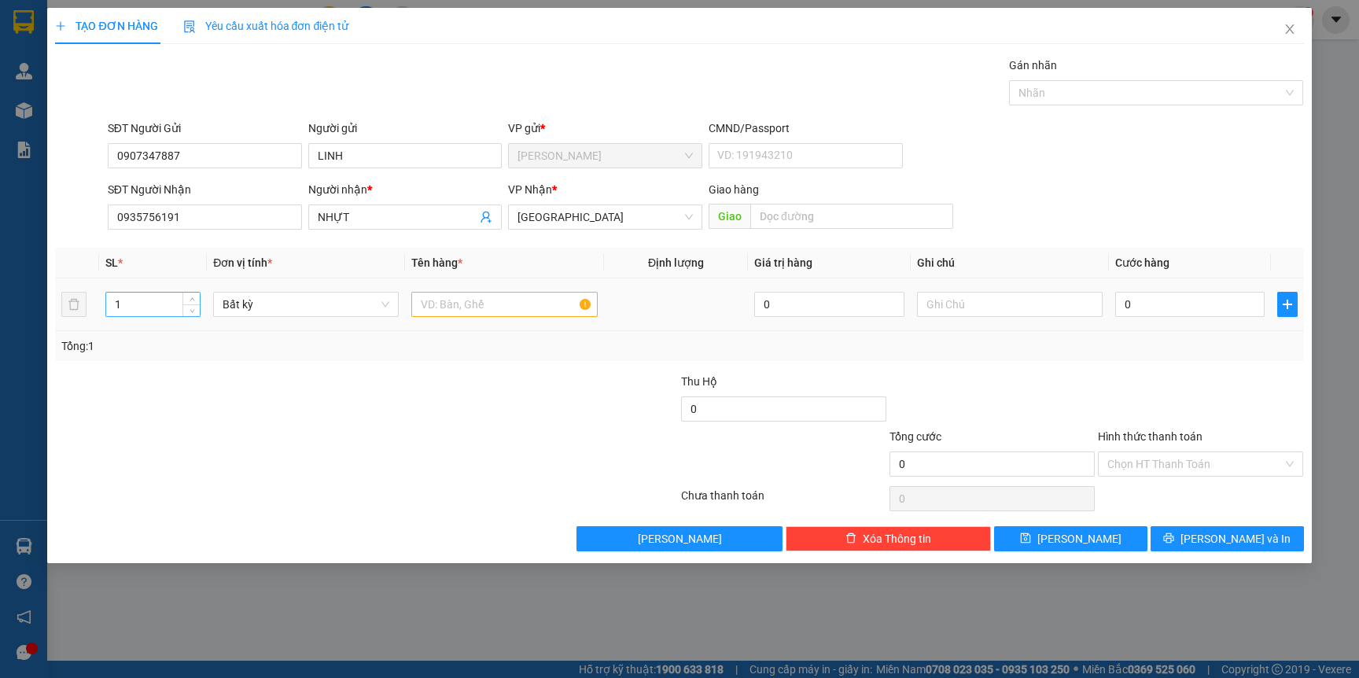
click at [180, 293] on input "1" at bounding box center [153, 304] width 94 height 24
click at [168, 390] on div at bounding box center [261, 400] width 417 height 55
click at [473, 311] on input "text" at bounding box center [504, 304] width 186 height 25
click at [454, 424] on div at bounding box center [261, 400] width 417 height 55
click at [1142, 312] on input "0" at bounding box center [1189, 304] width 149 height 25
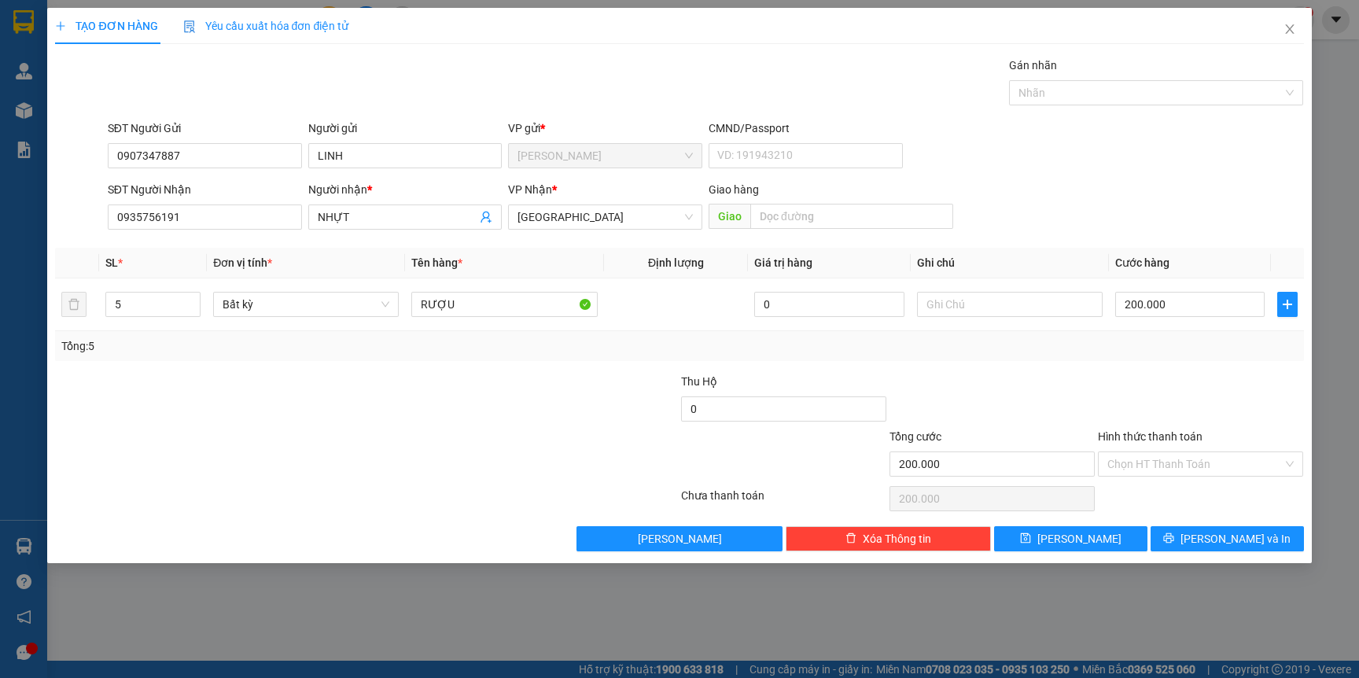
click at [1253, 335] on div "Tổng: 5" at bounding box center [679, 346] width 1248 height 30
click at [1190, 461] on input "Hình thức thanh toán" at bounding box center [1194, 464] width 175 height 24
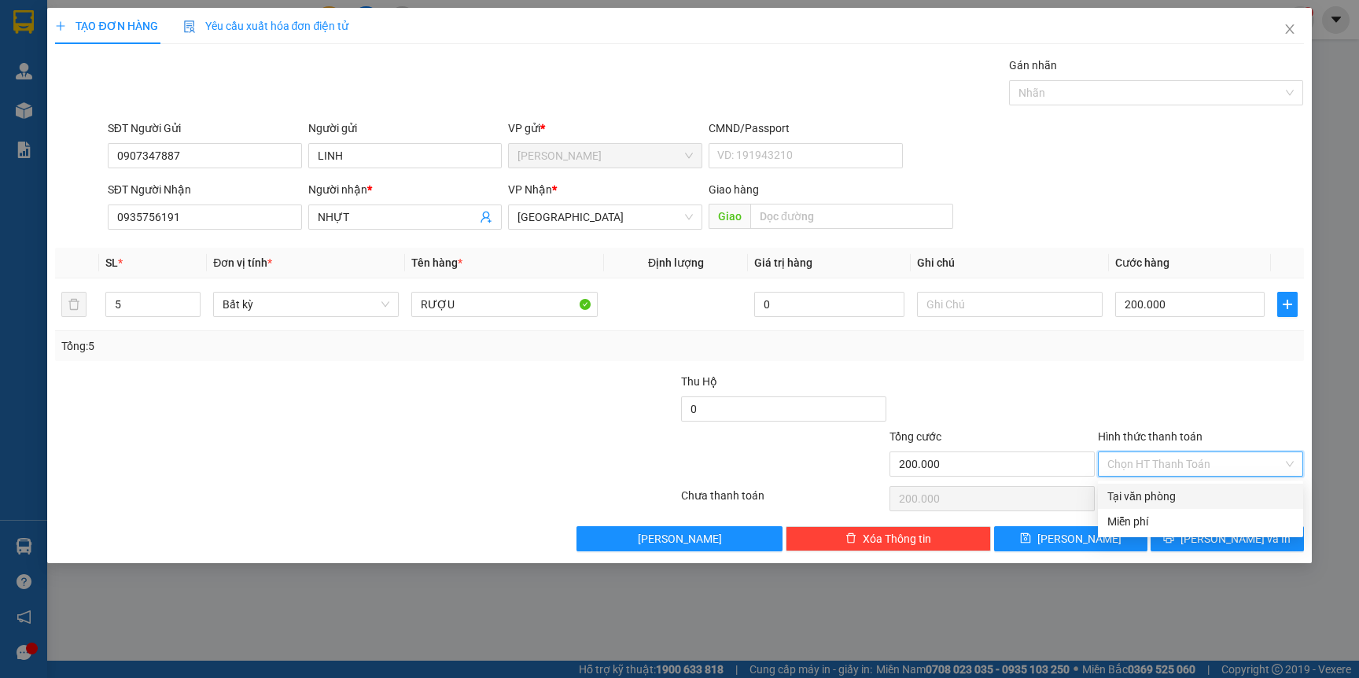
click at [1147, 487] on div "Tại văn phòng" at bounding box center [1200, 495] width 186 height 17
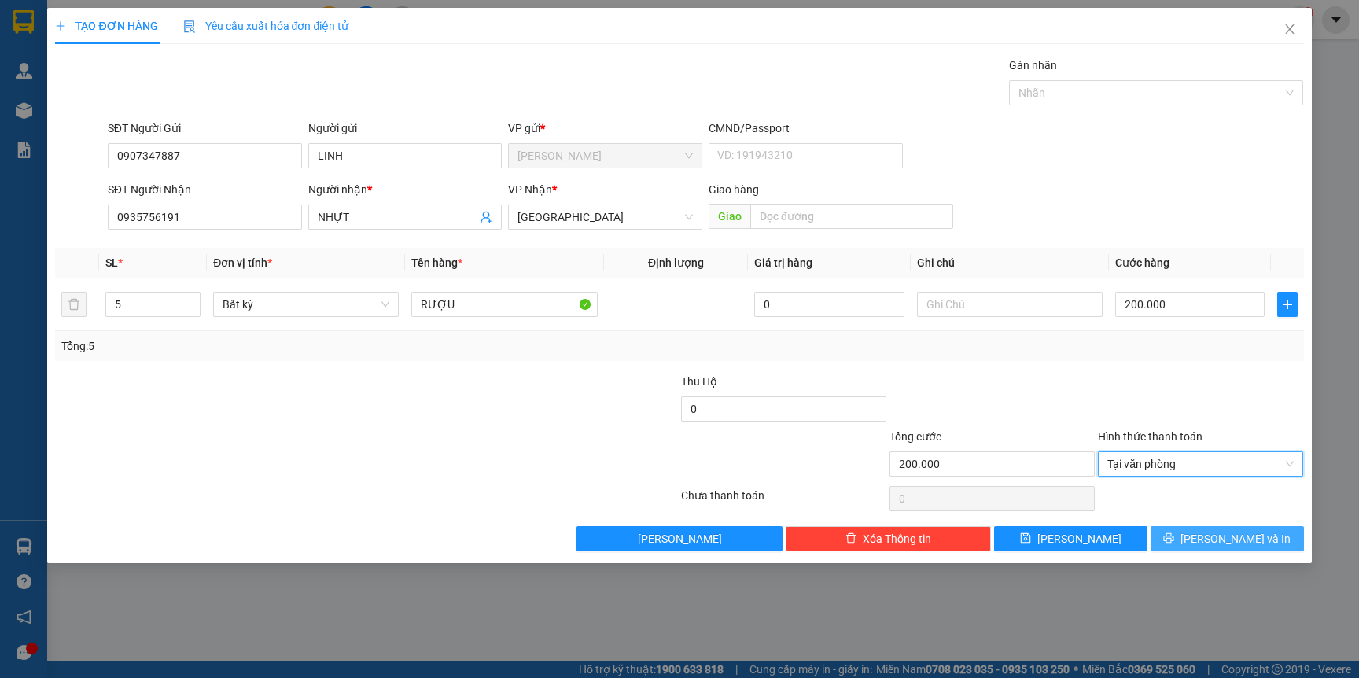
click at [1176, 550] on button "[PERSON_NAME] và In" at bounding box center [1226, 538] width 153 height 25
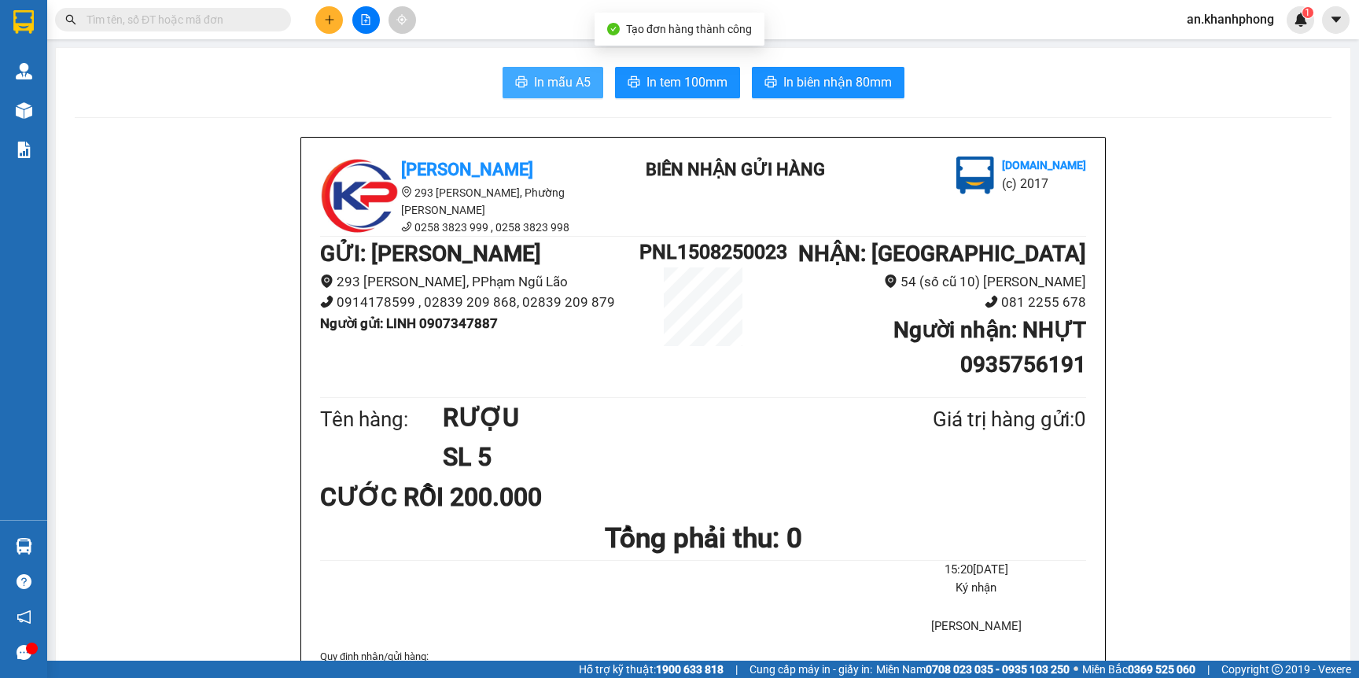
click at [539, 86] on span "In mẫu A5" at bounding box center [562, 82] width 57 height 20
click at [333, 22] on icon "plus" at bounding box center [329, 19] width 11 height 11
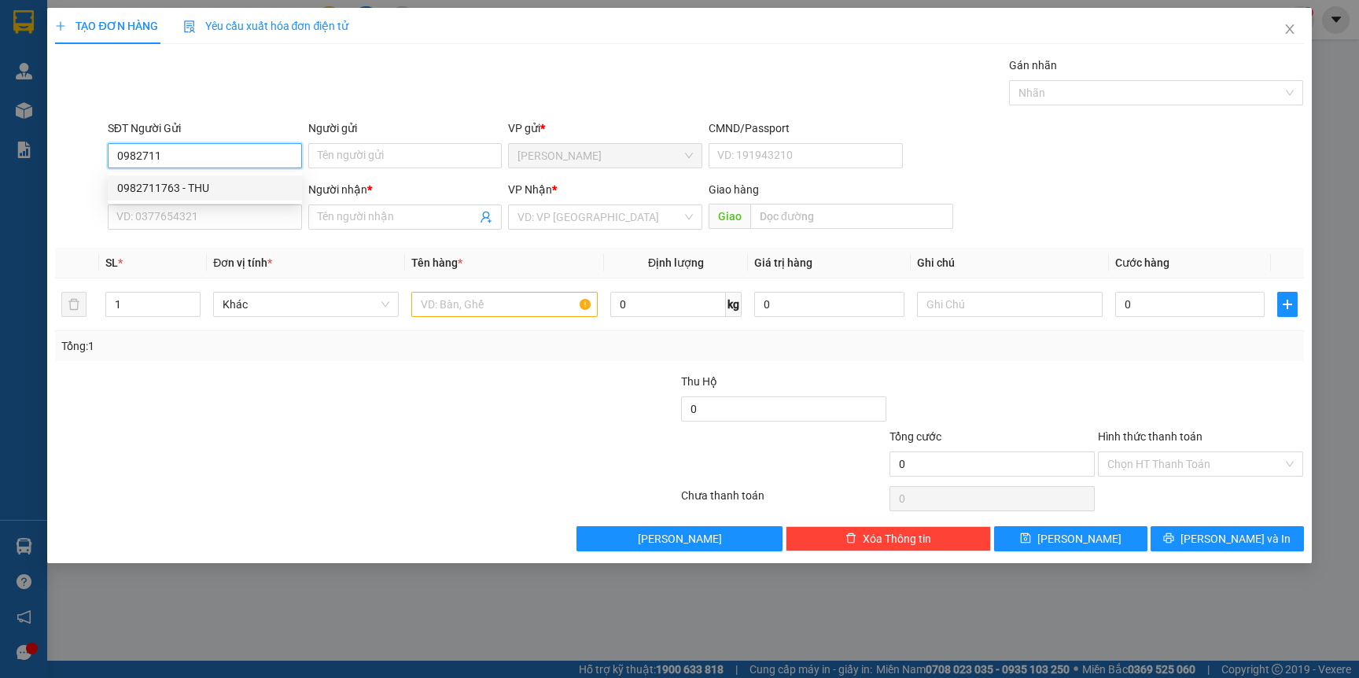
click at [211, 181] on div "0982711763 - THU" at bounding box center [204, 187] width 175 height 17
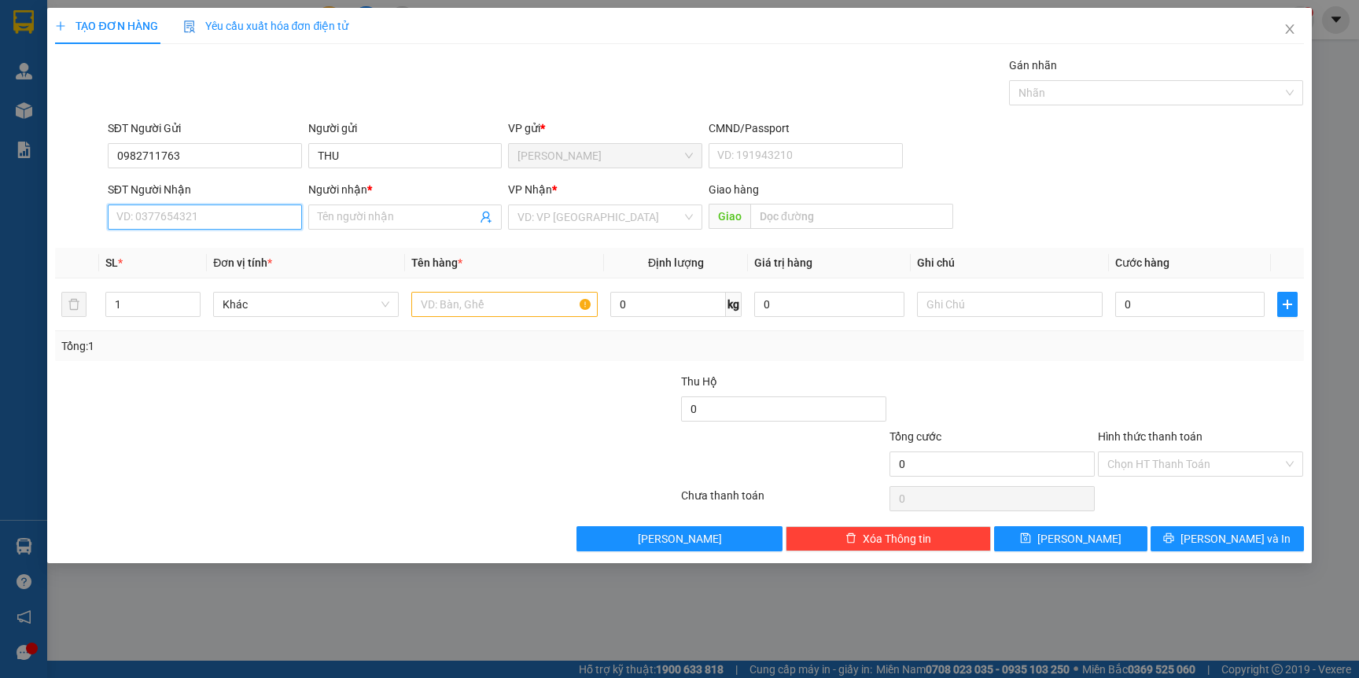
click at [207, 227] on input "SĐT Người Nhận" at bounding box center [205, 216] width 194 height 25
click at [167, 241] on div "0969713986 - THU" at bounding box center [204, 249] width 175 height 17
click at [484, 305] on input "text" at bounding box center [504, 304] width 186 height 25
click at [474, 368] on div "Transit Pickup Surcharge Ids Transit Deliver Surcharge Ids Transit Deliver Surc…" at bounding box center [679, 304] width 1248 height 495
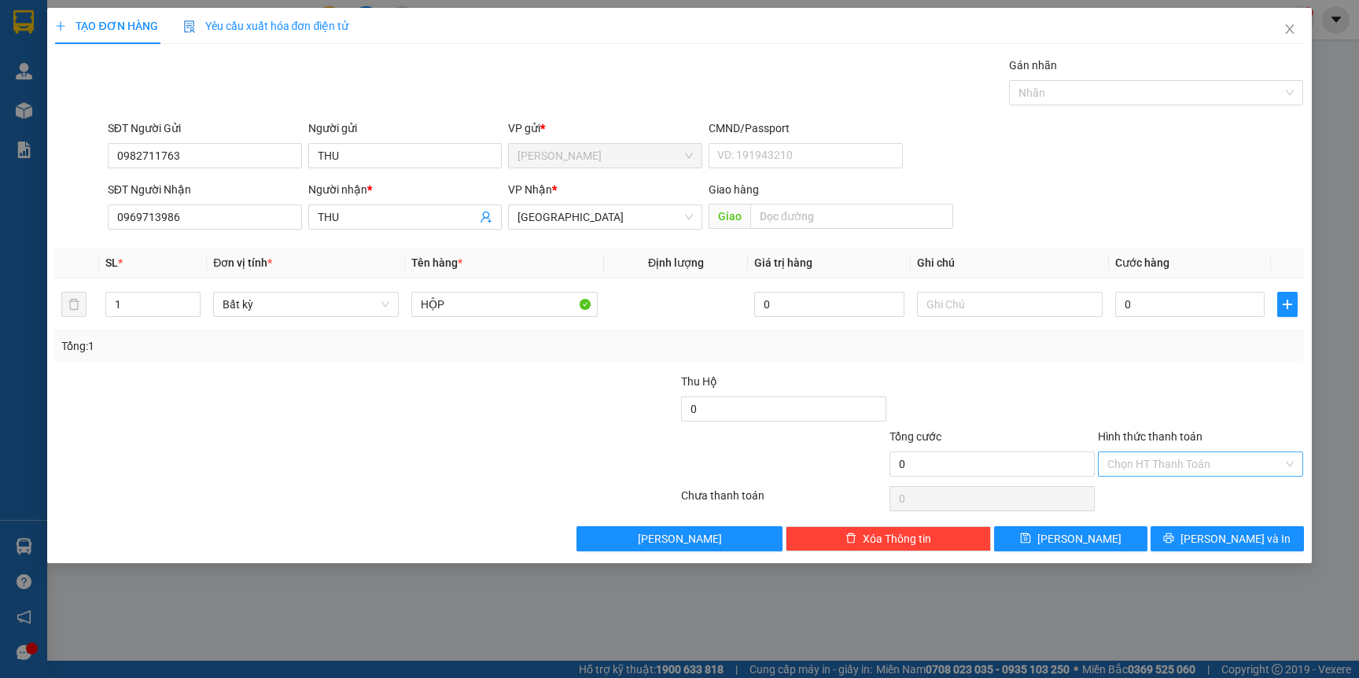
click at [1162, 462] on input "Hình thức thanh toán" at bounding box center [1194, 464] width 175 height 24
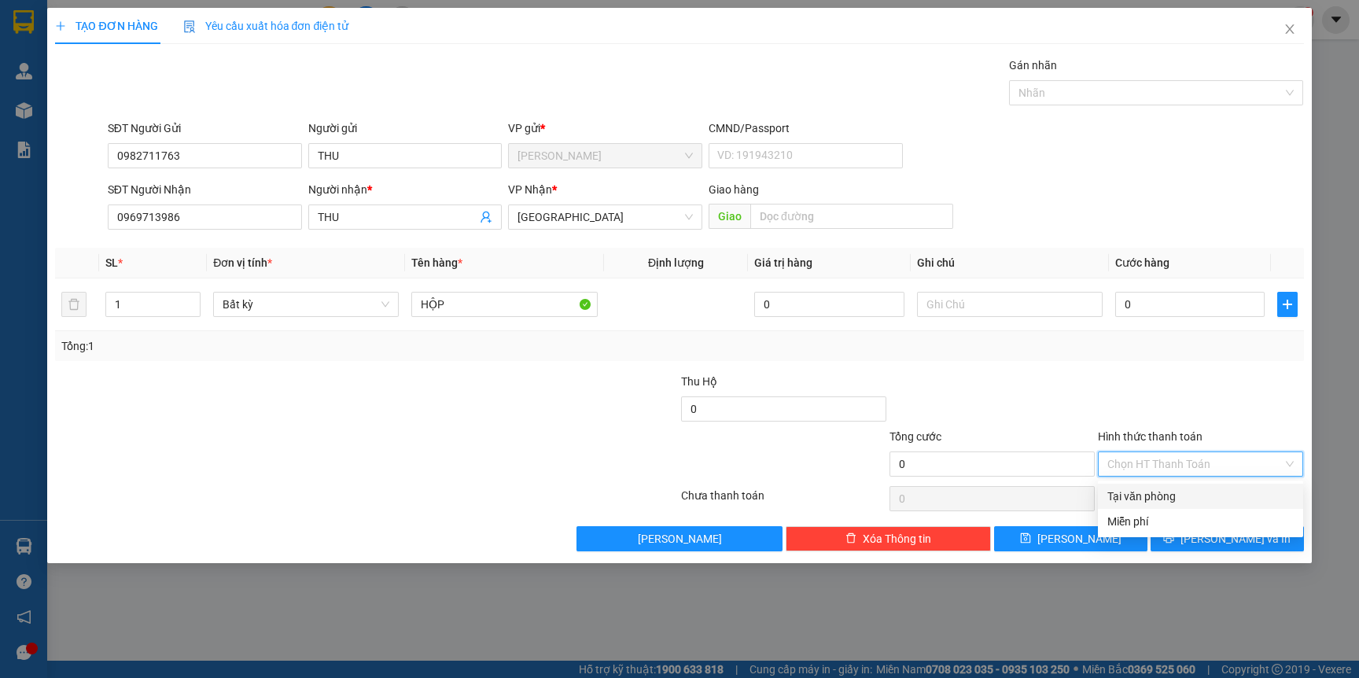
click at [1135, 400] on div at bounding box center [1200, 400] width 208 height 55
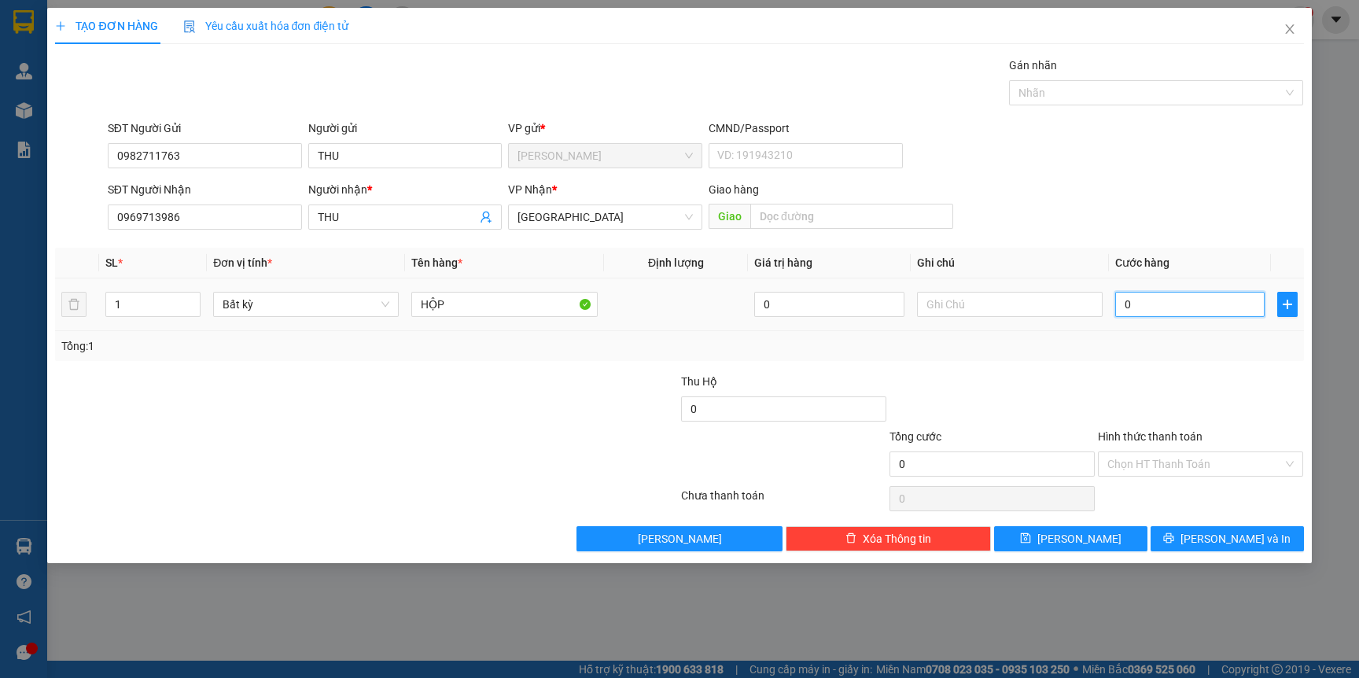
click at [1149, 310] on input "0" at bounding box center [1189, 304] width 149 height 25
click at [1153, 344] on div "Tổng: 1" at bounding box center [678, 345] width 1235 height 17
click at [1207, 535] on button "[PERSON_NAME] và In" at bounding box center [1226, 538] width 153 height 25
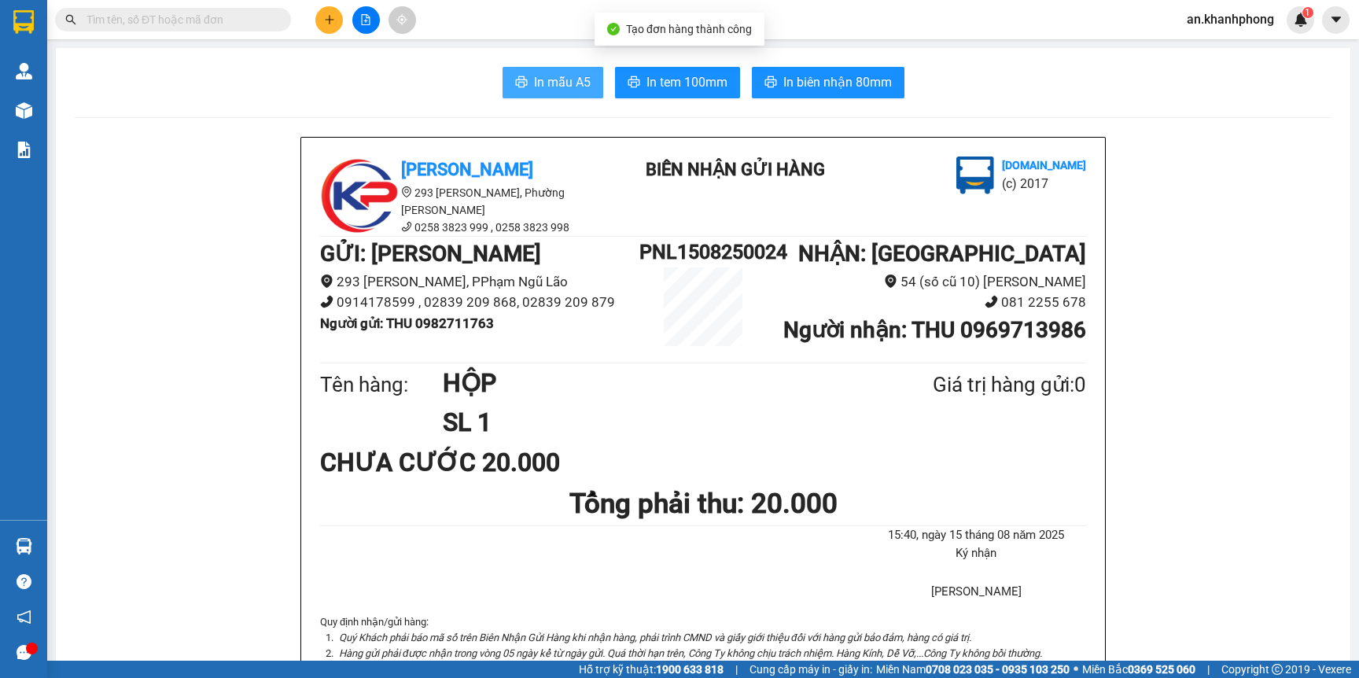
click at [545, 80] on span "In mẫu A5" at bounding box center [562, 82] width 57 height 20
click at [318, 20] on button at bounding box center [329, 20] width 28 height 28
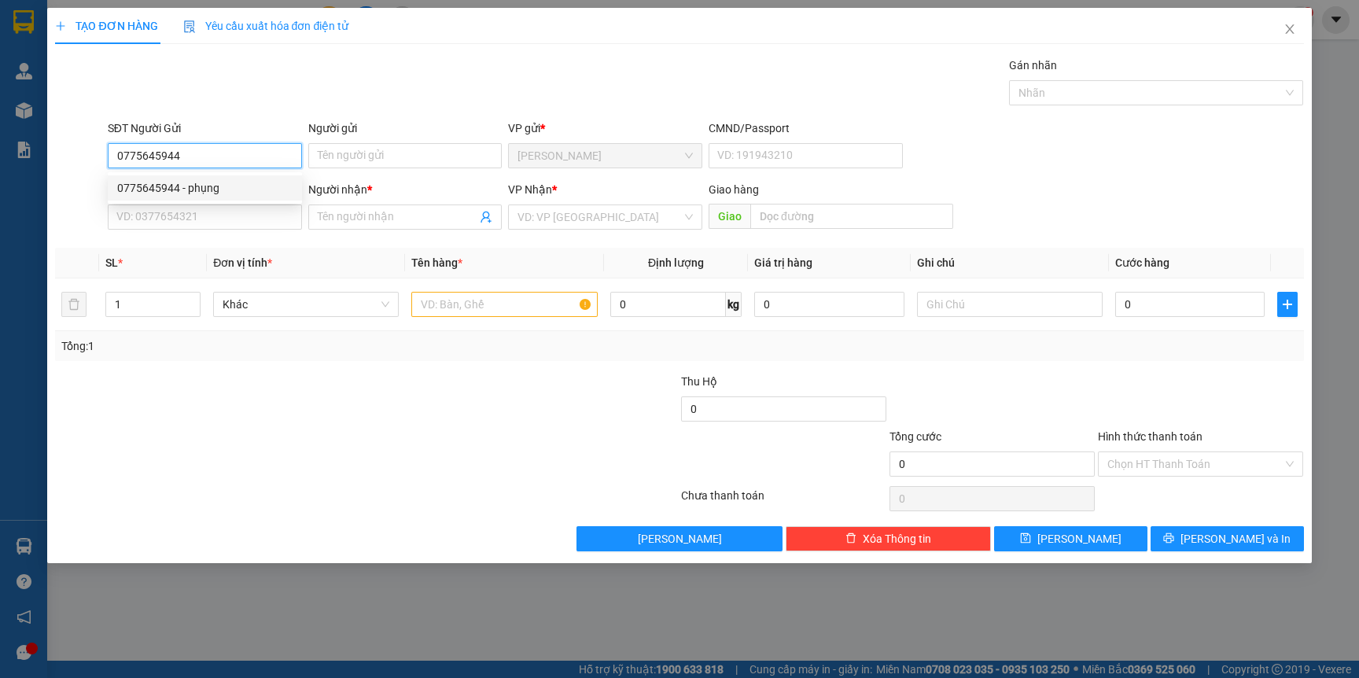
click at [248, 183] on div "0775645944 - phụng" at bounding box center [204, 187] width 175 height 17
click at [242, 221] on input "SĐT Người Nhận" at bounding box center [205, 216] width 194 height 25
click at [397, 223] on input "Người nhận *" at bounding box center [398, 216] width 160 height 17
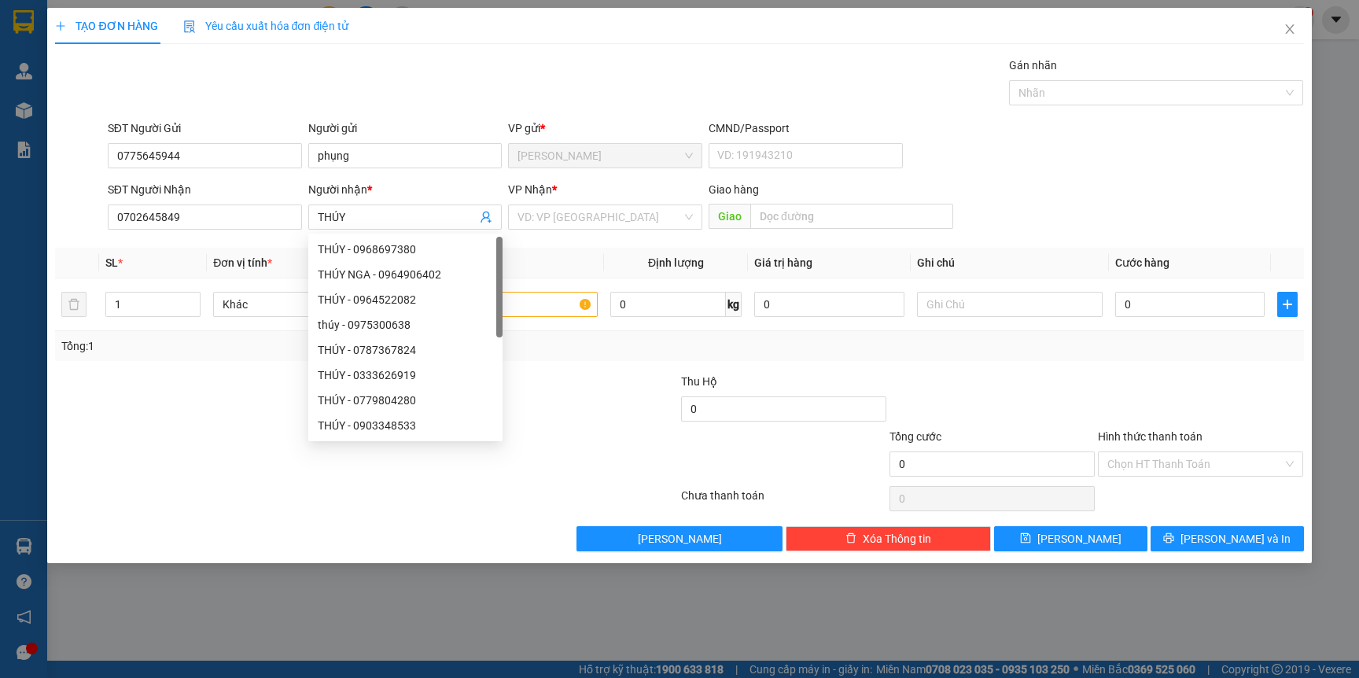
click at [253, 444] on div at bounding box center [261, 455] width 417 height 55
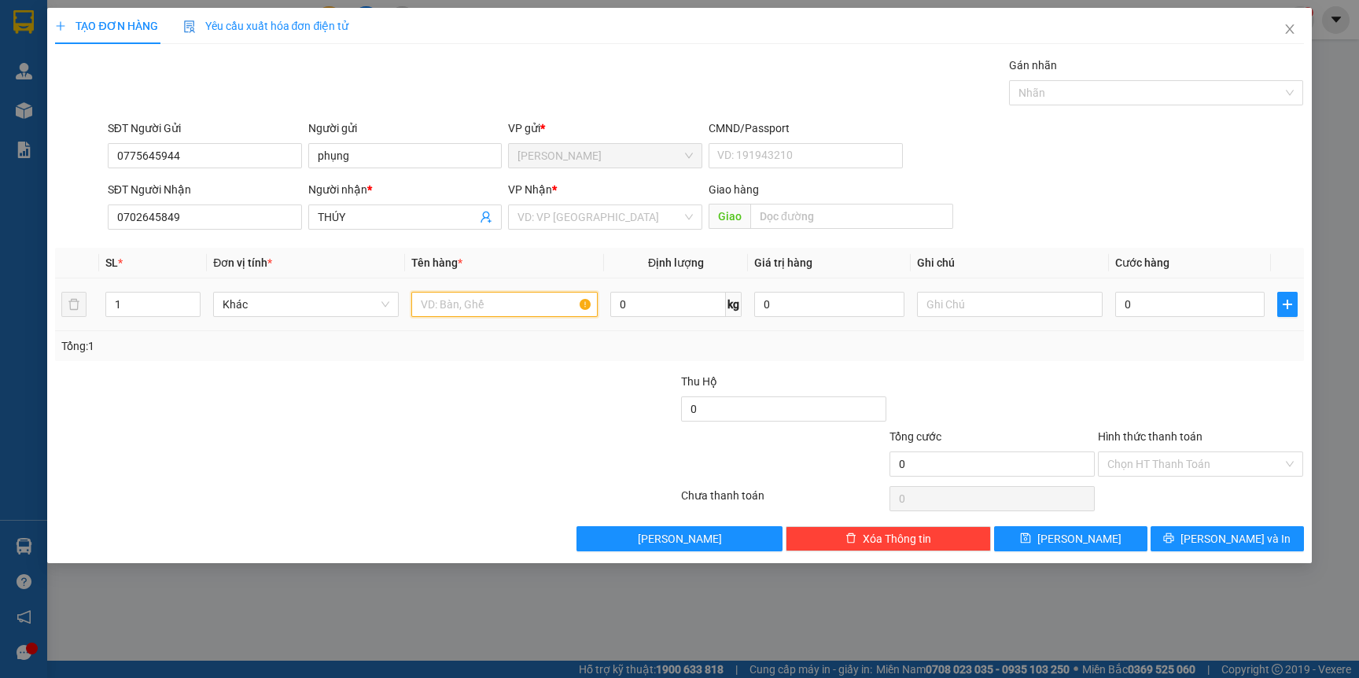
click at [455, 305] on input "text" at bounding box center [504, 304] width 186 height 25
click at [447, 340] on div "Tổng: 1" at bounding box center [292, 345] width 463 height 17
click at [1145, 307] on input "0" at bounding box center [1189, 304] width 149 height 25
click at [579, 208] on input "search" at bounding box center [599, 217] width 164 height 24
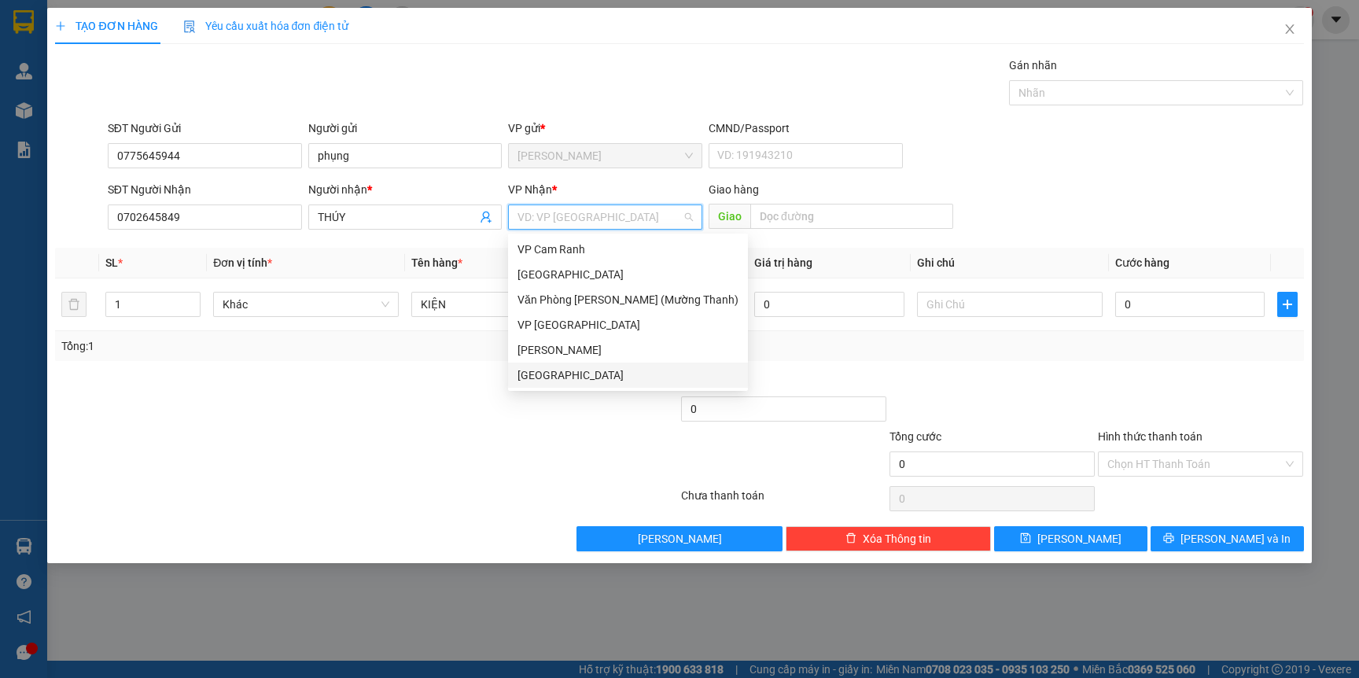
click at [541, 368] on div "[GEOGRAPHIC_DATA]" at bounding box center [627, 374] width 221 height 17
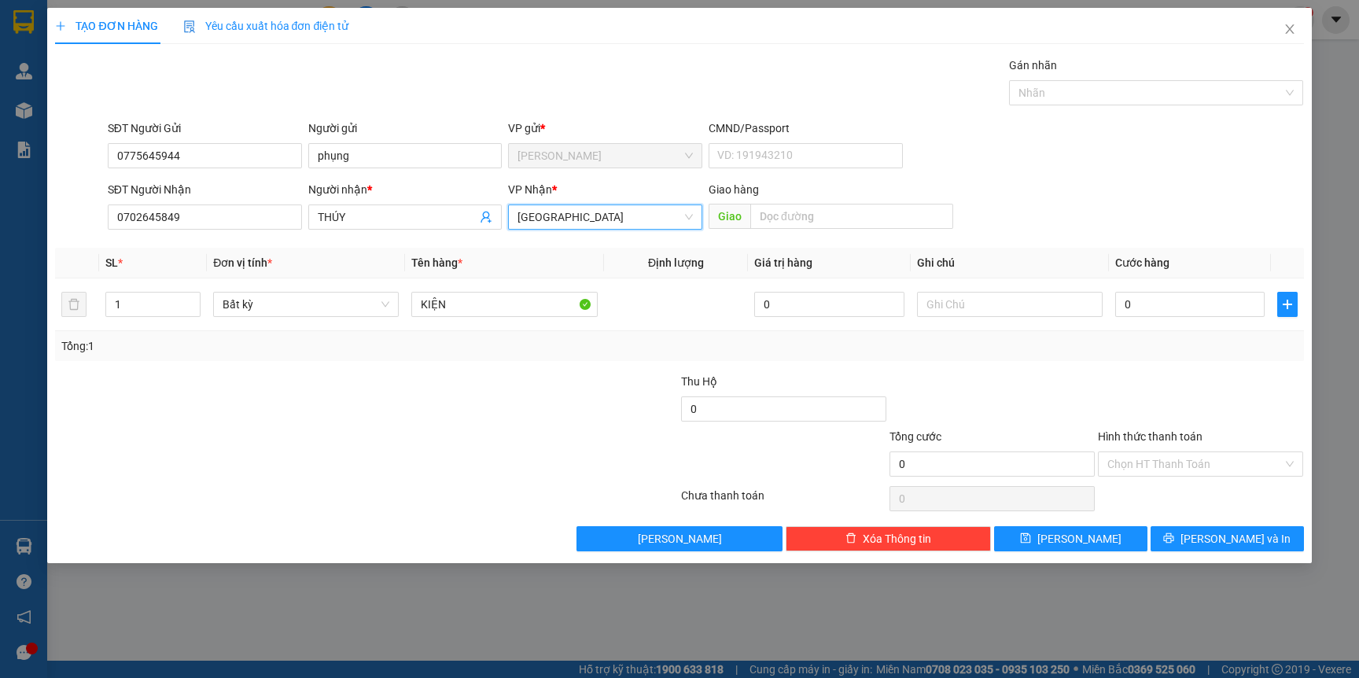
click at [485, 418] on div at bounding box center [575, 400] width 208 height 55
click at [1193, 325] on td "0" at bounding box center [1190, 304] width 162 height 53
click at [1190, 301] on input "0" at bounding box center [1189, 304] width 149 height 25
click at [1178, 466] on input "Hình thức thanh toán" at bounding box center [1194, 464] width 175 height 24
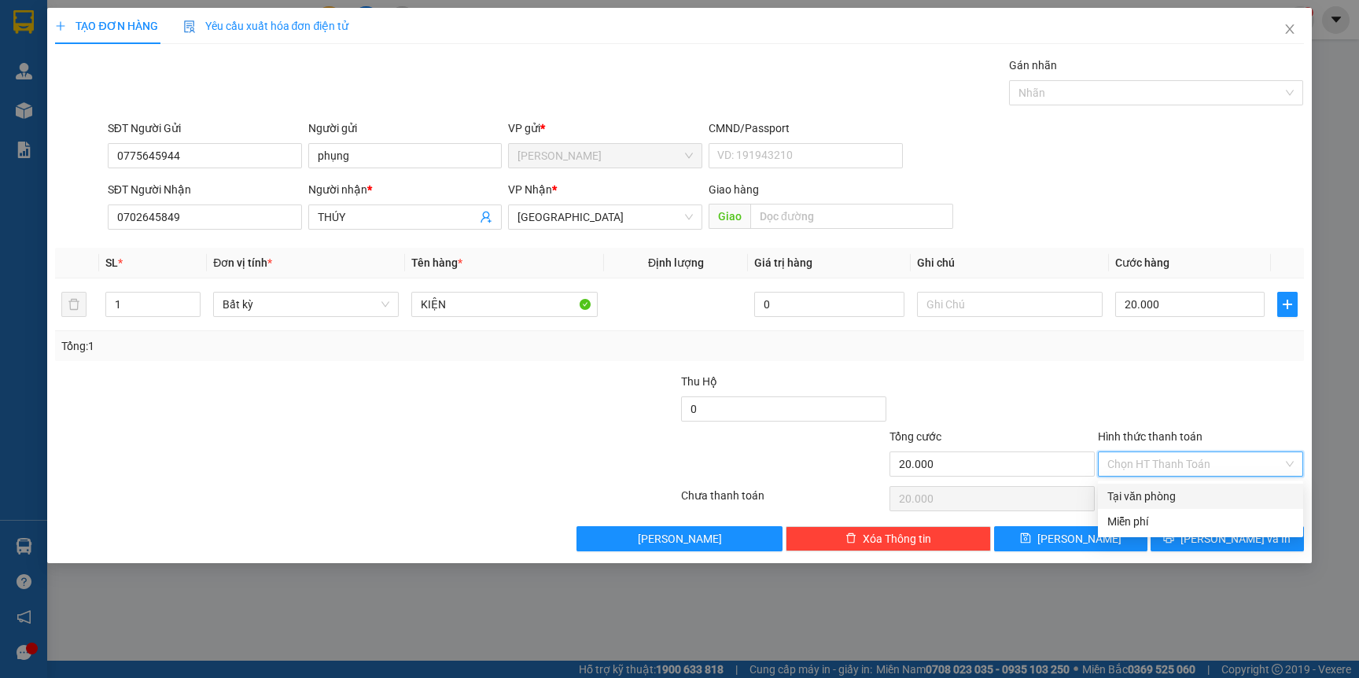
click at [1146, 487] on div "Tại văn phòng" at bounding box center [1200, 495] width 186 height 17
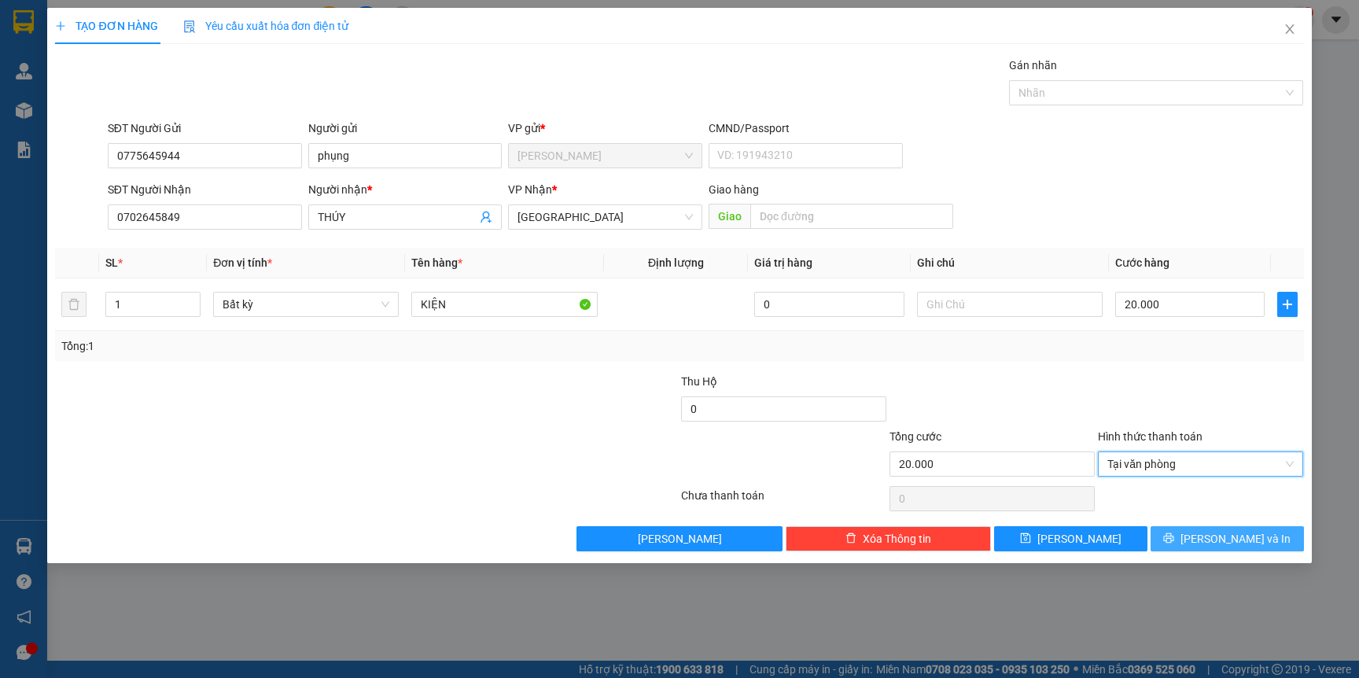
click at [1188, 546] on button "[PERSON_NAME] và In" at bounding box center [1226, 538] width 153 height 25
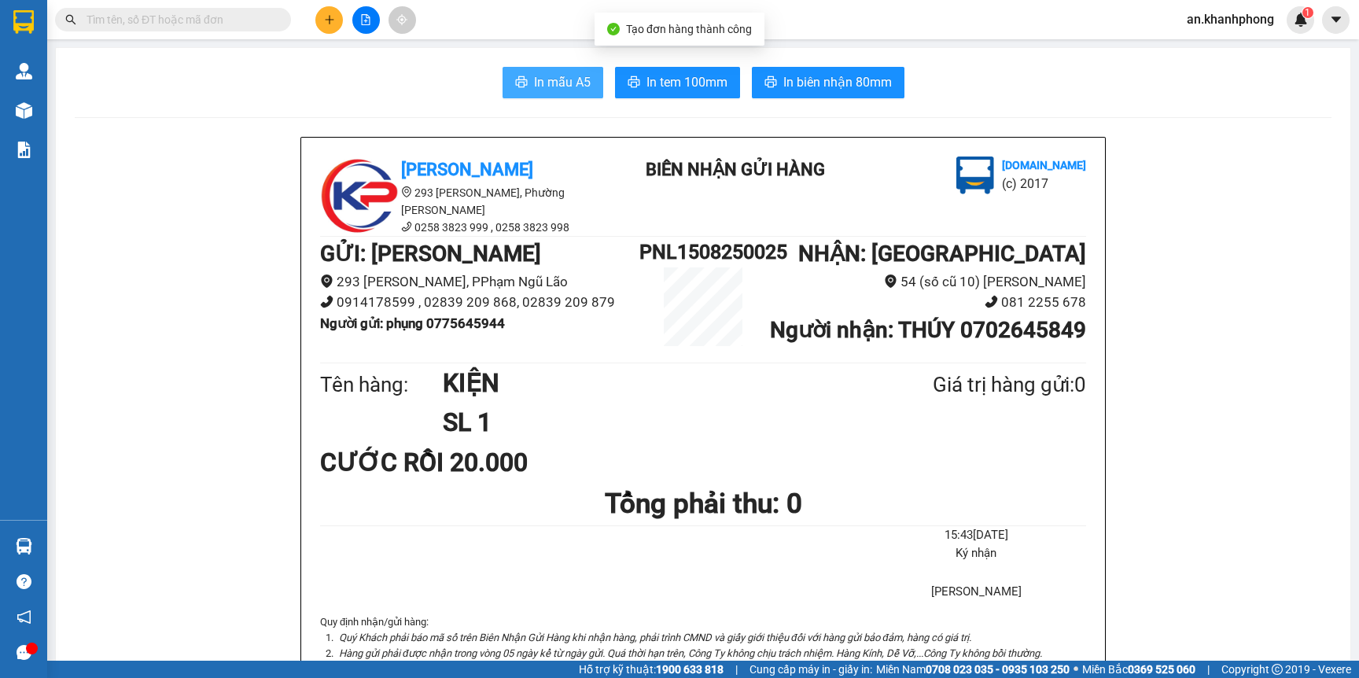
click at [536, 97] on button "In mẫu A5" at bounding box center [552, 82] width 101 height 31
click at [536, 90] on span "In mẫu A5" at bounding box center [562, 82] width 57 height 20
click at [311, 22] on div at bounding box center [366, 20] width 118 height 28
click at [319, 22] on button at bounding box center [329, 20] width 28 height 28
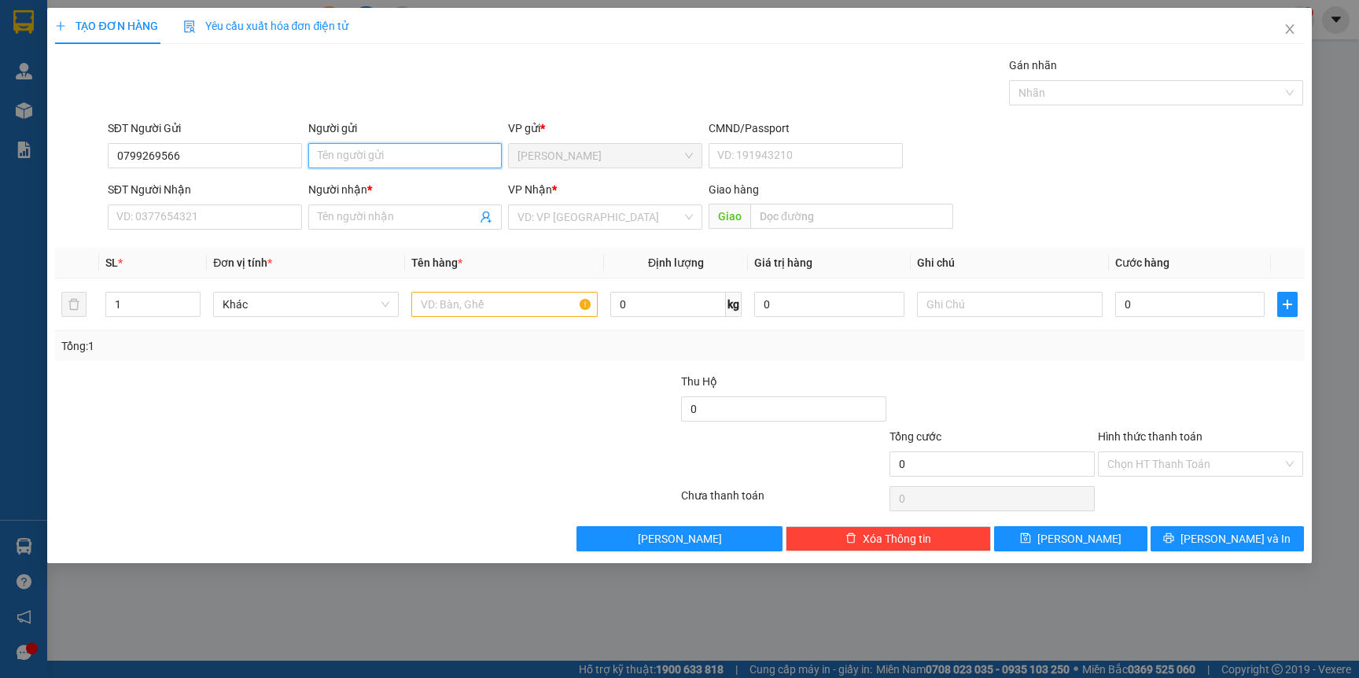
click at [380, 154] on input "Người gửi" at bounding box center [405, 155] width 194 height 25
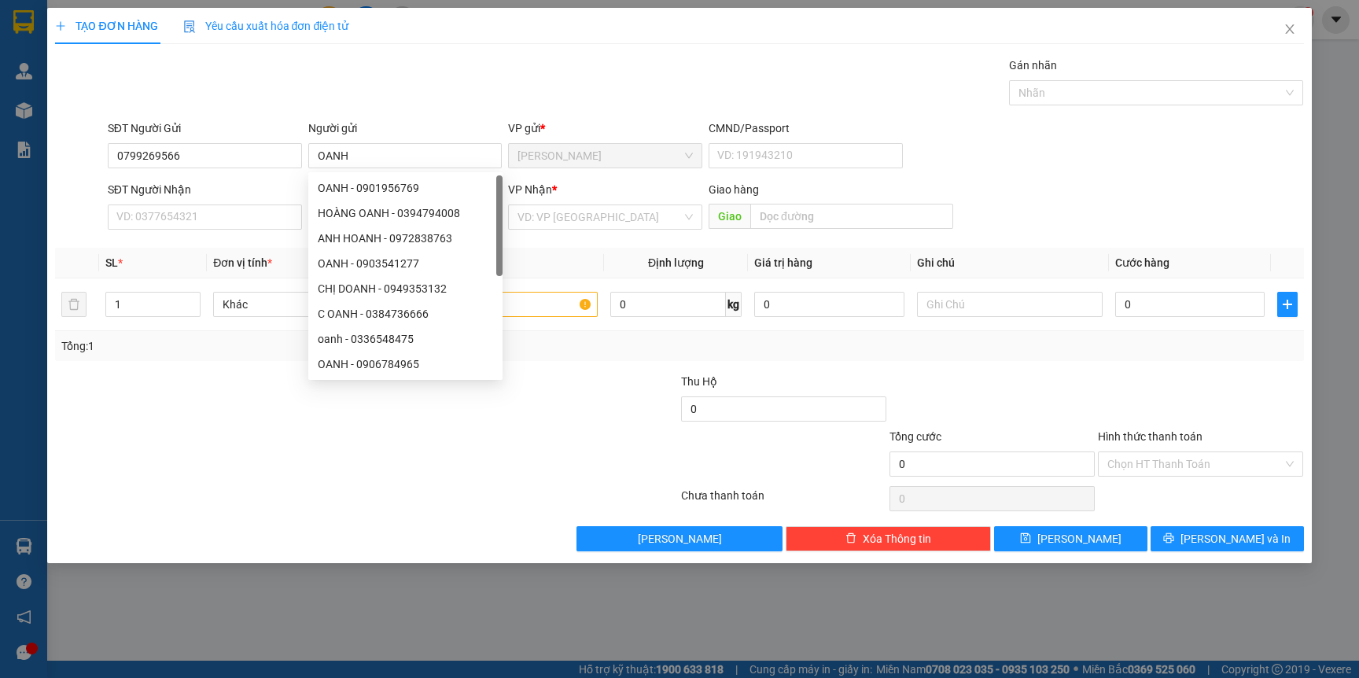
click at [204, 522] on div "Transit Pickup Surcharge Ids Transit Deliver Surcharge Ids Transit Deliver Surc…" at bounding box center [679, 304] width 1248 height 495
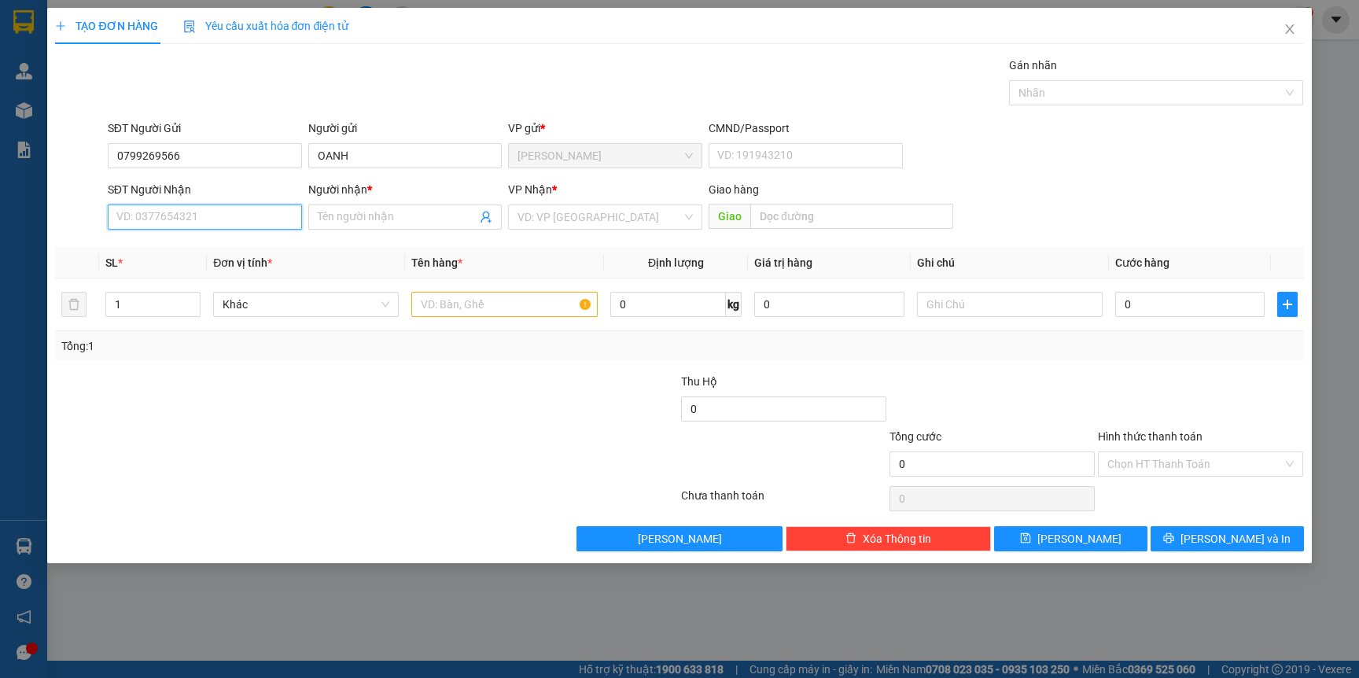
click at [197, 214] on input "SĐT Người Nhận" at bounding box center [205, 216] width 194 height 25
click at [369, 225] on input "Người nhận *" at bounding box center [398, 216] width 160 height 17
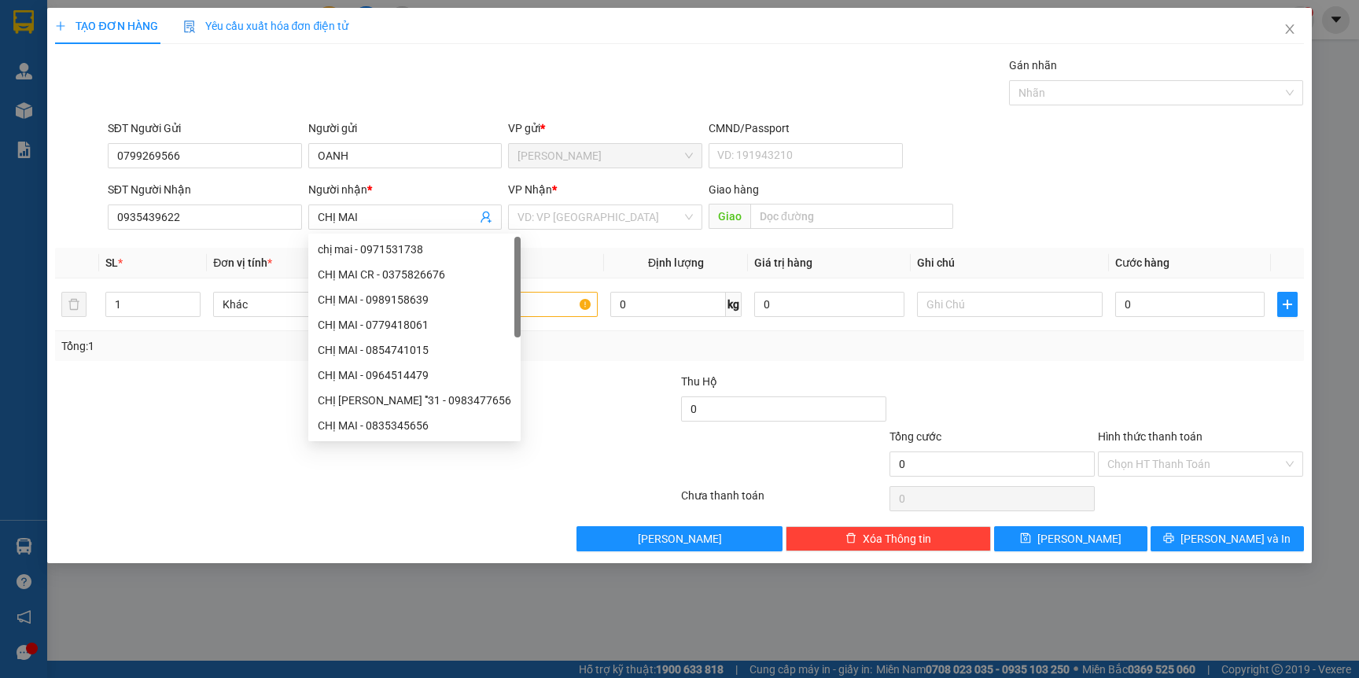
click at [261, 397] on div at bounding box center [261, 400] width 417 height 55
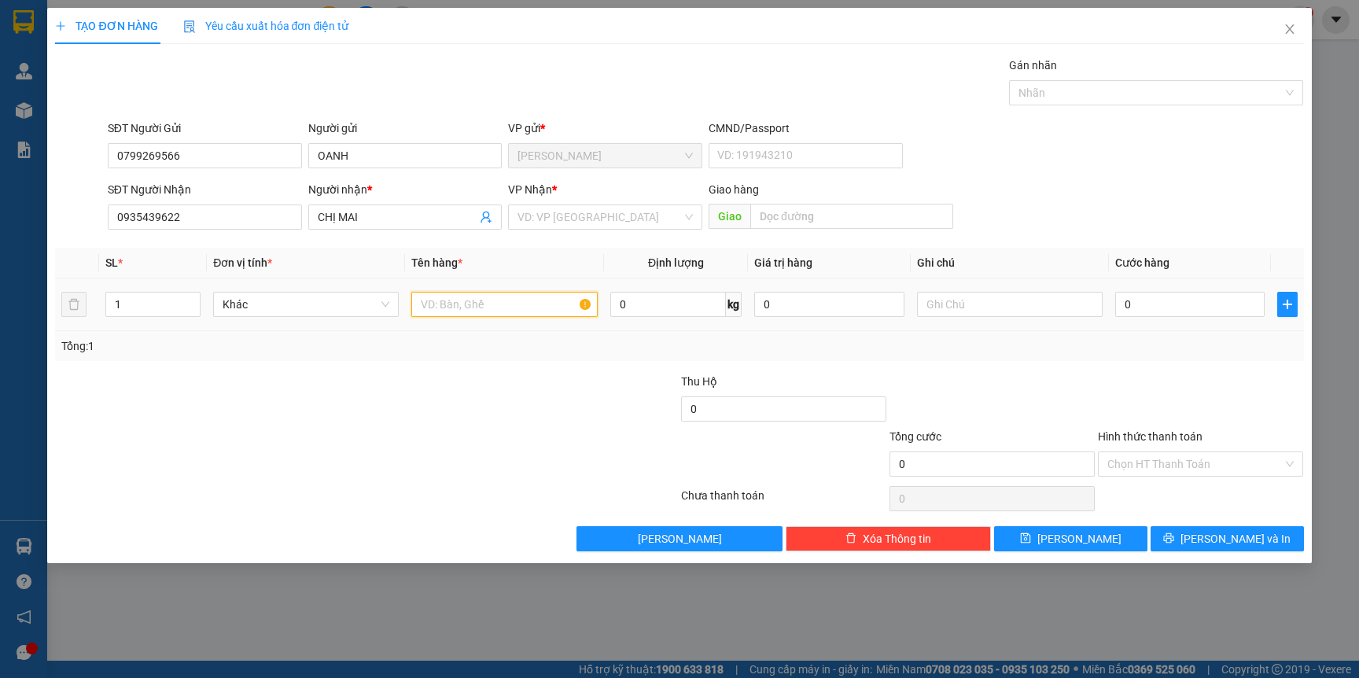
click at [473, 303] on input "text" at bounding box center [504, 304] width 186 height 25
click at [523, 355] on div "Tổng: 1" at bounding box center [679, 346] width 1248 height 30
click at [1201, 303] on input "0" at bounding box center [1189, 304] width 149 height 25
click at [1173, 365] on div "Transit Pickup Surcharge Ids Transit Deliver Surcharge Ids Transit Deliver Surc…" at bounding box center [679, 304] width 1248 height 495
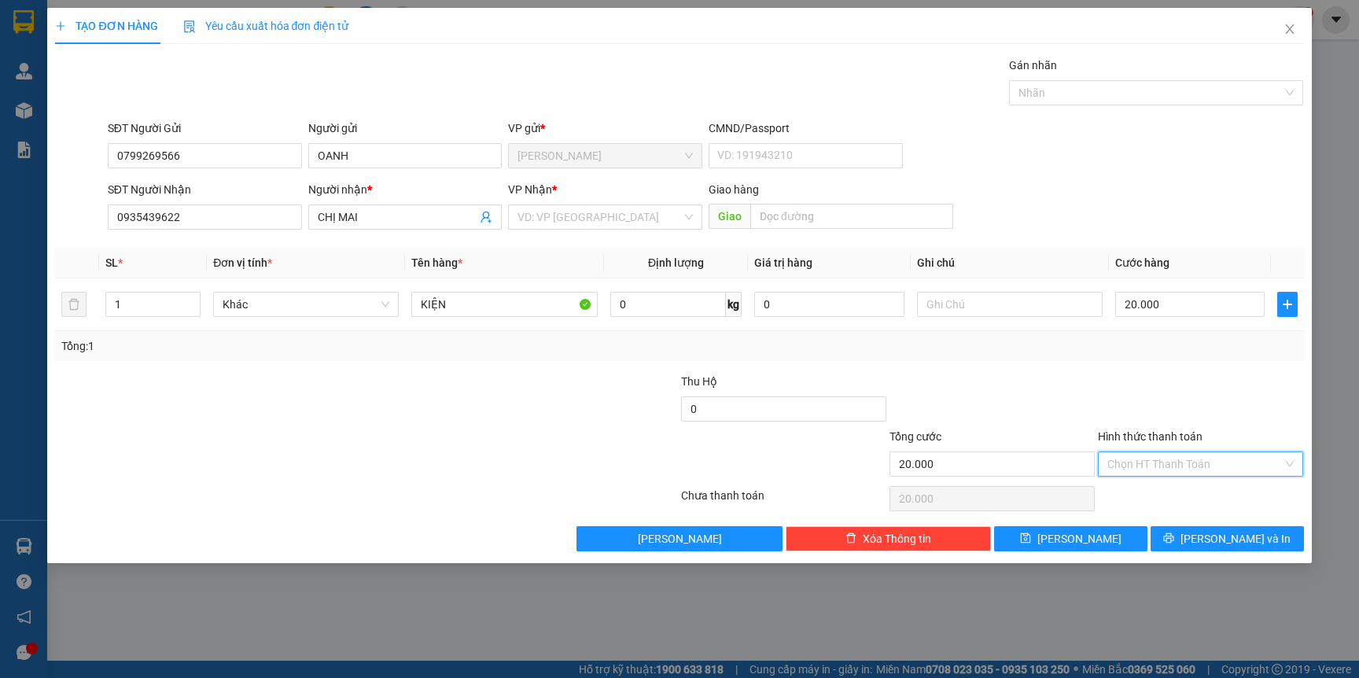
click at [1177, 459] on input "Hình thức thanh toán" at bounding box center [1194, 464] width 175 height 24
click at [1154, 490] on div "Tại văn phòng" at bounding box center [1200, 495] width 186 height 17
click at [1174, 534] on icon "printer" at bounding box center [1168, 537] width 11 height 11
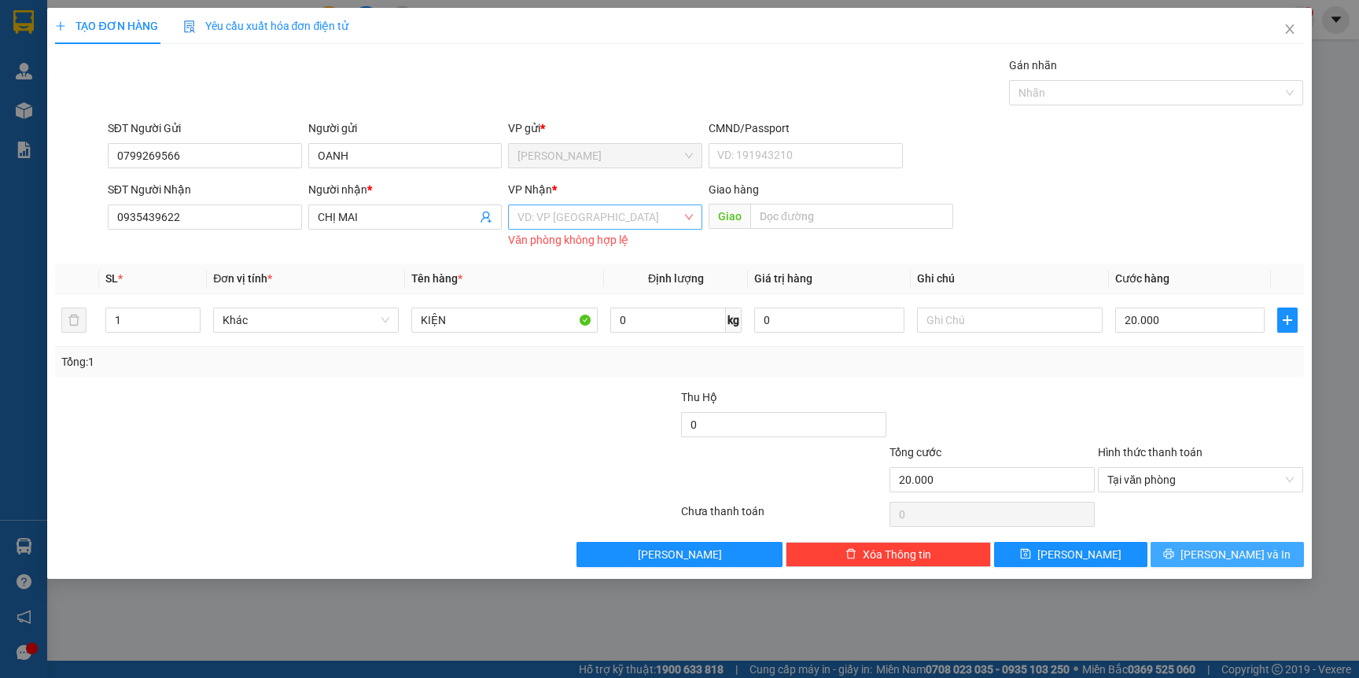
click at [583, 230] on div "VD: VP [GEOGRAPHIC_DATA]" at bounding box center [605, 216] width 194 height 25
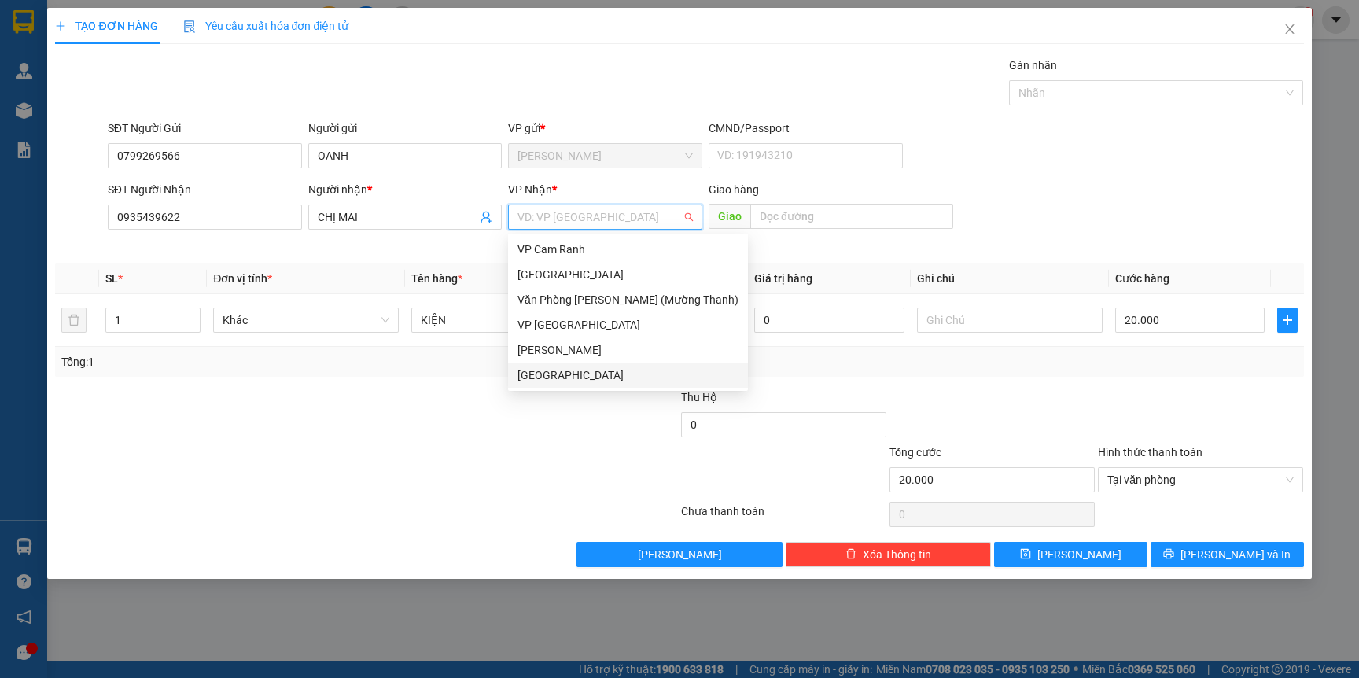
click at [555, 376] on div "[GEOGRAPHIC_DATA]" at bounding box center [627, 374] width 221 height 17
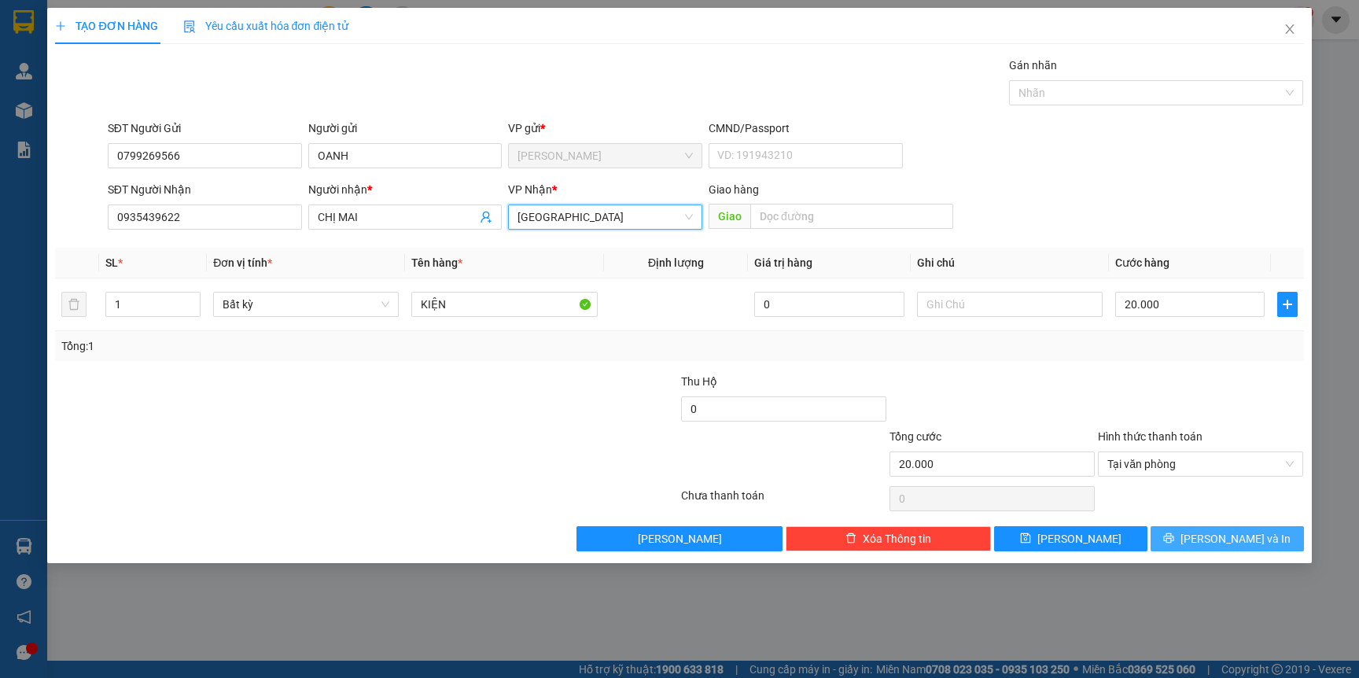
click at [1215, 534] on span "[PERSON_NAME] và In" at bounding box center [1235, 538] width 110 height 17
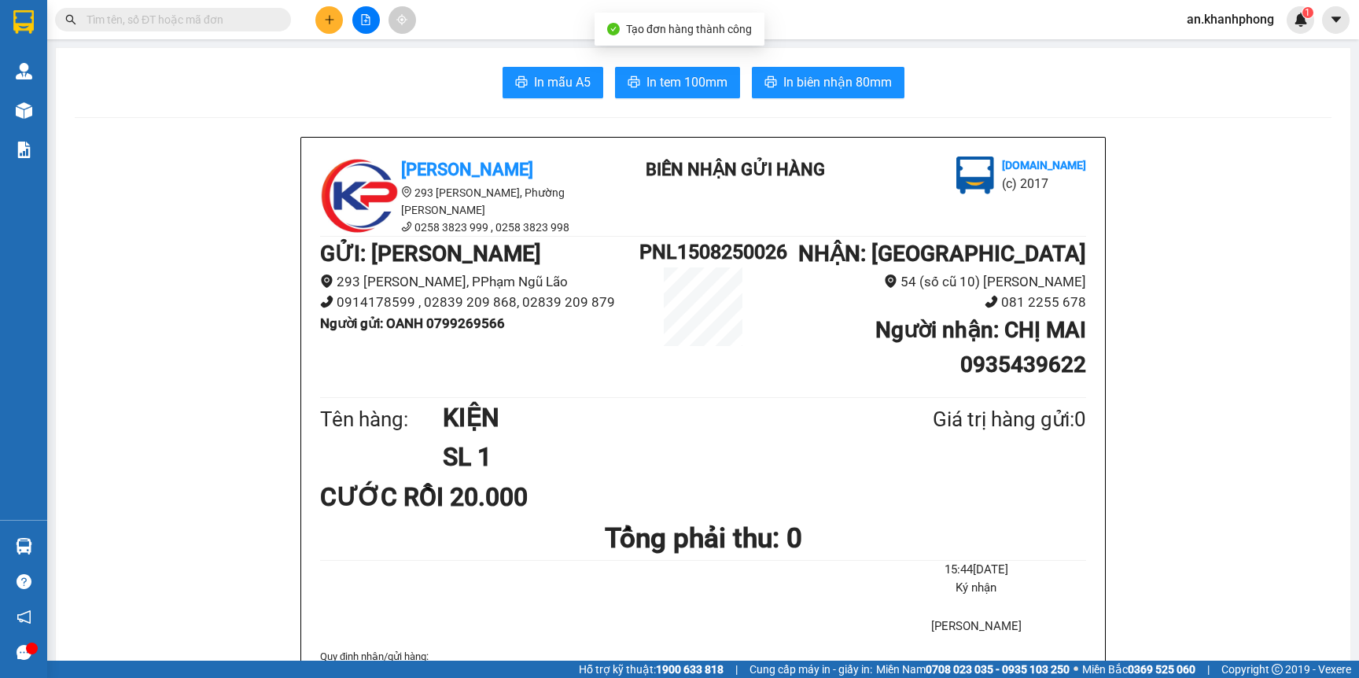
click at [513, 94] on button "In mẫu A5" at bounding box center [552, 82] width 101 height 31
click at [254, 24] on input "text" at bounding box center [179, 19] width 186 height 17
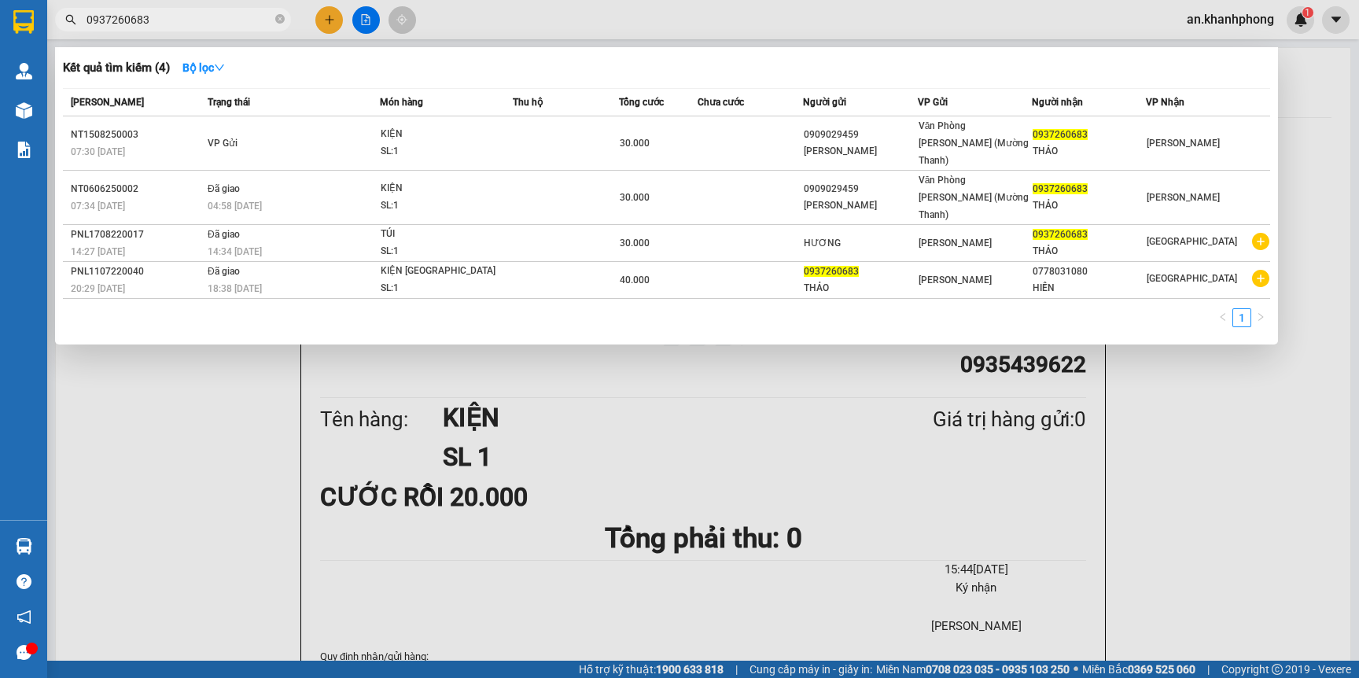
click at [322, 27] on div at bounding box center [679, 339] width 1359 height 678
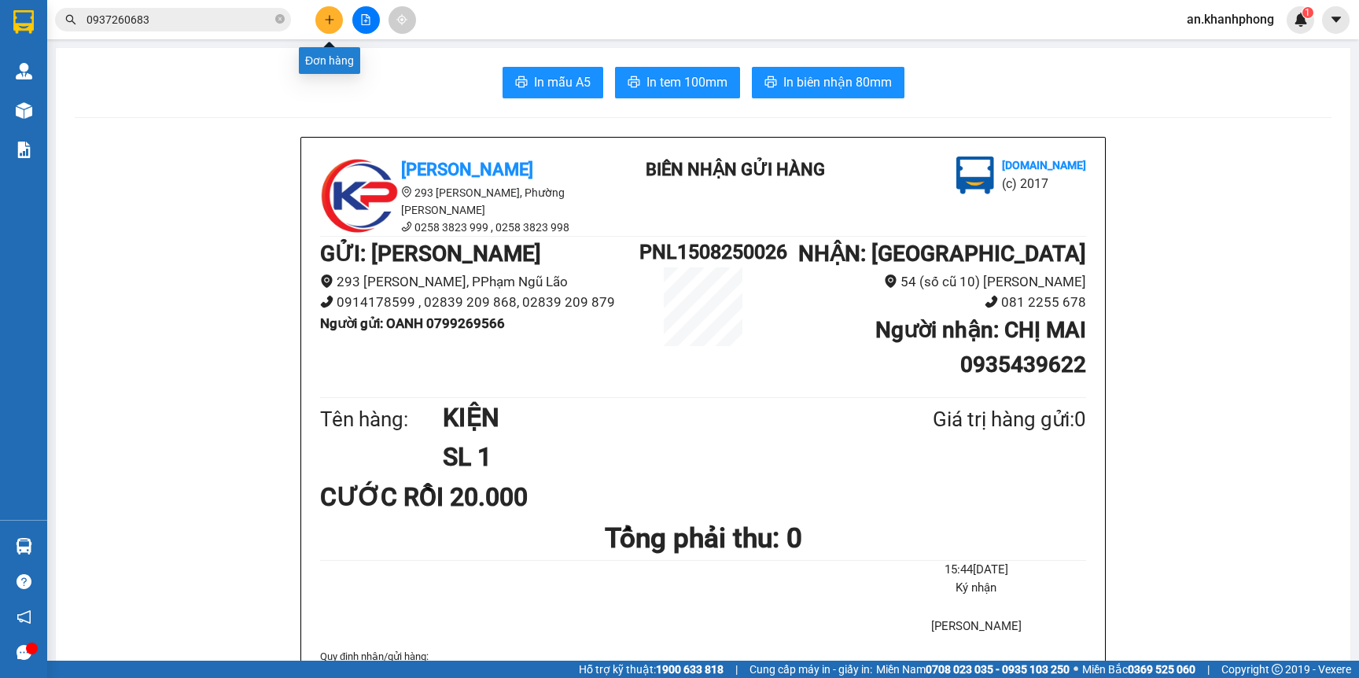
click at [322, 27] on button at bounding box center [329, 20] width 28 height 28
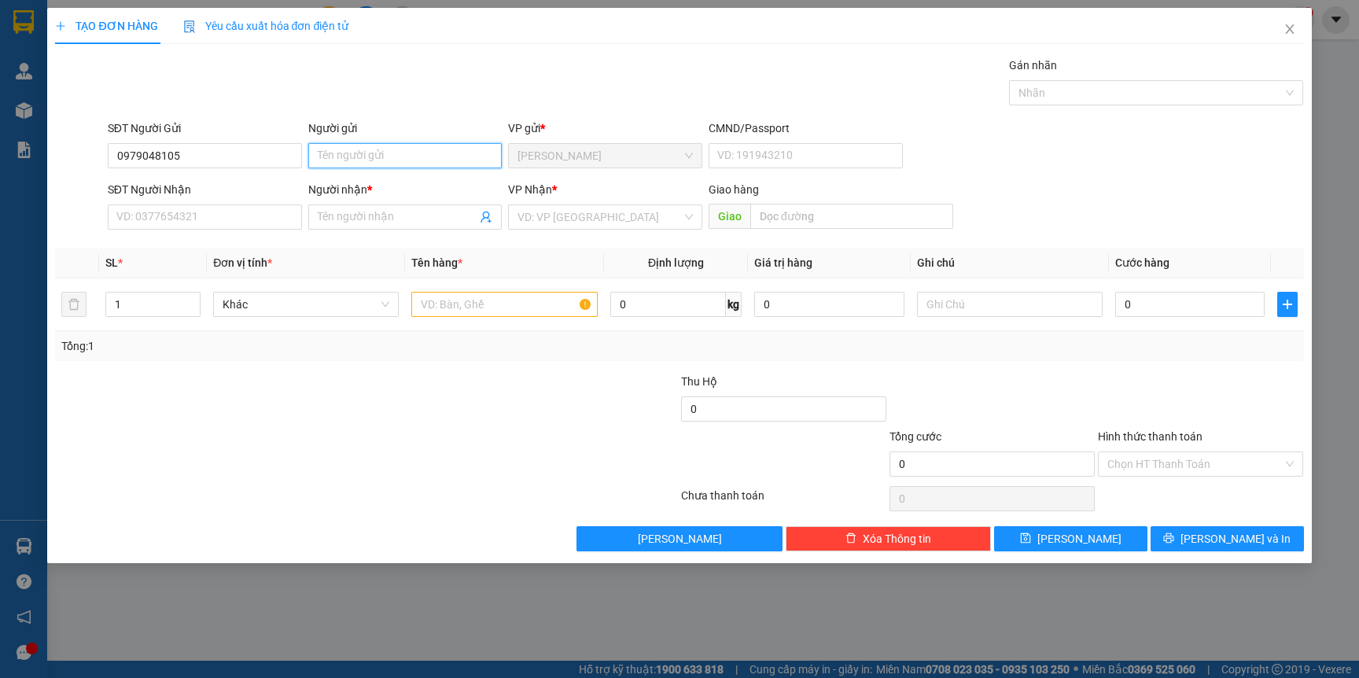
click at [367, 151] on input "Người gửi" at bounding box center [405, 155] width 194 height 25
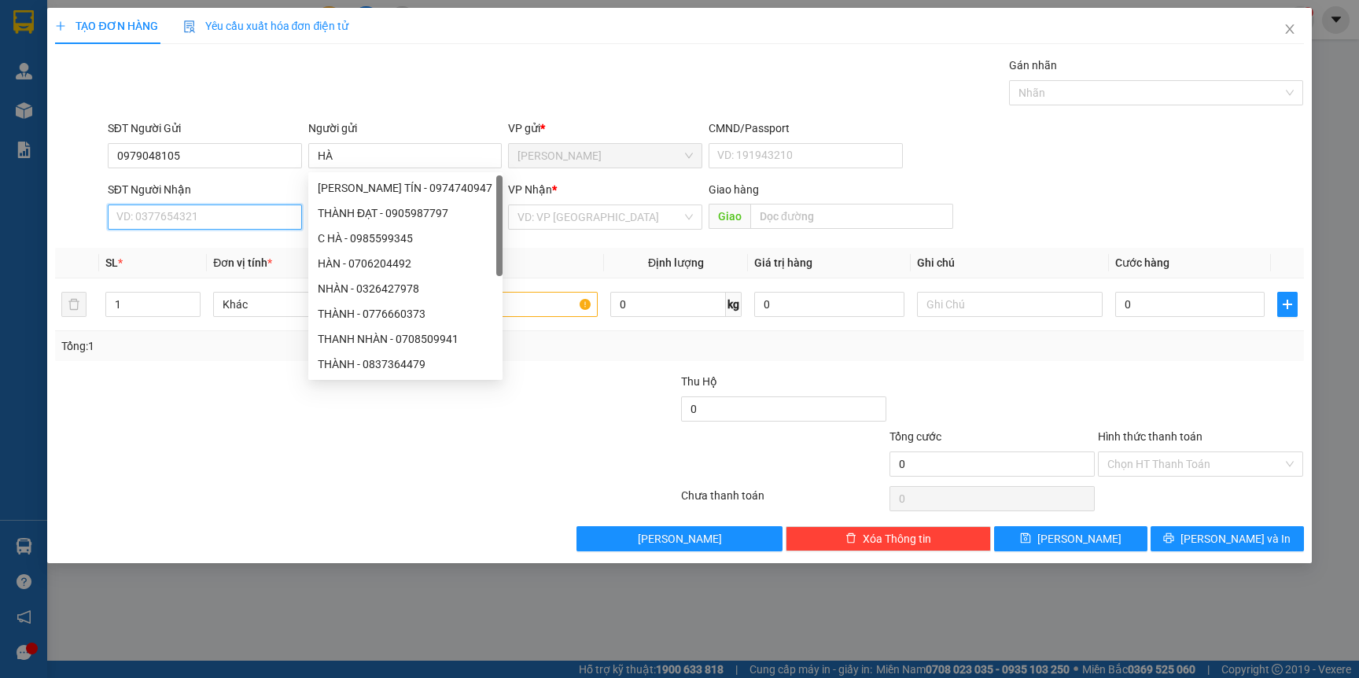
click at [136, 222] on input "SĐT Người Nhận" at bounding box center [205, 216] width 194 height 25
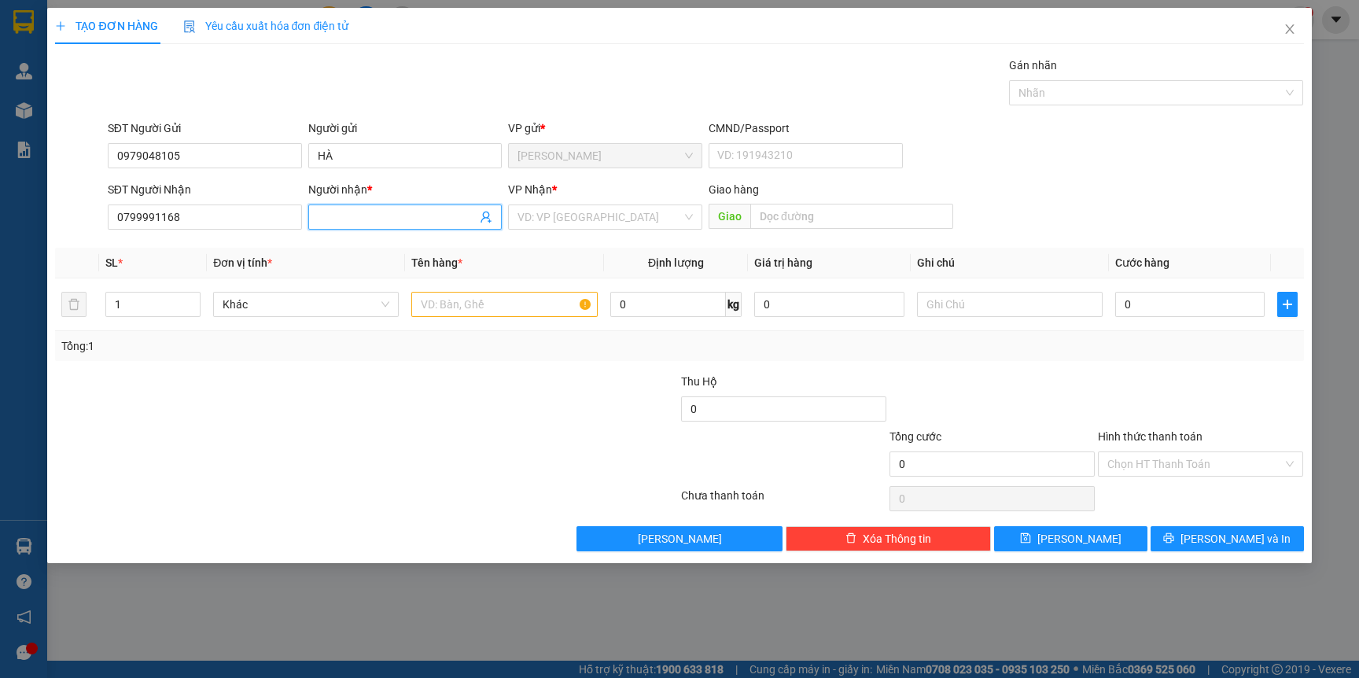
click at [384, 218] on input "Người nhận *" at bounding box center [398, 216] width 160 height 17
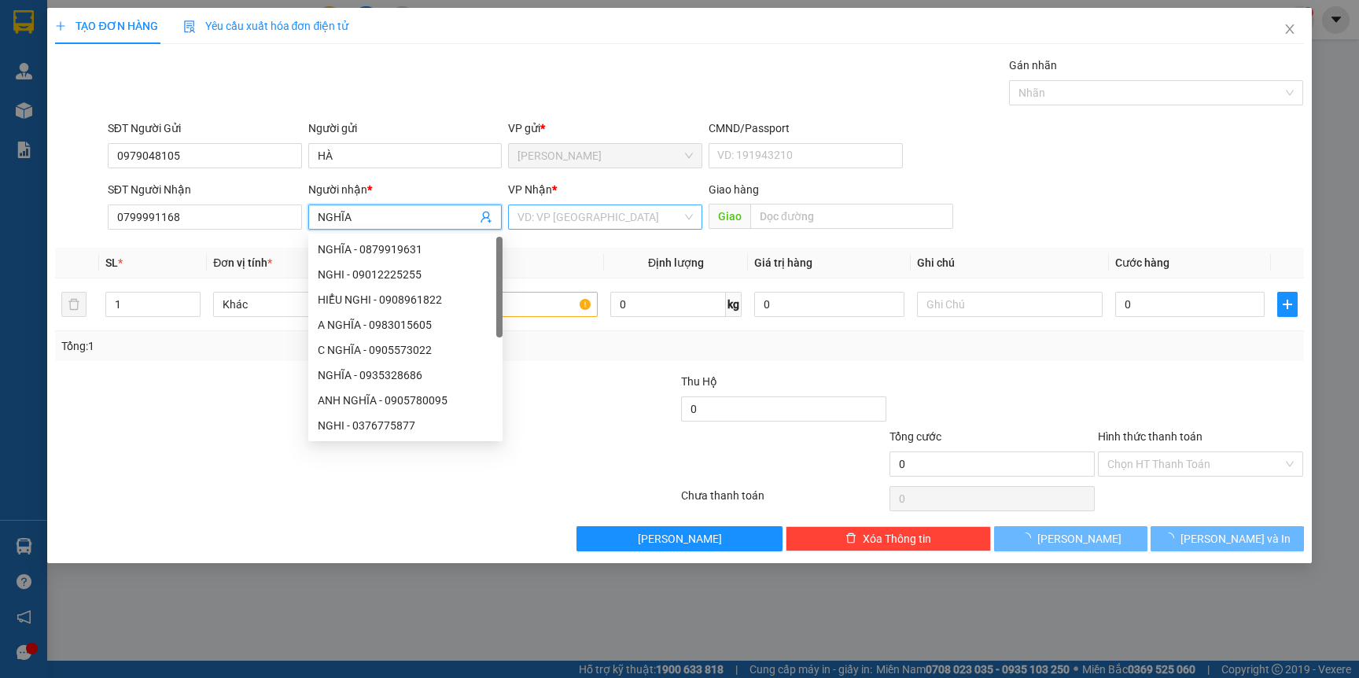
click at [557, 230] on div "VD: VP [GEOGRAPHIC_DATA]" at bounding box center [605, 216] width 194 height 25
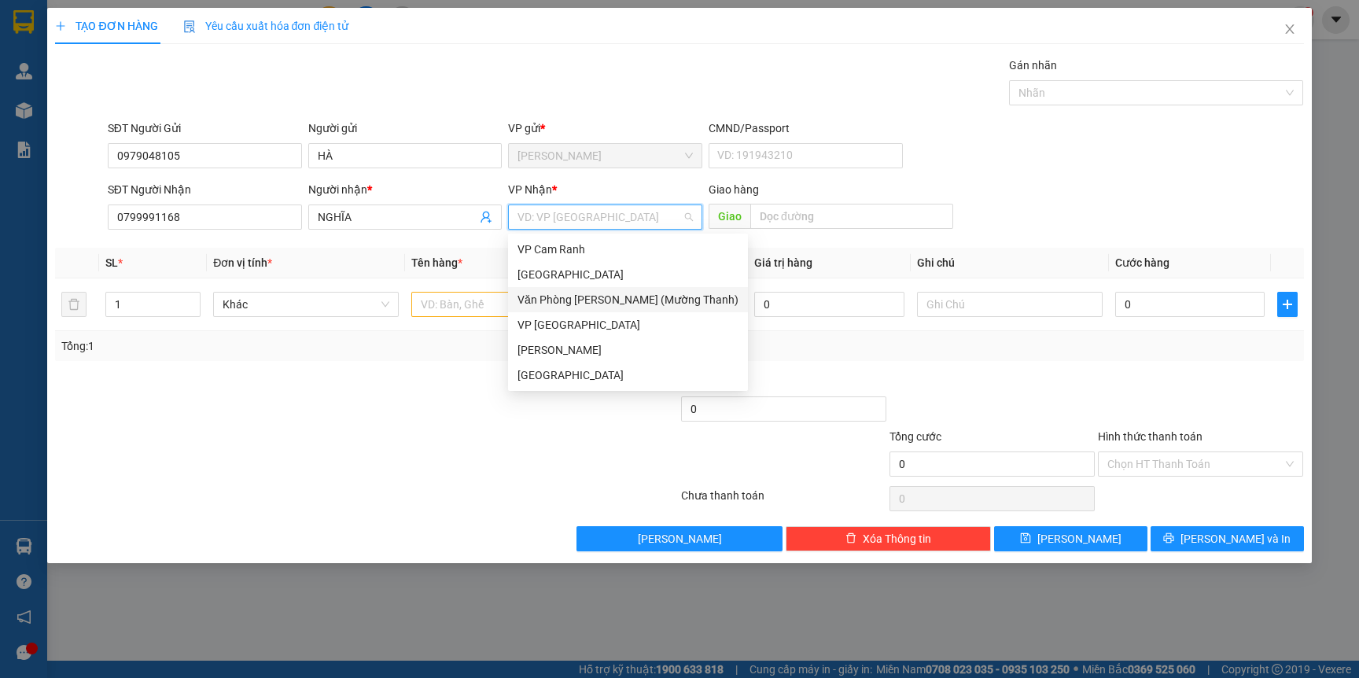
click at [584, 305] on div "Văn Phòng [PERSON_NAME] (Mường Thanh)" at bounding box center [627, 299] width 221 height 17
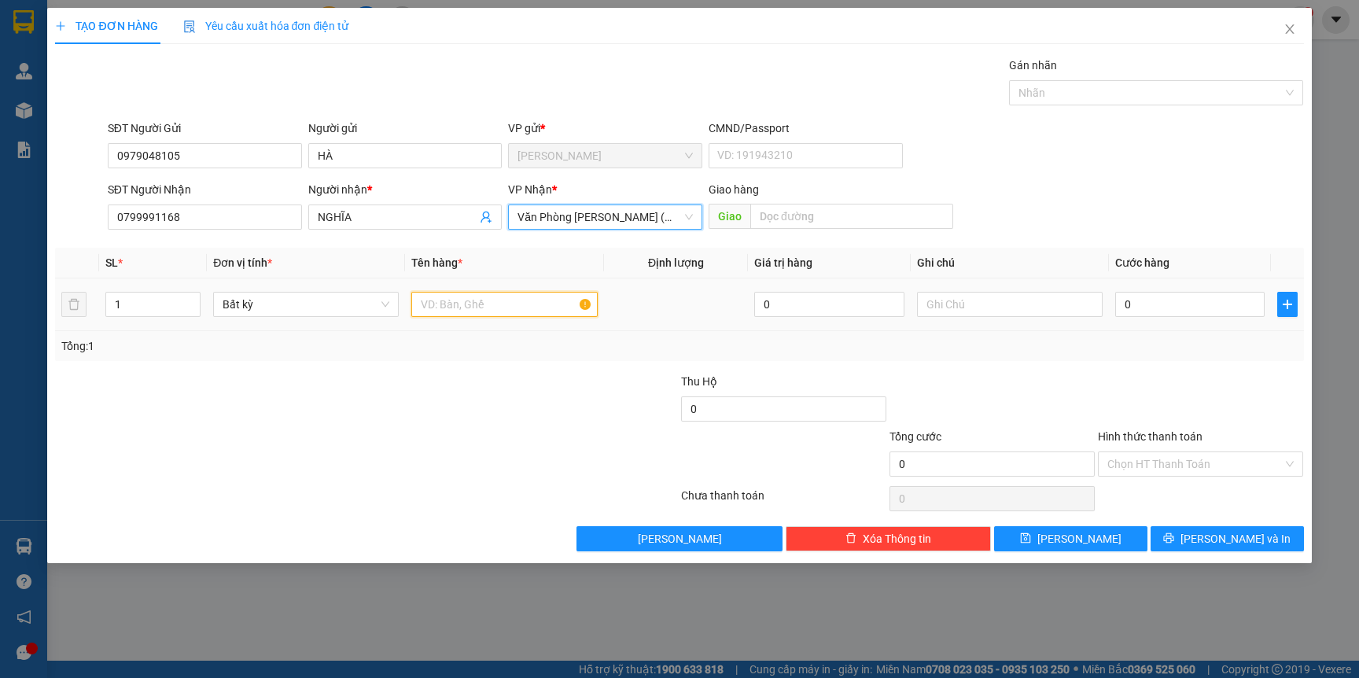
click at [473, 303] on input "text" at bounding box center [504, 304] width 186 height 25
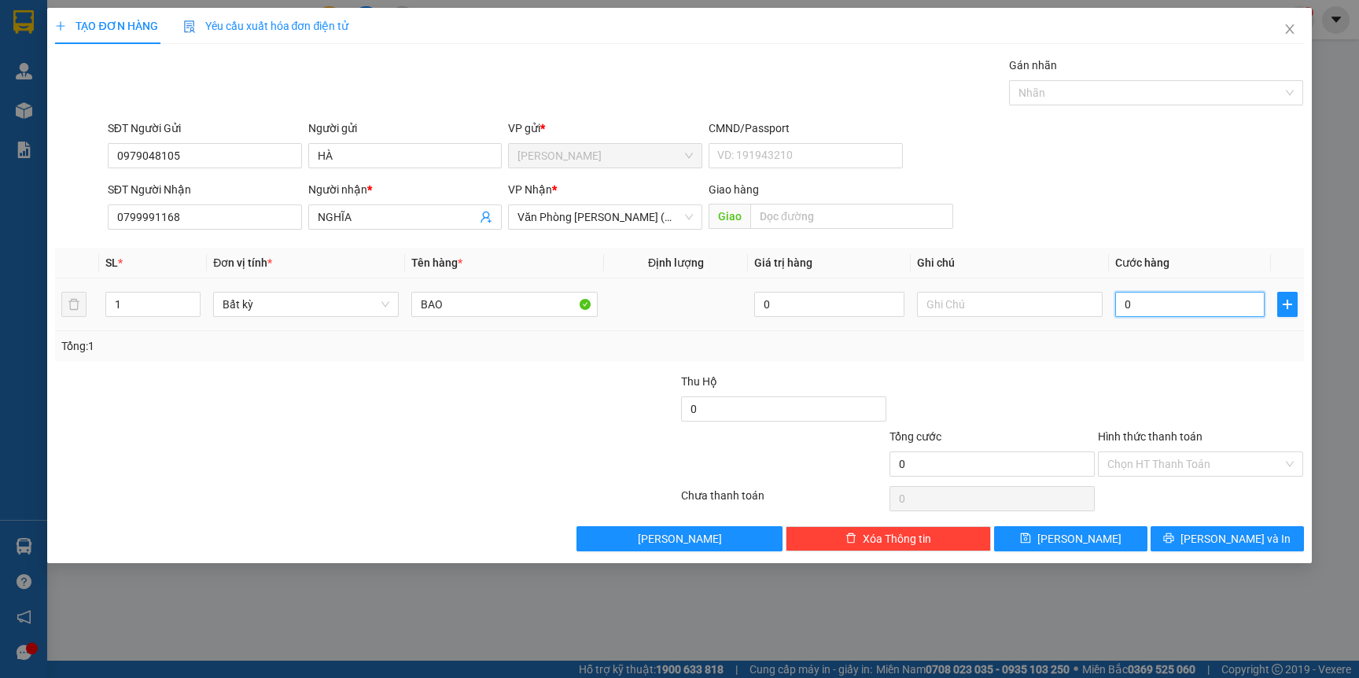
click at [1192, 302] on input "0" at bounding box center [1189, 304] width 149 height 25
click at [1270, 529] on button "[PERSON_NAME] và In" at bounding box center [1226, 538] width 153 height 25
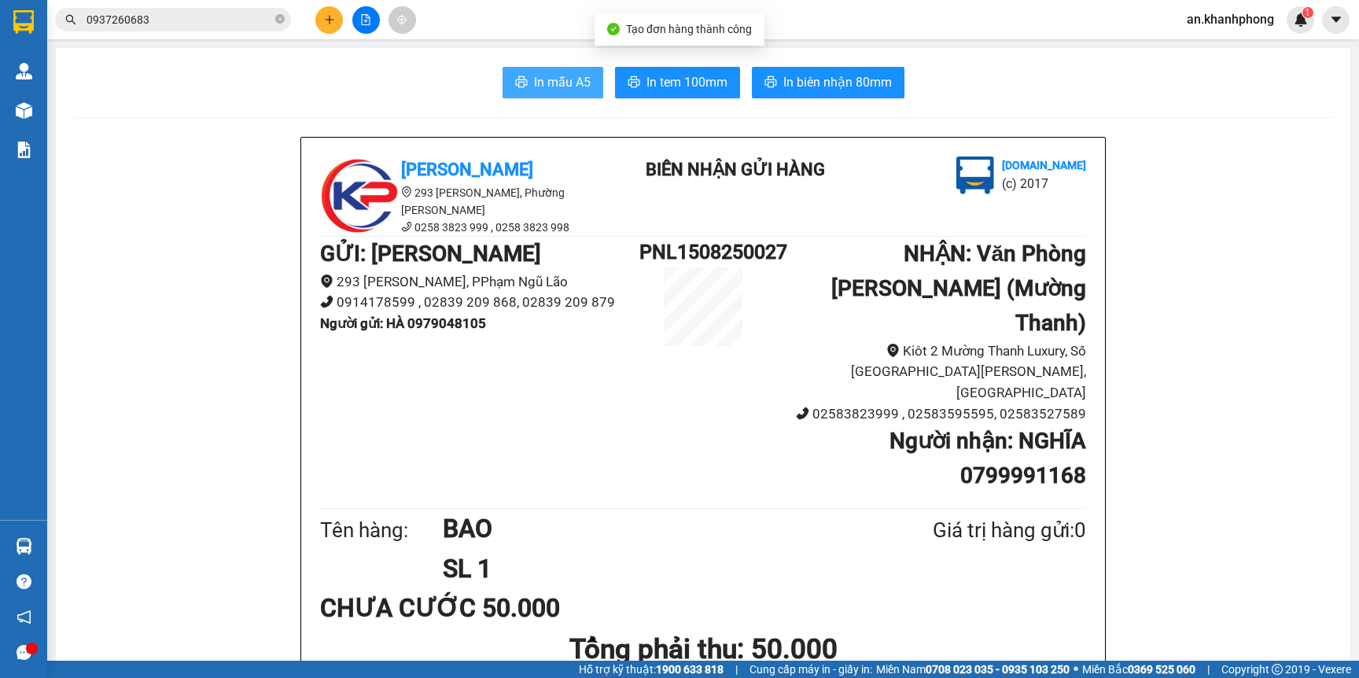
click at [541, 69] on button "In mẫu A5" at bounding box center [552, 82] width 101 height 31
click at [322, 16] on button at bounding box center [329, 20] width 28 height 28
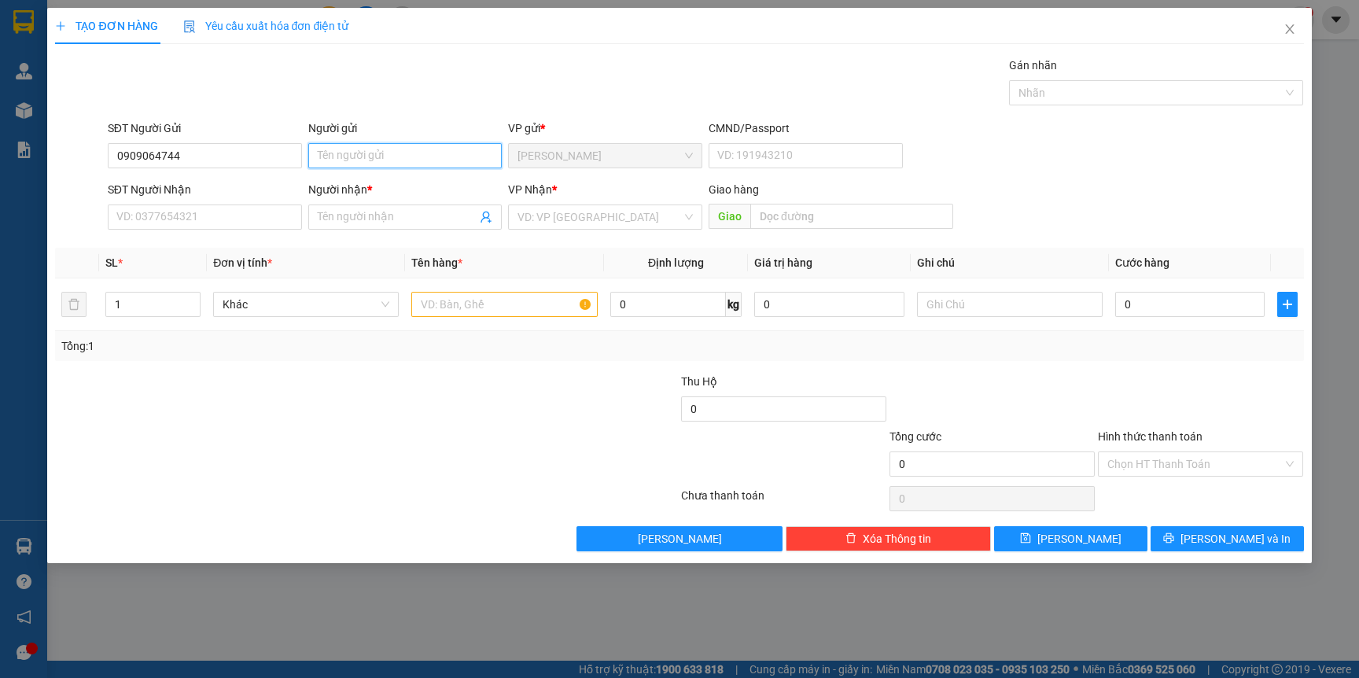
click at [362, 160] on input "Người gửi" at bounding box center [405, 155] width 194 height 25
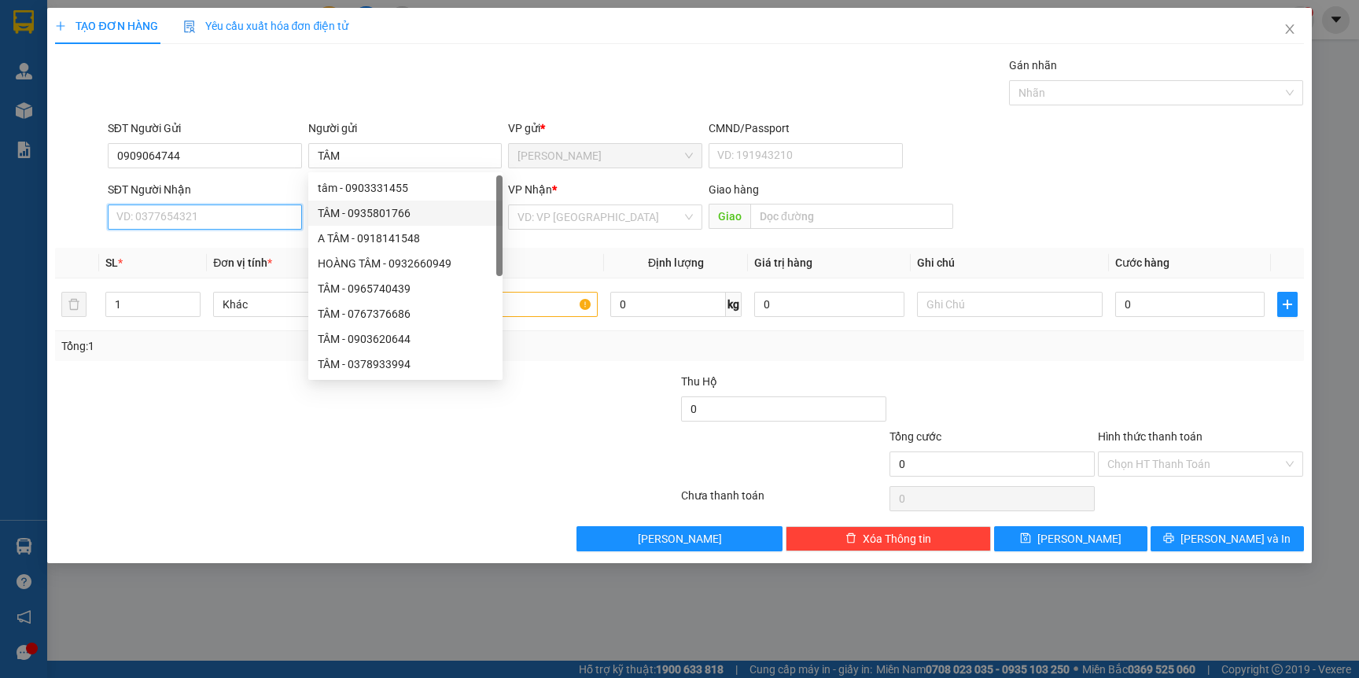
click at [156, 208] on input "SĐT Người Nhận" at bounding box center [205, 216] width 194 height 25
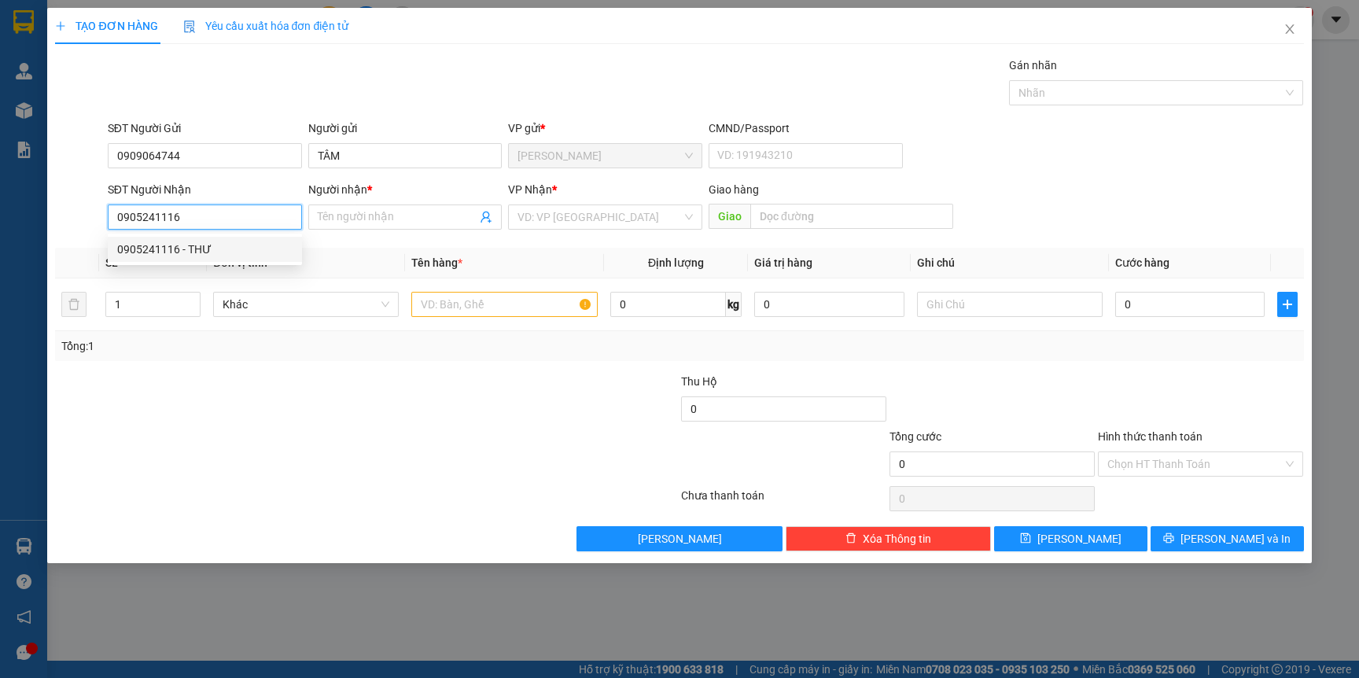
click at [190, 244] on div "0905241116 - THƯ" at bounding box center [204, 249] width 175 height 17
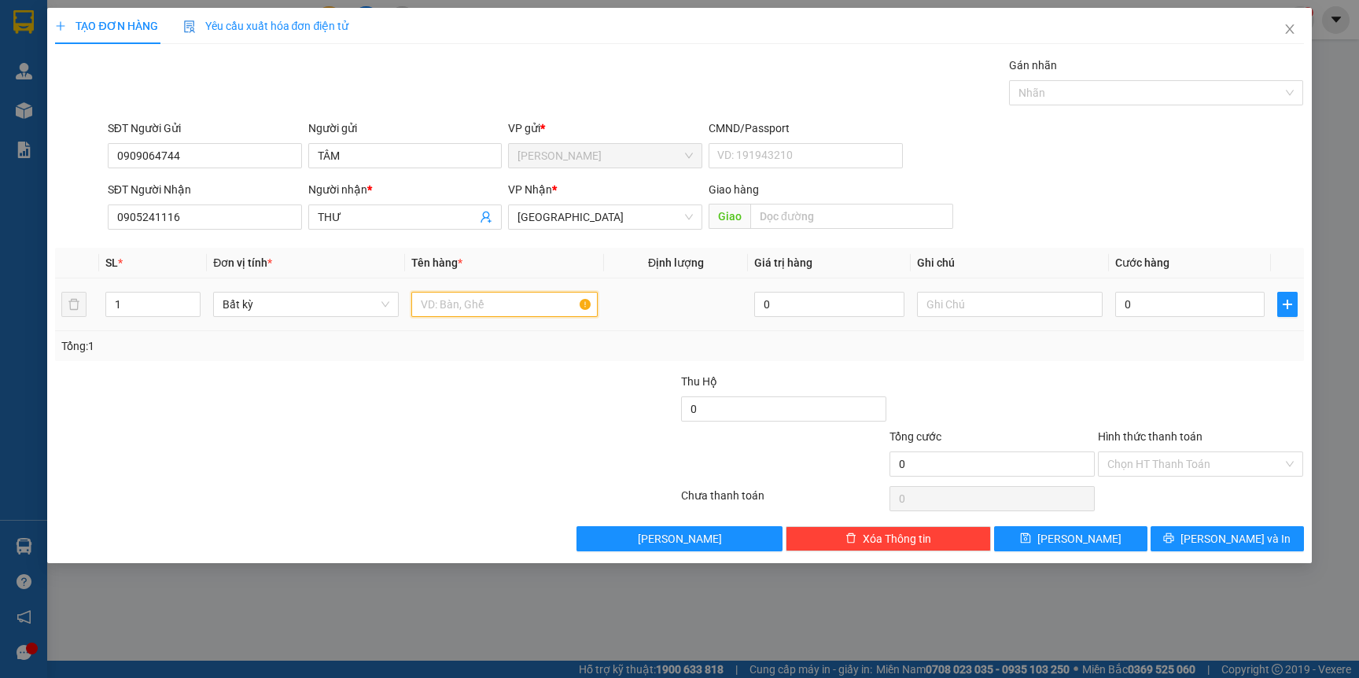
click at [532, 298] on input "text" at bounding box center [504, 304] width 186 height 25
click at [1158, 293] on input "0" at bounding box center [1189, 304] width 149 height 25
click at [1223, 536] on span "[PERSON_NAME] và In" at bounding box center [1235, 538] width 110 height 17
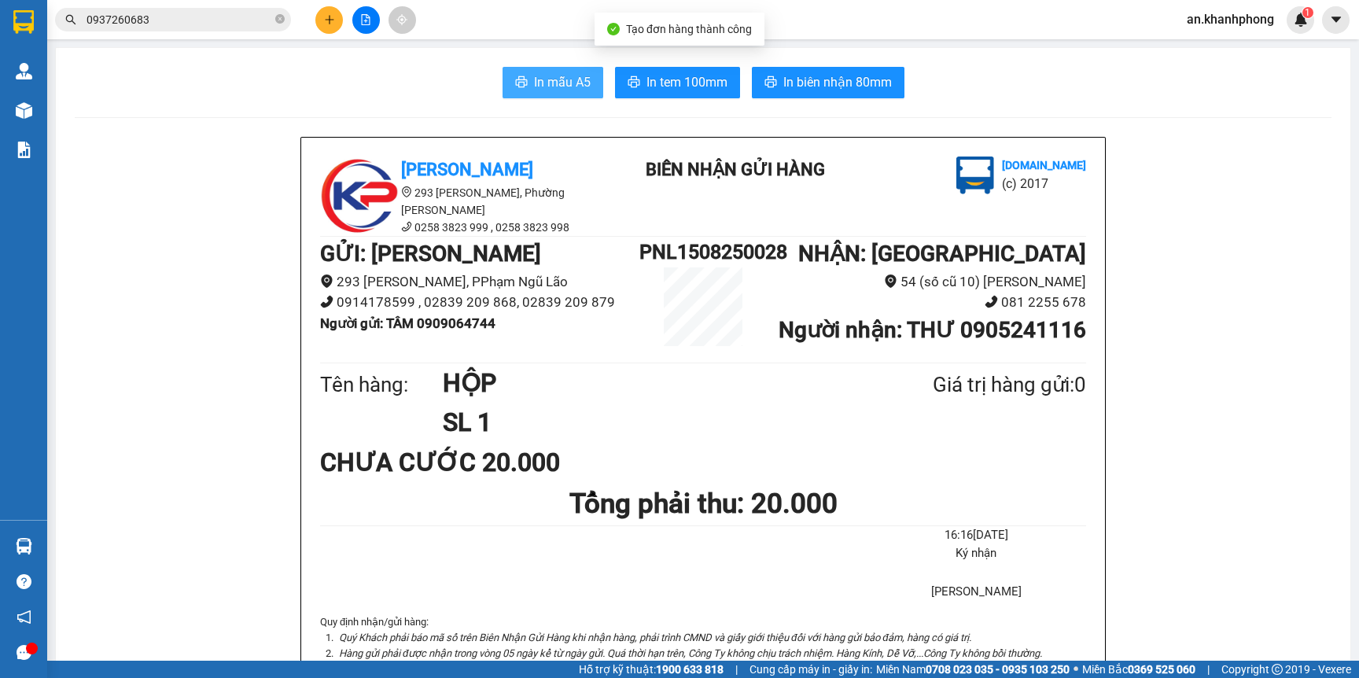
click at [541, 88] on span "In mẫu A5" at bounding box center [562, 82] width 57 height 20
click at [340, 18] on button at bounding box center [329, 20] width 28 height 28
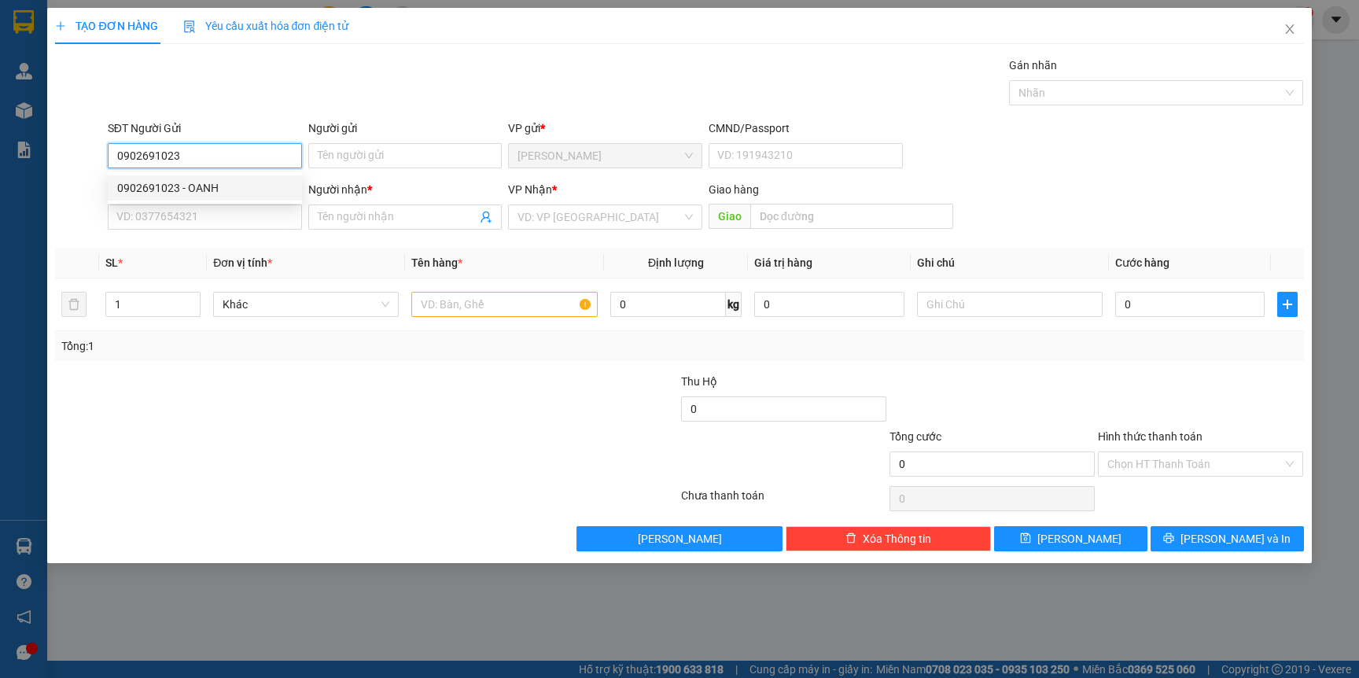
click at [242, 192] on div "0902691023 - OANH" at bounding box center [204, 187] width 175 height 17
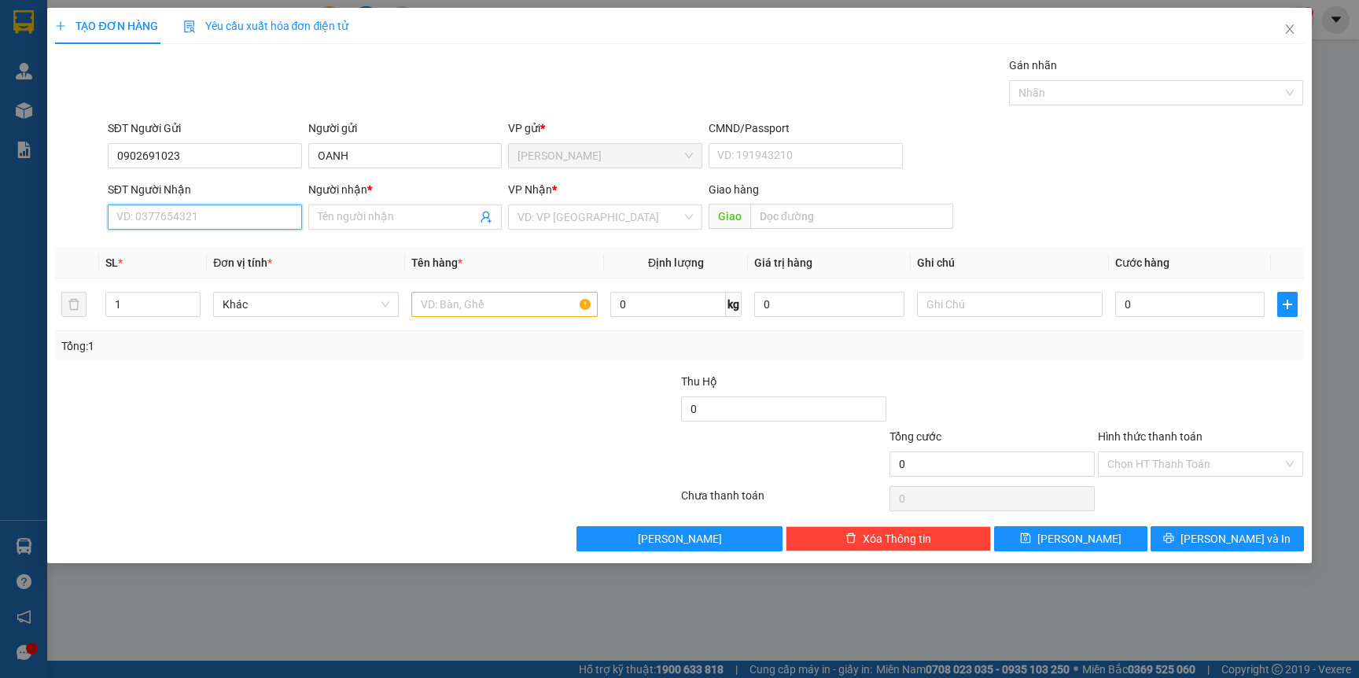
click at [234, 221] on input "SĐT Người Nhận" at bounding box center [205, 216] width 194 height 25
click at [197, 275] on div "0588994499 - BẰNG" at bounding box center [204, 274] width 175 height 17
click at [469, 307] on input "text" at bounding box center [504, 304] width 186 height 25
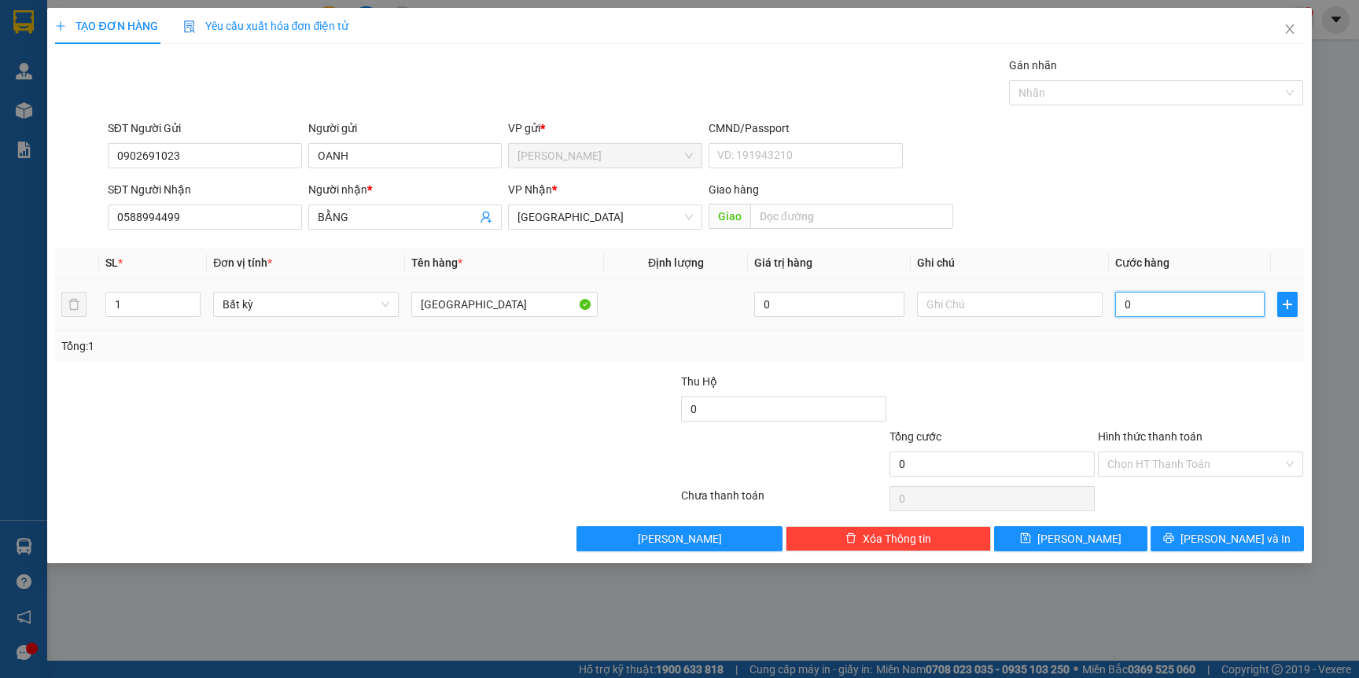
click at [1164, 297] on input "0" at bounding box center [1189, 304] width 149 height 25
click at [1174, 534] on icon "printer" at bounding box center [1168, 537] width 11 height 11
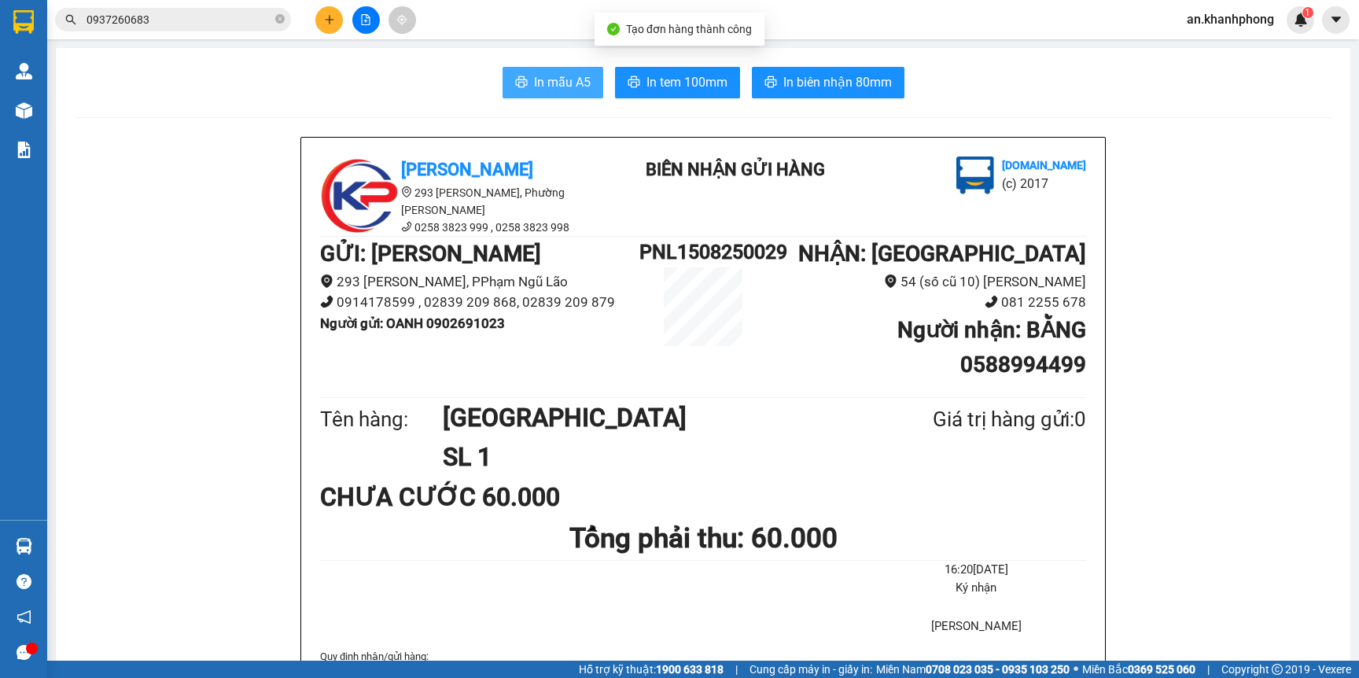
click at [516, 97] on button "In mẫu A5" at bounding box center [552, 82] width 101 height 31
click at [329, 18] on icon "plus" at bounding box center [329, 19] width 11 height 11
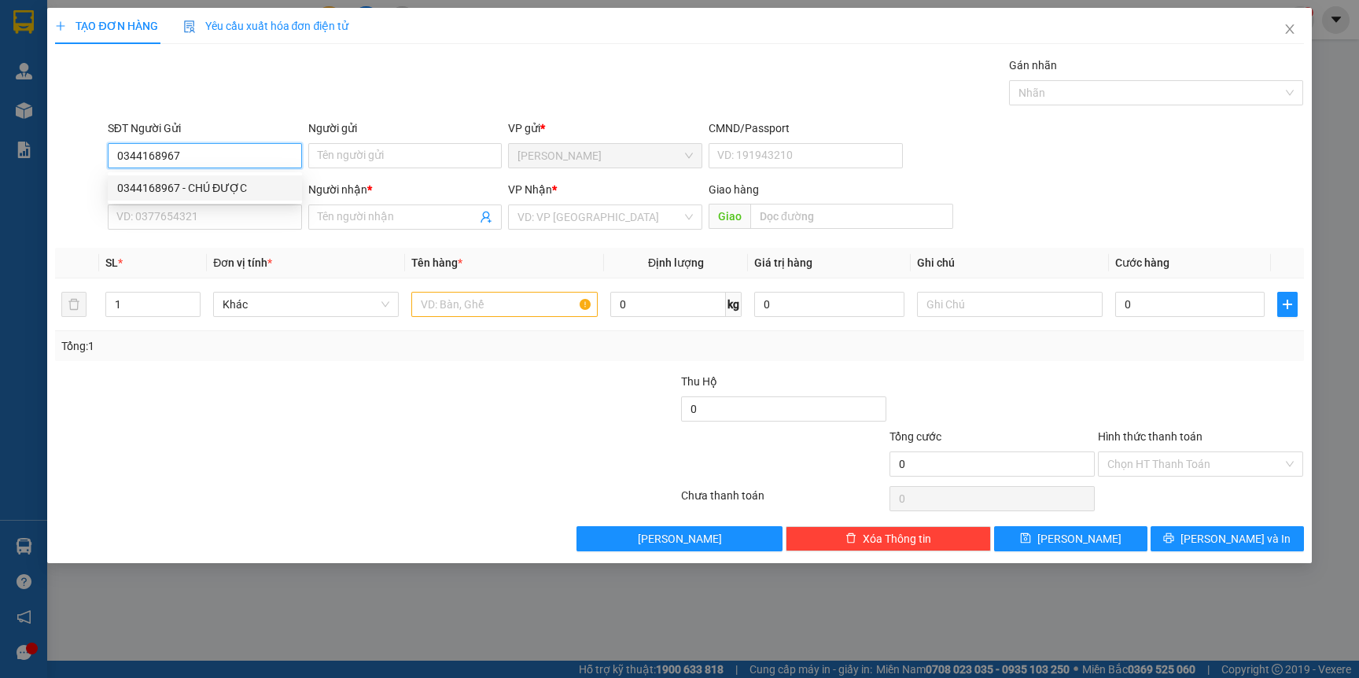
click at [256, 180] on div "0344168967 - CHÚ ĐƯỢC" at bounding box center [204, 187] width 175 height 17
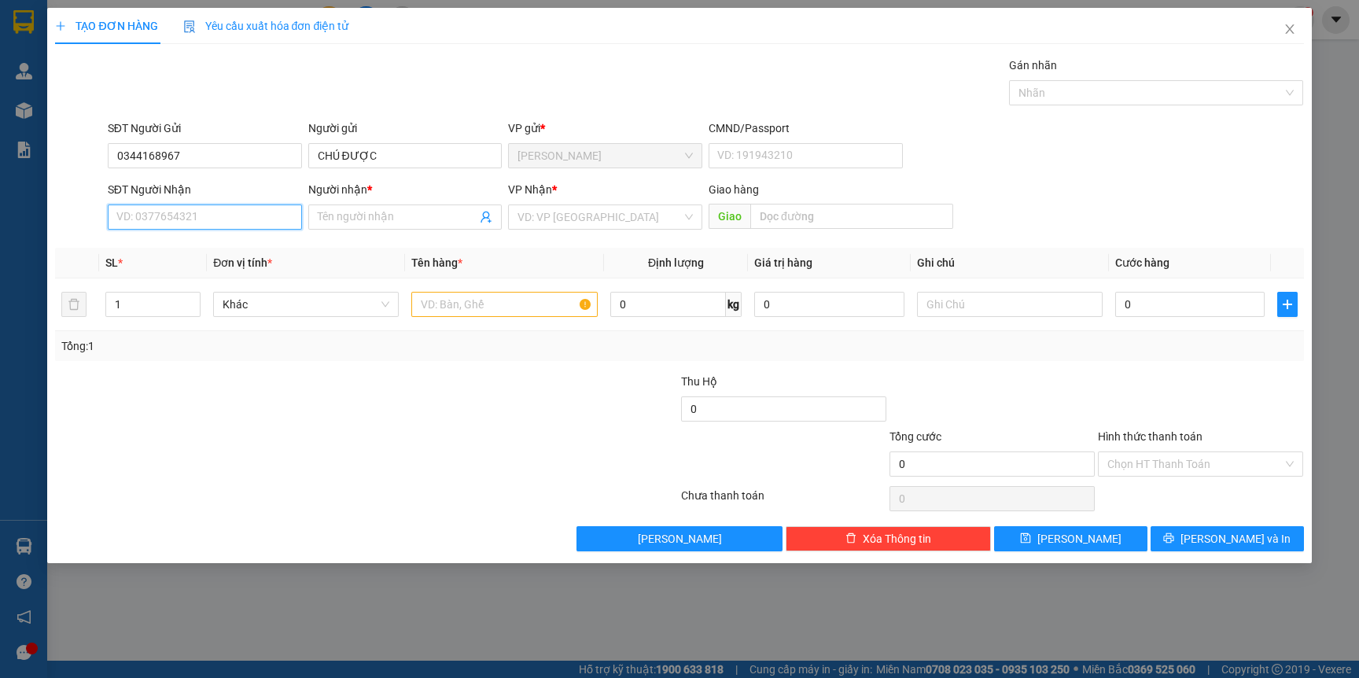
click at [251, 211] on input "SĐT Người Nhận" at bounding box center [205, 216] width 194 height 25
click at [241, 274] on div "0588994499 - BẰNG" at bounding box center [204, 274] width 175 height 17
click at [470, 317] on div at bounding box center [504, 304] width 186 height 31
click at [475, 303] on input "text" at bounding box center [504, 304] width 186 height 25
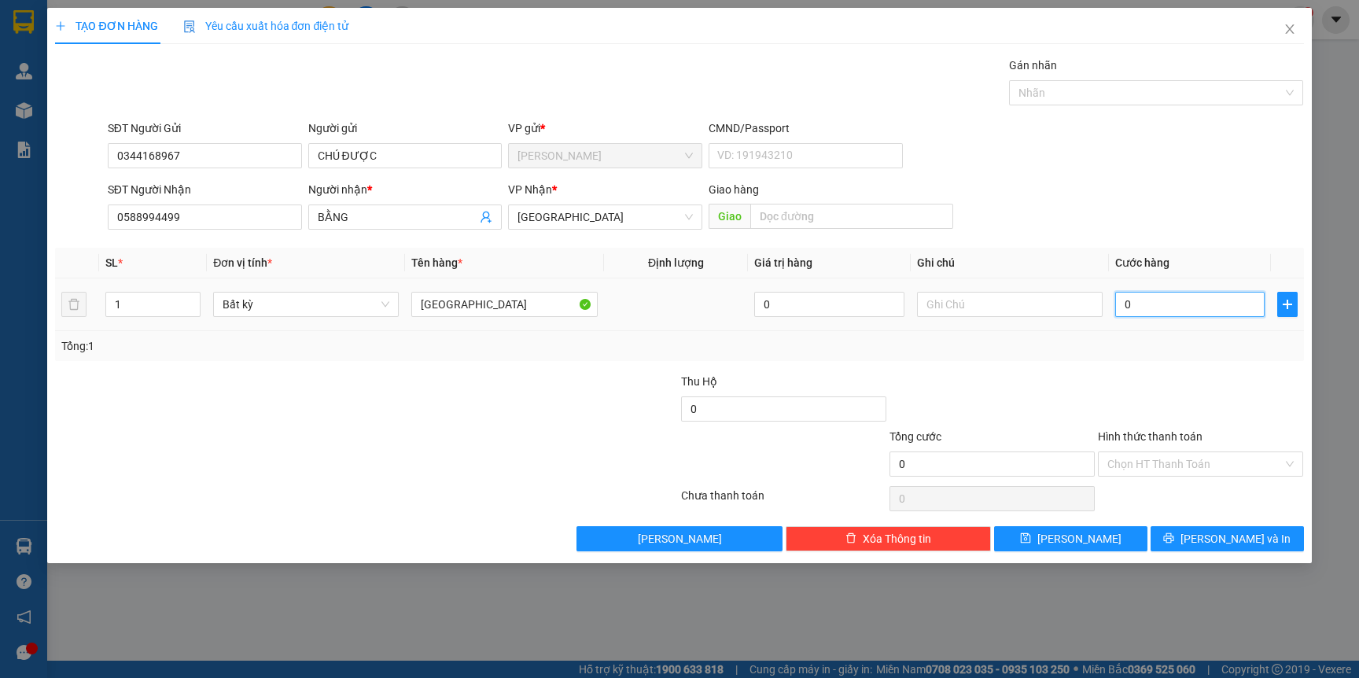
click at [1178, 311] on input "0" at bounding box center [1189, 304] width 149 height 25
click at [763, 414] on input "0" at bounding box center [783, 408] width 205 height 25
click at [1164, 301] on input "0" at bounding box center [1189, 304] width 149 height 25
click at [969, 307] on input "text" at bounding box center [1010, 304] width 186 height 25
click at [1177, 302] on input "0" at bounding box center [1189, 304] width 149 height 25
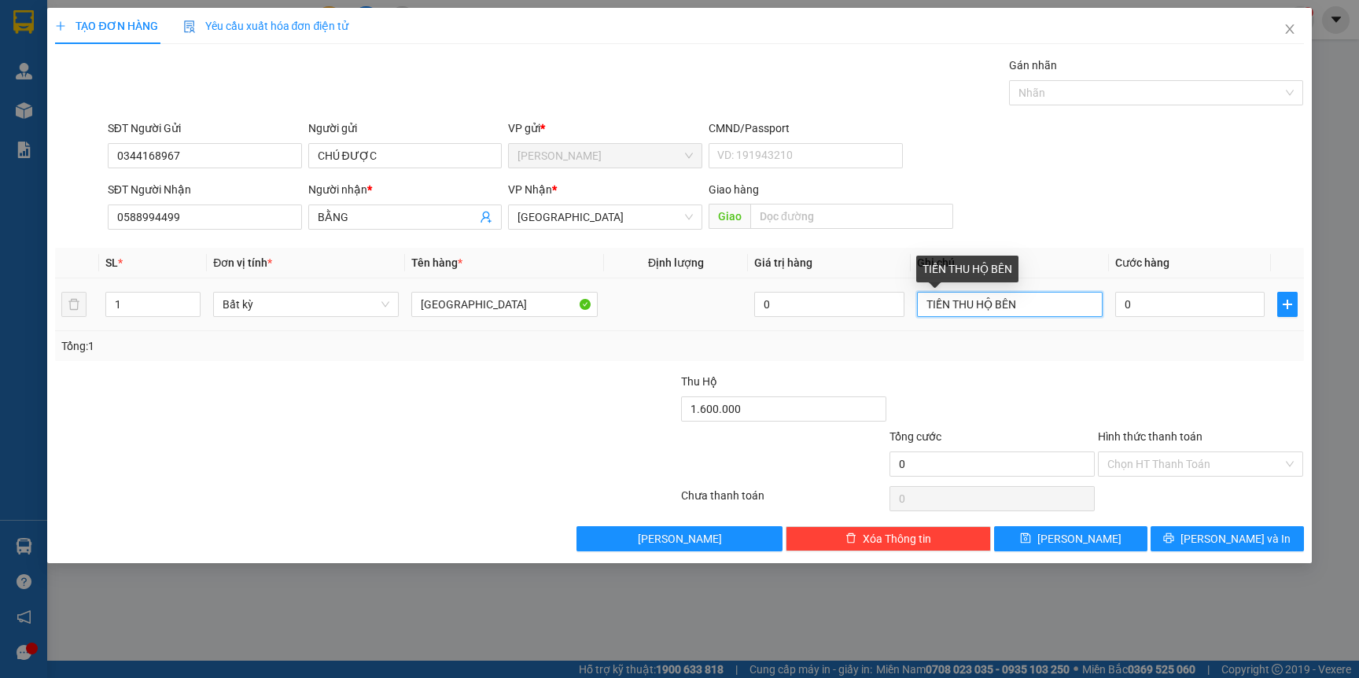
click at [1042, 294] on input "TIỀN THU HỘ BÊN" at bounding box center [1010, 304] width 186 height 25
click at [1044, 293] on input "TIỀN THU HỘ BÊN" at bounding box center [1010, 304] width 186 height 25
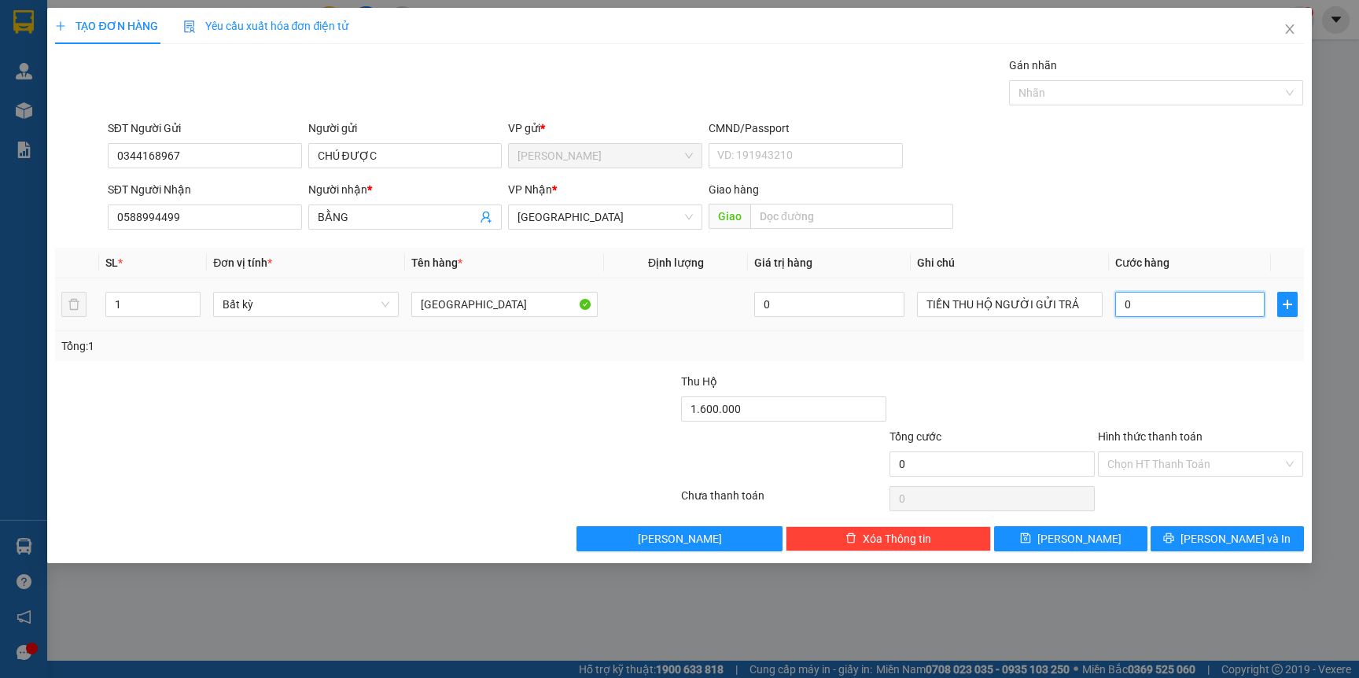
click at [1162, 306] on input "0" at bounding box center [1189, 304] width 149 height 25
click at [1173, 472] on input "Hình thức thanh toán" at bounding box center [1194, 464] width 175 height 24
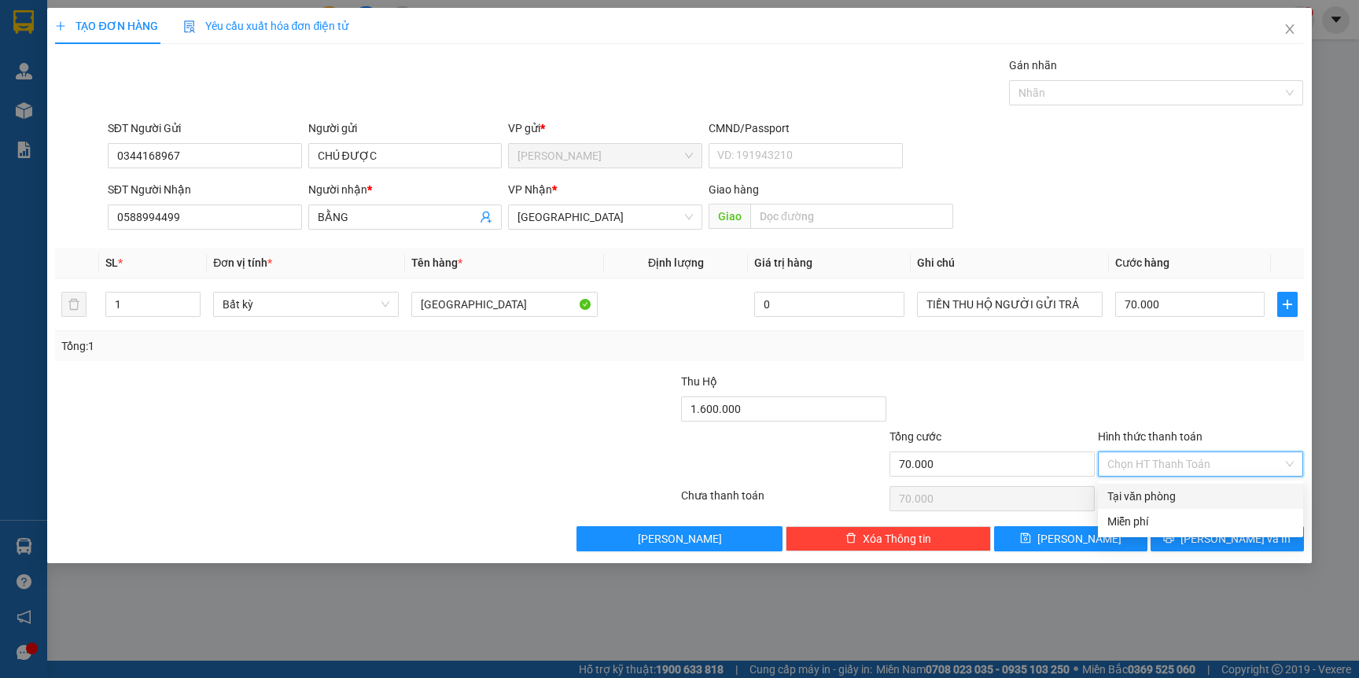
click at [1159, 499] on div "Tại văn phòng" at bounding box center [1200, 495] width 186 height 17
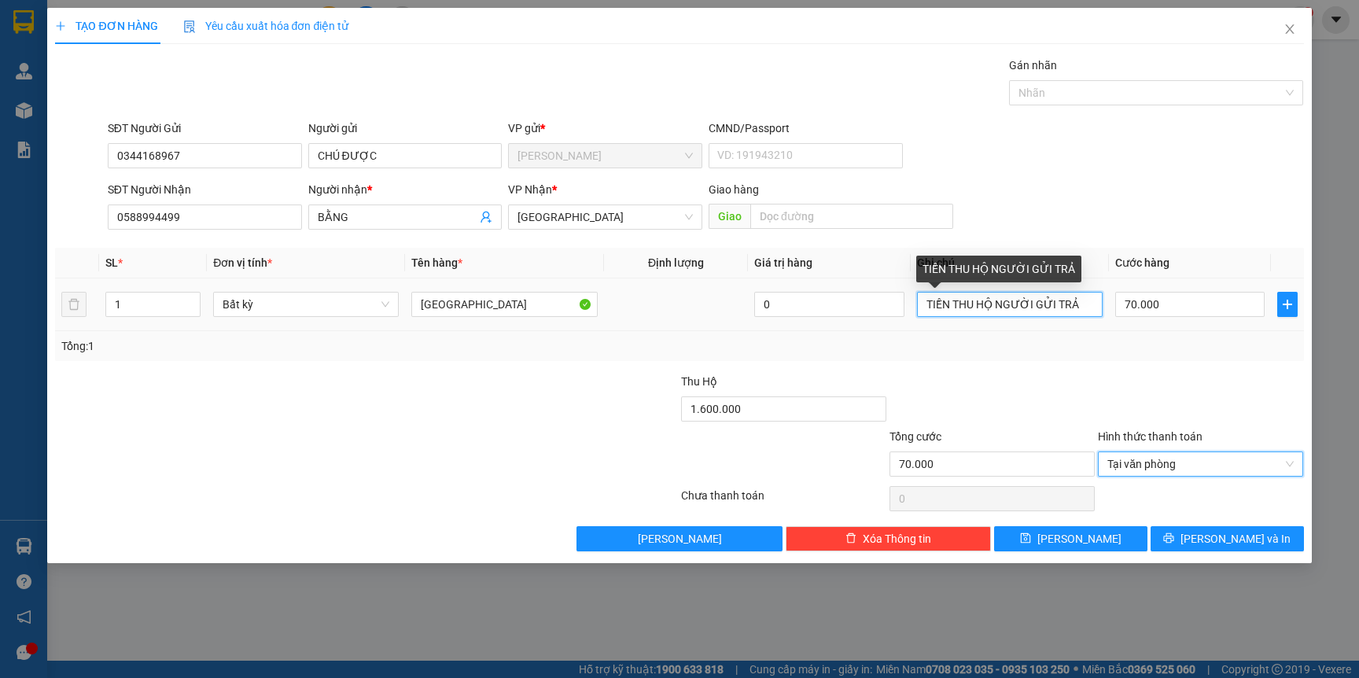
click at [1081, 303] on input "TIỀN THU HỘ NGƯỜI GỬI TRẢ" at bounding box center [1010, 304] width 186 height 25
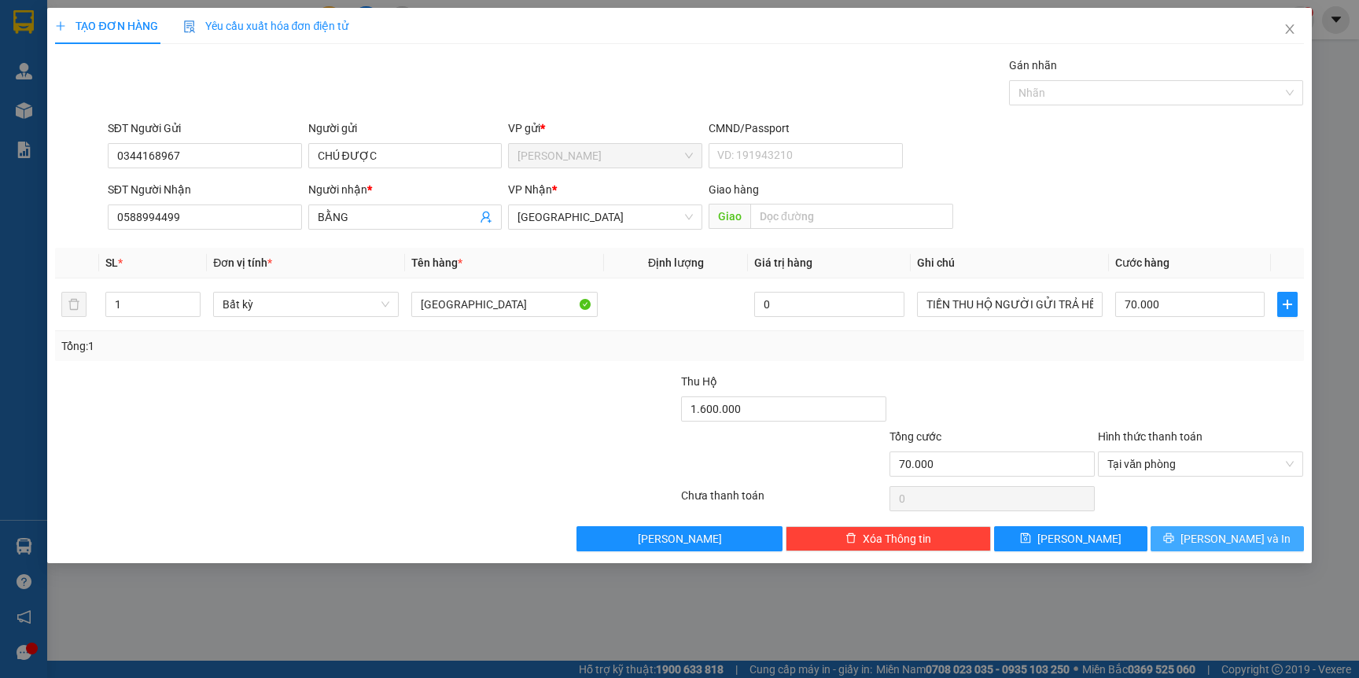
click at [1230, 538] on span "[PERSON_NAME] và In" at bounding box center [1235, 538] width 110 height 17
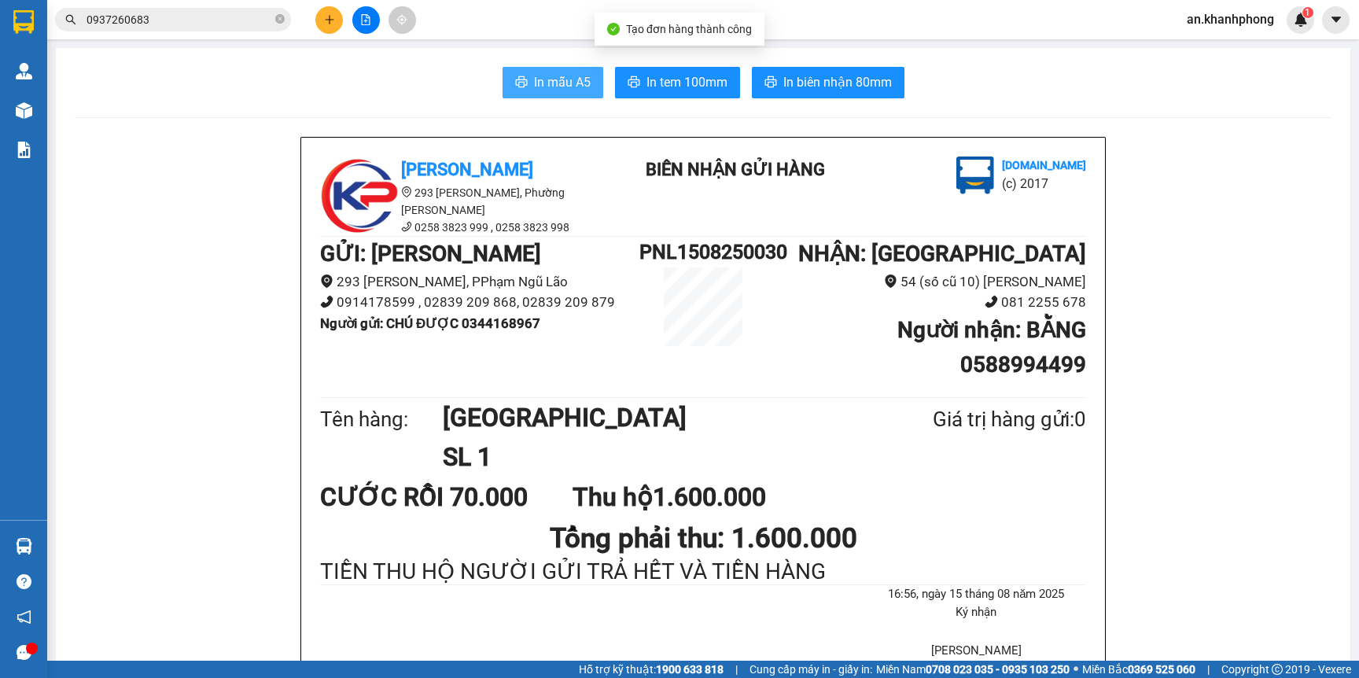
click at [517, 85] on icon "printer" at bounding box center [521, 81] width 13 height 13
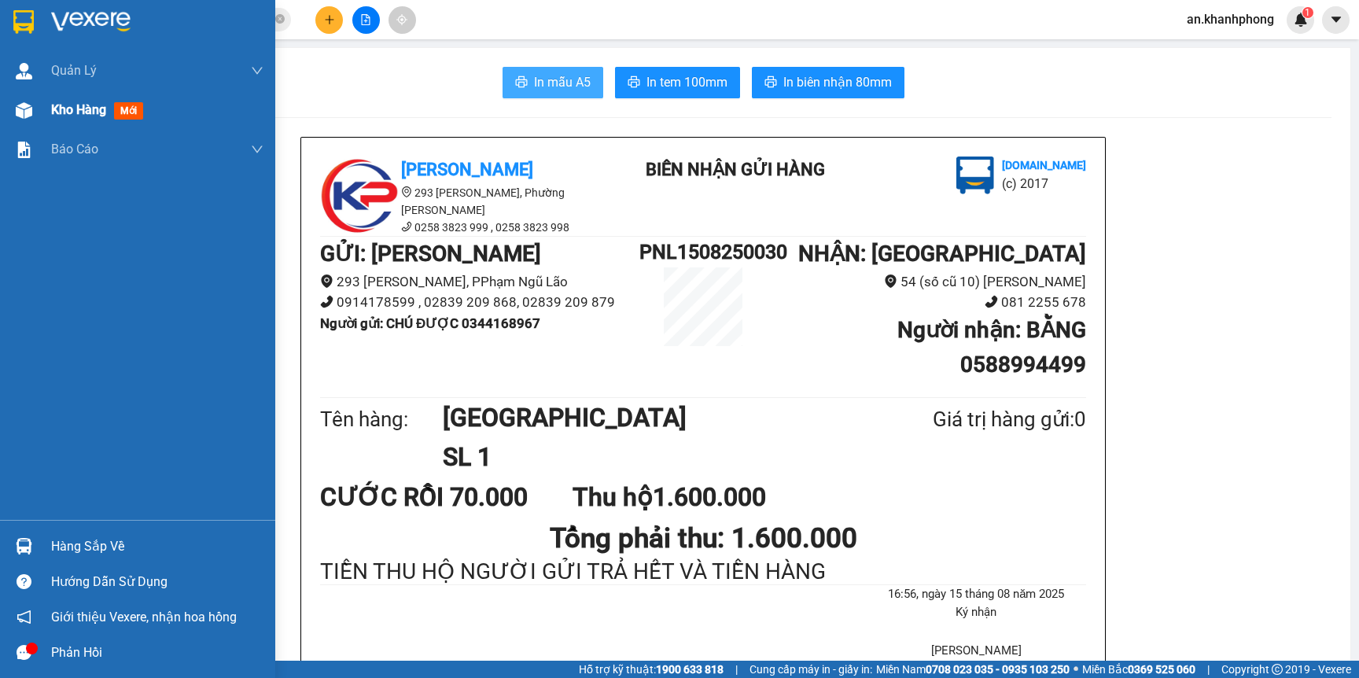
click at [79, 102] on span "Kho hàng" at bounding box center [78, 109] width 55 height 15
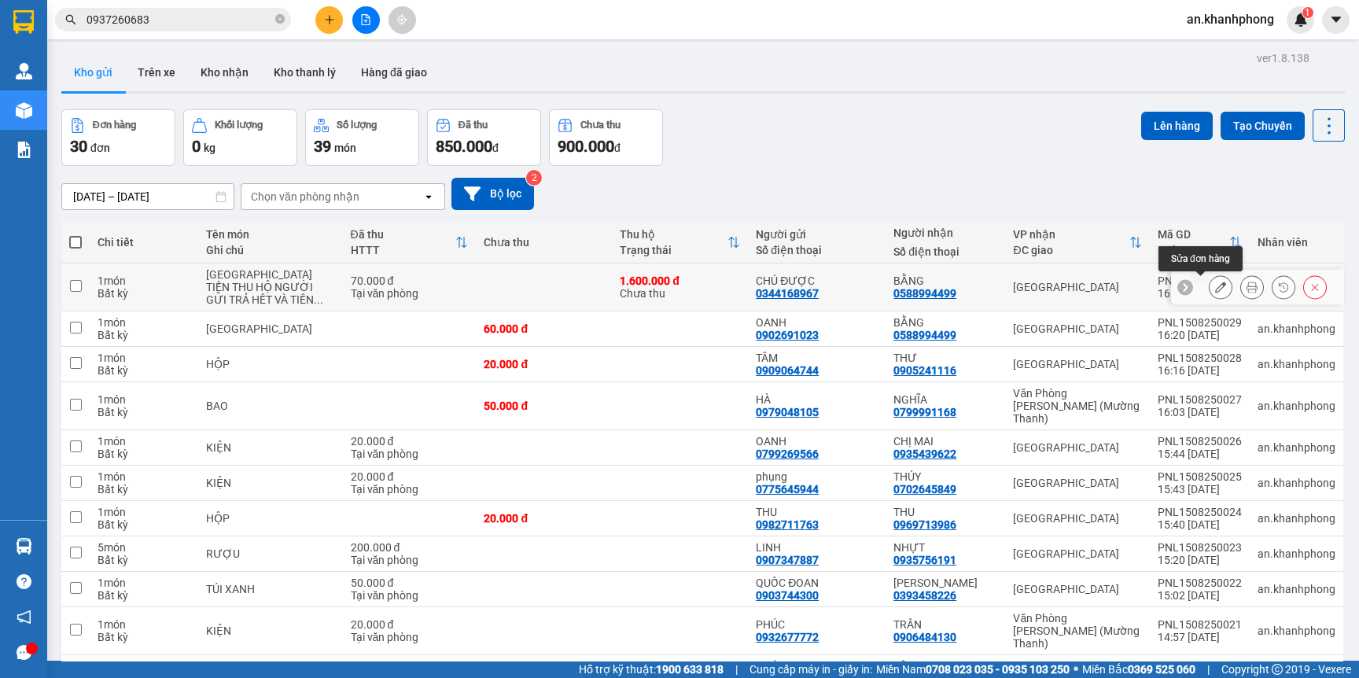
click at [1215, 289] on icon at bounding box center [1220, 286] width 11 height 11
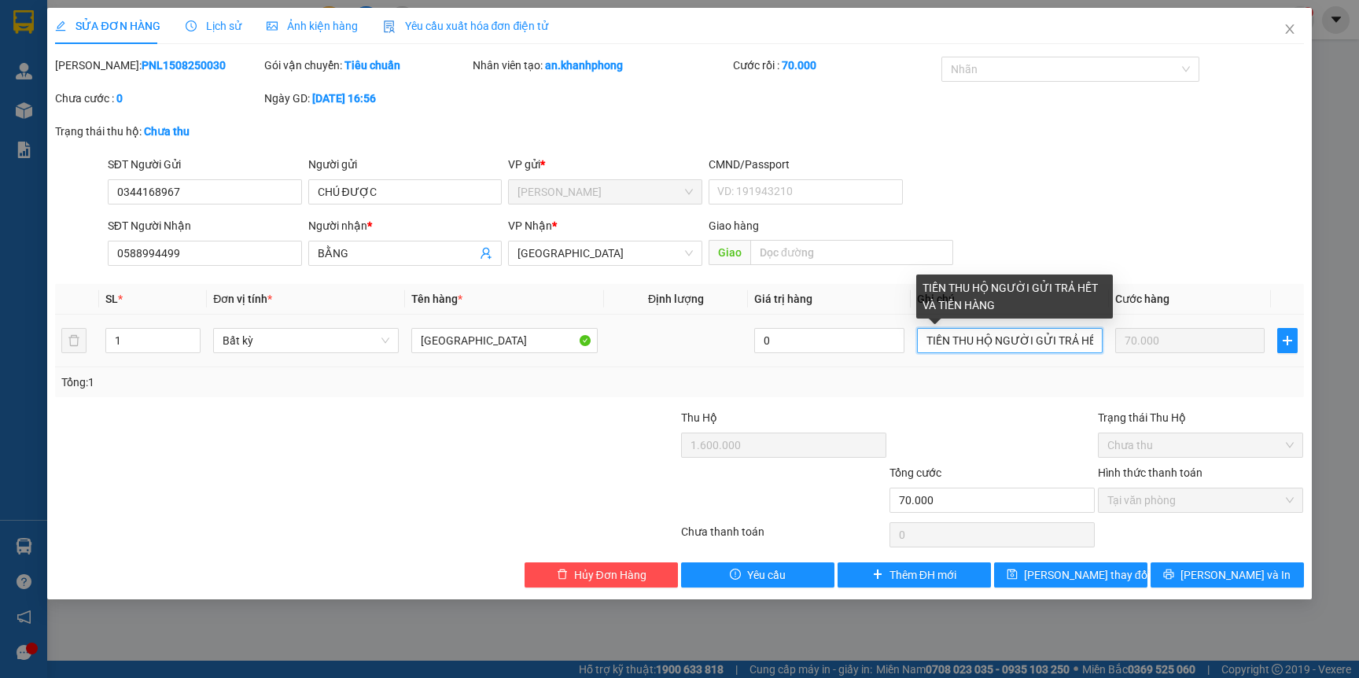
click at [1093, 338] on input "TIỀN THU HỘ NGƯỜI GỬI TRẢ HẾT VÀ TIỀN HÀNG" at bounding box center [1010, 340] width 186 height 25
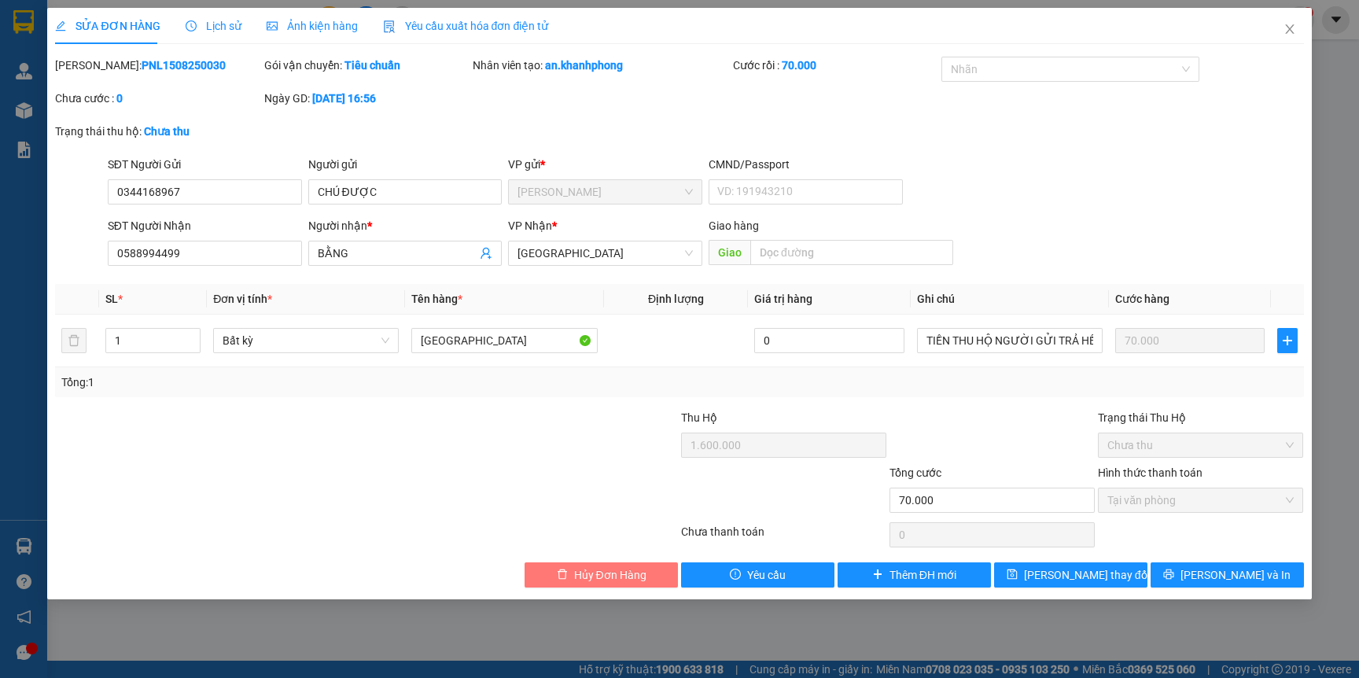
click at [609, 575] on span "Hủy Đơn Hàng" at bounding box center [610, 574] width 72 height 17
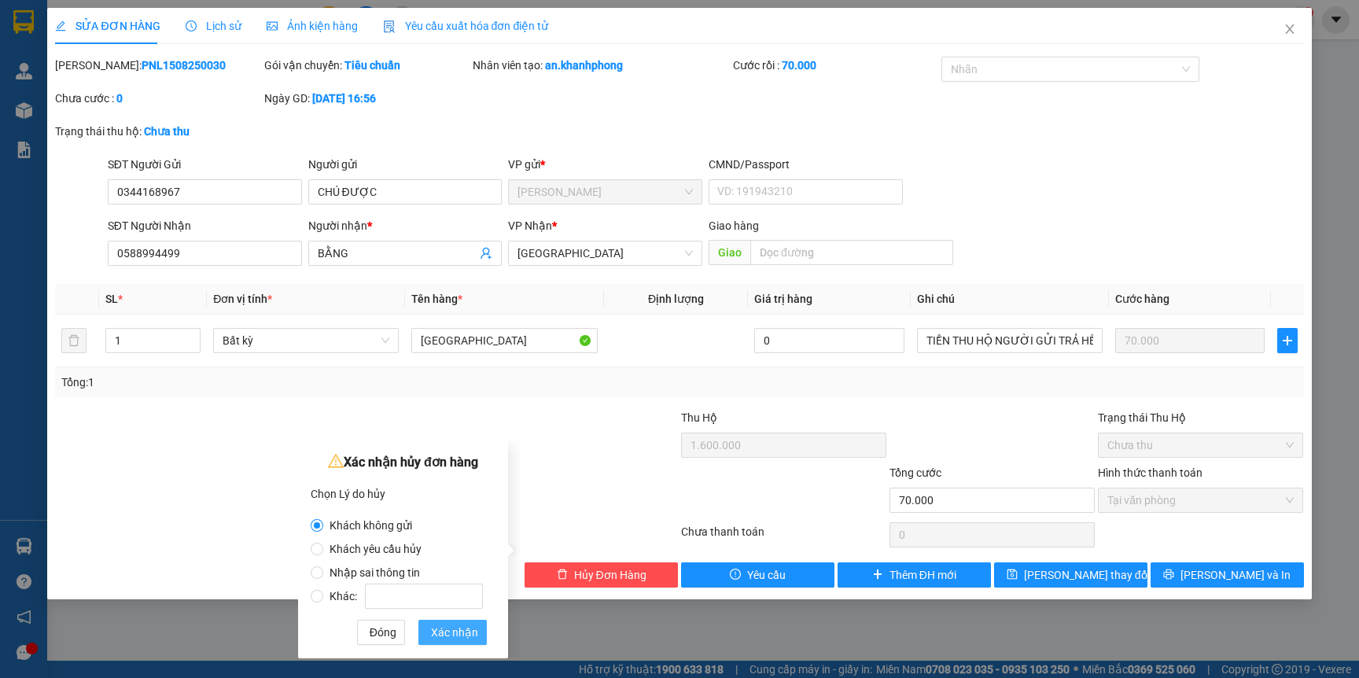
click at [447, 634] on span "Xác nhận" at bounding box center [454, 631] width 47 height 17
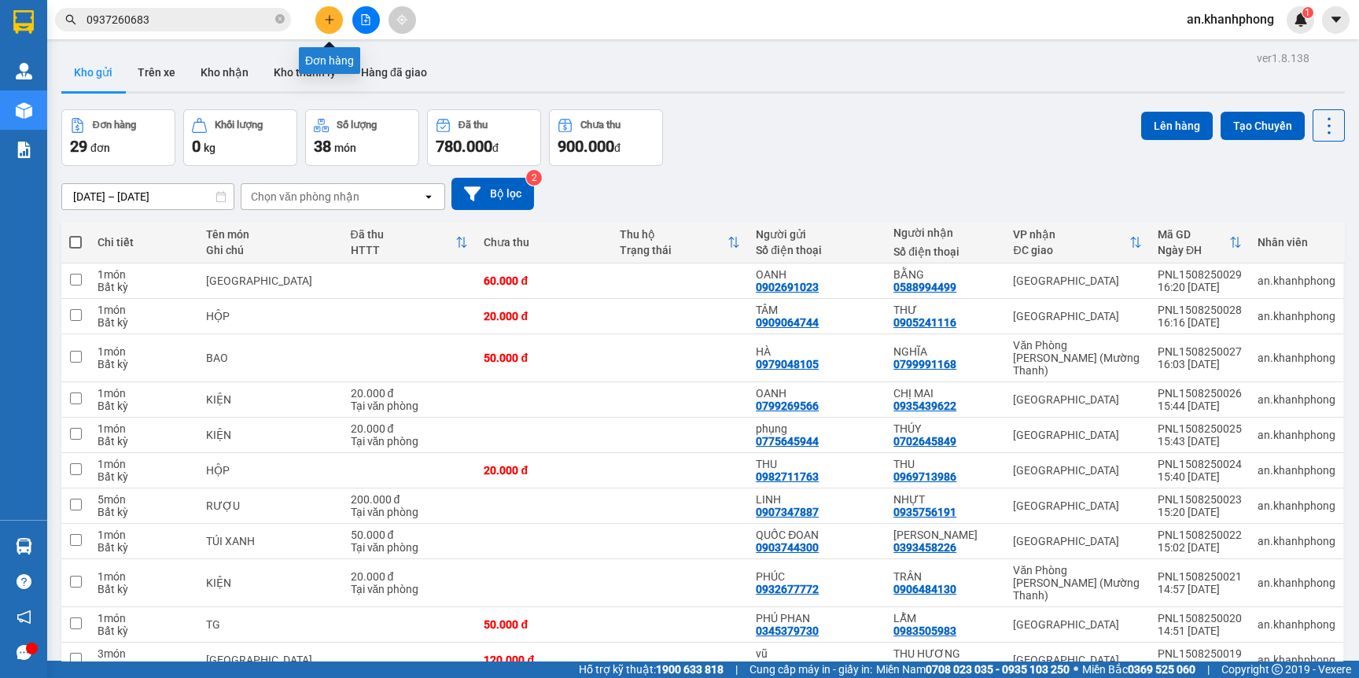
click at [324, 23] on icon "plus" at bounding box center [329, 19] width 11 height 11
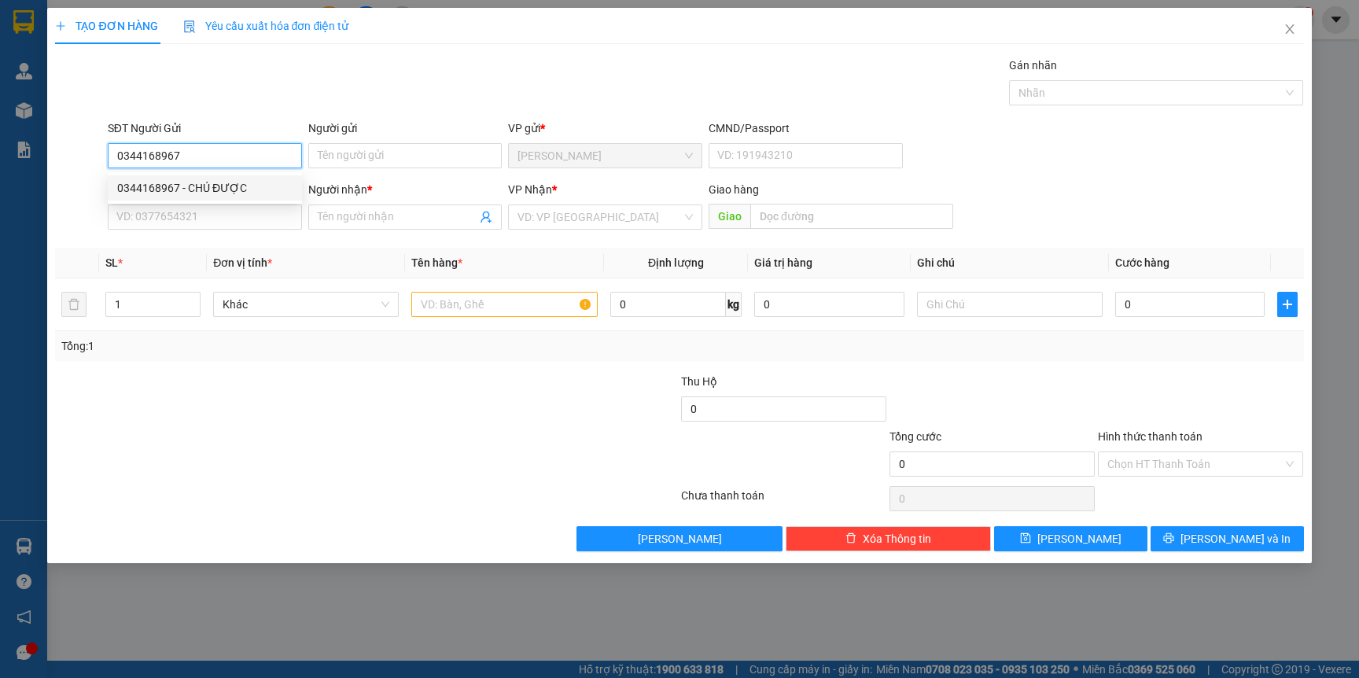
click at [237, 183] on div "0344168967 - CHÚ ĐƯỢC" at bounding box center [204, 187] width 175 height 17
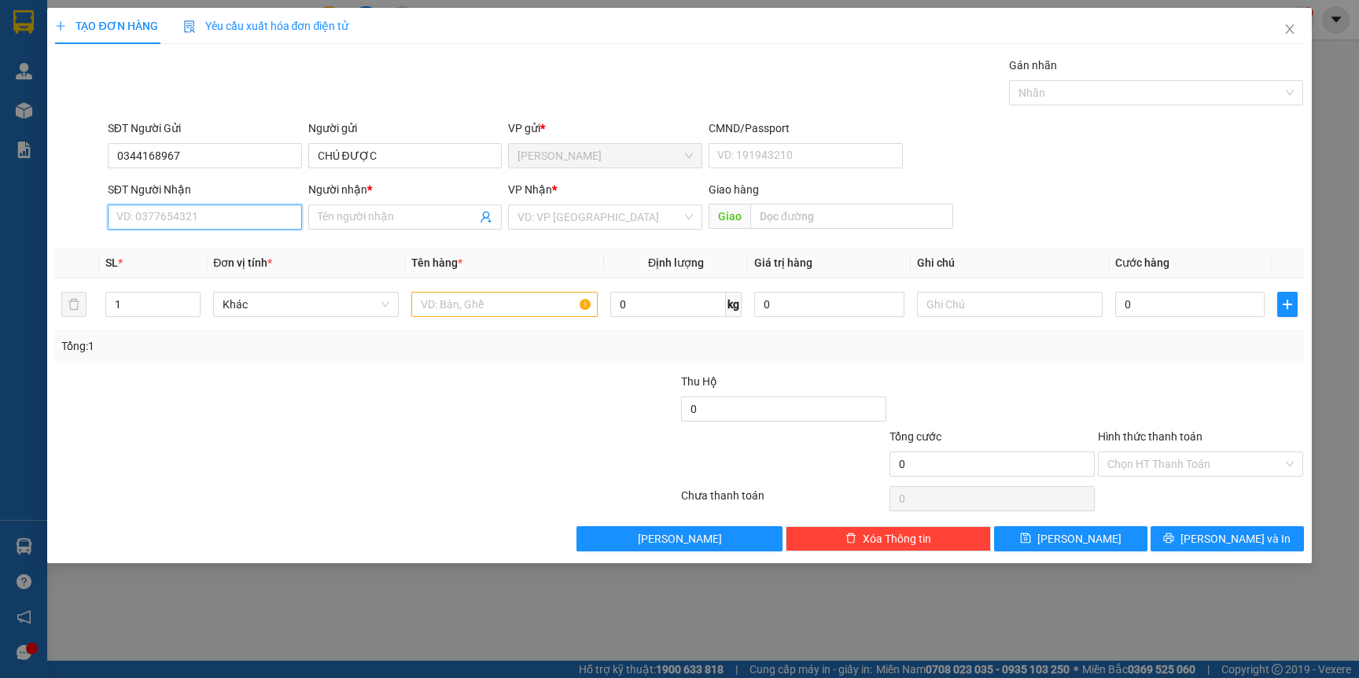
click at [248, 212] on input "SĐT Người Nhận" at bounding box center [205, 216] width 194 height 25
click at [223, 279] on div "0588994499 - BẰNG" at bounding box center [204, 274] width 175 height 17
click at [484, 305] on input "text" at bounding box center [504, 304] width 186 height 25
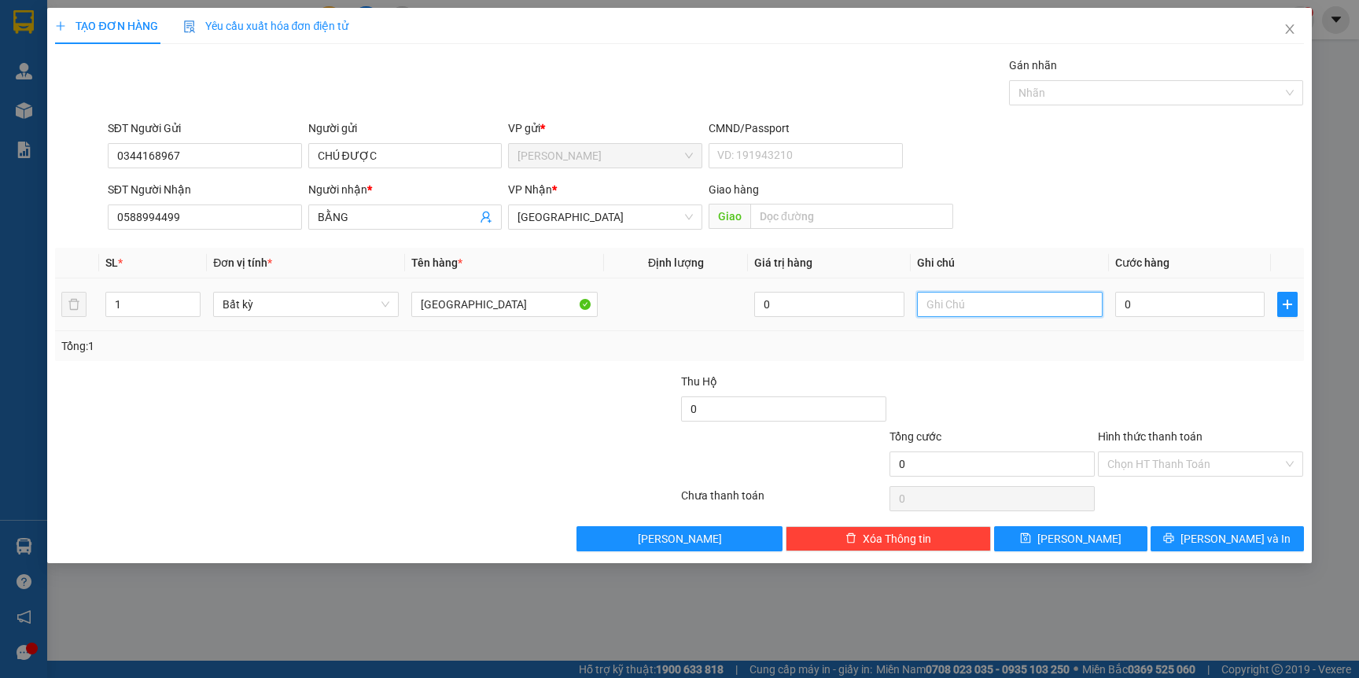
click at [973, 311] on input "text" at bounding box center [1010, 304] width 186 height 25
click at [1210, 298] on input "0" at bounding box center [1189, 304] width 149 height 25
click at [947, 307] on input "TIỀN THU HỘ NGƯỜI GỬI TRẢ" at bounding box center [1010, 304] width 186 height 25
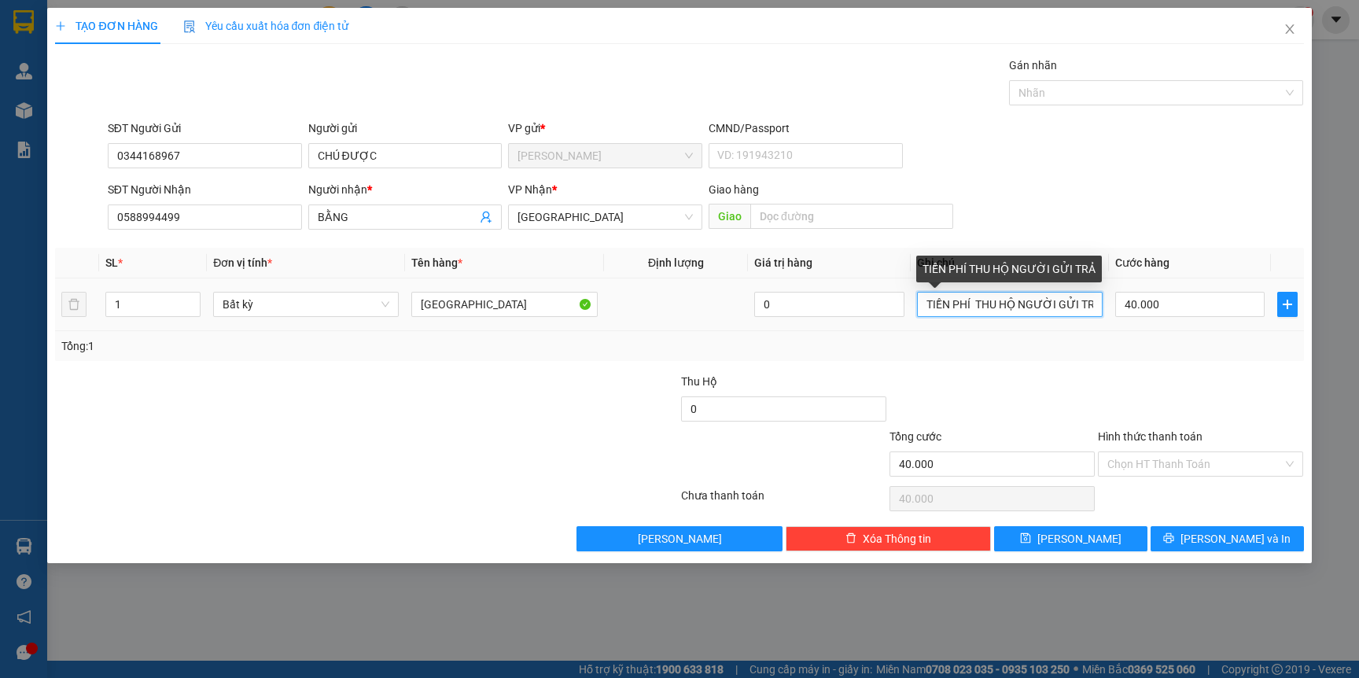
click at [1095, 303] on input "TIỀN PHÍ THU HỘ NGƯỜI GỬI TRẢ" at bounding box center [1010, 304] width 186 height 25
click at [1091, 302] on input "TIỀN PHÍ THU HỘ NGƯỜI GỬI TRẢ" at bounding box center [1010, 304] width 186 height 25
click at [937, 306] on input "TIỀN PHÍ THU HỘ NGƯỜI GỬI TRẢ TIỀN HÀNG NGƯỜI NHÂN TRẢ" at bounding box center [1010, 304] width 186 height 25
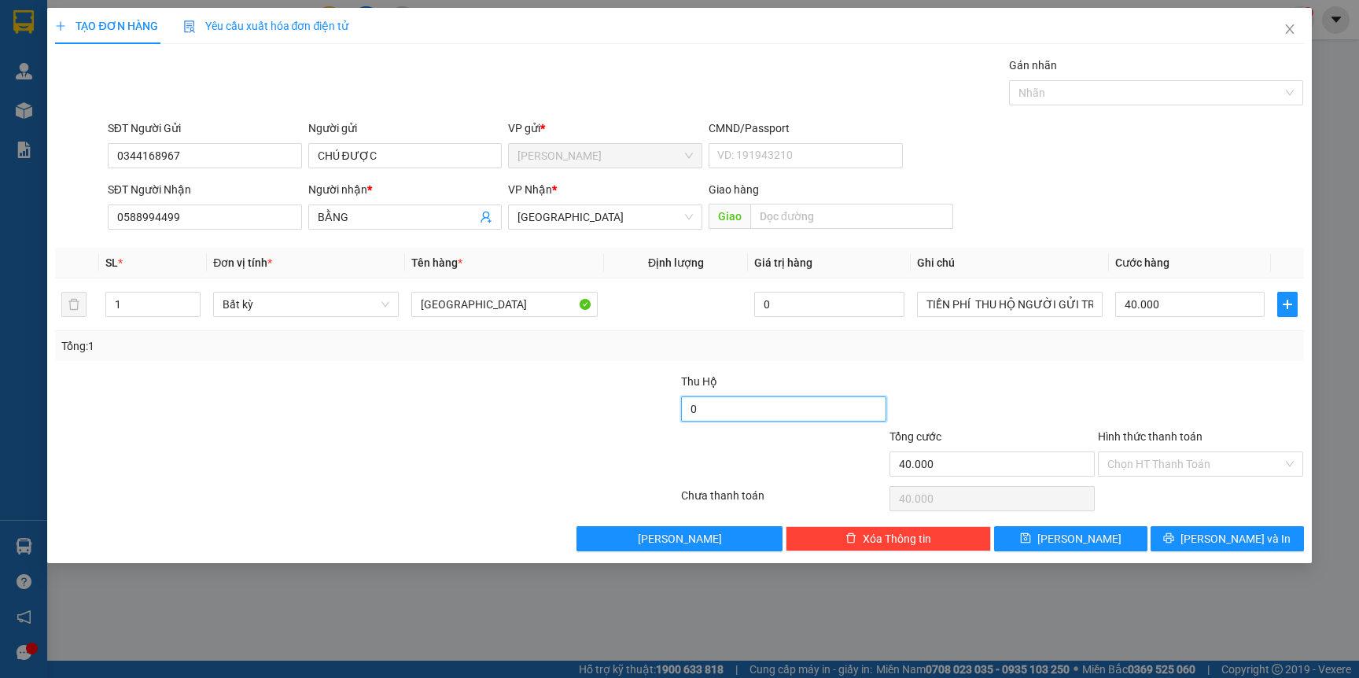
click at [765, 403] on input "0" at bounding box center [783, 408] width 205 height 25
click at [1185, 468] on input "Hình thức thanh toán" at bounding box center [1194, 464] width 175 height 24
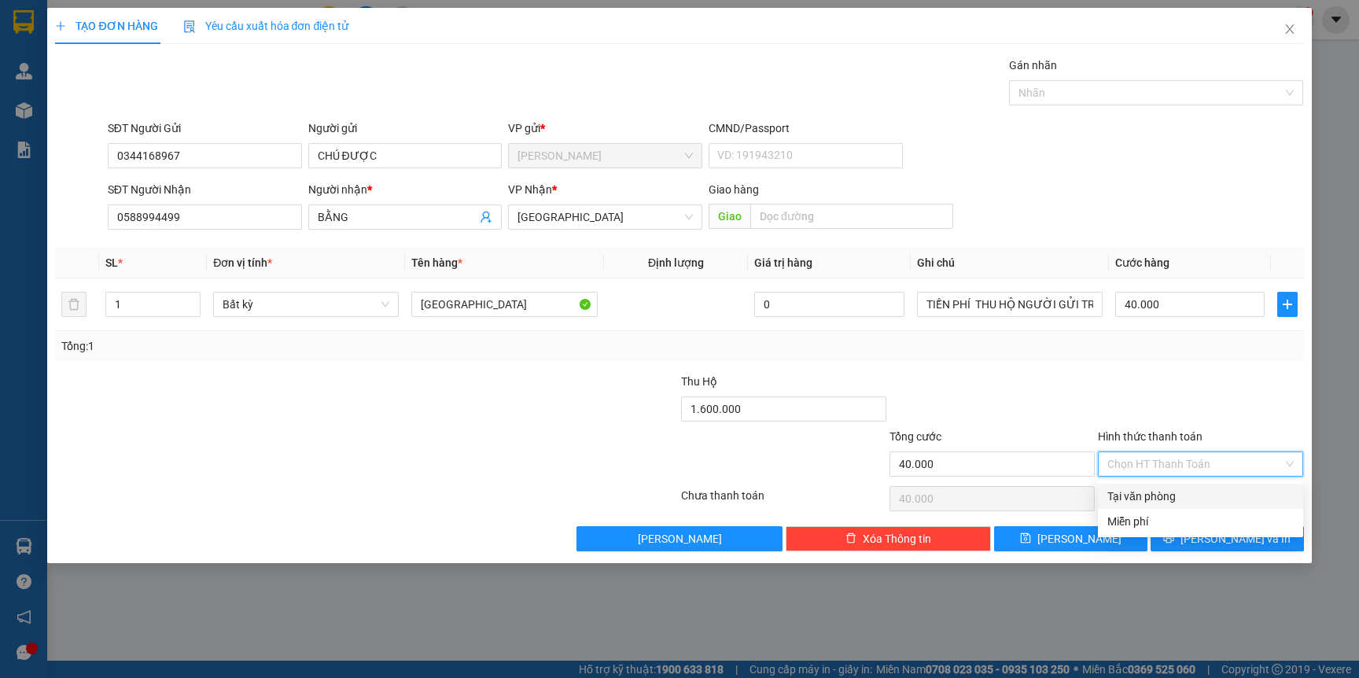
click at [1186, 404] on div at bounding box center [1200, 400] width 208 height 55
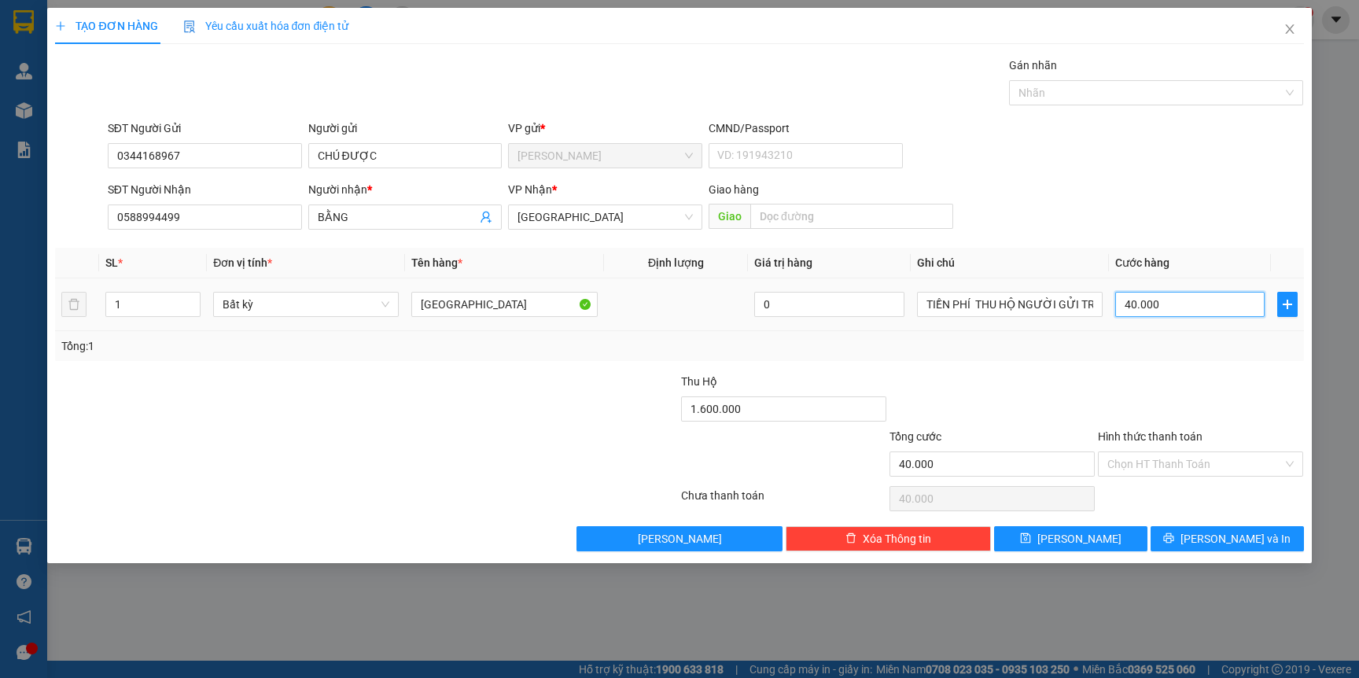
click at [1174, 303] on input "40.000" at bounding box center [1189, 304] width 149 height 25
click at [1168, 357] on div "Tổng: 1" at bounding box center [679, 346] width 1248 height 30
click at [1243, 542] on span "[PERSON_NAME] và In" at bounding box center [1235, 538] width 110 height 17
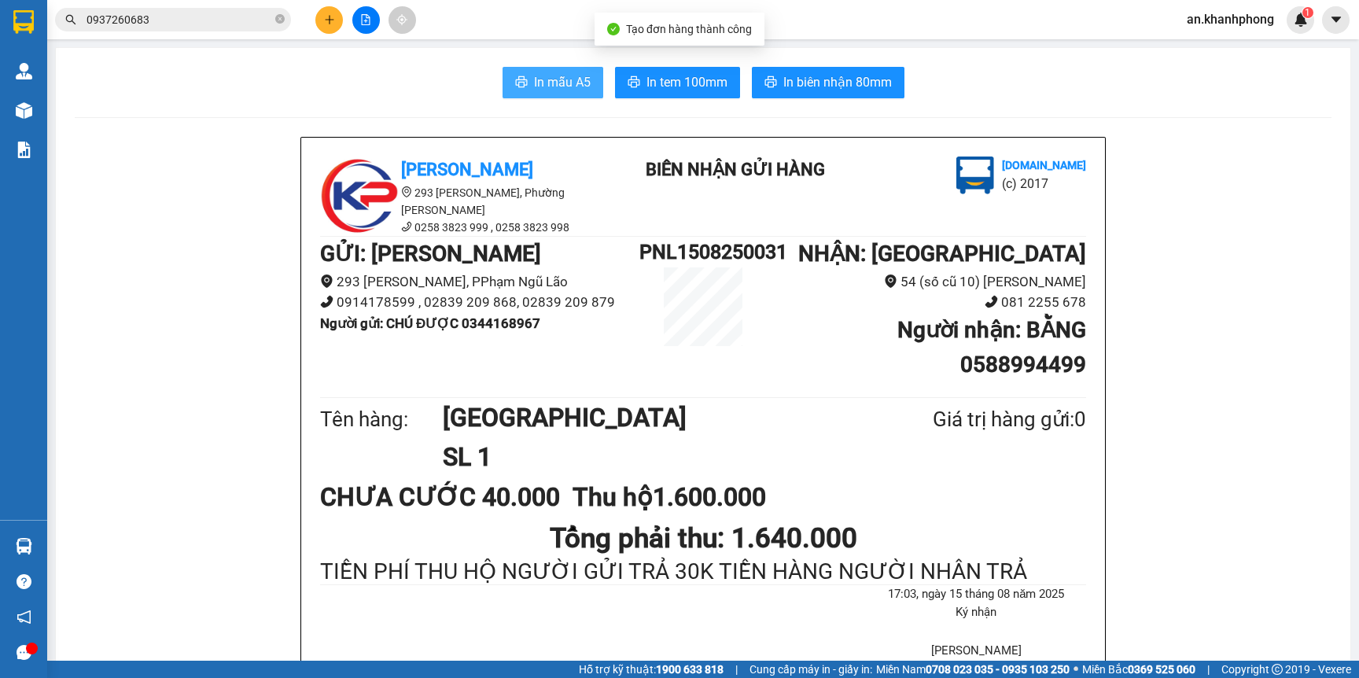
click at [534, 85] on span "In mẫu A5" at bounding box center [562, 82] width 57 height 20
click at [201, 28] on span "0937260683" at bounding box center [173, 20] width 236 height 24
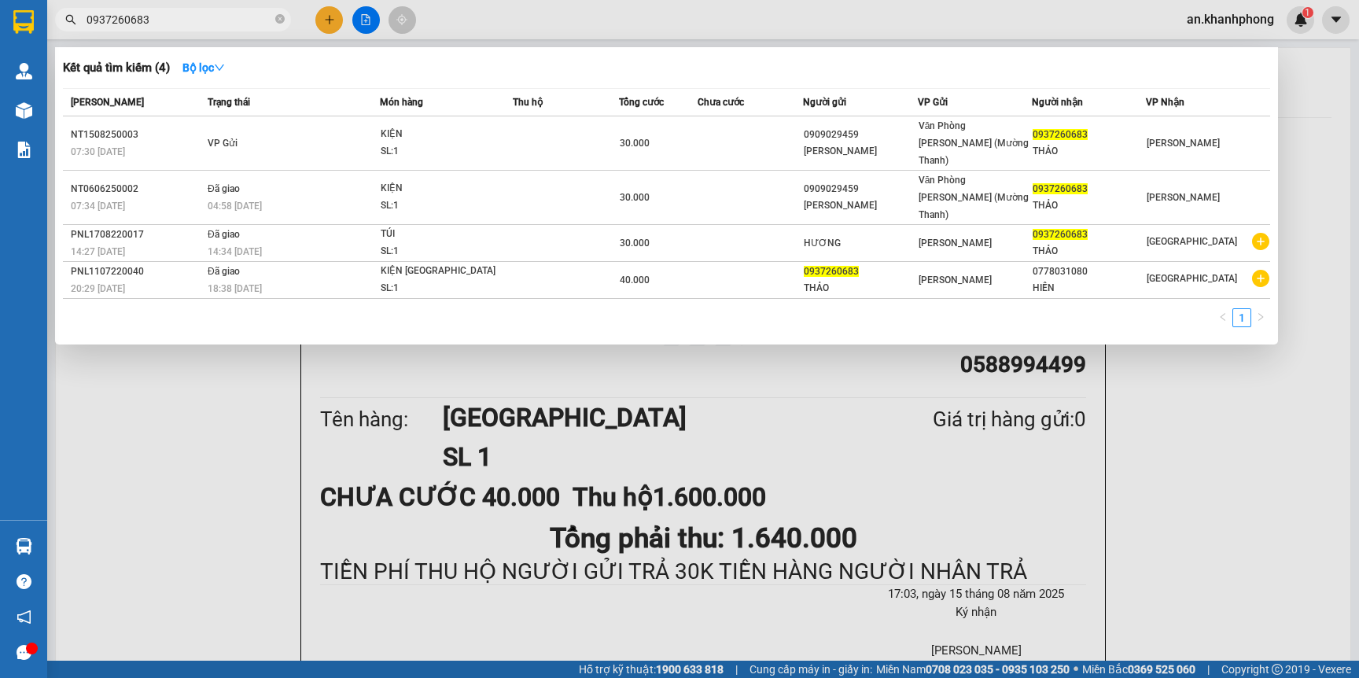
click at [205, 15] on input "0937260683" at bounding box center [179, 19] width 186 height 17
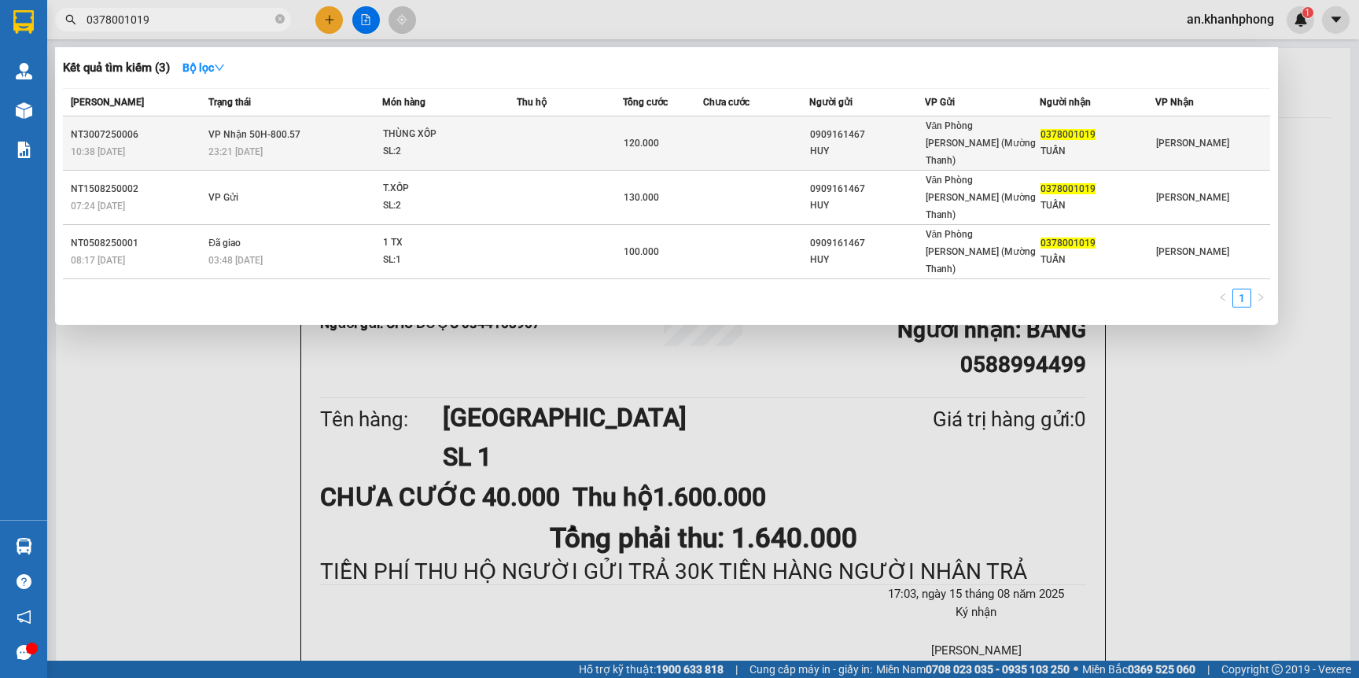
click at [553, 126] on td at bounding box center [570, 143] width 106 height 54
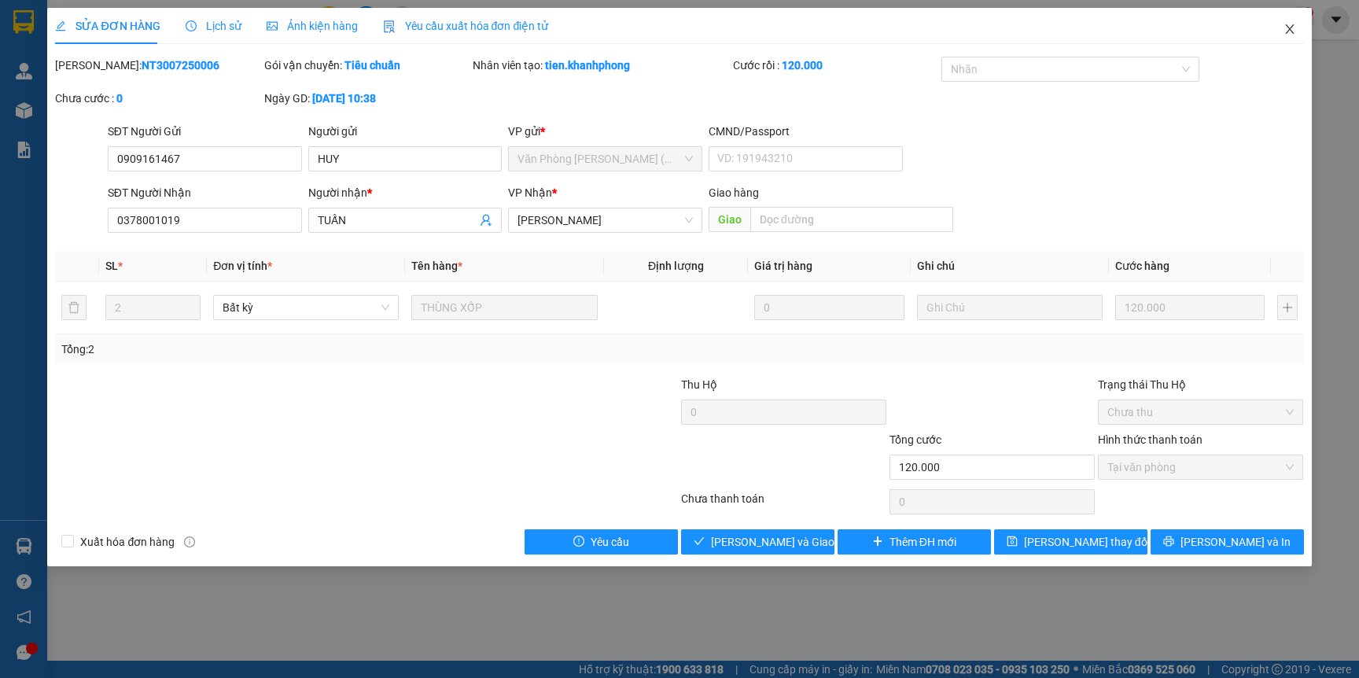
click at [1286, 32] on icon "close" at bounding box center [1289, 28] width 9 height 9
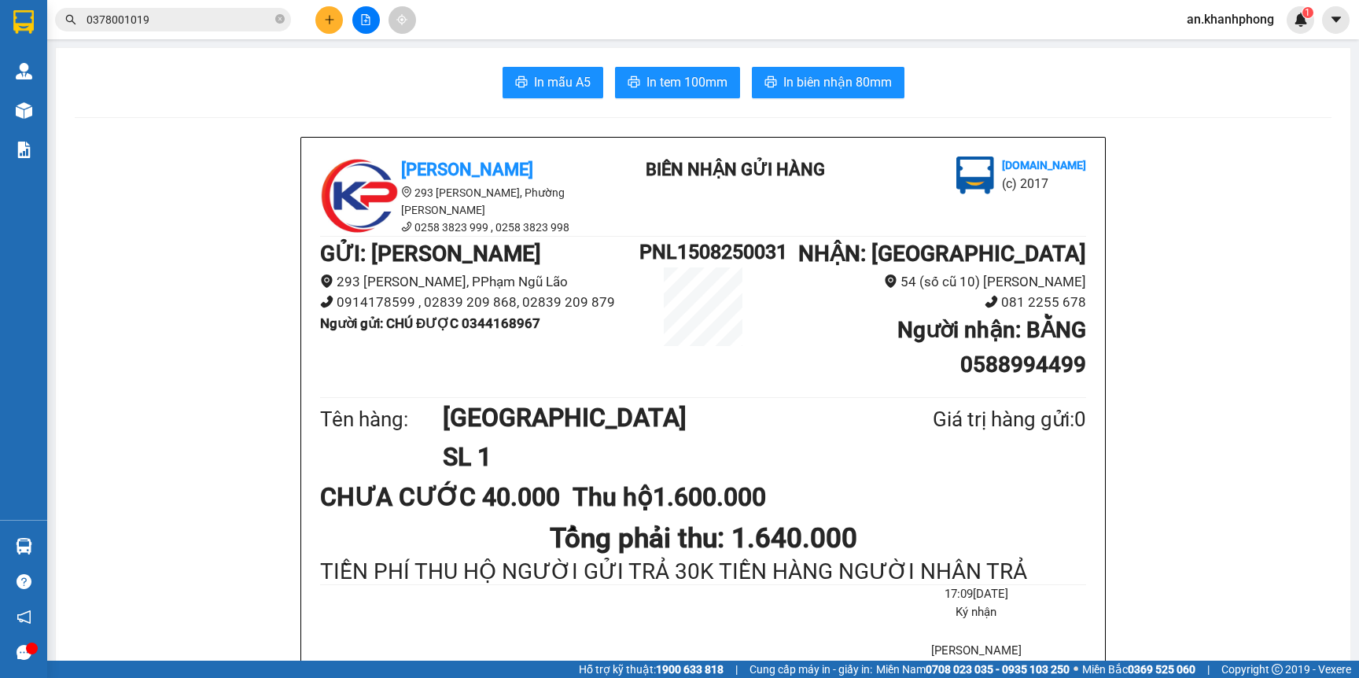
click at [182, 11] on input "0378001019" at bounding box center [179, 19] width 186 height 17
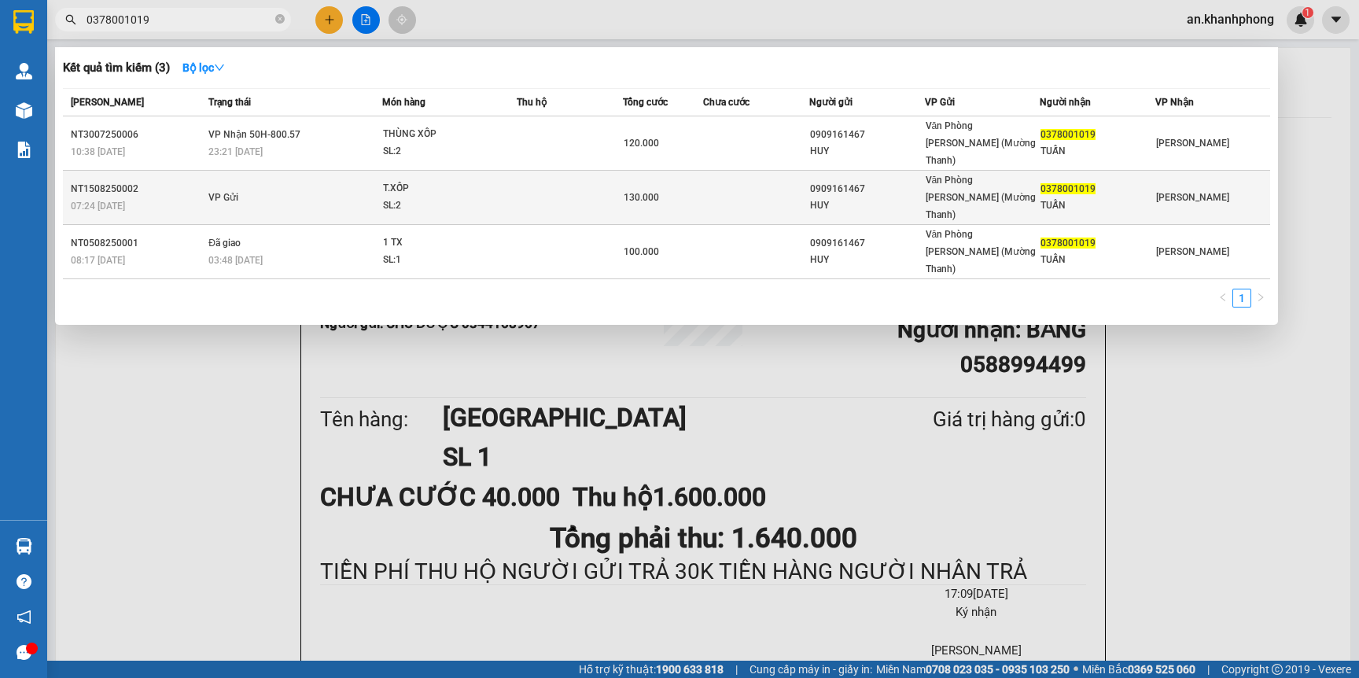
click at [473, 197] on div "SL: 2" at bounding box center [442, 205] width 118 height 17
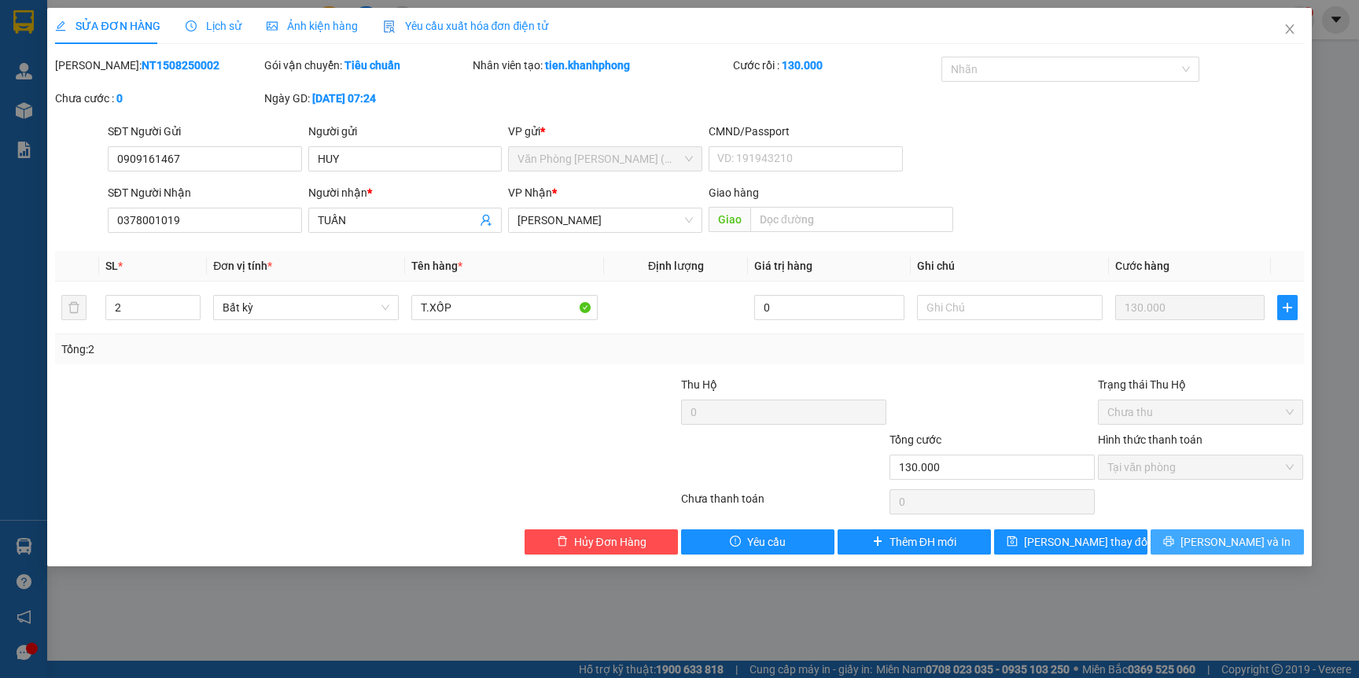
click at [1233, 543] on span "[PERSON_NAME] và In" at bounding box center [1235, 541] width 110 height 17
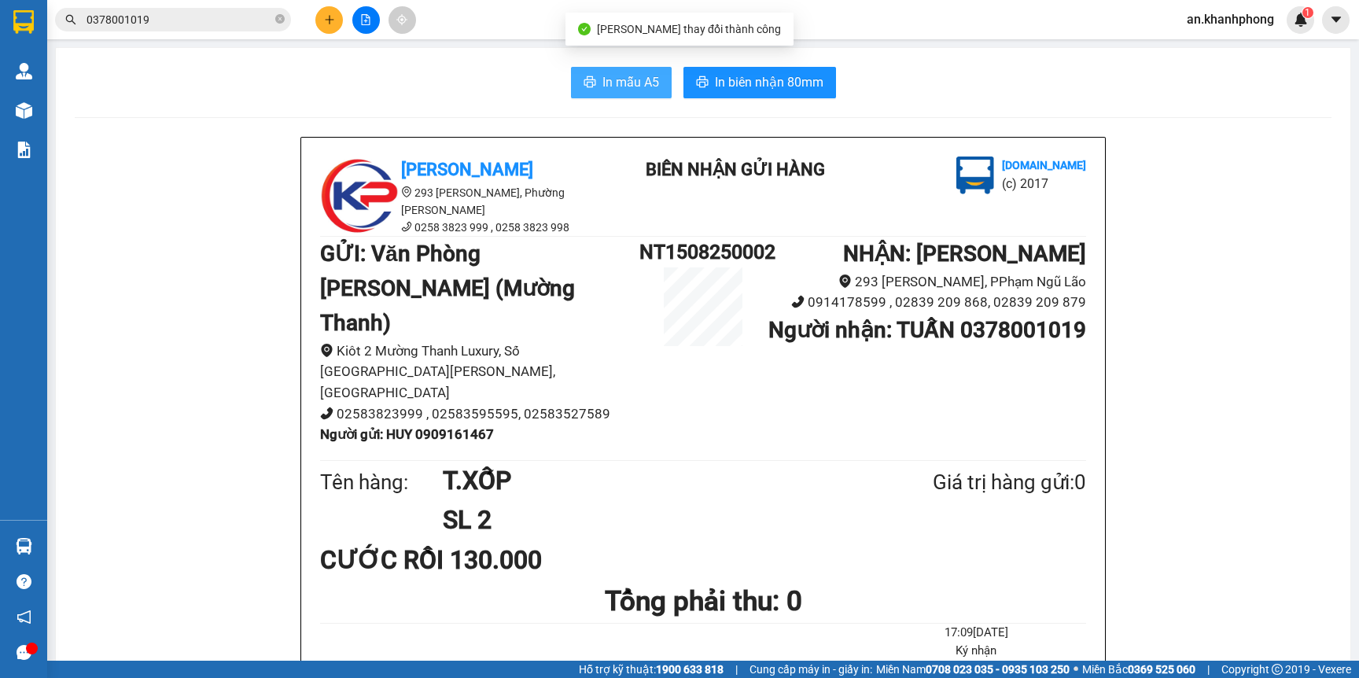
click at [617, 82] on span "In mẫu A5" at bounding box center [630, 82] width 57 height 20
click at [324, 20] on icon "plus" at bounding box center [329, 19] width 11 height 11
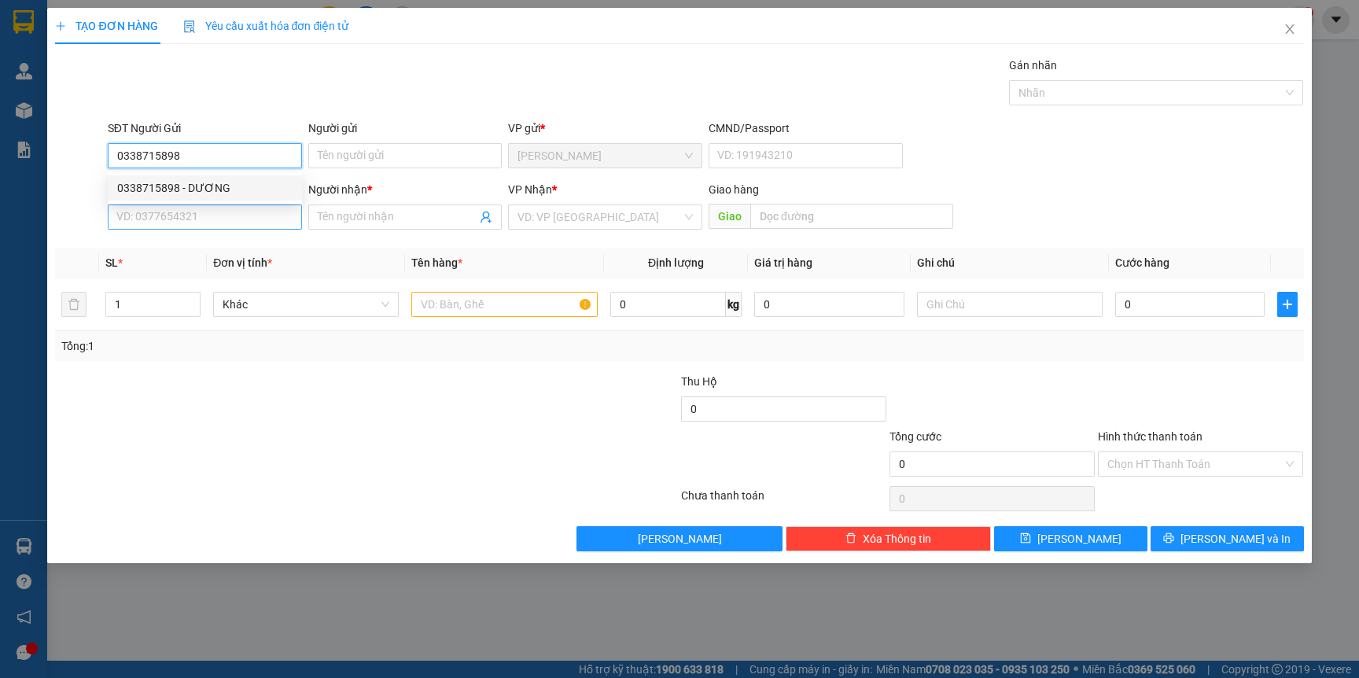
drag, startPoint x: 232, startPoint y: 186, endPoint x: 223, endPoint y: 211, distance: 27.3
click at [230, 187] on div "0338715898 - DƯƠNG" at bounding box center [204, 187] width 175 height 17
click at [223, 214] on input "SĐT Người Nhận" at bounding box center [205, 216] width 194 height 25
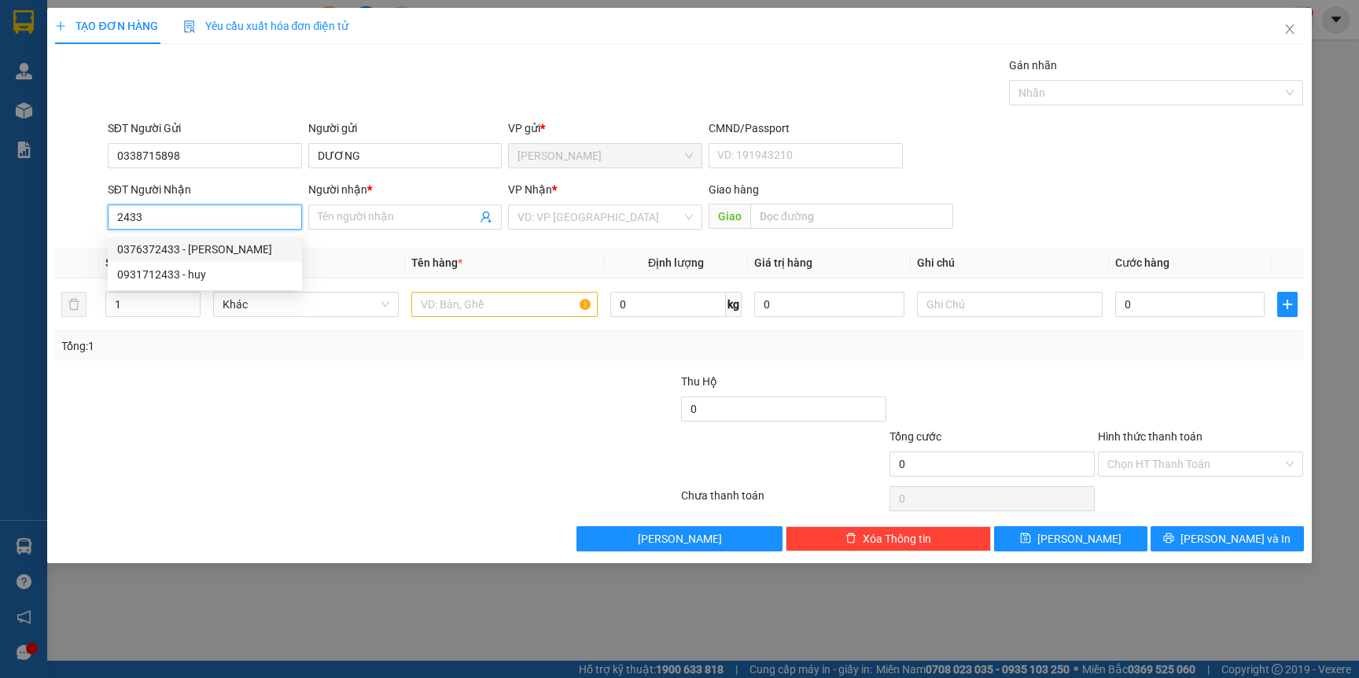
click at [240, 253] on div "0376372433 - KIM CHI" at bounding box center [204, 249] width 175 height 17
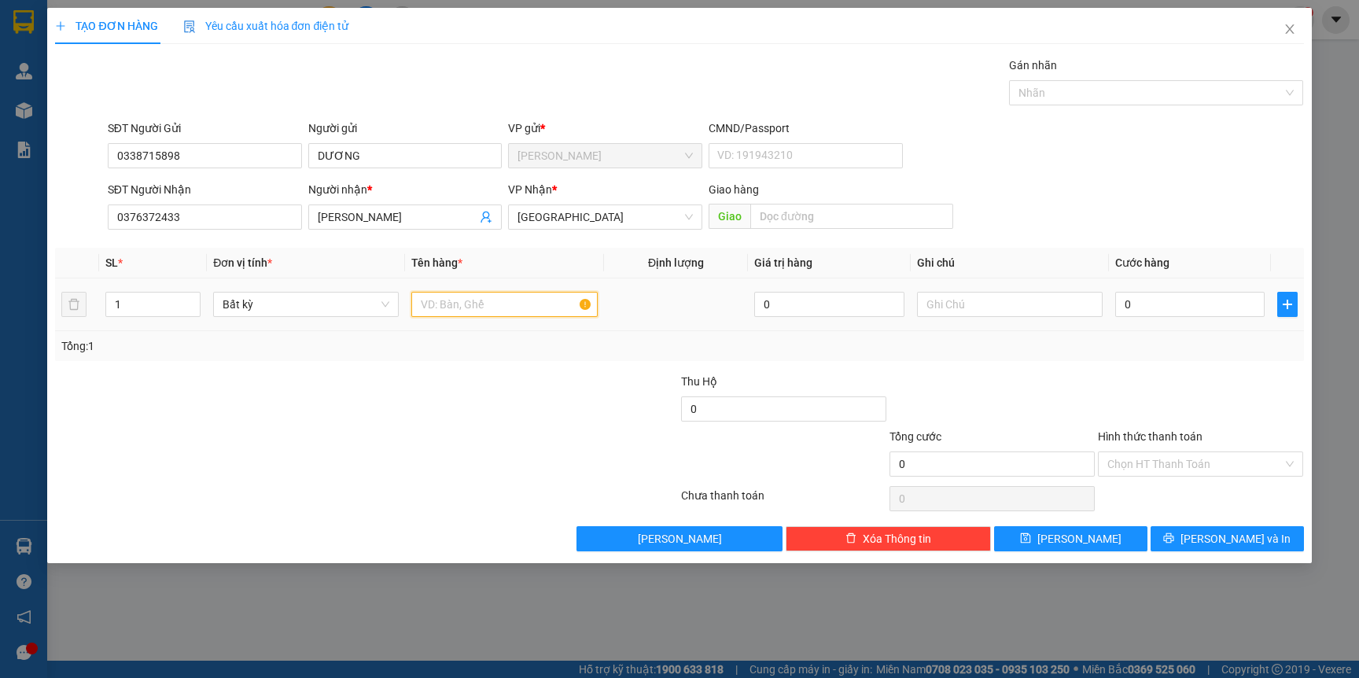
click at [496, 308] on input "text" at bounding box center [504, 304] width 186 height 25
click at [960, 311] on input "text" at bounding box center [1010, 304] width 186 height 25
click at [1166, 298] on input "0" at bounding box center [1189, 304] width 149 height 25
click at [977, 407] on div at bounding box center [992, 400] width 208 height 55
drag, startPoint x: 1201, startPoint y: 344, endPoint x: 1197, endPoint y: 307, distance: 37.1
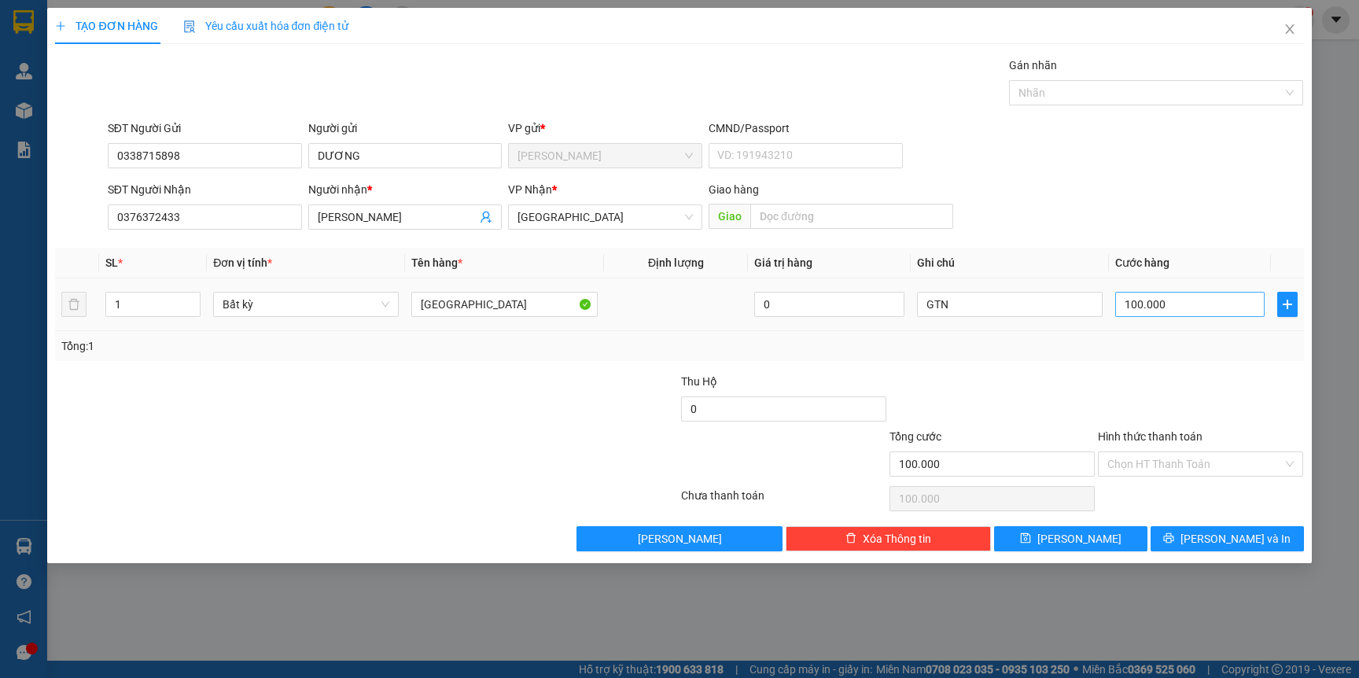
click at [1201, 341] on div "Tổng: 1" at bounding box center [678, 345] width 1235 height 17
click at [1197, 307] on input "100.000" at bounding box center [1189, 304] width 149 height 25
click at [1157, 370] on div "Transit Pickup Surcharge Ids Transit Deliver Surcharge Ids Transit Deliver Surc…" at bounding box center [679, 304] width 1248 height 495
click at [991, 299] on input "GTN" at bounding box center [1010, 304] width 186 height 25
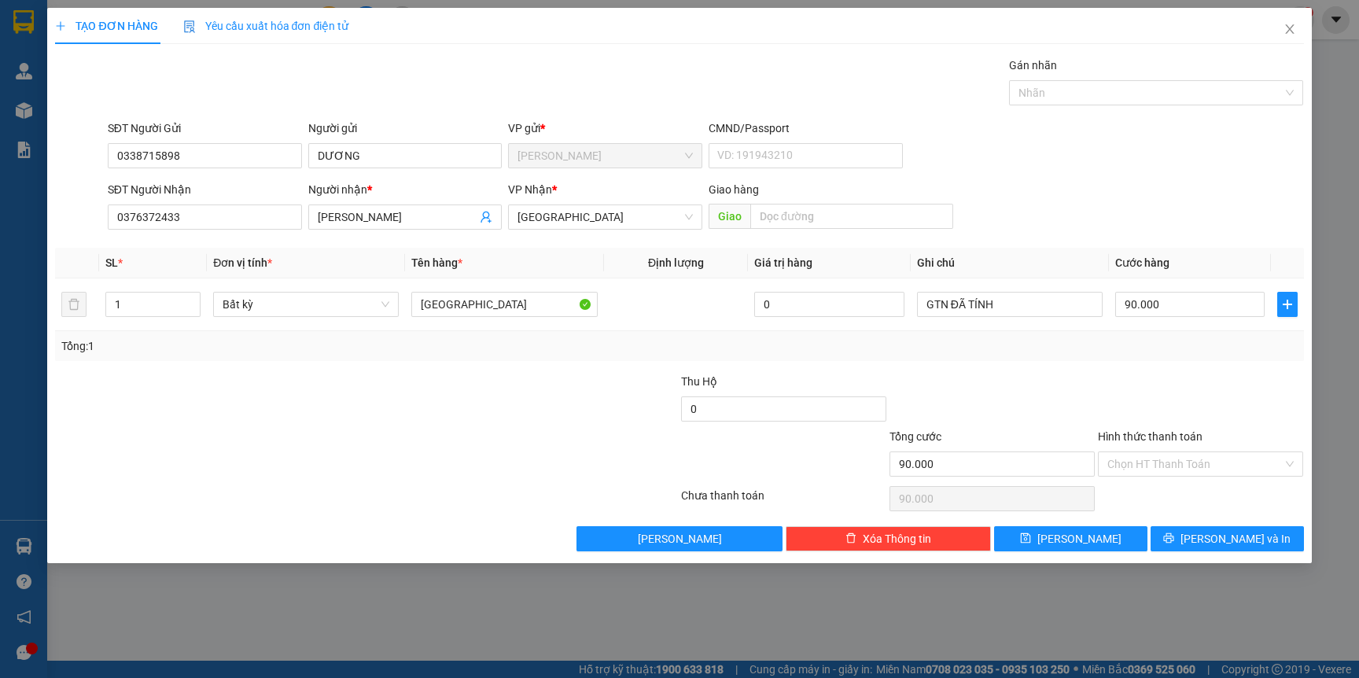
click at [1027, 340] on div "Tổng: 1" at bounding box center [678, 345] width 1235 height 17
click at [1225, 534] on span "[PERSON_NAME] và In" at bounding box center [1235, 538] width 110 height 17
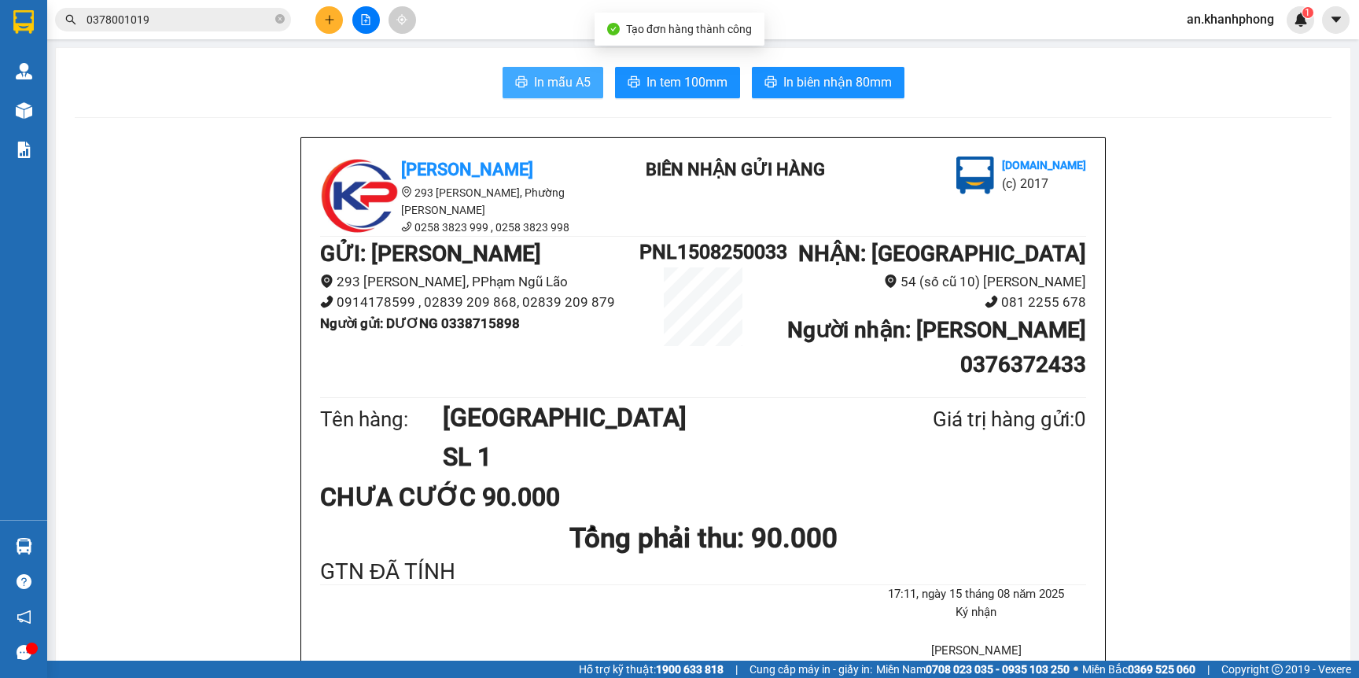
click at [554, 72] on span "In mẫu A5" at bounding box center [562, 82] width 57 height 20
click at [332, 19] on icon "plus" at bounding box center [329, 19] width 9 height 1
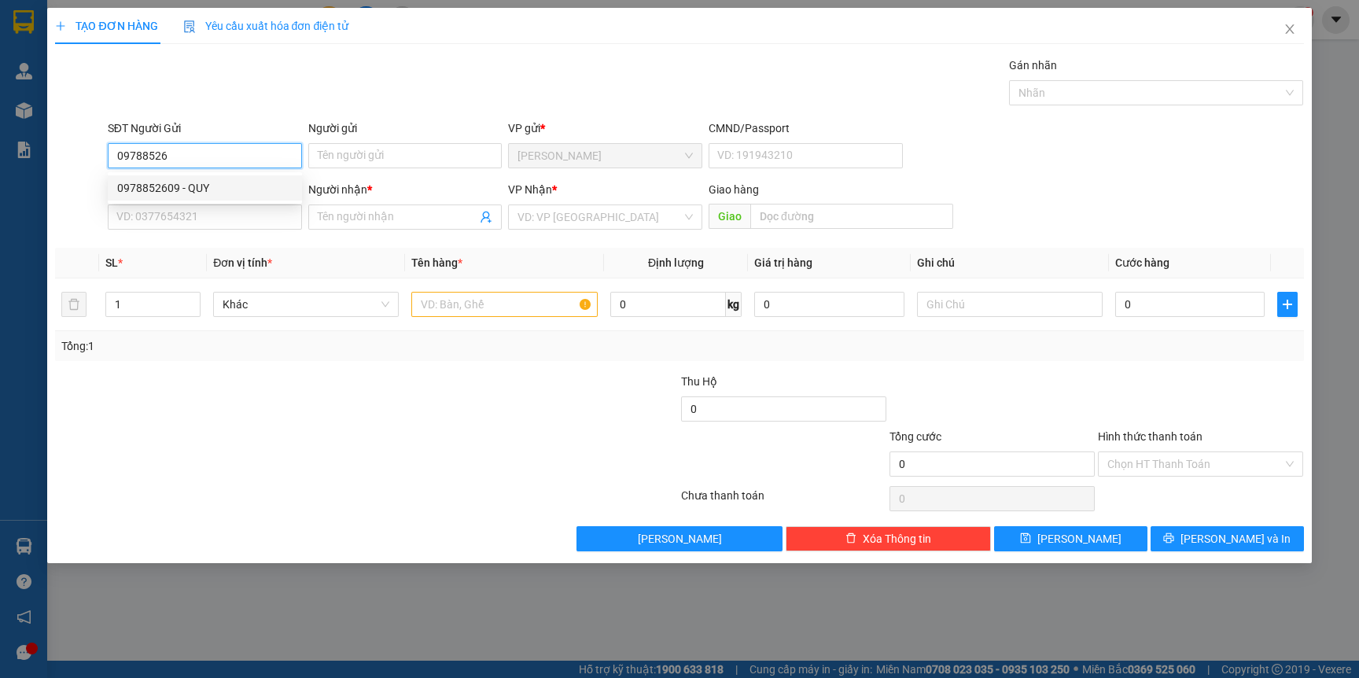
click at [234, 189] on div "0978852609 - QUY" at bounding box center [204, 187] width 175 height 17
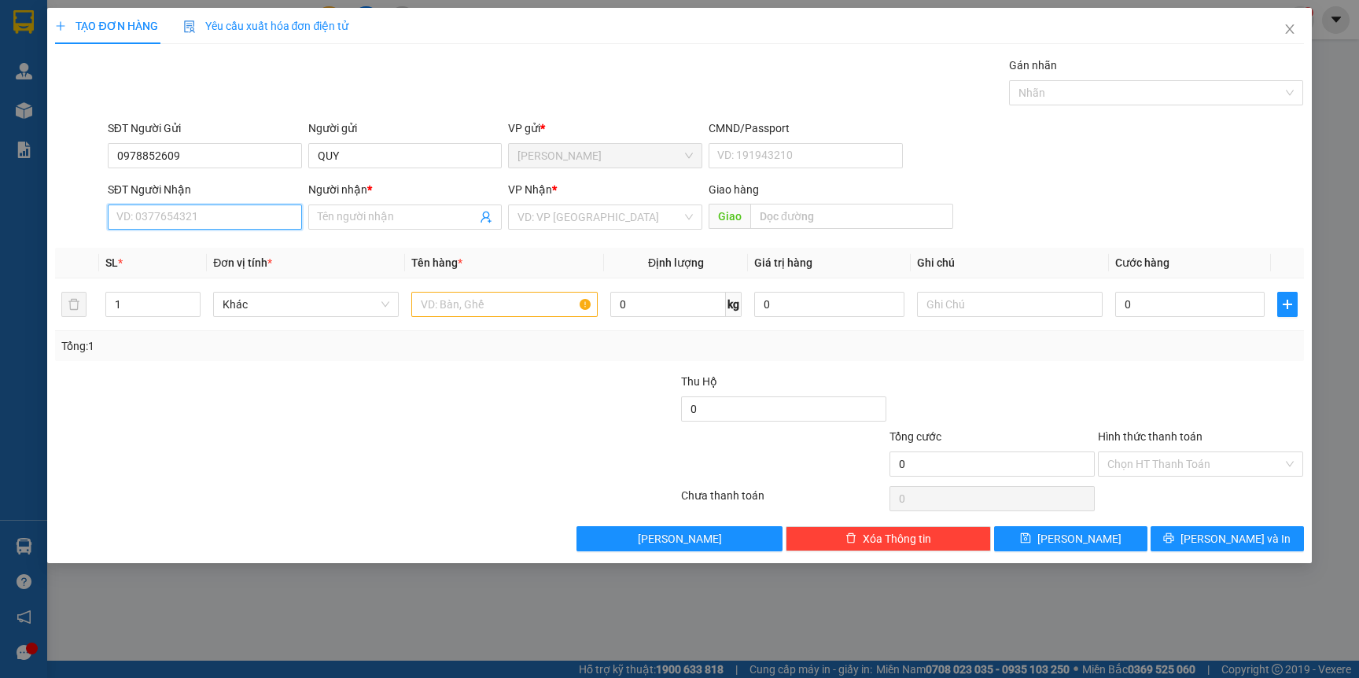
click at [227, 223] on input "SĐT Người Nhận" at bounding box center [205, 216] width 194 height 25
drag, startPoint x: 235, startPoint y: 269, endPoint x: 242, endPoint y: 275, distance: 9.5
click at [234, 269] on div "0333812867 - ANH HAI PHƯỚC" at bounding box center [205, 274] width 177 height 17
click at [465, 307] on input "text" at bounding box center [504, 304] width 186 height 25
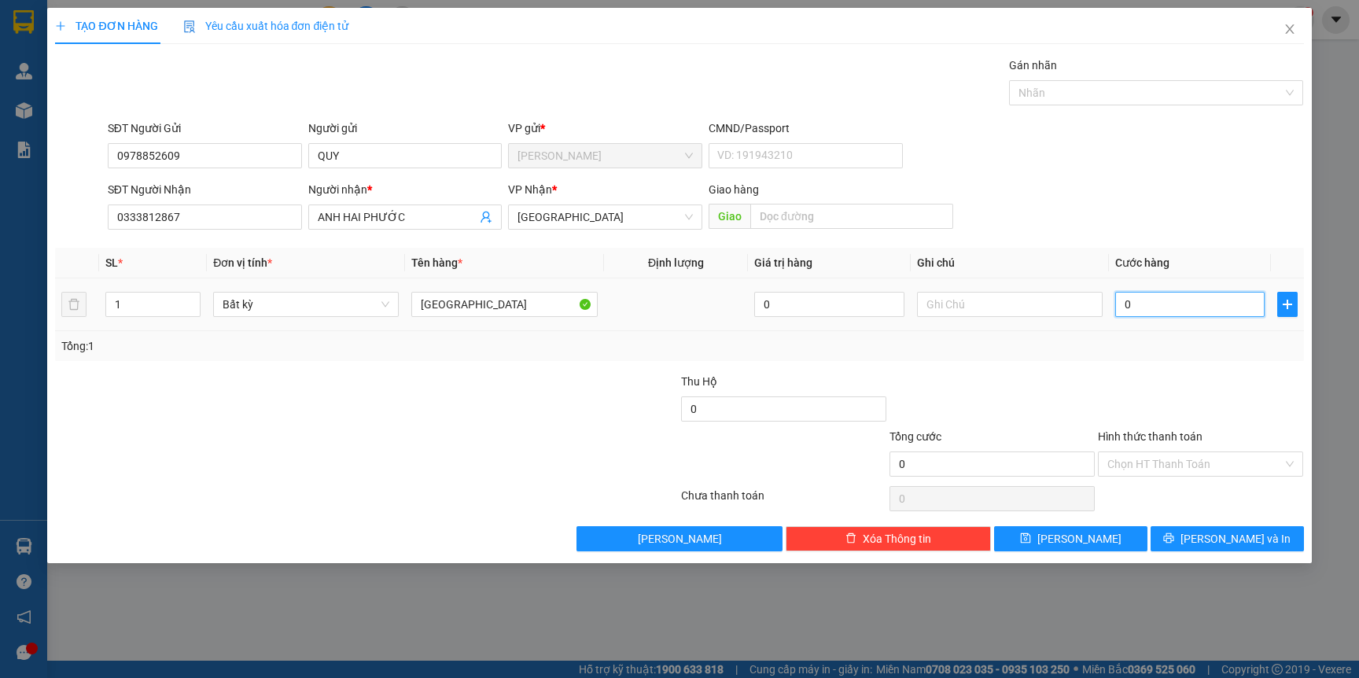
click at [1178, 297] on input "0" at bounding box center [1189, 304] width 149 height 25
click at [1174, 542] on icon "printer" at bounding box center [1168, 537] width 11 height 11
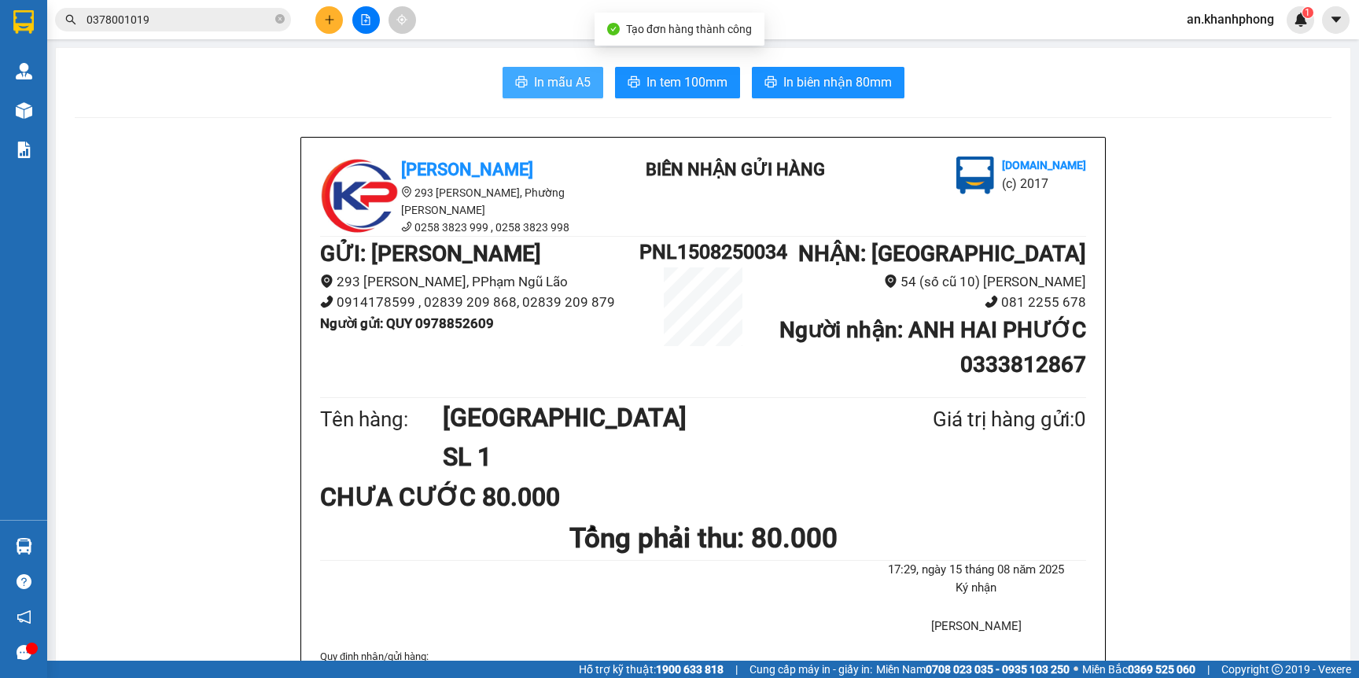
click at [550, 75] on span "In mẫu A5" at bounding box center [562, 82] width 57 height 20
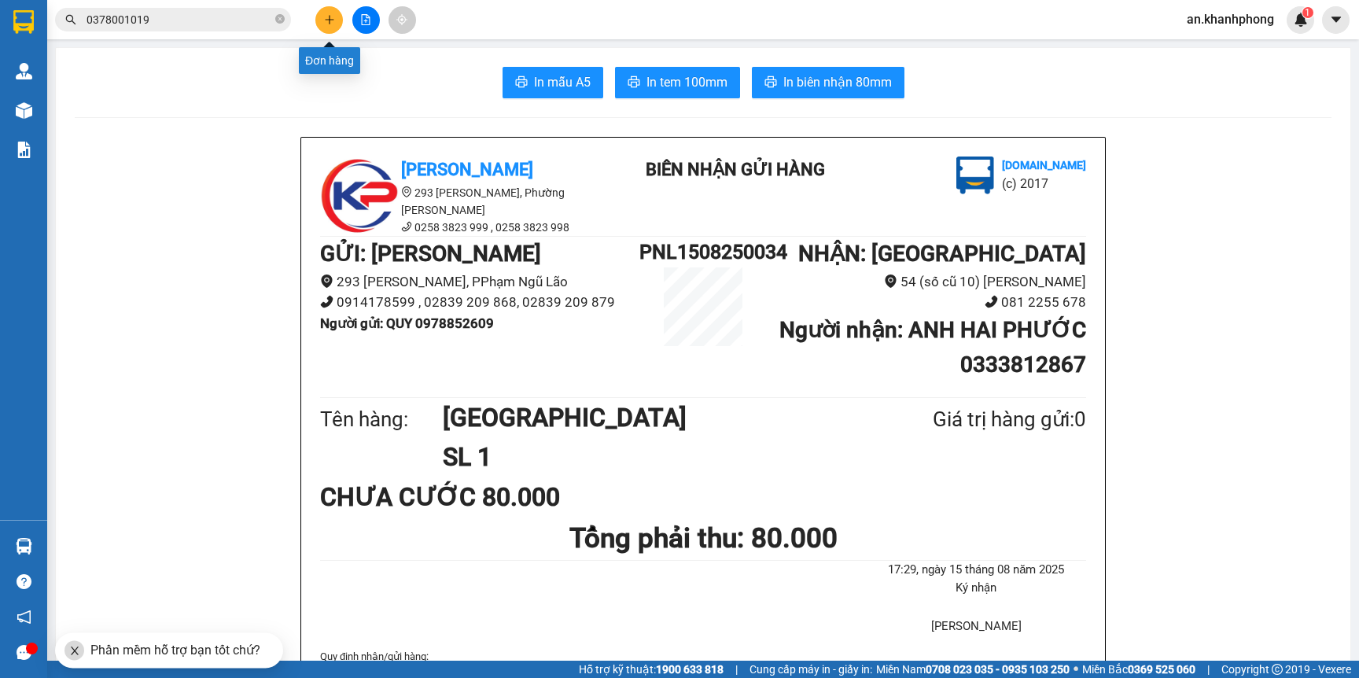
click at [327, 14] on icon "plus" at bounding box center [329, 19] width 11 height 11
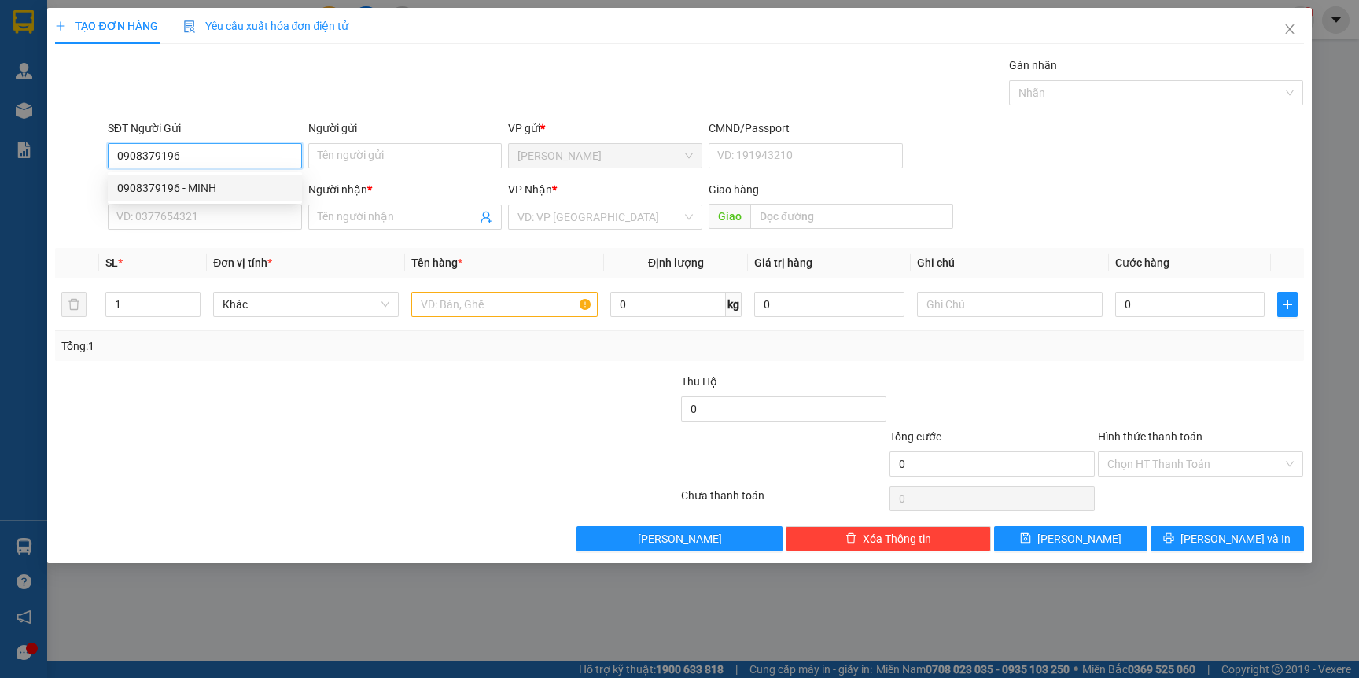
click at [248, 187] on div "0908379196 - MINH" at bounding box center [204, 187] width 175 height 17
click at [256, 208] on input "SĐT Người Nhận" at bounding box center [205, 216] width 194 height 25
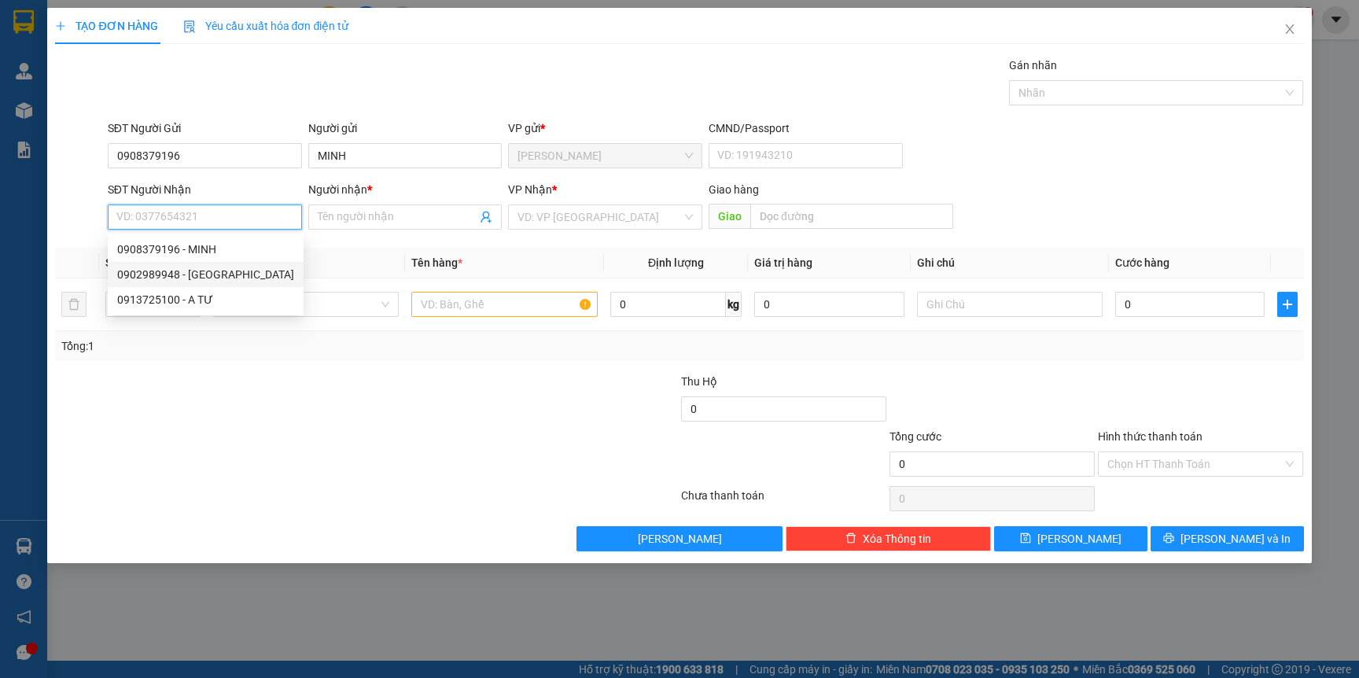
click at [210, 272] on div "0902989948 - HÀ" at bounding box center [205, 274] width 177 height 17
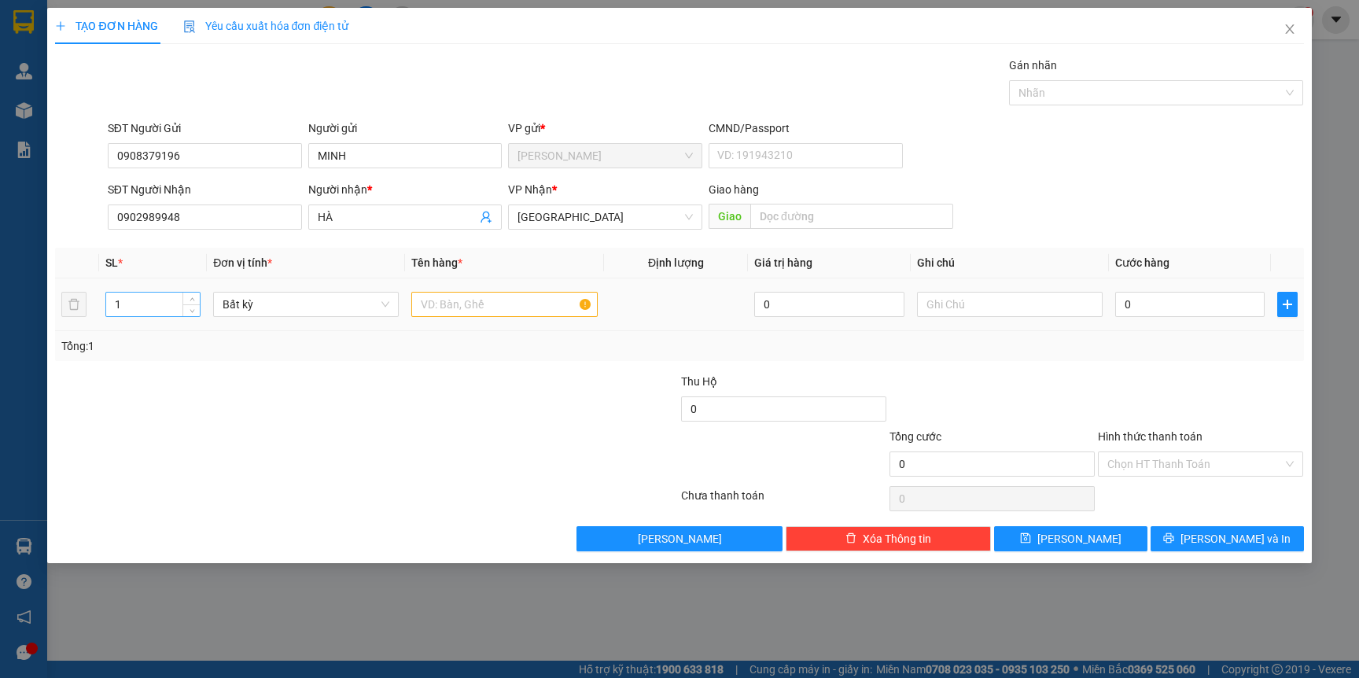
click at [147, 306] on input "1" at bounding box center [153, 304] width 94 height 24
click at [436, 297] on input "text" at bounding box center [504, 304] width 186 height 25
click at [1213, 287] on td "0" at bounding box center [1190, 304] width 162 height 53
click at [1176, 300] on input "0" at bounding box center [1189, 304] width 149 height 25
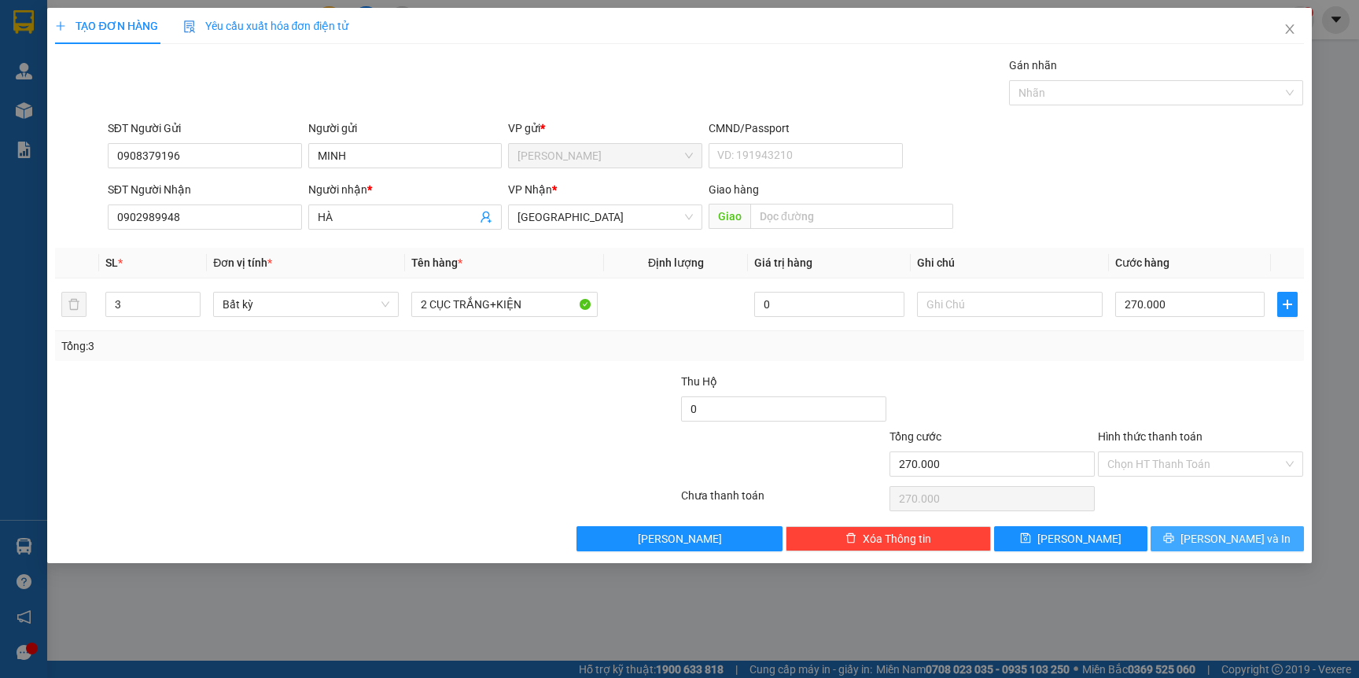
click at [1174, 536] on icon "printer" at bounding box center [1168, 537] width 11 height 11
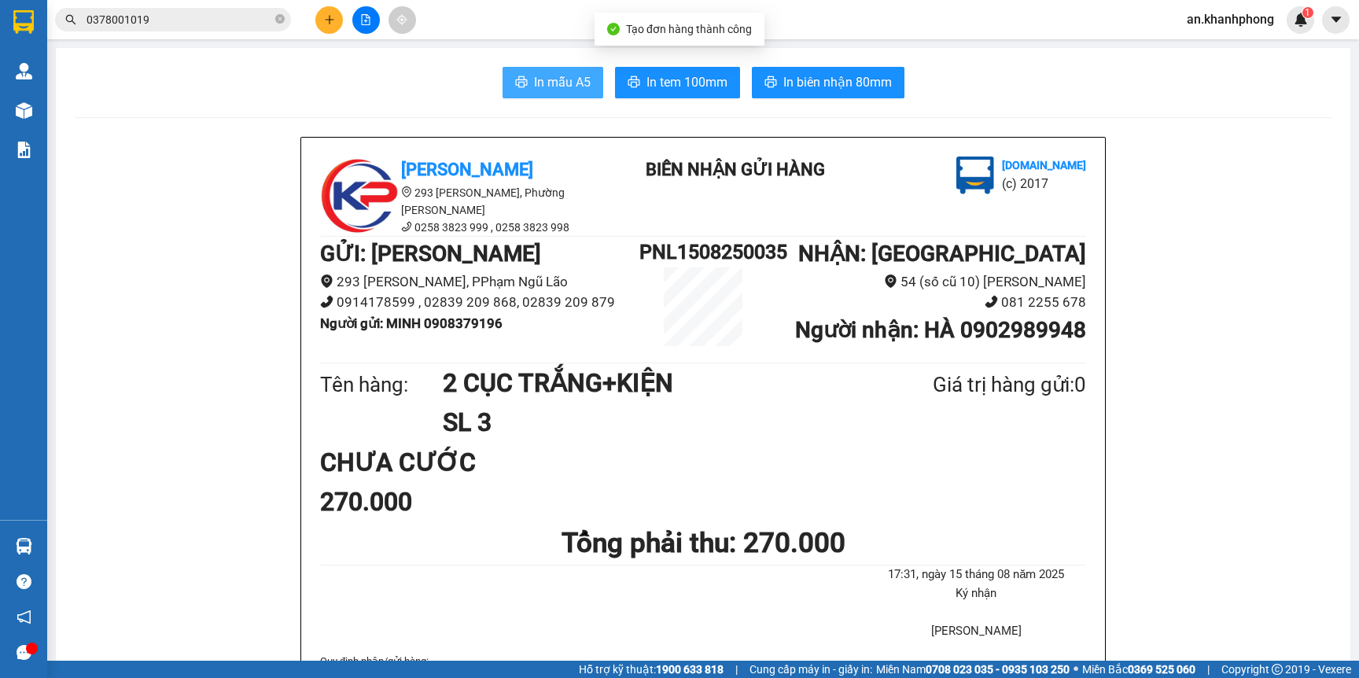
click at [536, 90] on span "In mẫu A5" at bounding box center [562, 82] width 57 height 20
click at [319, 18] on button at bounding box center [329, 20] width 28 height 28
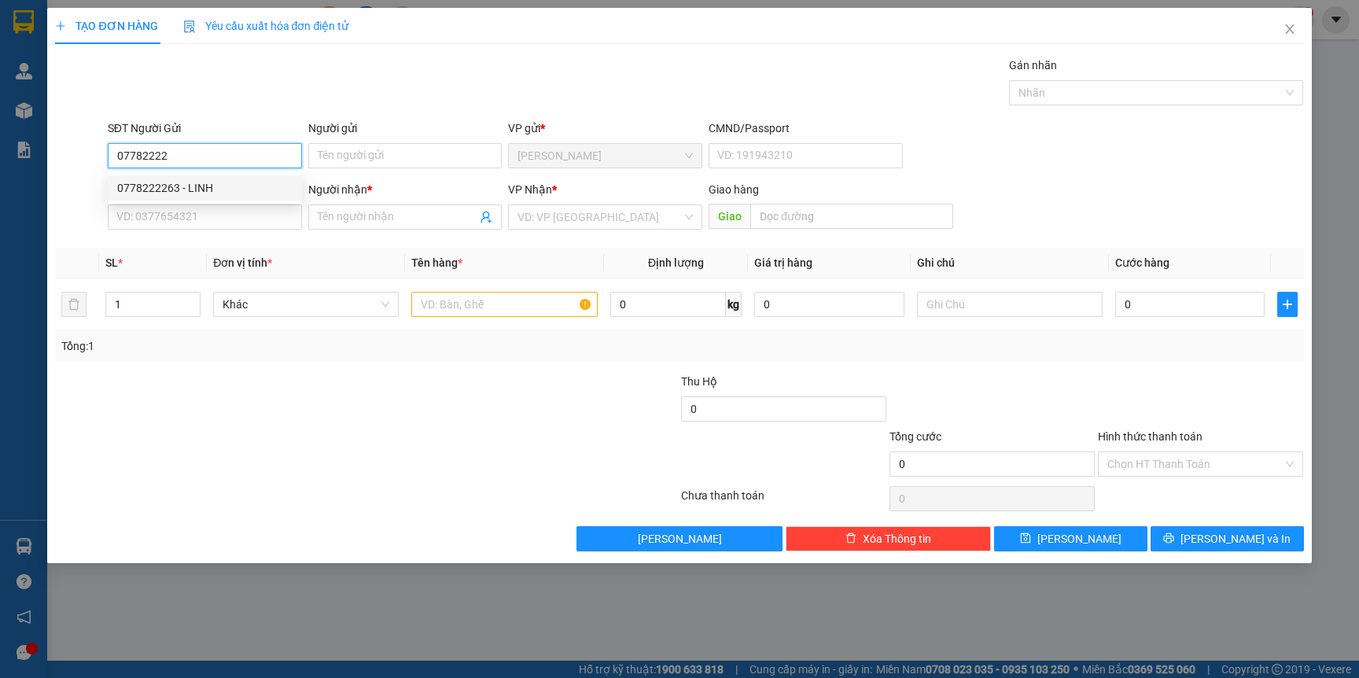
click at [235, 187] on div "0778222263 - LINH" at bounding box center [204, 187] width 175 height 17
click at [238, 220] on input "SĐT Người Nhận" at bounding box center [205, 216] width 194 height 25
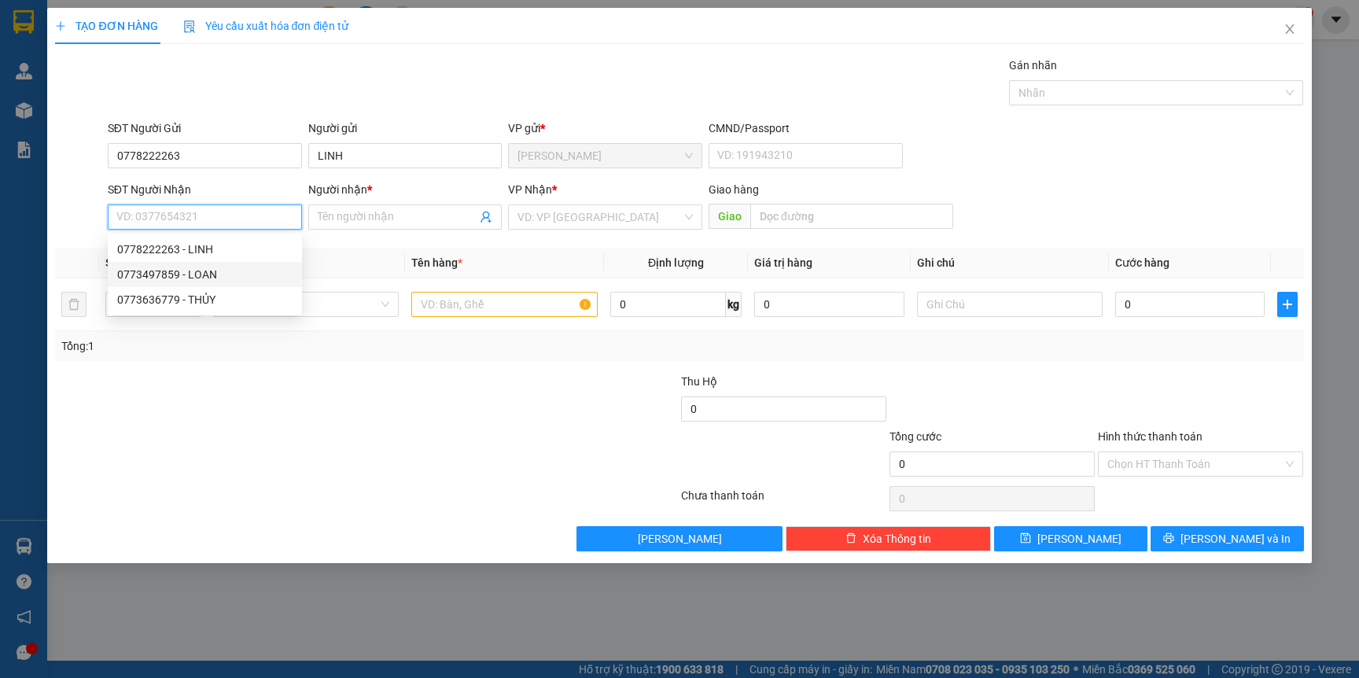
click at [234, 280] on div "0773497859 - LOAN" at bounding box center [204, 274] width 175 height 17
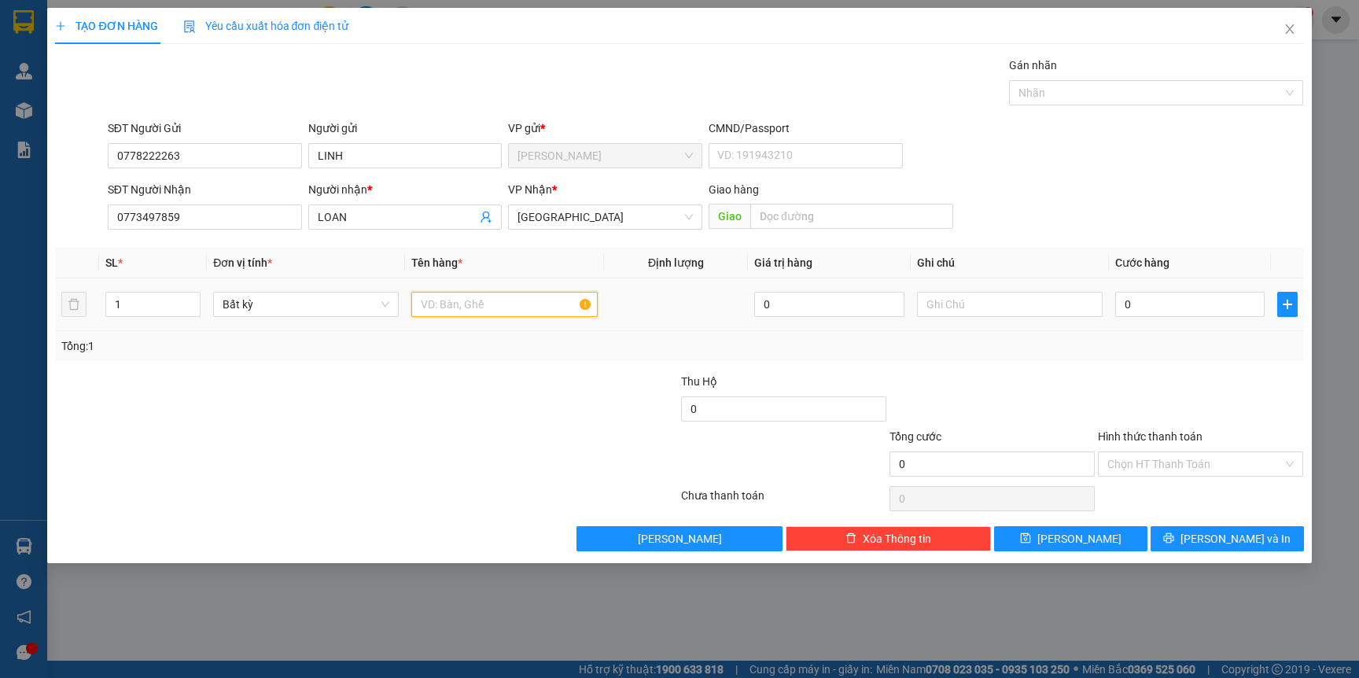
click at [527, 311] on input "text" at bounding box center [504, 304] width 186 height 25
click at [138, 307] on input "1" at bounding box center [153, 304] width 94 height 24
click at [471, 299] on input "text" at bounding box center [504, 304] width 186 height 25
click at [1155, 287] on td "0" at bounding box center [1190, 304] width 162 height 53
click at [1157, 340] on div "Tổng: 2" at bounding box center [678, 345] width 1235 height 17
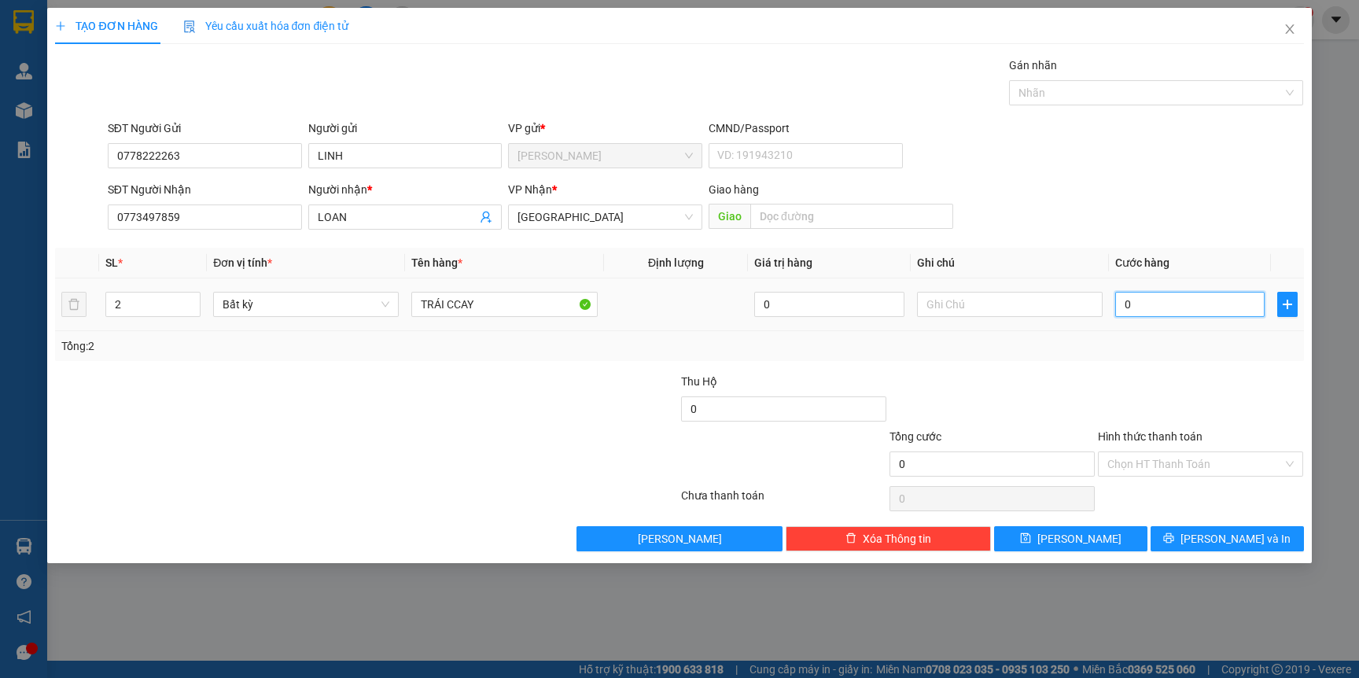
click at [1155, 303] on input "0" at bounding box center [1189, 304] width 149 height 25
click at [1149, 349] on div "Tổng: 2" at bounding box center [678, 345] width 1235 height 17
click at [1216, 538] on span "[PERSON_NAME] và In" at bounding box center [1235, 538] width 110 height 17
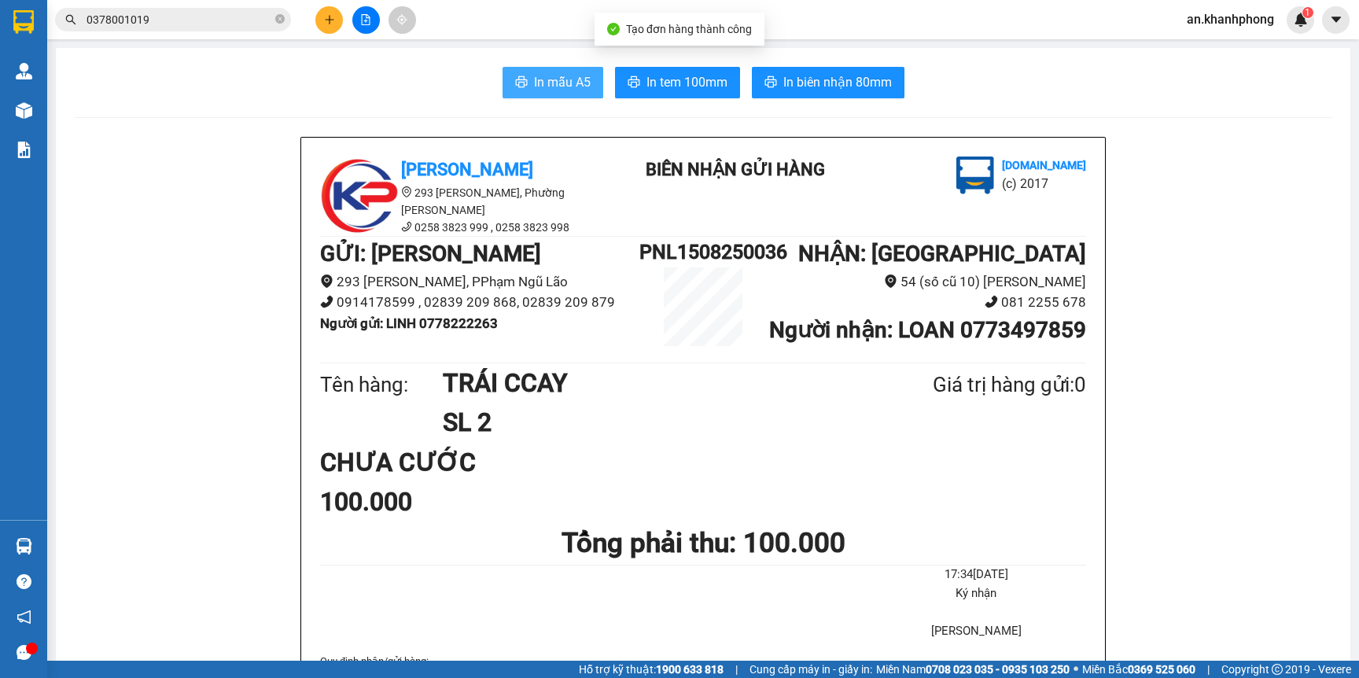
click at [572, 85] on span "In mẫu A5" at bounding box center [562, 82] width 57 height 20
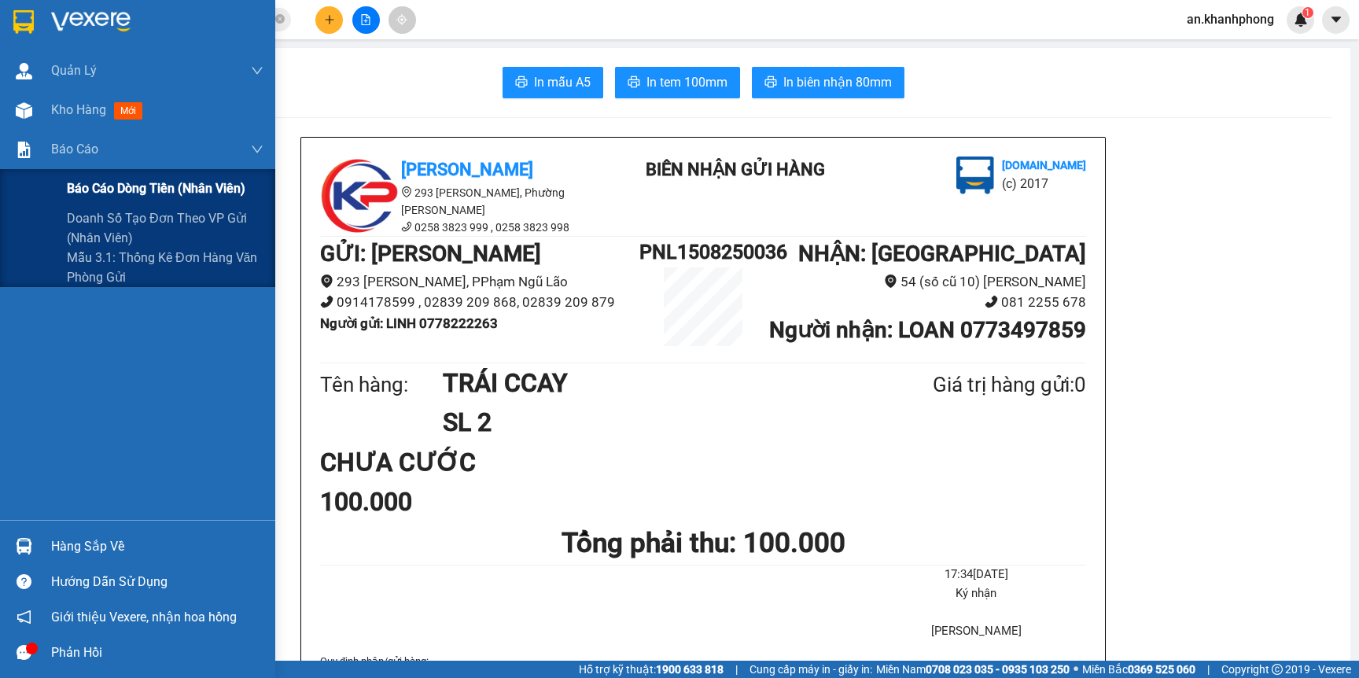
click at [139, 192] on span "Báo cáo dòng tiền (nhân viên)" at bounding box center [156, 188] width 178 height 20
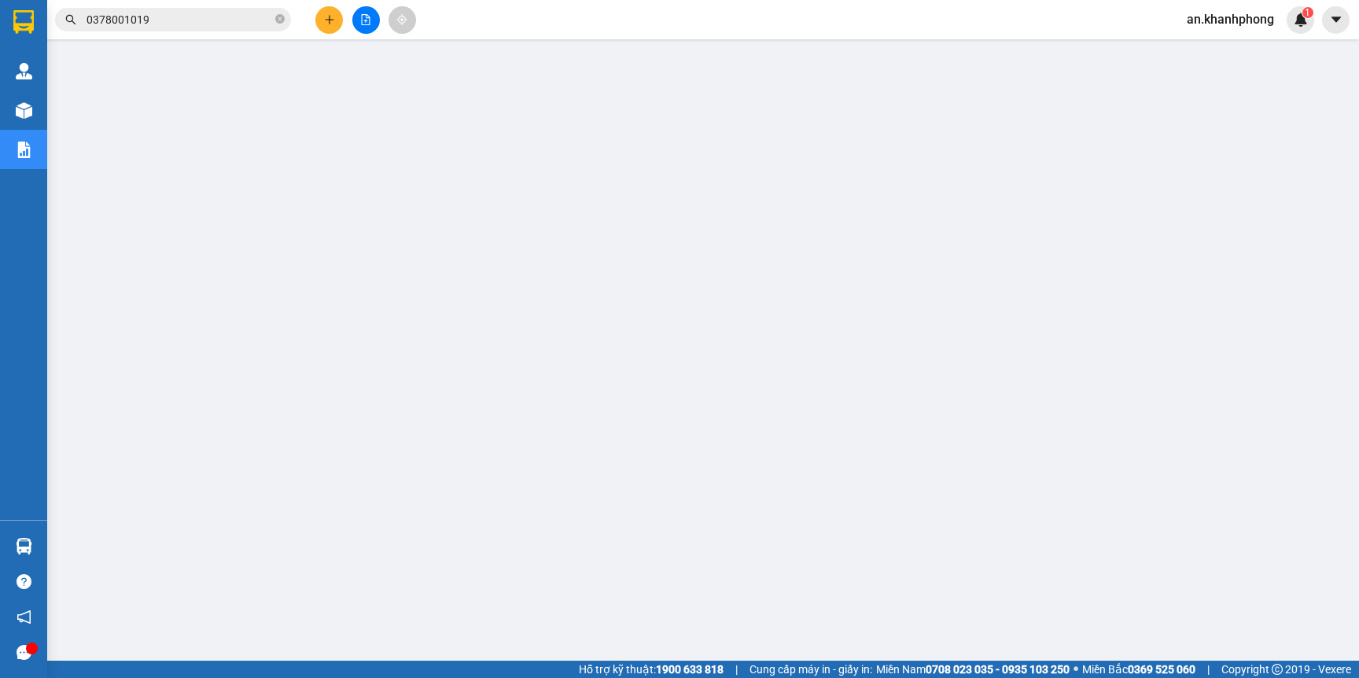
click at [324, 22] on icon "plus" at bounding box center [329, 19] width 11 height 11
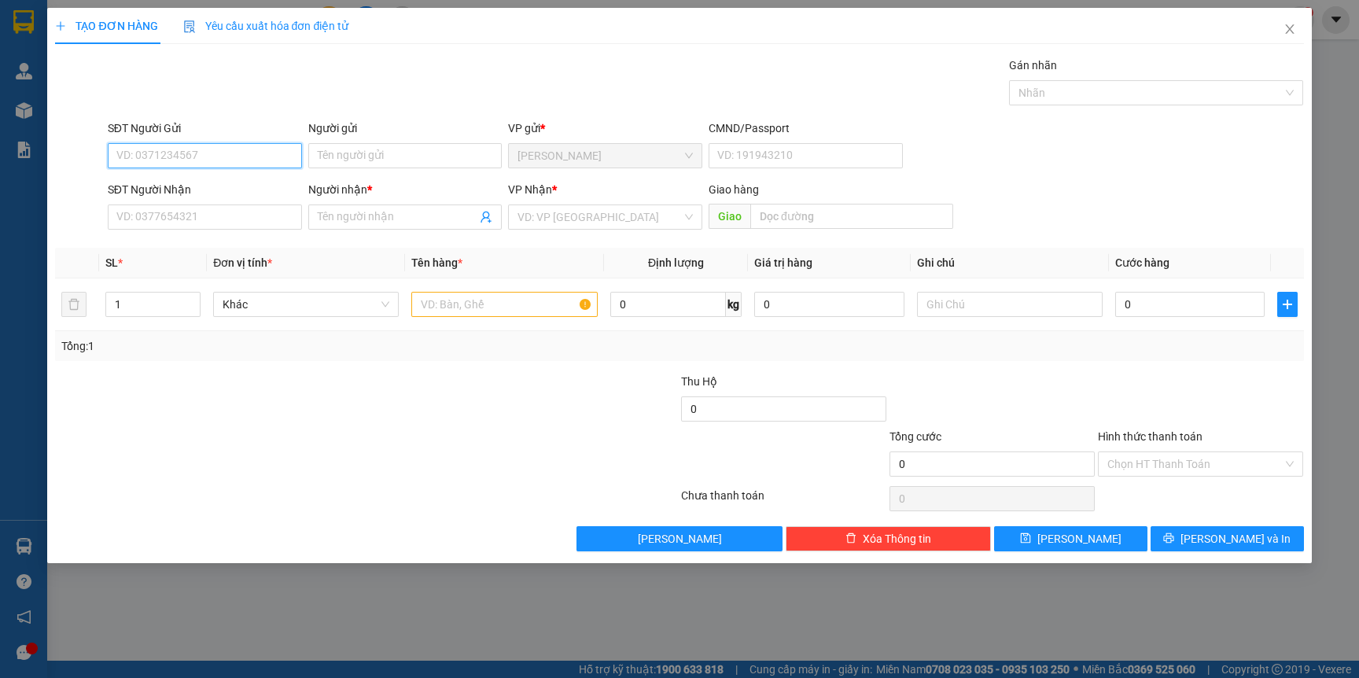
click at [194, 160] on input "SĐT Người Gửi" at bounding box center [205, 155] width 194 height 25
click at [199, 178] on div "0911532552 - PUKACO" at bounding box center [205, 187] width 194 height 25
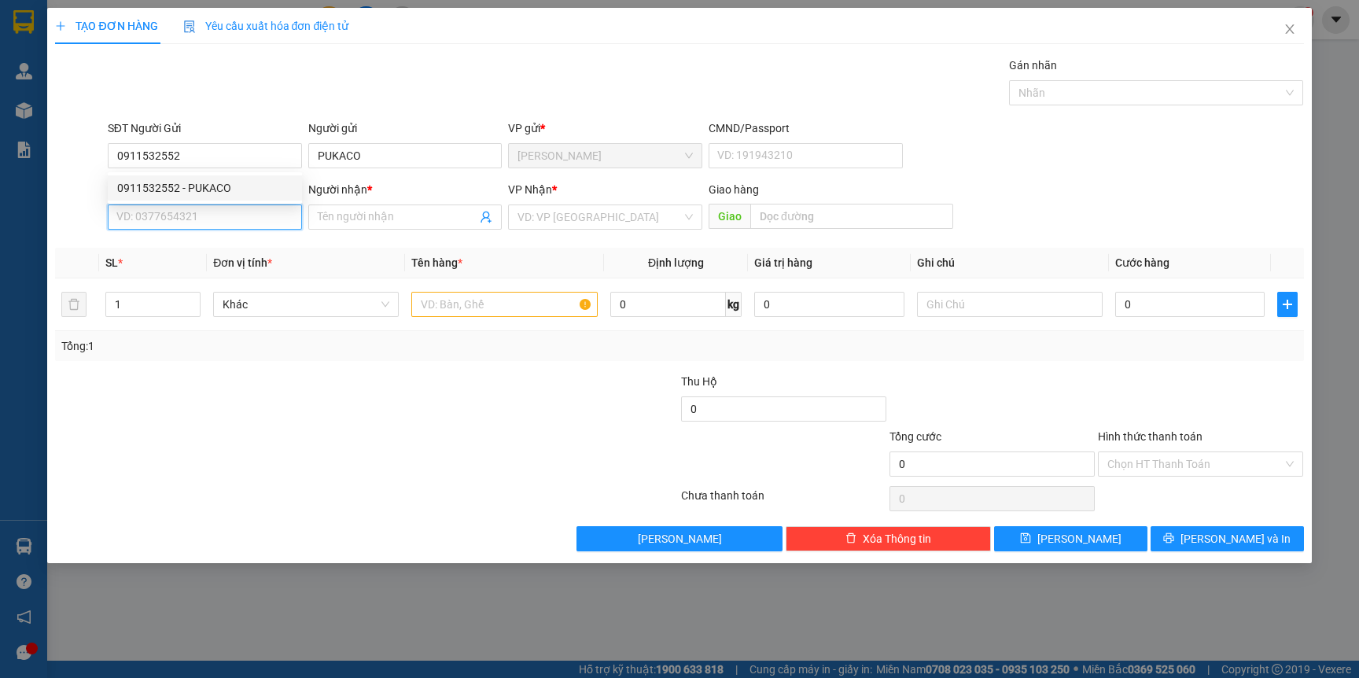
click at [207, 215] on input "SĐT Người Nhận" at bounding box center [205, 216] width 194 height 25
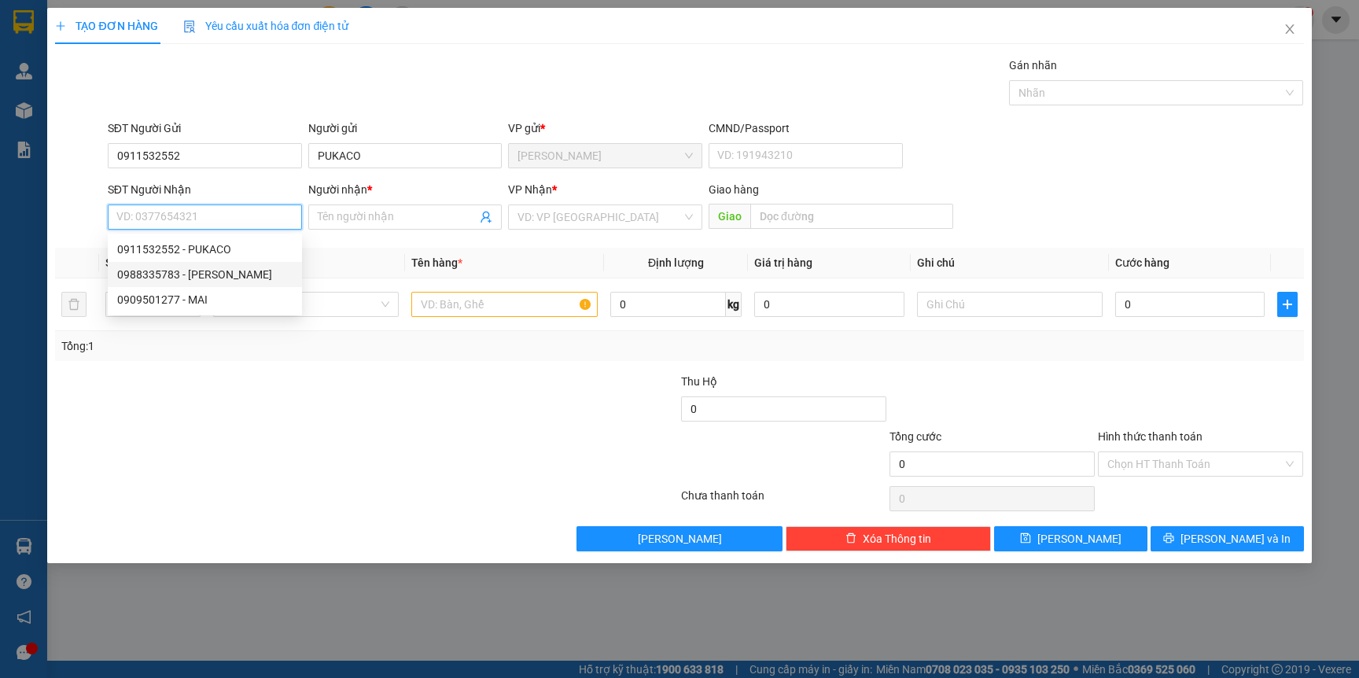
click at [237, 280] on div "0988335783 - ANH HỒNG" at bounding box center [204, 274] width 175 height 17
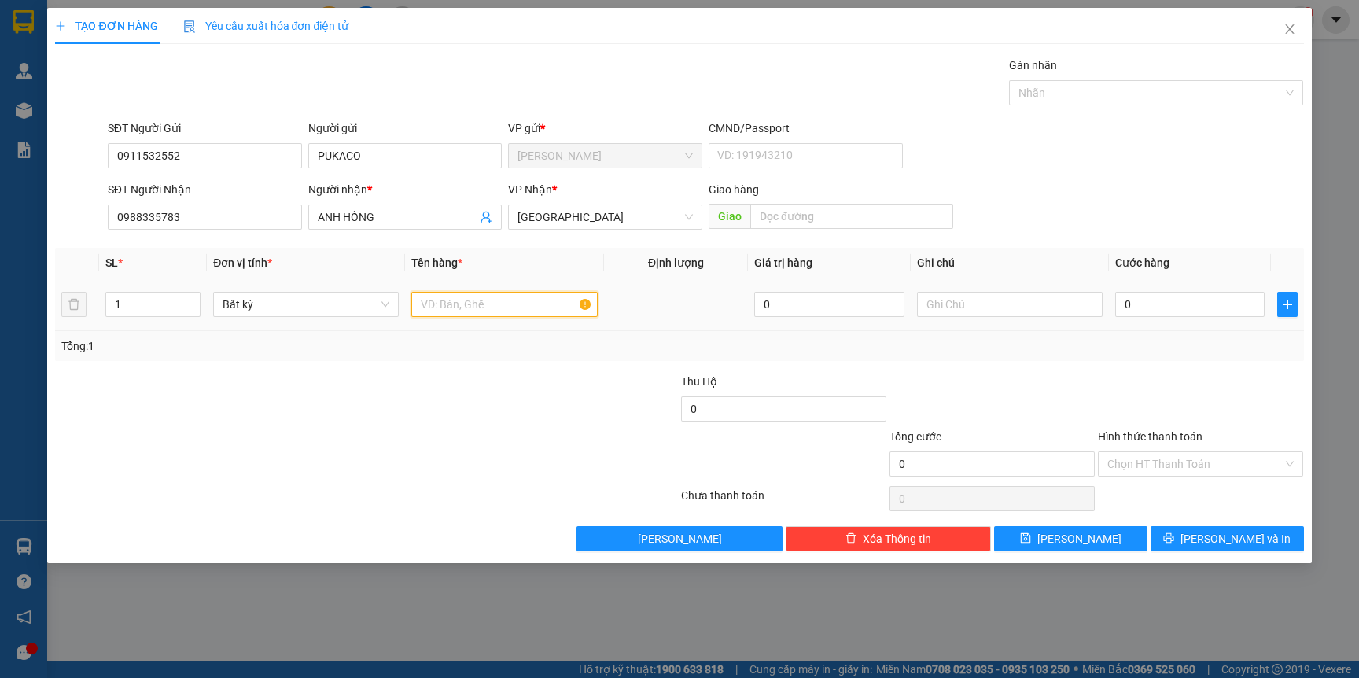
click at [449, 303] on input "text" at bounding box center [504, 304] width 186 height 25
click at [1150, 306] on input "0" at bounding box center [1189, 304] width 149 height 25
click at [489, 307] on input "T" at bounding box center [504, 304] width 186 height 25
click at [1163, 307] on input "0" at bounding box center [1189, 304] width 149 height 25
click at [1233, 536] on span "[PERSON_NAME] và In" at bounding box center [1235, 538] width 110 height 17
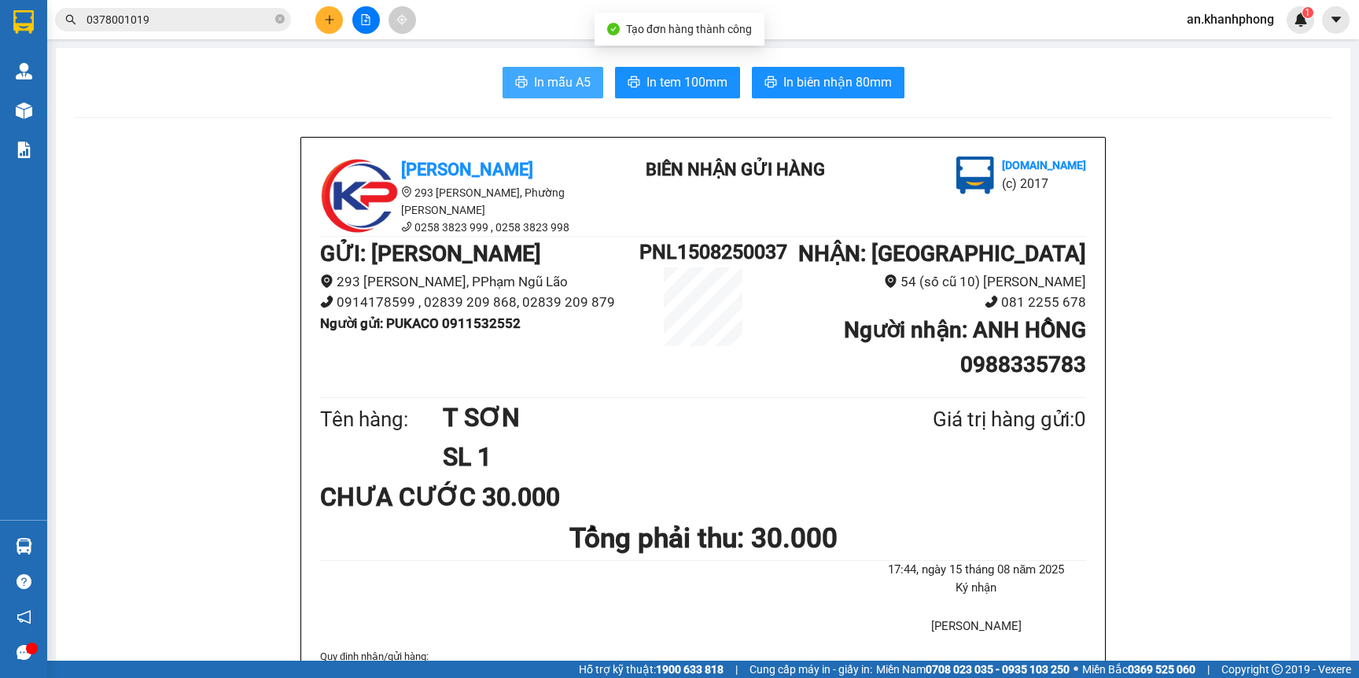
click at [568, 79] on span "In mẫu A5" at bounding box center [562, 82] width 57 height 20
click at [186, 20] on input "0378001019" at bounding box center [179, 19] width 186 height 17
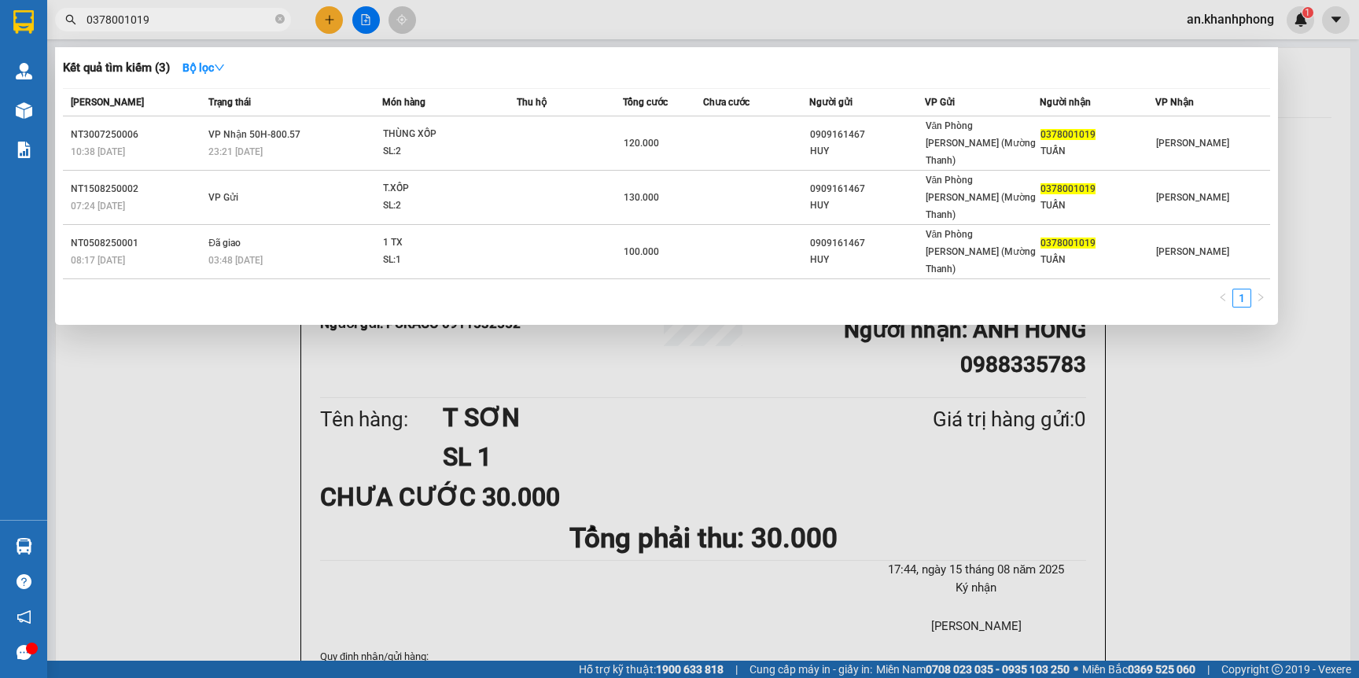
click at [186, 20] on input "0378001019" at bounding box center [179, 19] width 186 height 17
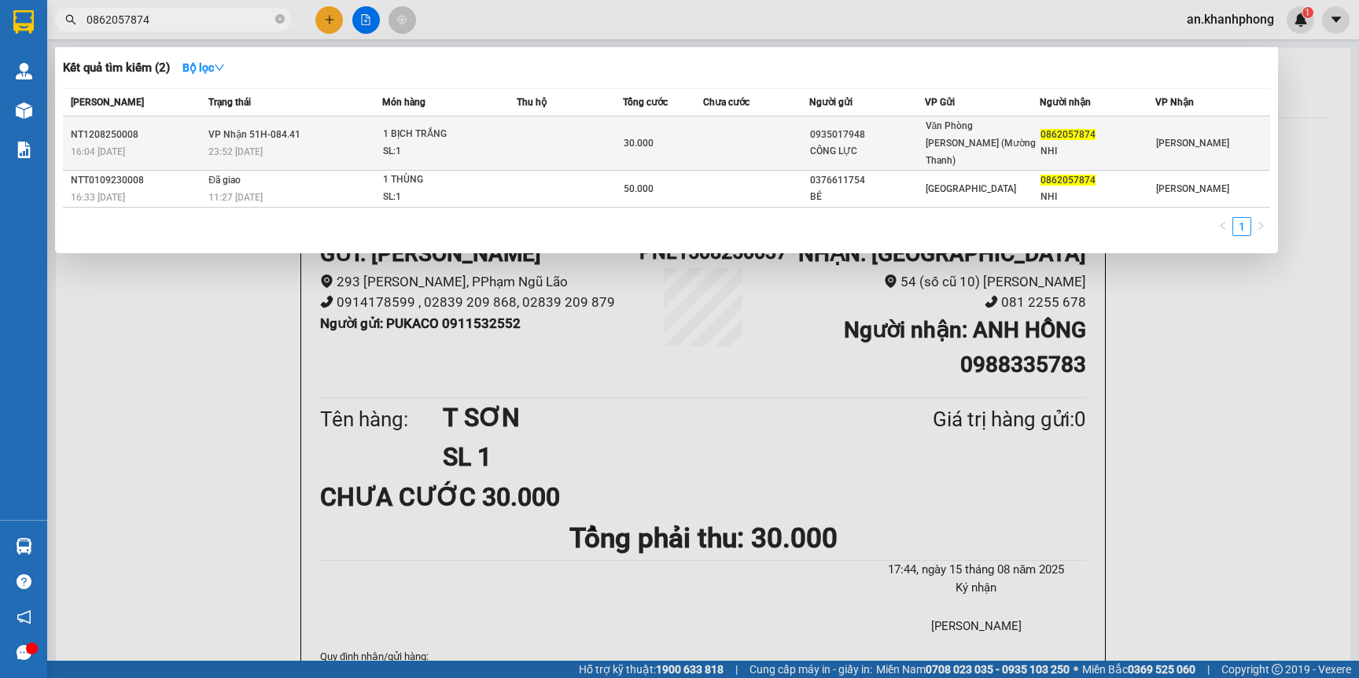
click at [695, 135] on div "30.000" at bounding box center [662, 142] width 78 height 17
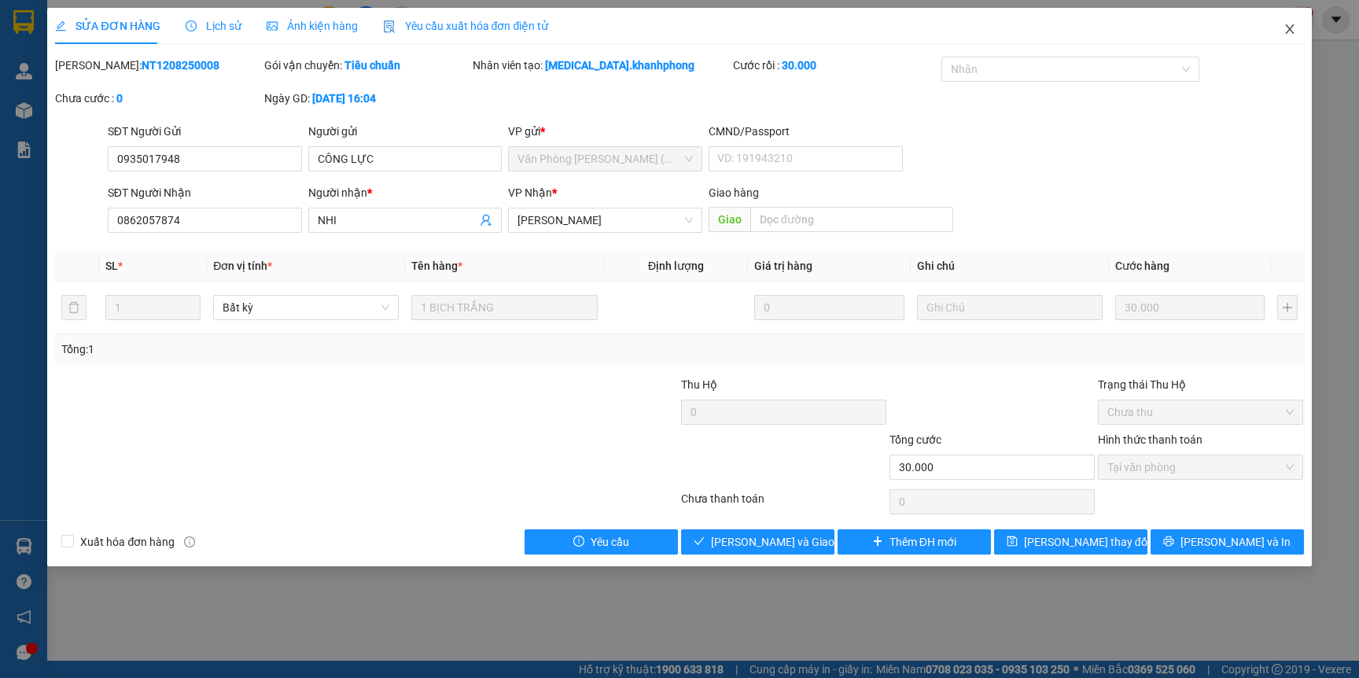
click at [1285, 29] on icon "close" at bounding box center [1289, 29] width 13 height 13
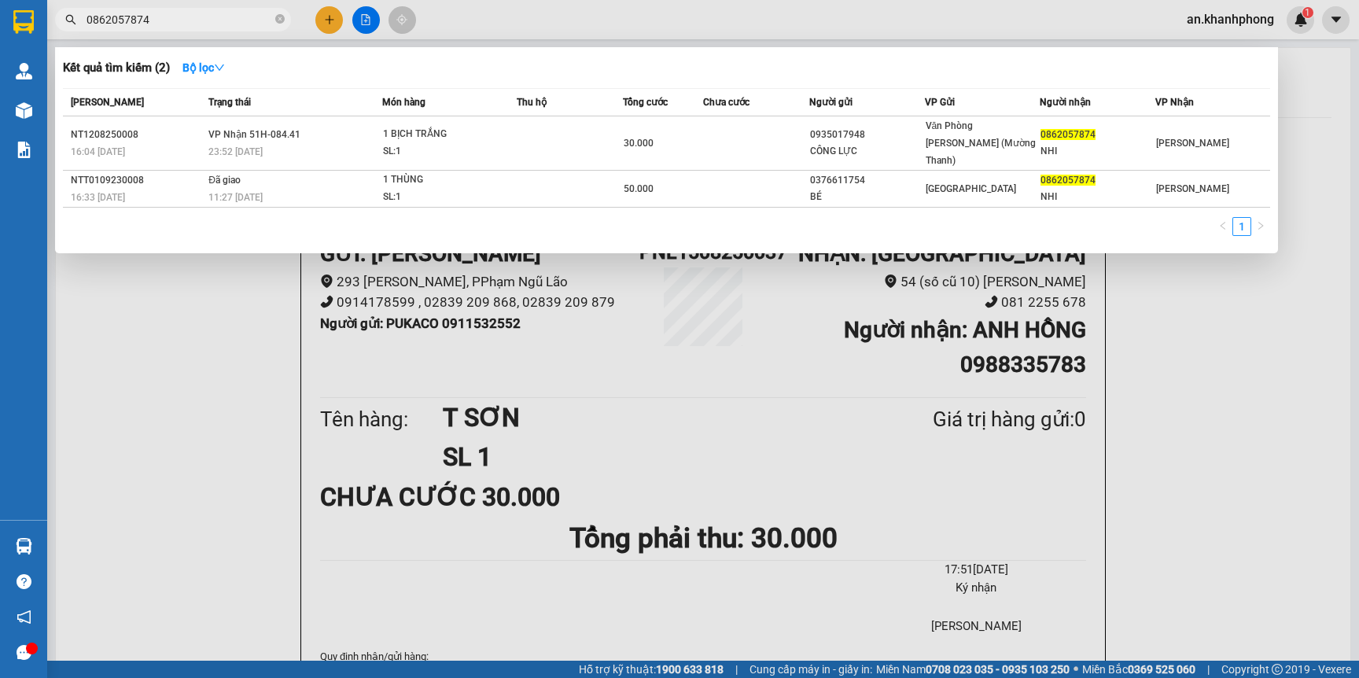
click at [209, 20] on input "0862057874" at bounding box center [179, 19] width 186 height 17
click at [314, 20] on div at bounding box center [679, 339] width 1359 height 678
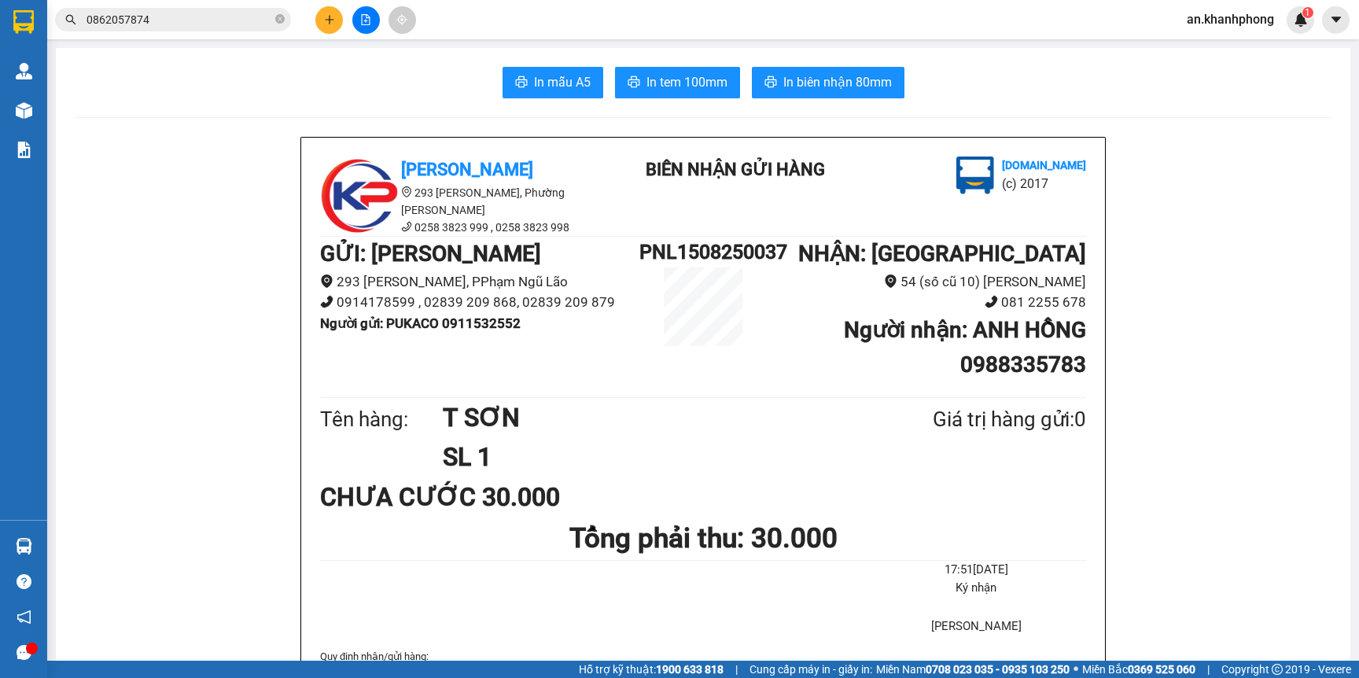
click at [315, 20] on button at bounding box center [329, 20] width 28 height 28
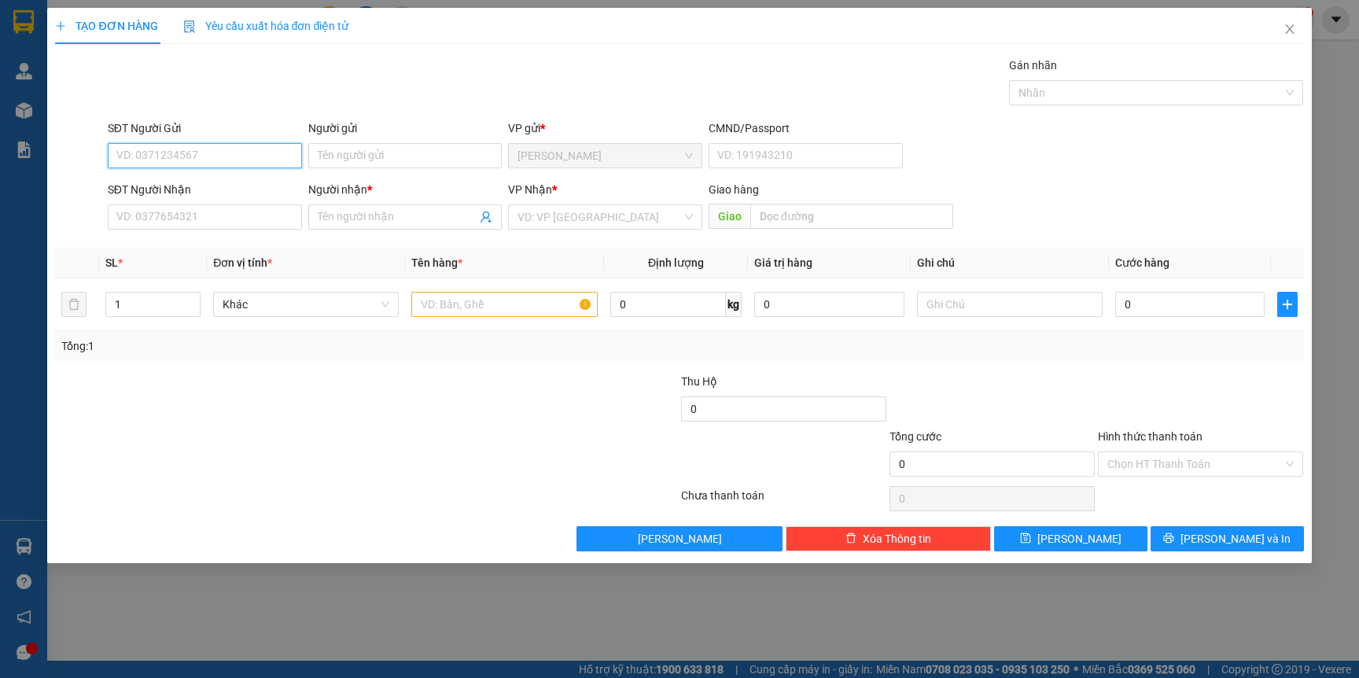
click at [171, 153] on input "SĐT Người Gửi" at bounding box center [205, 155] width 194 height 25
click at [372, 159] on input "Người gửi" at bounding box center [405, 155] width 194 height 25
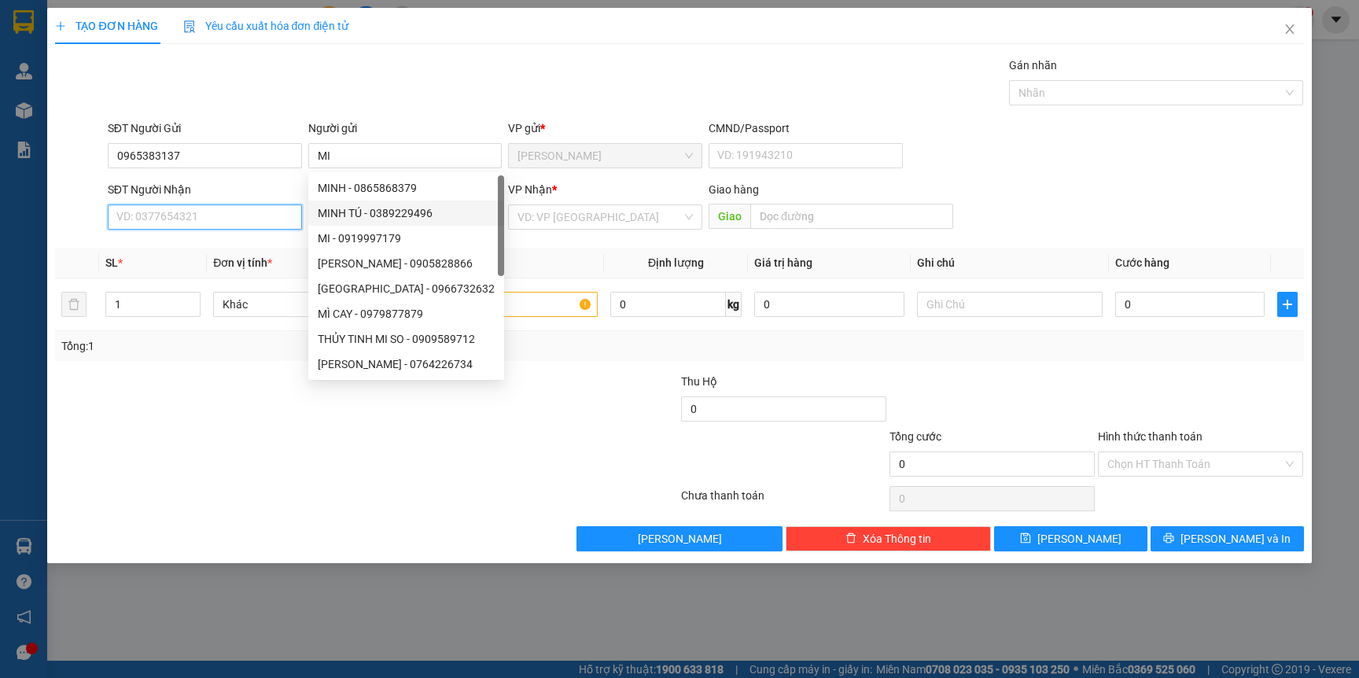
click at [177, 216] on input "SĐT Người Nhận" at bounding box center [205, 216] width 194 height 25
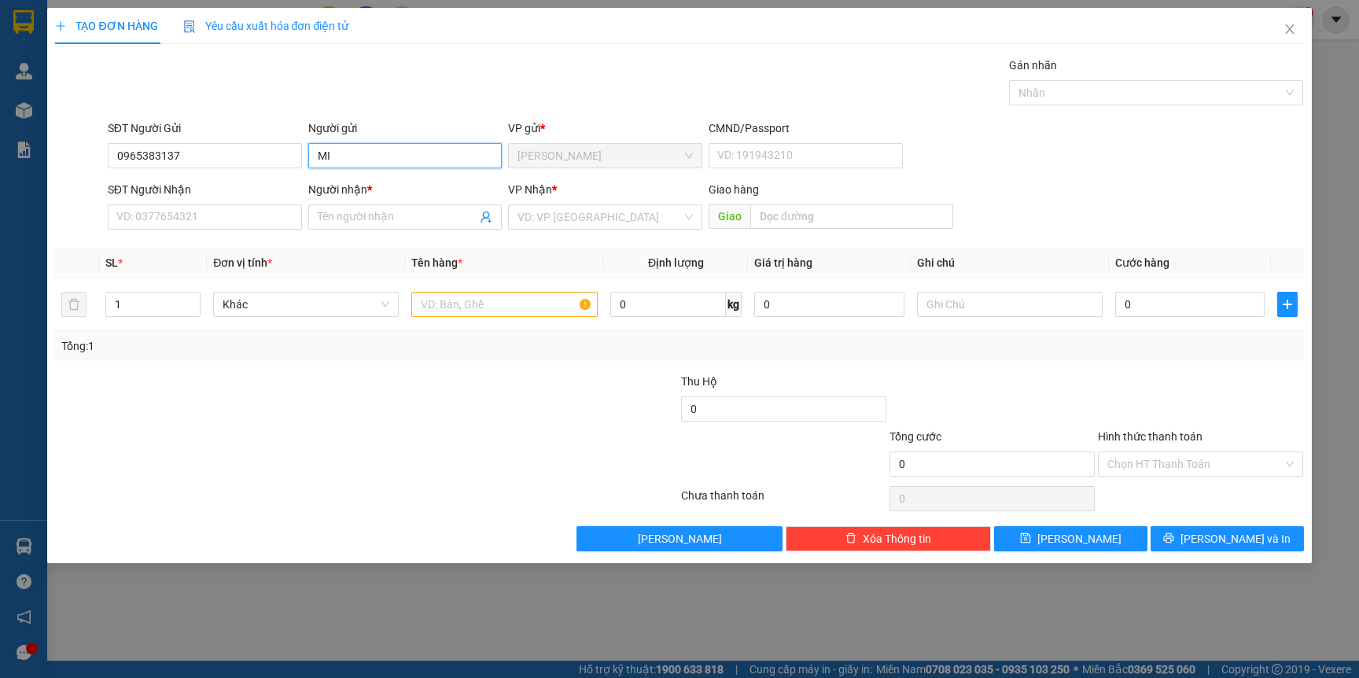
click at [388, 156] on input "MI" at bounding box center [405, 155] width 194 height 25
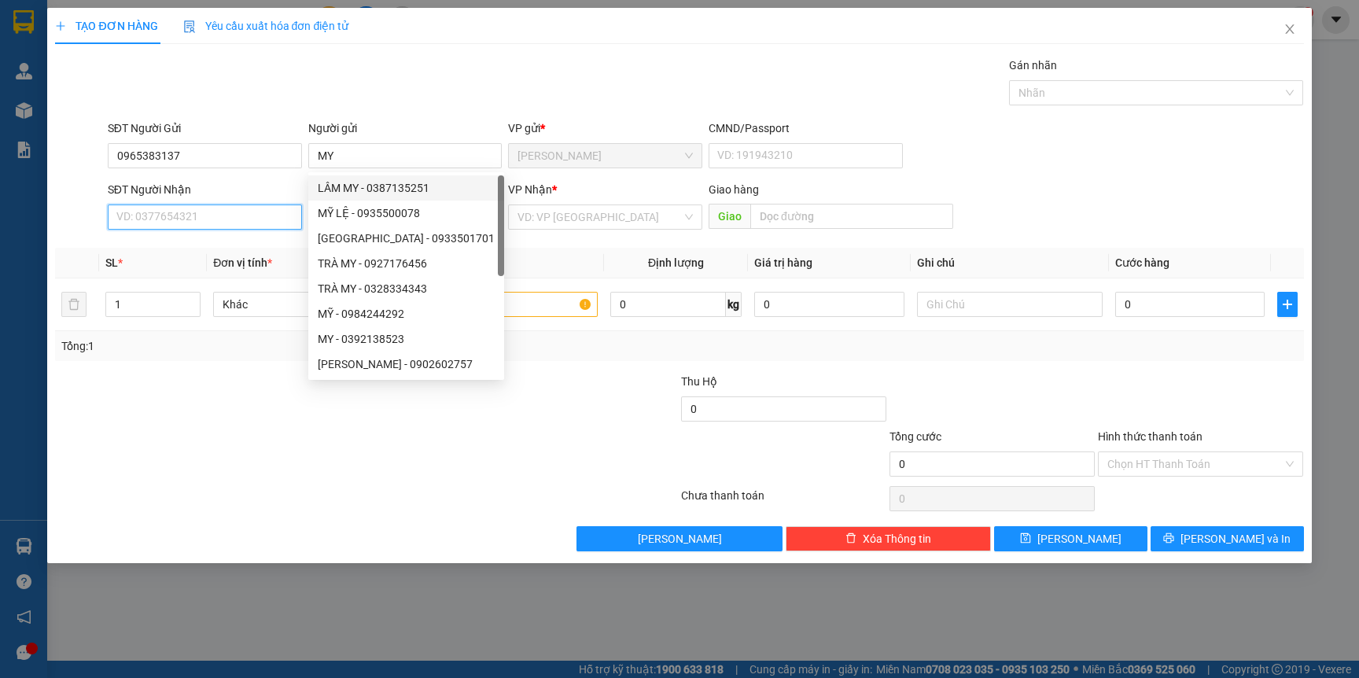
click at [227, 225] on input "SĐT Người Nhận" at bounding box center [205, 216] width 194 height 25
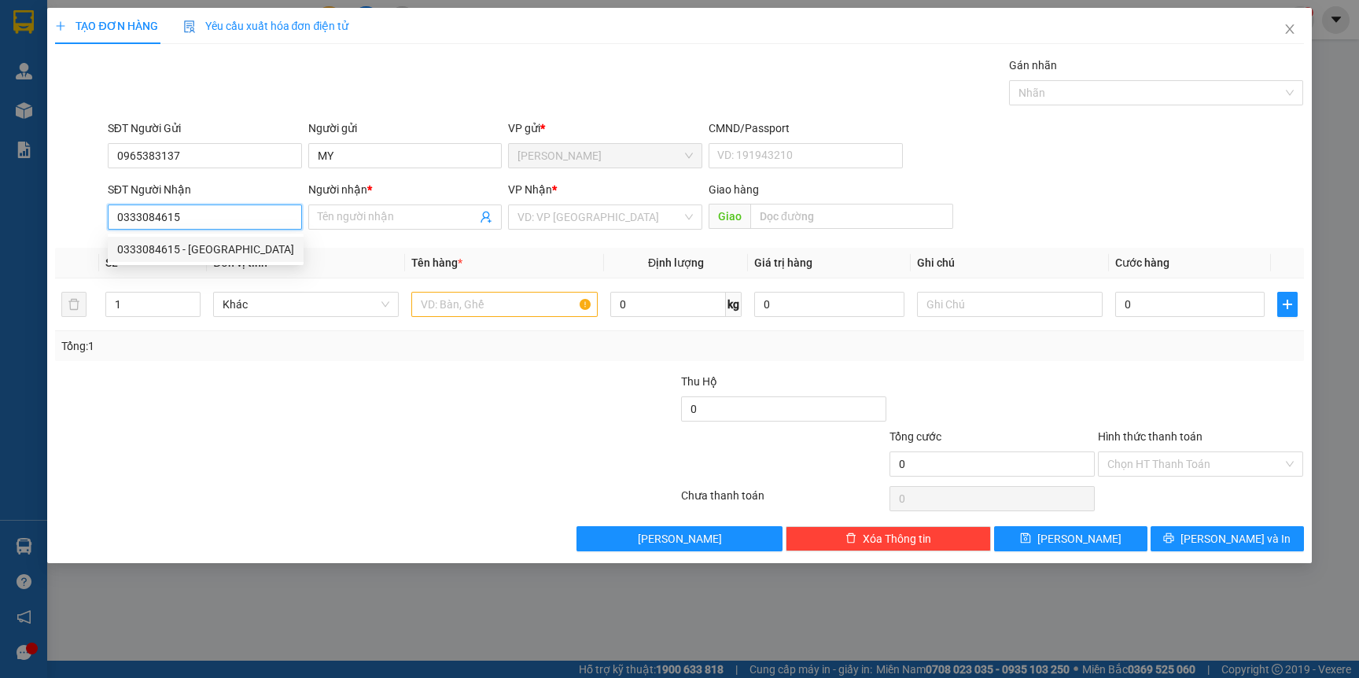
click at [218, 254] on div "0333084615 - ĐỨC" at bounding box center [205, 249] width 177 height 17
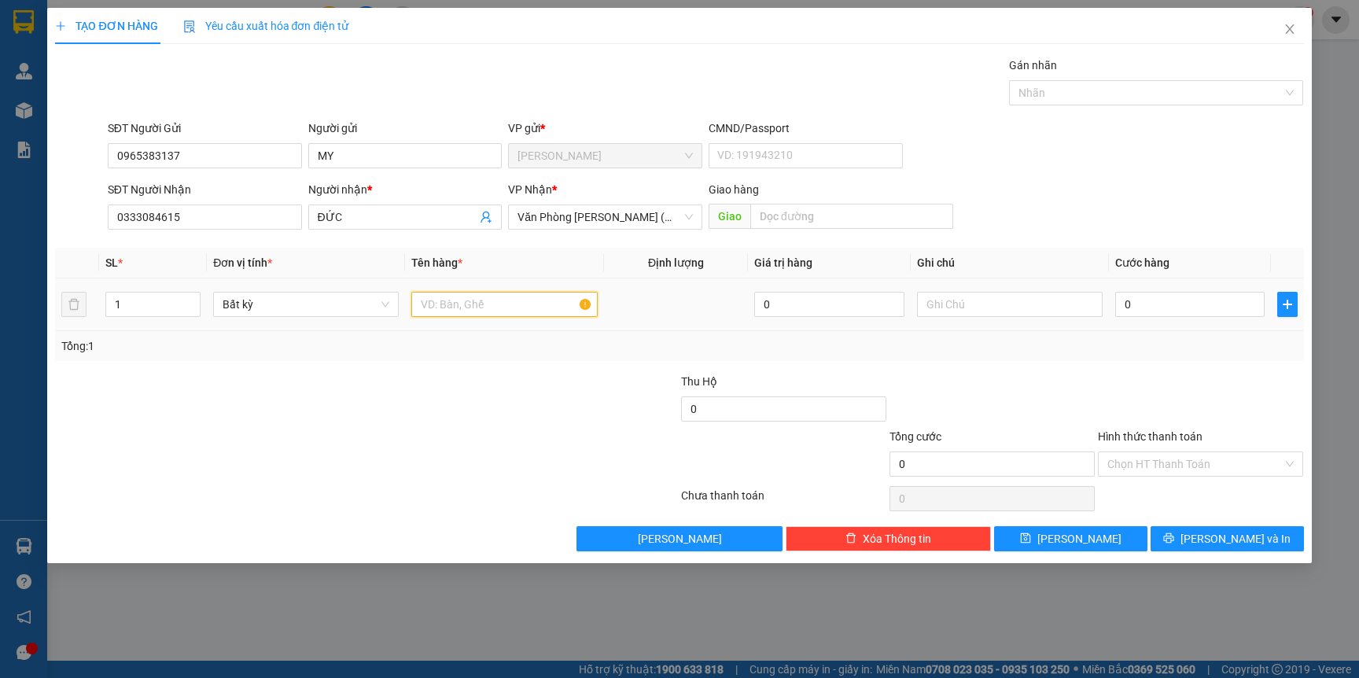
click at [473, 302] on input "text" at bounding box center [504, 304] width 186 height 25
click at [1183, 302] on input "0" at bounding box center [1189, 304] width 149 height 25
click at [1214, 537] on span "[PERSON_NAME] và In" at bounding box center [1235, 538] width 110 height 17
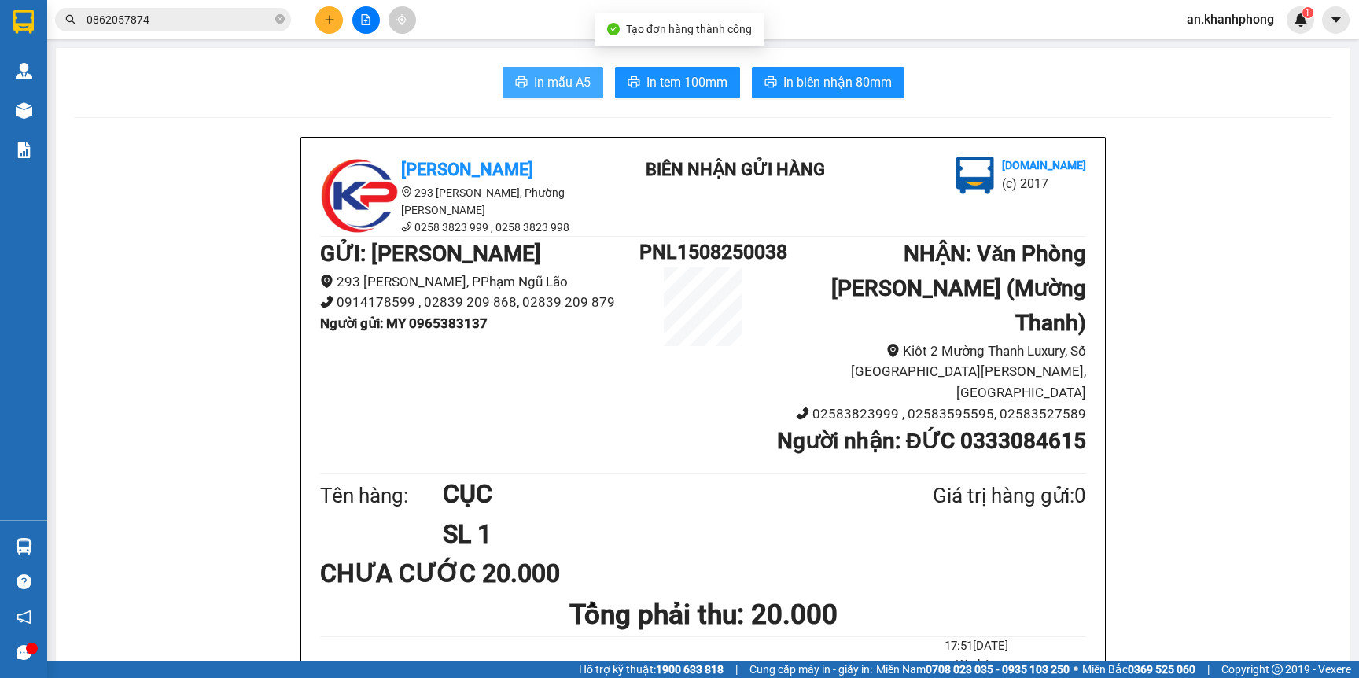
click at [569, 77] on span "In mẫu A5" at bounding box center [562, 82] width 57 height 20
click at [324, 10] on button at bounding box center [329, 20] width 28 height 28
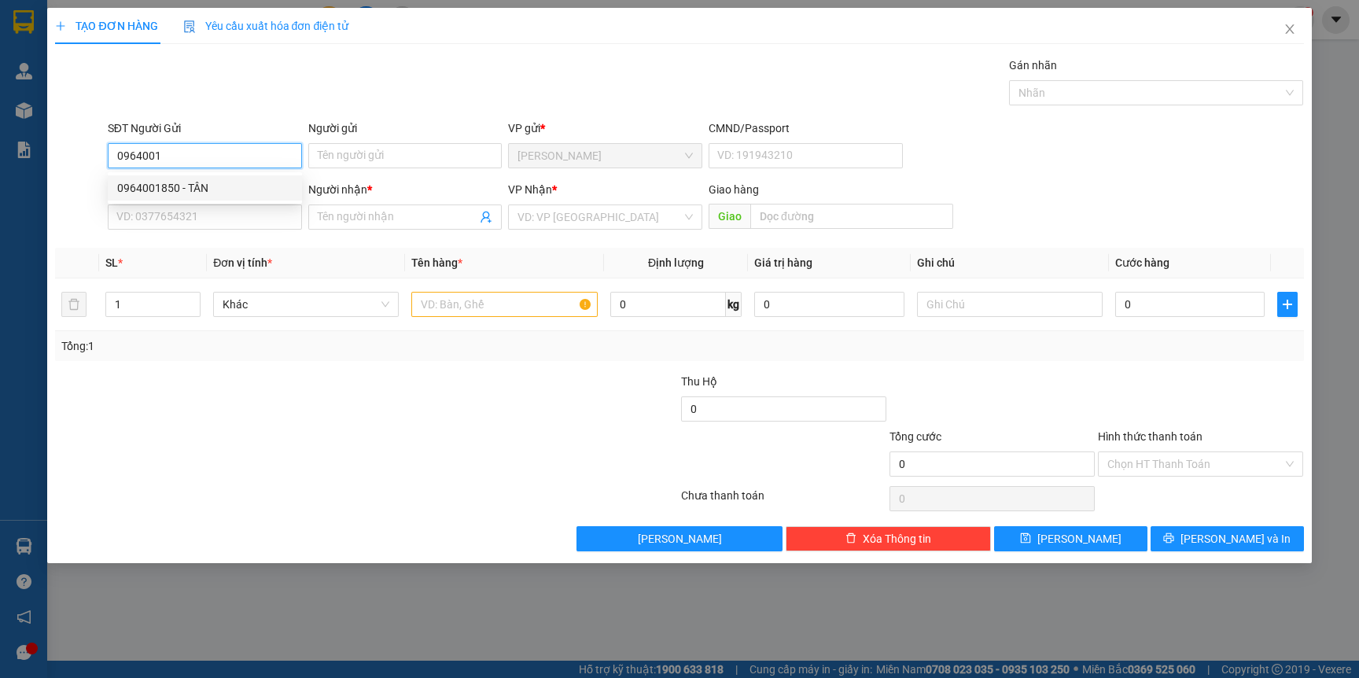
click at [249, 185] on div "0964001850 - TÂN" at bounding box center [204, 187] width 175 height 17
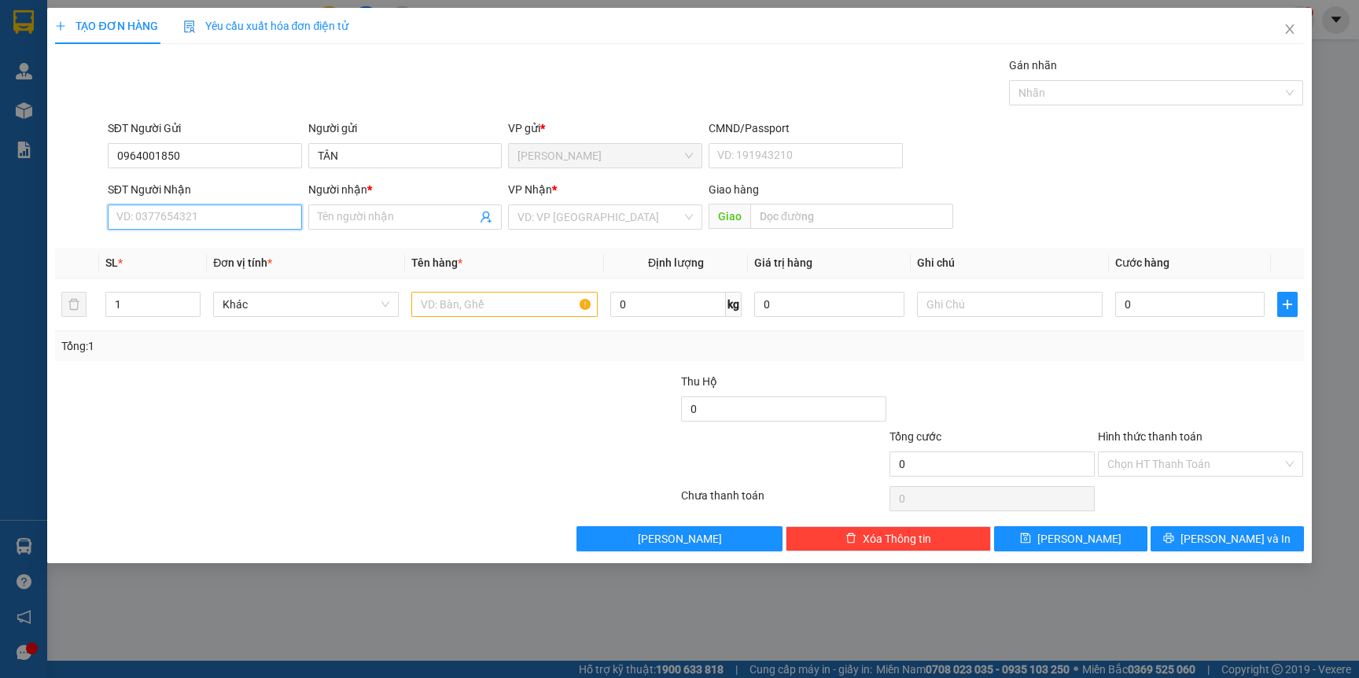
click at [241, 217] on input "SĐT Người Nhận" at bounding box center [205, 216] width 194 height 25
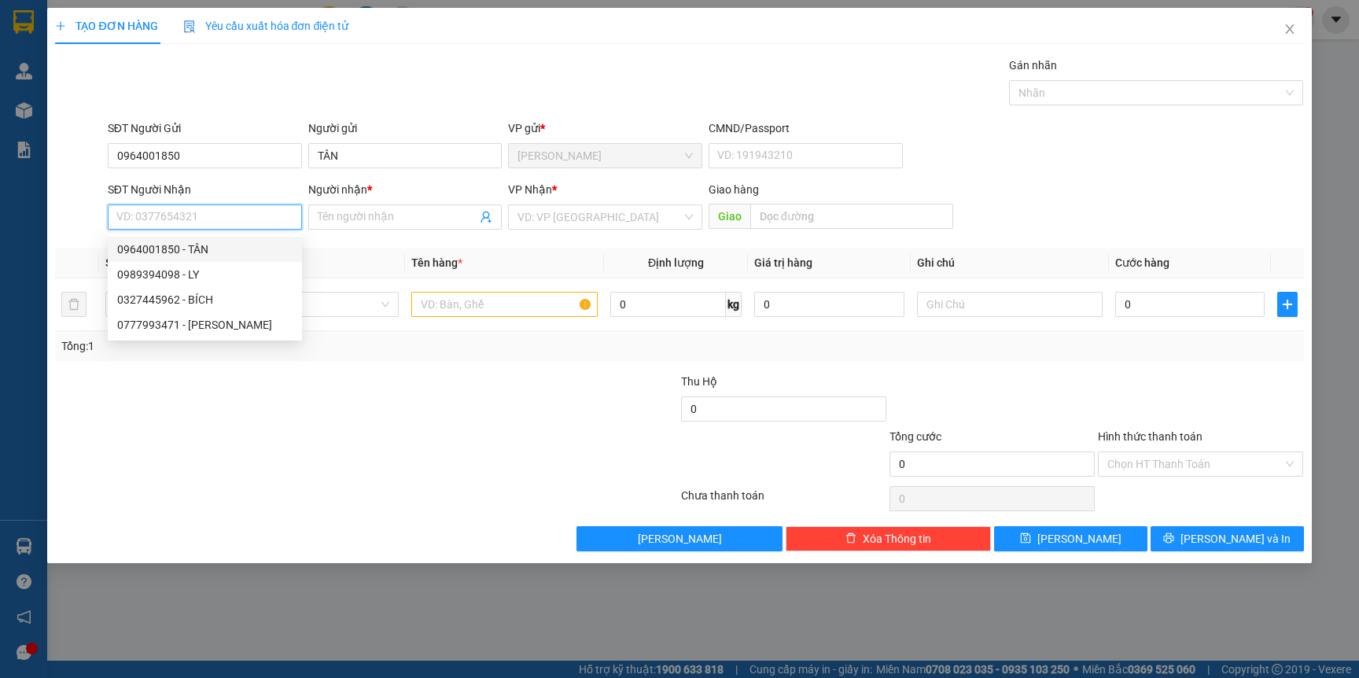
click at [234, 242] on div "0964001850 - TÂN" at bounding box center [204, 249] width 175 height 17
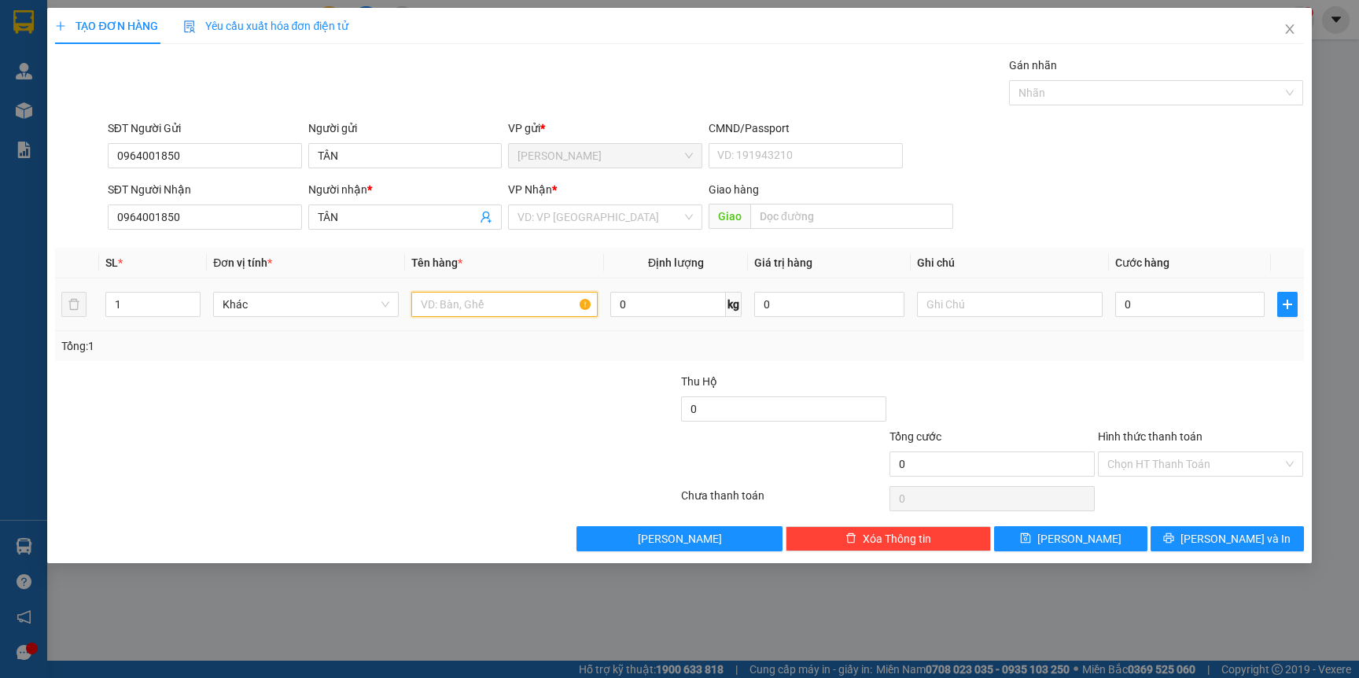
click at [510, 303] on input "text" at bounding box center [504, 304] width 186 height 25
click at [145, 303] on input "1" at bounding box center [153, 304] width 94 height 24
click at [461, 305] on input "text" at bounding box center [504, 304] width 186 height 25
click at [1157, 311] on input "0" at bounding box center [1189, 304] width 149 height 25
click at [1171, 466] on input "Hình thức thanh toán" at bounding box center [1194, 464] width 175 height 24
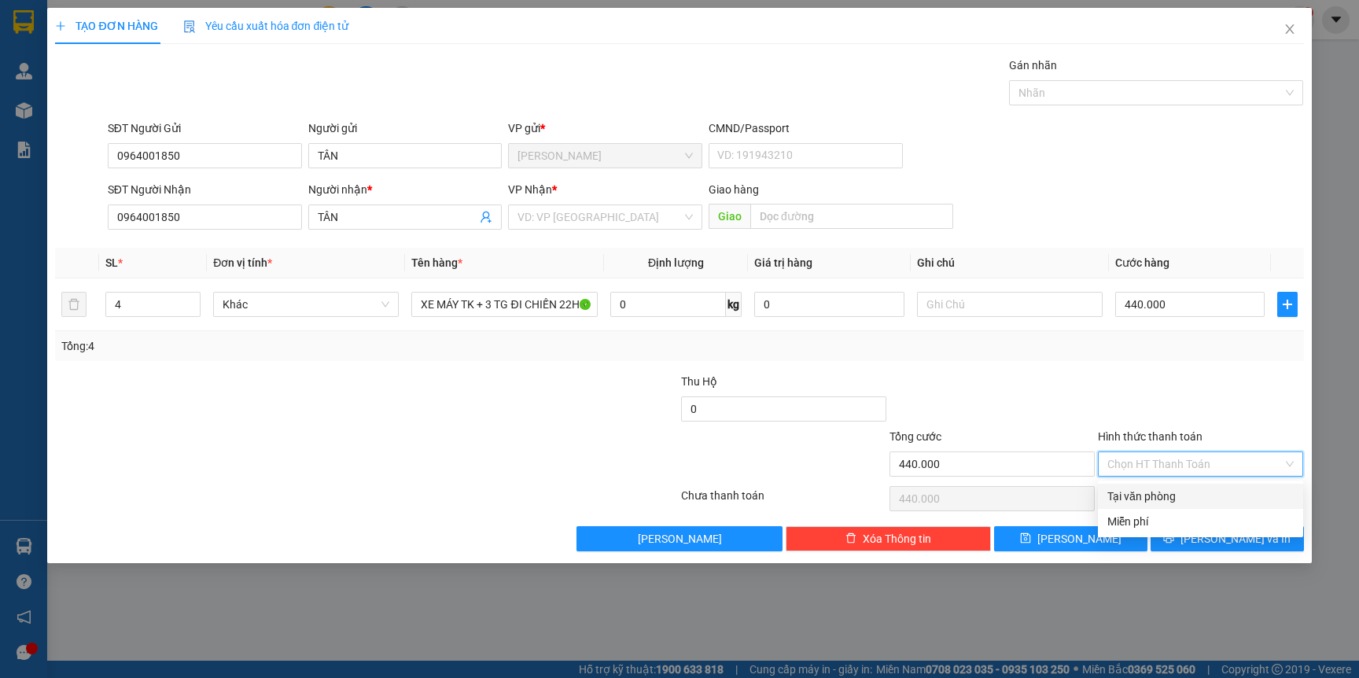
click at [1169, 494] on div "Tại văn phòng" at bounding box center [1200, 495] width 186 height 17
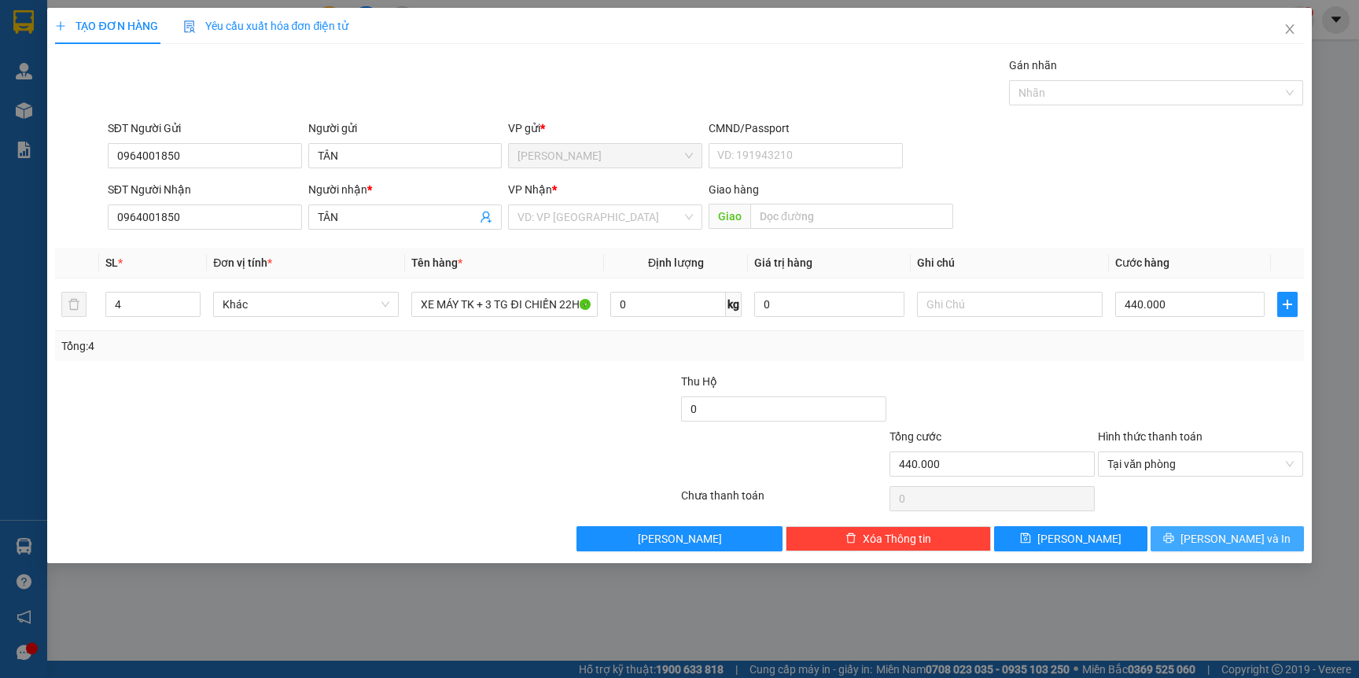
click at [1216, 539] on span "[PERSON_NAME] và In" at bounding box center [1235, 538] width 110 height 17
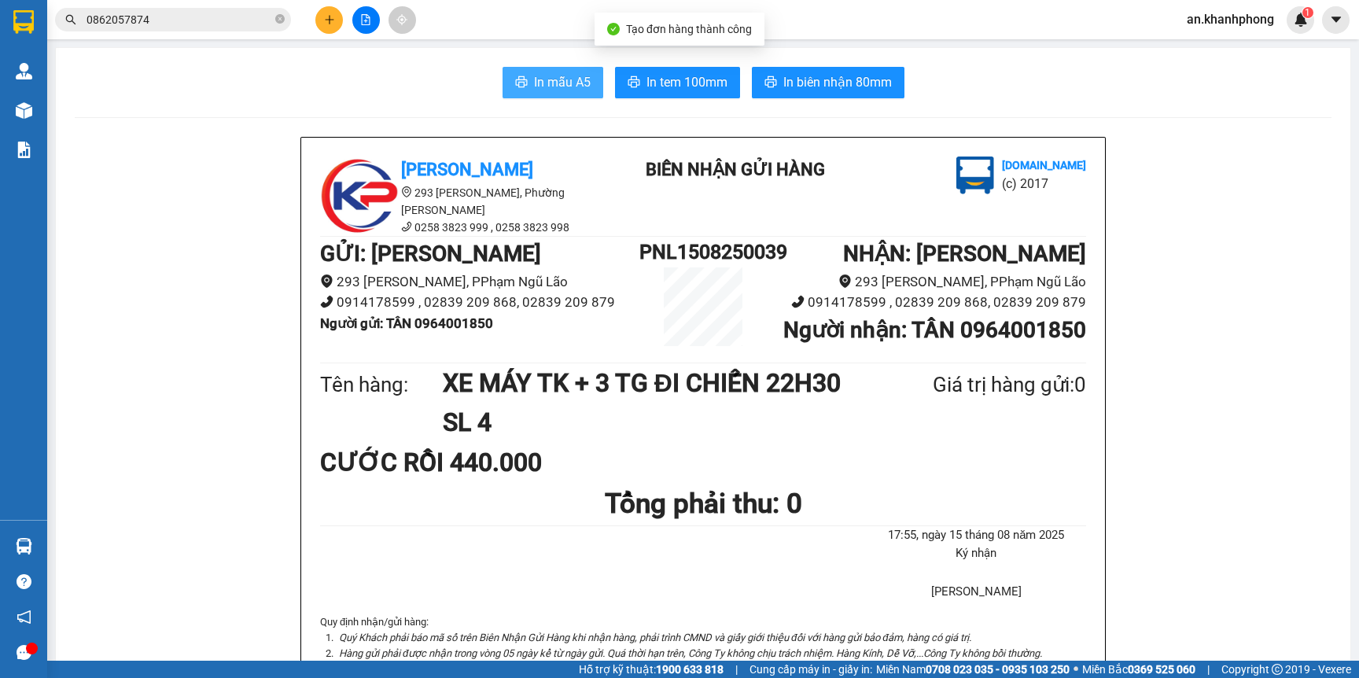
click at [549, 76] on span "In mẫu A5" at bounding box center [562, 82] width 57 height 20
click at [219, 17] on input "0862057874" at bounding box center [179, 19] width 186 height 17
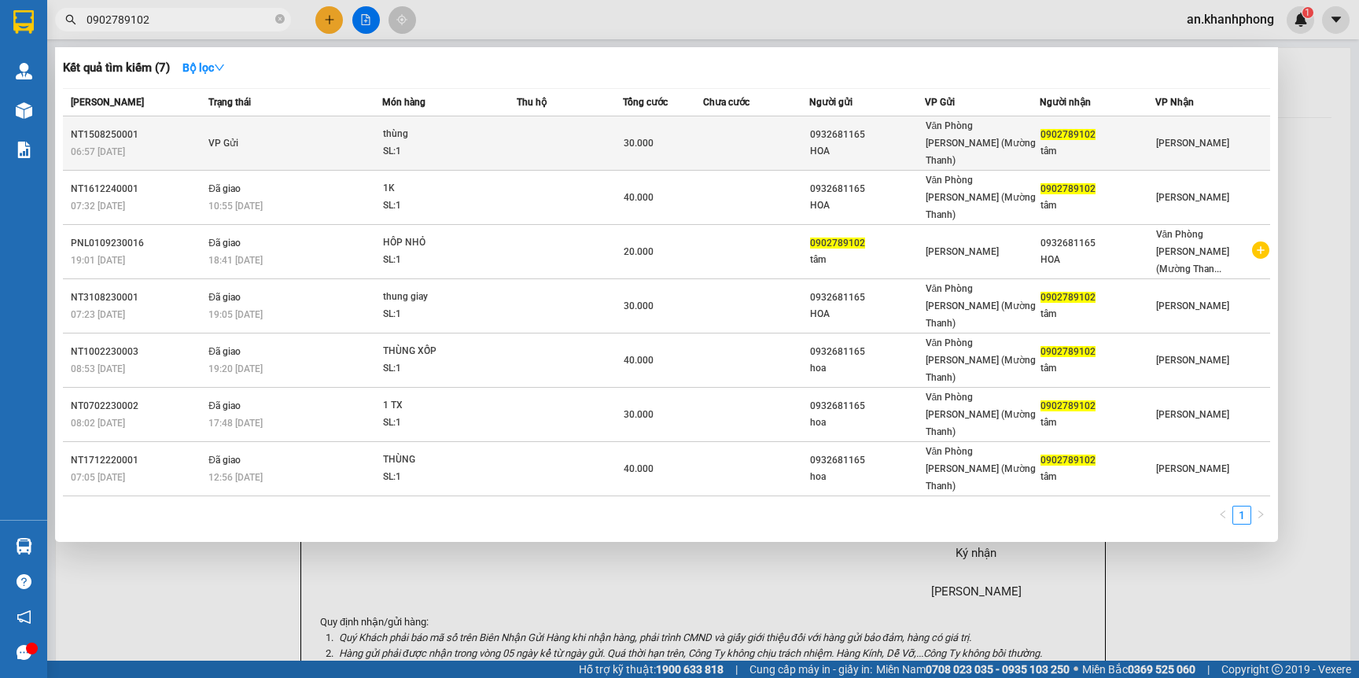
click at [699, 138] on div "30.000" at bounding box center [662, 142] width 78 height 17
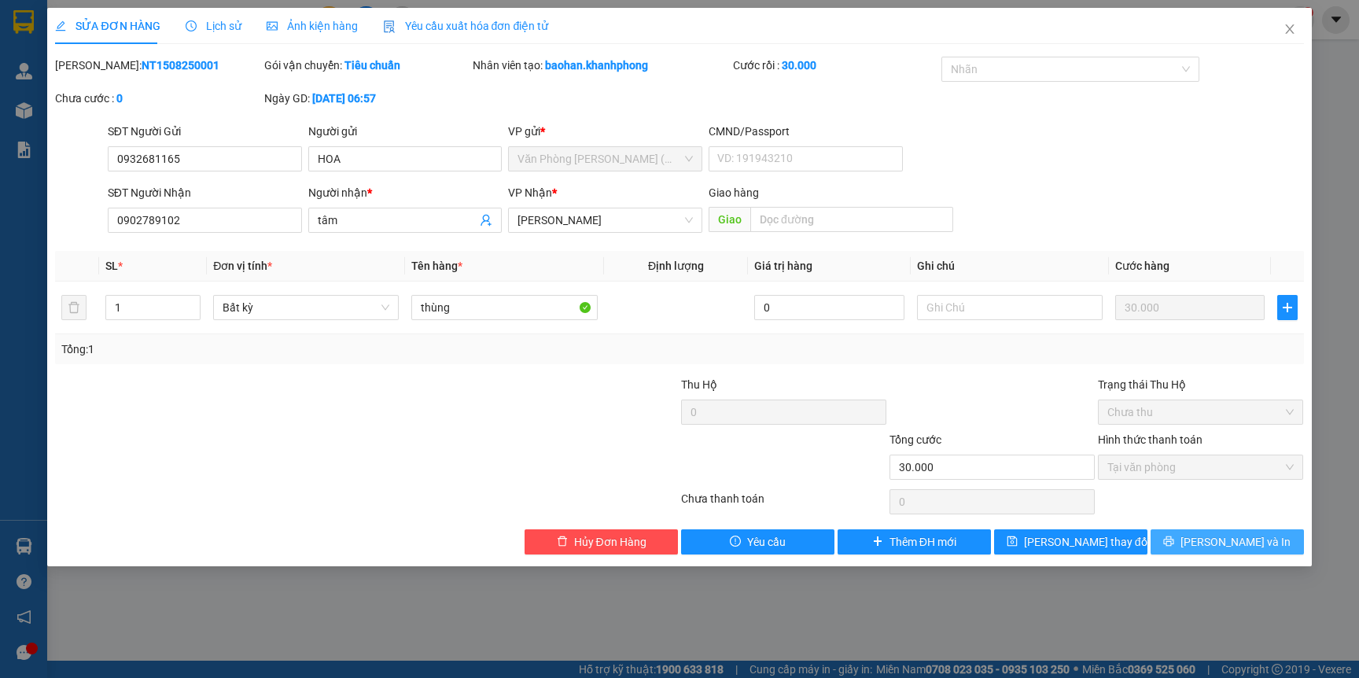
click at [1256, 543] on span "[PERSON_NAME] và In" at bounding box center [1235, 541] width 110 height 17
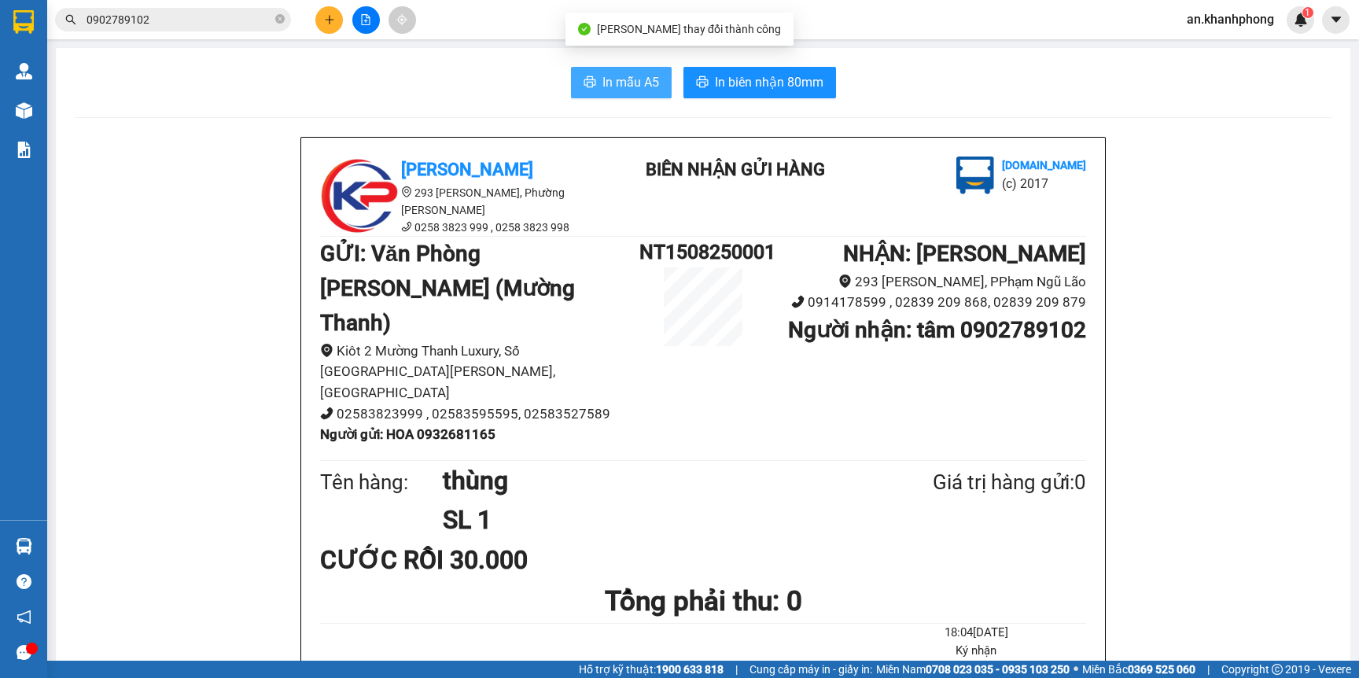
click at [630, 89] on span "In mẫu A5" at bounding box center [630, 82] width 57 height 20
click at [278, 22] on icon "close-circle" at bounding box center [279, 18] width 9 height 9
click at [336, 28] on button at bounding box center [329, 20] width 28 height 28
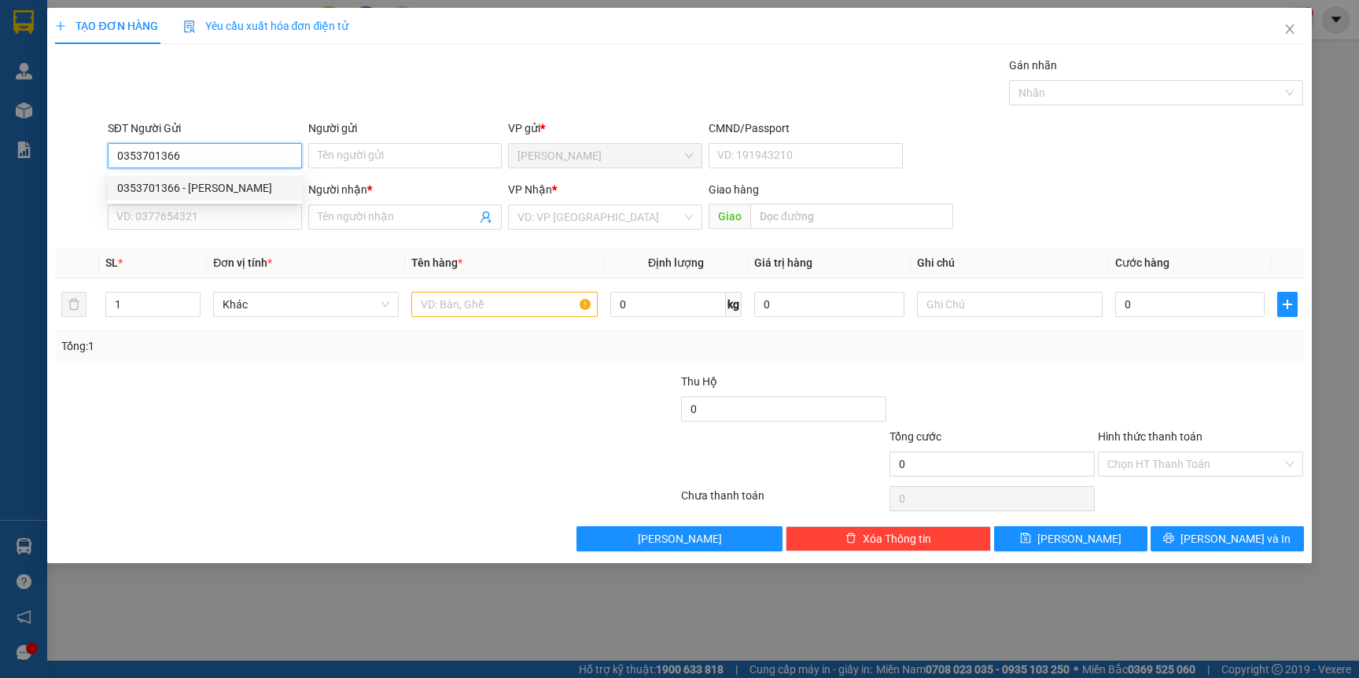
click at [219, 189] on div "0353701366 - DON TRẦN" at bounding box center [204, 187] width 175 height 17
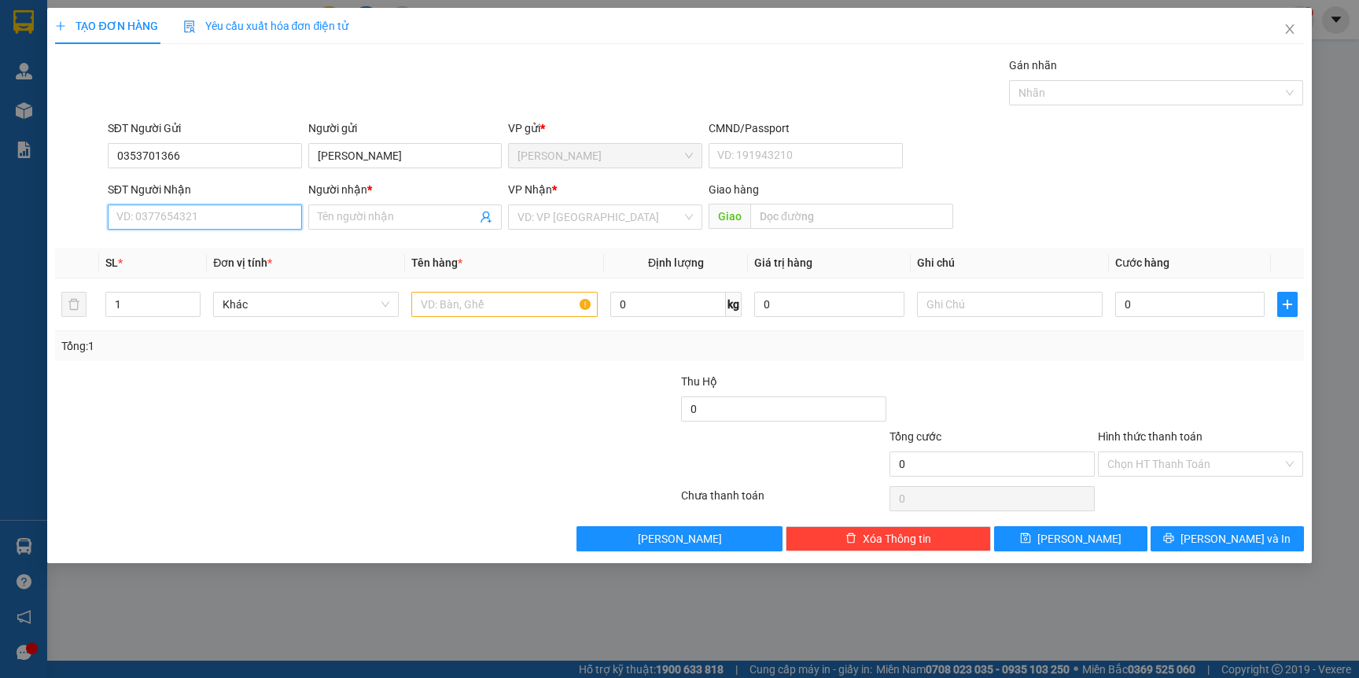
click at [211, 223] on input "SĐT Người Nhận" at bounding box center [205, 216] width 194 height 25
click at [209, 277] on div "0333812867 - ANH HAI PHƯỚC" at bounding box center [205, 274] width 177 height 17
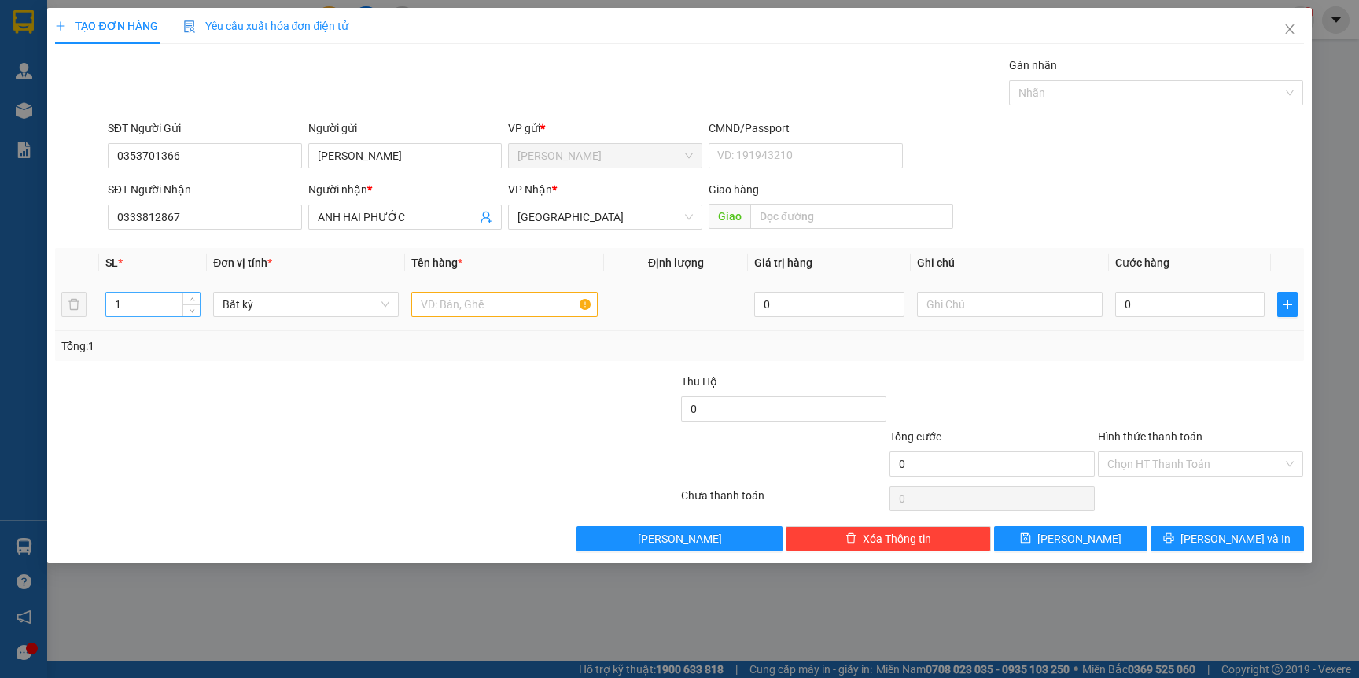
click at [140, 307] on input "1" at bounding box center [153, 304] width 94 height 24
click at [545, 305] on input "text" at bounding box center [504, 304] width 186 height 25
click at [502, 340] on div "Tổng: 1" at bounding box center [292, 345] width 463 height 17
click at [1190, 316] on input "0" at bounding box center [1189, 304] width 149 height 25
click at [1193, 357] on div "Tổng: 1" at bounding box center [679, 346] width 1248 height 30
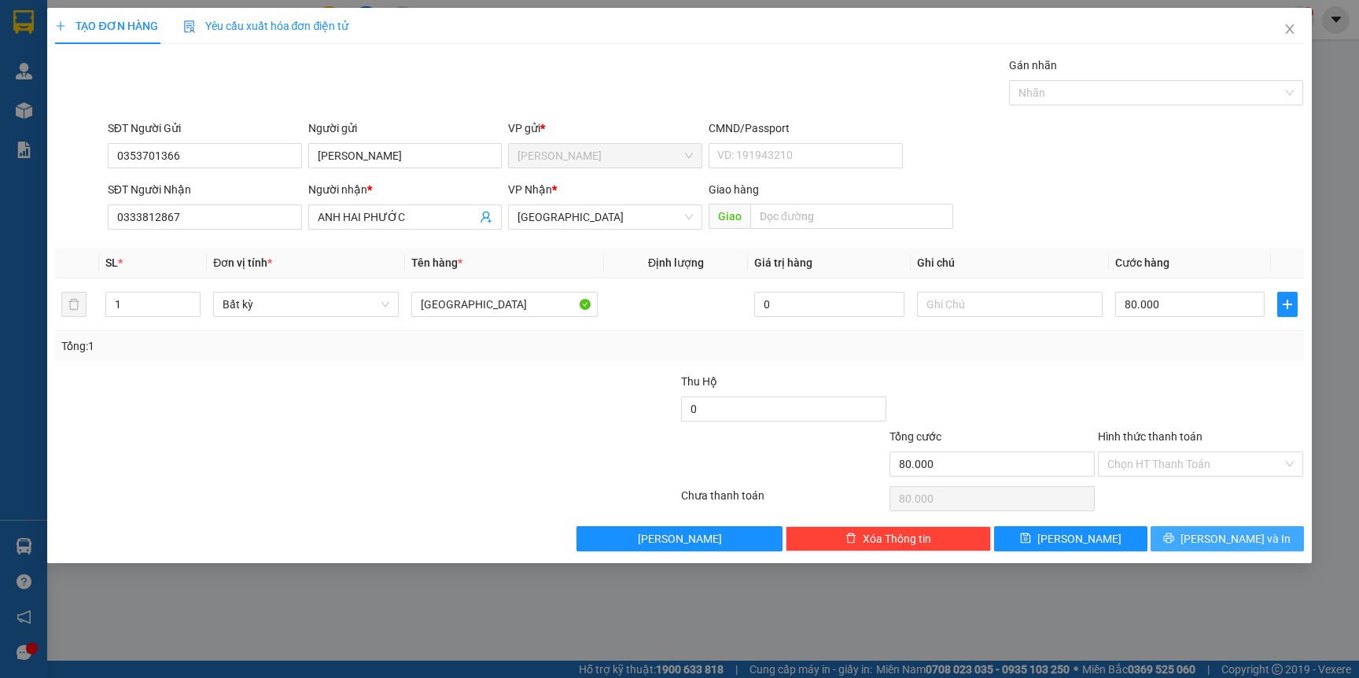
click at [1185, 528] on button "[PERSON_NAME] và In" at bounding box center [1226, 538] width 153 height 25
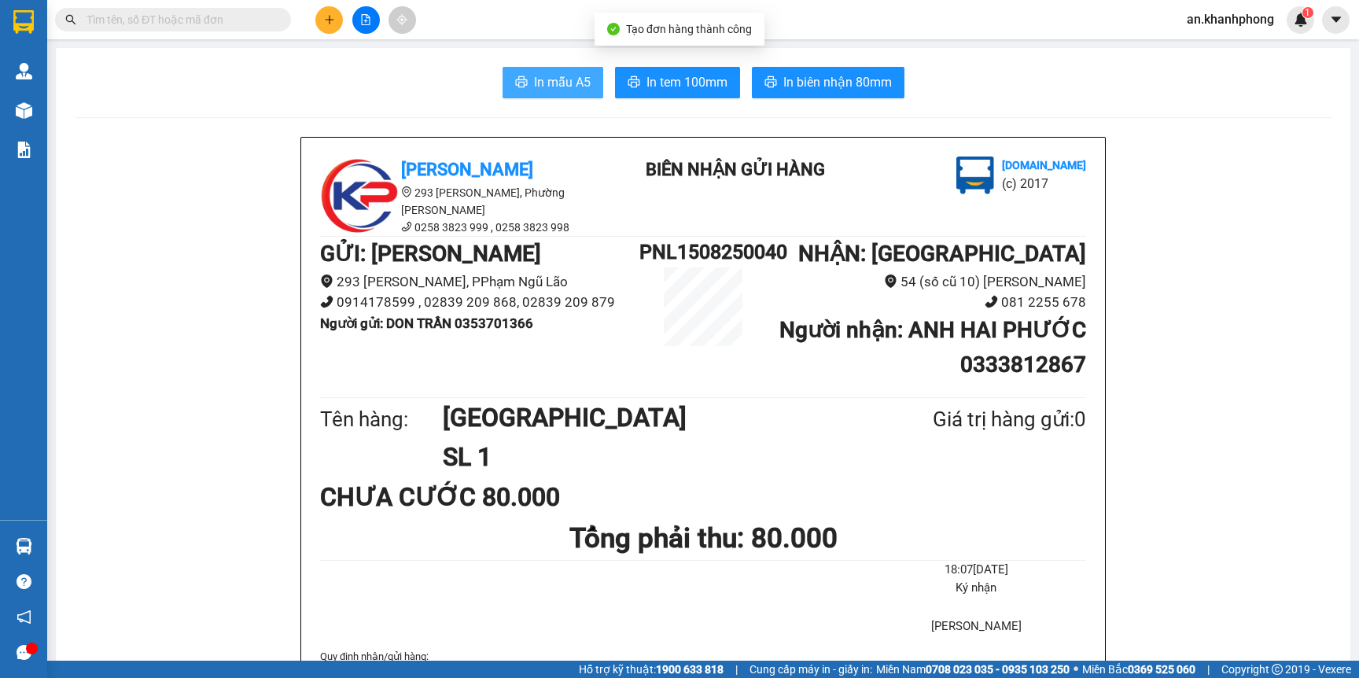
click at [539, 95] on button "In mẫu A5" at bounding box center [552, 82] width 101 height 31
click at [324, 16] on icon "plus" at bounding box center [329, 19] width 11 height 11
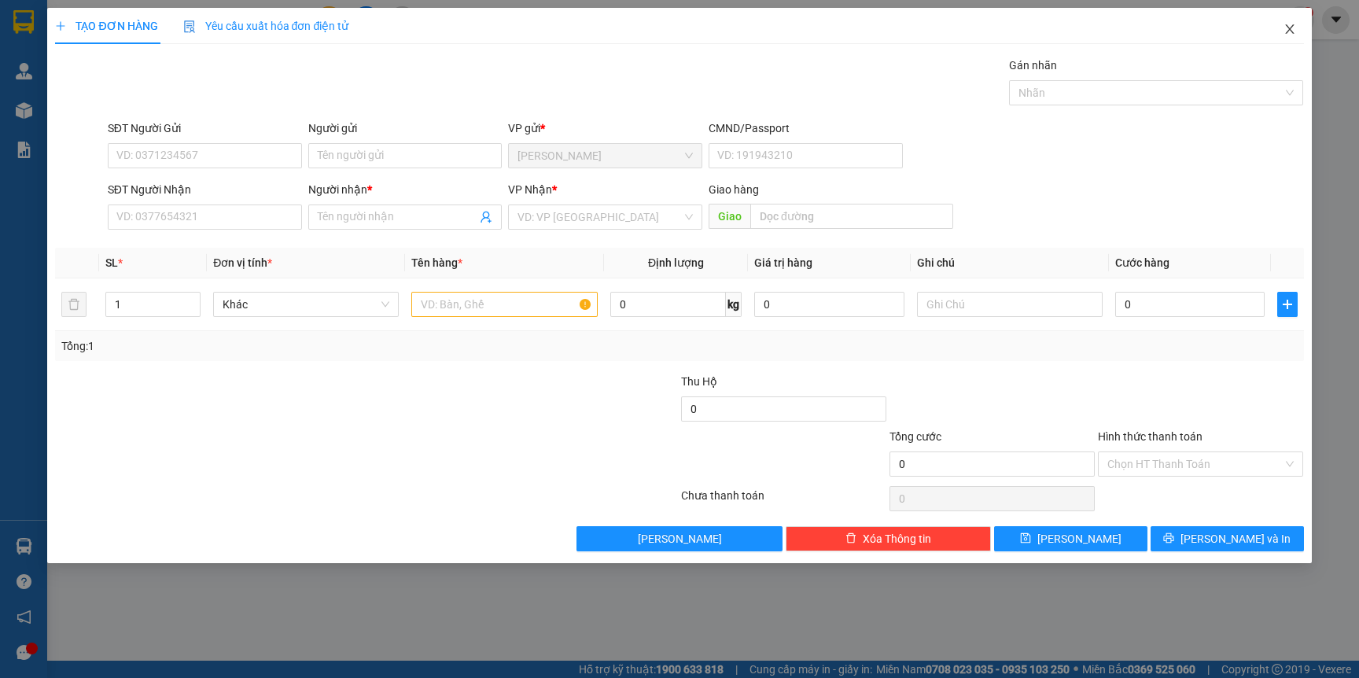
click at [1294, 33] on icon "close" at bounding box center [1289, 29] width 13 height 13
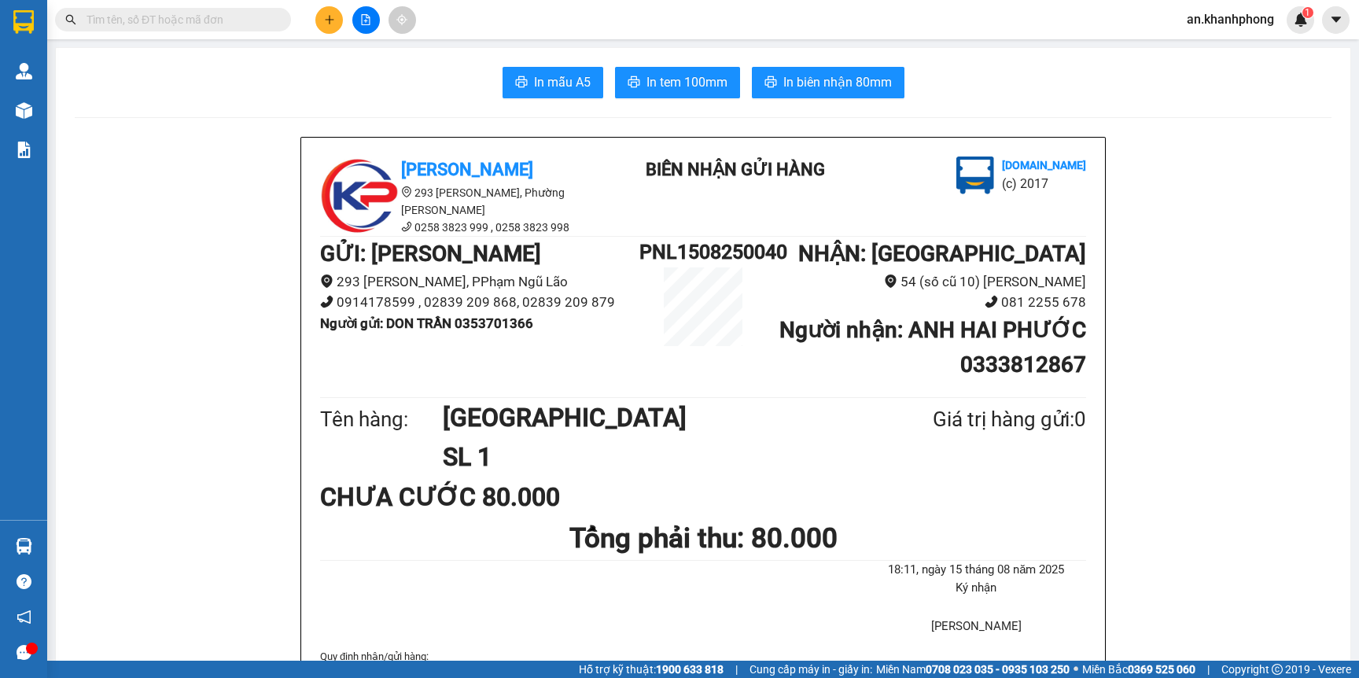
click at [215, 20] on input "text" at bounding box center [179, 19] width 186 height 17
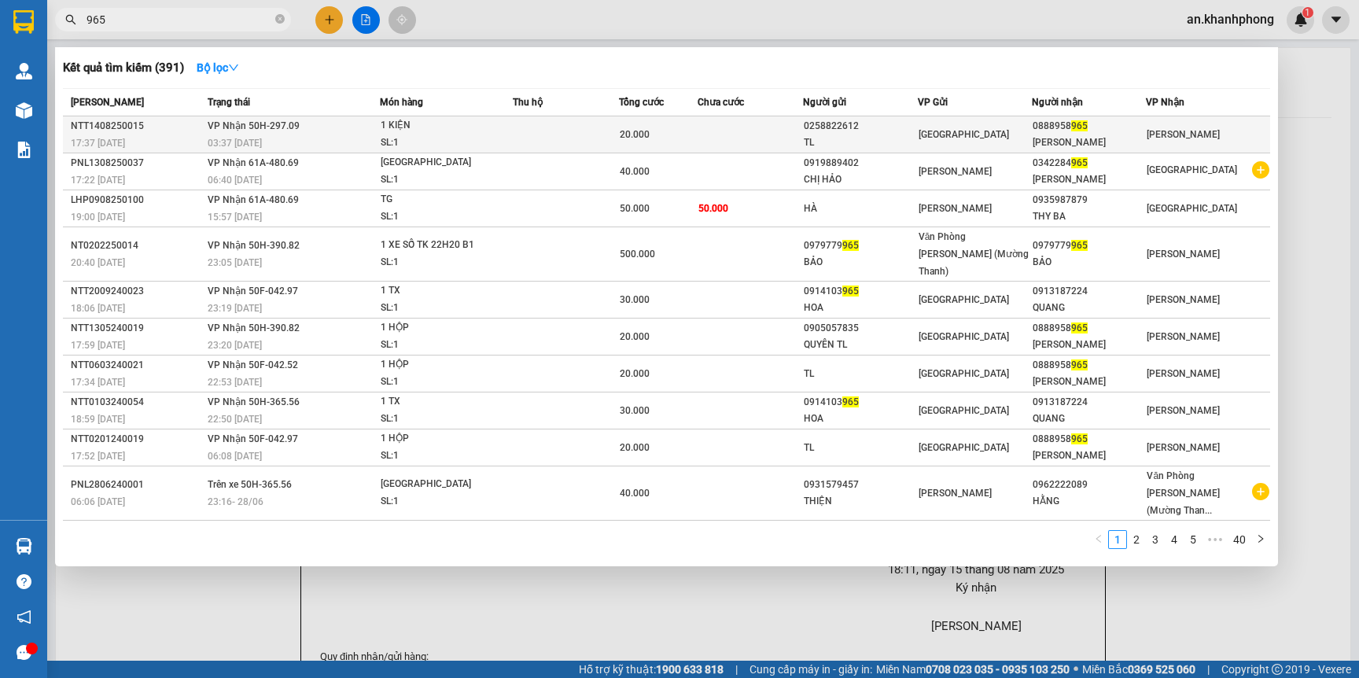
click at [537, 138] on td at bounding box center [565, 134] width 105 height 37
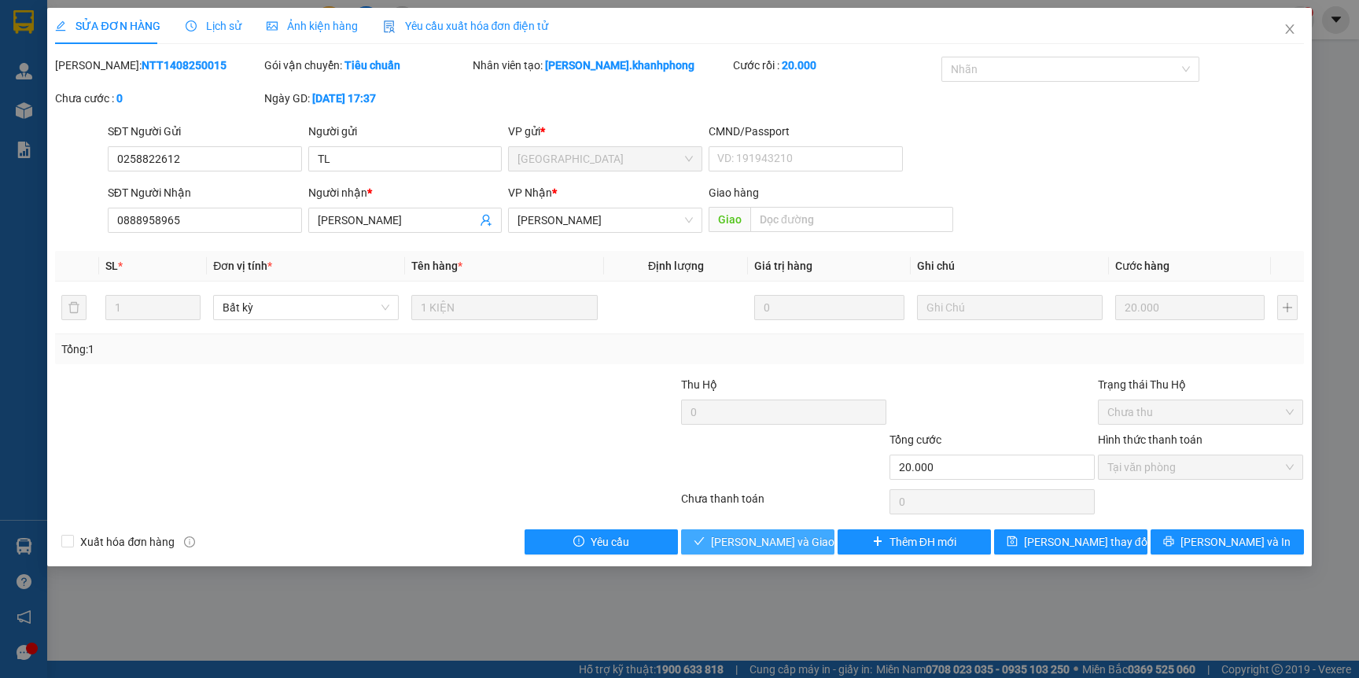
click at [767, 539] on span "Lưu và Giao hàng" at bounding box center [786, 541] width 151 height 17
click at [781, 528] on div "Total Paid Fee 20.000 Total UnPaid Fee 0 Cash Collection Total Fee Mã ĐH: NTT14…" at bounding box center [679, 306] width 1248 height 498
click at [776, 539] on span "Lưu và Giao hàng" at bounding box center [786, 541] width 151 height 17
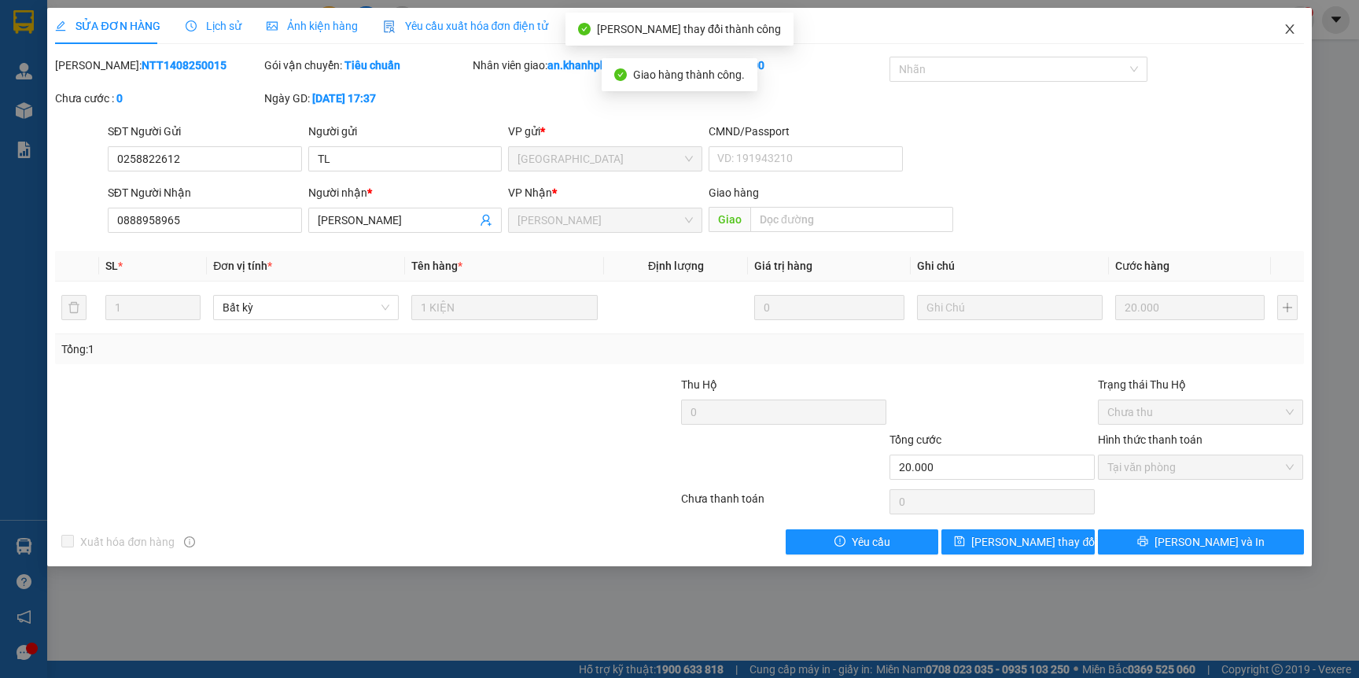
click at [1290, 30] on icon "close" at bounding box center [1289, 28] width 9 height 9
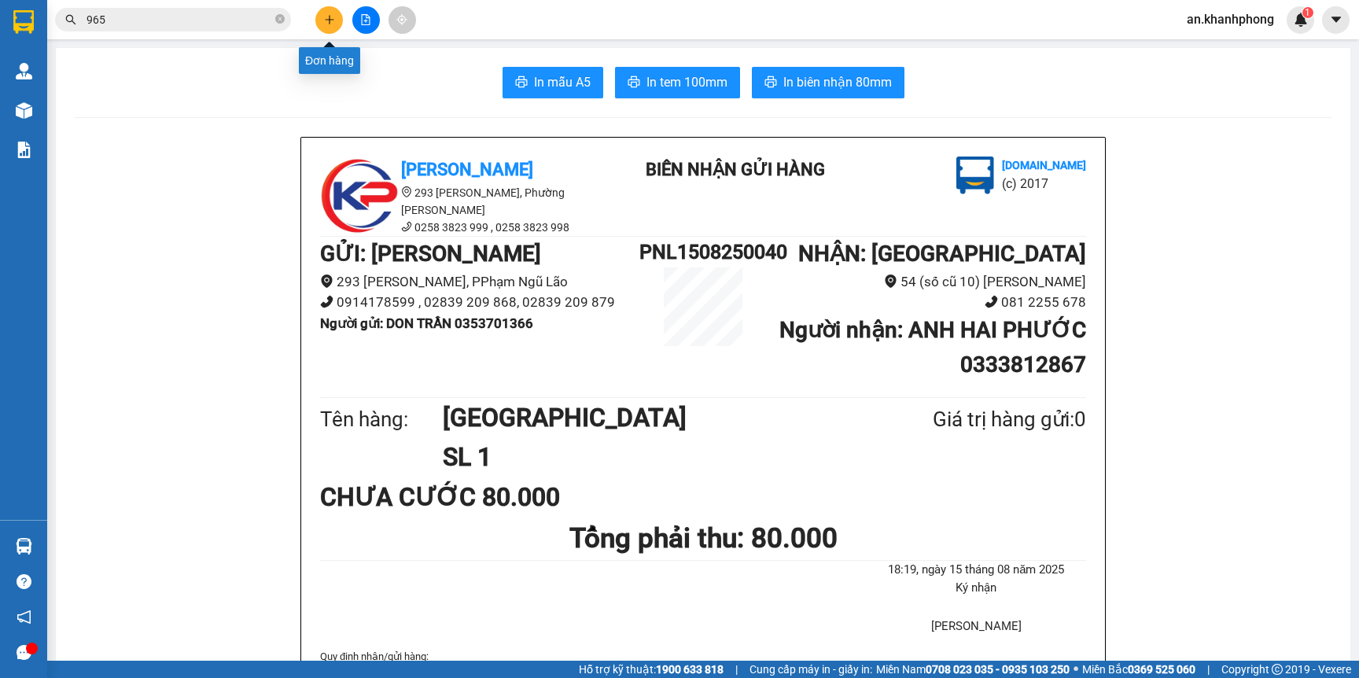
click at [334, 13] on button at bounding box center [329, 20] width 28 height 28
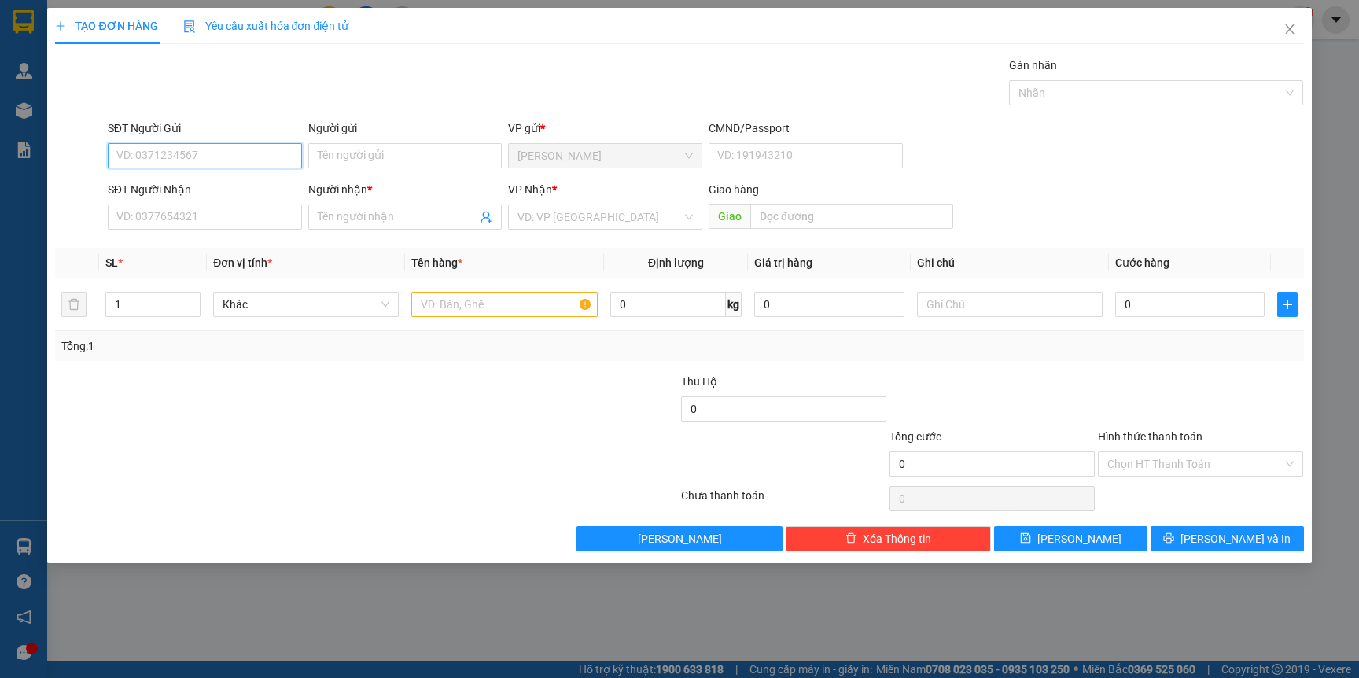
click at [258, 154] on input "SĐT Người Gửi" at bounding box center [205, 155] width 194 height 25
click at [234, 190] on div "0908173458 - THANH" at bounding box center [204, 187] width 175 height 17
click at [207, 231] on div "SĐT Người Nhận VD: 0377654321" at bounding box center [205, 208] width 194 height 55
click at [207, 223] on input "SĐT Người Nhận" at bounding box center [205, 216] width 194 height 25
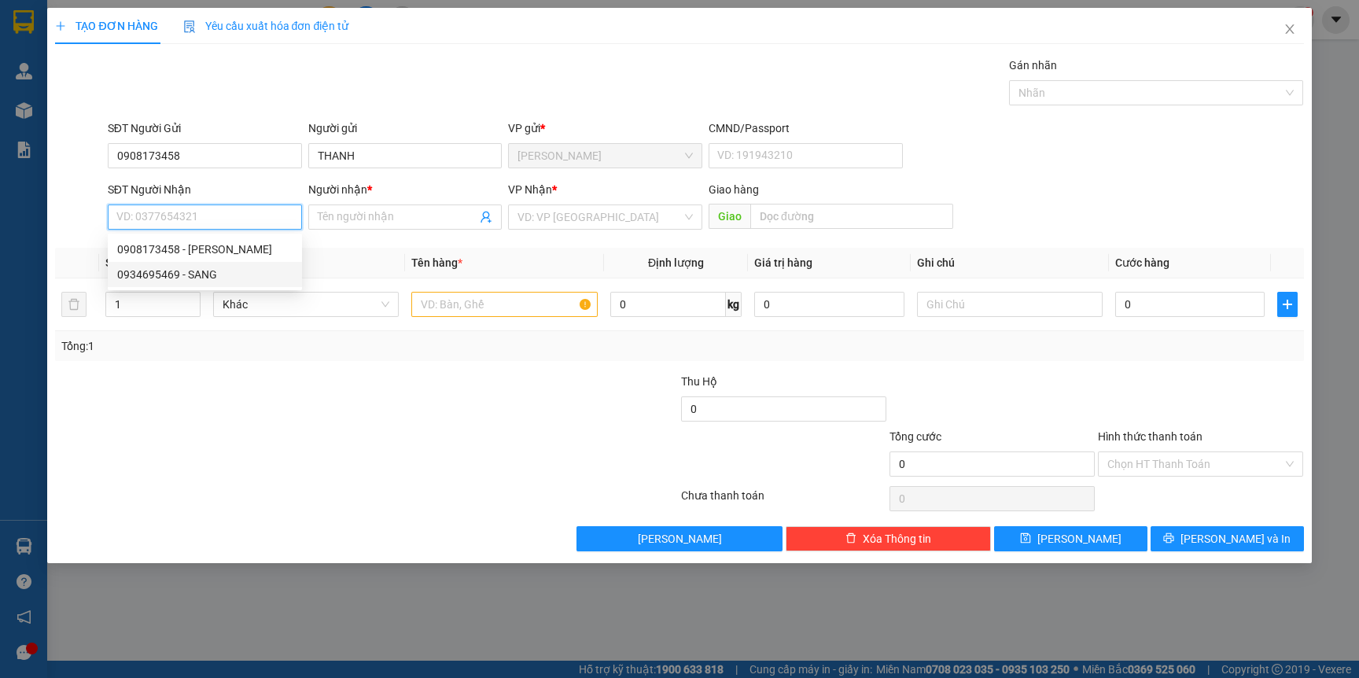
click at [211, 272] on div "0934695469 - SANG" at bounding box center [204, 274] width 175 height 17
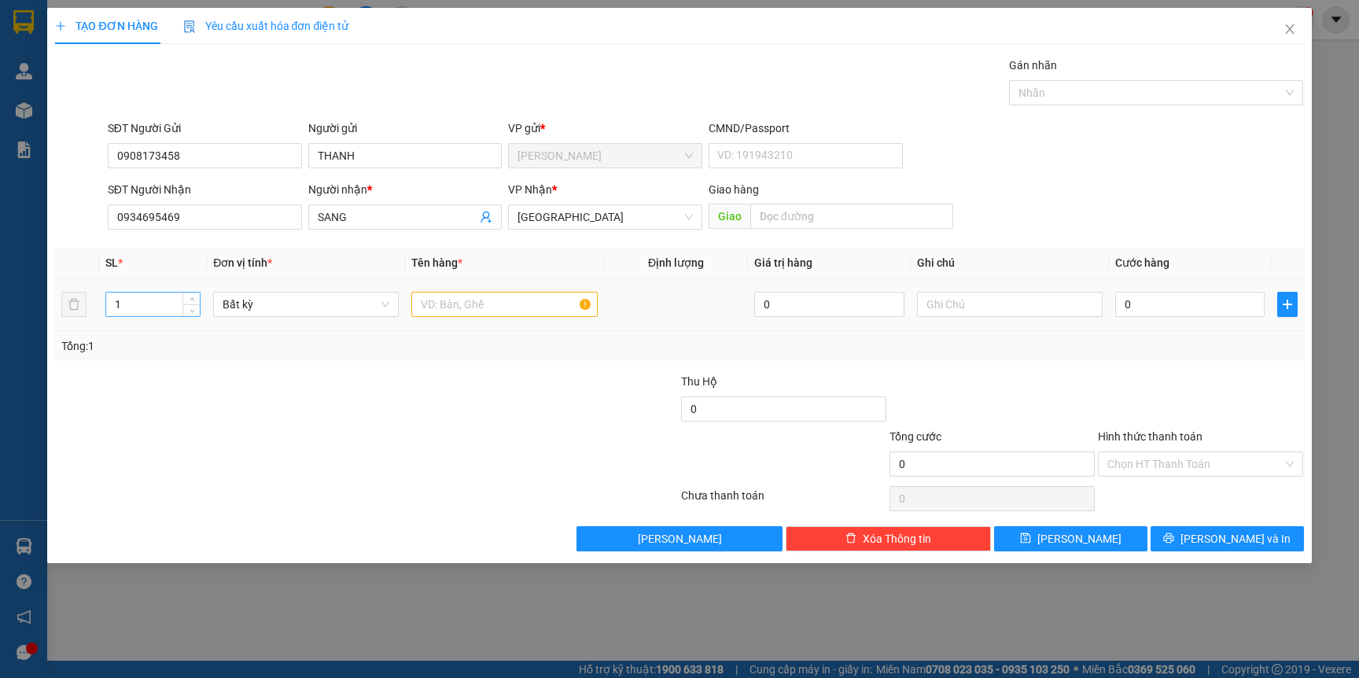
click at [154, 303] on input "1" at bounding box center [153, 304] width 94 height 24
click at [1148, 308] on input "0" at bounding box center [1189, 304] width 149 height 25
click at [460, 286] on td at bounding box center [504, 304] width 198 height 53
click at [465, 294] on input "text" at bounding box center [504, 304] width 186 height 25
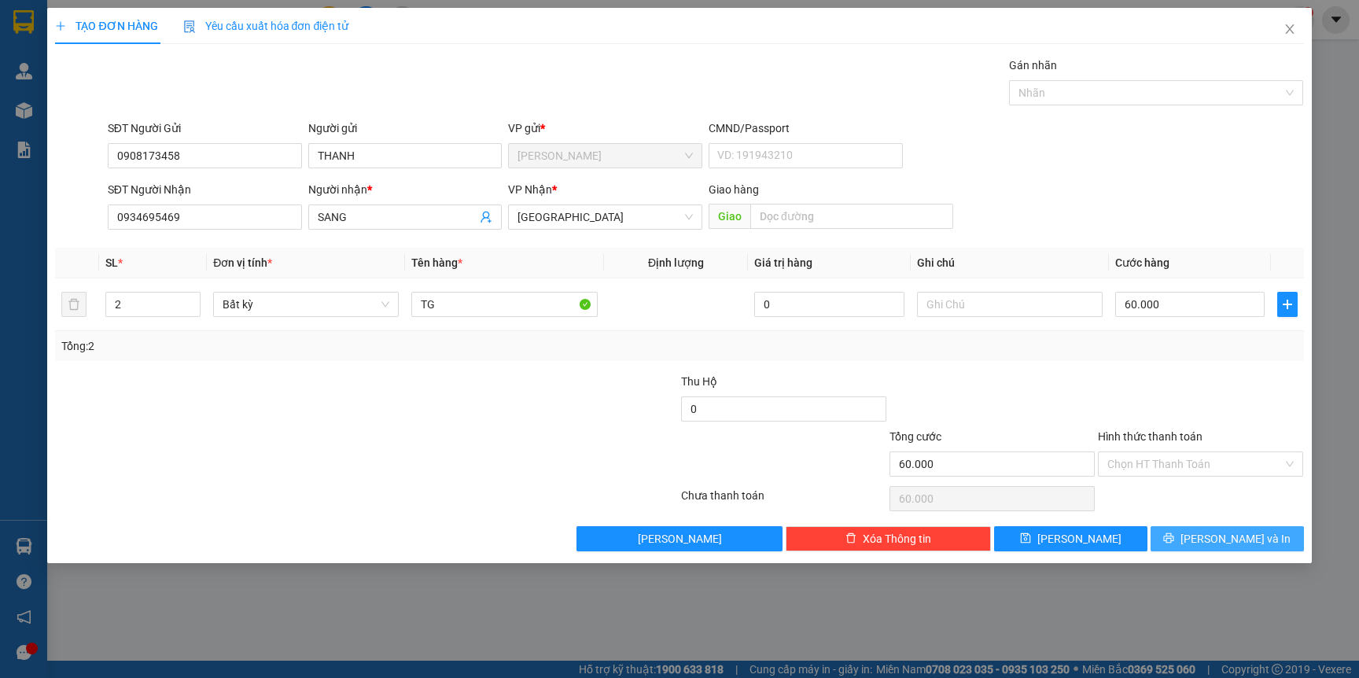
click at [1220, 541] on span "[PERSON_NAME] và In" at bounding box center [1235, 538] width 110 height 17
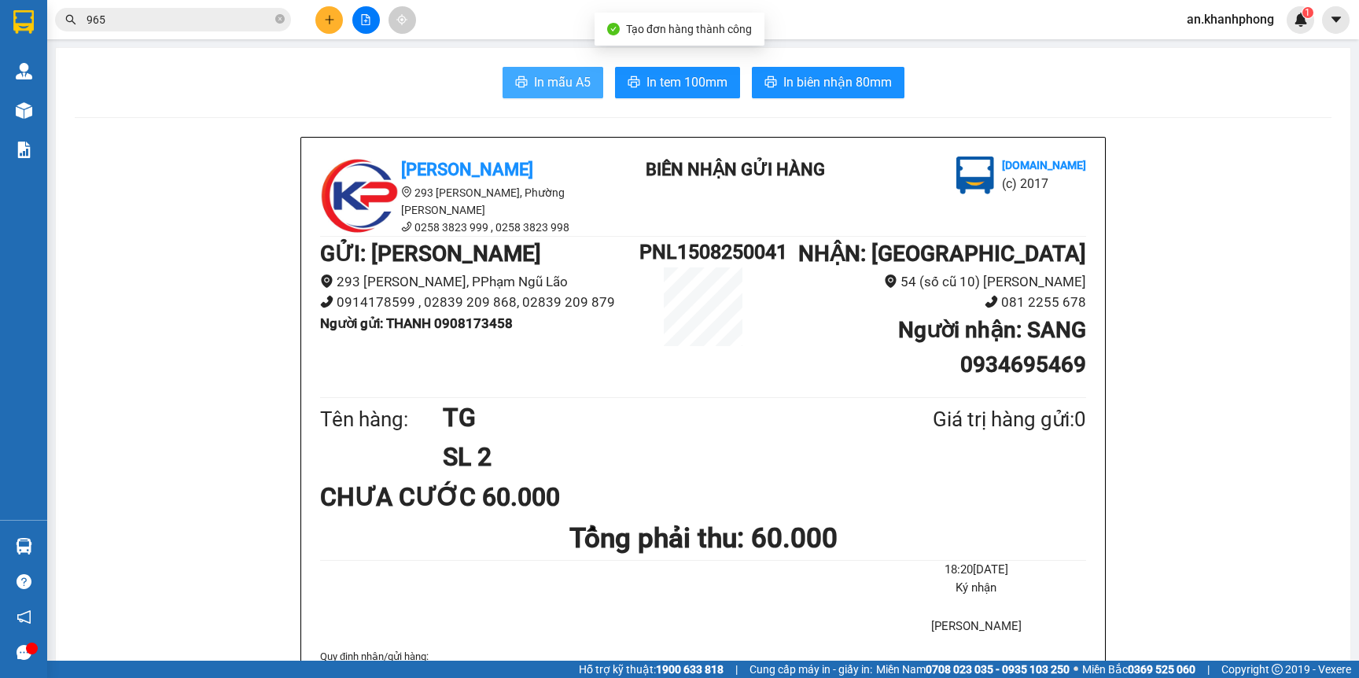
click at [537, 77] on span "In mẫu A5" at bounding box center [562, 82] width 57 height 20
click at [317, 28] on div at bounding box center [366, 20] width 118 height 28
click at [322, 28] on button at bounding box center [329, 20] width 28 height 28
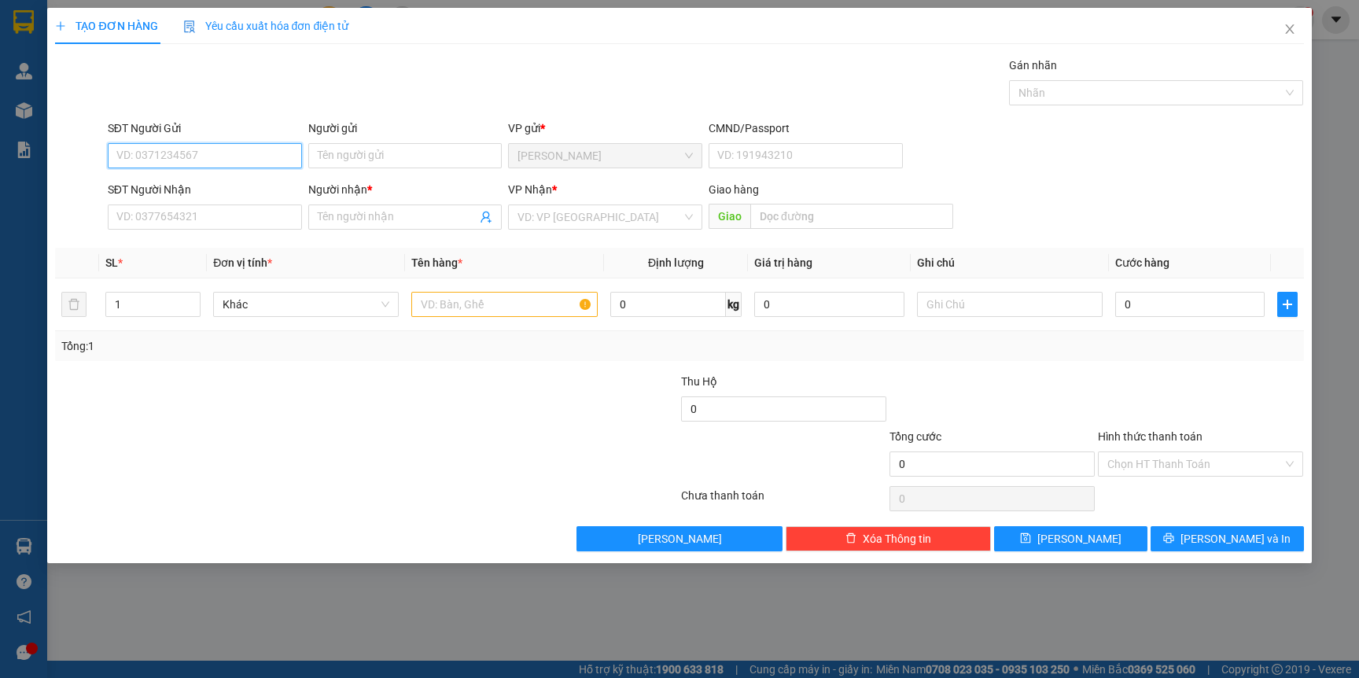
click at [263, 153] on input "SĐT Người Gửi" at bounding box center [205, 155] width 194 height 25
click at [230, 188] on div "0909732791 - KIỆT" at bounding box center [204, 187] width 175 height 17
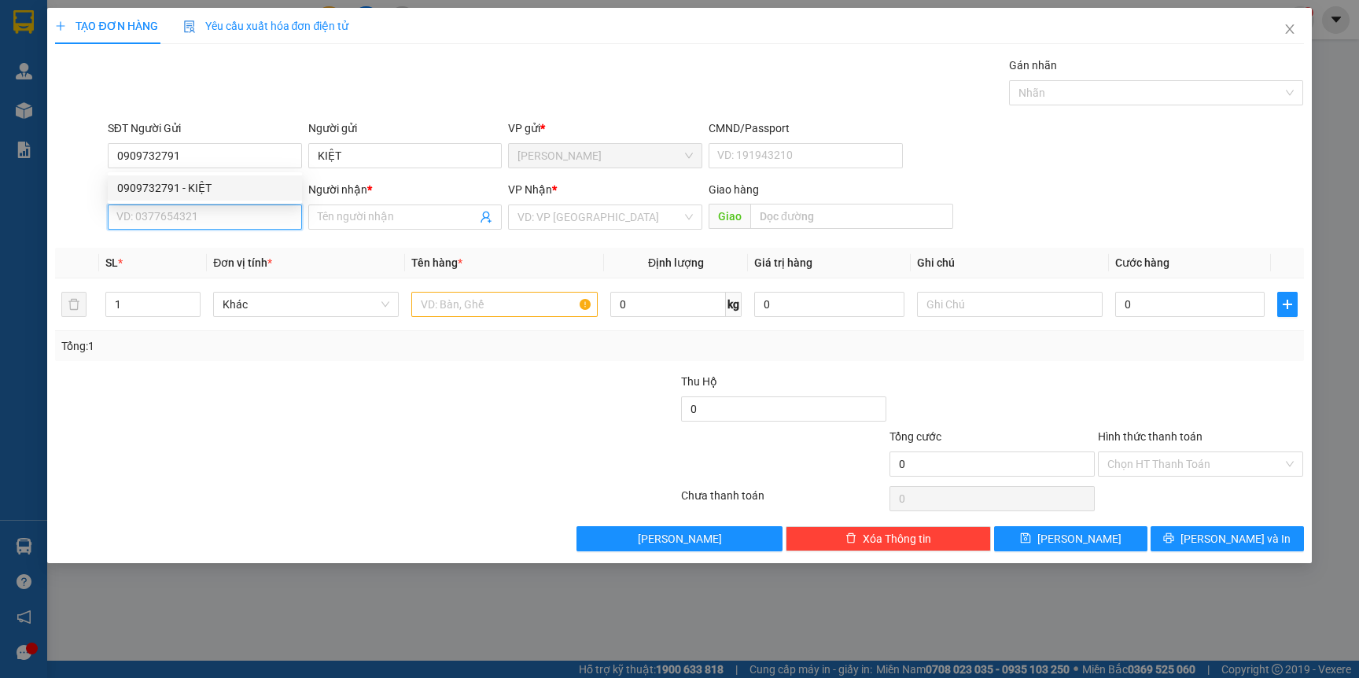
click at [183, 228] on input "SĐT Người Nhận" at bounding box center [205, 216] width 194 height 25
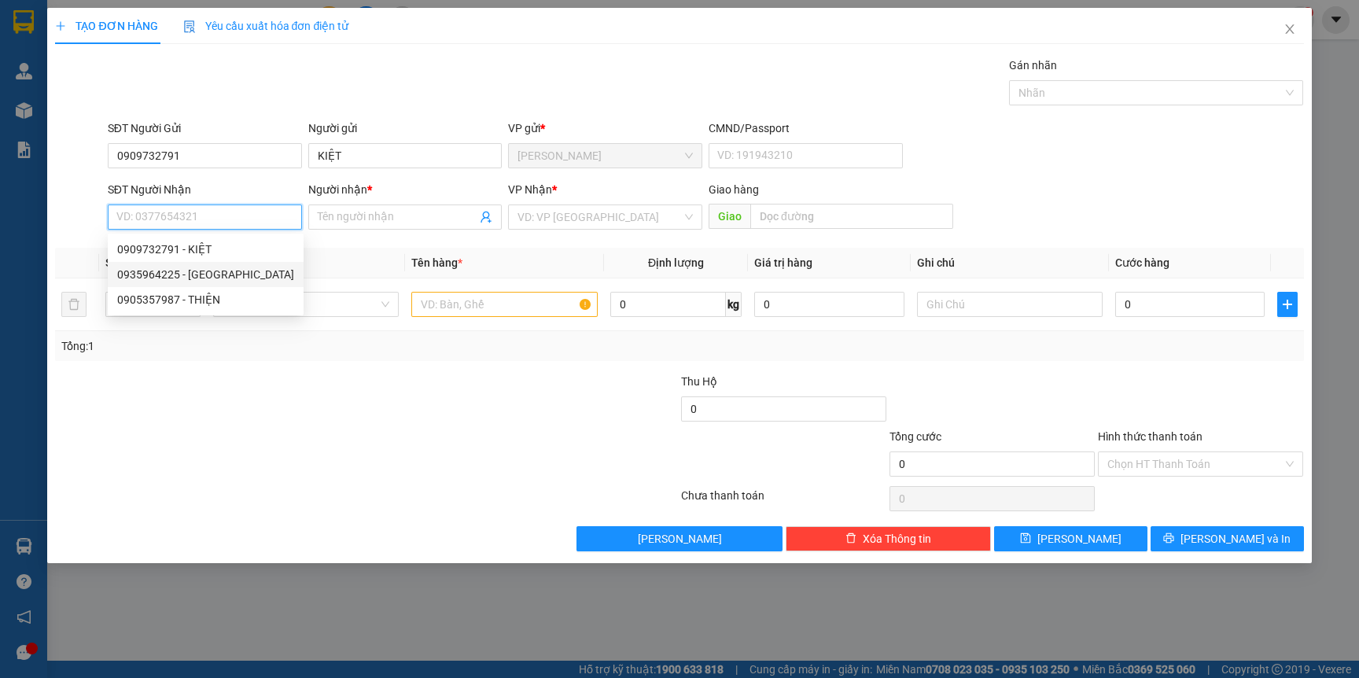
click at [197, 272] on div "0935964225 - HÀ" at bounding box center [205, 274] width 177 height 17
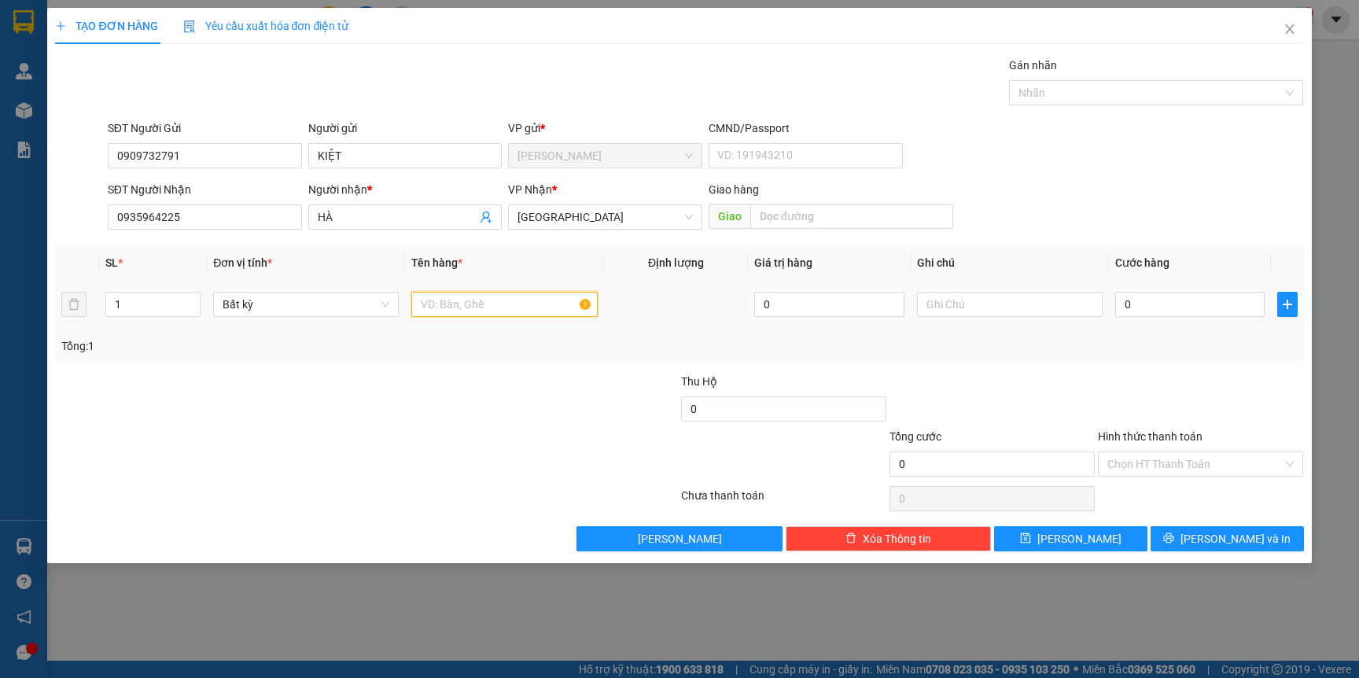
click at [488, 303] on input "text" at bounding box center [504, 304] width 186 height 25
click at [1188, 313] on input "0" at bounding box center [1189, 304] width 149 height 25
click at [1171, 468] on input "Hình thức thanh toán" at bounding box center [1194, 464] width 175 height 24
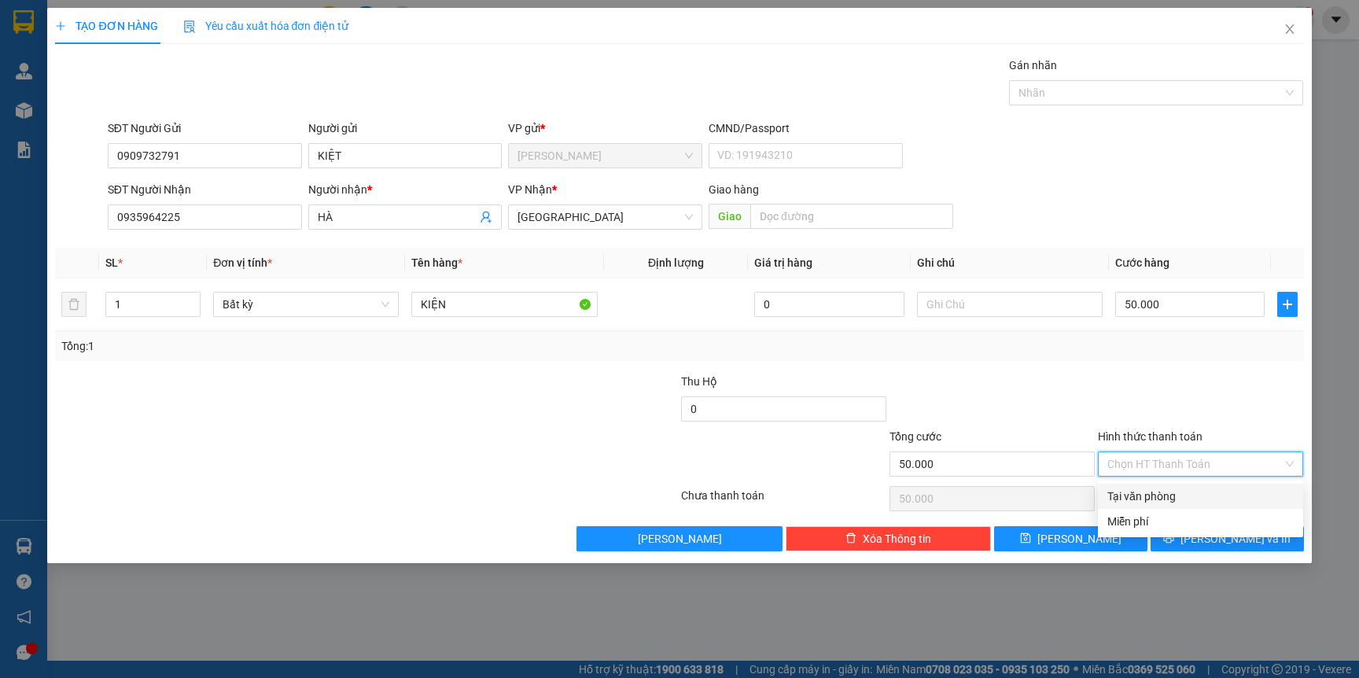
click at [1177, 495] on div "Tại văn phòng" at bounding box center [1200, 495] width 186 height 17
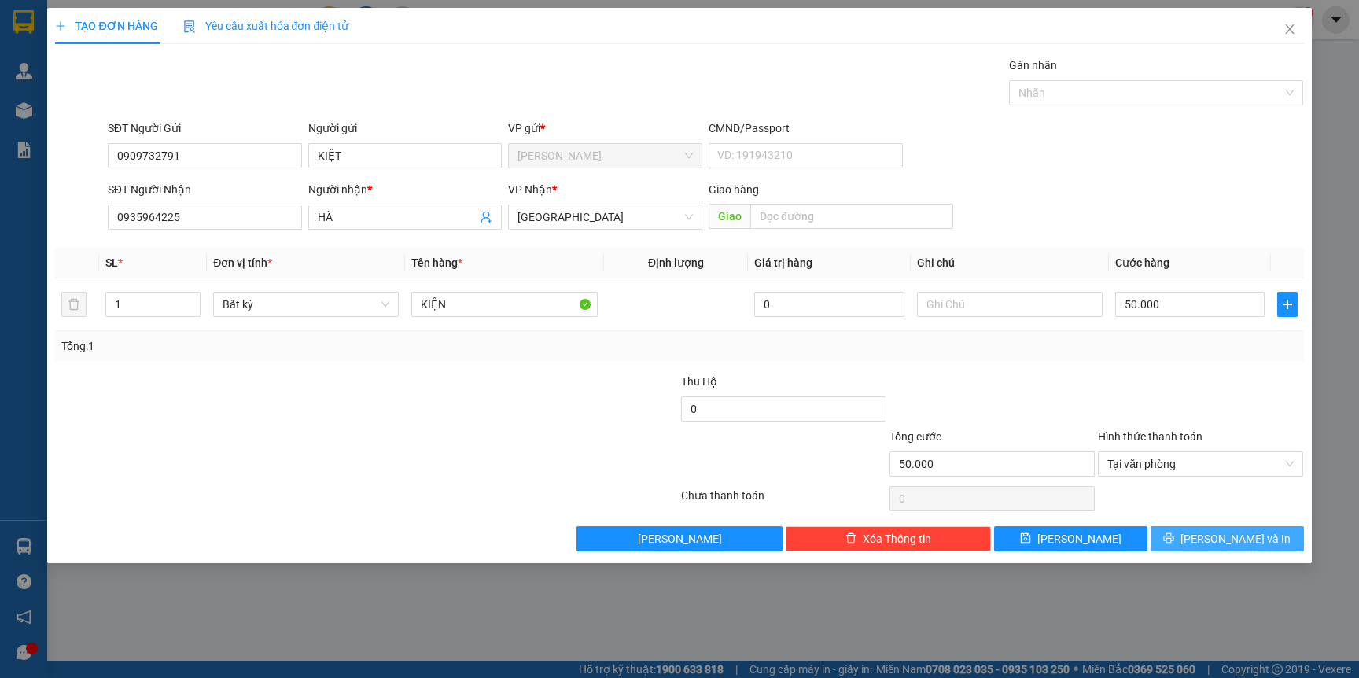
click at [1208, 533] on button "[PERSON_NAME] và In" at bounding box center [1226, 538] width 153 height 25
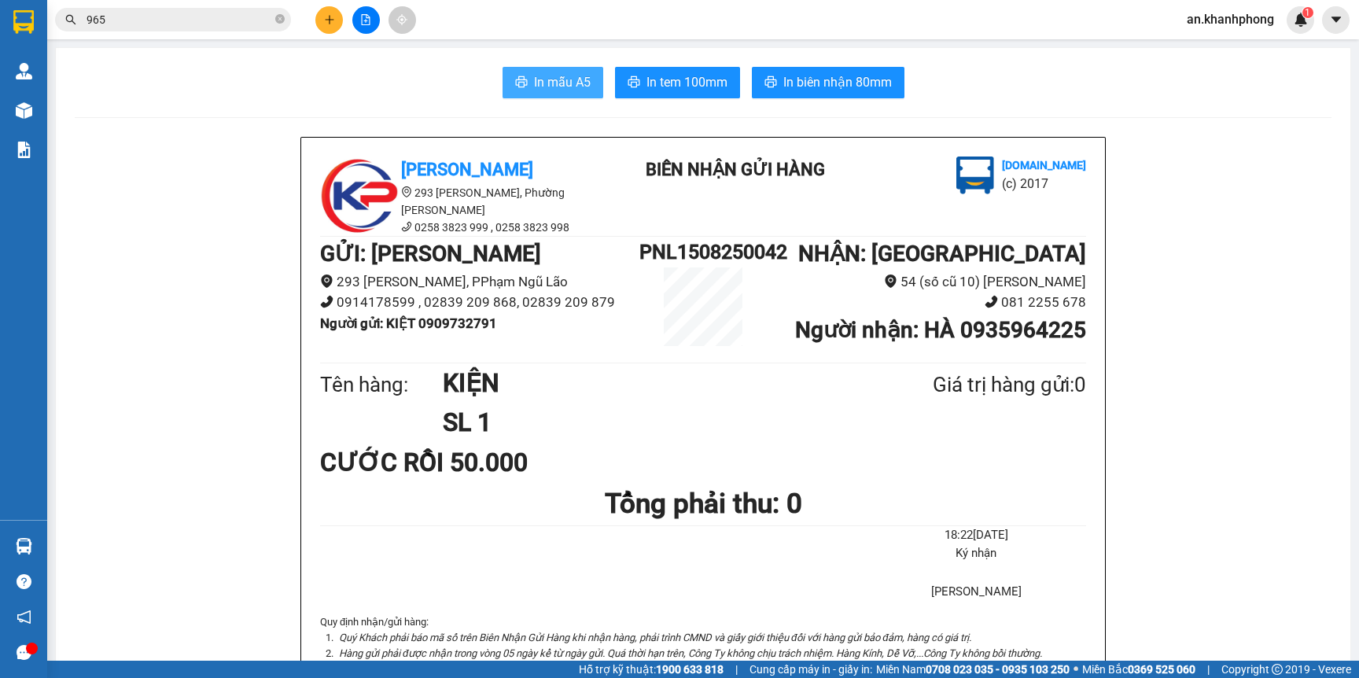
click at [546, 83] on span "In mẫu A5" at bounding box center [562, 82] width 57 height 20
click at [563, 79] on span "In mẫu A5" at bounding box center [562, 82] width 57 height 20
click at [319, 24] on button at bounding box center [329, 20] width 28 height 28
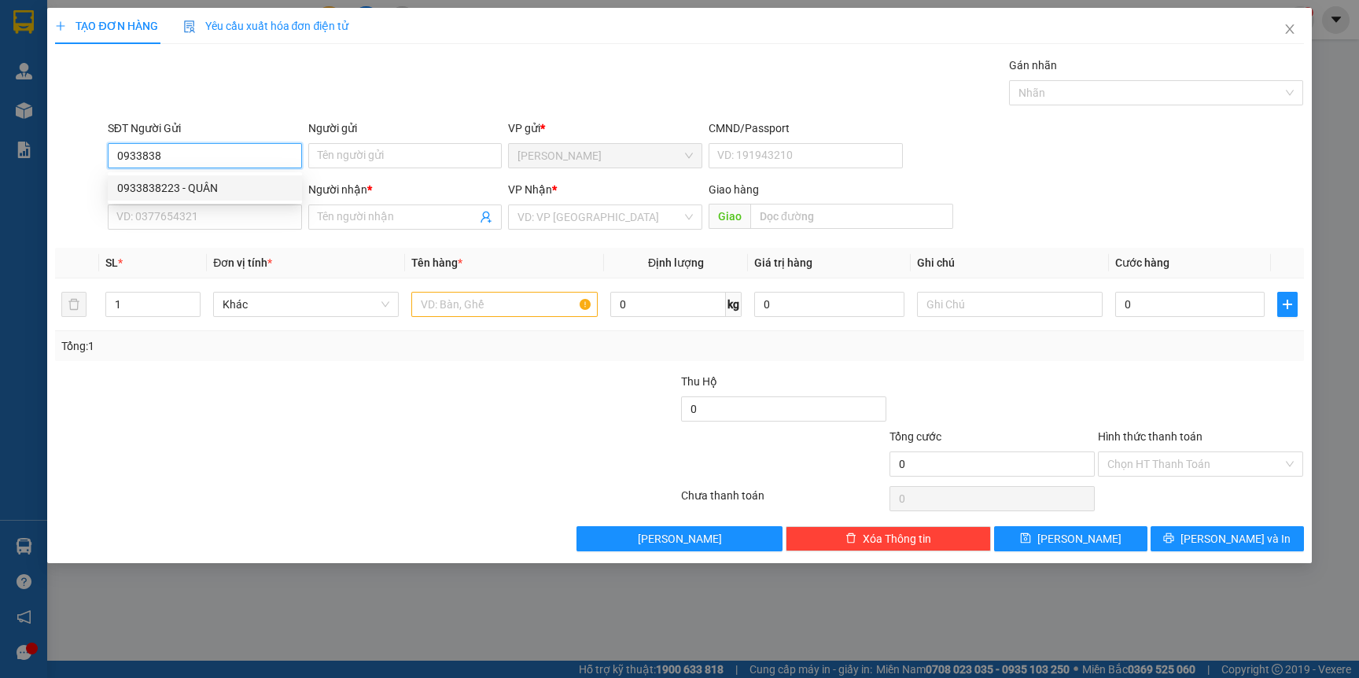
click at [172, 193] on div "0933838223 - QUÂN" at bounding box center [204, 187] width 175 height 17
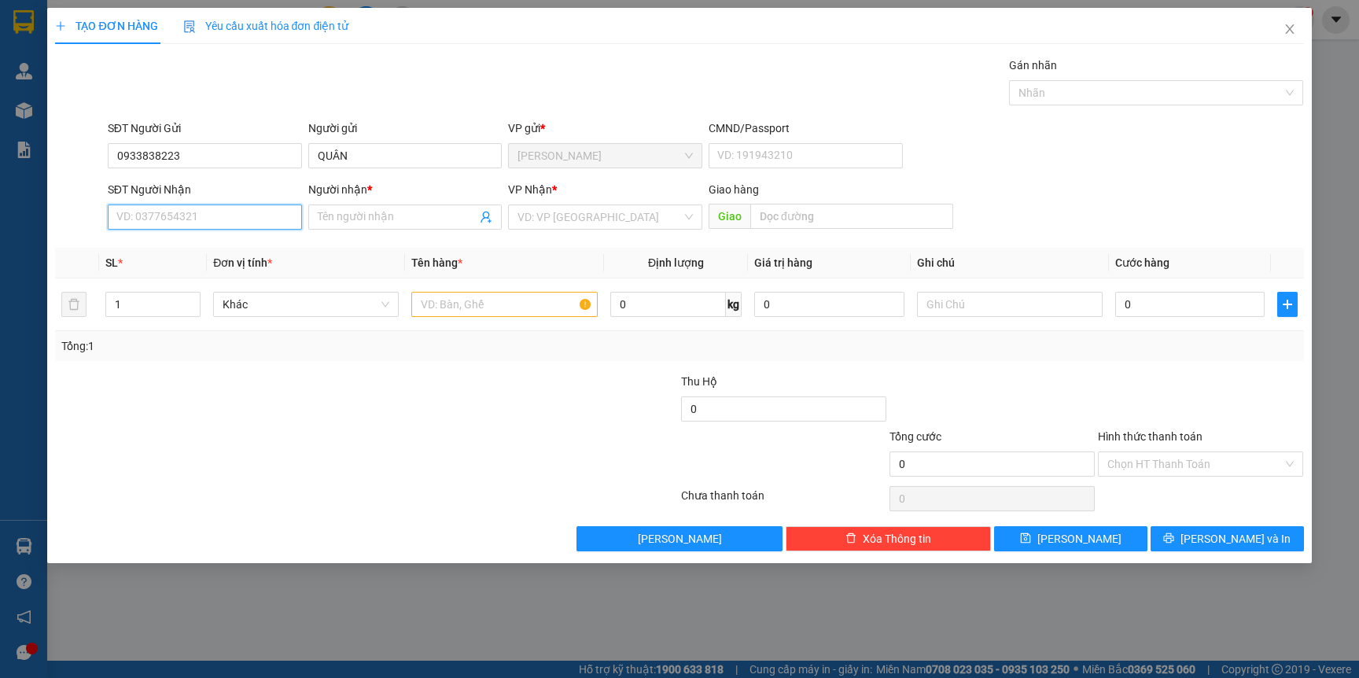
click at [164, 221] on input "SĐT Người Nhận" at bounding box center [205, 216] width 194 height 25
click at [209, 296] on div "0778636688 - HÙNG" at bounding box center [204, 299] width 175 height 17
click at [488, 300] on input "text" at bounding box center [504, 304] width 186 height 25
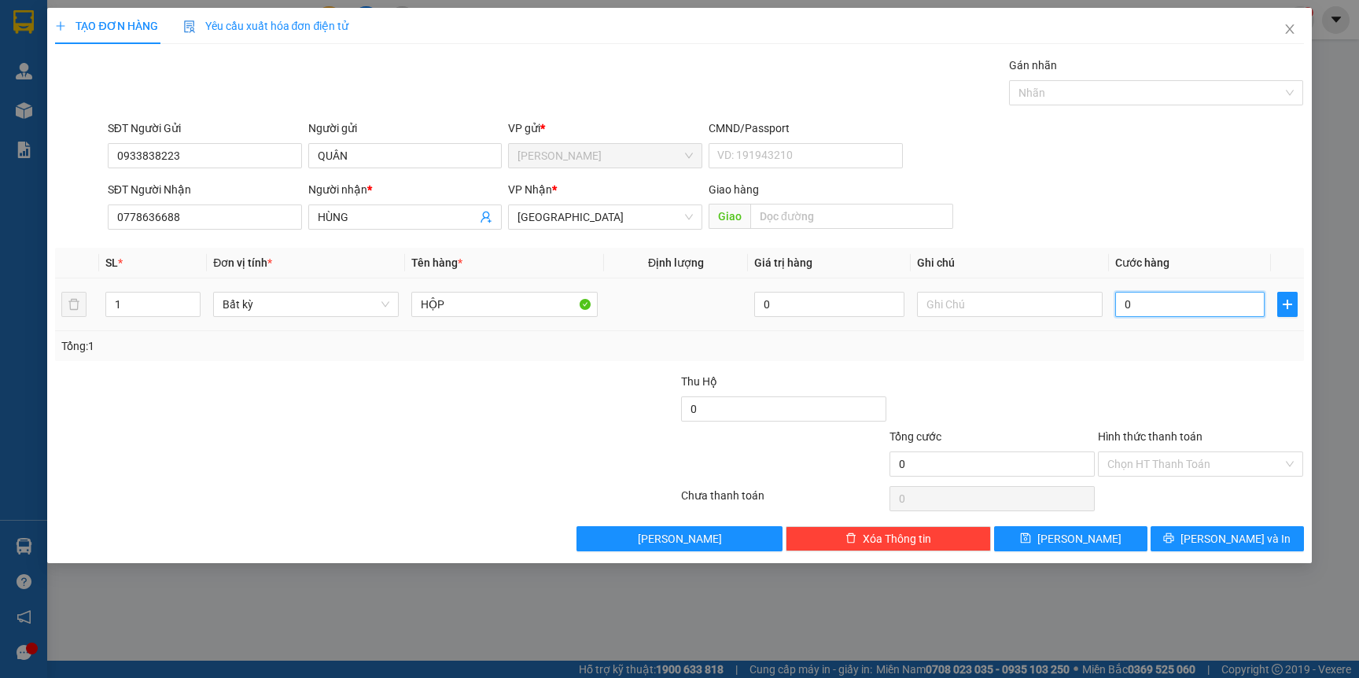
click at [1196, 305] on input "0" at bounding box center [1189, 304] width 149 height 25
click at [1235, 547] on span "[PERSON_NAME] và In" at bounding box center [1235, 538] width 110 height 17
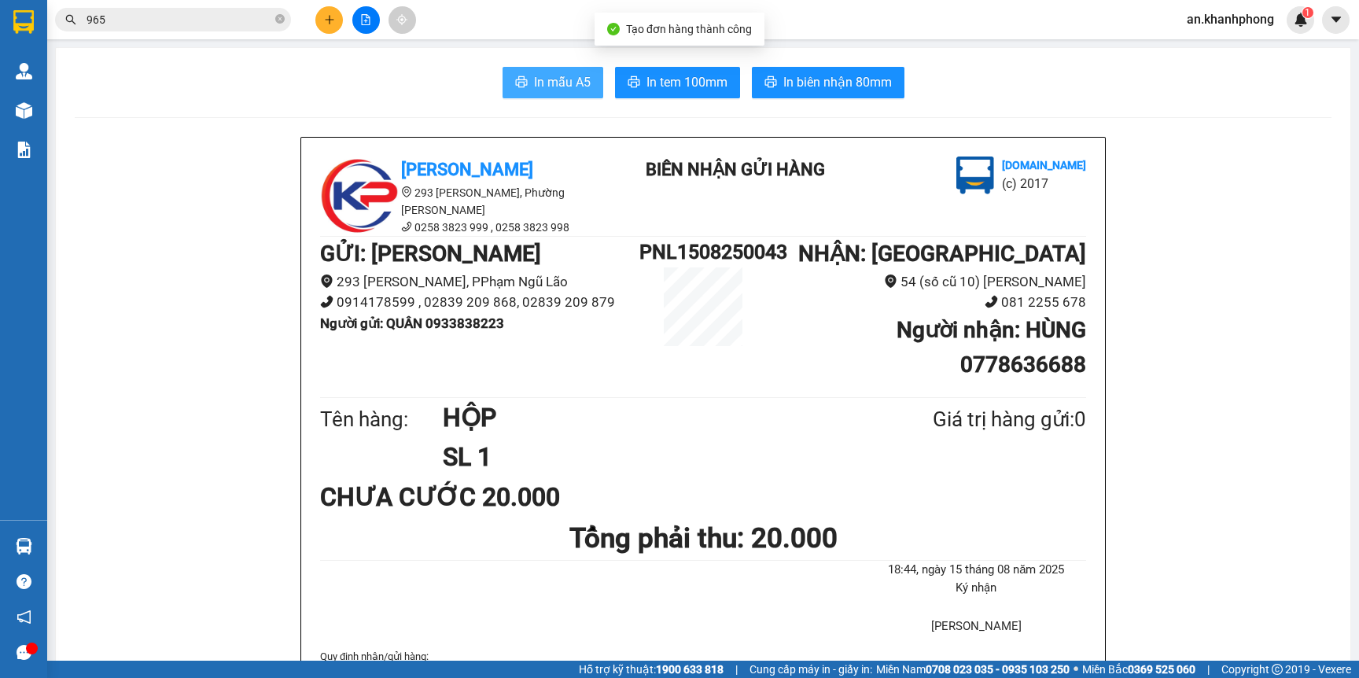
click at [536, 79] on span "In mẫu A5" at bounding box center [562, 82] width 57 height 20
click at [319, 16] on button at bounding box center [329, 20] width 28 height 28
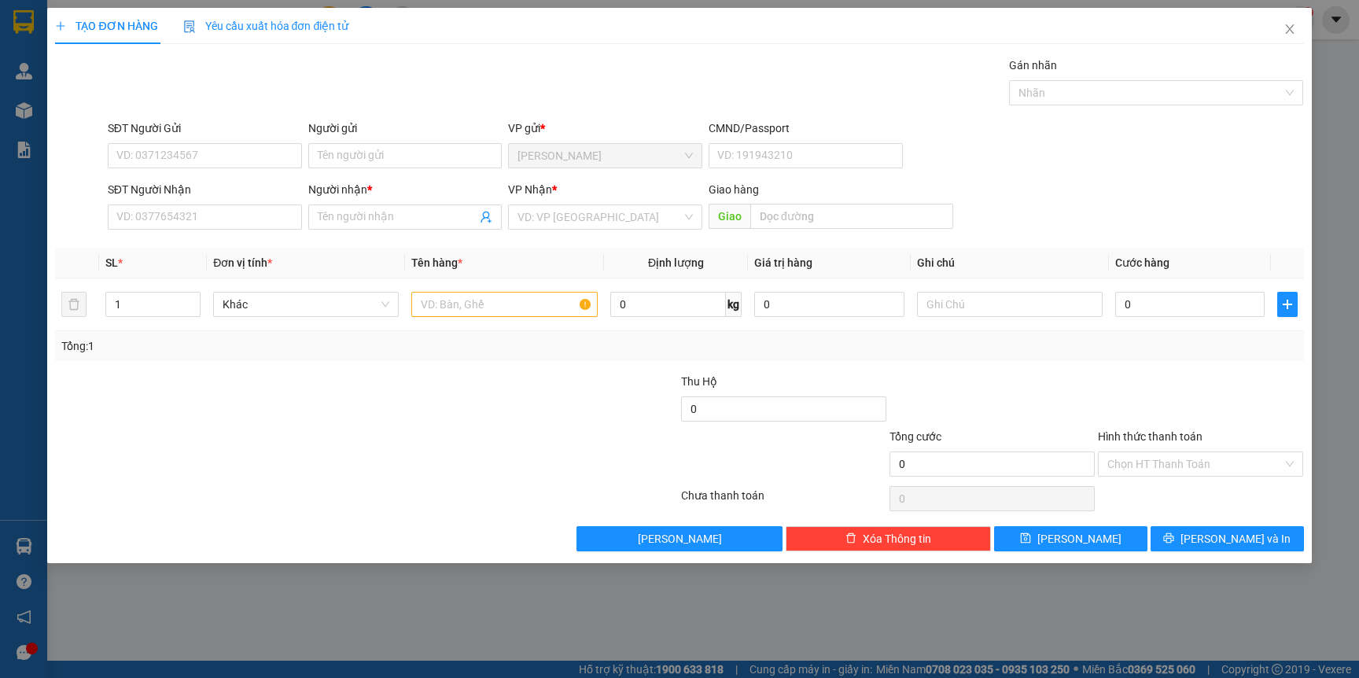
click at [204, 141] on div "SĐT Người Gửi" at bounding box center [205, 132] width 194 height 24
click at [178, 165] on input "SĐT Người Gửi" at bounding box center [205, 155] width 194 height 25
click at [188, 190] on div "0903776608 - HƯƠNG" at bounding box center [204, 187] width 175 height 17
click at [205, 223] on input "SĐT Người Nhận" at bounding box center [205, 216] width 194 height 25
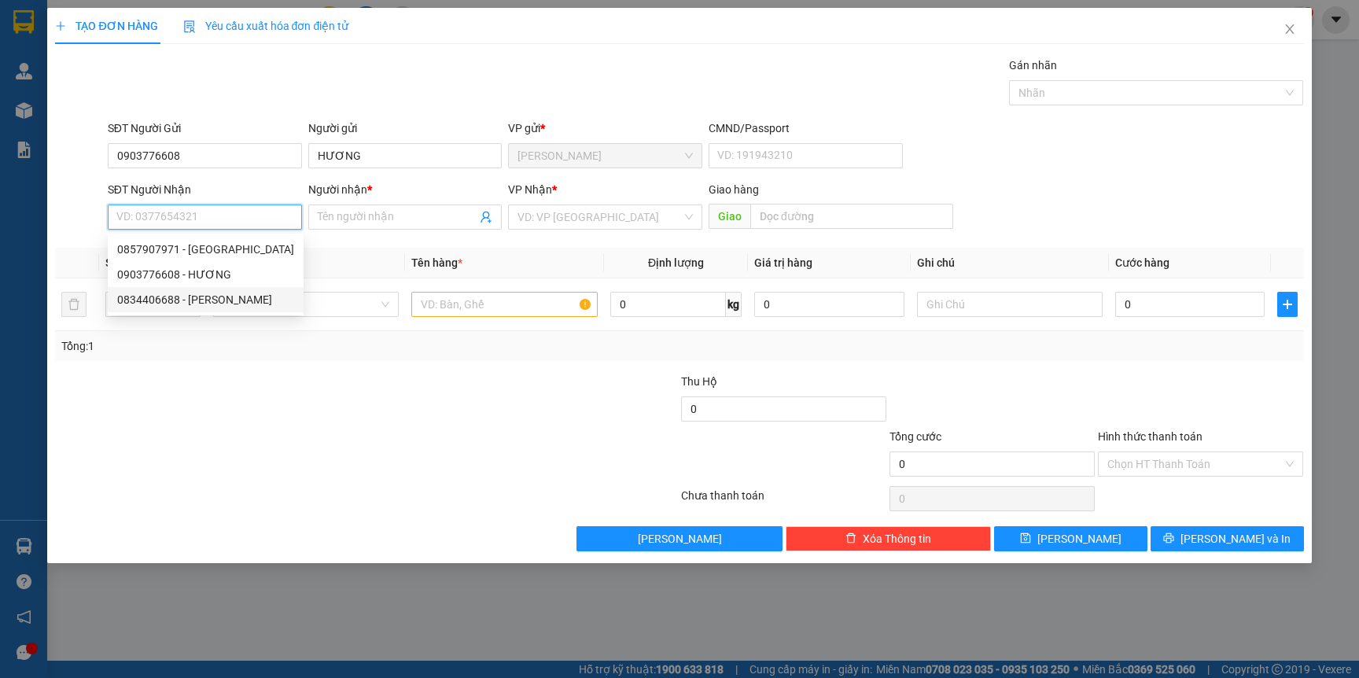
click at [244, 300] on div "0834406688 - HOÀNG HOA" at bounding box center [205, 299] width 177 height 17
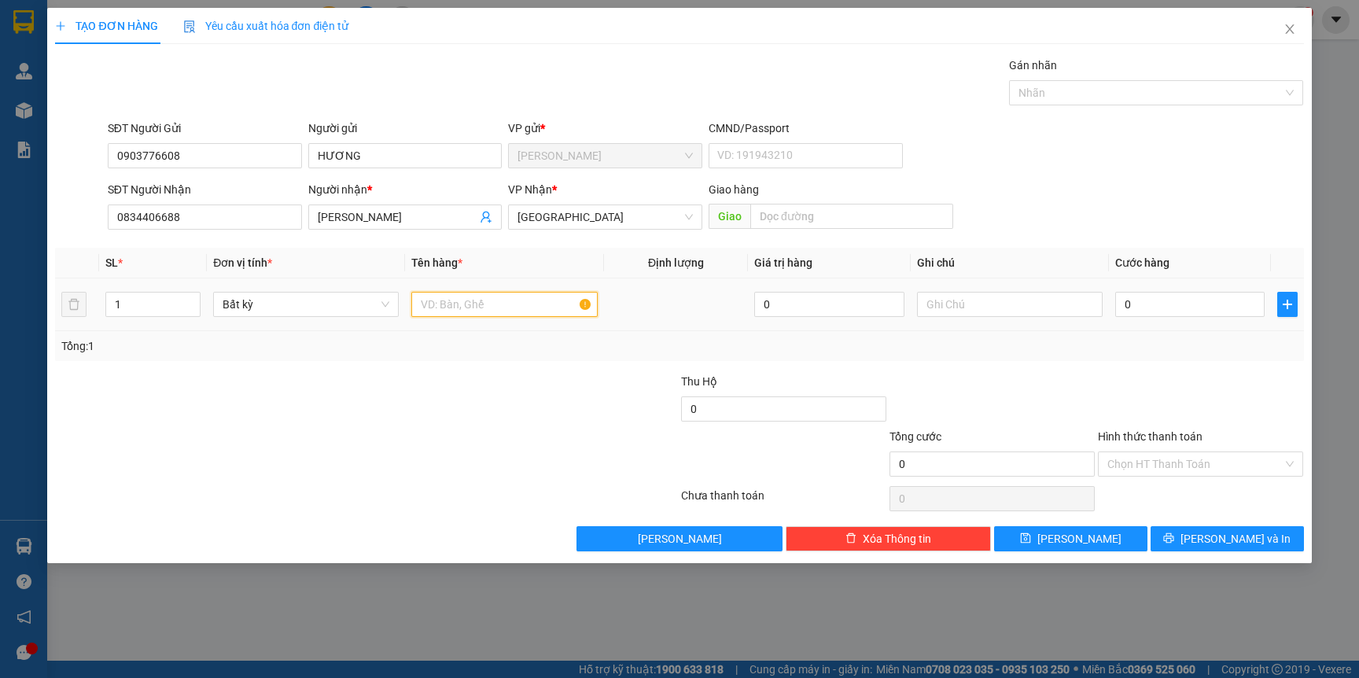
click at [476, 311] on input "text" at bounding box center [504, 304] width 186 height 25
click at [1179, 289] on div "0" at bounding box center [1189, 304] width 149 height 31
click at [1175, 311] on input "0" at bounding box center [1189, 304] width 149 height 25
click at [1226, 543] on span "[PERSON_NAME] và In" at bounding box center [1235, 538] width 110 height 17
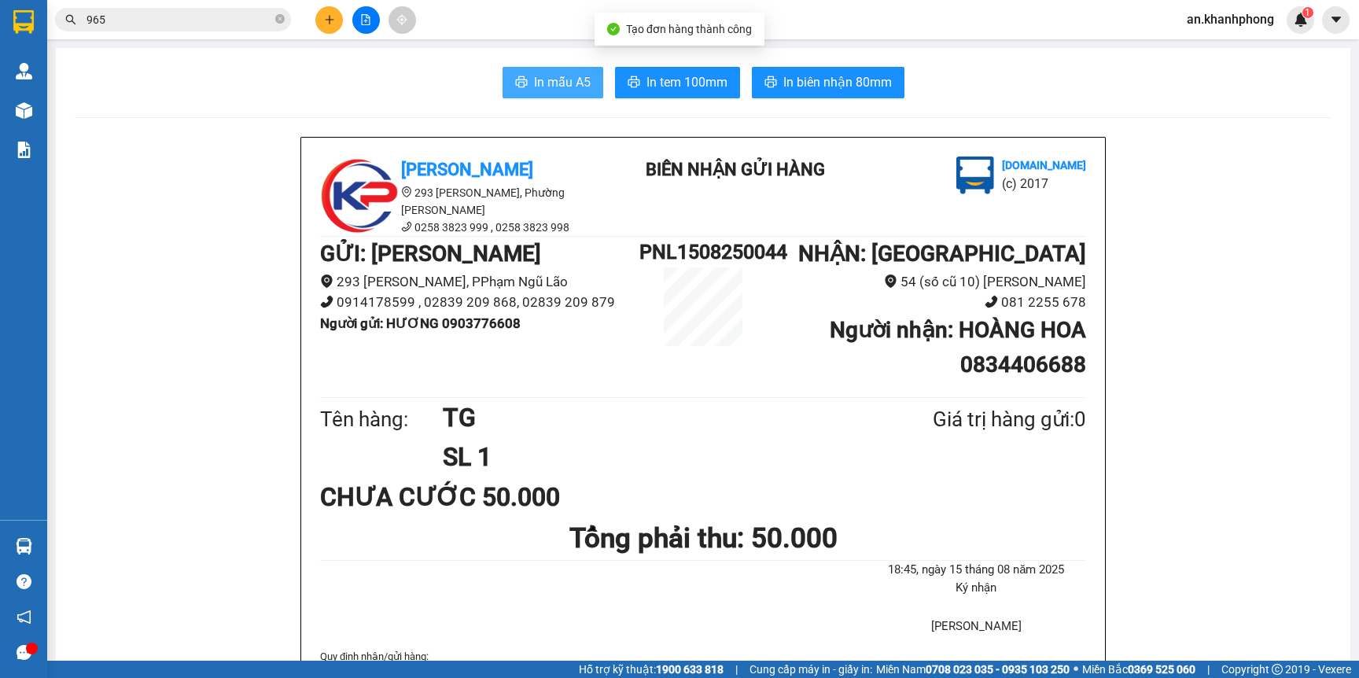
click at [556, 90] on span "In mẫu A5" at bounding box center [562, 82] width 57 height 20
click at [325, 17] on icon "plus" at bounding box center [329, 19] width 11 height 11
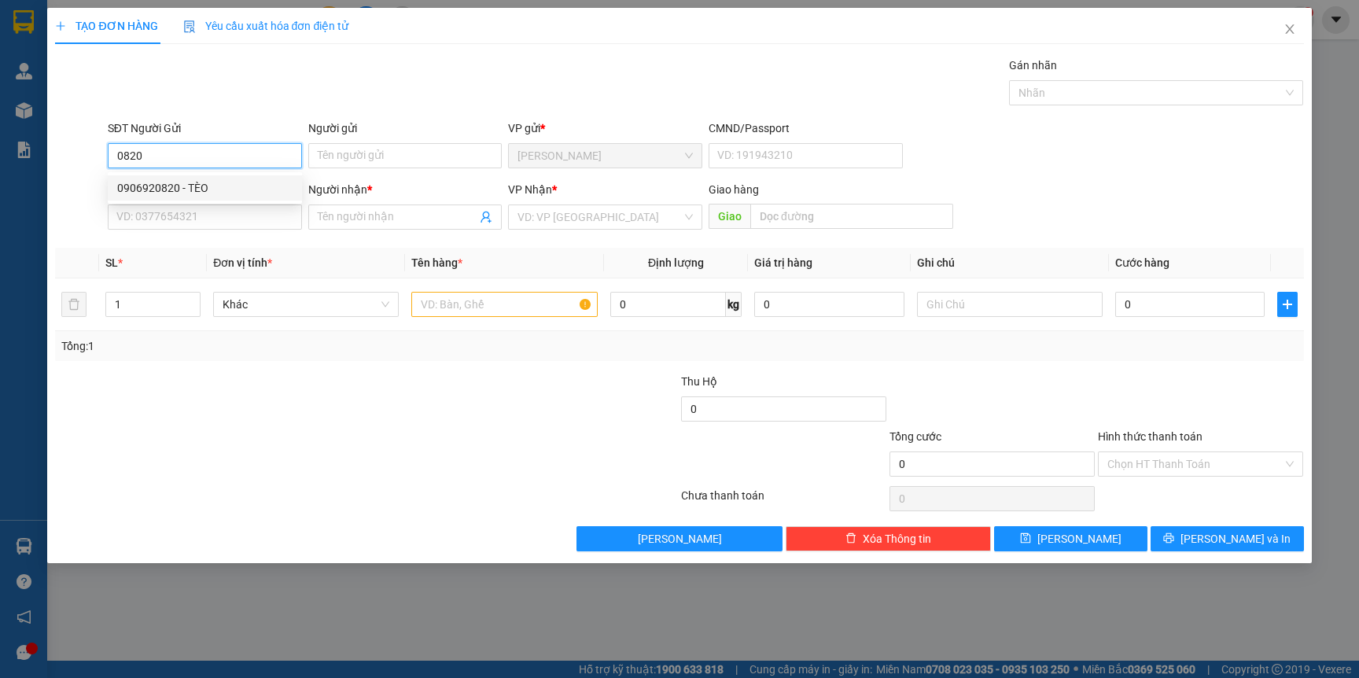
click at [232, 188] on div "0906920820 - TÈO" at bounding box center [204, 187] width 175 height 17
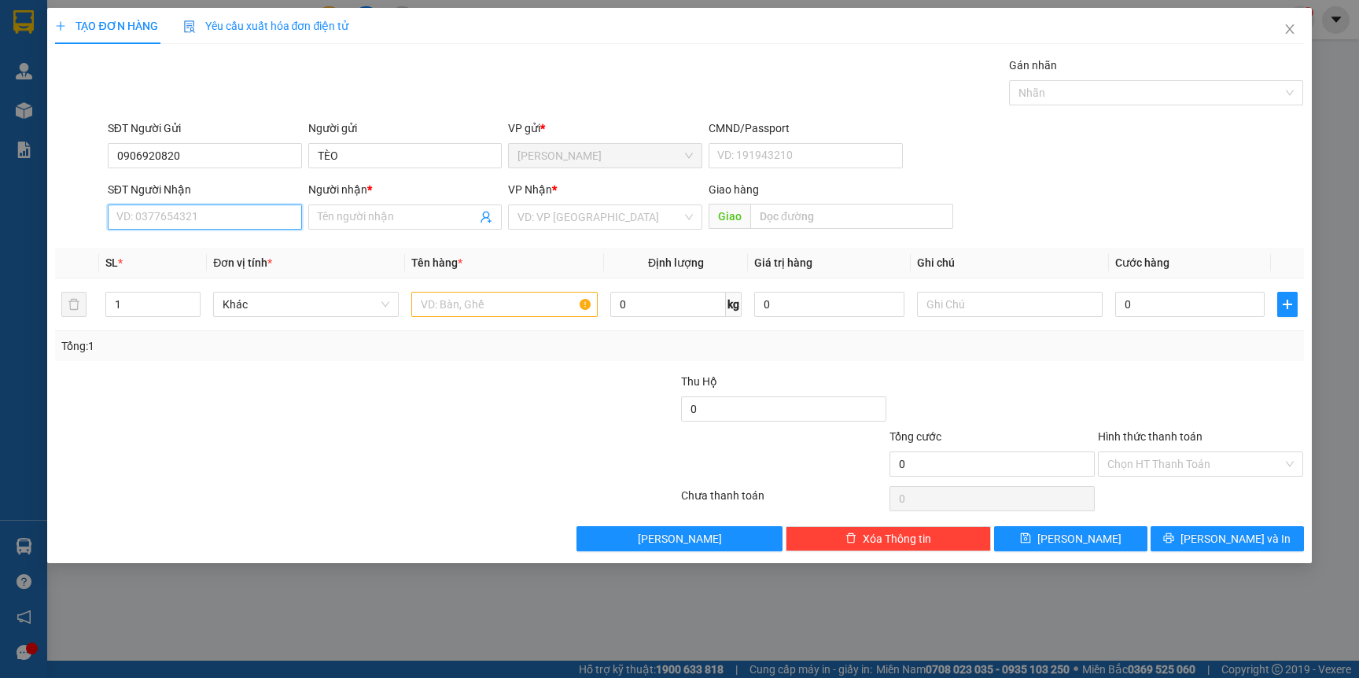
click at [227, 208] on input "SĐT Người Nhận" at bounding box center [205, 216] width 194 height 25
click at [223, 267] on div "0914924579 - ANH ĐÀO" at bounding box center [204, 274] width 175 height 17
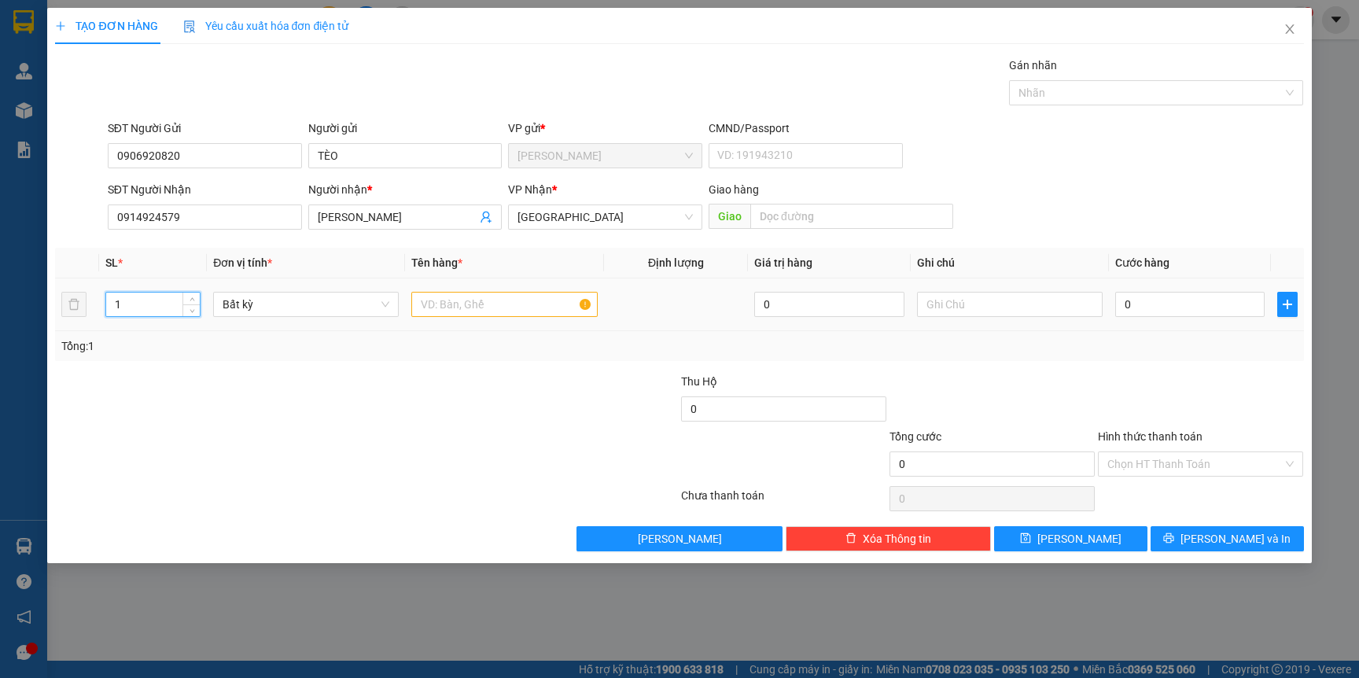
click at [145, 314] on input "1" at bounding box center [153, 304] width 94 height 24
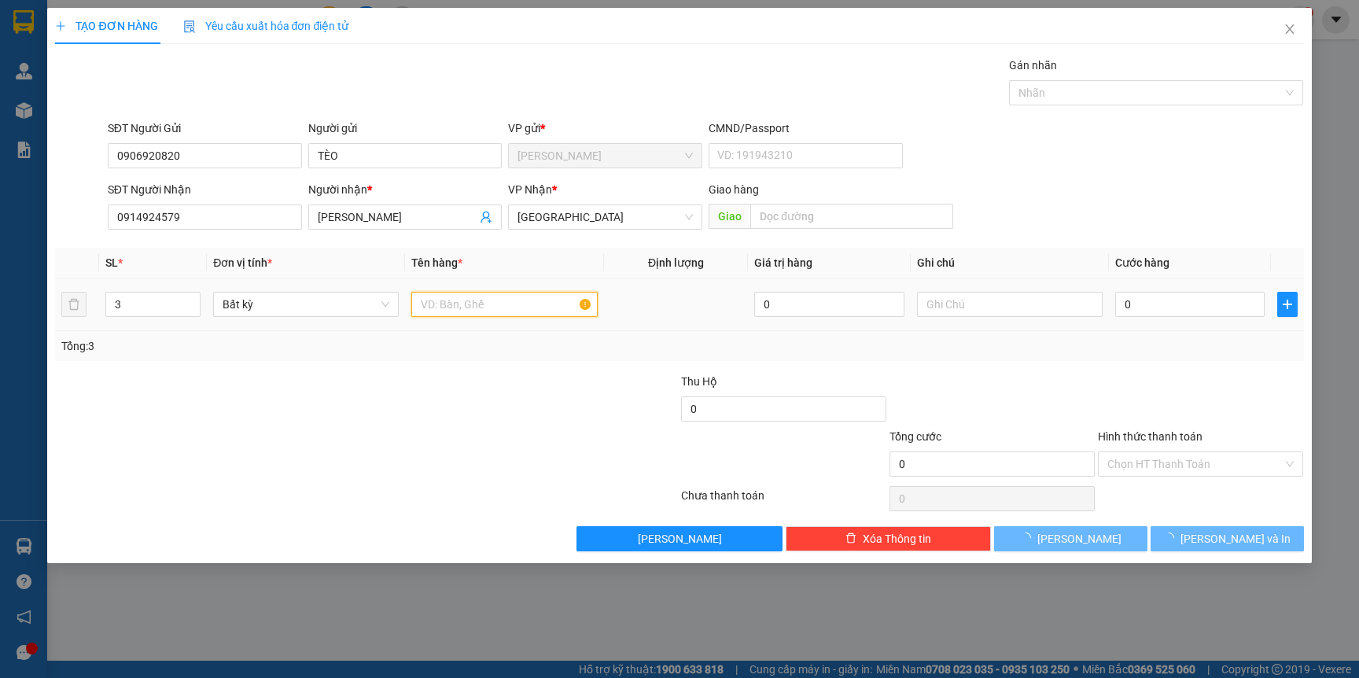
click at [461, 297] on input "text" at bounding box center [504, 304] width 186 height 25
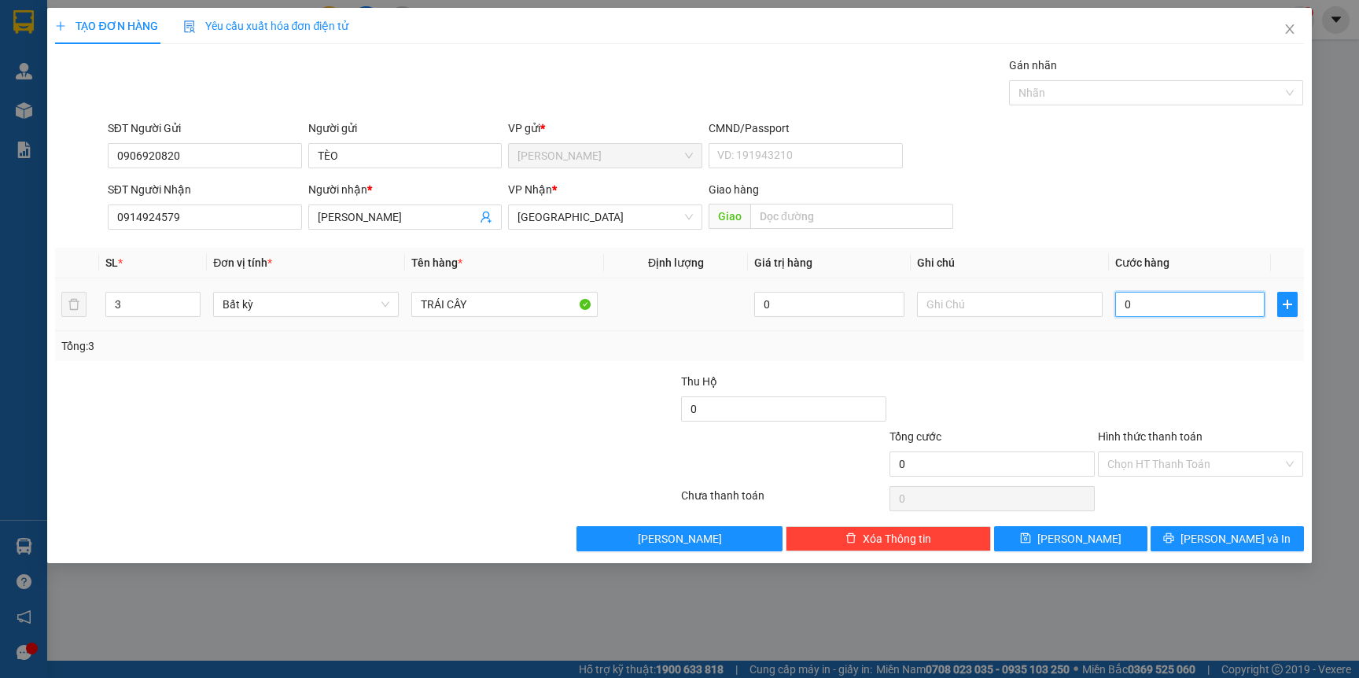
click at [1169, 297] on input "0" at bounding box center [1189, 304] width 149 height 25
click at [1211, 541] on button "[PERSON_NAME] và In" at bounding box center [1226, 538] width 153 height 25
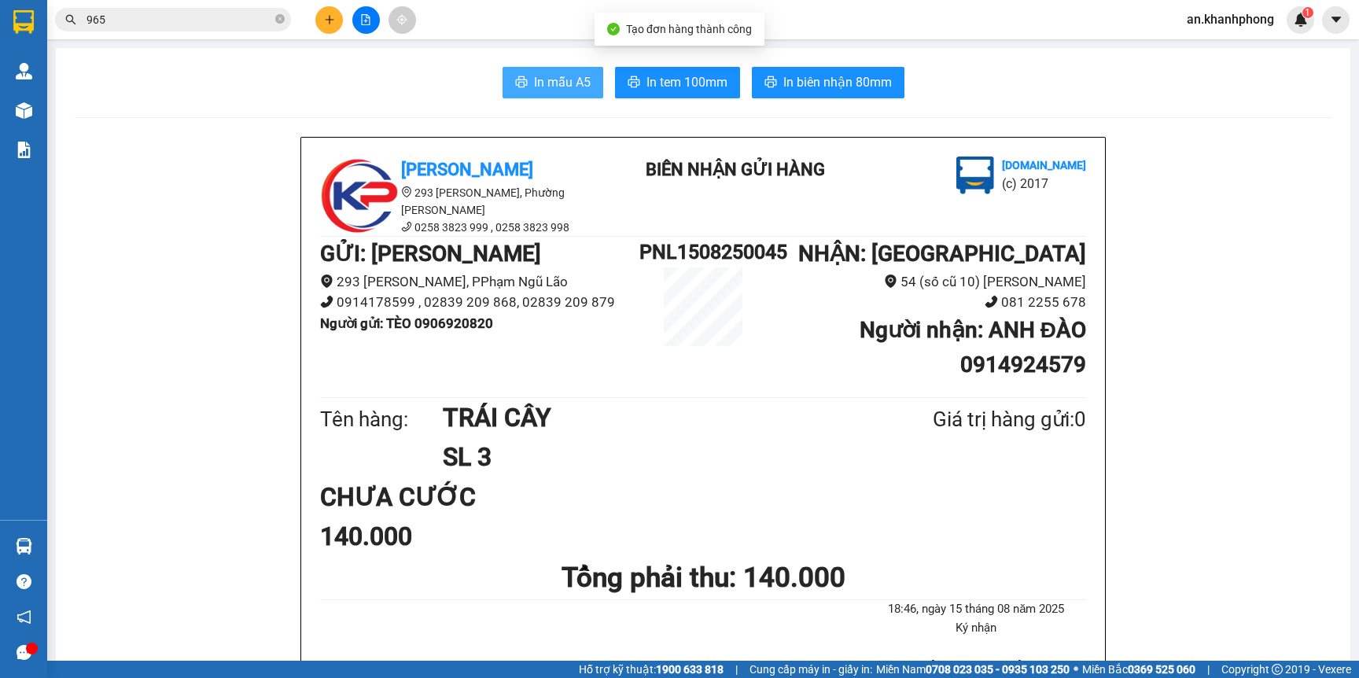
click at [544, 81] on span "In mẫu A5" at bounding box center [562, 82] width 57 height 20
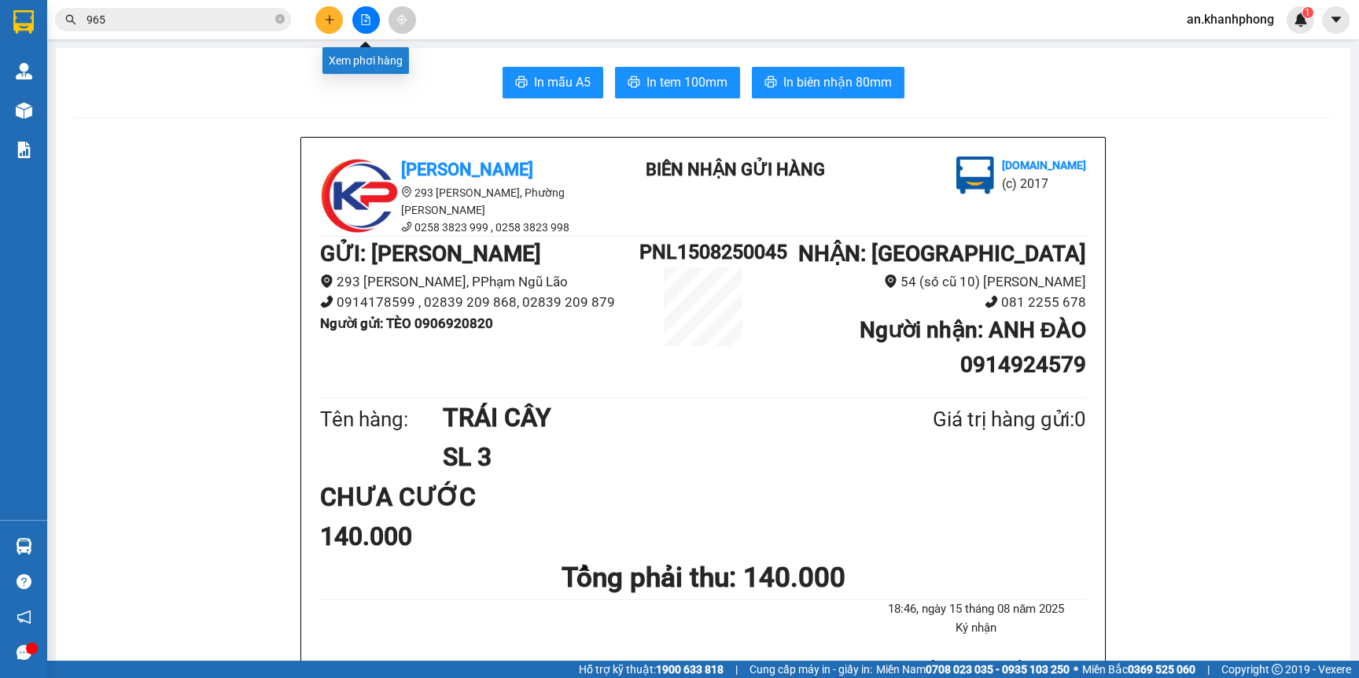
click at [326, 14] on icon "plus" at bounding box center [329, 19] width 11 height 11
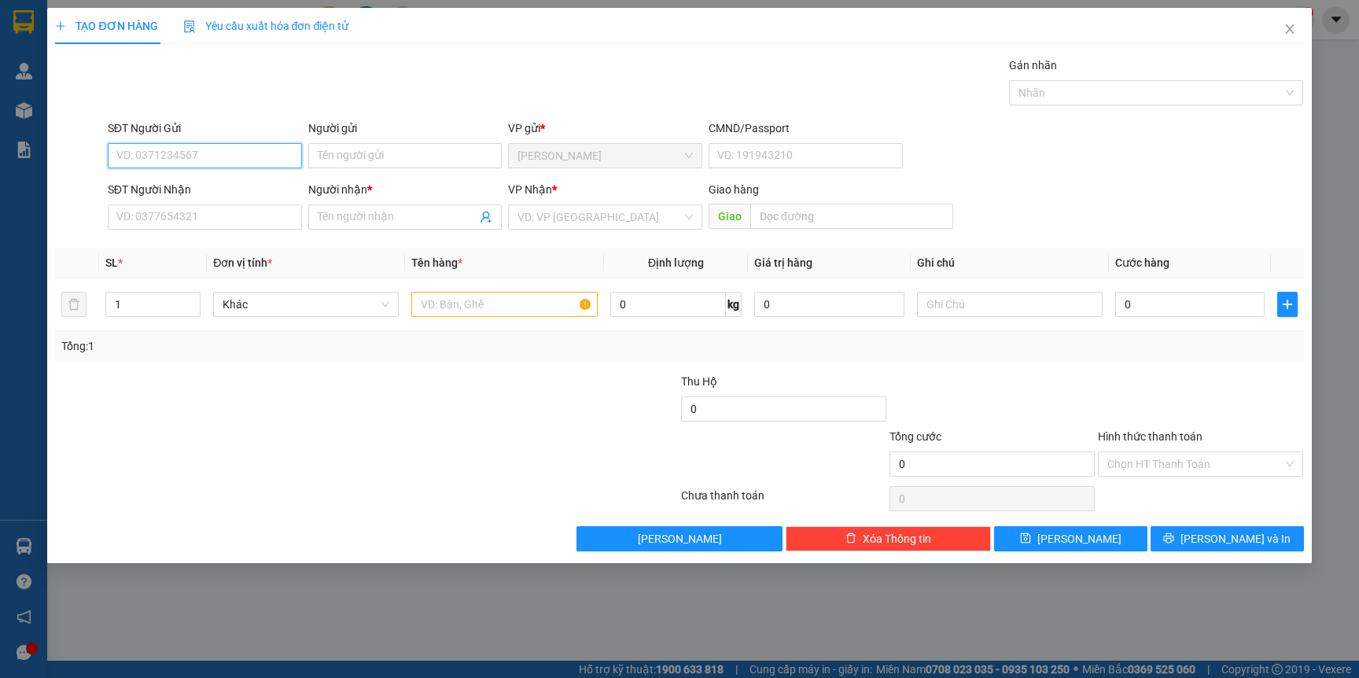
click at [257, 150] on input "SĐT Người Gửi" at bounding box center [205, 155] width 194 height 25
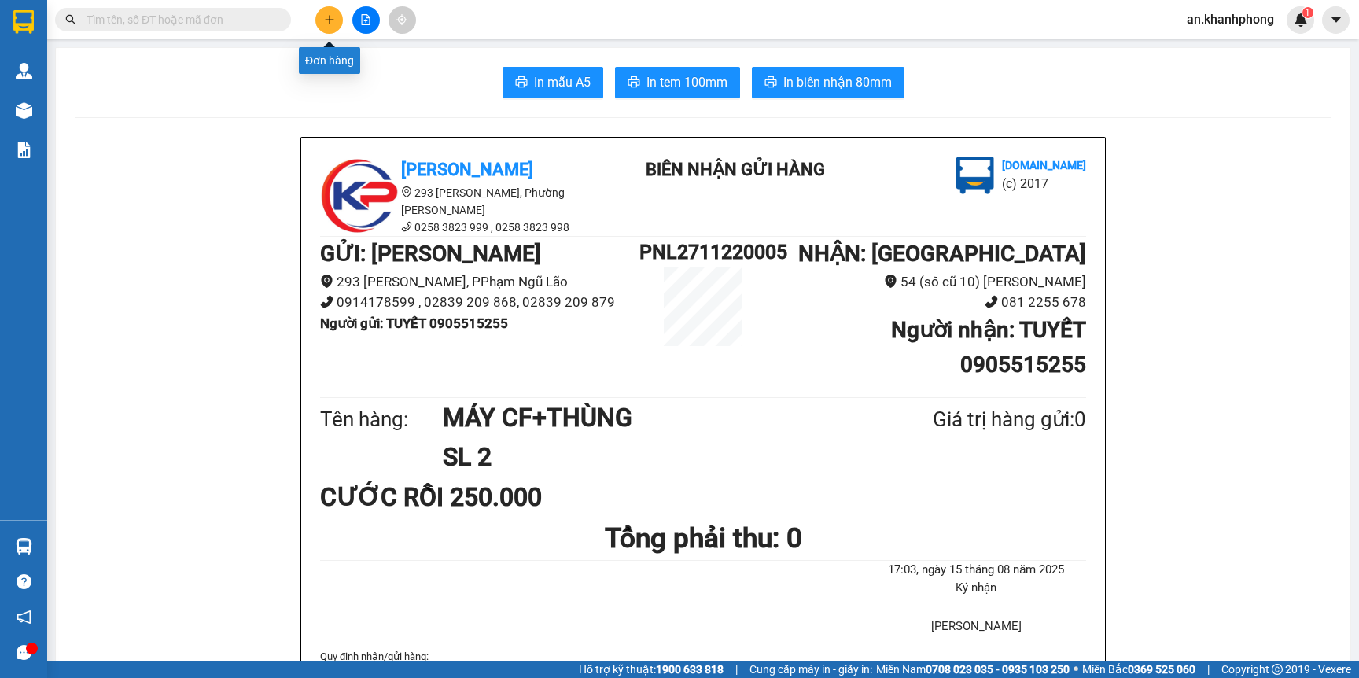
click at [334, 25] on button at bounding box center [329, 20] width 28 height 28
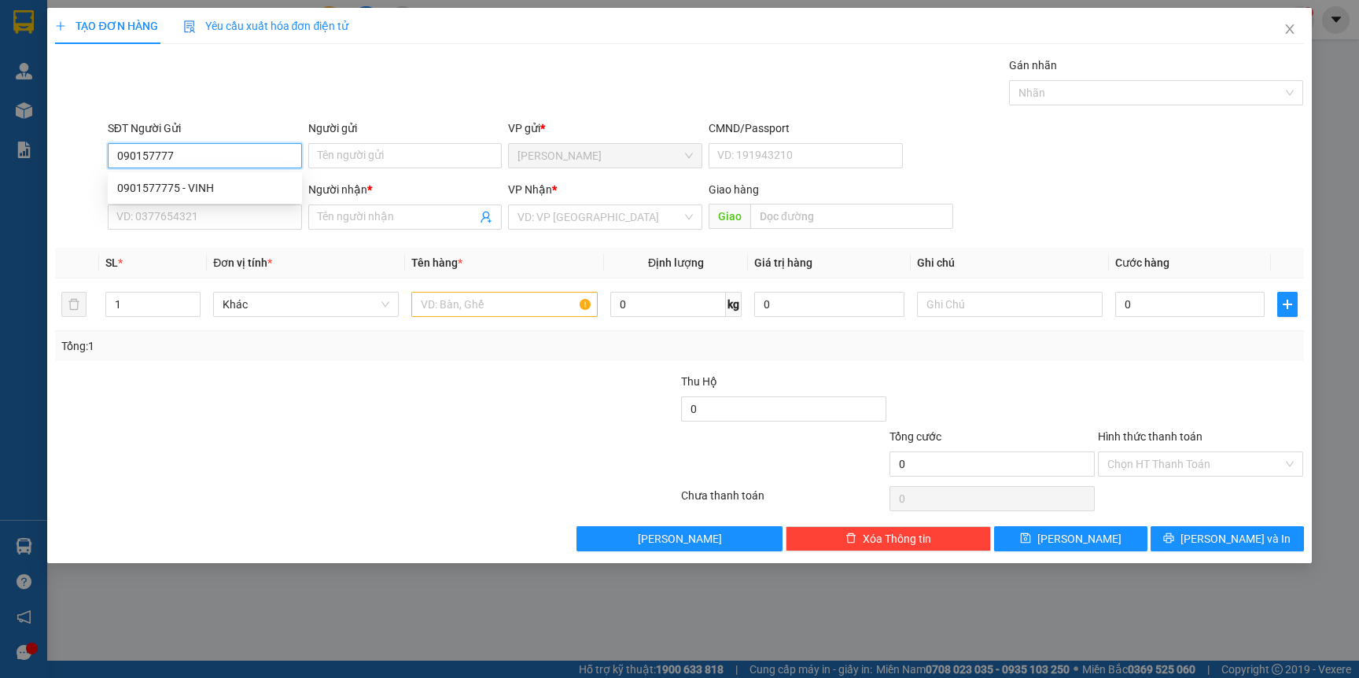
type input "0901577775"
click at [202, 197] on div "0901577775 - VINH" at bounding box center [205, 187] width 194 height 25
type input "VINH"
type input "0901577775"
click at [218, 225] on input "SĐT Người Nhận" at bounding box center [205, 216] width 194 height 25
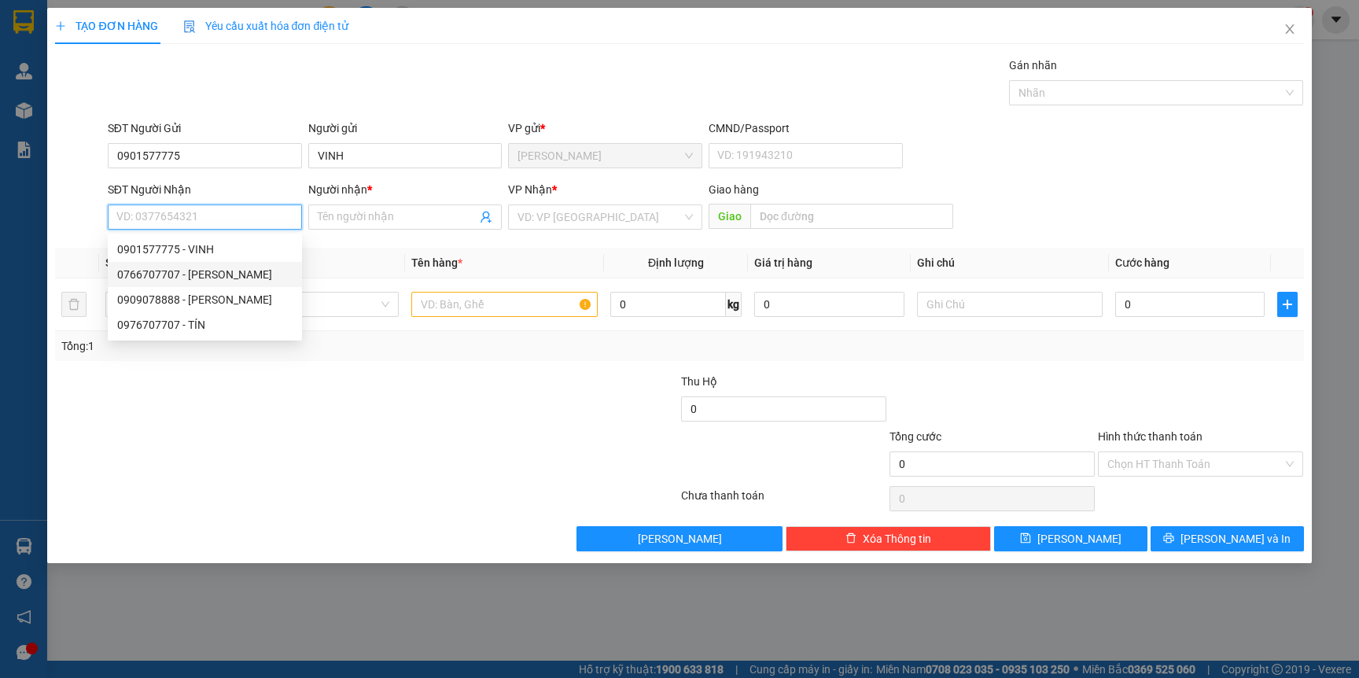
click at [253, 278] on div "0766707707 - [PERSON_NAME]" at bounding box center [204, 274] width 175 height 17
type input "0766707707"
type input "[PERSON_NAME]"
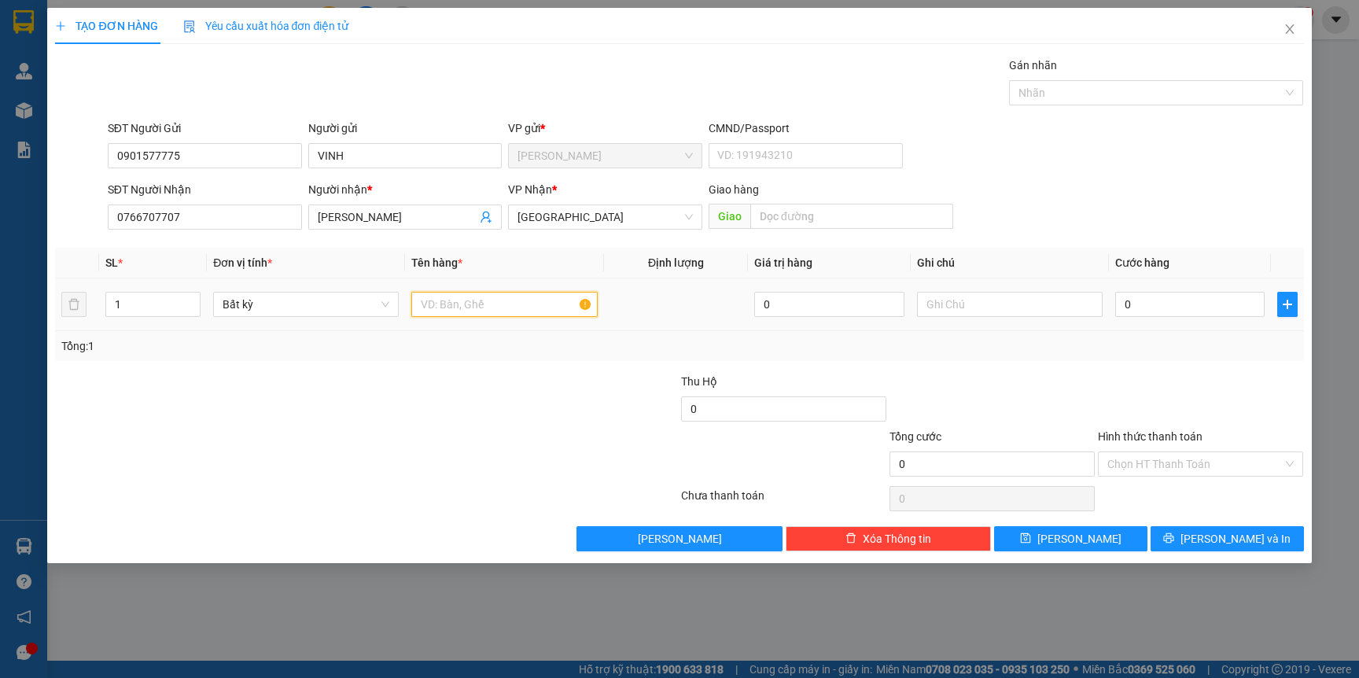
click at [499, 303] on input "text" at bounding box center [504, 304] width 186 height 25
type input "T"
type input "CỤC"
click at [1212, 313] on input "0" at bounding box center [1189, 304] width 149 height 25
type input "2"
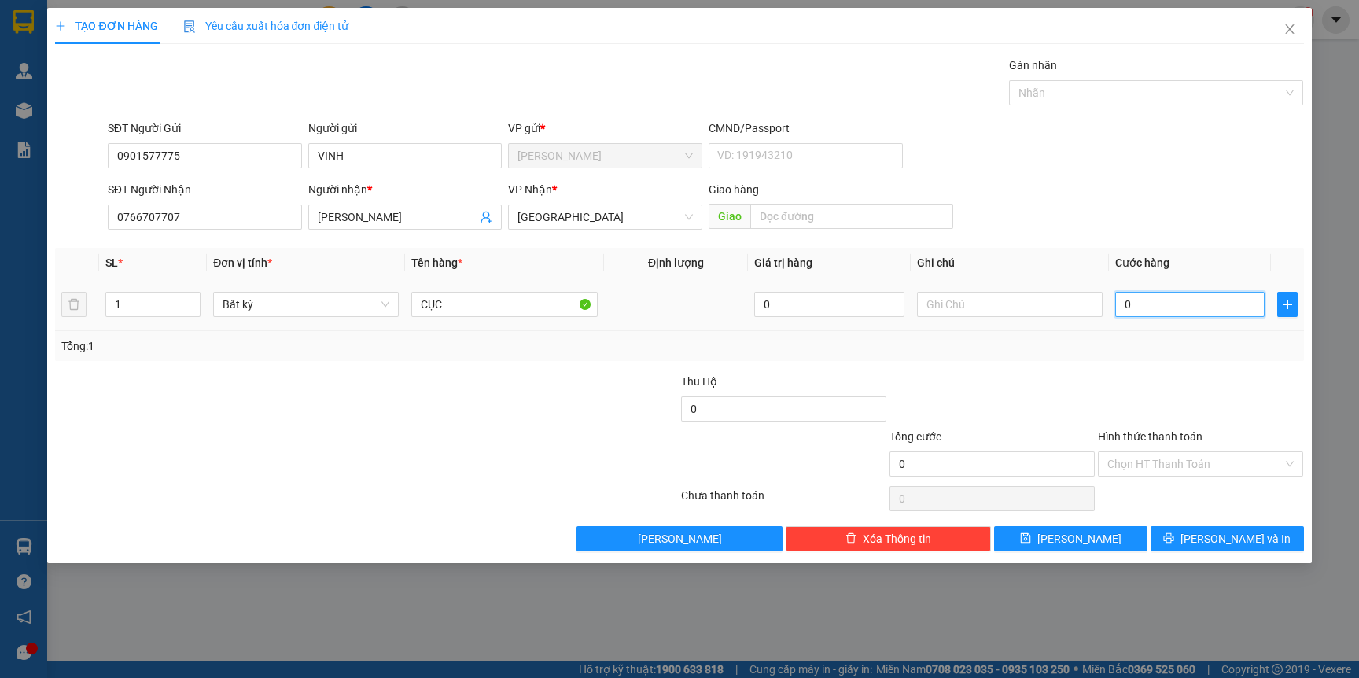
type input "2"
type input "20"
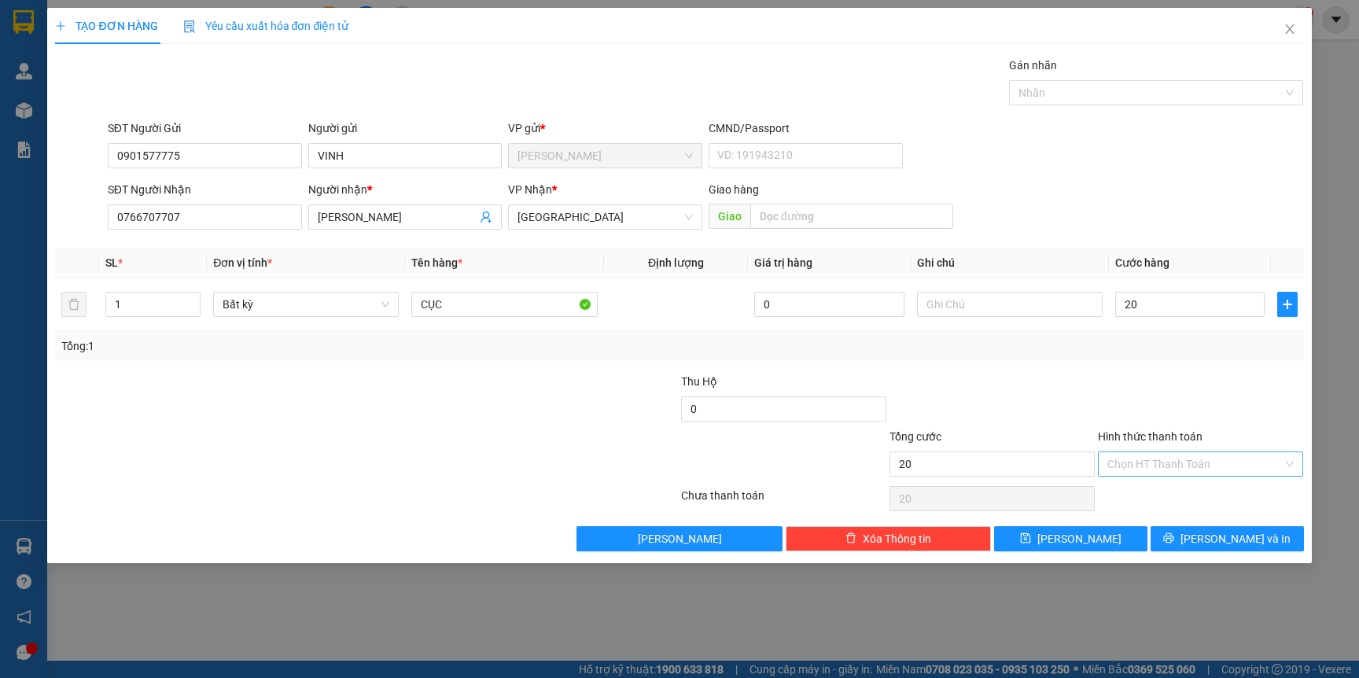
click at [1168, 465] on input "Hình thức thanh toán" at bounding box center [1194, 464] width 175 height 24
type input "20.000"
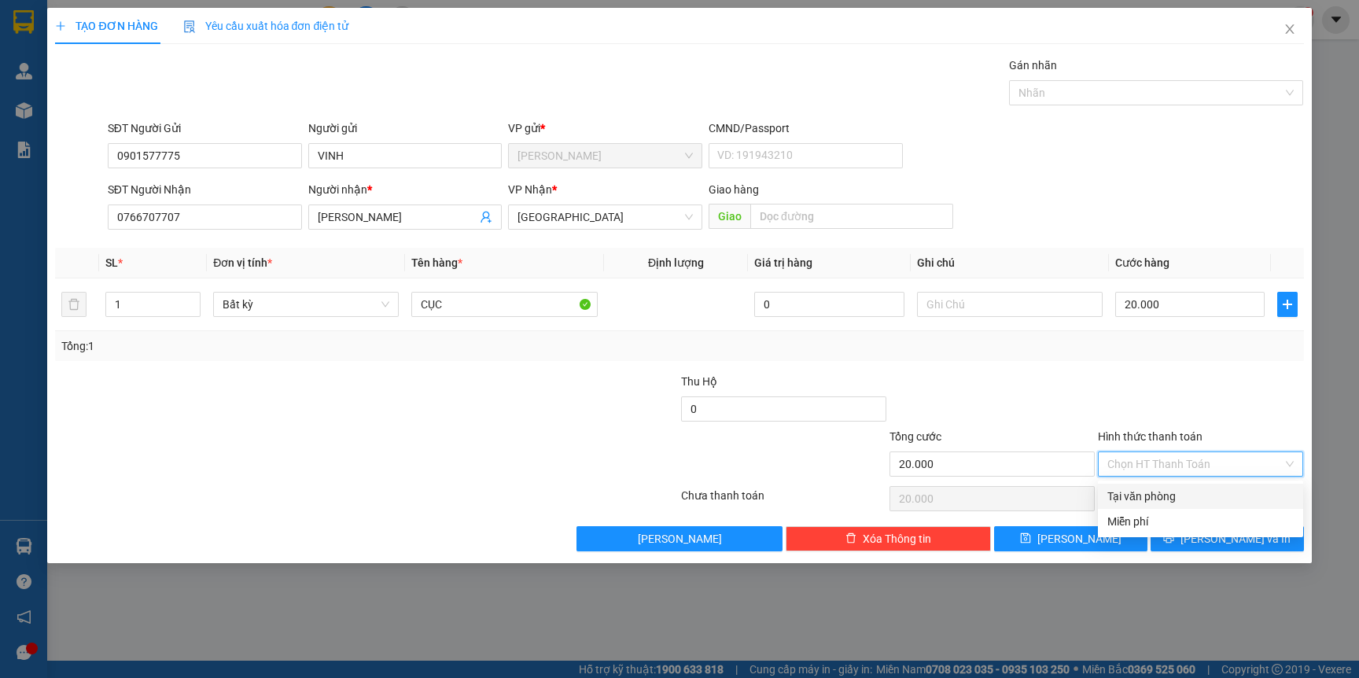
click at [1162, 504] on div "Tại văn phòng" at bounding box center [1200, 495] width 186 height 17
type input "0"
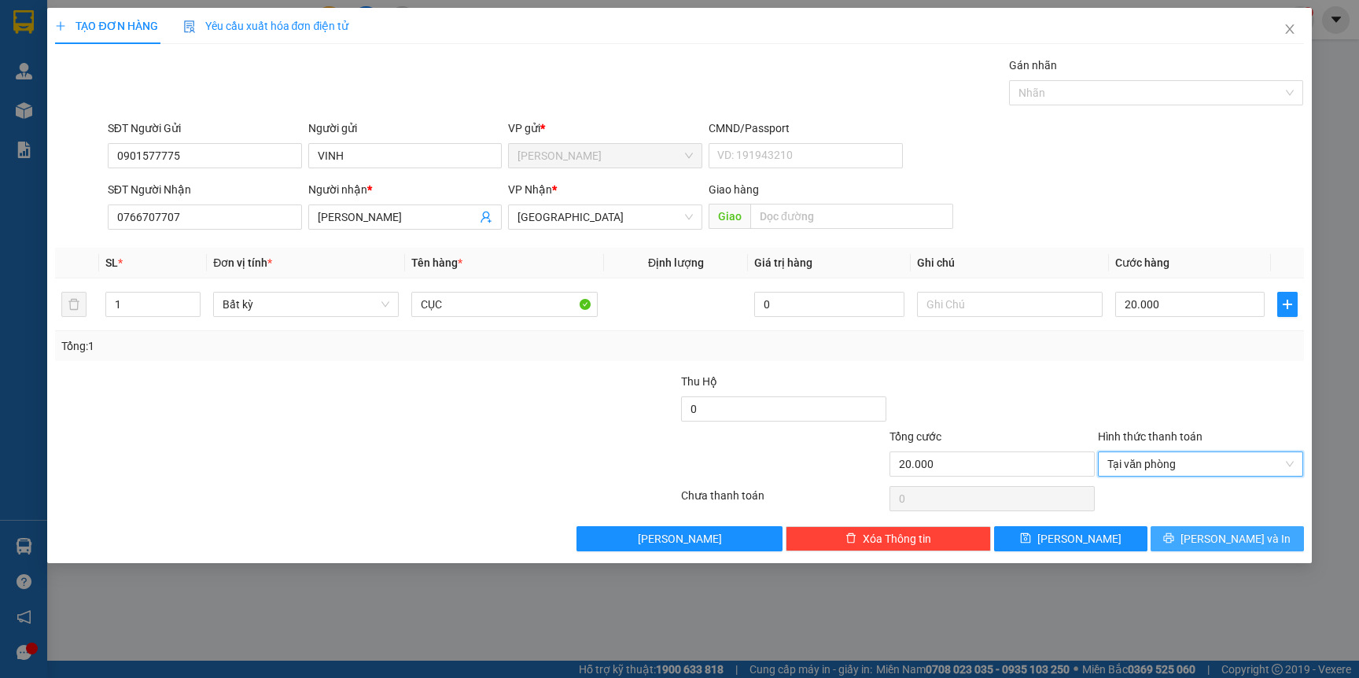
click at [1233, 546] on span "[PERSON_NAME] và In" at bounding box center [1235, 538] width 110 height 17
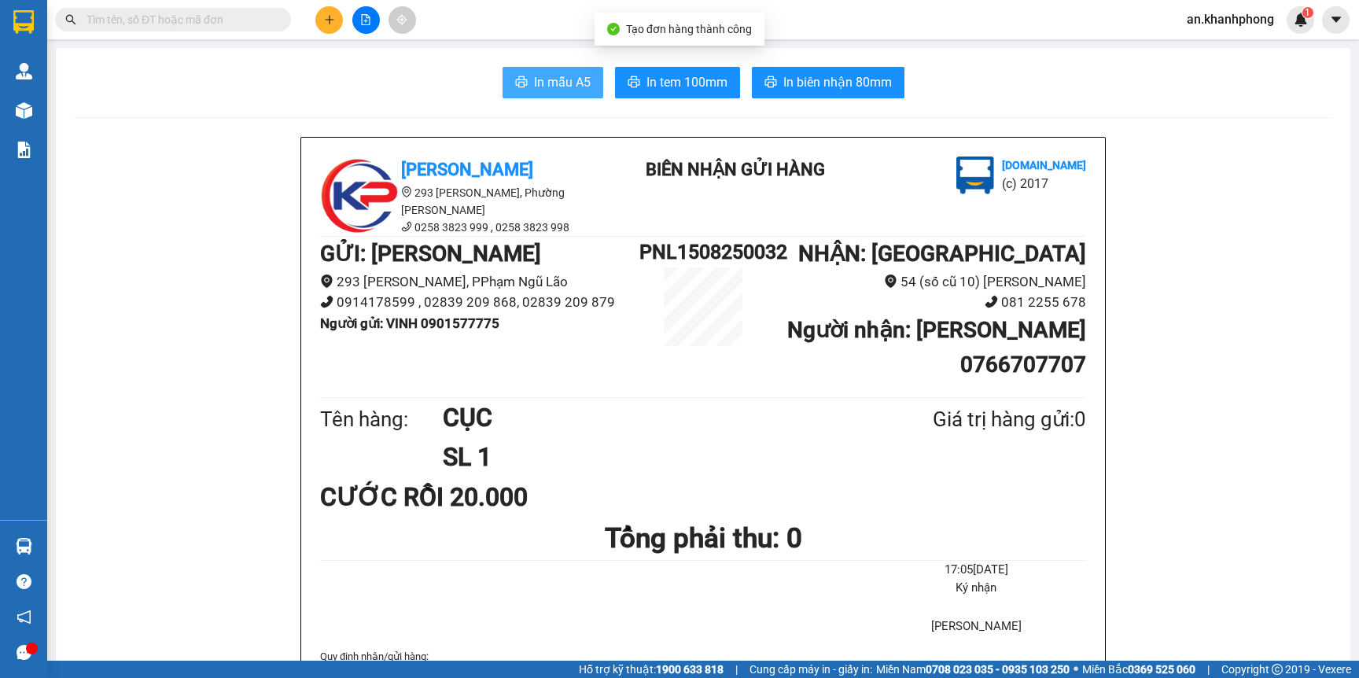
click at [536, 82] on span "In mẫu A5" at bounding box center [562, 82] width 57 height 20
click at [235, 23] on input "text" at bounding box center [179, 19] width 186 height 17
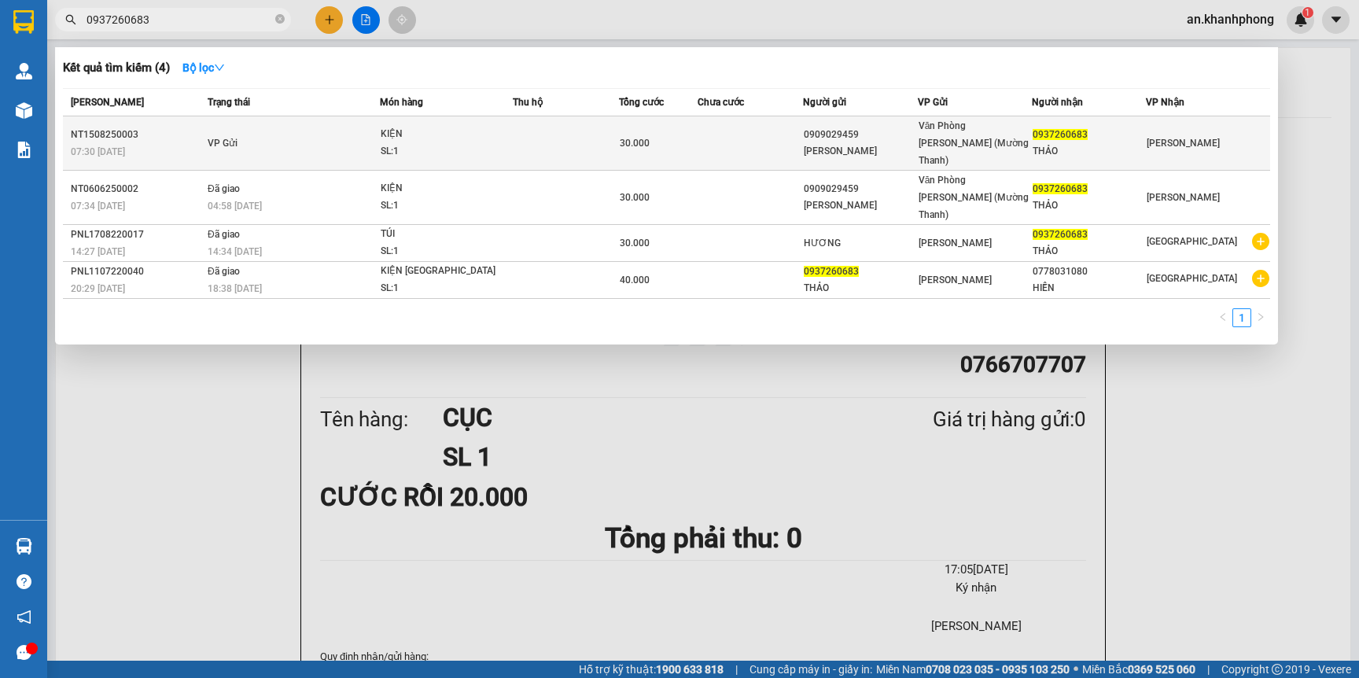
type input "0937260683"
click at [714, 138] on td at bounding box center [749, 143] width 105 height 54
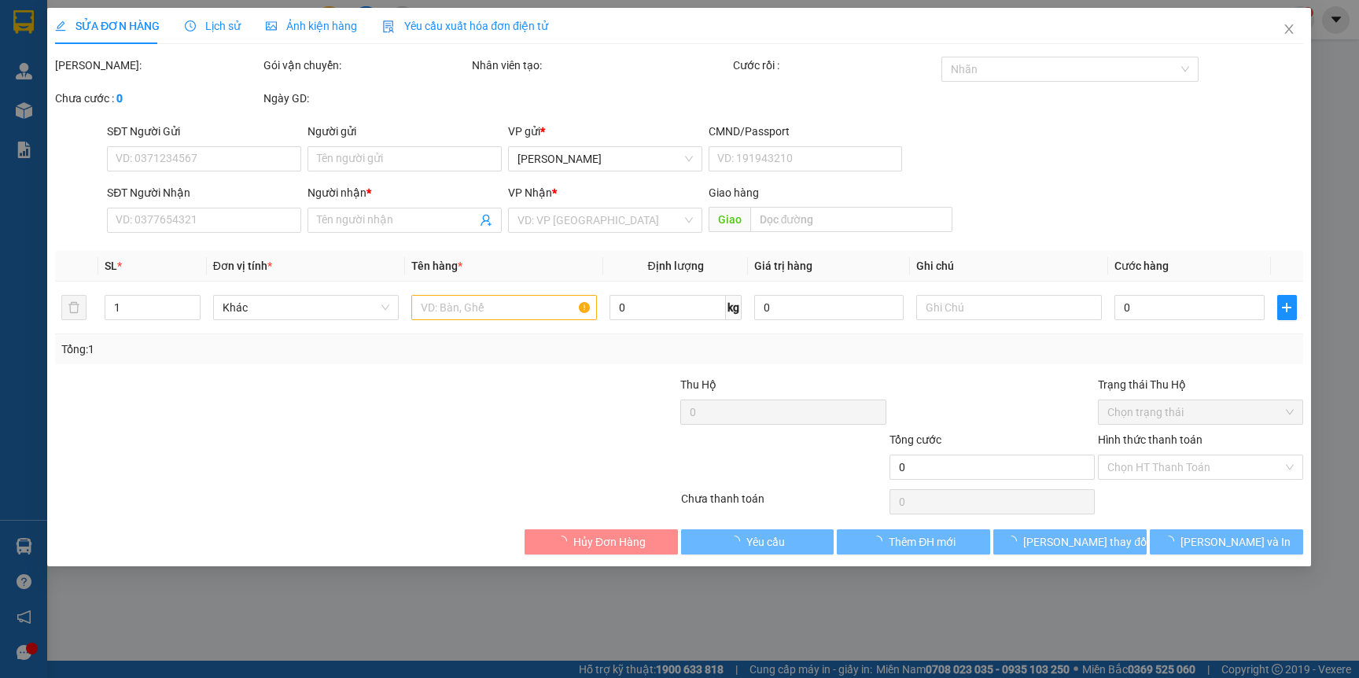
type input "0909029459"
type input "[PERSON_NAME]"
type input "0937260683"
type input "THẢO"
type input "30.000"
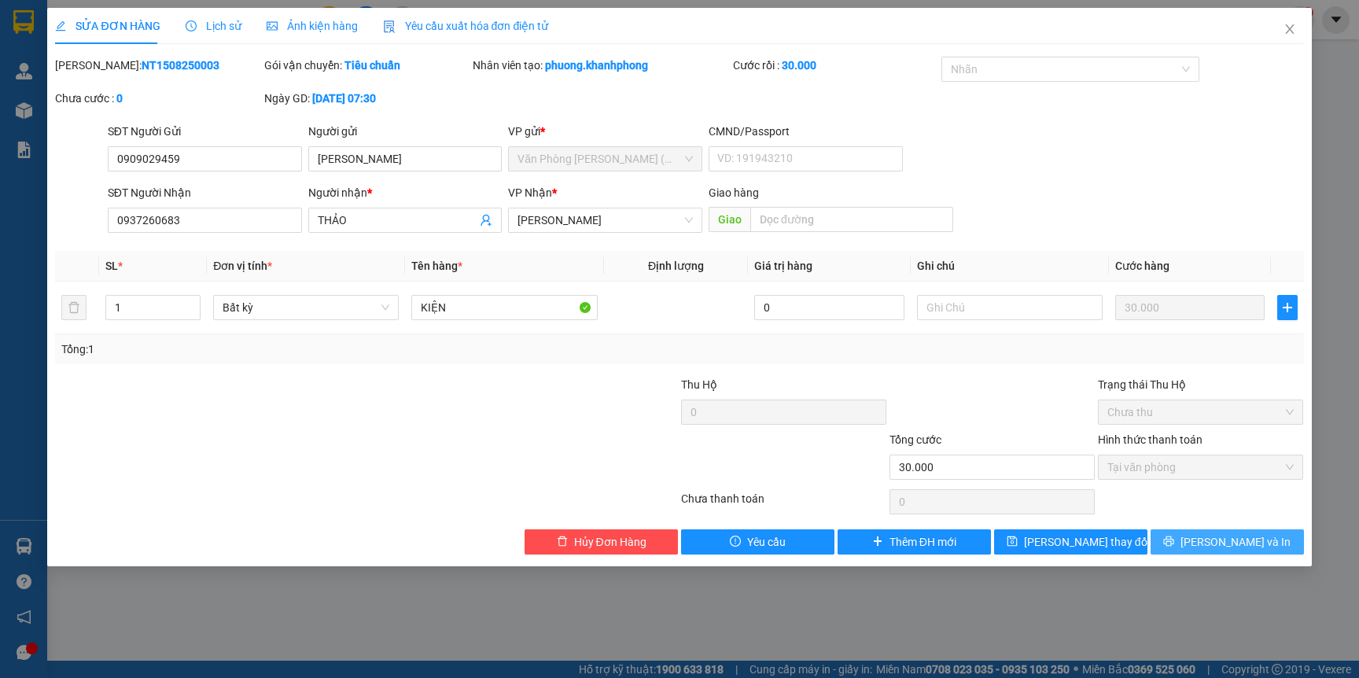
click at [1219, 544] on span "[PERSON_NAME] và In" at bounding box center [1235, 541] width 110 height 17
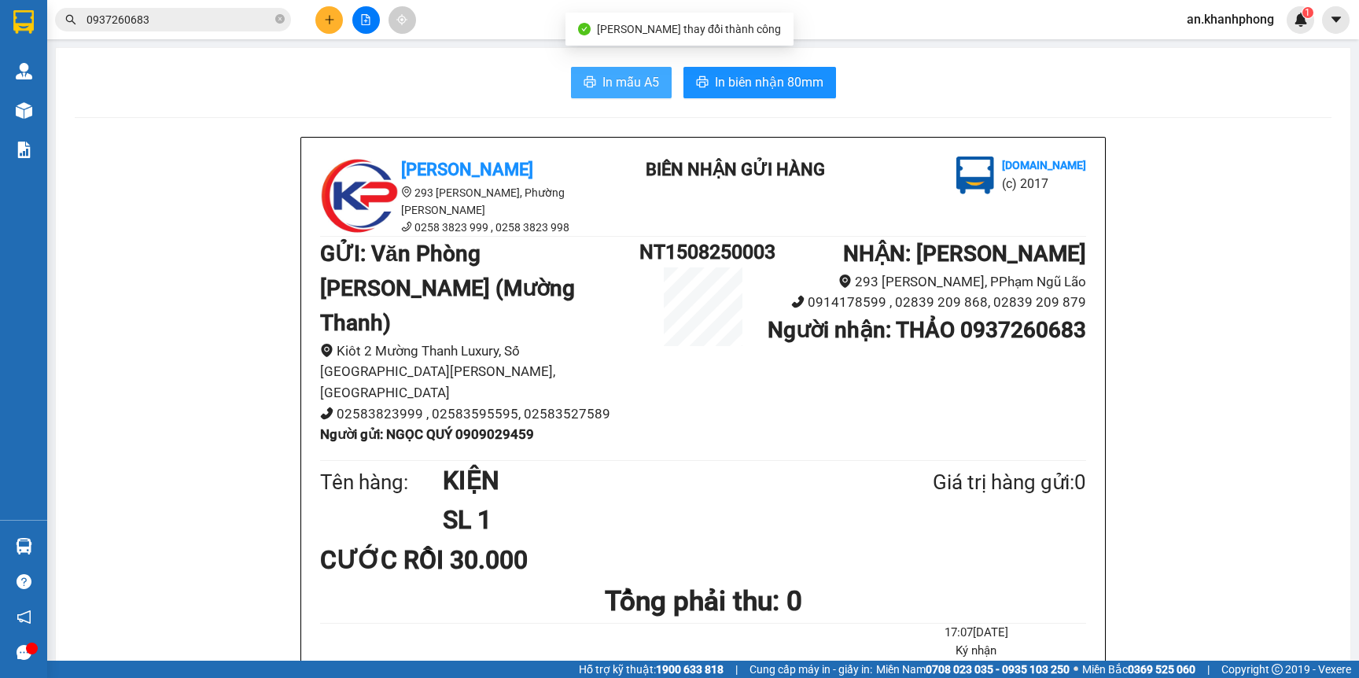
click at [638, 79] on span "In mẫu A5" at bounding box center [630, 82] width 57 height 20
click at [607, 70] on button "In mẫu A5" at bounding box center [621, 82] width 101 height 31
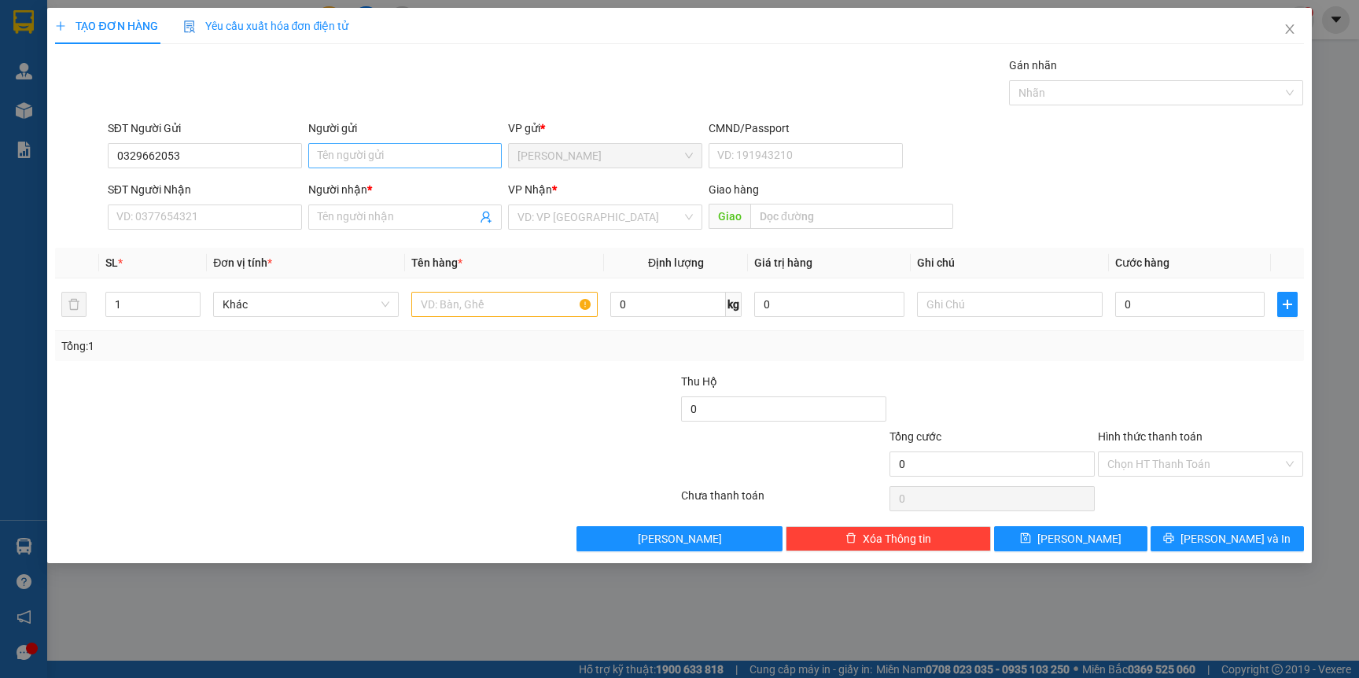
type input "0329662053"
click at [398, 164] on input "Người gửi" at bounding box center [405, 155] width 194 height 25
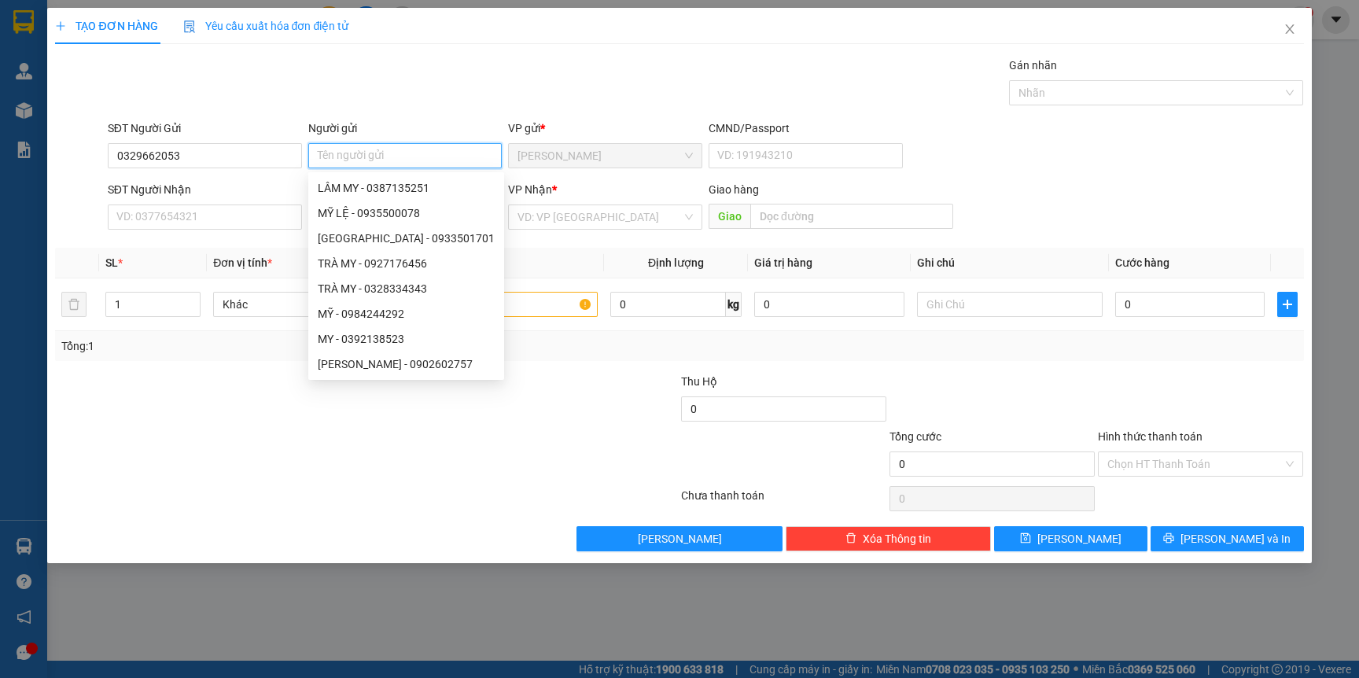
type input "Y"
type input "TRÚC"
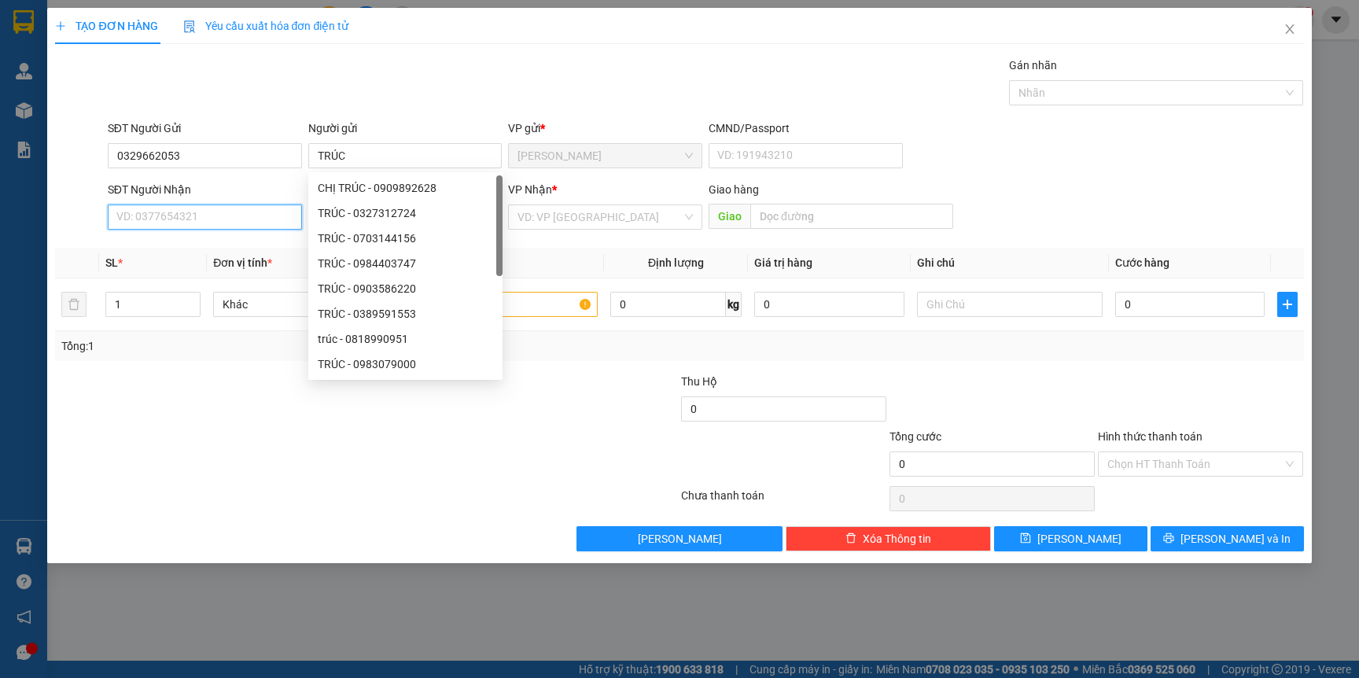
click at [189, 211] on input "SĐT Người Nhận" at bounding box center [205, 216] width 194 height 25
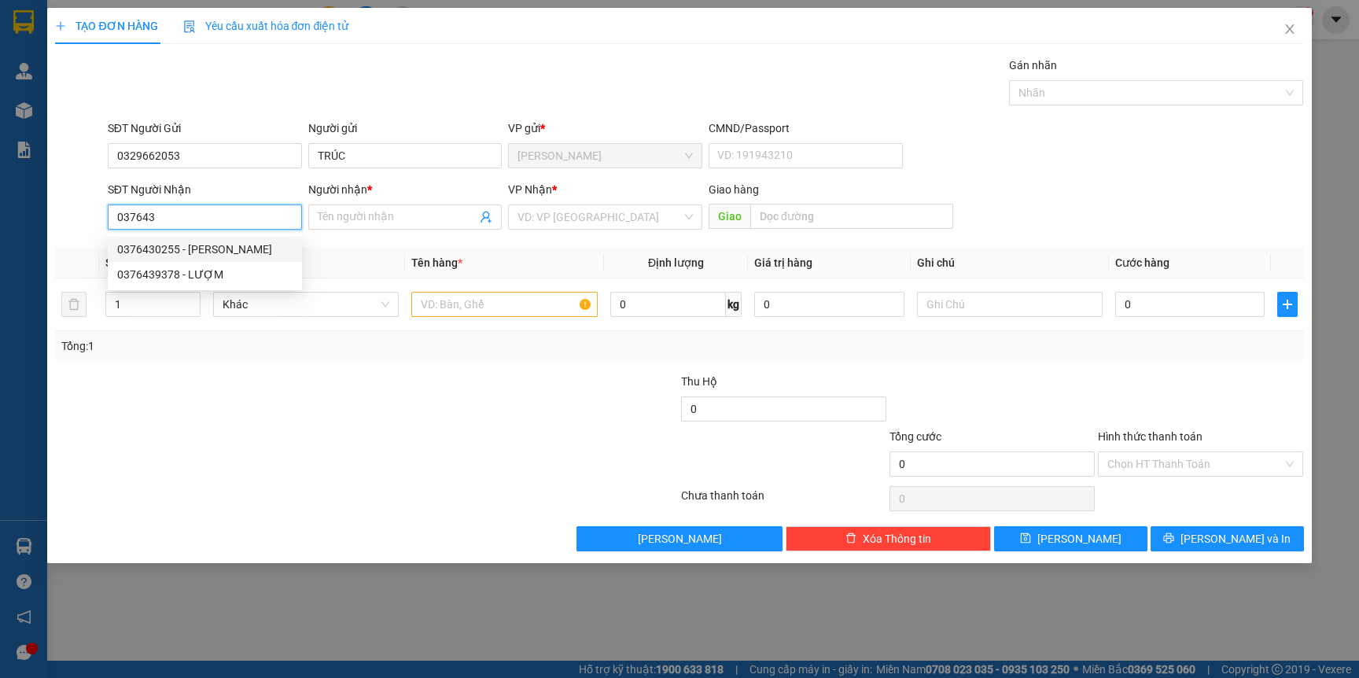
click at [204, 250] on div "0376430255 - [PERSON_NAME]" at bounding box center [204, 249] width 175 height 17
type input "0376430255"
type input "TRINH"
type input "0376430255"
click at [473, 299] on input "text" at bounding box center [504, 304] width 186 height 25
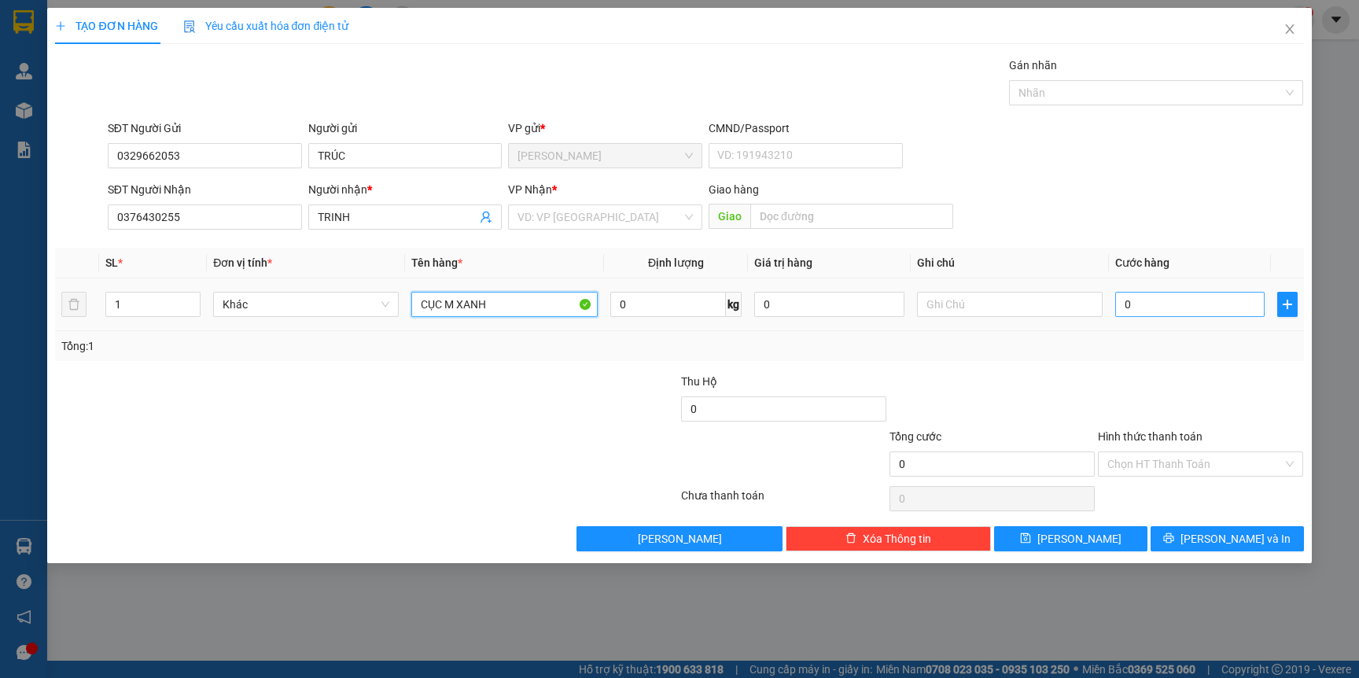
type input "CỤC M XANH"
click at [1138, 301] on input "0" at bounding box center [1189, 304] width 149 height 25
type input "2"
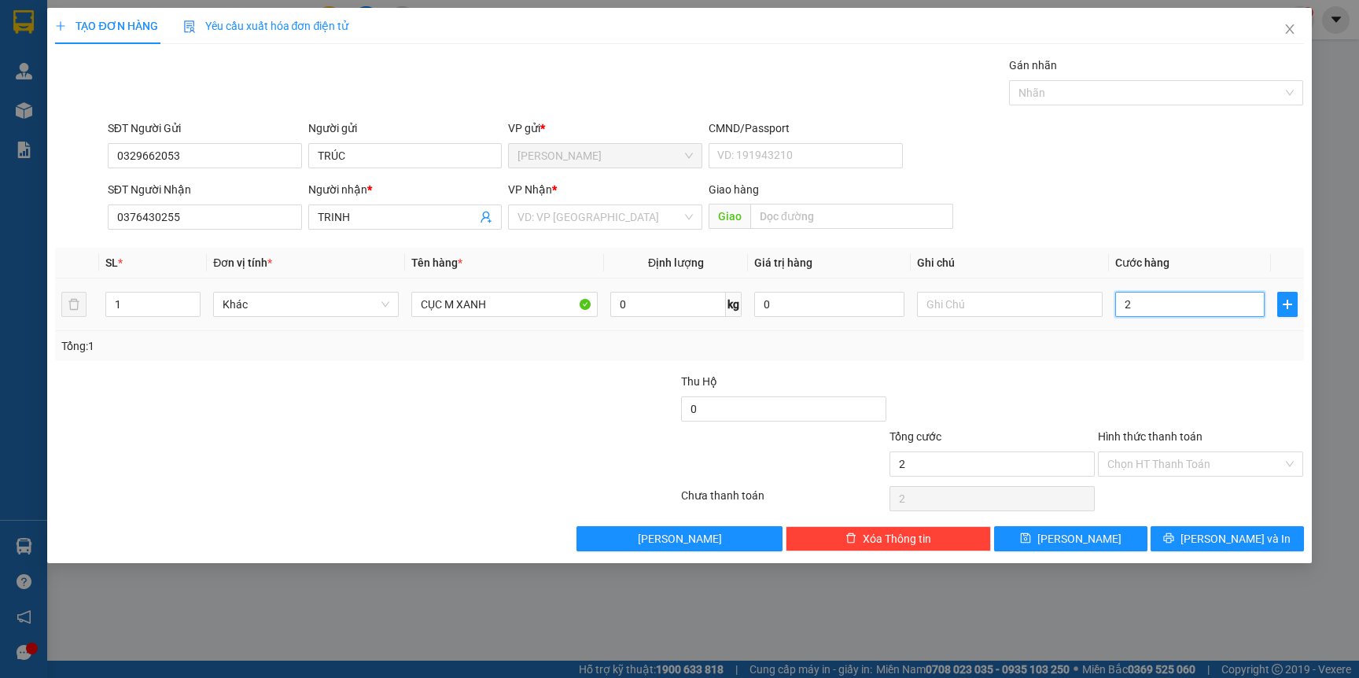
type input "20"
click at [1193, 476] on div "Chọn HT Thanh Toán" at bounding box center [1200, 463] width 205 height 25
type input "20.000"
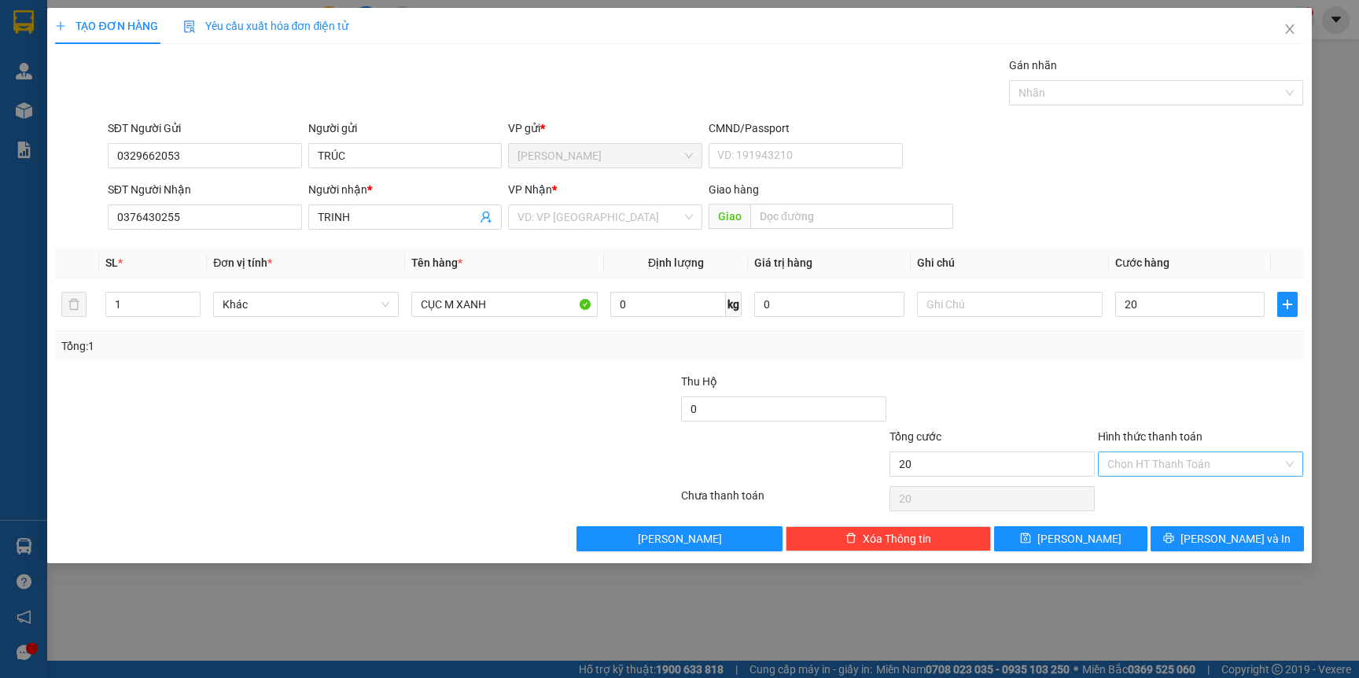
type input "20.000"
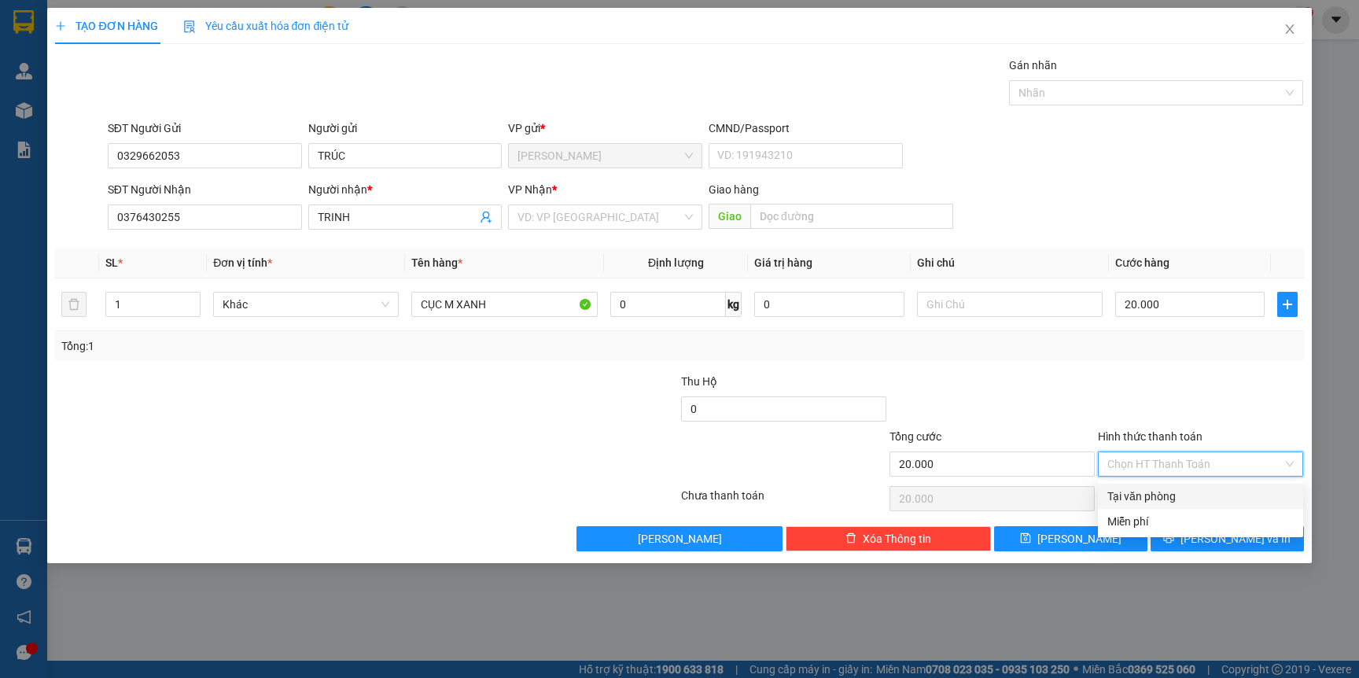
click at [1168, 484] on div "Tại văn phòng" at bounding box center [1200, 496] width 205 height 25
type input "0"
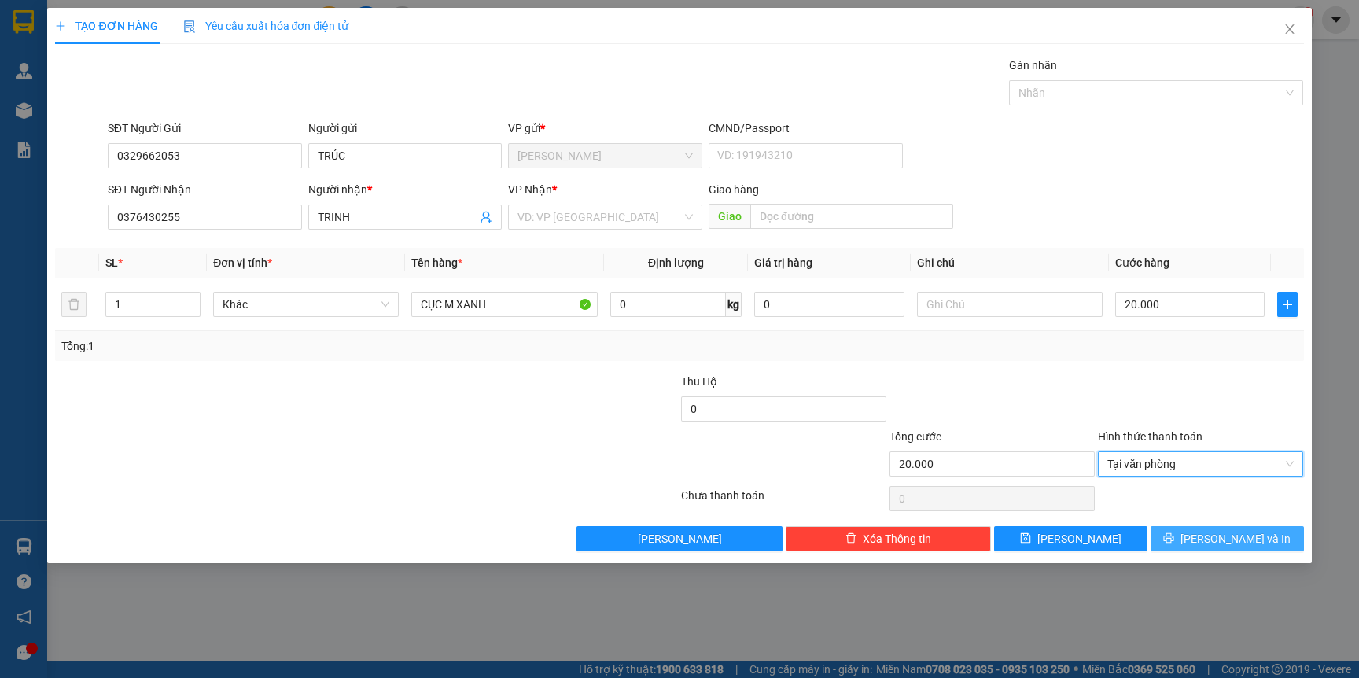
click at [1215, 542] on span "[PERSON_NAME] và In" at bounding box center [1235, 538] width 110 height 17
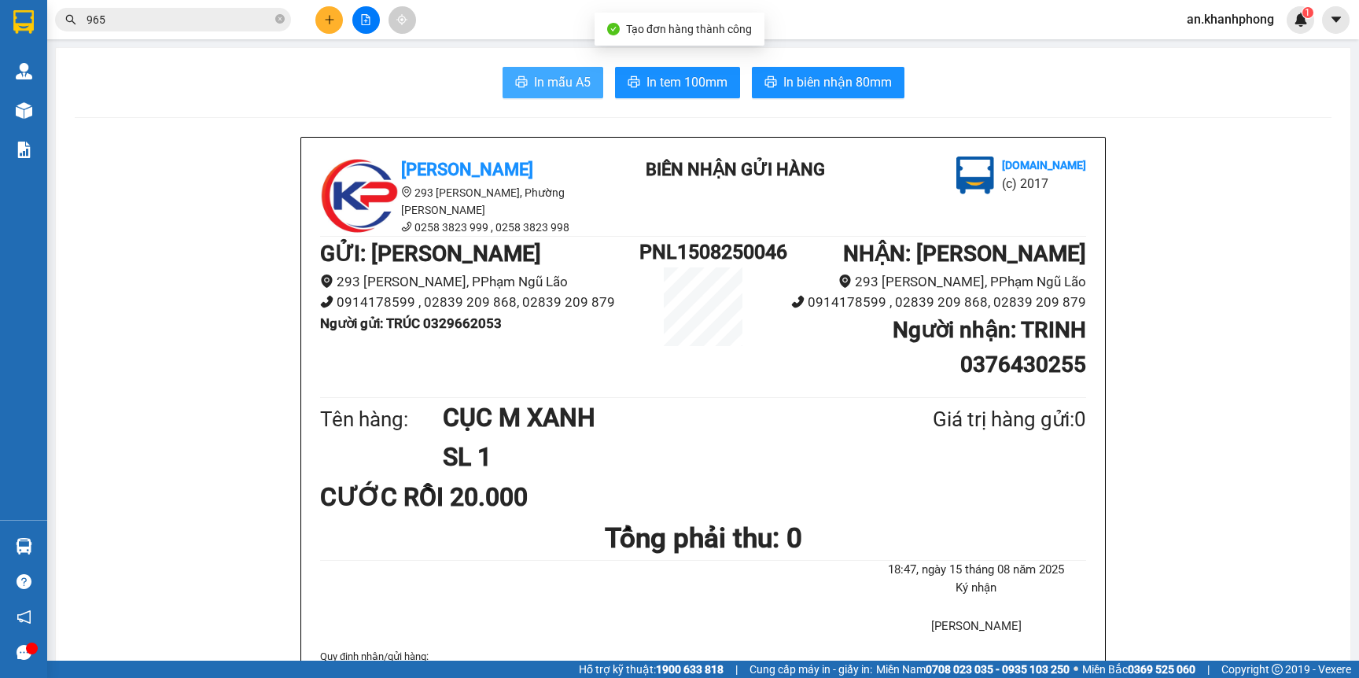
click at [558, 79] on span "In mẫu A5" at bounding box center [562, 82] width 57 height 20
click at [333, 18] on icon "plus" at bounding box center [329, 19] width 11 height 11
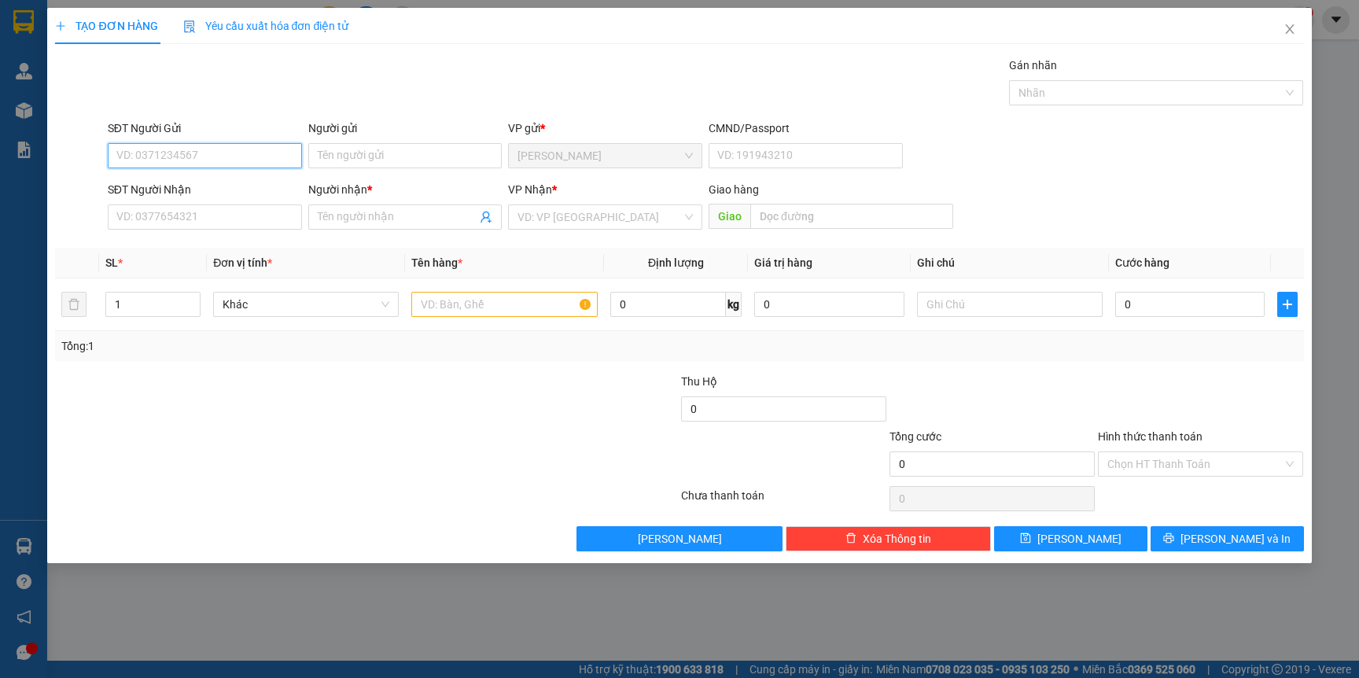
click at [260, 149] on input "SĐT Người Gửi" at bounding box center [205, 155] width 194 height 25
type input "0937512564"
click at [207, 186] on div "0937512564 - HUỆ" at bounding box center [204, 187] width 175 height 17
type input "HUỆ"
type input "0937512564"
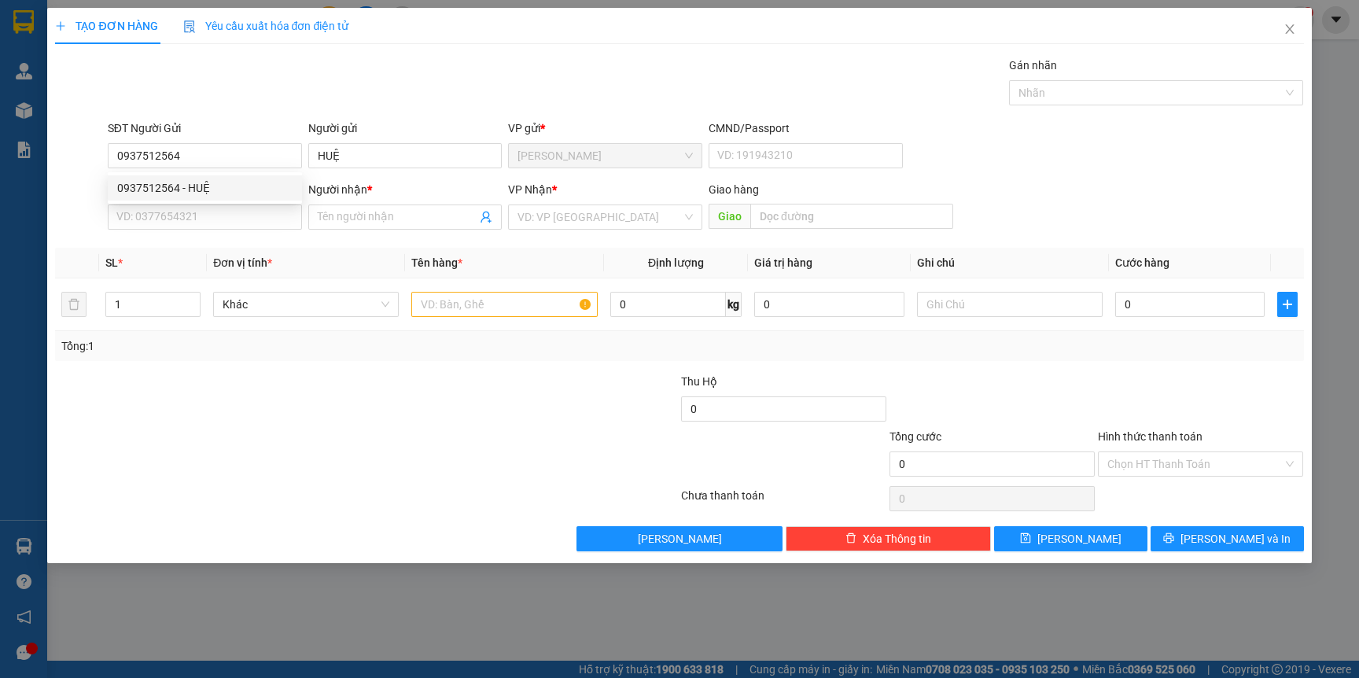
click at [218, 235] on div "SĐT Người Nhận VD: 0377654321" at bounding box center [205, 208] width 194 height 55
click at [218, 221] on input "SĐT Người Nhận" at bounding box center [205, 216] width 194 height 25
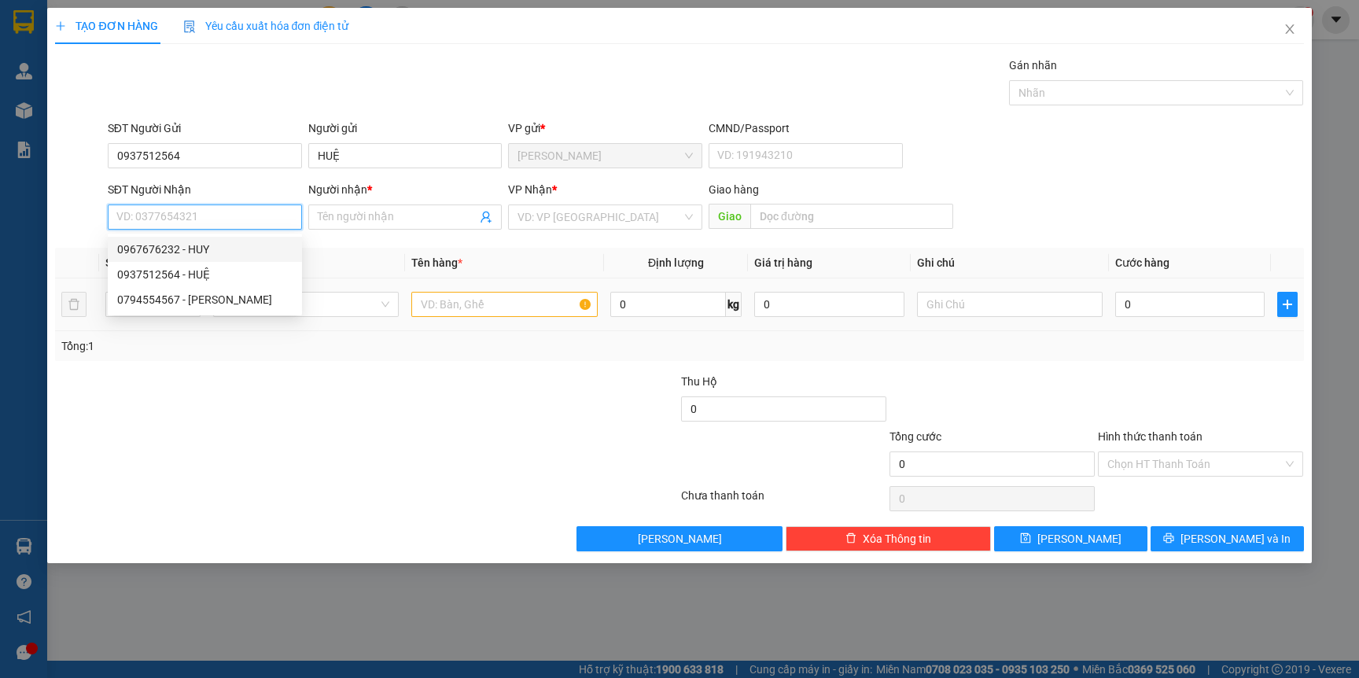
drag, startPoint x: 214, startPoint y: 247, endPoint x: 503, endPoint y: 289, distance: 292.3
click at [213, 247] on div "0967676232 - HUY" at bounding box center [204, 249] width 175 height 17
type input "0967676232"
type input "HUY"
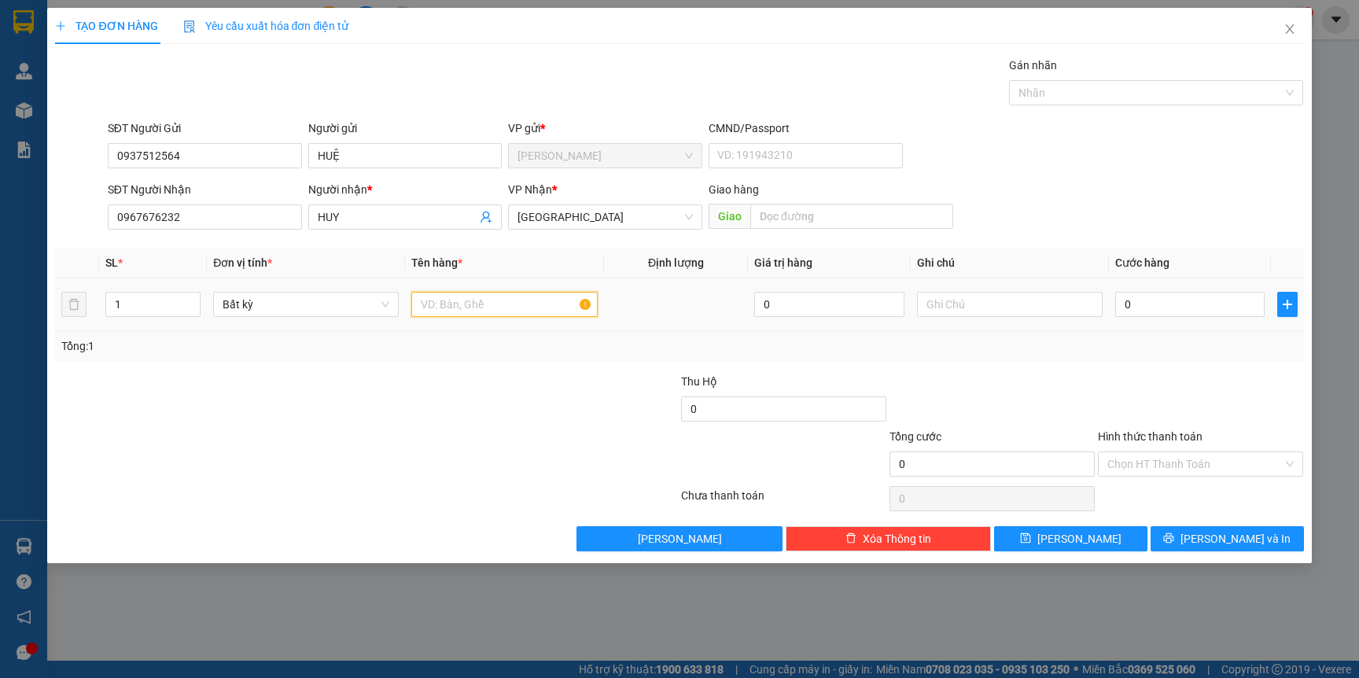
click at [487, 306] on input "text" at bounding box center [504, 304] width 186 height 25
type input "HỘP N"
click at [515, 303] on input "text" at bounding box center [504, 304] width 186 height 25
click at [234, 155] on input "SĐT Người Gửi" at bounding box center [205, 155] width 194 height 25
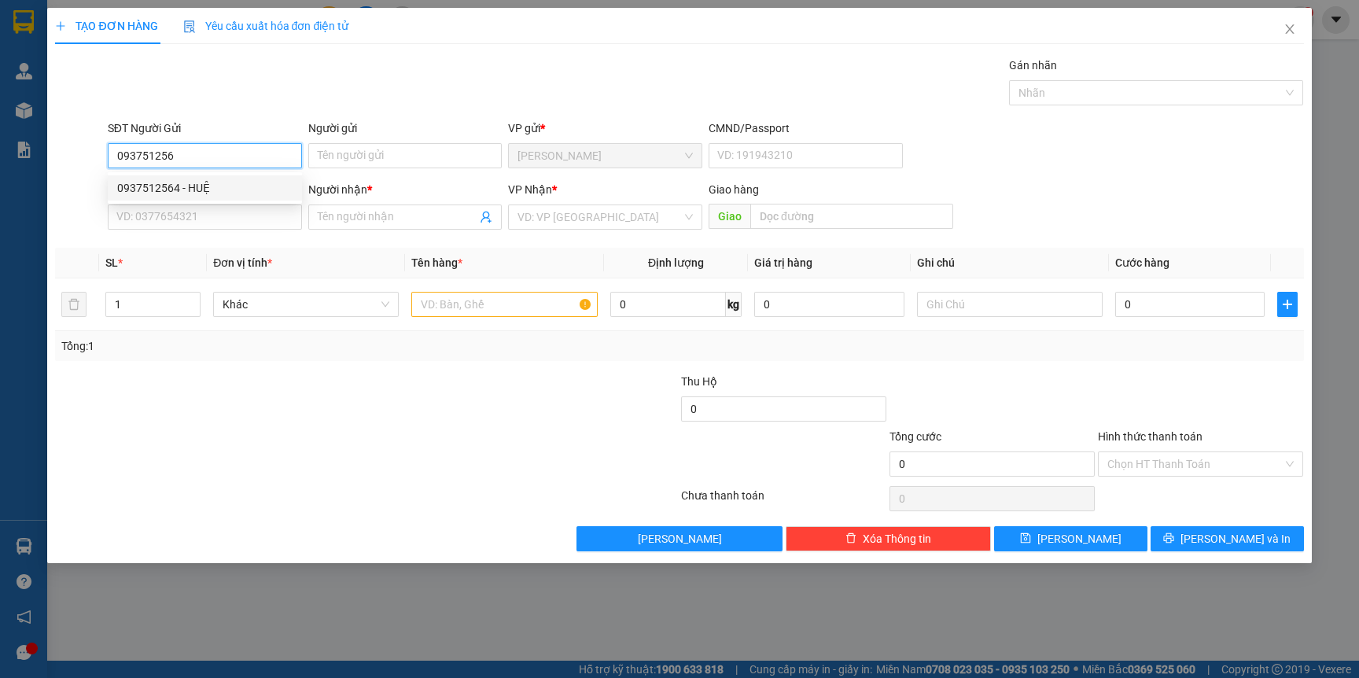
click at [208, 192] on div "0937512564 - HUỆ" at bounding box center [204, 187] width 175 height 17
type input "0937512564"
type input "HUỆ"
type input "0937512564"
click at [200, 218] on input "SĐT Người Nhận" at bounding box center [205, 216] width 194 height 25
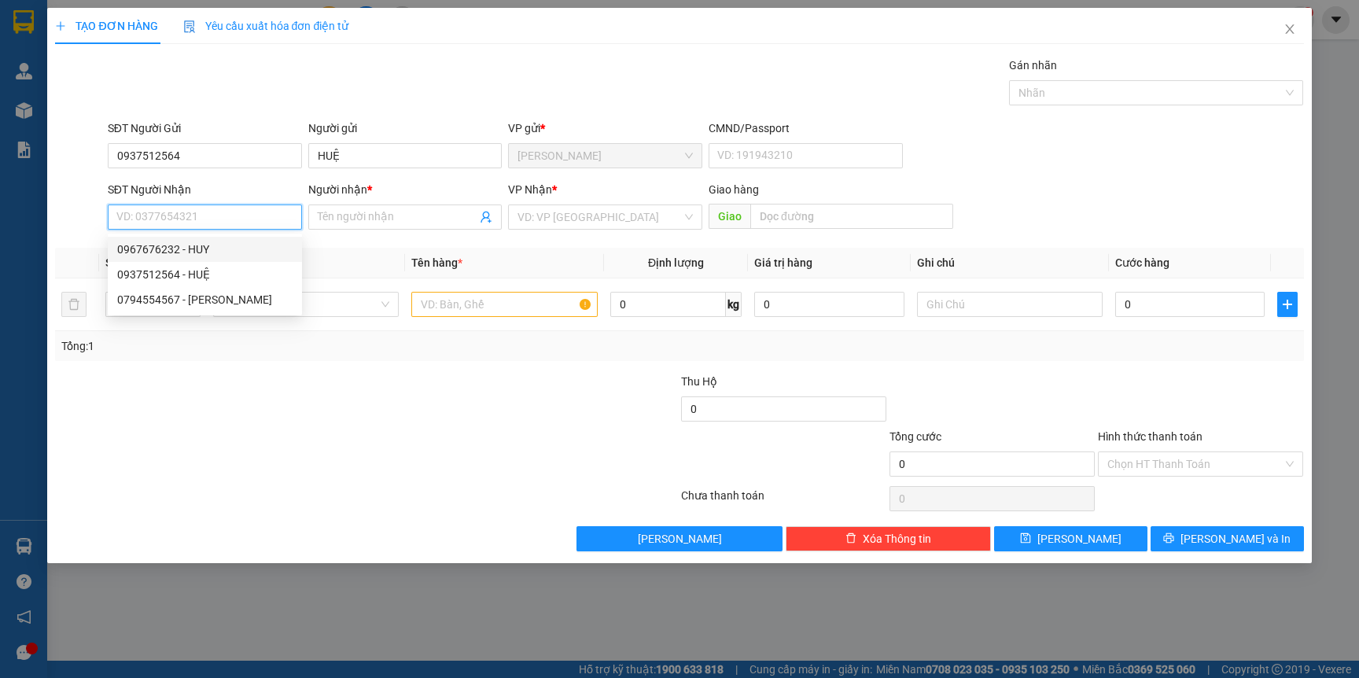
click at [201, 255] on div "0967676232 - HUY" at bounding box center [204, 249] width 175 height 17
type input "0967676232"
type input "HUY"
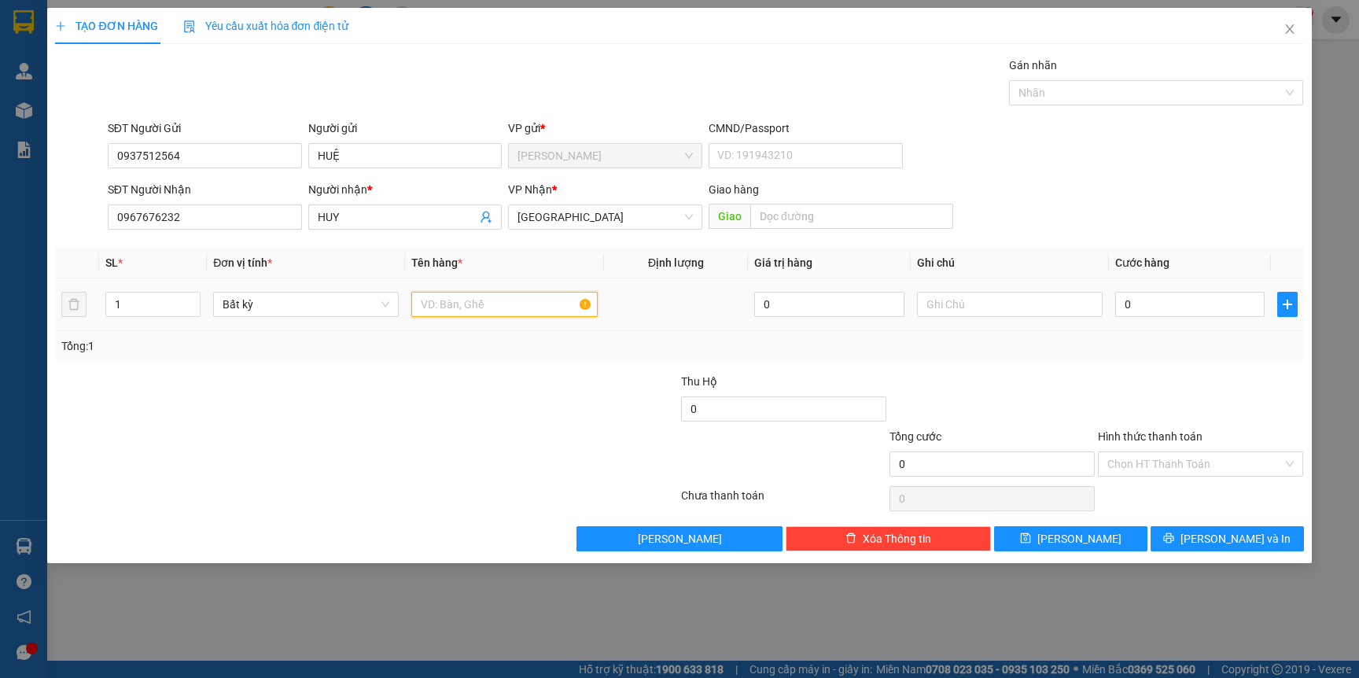
click at [454, 301] on input "text" at bounding box center [504, 304] width 186 height 25
type input "HỘP"
click at [1205, 314] on input "0" at bounding box center [1189, 304] width 149 height 25
type input "2"
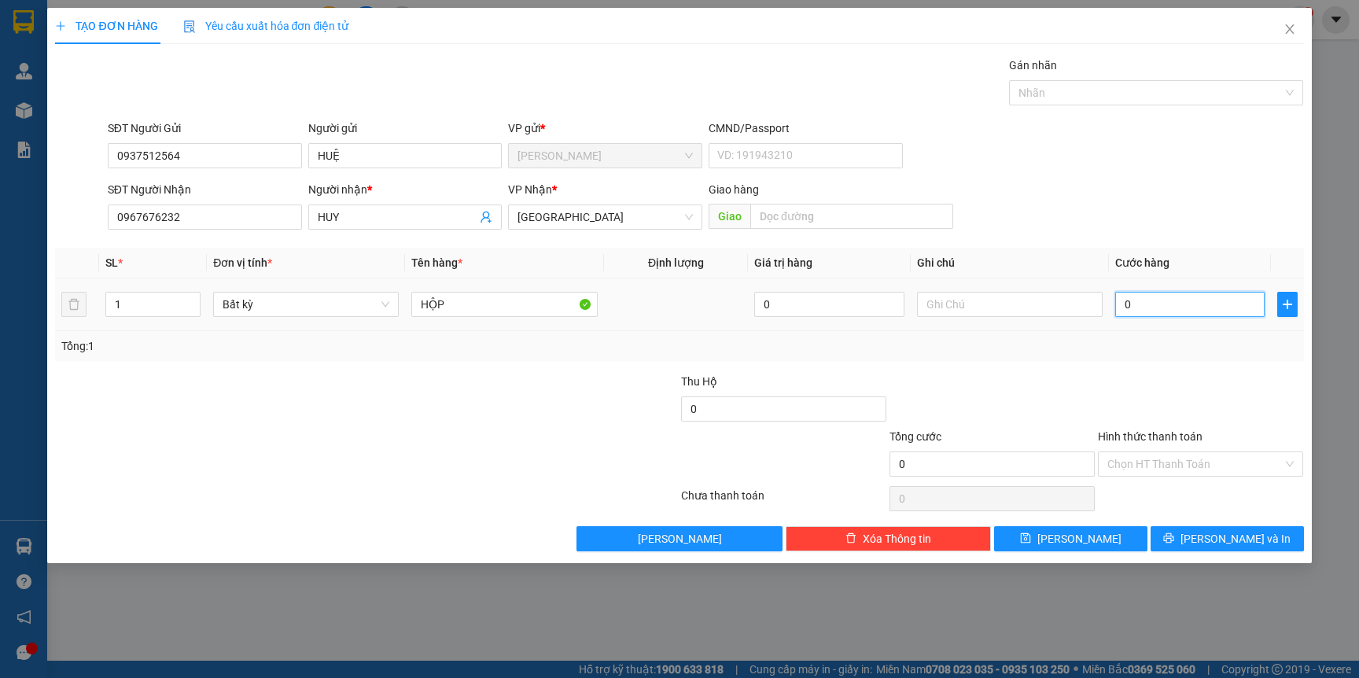
type input "2"
type input "20"
type input "20.000"
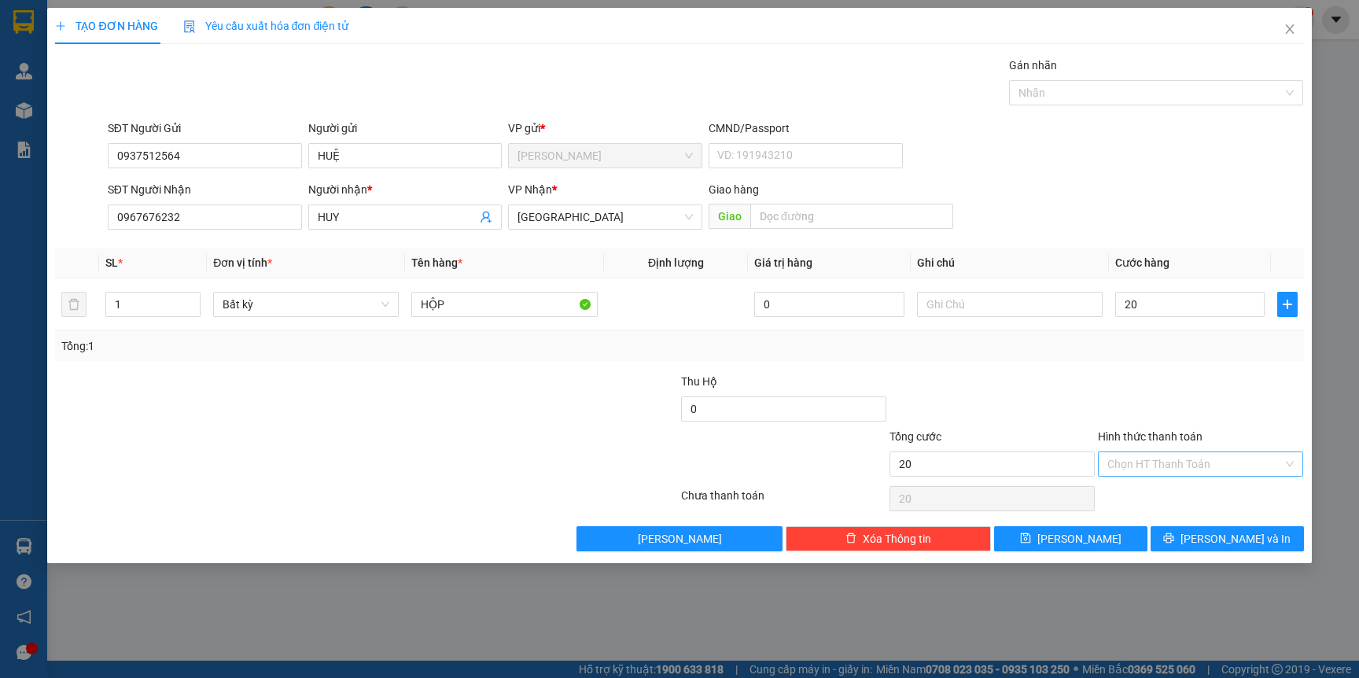
type input "20.000"
click at [1176, 461] on input "Hình thức thanh toán" at bounding box center [1194, 464] width 175 height 24
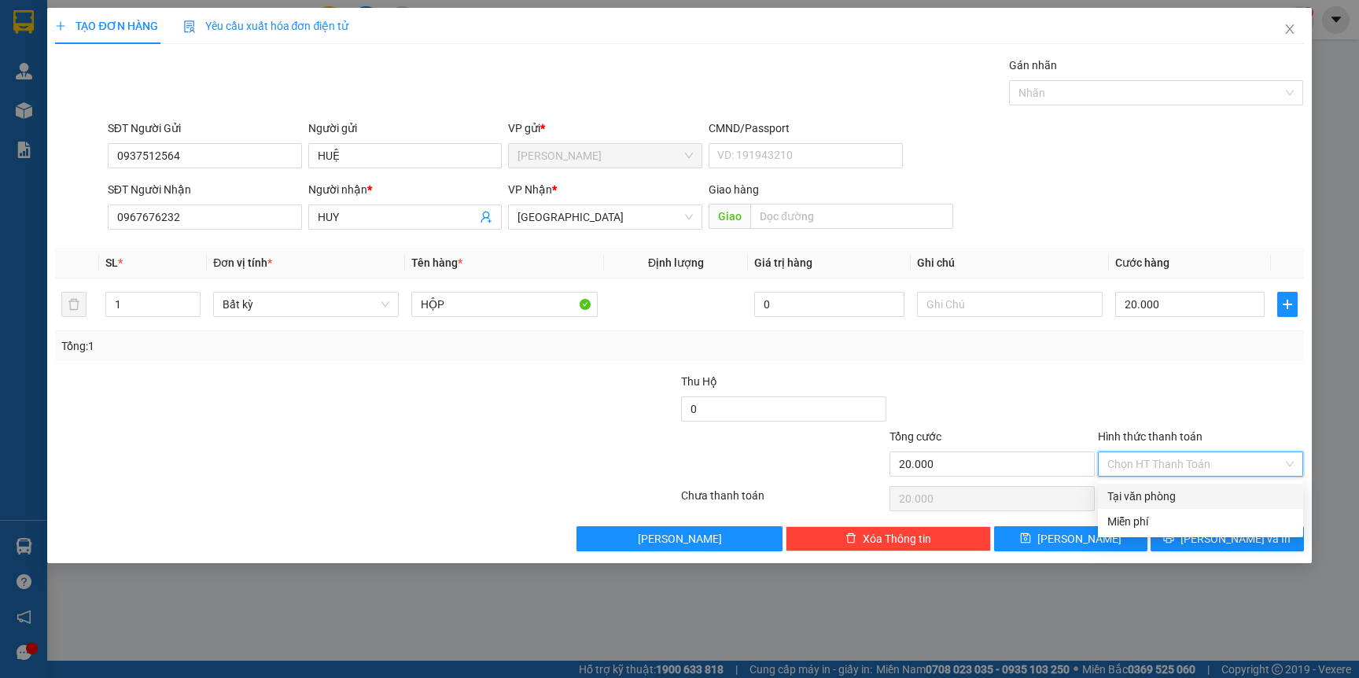
drag, startPoint x: 1167, startPoint y: 491, endPoint x: 1186, endPoint y: 511, distance: 27.8
click at [1167, 492] on div "Tại văn phòng" at bounding box center [1200, 495] width 186 height 17
type input "0"
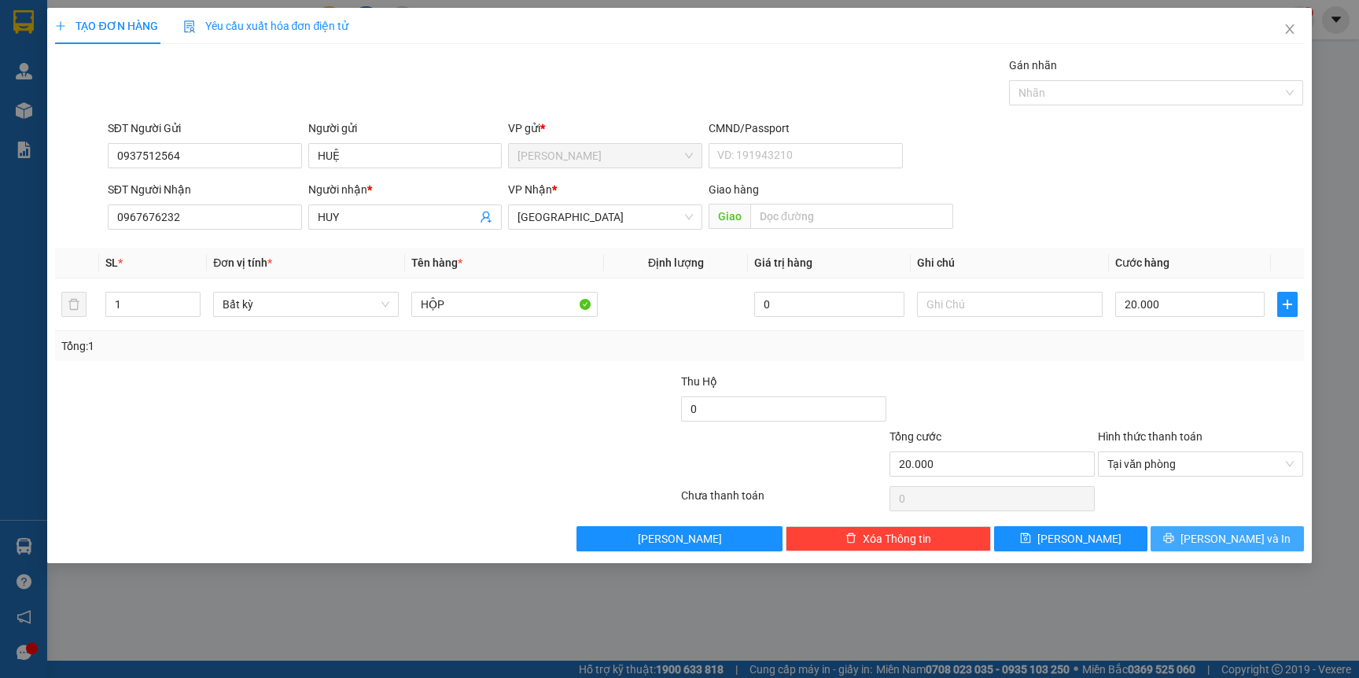
click at [1219, 533] on span "[PERSON_NAME] và In" at bounding box center [1235, 538] width 110 height 17
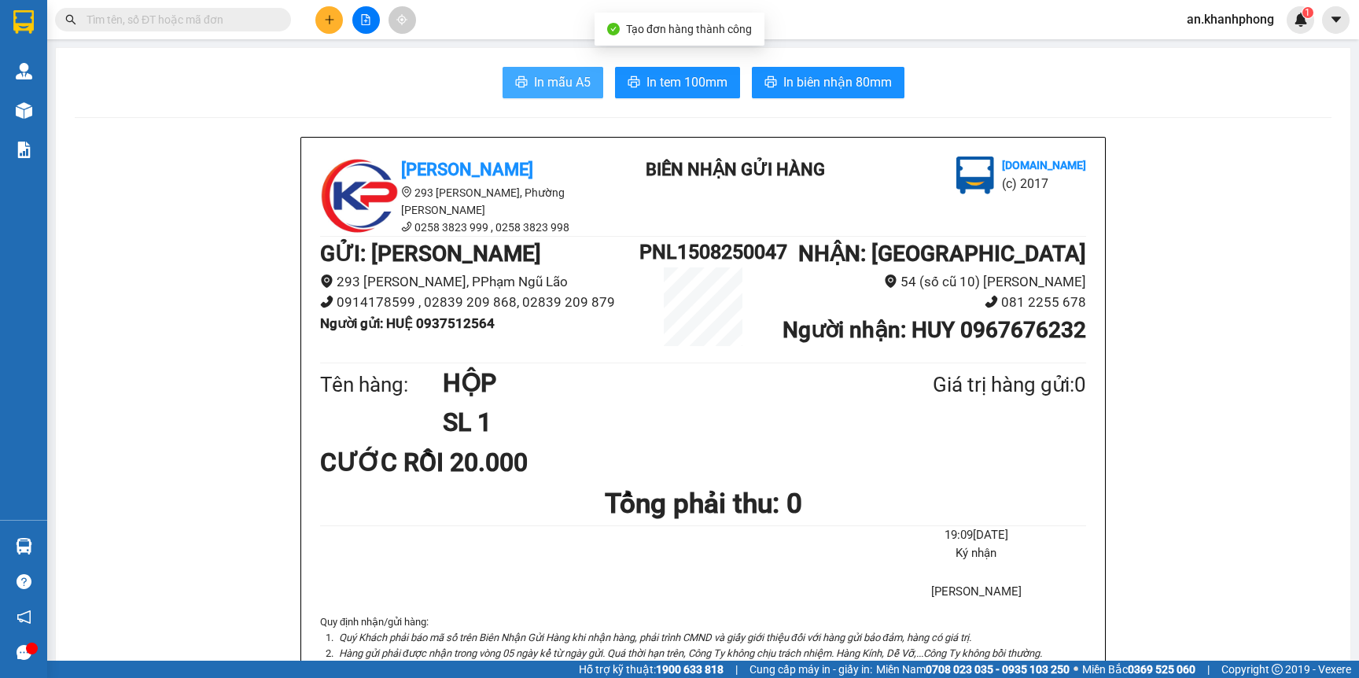
click at [551, 82] on span "In mẫu A5" at bounding box center [562, 82] width 57 height 20
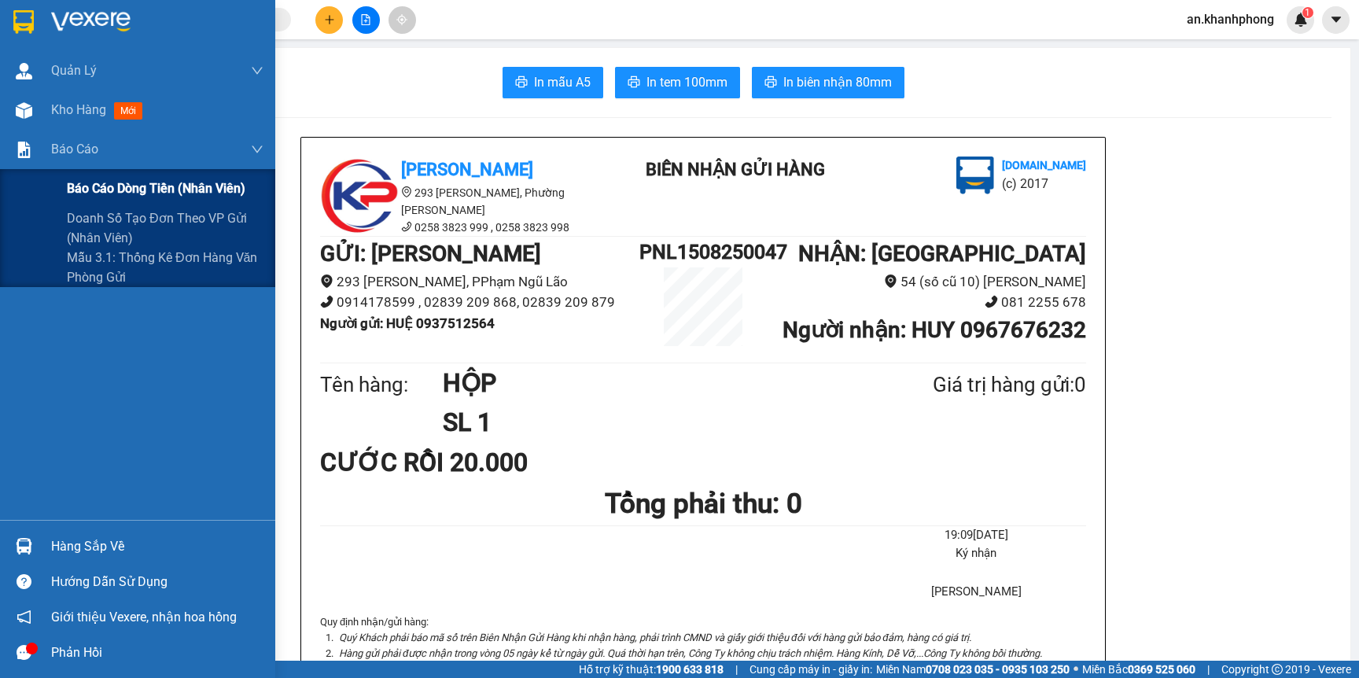
click at [101, 184] on span "Báo cáo dòng tiền (nhân viên)" at bounding box center [156, 188] width 178 height 20
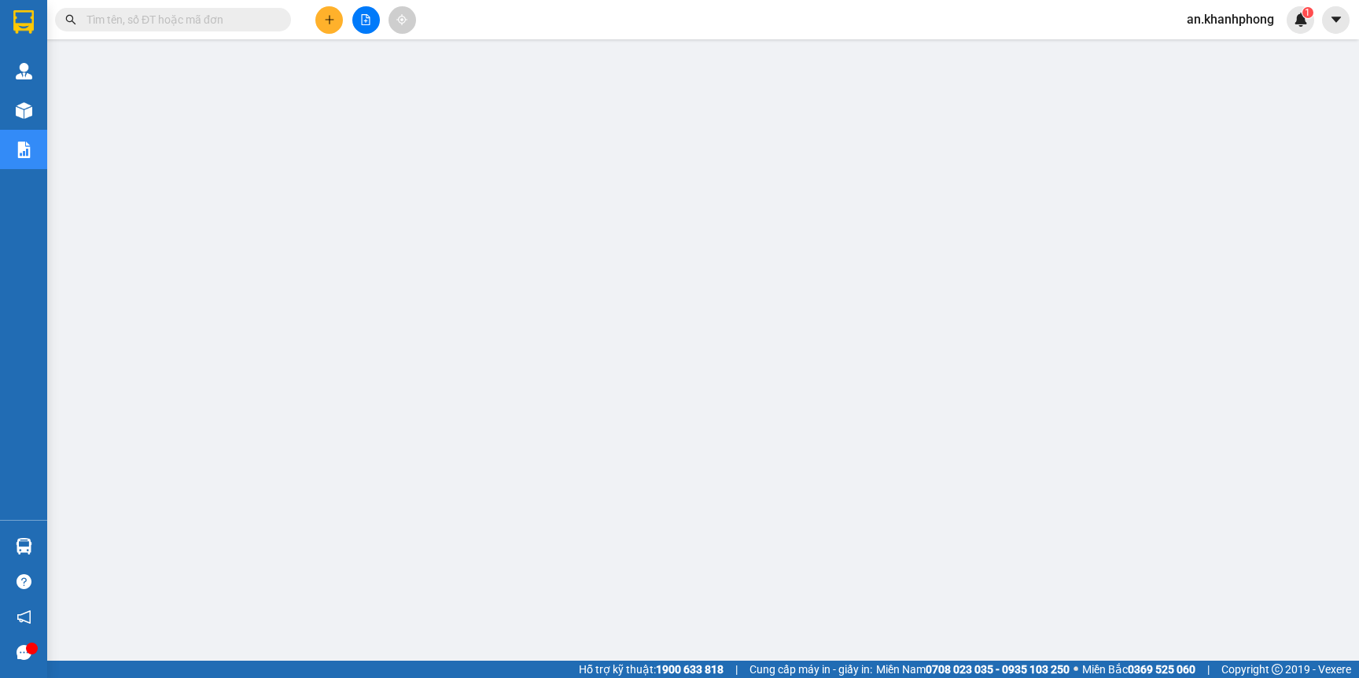
click at [225, 20] on input "text" at bounding box center [179, 19] width 186 height 17
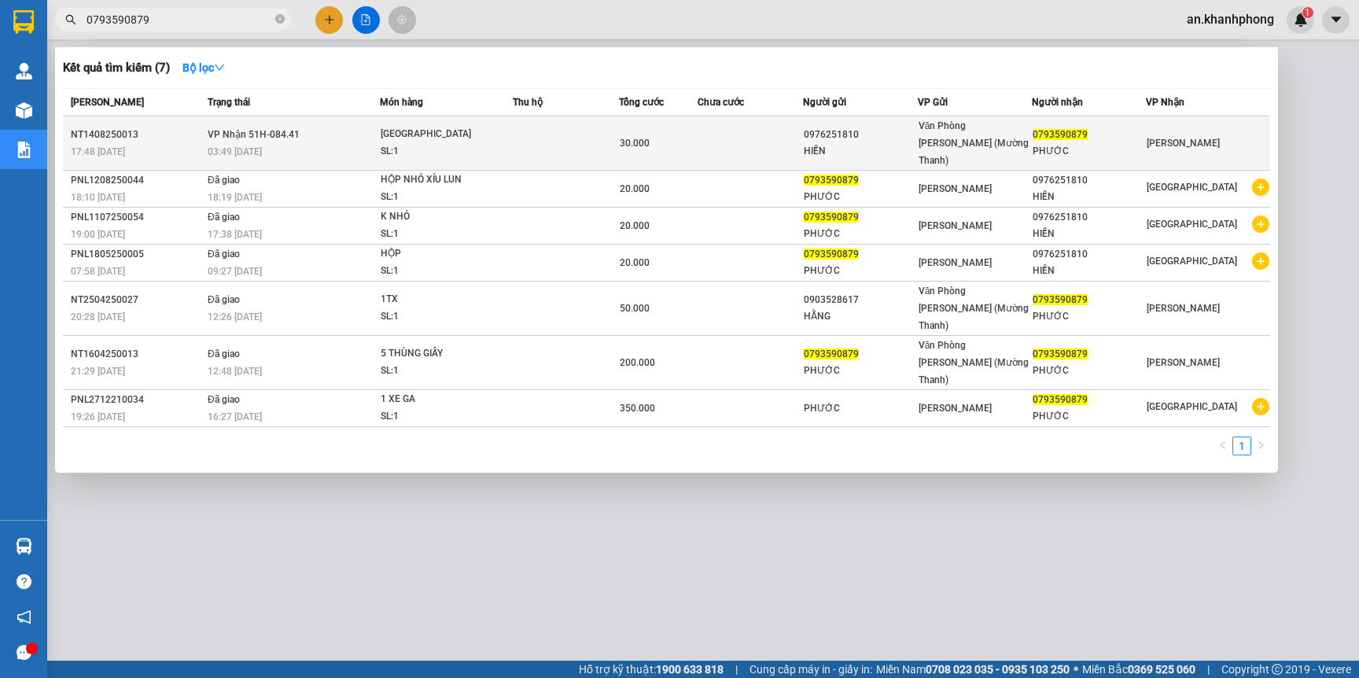
type input "0793590879"
click at [705, 132] on td at bounding box center [749, 143] width 105 height 54
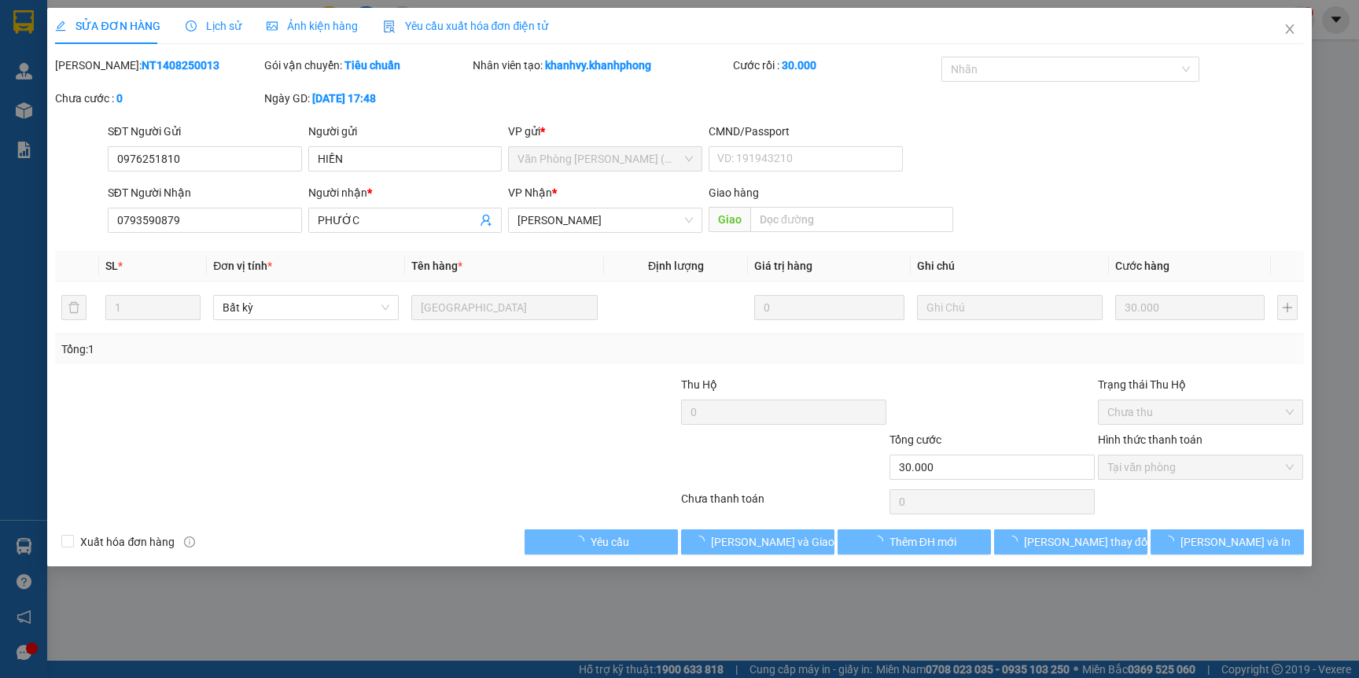
type input "0976251810"
type input "HIỀN"
type input "0793590879"
type input "PHƯỚC"
type input "30.000"
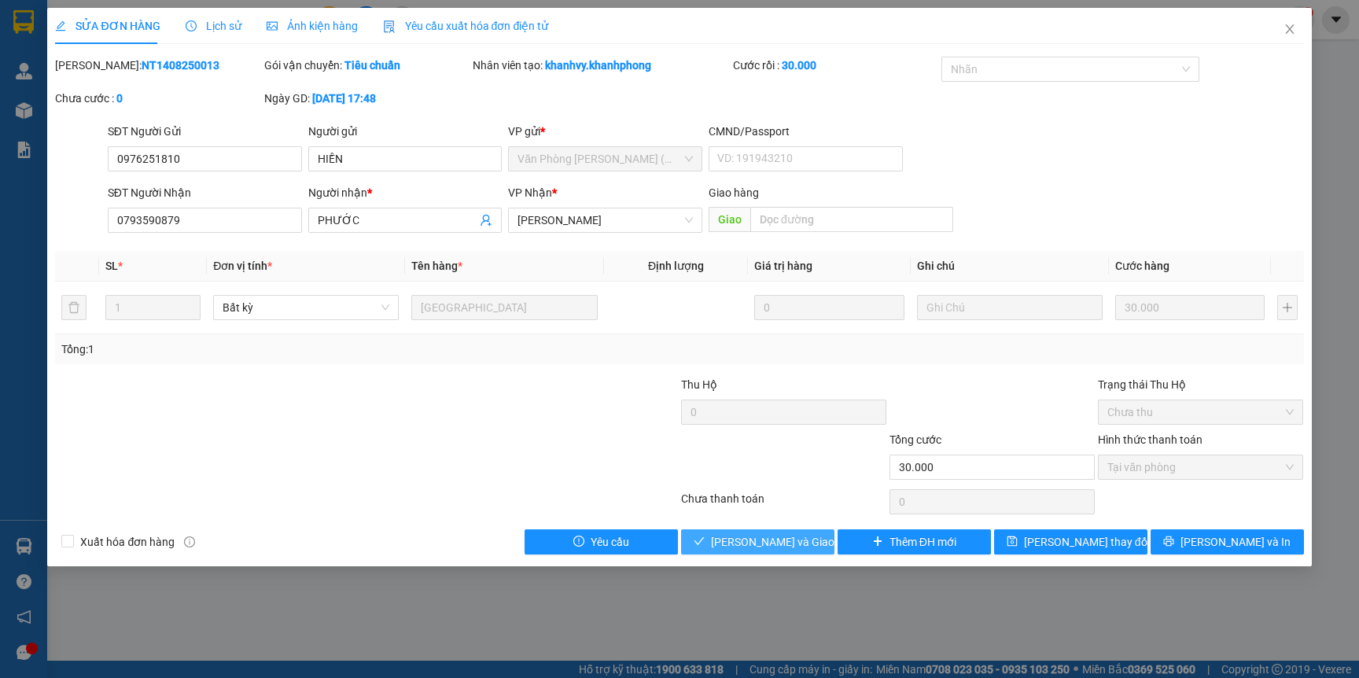
click at [758, 554] on button "[PERSON_NAME] và Giao hàng" at bounding box center [757, 541] width 153 height 25
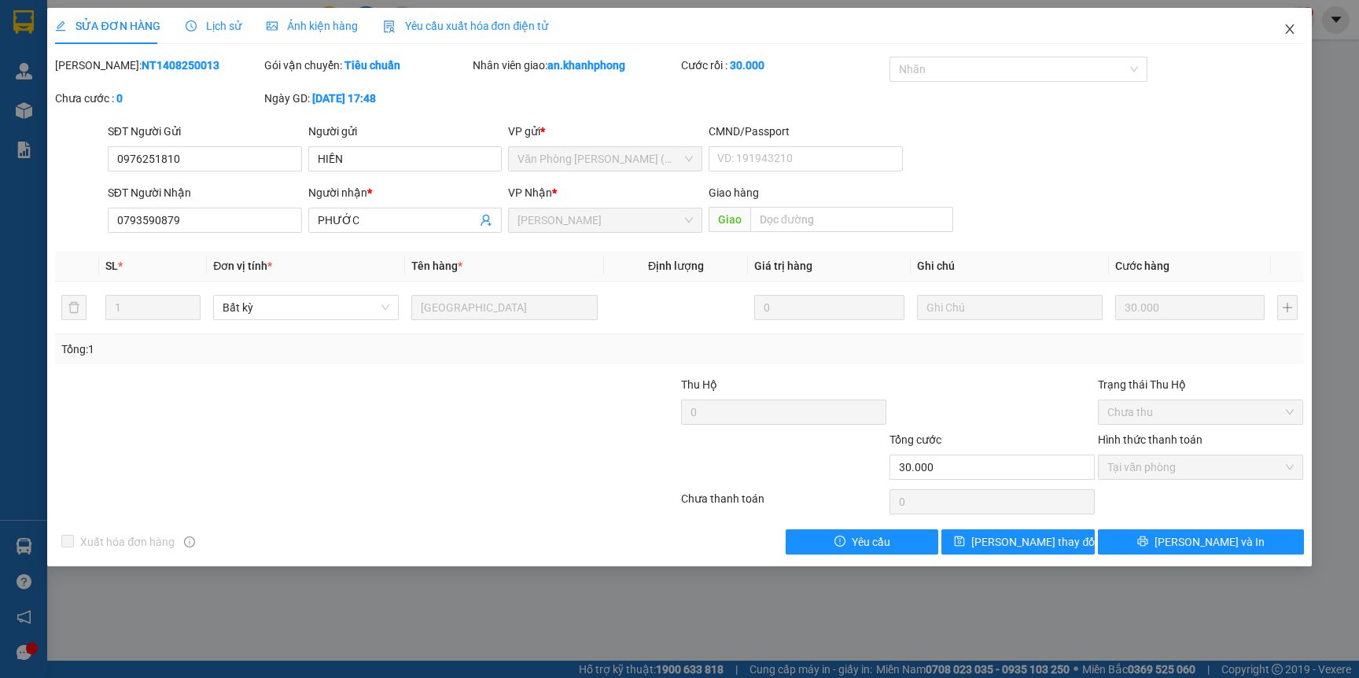
drag, startPoint x: 1284, startPoint y: 36, endPoint x: 1282, endPoint y: 28, distance: 8.8
click at [1283, 33] on icon "close" at bounding box center [1289, 29] width 13 height 13
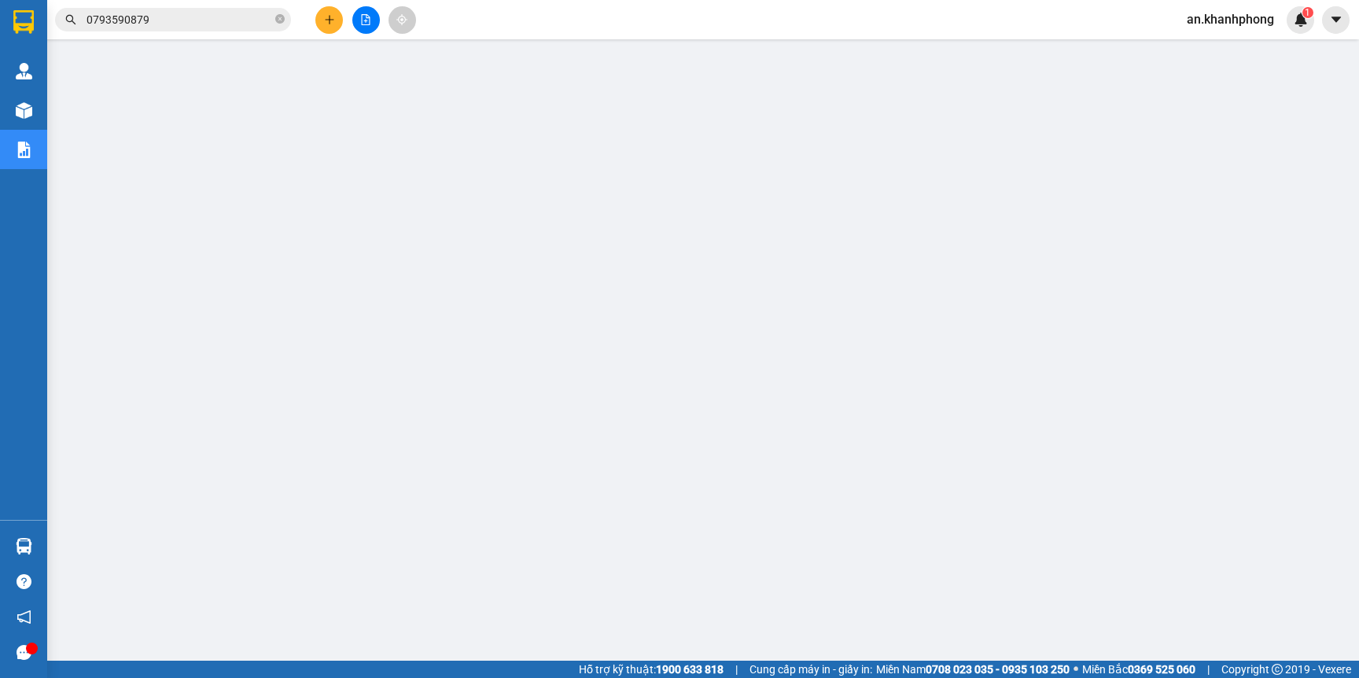
click at [332, 17] on icon "plus" at bounding box center [329, 19] width 11 height 11
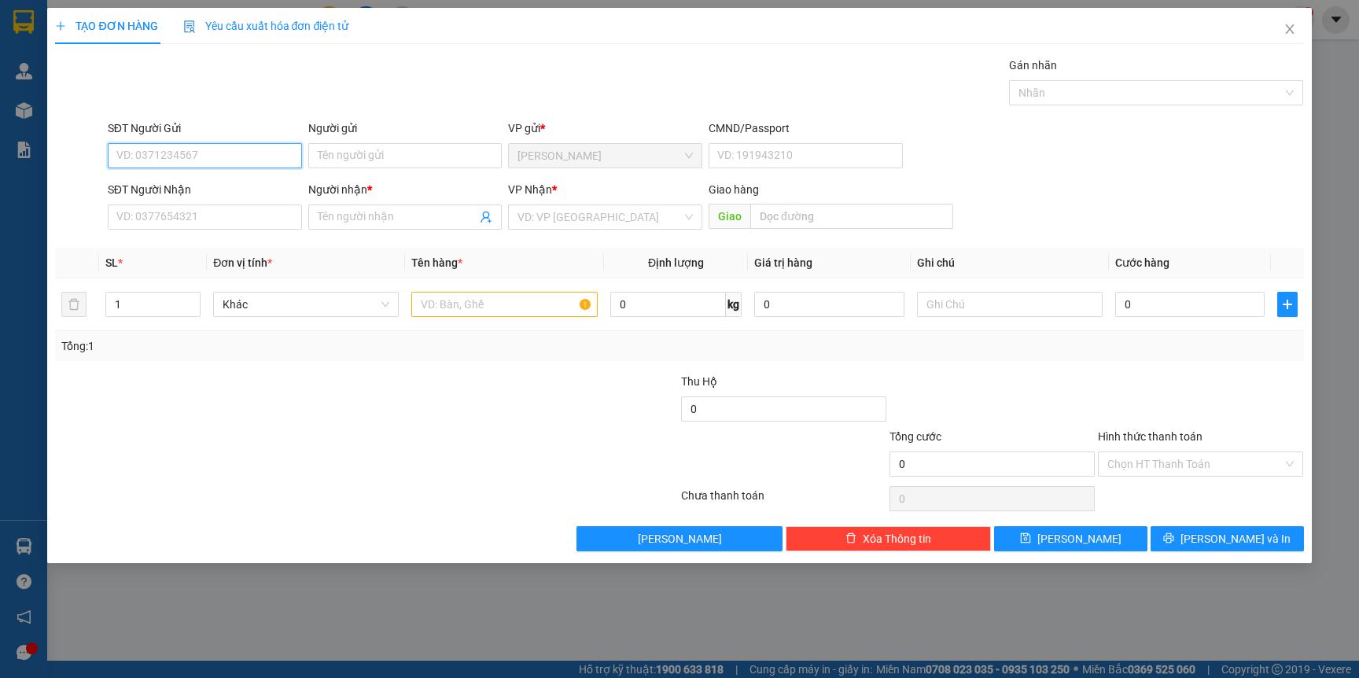
click at [226, 161] on input "SĐT Người Gửi" at bounding box center [205, 155] width 194 height 25
type input "0934181096"
click at [209, 193] on div "0934181096 - BẢO" at bounding box center [204, 187] width 175 height 17
type input "BẢO"
type input "0934181096"
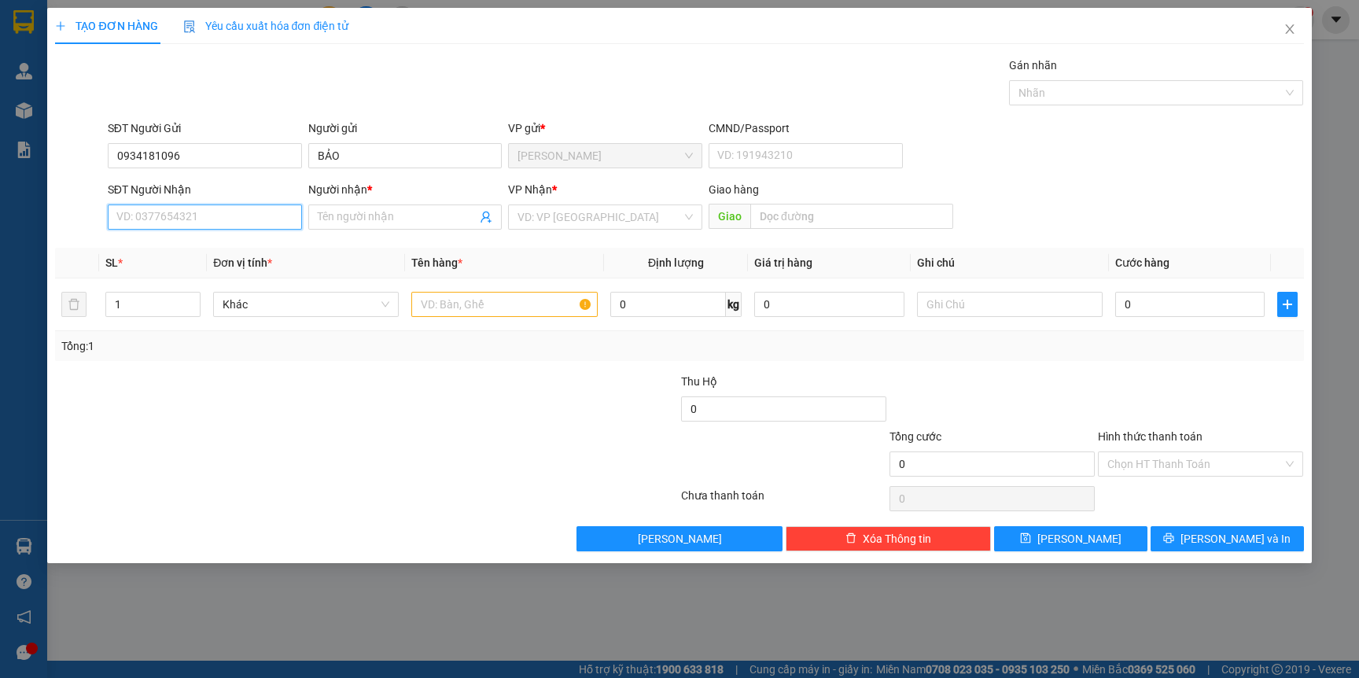
click at [206, 216] on input "SĐT Người Nhận" at bounding box center [205, 216] width 194 height 25
click at [266, 280] on div "0346868018 - NGUYÊN [PERSON_NAME]" at bounding box center [217, 274] width 200 height 17
type input "0346868018"
type input "NGUYÊN [PERSON_NAME]"
click at [495, 313] on input "text" at bounding box center [504, 304] width 186 height 25
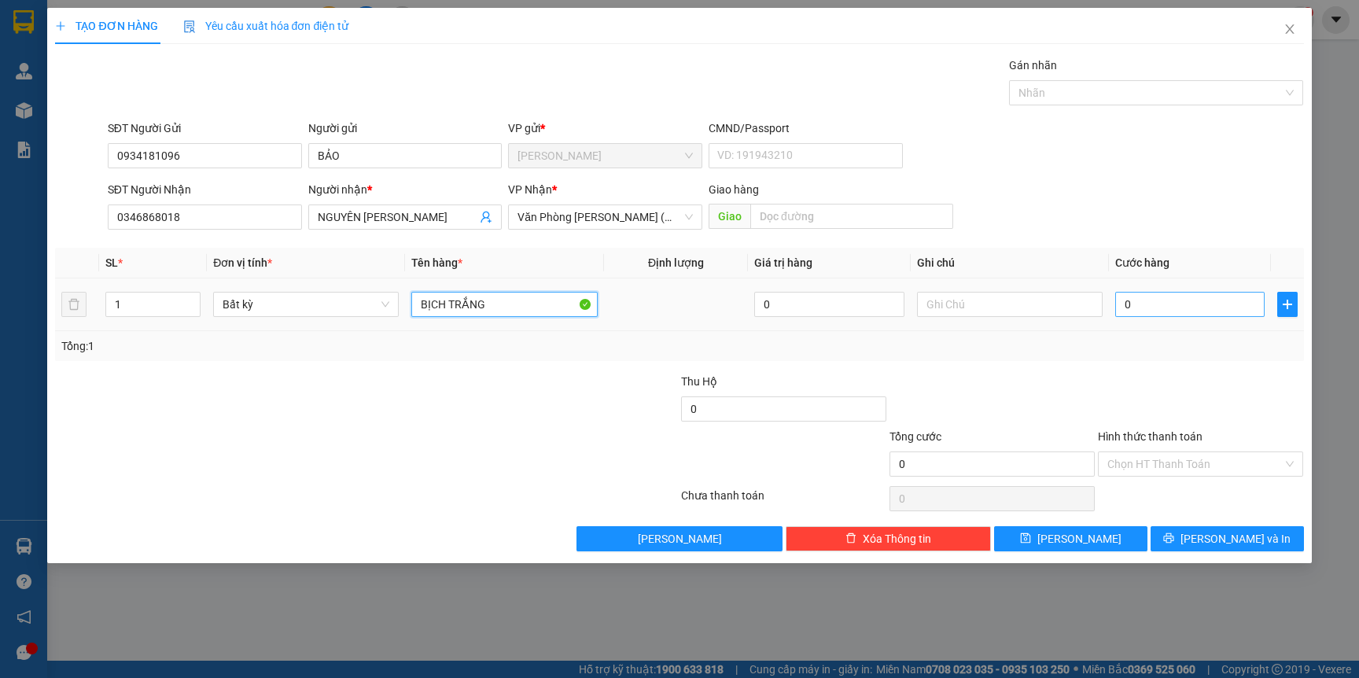
type input "BỊCH TRẮNG"
click at [1177, 305] on input "0" at bounding box center [1189, 304] width 149 height 25
type input "2"
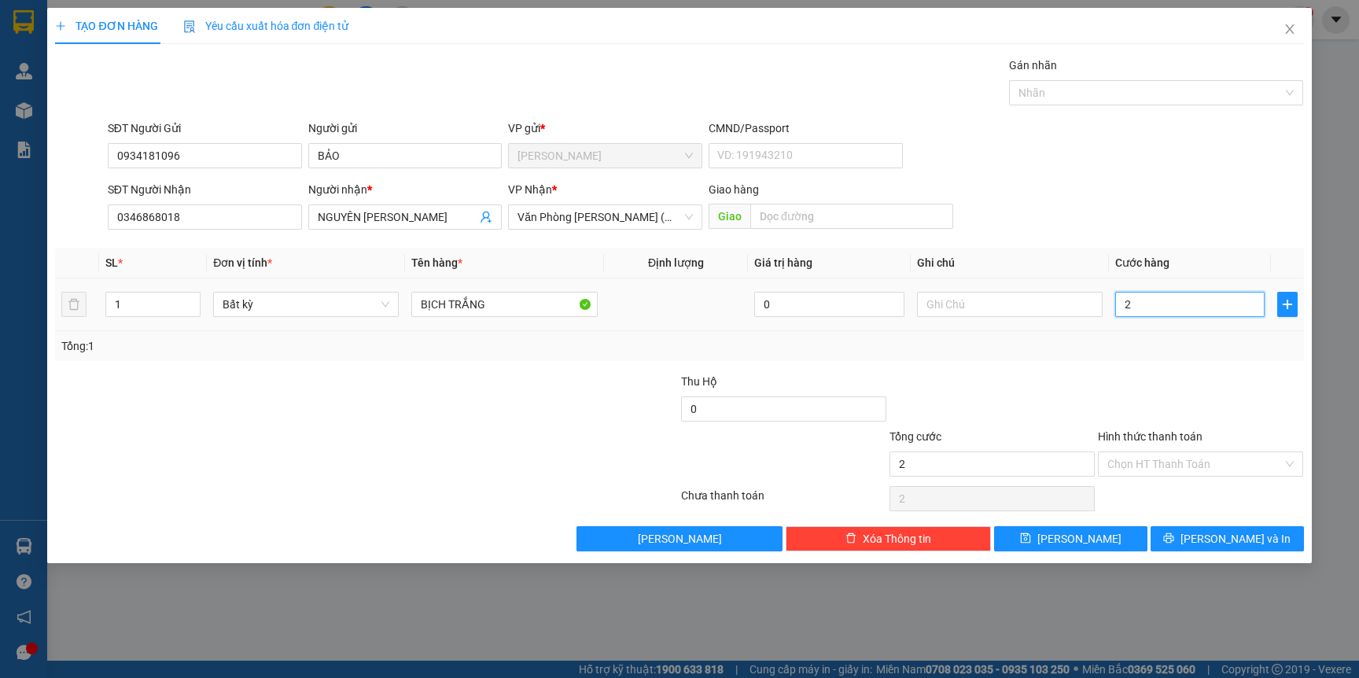
type input "20"
type input "20.000"
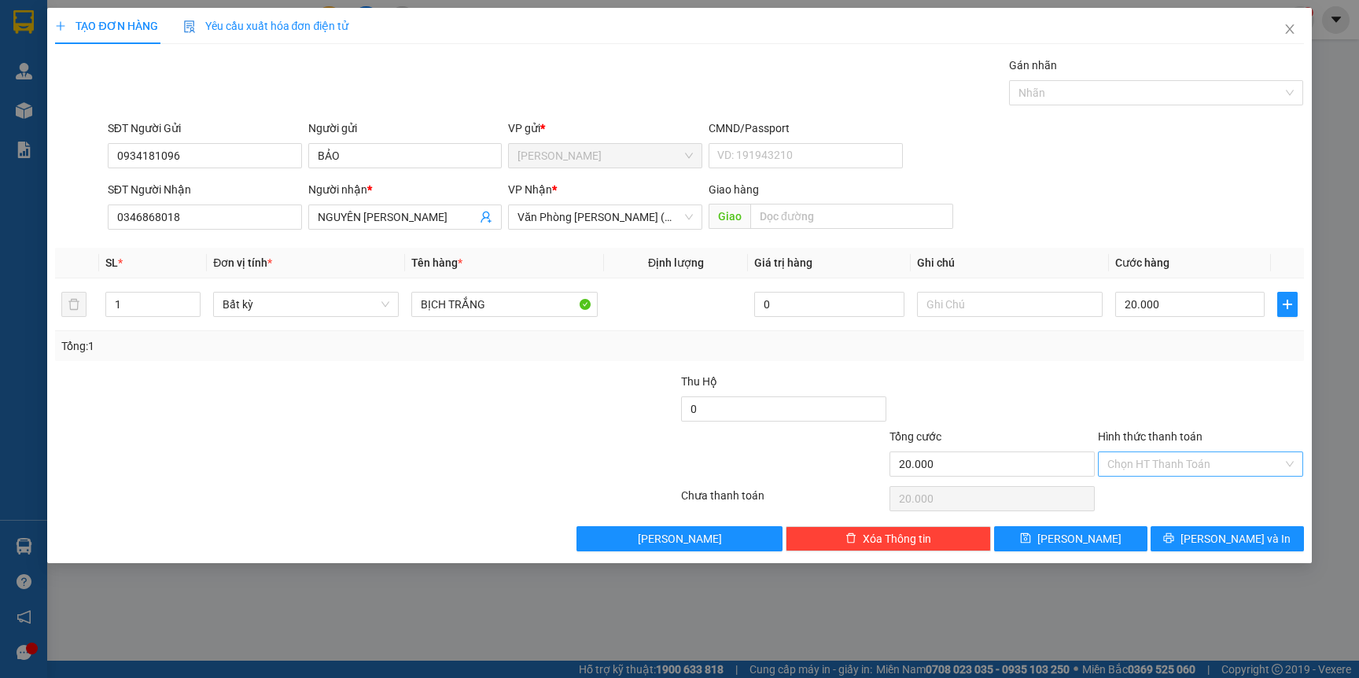
click at [1196, 465] on input "Hình thức thanh toán" at bounding box center [1194, 464] width 175 height 24
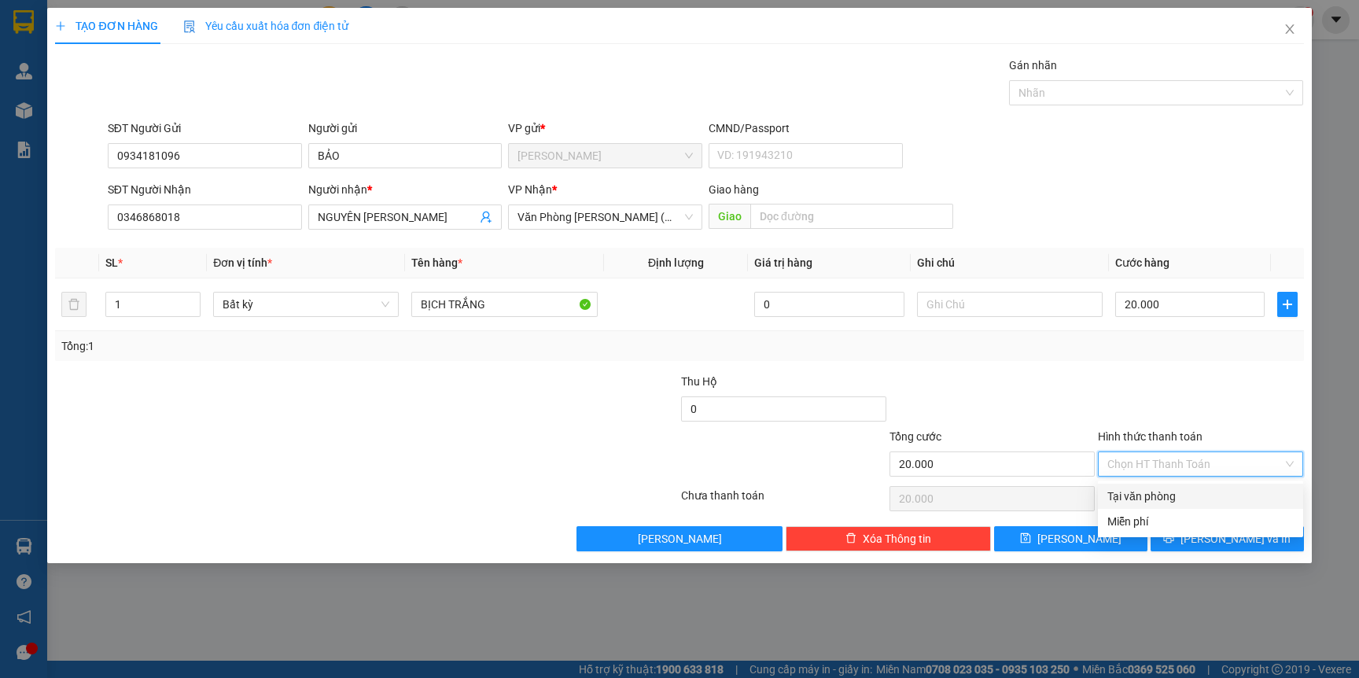
click at [1183, 499] on div "Tại văn phòng" at bounding box center [1200, 495] width 186 height 17
type input "0"
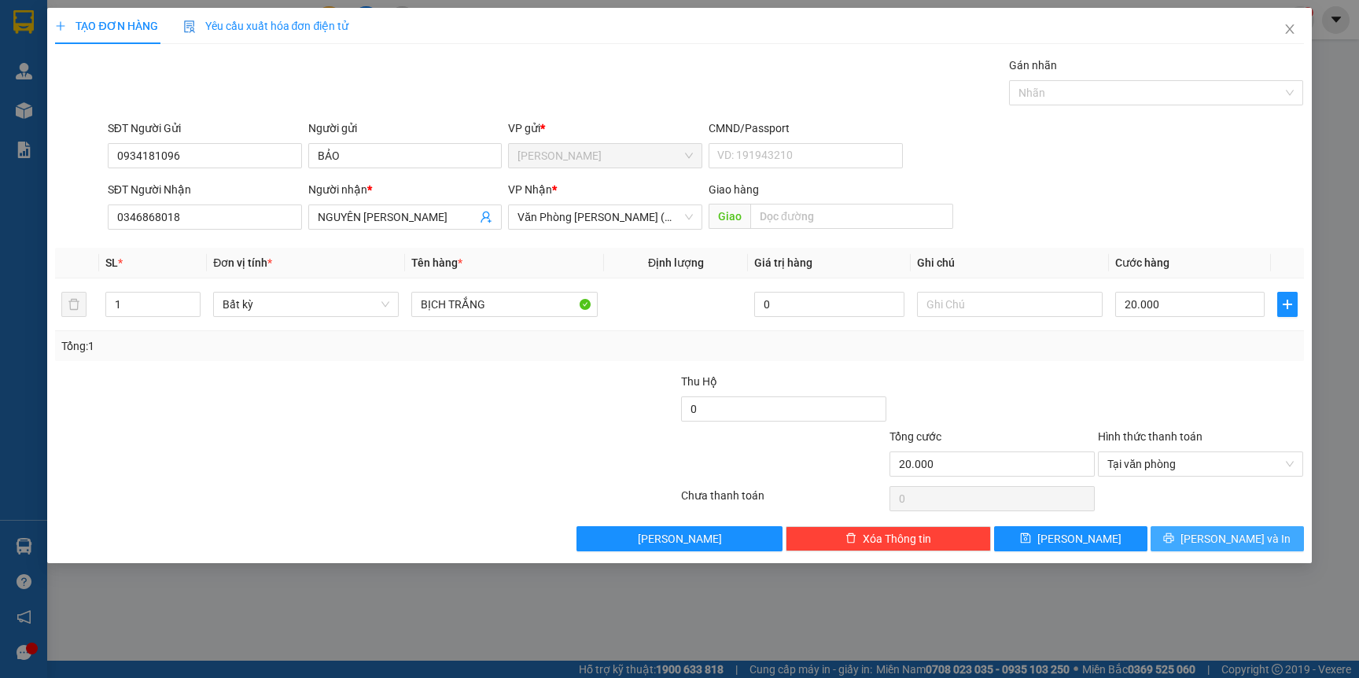
click at [1232, 539] on span "[PERSON_NAME] và In" at bounding box center [1235, 538] width 110 height 17
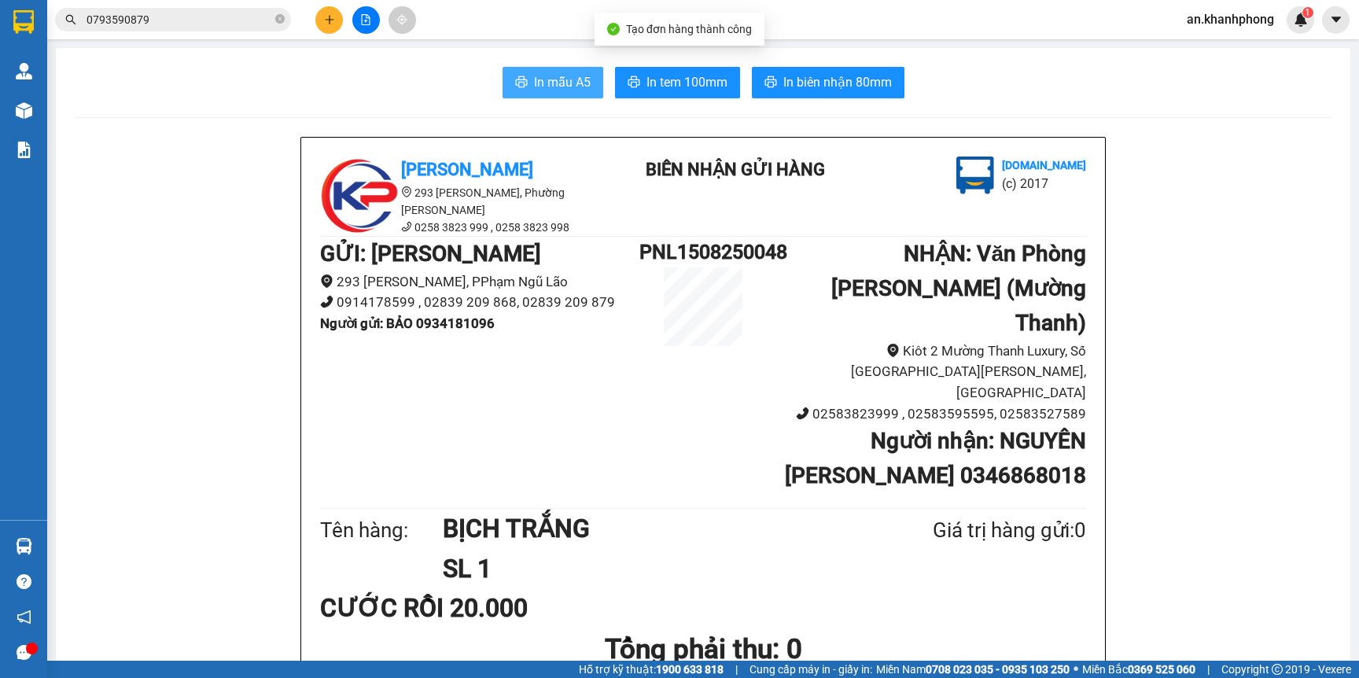
click at [534, 79] on span "In mẫu A5" at bounding box center [562, 82] width 57 height 20
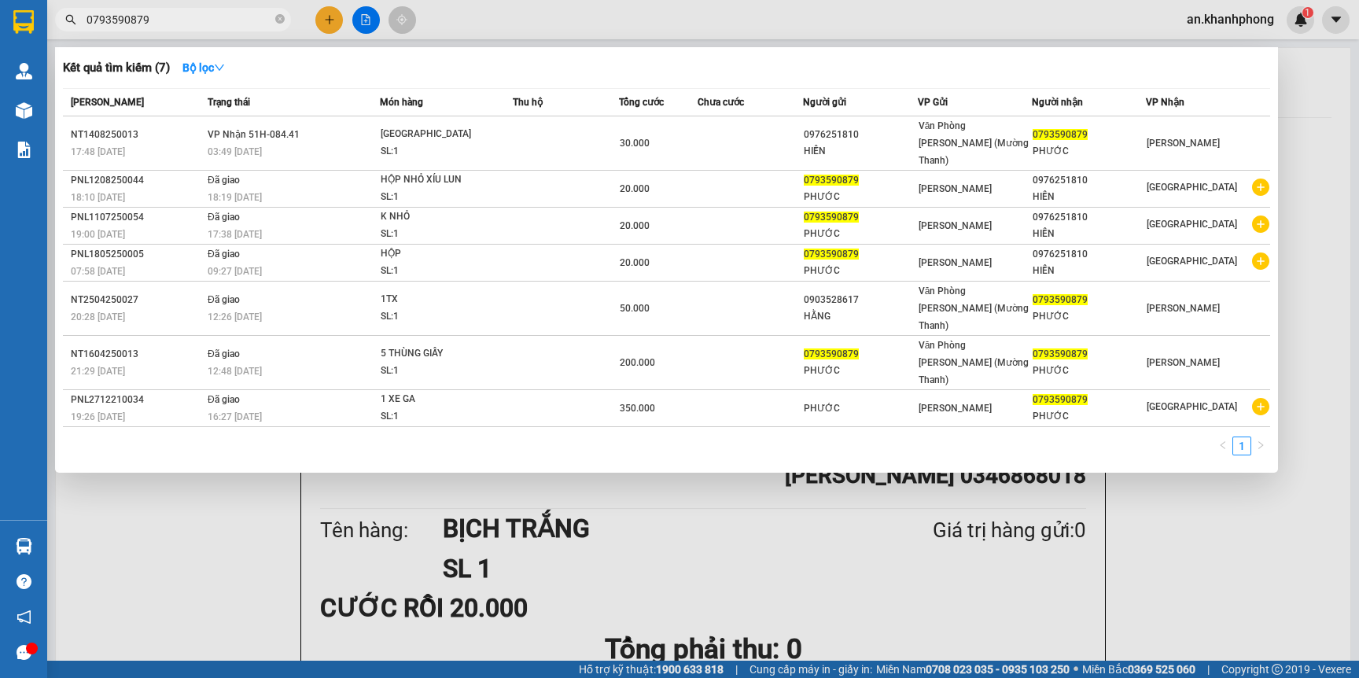
click at [178, 11] on input "0793590879" at bounding box center [179, 19] width 186 height 17
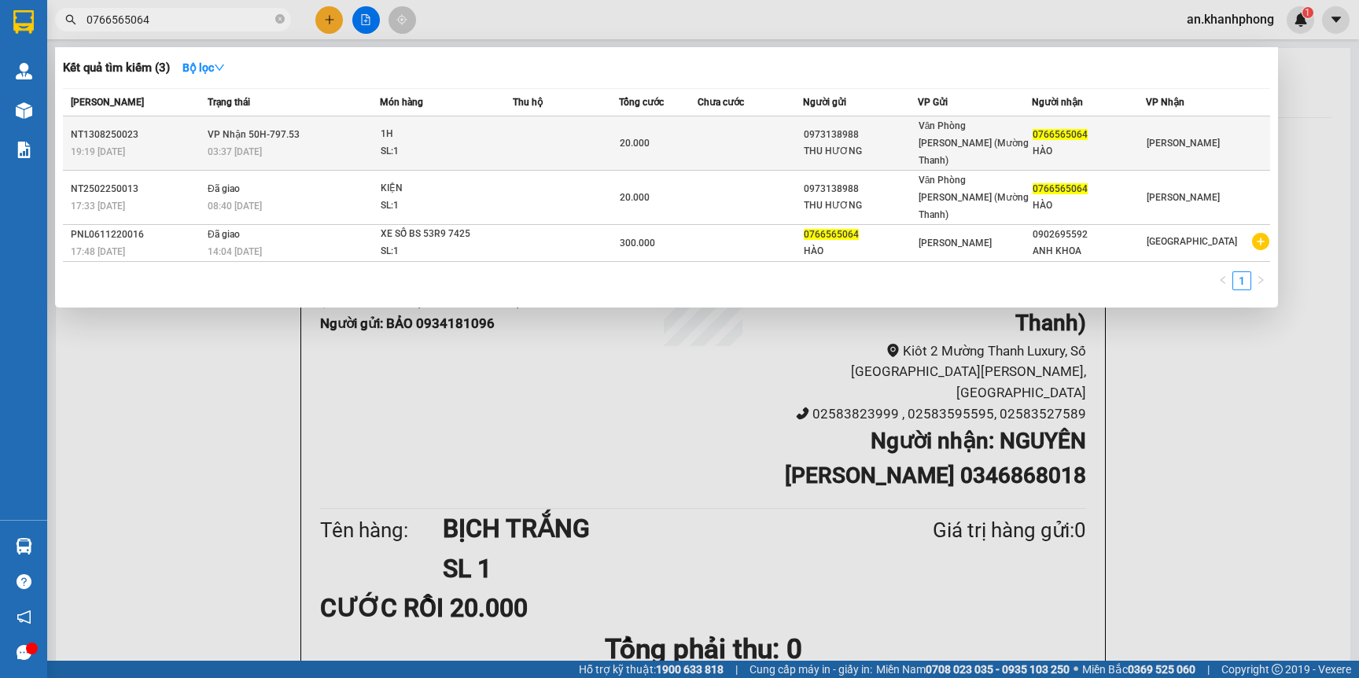
type input "0766565064"
click at [475, 143] on div "SL: 1" at bounding box center [440, 151] width 118 height 17
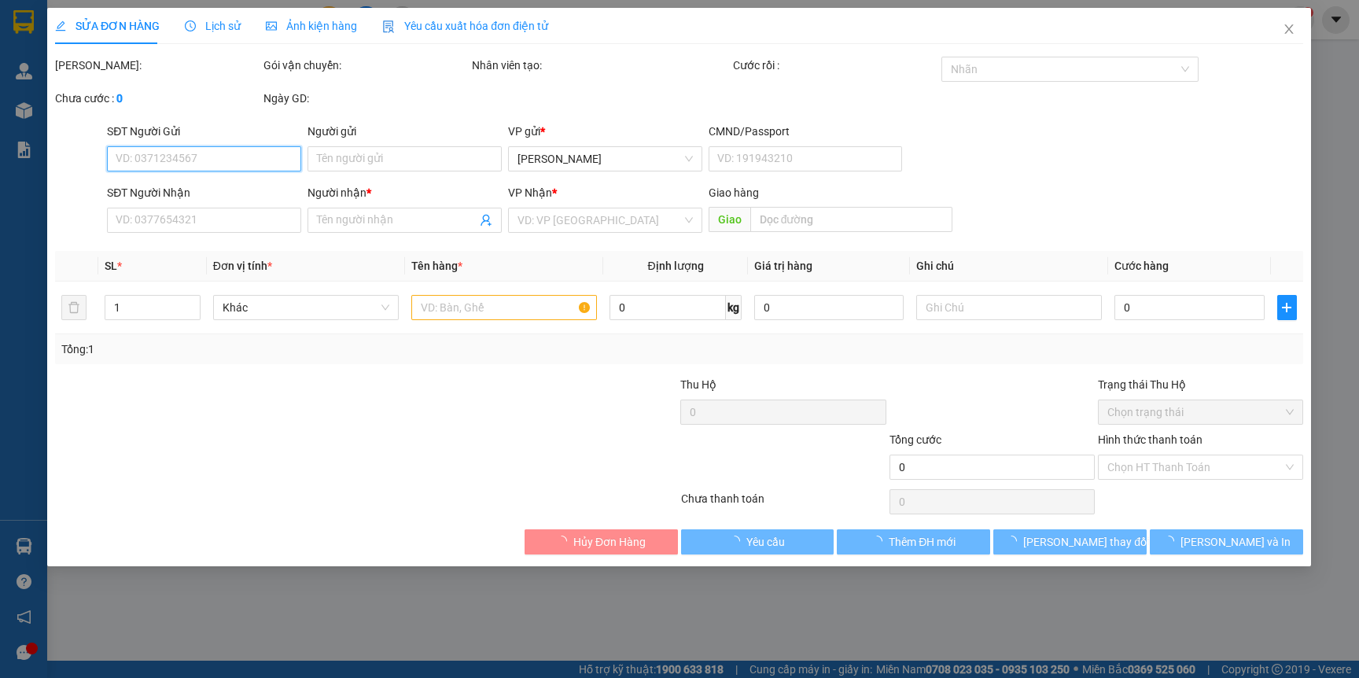
type input "0973138988"
type input "THU HƯƠNG"
type input "0766565064"
type input "HÀO"
type input "20.000"
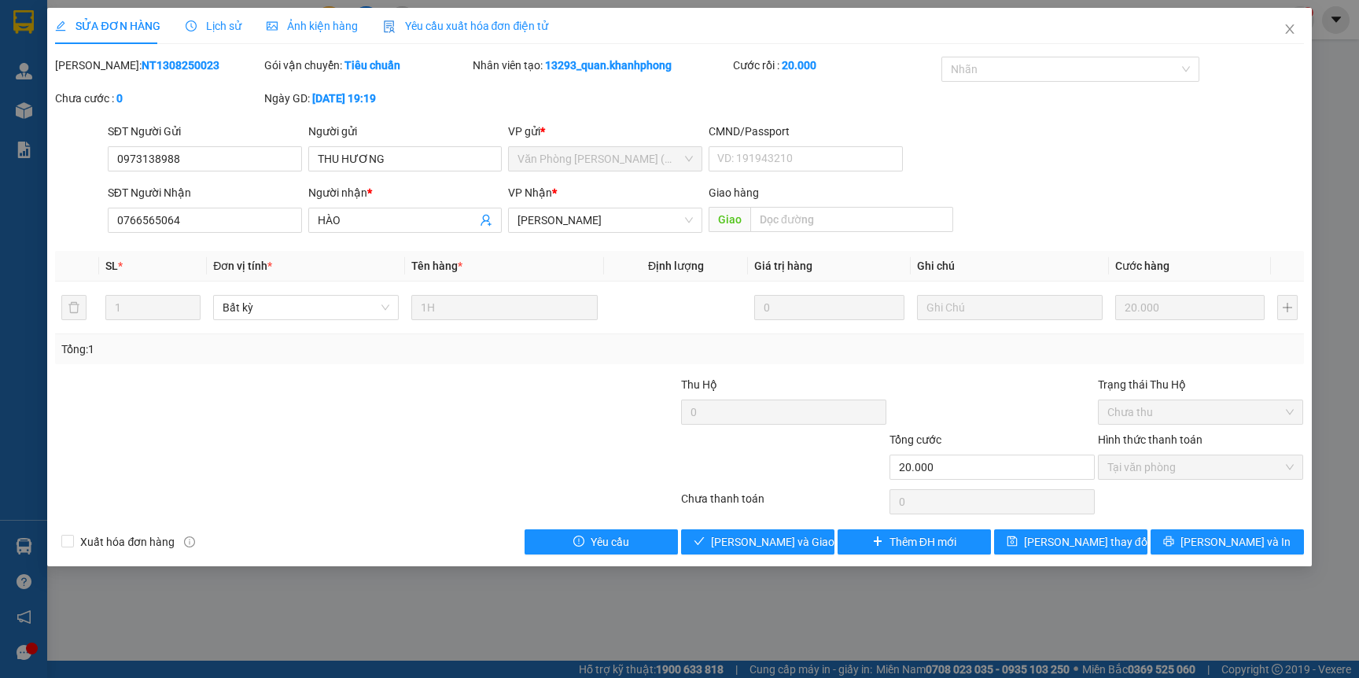
click at [748, 562] on div "SỬA ĐƠN HÀNG Lịch sử Ảnh kiện hàng Yêu cầu xuất hóa đơn điện tử Total Paid Fee …" at bounding box center [678, 287] width 1263 height 558
click at [752, 539] on span "[PERSON_NAME] và Giao hàng" at bounding box center [786, 541] width 151 height 17
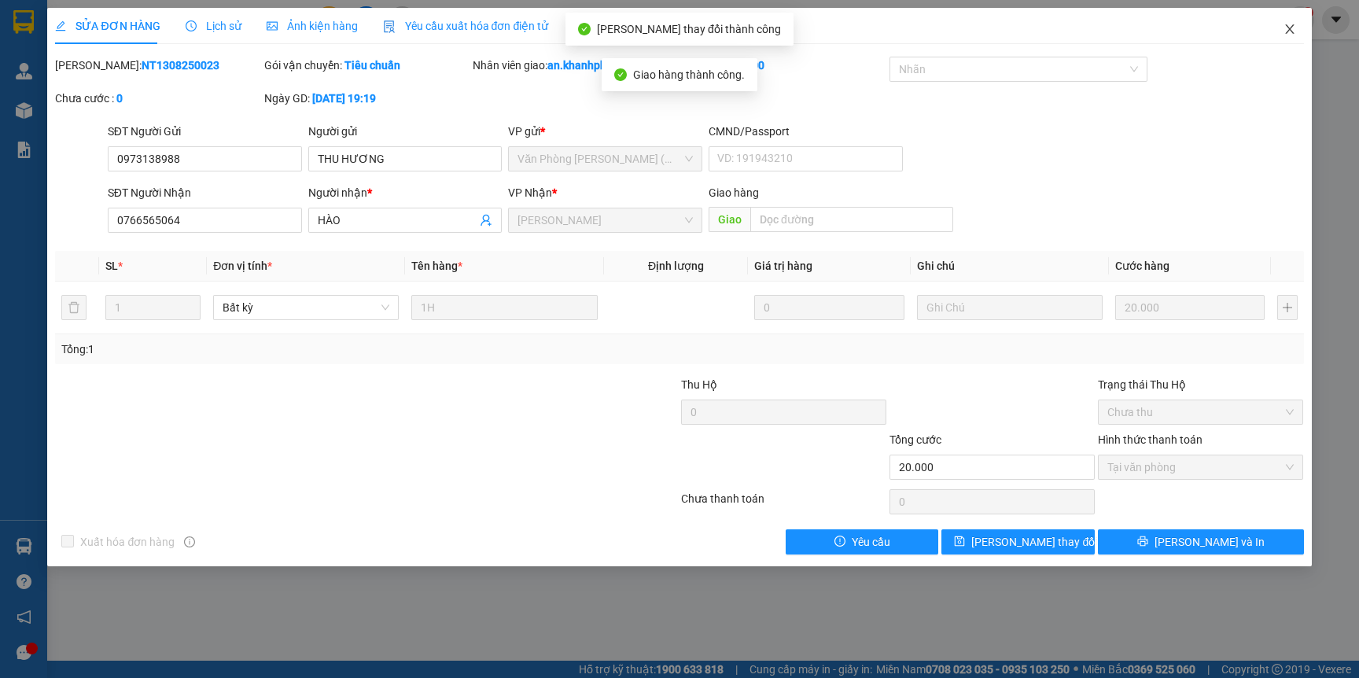
click at [1297, 35] on span "Close" at bounding box center [1289, 30] width 44 height 44
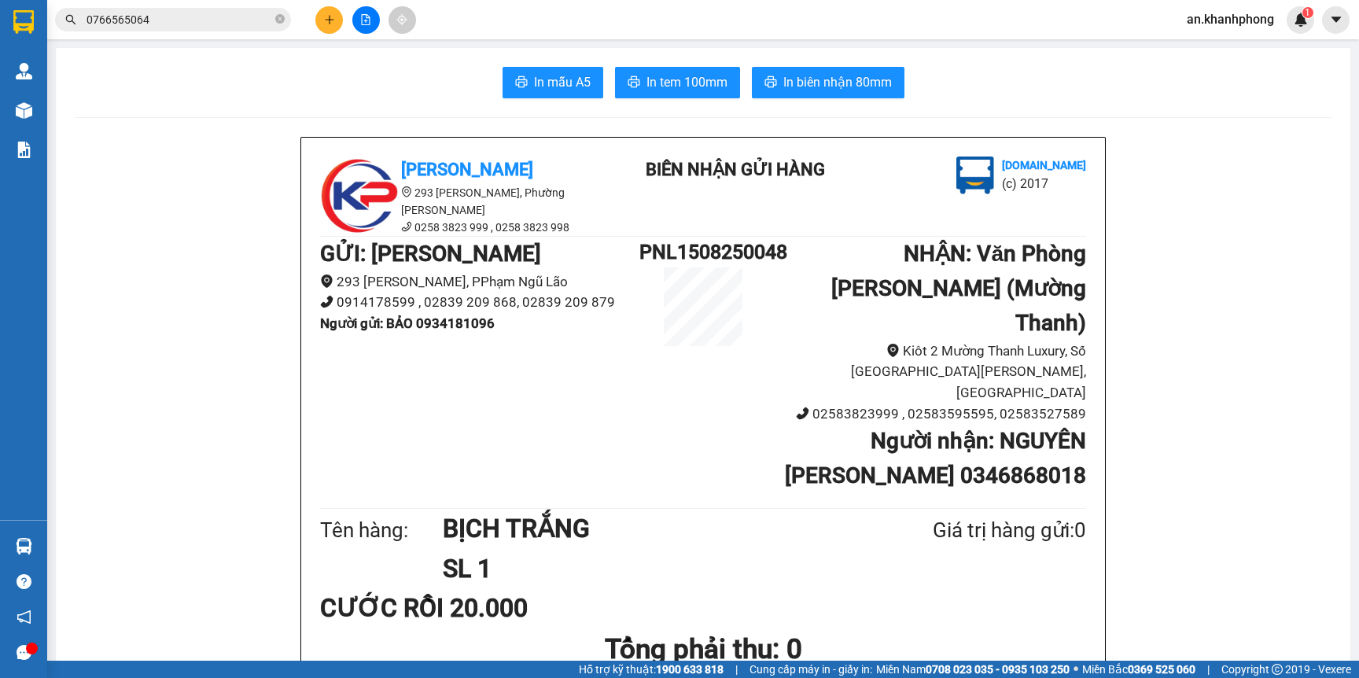
click at [314, 11] on div at bounding box center [366, 20] width 118 height 28
click at [338, 20] on button at bounding box center [329, 20] width 28 height 28
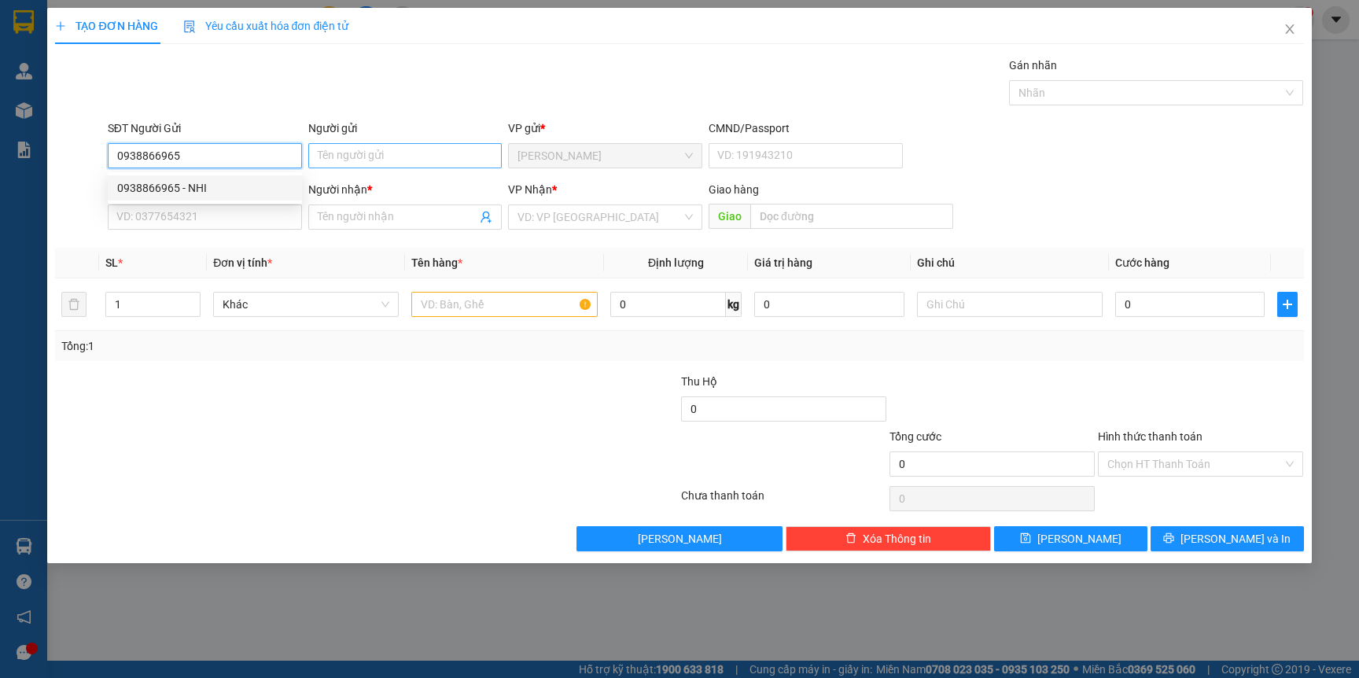
type input "0938866965"
click at [348, 161] on input "Người gửi" at bounding box center [405, 155] width 194 height 25
click at [201, 160] on input "0938866965" at bounding box center [205, 155] width 194 height 25
click at [238, 189] on div "0938866965 - NHI" at bounding box center [204, 187] width 175 height 17
type input "NHI"
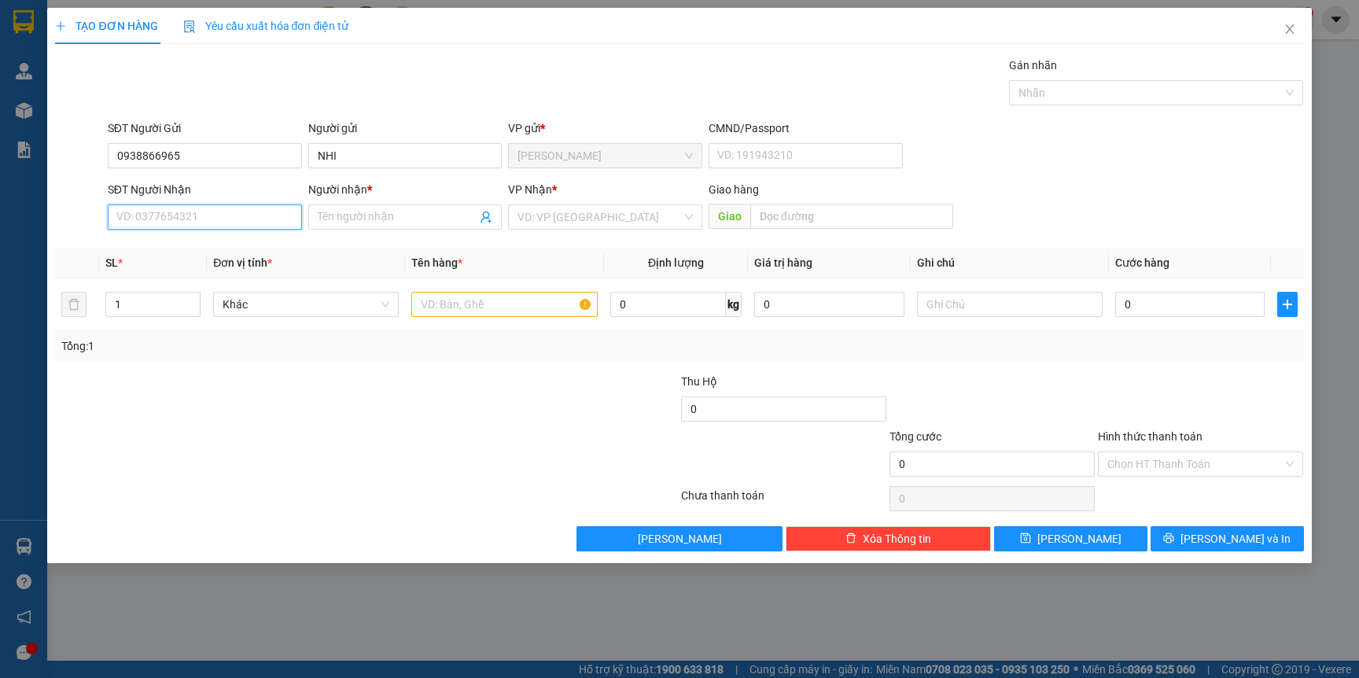
click at [218, 219] on input "SĐT Người Nhận" at bounding box center [205, 216] width 194 height 25
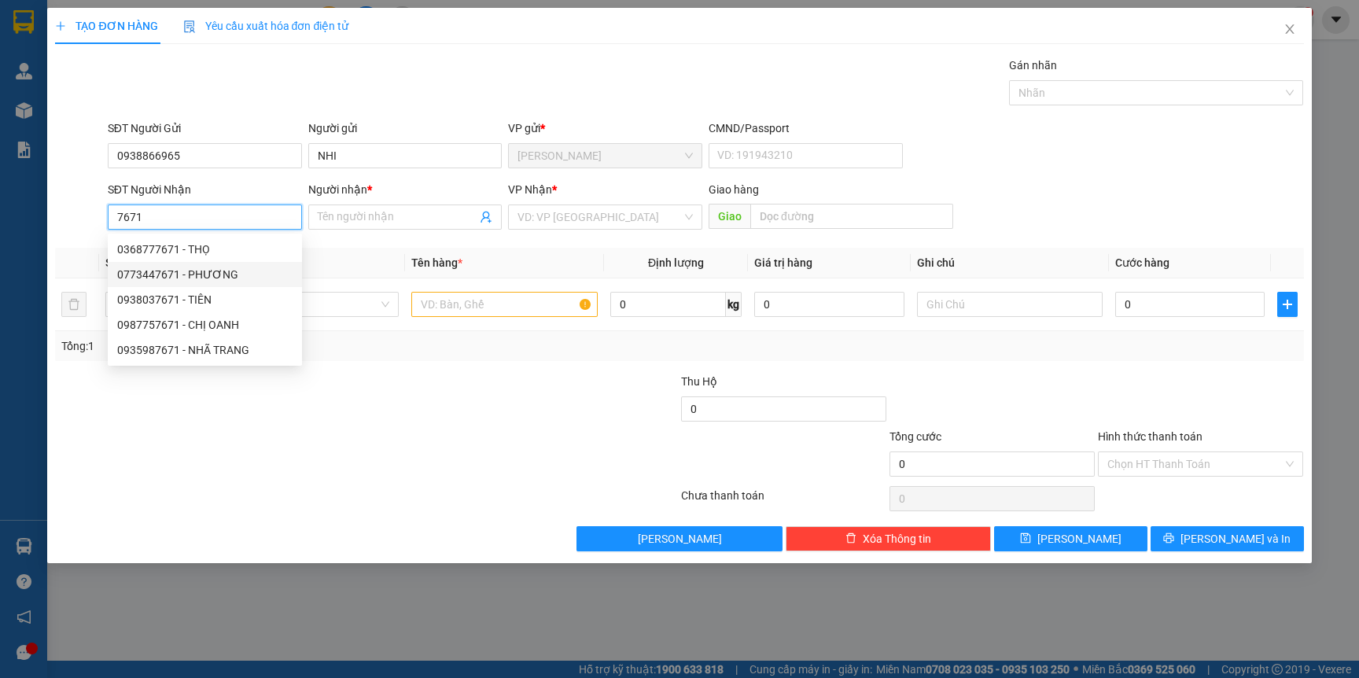
click at [228, 274] on div "0773447671 - PHƯƠNG" at bounding box center [204, 274] width 175 height 17
type input "0773447671"
type input "PHƯƠNG"
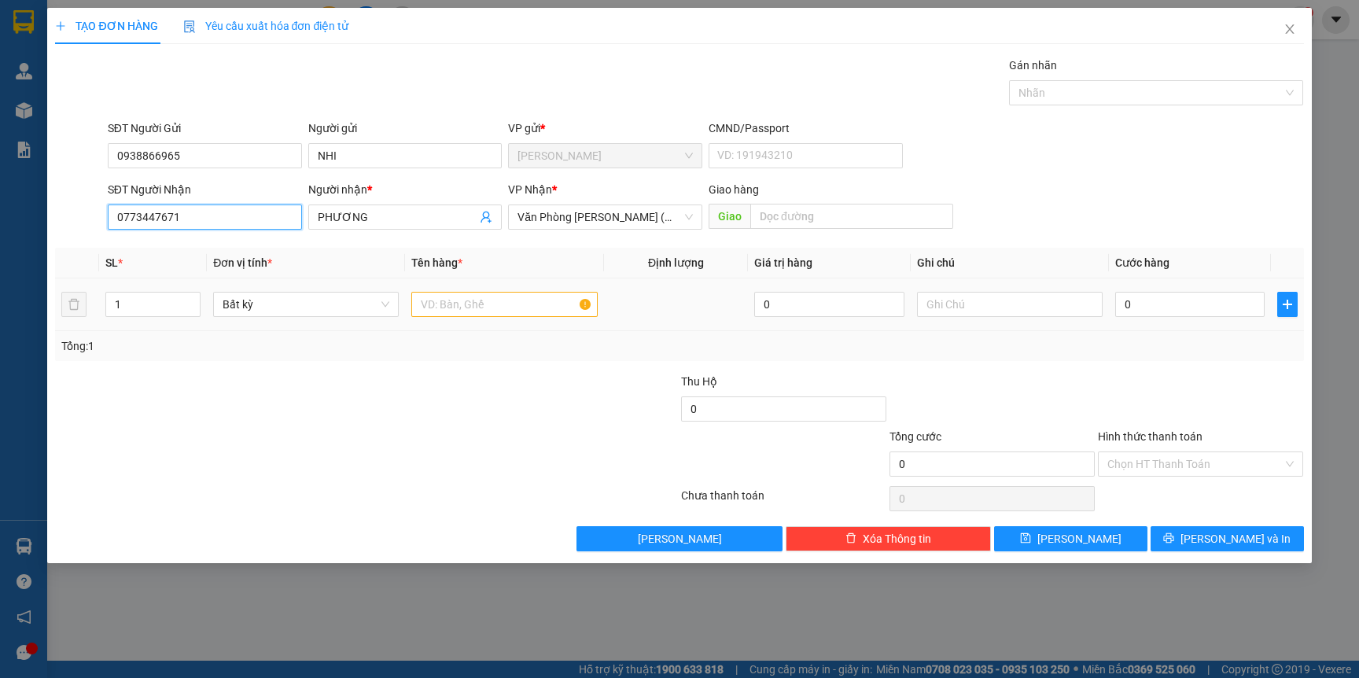
type input "0773447671"
click at [475, 311] on input "text" at bounding box center [504, 304] width 186 height 25
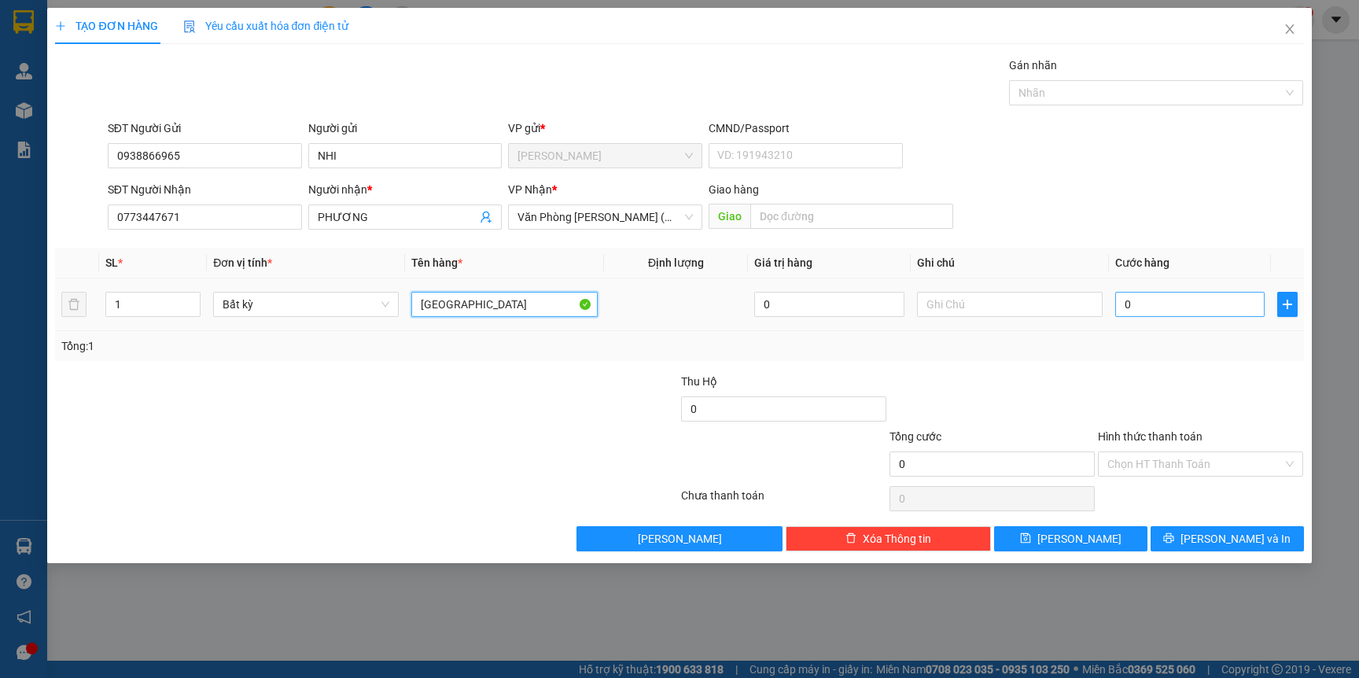
type input "[GEOGRAPHIC_DATA]"
click at [1159, 303] on input "0" at bounding box center [1189, 304] width 149 height 25
type input "4"
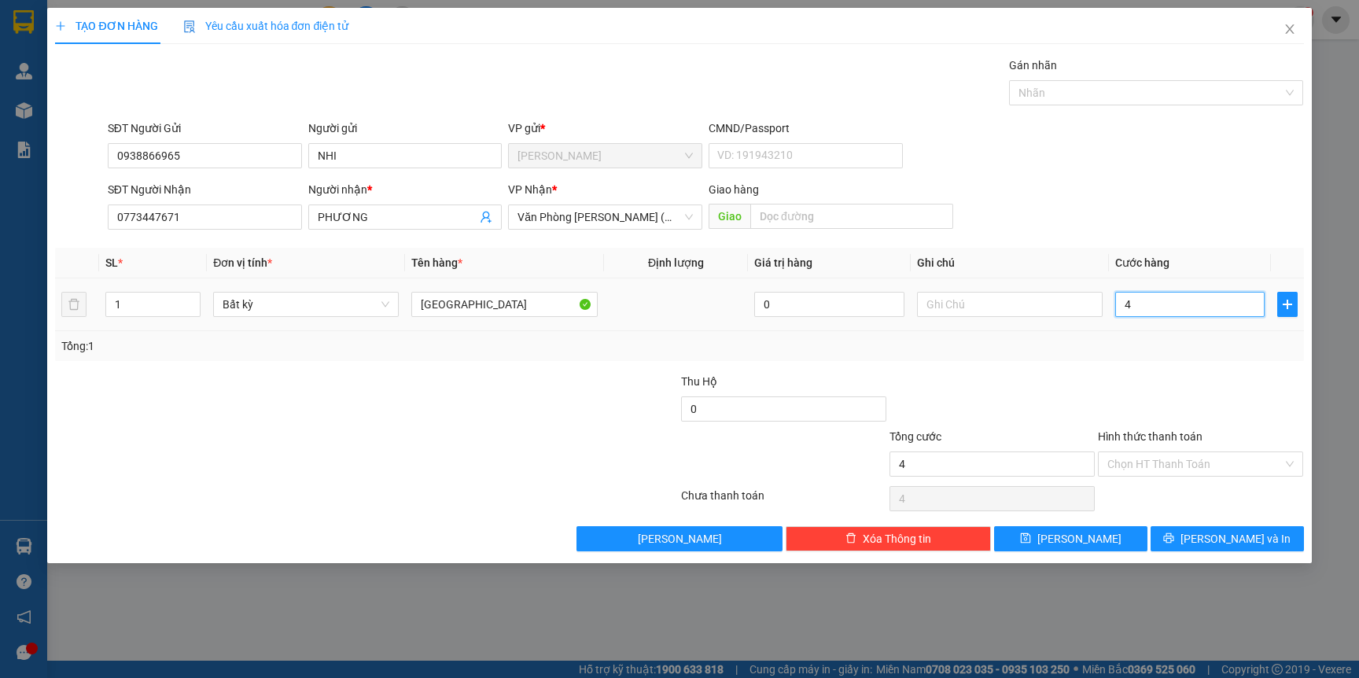
type input "40"
type input "40.000"
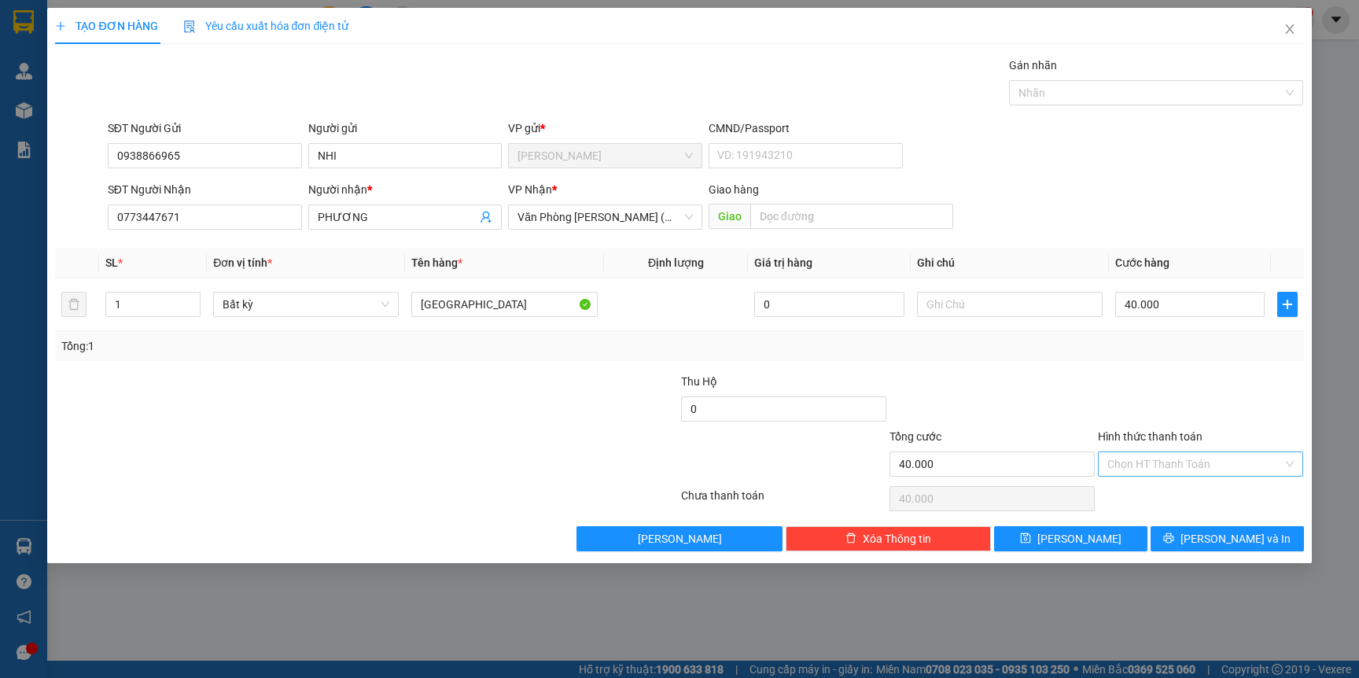
click at [1181, 456] on input "Hình thức thanh toán" at bounding box center [1194, 464] width 175 height 24
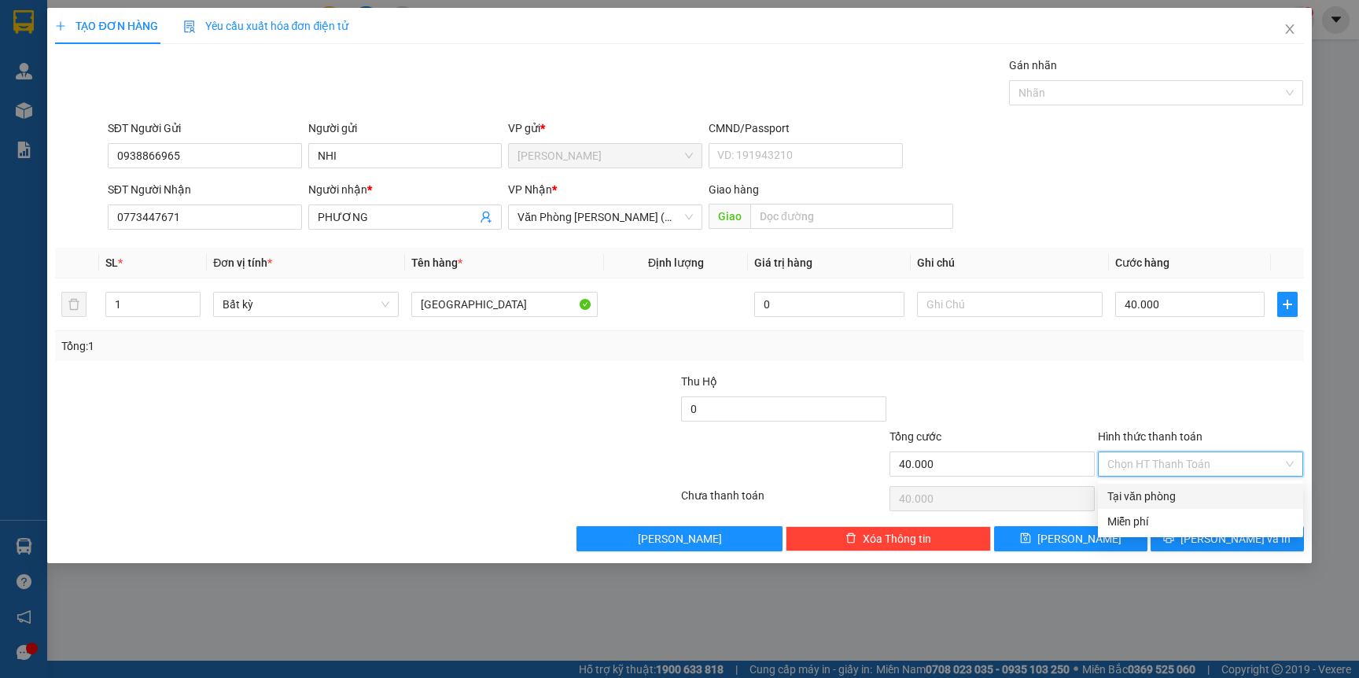
click at [1150, 492] on div "Tại văn phòng" at bounding box center [1200, 495] width 186 height 17
type input "0"
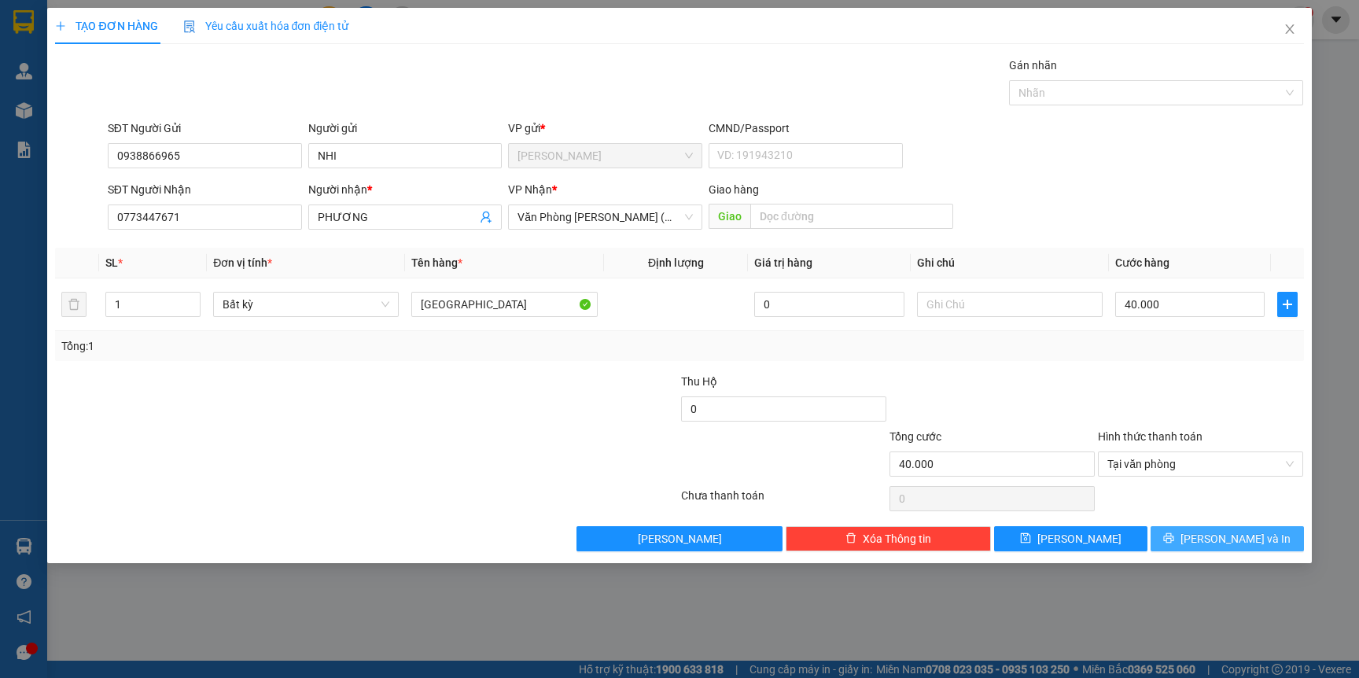
click at [1206, 530] on button "[PERSON_NAME] và In" at bounding box center [1226, 538] width 153 height 25
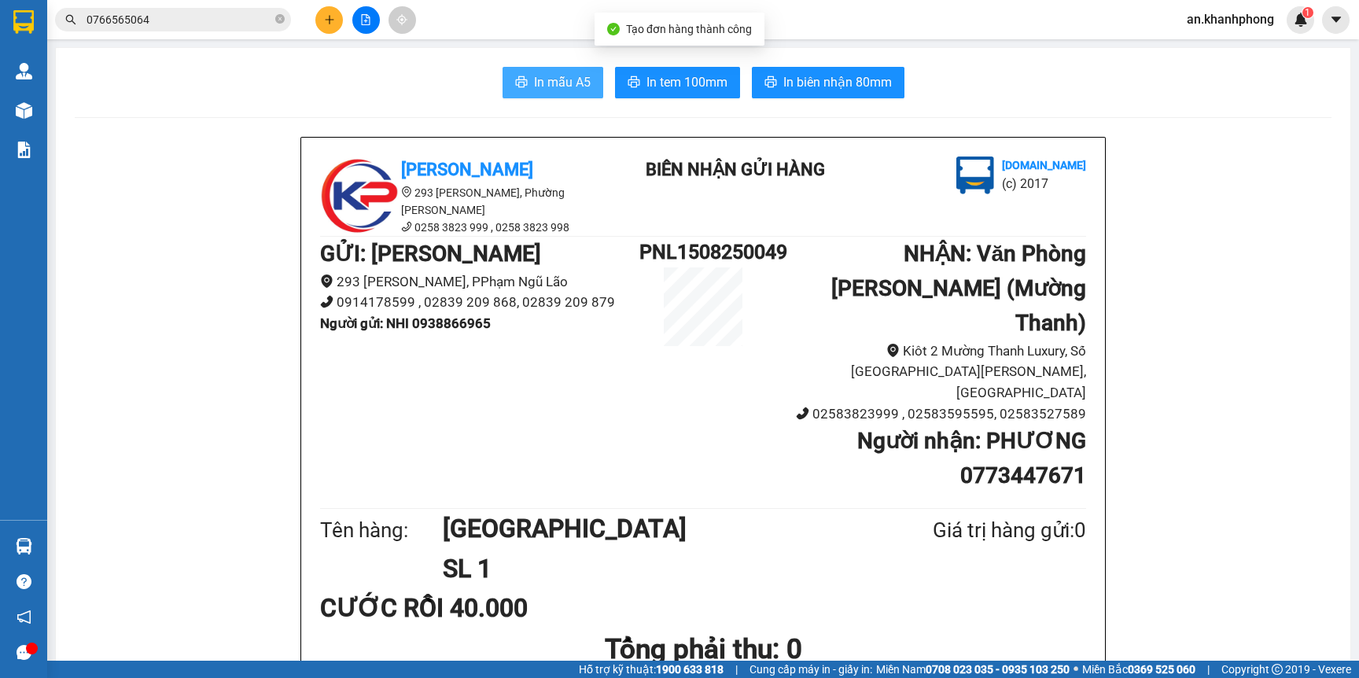
click at [557, 85] on span "In mẫu A5" at bounding box center [562, 82] width 57 height 20
click at [326, 14] on icon "plus" at bounding box center [329, 19] width 11 height 11
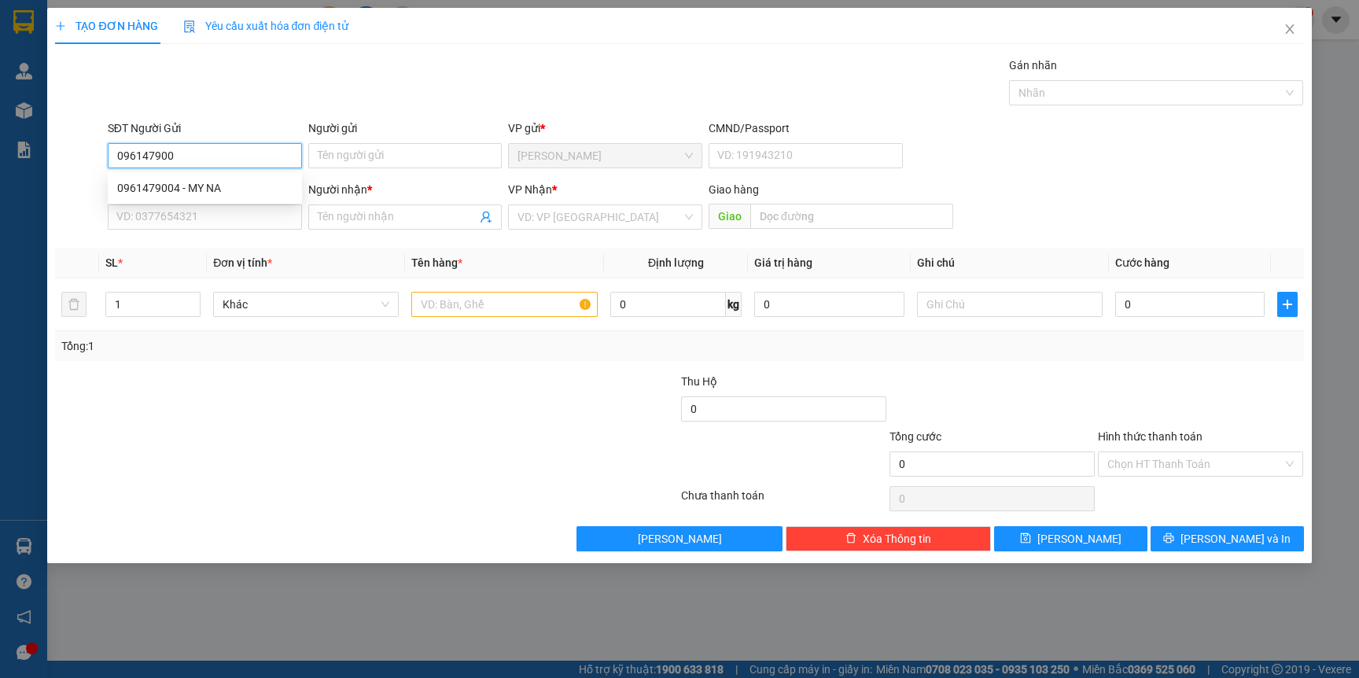
type input "0961479004"
click at [206, 186] on div "0961479004 - MY NA" at bounding box center [204, 187] width 175 height 17
type input "MY NA"
type input "0961479004"
click at [226, 207] on input "SĐT Người Nhận" at bounding box center [205, 216] width 194 height 25
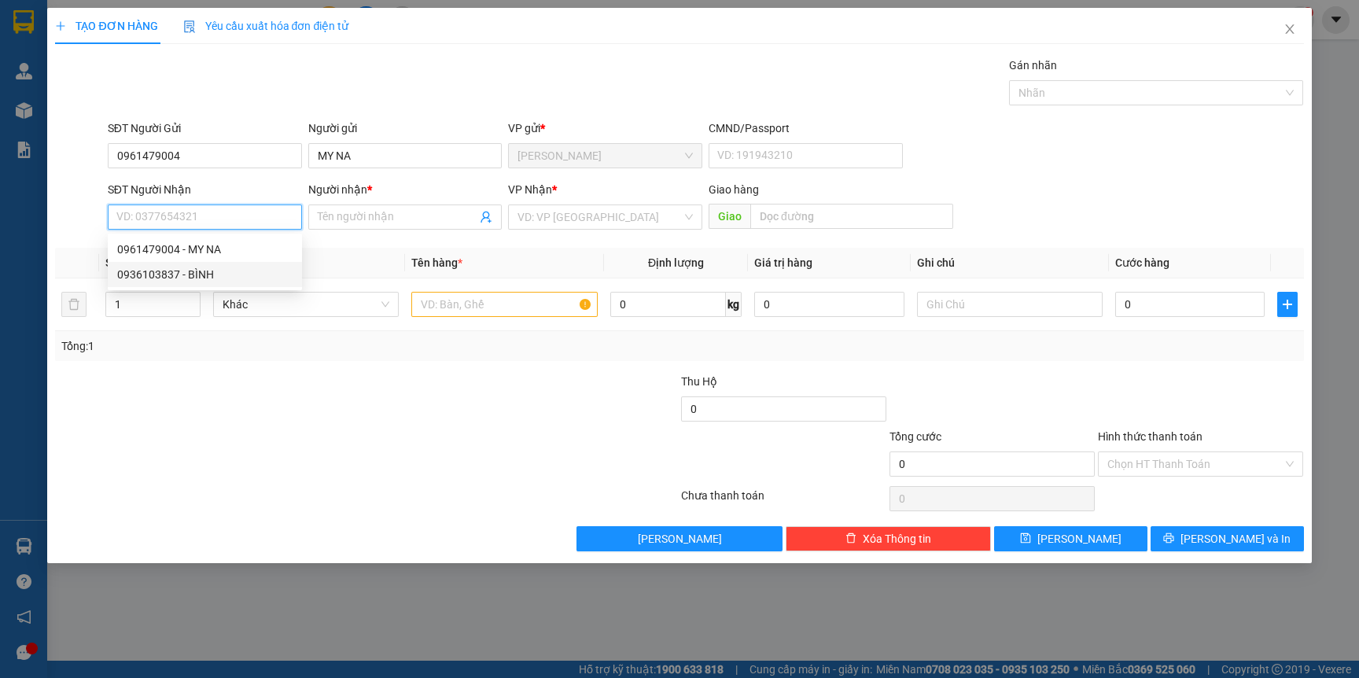
click at [204, 280] on div "0936103837 - BÌNH" at bounding box center [204, 274] width 175 height 17
type input "0936103837"
type input "BÌNH"
click at [512, 324] on td at bounding box center [504, 304] width 198 height 53
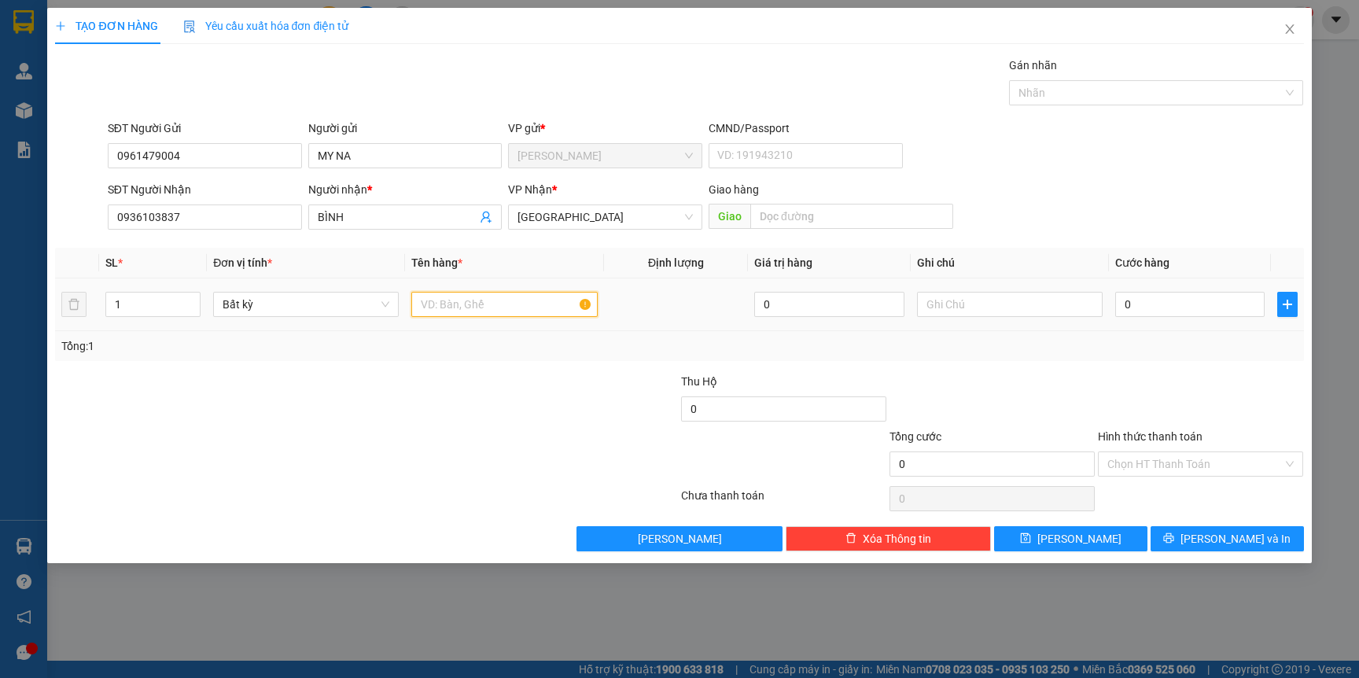
click at [503, 315] on input "text" at bounding box center [504, 304] width 186 height 25
type input "TG"
click at [1160, 306] on input "0" at bounding box center [1189, 304] width 149 height 25
type input "3"
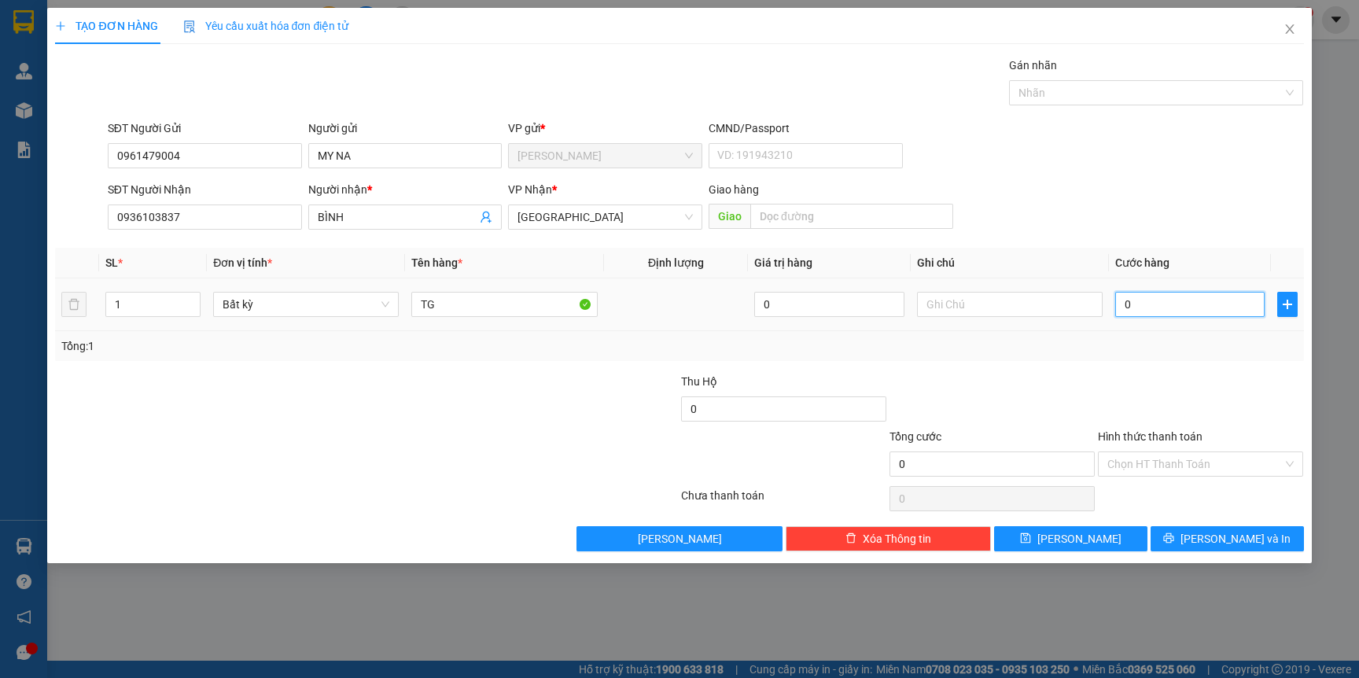
type input "3"
type input "30"
type input "30.000"
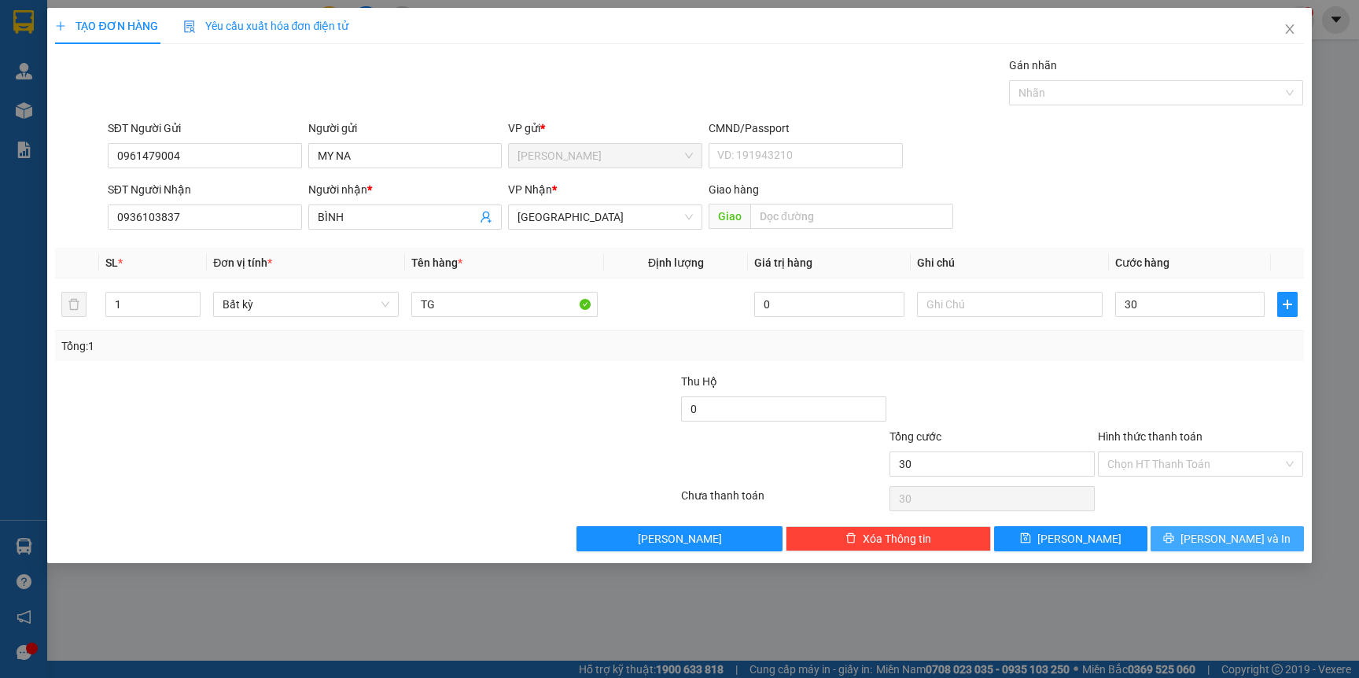
type input "30.000"
click at [1211, 543] on button "[PERSON_NAME] và In" at bounding box center [1226, 538] width 153 height 25
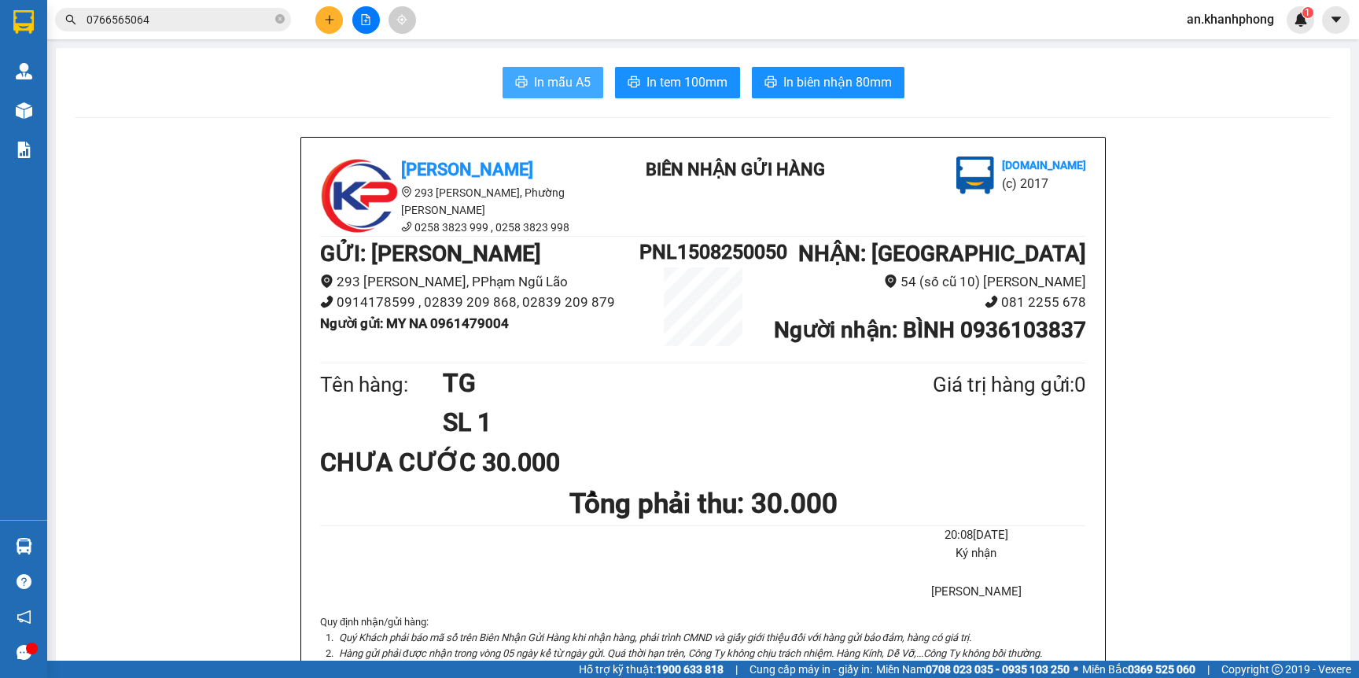
click at [546, 80] on span "In mẫu A5" at bounding box center [562, 82] width 57 height 20
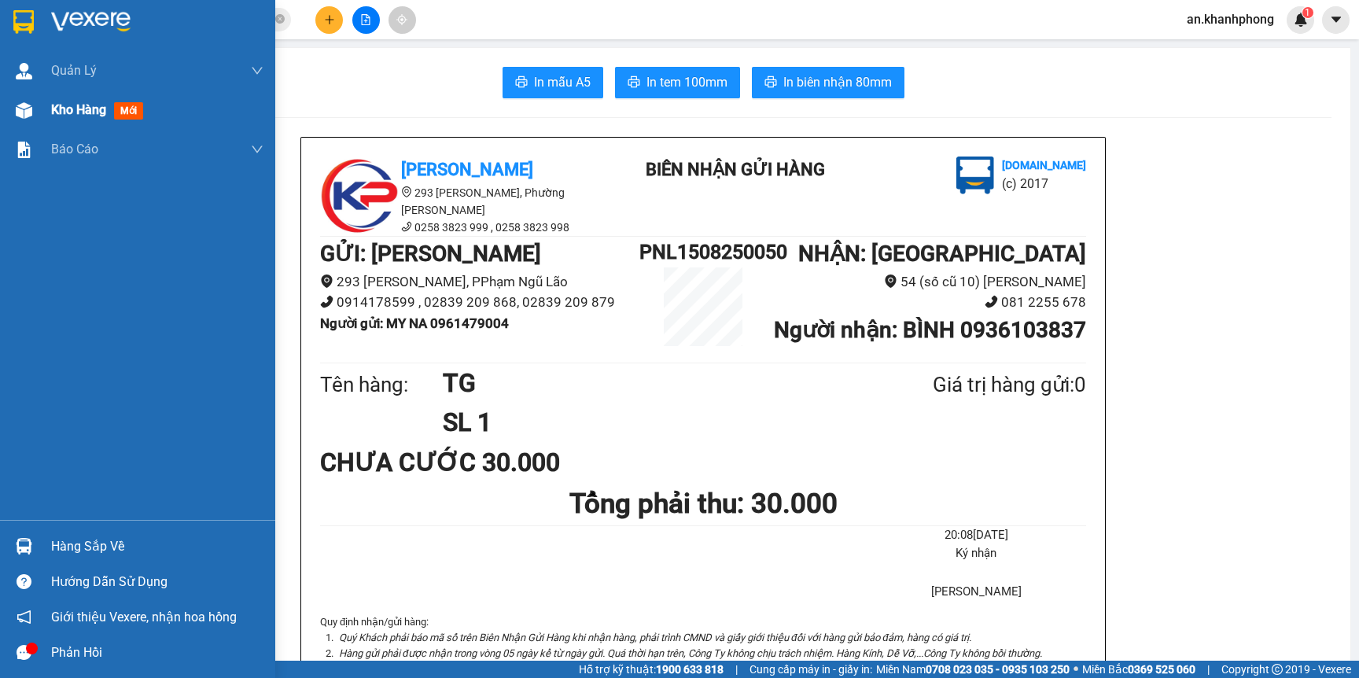
click at [75, 115] on span "Kho hàng" at bounding box center [78, 109] width 55 height 15
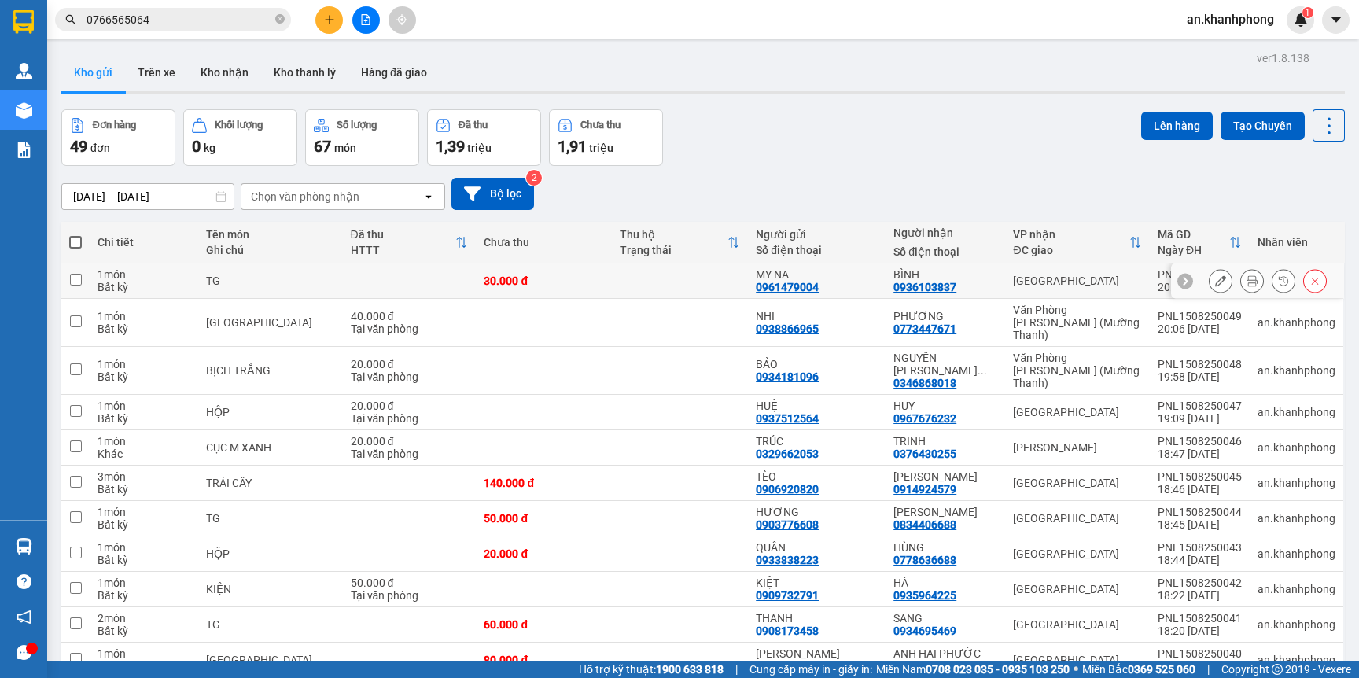
click at [1215, 278] on icon at bounding box center [1220, 280] width 11 height 11
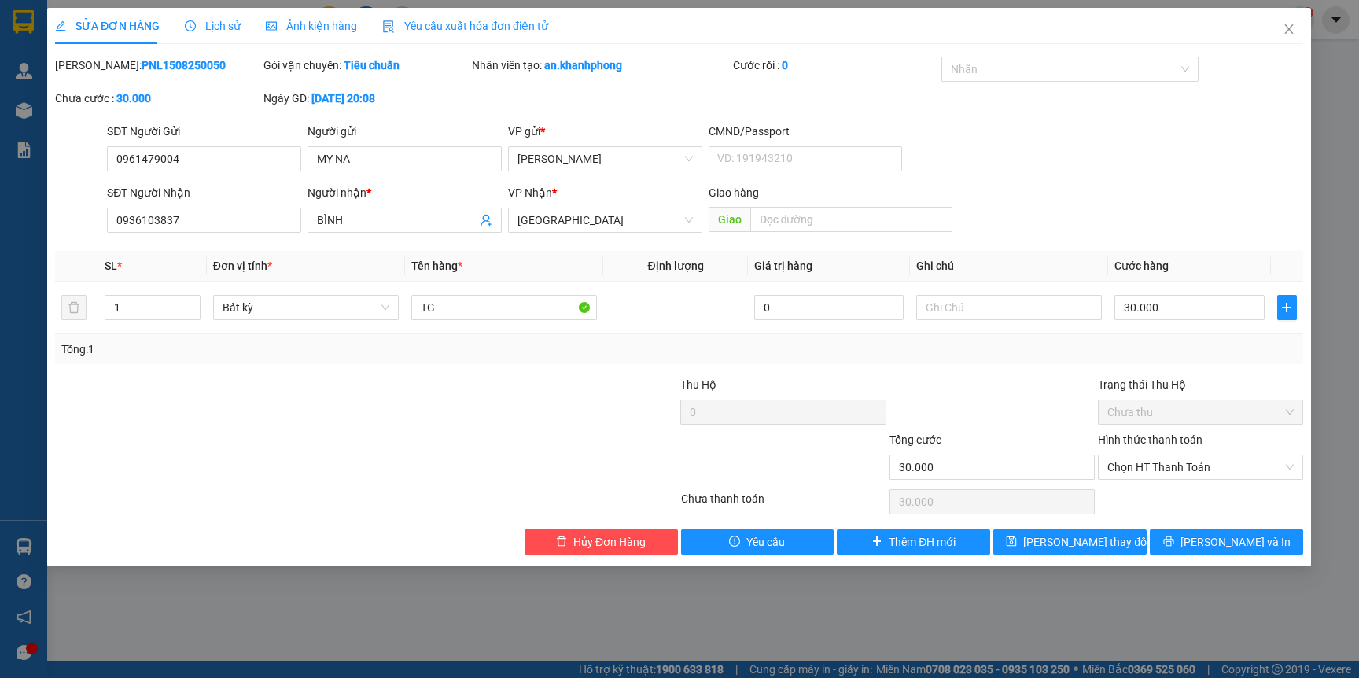
type input "0961479004"
type input "MY NA"
type input "0936103837"
type input "BÌNH"
type input "30.000"
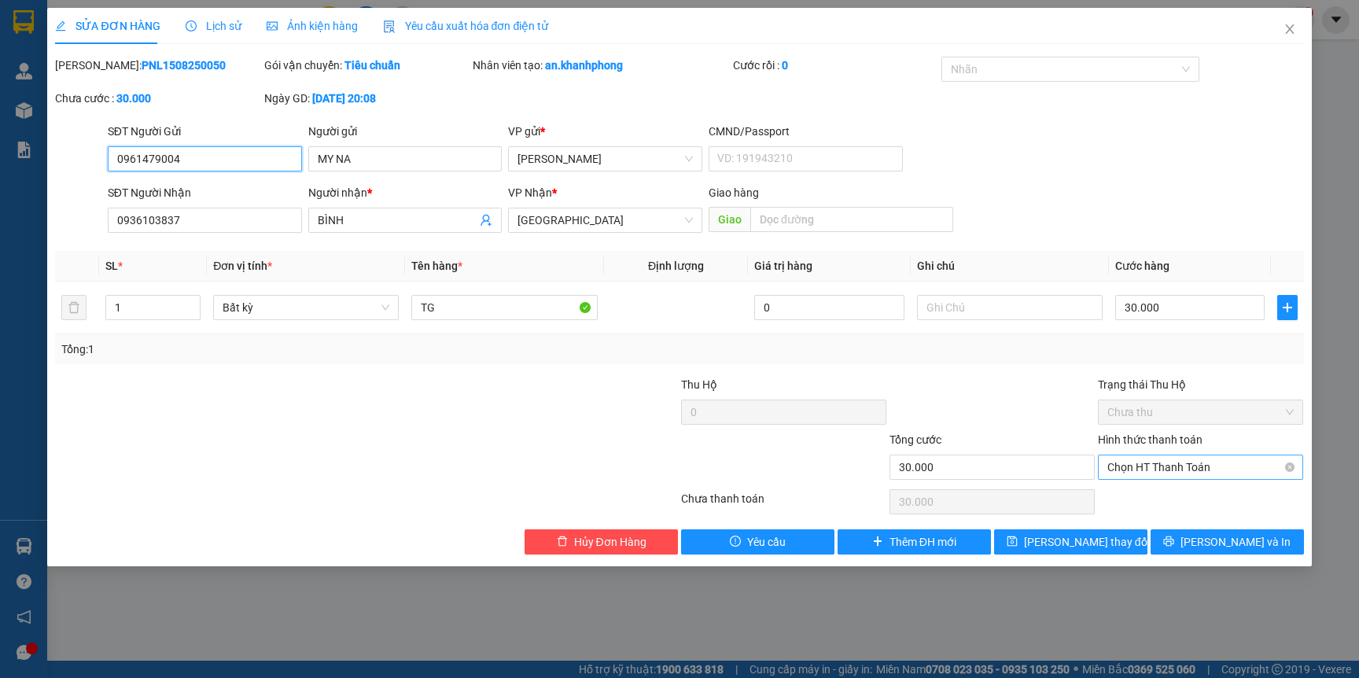
click at [1194, 461] on span "Chọn HT Thanh Toán" at bounding box center [1200, 467] width 186 height 24
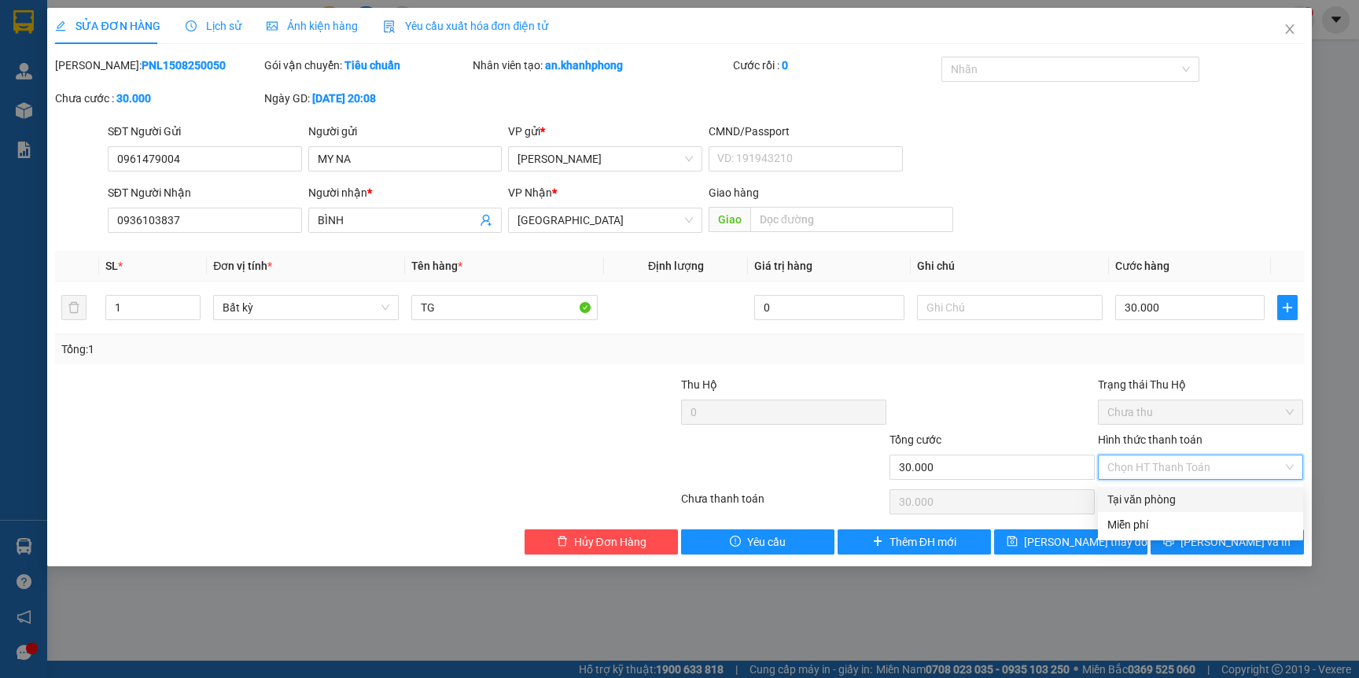
click at [1171, 497] on div "Tại văn phòng" at bounding box center [1200, 499] width 186 height 17
type input "0"
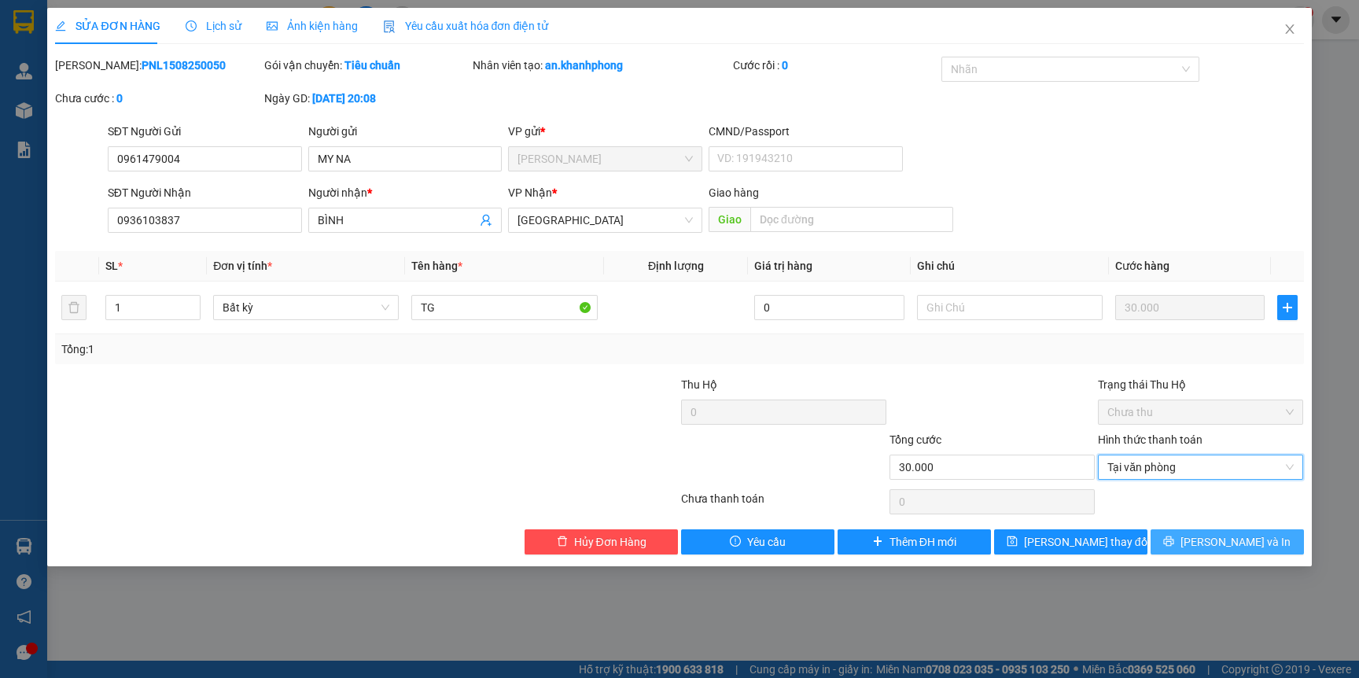
click at [1256, 547] on span "[PERSON_NAME] và In" at bounding box center [1235, 541] width 110 height 17
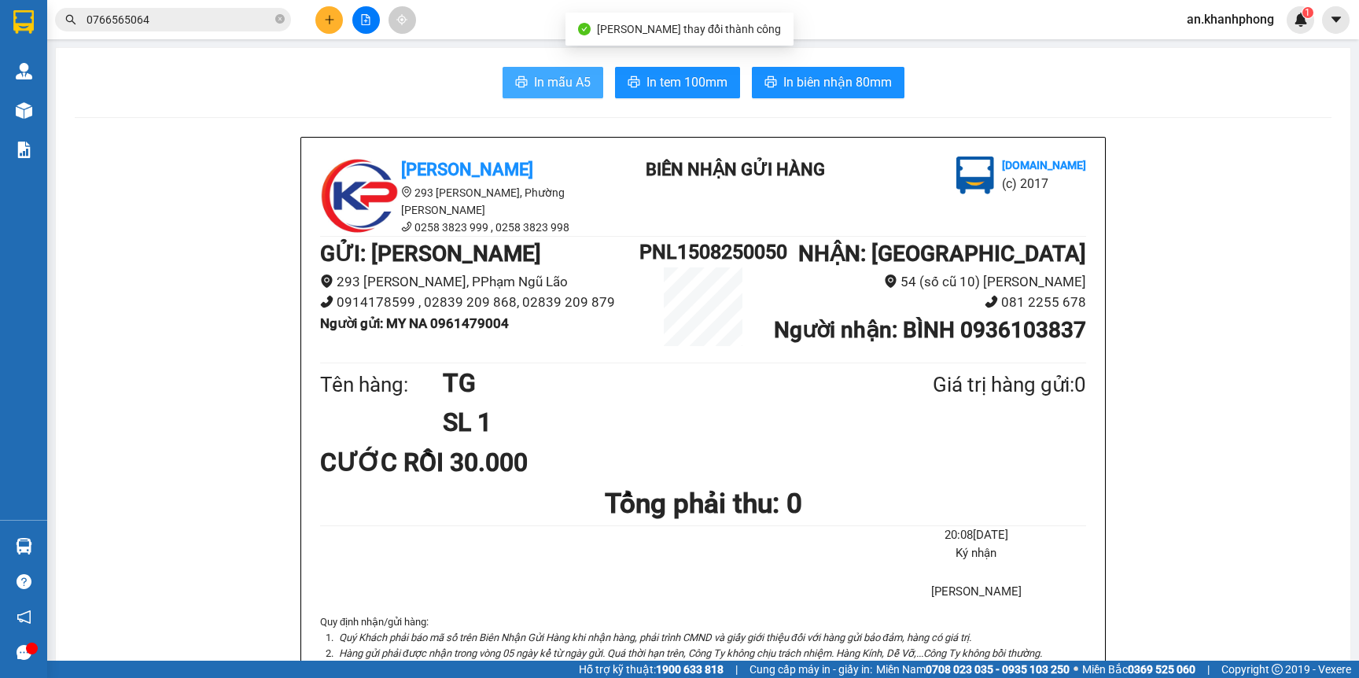
click at [557, 86] on span "In mẫu A5" at bounding box center [562, 82] width 57 height 20
click at [319, 22] on button at bounding box center [329, 20] width 28 height 28
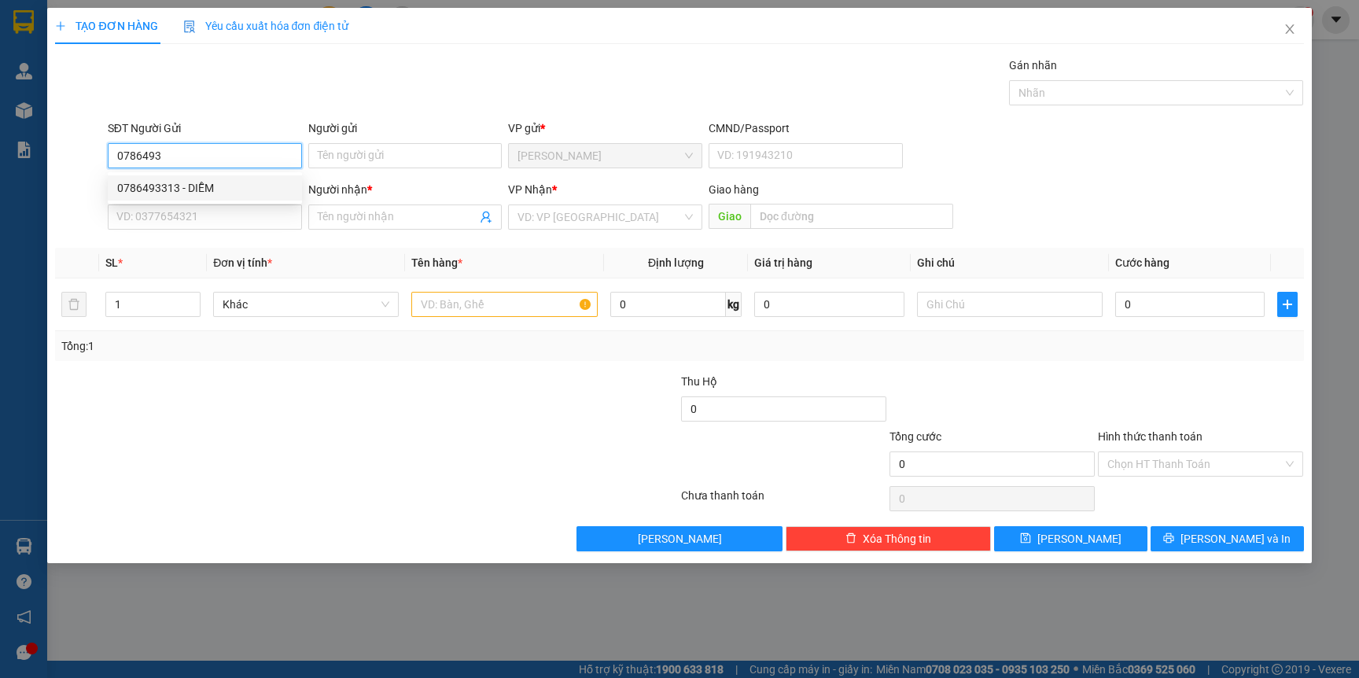
click at [204, 189] on div "0786493313 - DIỄM" at bounding box center [204, 187] width 175 height 17
type input "0786493313"
type input "DIỄM"
type input "0786493313"
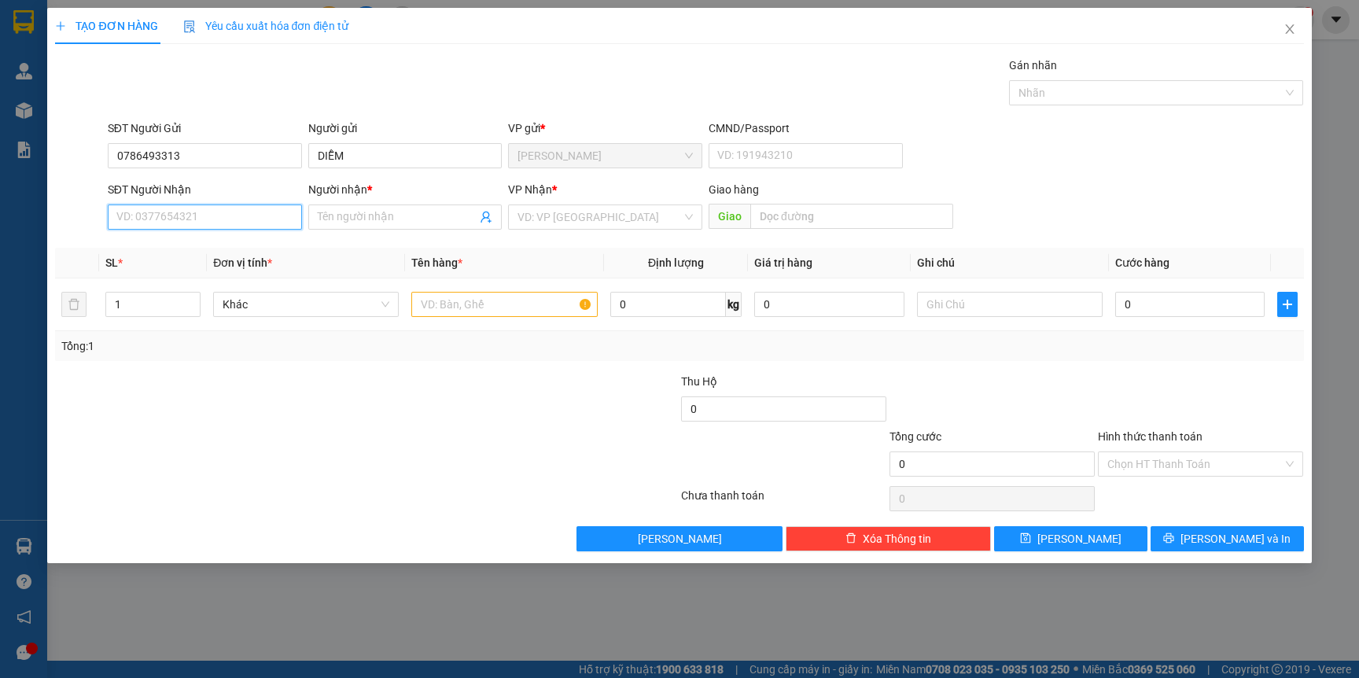
click at [215, 226] on input "SĐT Người Nhận" at bounding box center [205, 216] width 194 height 25
click at [215, 280] on div "0829176268 - VŨ" at bounding box center [204, 274] width 175 height 17
type input "0829176268"
type input "VŨ"
click at [474, 320] on div at bounding box center [504, 304] width 186 height 31
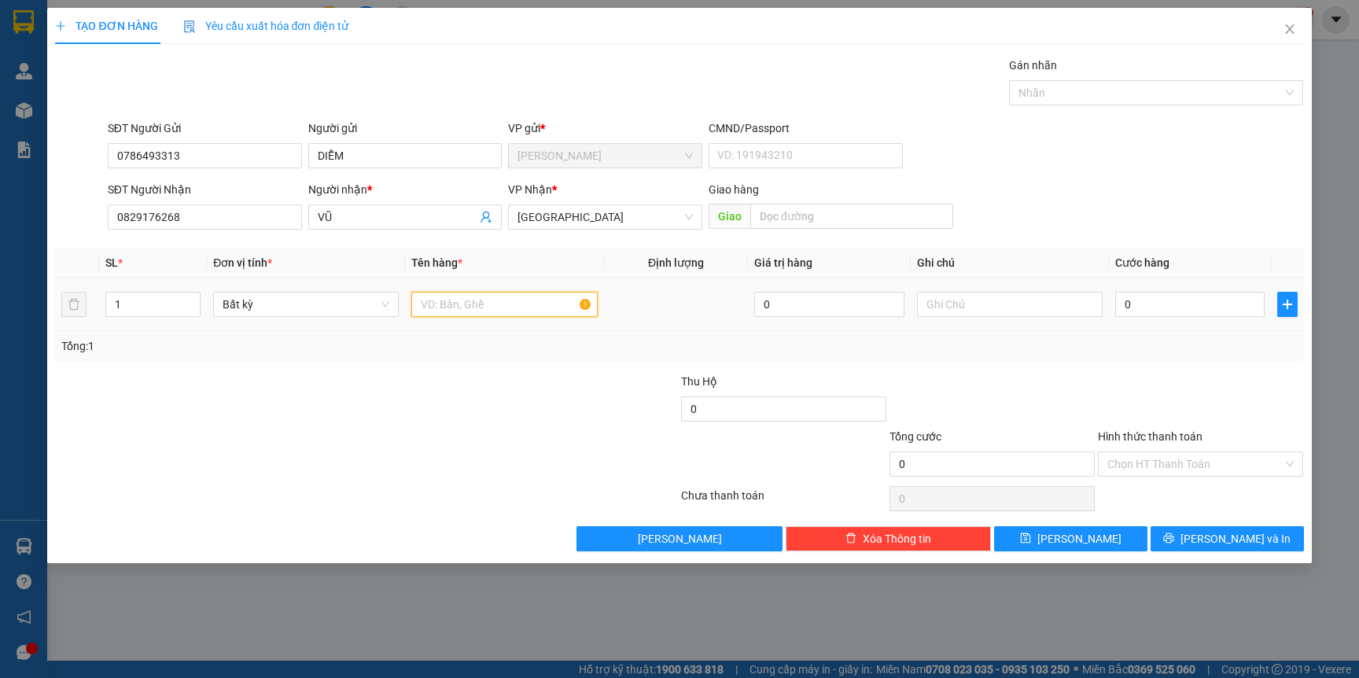
click at [473, 300] on input "text" at bounding box center [504, 304] width 186 height 25
type input "TG"
click at [1152, 307] on input "0" at bounding box center [1189, 304] width 149 height 25
type input "3"
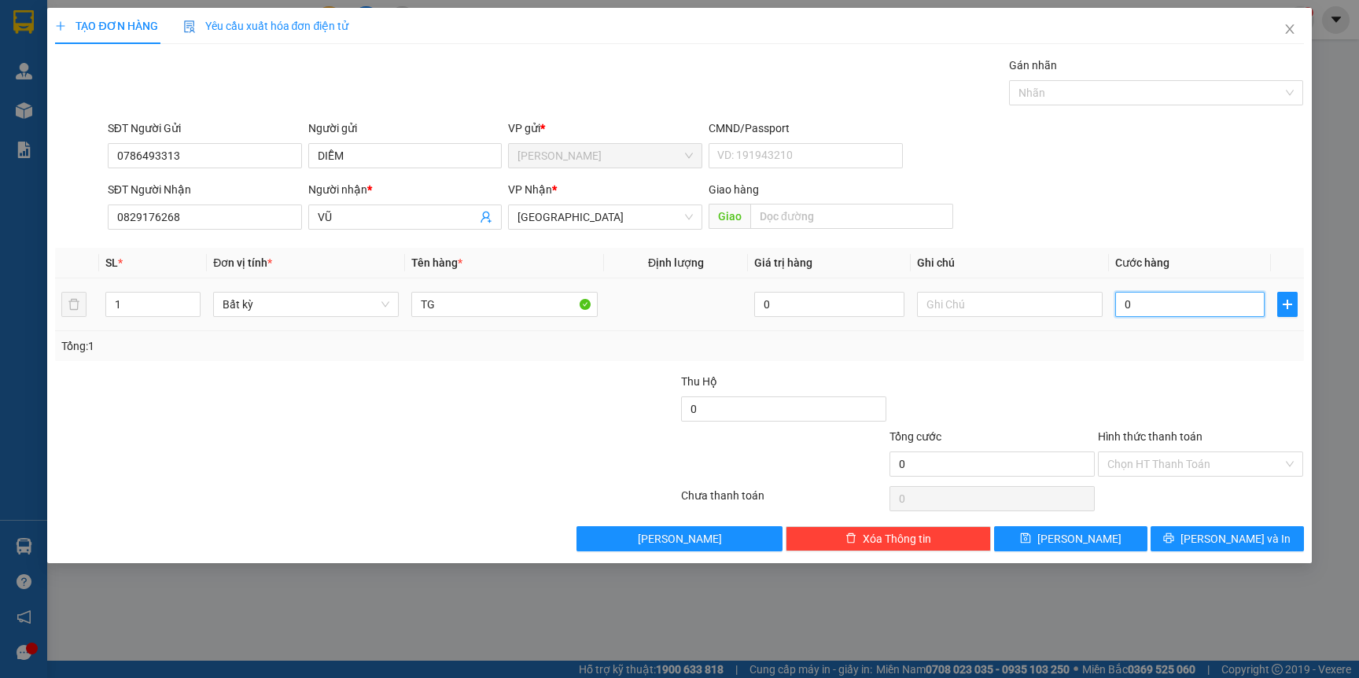
type input "3"
type input "30"
click at [1197, 463] on input "Hình thức thanh toán" at bounding box center [1194, 464] width 175 height 24
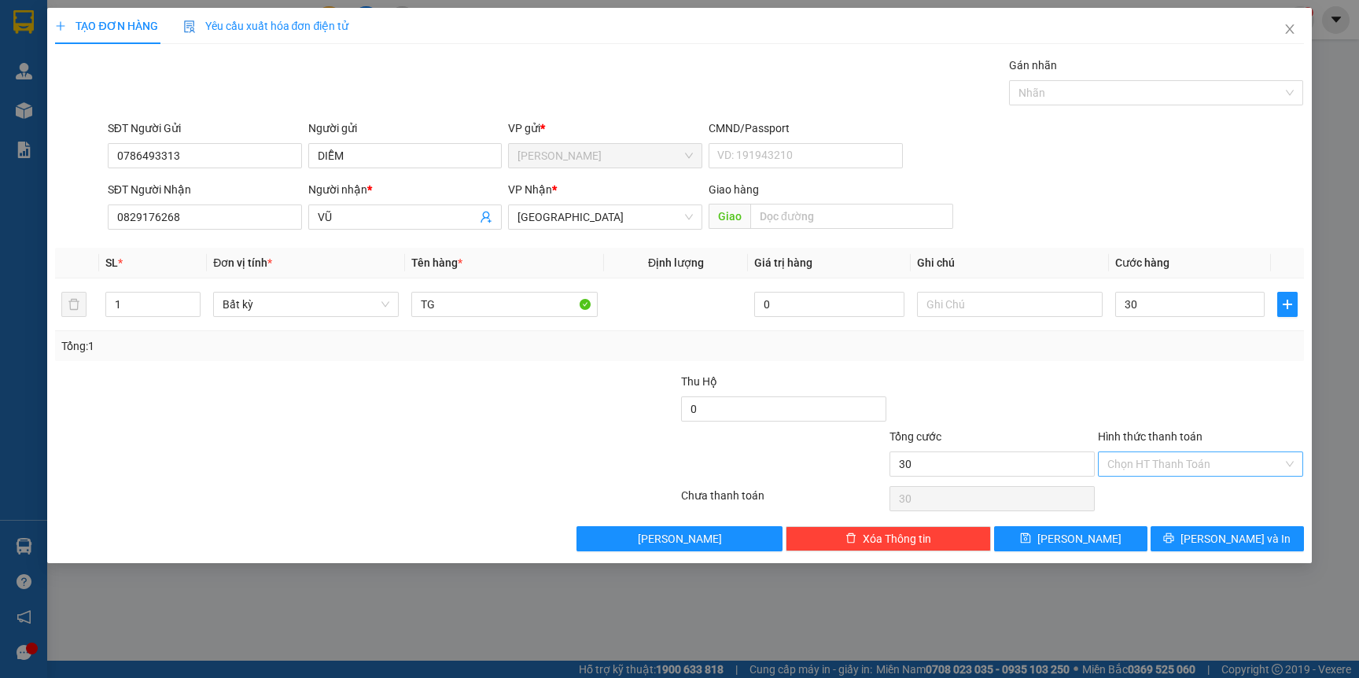
type input "30.000"
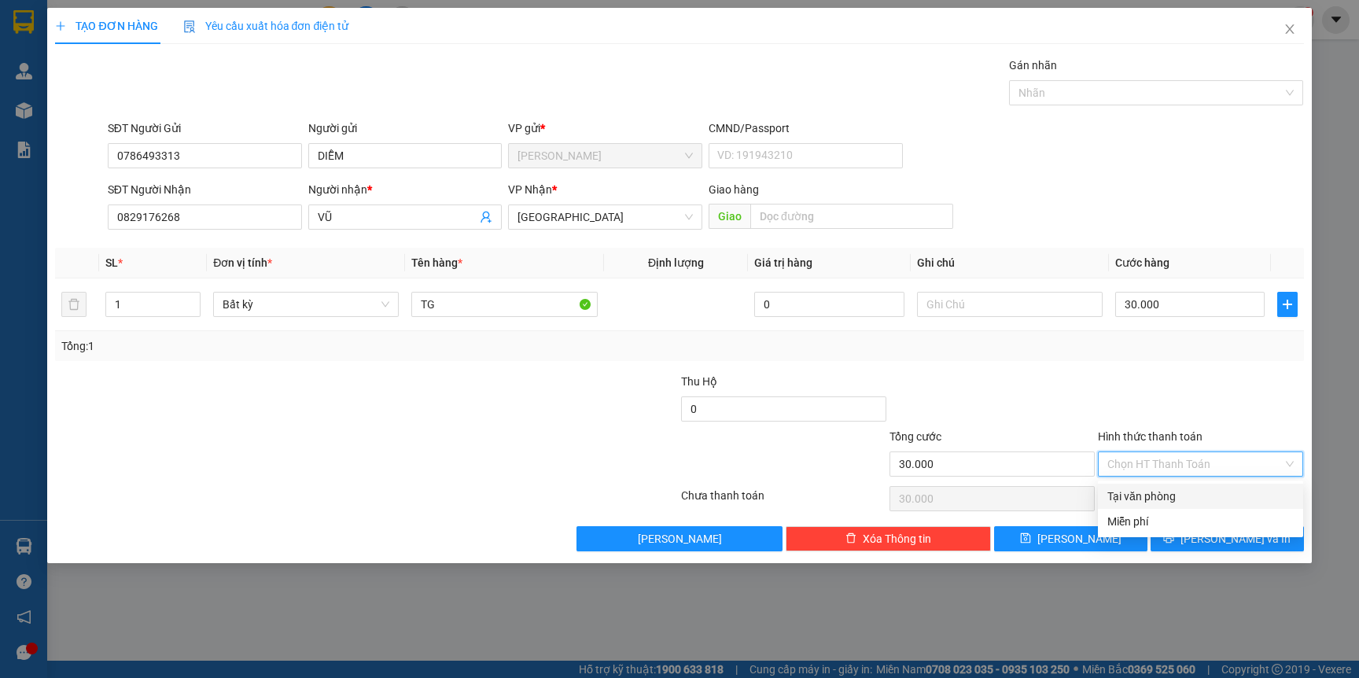
click at [1167, 492] on div "Tại văn phòng" at bounding box center [1200, 495] width 186 height 17
type input "0"
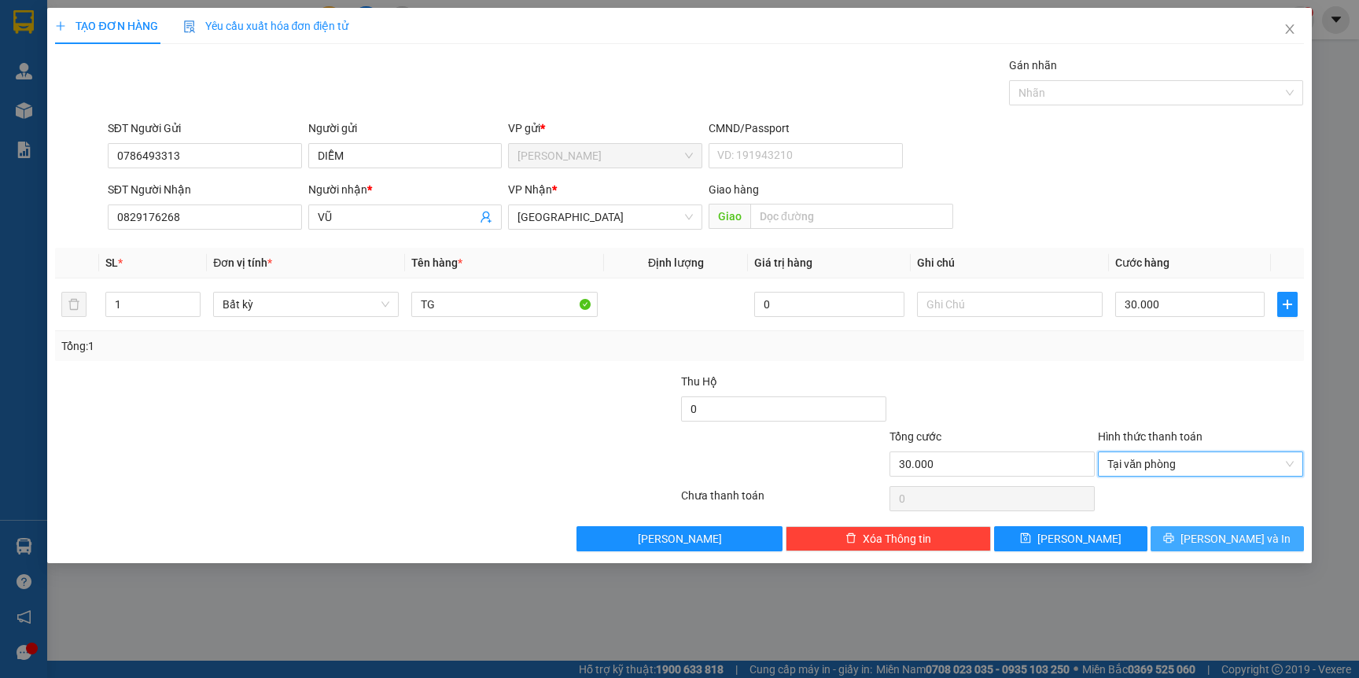
click at [1257, 529] on button "[PERSON_NAME] và In" at bounding box center [1226, 538] width 153 height 25
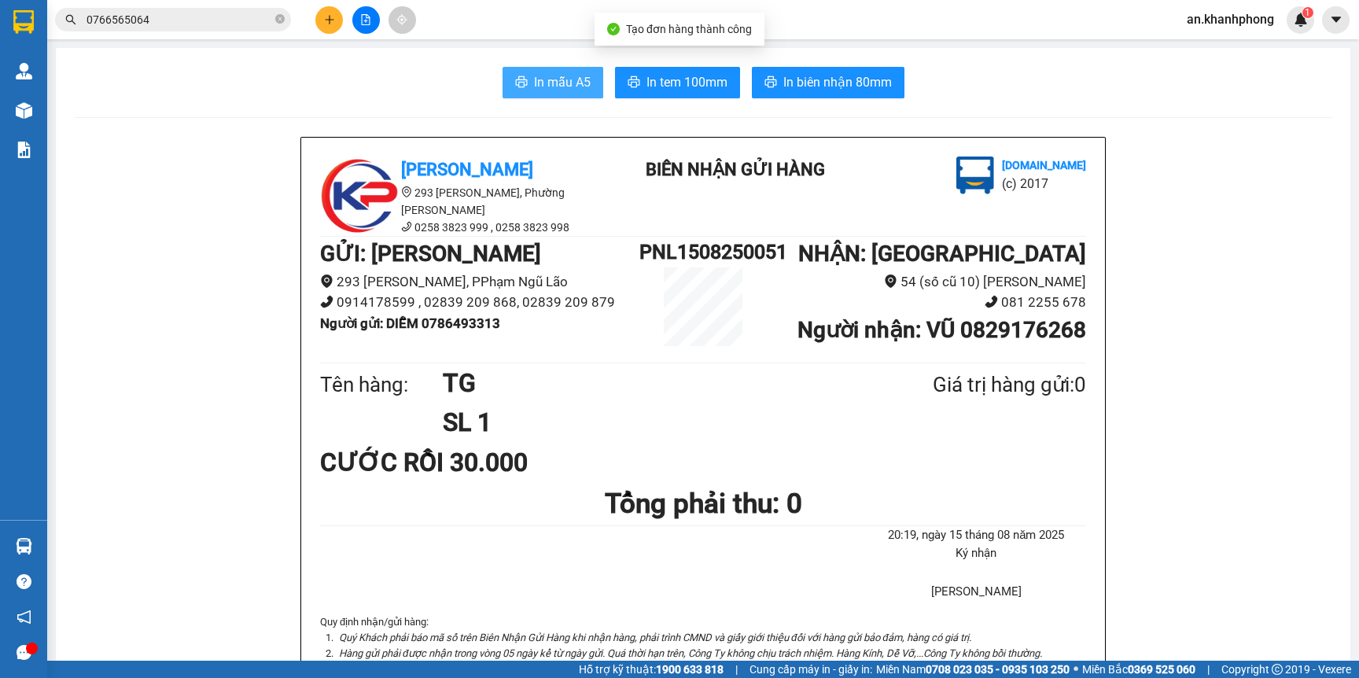
click at [557, 90] on span "In mẫu A5" at bounding box center [562, 82] width 57 height 20
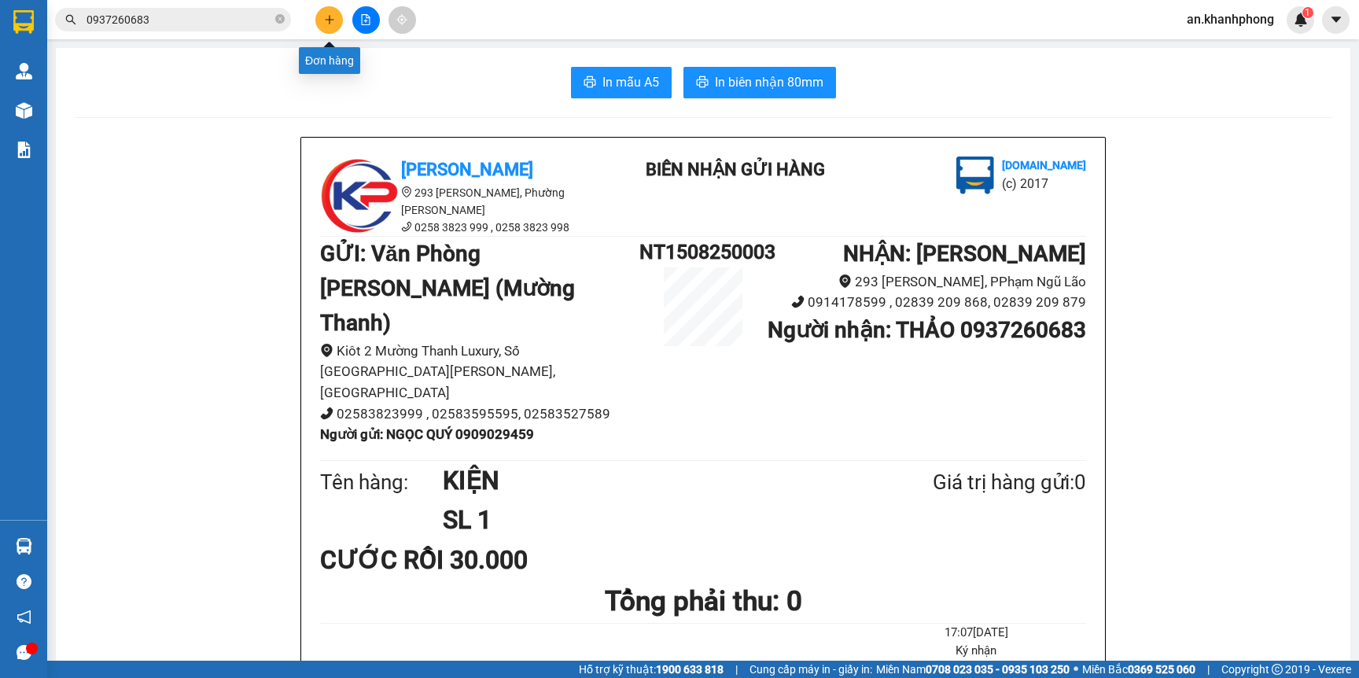
click at [323, 15] on button at bounding box center [329, 20] width 28 height 28
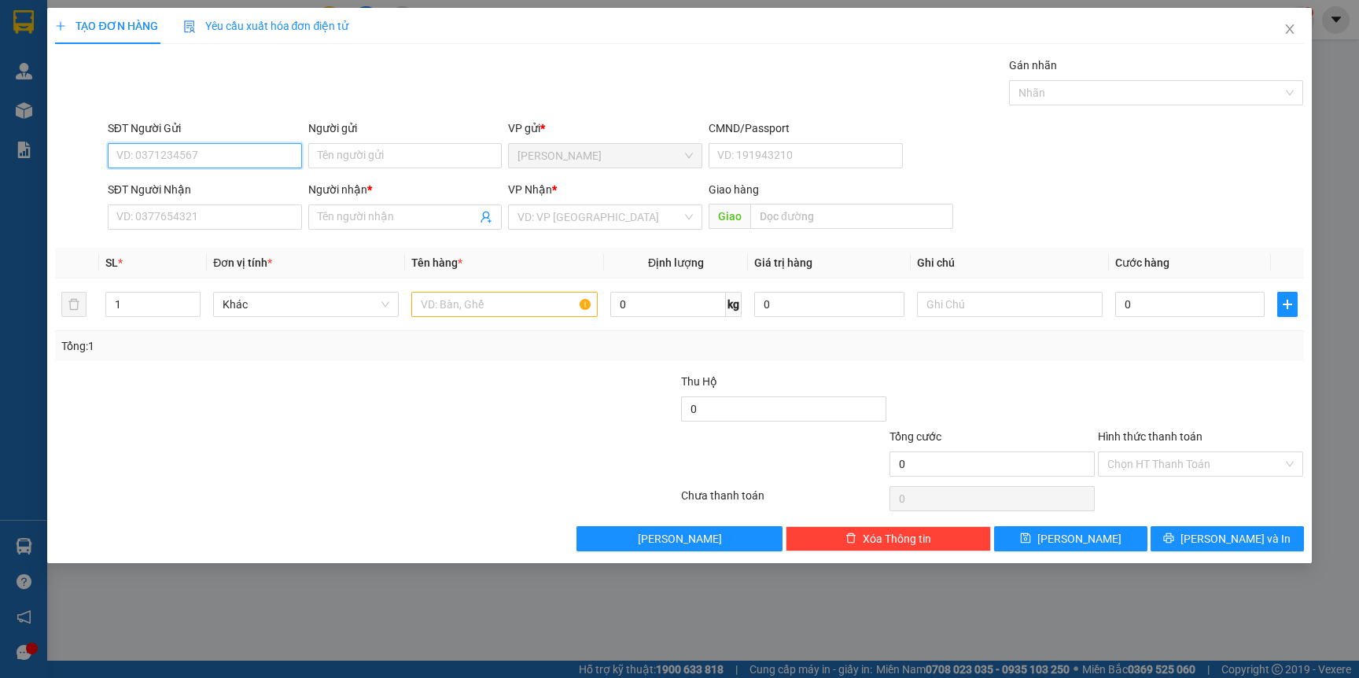
drag, startPoint x: 182, startPoint y: 160, endPoint x: 173, endPoint y: 150, distance: 13.3
click at [178, 155] on input "SĐT Người Gửi" at bounding box center [205, 155] width 194 height 25
type input "0989608655"
click at [431, 159] on input "Người gửi" at bounding box center [405, 155] width 194 height 25
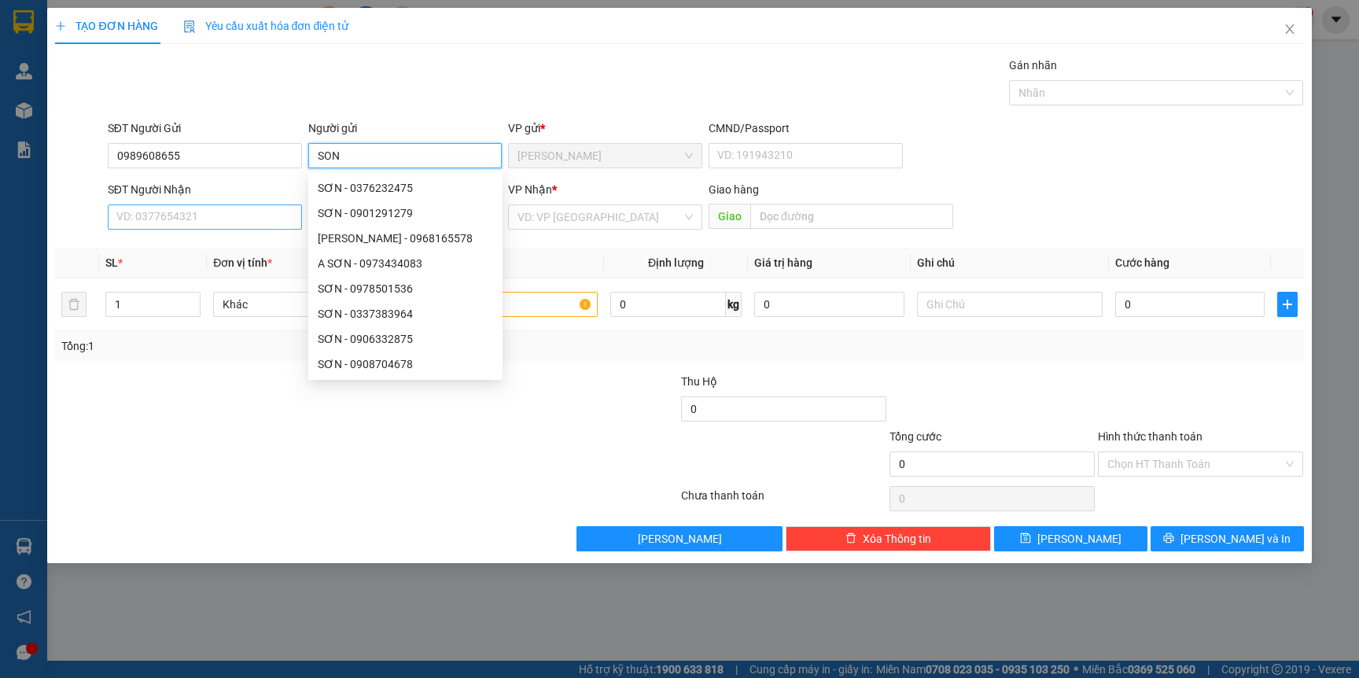
type input "SON"
click at [181, 219] on input "SĐT Người Nhận" at bounding box center [205, 216] width 194 height 25
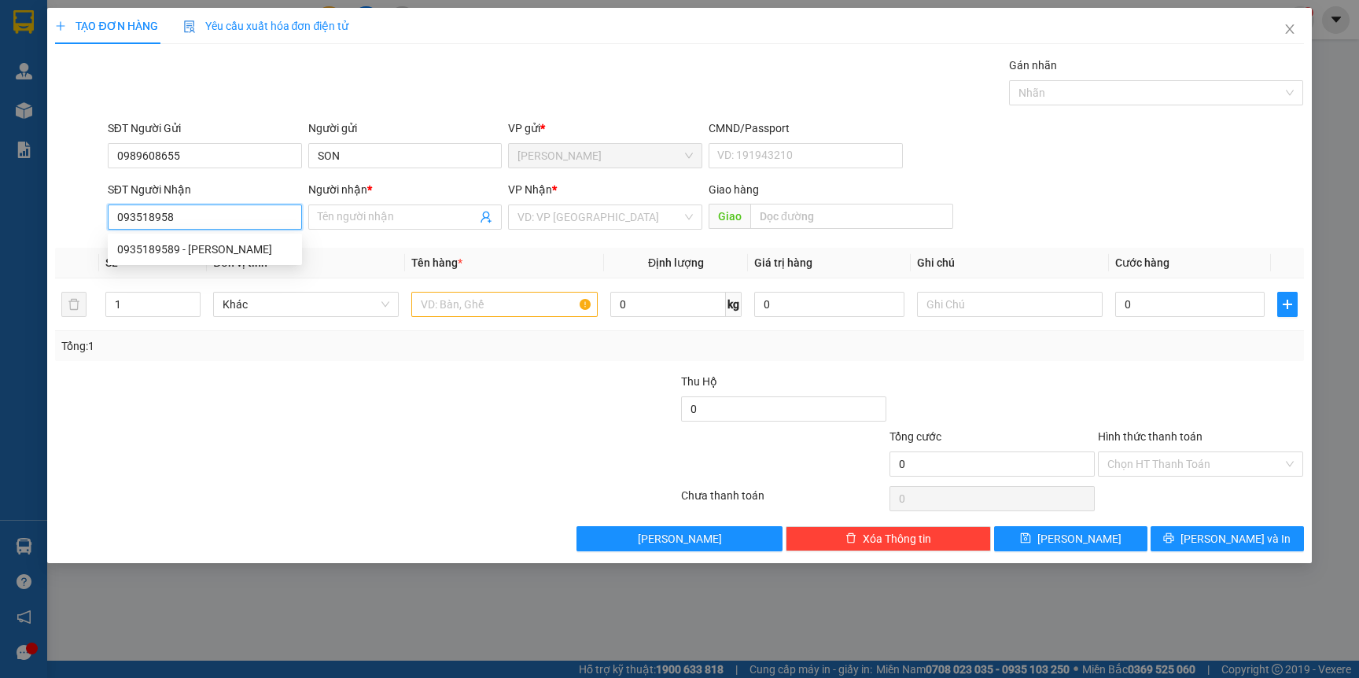
type input "0935189589"
click at [195, 248] on div "0935189589 - [PERSON_NAME]" at bounding box center [204, 249] width 175 height 17
type input "[PERSON_NAME]"
type input "0935189589"
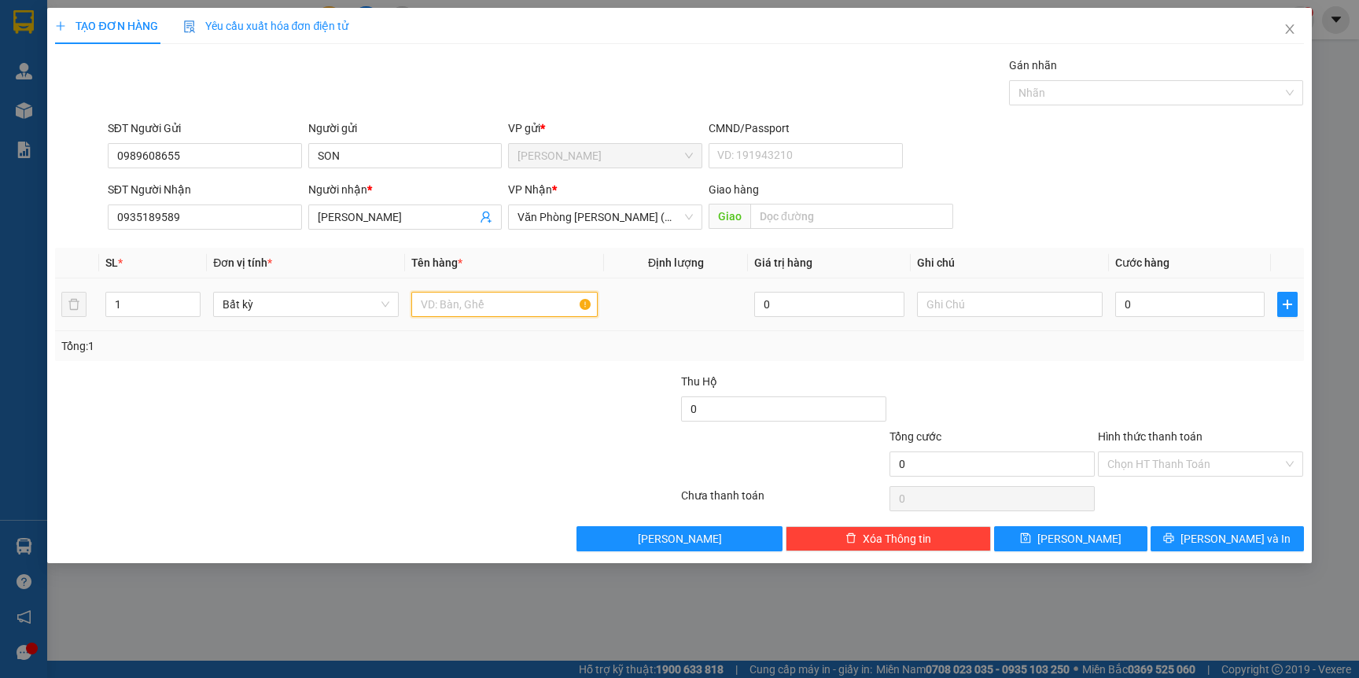
click at [461, 306] on input "text" at bounding box center [504, 304] width 186 height 25
type input "K CAM"
click at [404, 215] on input "[PERSON_NAME]" at bounding box center [398, 216] width 160 height 17
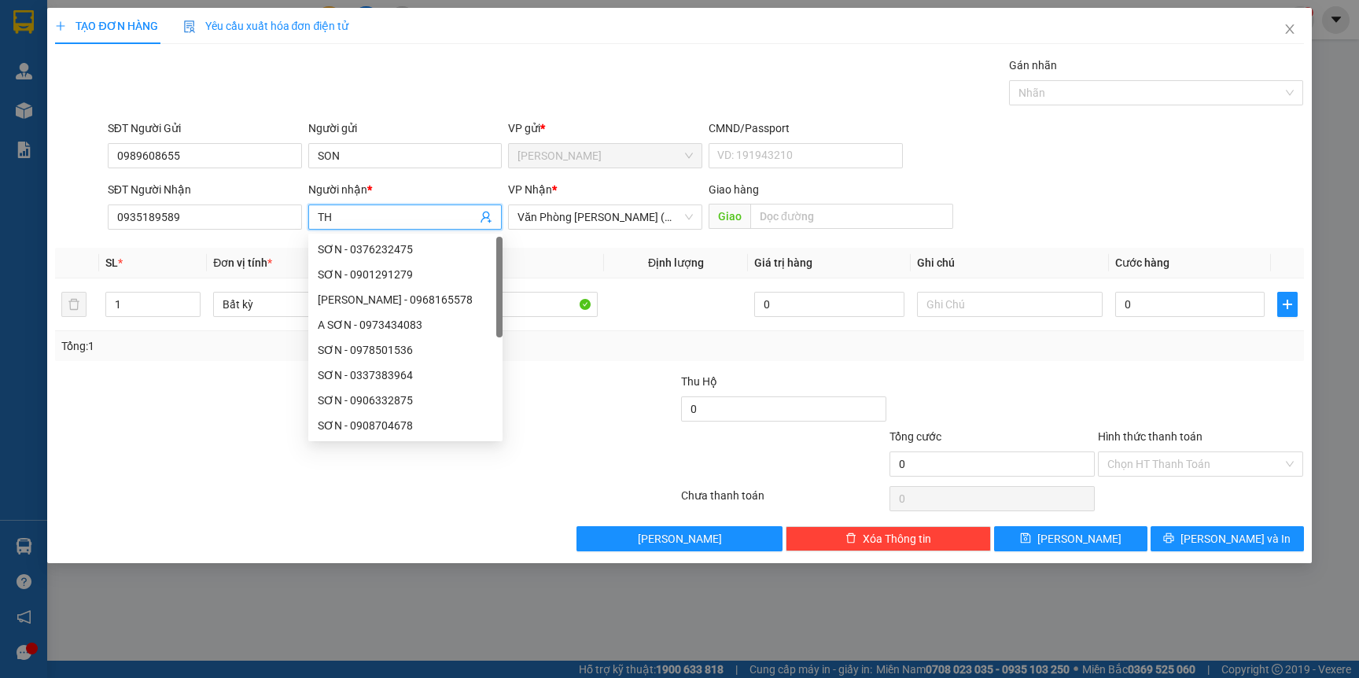
type input "T"
click at [686, 218] on span "Văn Phòng [PERSON_NAME] (Mường Thanh)" at bounding box center [604, 217] width 175 height 24
type input "THUY"
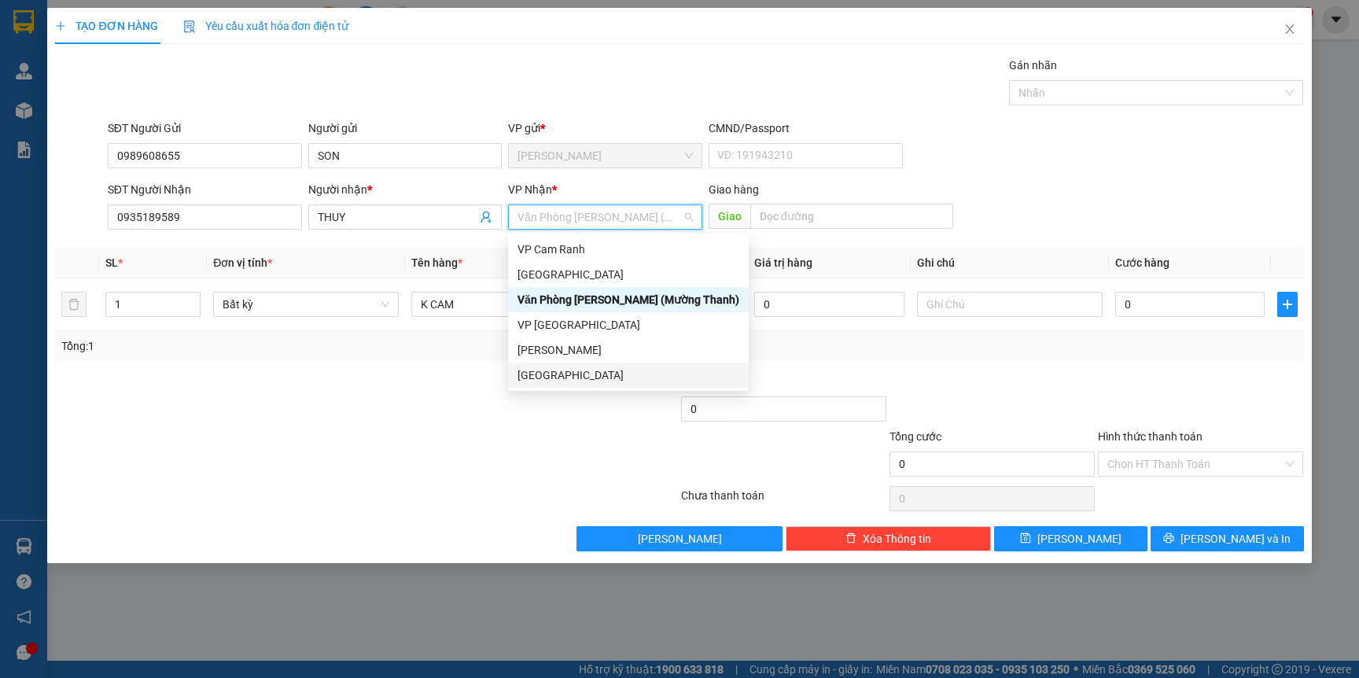
click at [579, 381] on div "[GEOGRAPHIC_DATA]" at bounding box center [628, 374] width 222 height 17
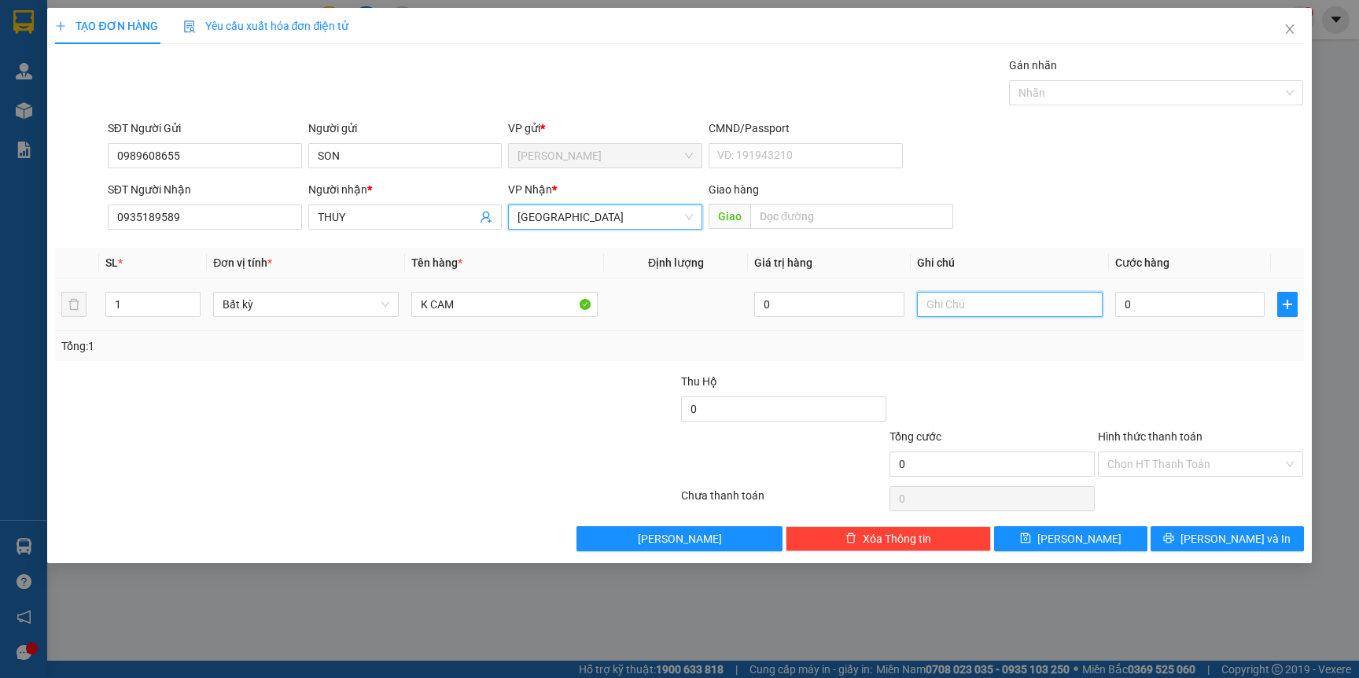
click at [1017, 307] on input "text" at bounding box center [1010, 304] width 186 height 25
type input "GTN K T PHIS"
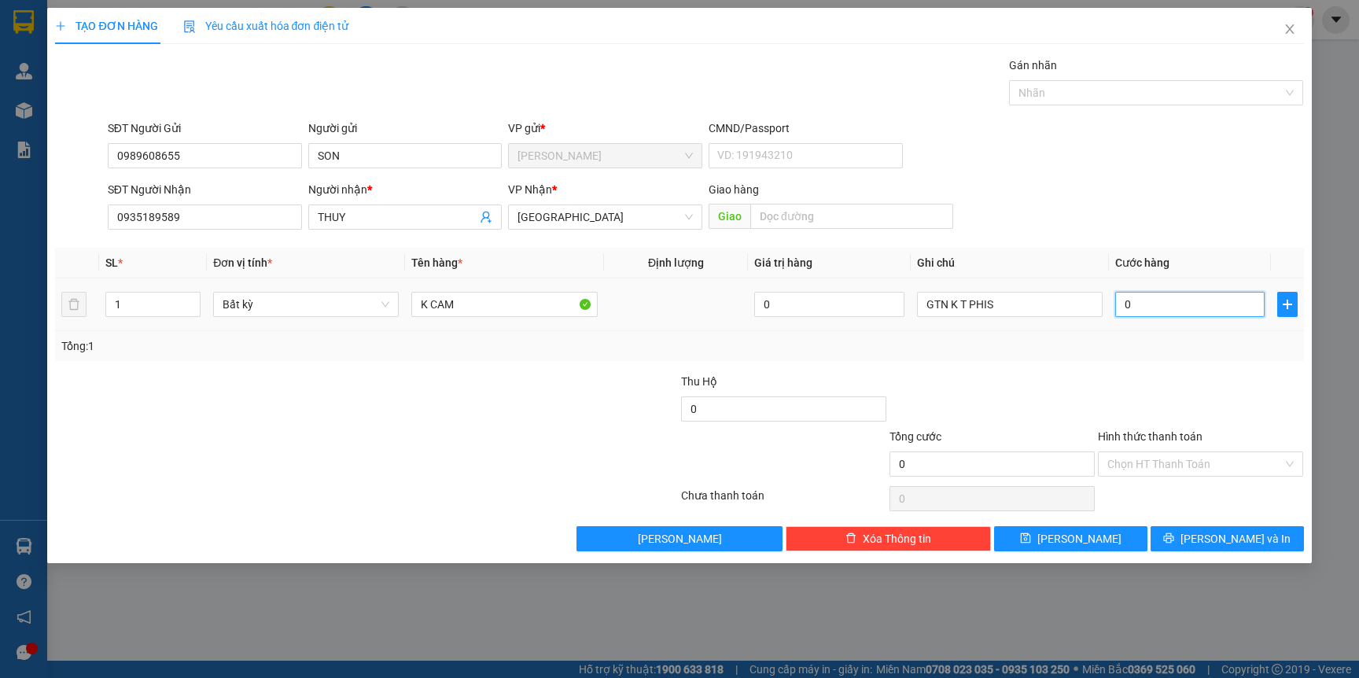
click at [1180, 299] on input "0" at bounding box center [1189, 304] width 149 height 25
type input "2"
type input "20"
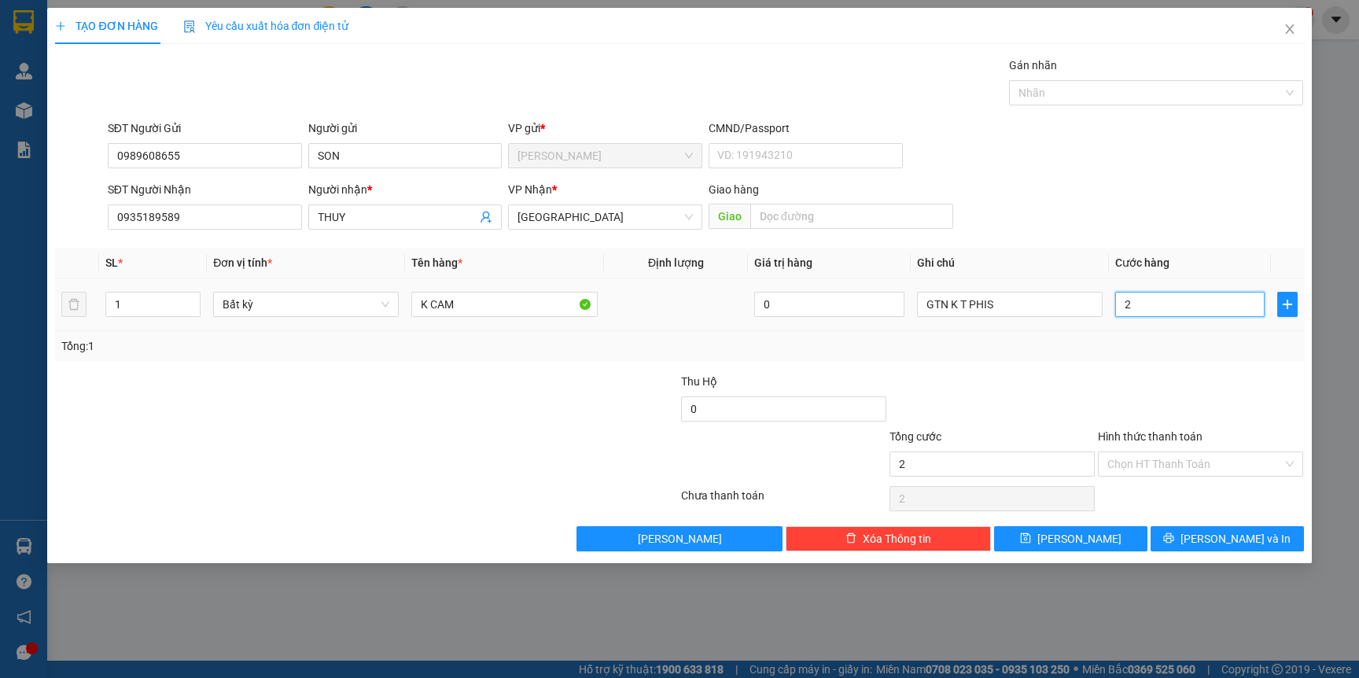
type input "20"
type input "20.000"
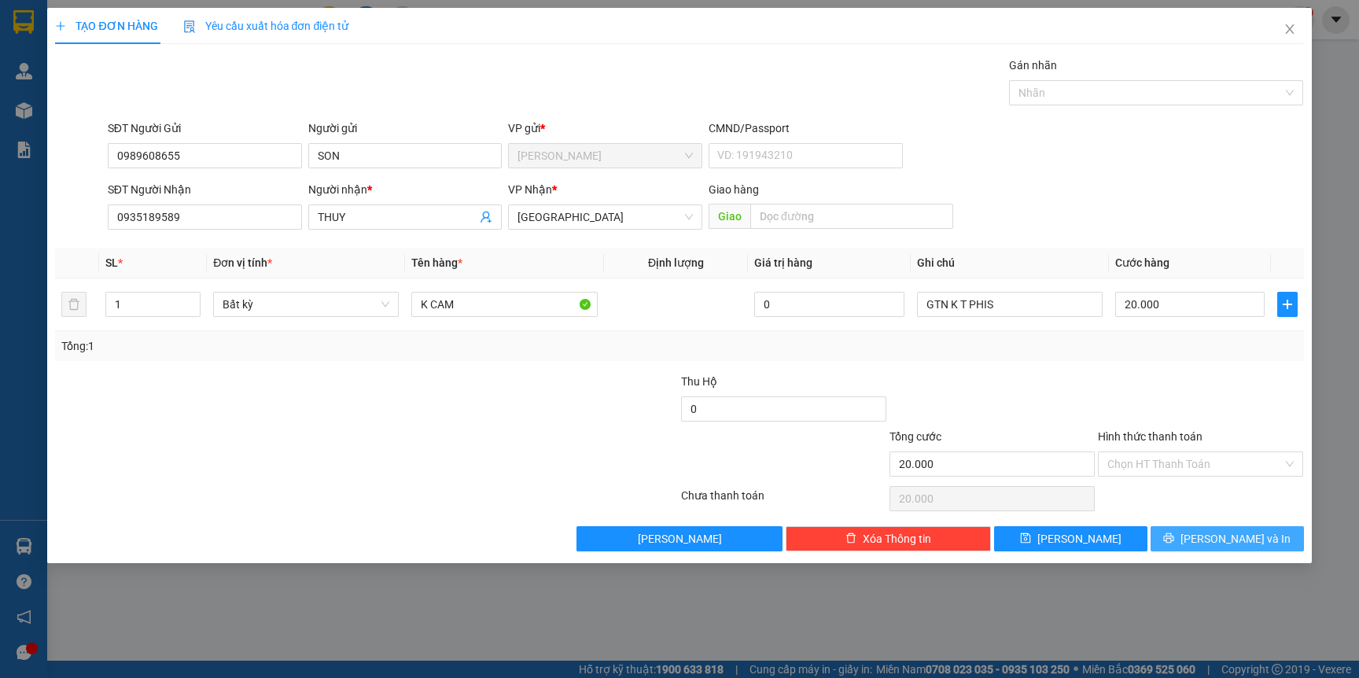
click at [1251, 537] on span "[PERSON_NAME] và In" at bounding box center [1235, 538] width 110 height 17
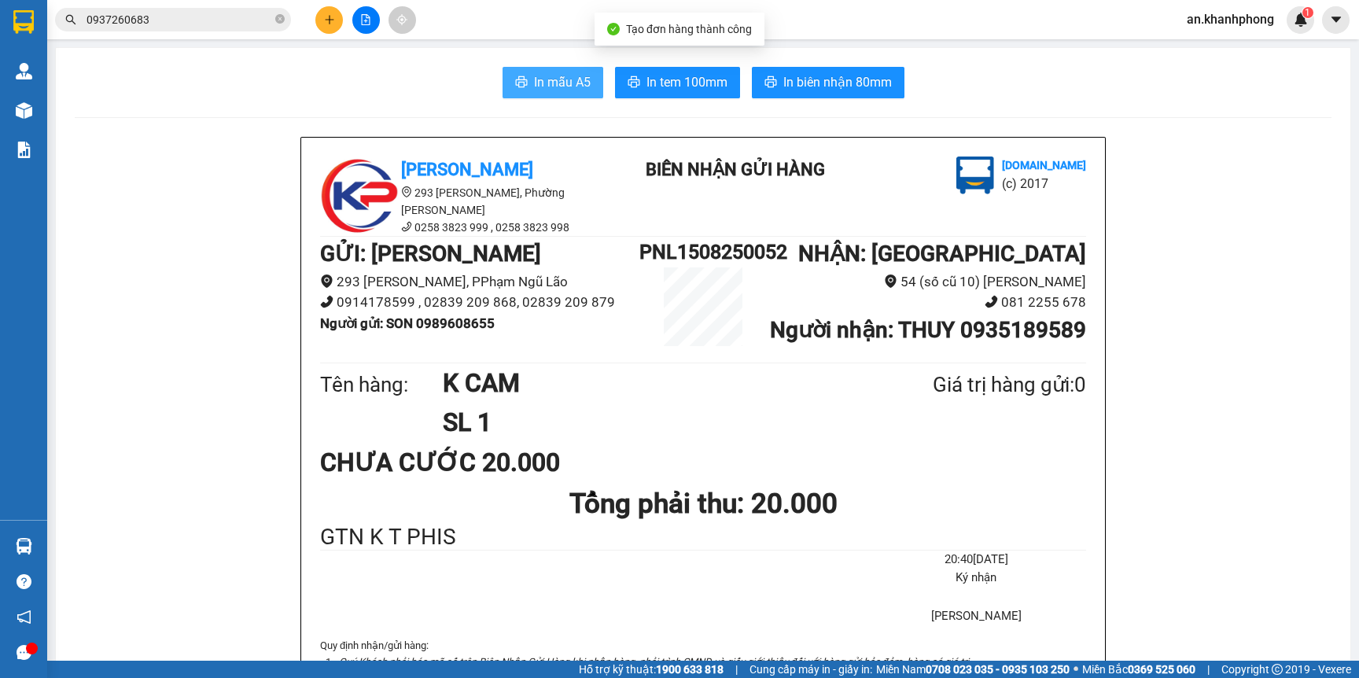
click at [558, 90] on span "In mẫu A5" at bounding box center [562, 82] width 57 height 20
